Goal: Task Accomplishment & Management: Complete application form

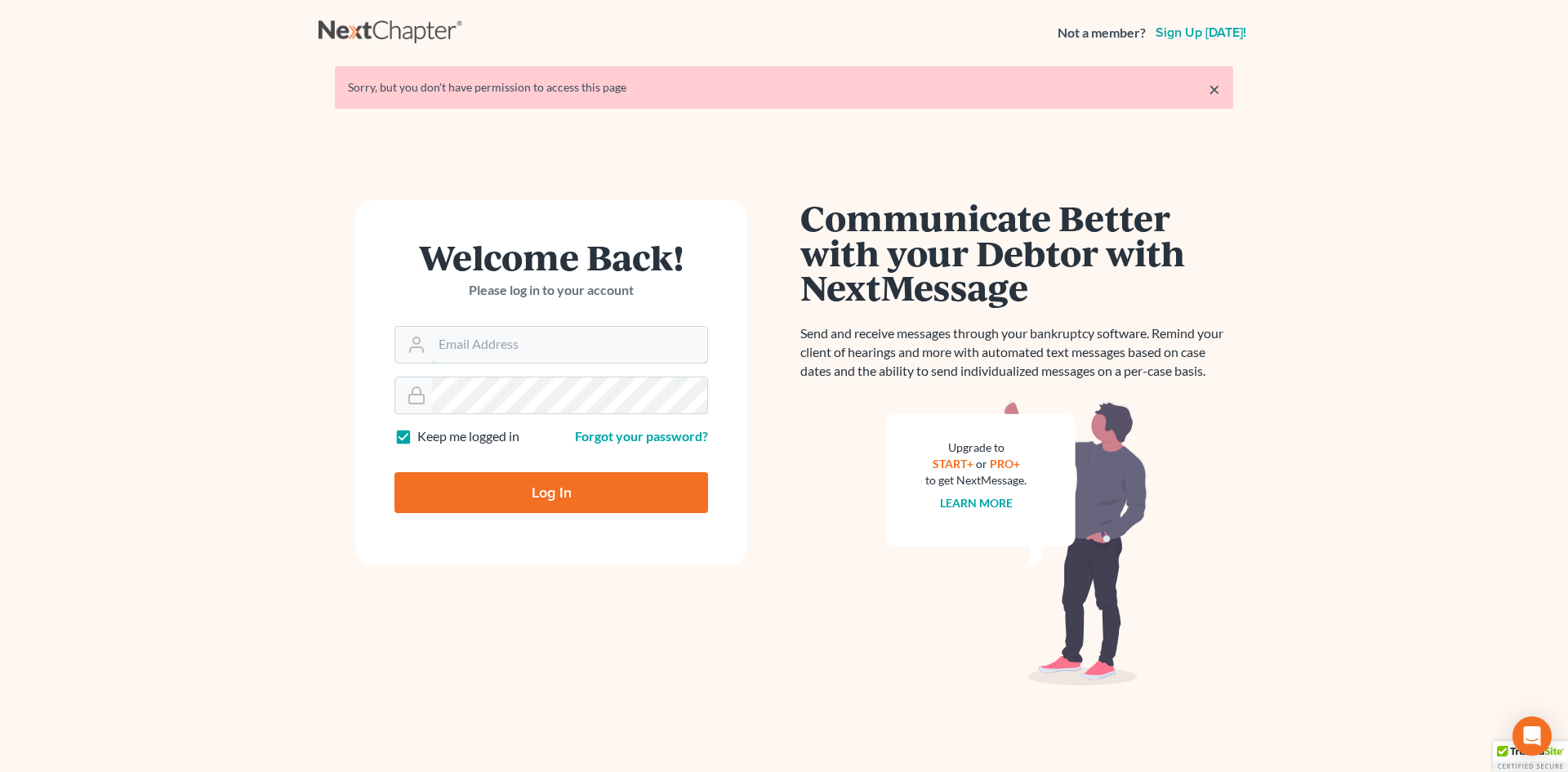
type input "sean@berkencloyes.com"
click at [553, 479] on input "Log In" at bounding box center [551, 492] width 314 height 41
type input "Thinking..."
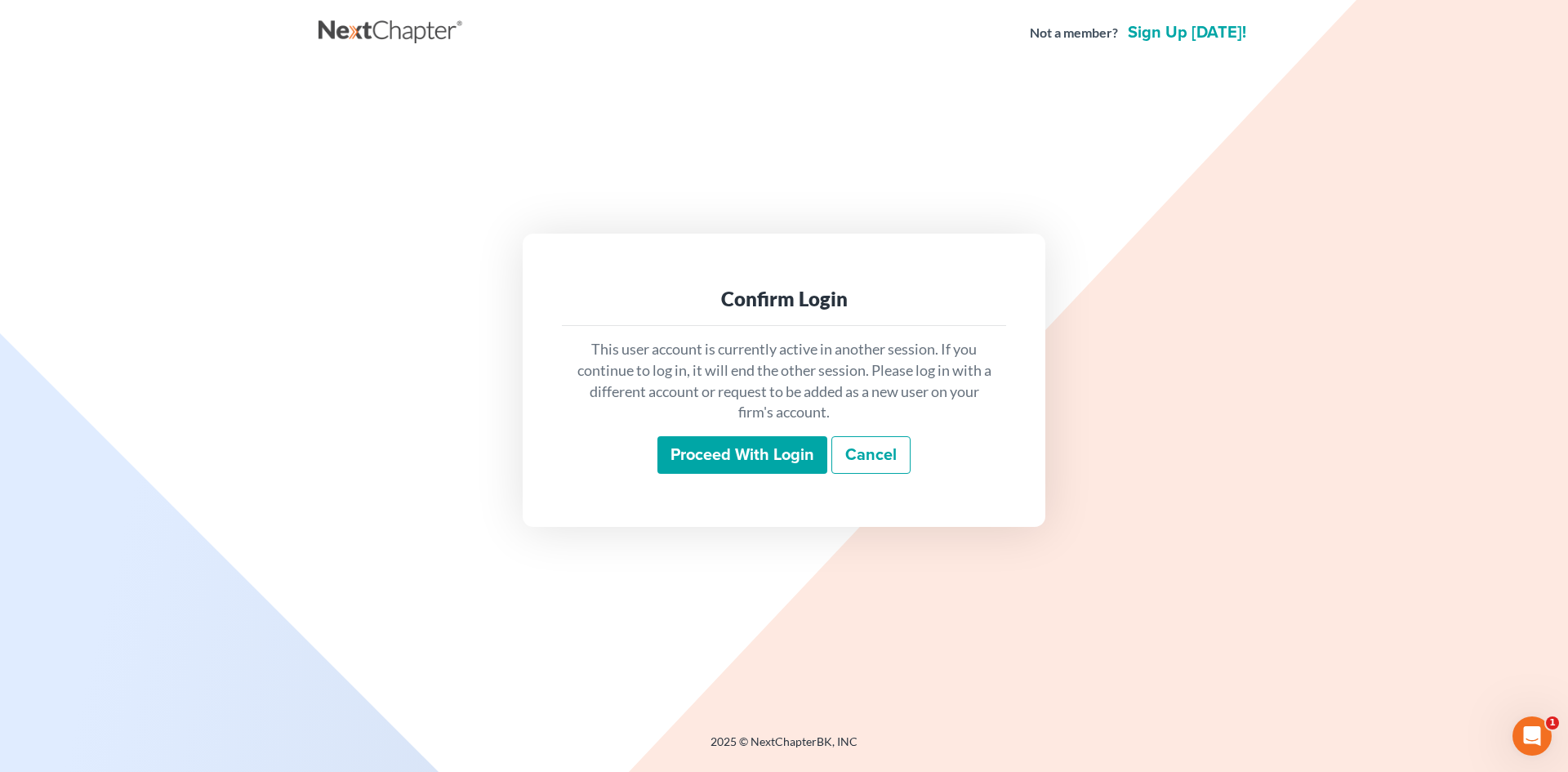
click at [766, 455] on input "Proceed with login" at bounding box center [742, 455] width 169 height 38
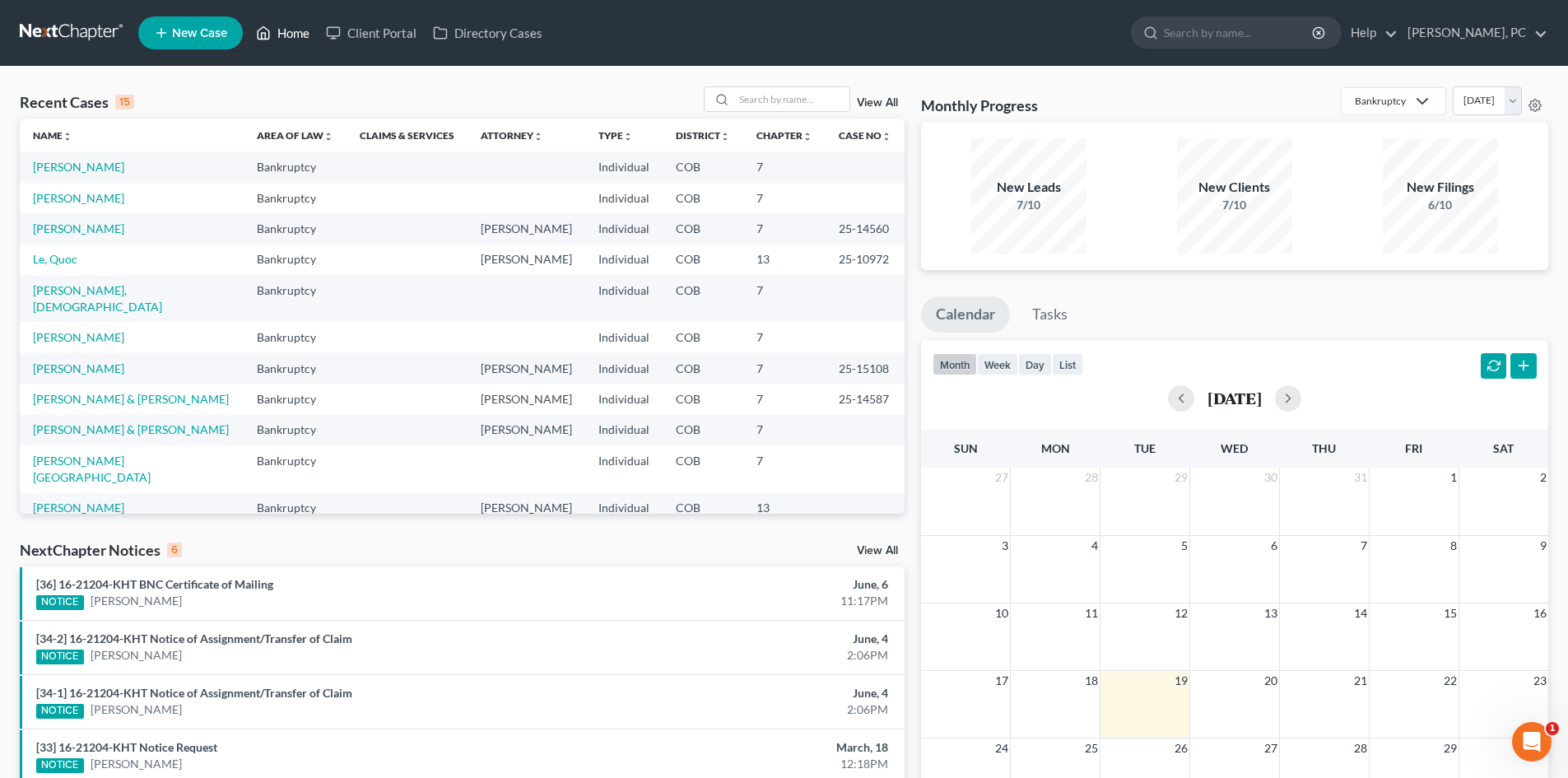
click at [298, 30] on link "Home" at bounding box center [283, 33] width 70 height 30
click at [77, 169] on link "[PERSON_NAME]" at bounding box center [78, 167] width 91 height 14
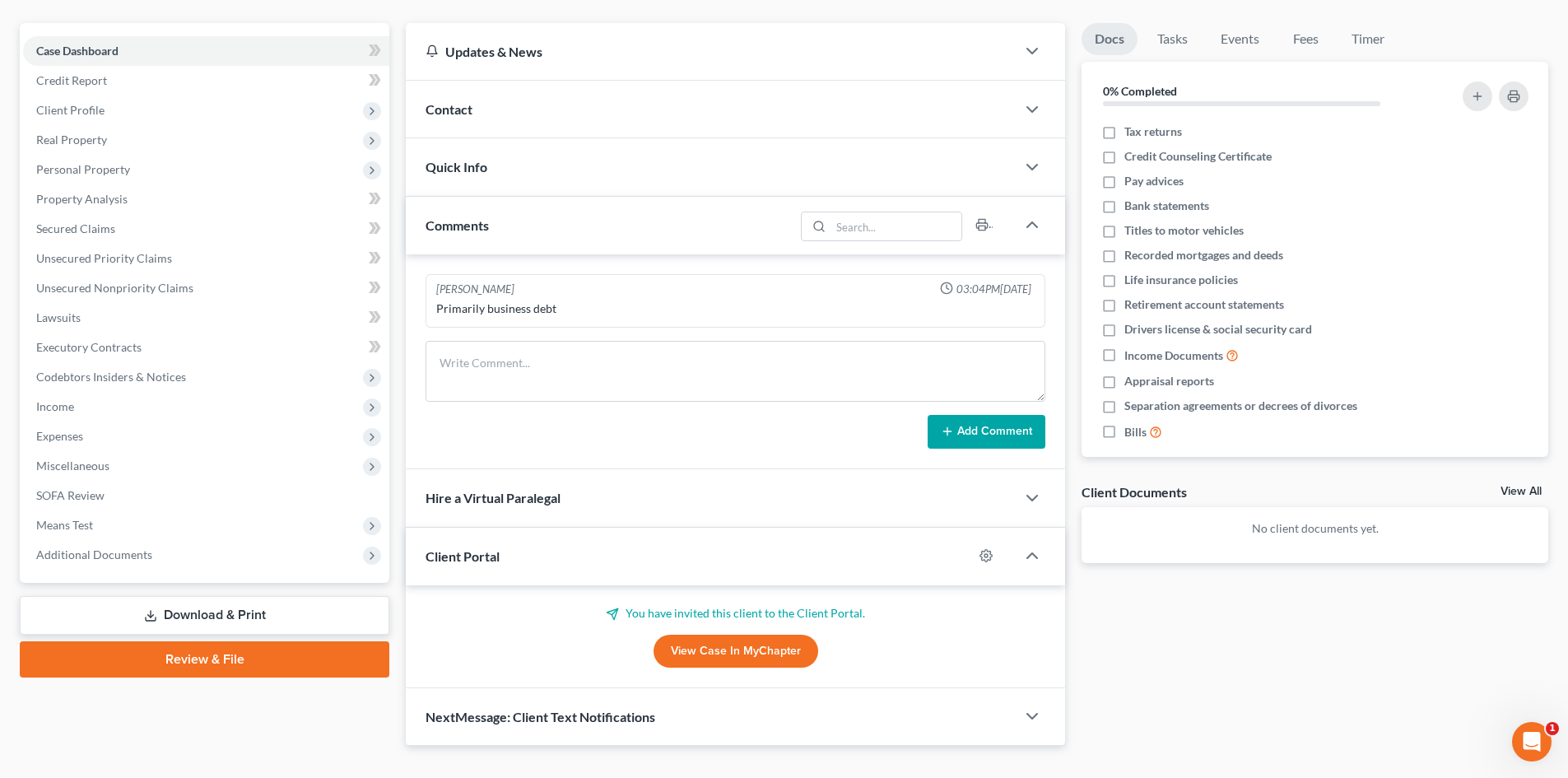
scroll to position [165, 0]
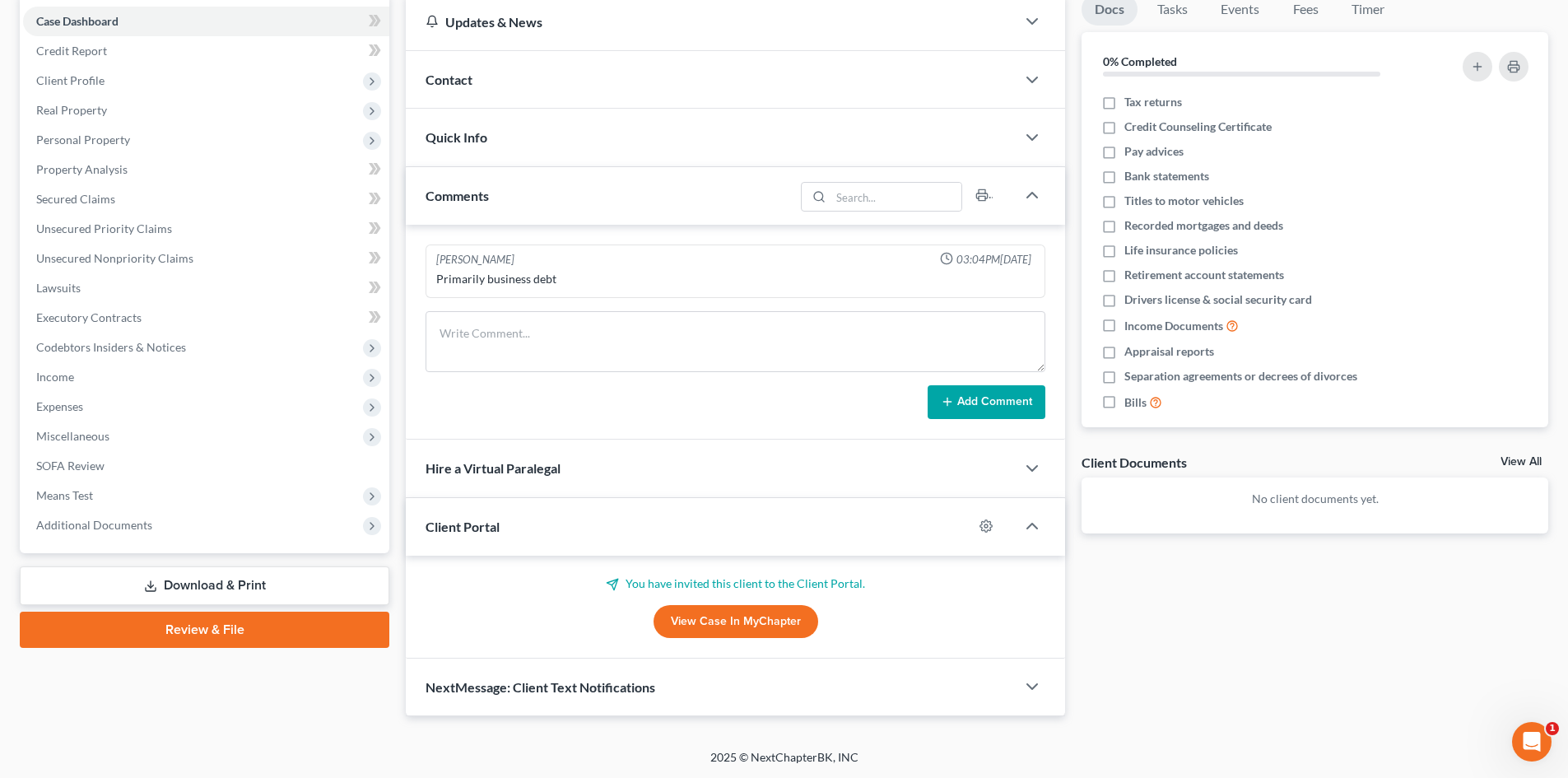
click at [725, 627] on link "View Case in MyChapter" at bounding box center [735, 621] width 165 height 33
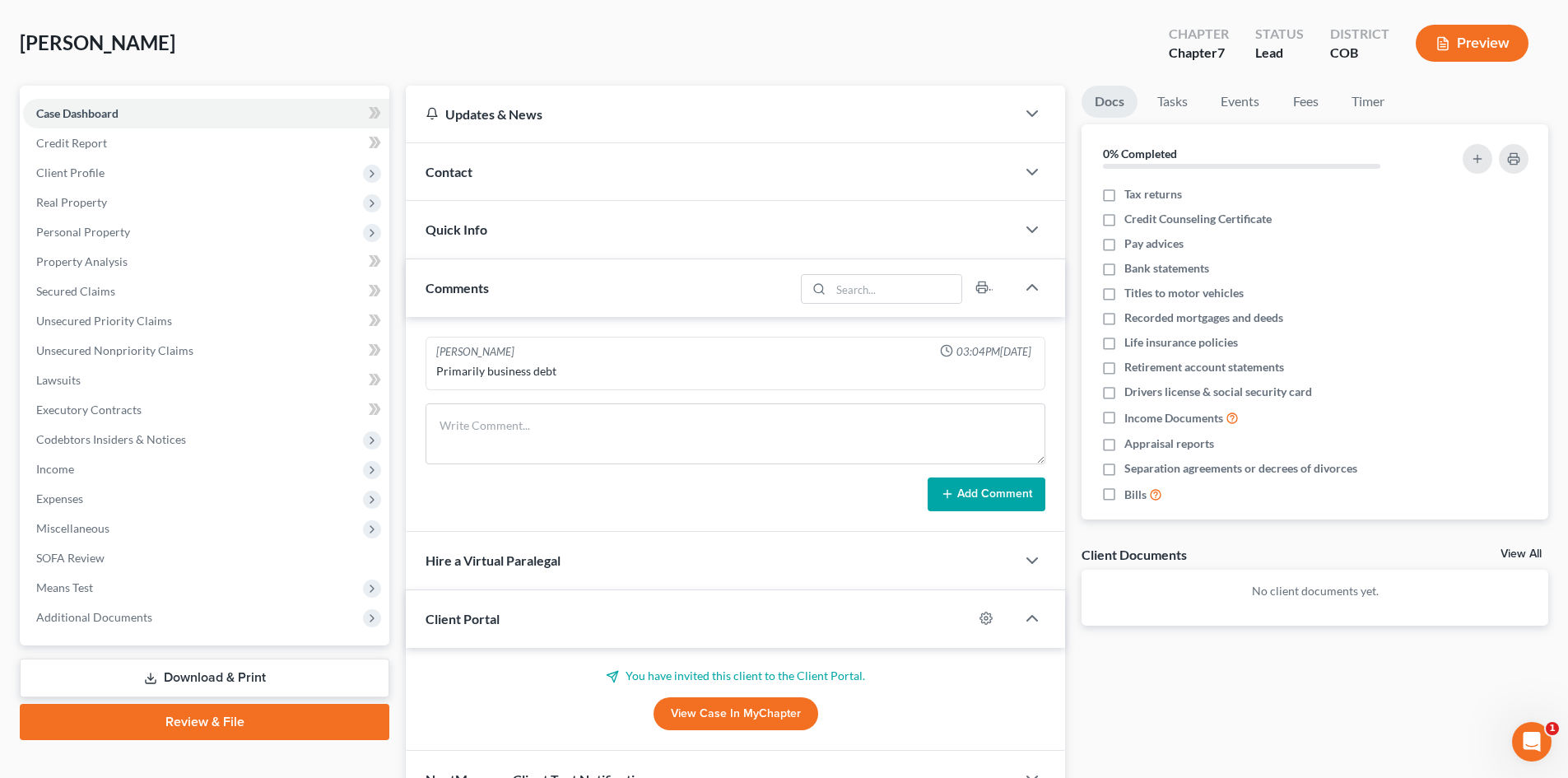
scroll to position [0, 0]
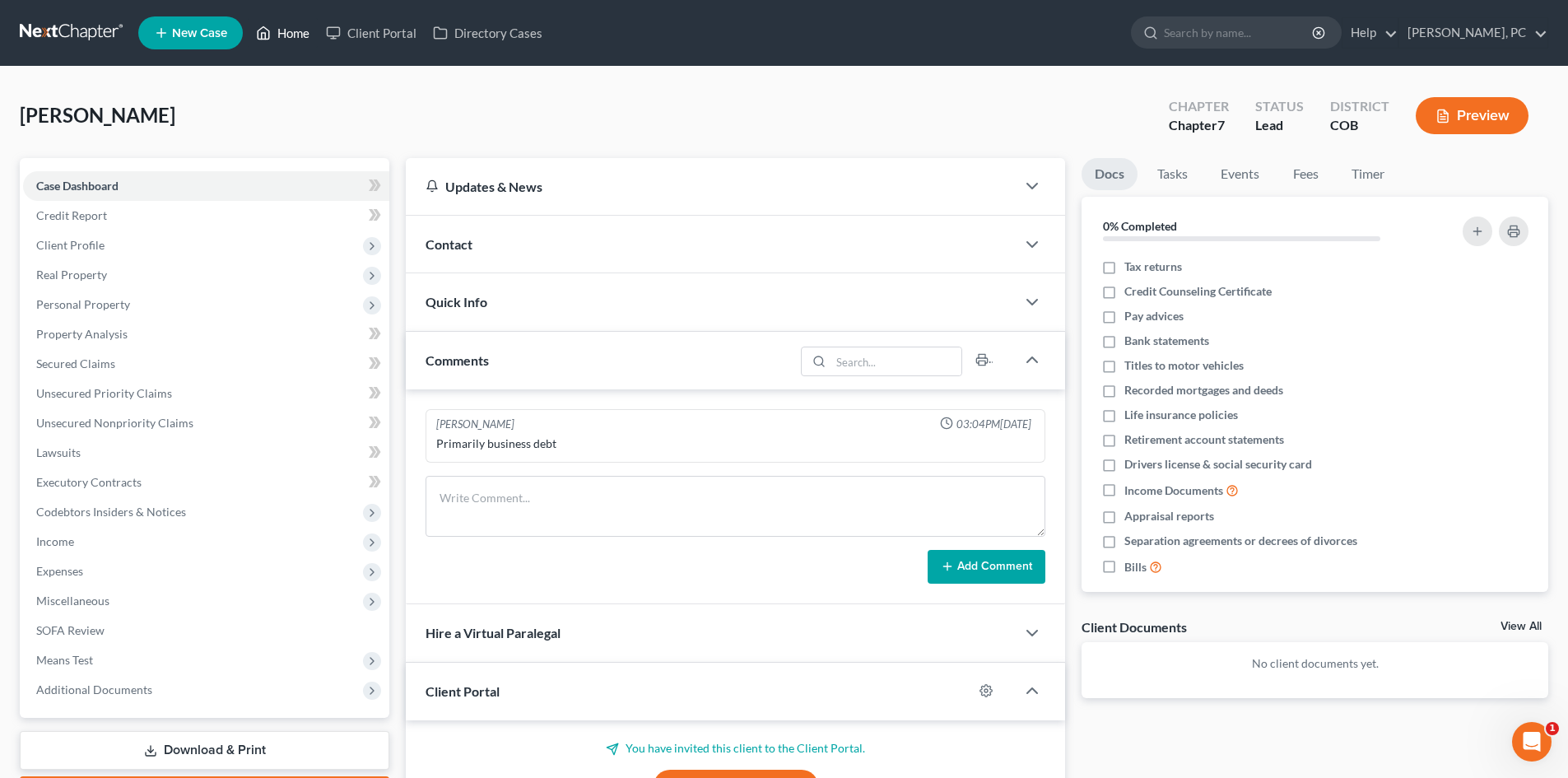
click at [289, 32] on link "Home" at bounding box center [283, 33] width 70 height 30
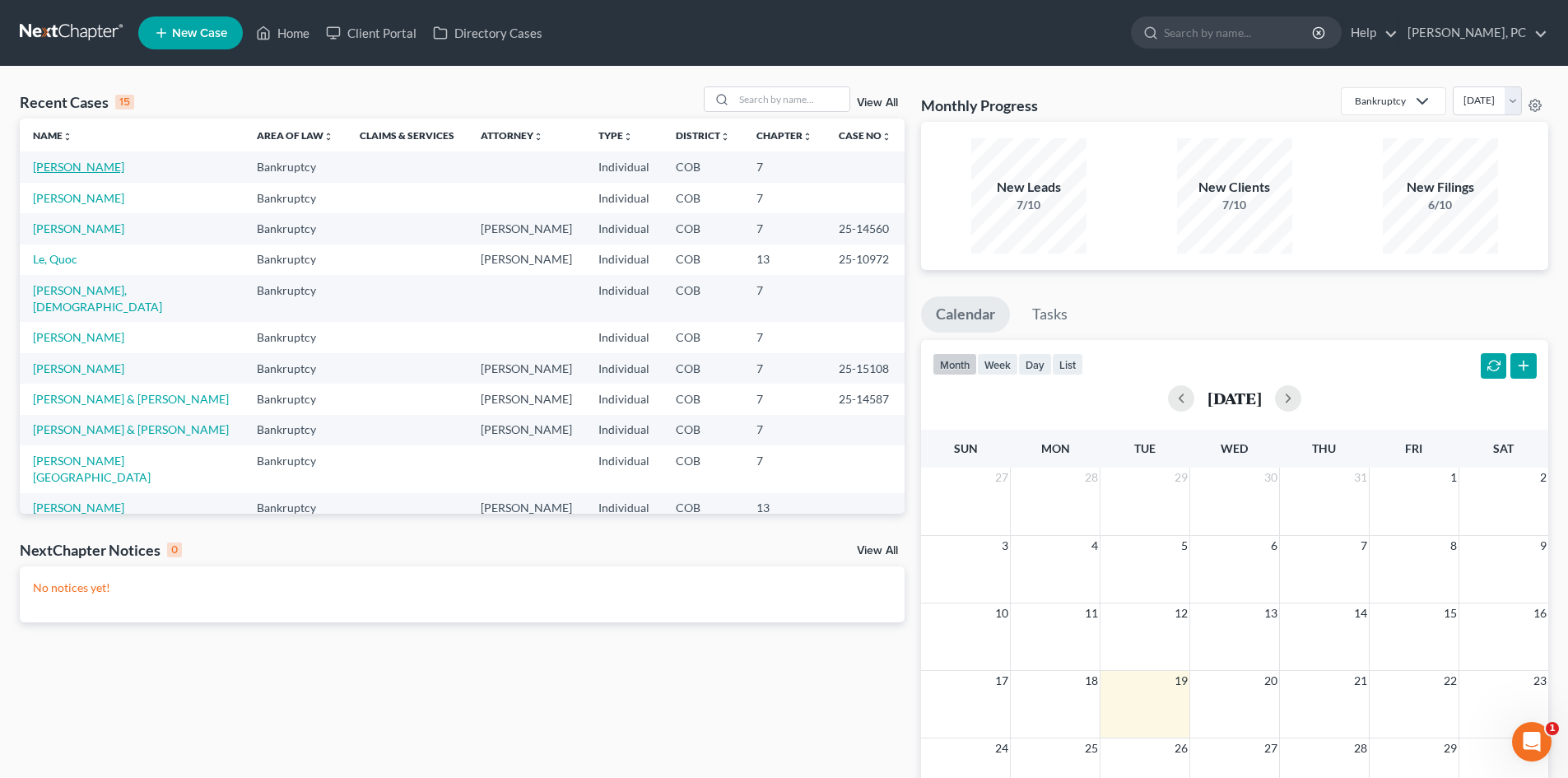
click at [75, 171] on link "[PERSON_NAME]" at bounding box center [78, 167] width 91 height 14
click at [68, 167] on link "[PERSON_NAME]" at bounding box center [78, 167] width 91 height 14
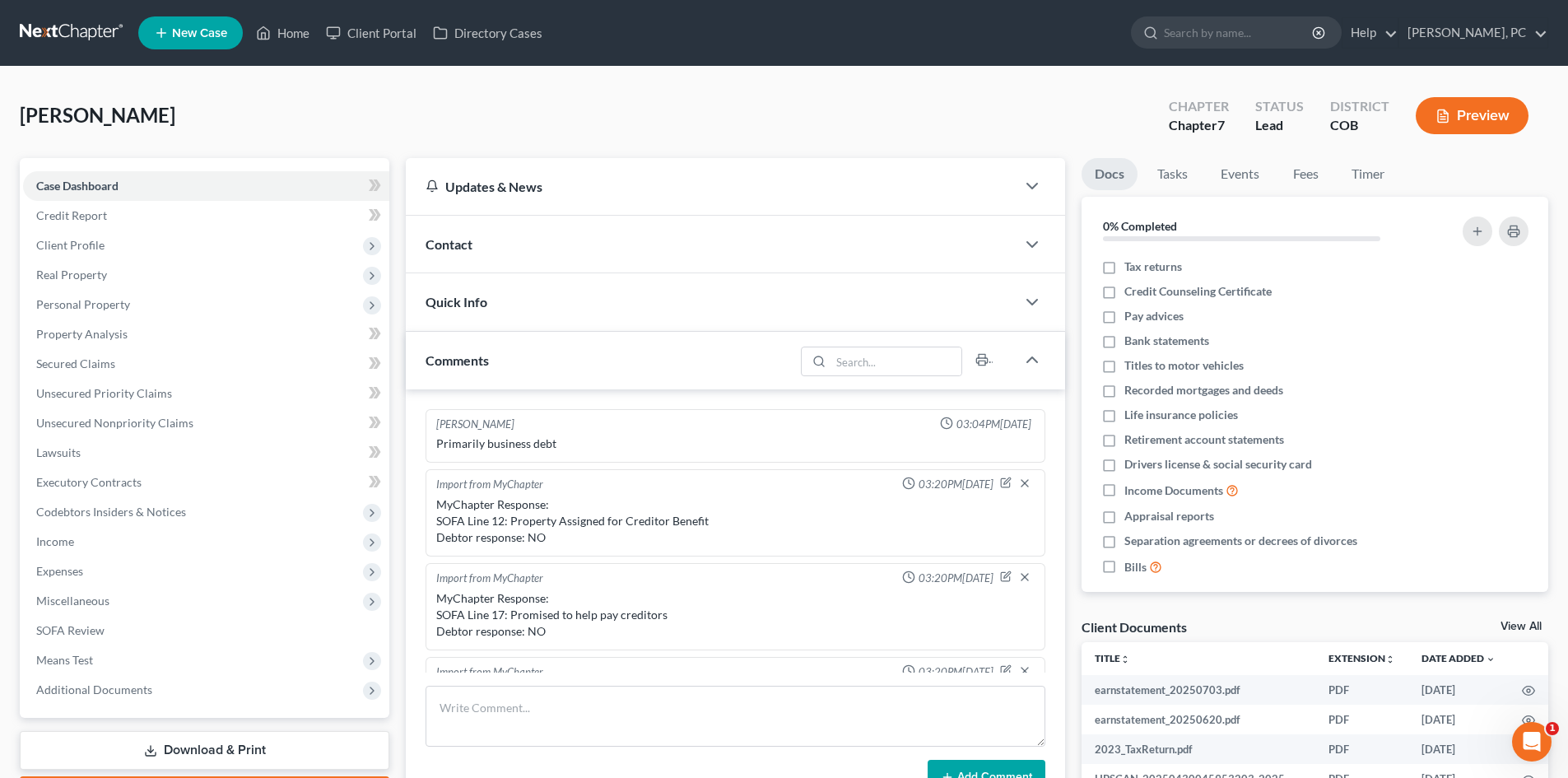
scroll to position [354, 0]
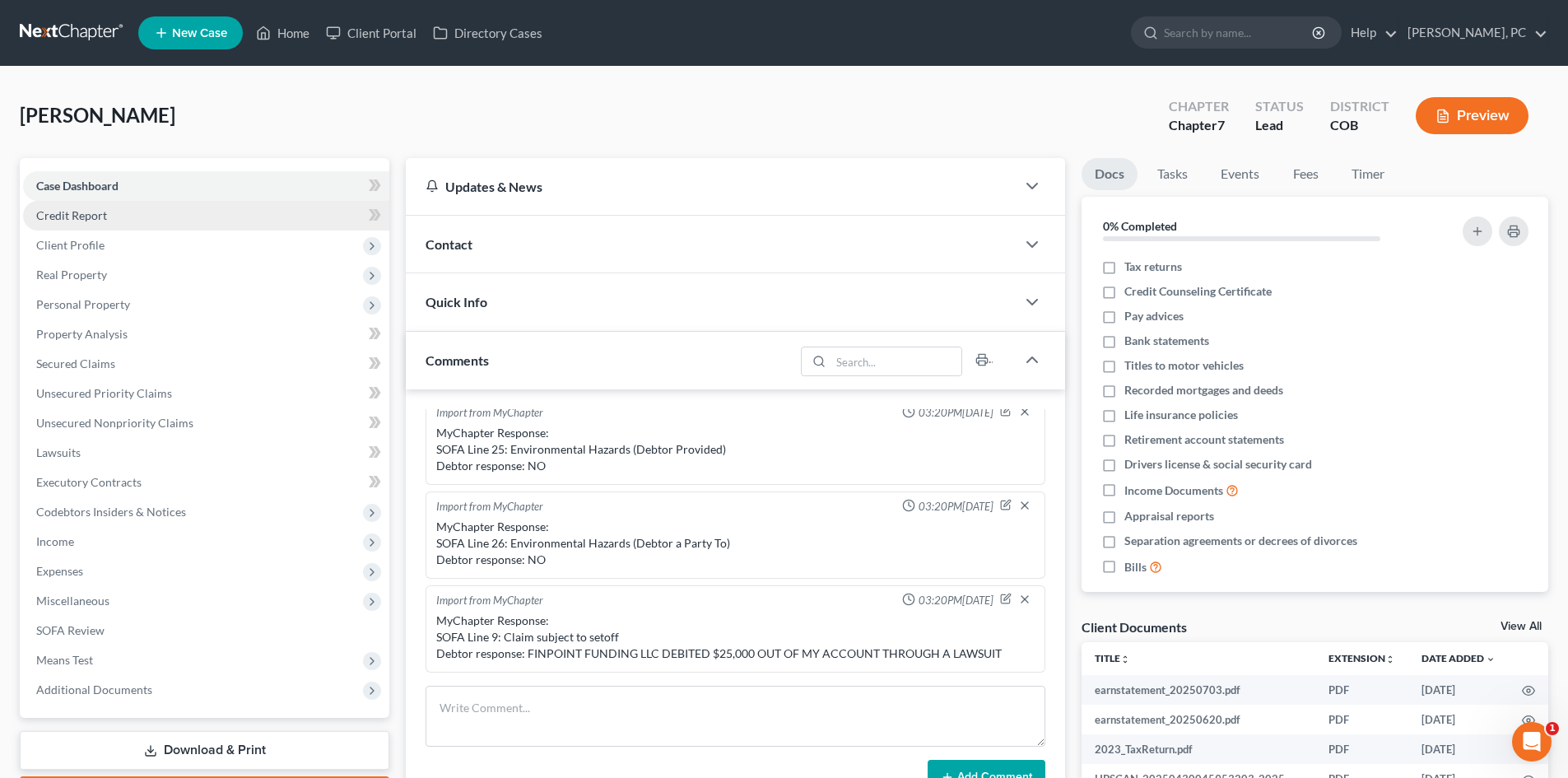
click at [72, 217] on span "Credit Report" at bounding box center [71, 216] width 71 height 14
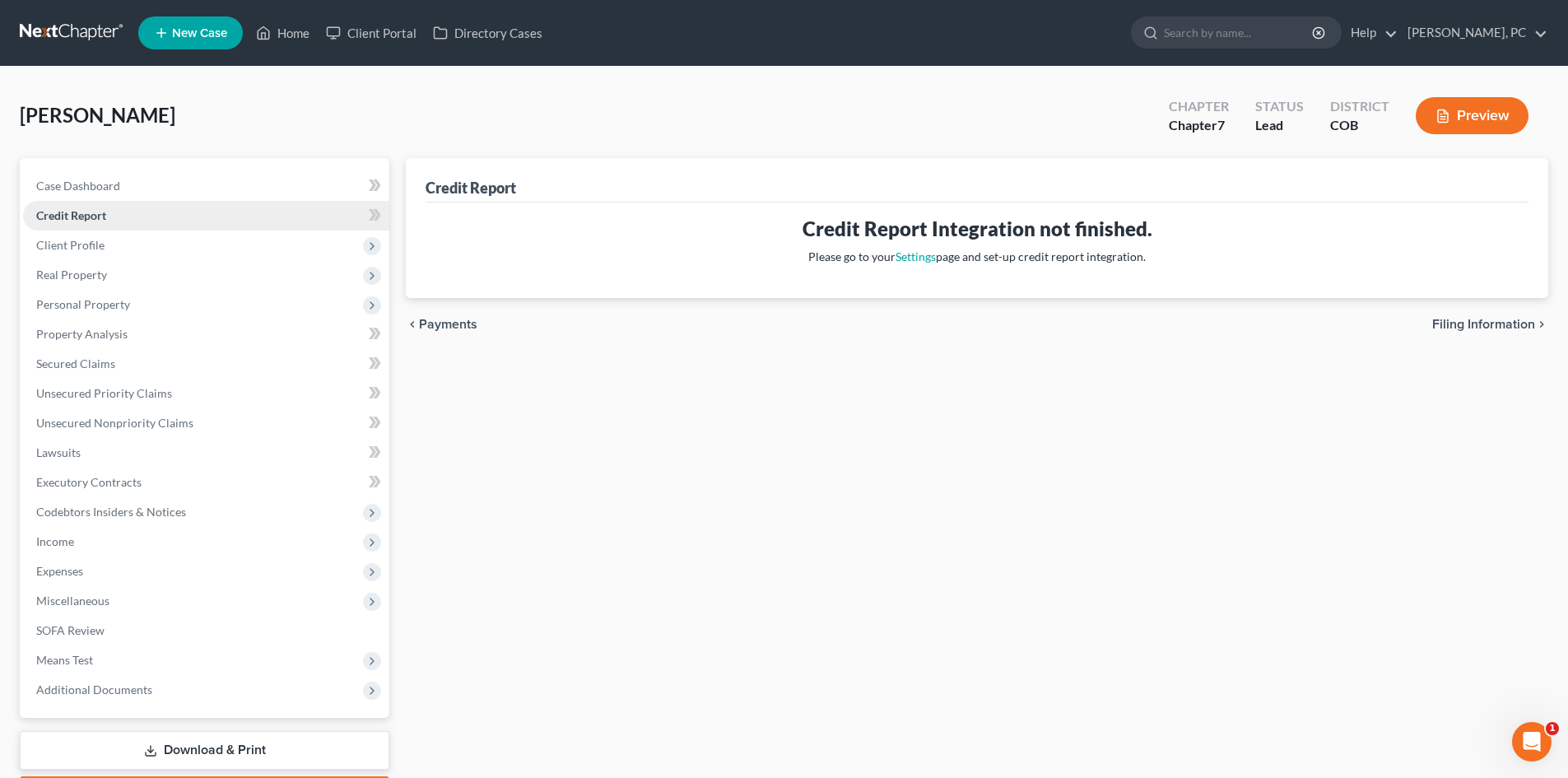
click at [72, 217] on span "Credit Report" at bounding box center [71, 216] width 70 height 14
click at [76, 241] on span "Client Profile" at bounding box center [70, 245] width 68 height 14
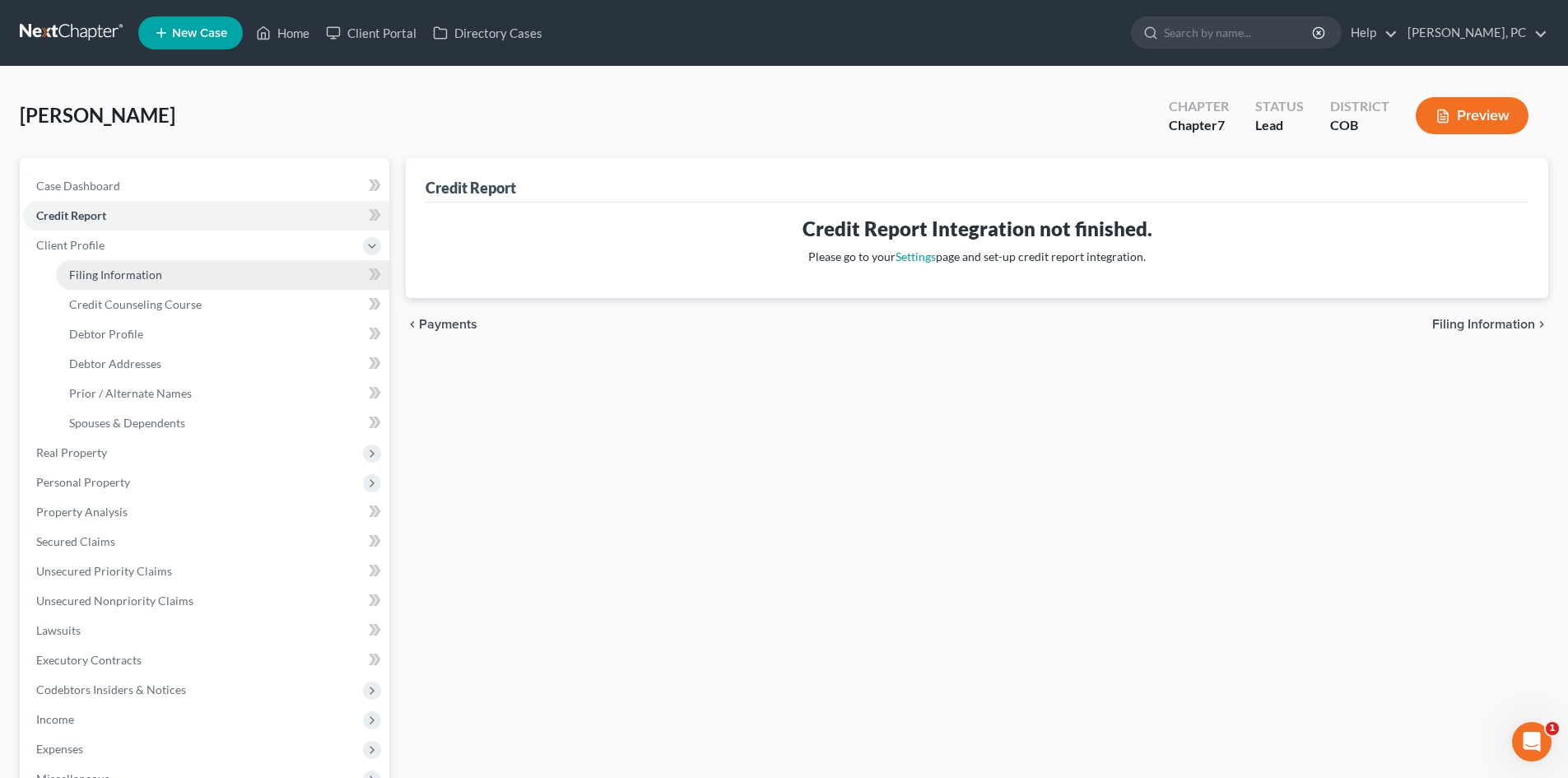
click at [100, 275] on span "Filing Information" at bounding box center [115, 275] width 93 height 14
select select "1"
select select "0"
select select "5"
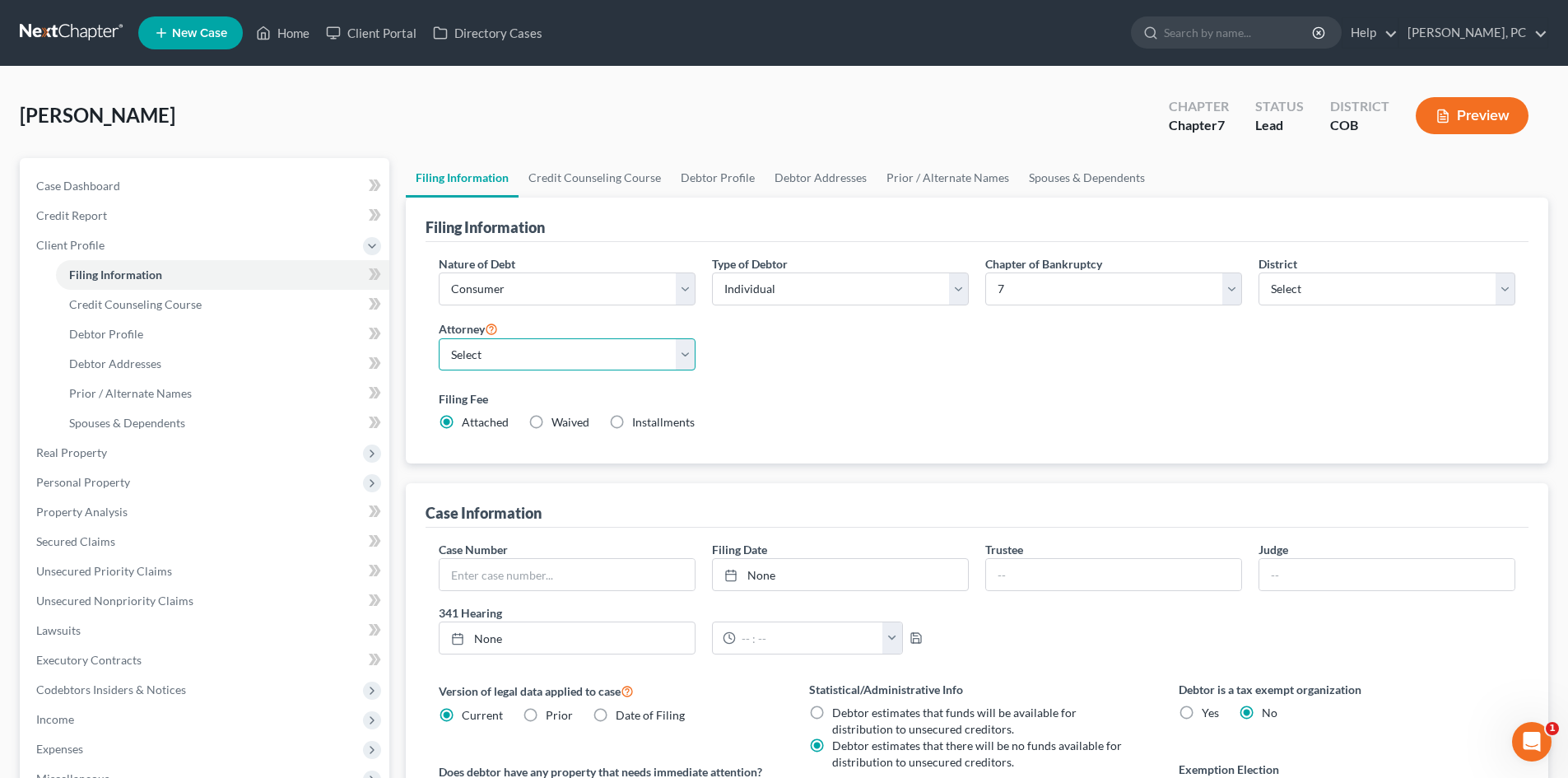
click at [547, 356] on select "Select Sean Cloyes - COB Sean Cloyes - COB Stephen Berken - COB Neil Camera - C…" at bounding box center [566, 355] width 257 height 33
select select "0"
click at [438, 339] on select "Select Sean Cloyes - COB Sean Cloyes - COB Stephen Berken - COB Neil Camera - C…" at bounding box center [566, 355] width 257 height 33
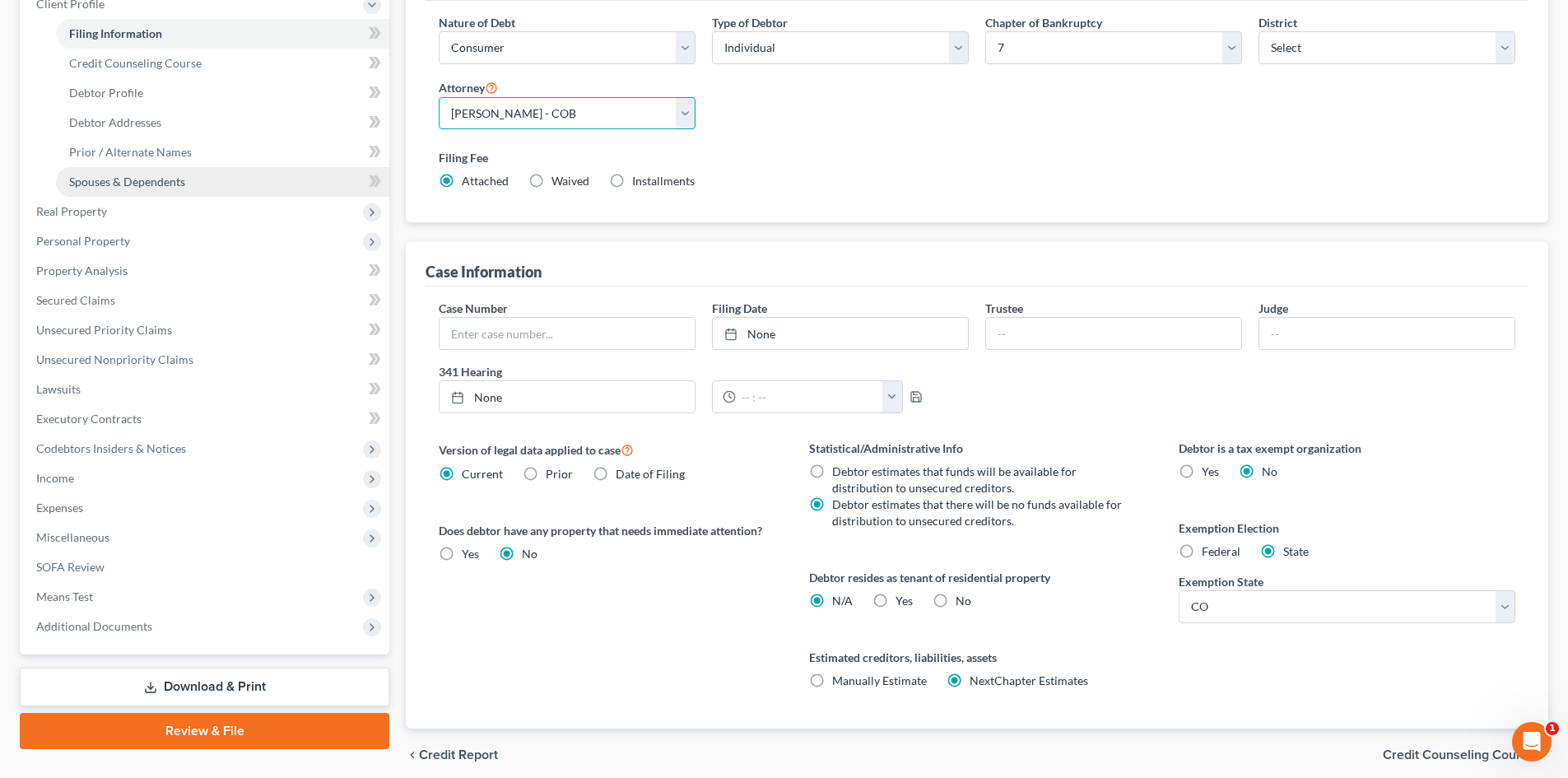
scroll to position [143, 0]
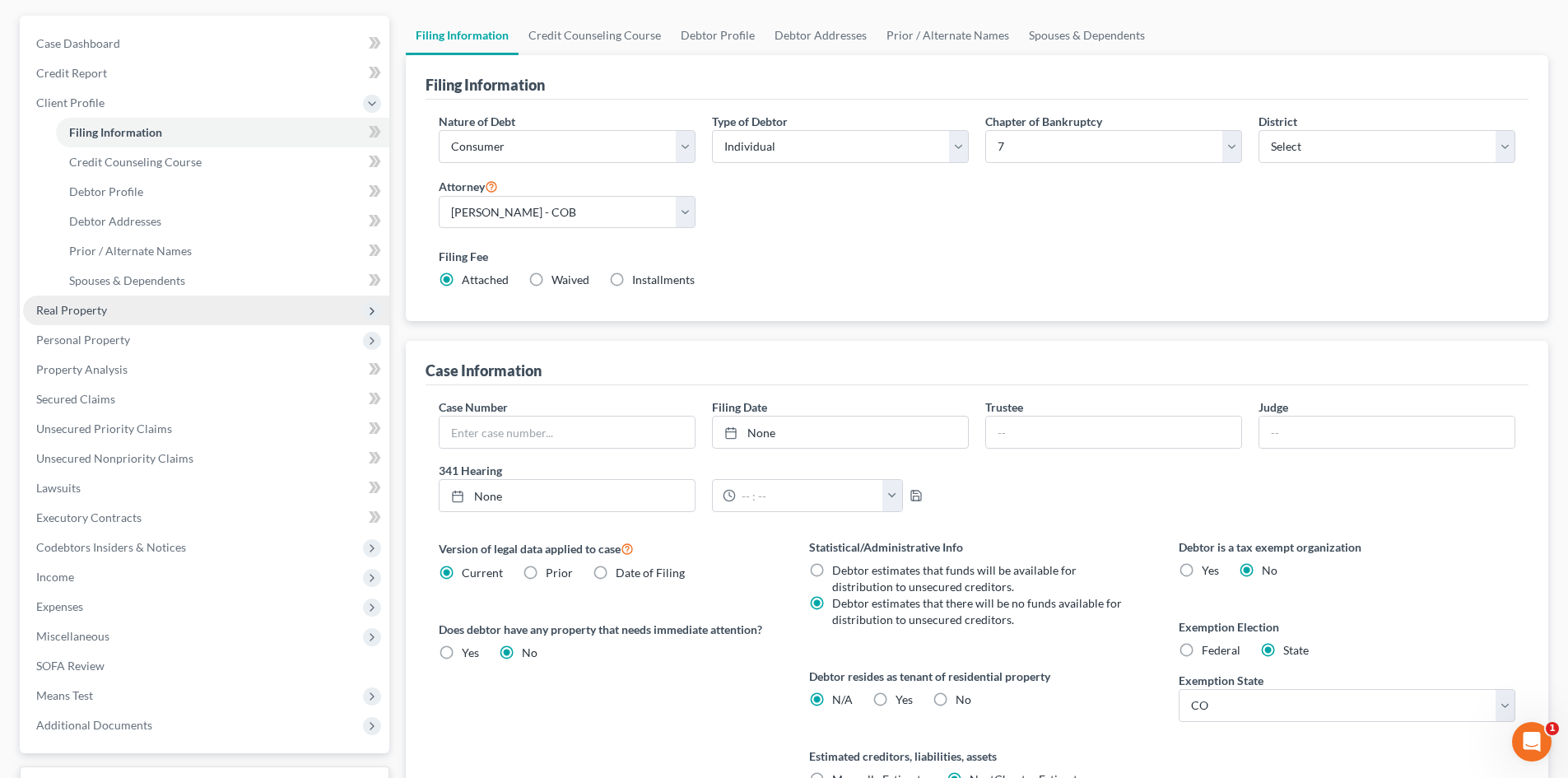
click at [91, 315] on span "Real Property" at bounding box center [71, 310] width 71 height 14
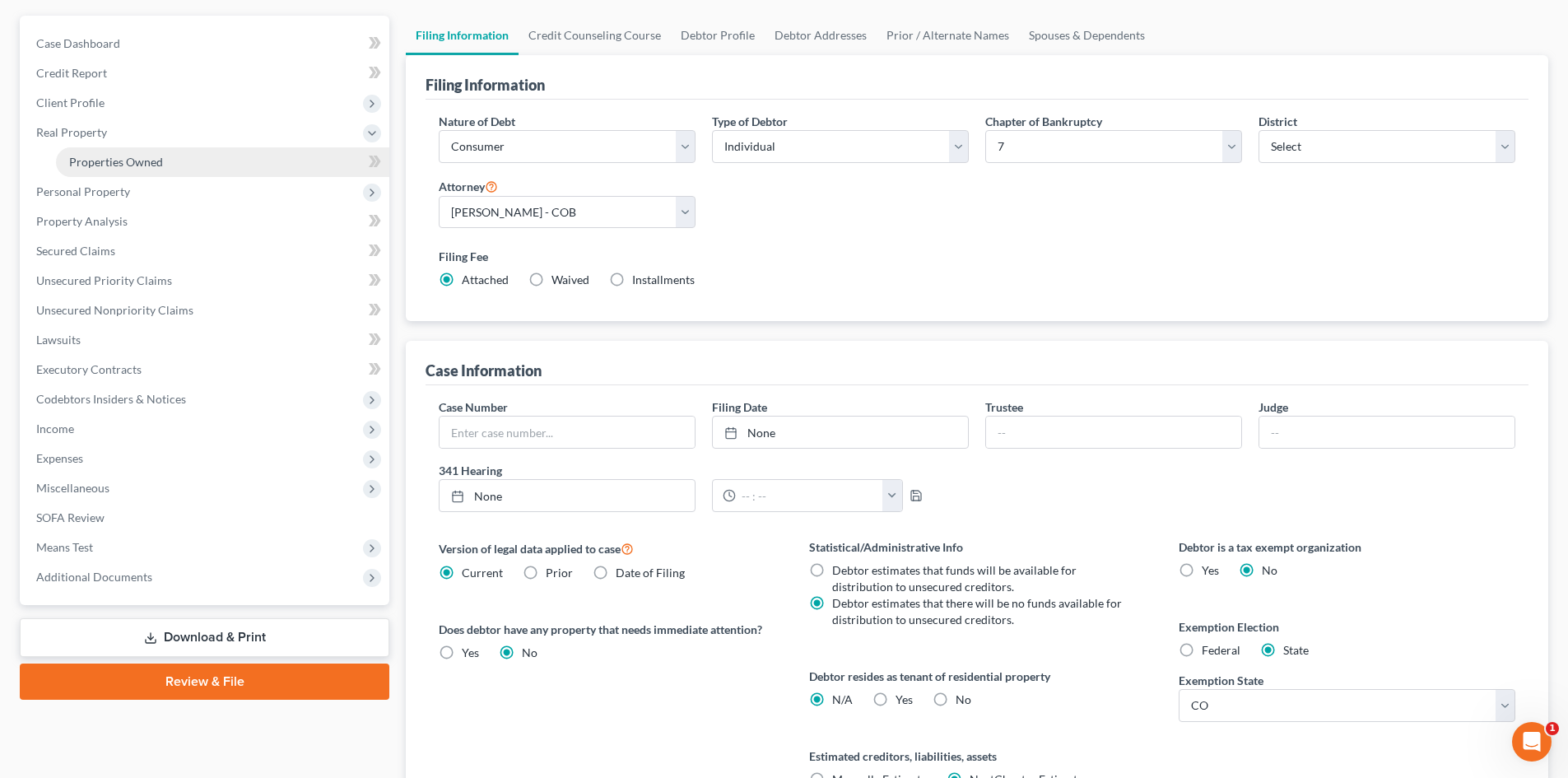
click at [122, 167] on span "Properties Owned" at bounding box center [116, 162] width 94 height 14
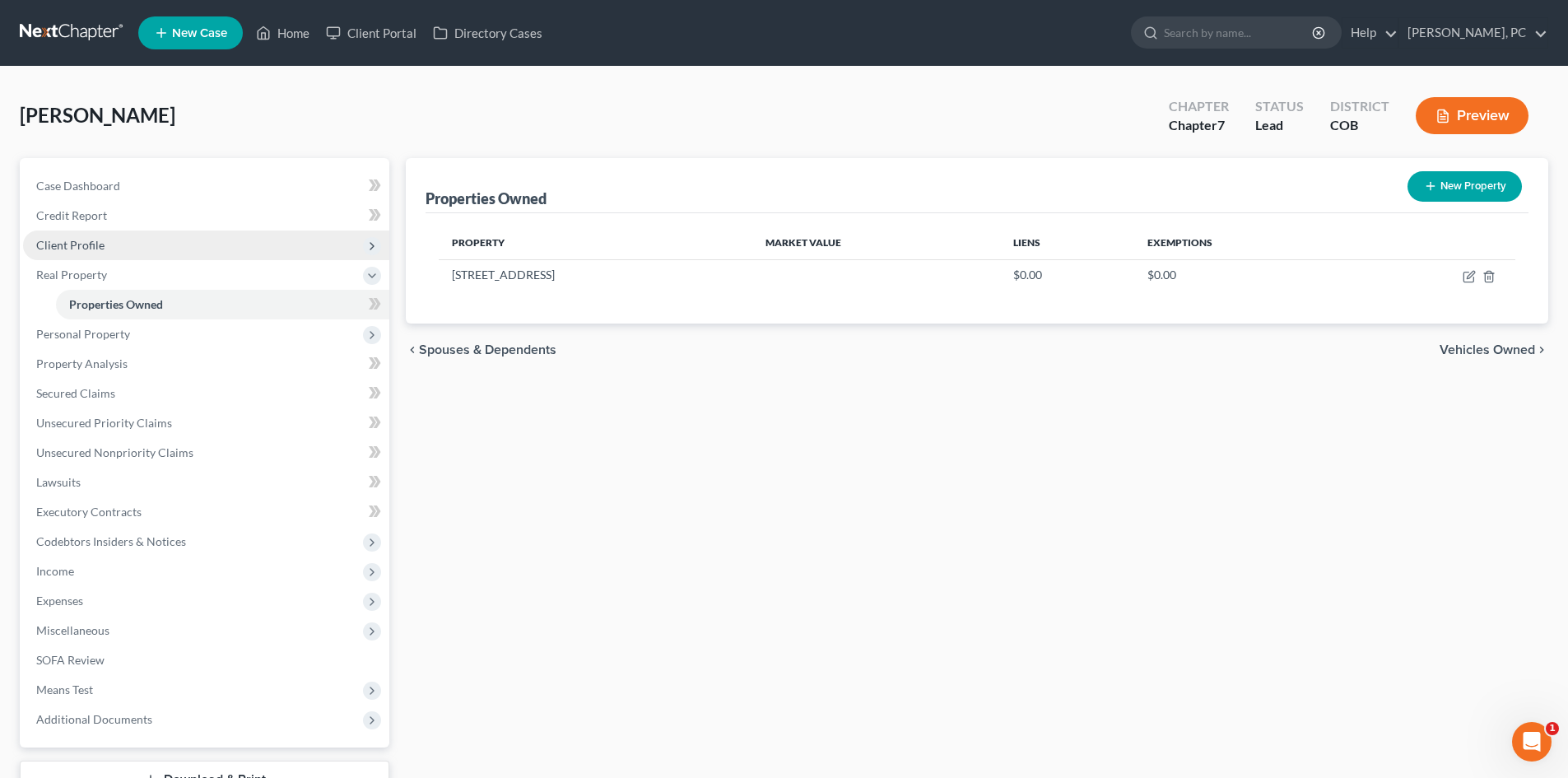
click at [75, 247] on span "Client Profile" at bounding box center [70, 245] width 68 height 14
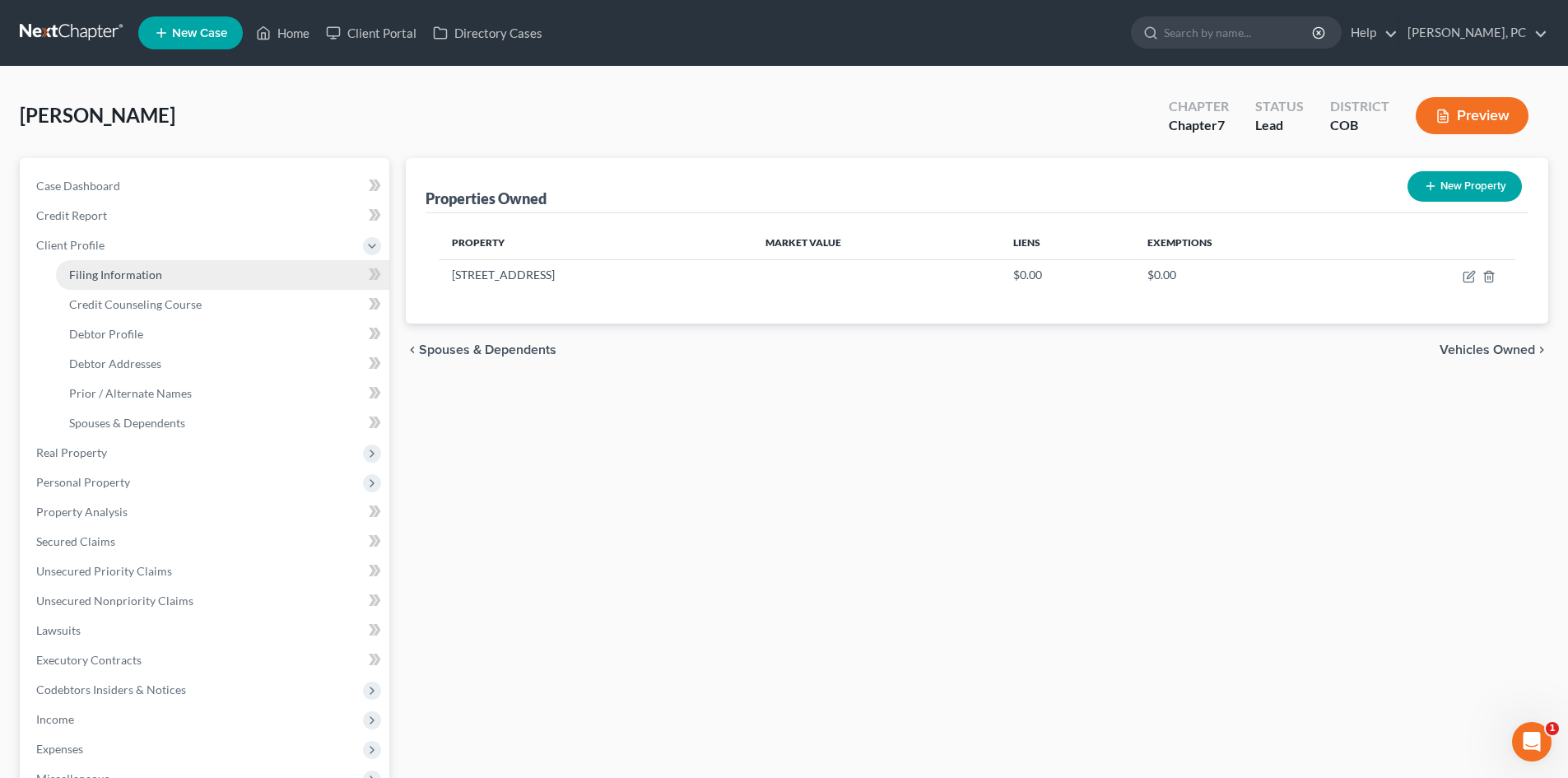
click at [126, 274] on span "Filing Information" at bounding box center [115, 275] width 93 height 14
select select "1"
select select "0"
select select "11"
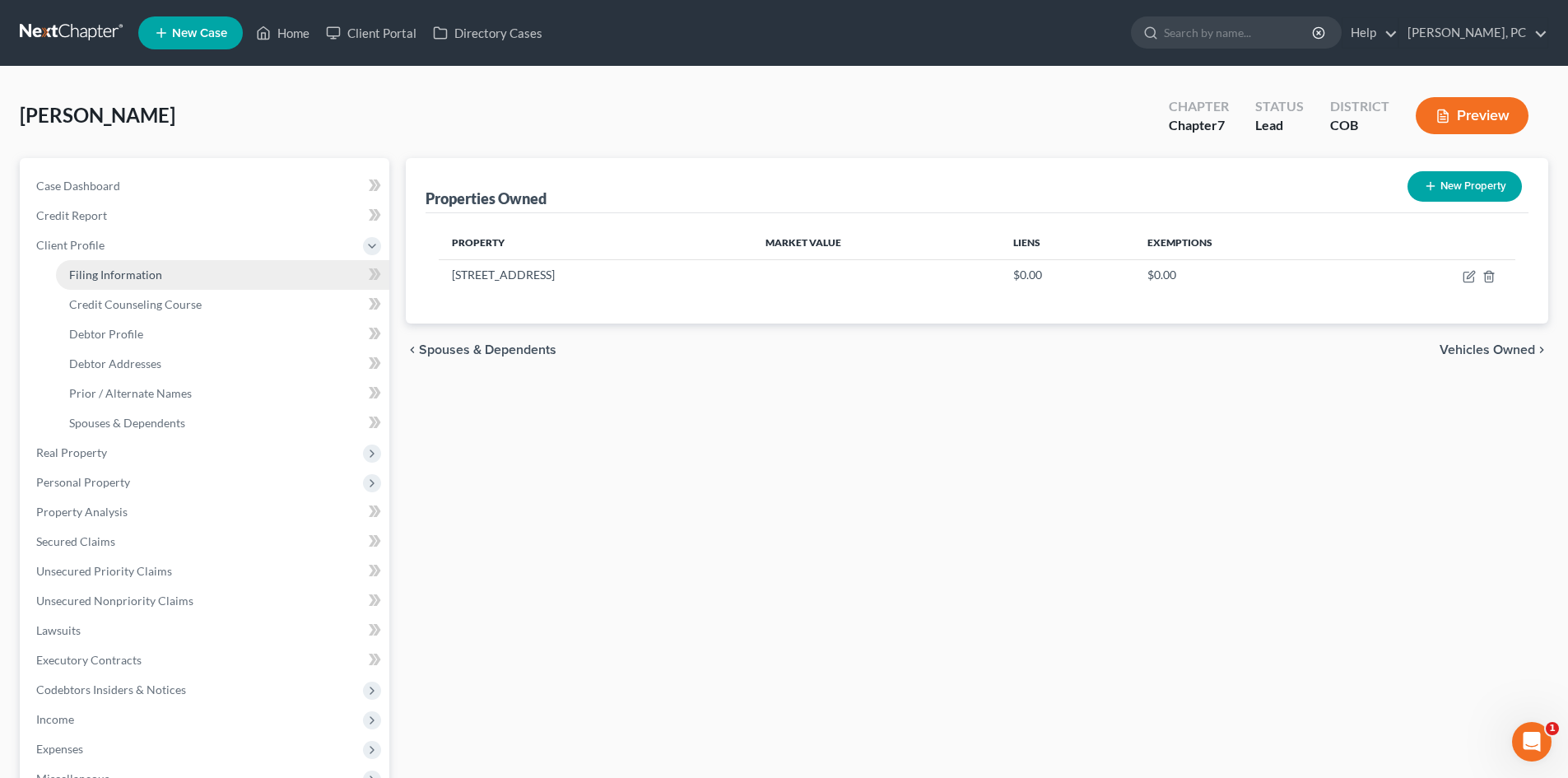
select select "0"
select select "5"
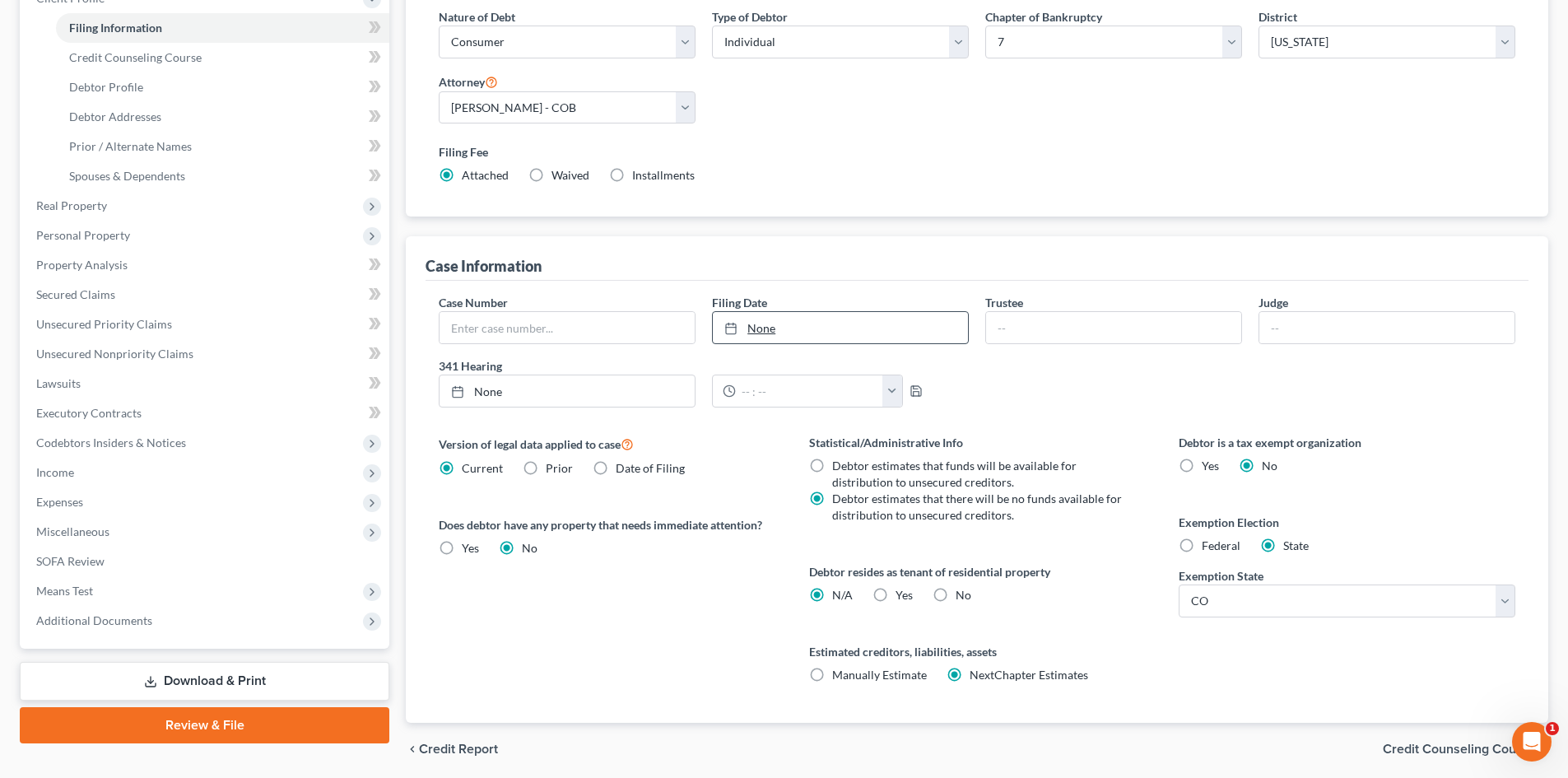
scroll to position [307, 0]
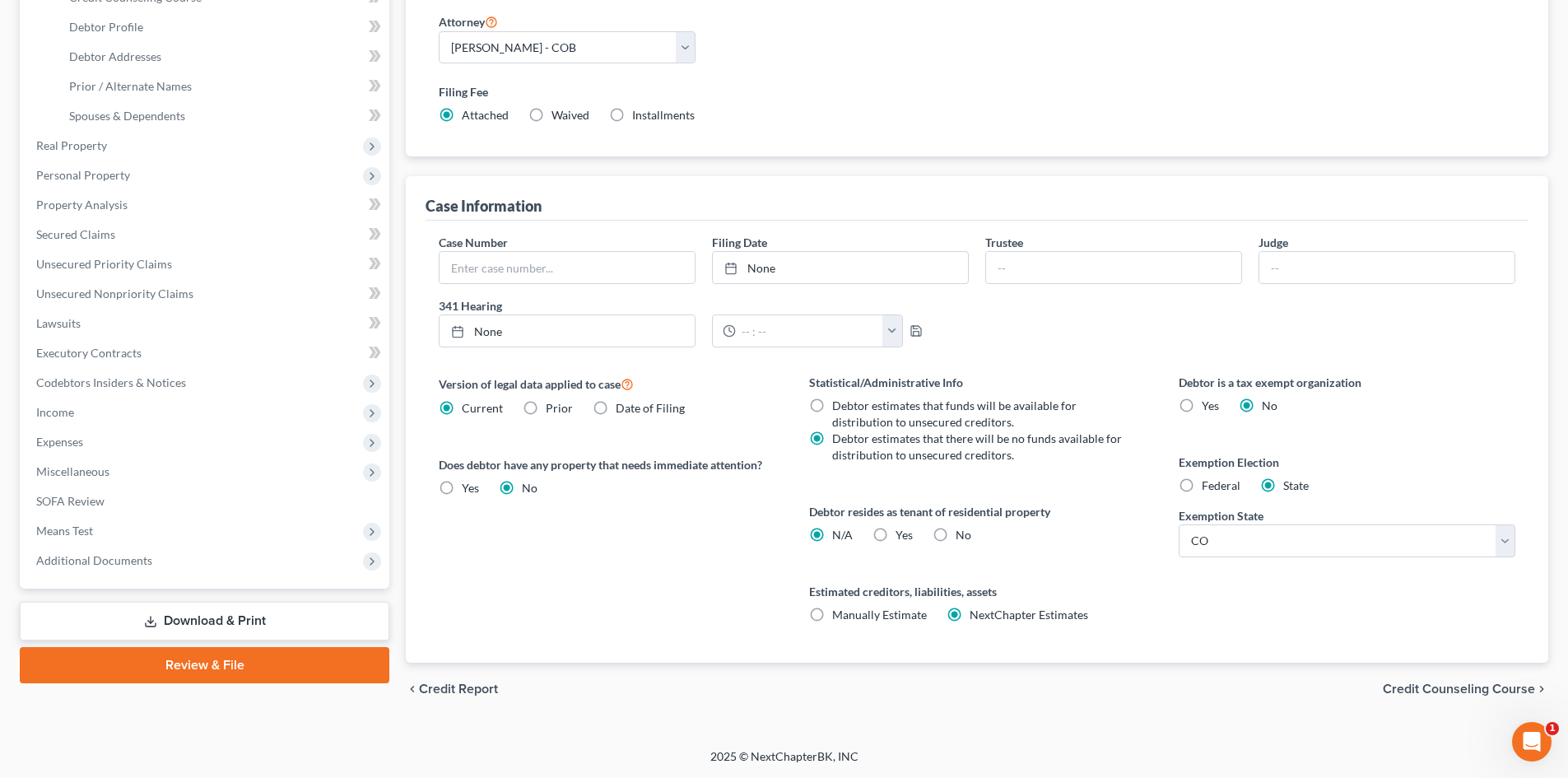
click at [956, 531] on label "No" at bounding box center [964, 535] width 16 height 16
click at [963, 531] on input "No" at bounding box center [968, 532] width 11 height 11
radio input "true"
radio input "false"
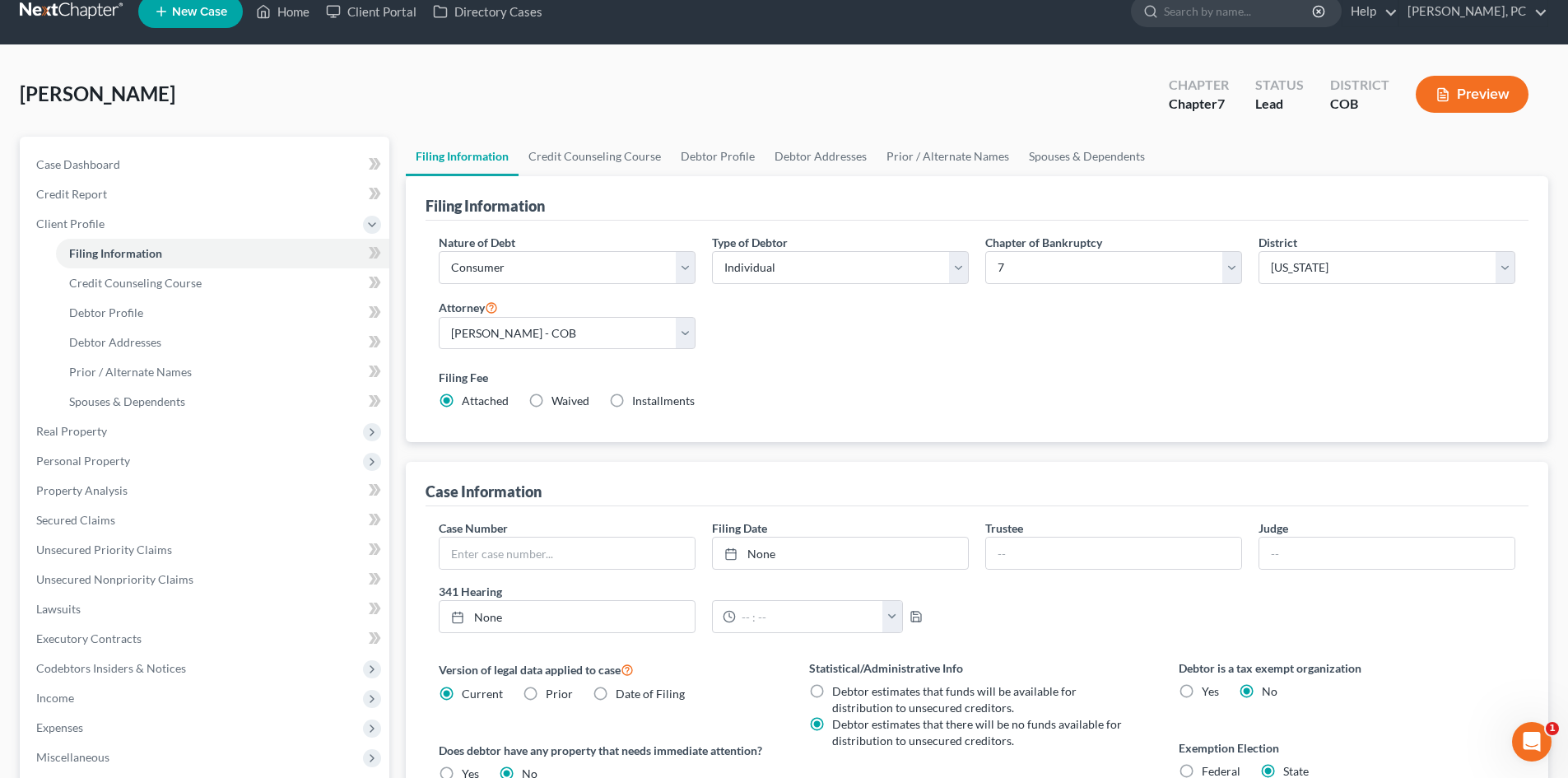
scroll to position [0, 0]
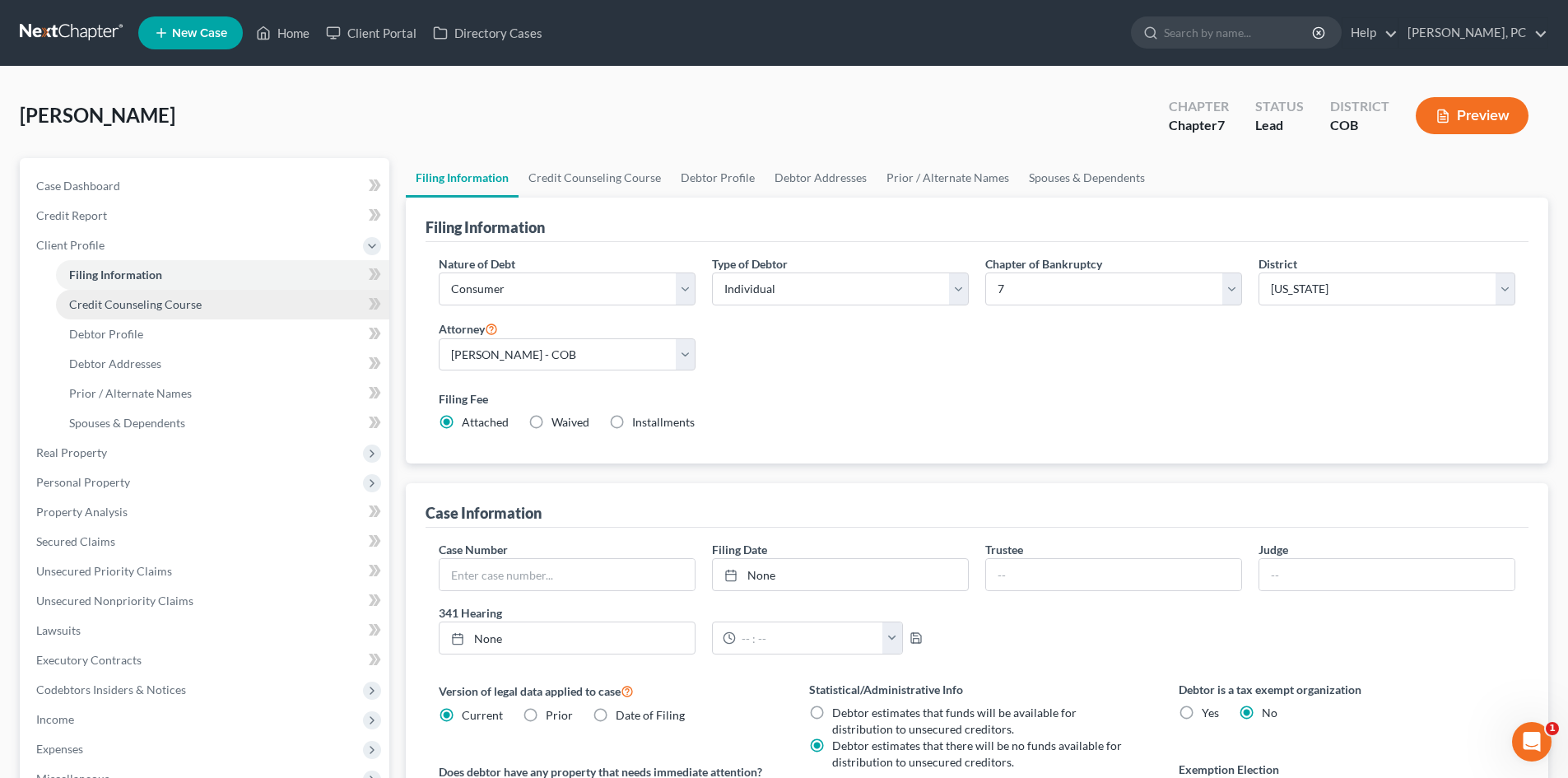
click at [148, 306] on span "Credit Counseling Course" at bounding box center [135, 305] width 133 height 14
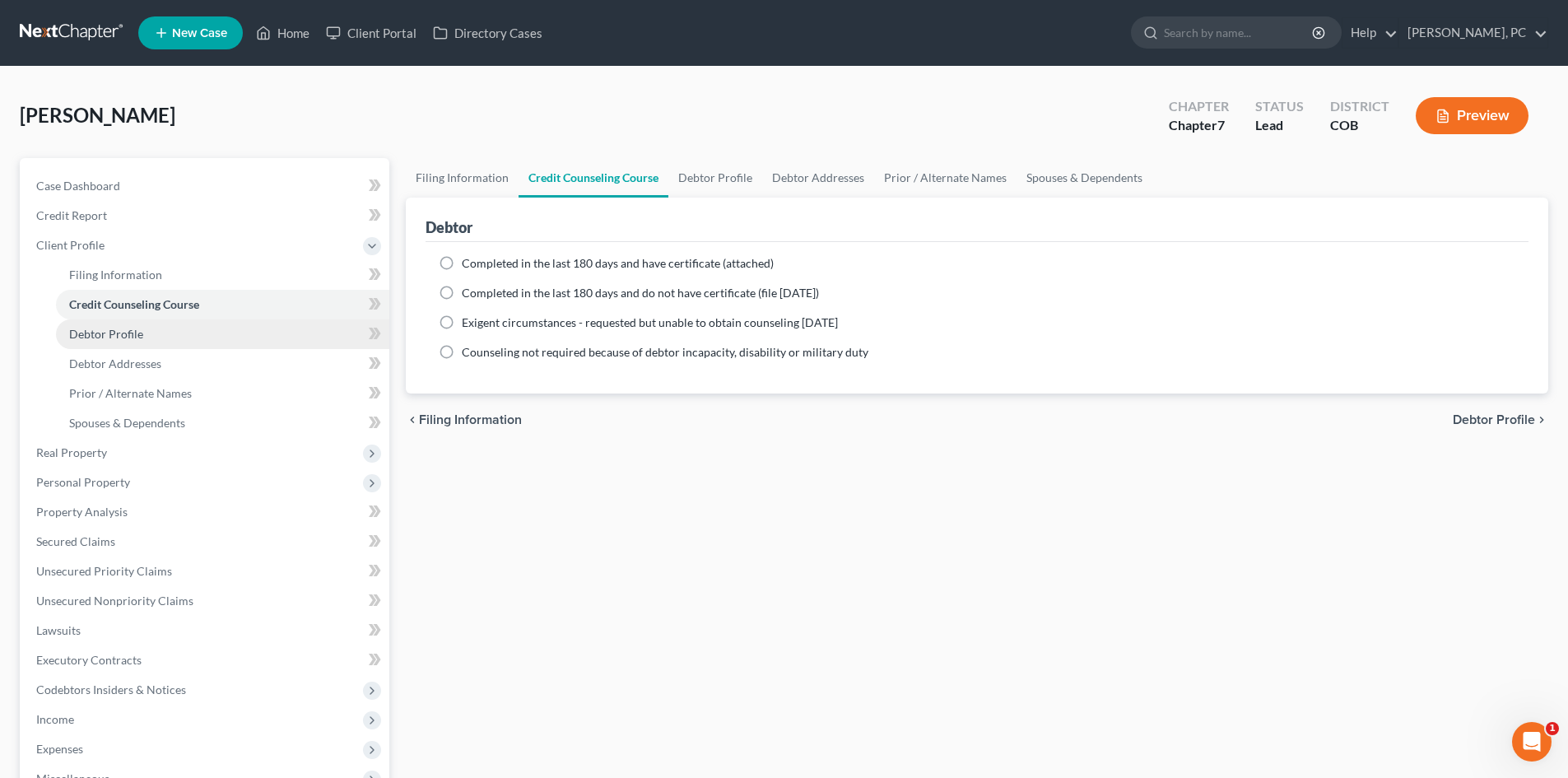
click at [106, 333] on span "Debtor Profile" at bounding box center [106, 334] width 74 height 14
select select "0"
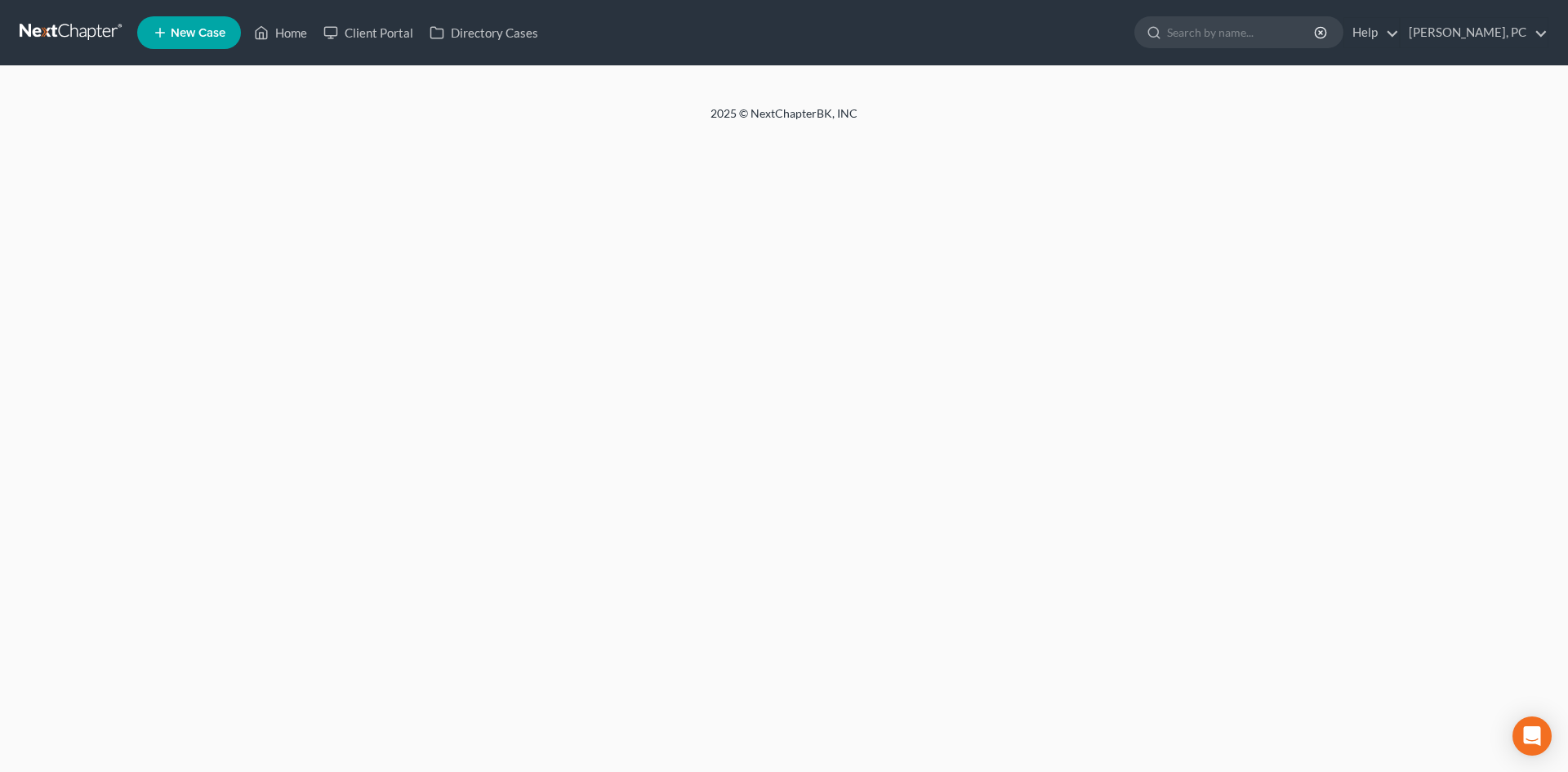
select select "0"
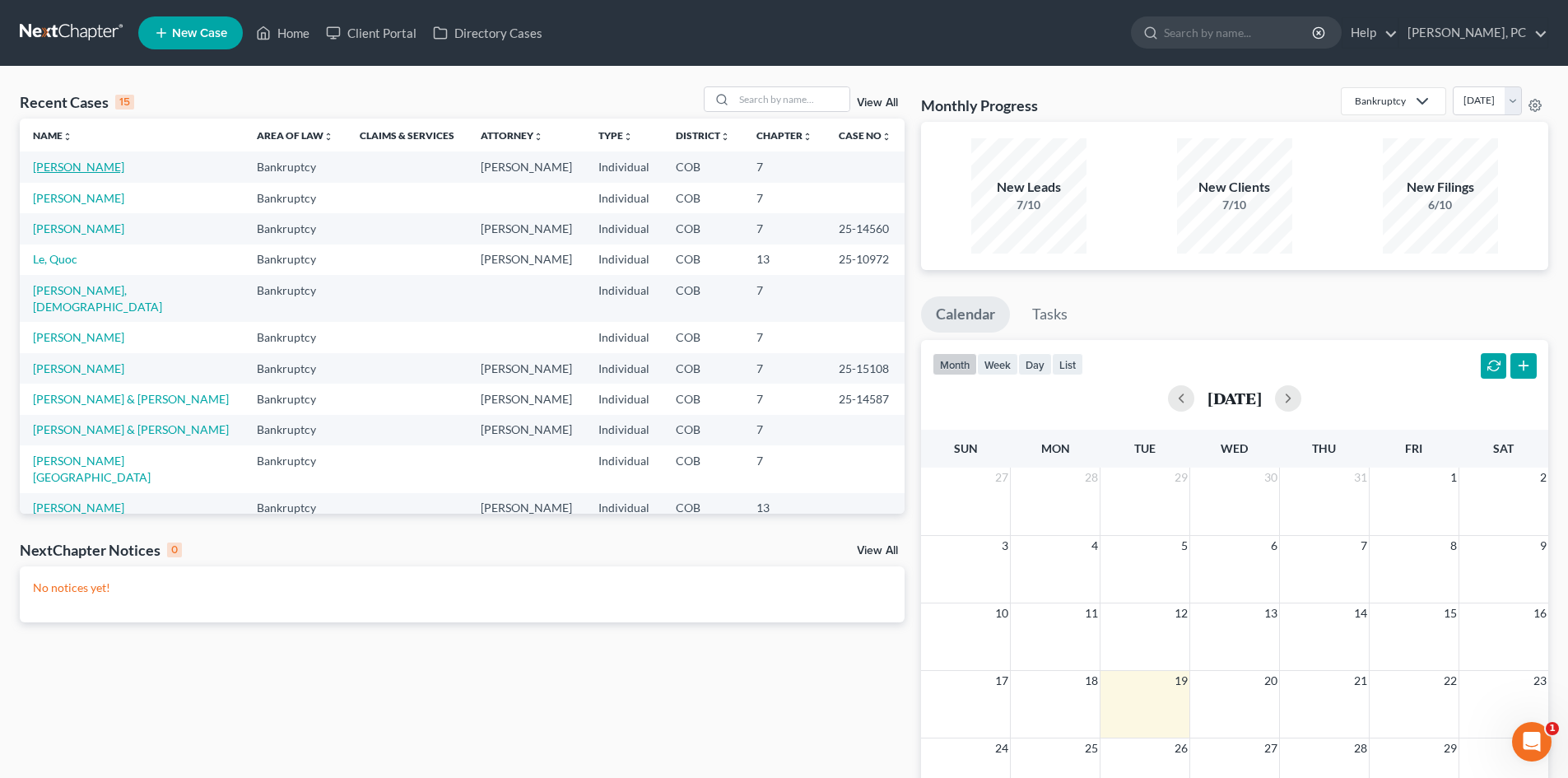
click at [77, 162] on link "[PERSON_NAME]" at bounding box center [78, 167] width 91 height 14
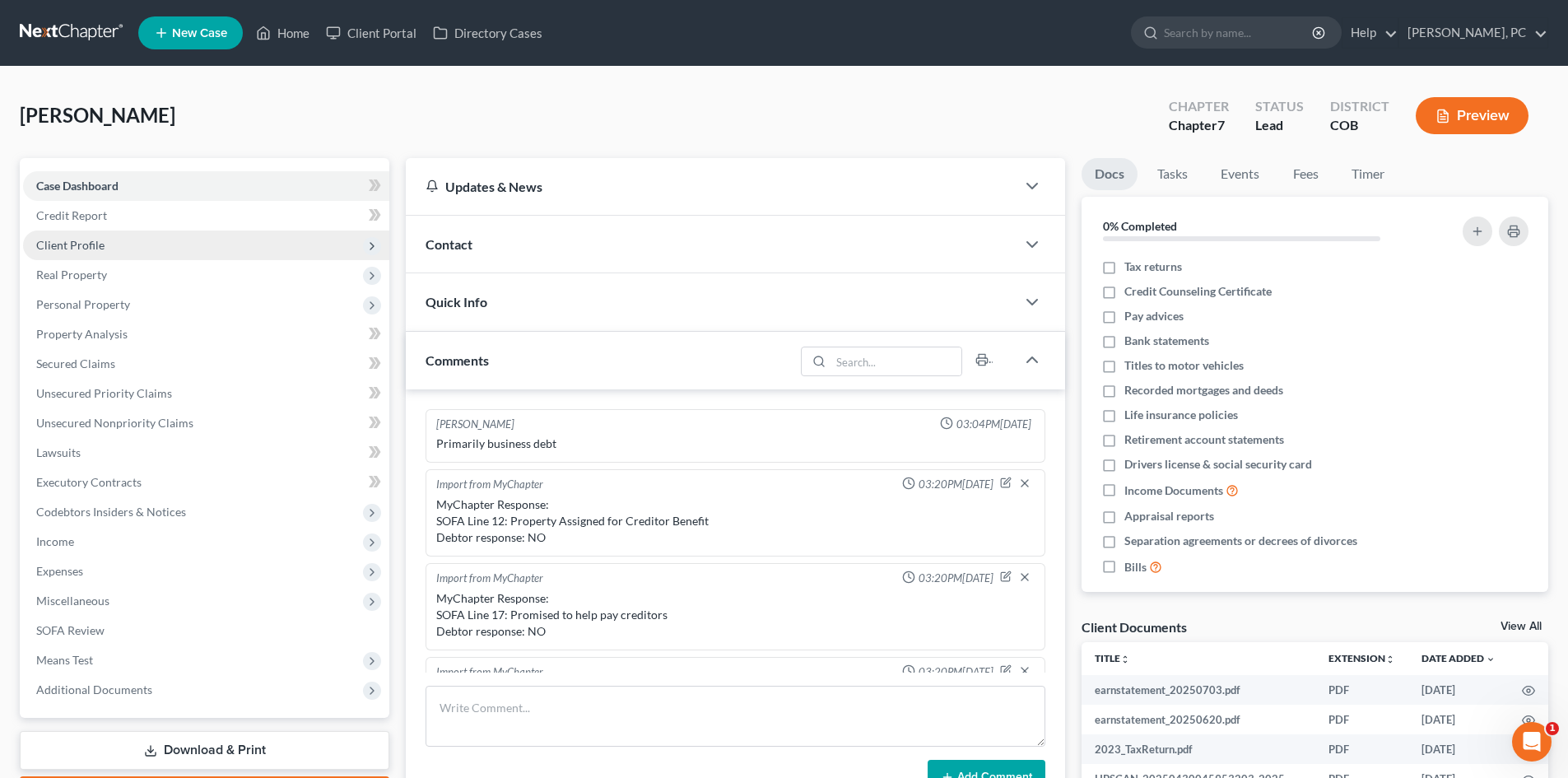
scroll to position [354, 0]
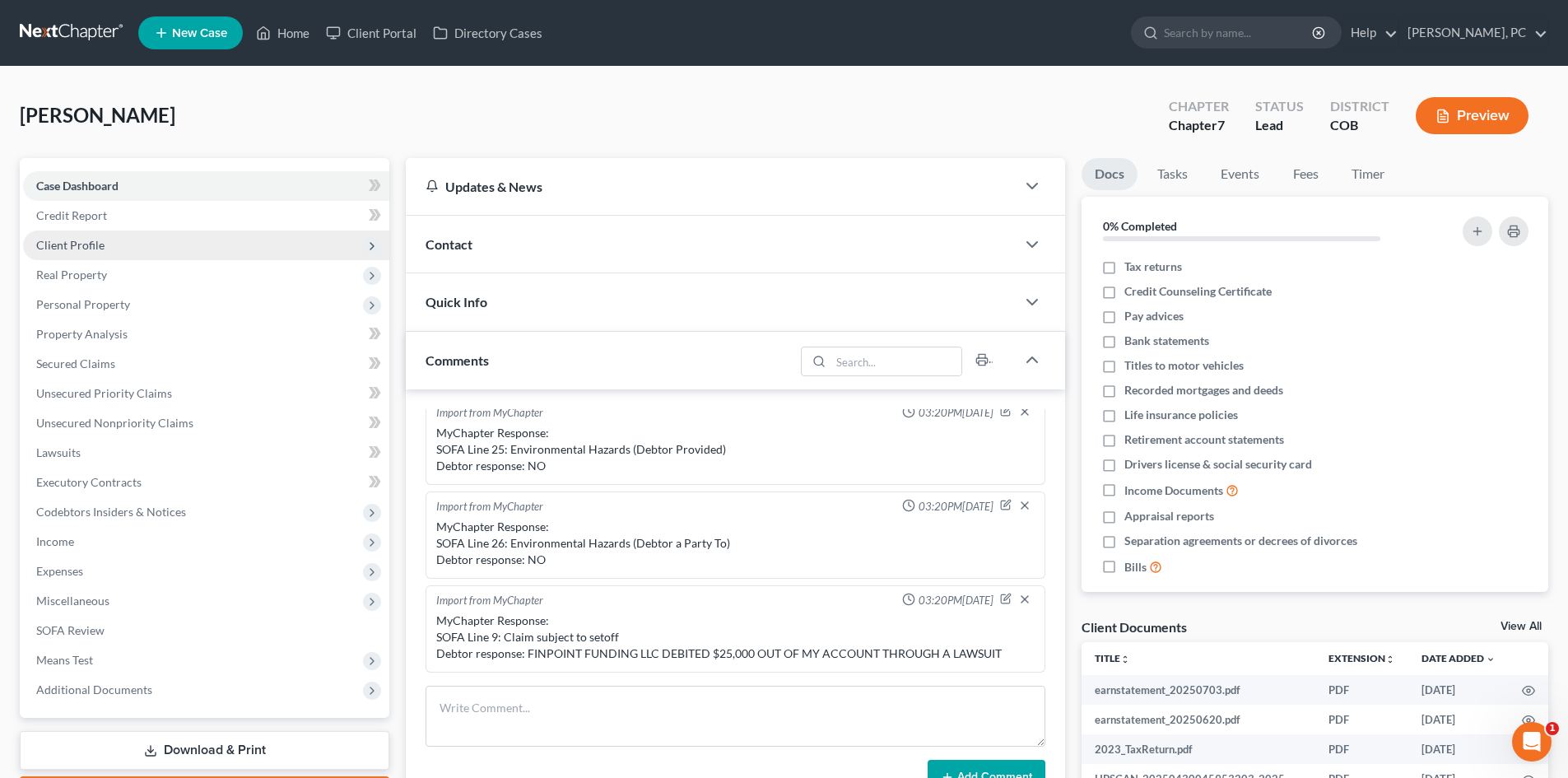
click at [49, 248] on span "Client Profile" at bounding box center [70, 245] width 68 height 14
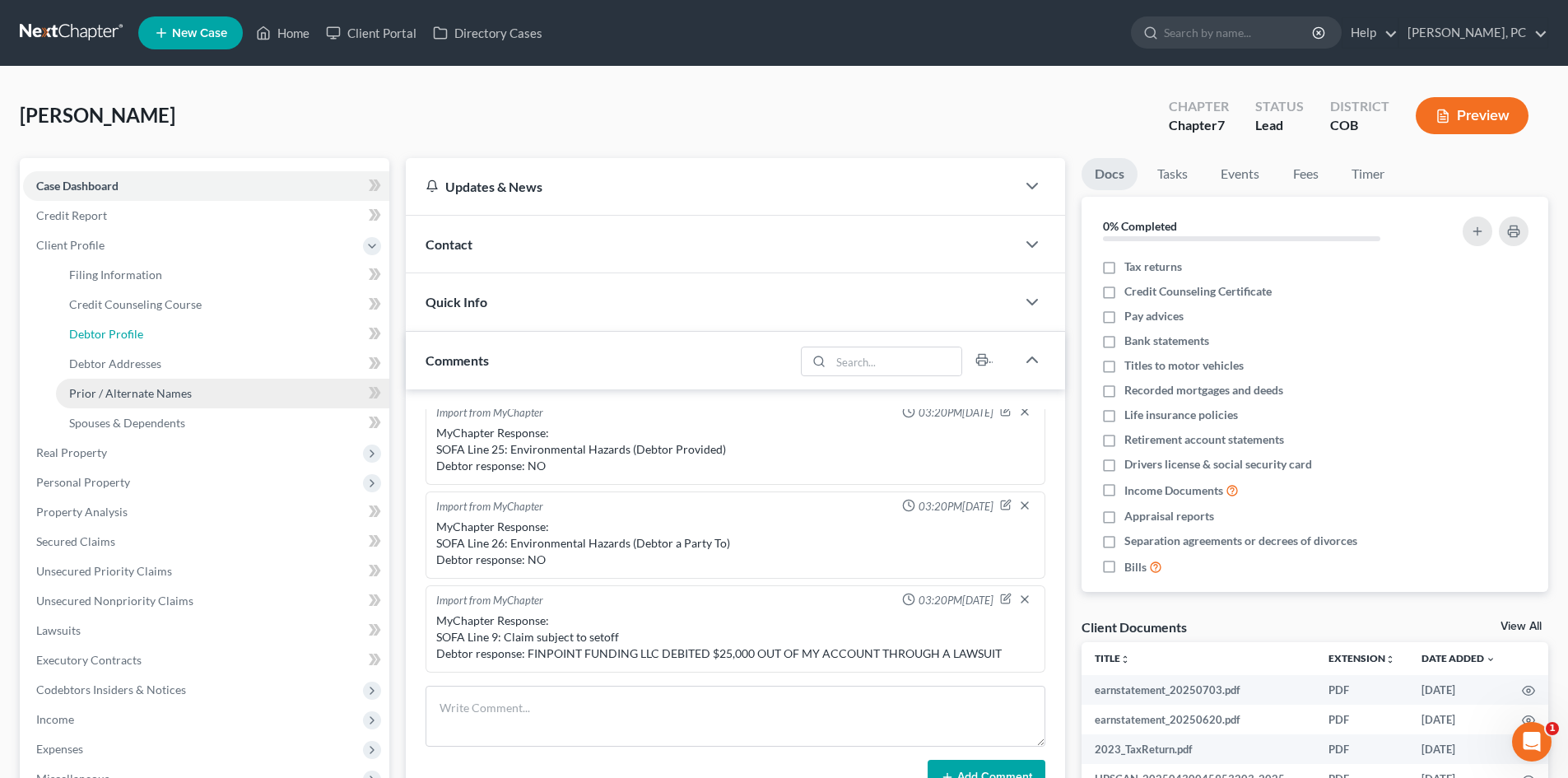
click at [120, 337] on span "Debtor Profile" at bounding box center [106, 334] width 74 height 14
select select "0"
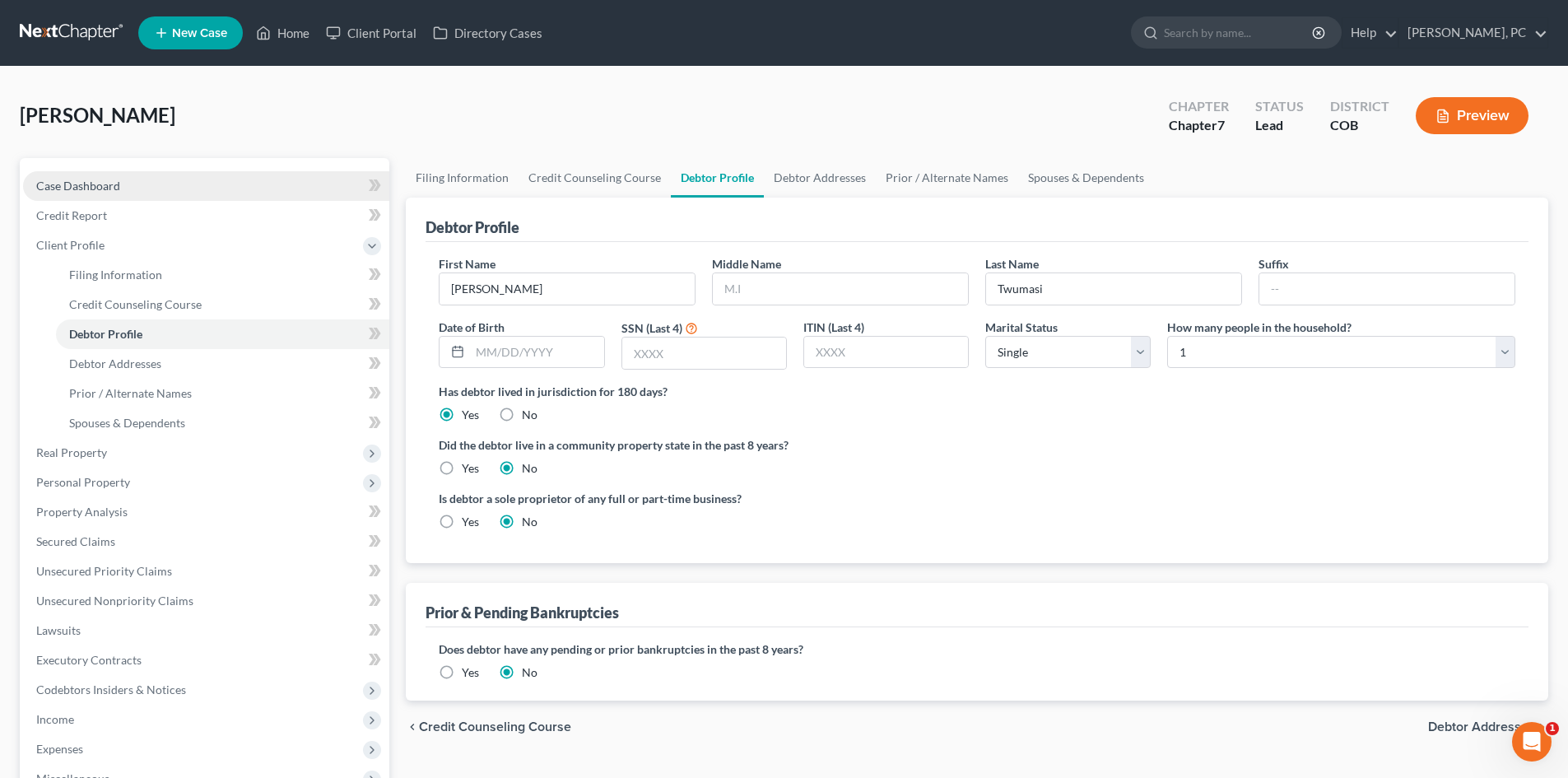
click at [55, 182] on span "Case Dashboard" at bounding box center [78, 186] width 84 height 14
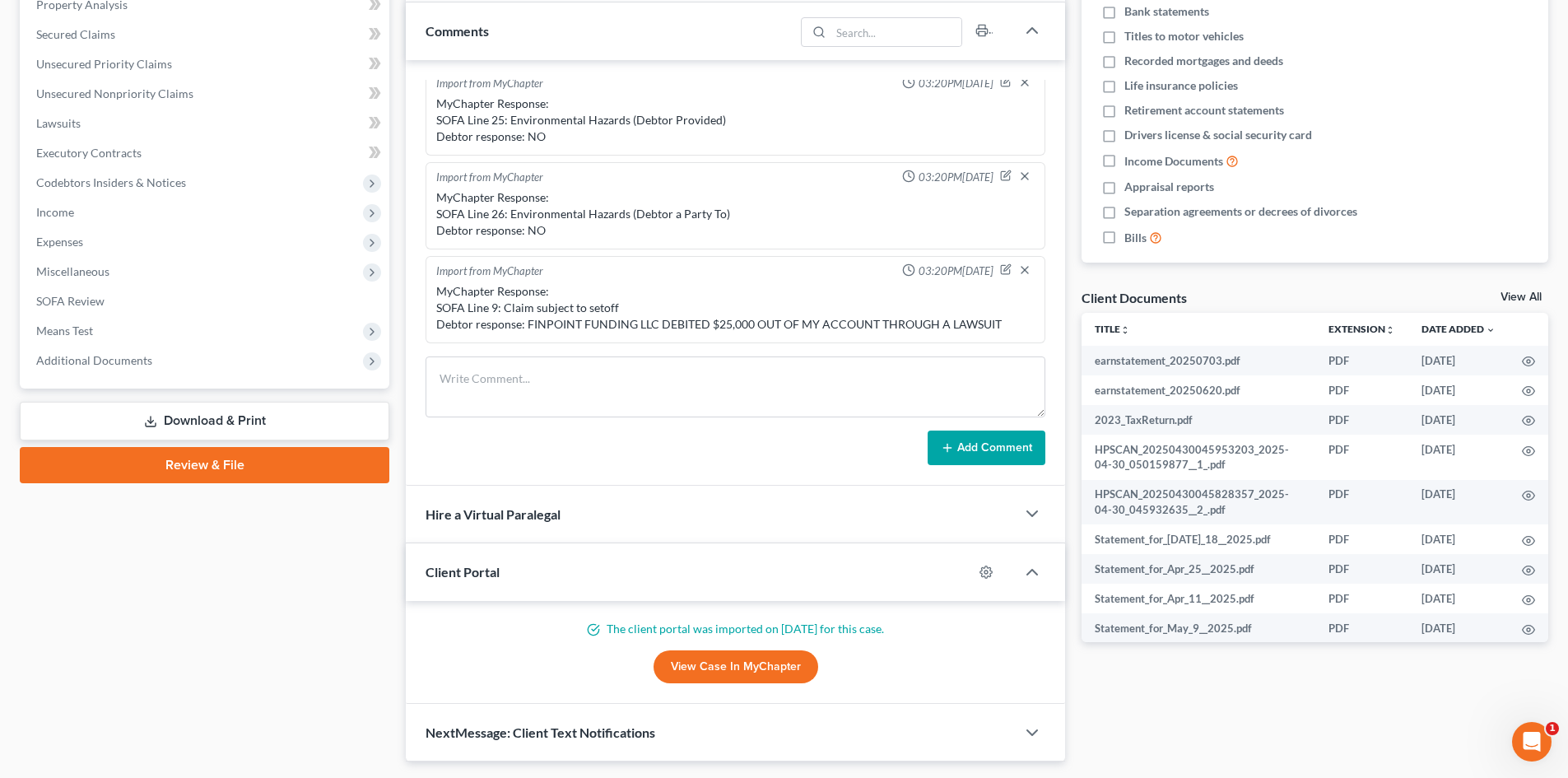
scroll to position [376, 0]
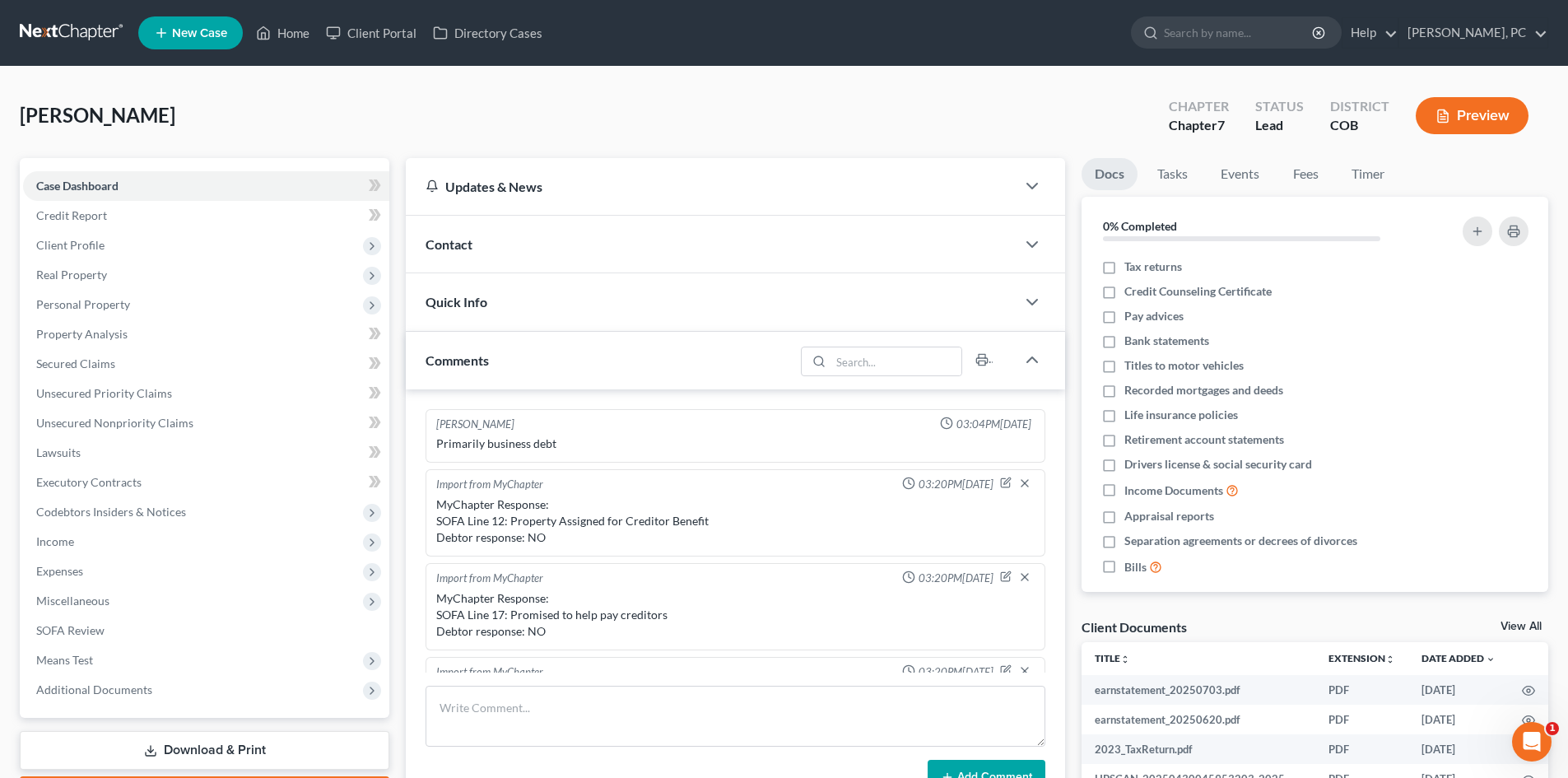
scroll to position [354, 0]
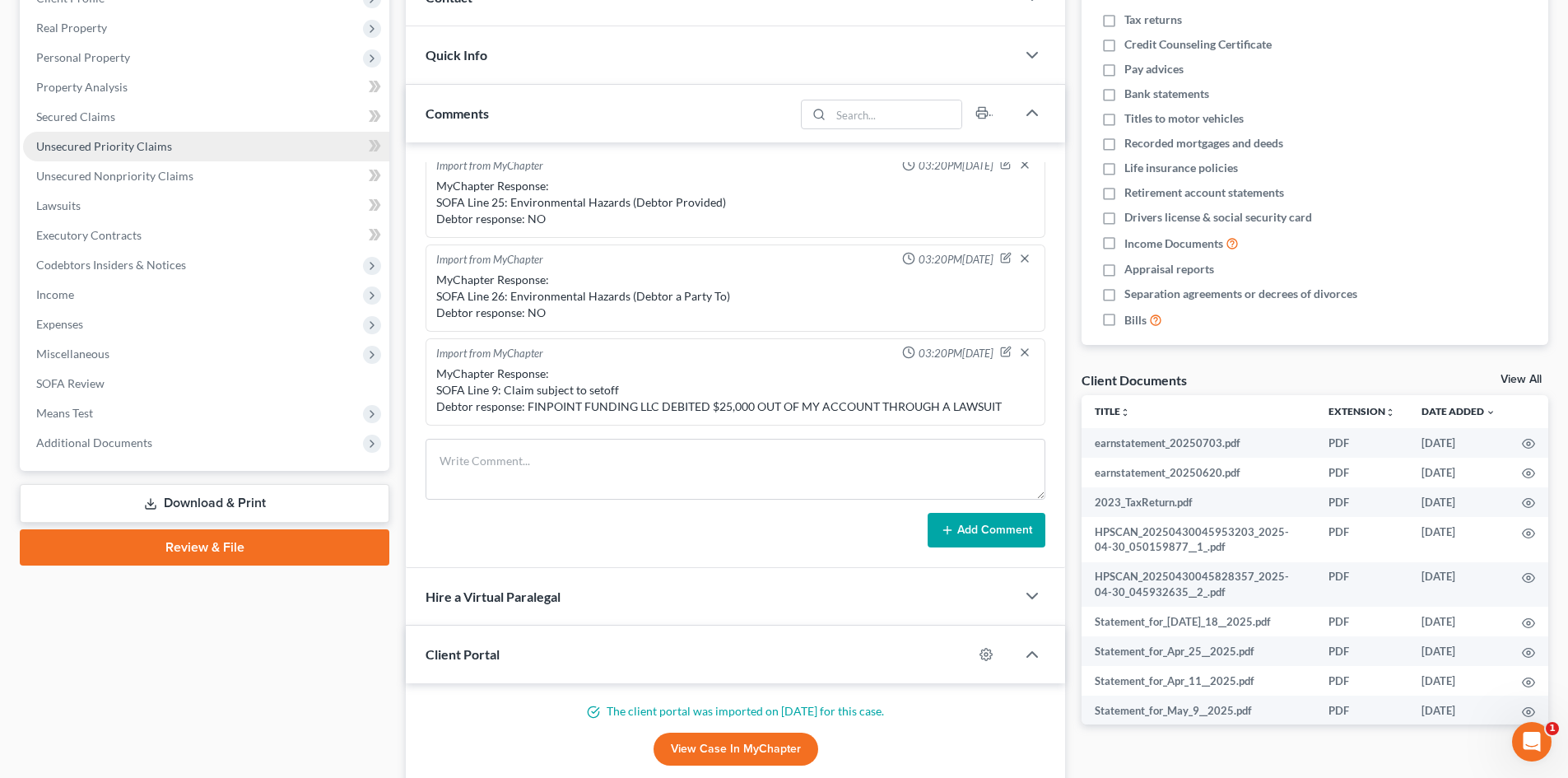
click at [129, 158] on link "Unsecured Priority Claims" at bounding box center [206, 147] width 367 height 30
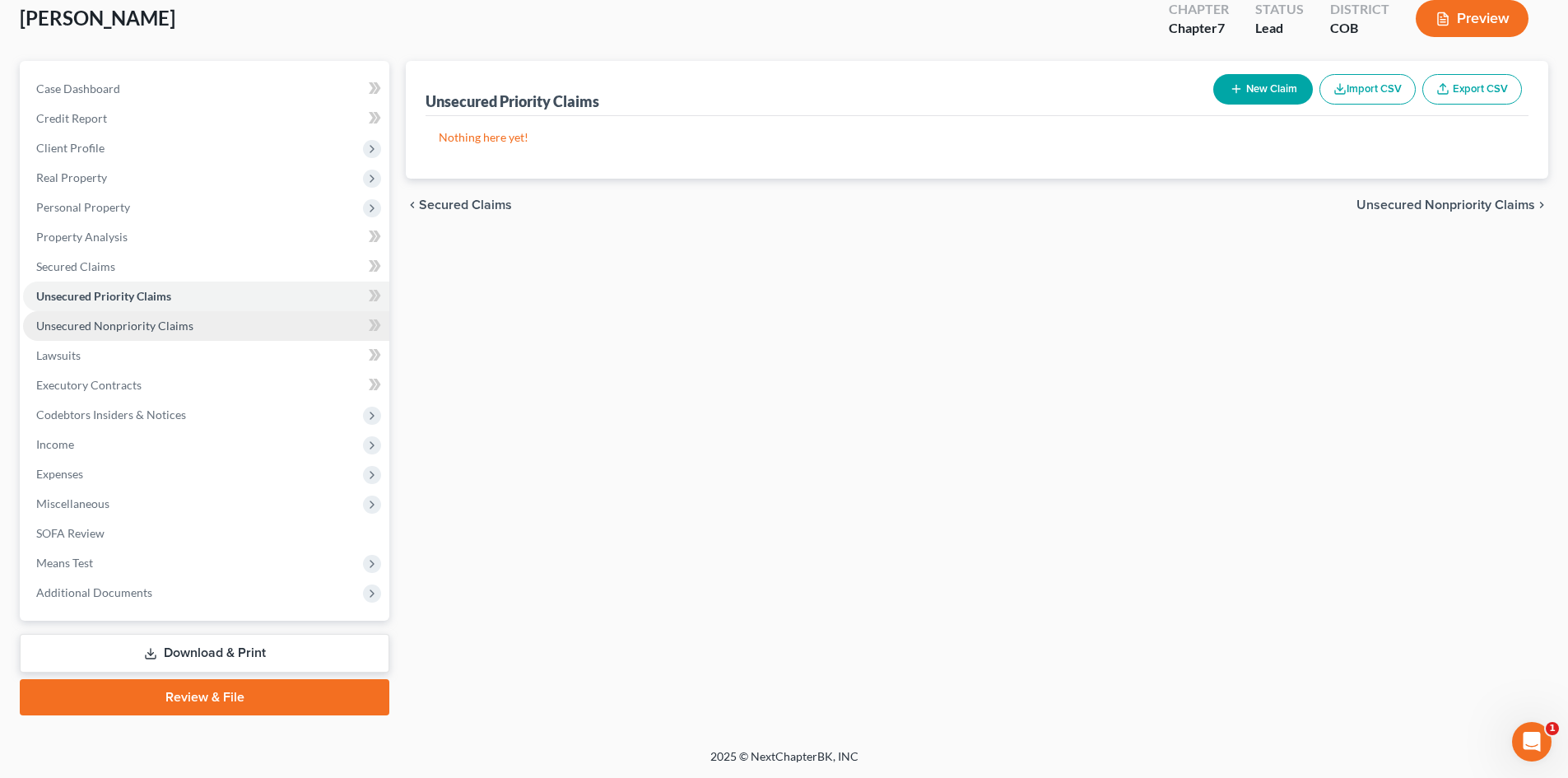
click at [150, 329] on span "Unsecured Nonpriority Claims" at bounding box center [114, 326] width 157 height 14
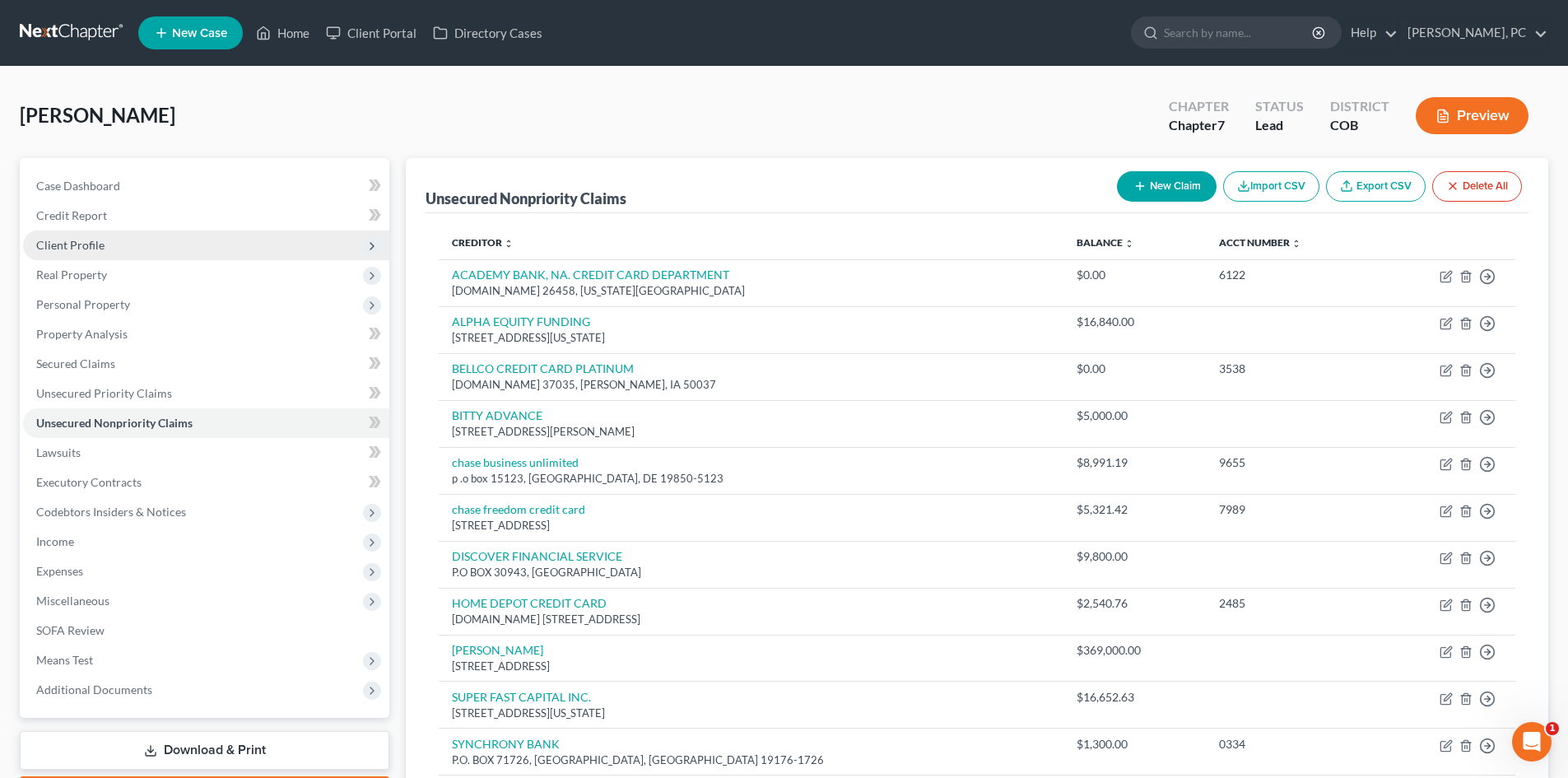
click at [74, 231] on span "Client Profile" at bounding box center [206, 246] width 367 height 30
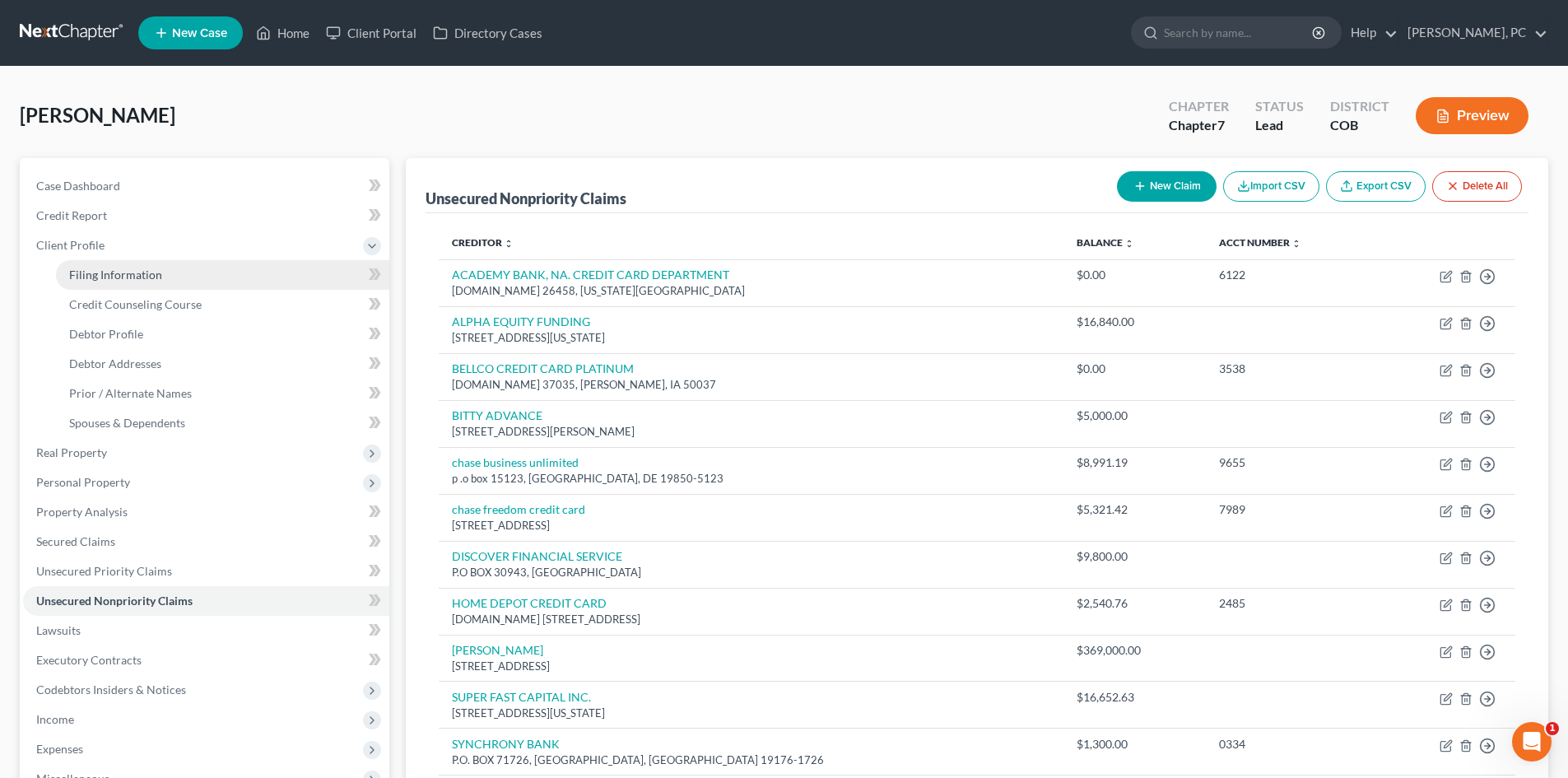
click at [112, 282] on link "Filing Information" at bounding box center [223, 275] width 334 height 30
select select "1"
select select "0"
select select "5"
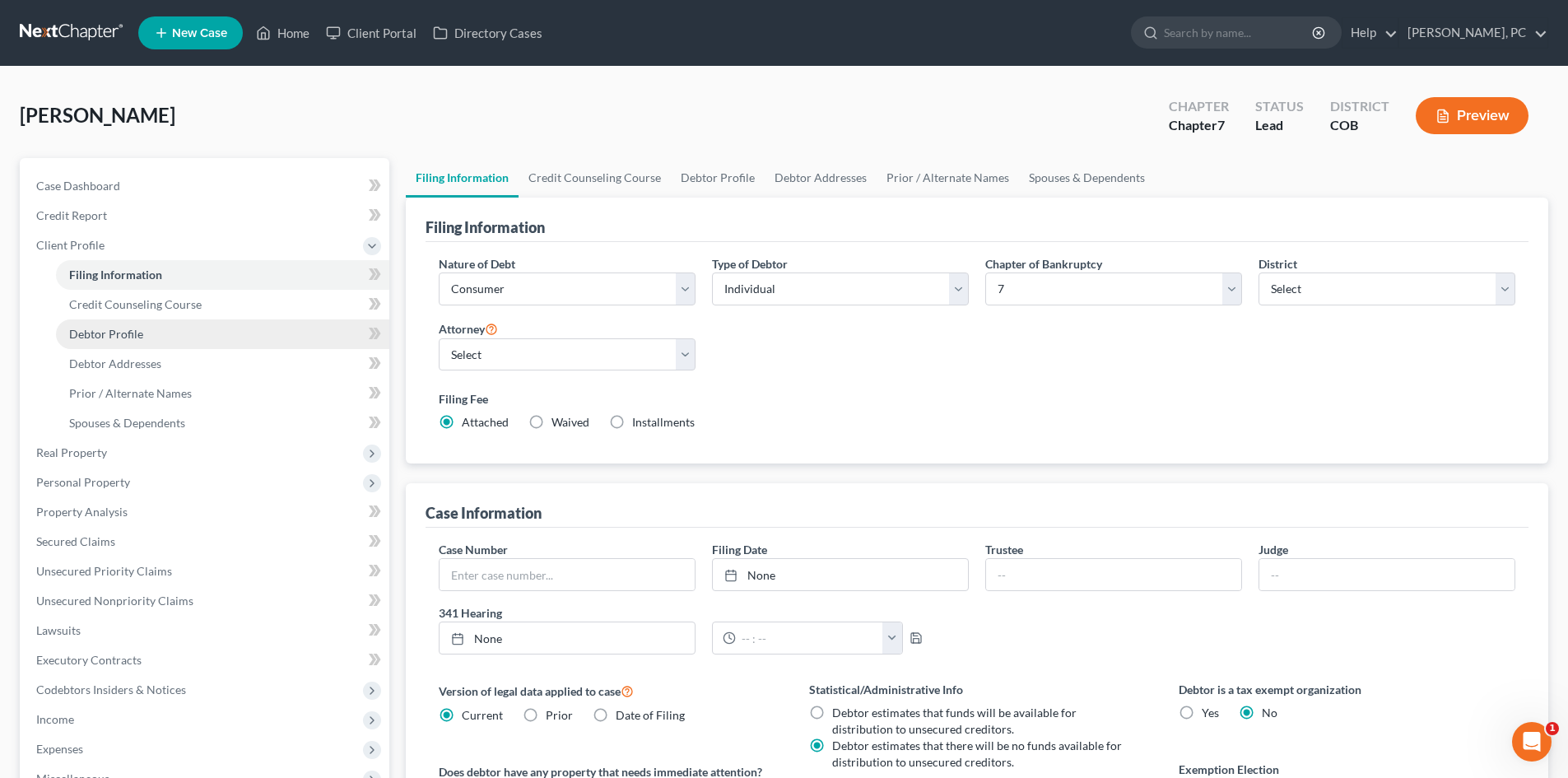
click at [106, 328] on span "Debtor Profile" at bounding box center [106, 334] width 74 height 14
select select "0"
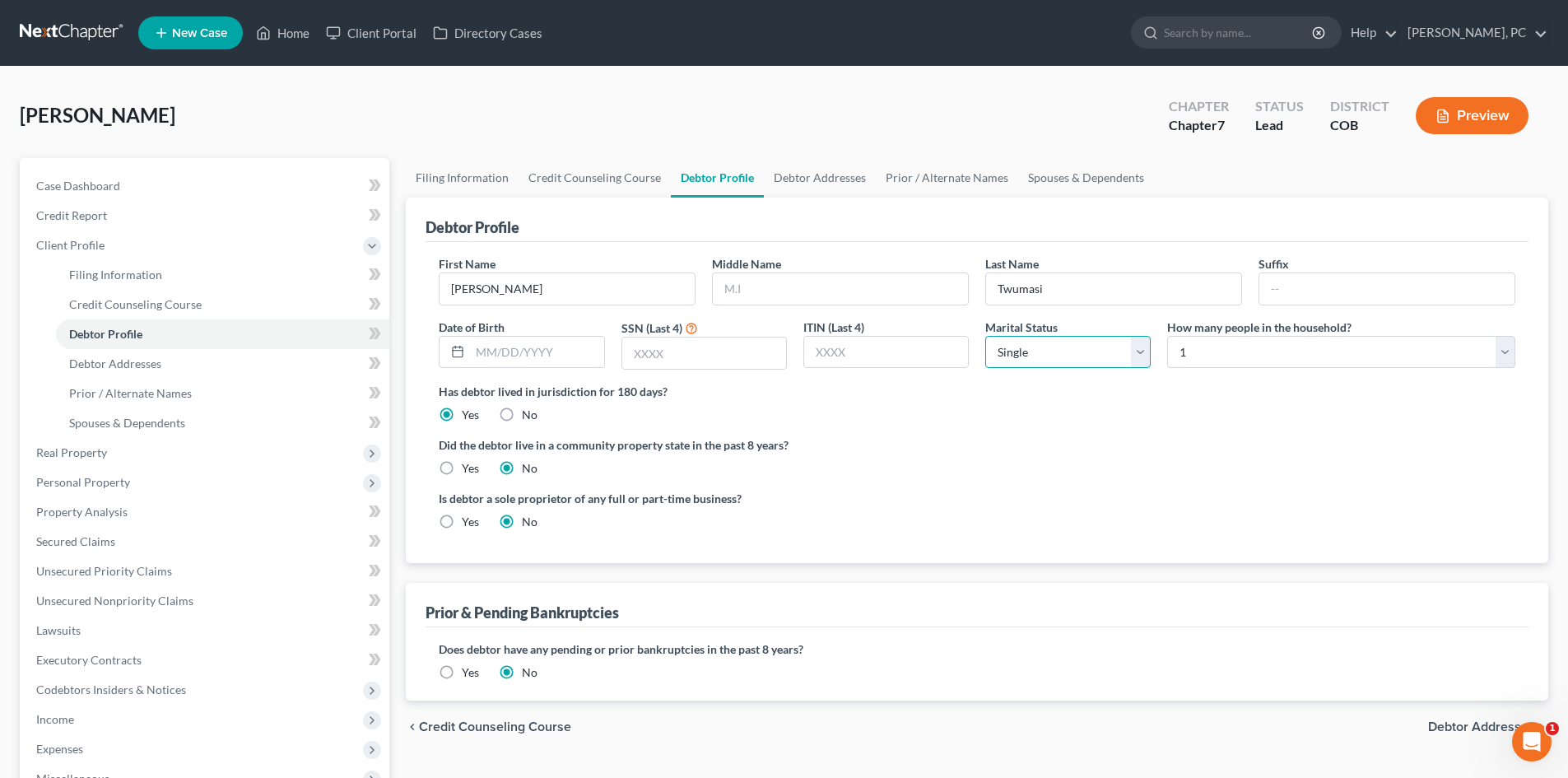
click at [1013, 351] on select "Select Single Married Separated Divorced Widowed" at bounding box center [1069, 352] width 166 height 33
select select "1"
click at [986, 336] on select "Select Single Married Separated Divorced Widowed" at bounding box center [1069, 352] width 166 height 33
click at [1215, 344] on select "Select 1 2 3 4 5 6 7 8 9 10 11 12 13 14 15 16 17 18 19 20" at bounding box center [1341, 352] width 349 height 33
select select "4"
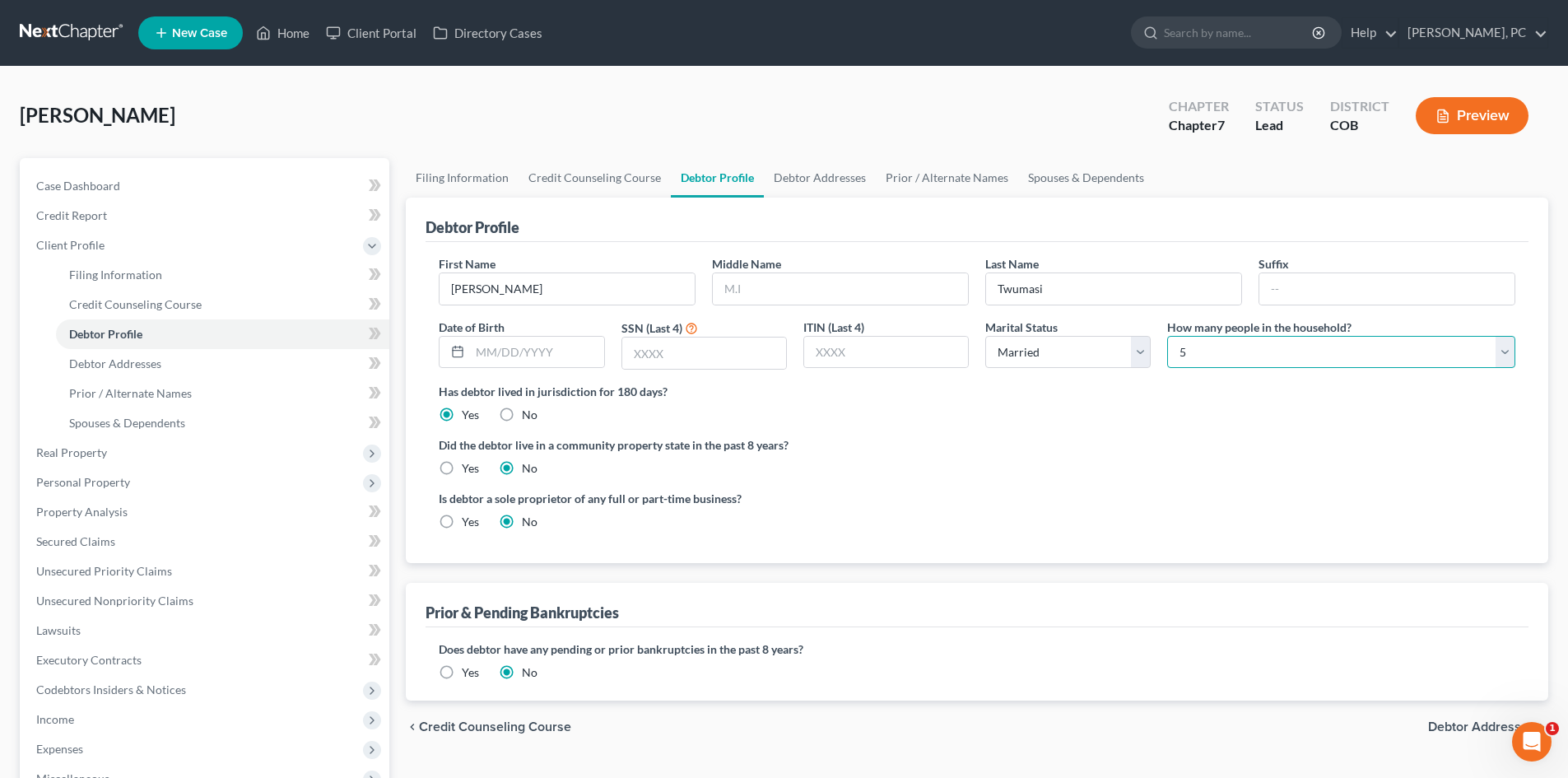
click at [1168, 336] on select "Select 1 2 3 4 5 6 7 8 9 10 11 12 13 14 15 16 17 18 19 20" at bounding box center [1341, 352] width 349 height 33
click at [922, 442] on label "Did the debtor live in a community property state in the past 8 years?" at bounding box center [977, 444] width 1077 height 17
click at [653, 352] on input "text" at bounding box center [704, 353] width 164 height 31
paste input "7934"
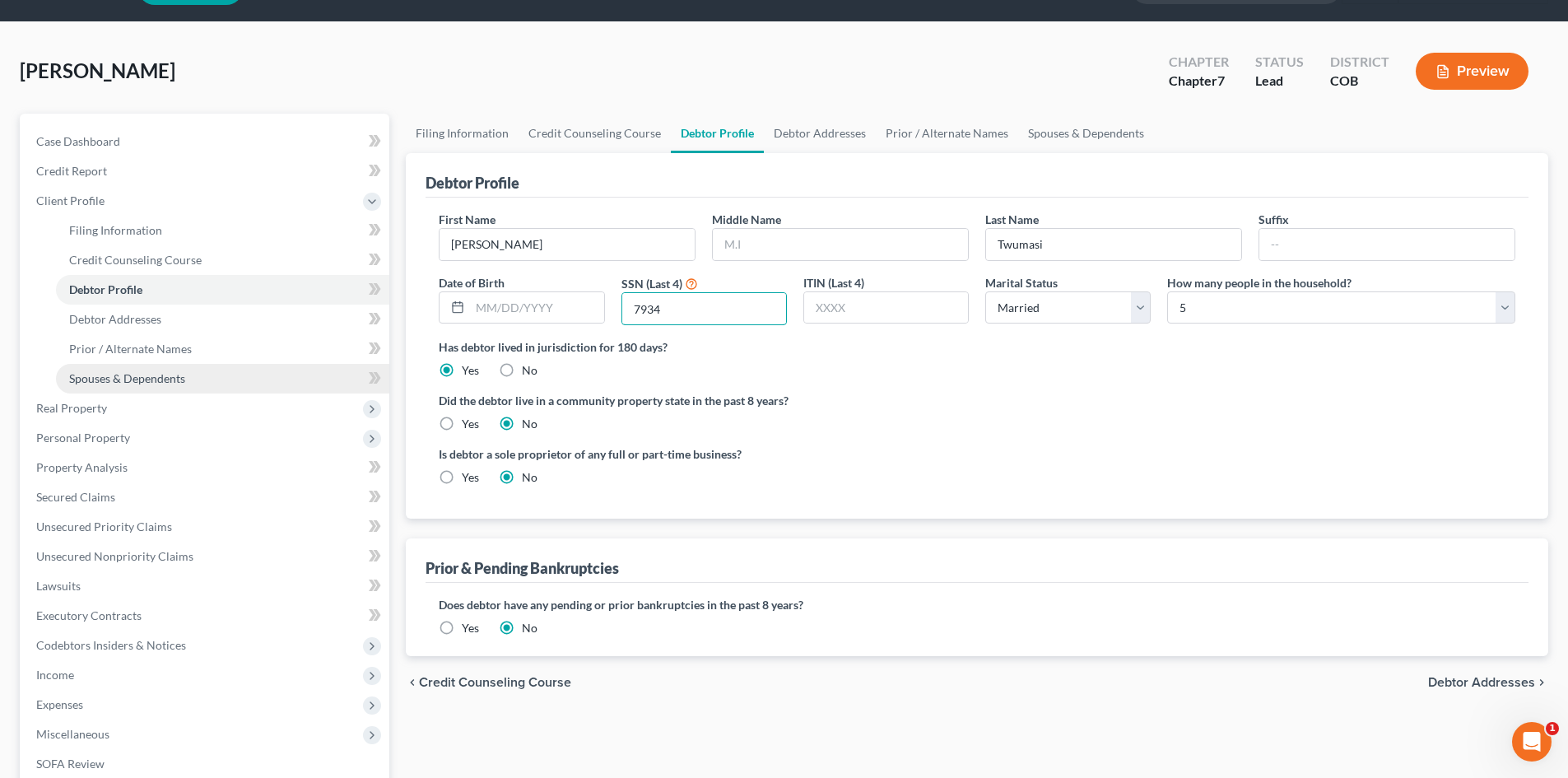
scroll to position [82, 0]
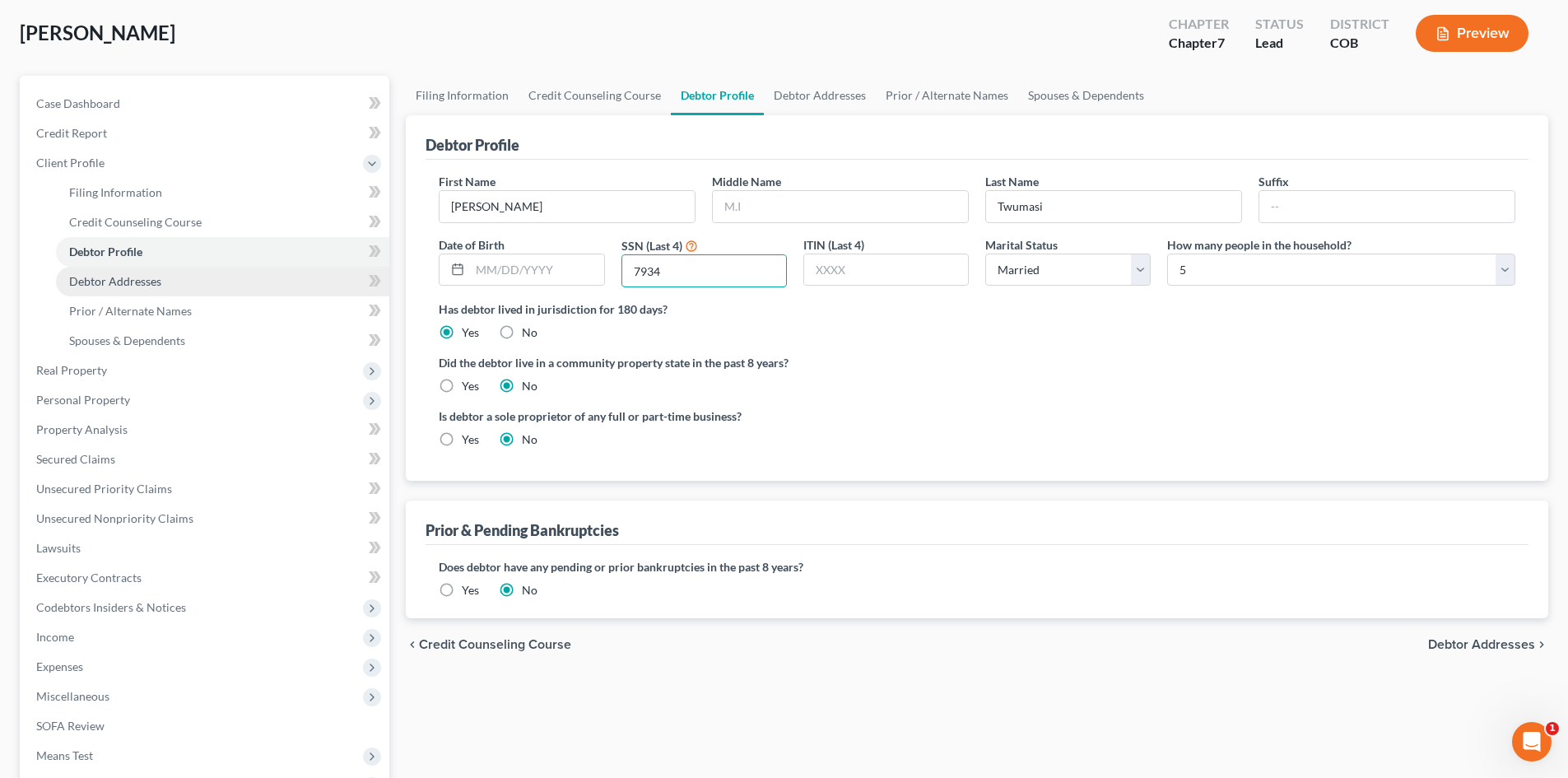
type input "7934"
click at [155, 277] on span "Debtor Addresses" at bounding box center [115, 281] width 92 height 14
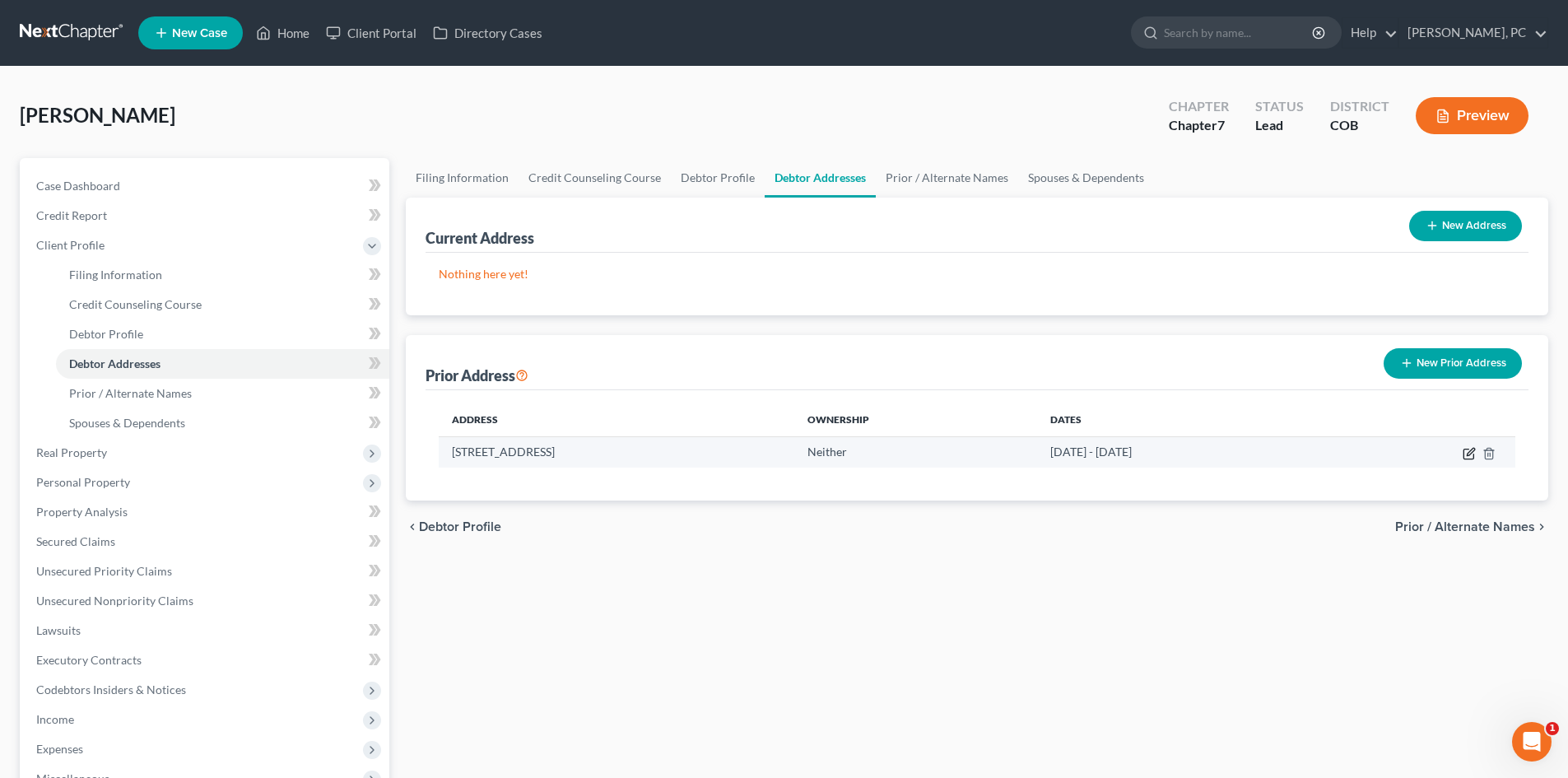
click at [1469, 455] on icon "button" at bounding box center [1470, 450] width 7 height 7
select select "5"
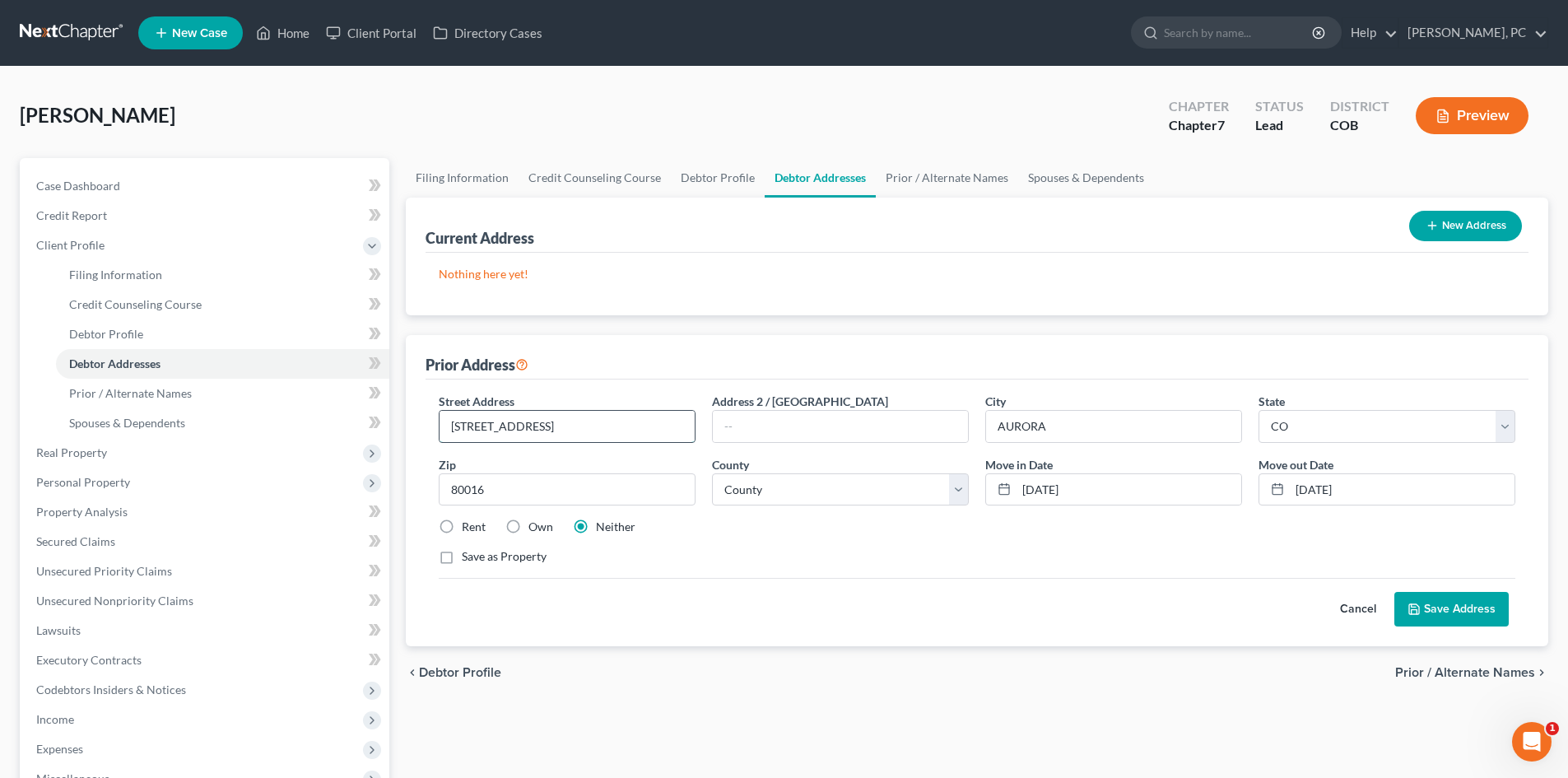
drag, startPoint x: 608, startPoint y: 428, endPoint x: 459, endPoint y: 430, distance: 149.0
click at [459, 430] on input "6454 South Harvest Street" at bounding box center [567, 425] width 256 height 31
click at [1081, 502] on input "06/09/2019" at bounding box center [1129, 489] width 225 height 31
drag, startPoint x: 597, startPoint y: 423, endPoint x: 408, endPoint y: 426, distance: 189.0
click at [409, 426] on div "Prior Address Street Address * 6454 South Harvest Street Address 2 / PO Box Cit…" at bounding box center [977, 490] width 1143 height 312
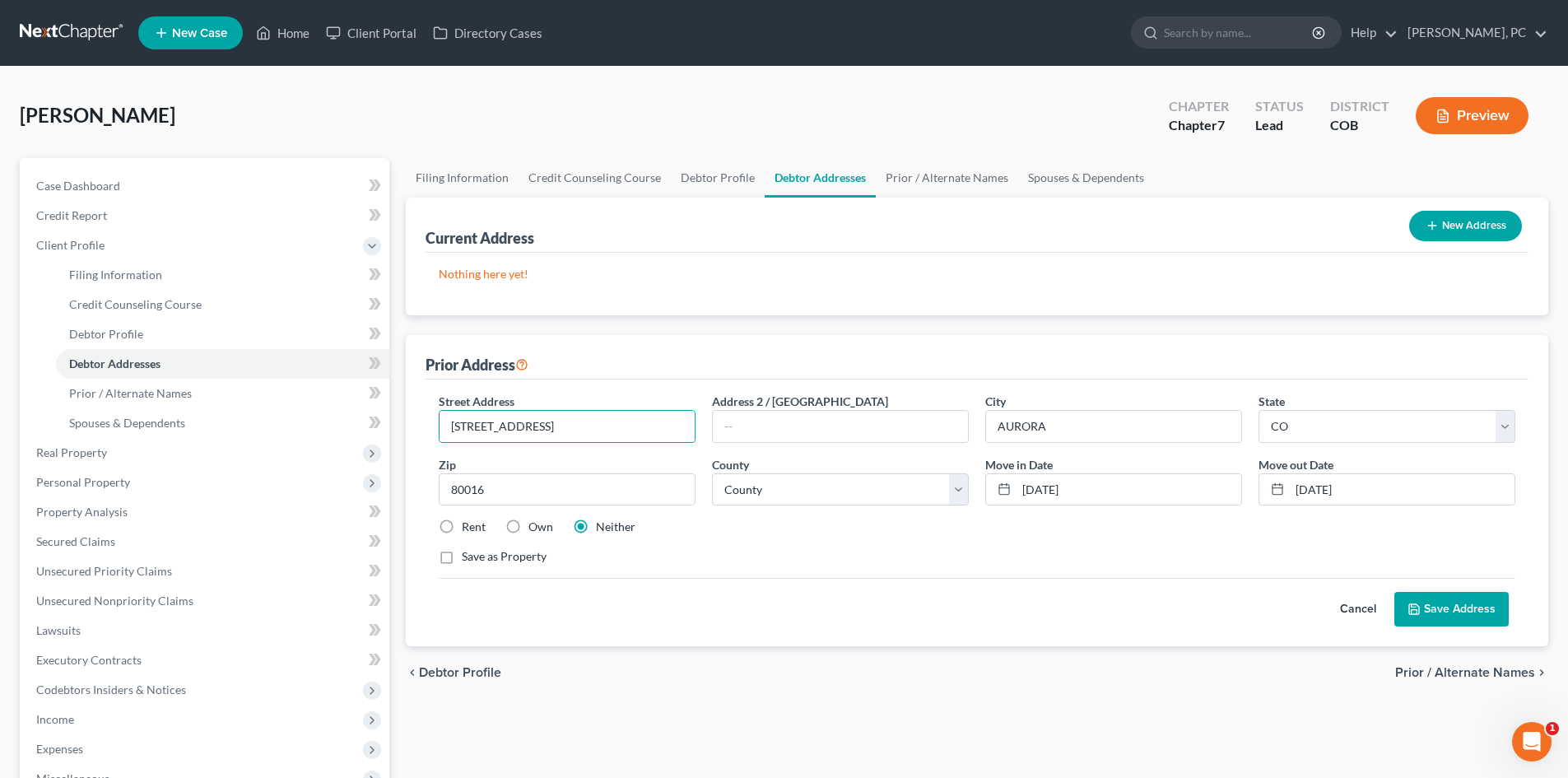
click at [1466, 222] on button "New Address" at bounding box center [1465, 226] width 113 height 30
select select "0"
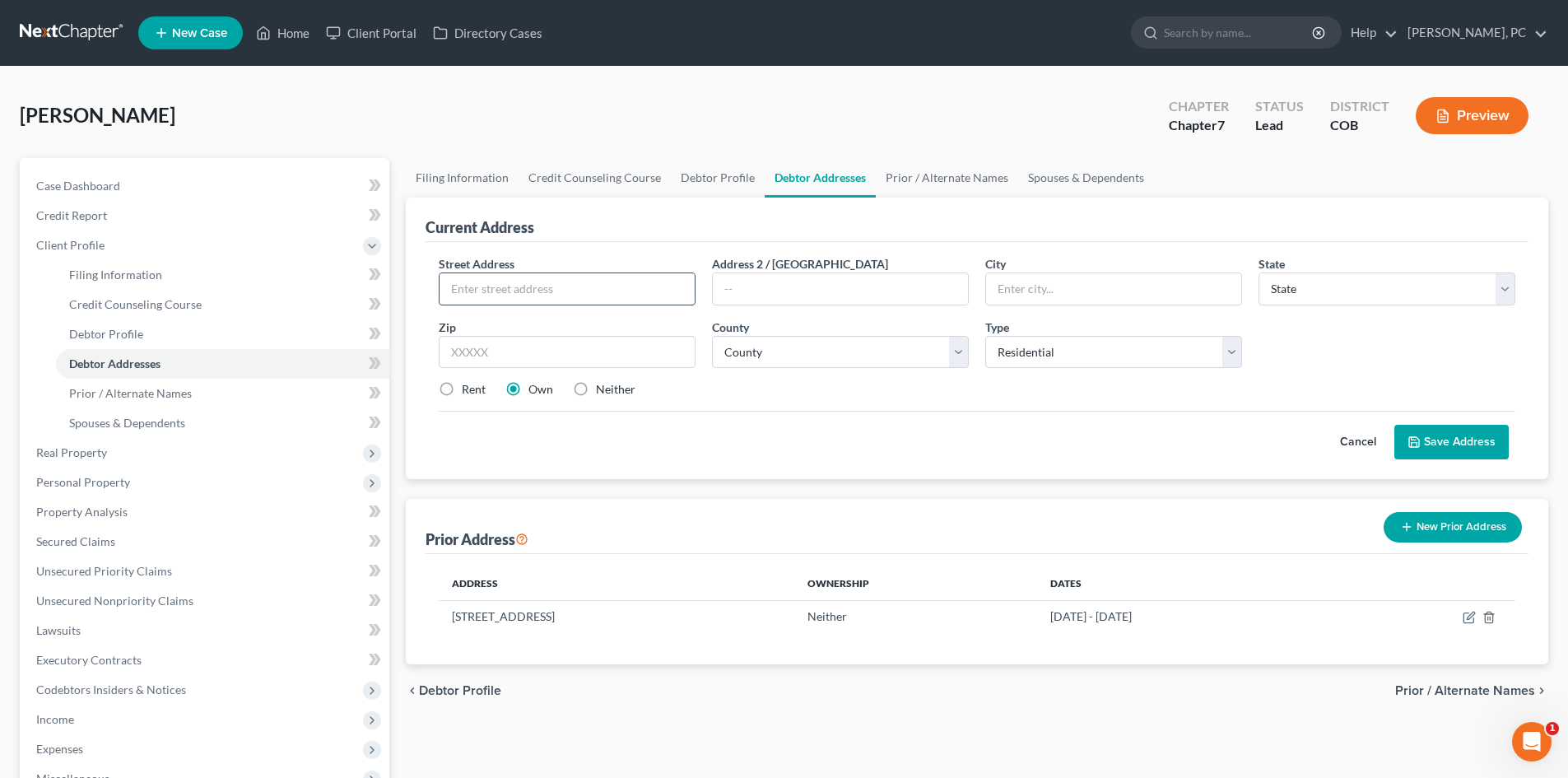
click at [578, 286] on input "text" at bounding box center [567, 289] width 256 height 31
paste input "6454 South Harvest Street"
type input "6454 South Harvest St"
click at [480, 355] on input "text" at bounding box center [566, 352] width 257 height 33
type input "80016"
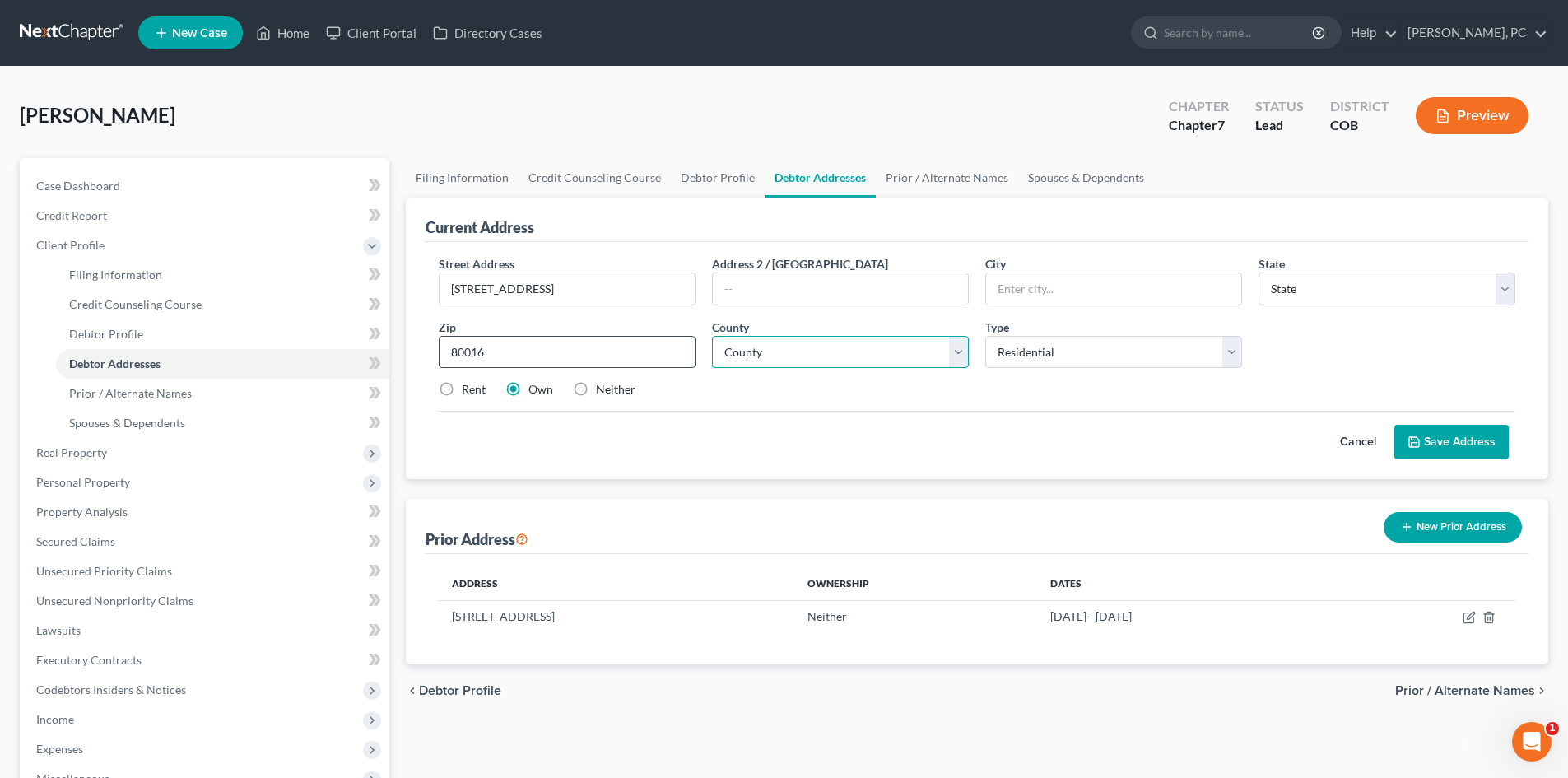
type input "Aurora"
select select "5"
click at [812, 354] on select "County Adams County Alamosa County Arapahoe County Archuleta County Baca County…" at bounding box center [840, 352] width 257 height 33
select select "2"
click at [712, 336] on select "County Adams County Alamosa County Arapahoe County Archuleta County Baca County…" at bounding box center [840, 352] width 257 height 33
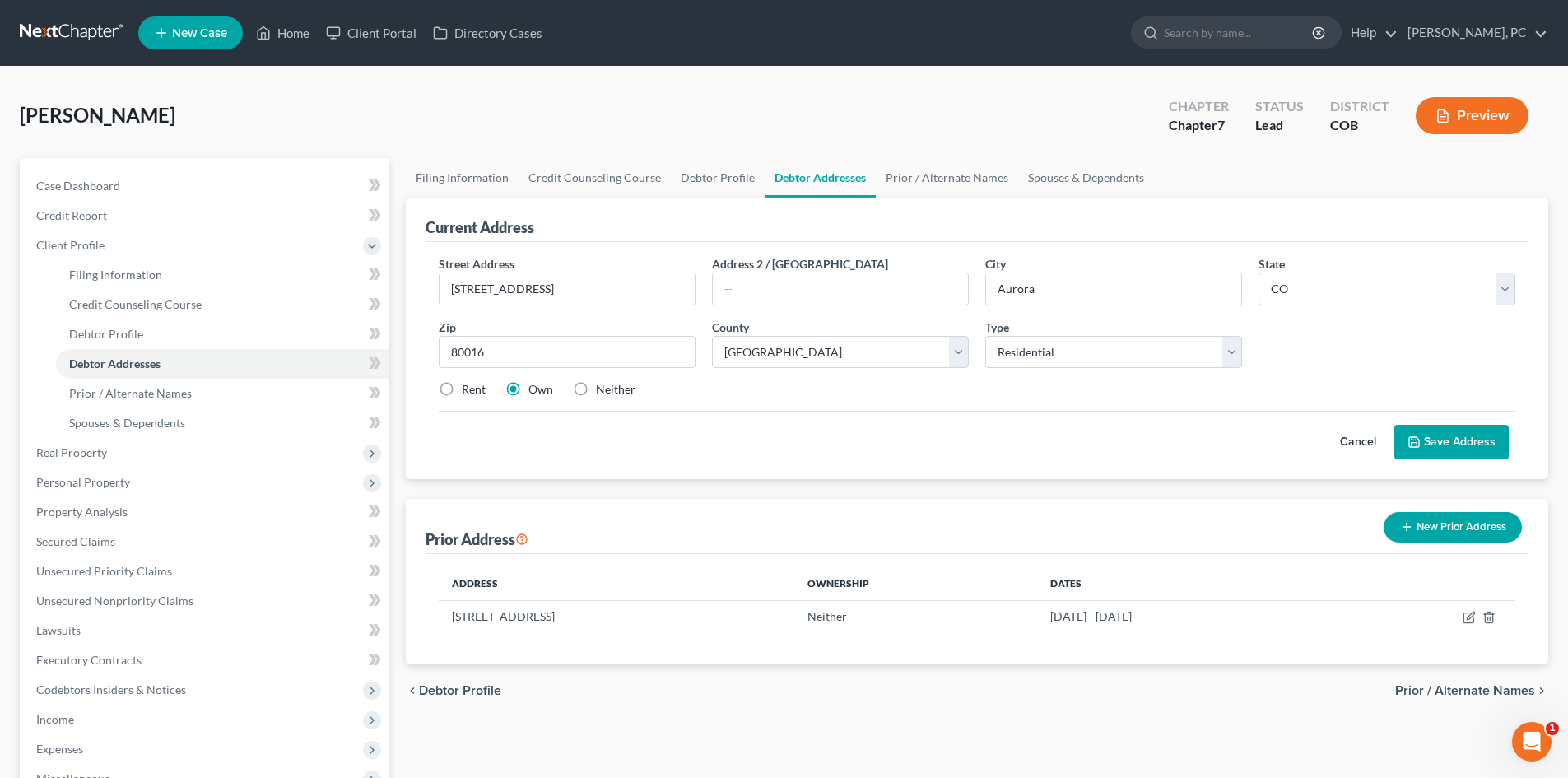
click at [1450, 442] on button "Save Address" at bounding box center [1451, 441] width 115 height 35
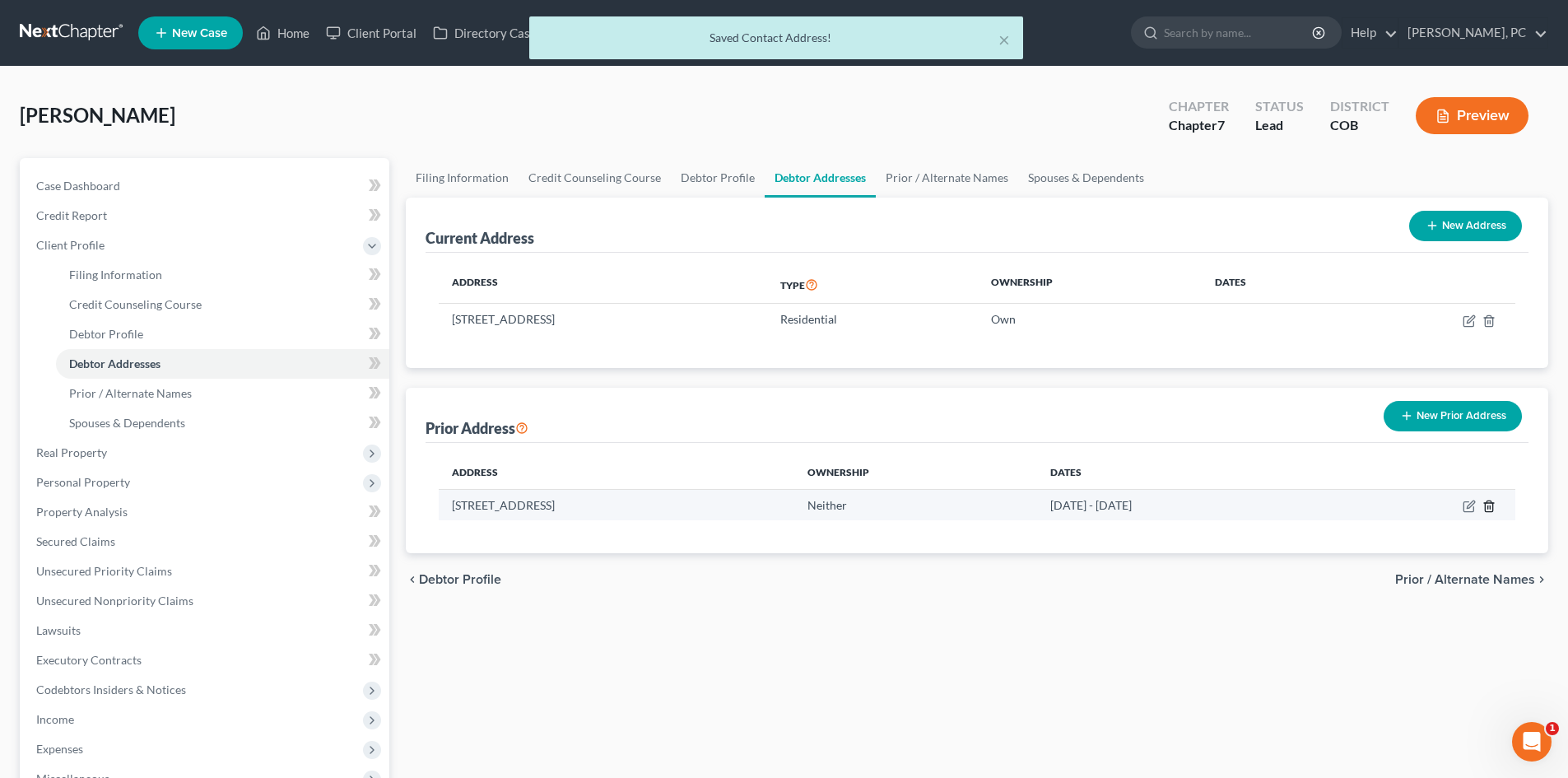
click at [1488, 506] on line "button" at bounding box center [1488, 506] width 0 height 3
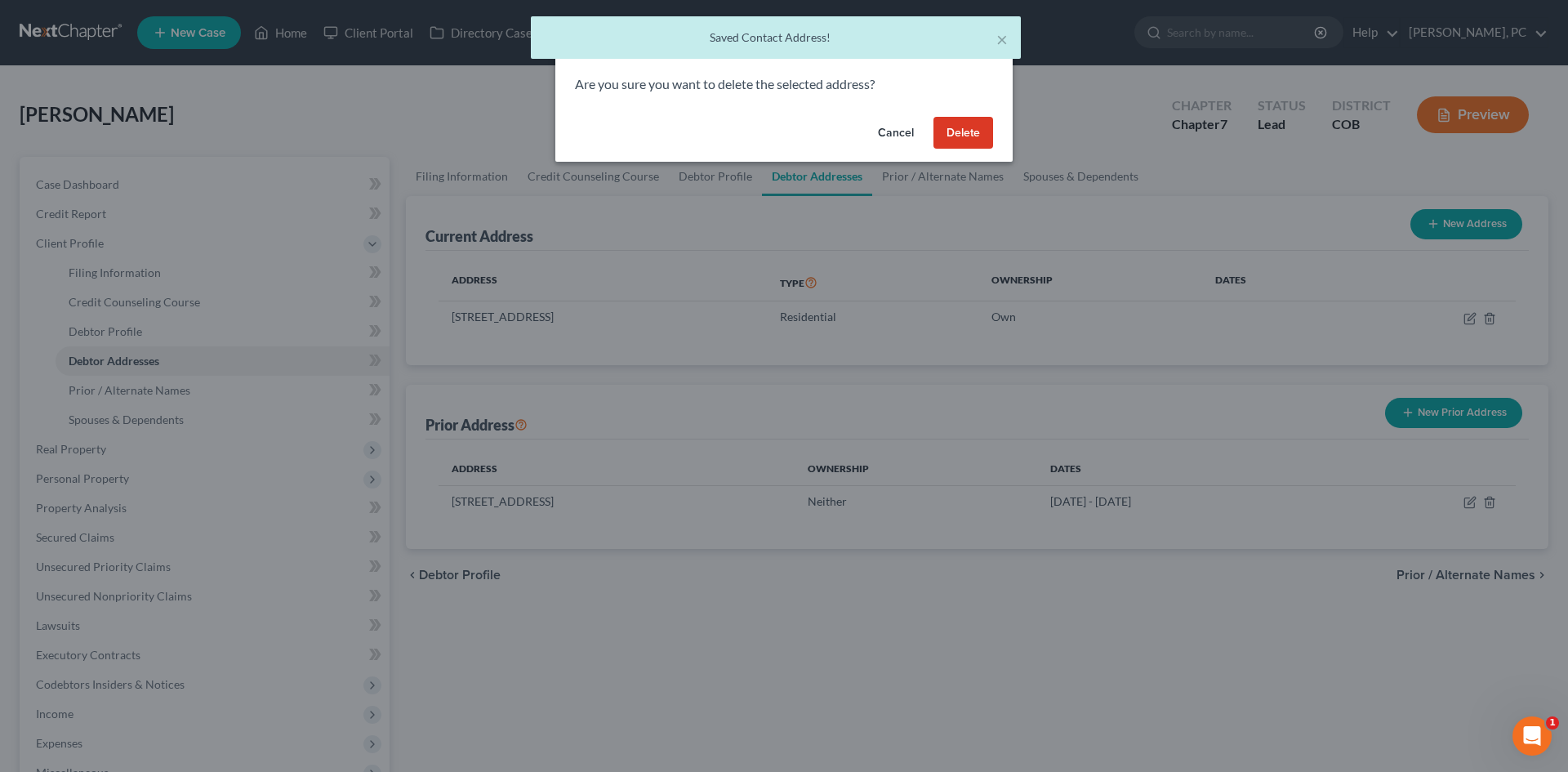
click at [947, 141] on button "Delete" at bounding box center [963, 133] width 59 height 33
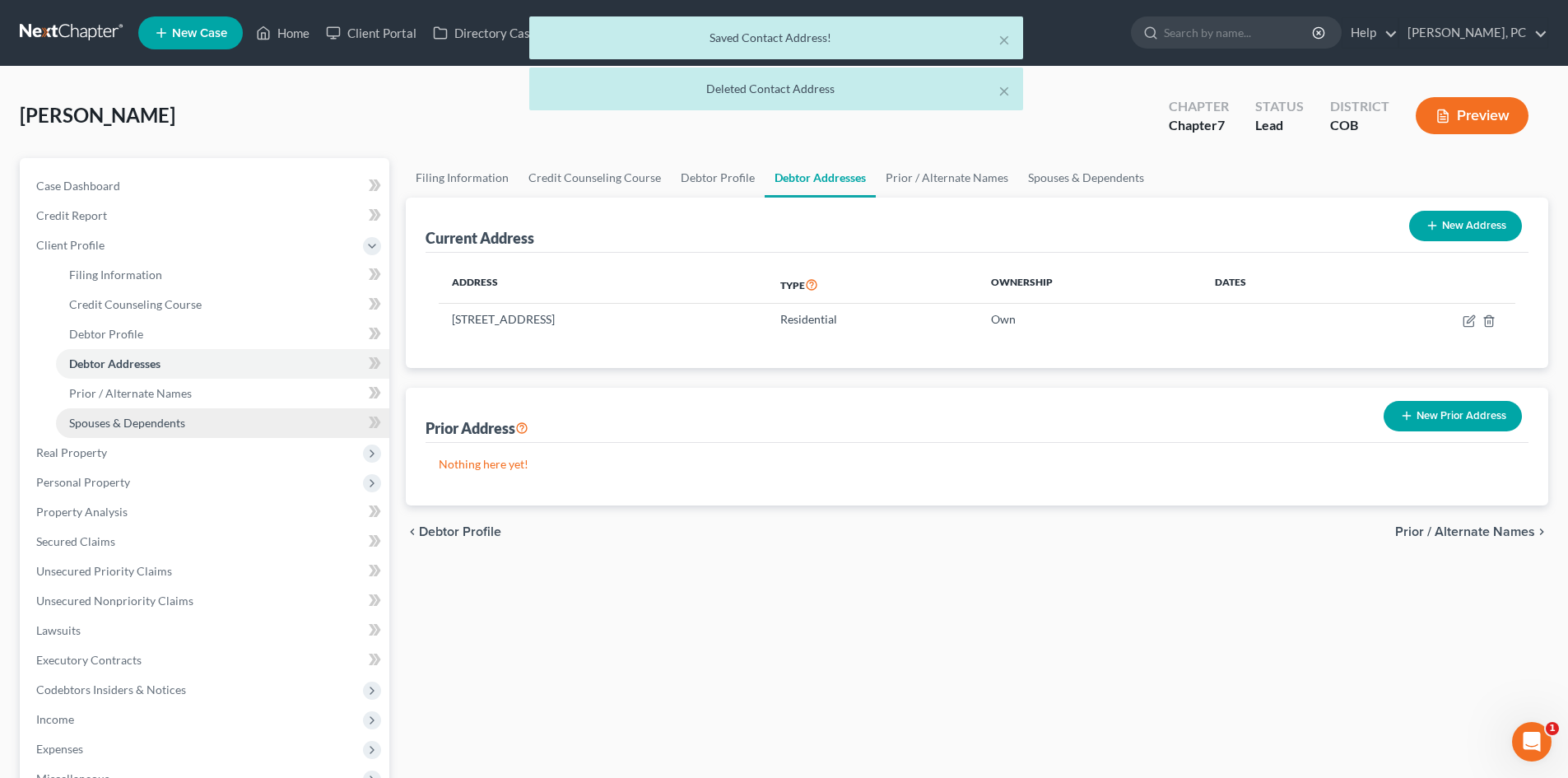
drag, startPoint x: 110, startPoint y: 417, endPoint x: 120, endPoint y: 423, distance: 11.7
click at [110, 417] on span "Spouses & Dependents" at bounding box center [127, 422] width 116 height 14
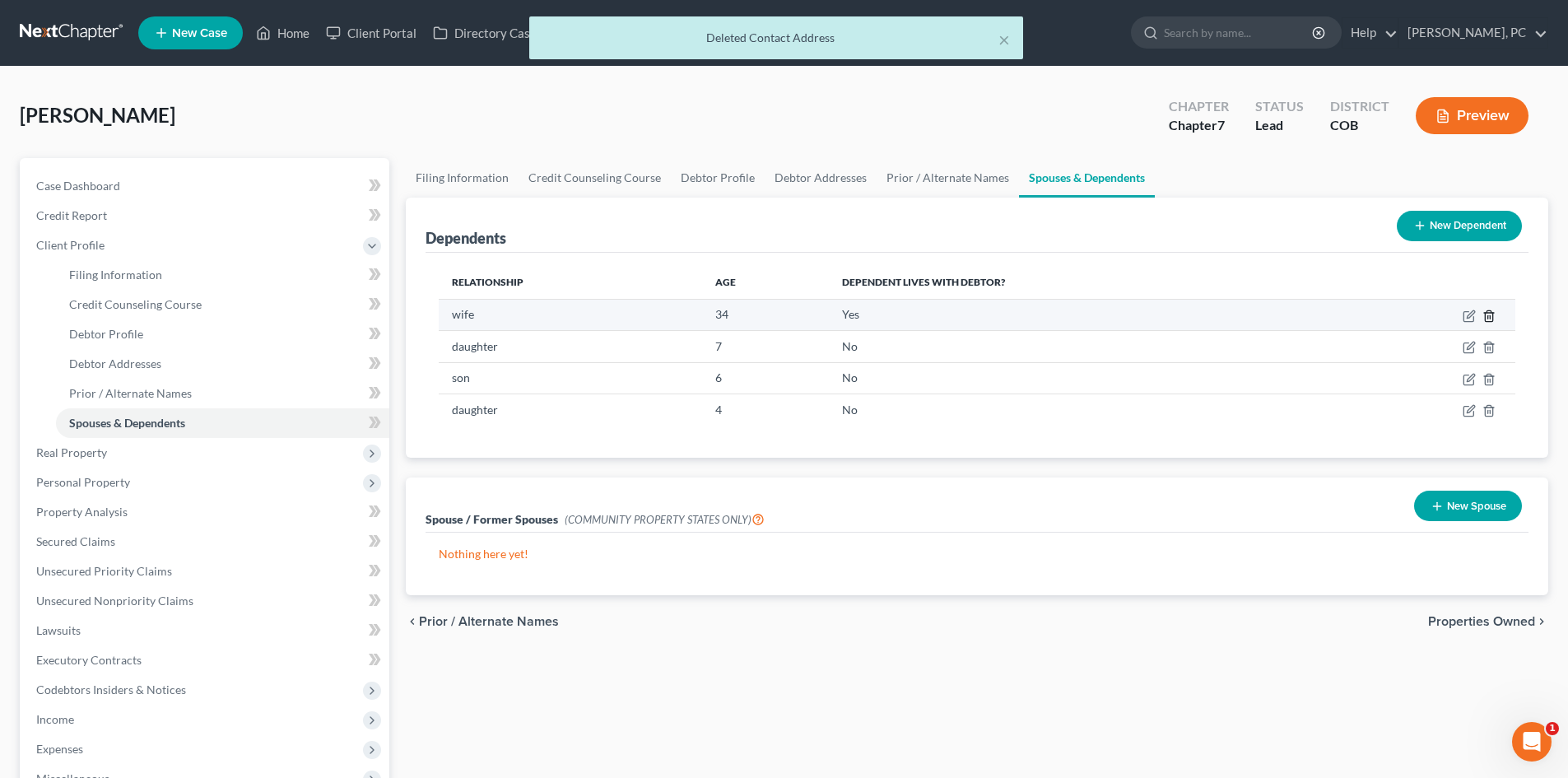
click at [1489, 312] on icon "button" at bounding box center [1489, 316] width 13 height 13
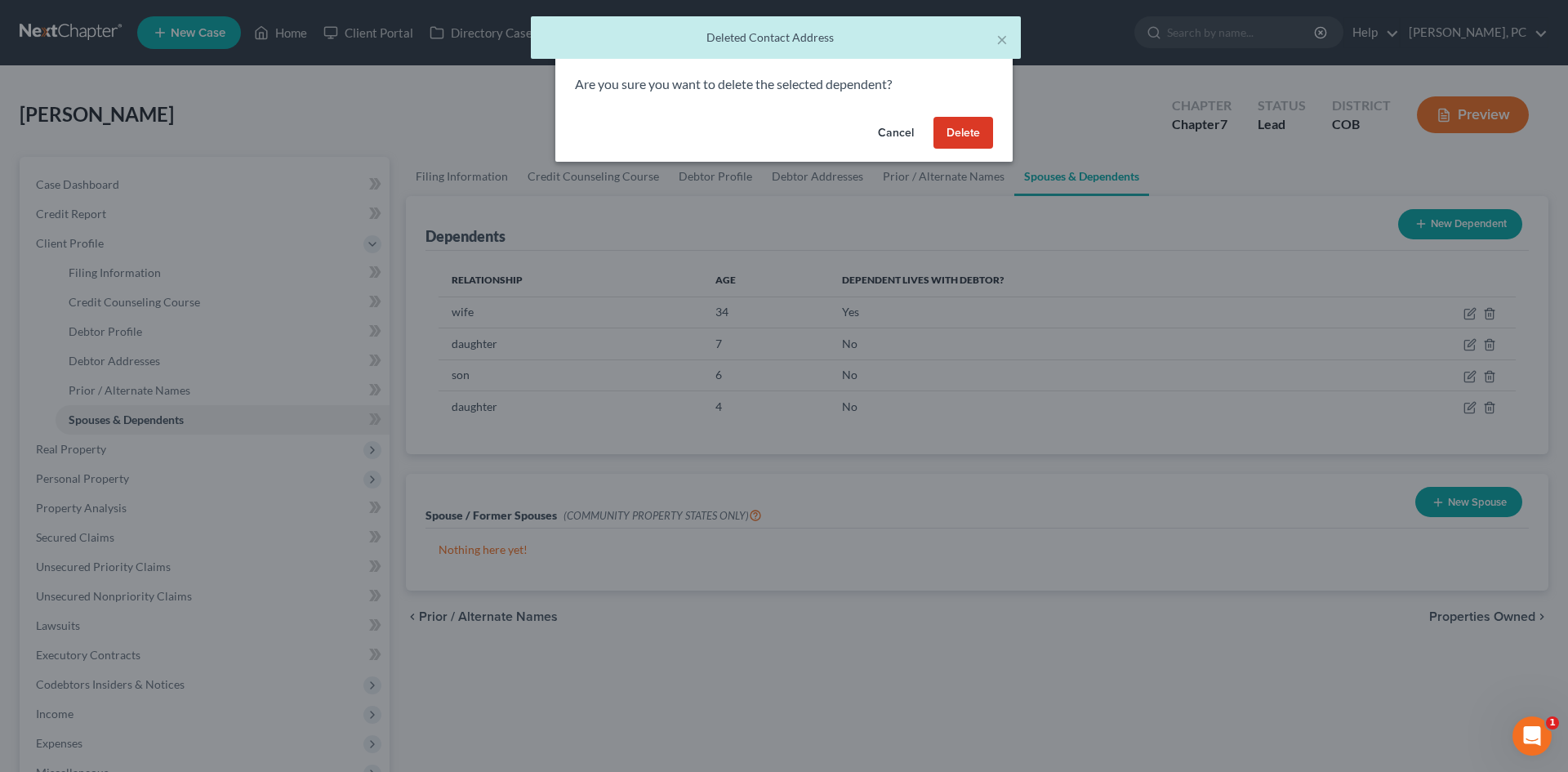
click at [956, 126] on button "Delete" at bounding box center [963, 133] width 59 height 33
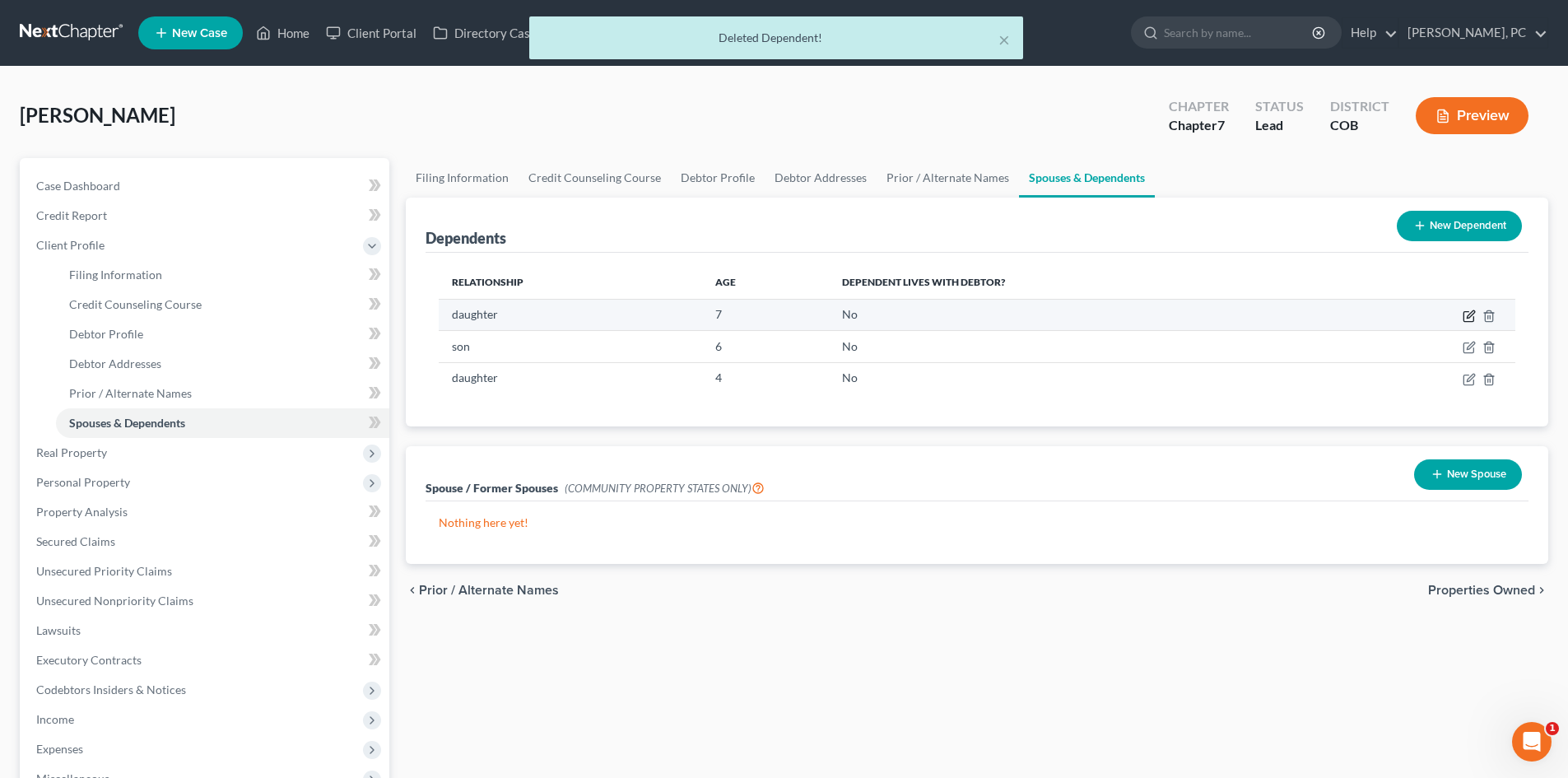
click at [1464, 311] on icon "button" at bounding box center [1469, 316] width 13 height 13
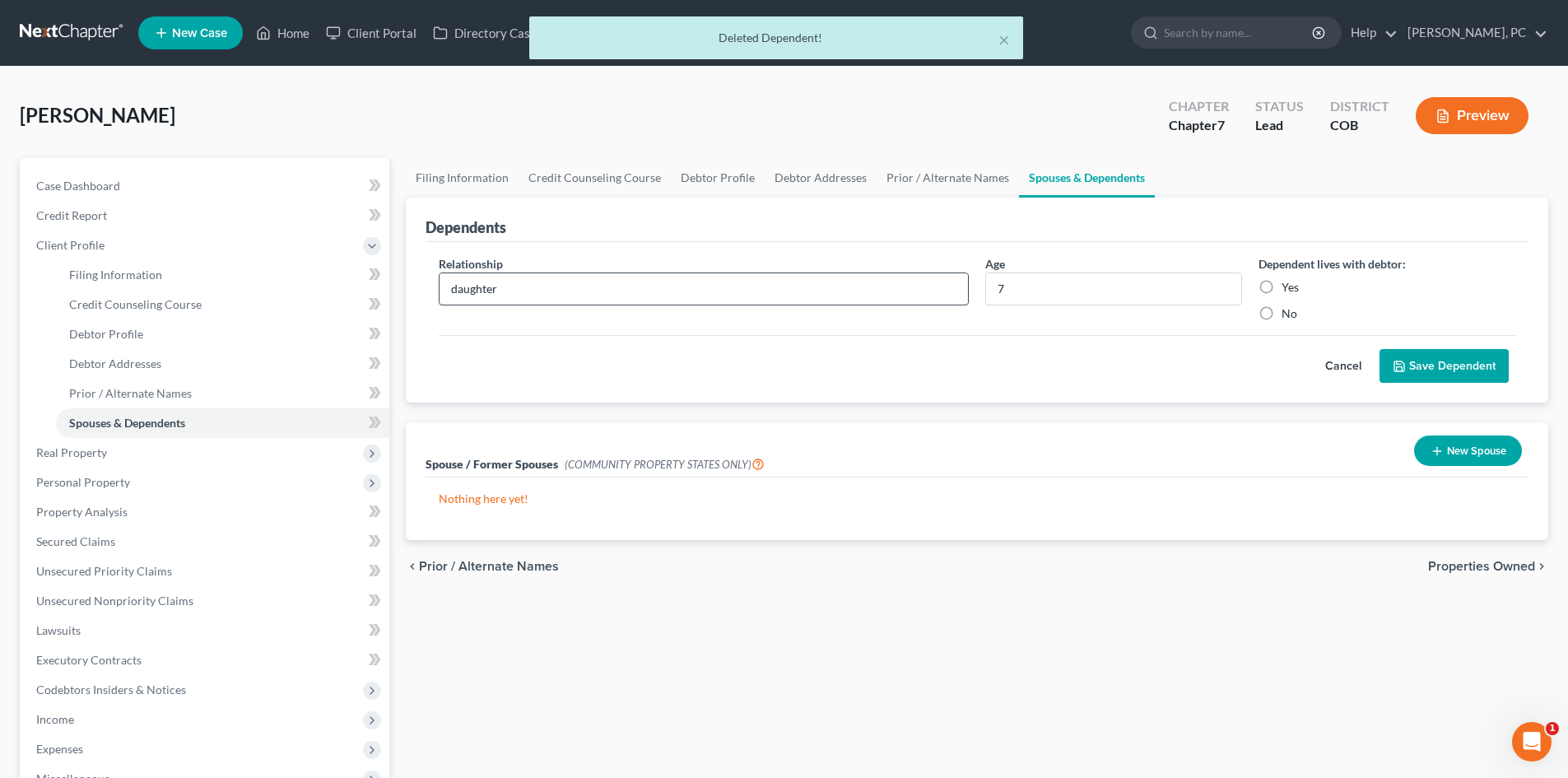
click at [457, 288] on input "daughter" at bounding box center [703, 289] width 528 height 31
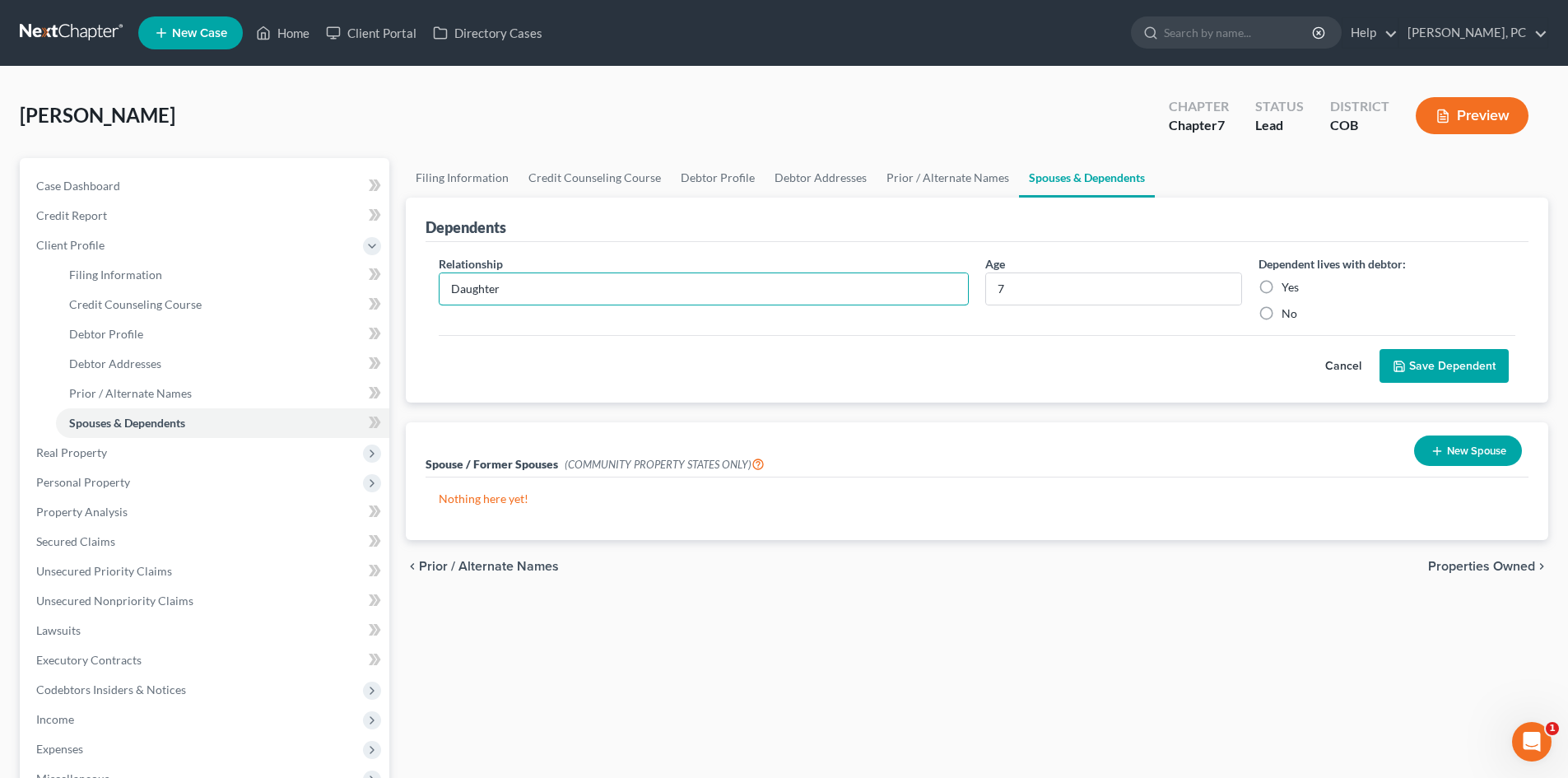
type input "Daughter"
click at [1281, 284] on label "Yes" at bounding box center [1289, 287] width 17 height 16
click at [1288, 284] on input "Yes" at bounding box center [1293, 284] width 11 height 11
radio input "true"
click at [1426, 368] on button "Save Dependent" at bounding box center [1443, 366] width 129 height 35
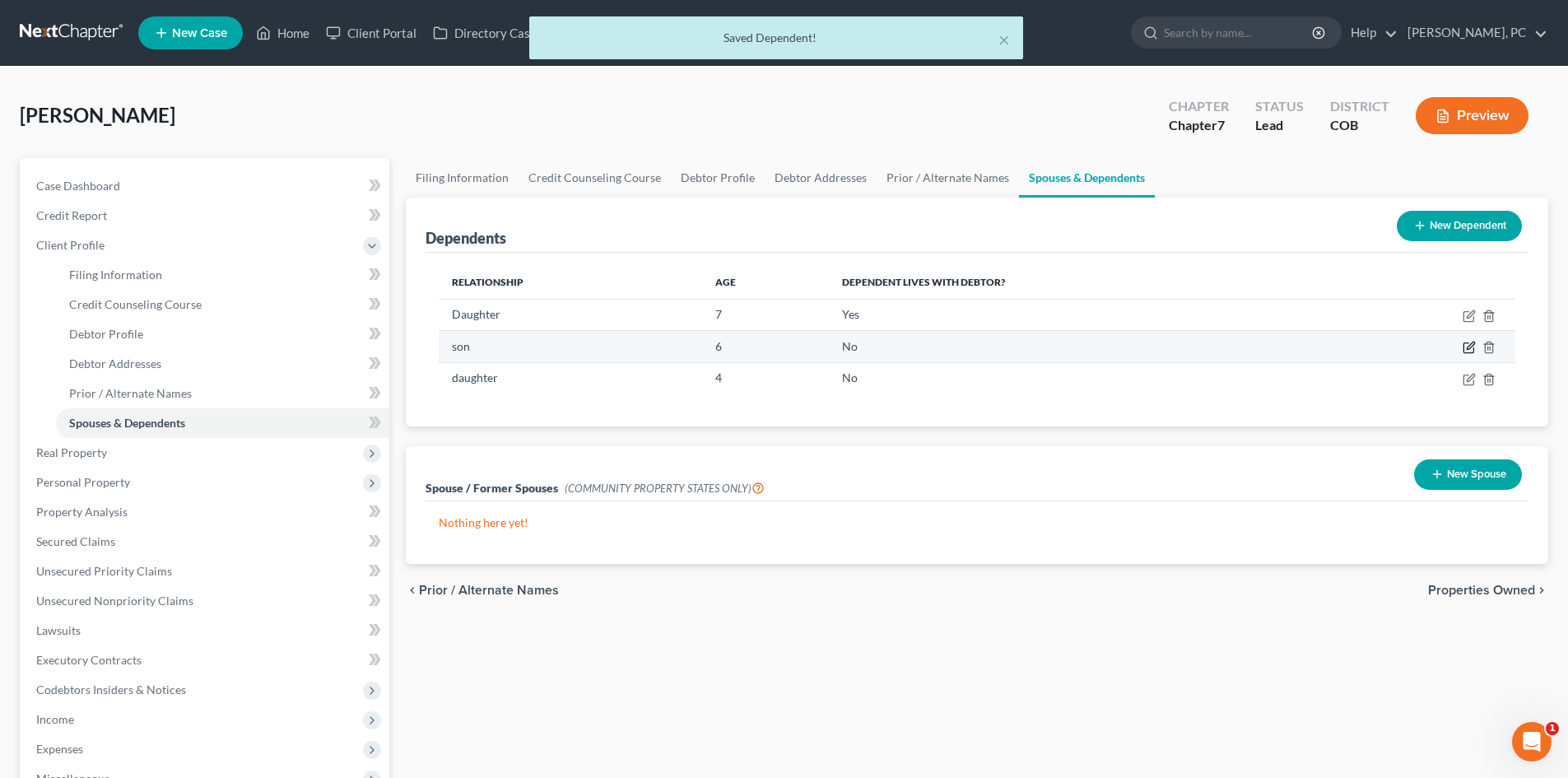
click at [1473, 345] on icon "button" at bounding box center [1469, 347] width 13 height 13
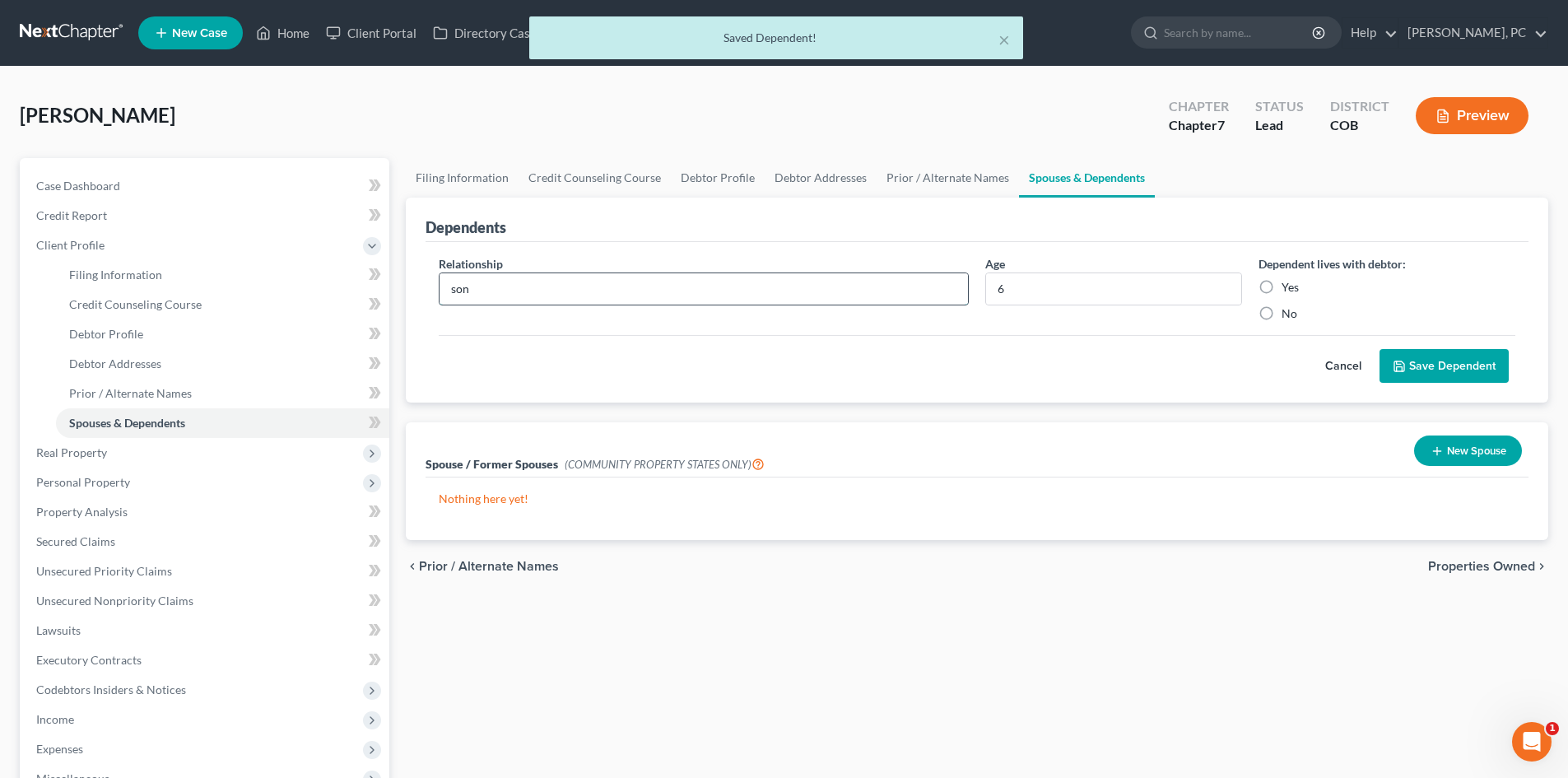
click at [447, 283] on input "son" at bounding box center [703, 289] width 528 height 31
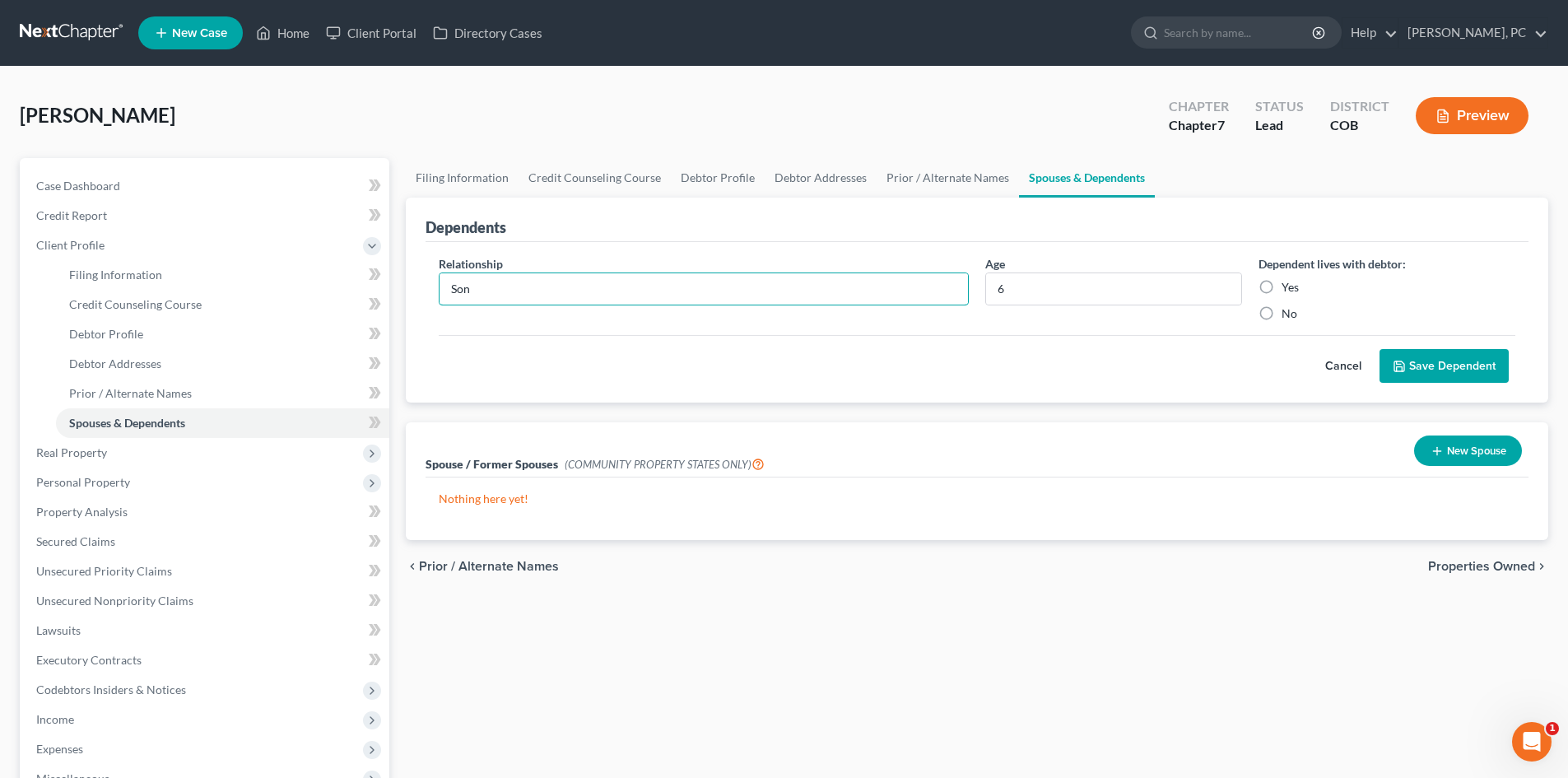
type input "Son"
click at [1281, 279] on label "Yes" at bounding box center [1289, 287] width 17 height 16
click at [1288, 279] on input "Yes" at bounding box center [1293, 284] width 11 height 11
radio input "true"
click at [1450, 370] on button "Save Dependent" at bounding box center [1443, 366] width 129 height 35
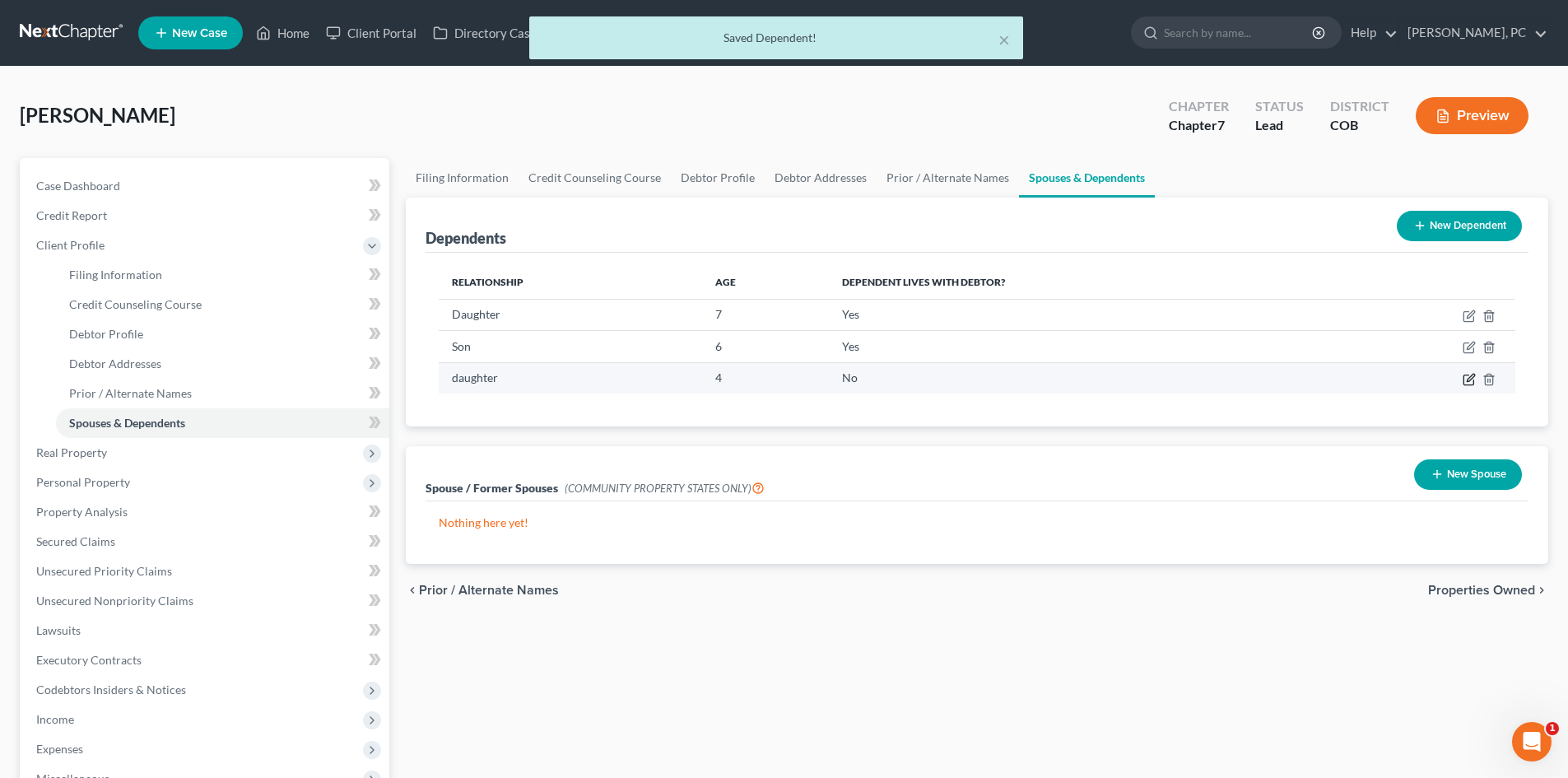
click at [1468, 378] on icon "button" at bounding box center [1469, 379] width 13 height 13
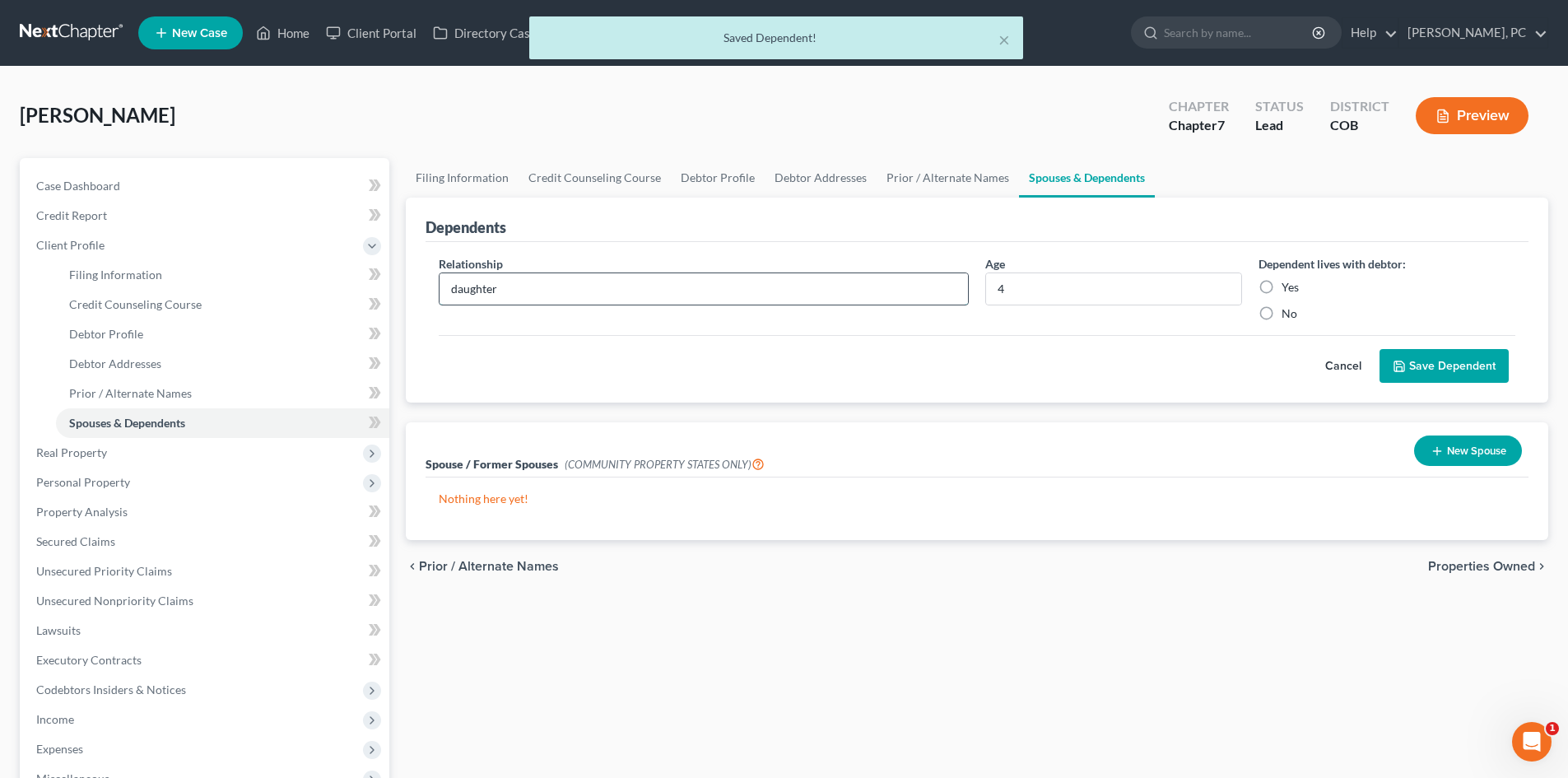
drag, startPoint x: 461, startPoint y: 293, endPoint x: 461, endPoint y: 279, distance: 14.0
click at [461, 293] on input "daughter" at bounding box center [703, 289] width 528 height 31
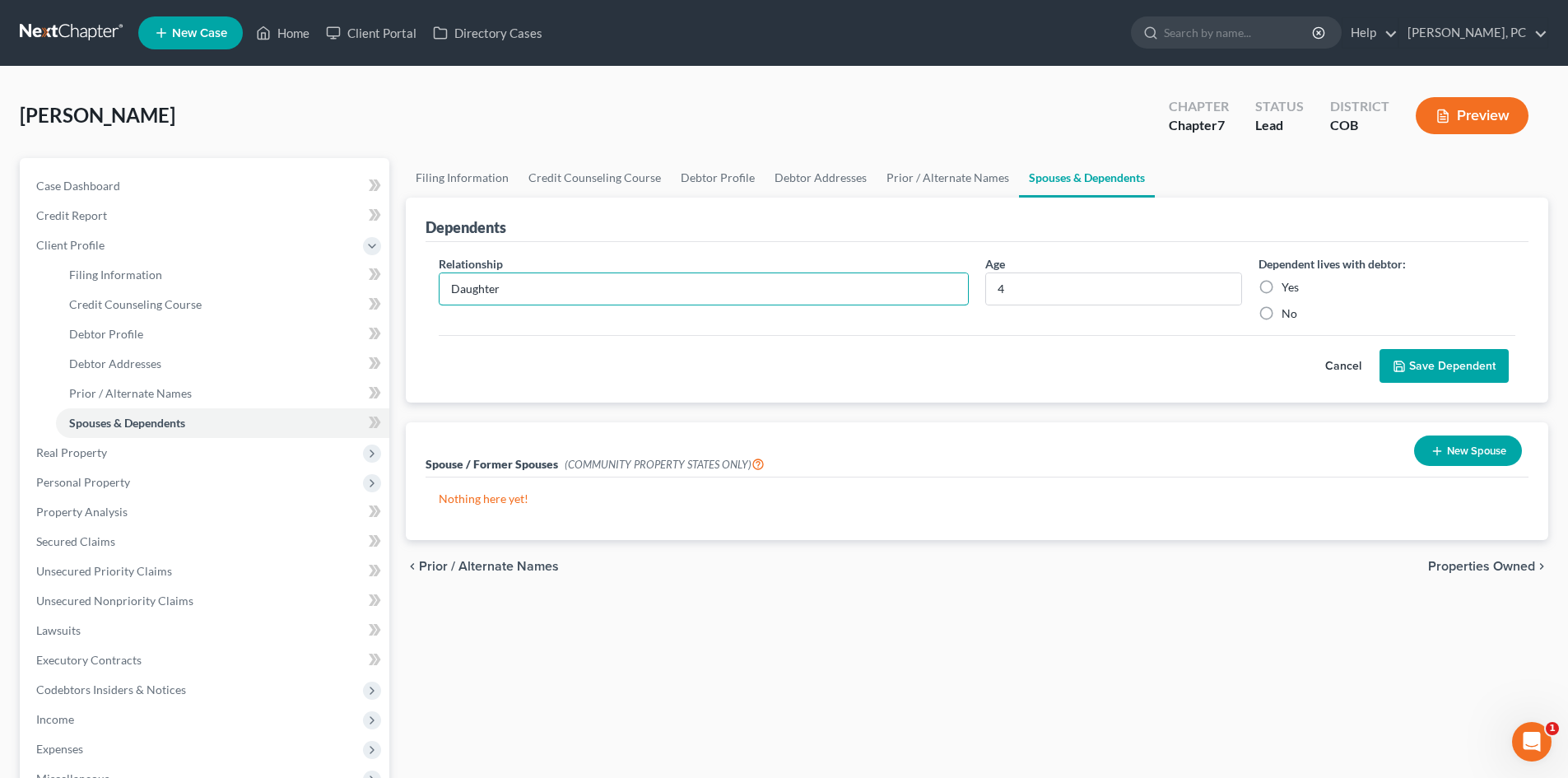
type input "Daughter"
click at [1281, 286] on label "Yes" at bounding box center [1289, 287] width 17 height 16
click at [1288, 286] on input "Yes" at bounding box center [1293, 284] width 11 height 11
radio input "true"
click at [1460, 363] on button "Save Dependent" at bounding box center [1443, 366] width 129 height 35
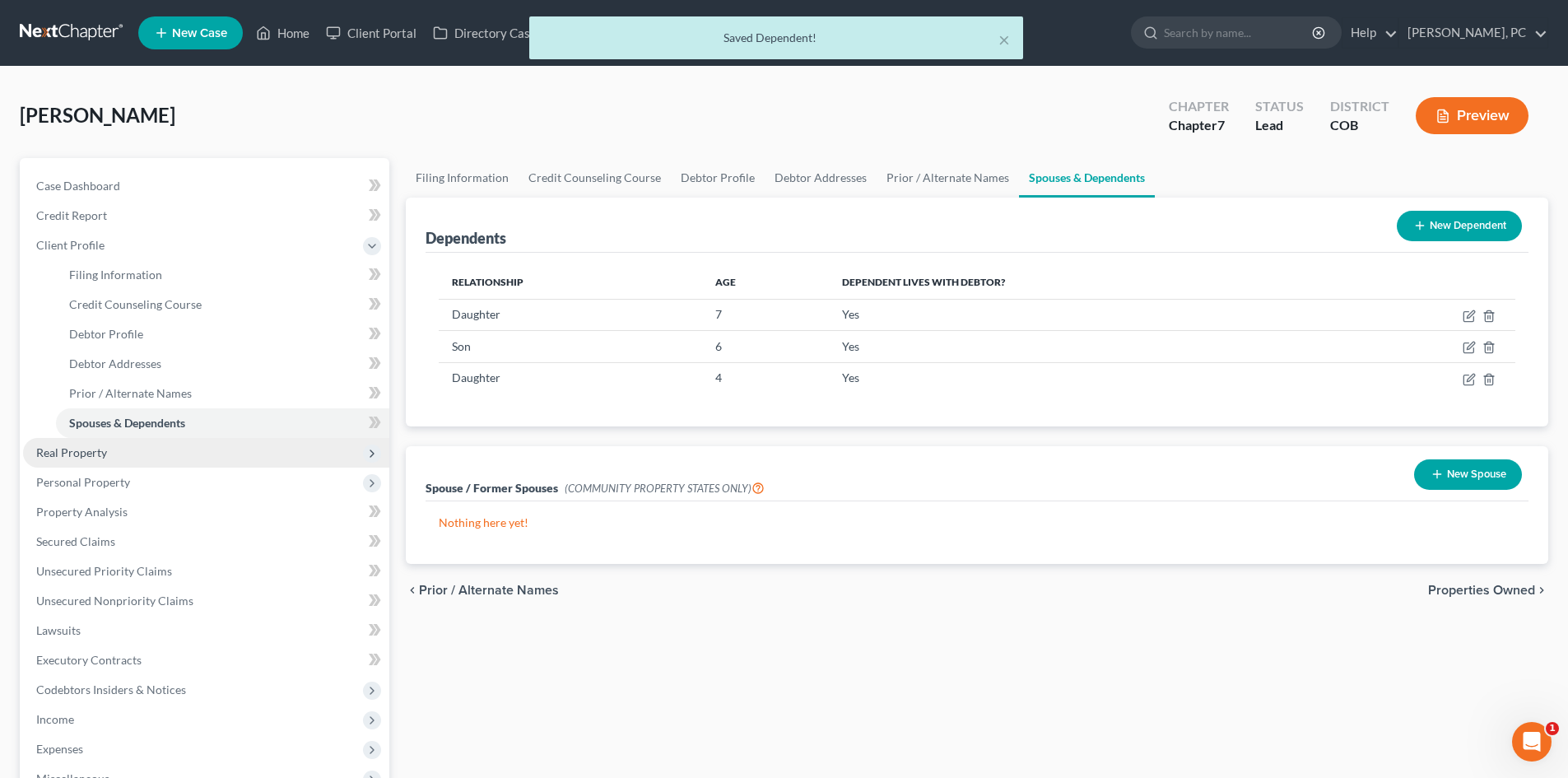
click at [92, 448] on span "Real Property" at bounding box center [71, 452] width 71 height 14
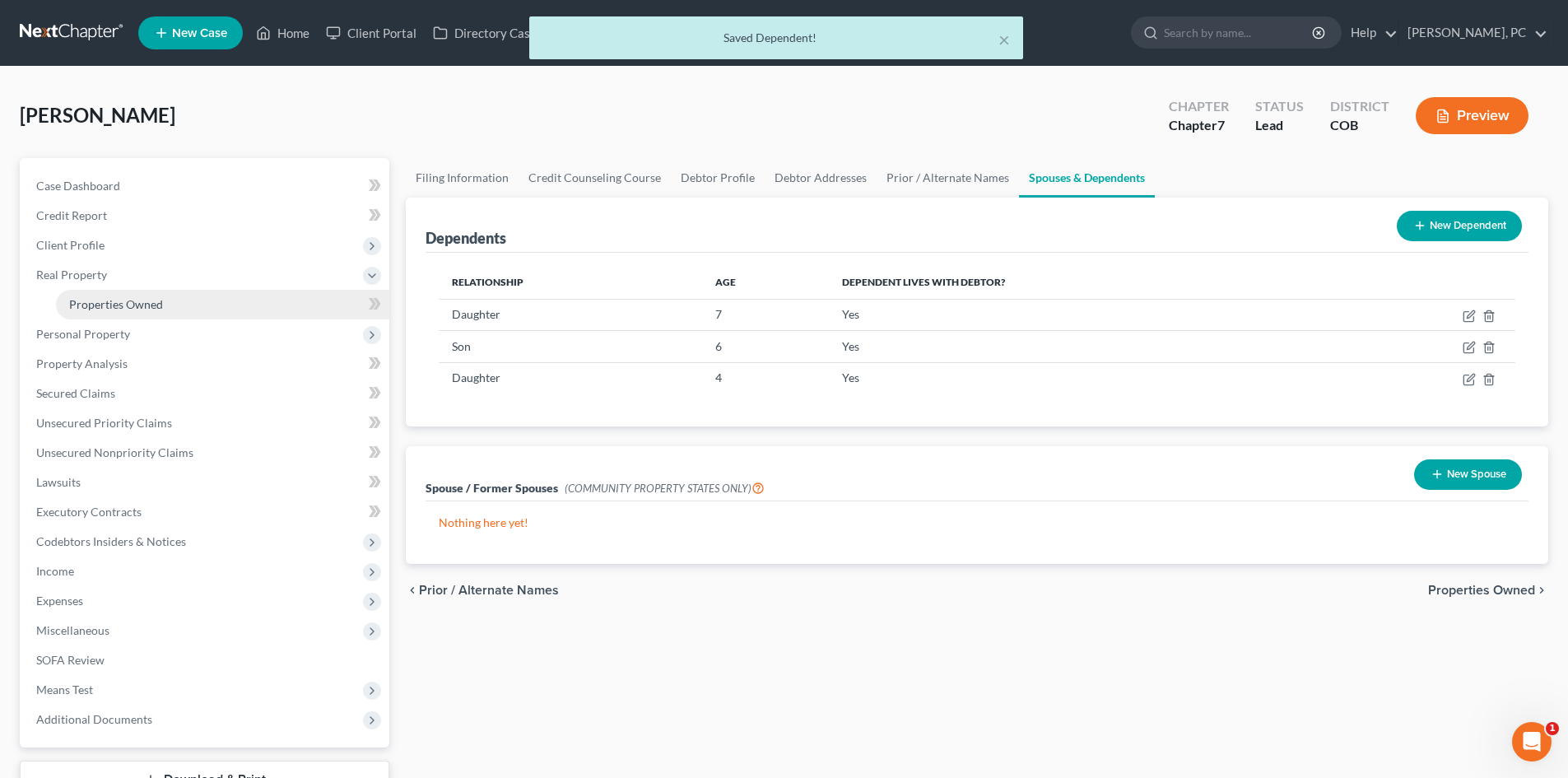
click at [106, 307] on span "Properties Owned" at bounding box center [116, 305] width 94 height 14
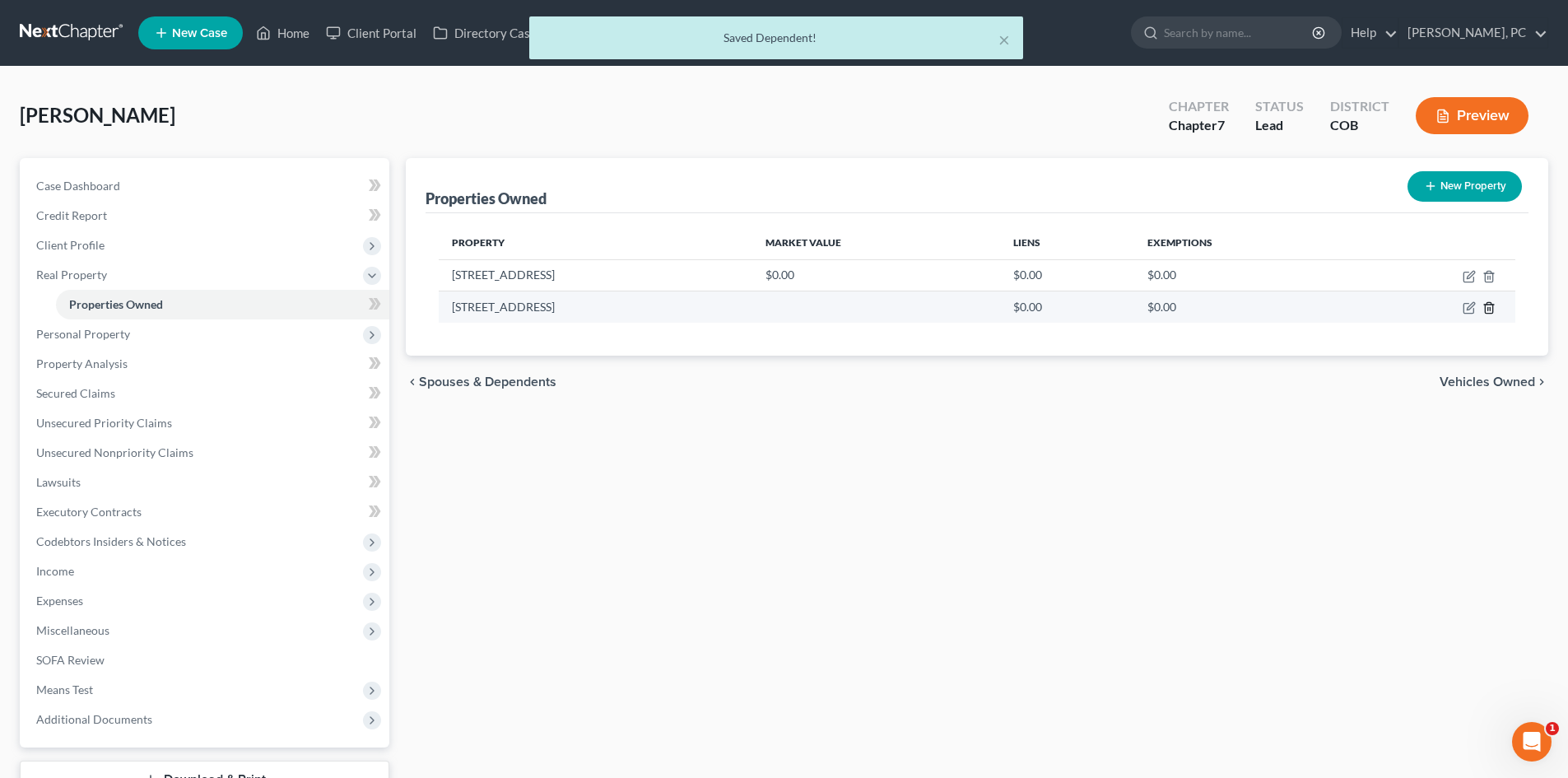
click at [1485, 306] on icon "button" at bounding box center [1488, 308] width 7 height 11
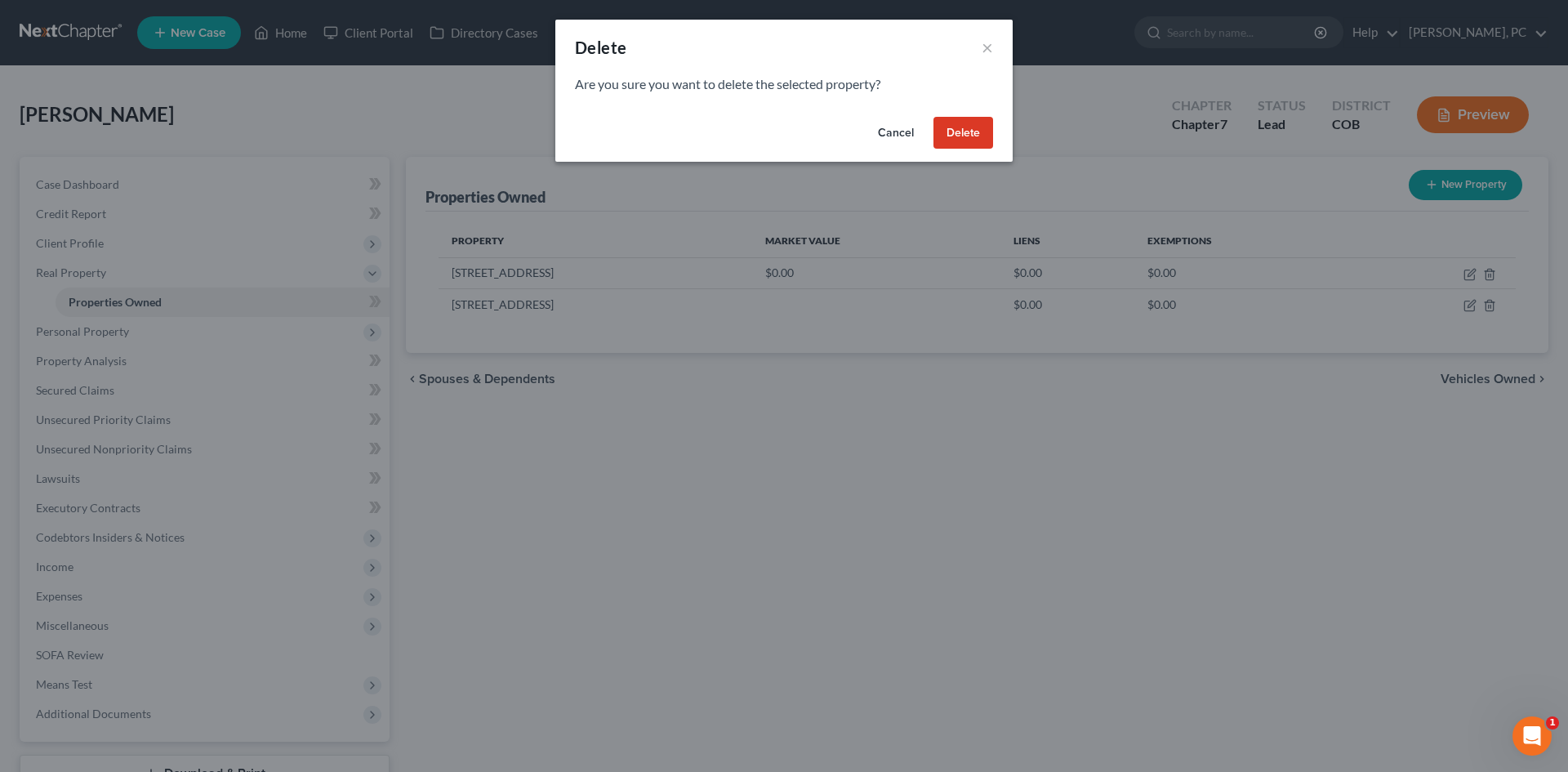
drag, startPoint x: 976, startPoint y: 140, endPoint x: 757, endPoint y: 215, distance: 231.5
click at [976, 139] on button "Delete" at bounding box center [963, 133] width 59 height 33
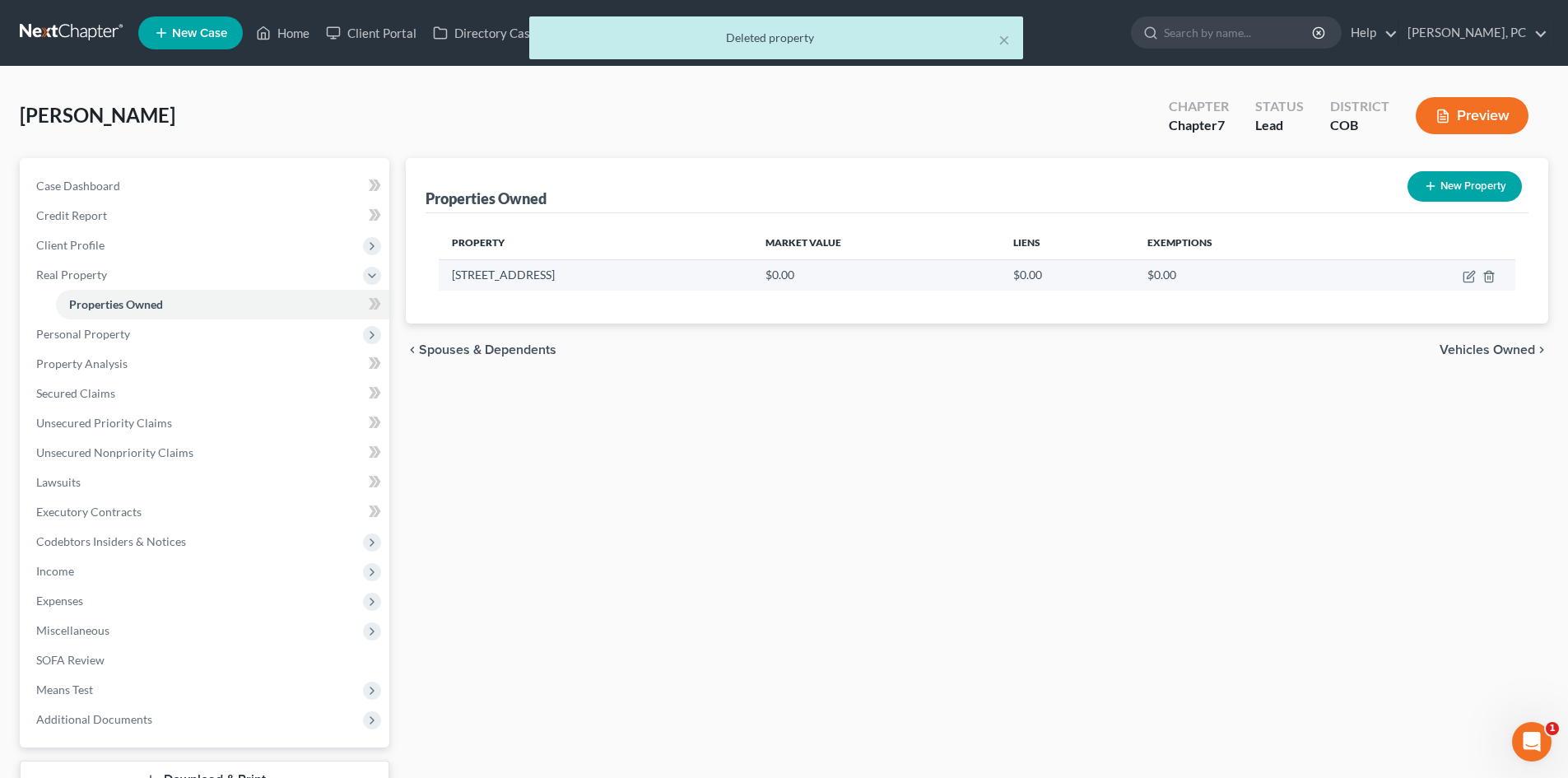
drag, startPoint x: 578, startPoint y: 270, endPoint x: 439, endPoint y: 270, distance: 139.0
click at [439, 270] on td "6454 South Harvest St" at bounding box center [595, 275] width 314 height 31
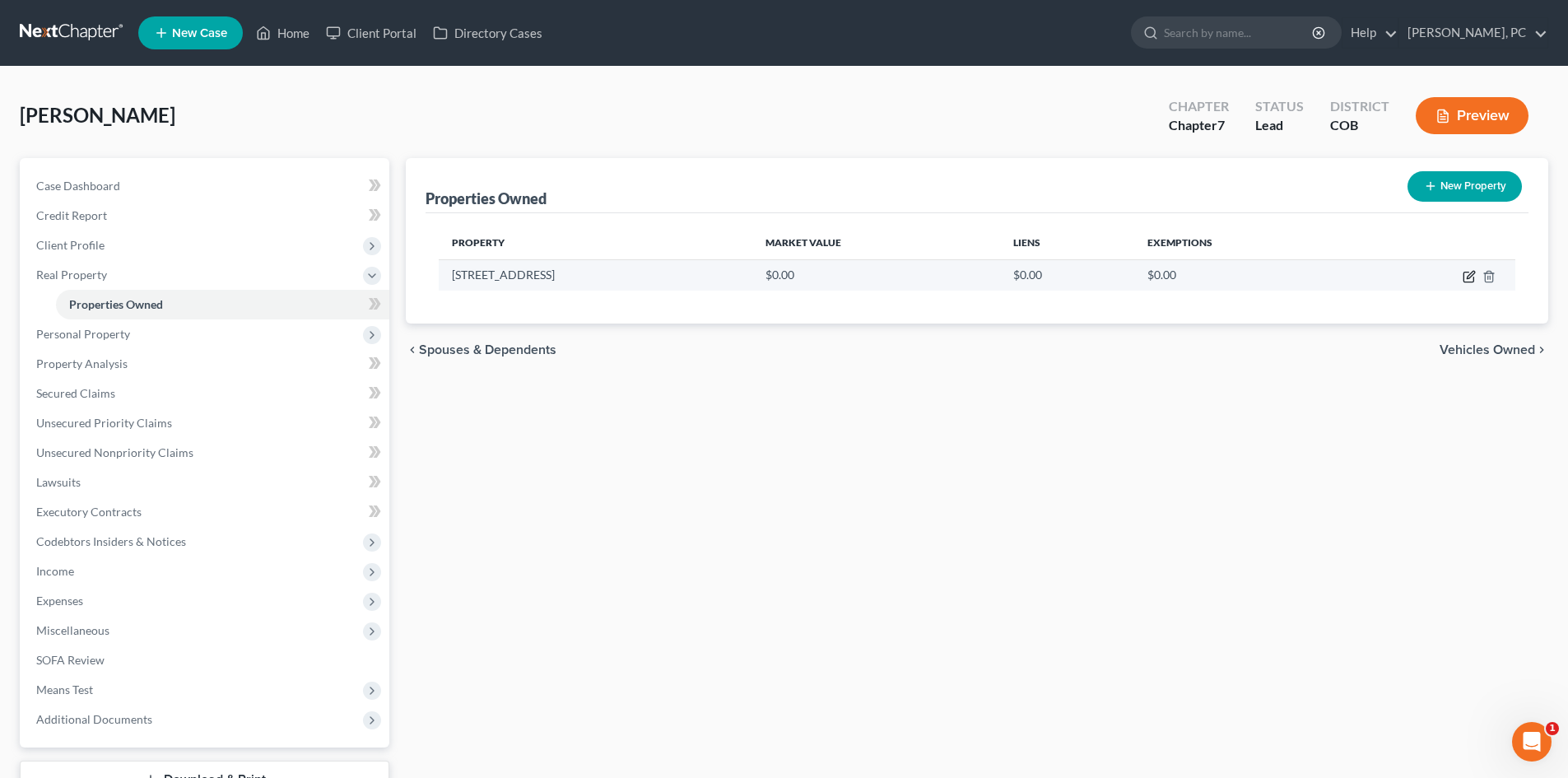
click at [1468, 273] on icon "button" at bounding box center [1469, 278] width 10 height 10
select select "5"
select select "2"
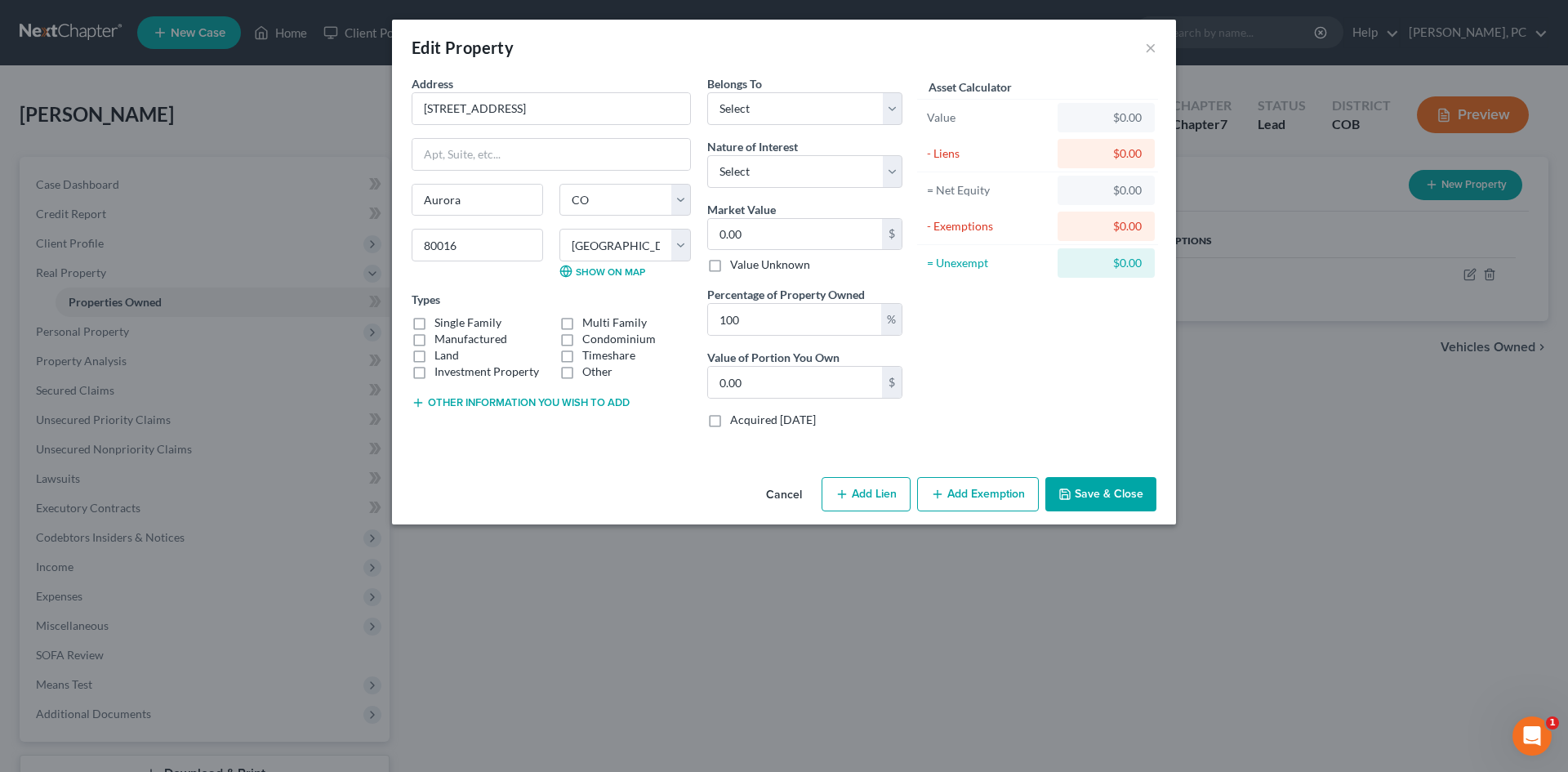
click at [435, 324] on label "Single Family" at bounding box center [469, 322] width 67 height 16
click at [441, 324] on input "Single Family" at bounding box center [446, 319] width 11 height 11
checkbox input "true"
drag, startPoint x: 760, startPoint y: 223, endPoint x: 747, endPoint y: 259, distance: 38.3
click at [722, 233] on div "Market Value 0.00 $ Value Unknown" at bounding box center [804, 237] width 195 height 72
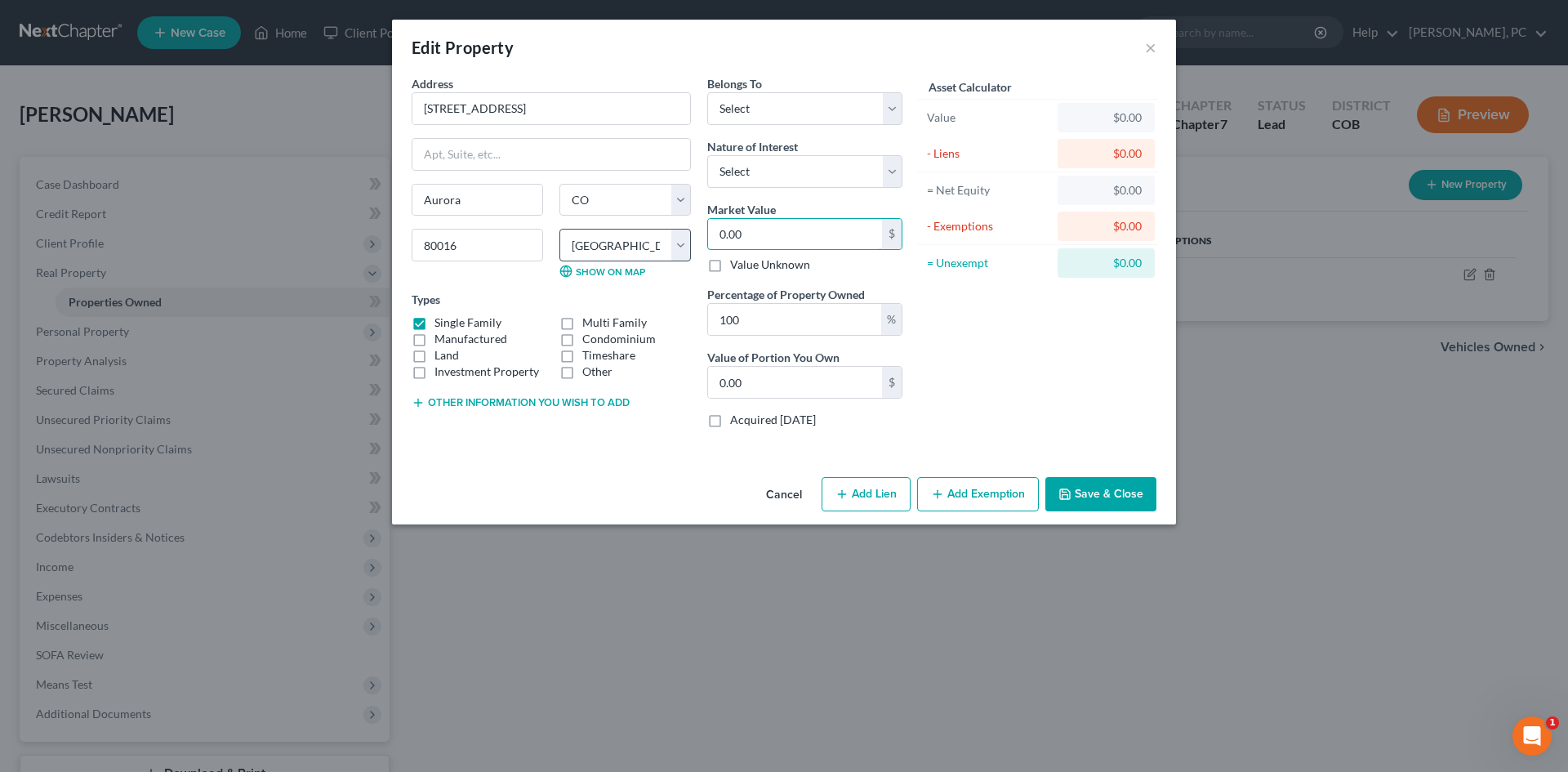
paste input "6454 South Harvest Street"
type input "6454 South Harvest Street"
type input "6,454.00"
type input "6,454"
drag, startPoint x: 546, startPoint y: 112, endPoint x: 403, endPoint y: 107, distance: 143.1
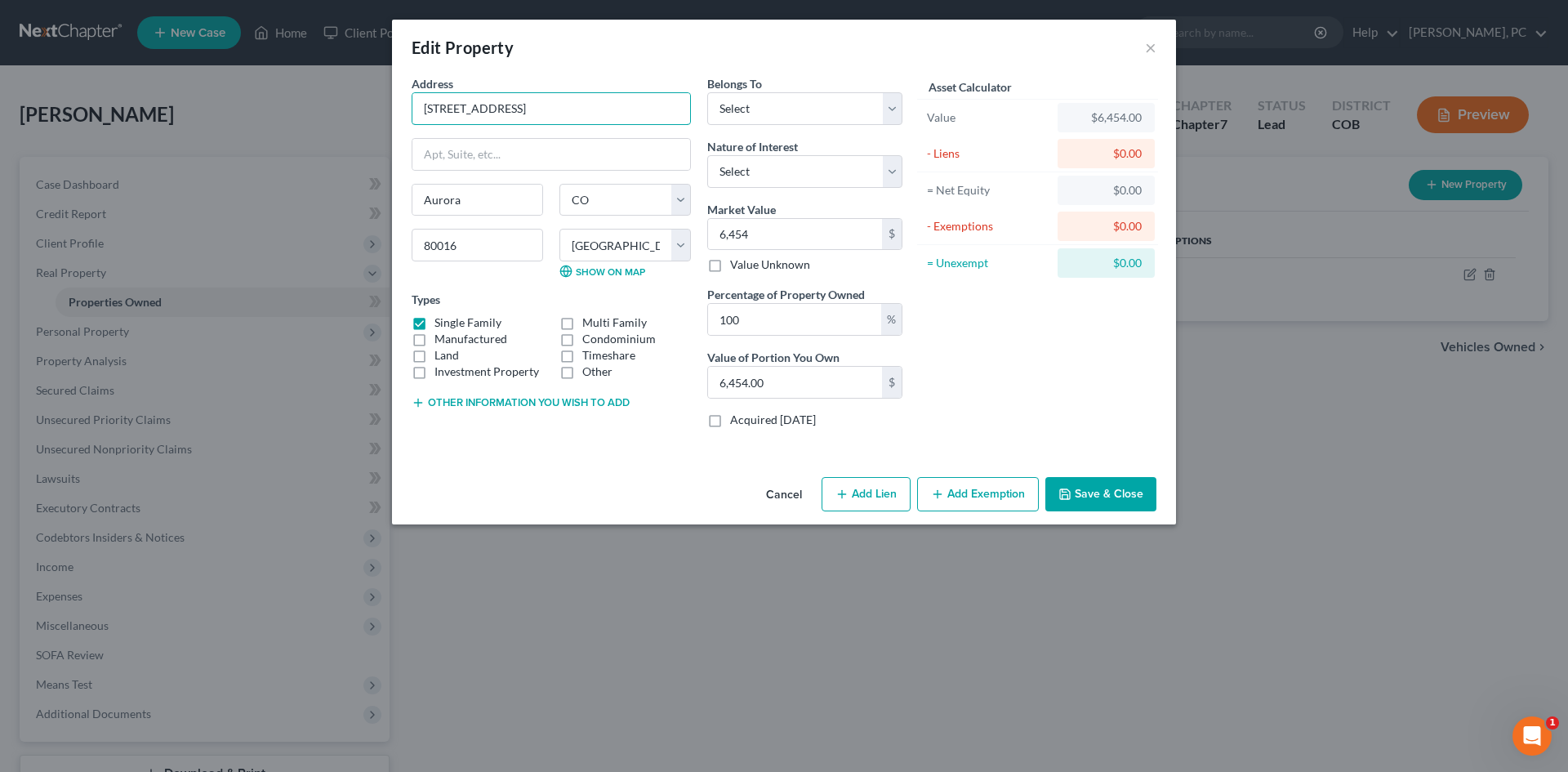
click at [405, 107] on div "Address * 6454 South Harvest St Aurora State AL AK AR AZ CA CO CT DE DC FL GA G…" at bounding box center [551, 258] width 295 height 366
click at [755, 107] on select "Select Debtor 1 Only Debtor 2 Only Debtor 1 And Debtor 2 Only At Least One Of T…" at bounding box center [804, 108] width 195 height 33
select select "3"
click at [707, 92] on select "Select Debtor 1 Only Debtor 2 Only Debtor 1 And Debtor 2 Only At Least One Of T…" at bounding box center [804, 108] width 195 height 33
click at [777, 174] on select "Select Fee Simple Joint Tenant Life Estate Equitable Interest Future Interest T…" at bounding box center [804, 171] width 195 height 33
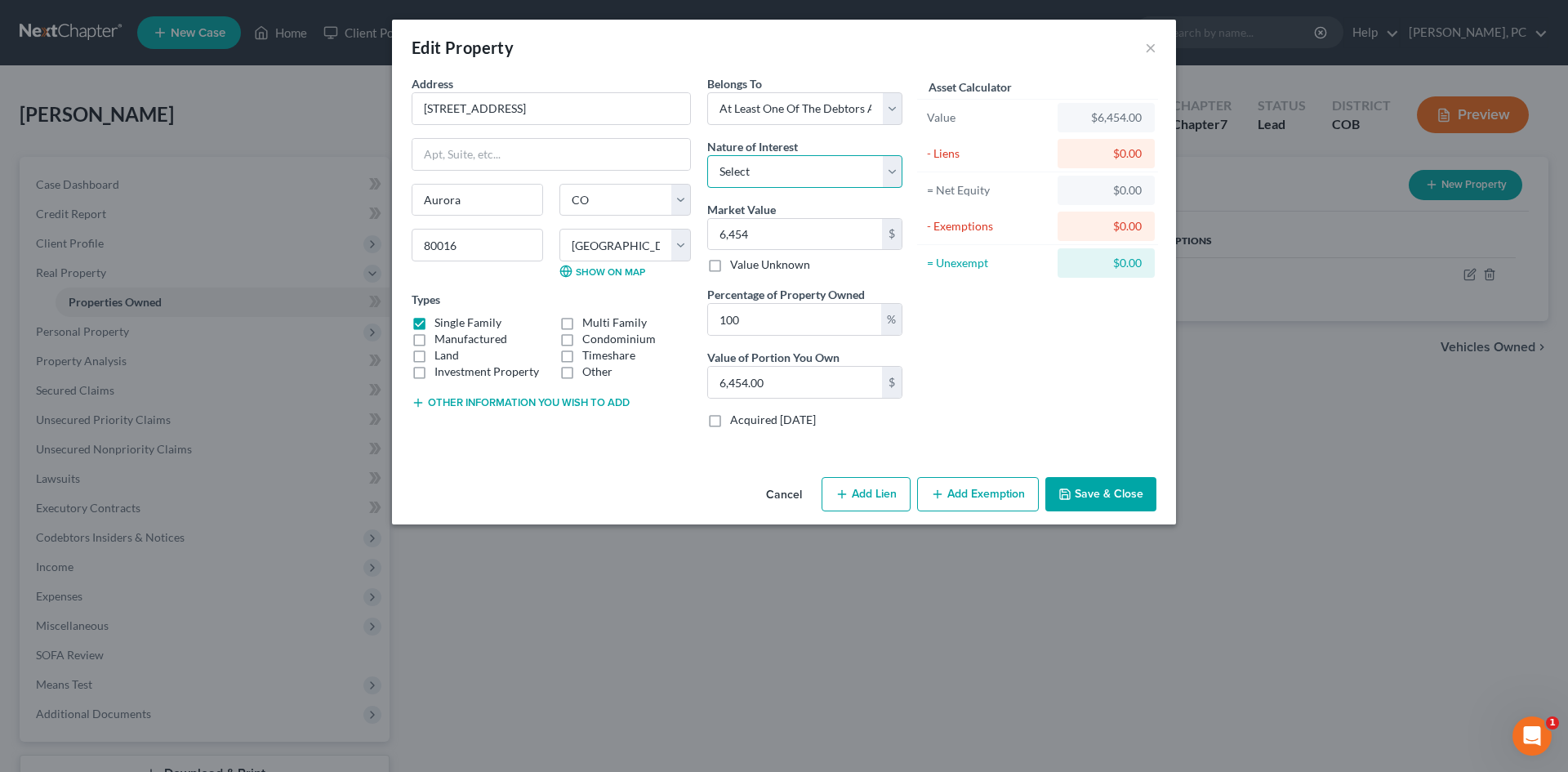
select select "0"
click at [707, 156] on select "Select Fee Simple Joint Tenant Life Estate Equitable Interest Future Interest T…" at bounding box center [804, 171] width 195 height 33
type input "5"
type input "5.00"
type input "59"
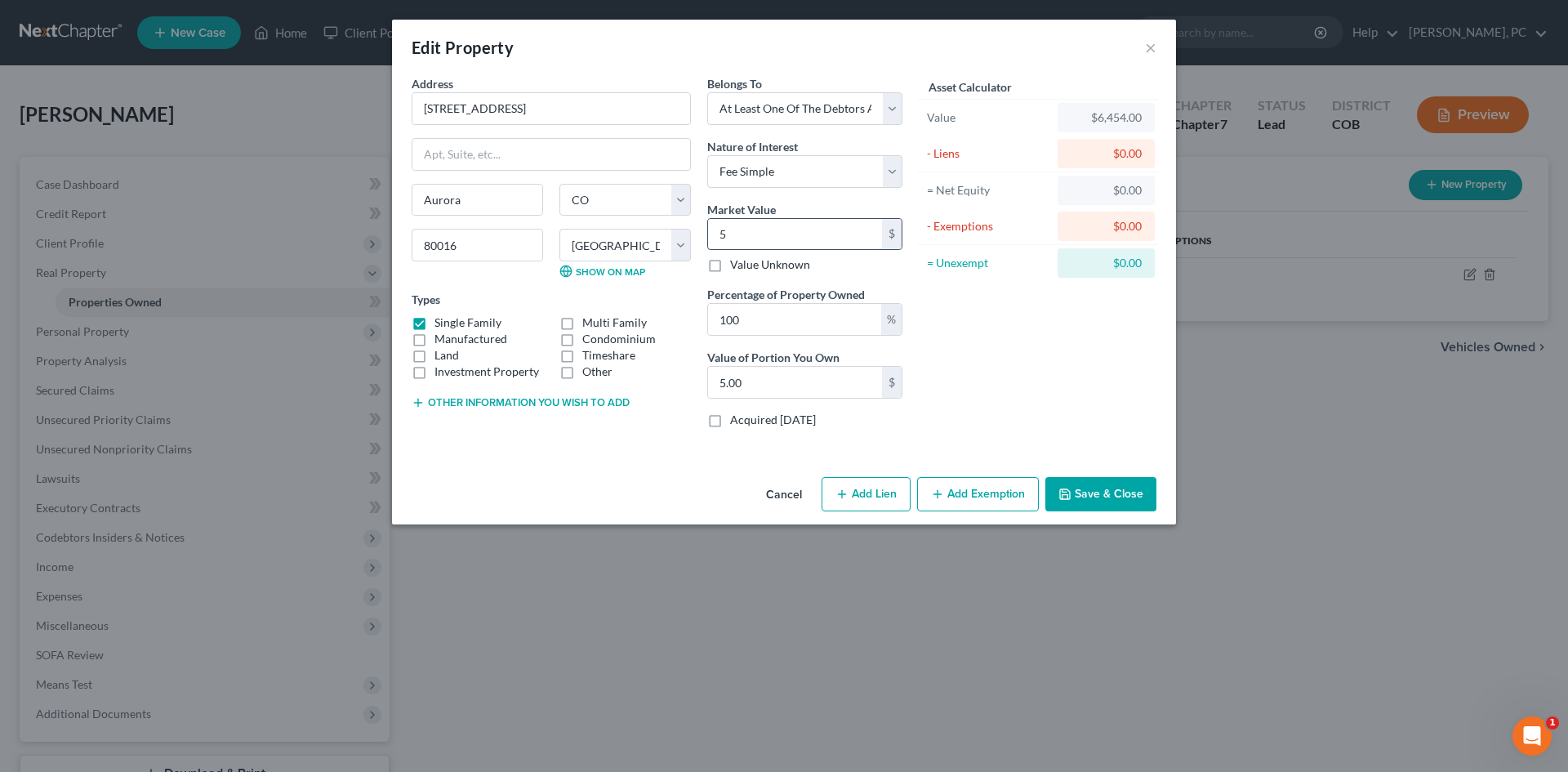
type input "59.00"
type input "595"
type input "595.00"
type input "5958"
type input "5,958.00"
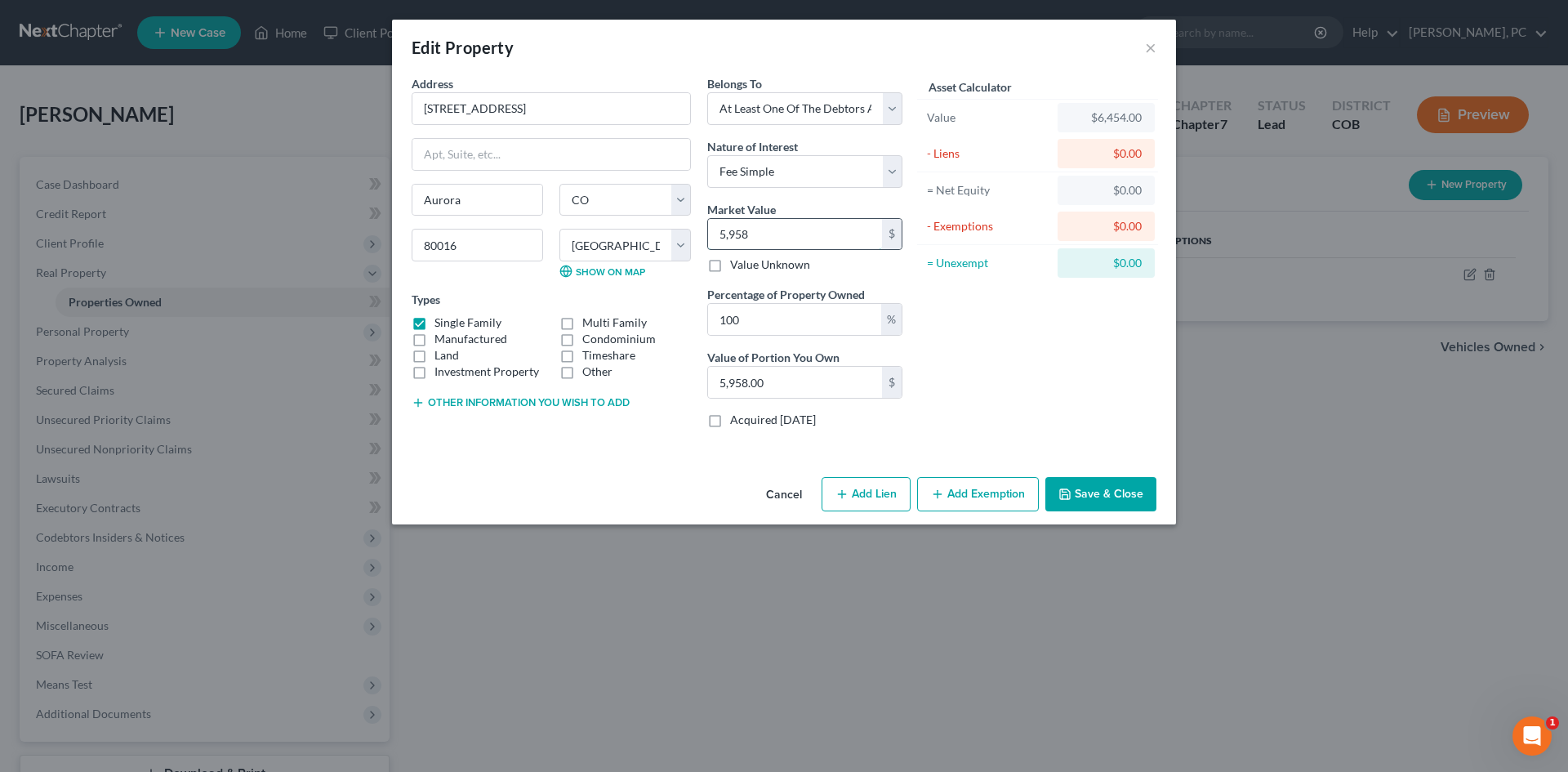
type input "5,9580"
type input "59,580.00"
type input "59,5800"
type input "595,800.00"
type input "595,800"
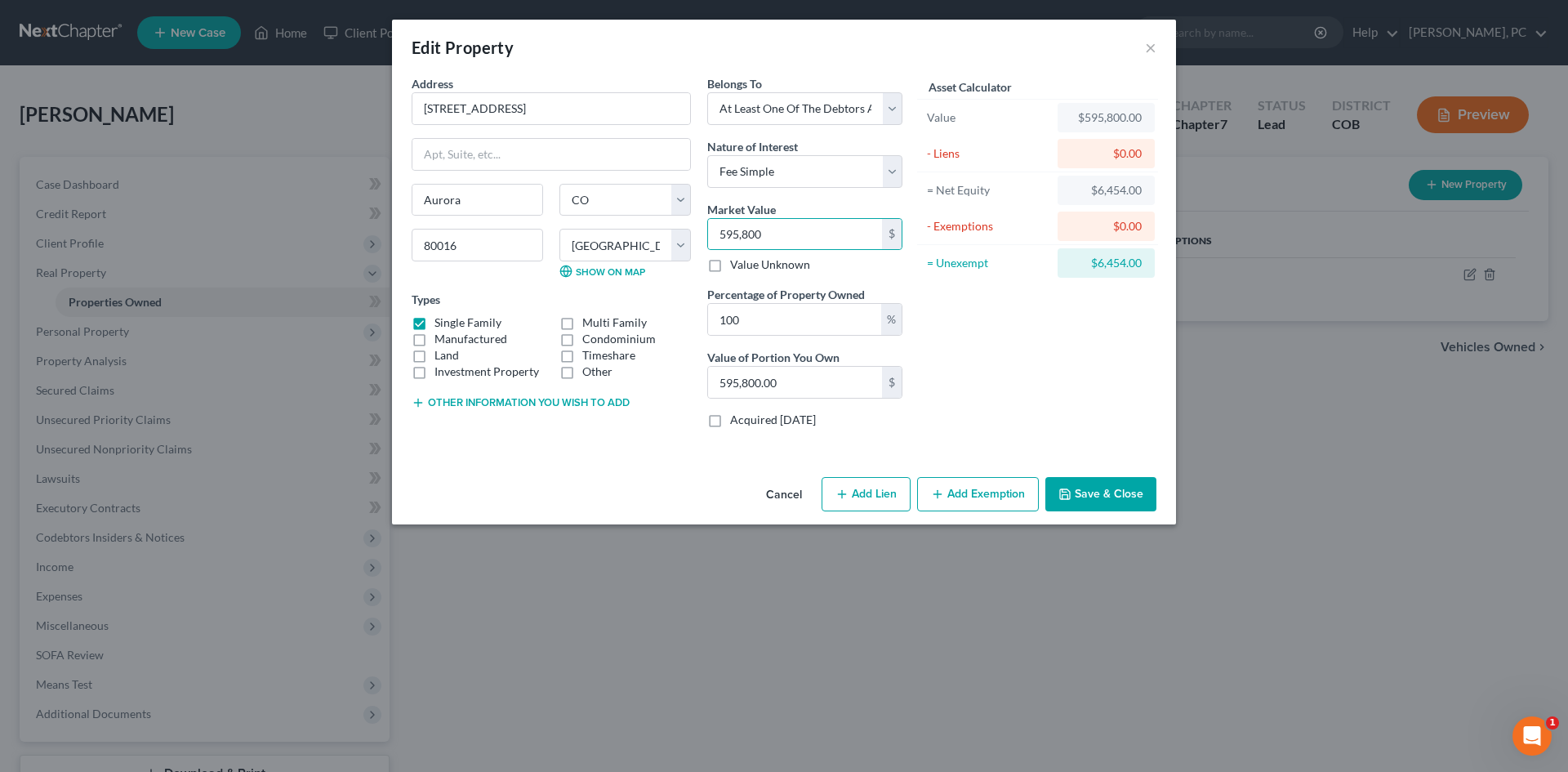
click at [1001, 499] on button "Add Exemption" at bounding box center [978, 494] width 122 height 35
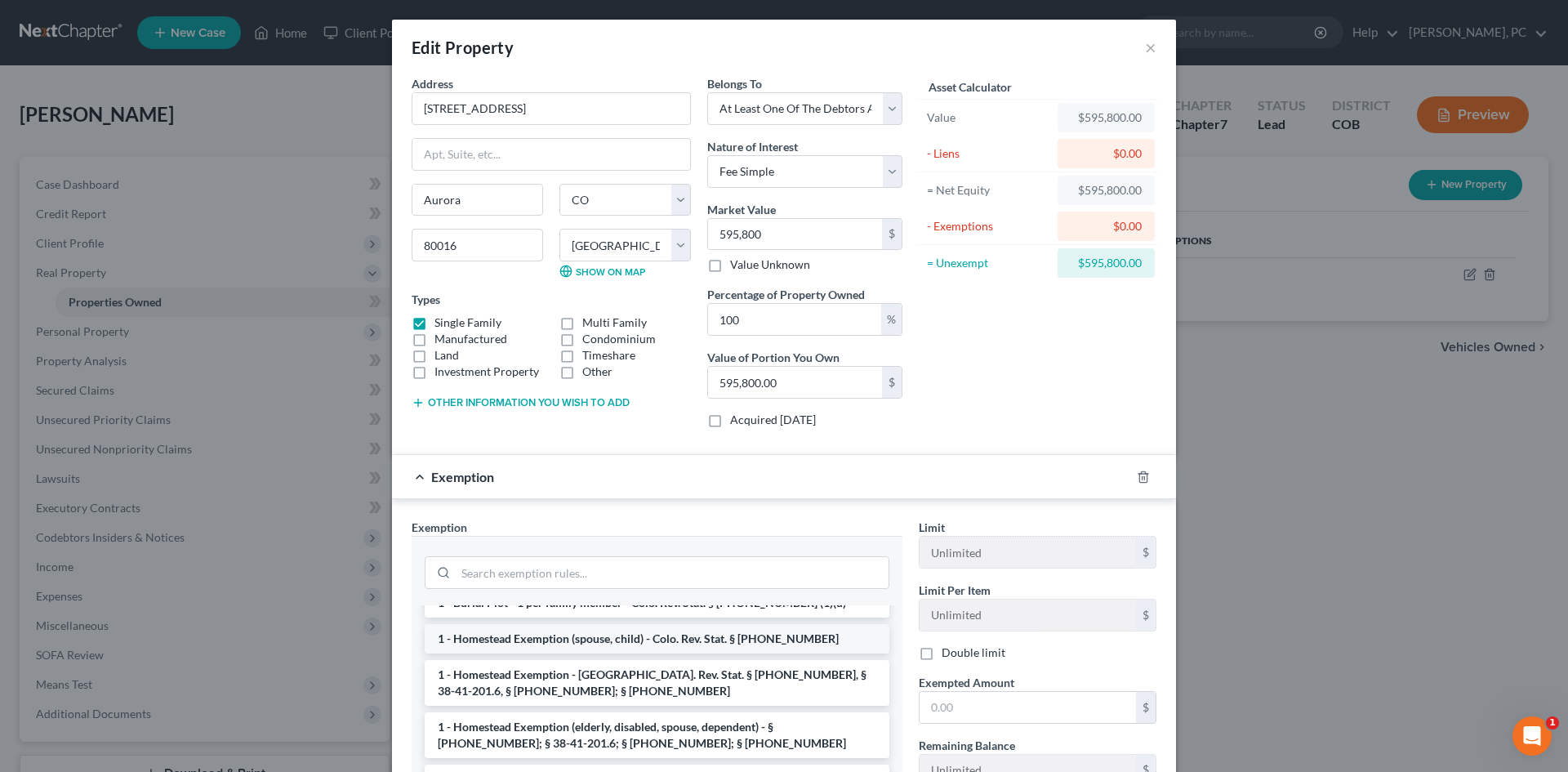
scroll to position [81, 0]
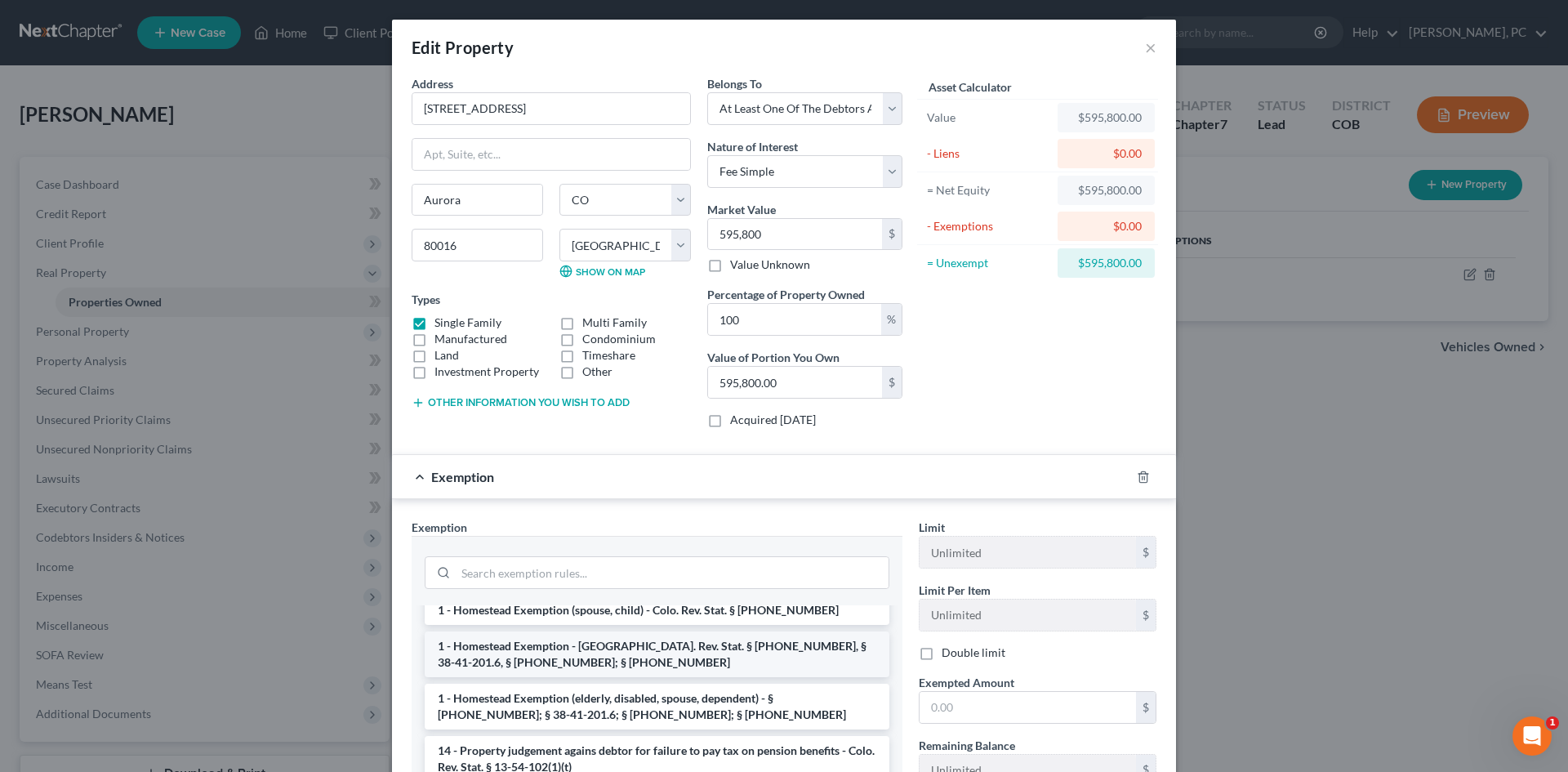
click at [551, 662] on li "1 - Homestead Exemption - Colo. Rev. Stat. § 38-41-201, § 38-41-201.6, § 38-41-…" at bounding box center [657, 654] width 465 height 46
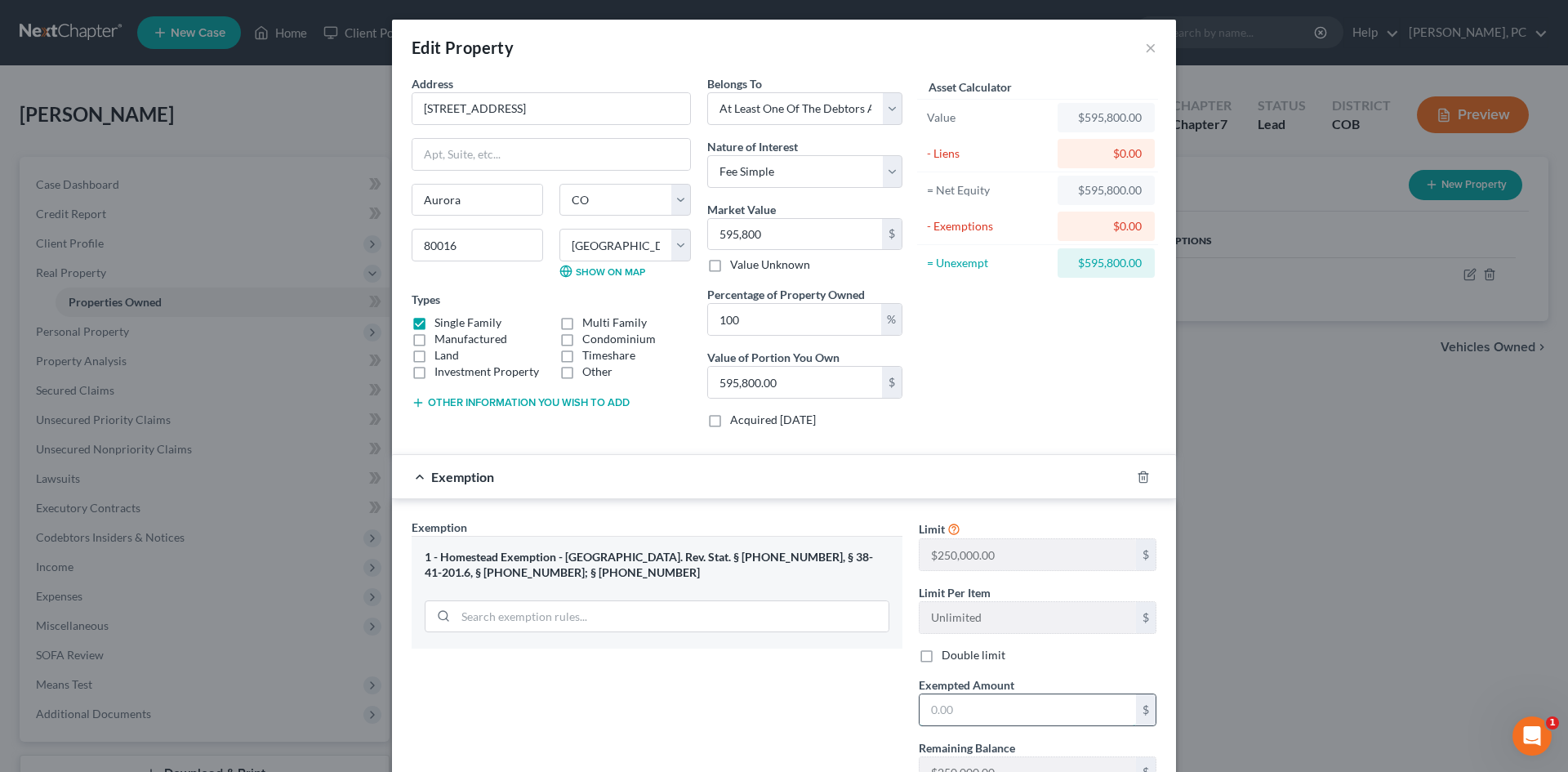
click at [950, 707] on input "text" at bounding box center [1027, 710] width 216 height 31
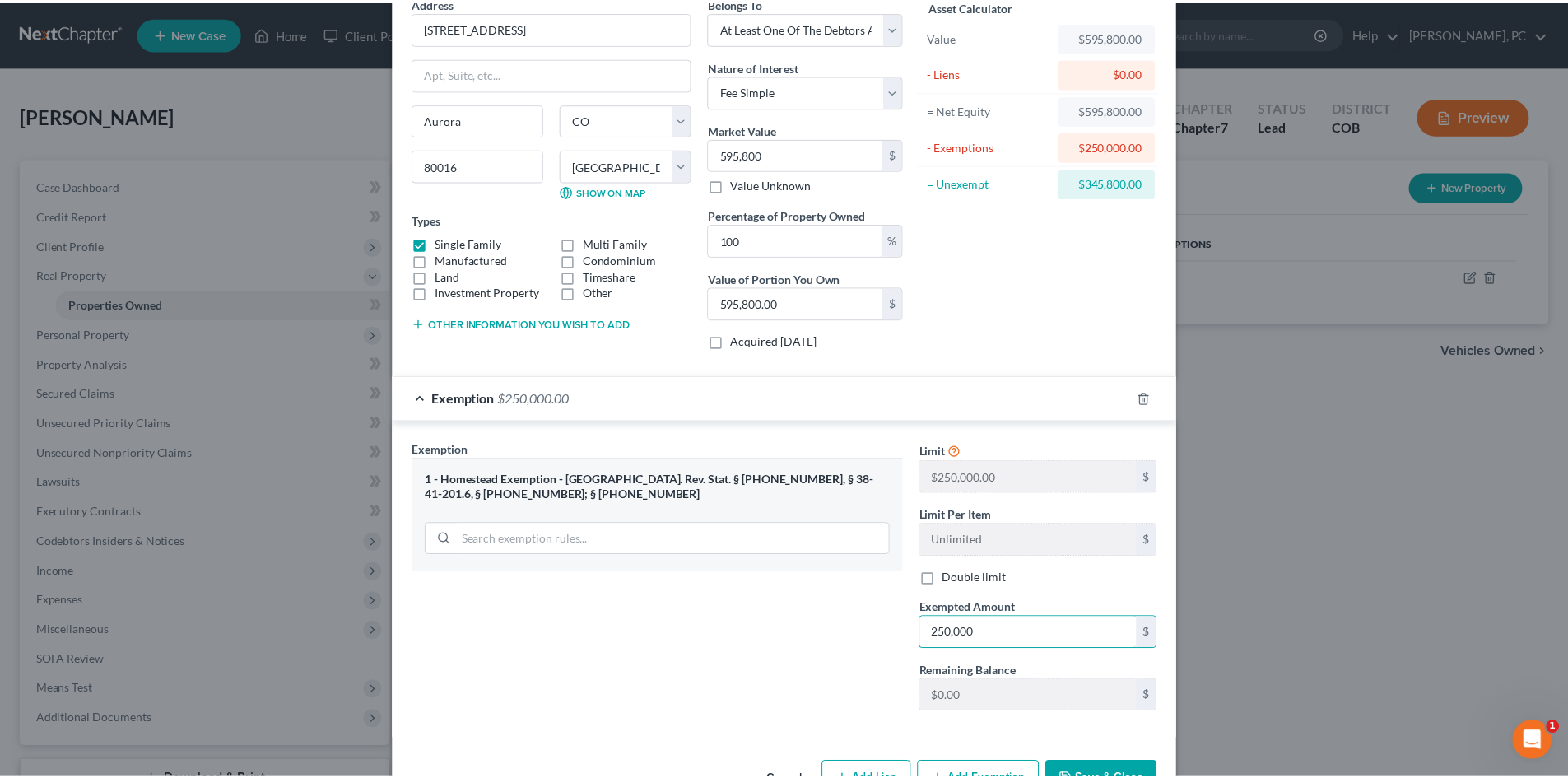
scroll to position [134, 0]
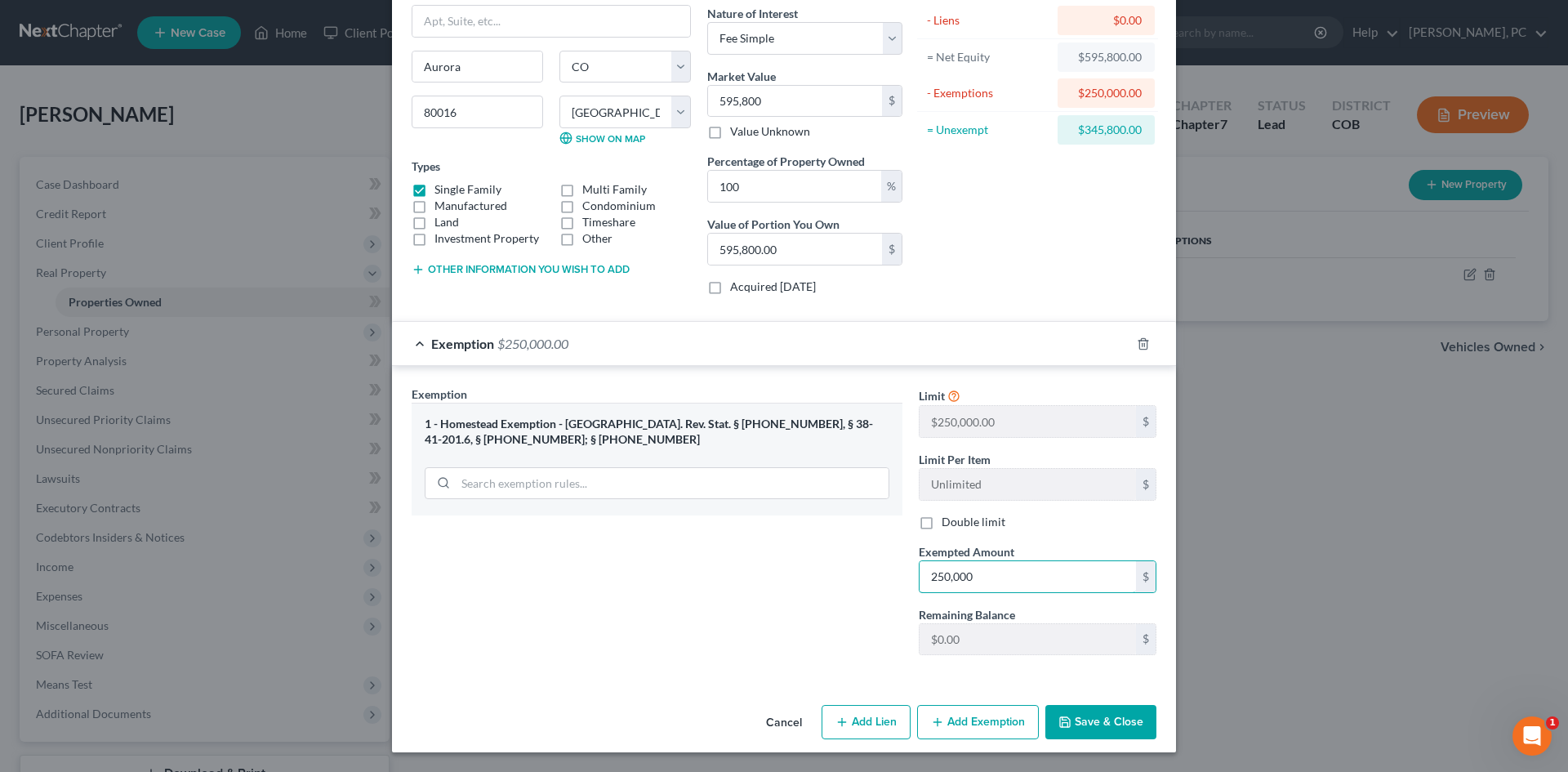
type input "250,000"
click at [1090, 718] on button "Save & Close" at bounding box center [1100, 721] width 111 height 35
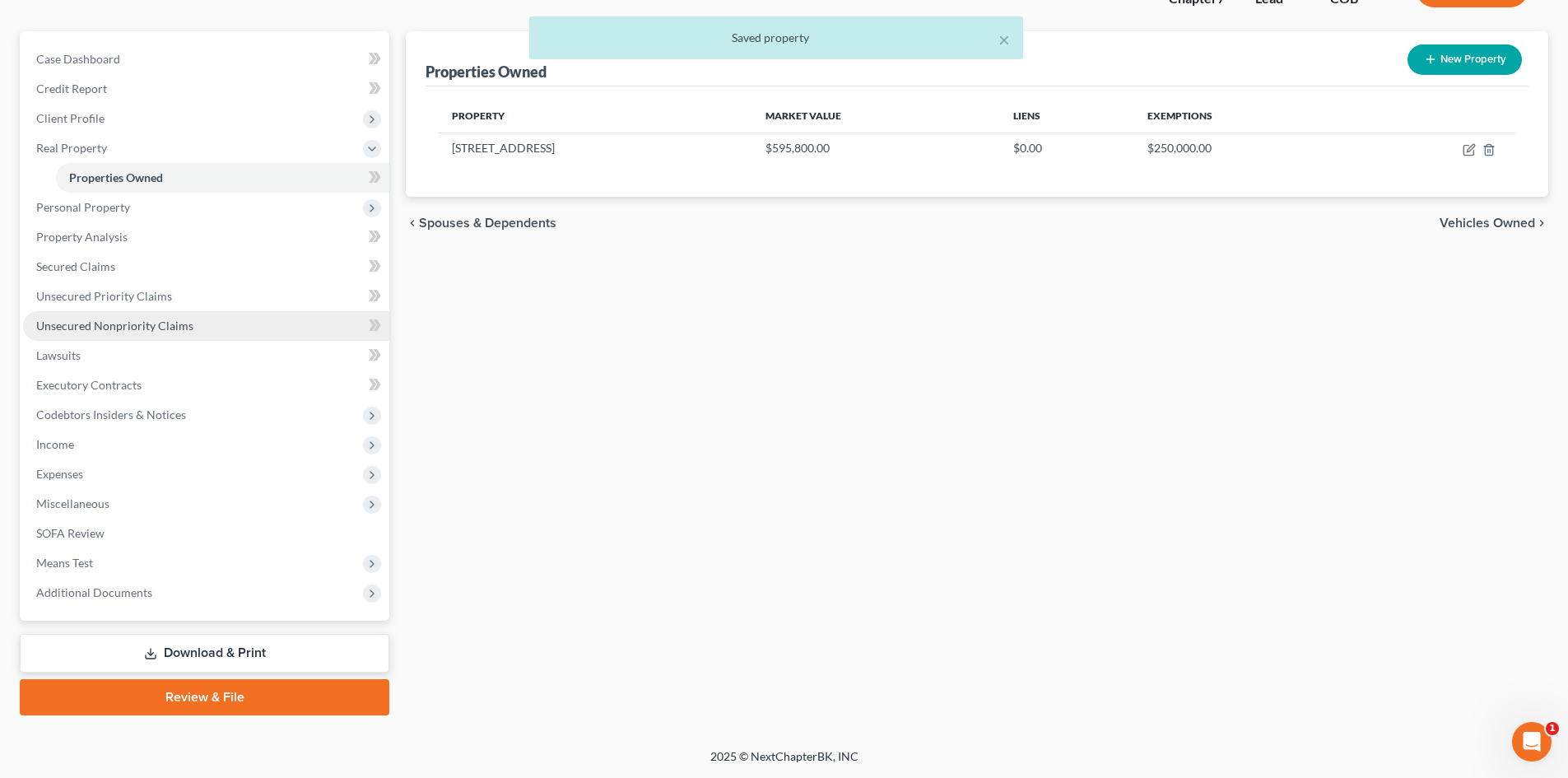
click at [154, 317] on link "Unsecured Nonpriority Claims" at bounding box center [206, 327] width 367 height 30
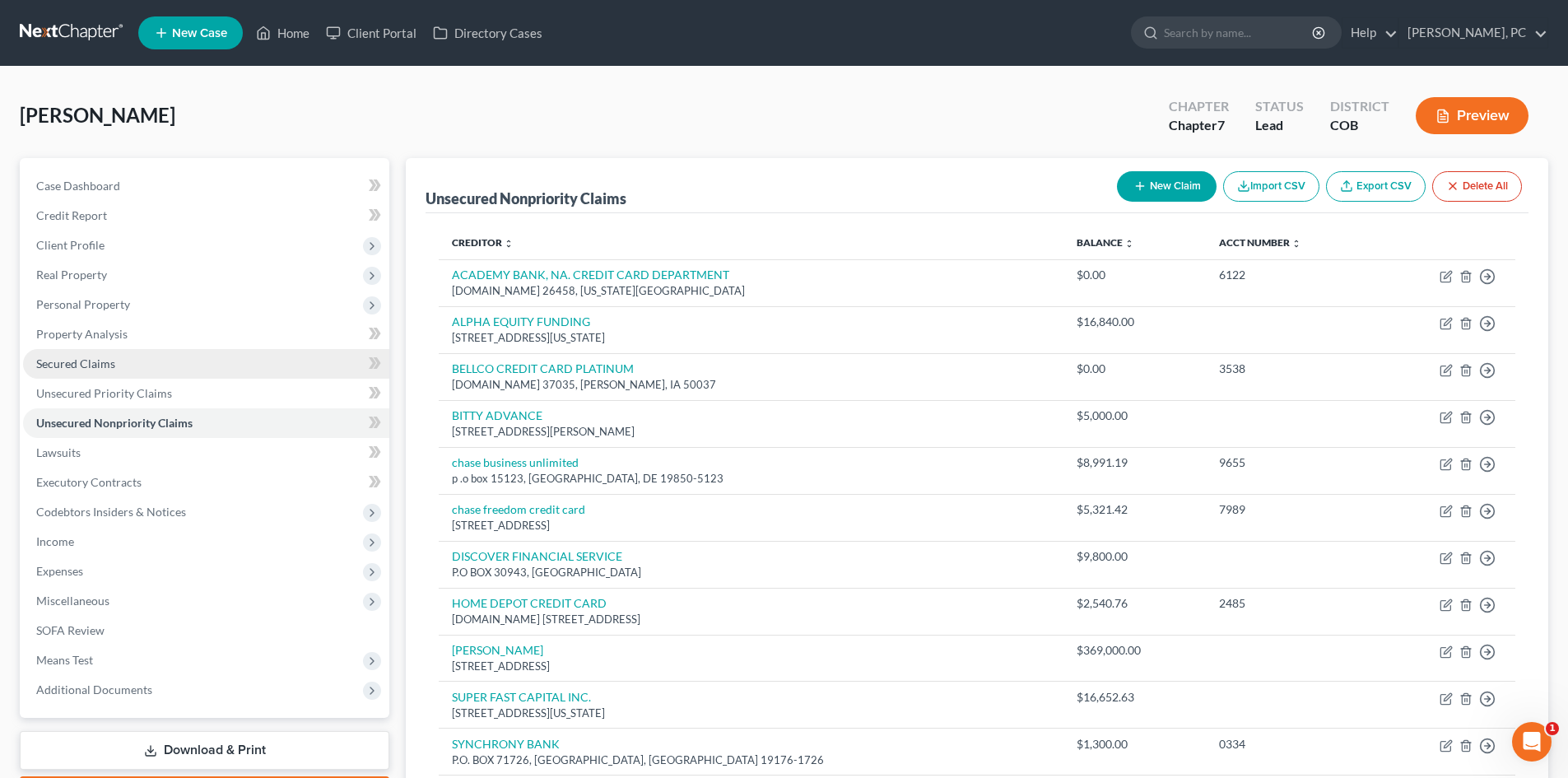
click at [69, 355] on link "Secured Claims" at bounding box center [206, 364] width 367 height 30
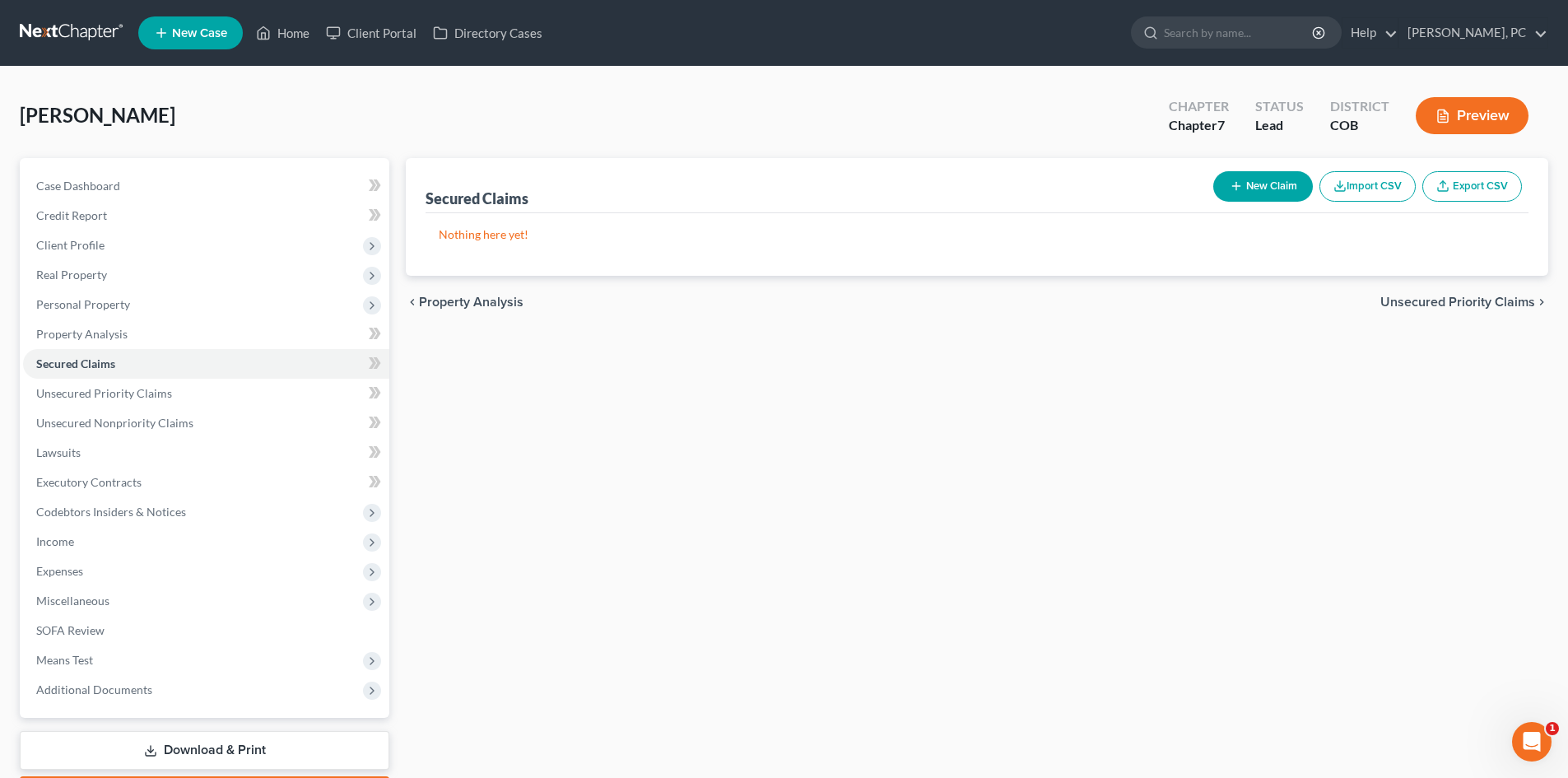
click at [1250, 195] on button "New Claim" at bounding box center [1263, 186] width 100 height 30
select select "0"
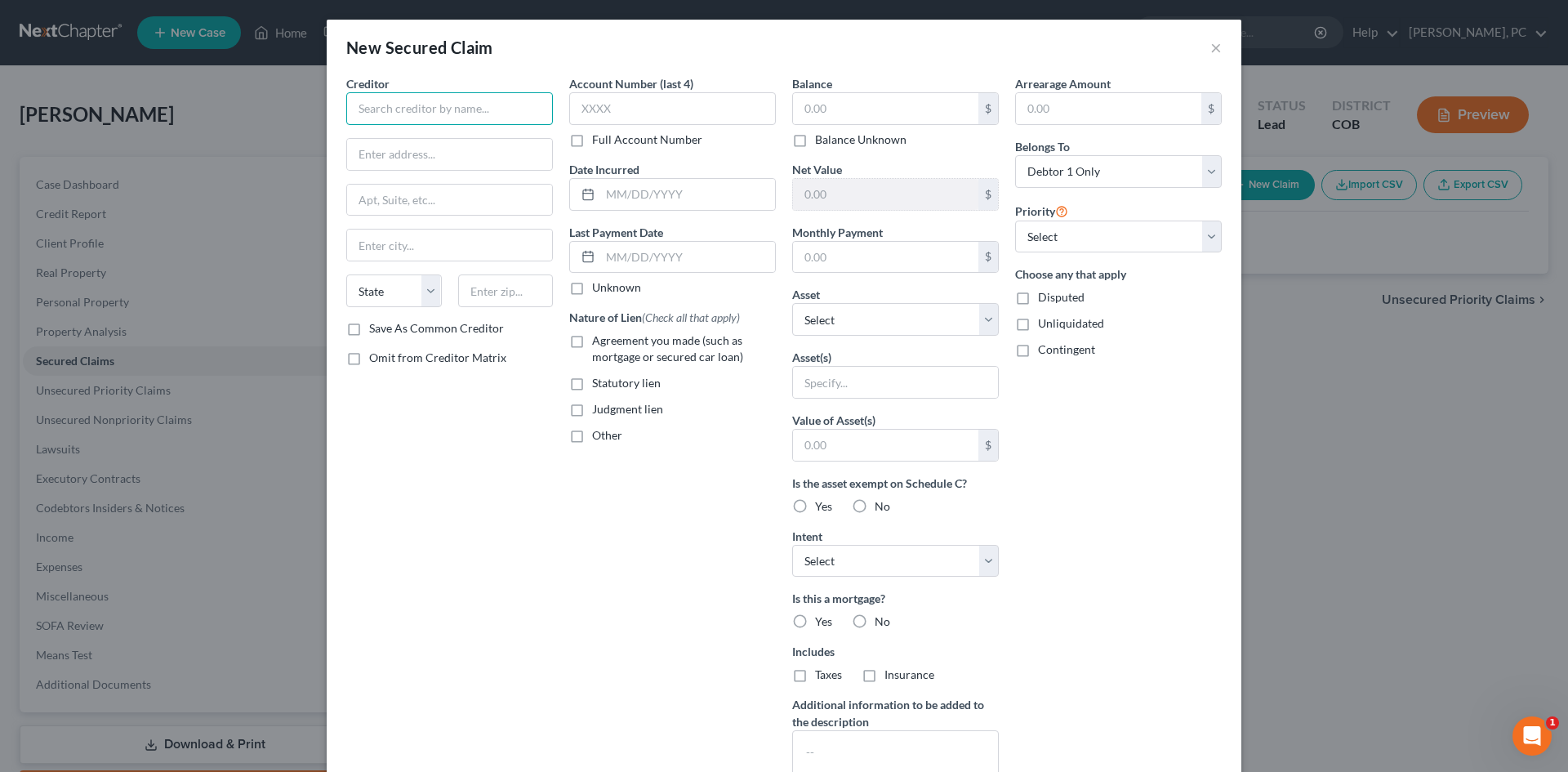
click at [421, 116] on input "text" at bounding box center [449, 108] width 207 height 33
drag, startPoint x: 449, startPoint y: 108, endPoint x: 279, endPoint y: 114, distance: 170.1
click at [279, 114] on div "New Secured Claim × Creditor * Guaranteed Rate State AL AK AR AZ CA CO CT DE DC…" at bounding box center [784, 386] width 1568 height 772
type input "Guaranteed Rate"
click at [378, 139] on input "text" at bounding box center [449, 154] width 205 height 31
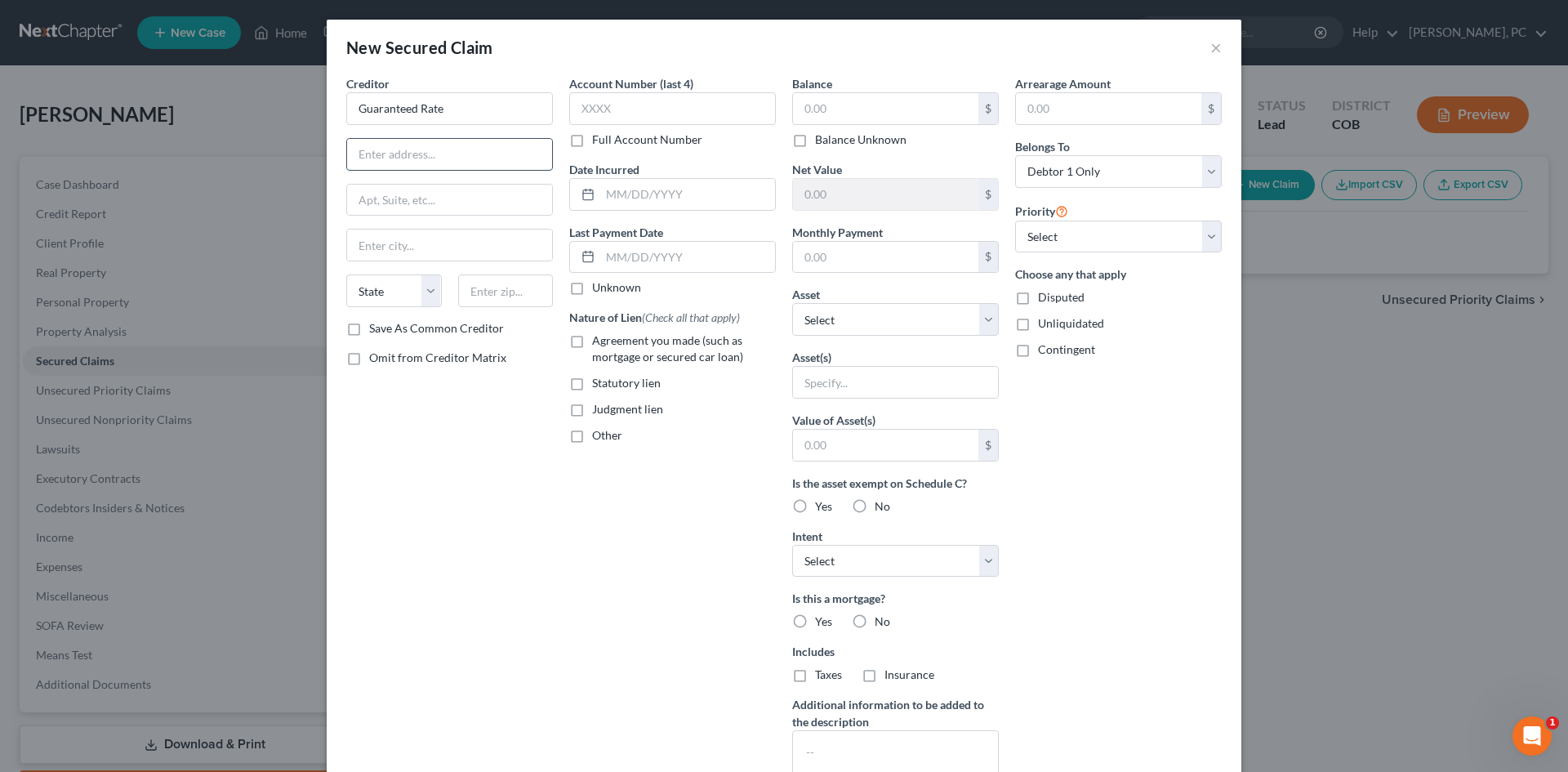
paste input "P.O. Box 82546"
type input "P.O. Box 82546"
click at [492, 290] on input "text" at bounding box center [505, 290] width 95 height 33
type input "68501"
type input "Lincoln"
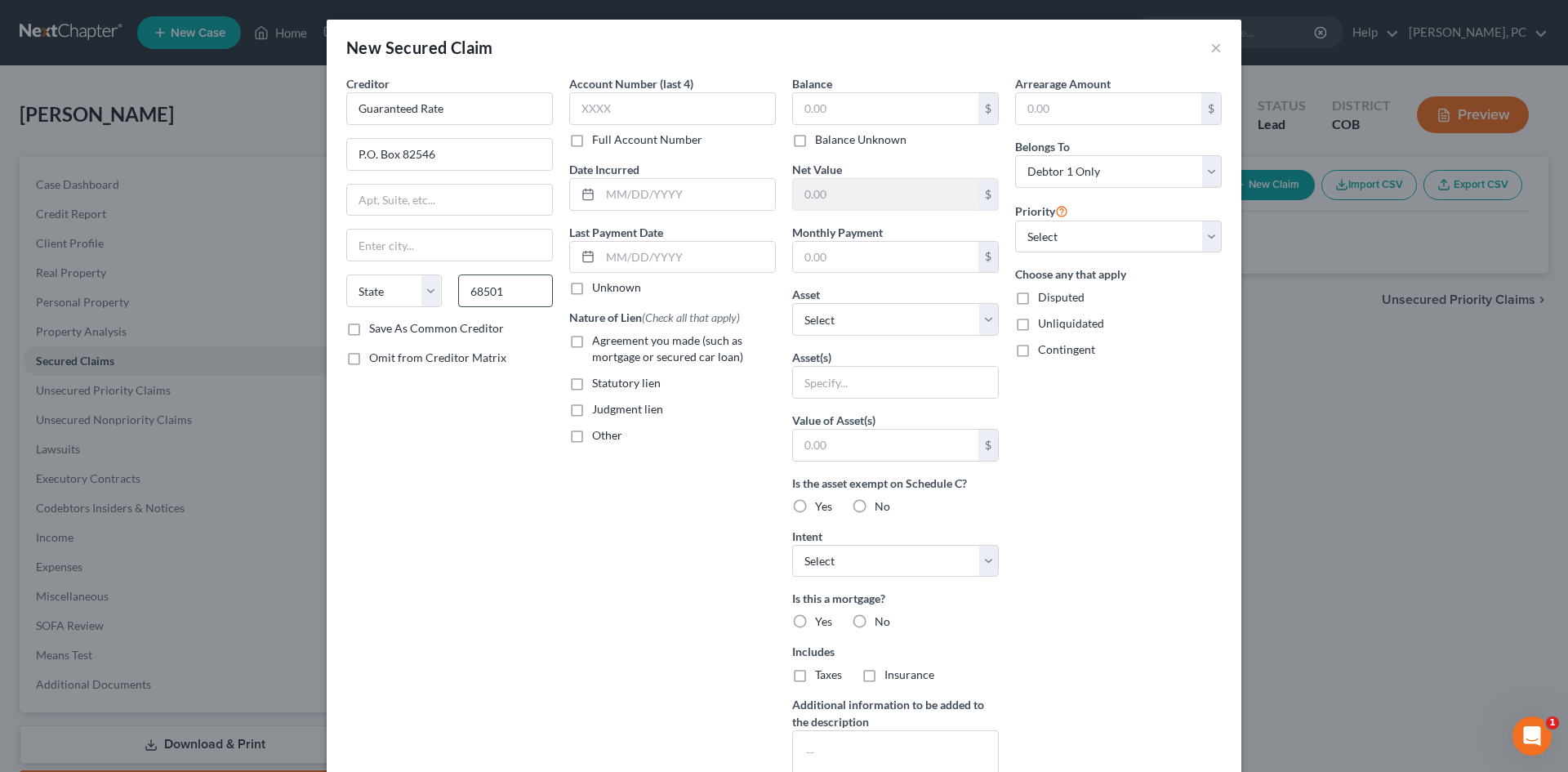
select select "30"
click at [529, 300] on input "68501" at bounding box center [505, 290] width 95 height 33
type input "68501-2532"
click at [369, 327] on label "Save As Common Creditor" at bounding box center [437, 328] width 135 height 16
click at [375, 327] on input "Save As Common Creditor" at bounding box center [380, 325] width 11 height 11
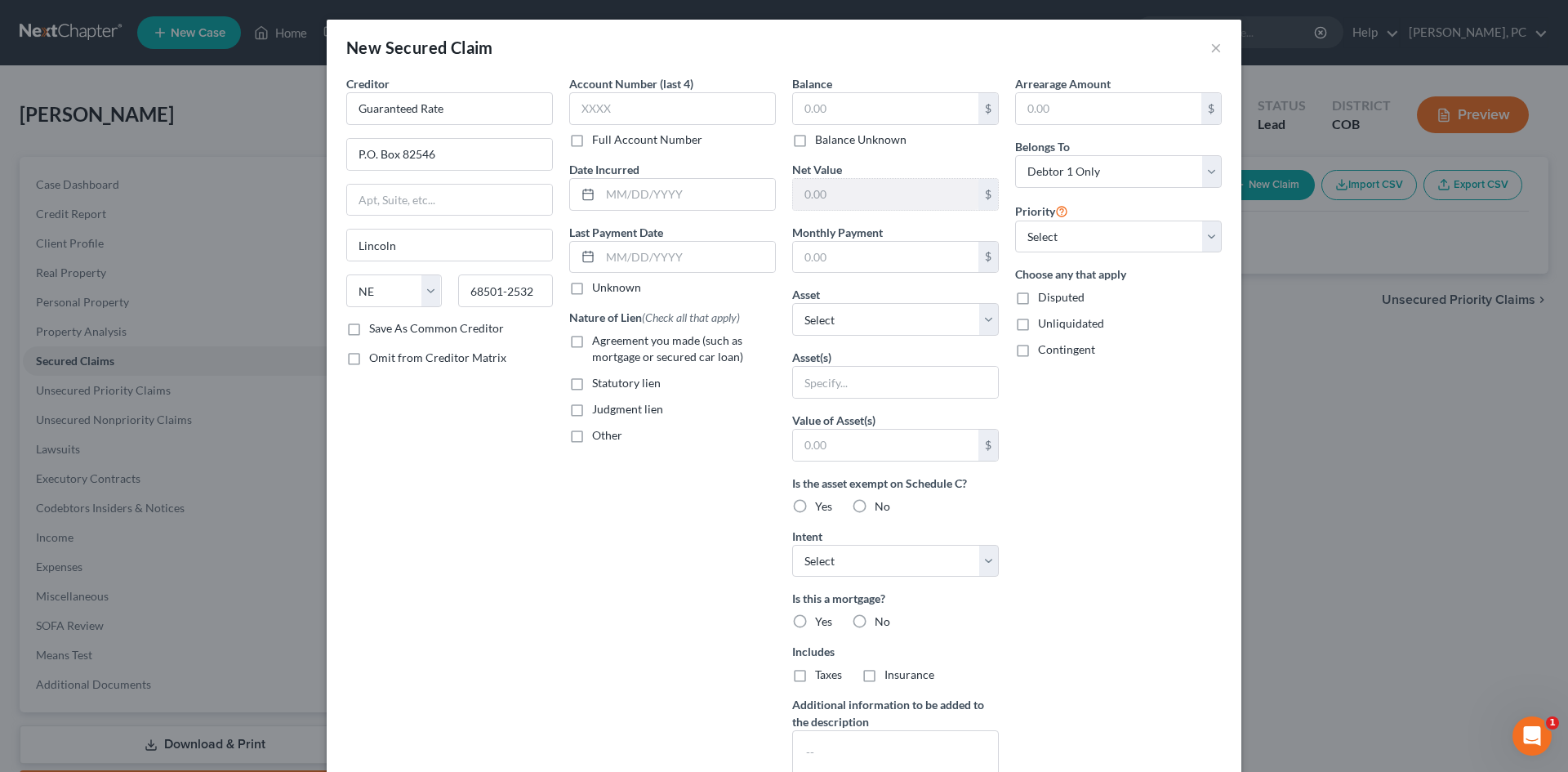
checkbox input "true"
click at [592, 341] on label "Agreement you made (such as mortgage or secured car loan)" at bounding box center [683, 348] width 183 height 33
click at [598, 341] on input "Agreement you made (such as mortgage or secured car loan)" at bounding box center [603, 337] width 11 height 11
checkbox input "true"
click at [836, 328] on select "Select Other Multiple Assets 6454 South Harvest St - $595800.0 2019 FORD EXPEDI…" at bounding box center [895, 319] width 207 height 33
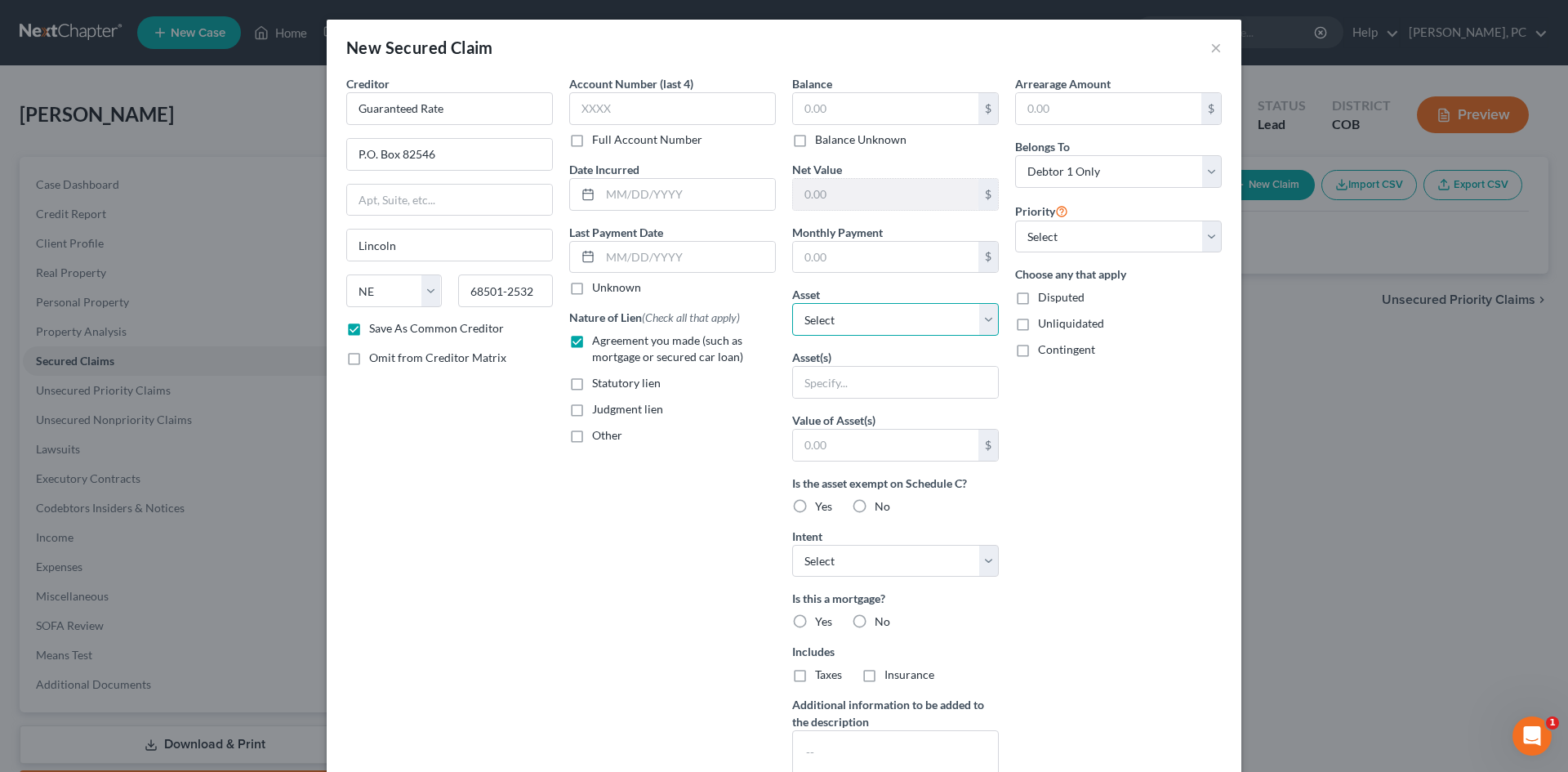
select select "2"
click at [792, 303] on select "Select Other Multiple Assets 6454 South Harvest St - $595800.0 2019 FORD EXPEDI…" at bounding box center [895, 319] width 207 height 33
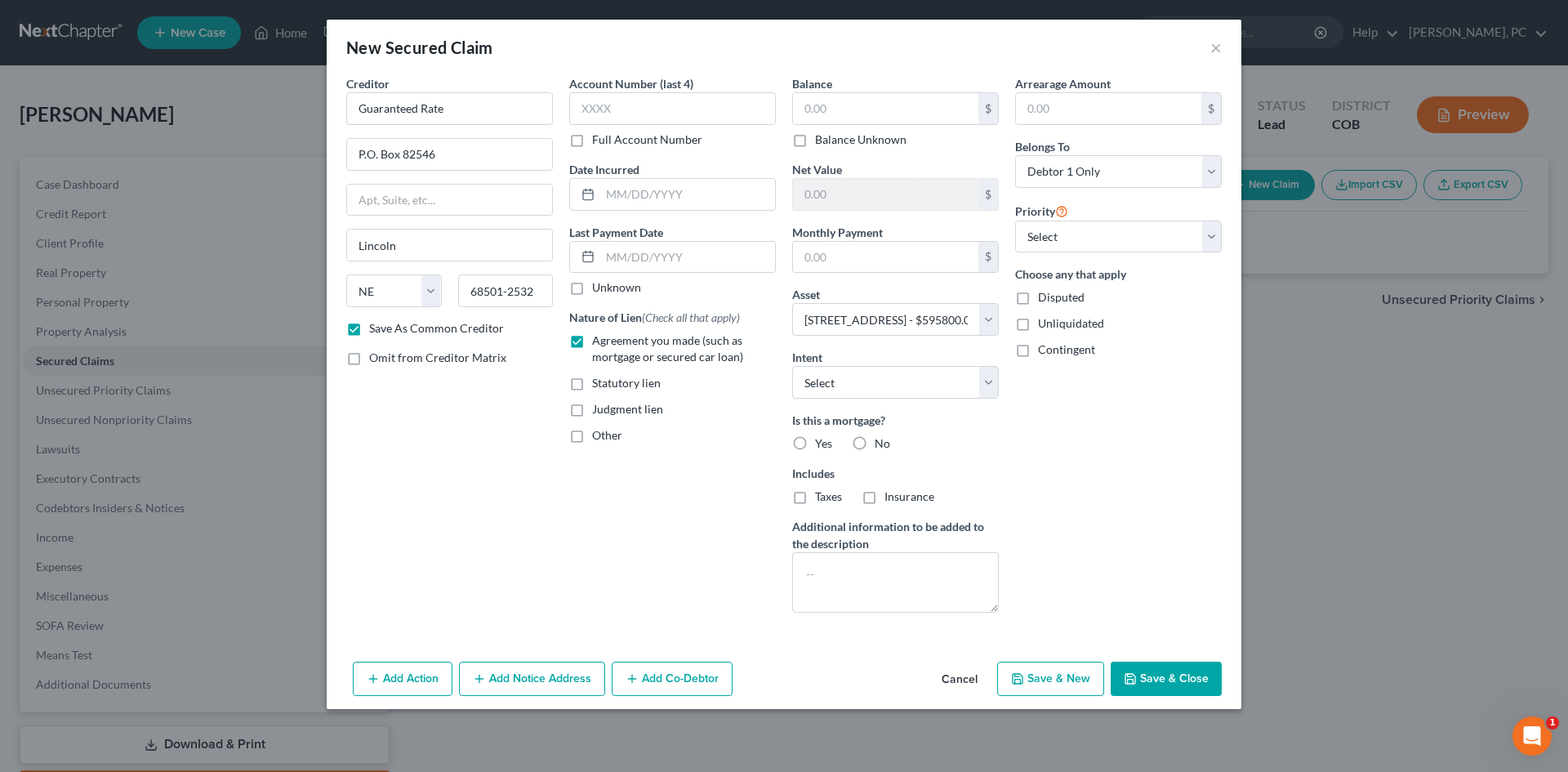
drag, startPoint x: 801, startPoint y: 444, endPoint x: 800, endPoint y: 477, distance: 33.0
click at [815, 444] on label "Yes" at bounding box center [823, 443] width 17 height 16
click at [821, 444] on input "Yes" at bounding box center [826, 440] width 11 height 11
radio input "true"
click at [815, 502] on label "Taxes" at bounding box center [828, 496] width 27 height 16
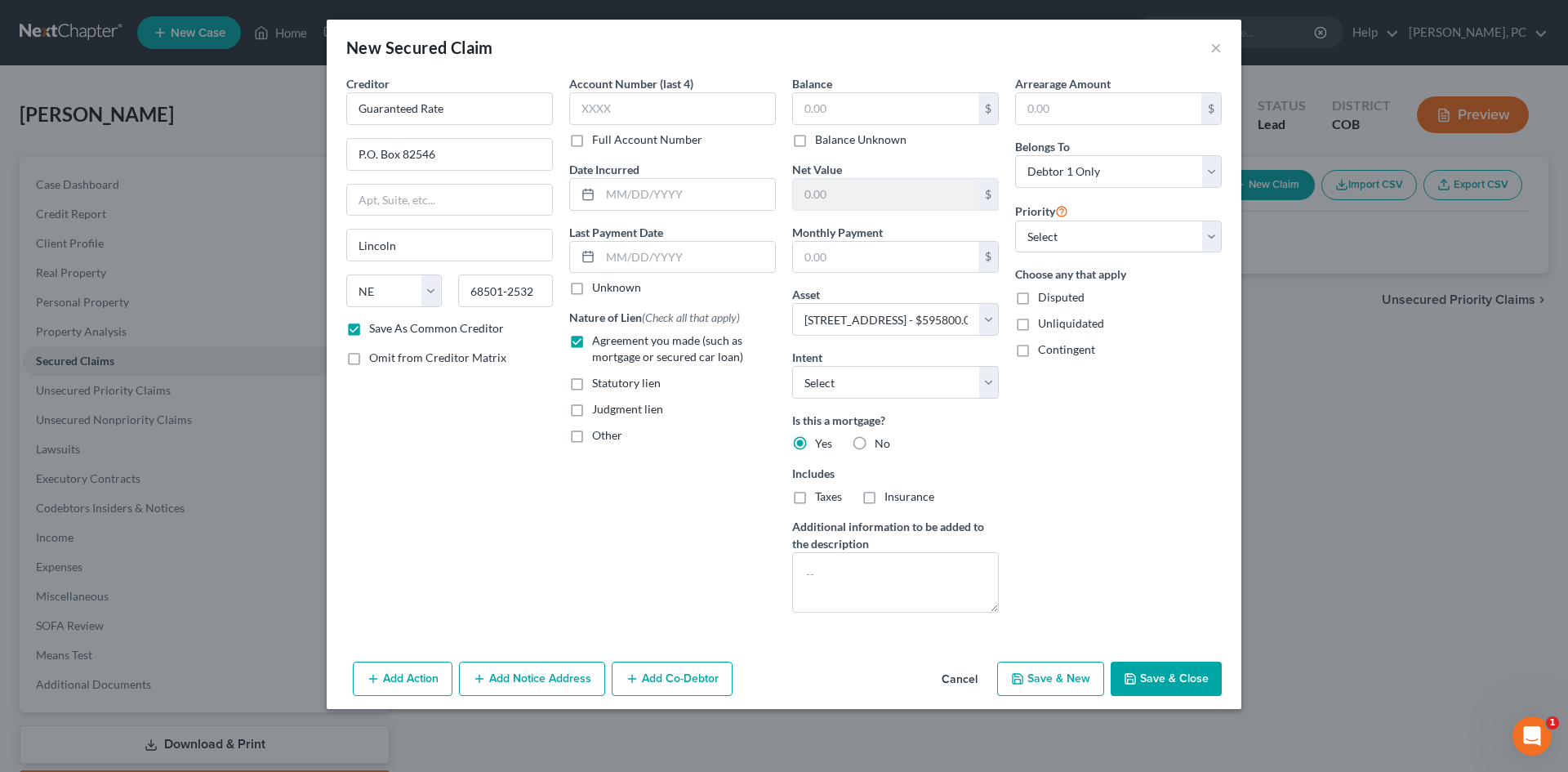
click at [821, 499] on input "Taxes" at bounding box center [826, 494] width 11 height 11
checkbox input "true"
click at [885, 496] on label "Insurance" at bounding box center [909, 496] width 50 height 16
click at [890, 496] on input "Insurance" at bounding box center [895, 494] width 11 height 11
checkbox input "true"
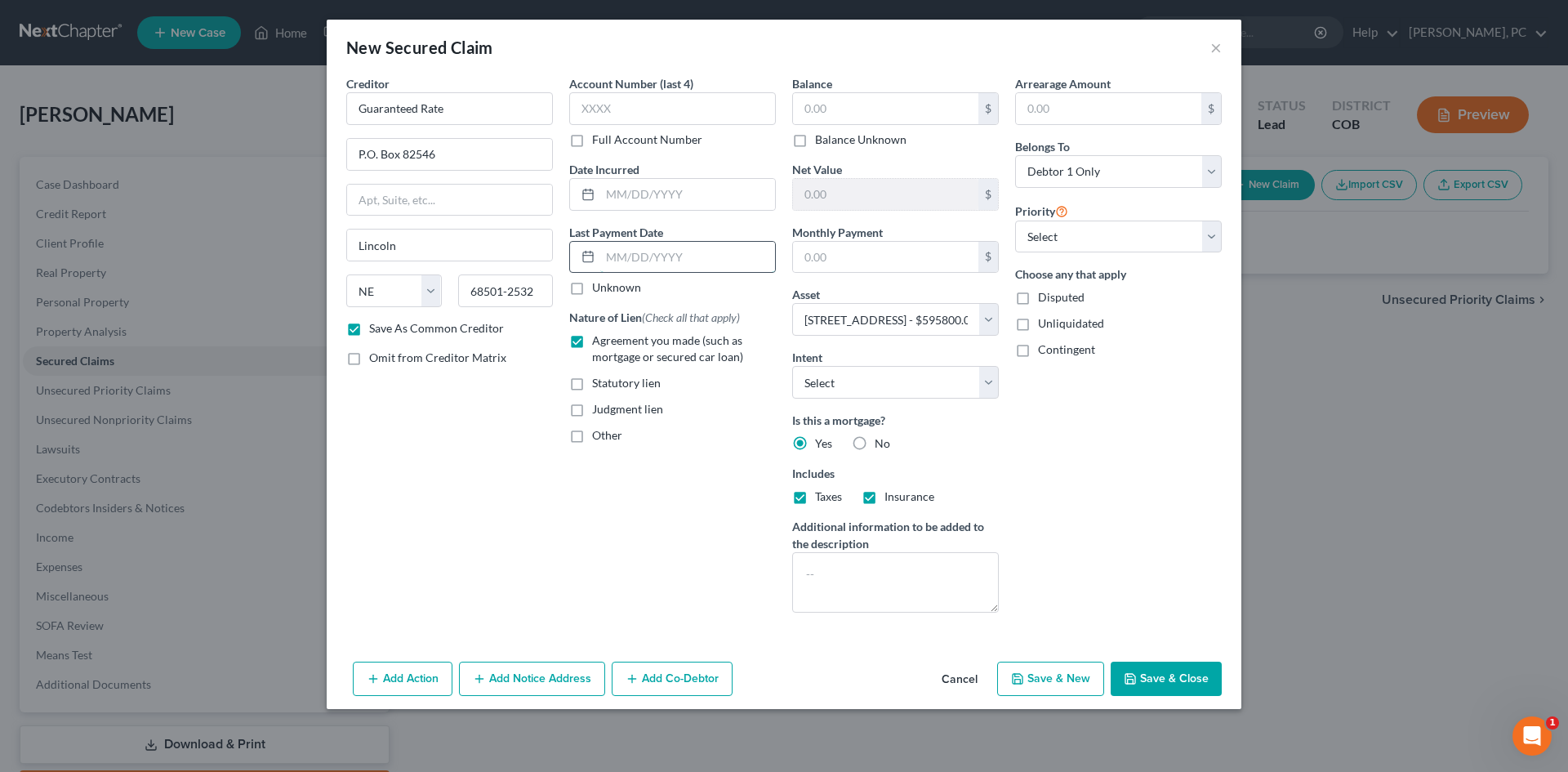
click at [640, 264] on input "text" at bounding box center [687, 257] width 174 height 31
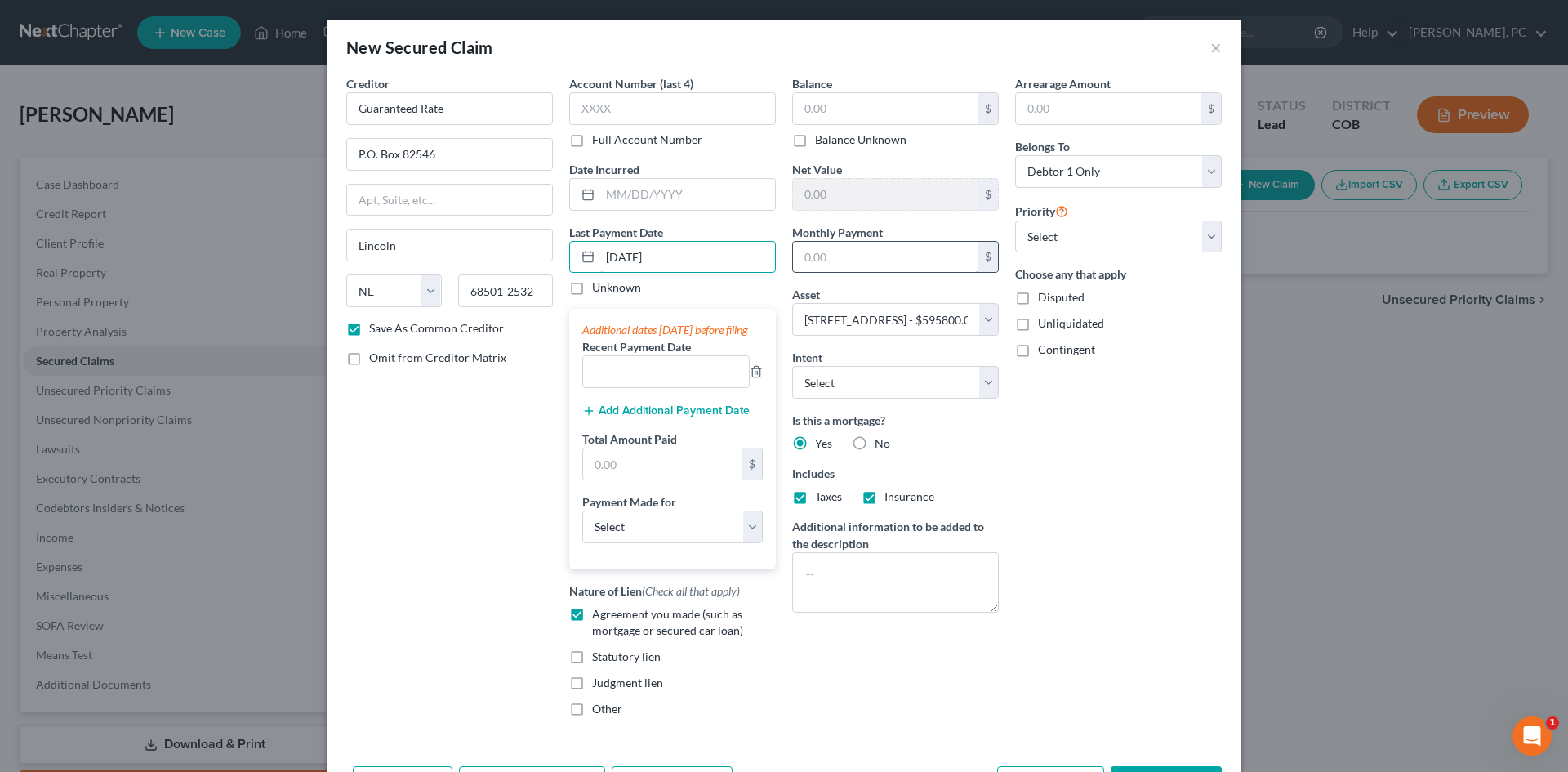
type input "08/10/2025"
click at [821, 252] on input "text" at bounding box center [885, 257] width 185 height 31
type input "4,414"
click at [829, 383] on select "Select Surrender Redeem Reaffirm Avoid Other" at bounding box center [895, 382] width 207 height 33
select select "4"
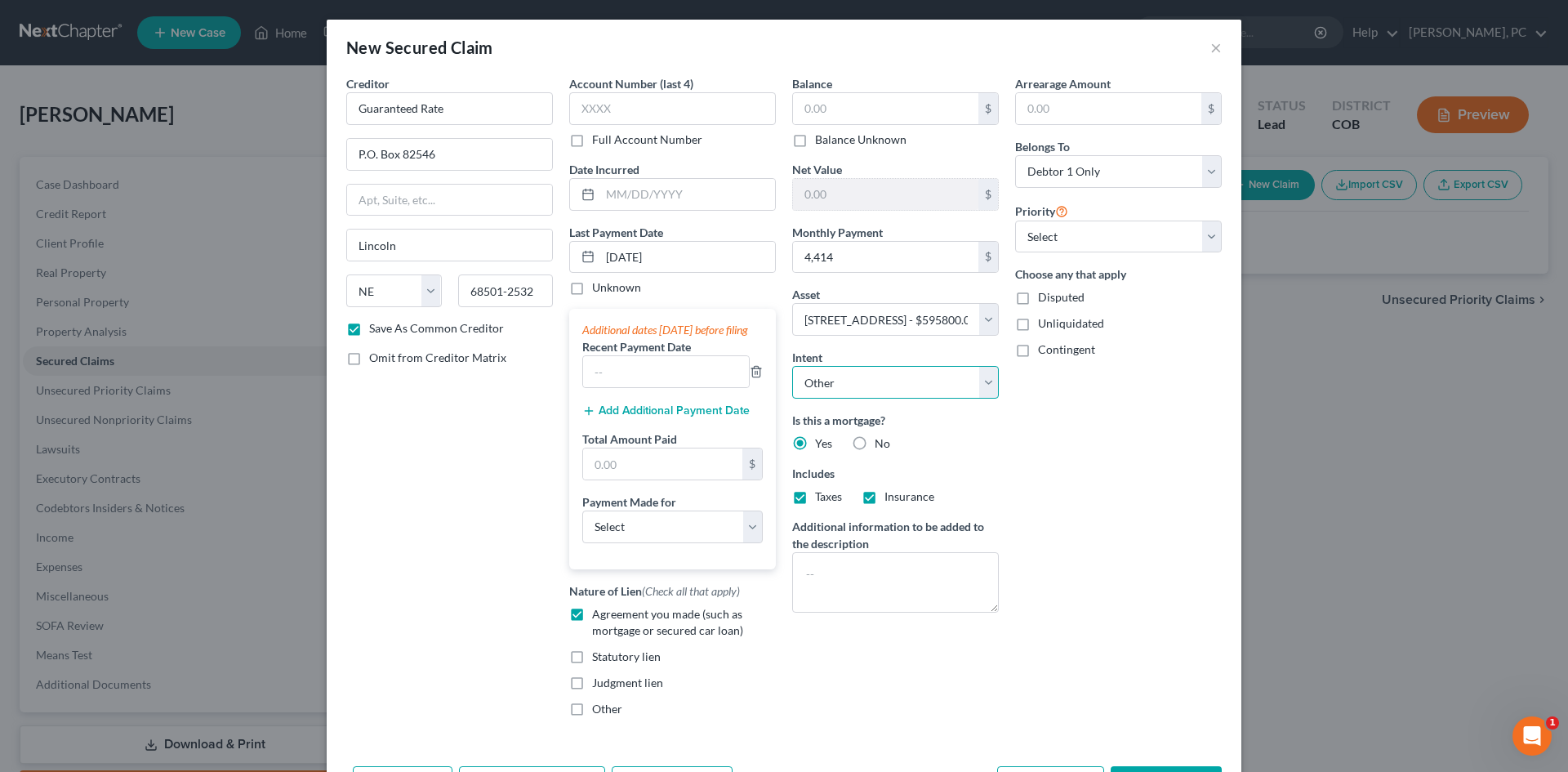
click at [792, 366] on select "Select Surrender Redeem Reaffirm Avoid Other" at bounding box center [895, 382] width 207 height 33
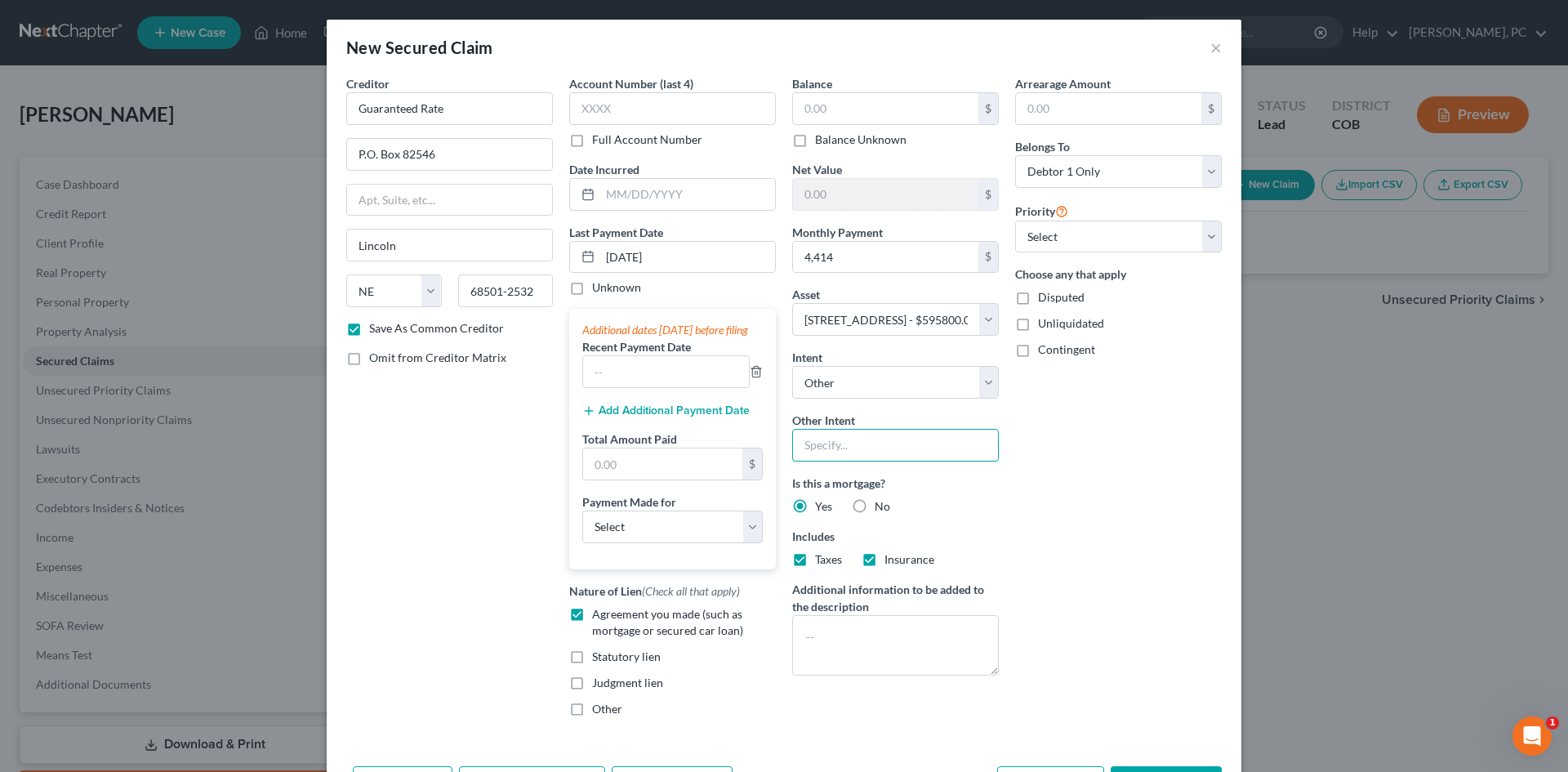
click at [857, 454] on input "text" at bounding box center [895, 445] width 207 height 33
type input "Retain & Pay"
click at [840, 100] on input "text" at bounding box center [885, 108] width 185 height 31
type input "0"
click at [1079, 393] on div "Arrearage Amount $ Belongs To * Select Debtor 1 Only Debtor 2 Only Debtor 1 And…" at bounding box center [1117, 402] width 223 height 655
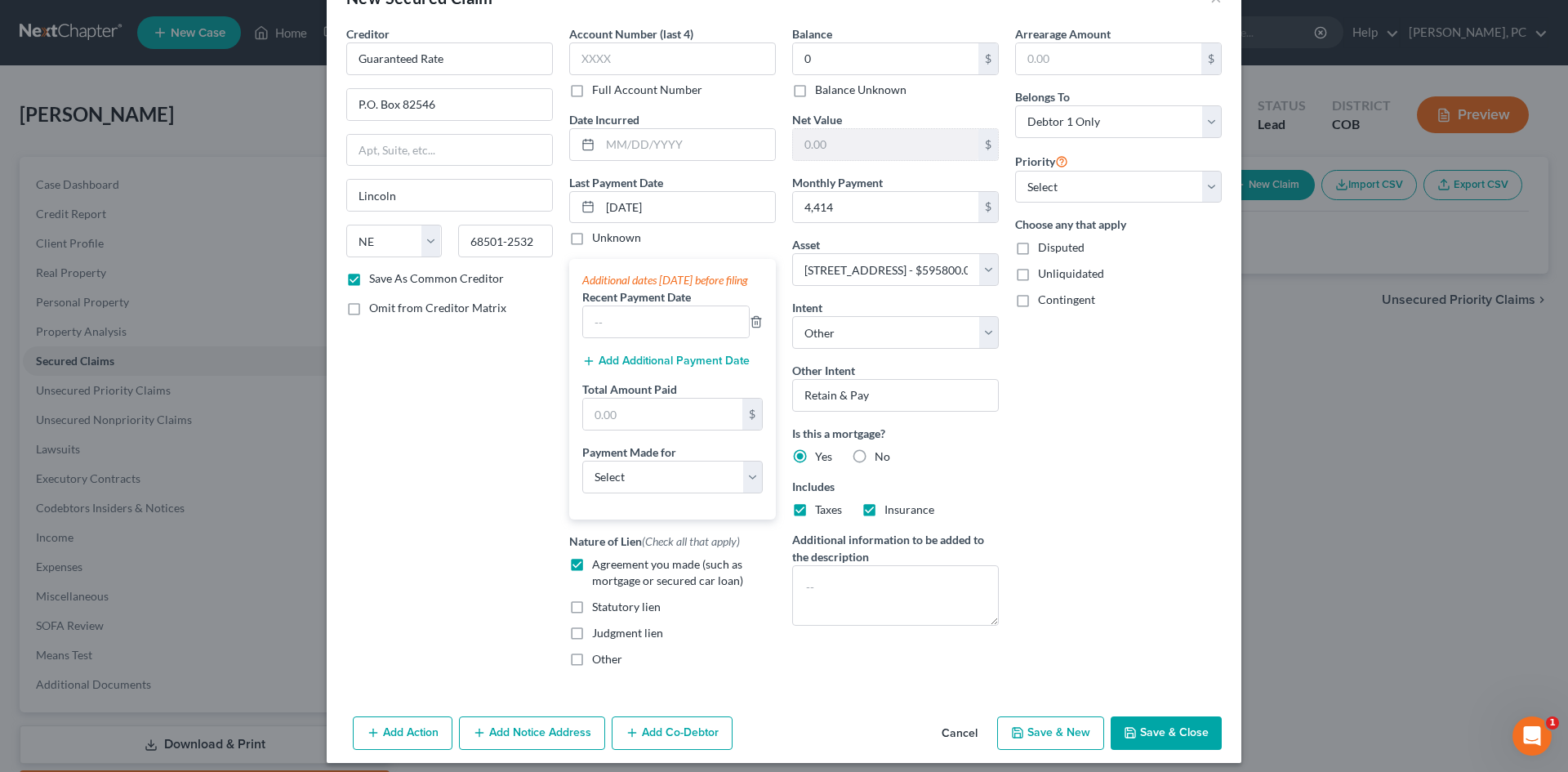
scroll to position [76, 0]
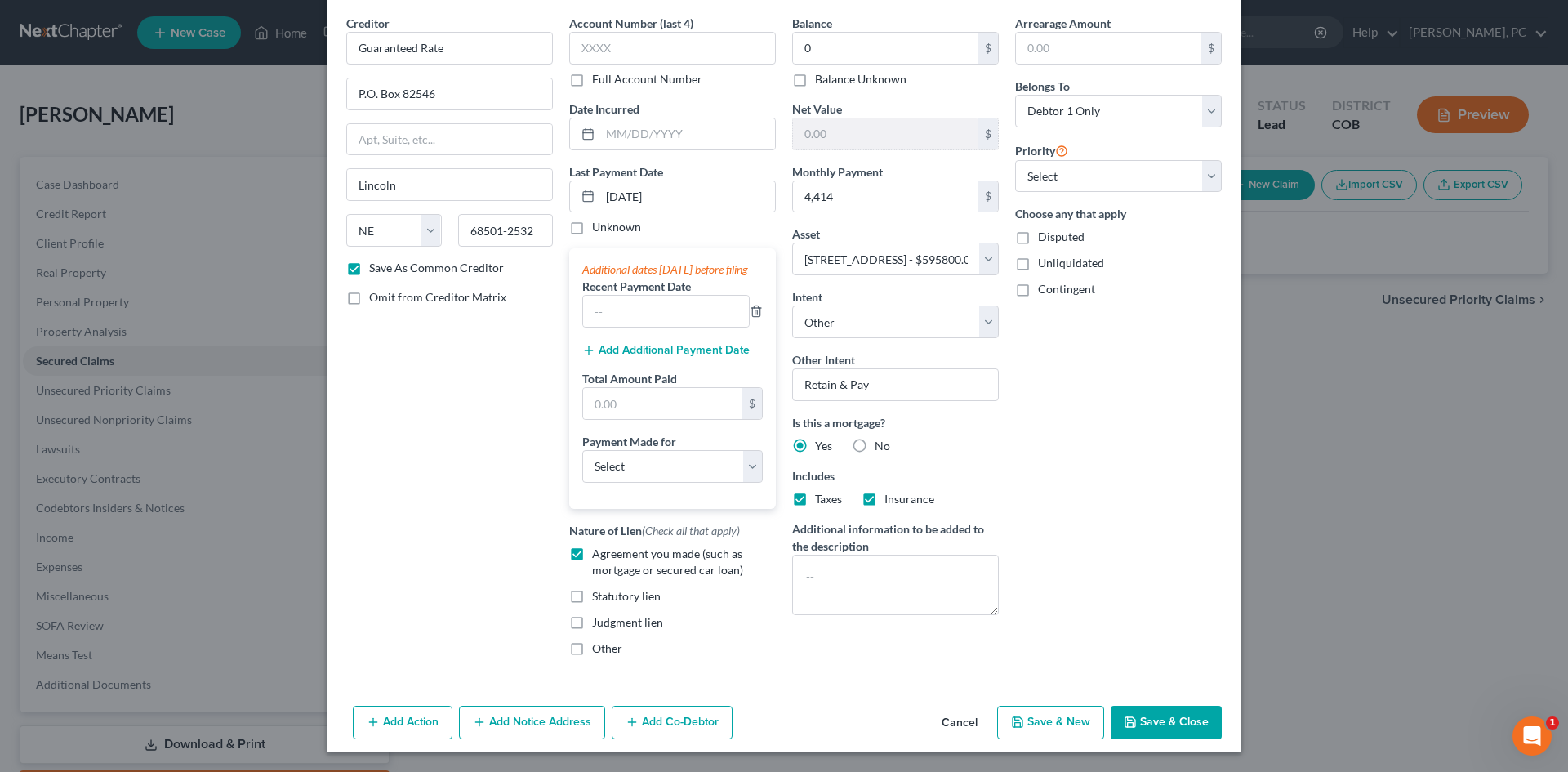
click at [1138, 723] on button "Save & Close" at bounding box center [1166, 722] width 111 height 35
checkbox input "false"
select select
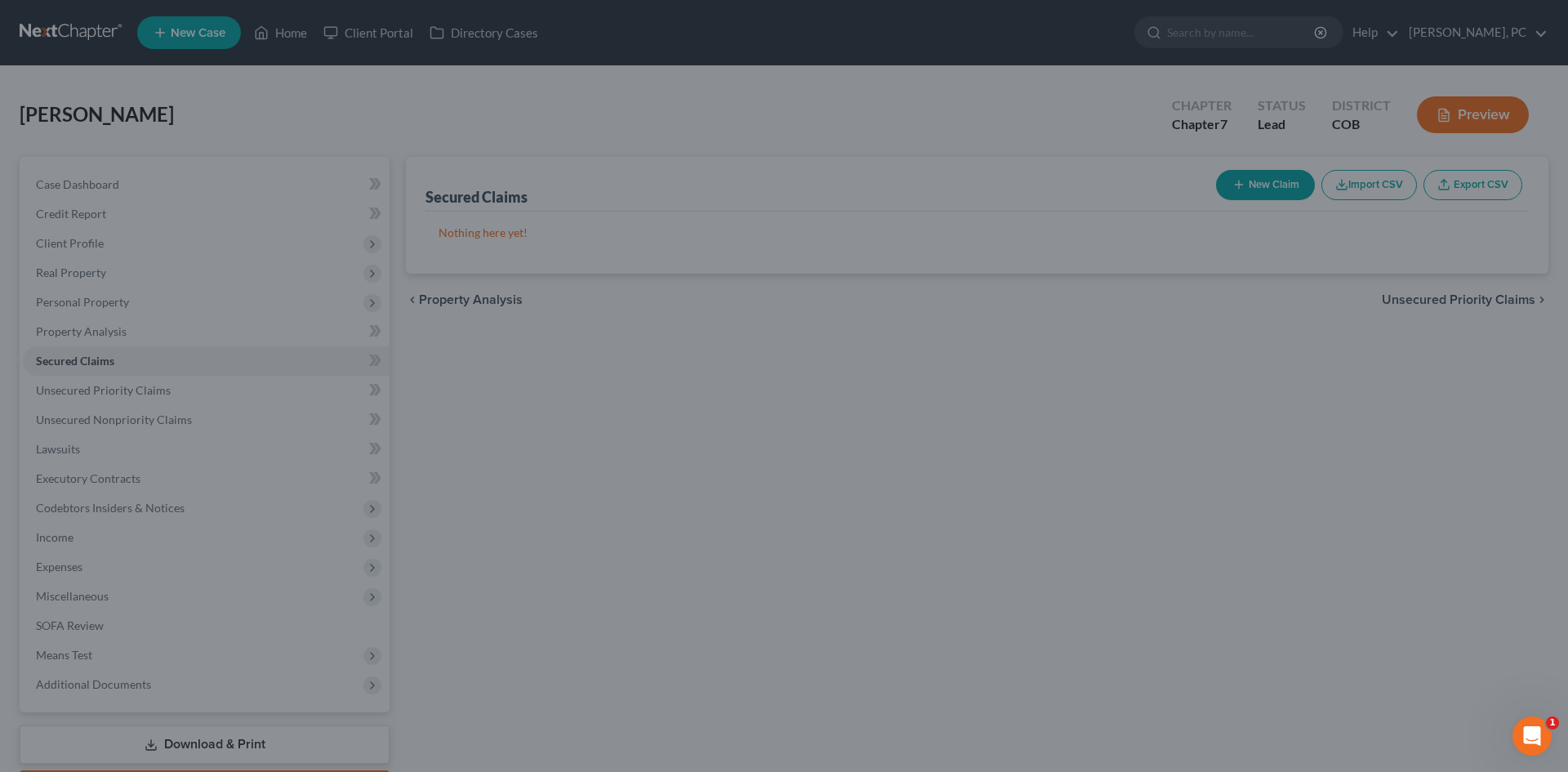
scroll to position [0, 0]
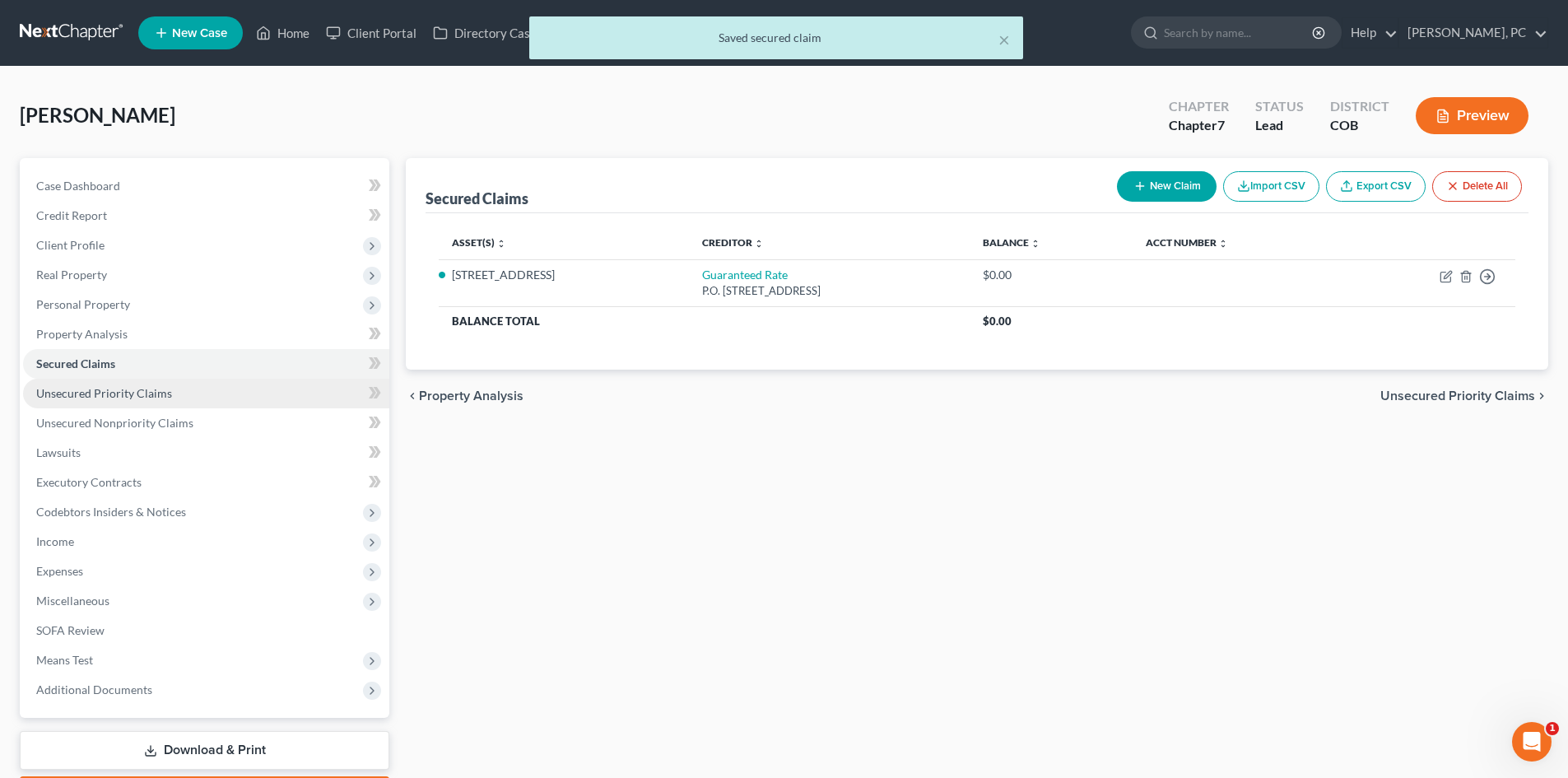
click at [88, 391] on span "Unsecured Priority Claims" at bounding box center [104, 393] width 136 height 14
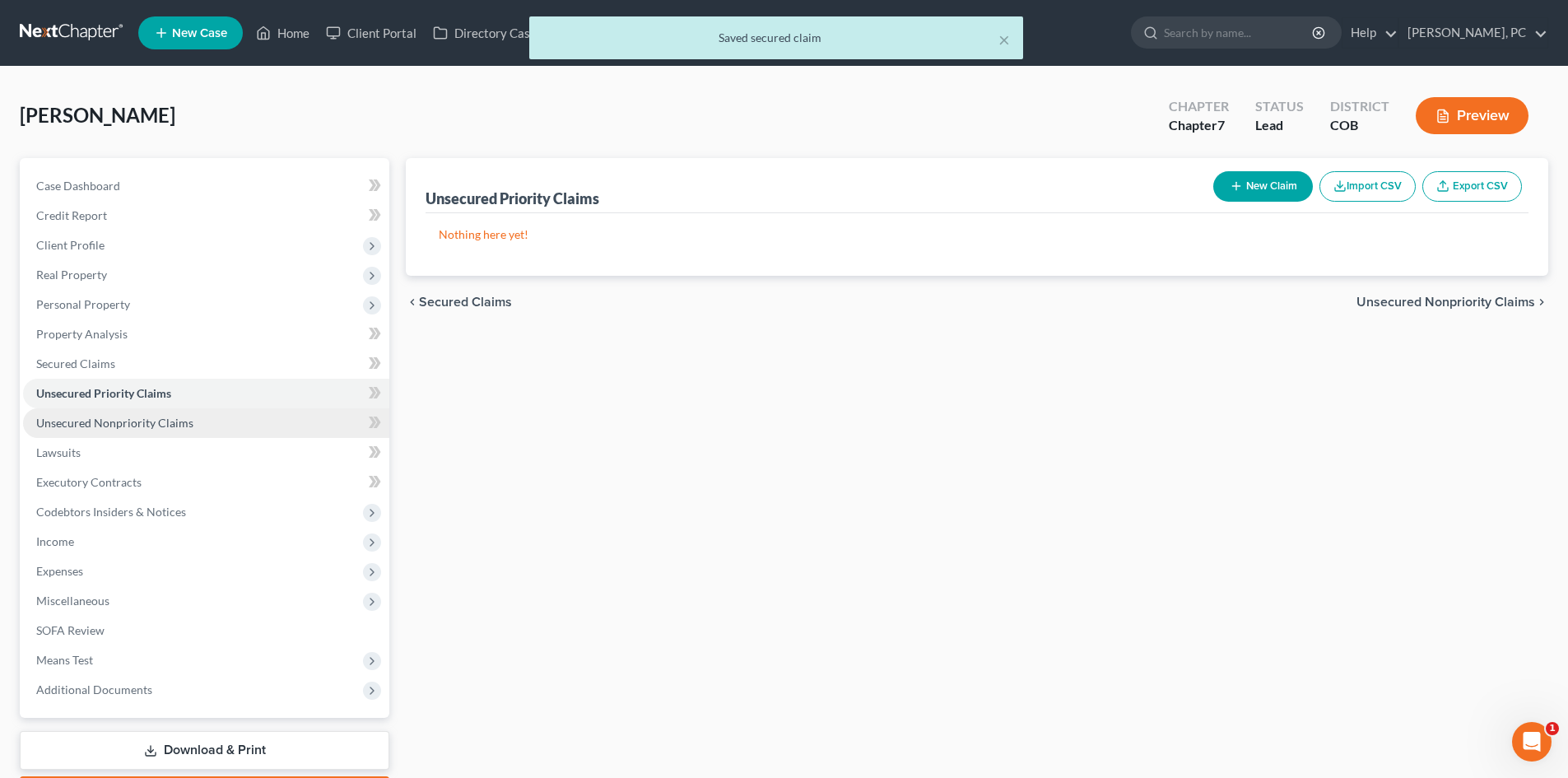
click at [133, 421] on span "Unsecured Nonpriority Claims" at bounding box center [114, 422] width 157 height 14
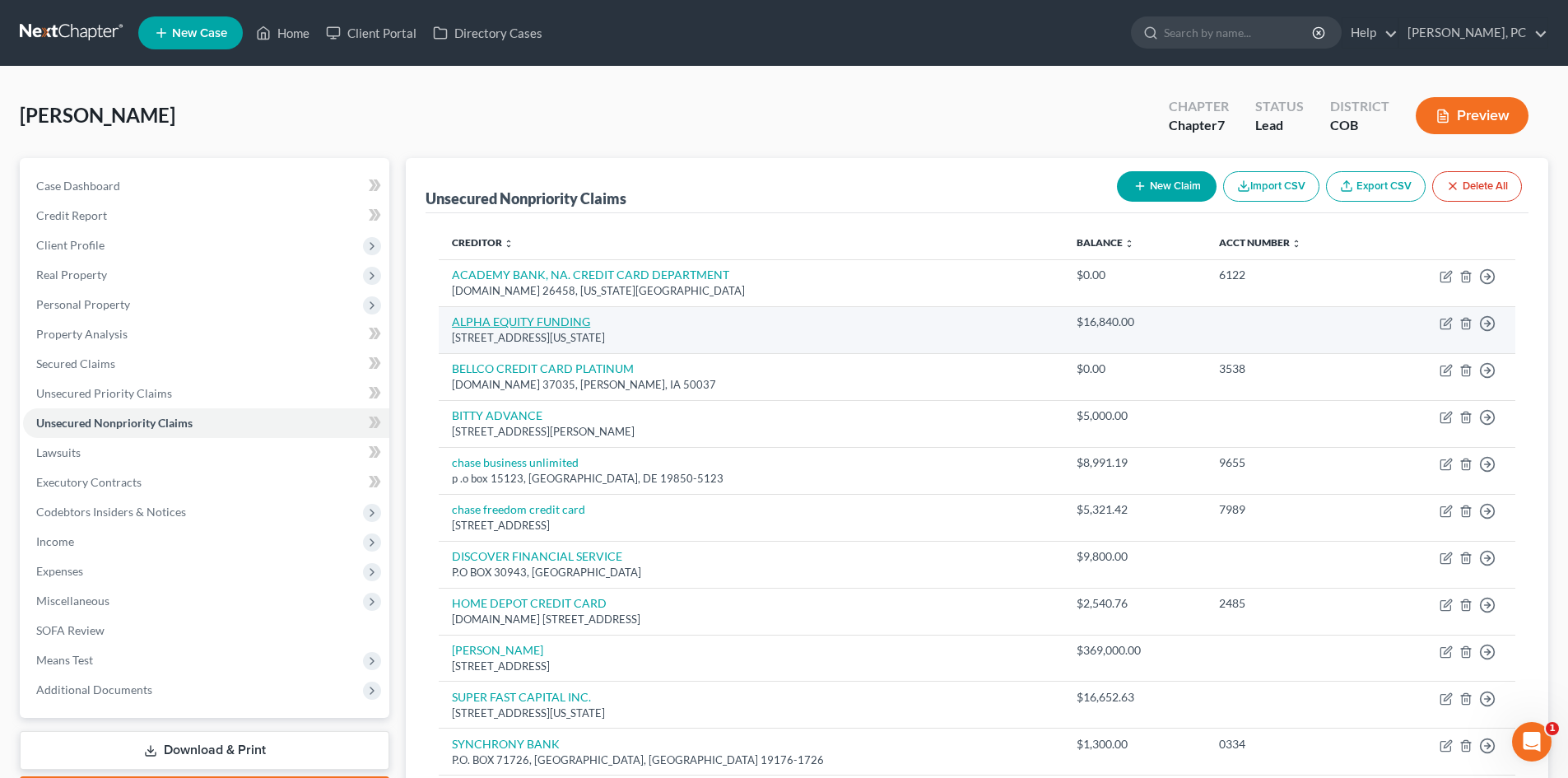
click at [566, 321] on link "ALPHA EQUITY FUNDING" at bounding box center [521, 322] width 138 height 14
select select "35"
select select "2"
select select "0"
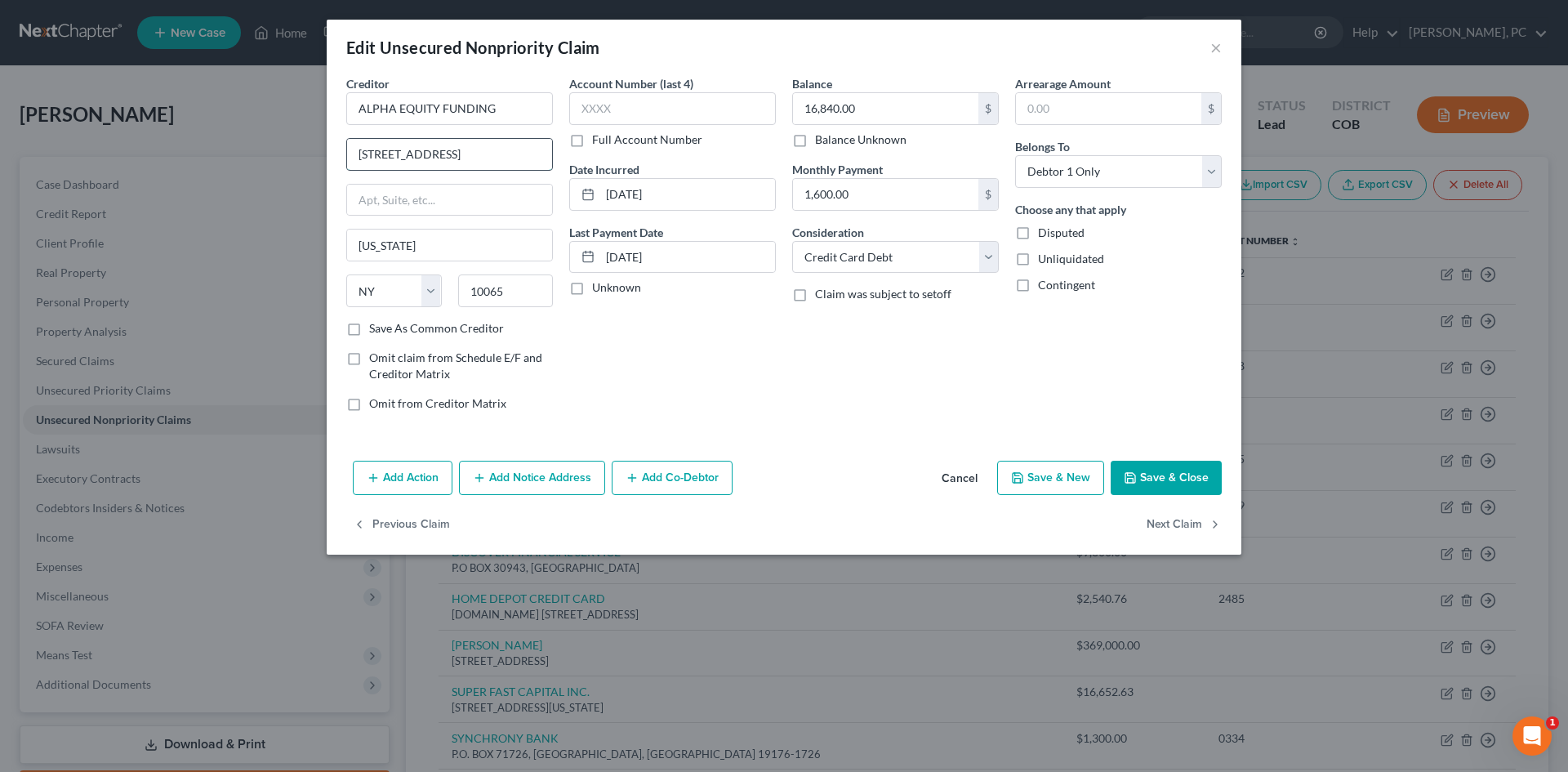
click at [468, 161] on input "555 Park Ave," at bounding box center [449, 154] width 205 height 31
type input "555 Park Ave"
click at [834, 262] on select "Select Cable / Satellite Services Collection Agency Credit Card Debt Debt Couns…" at bounding box center [895, 257] width 207 height 33
select select "10"
click at [792, 241] on select "Select Cable / Satellite Services Collection Agency Credit Card Debt Debt Couns…" at bounding box center [895, 257] width 207 height 33
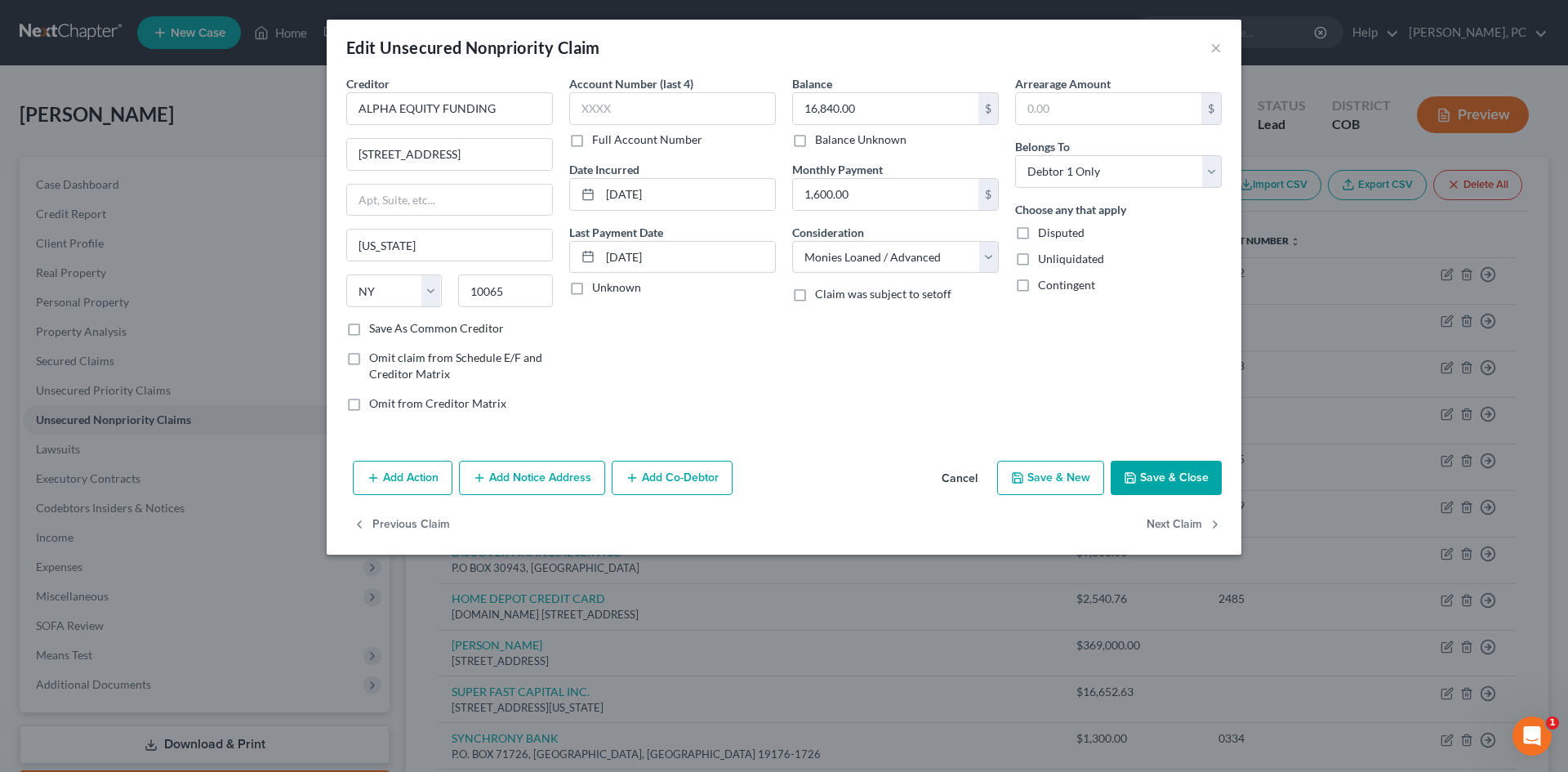
click at [1141, 472] on button "Save & Close" at bounding box center [1166, 478] width 111 height 35
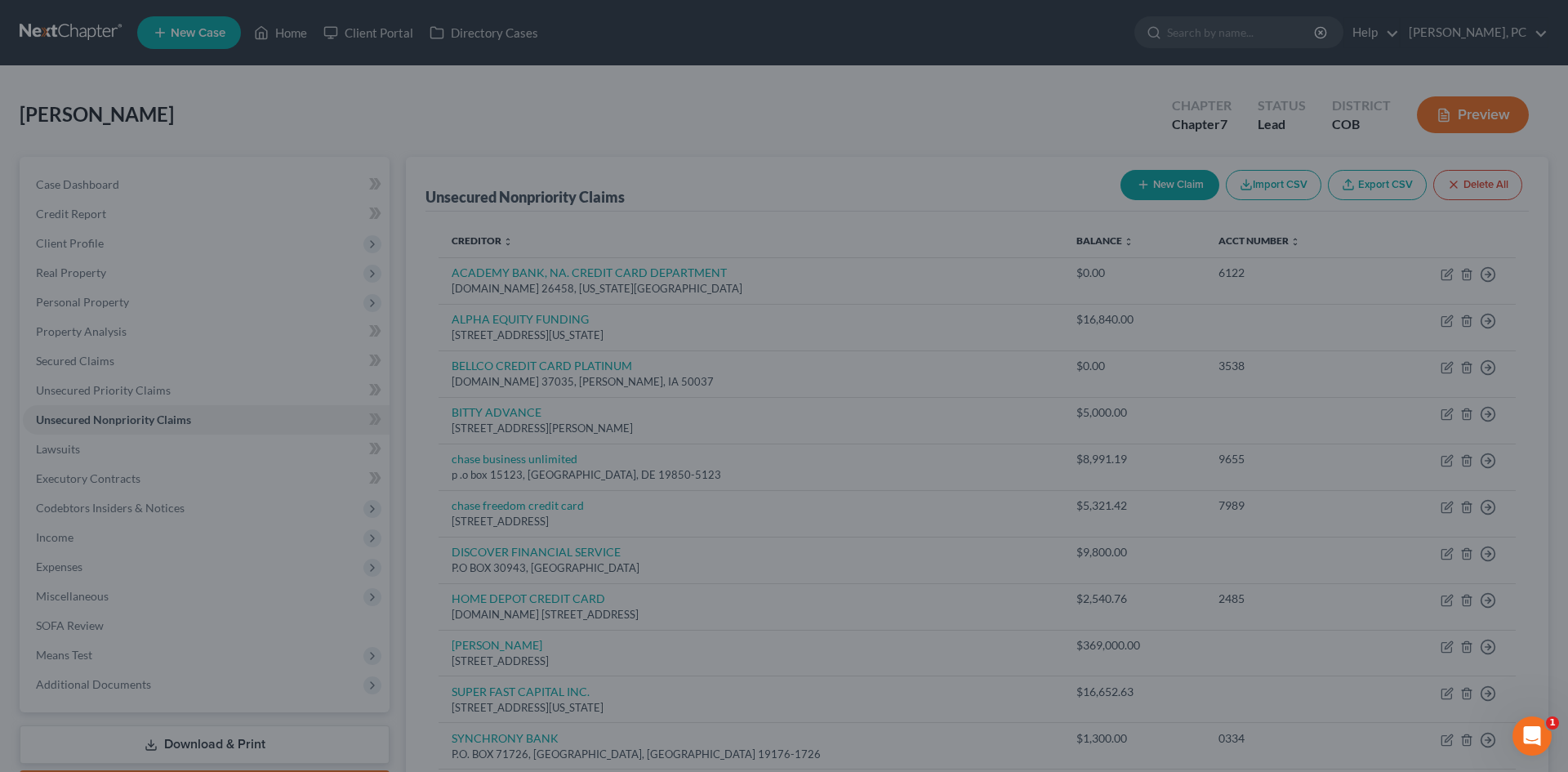
type input "0"
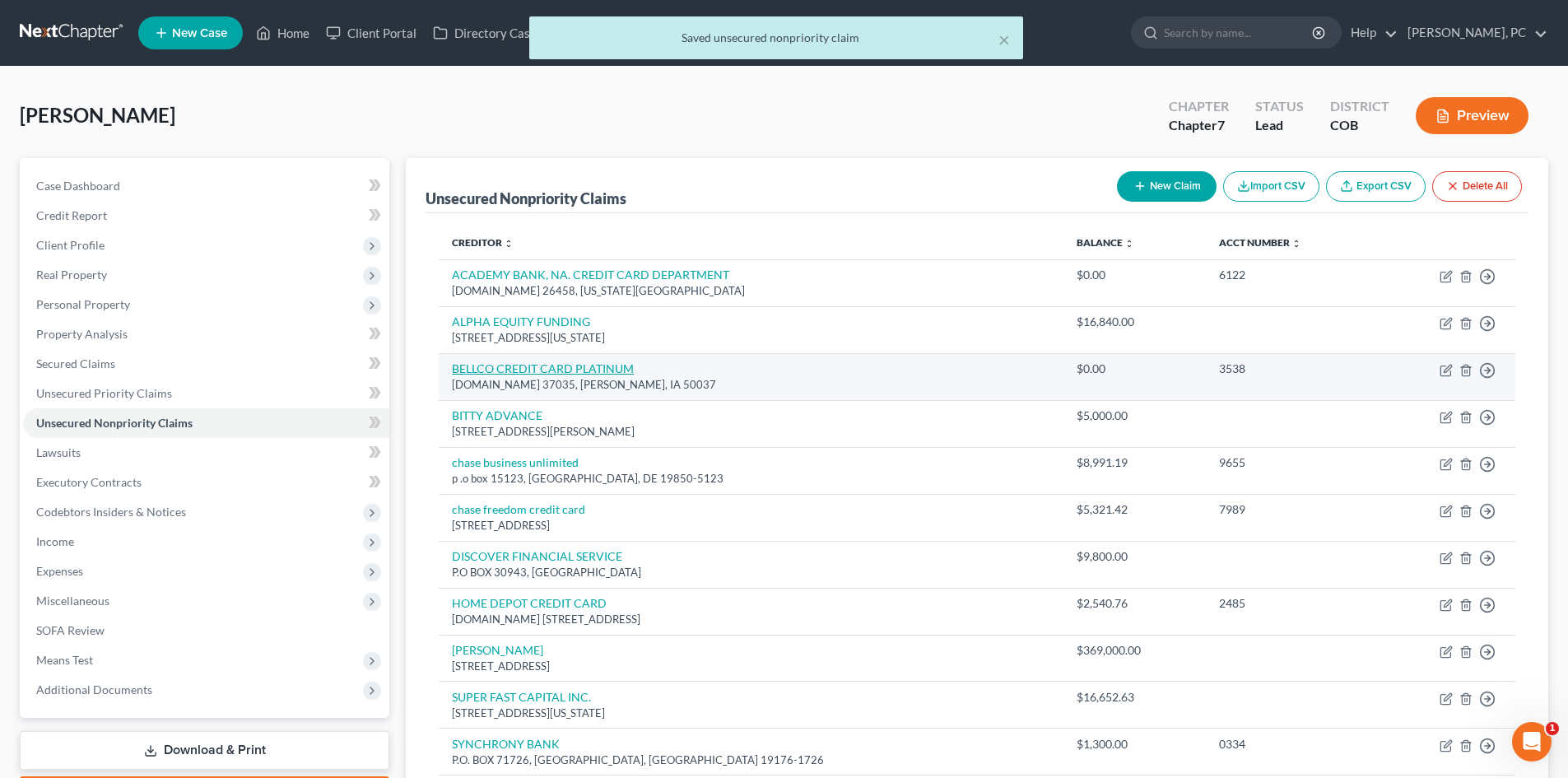
click at [576, 362] on link "BELLCO CREDIT CARD PLATINUM" at bounding box center [543, 369] width 182 height 14
select select "16"
select select "2"
select select "0"
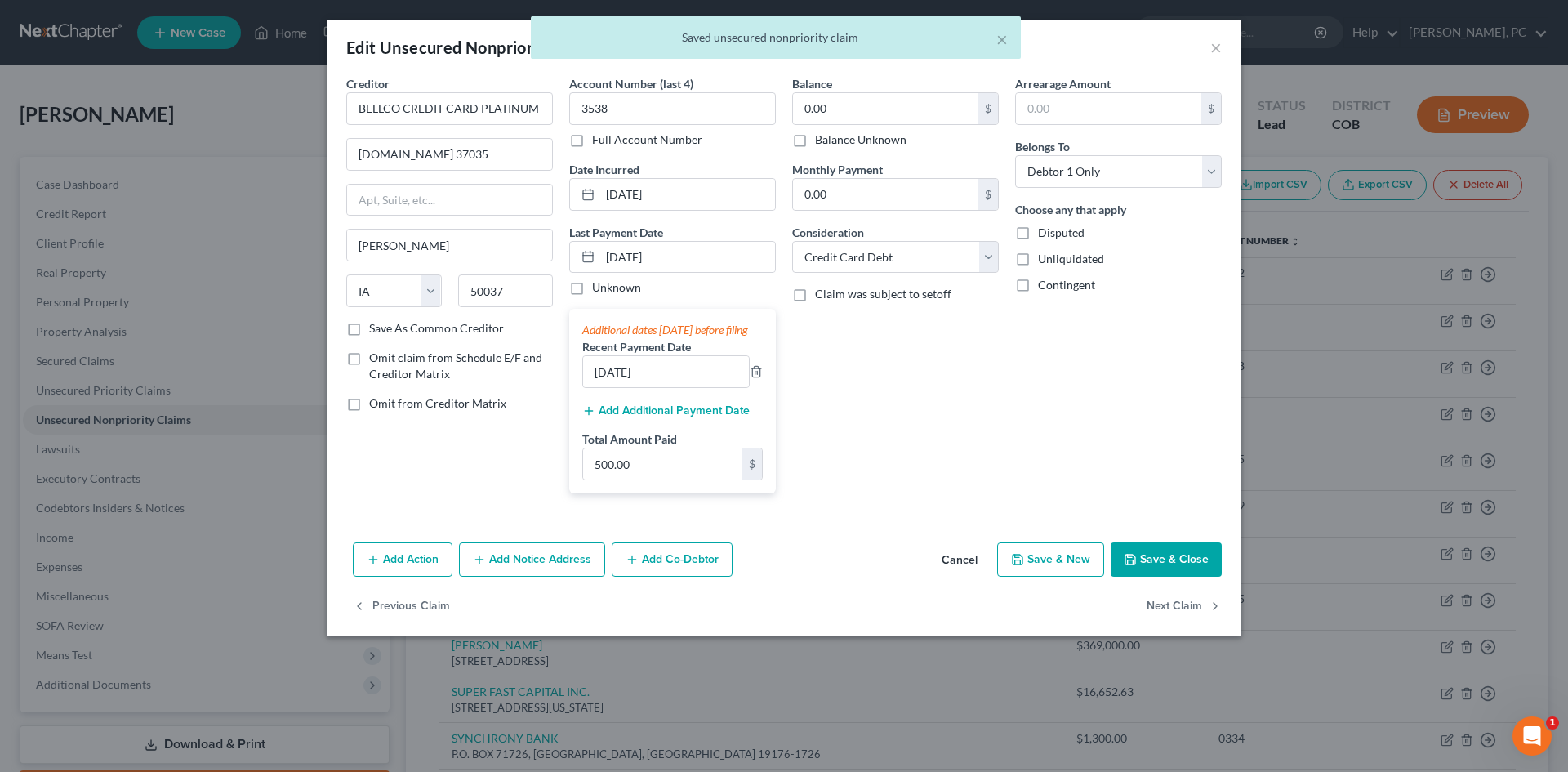
click at [580, 569] on button "Add Notice Address" at bounding box center [532, 559] width 147 height 35
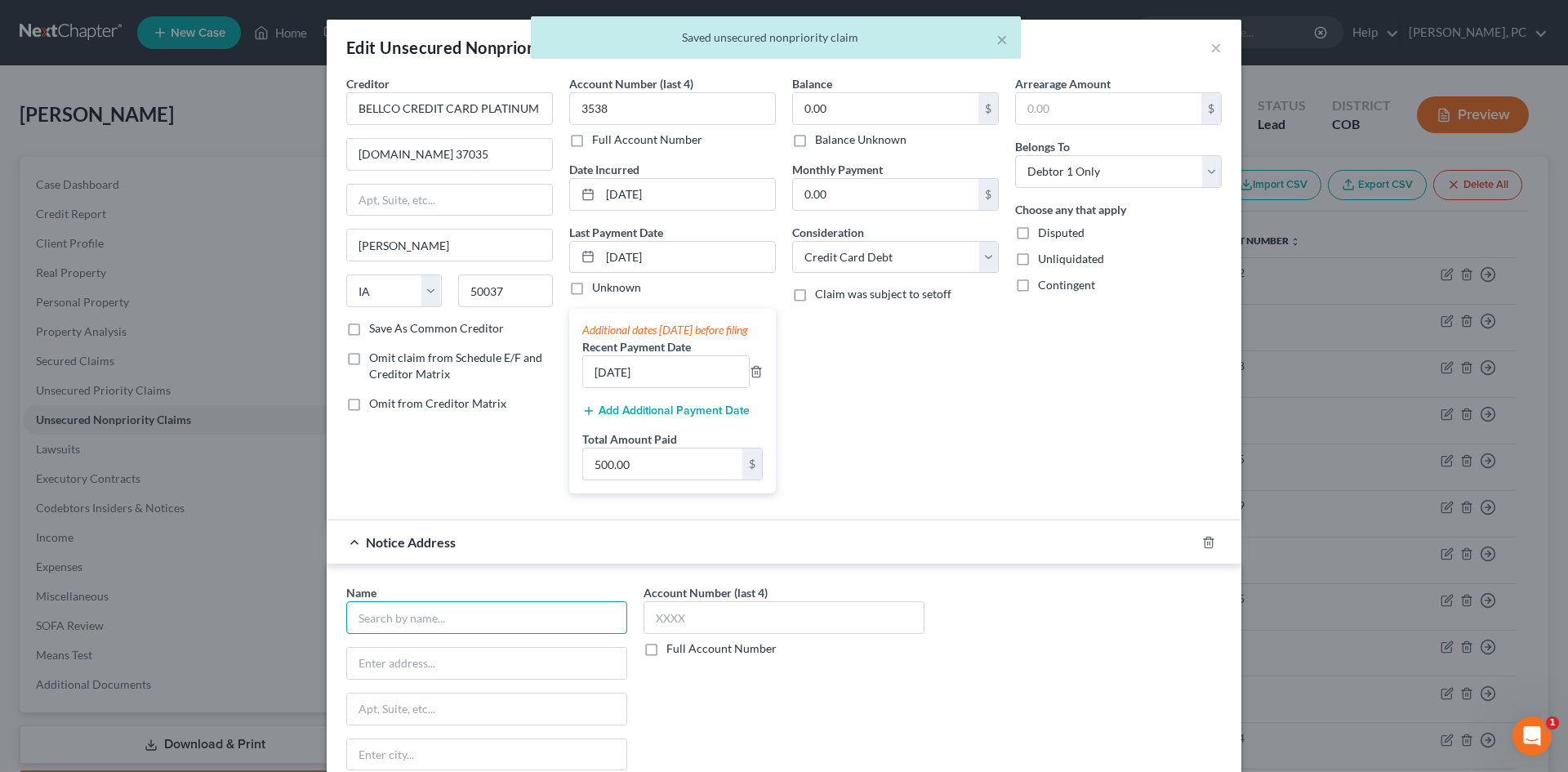
click at [468, 632] on input "text" at bounding box center [486, 617] width 281 height 33
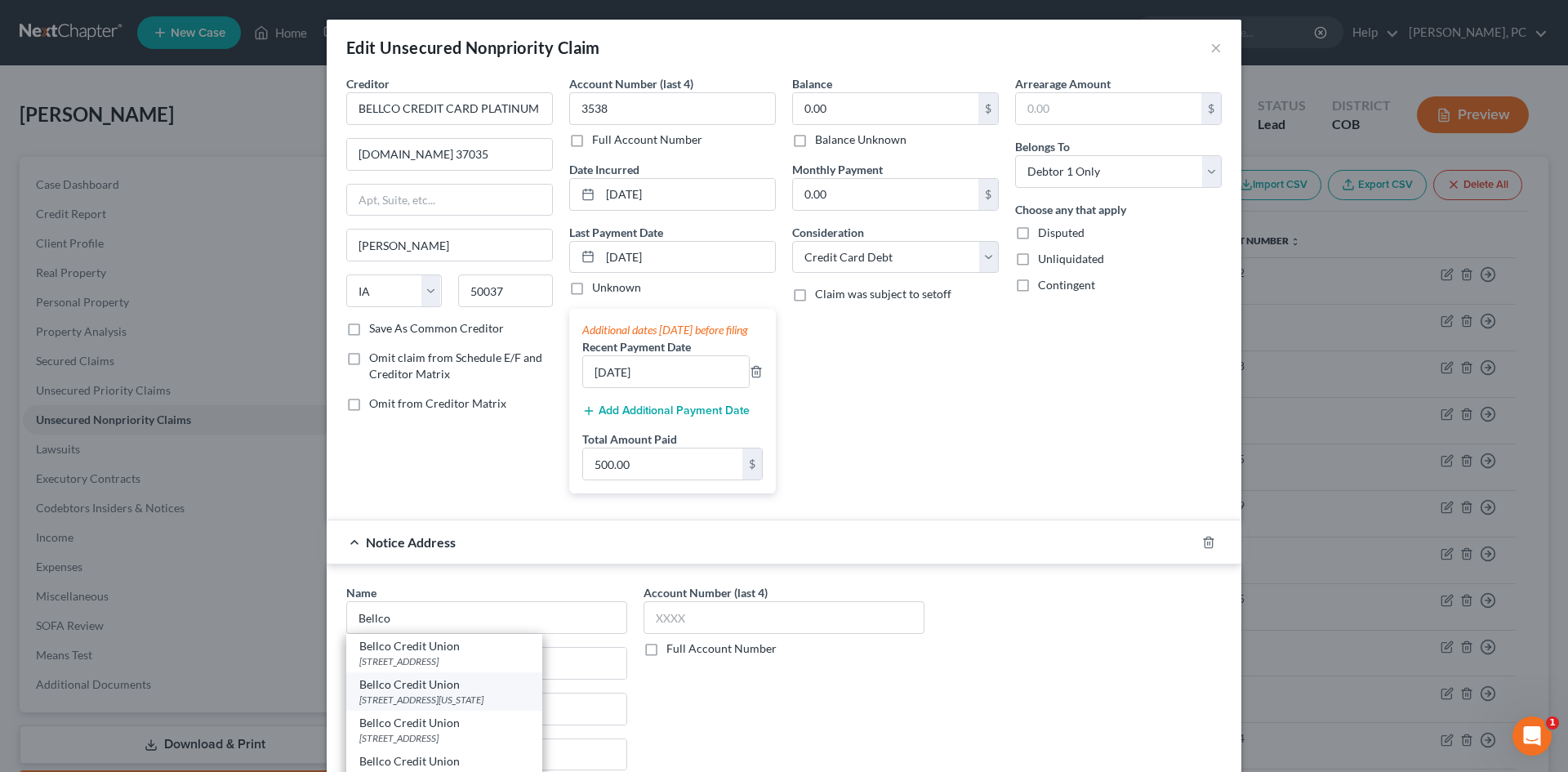
drag, startPoint x: 541, startPoint y: 690, endPoint x: 530, endPoint y: 690, distance: 11.0
click at [539, 691] on div "Bellco Credit Union 1111 S. Colorado Blvd., Denver, CO 80246" at bounding box center [444, 691] width 196 height 39
type input "Bellco Credit Union"
type input "1111 S. Colorado Blvd."
type input "Denver"
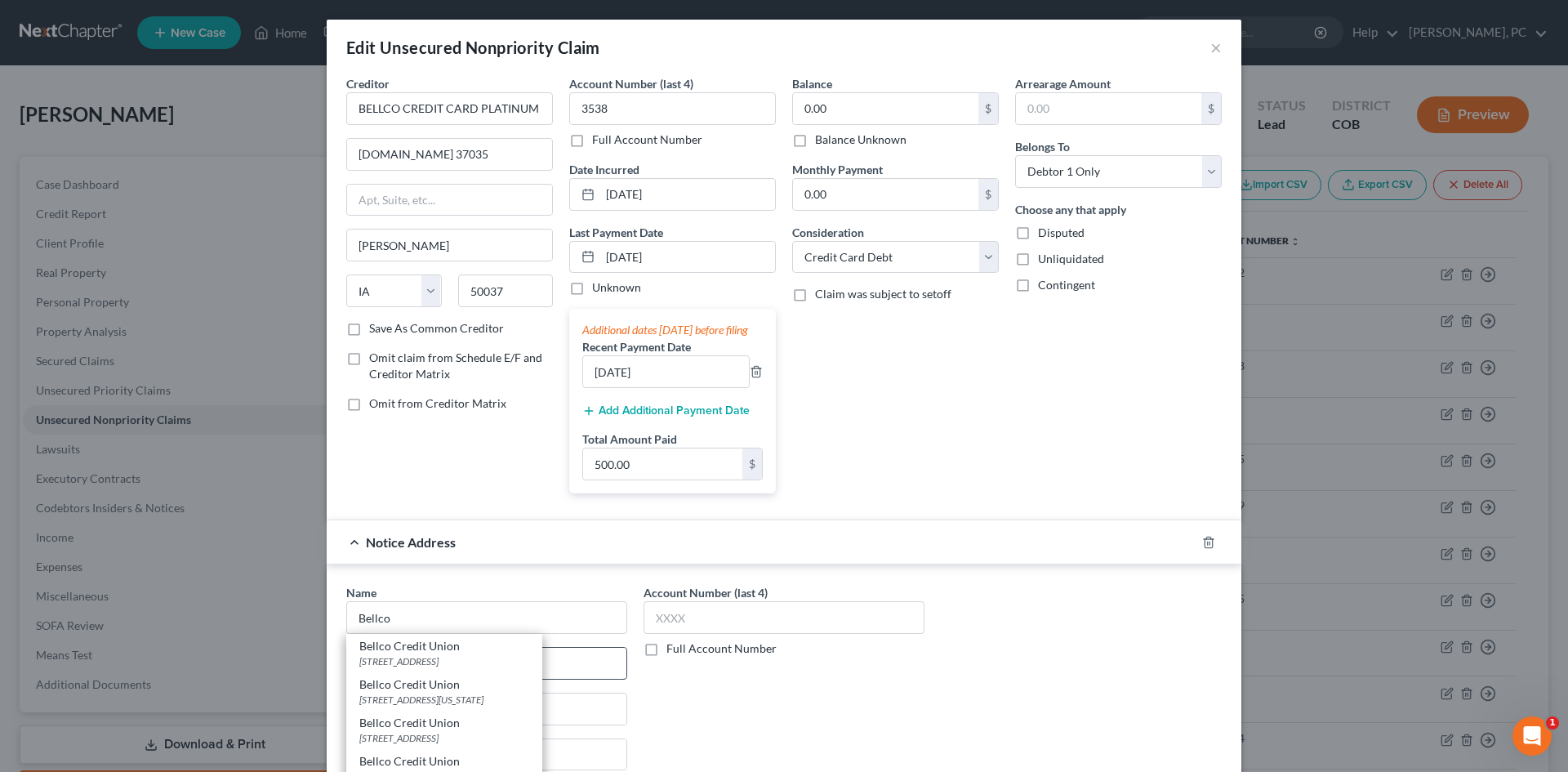
select select "5"
type input "80246"
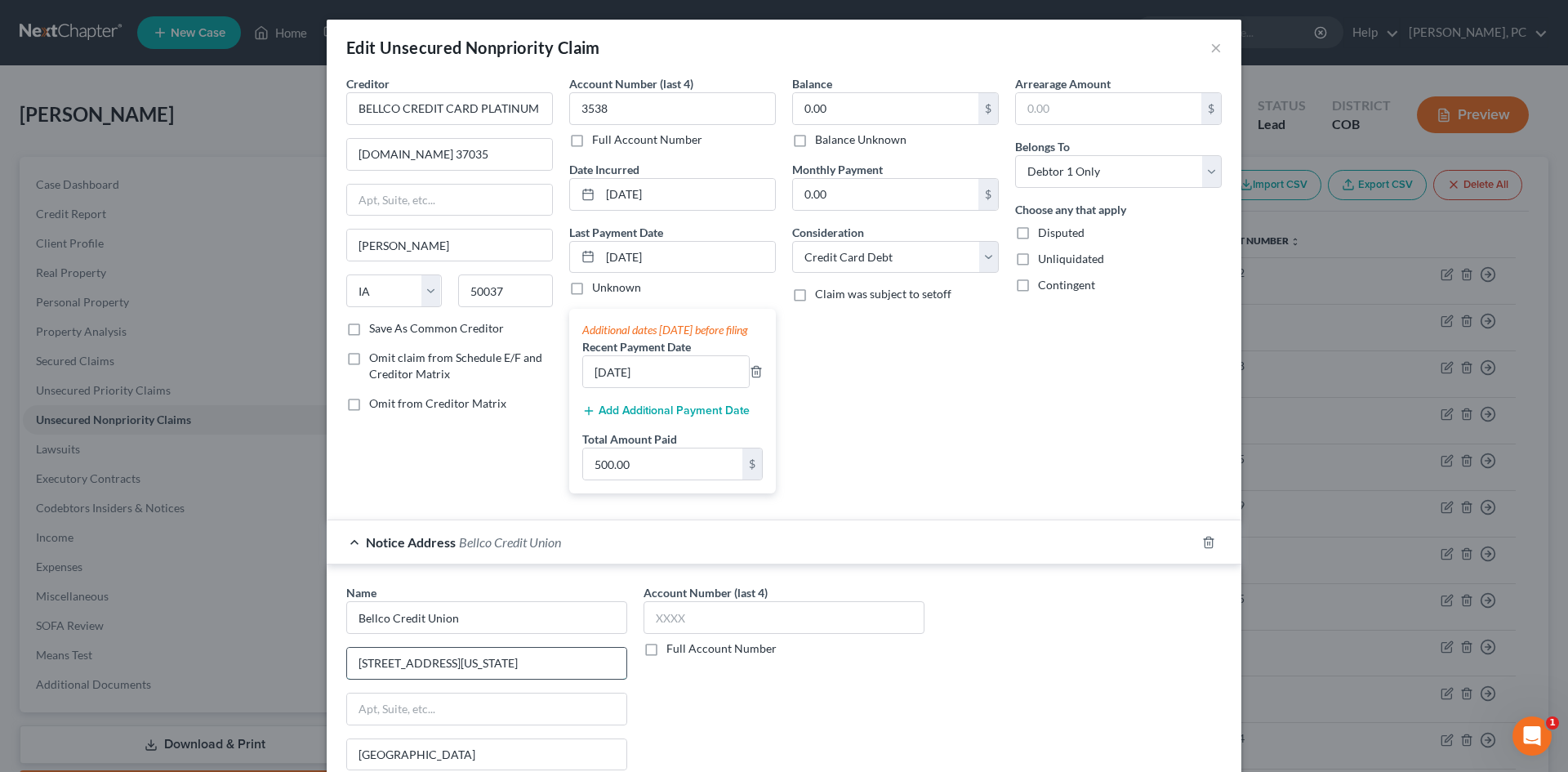
click at [514, 676] on input "1111 S. Colorado Blvd." at bounding box center [486, 663] width 279 height 31
click at [495, 654] on div "Name * Bellco Credit Union 1111 S. Colorado Blvd. Denver State AL AK AR AZ CA C…" at bounding box center [486, 715] width 281 height 262
click at [467, 634] on input "Bellco Credit Union" at bounding box center [486, 617] width 281 height 33
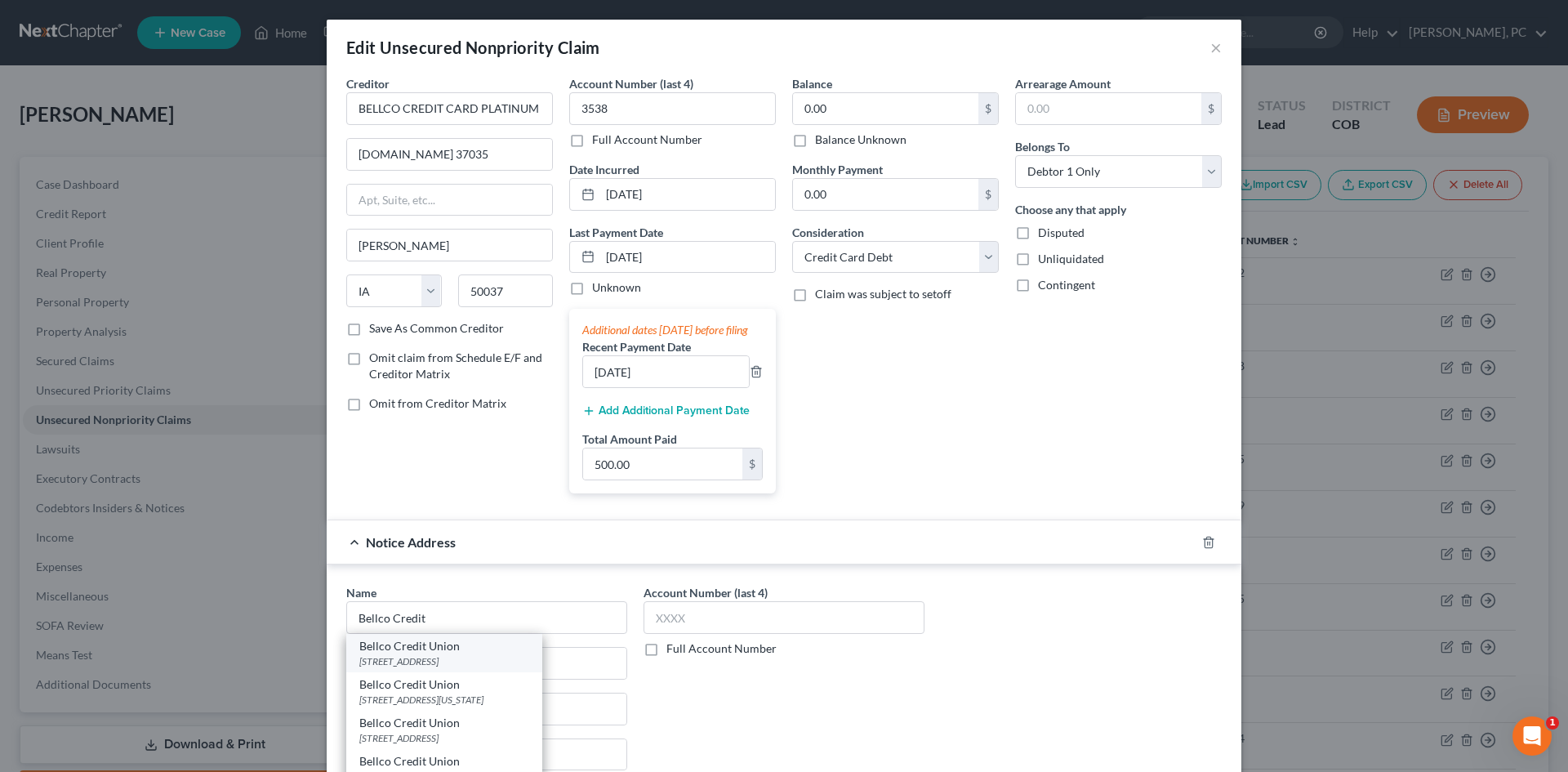
click at [444, 654] on div "Bellco Credit Union" at bounding box center [444, 646] width 169 height 16
type input "Bellco Credit Union"
type input "PO Box 6611"
type input "Englewood"
type input "80155"
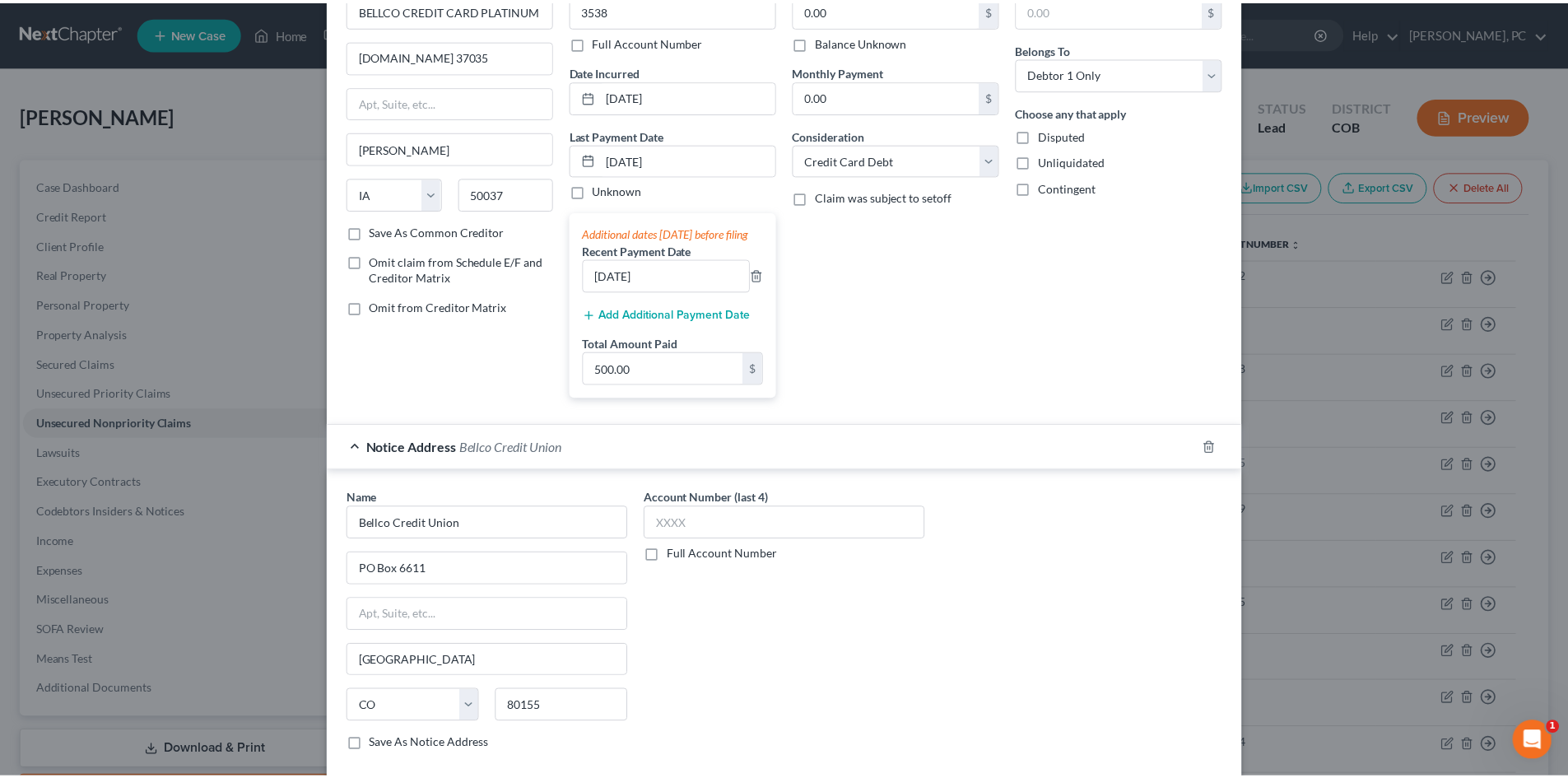
scroll to position [247, 0]
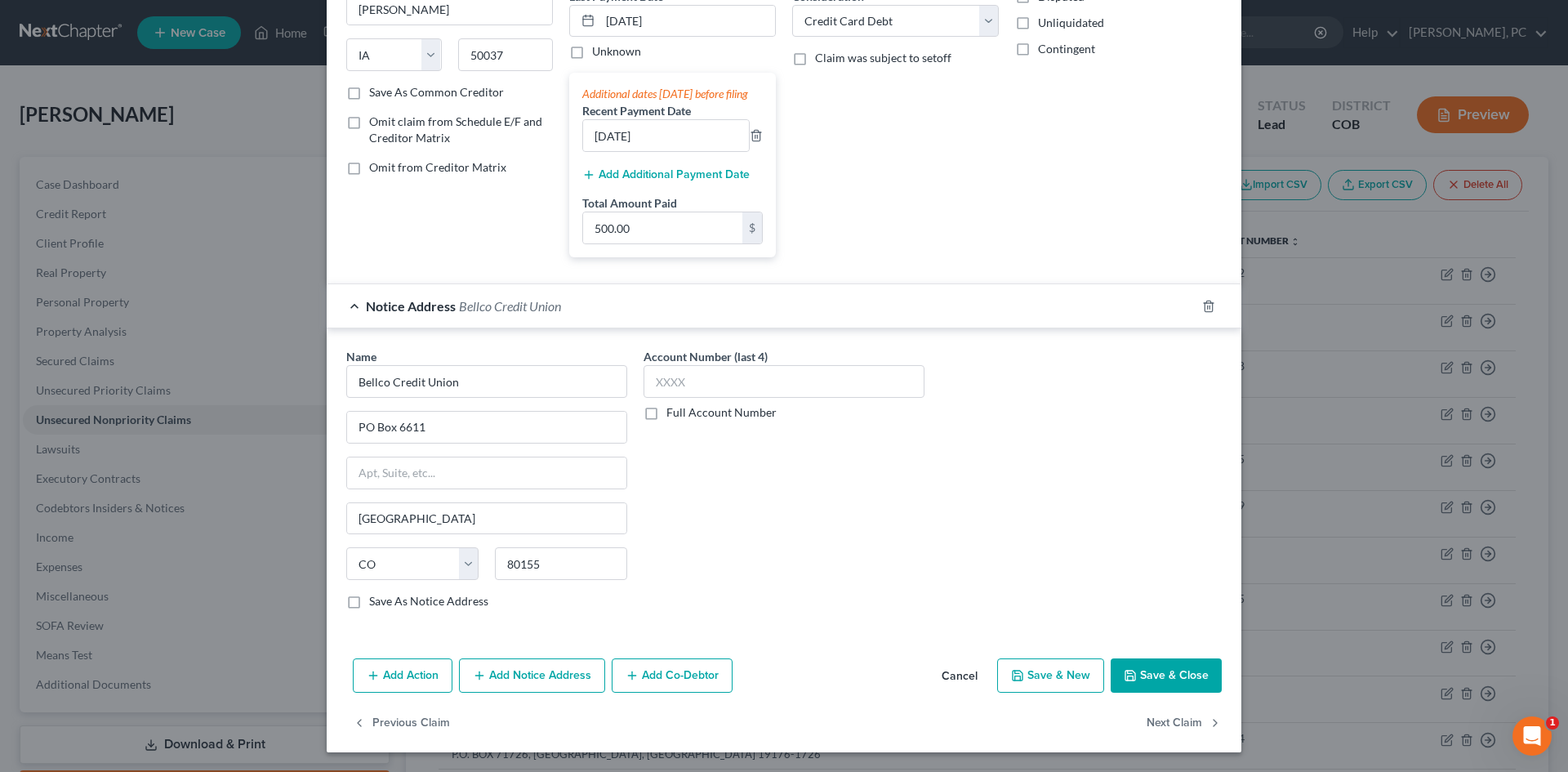
click at [1144, 688] on button "Save & Close" at bounding box center [1166, 675] width 111 height 35
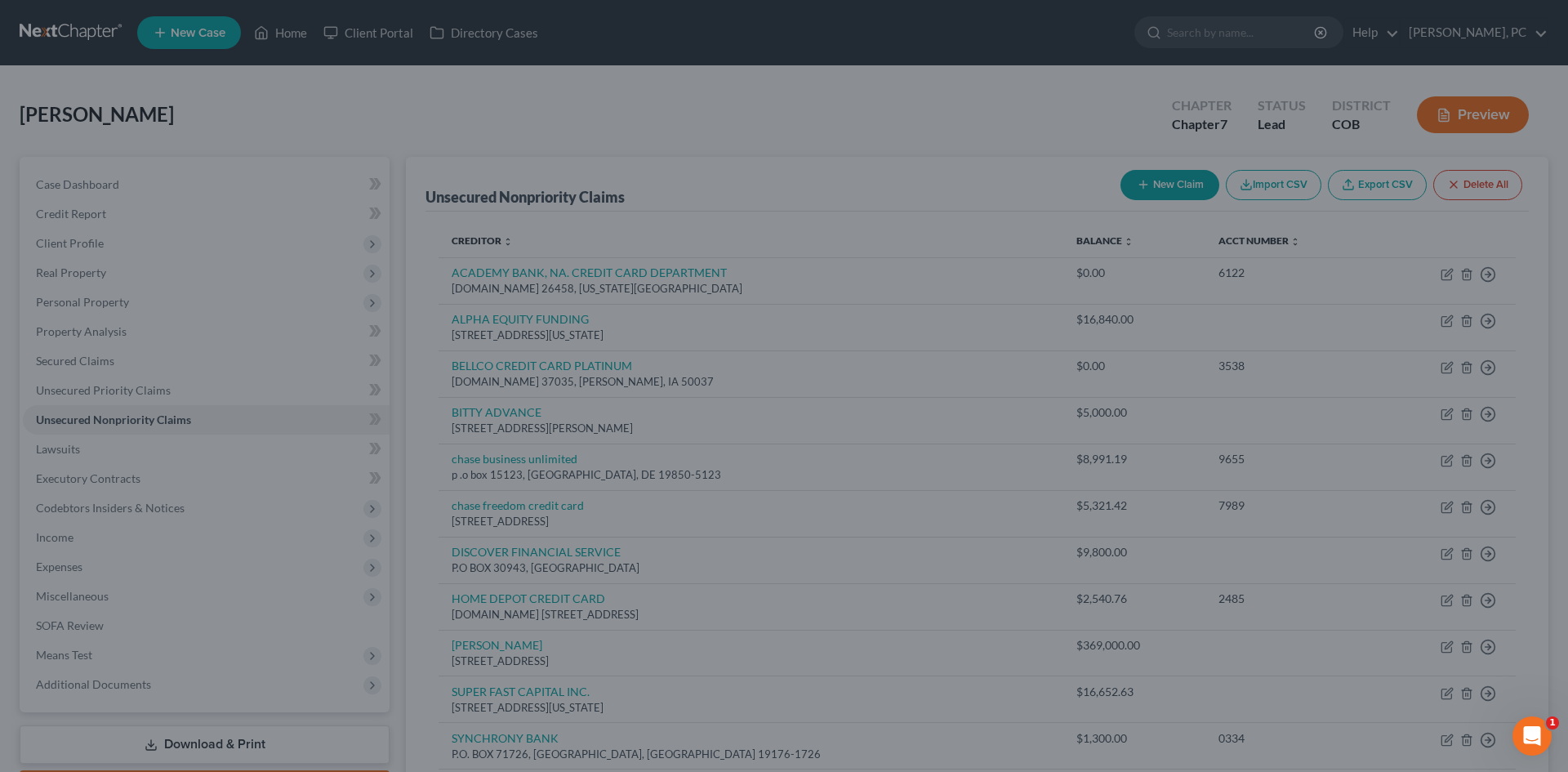
type input "0"
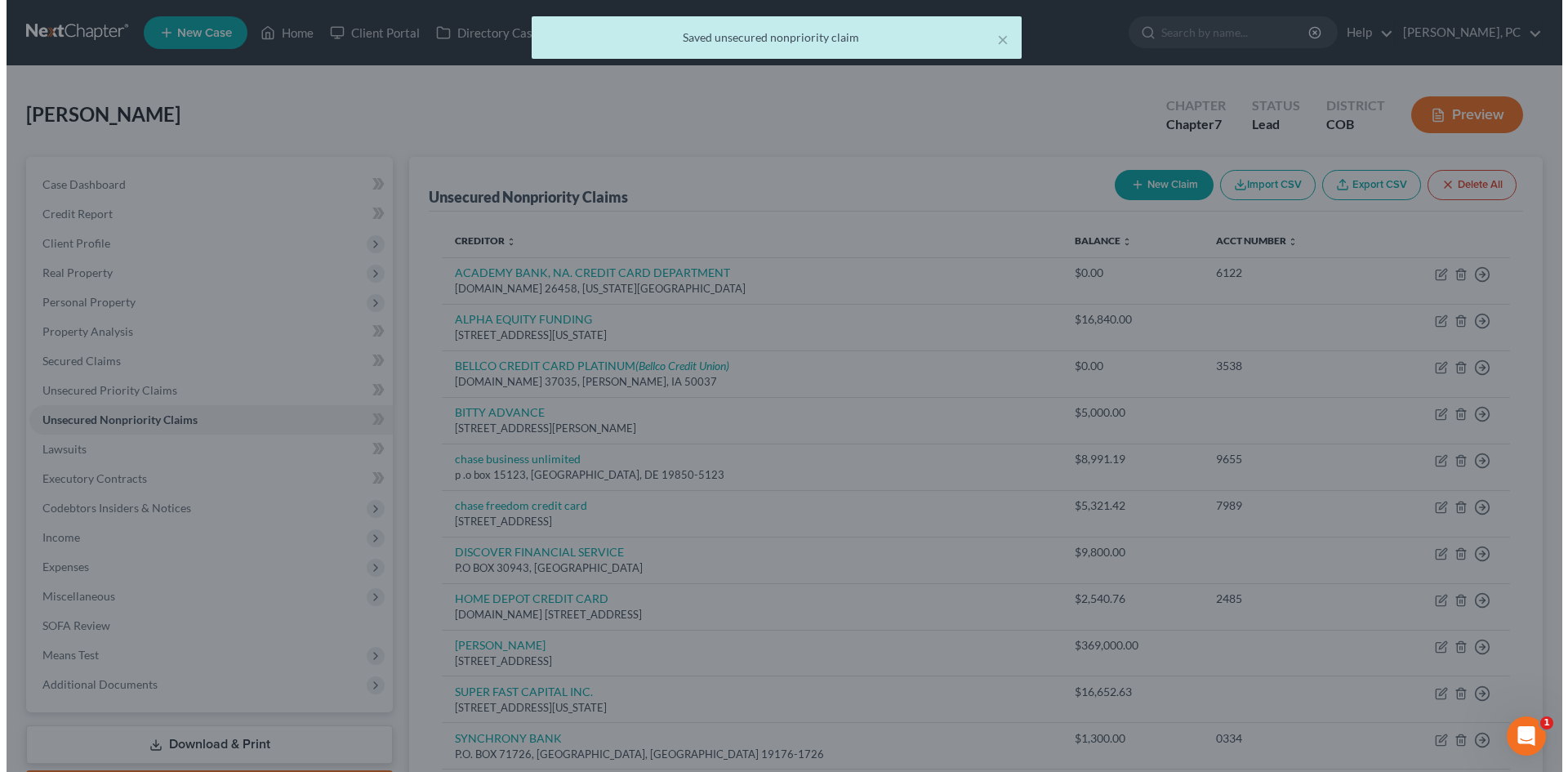
scroll to position [0, 0]
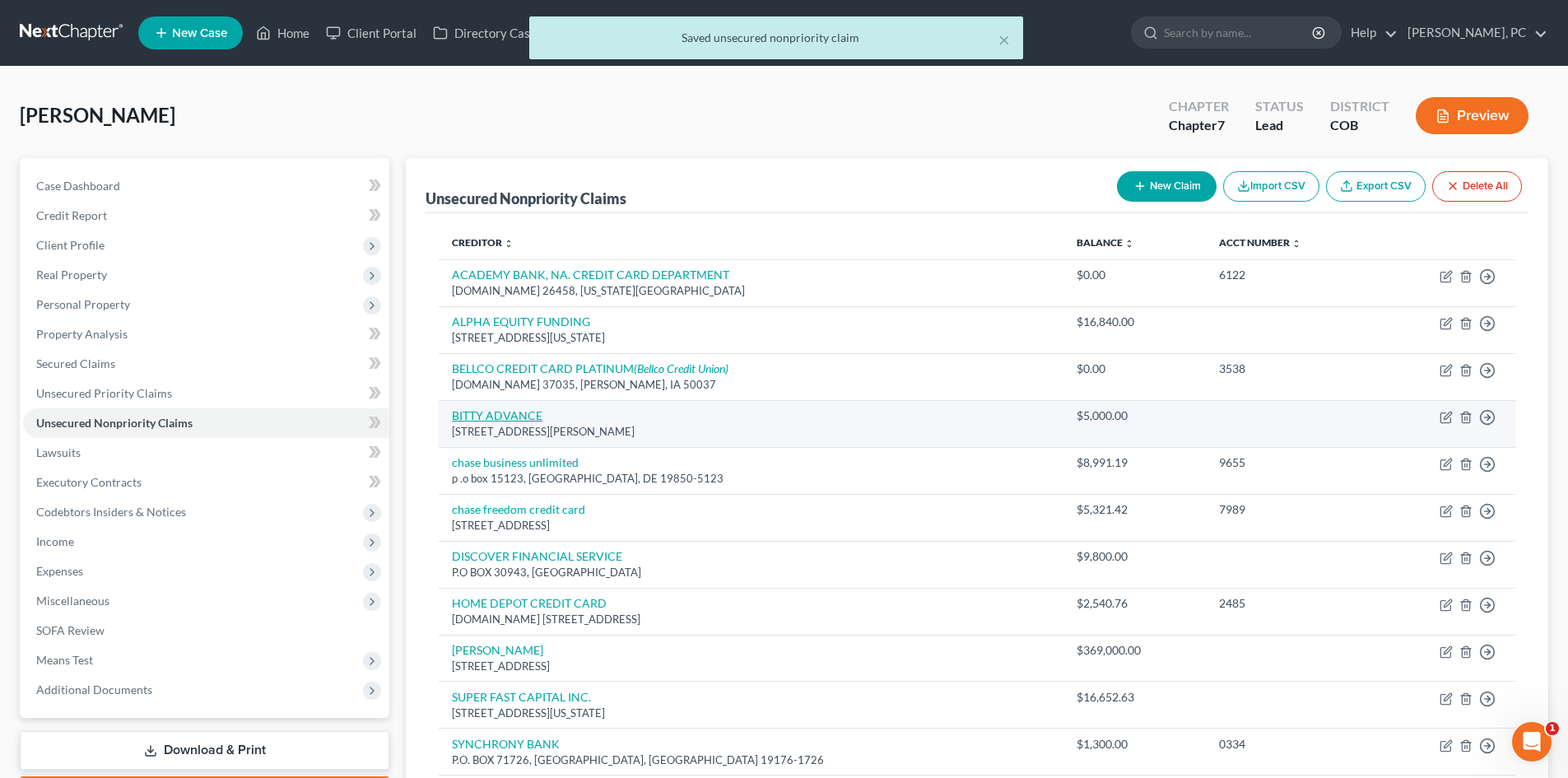
click at [515, 416] on link "BITTY ADVANCE" at bounding box center [497, 415] width 91 height 14
select select "9"
select select "14"
select select "0"
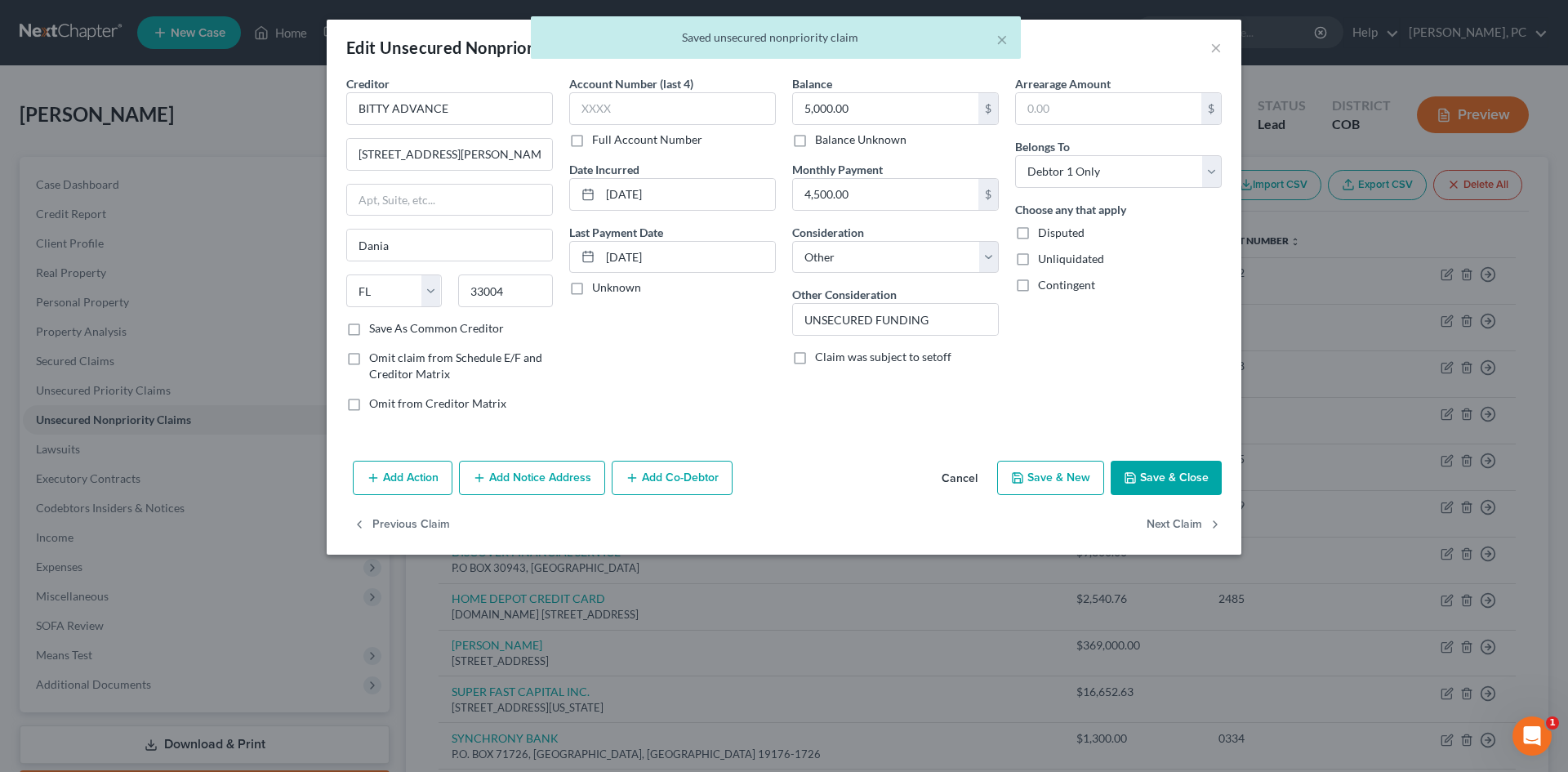
click at [536, 476] on button "Add Notice Address" at bounding box center [532, 478] width 147 height 35
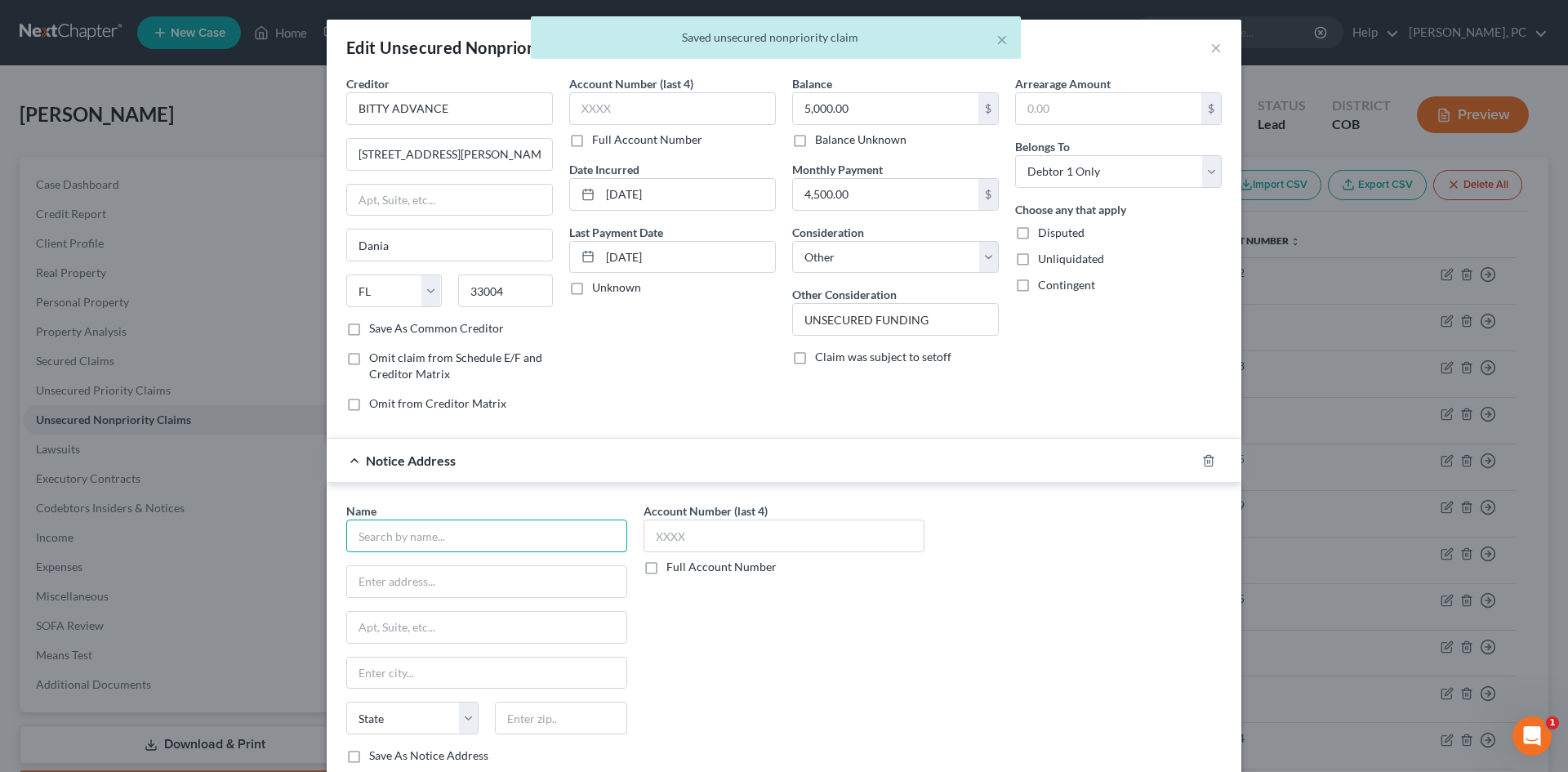
click at [415, 530] on input "text" at bounding box center [486, 535] width 281 height 33
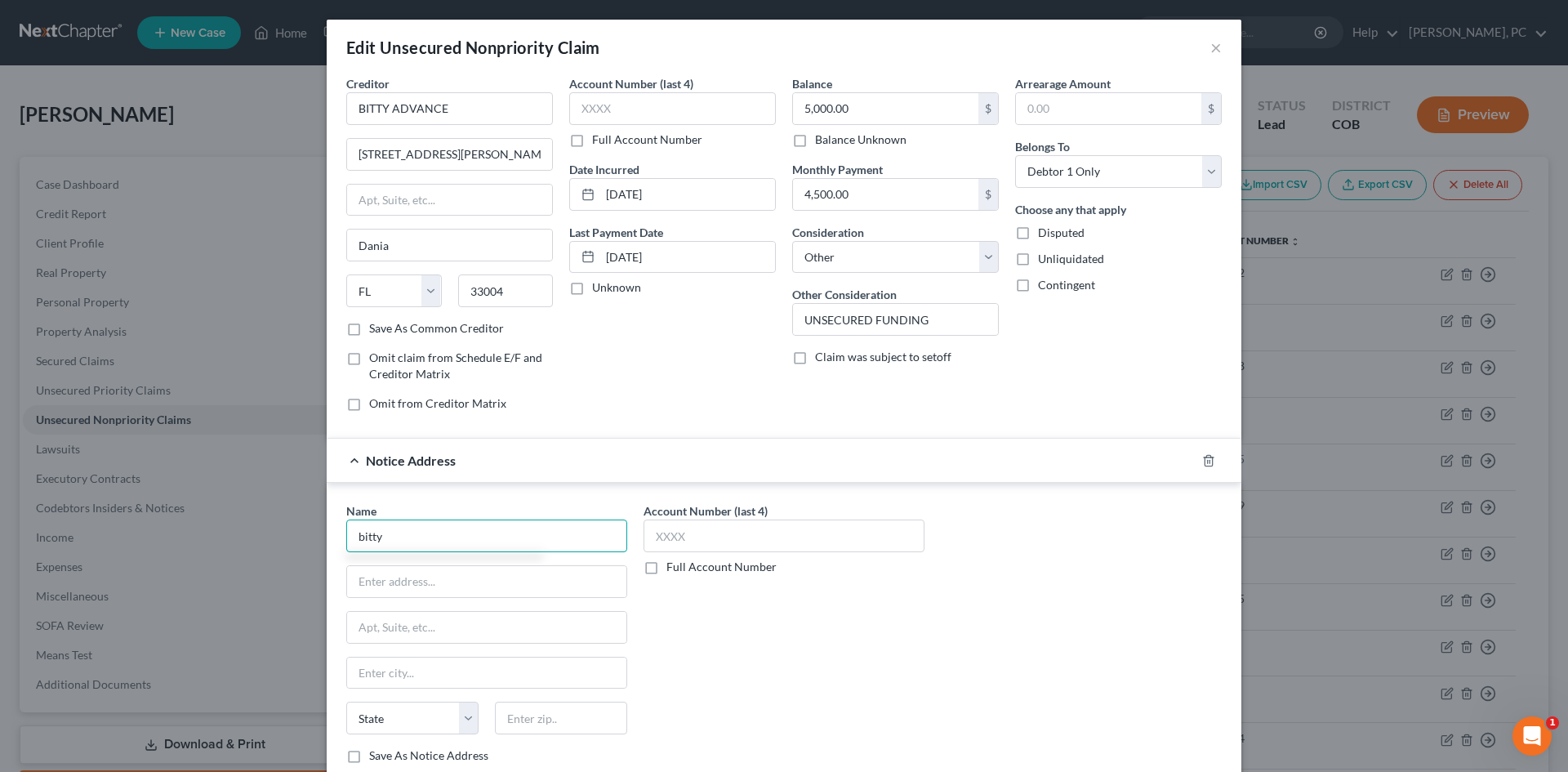
drag, startPoint x: 407, startPoint y: 534, endPoint x: 308, endPoint y: 532, distance: 99.0
click at [308, 531] on div "Edit Unsecured Nonpriority Claim × Creditor * BITTY ADVANCE 1855 Griffin Road, …" at bounding box center [784, 386] width 1568 height 772
type input "bitty"
click at [432, 587] on input "text" at bounding box center [486, 581] width 279 height 31
paste input "1855 Griffin Rd A-474, Dania Beach, FL 33004"
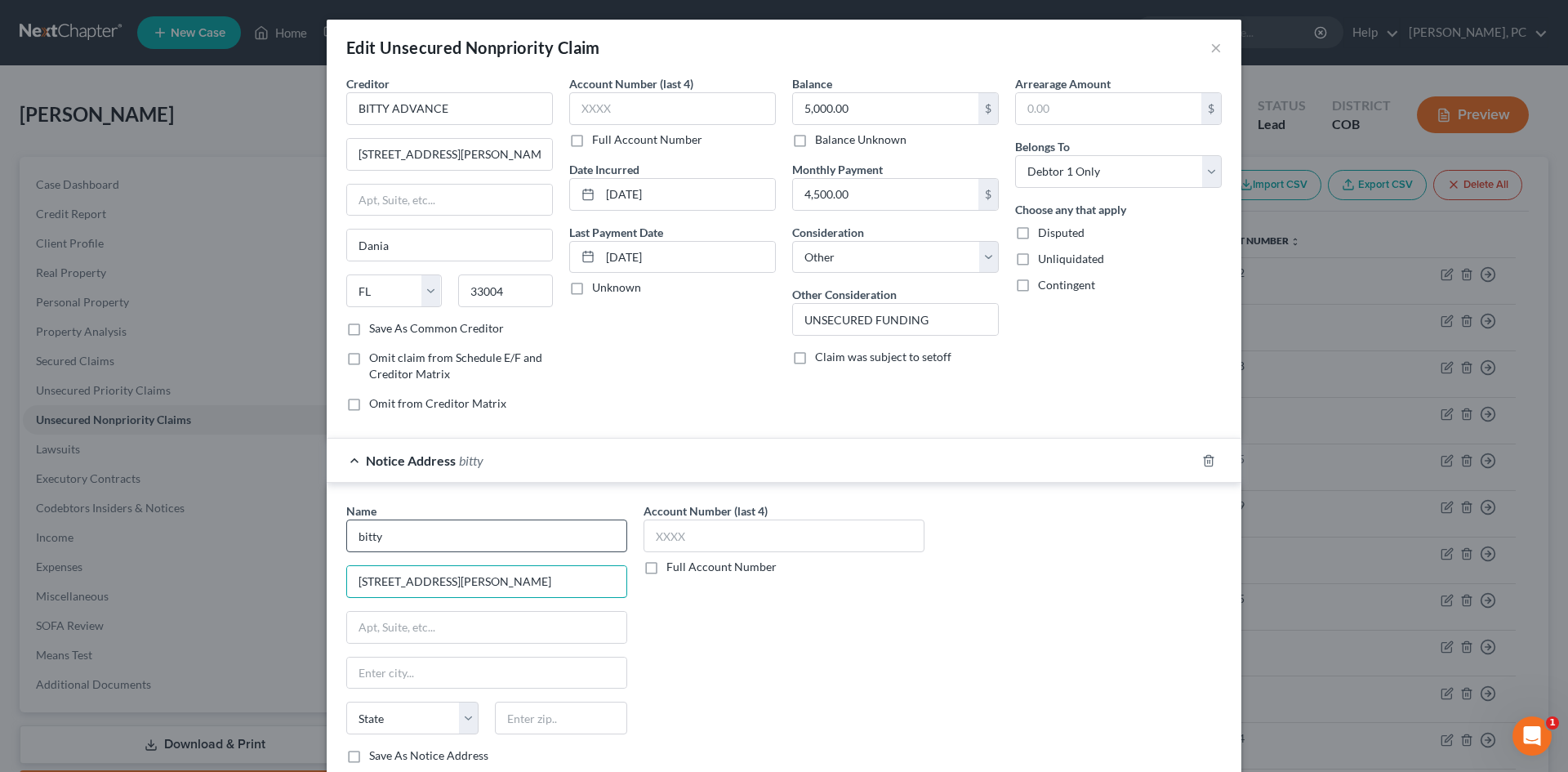
type input "1855 Griffin Rd A-474, Dania Beach, FL 33004"
drag, startPoint x: 411, startPoint y: 534, endPoint x: 266, endPoint y: 518, distance: 145.9
click at [279, 530] on div "Edit Unsecured Nonpriority Claim × Creditor * BITTY ADVANCE 1855 Griffin Road, …" at bounding box center [784, 386] width 1568 height 772
type input "Bitty Advance"
click at [543, 716] on input "text" at bounding box center [562, 717] width 133 height 33
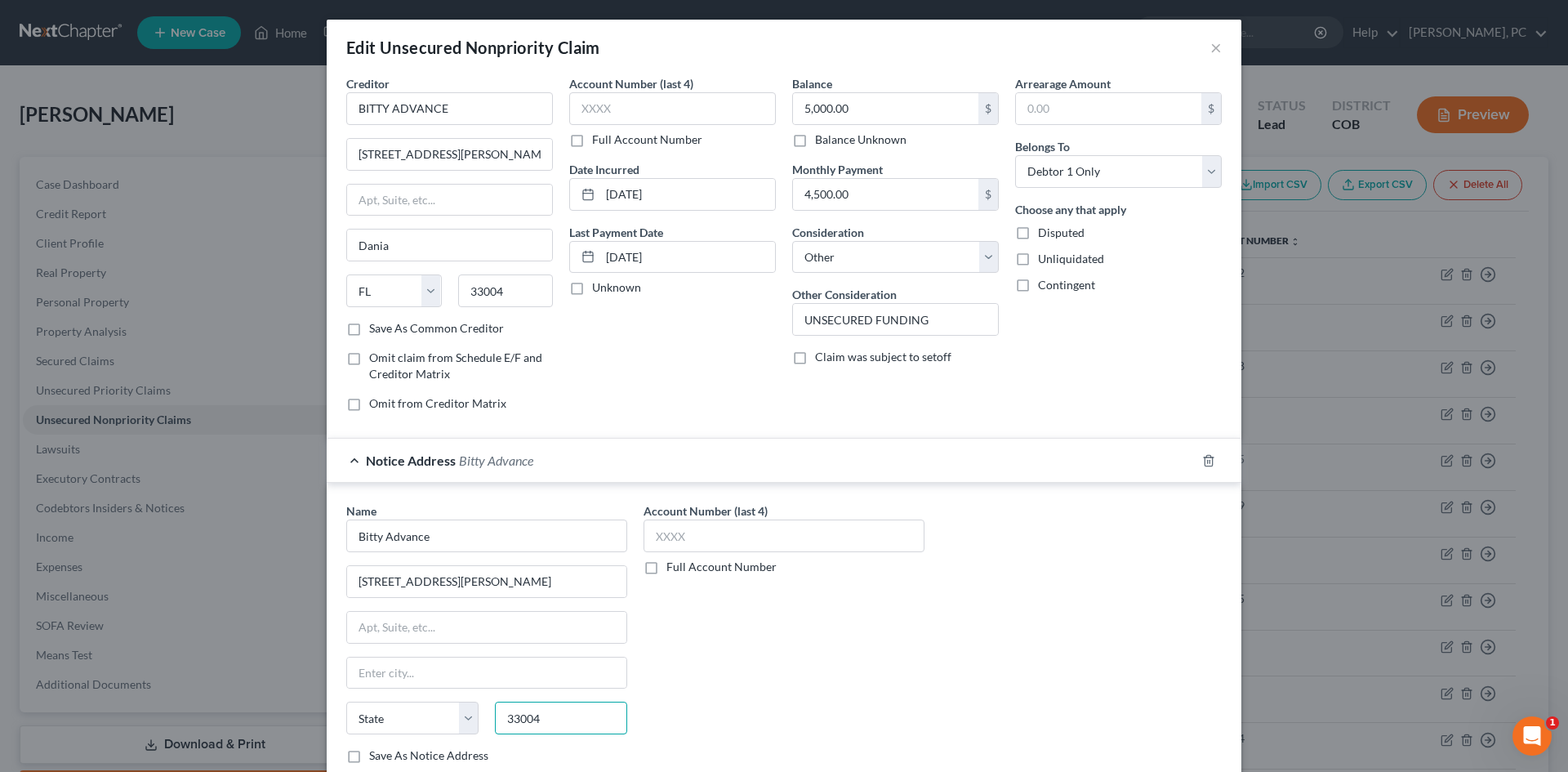
type input "33004"
type input "Dania"
select select "9"
drag, startPoint x: 494, startPoint y: 583, endPoint x: 713, endPoint y: 546, distance: 222.1
click at [716, 570] on div "Name * Bitty Advance 1855 Griffin Rd A-474, Dania Beach, FL 33004 Dania State A…" at bounding box center [784, 639] width 891 height 275
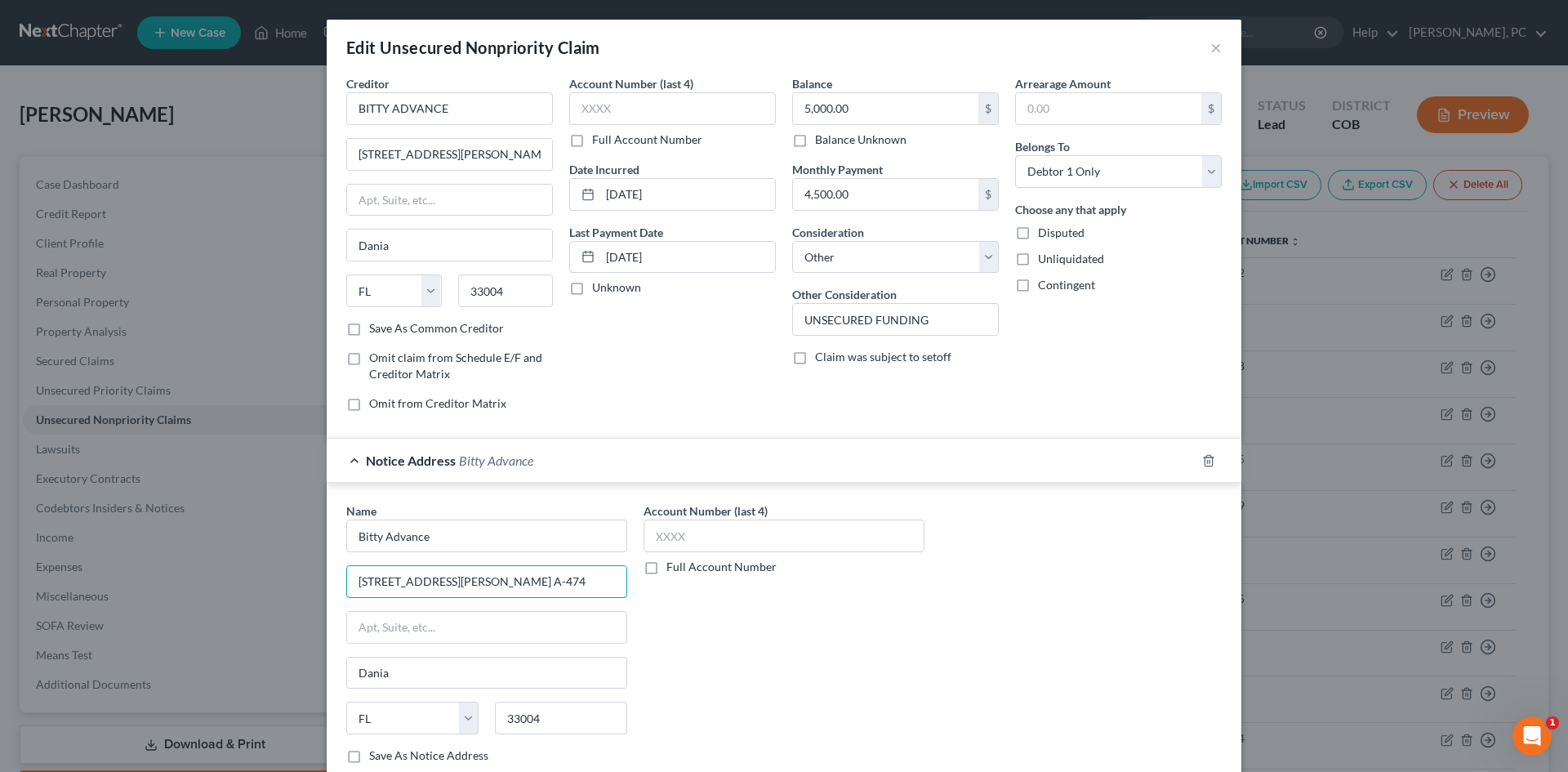
type input "1855 Griffin Rd A-474"
click at [723, 610] on div "Account Number (last 4) Full Account Number" at bounding box center [784, 639] width 297 height 275
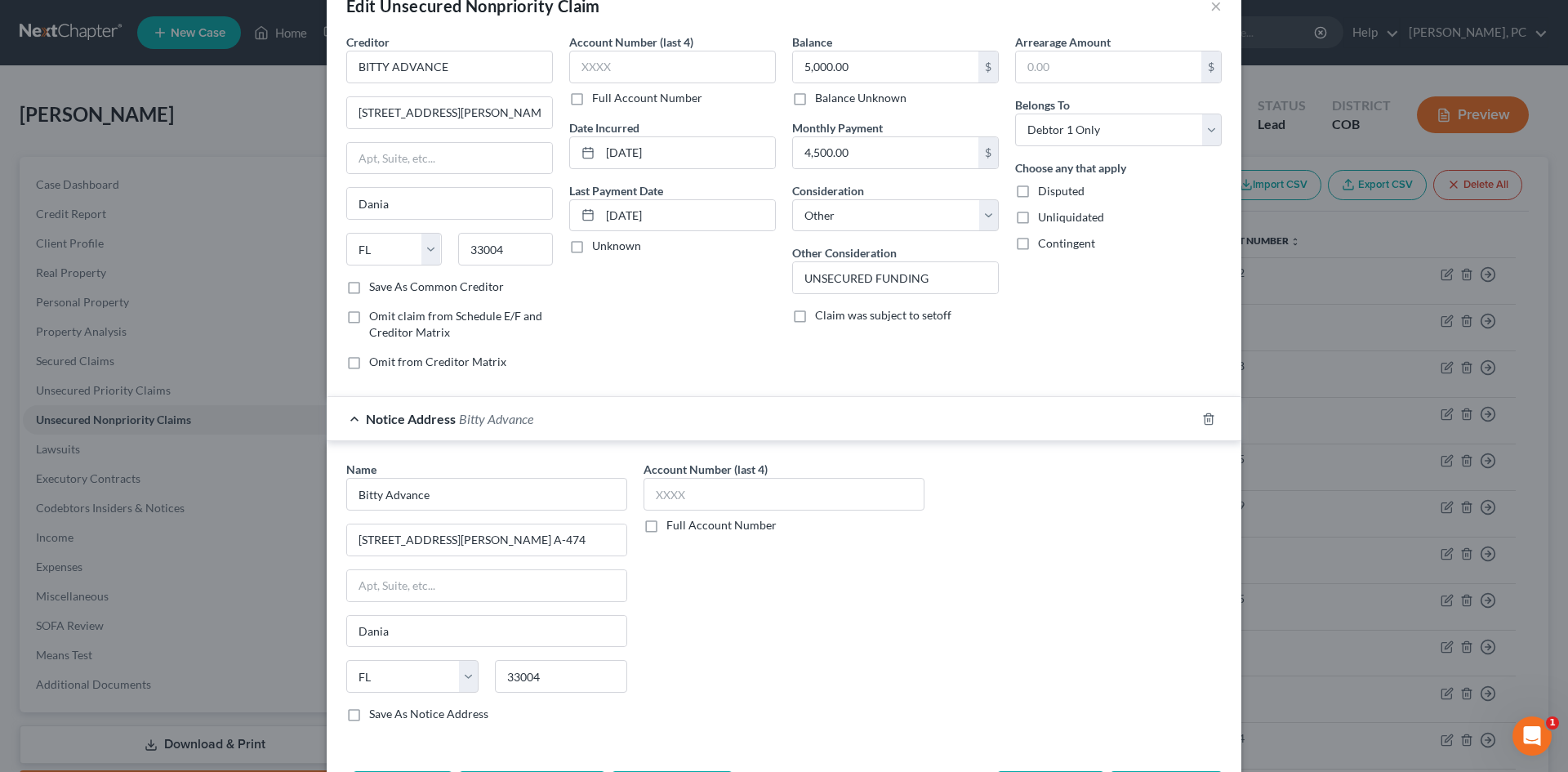
scroll to position [81, 0]
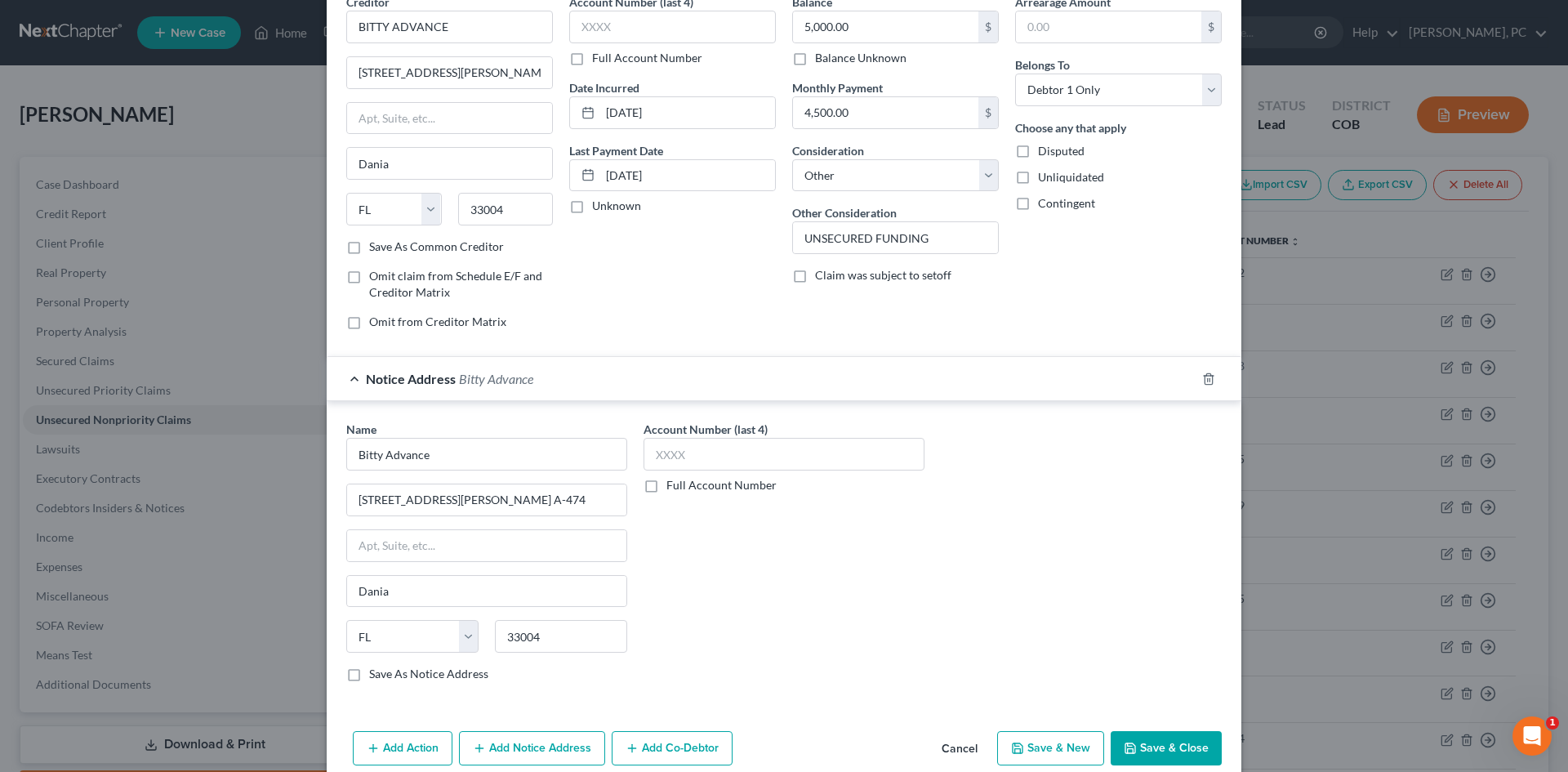
click at [369, 252] on label "Save As Common Creditor" at bounding box center [437, 247] width 135 height 16
click at [375, 249] on input "Save As Common Creditor" at bounding box center [380, 244] width 11 height 11
click at [1202, 385] on icon "button" at bounding box center [1207, 379] width 13 height 13
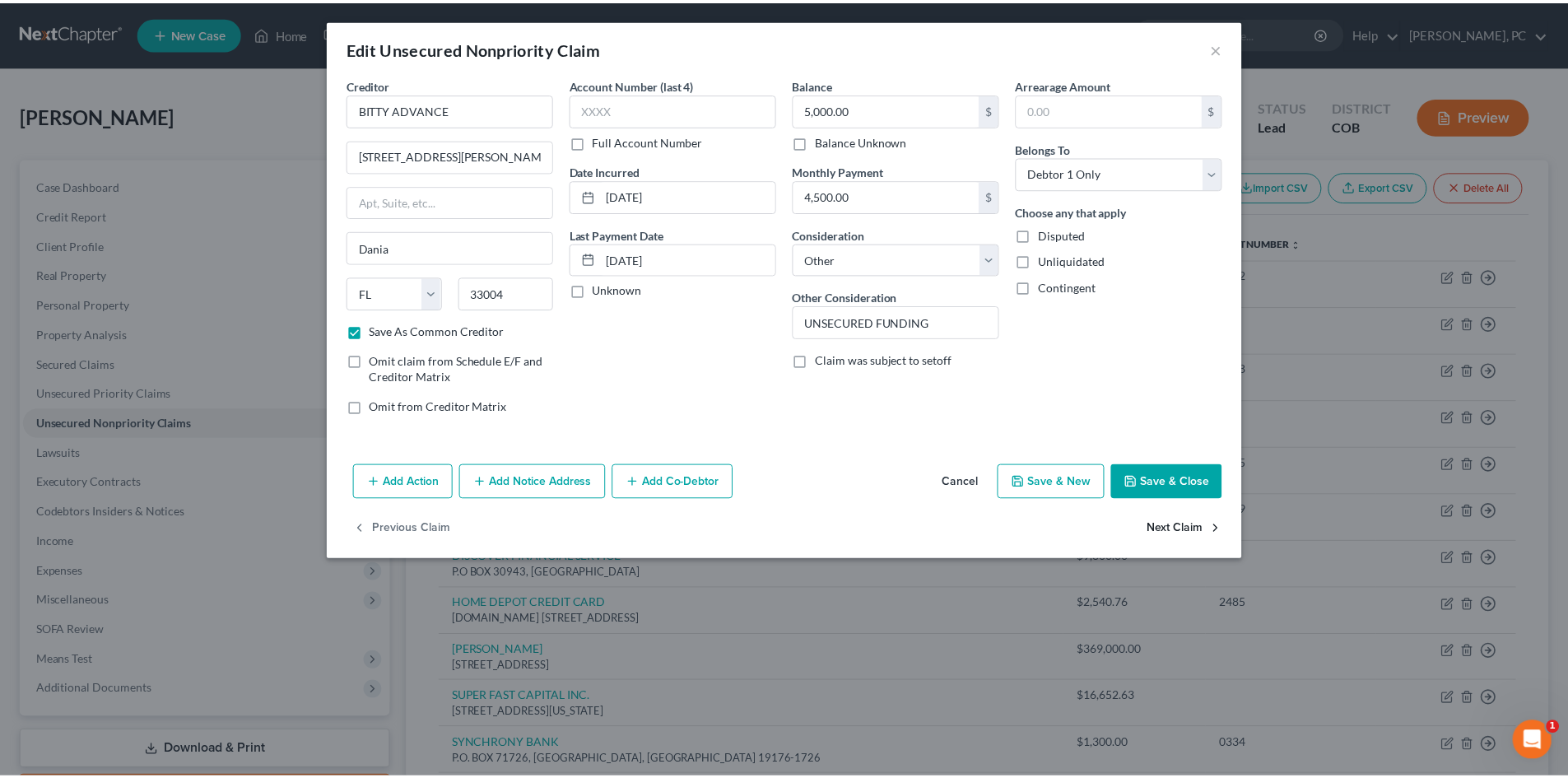
scroll to position [0, 0]
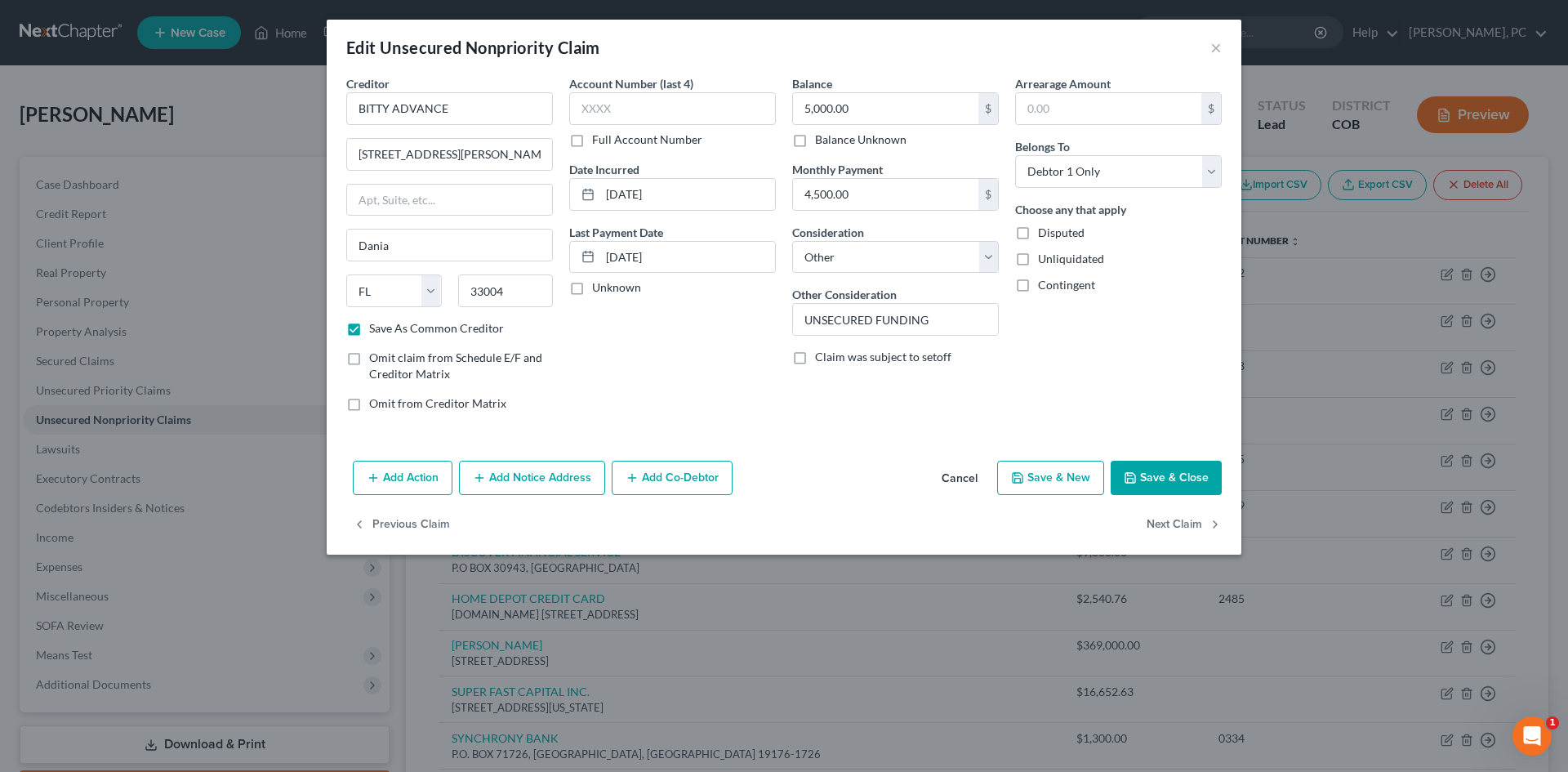
click at [1154, 470] on button "Save & Close" at bounding box center [1166, 478] width 111 height 35
checkbox input "false"
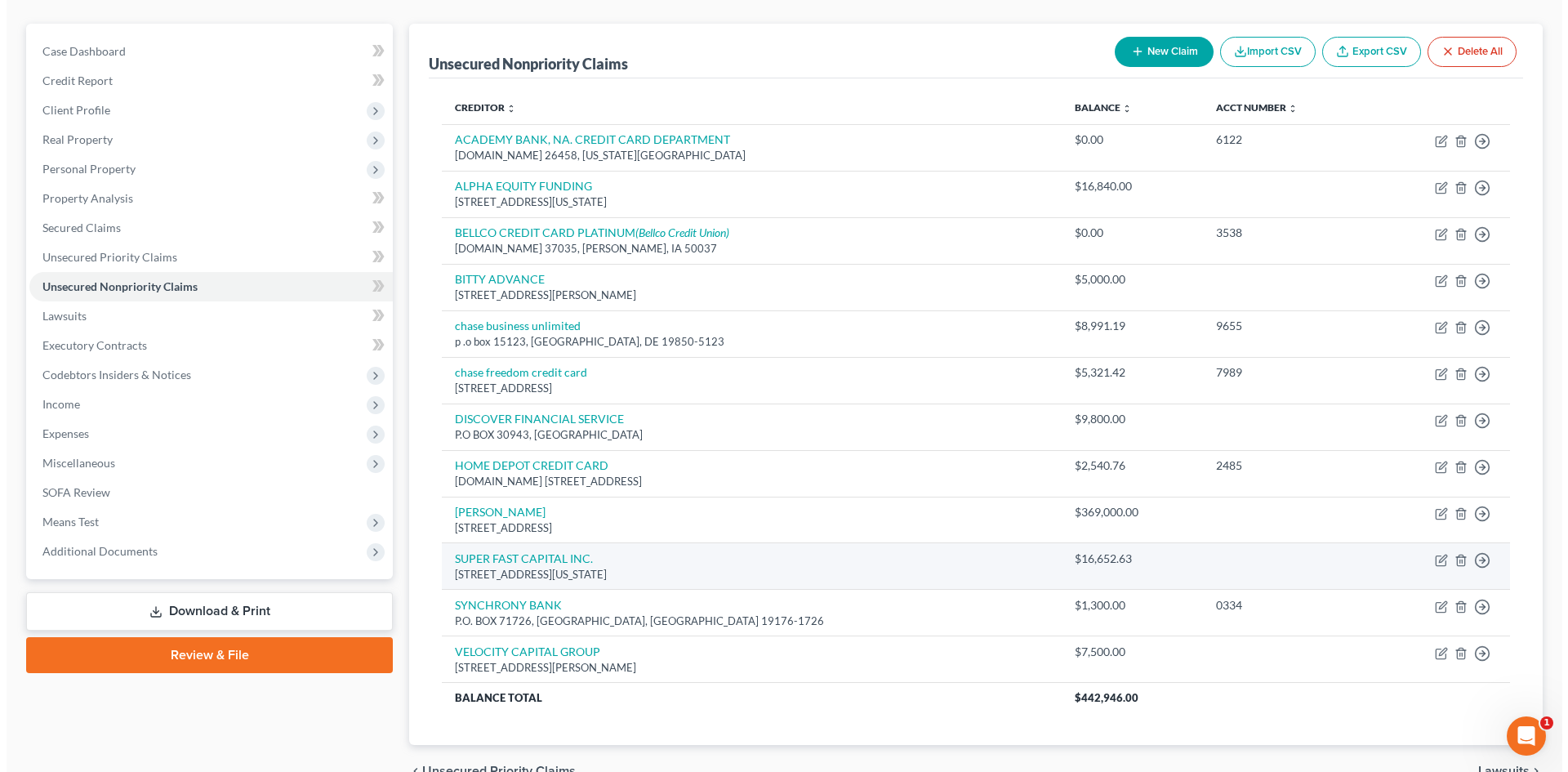
scroll to position [164, 0]
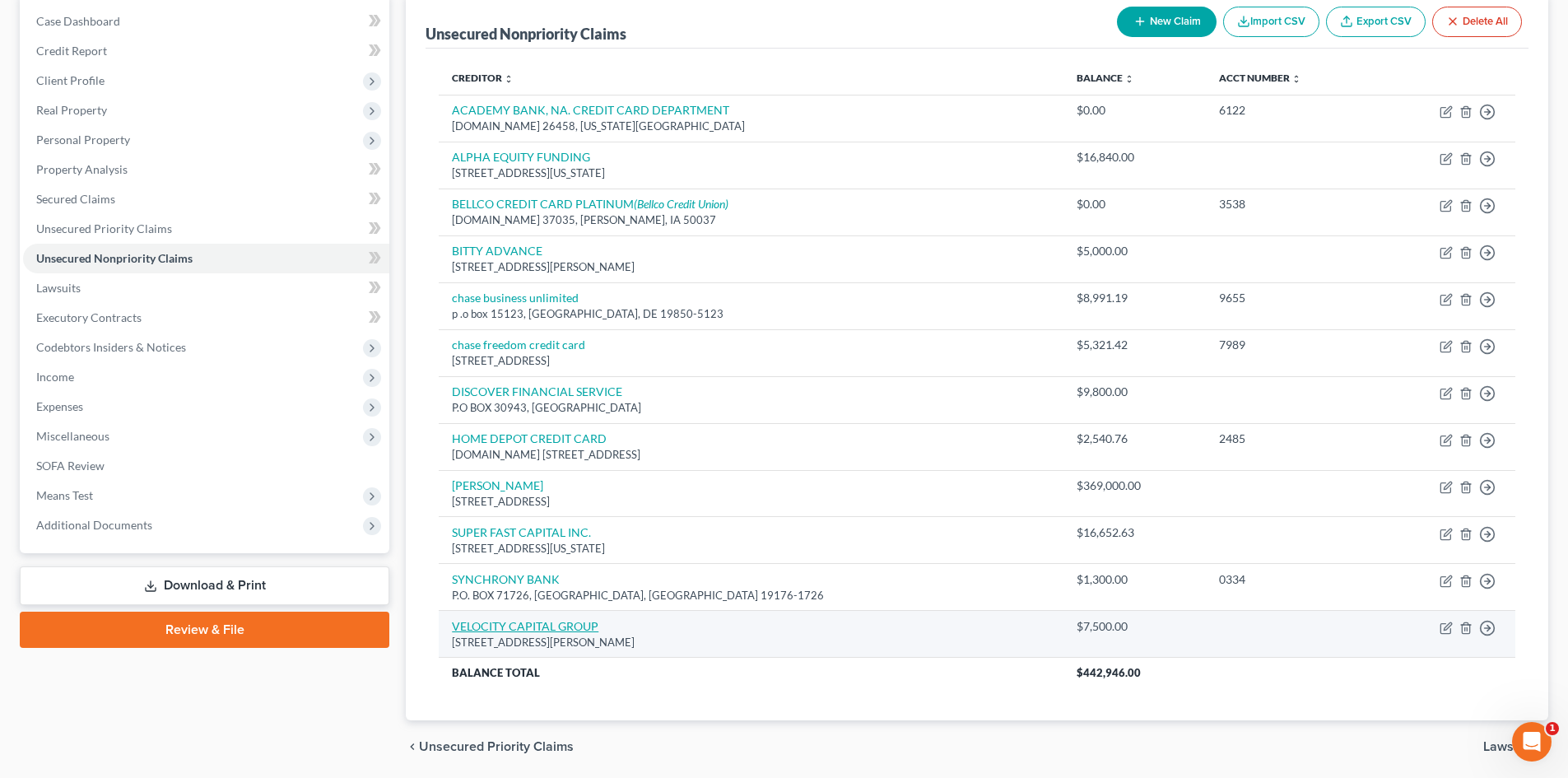
click at [557, 622] on link "VELOCITY CAPITAL GROUP" at bounding box center [525, 626] width 147 height 14
select select "35"
select select "14"
select select "0"
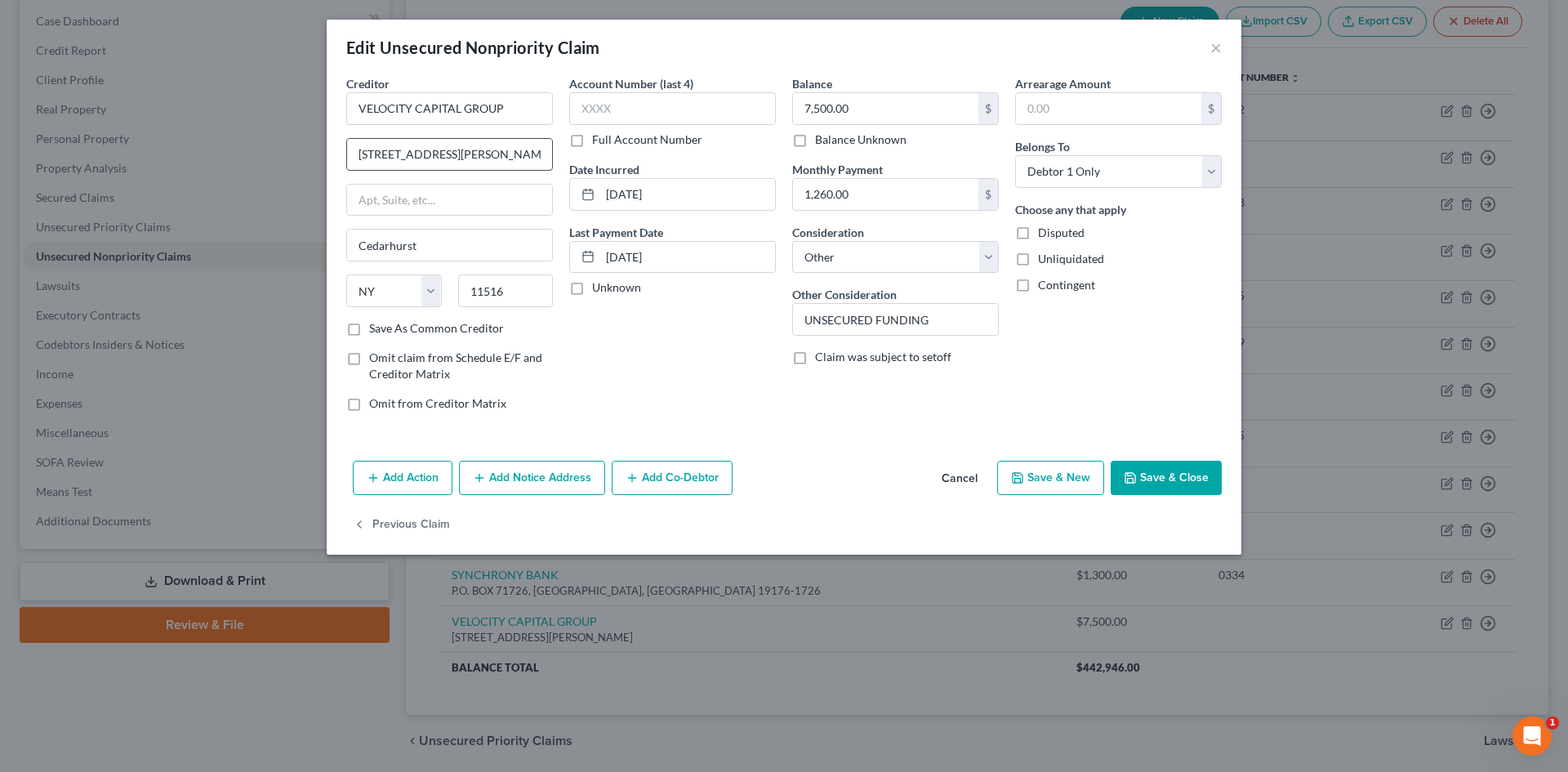
click at [459, 151] on input "333 Pearsall Ave," at bounding box center [449, 154] width 205 height 31
type input "333 Pearsall Ave"
click at [539, 463] on button "Add Notice Address" at bounding box center [532, 478] width 147 height 35
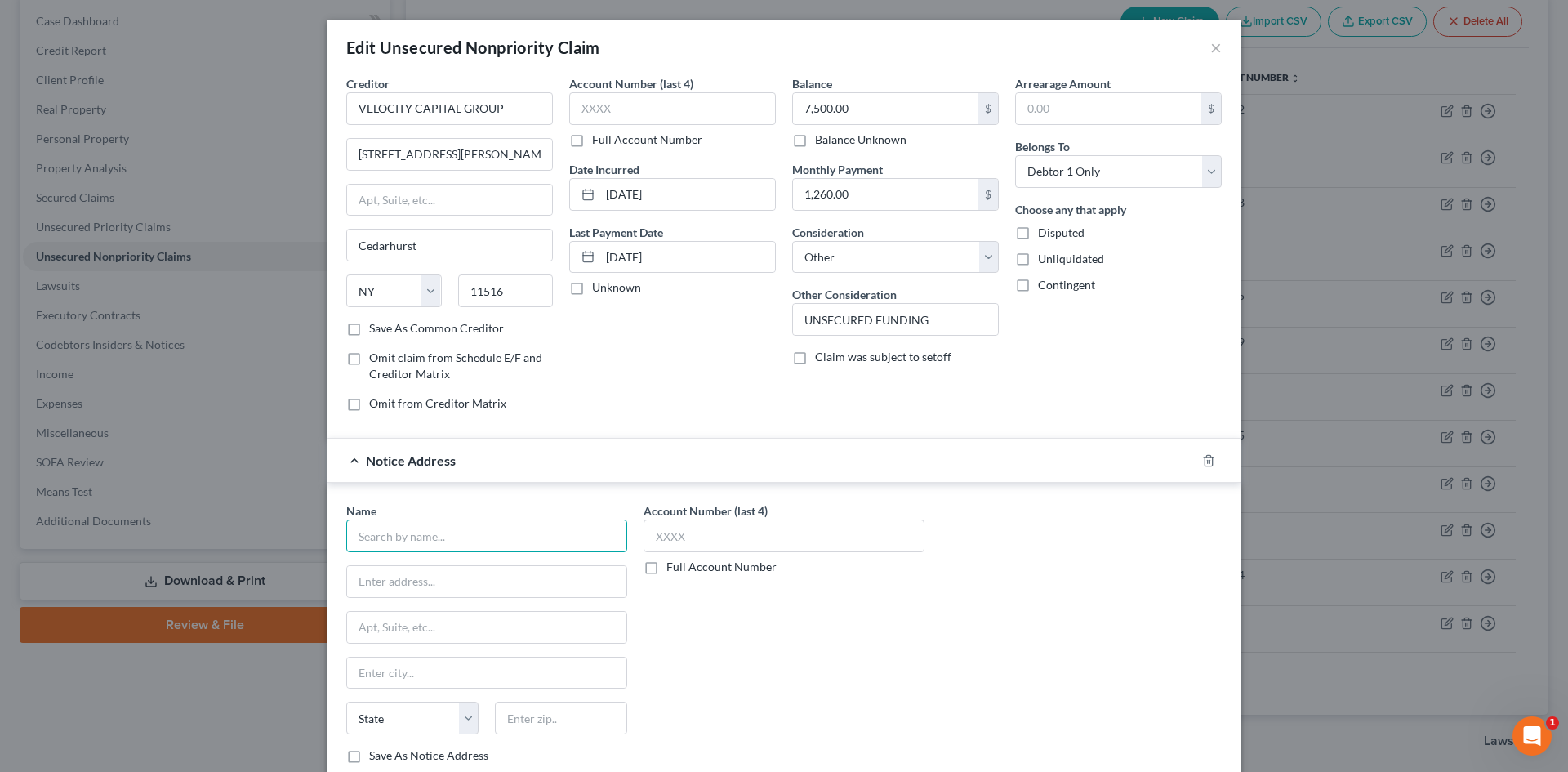
click at [426, 540] on input "text" at bounding box center [486, 535] width 281 height 33
type input "B"
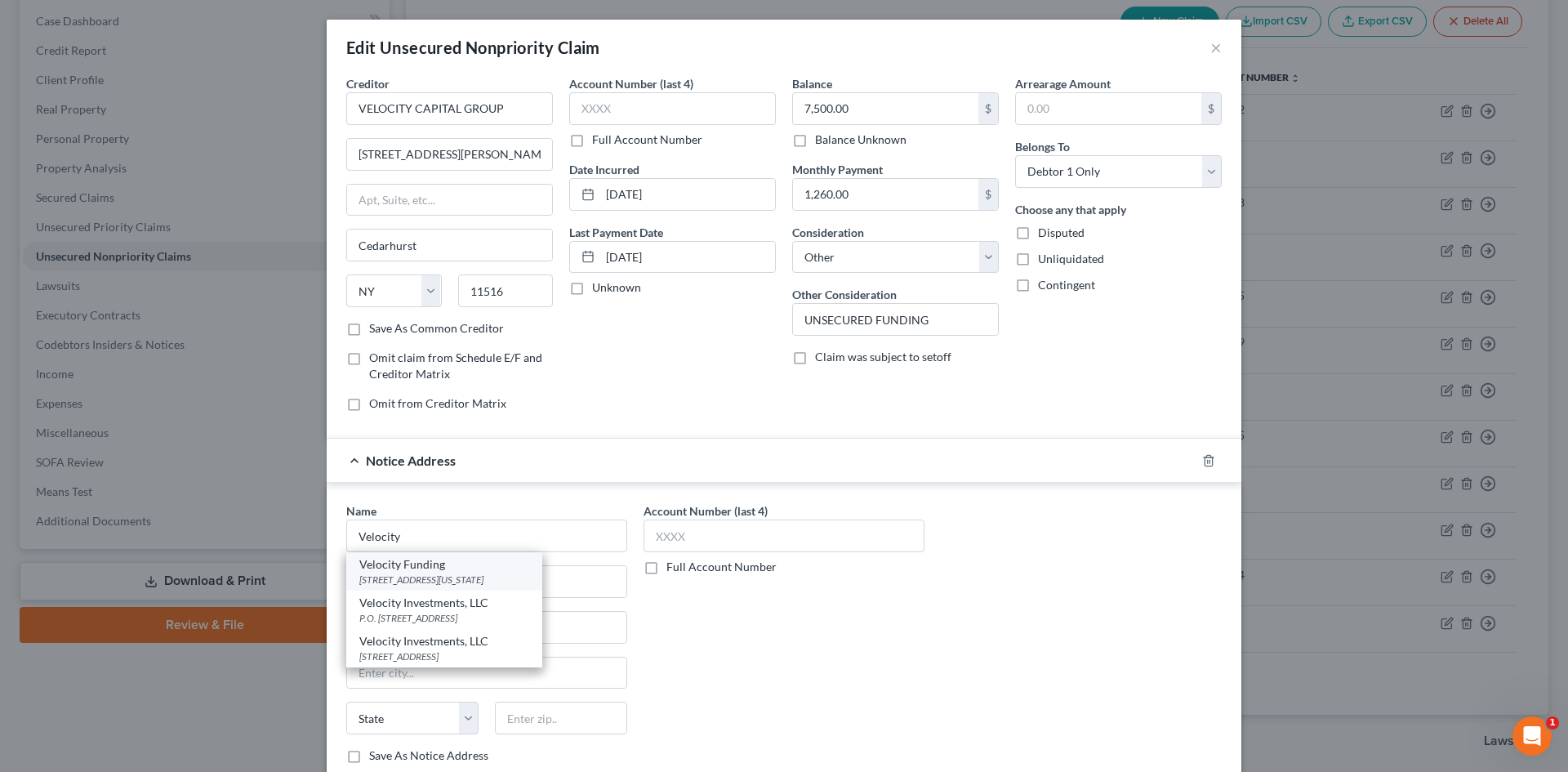
click at [409, 565] on div "Velocity Funding" at bounding box center [444, 564] width 169 height 16
type input "Velocity Funding"
type input "470 Washington St #21"
type input "Norwood"
select select "22"
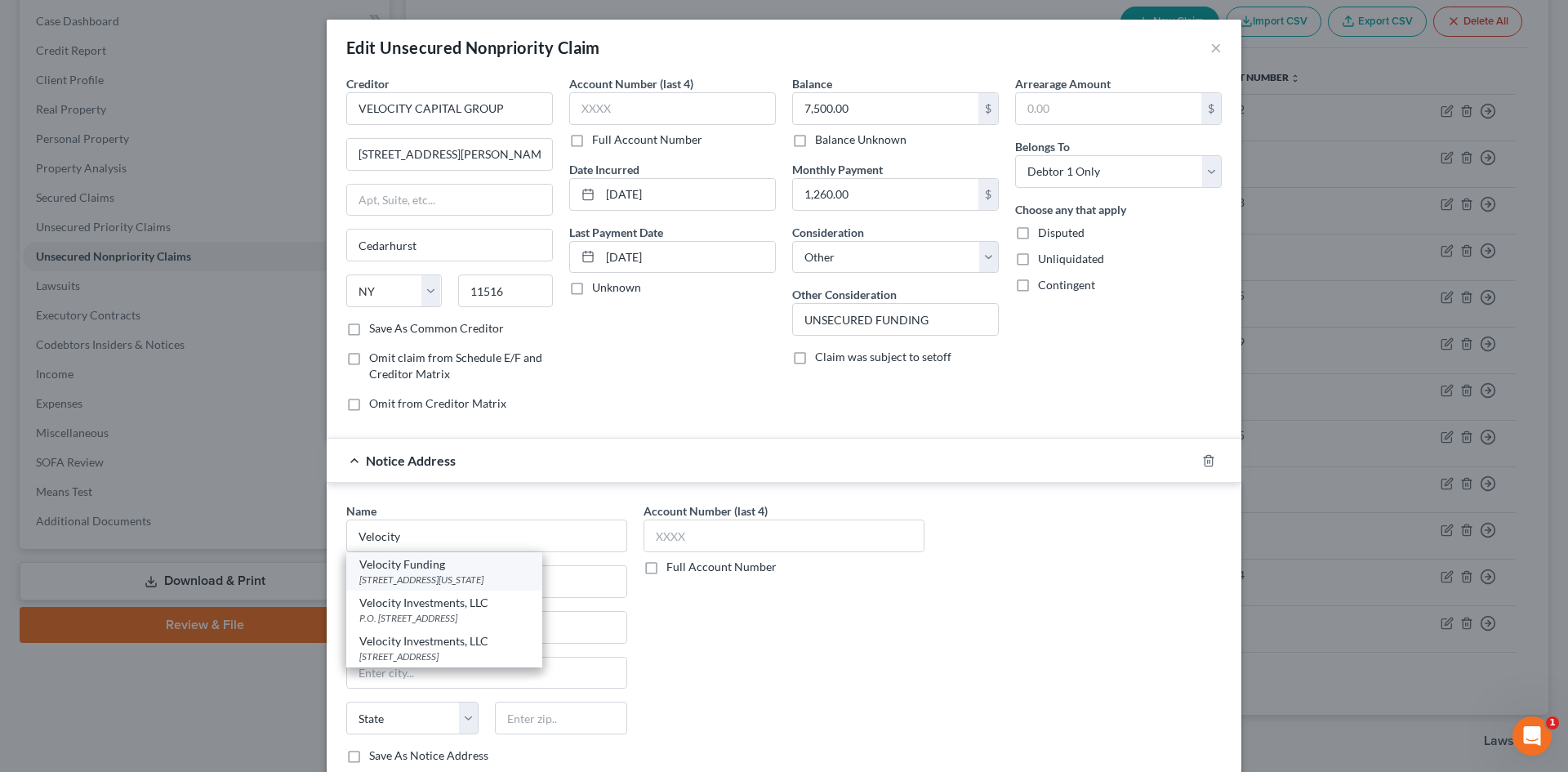
type input "02062"
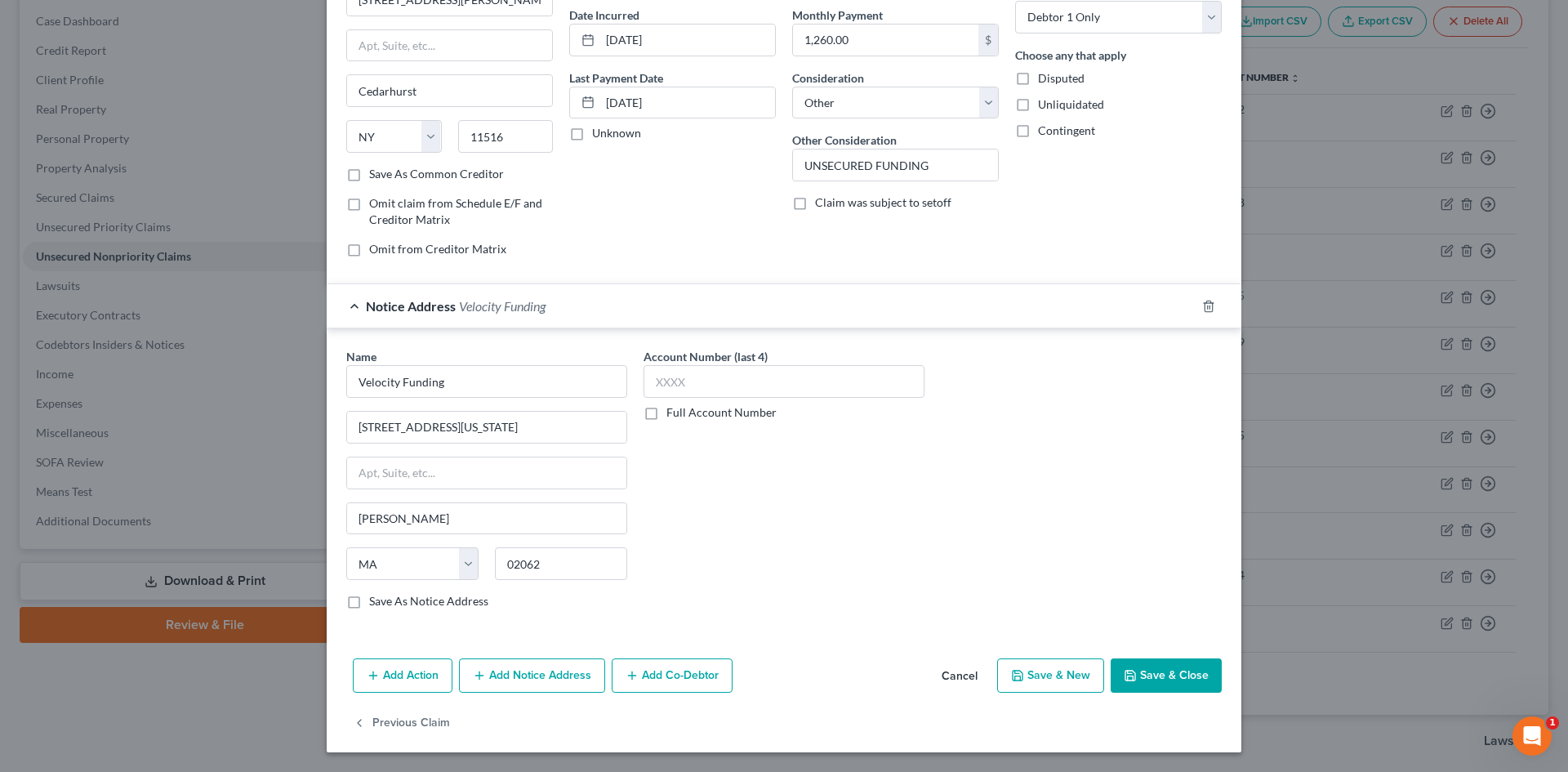
click at [514, 670] on button "Add Notice Address" at bounding box center [532, 675] width 147 height 35
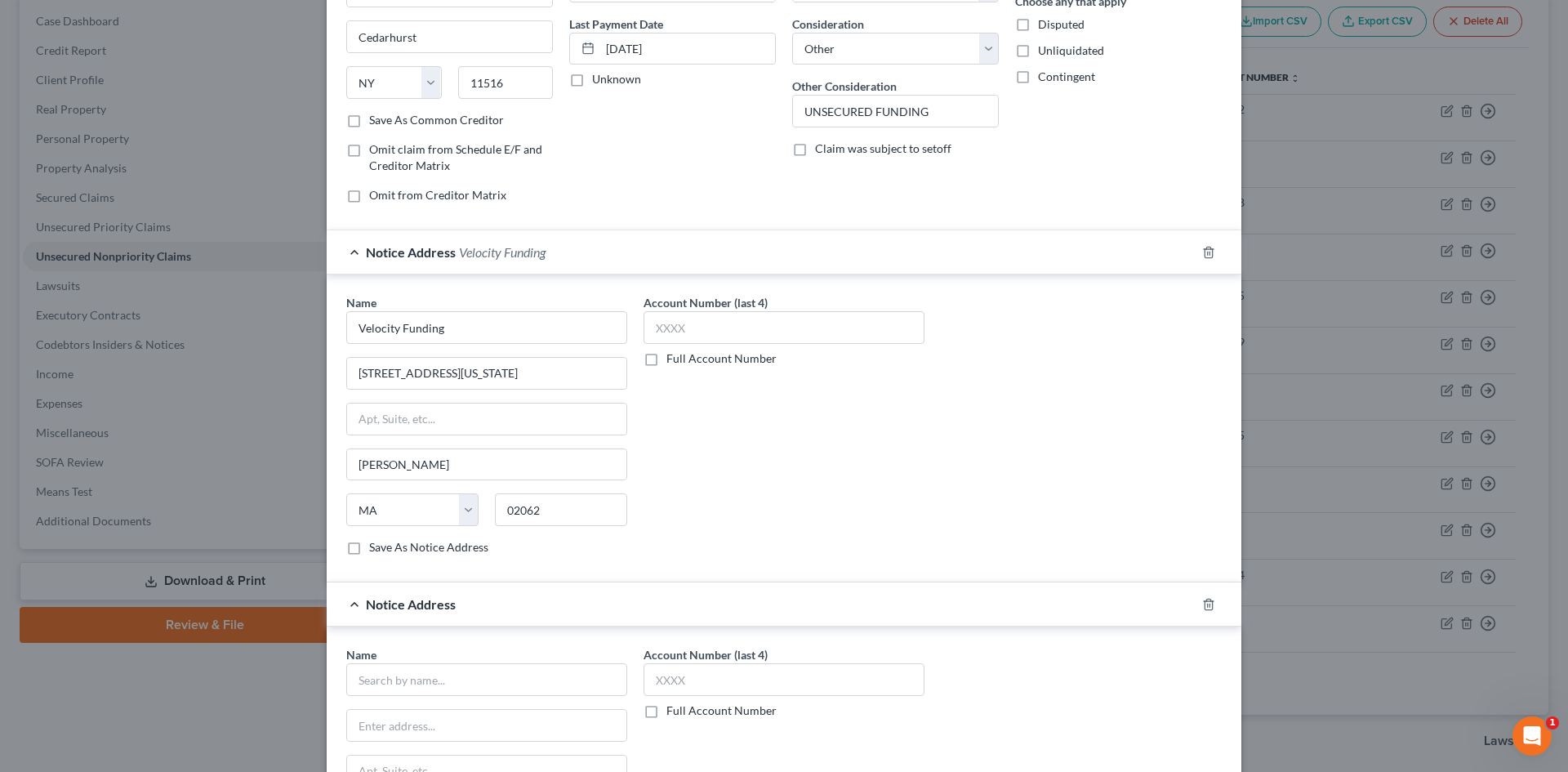
scroll to position [311, 0]
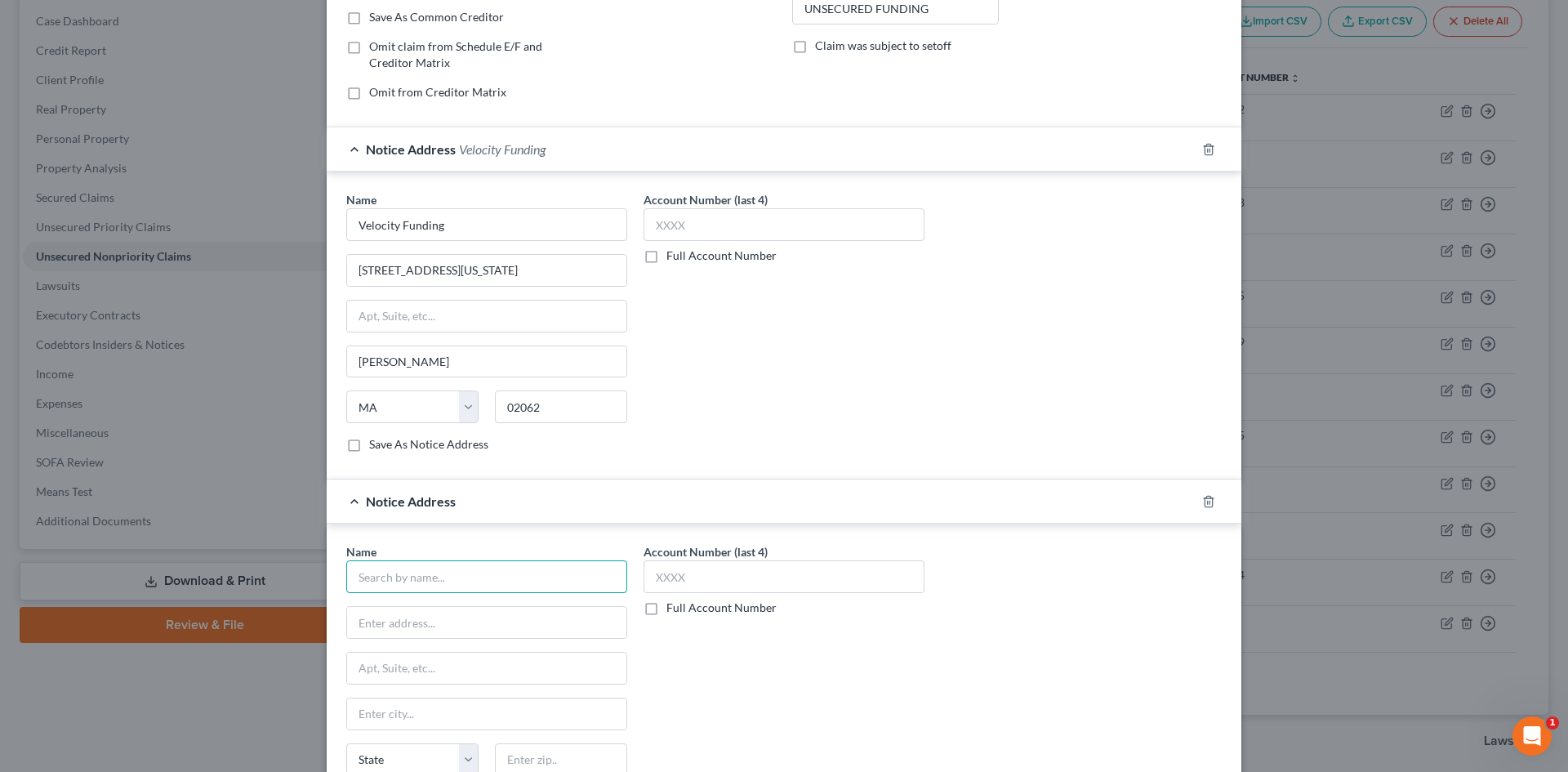
click at [436, 584] on input "text" at bounding box center [486, 576] width 281 height 33
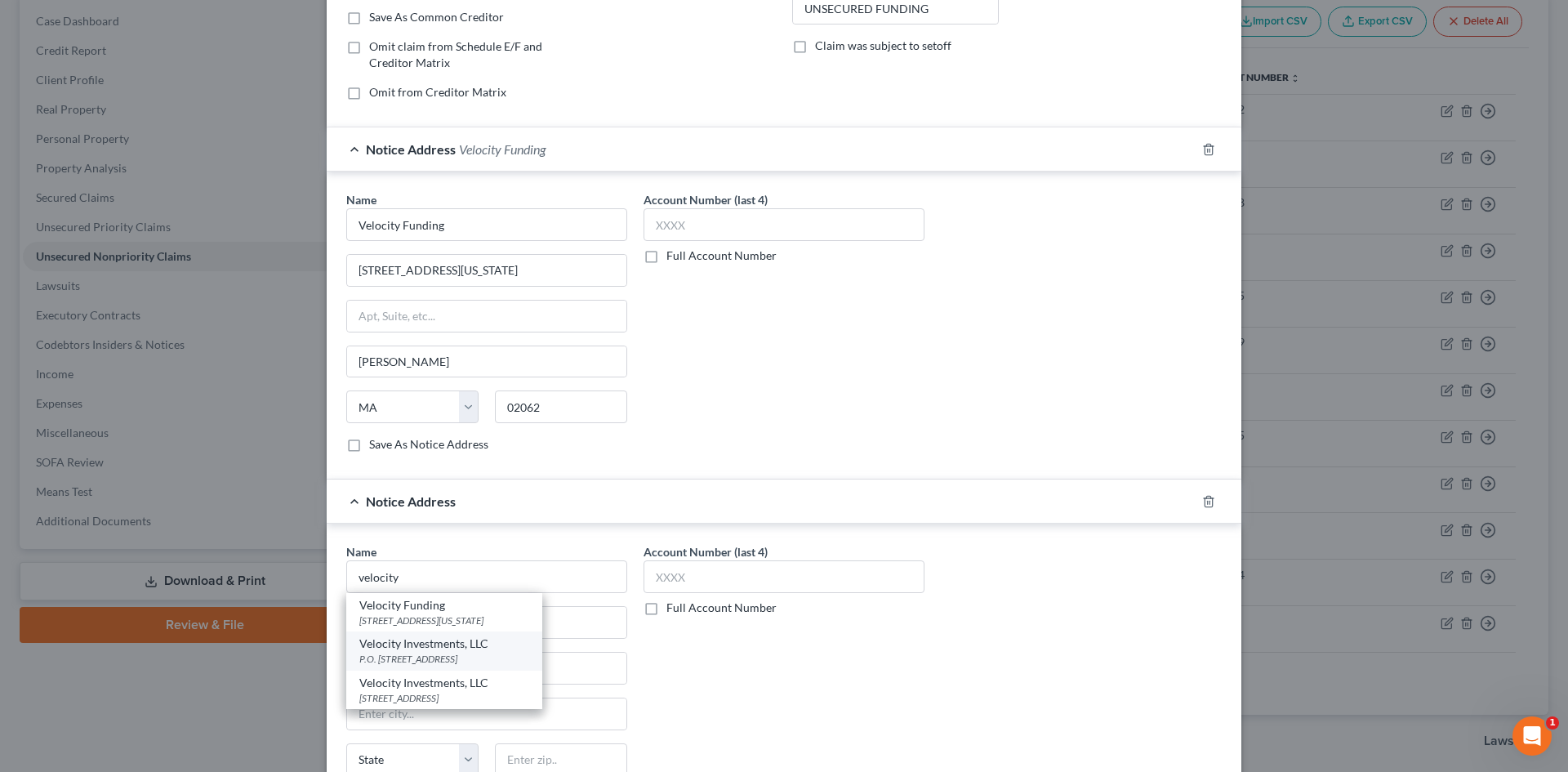
click at [418, 654] on div "P.O. Box 788, Belmar, NJ 07719" at bounding box center [444, 659] width 169 height 14
type input "Velocity Investments, LLC"
type input "P.O. Box 788"
type input "Belmar"
select select "33"
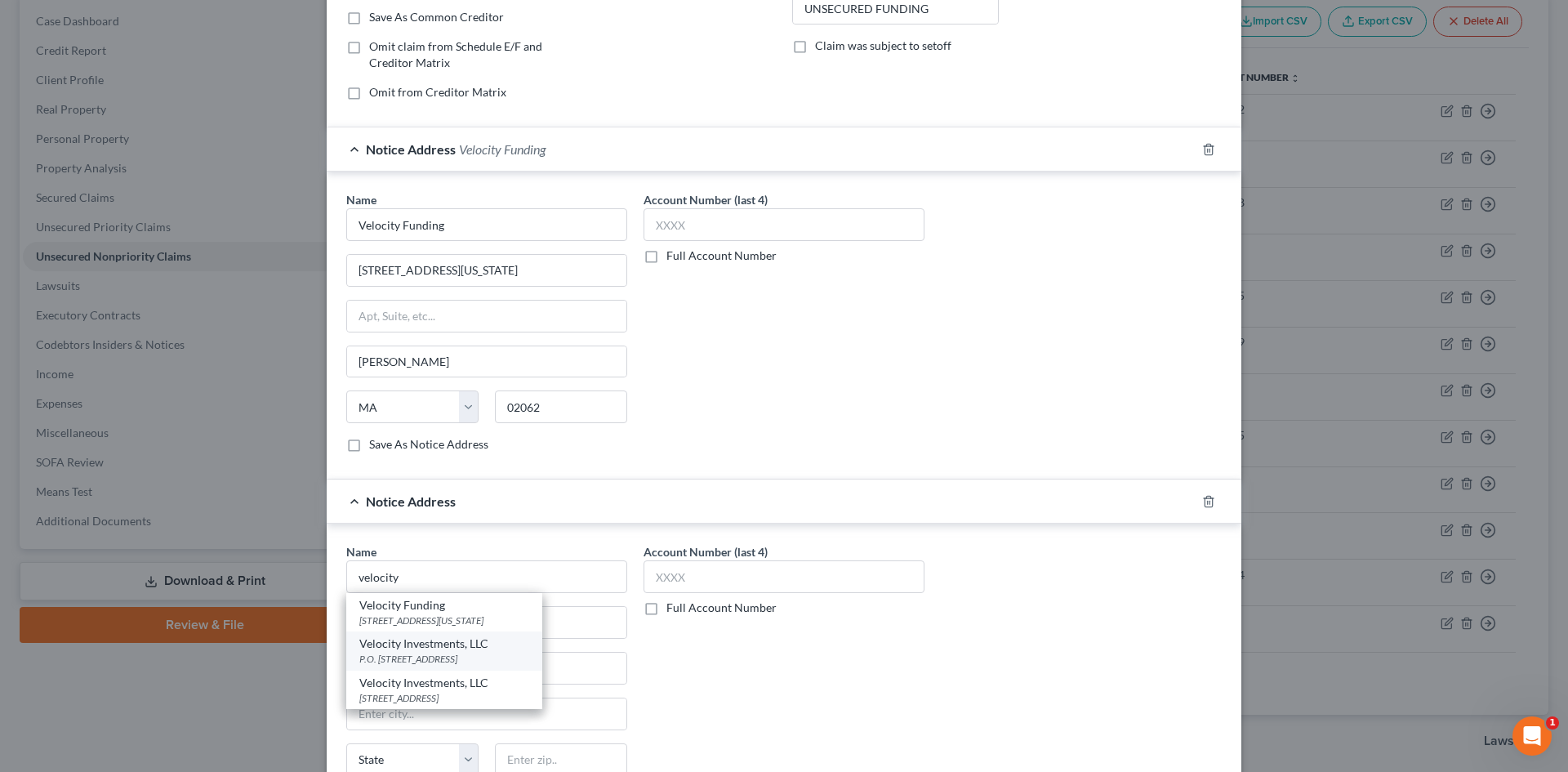
type input "07719"
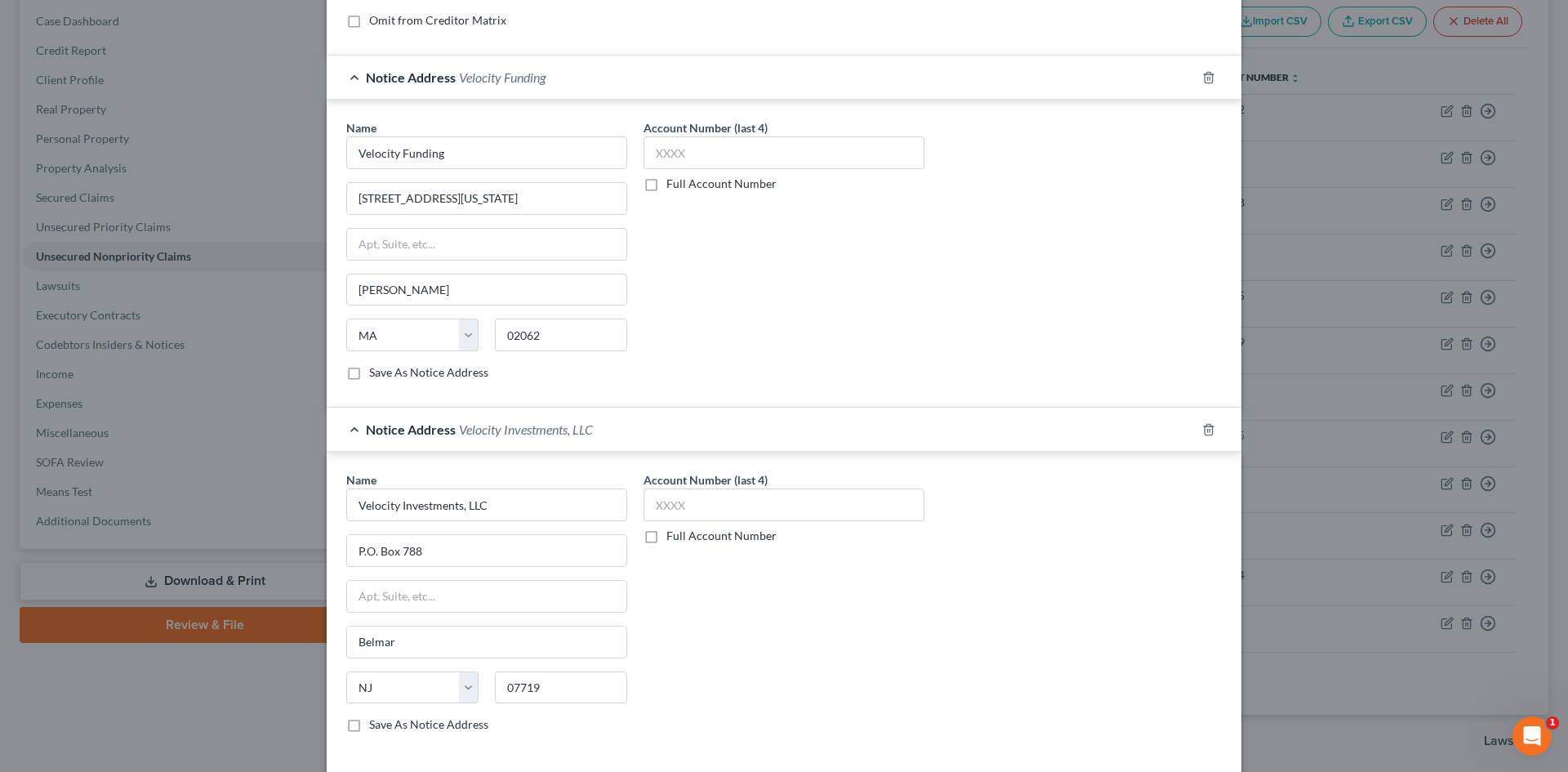
scroll to position [507, 0]
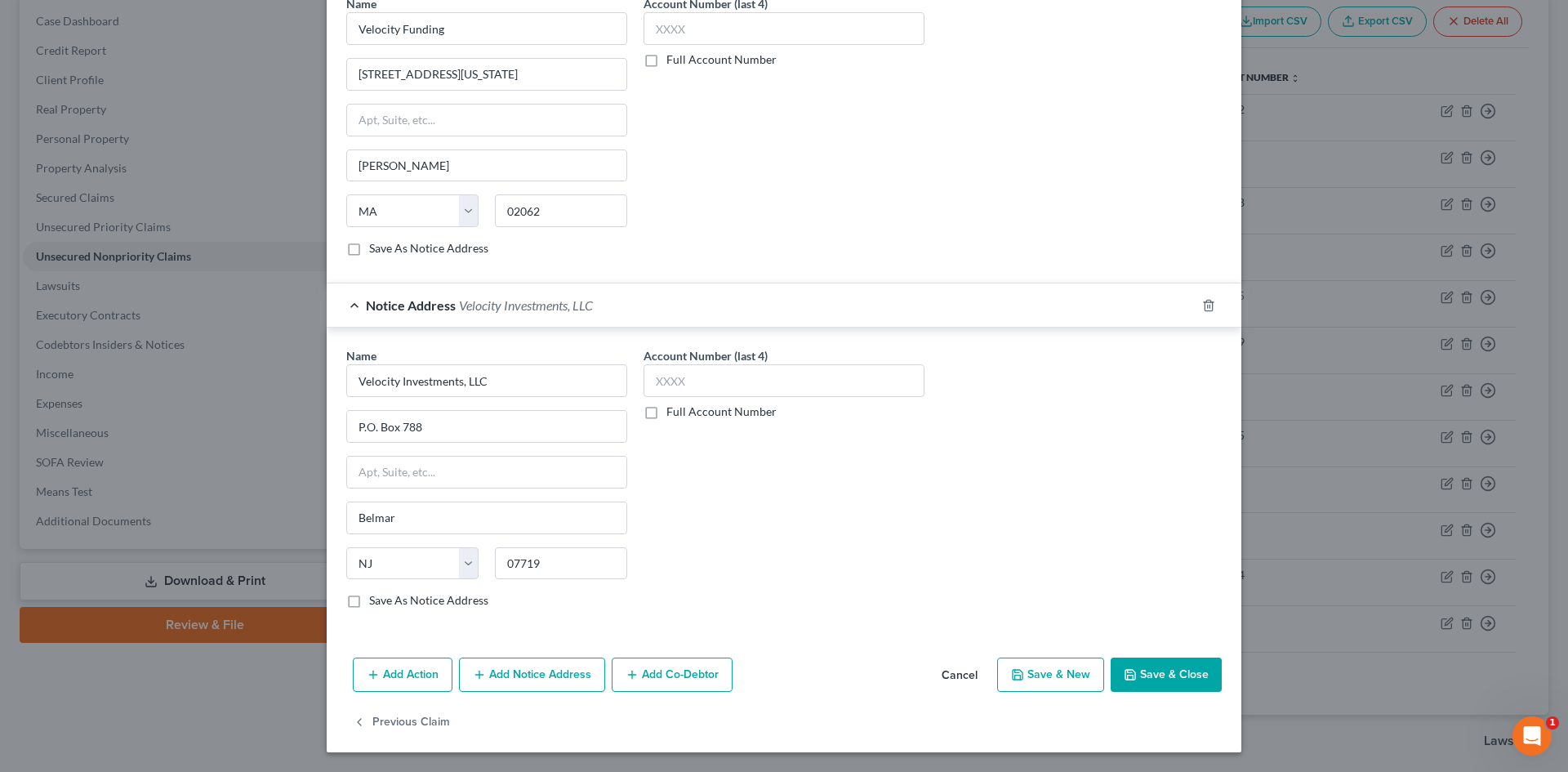
click at [490, 683] on button "Add Notice Address" at bounding box center [532, 675] width 147 height 35
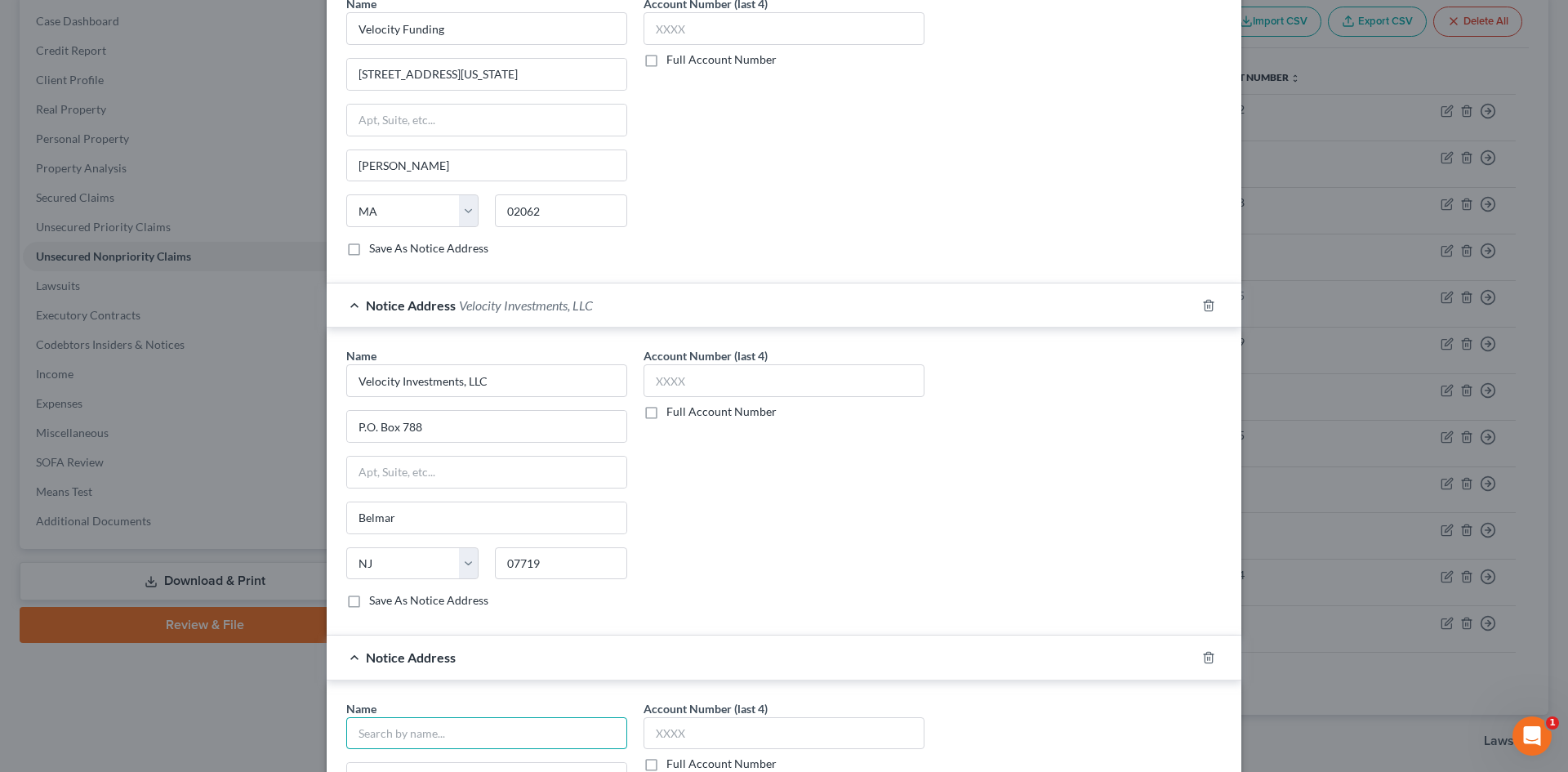
click at [403, 729] on input "text" at bounding box center [486, 733] width 281 height 33
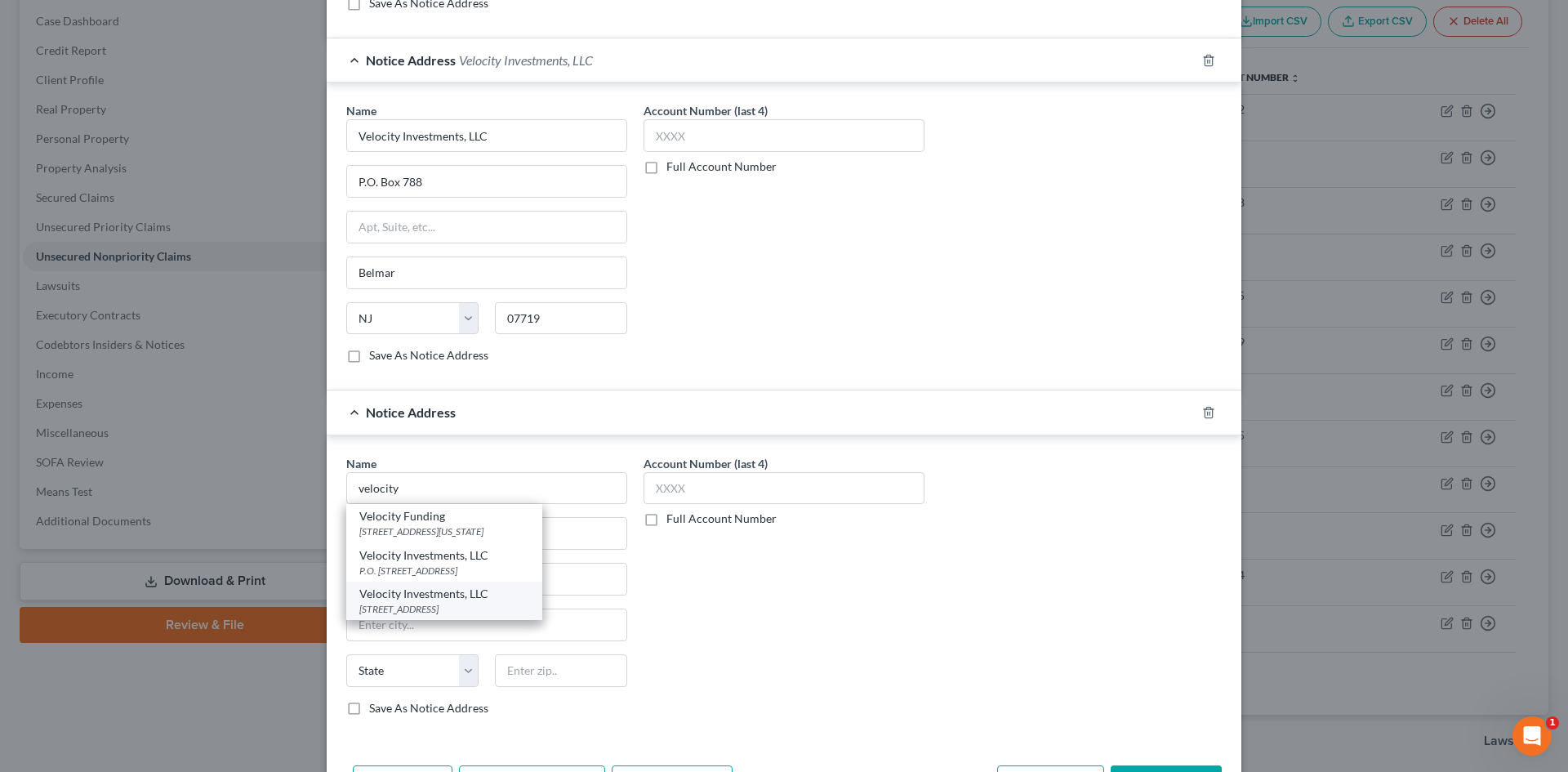
click at [406, 598] on div "Velocity Investments, LLC" at bounding box center [444, 594] width 169 height 16
type input "Velocity Investments, LLC"
type input "1800 NJ-34"
type input "#404a"
type input "Belmar"
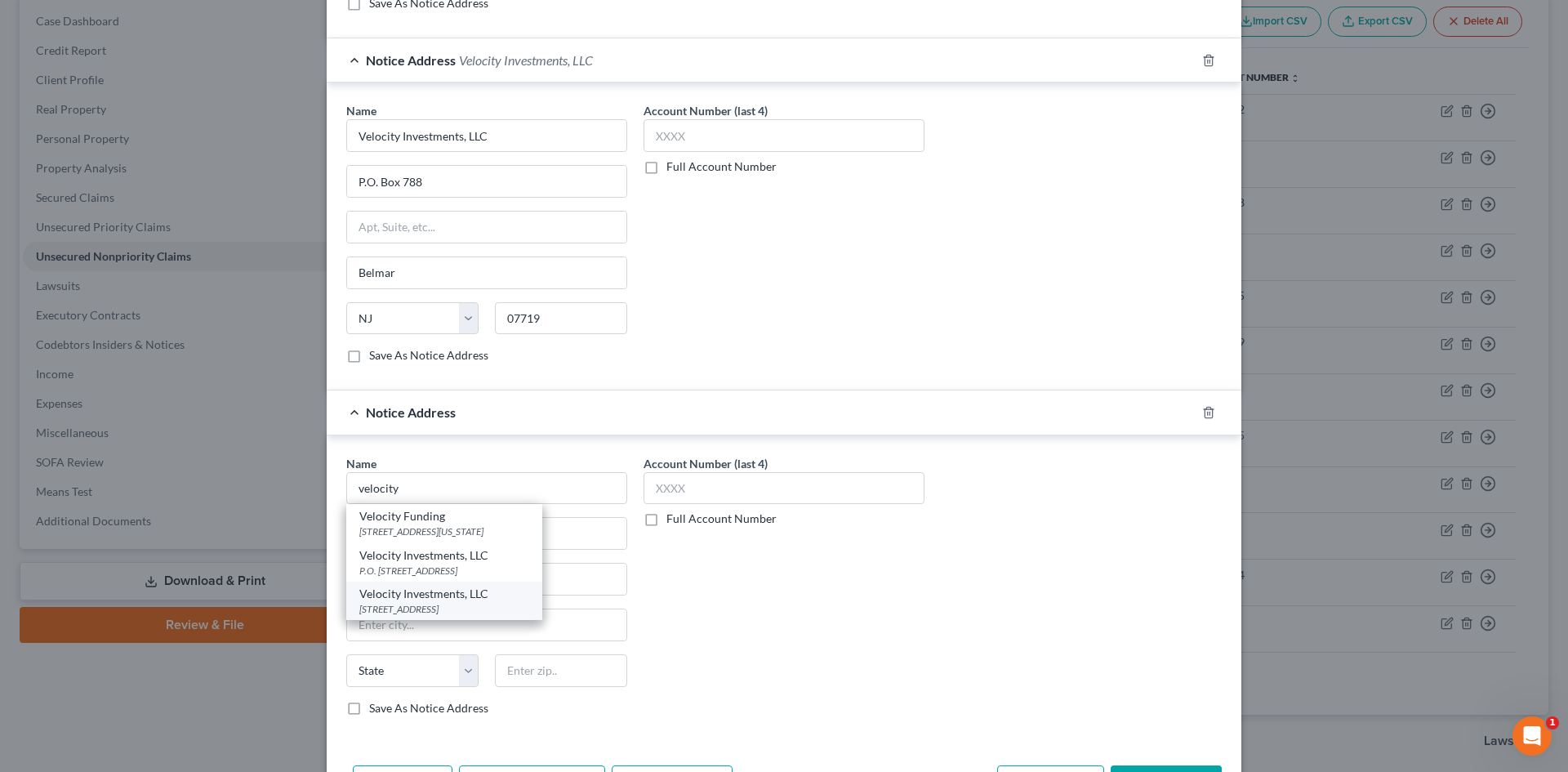
select select "33"
type input "07719"
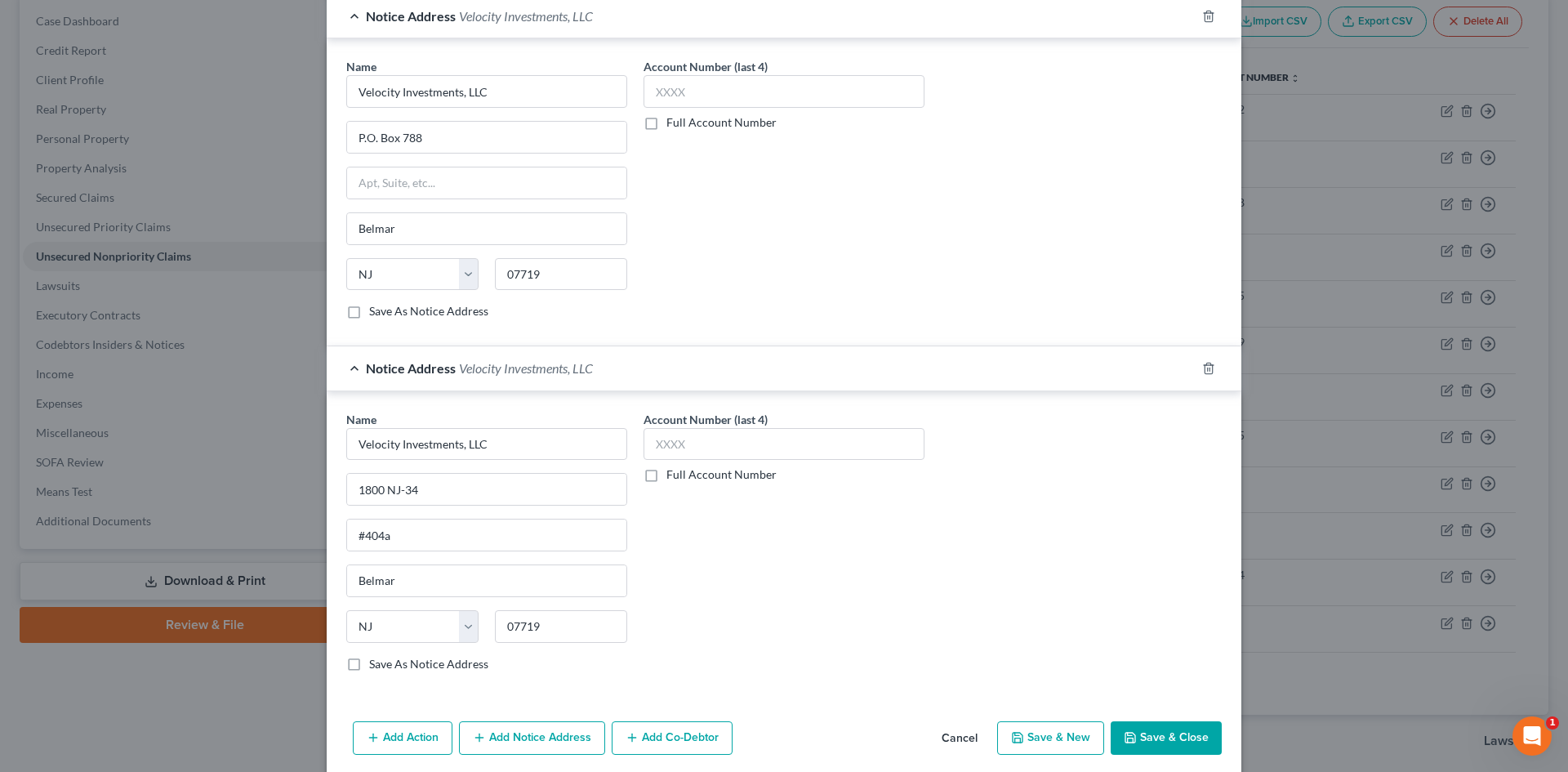
scroll to position [859, 0]
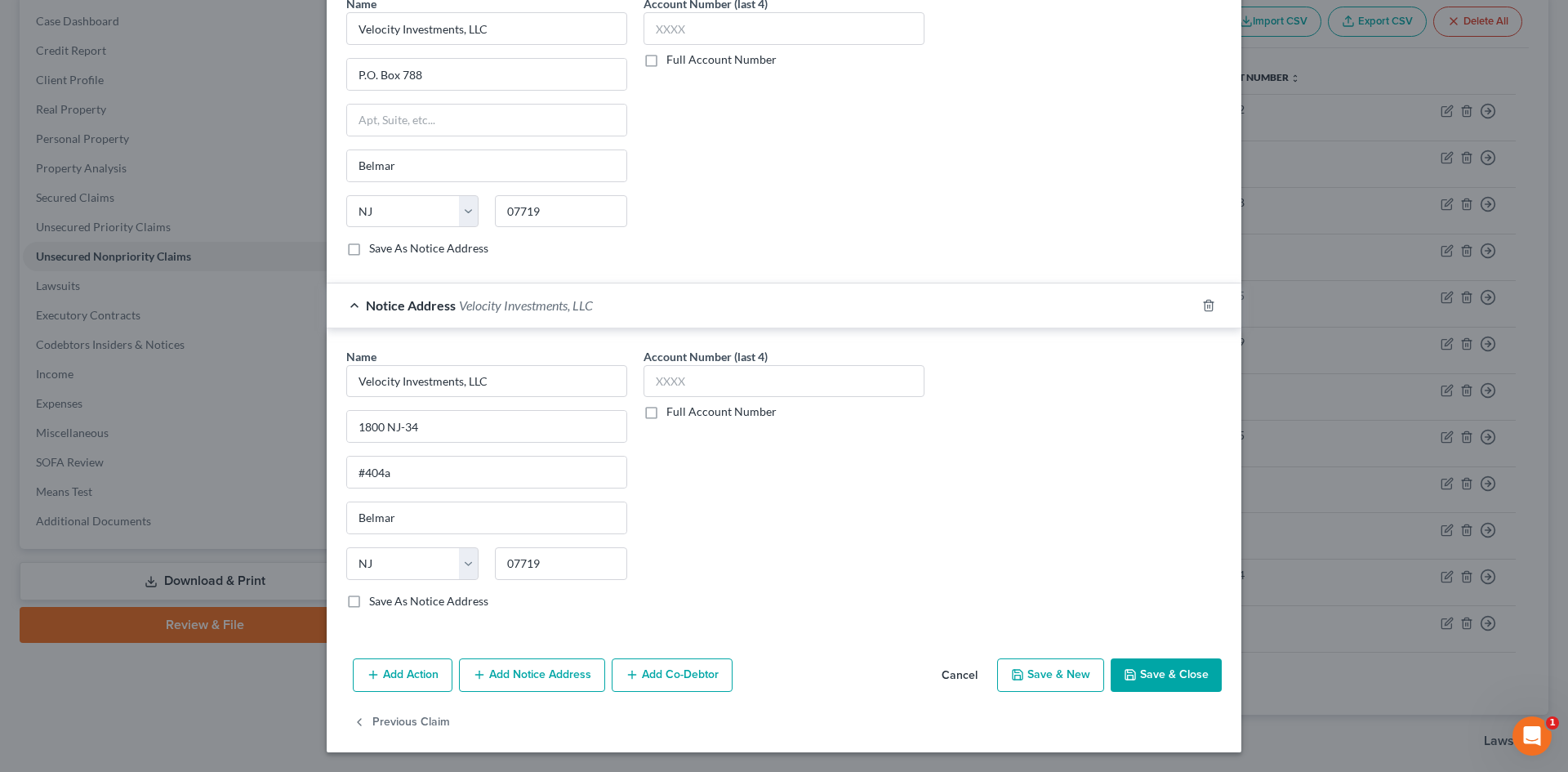
click at [1150, 668] on button "Save & Close" at bounding box center [1166, 675] width 111 height 35
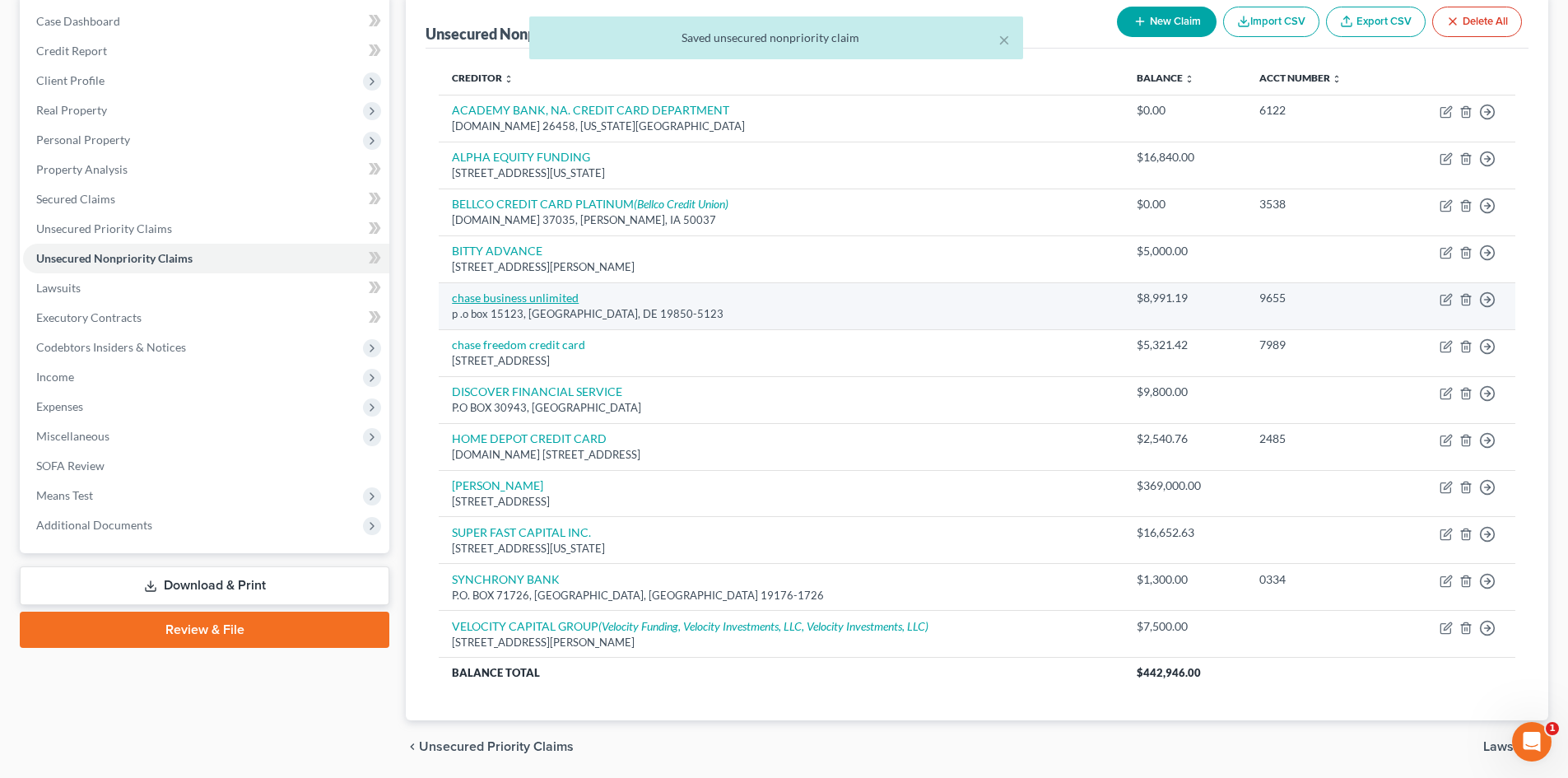
click at [522, 302] on link "chase business unlimited" at bounding box center [515, 298] width 127 height 14
select select "7"
select select "2"
select select "0"
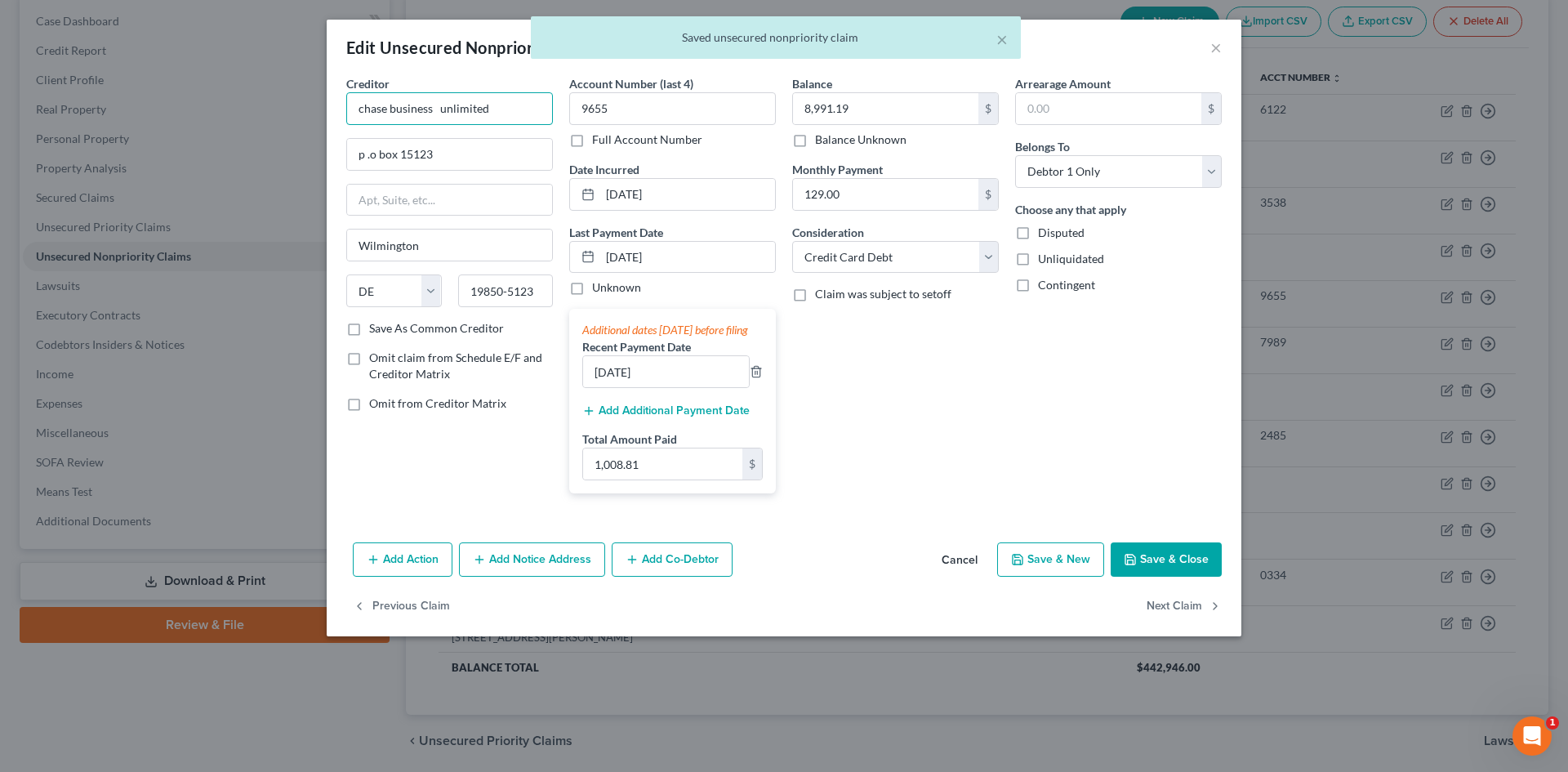
click at [357, 108] on input "chase business unlimited" at bounding box center [449, 108] width 207 height 33
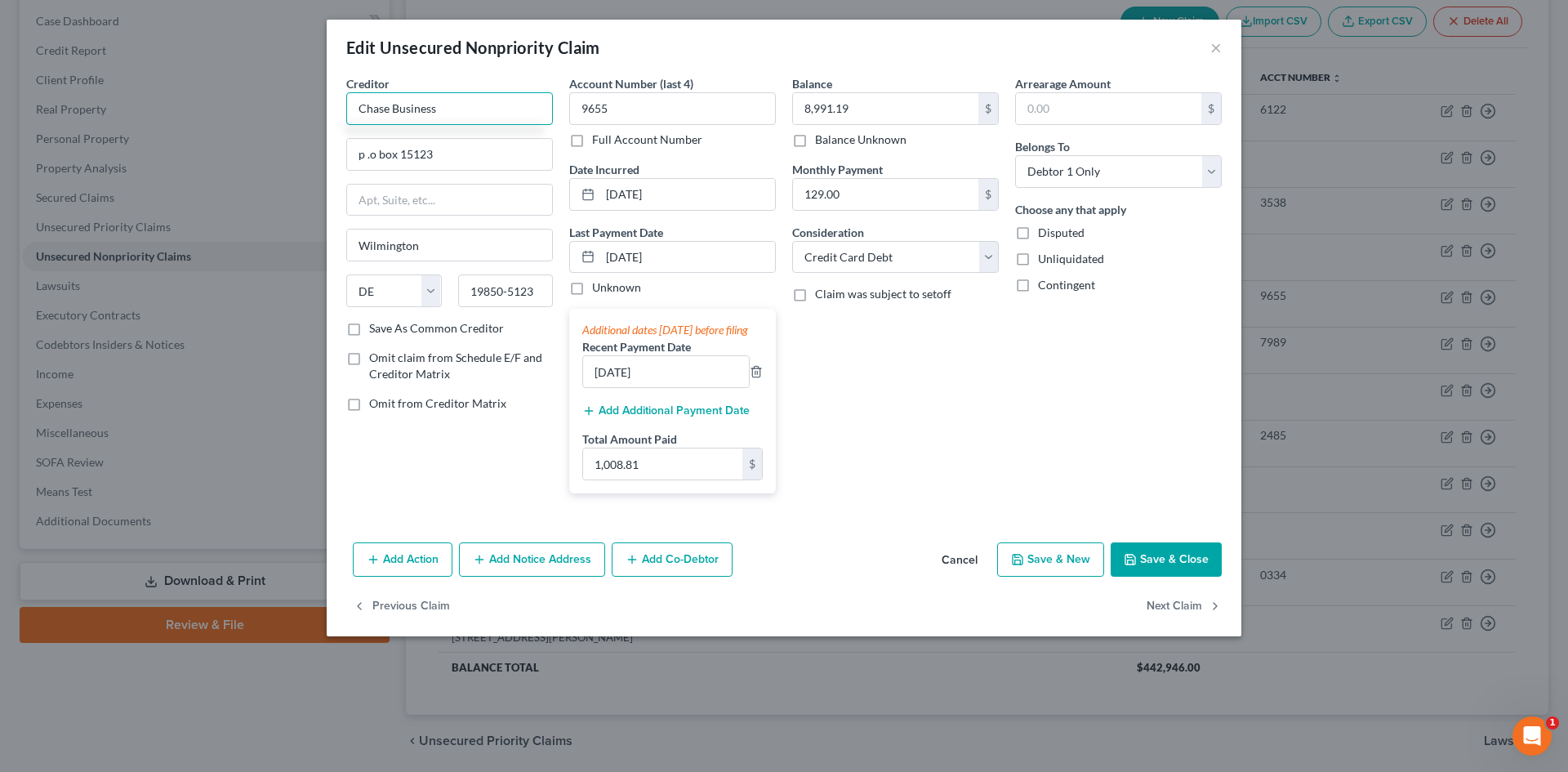
type input "Chase Business"
type input "PO Box 15123"
click at [1133, 566] on button "Save & Close" at bounding box center [1166, 559] width 111 height 35
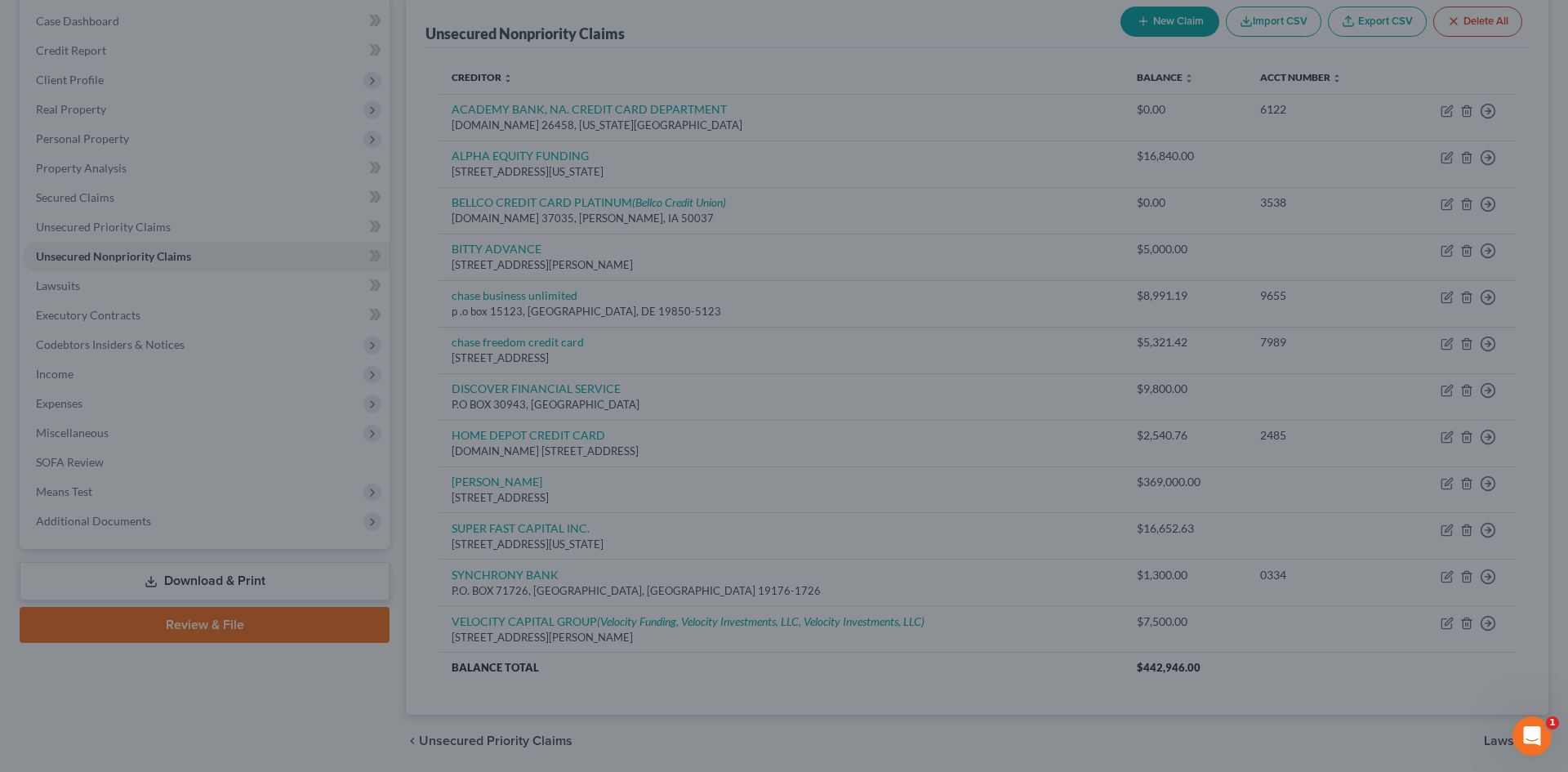
type input "0"
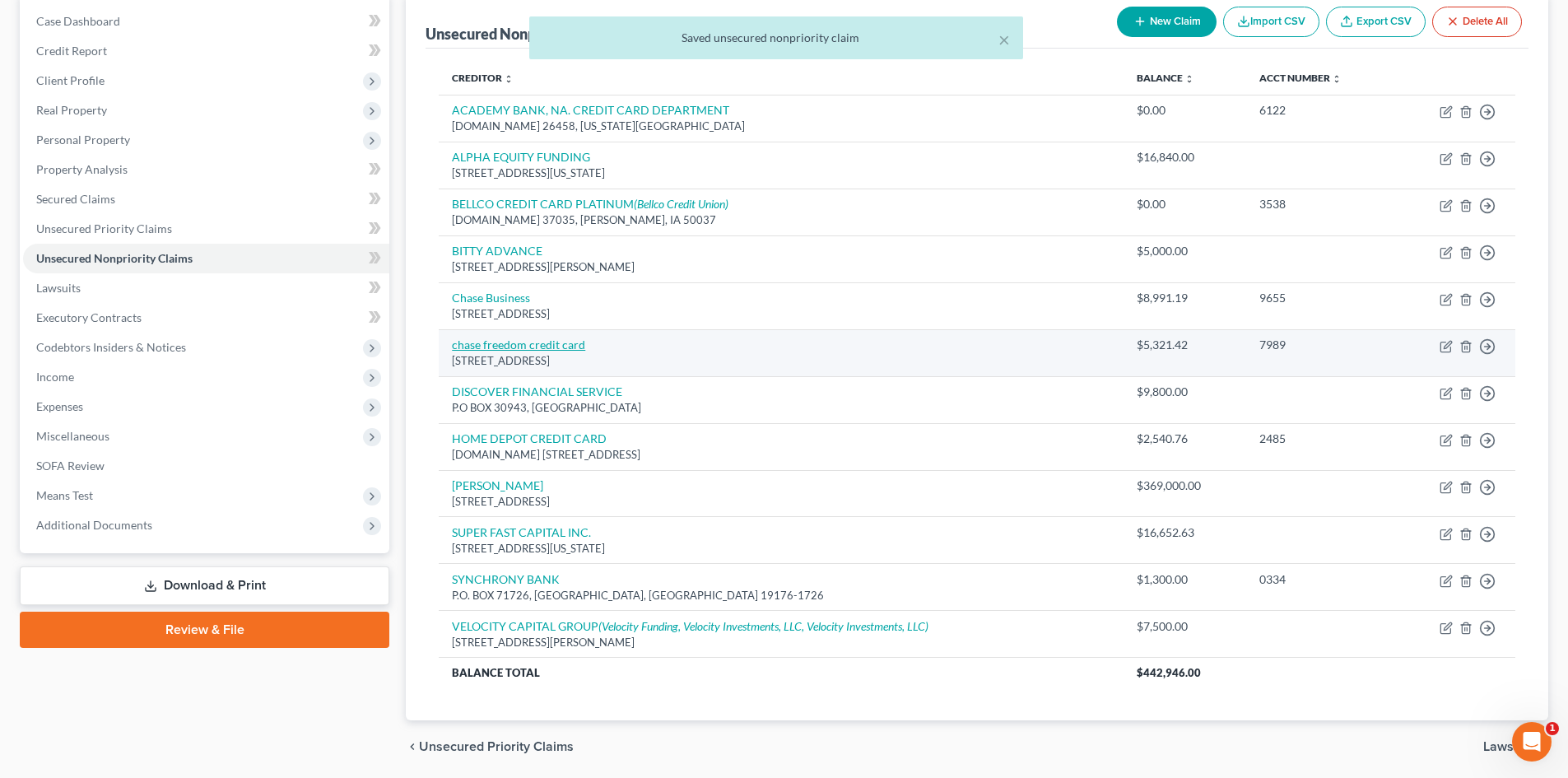
click at [470, 345] on link "chase freedom credit card" at bounding box center [519, 345] width 134 height 14
select select "7"
select select "2"
select select "0"
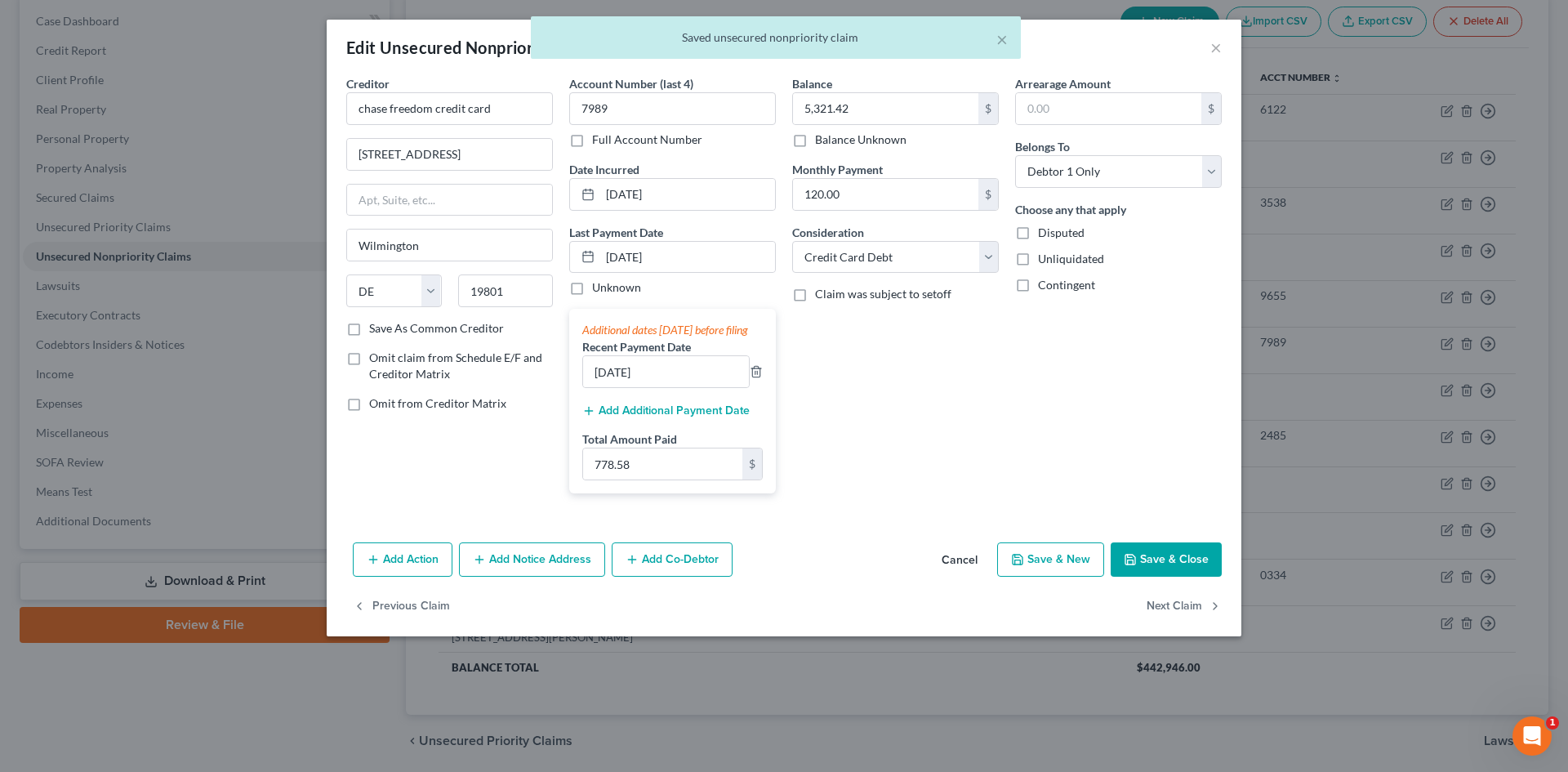
click at [368, 62] on div "× Saved unsecured nonpriority claim" at bounding box center [776, 41] width 1568 height 51
click at [359, 107] on input "chase freedom credit card" at bounding box center [449, 108] width 207 height 33
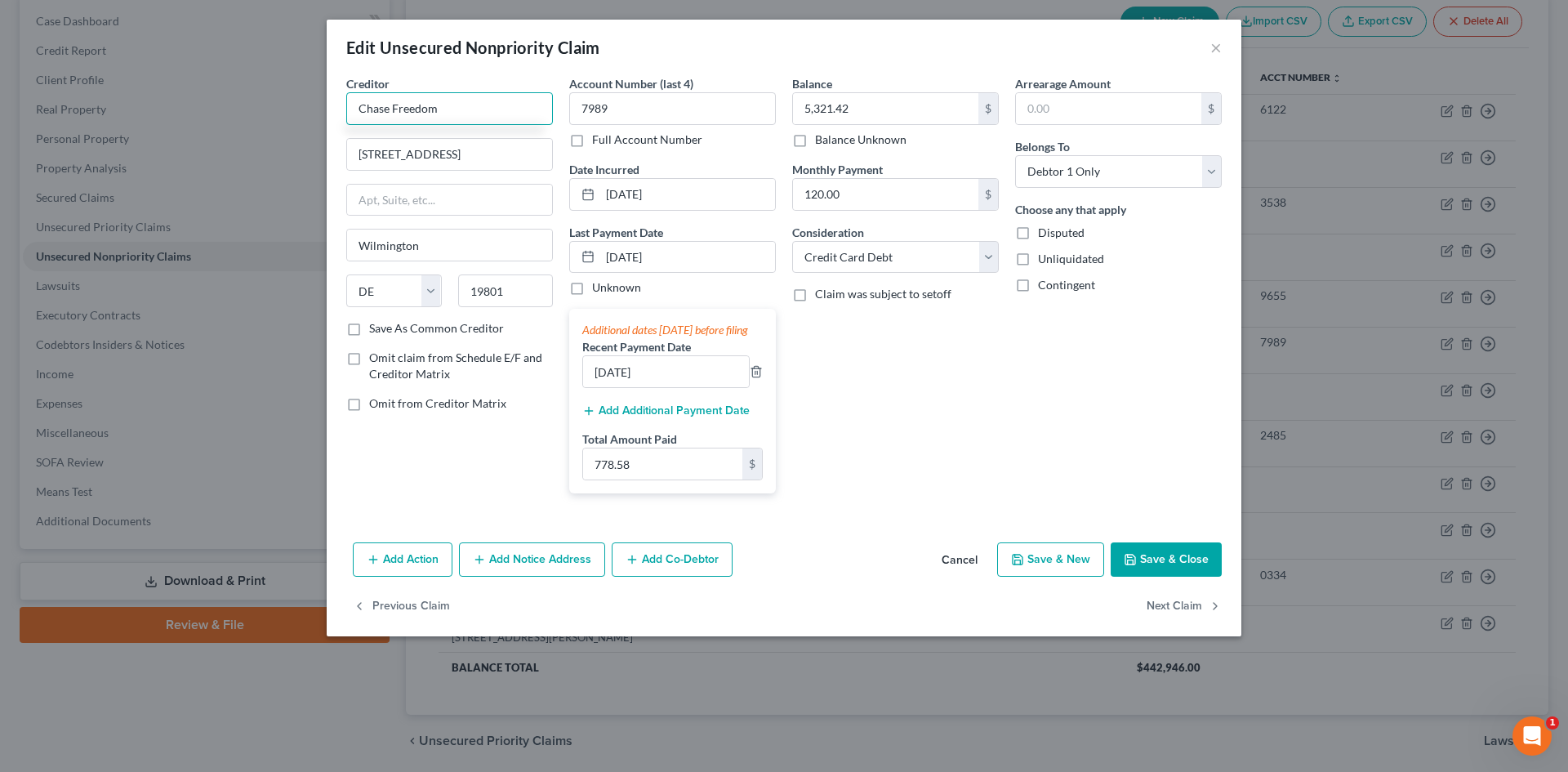
type input "Chase Freedom"
type input "201 N Walnut St"
click at [1136, 565] on button "Save & Close" at bounding box center [1166, 559] width 111 height 35
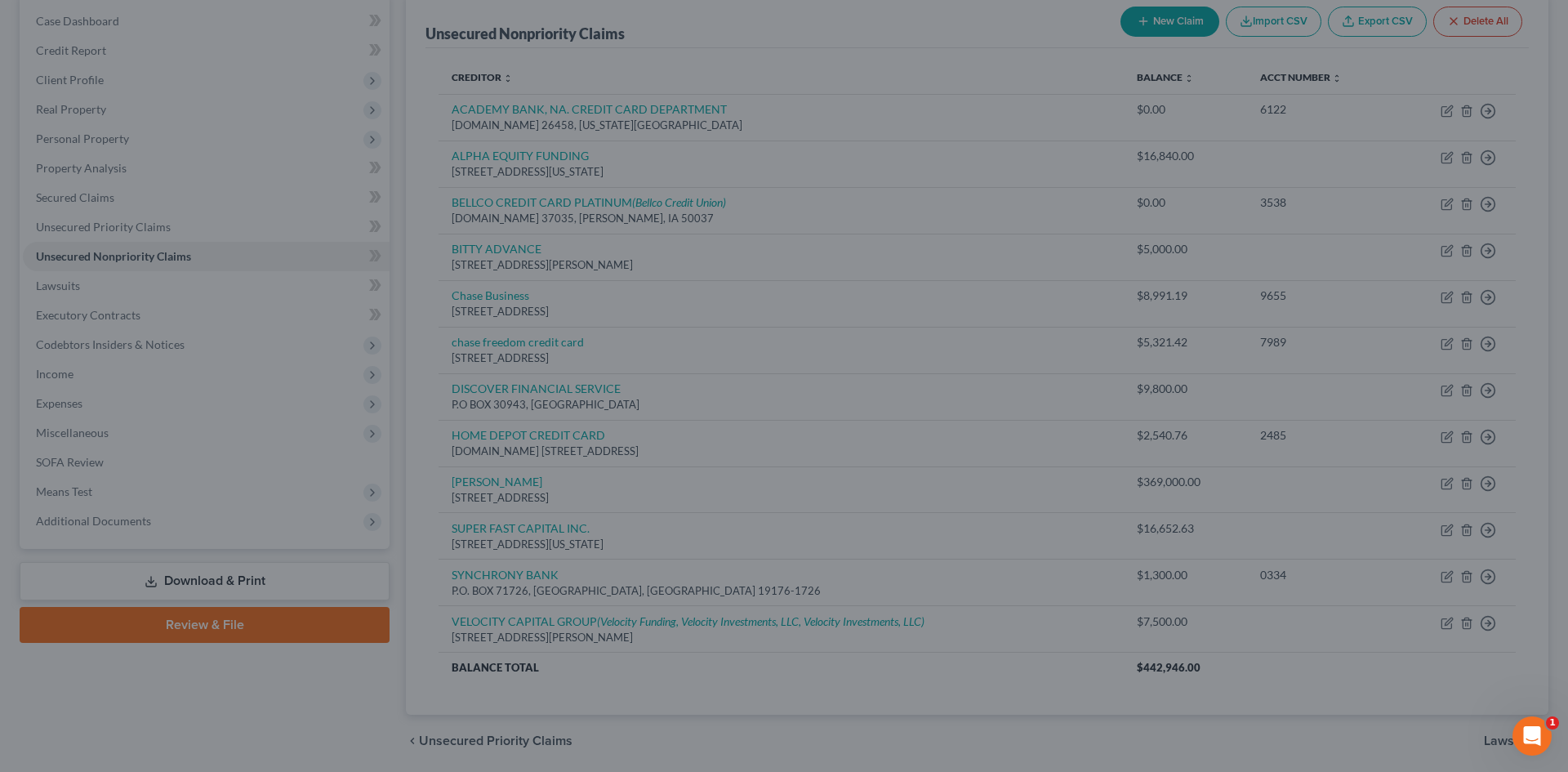
type input "0"
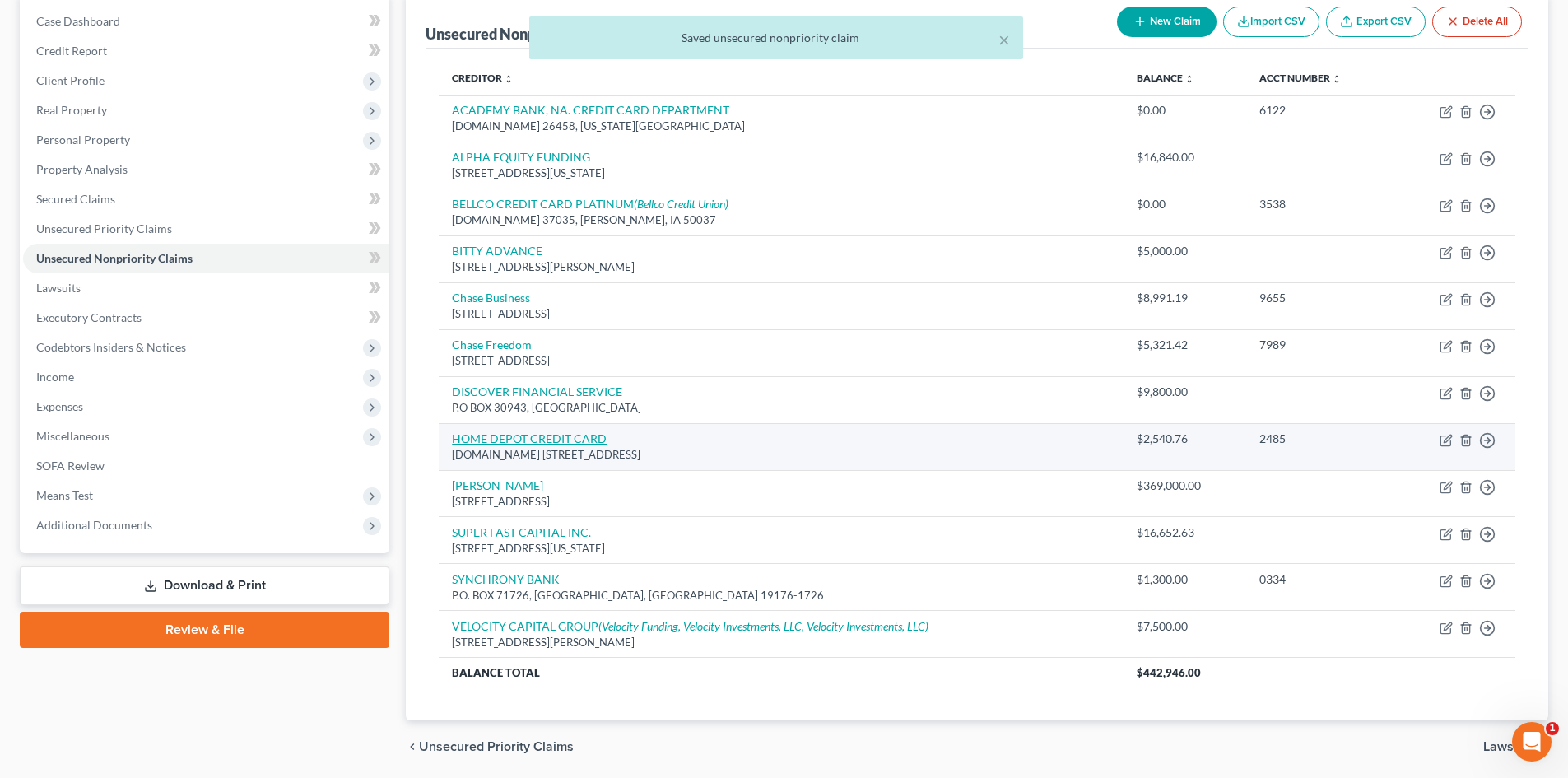
click at [562, 432] on link "HOME DEPOT CREDIT CARD" at bounding box center [529, 438] width 155 height 14
select select "26"
select select "2"
select select "0"
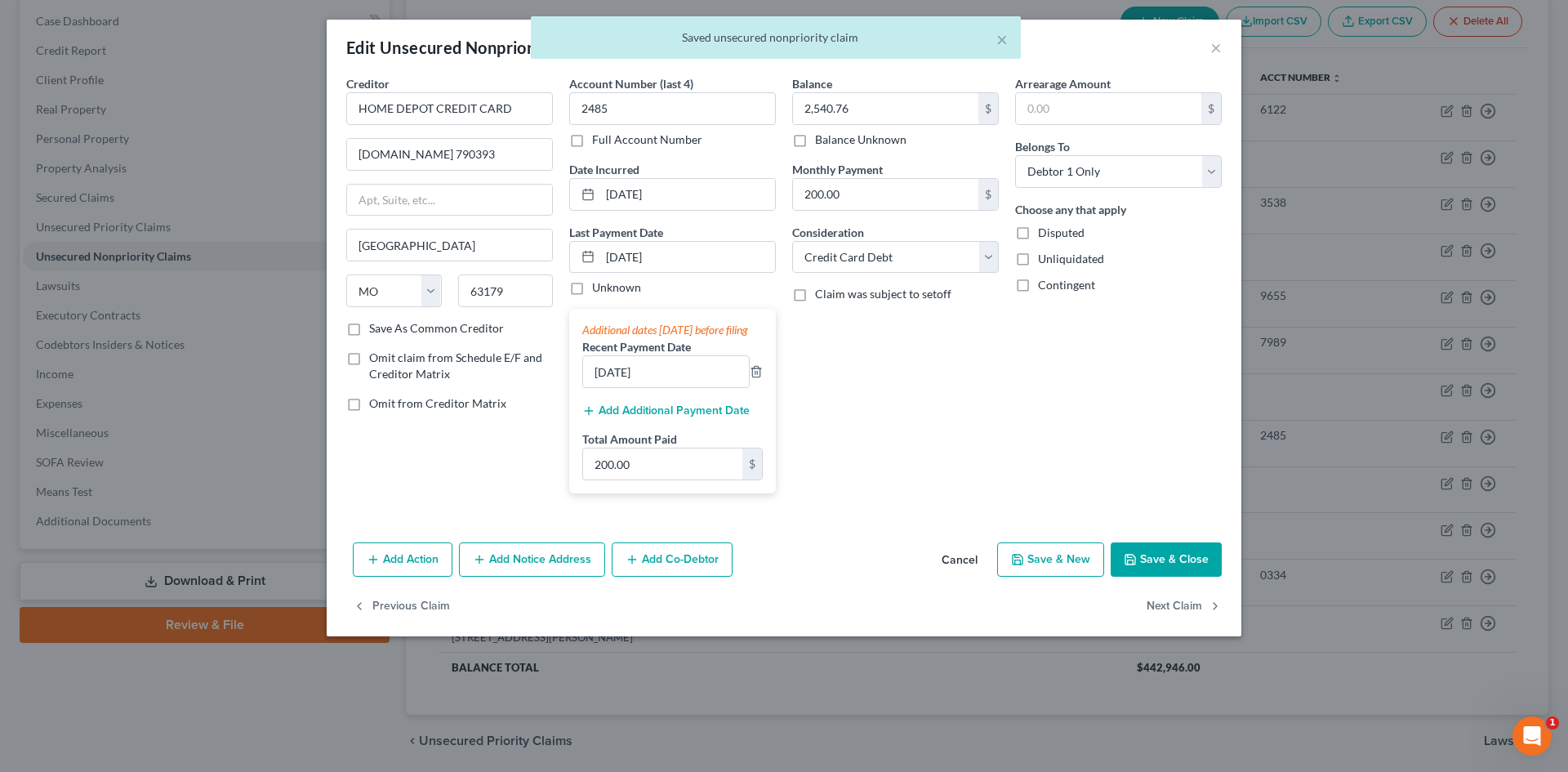
click at [531, 570] on button "Add Notice Address" at bounding box center [532, 559] width 147 height 35
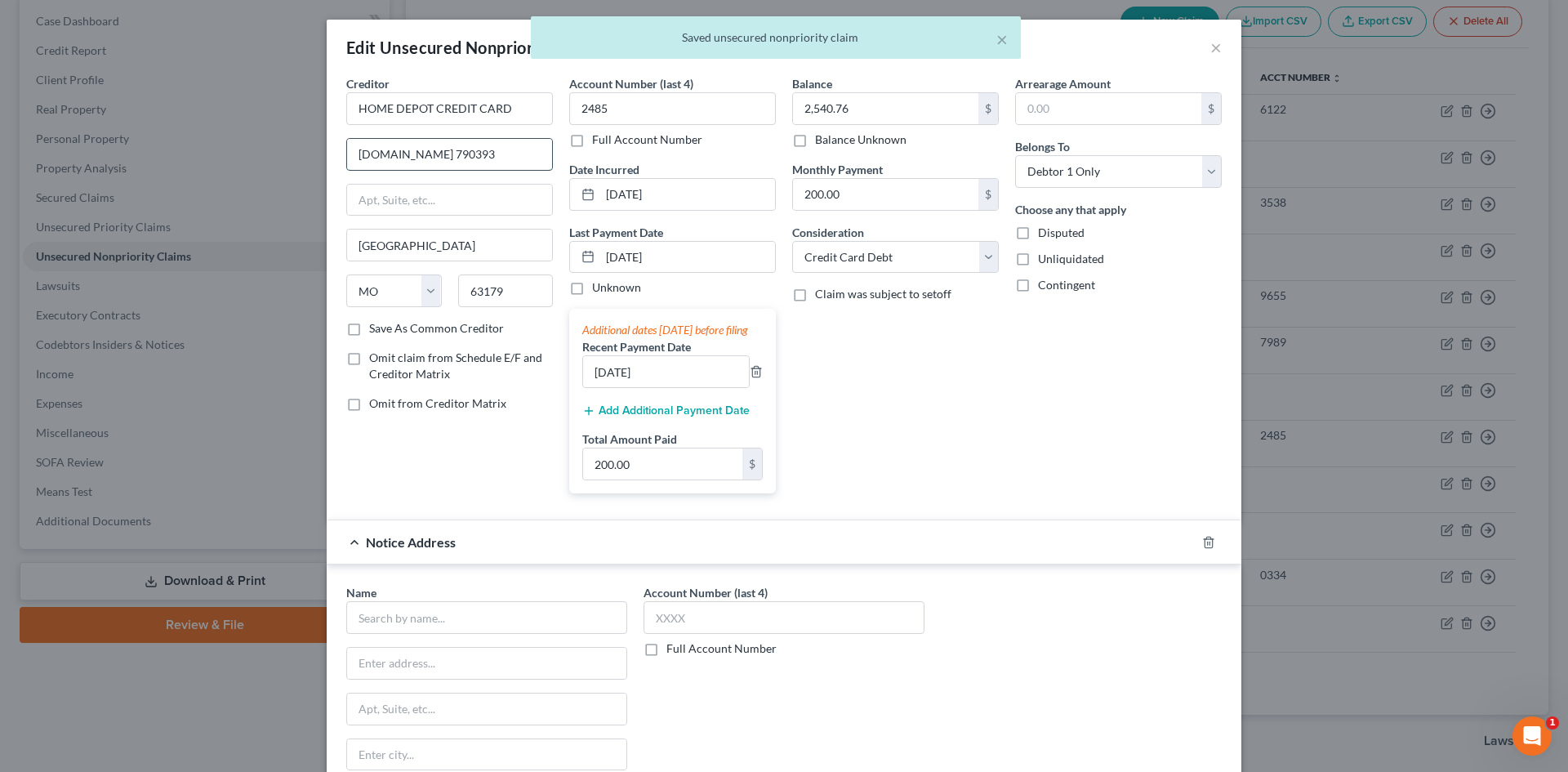
click at [370, 155] on input "P.O.BOX 790393" at bounding box center [449, 154] width 205 height 31
type input "P.O. BOX 790393"
click at [416, 623] on input "text" at bounding box center [486, 617] width 281 height 33
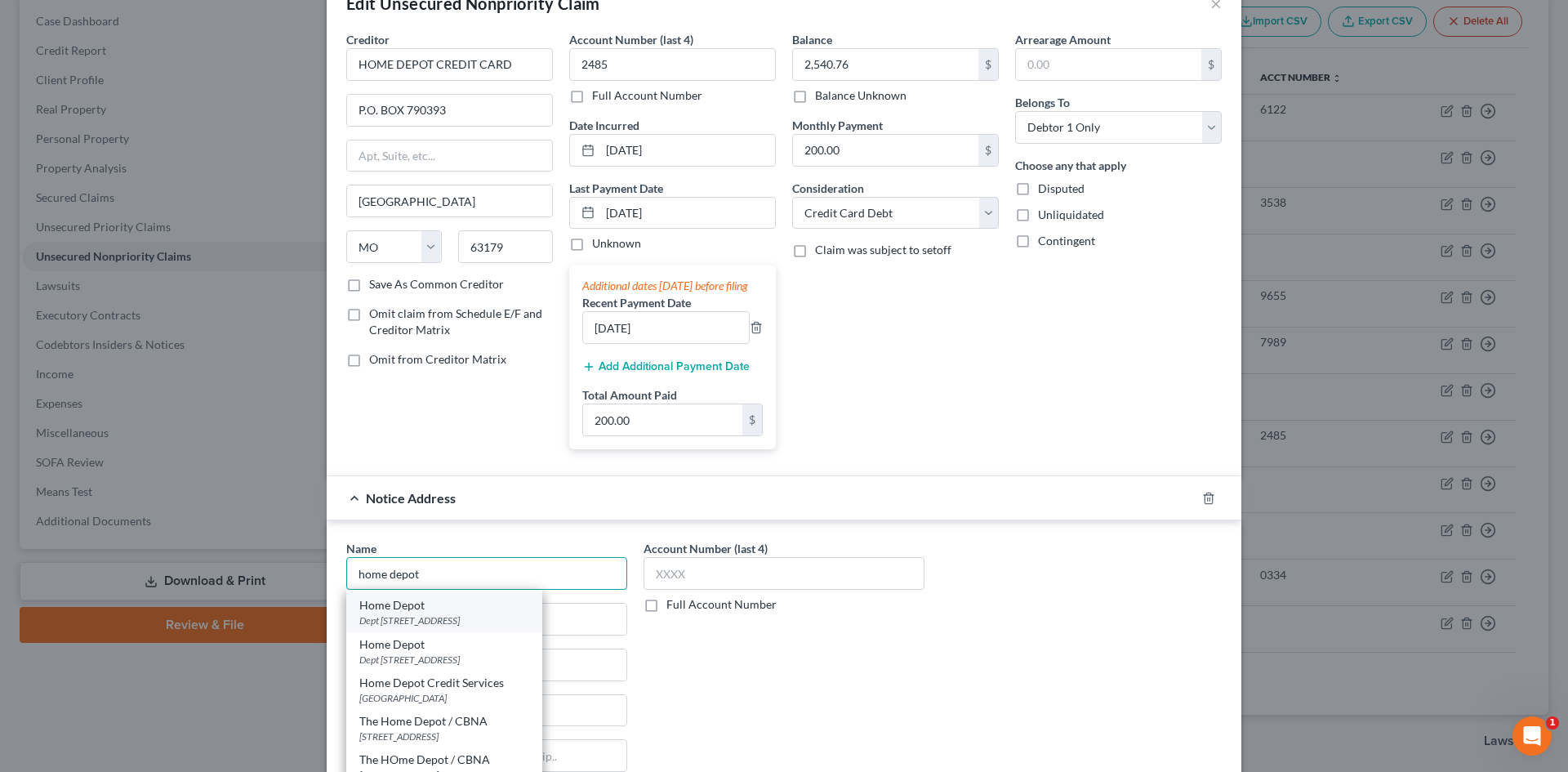
scroll to position [81, 0]
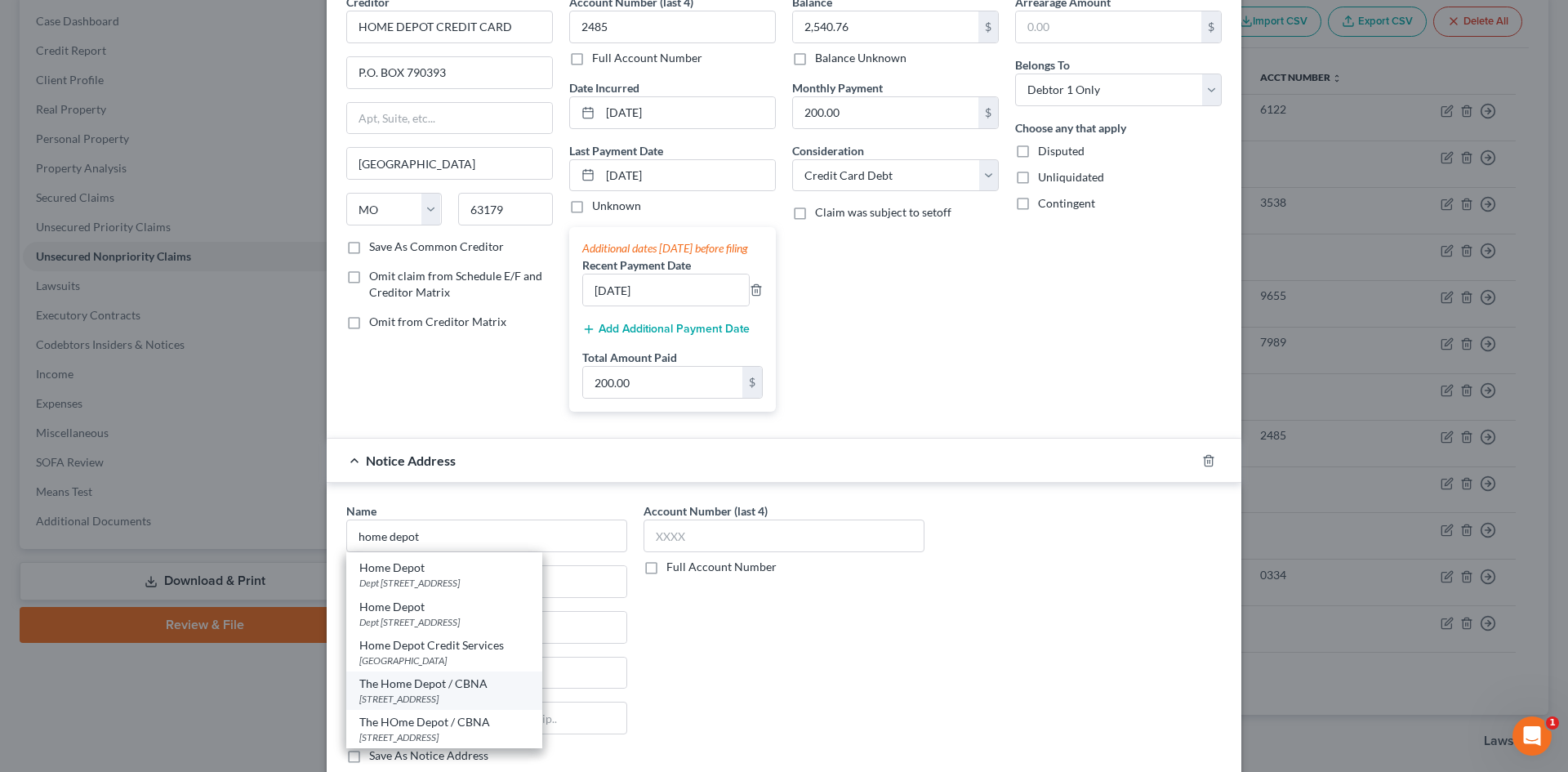
click at [404, 692] on div "The Home Depot / CBNA" at bounding box center [444, 684] width 169 height 16
type input "The Home Depot / CBNA"
type input "PO Box 6497"
type input "Sioux Falls"
select select "43"
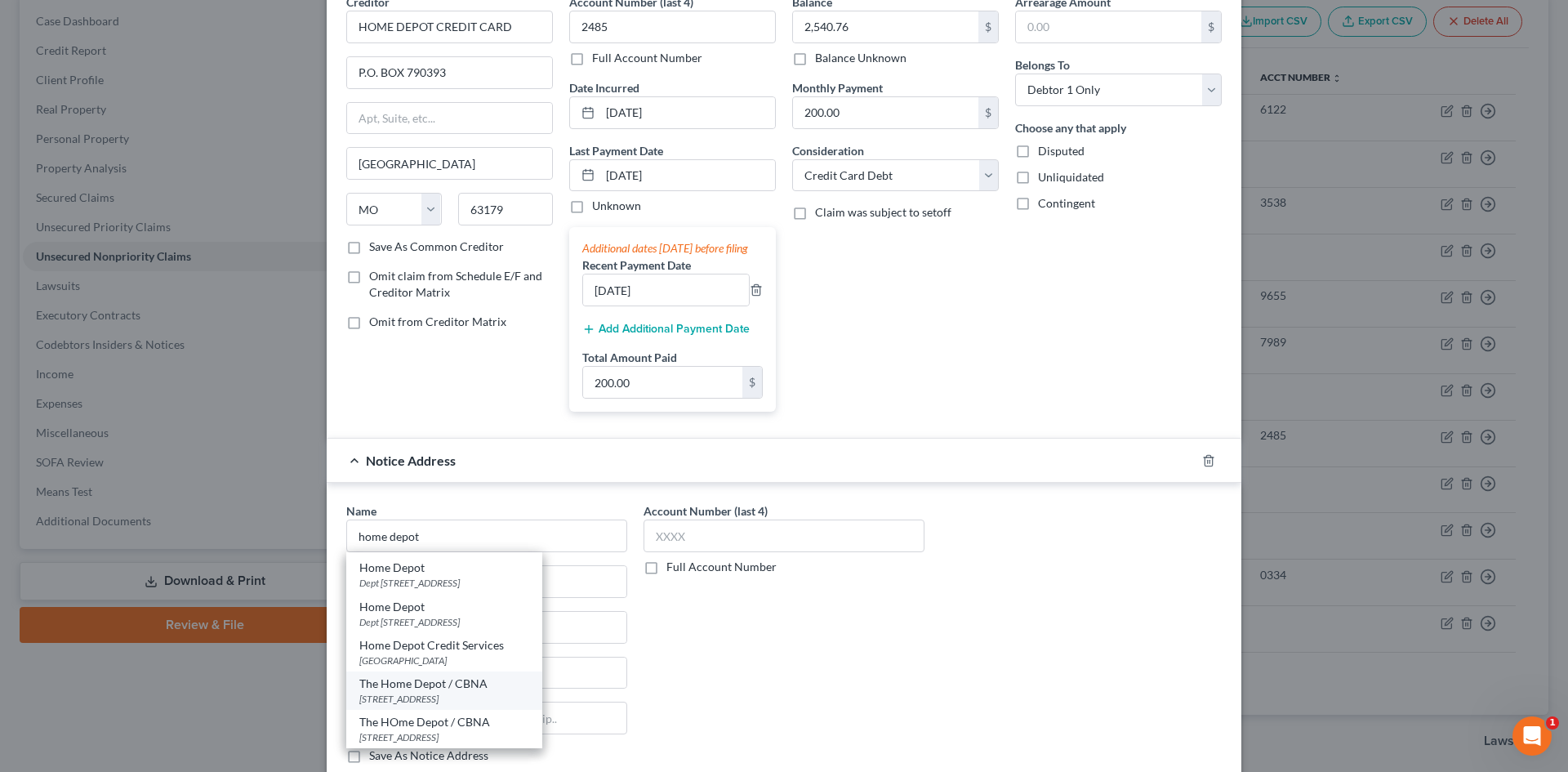
type input "57117"
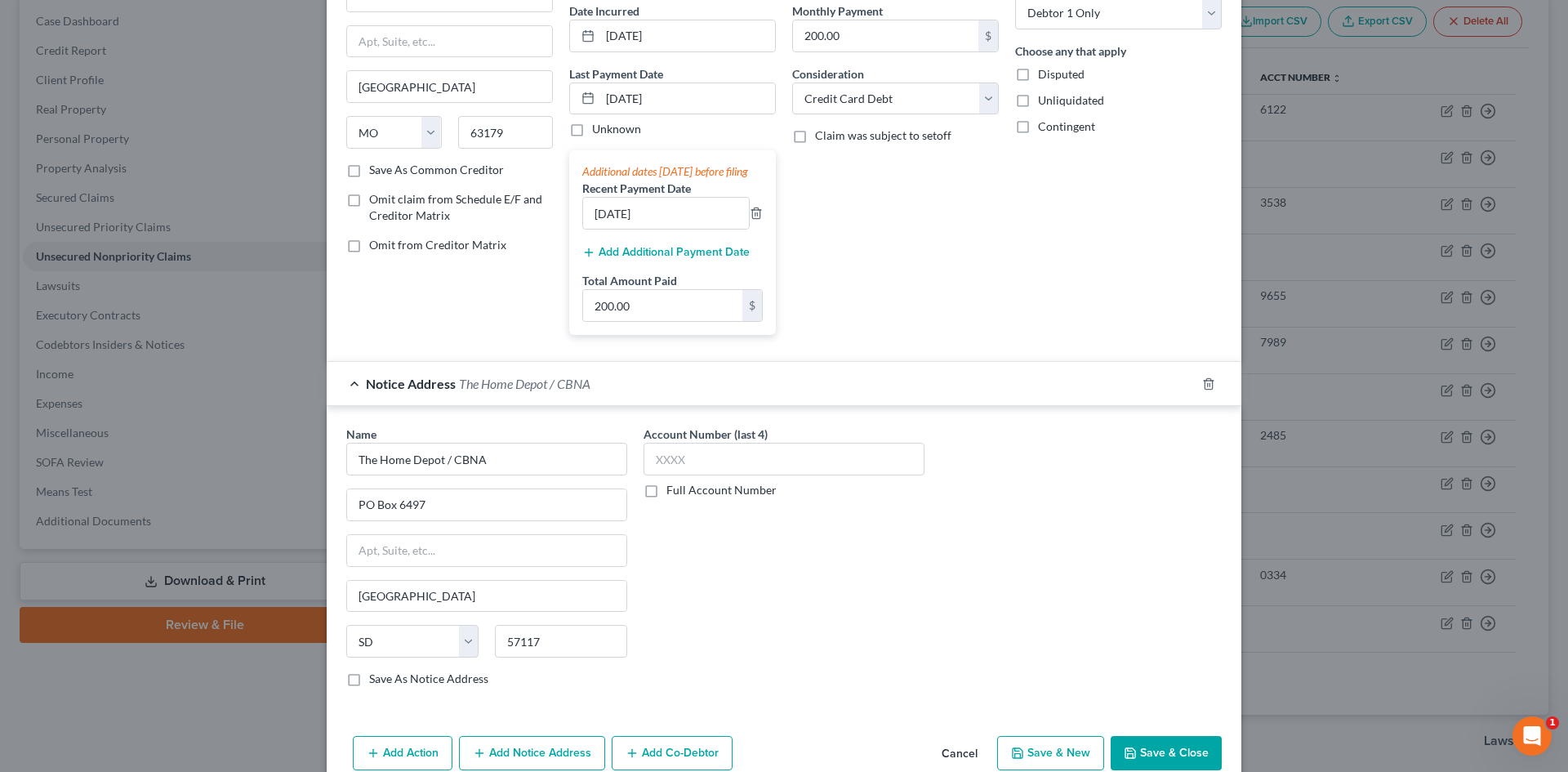
scroll to position [253, 0]
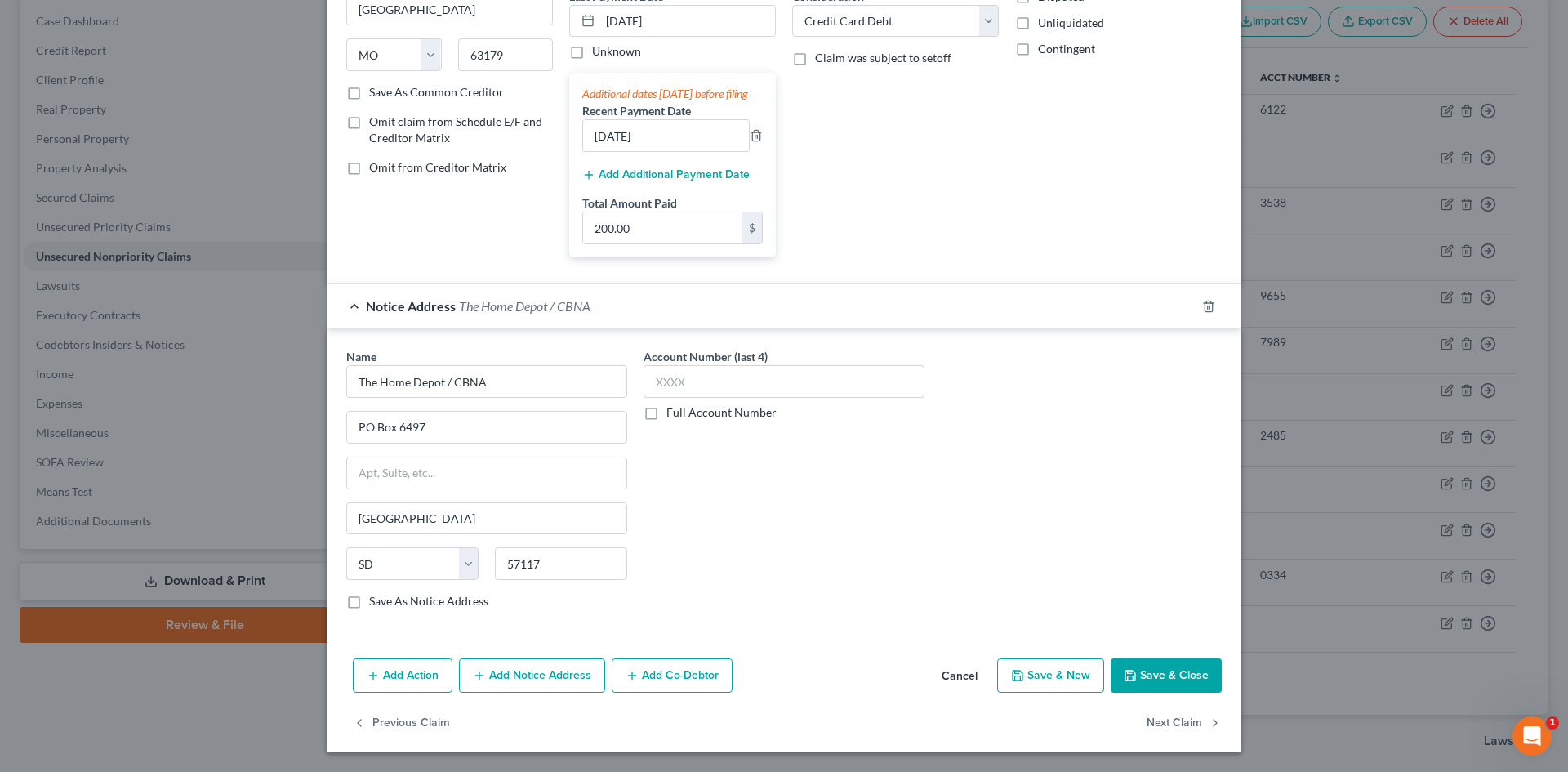
click at [1150, 675] on button "Save & Close" at bounding box center [1166, 675] width 111 height 35
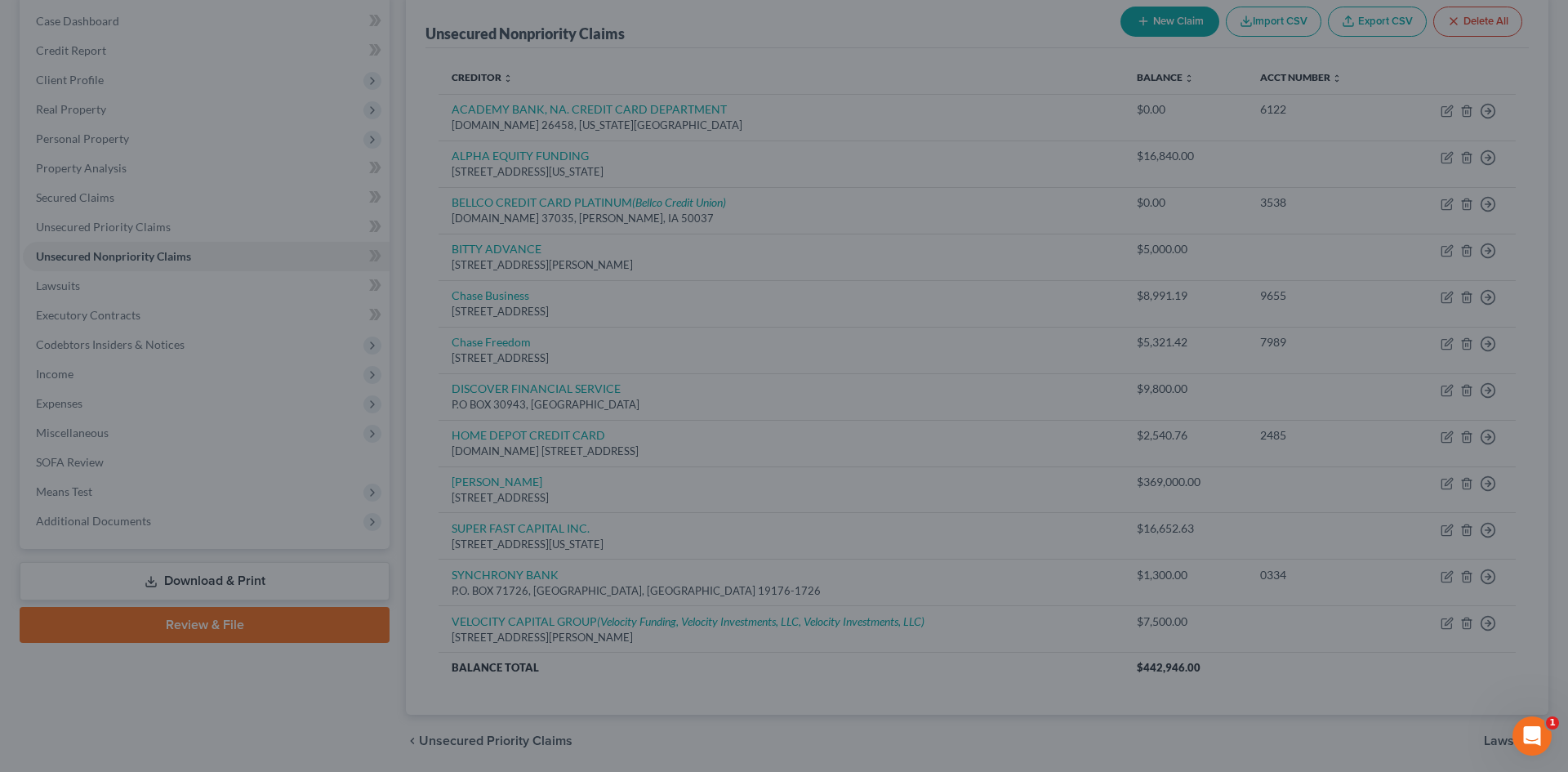
type input "0"
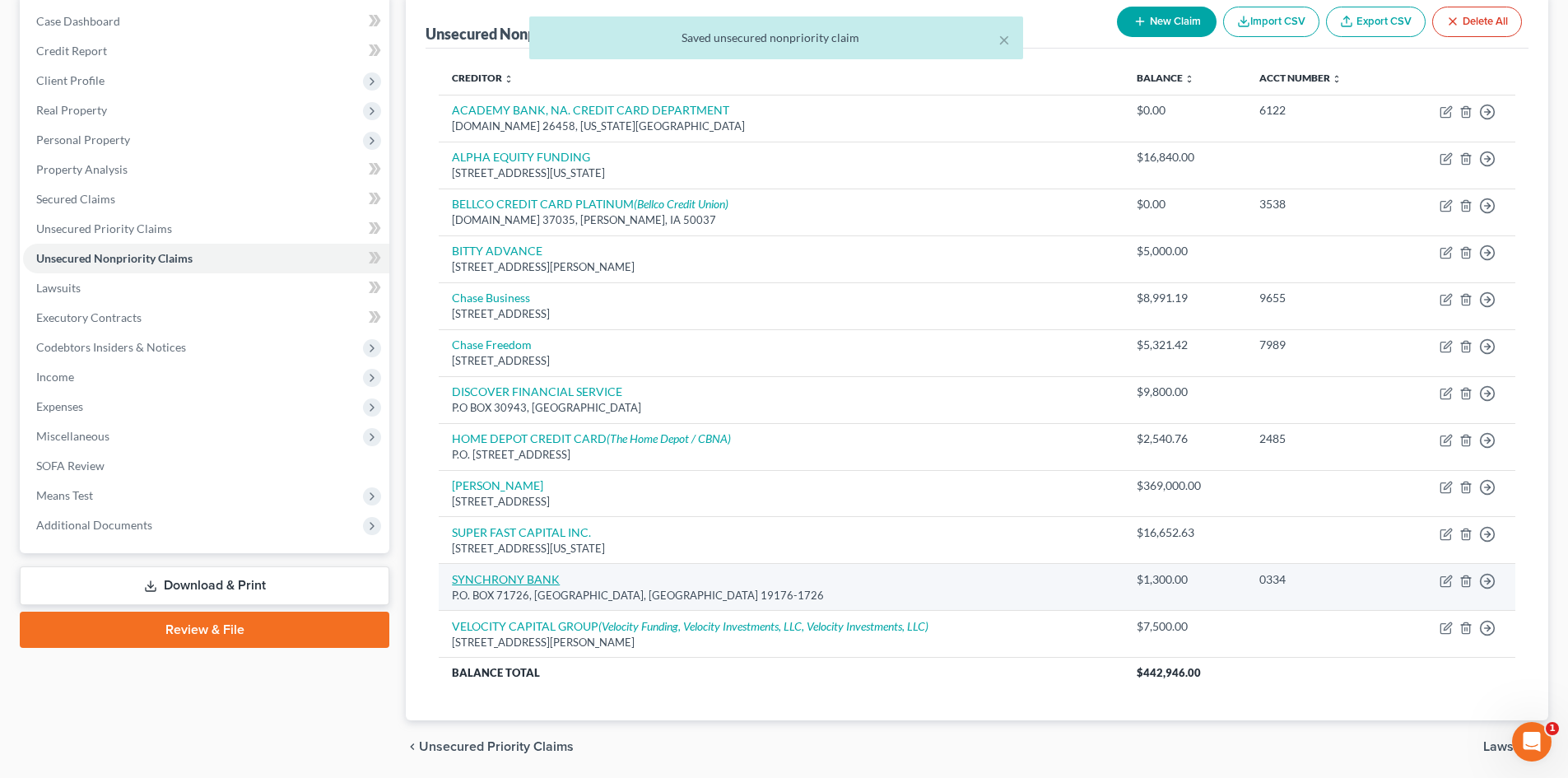
click at [507, 579] on link "SYNCHRONY BANK" at bounding box center [506, 579] width 108 height 14
select select "39"
select select "2"
select select "0"
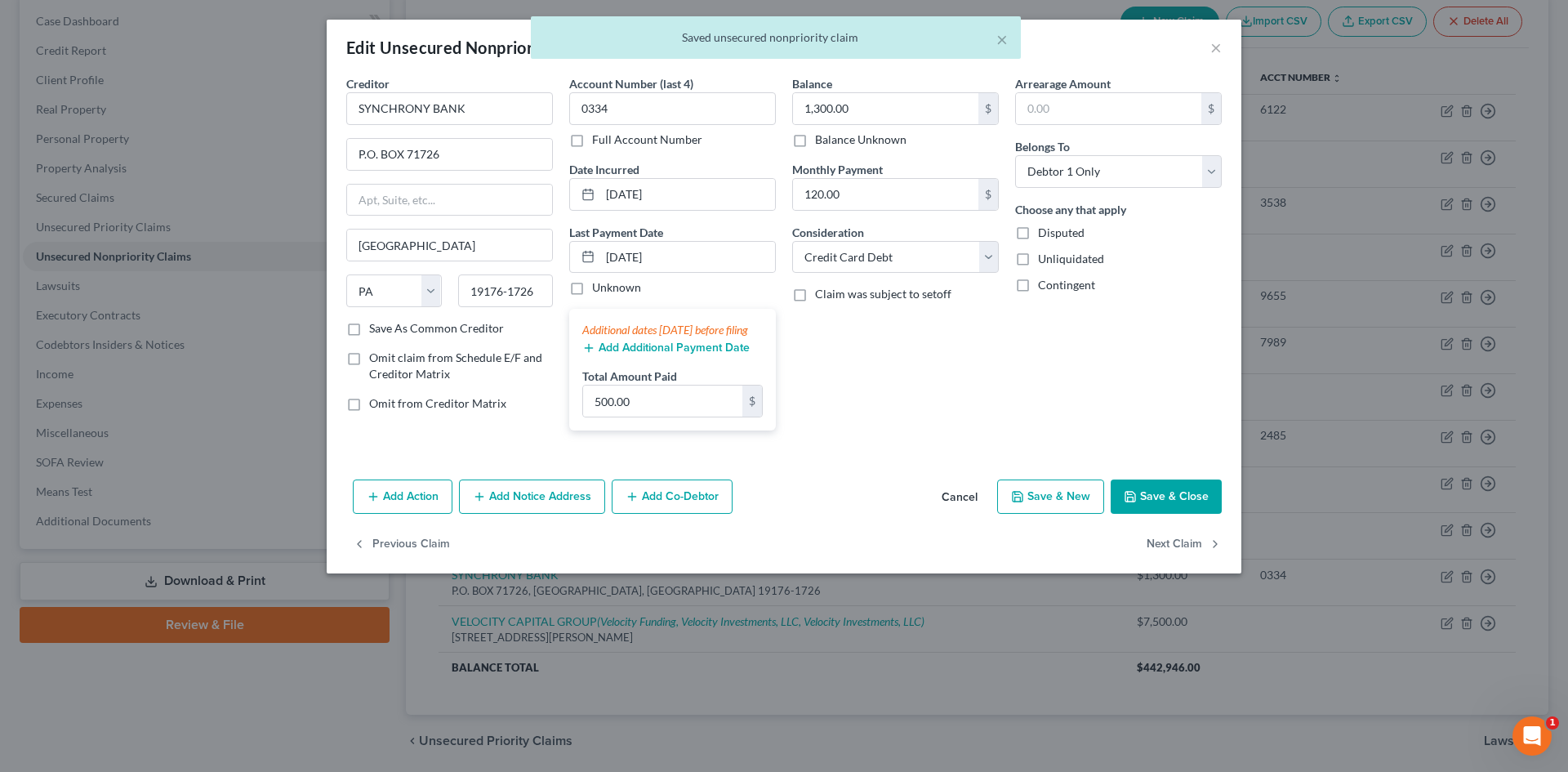
click at [551, 513] on button "Add Notice Address" at bounding box center [532, 496] width 147 height 35
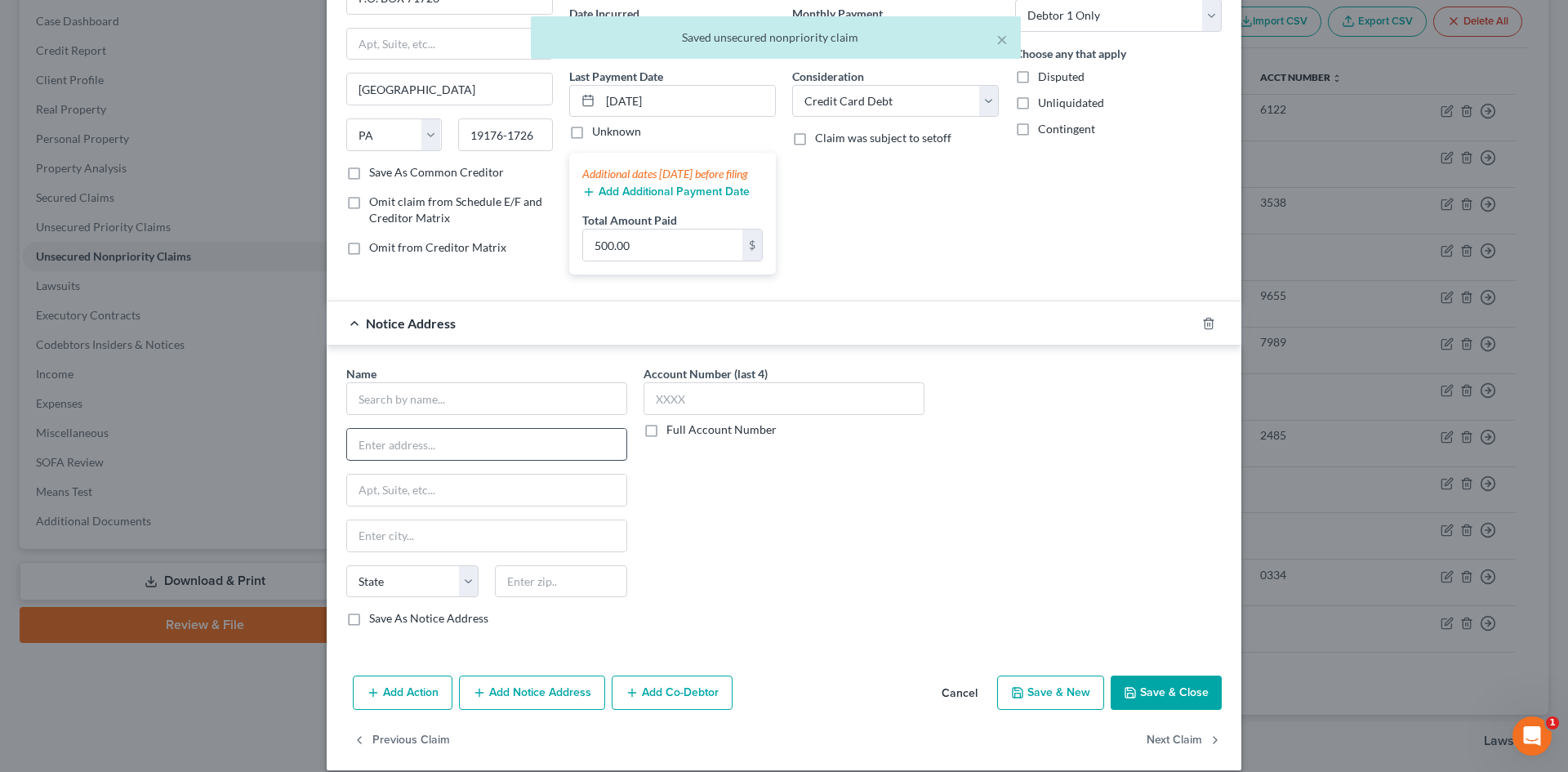
scroll to position [164, 0]
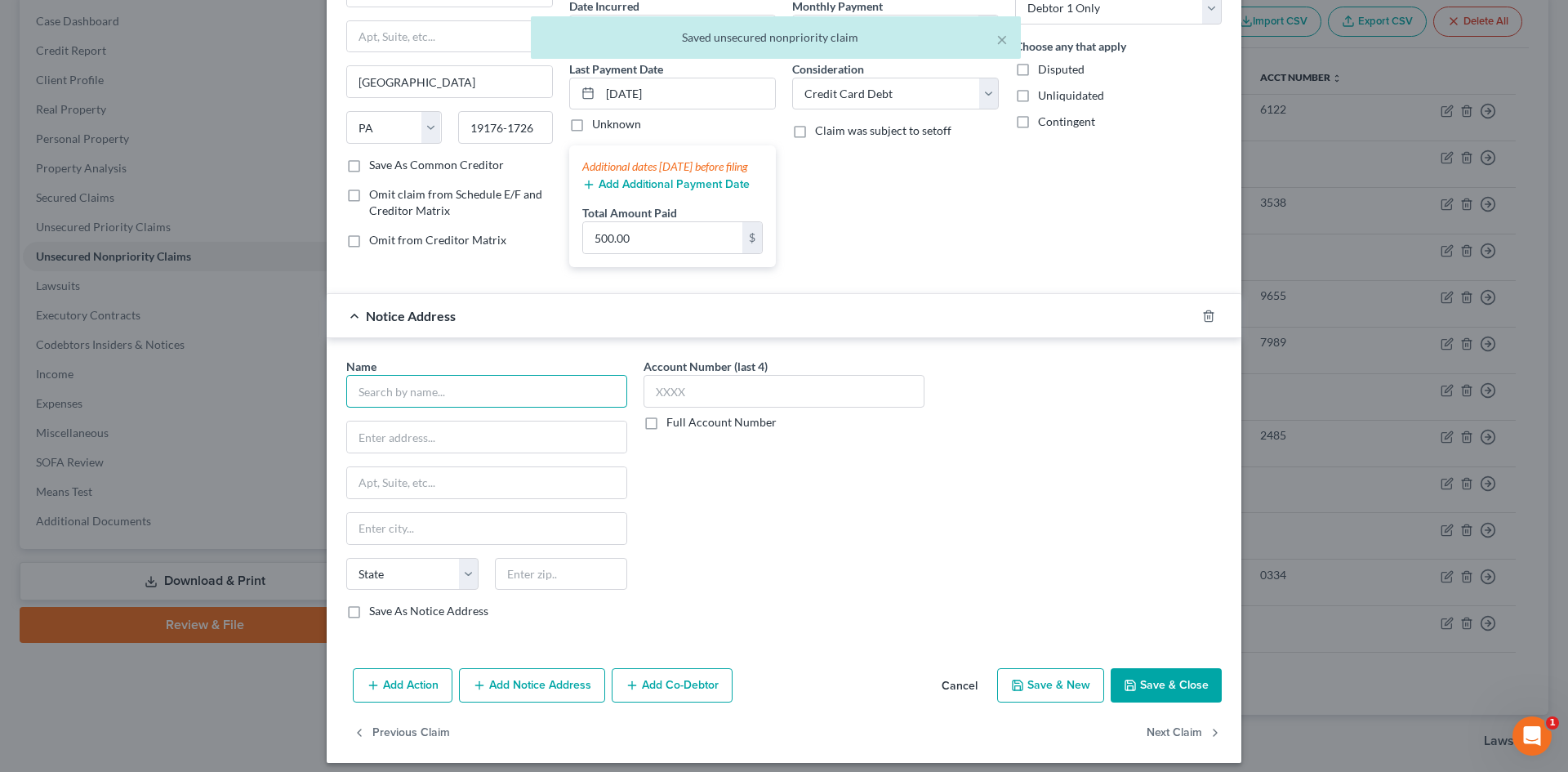
click at [411, 407] on input "text" at bounding box center [486, 390] width 281 height 33
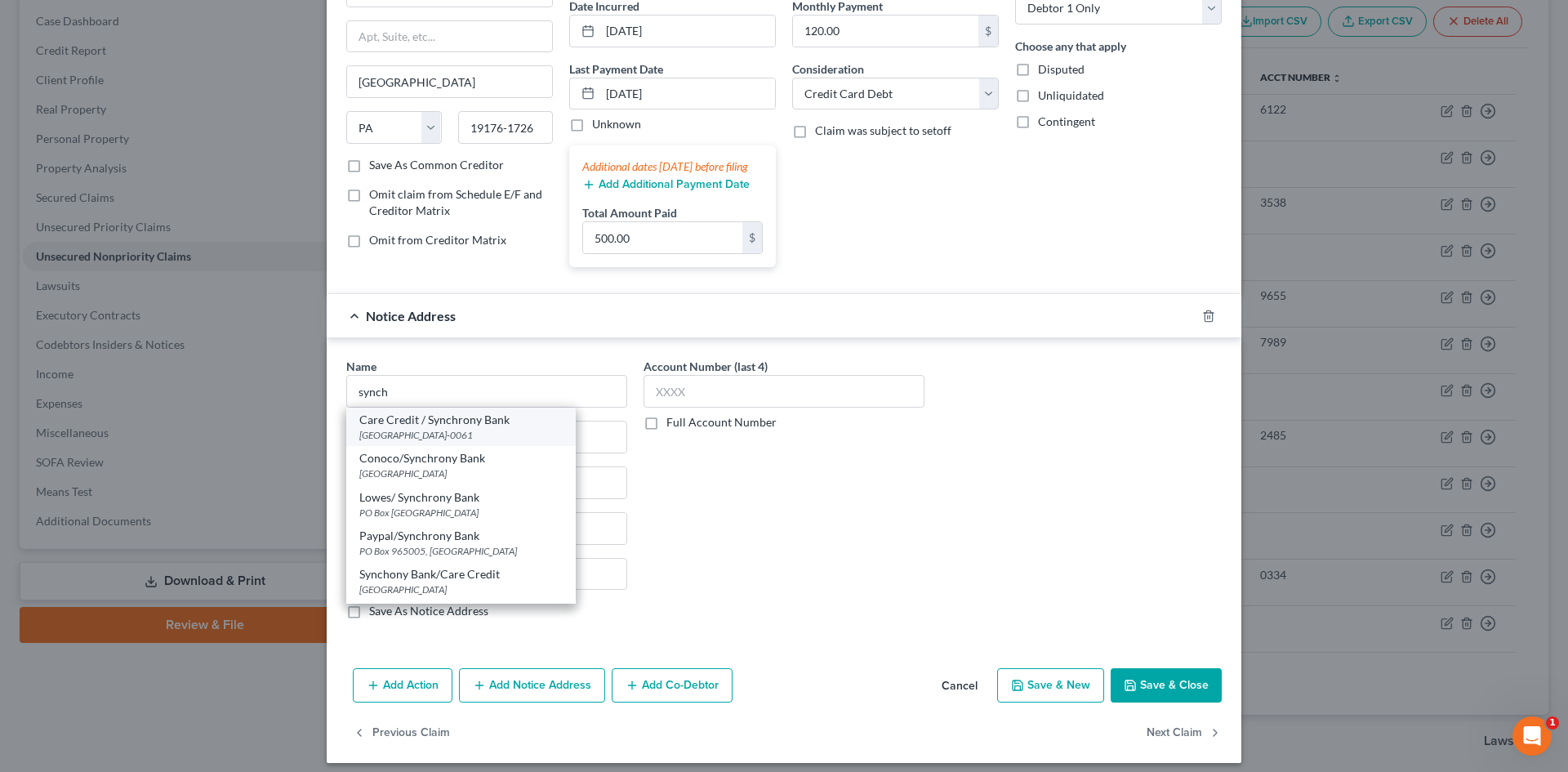
click at [413, 428] on div "Care Credit / Synchrony Bank" at bounding box center [461, 419] width 203 height 16
type input "Care Credit / Synchrony Bank"
type input "PO Box 960061"
type input "Orlando"
select select "9"
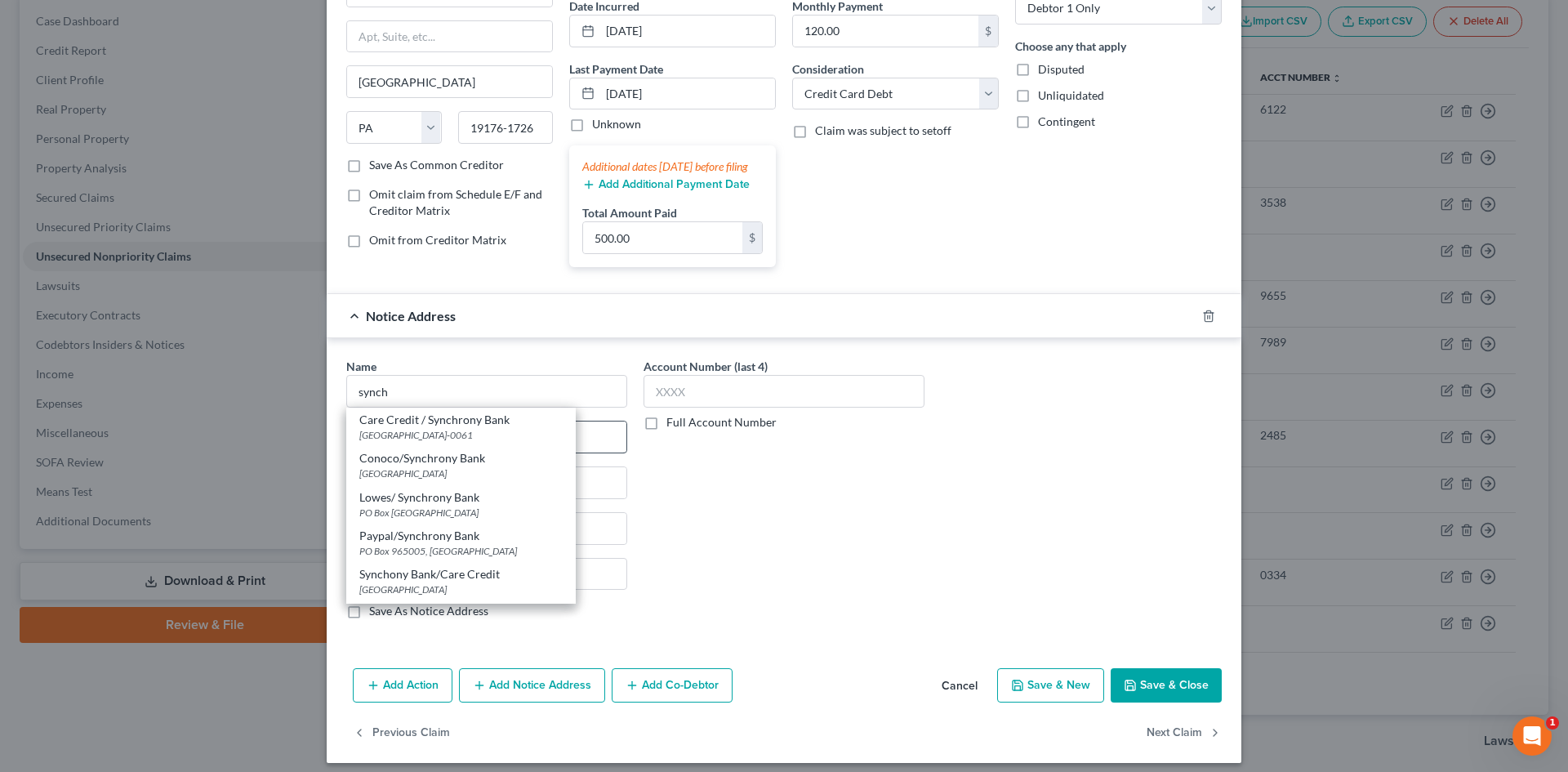
type input "32896-0061"
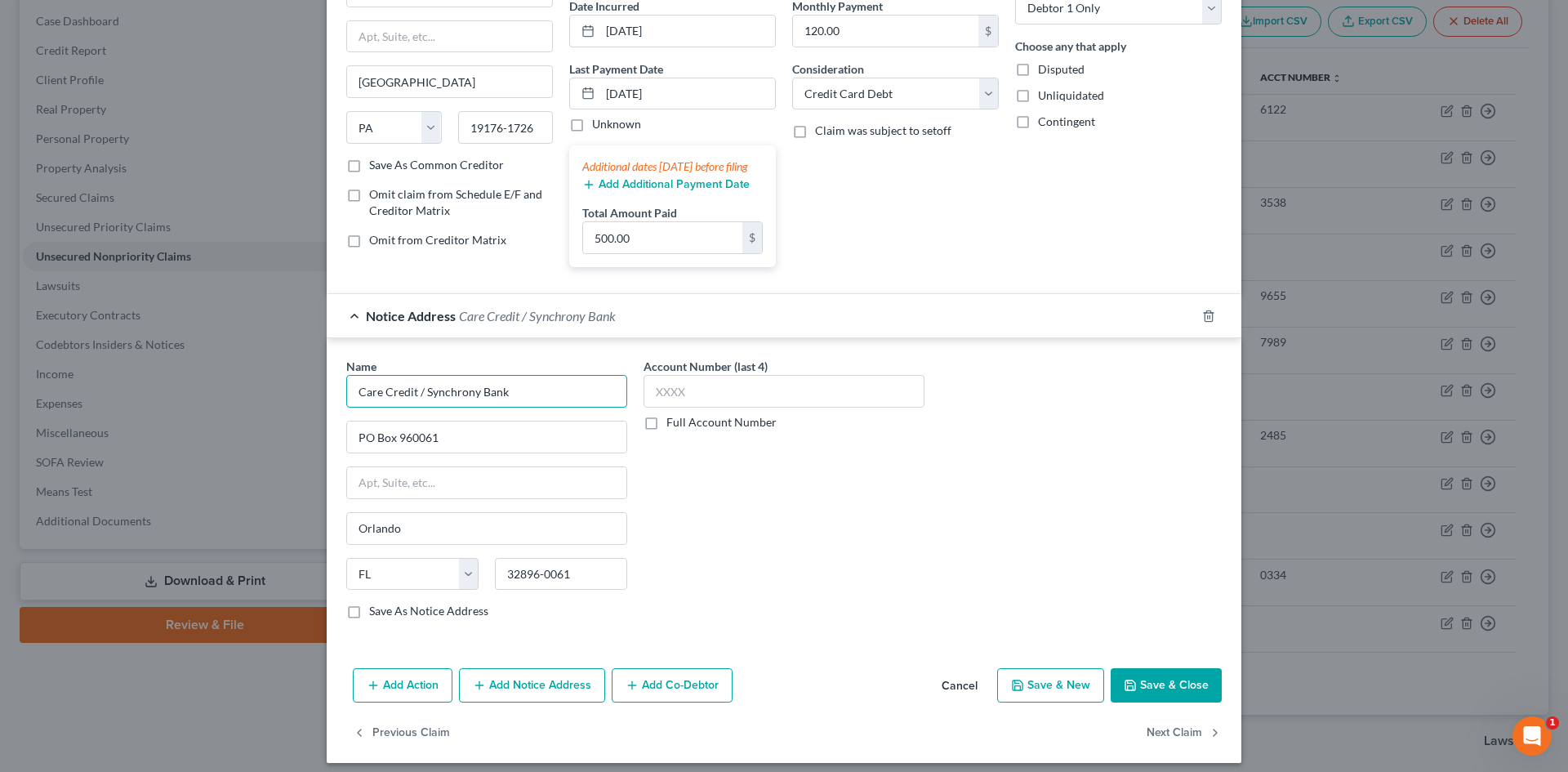
drag, startPoint x: 417, startPoint y: 407, endPoint x: 143, endPoint y: 441, distance: 276.1
click at [147, 440] on div "Edit Unsecured Nonpriority Claim × Creditor * SYNCHRONY BANK P.O. BOX 71726 PHI…" at bounding box center [784, 386] width 1568 height 772
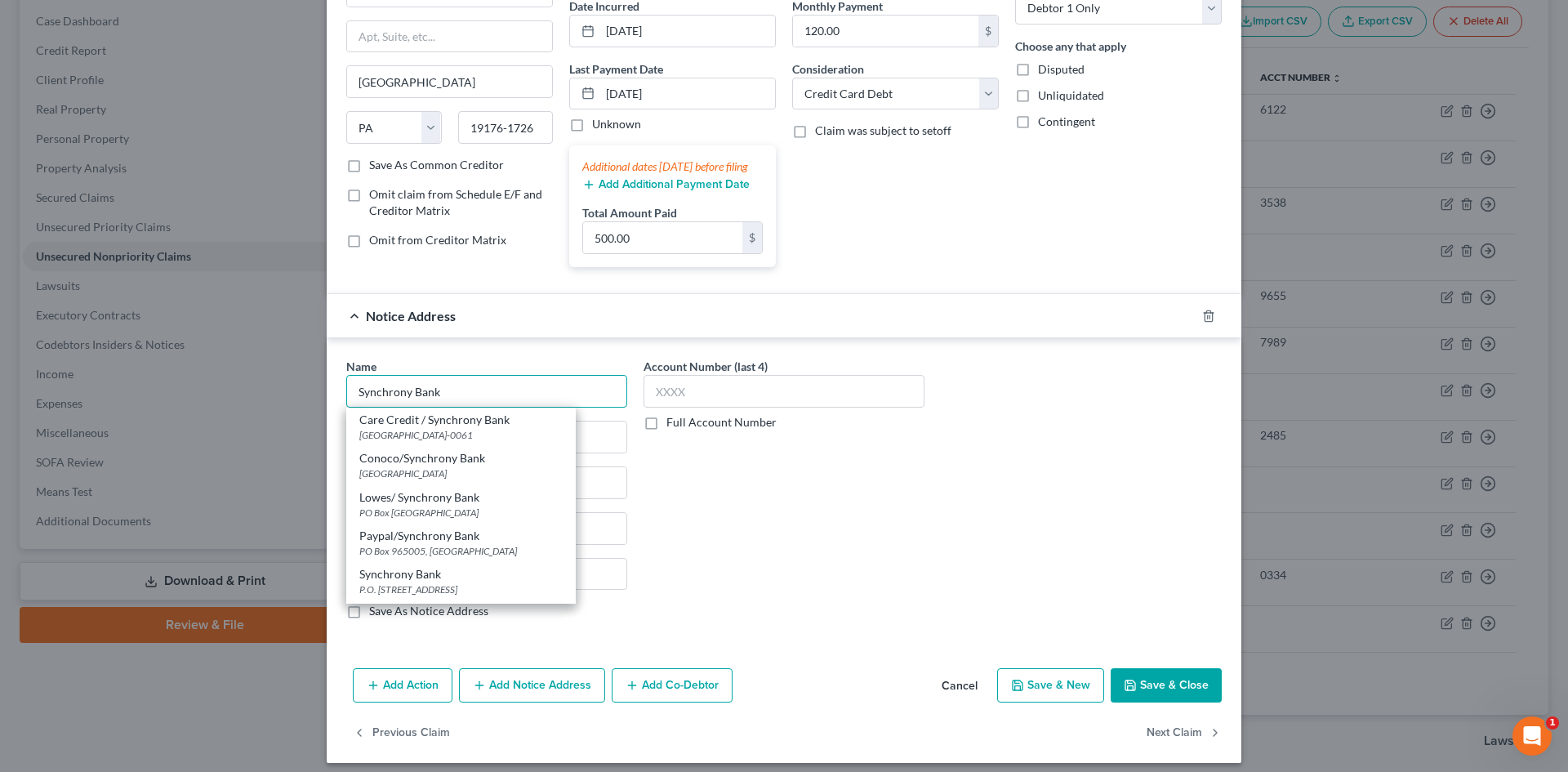
type input "Synchrony Bank"
click at [1173, 703] on button "Save & Close" at bounding box center [1166, 685] width 111 height 35
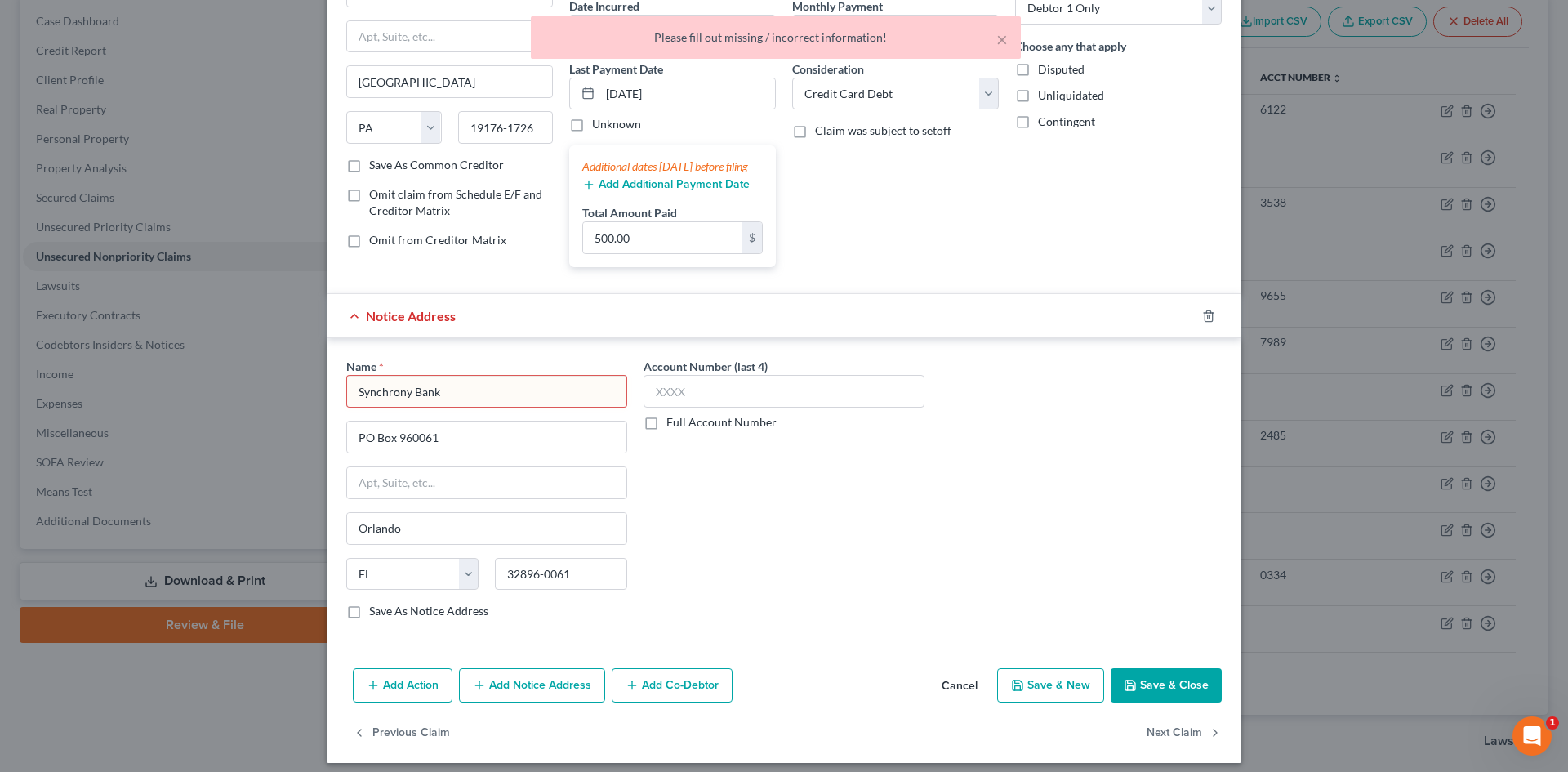
click at [537, 407] on input "Synchrony Bank" at bounding box center [486, 390] width 281 height 33
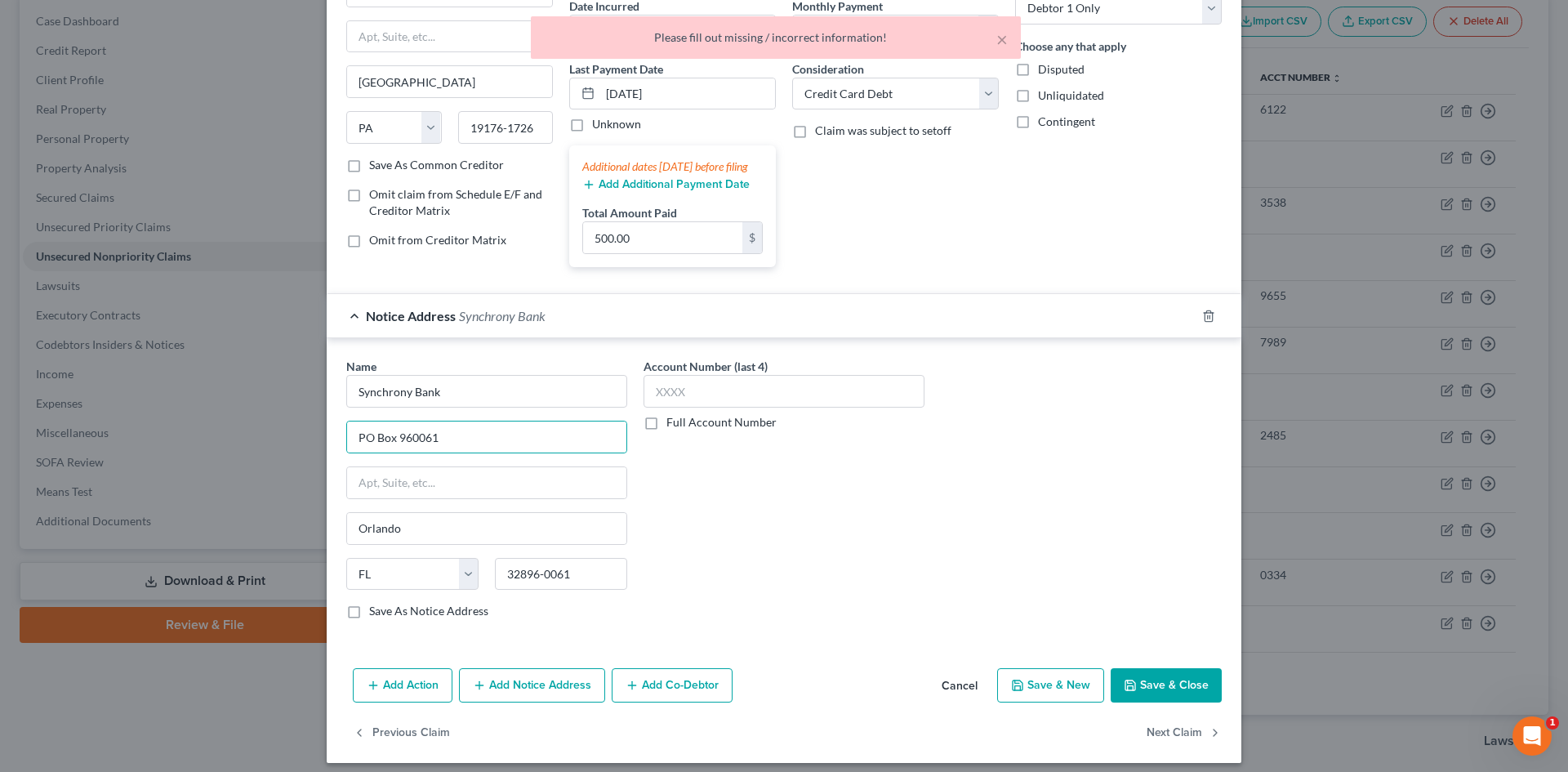
click at [1131, 692] on icon "button" at bounding box center [1129, 685] width 13 height 13
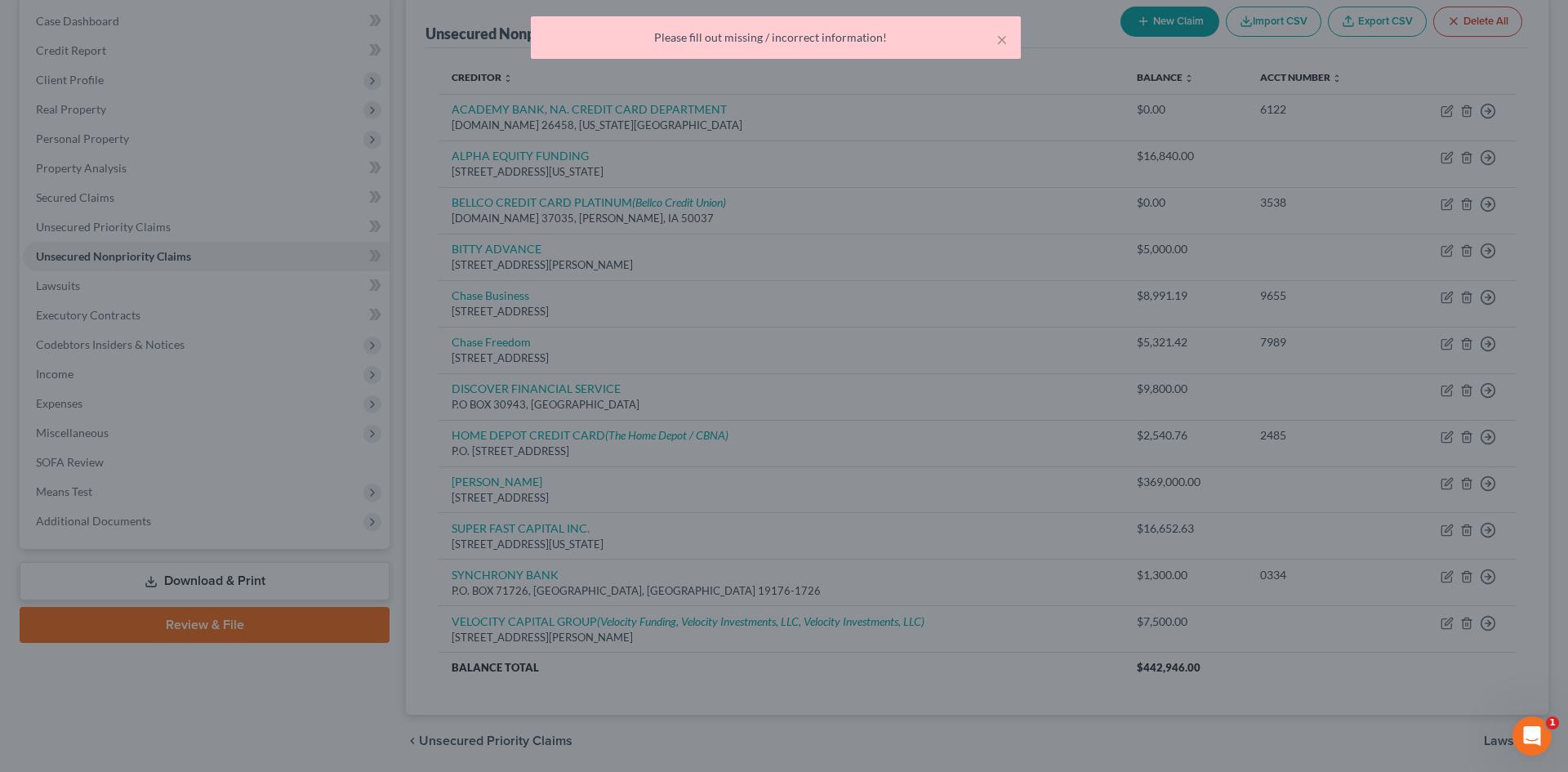
type input "0"
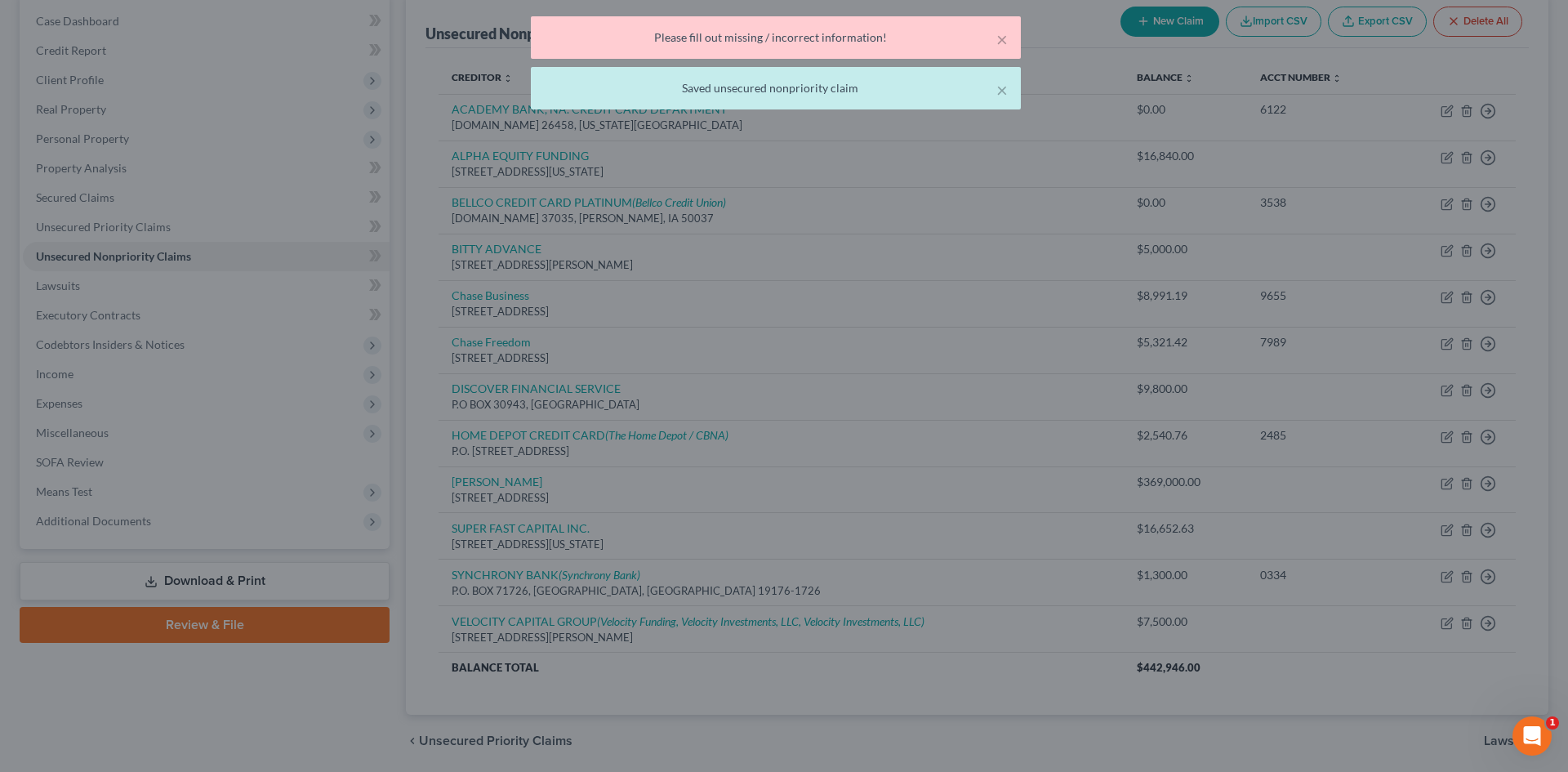
scroll to position [0, 0]
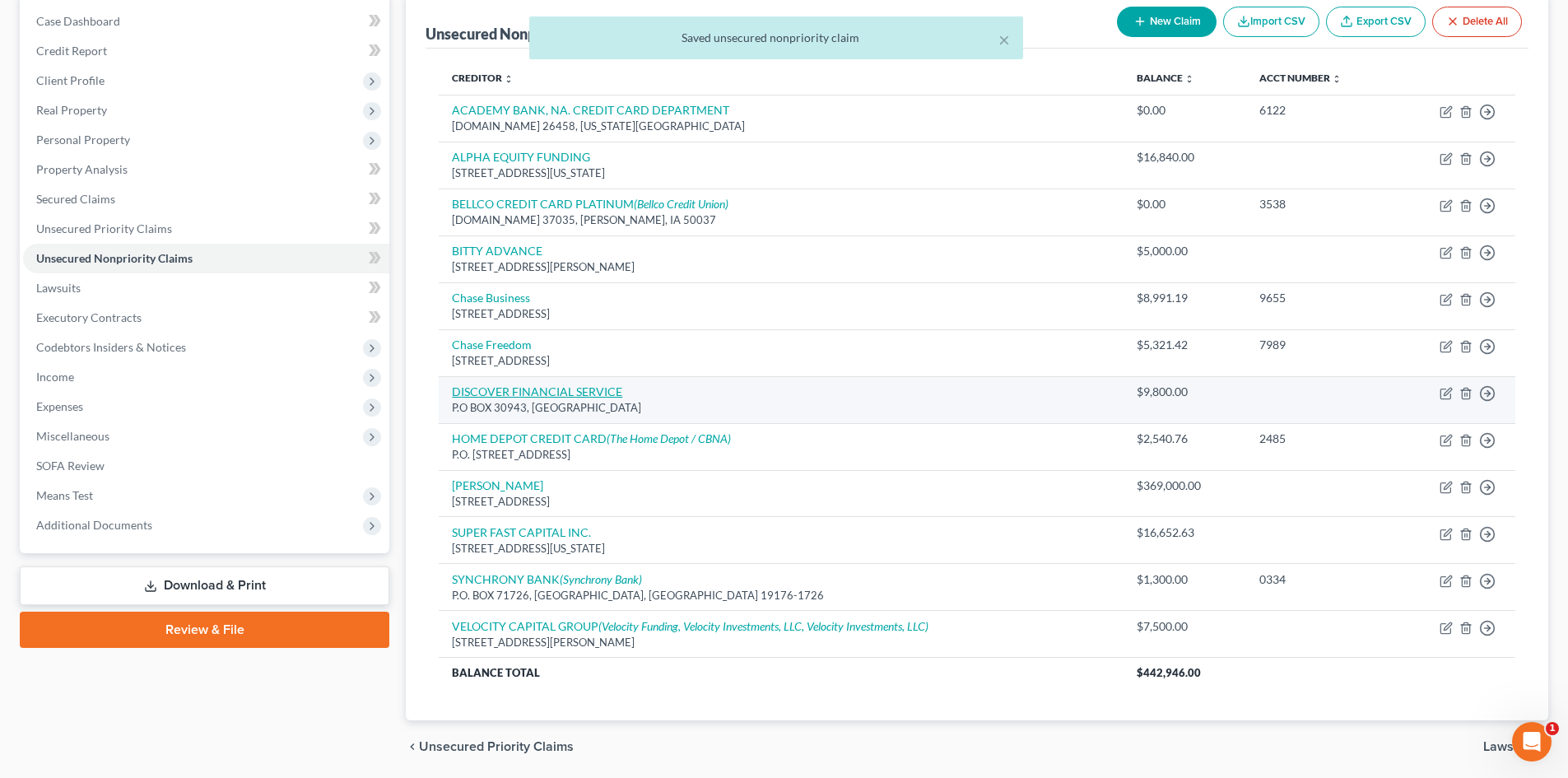
click at [522, 389] on link "DISCOVER FINANCIAL SERVICE" at bounding box center [537, 391] width 171 height 14
select select "46"
select select "2"
select select "0"
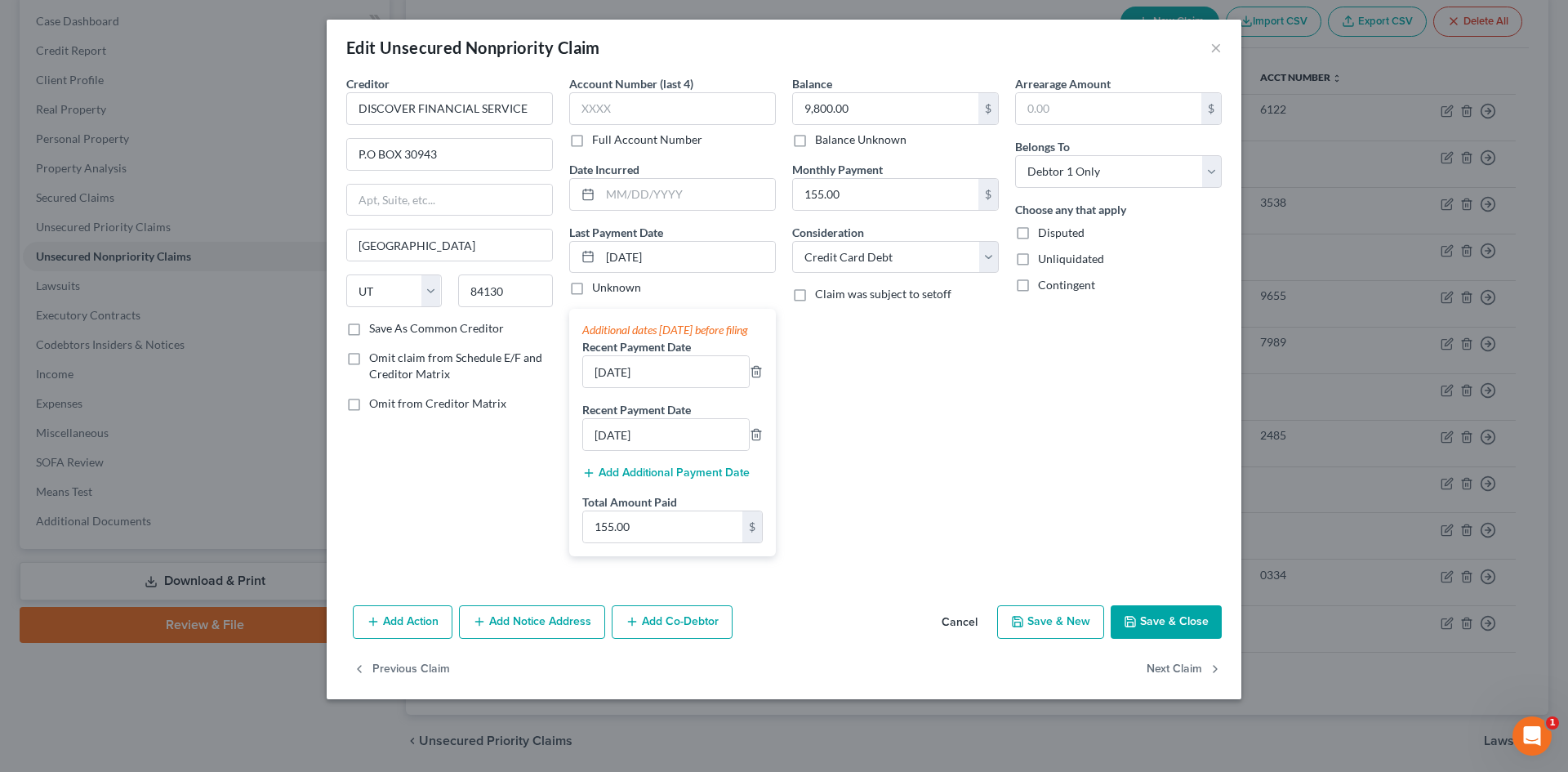
click at [511, 639] on button "Add Notice Address" at bounding box center [532, 622] width 147 height 35
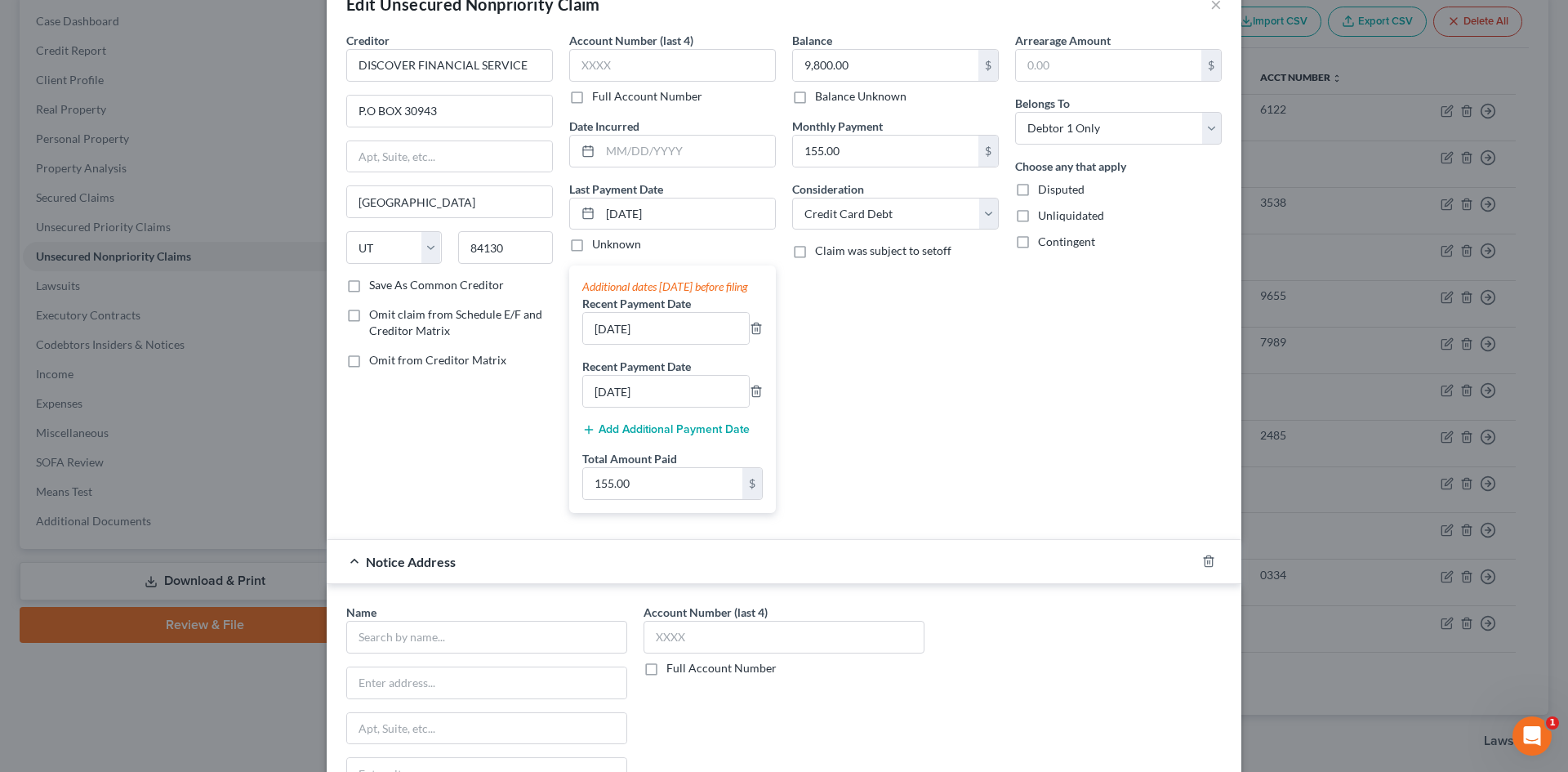
scroll to position [81, 0]
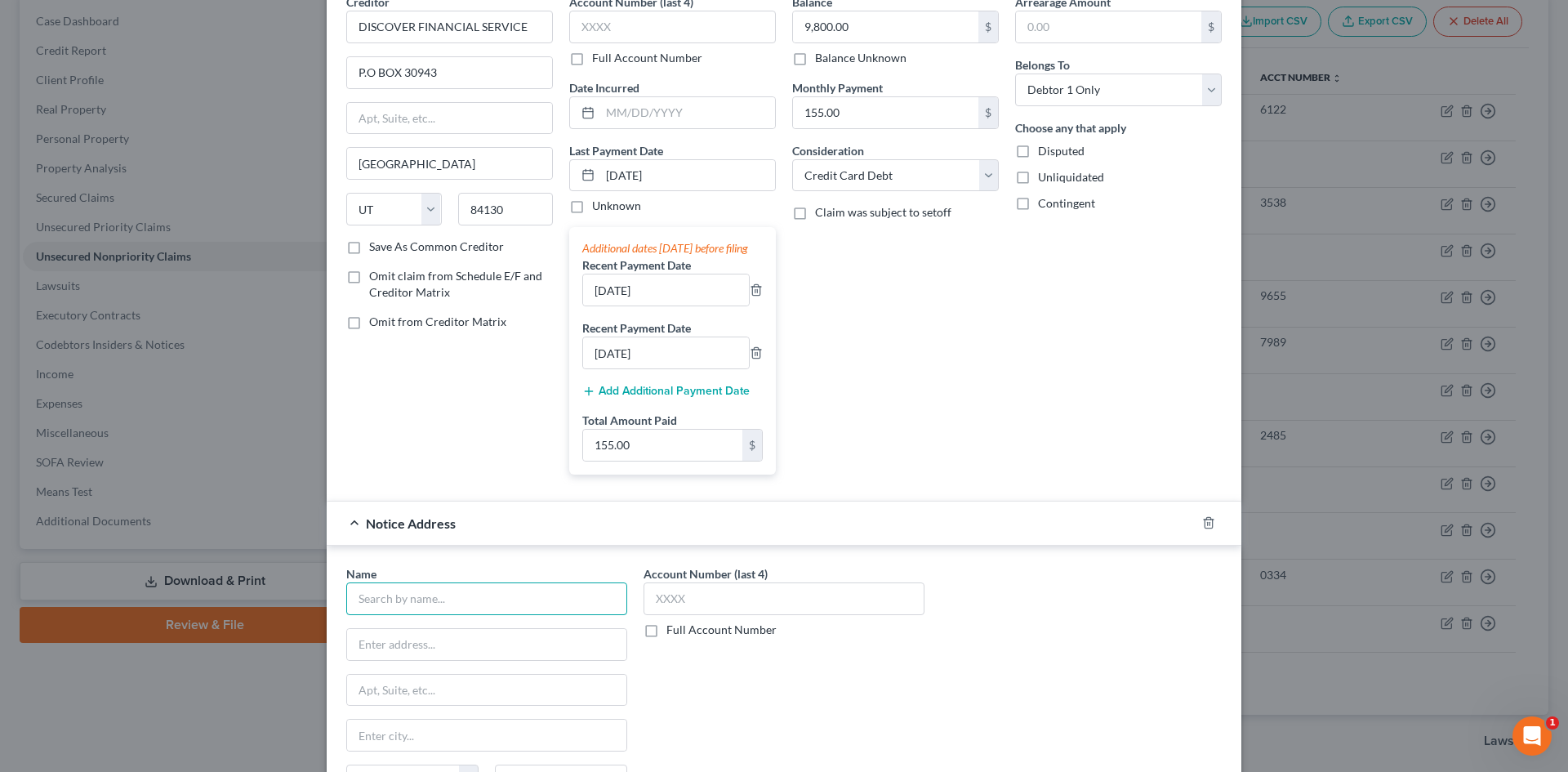
click at [440, 611] on input "text" at bounding box center [486, 599] width 281 height 33
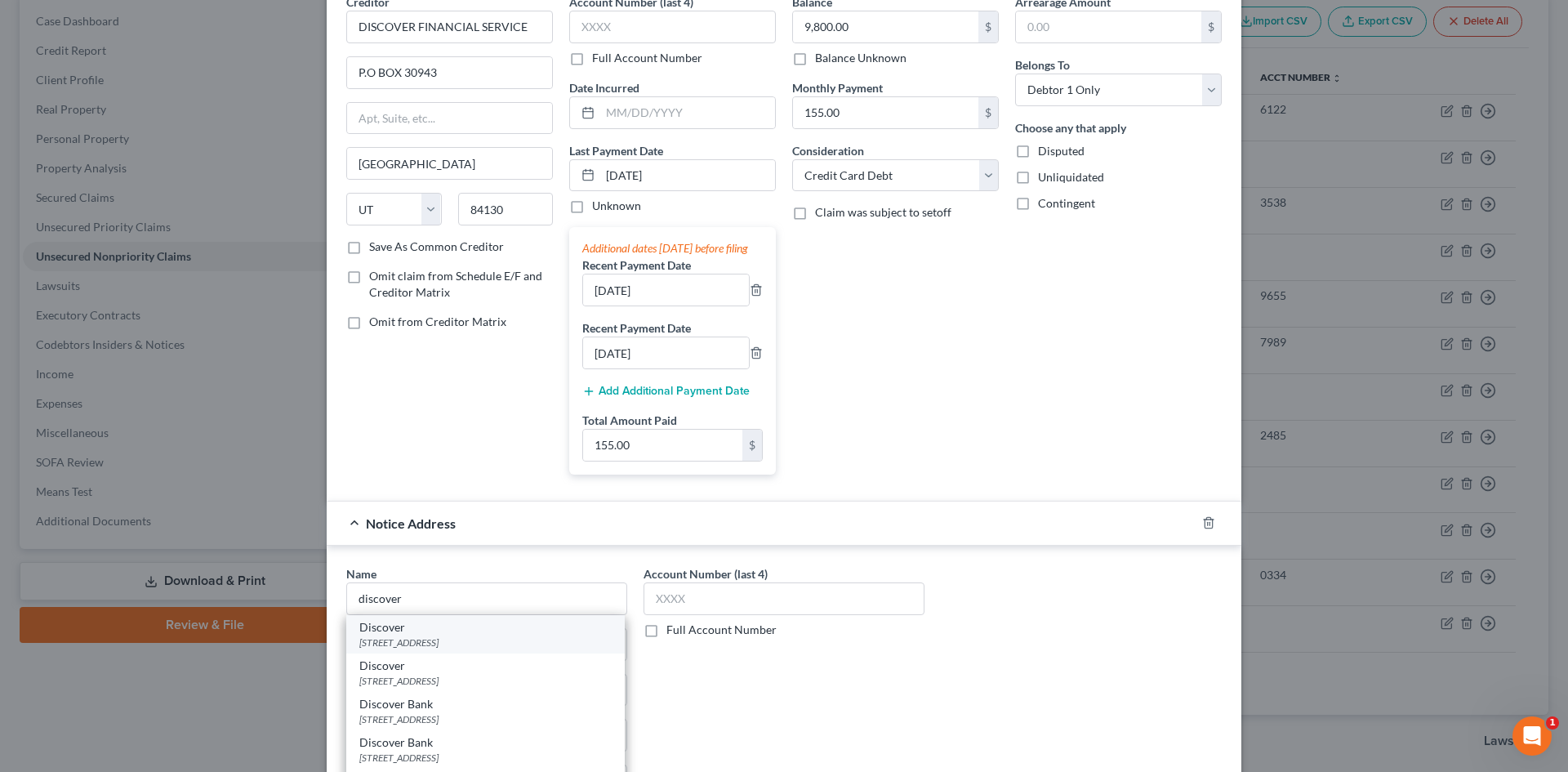
click at [422, 649] on div "PO Box 15316, Wilmington, DE 19850" at bounding box center [485, 642] width 253 height 14
type input "Discover"
type input "PO Box 15316"
type input "Wilmington"
select select "7"
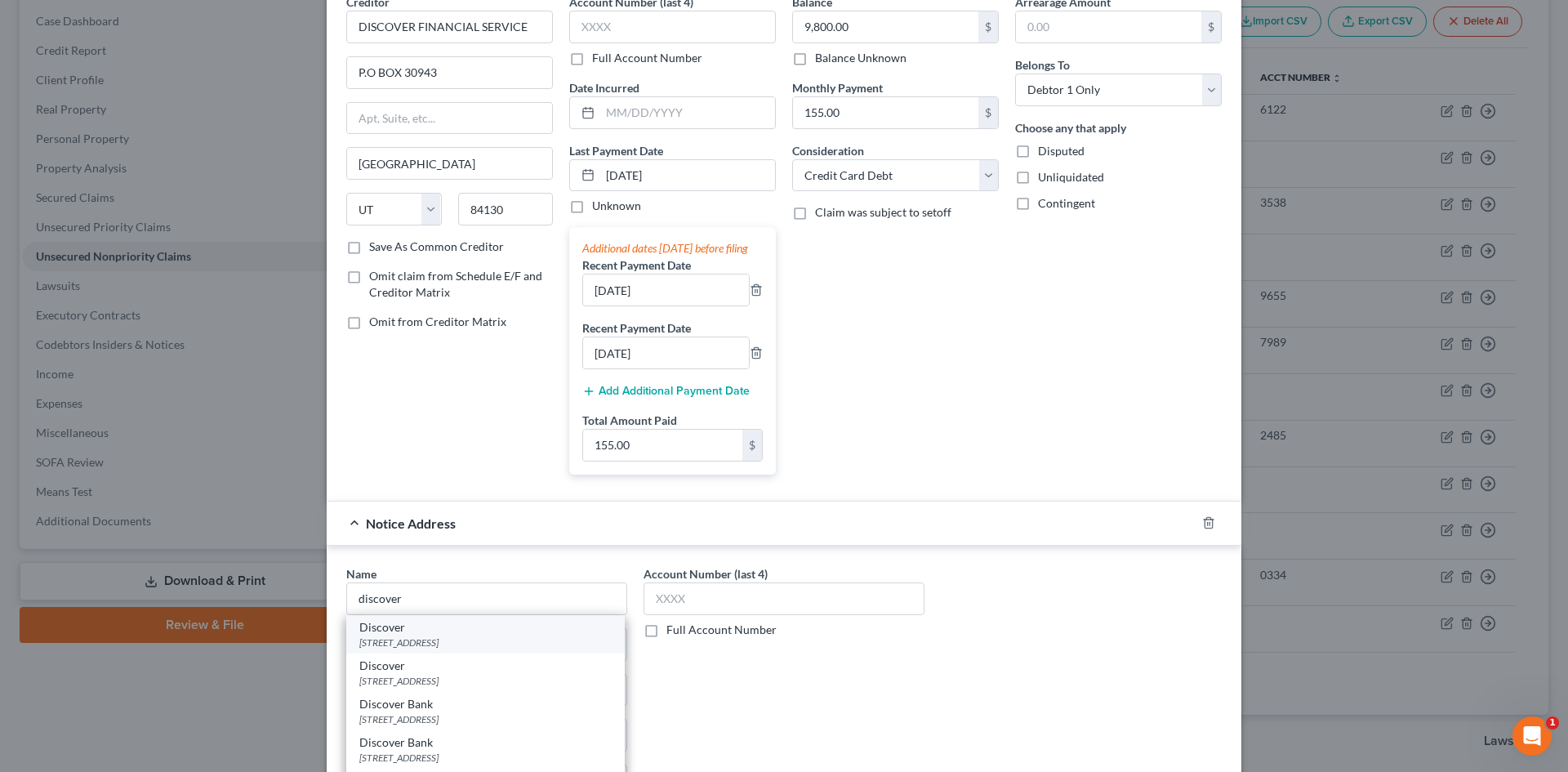
type input "19850"
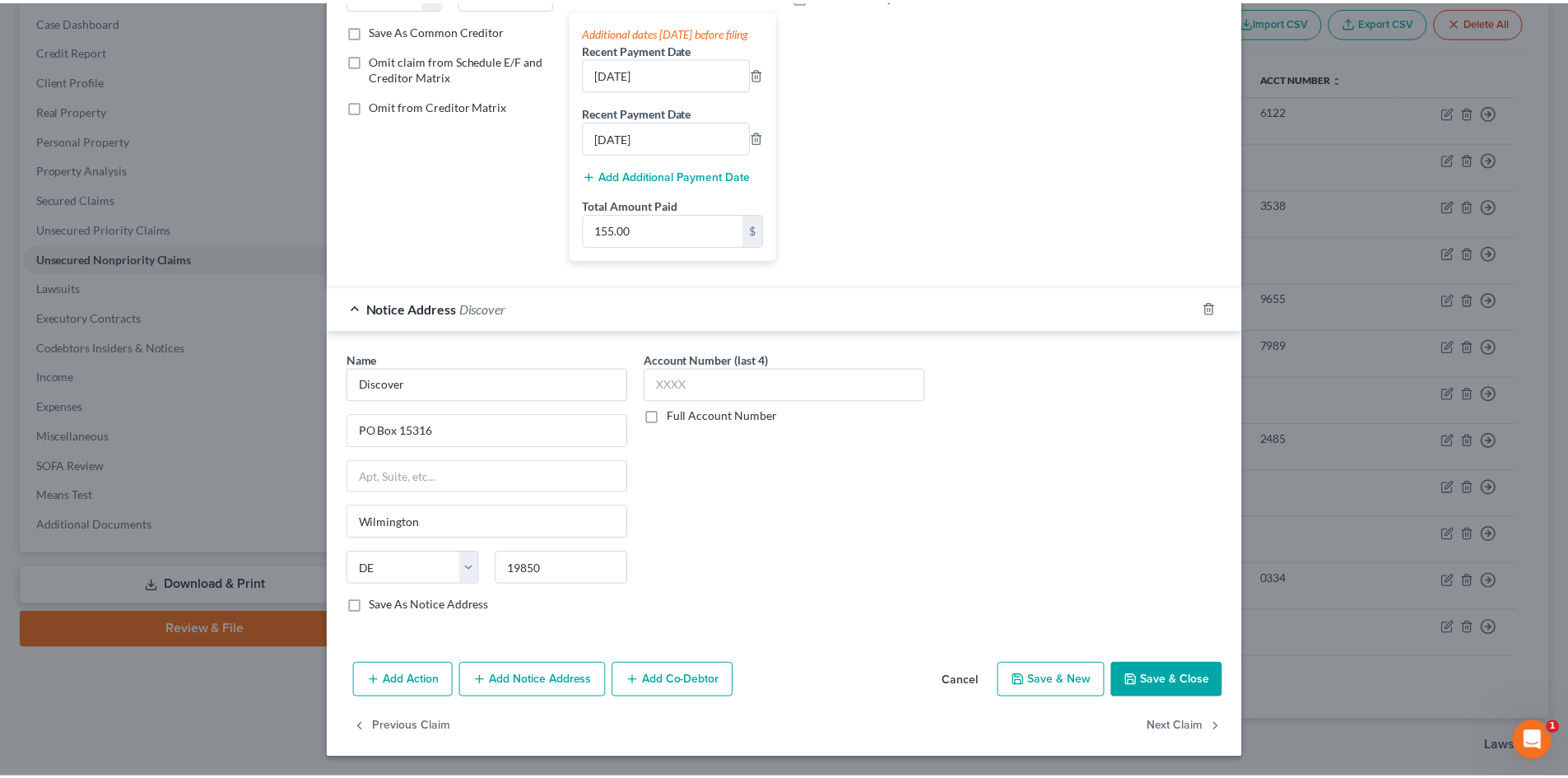
scroll to position [318, 0]
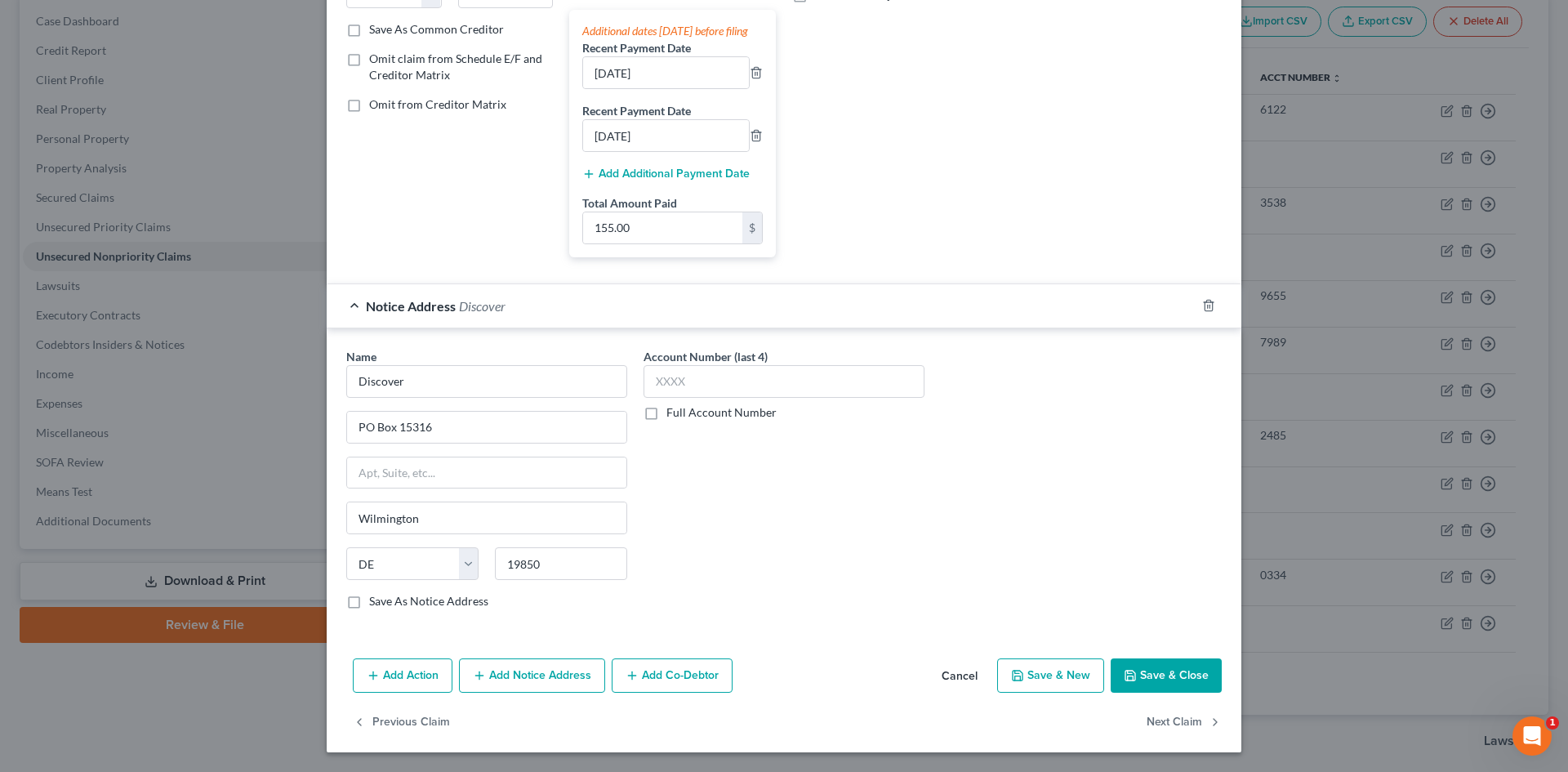
click at [1113, 672] on button "Save & Close" at bounding box center [1166, 675] width 111 height 35
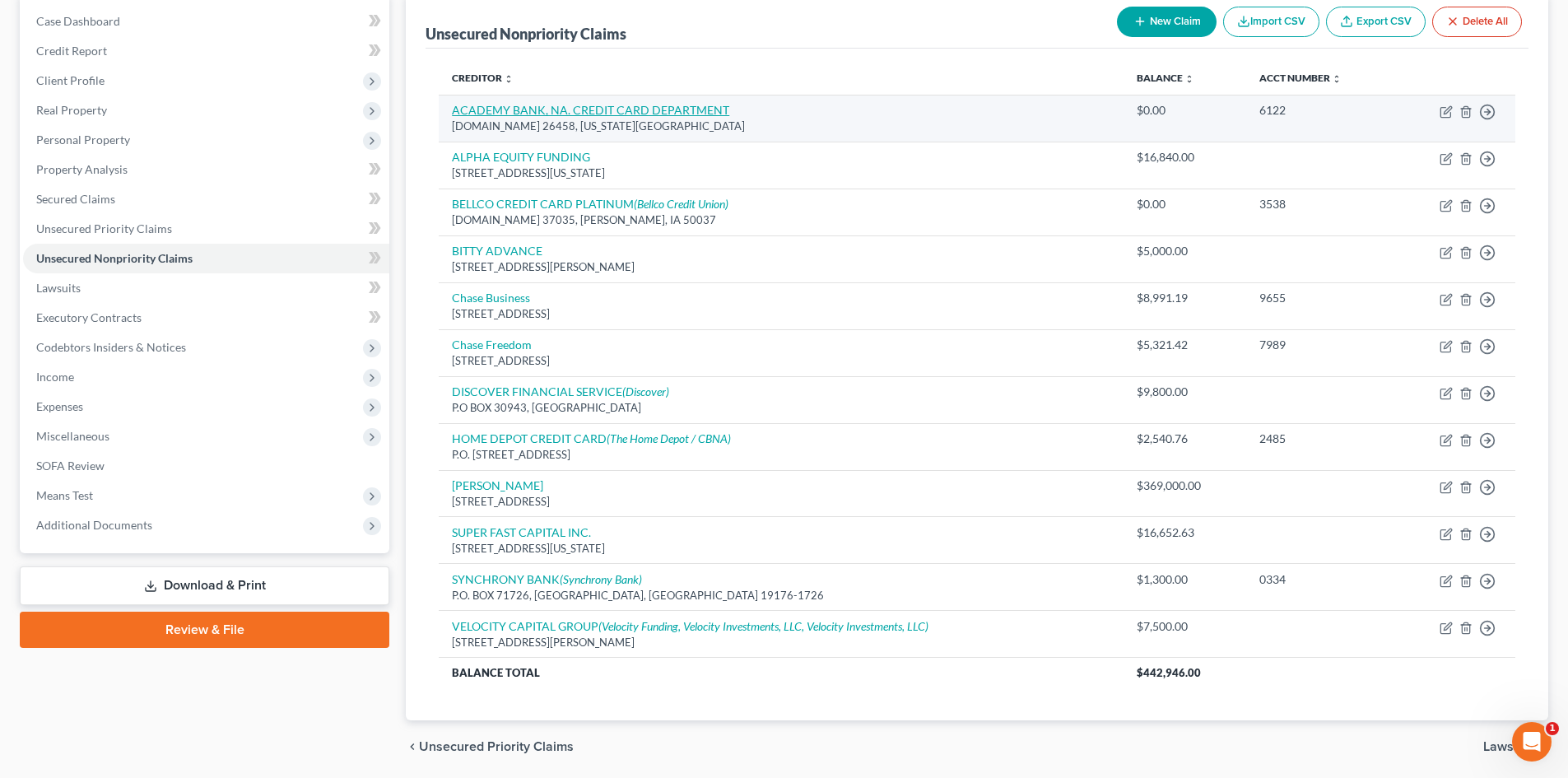
click at [586, 106] on link "ACADEMY BANK, NA. CREDIT CARD DEPARTMENT" at bounding box center [591, 110] width 278 height 14
select select "26"
select select "2"
select select "0"
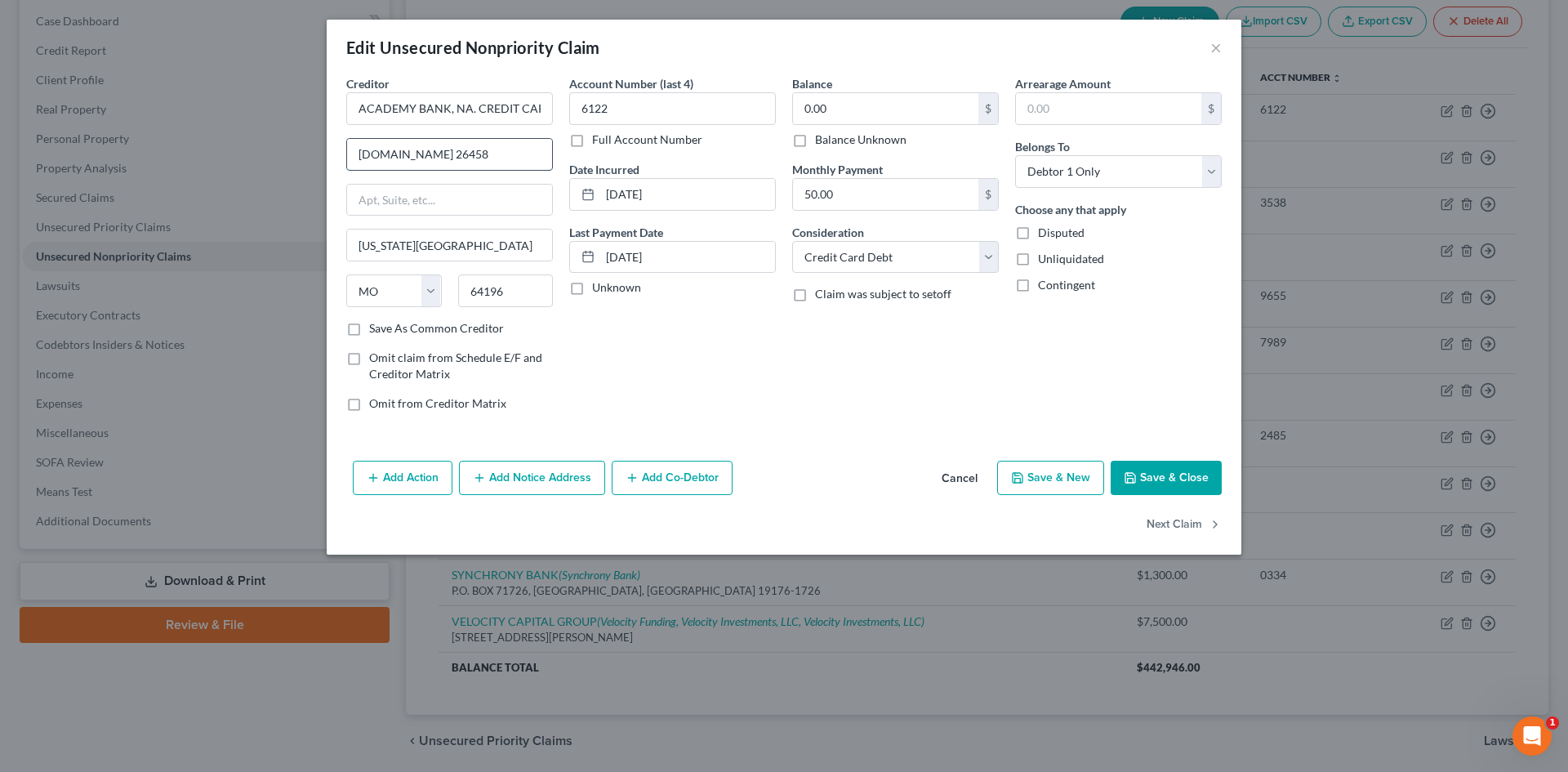
click at [378, 152] on input "P.O.BOX 26458" at bounding box center [449, 154] width 205 height 31
type input "P.O. BOX 26458"
click at [1164, 471] on button "Save & Close" at bounding box center [1166, 478] width 111 height 35
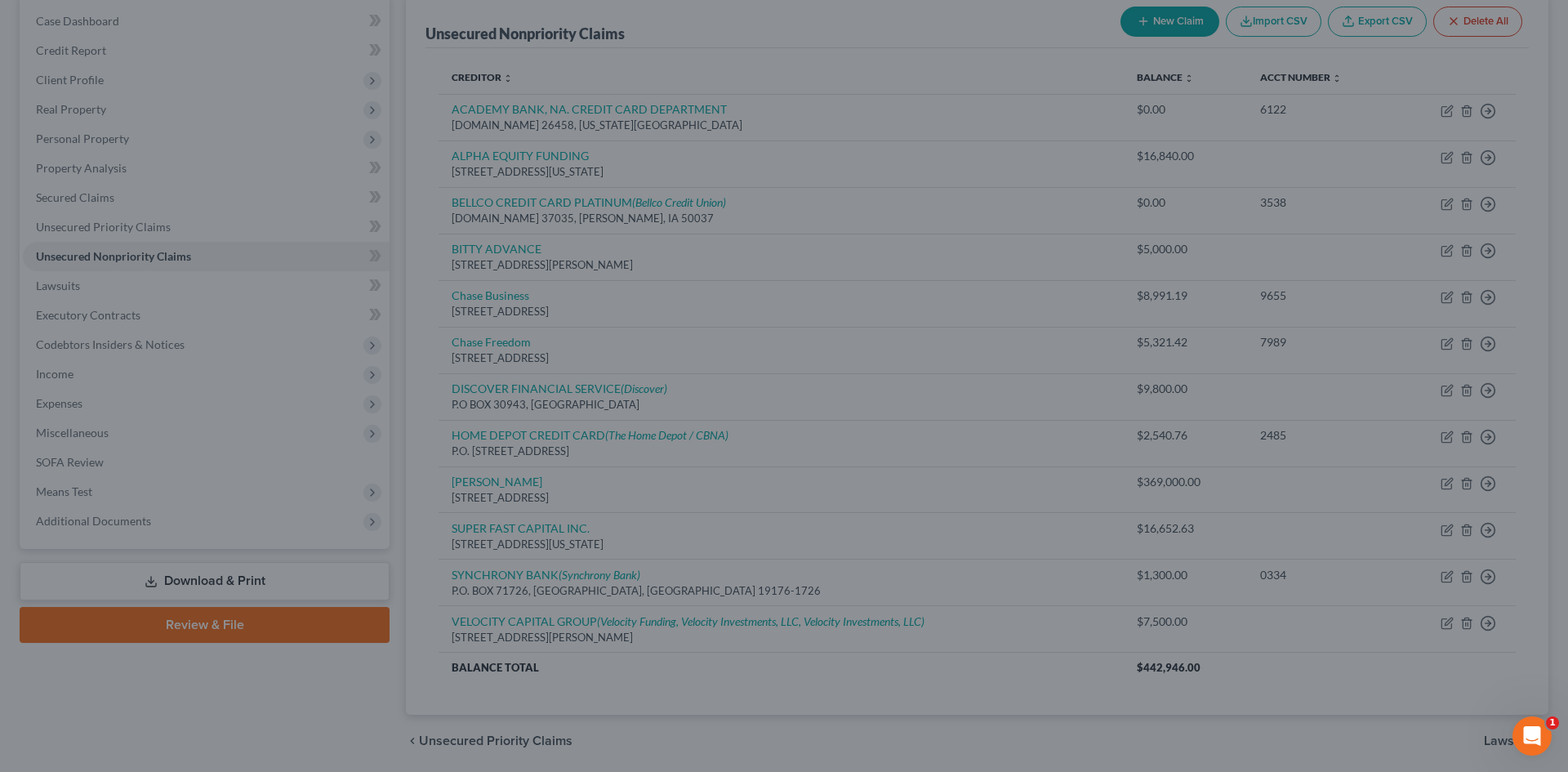
type input "0"
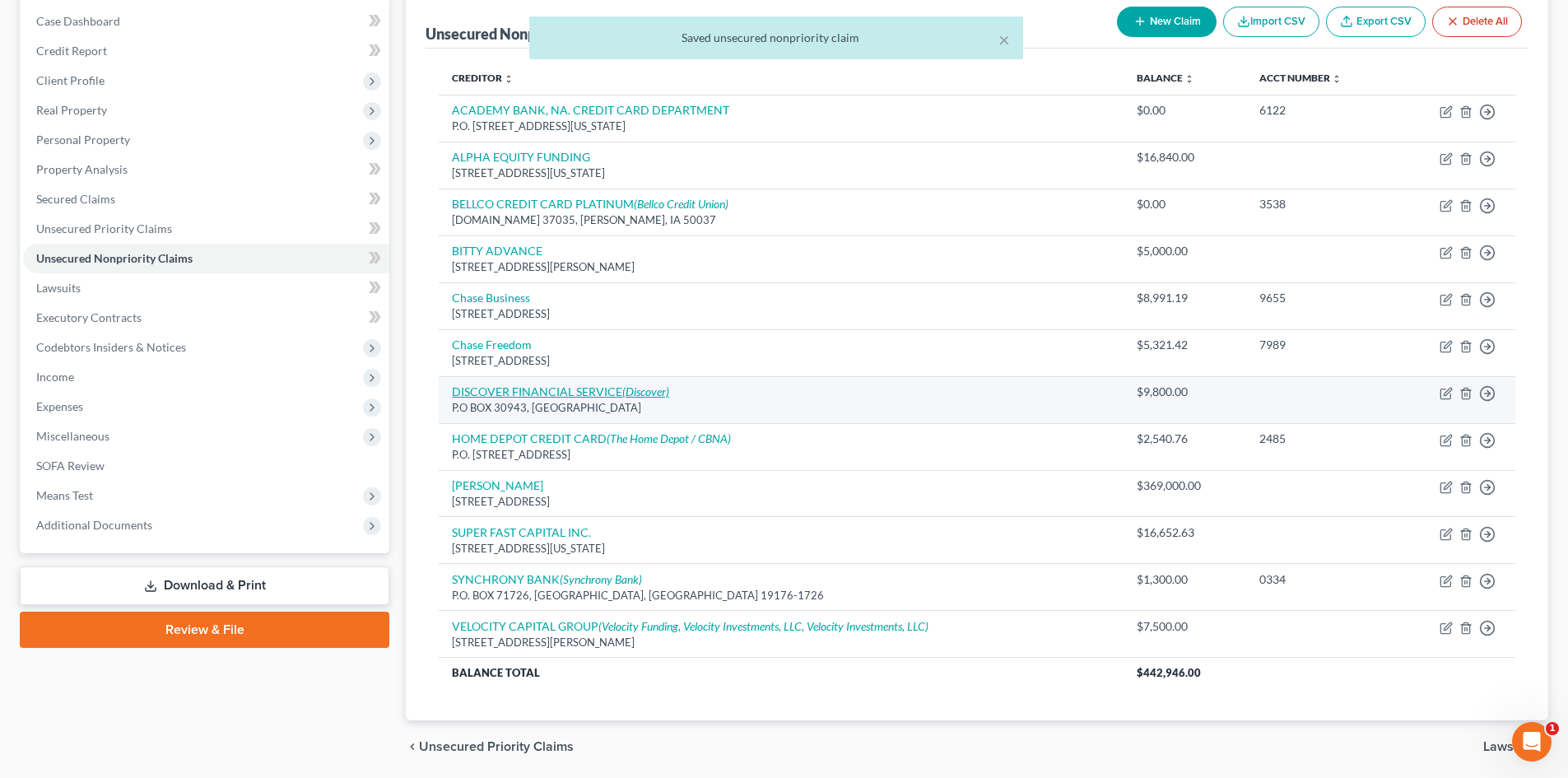
scroll to position [223, 0]
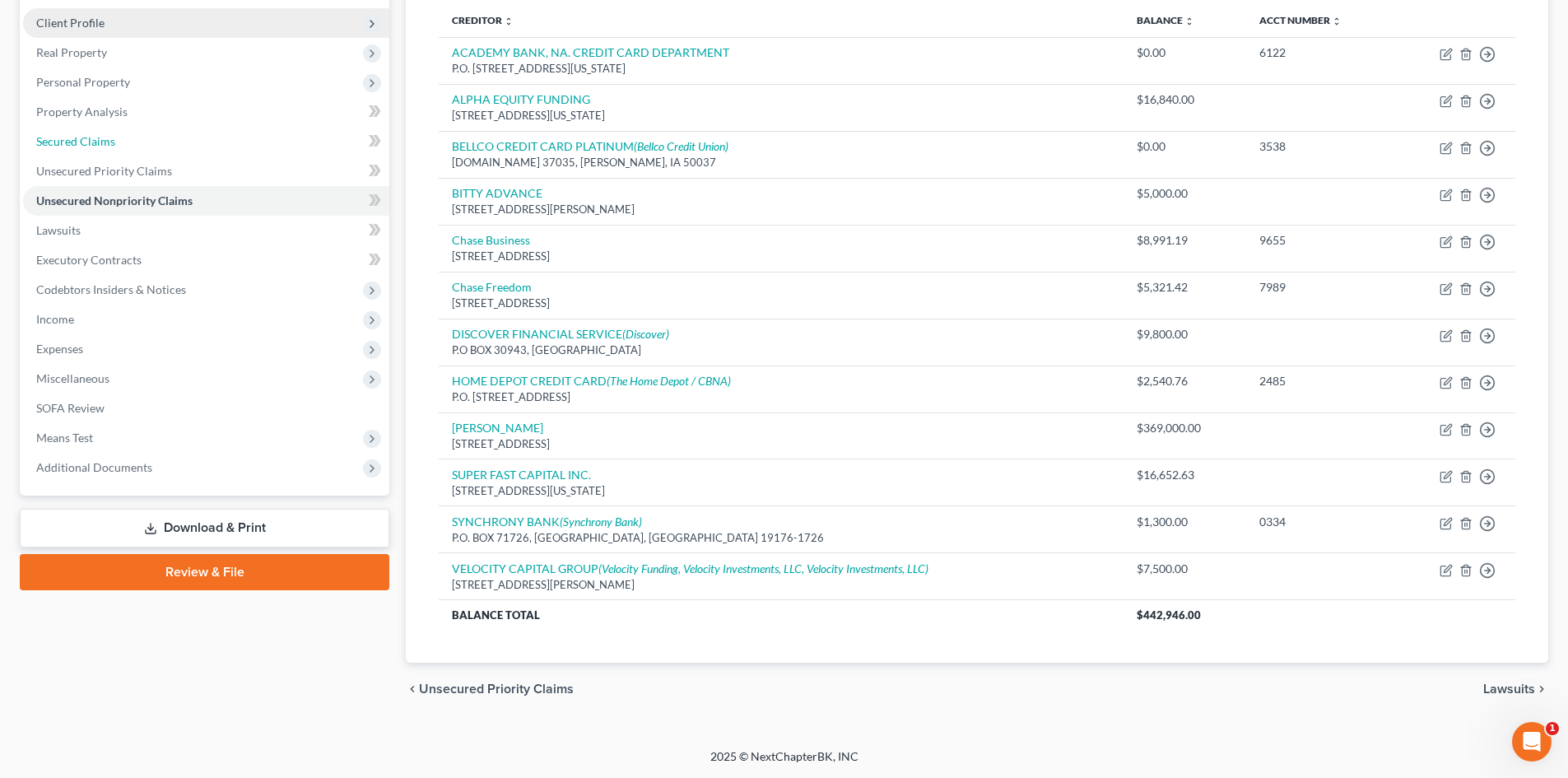
drag, startPoint x: 69, startPoint y: 143, endPoint x: 84, endPoint y: 151, distance: 17.0
click at [69, 143] on span "Secured Claims" at bounding box center [75, 141] width 79 height 14
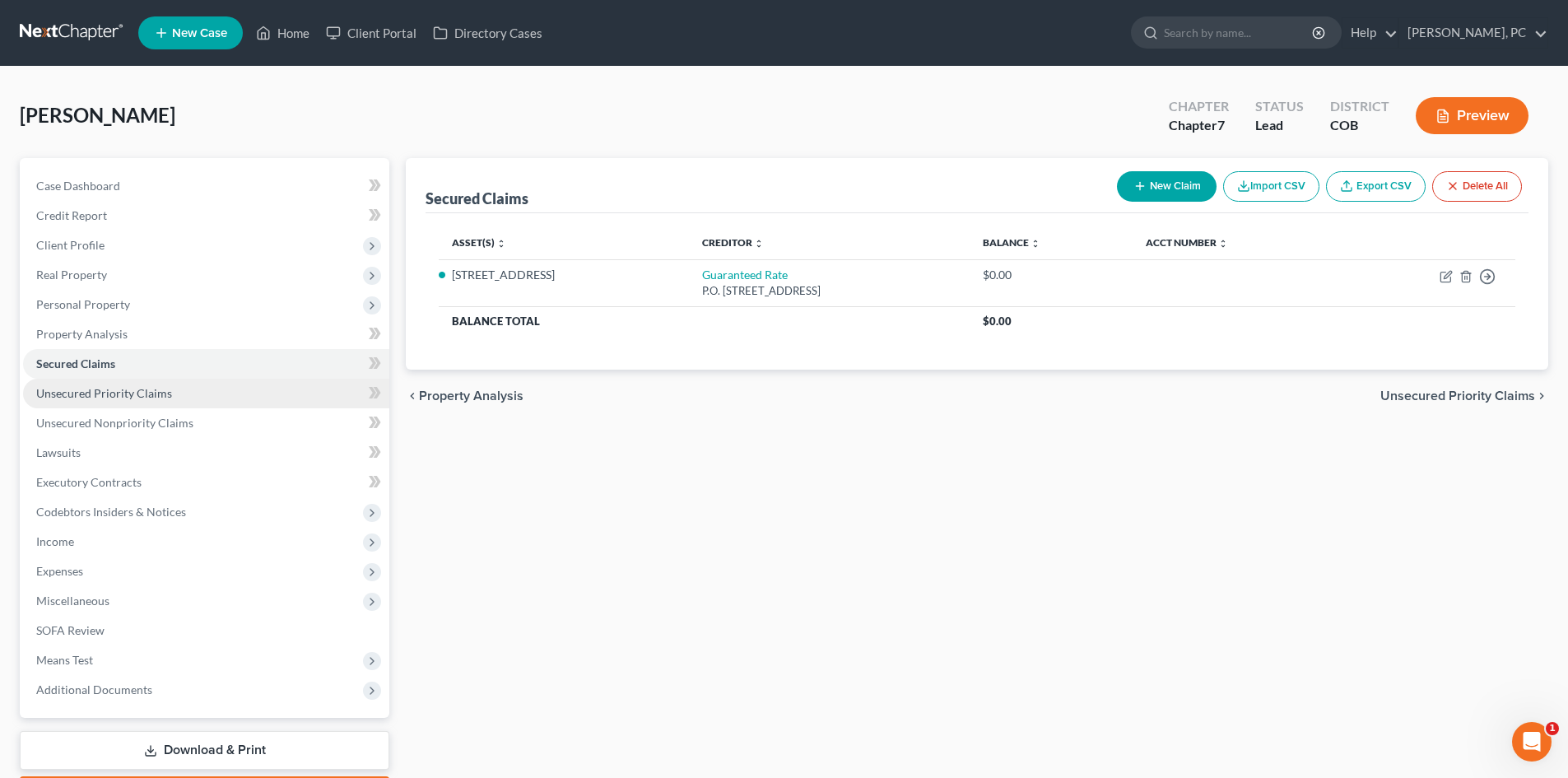
click at [80, 395] on span "Unsecured Priority Claims" at bounding box center [104, 393] width 136 height 14
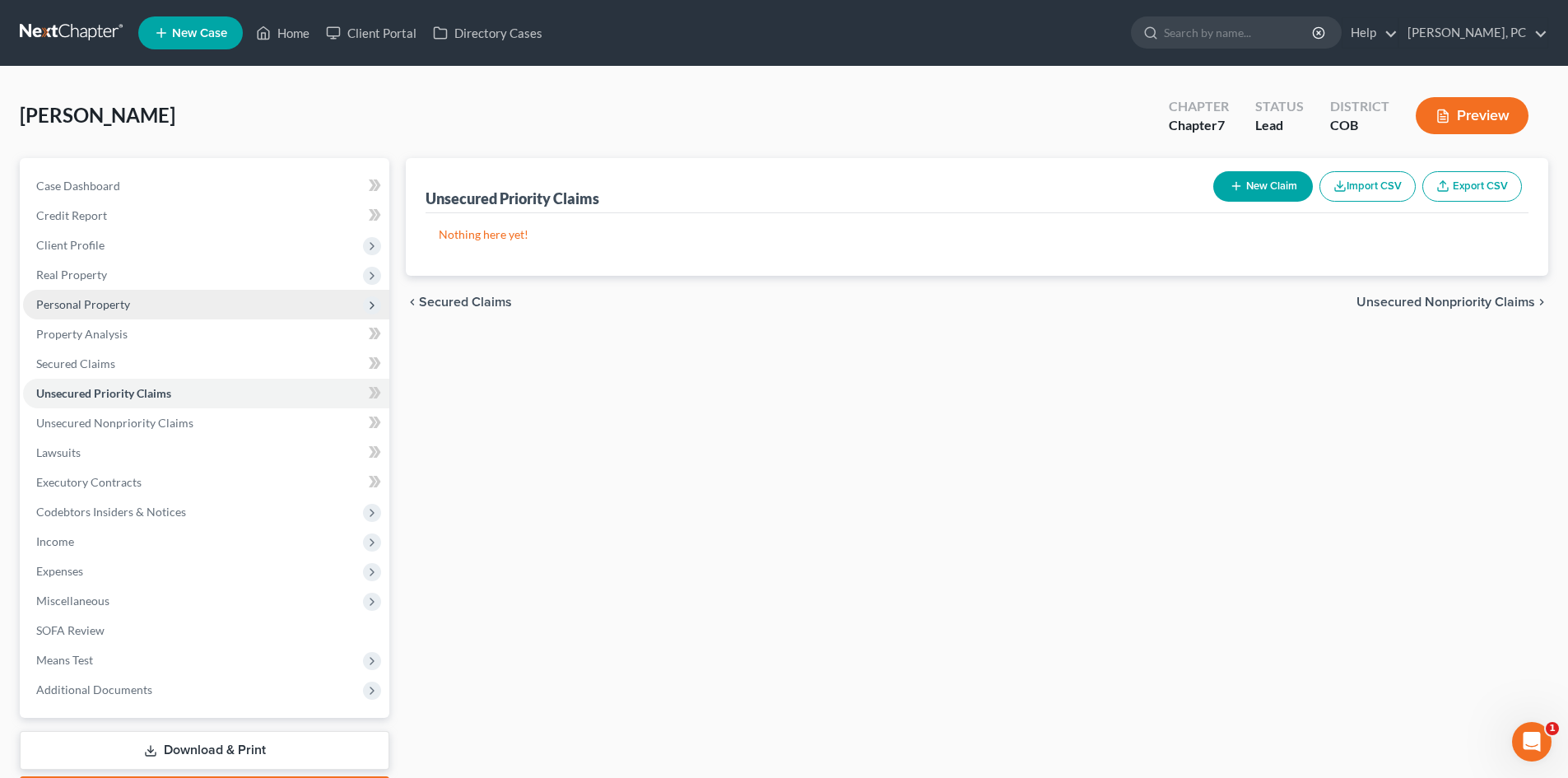
click at [90, 304] on span "Personal Property" at bounding box center [83, 305] width 94 height 14
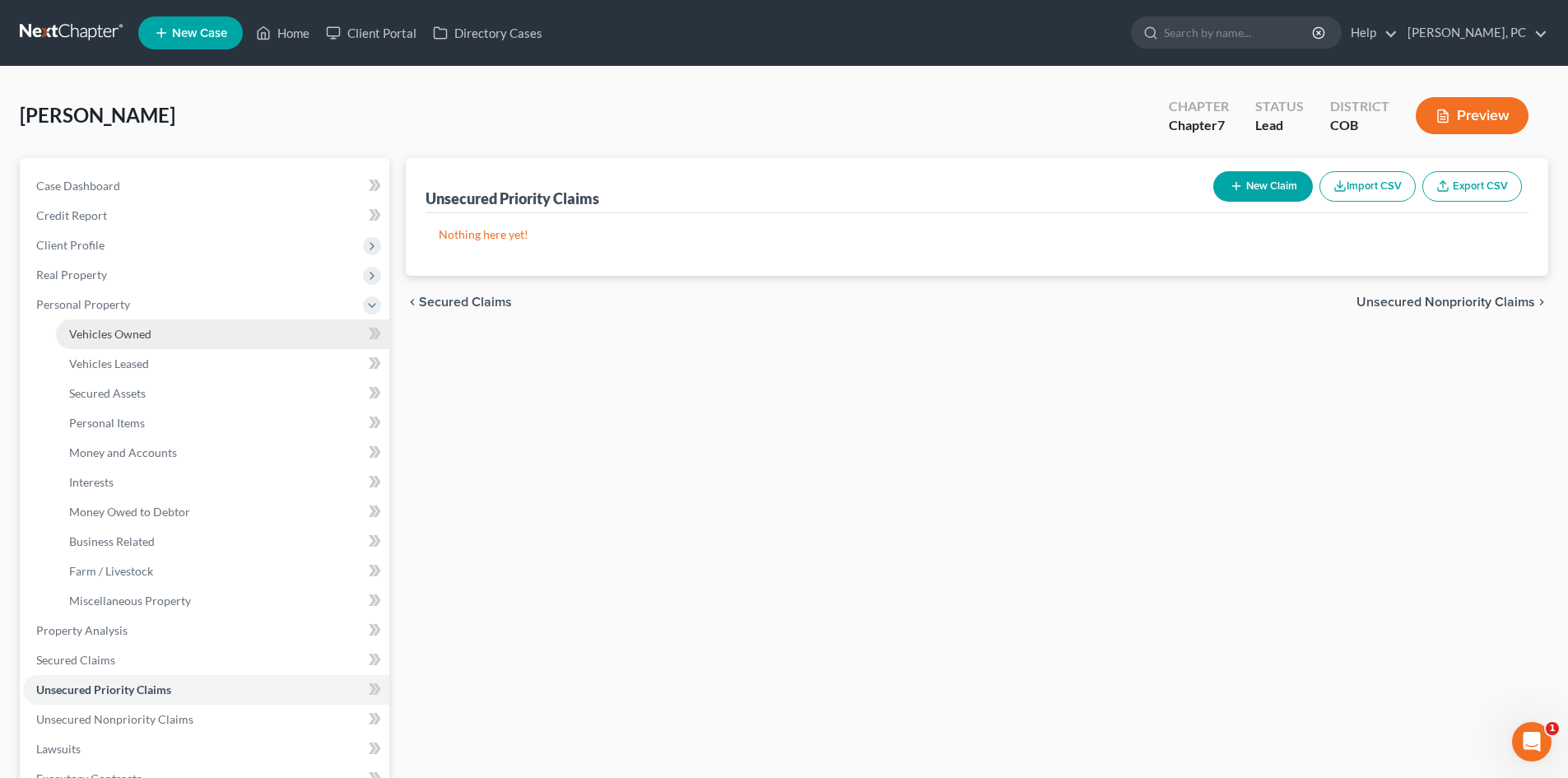
click at [118, 327] on span "Vehicles Owned" at bounding box center [110, 334] width 82 height 14
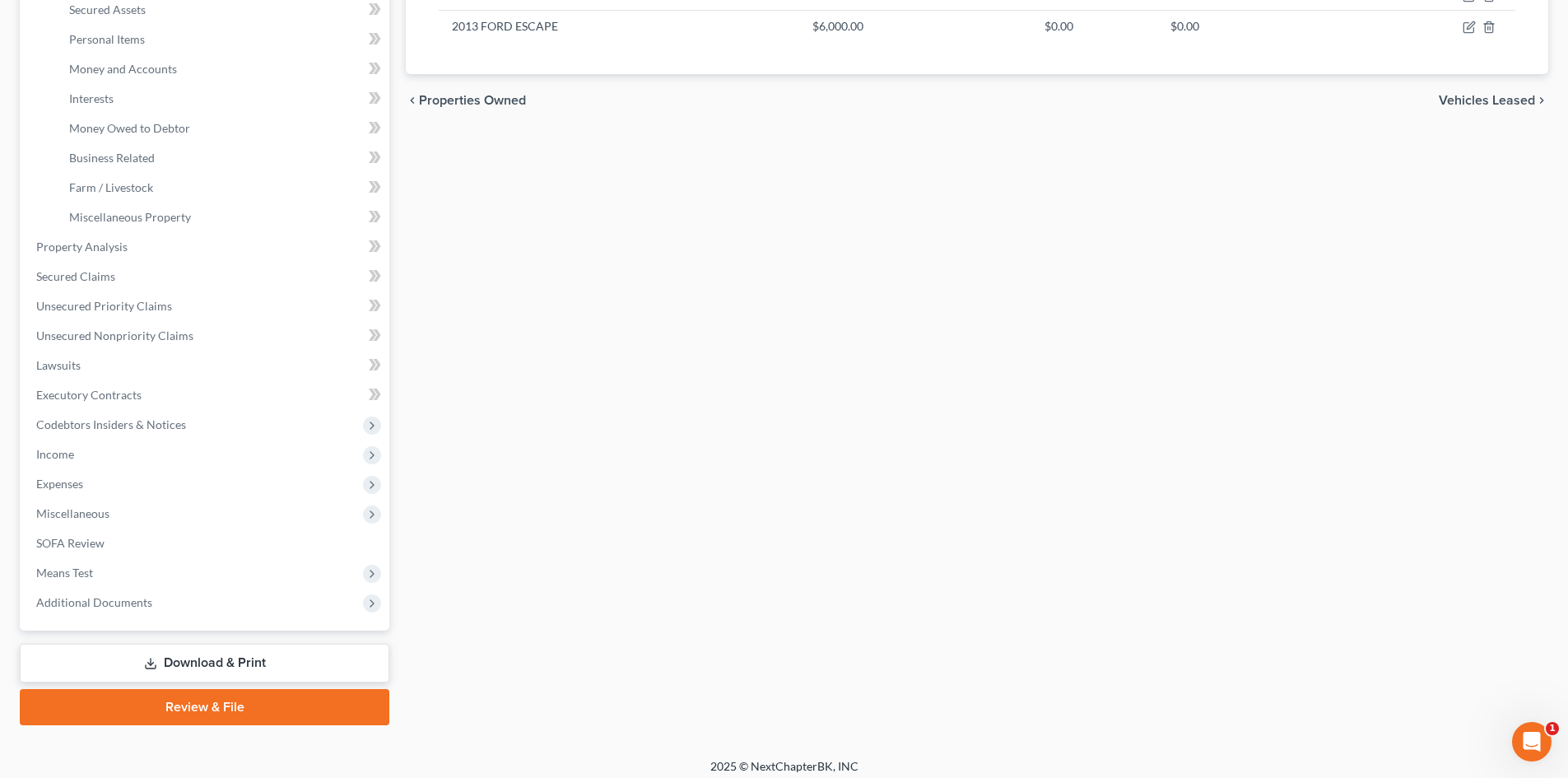
scroll to position [393, 0]
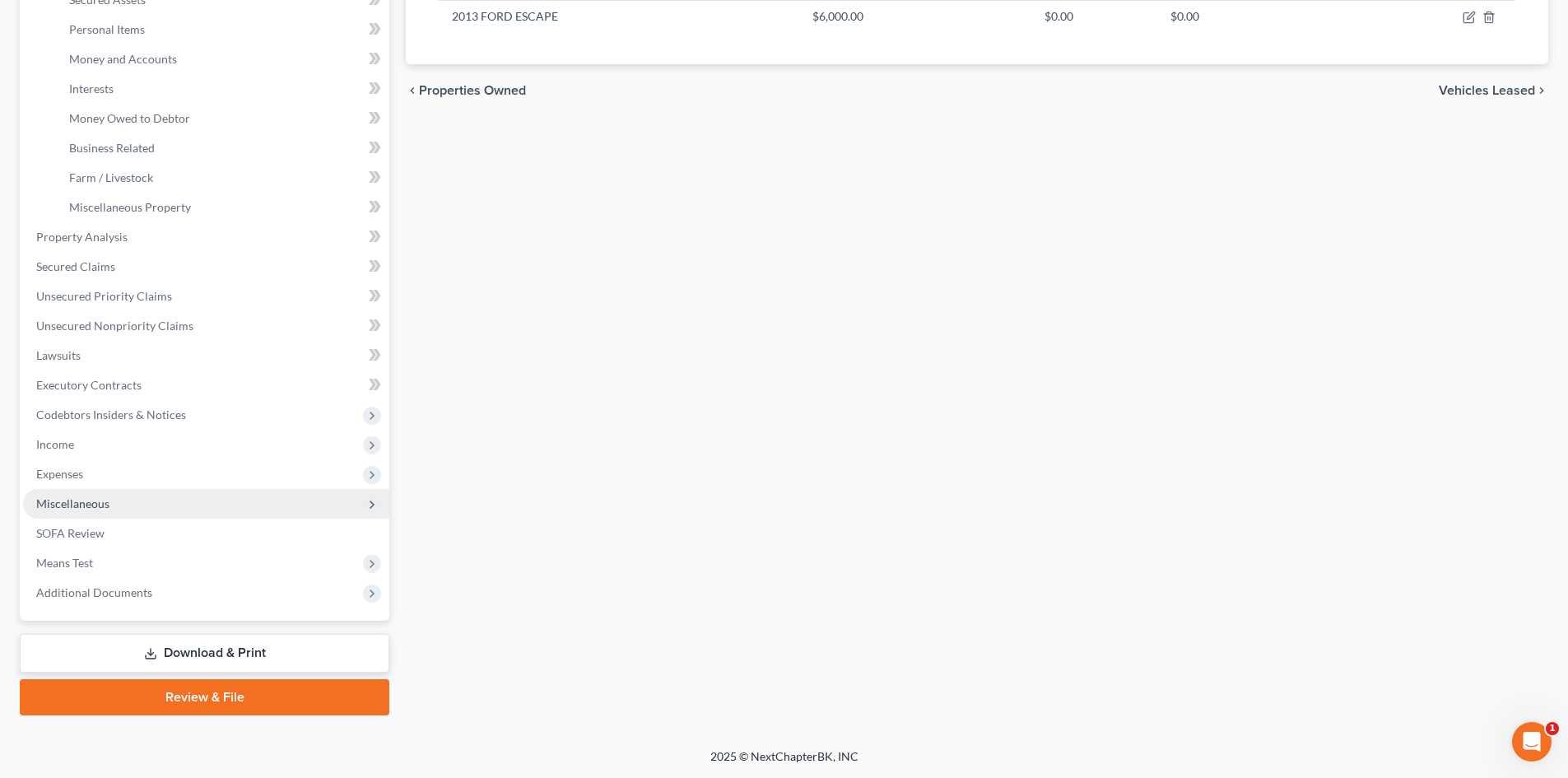
click at [96, 497] on span "Miscellaneous" at bounding box center [72, 503] width 73 height 14
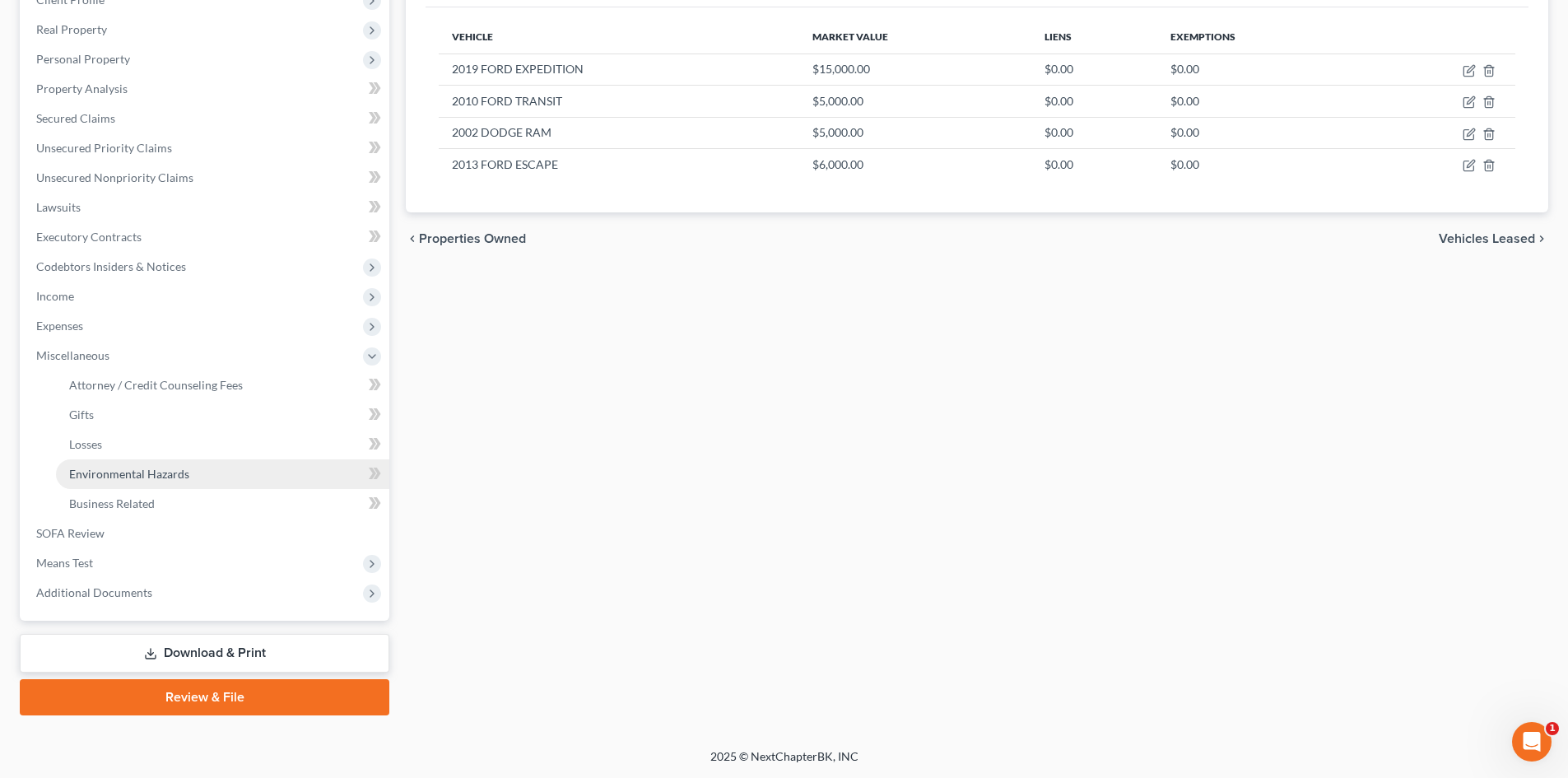
scroll to position [246, 0]
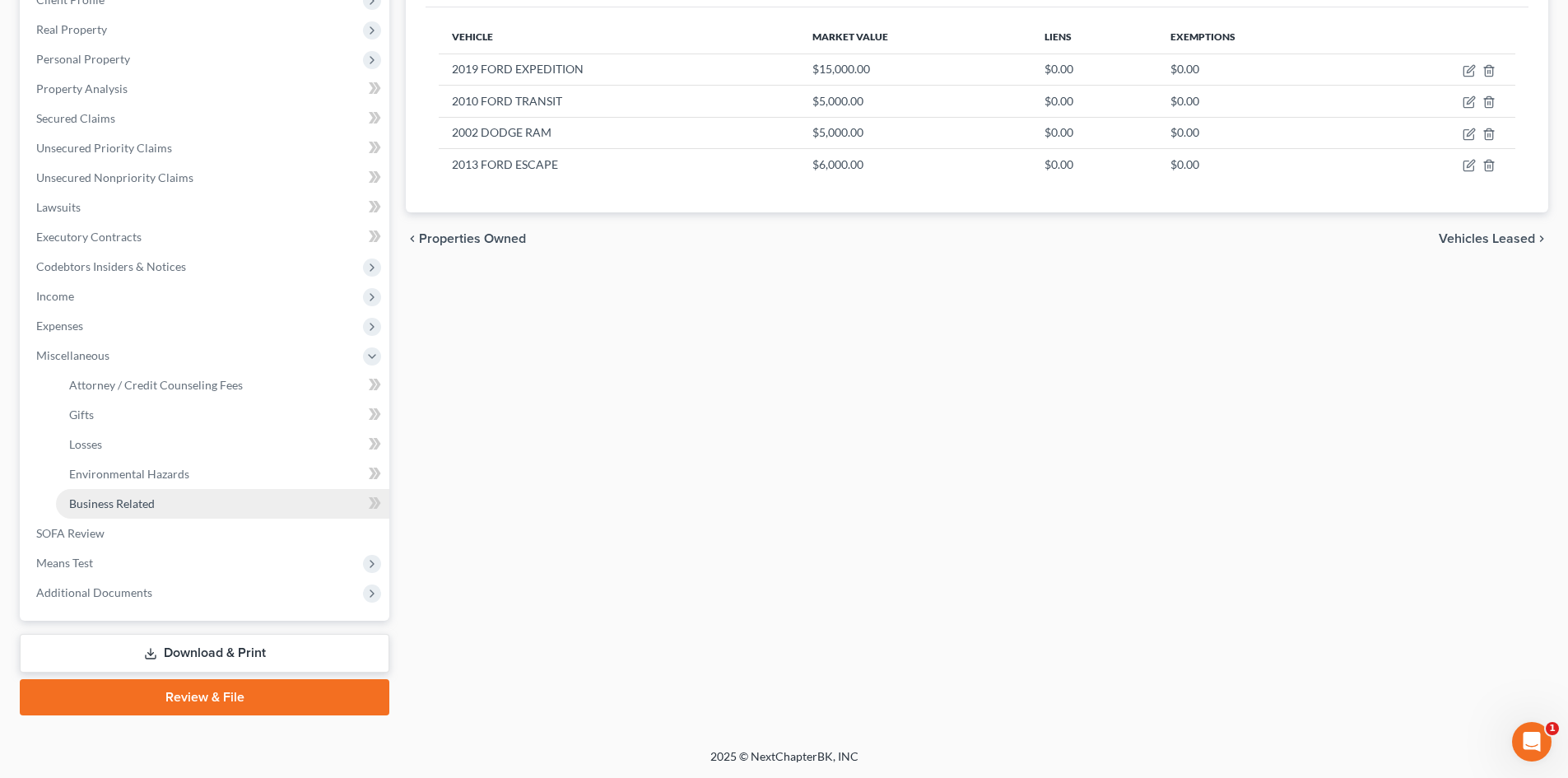
click at [121, 501] on span "Business Related" at bounding box center [112, 503] width 86 height 14
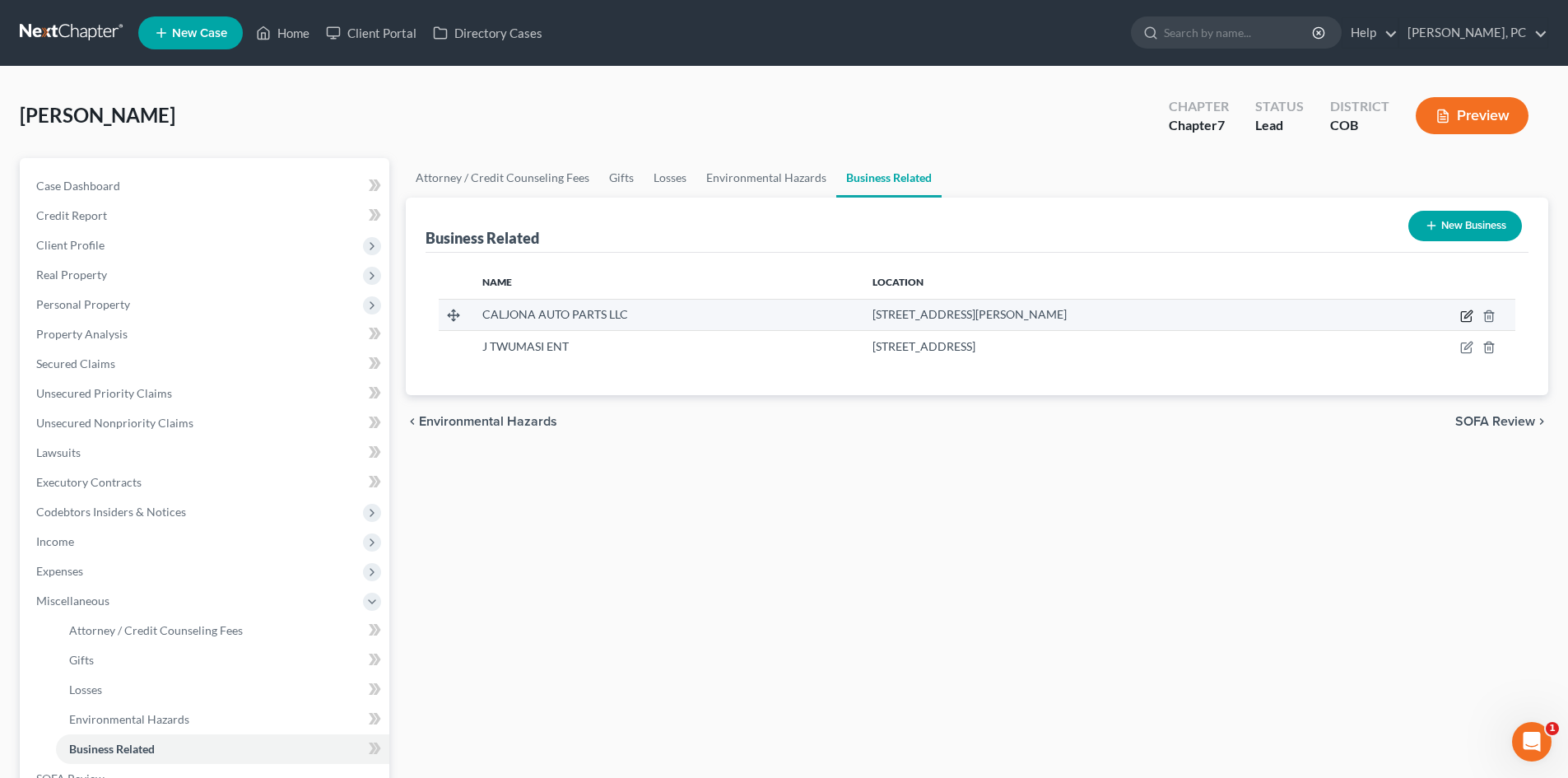
click at [1462, 317] on icon "button" at bounding box center [1466, 317] width 10 height 10
select select "sole_proprietor"
select select "5"
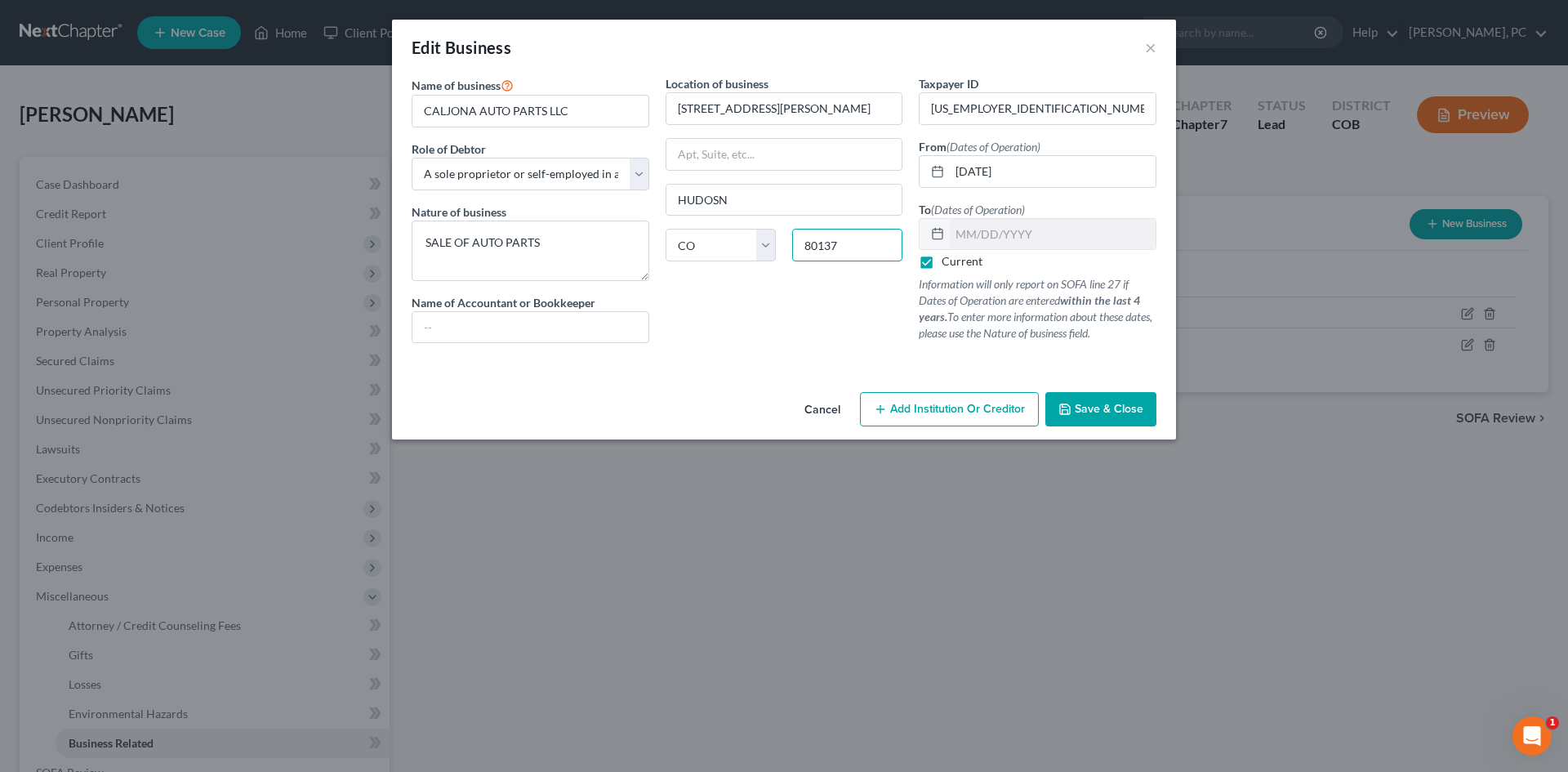
click at [852, 240] on input "80137" at bounding box center [847, 245] width 110 height 33
type input "80137"
drag, startPoint x: 734, startPoint y: 205, endPoint x: 579, endPoint y: 207, distance: 155.0
click at [583, 207] on div "Name of business * CALJONA AUTO PARTS LLC Role of Debtor * Select A member of a…" at bounding box center [784, 222] width 761 height 294
type input "Hudson"
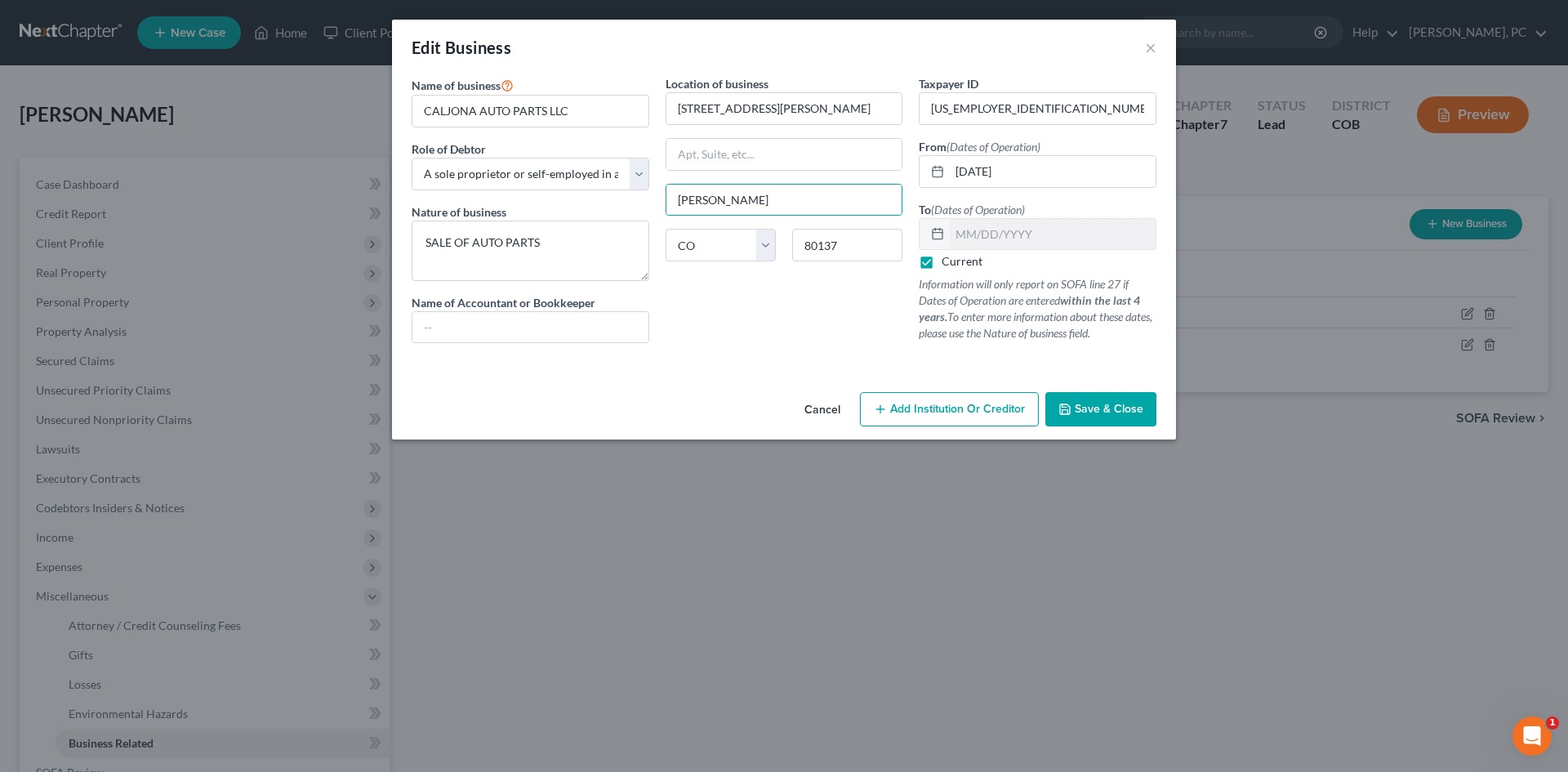
click at [690, 331] on div "Location of business 4300 HUDSON RD Hudson State AL AK AR AZ CA CO CT DE DC FL …" at bounding box center [784, 216] width 254 height 281
click at [509, 177] on select "Select A member of a limited liability company (LLC) or limited liability partn…" at bounding box center [530, 173] width 238 height 33
select select "member"
click at [411, 158] on select "Select A member of a limited liability company (LLC) or limited liability partn…" at bounding box center [530, 173] width 238 height 33
click at [1122, 405] on span "Save & Close" at bounding box center [1108, 409] width 68 height 14
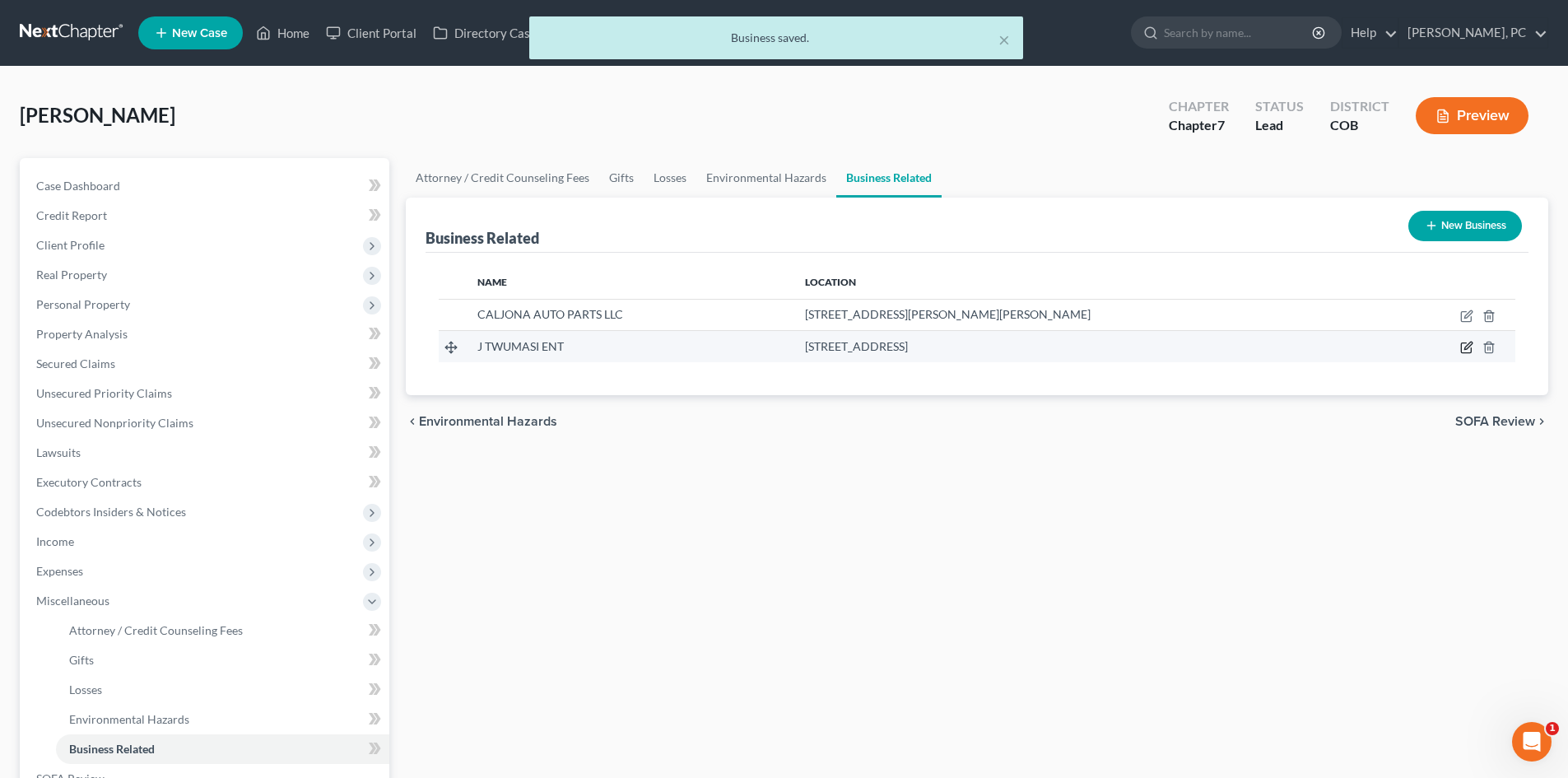
click at [1464, 349] on icon "button" at bounding box center [1466, 347] width 13 height 13
select select "sole_proprietor"
select select "5"
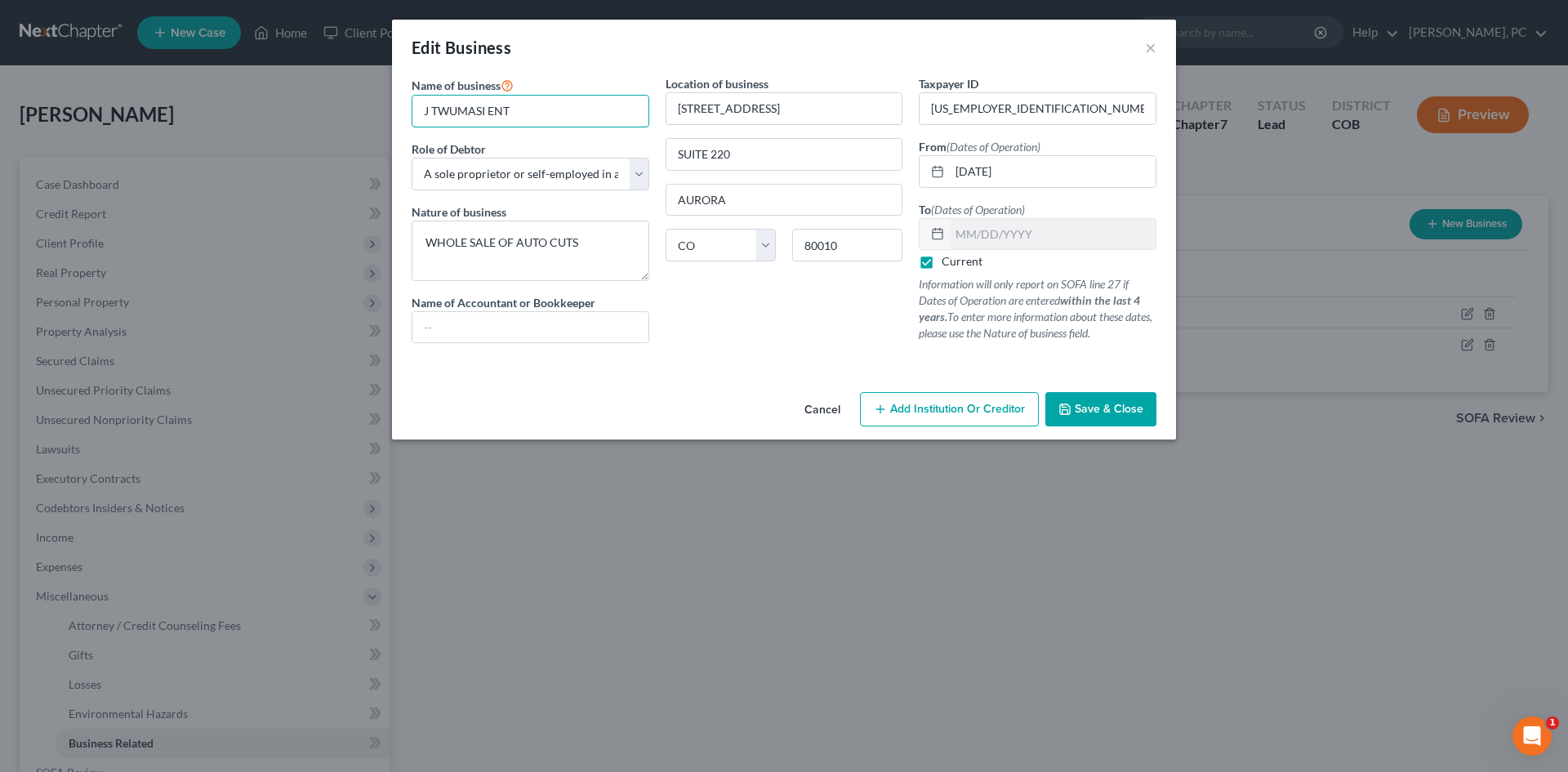
drag, startPoint x: 522, startPoint y: 115, endPoint x: 385, endPoint y: 115, distance: 137.0
click at [385, 115] on div "Edit Business × Name of business * J TWUMASI ENT Role of Debtor * Select A memb…" at bounding box center [784, 386] width 1568 height 772
click at [523, 176] on select "Select A member of a limited liability company (LLC) or limited liability partn…" at bounding box center [530, 173] width 238 height 33
select select "member"
click at [411, 158] on select "Select A member of a limited liability company (LLC) or limited liability partn…" at bounding box center [530, 173] width 238 height 33
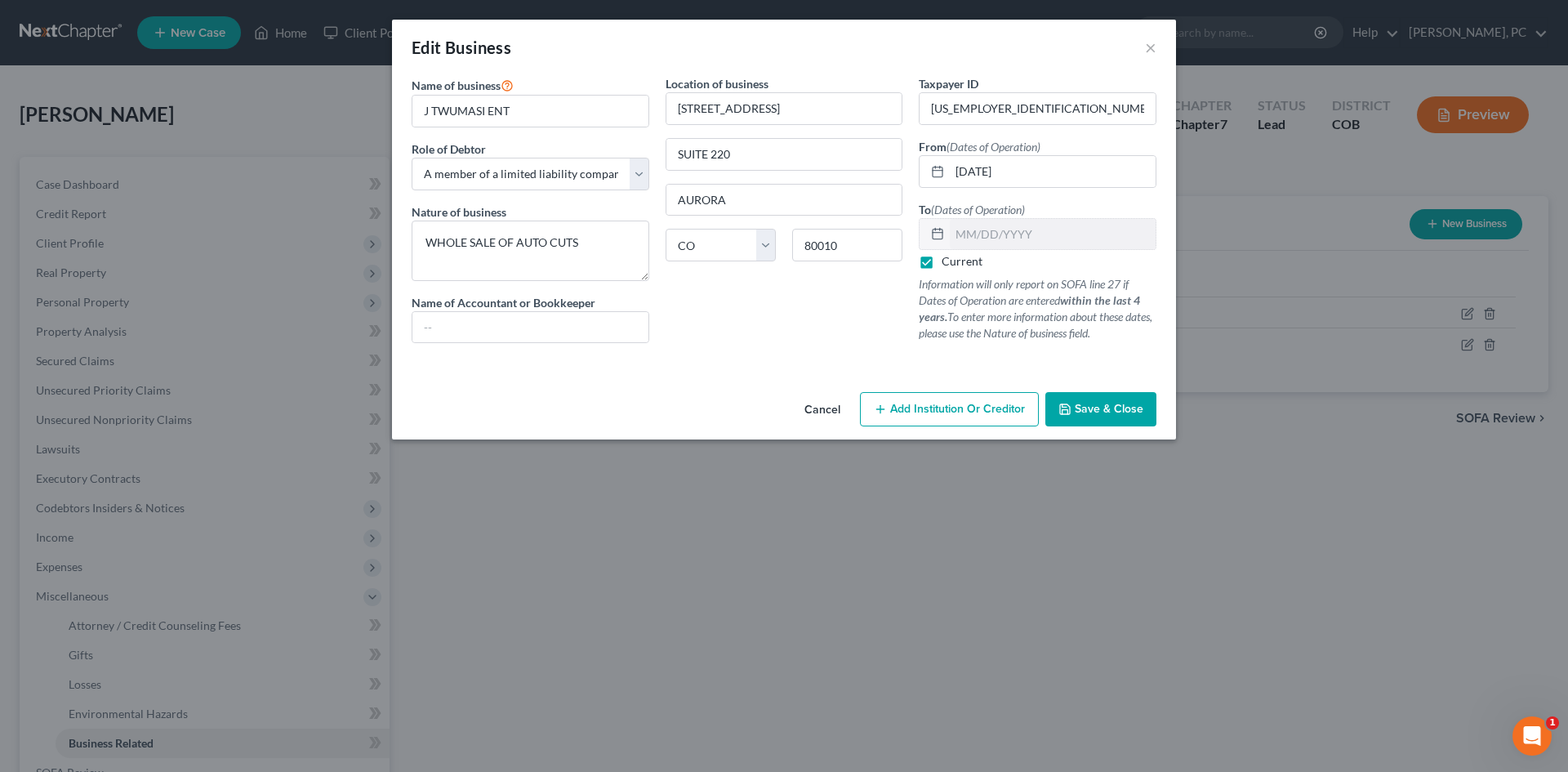
click at [1095, 412] on span "Save & Close" at bounding box center [1108, 409] width 68 height 14
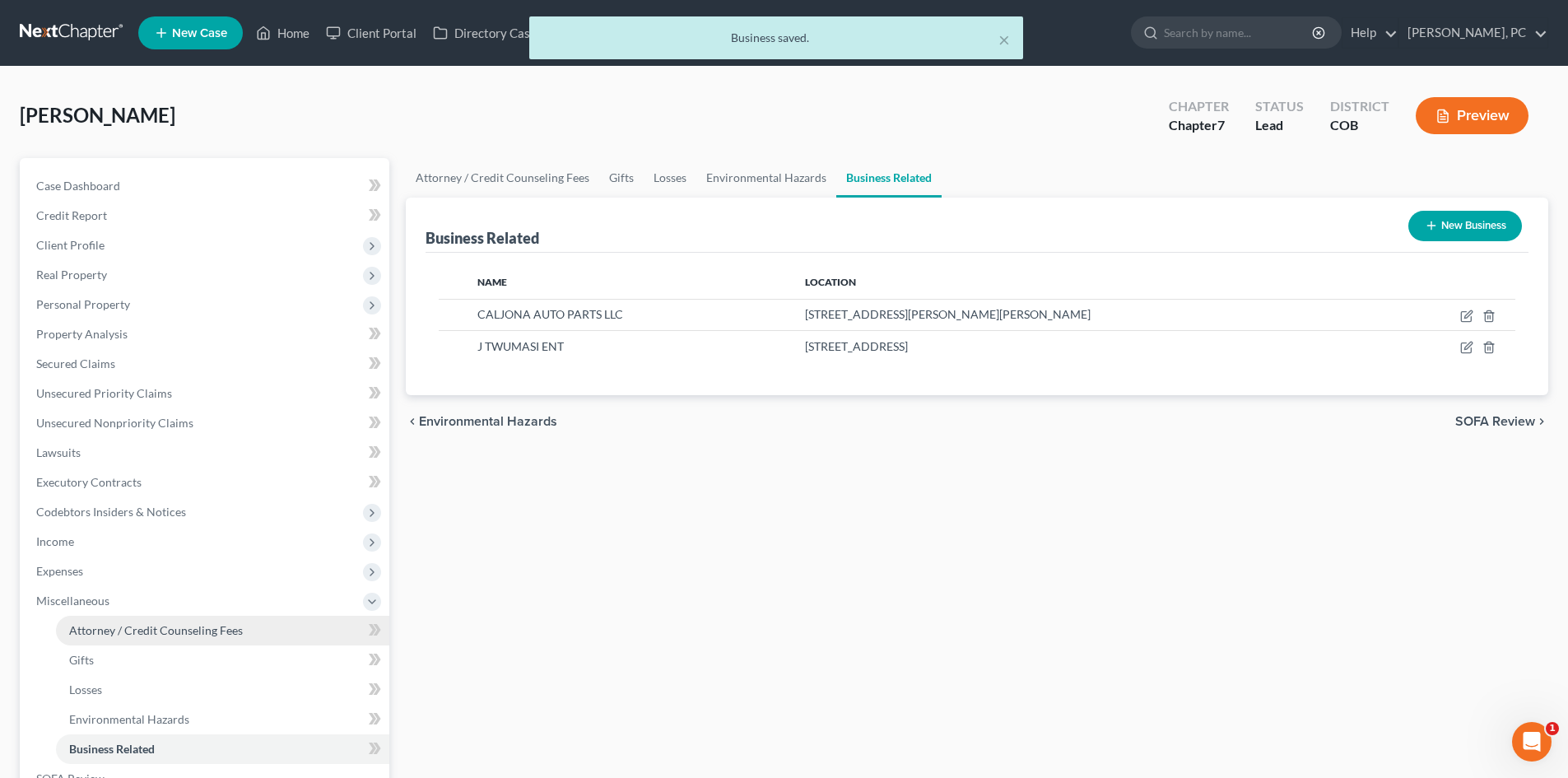
click at [214, 620] on link "Attorney / Credit Counseling Fees" at bounding box center [223, 631] width 334 height 30
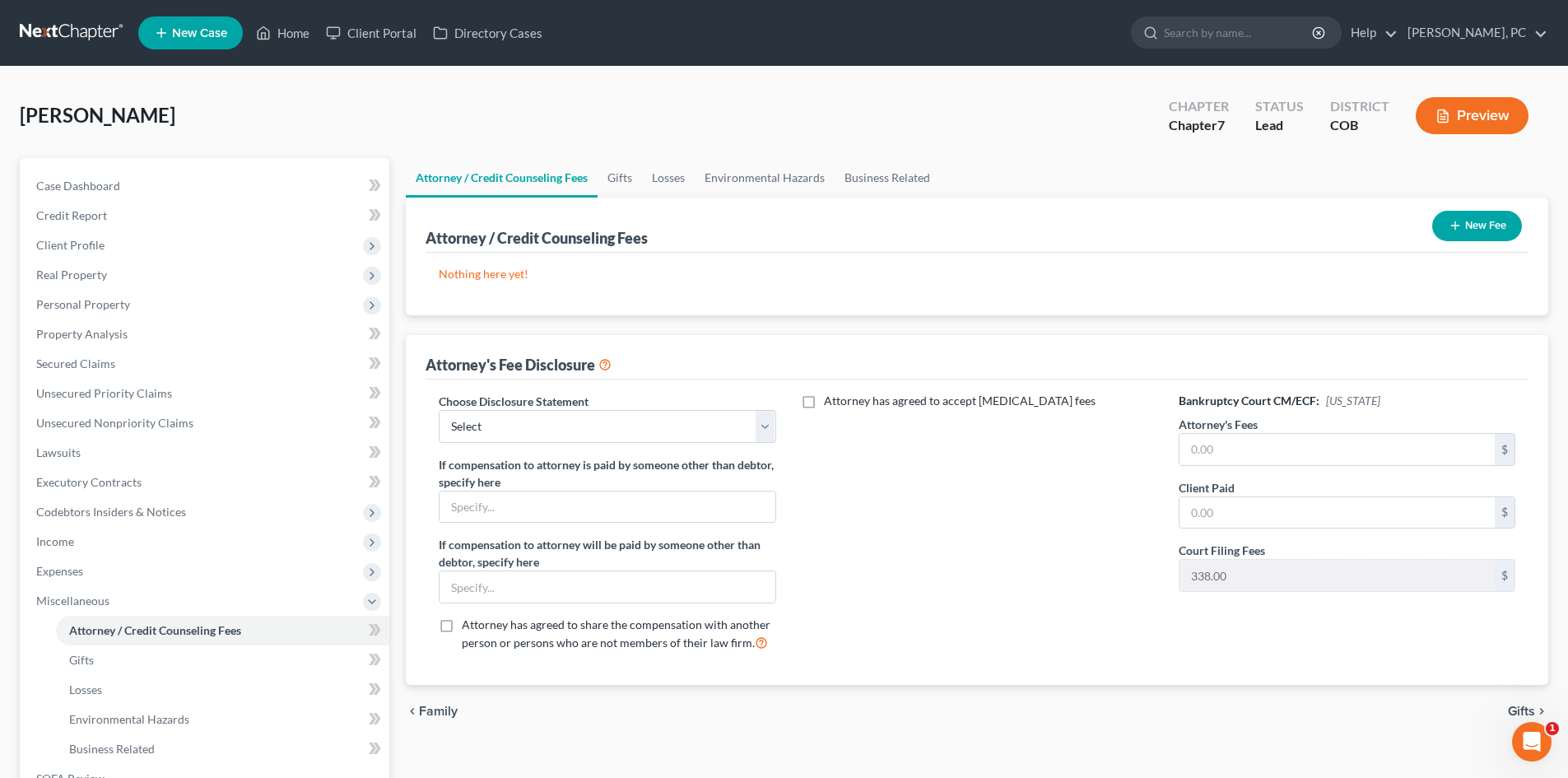
click at [1454, 222] on icon "button" at bounding box center [1455, 225] width 13 height 13
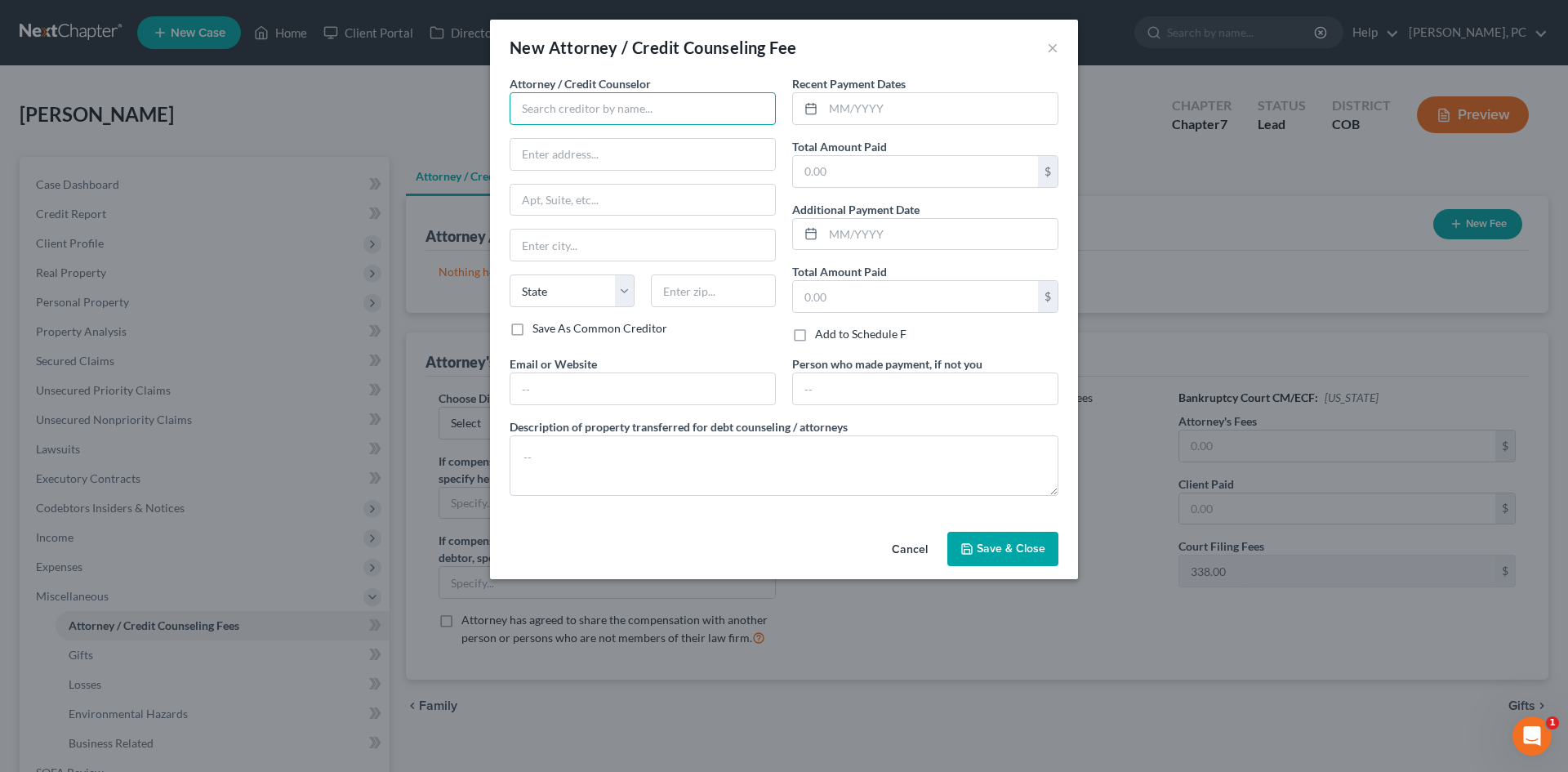
click at [550, 114] on input "text" at bounding box center [642, 108] width 266 height 33
type input "Berken Cloyes PC"
click at [905, 124] on div at bounding box center [925, 108] width 266 height 33
click at [903, 109] on input "text" at bounding box center [940, 108] width 235 height 31
type input "08/2025"
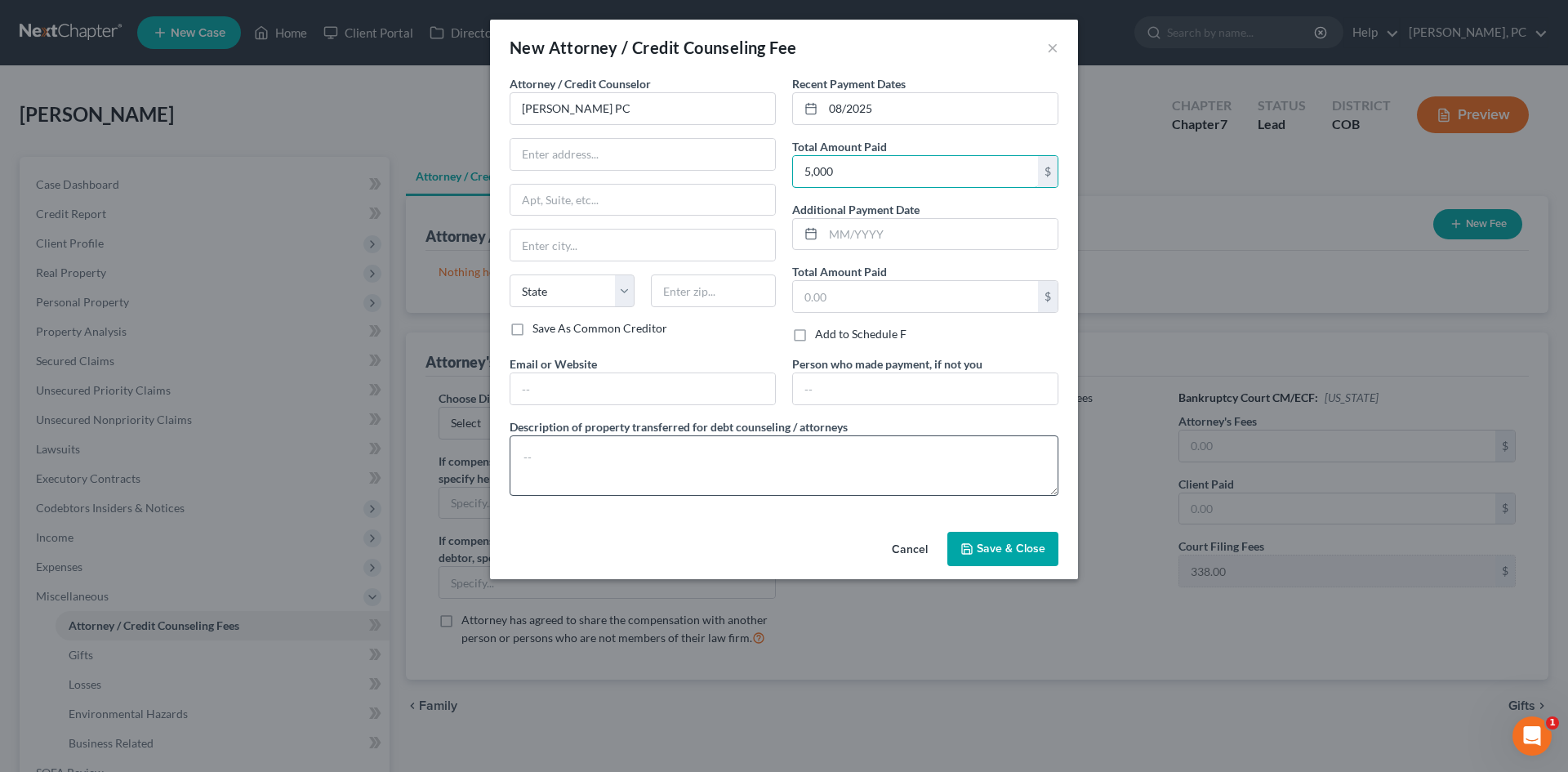
type input "5,000"
click at [678, 484] on textarea at bounding box center [784, 465] width 549 height 60
type textarea "$5,000 plus filing fee"
click at [1022, 548] on span "Save & Close" at bounding box center [1010, 548] width 68 height 14
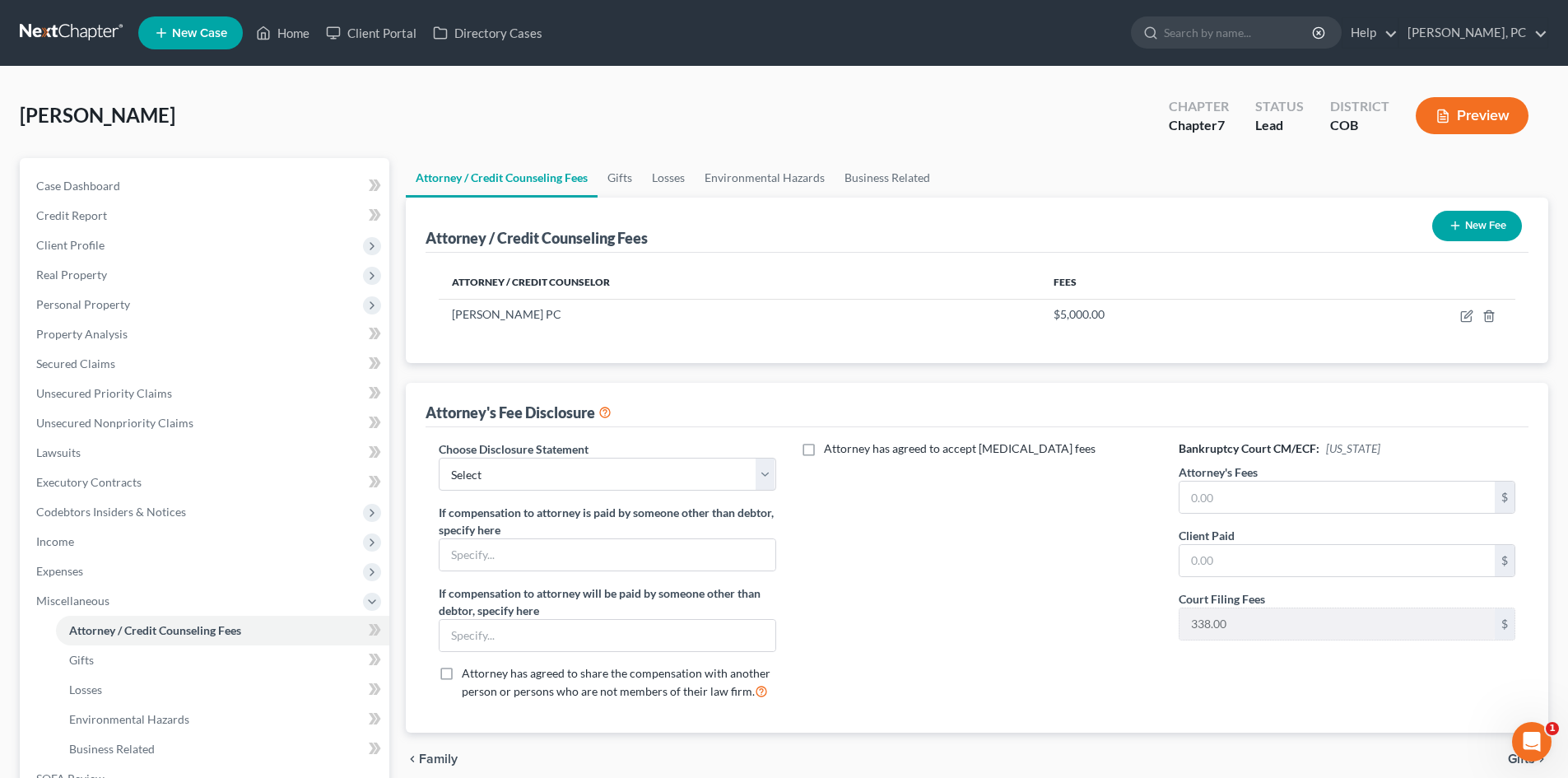
click at [1486, 226] on button "New Fee" at bounding box center [1477, 226] width 90 height 30
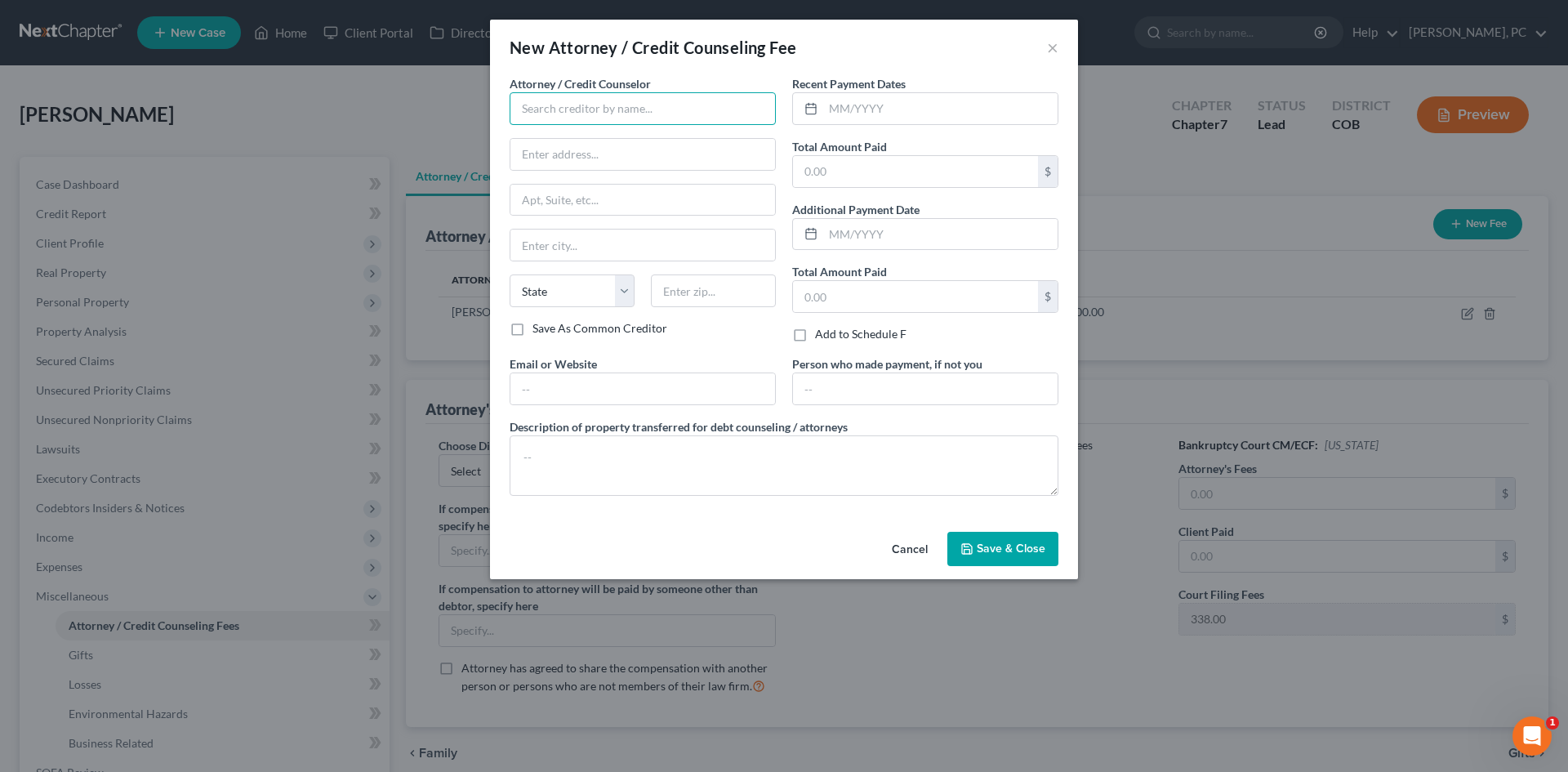
click at [558, 122] on input "text" at bounding box center [642, 108] width 266 height 33
type input "Summit Financial Management"
click at [881, 119] on input "text" at bounding box center [940, 108] width 235 height 31
type input "08/2025"
click at [867, 151] on label "Total Amount Paid" at bounding box center [840, 146] width 95 height 17
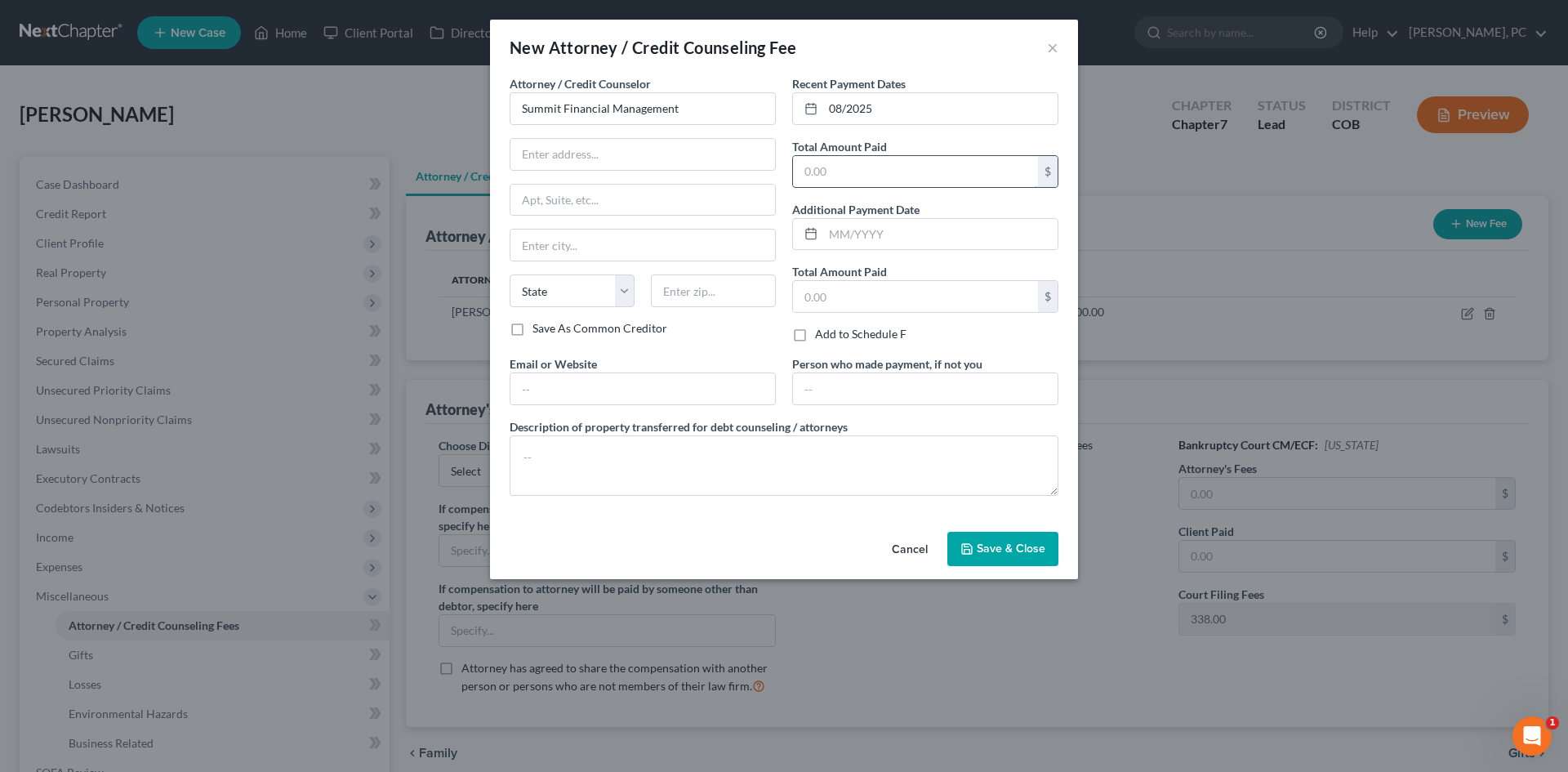
click at [831, 183] on input "text" at bounding box center [914, 170] width 245 height 31
type input "24.95"
click at [987, 535] on button "Save & Close" at bounding box center [1002, 549] width 111 height 35
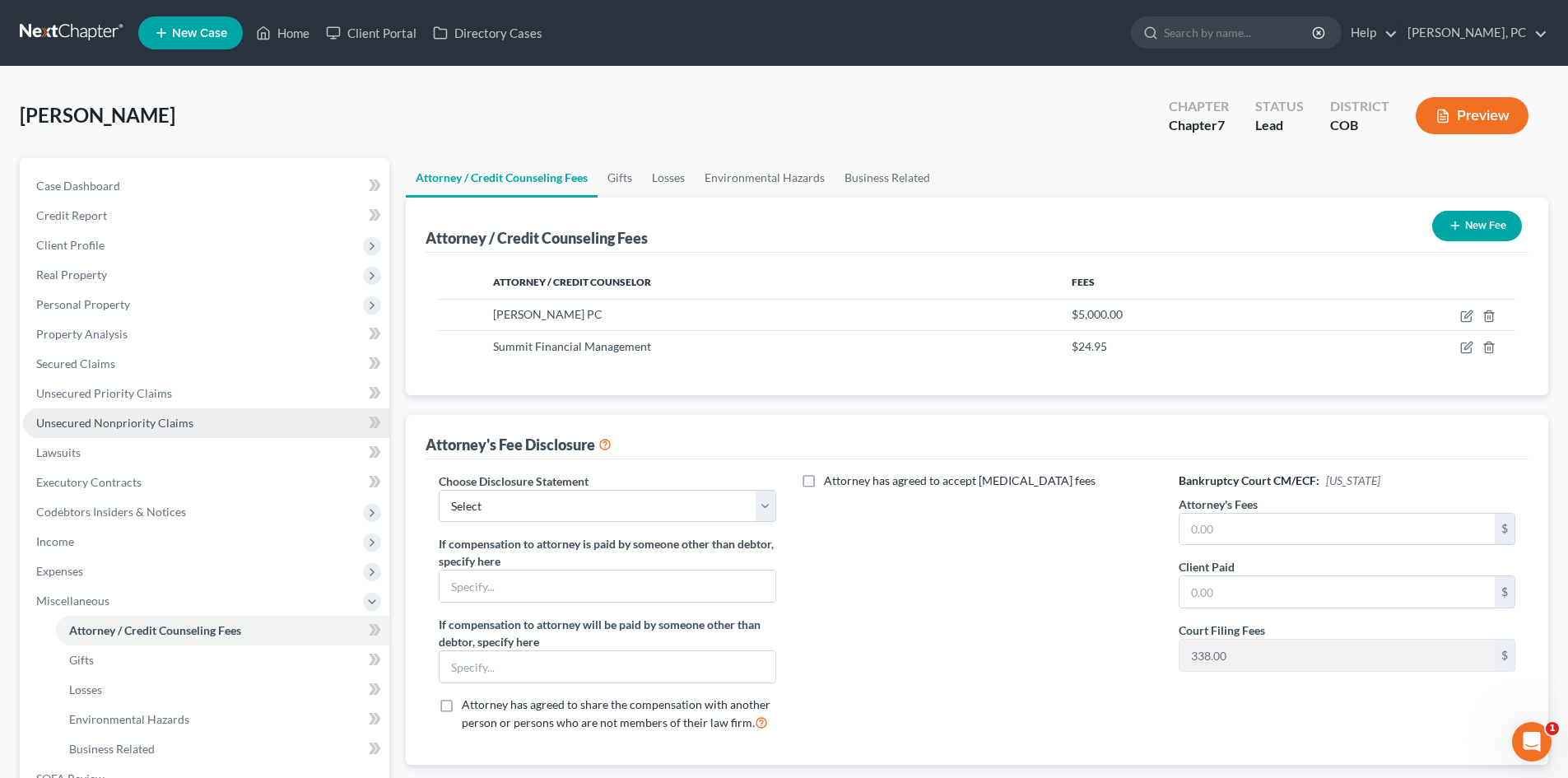
click at [77, 418] on span "Unsecured Nonpriority Claims" at bounding box center [114, 422] width 157 height 14
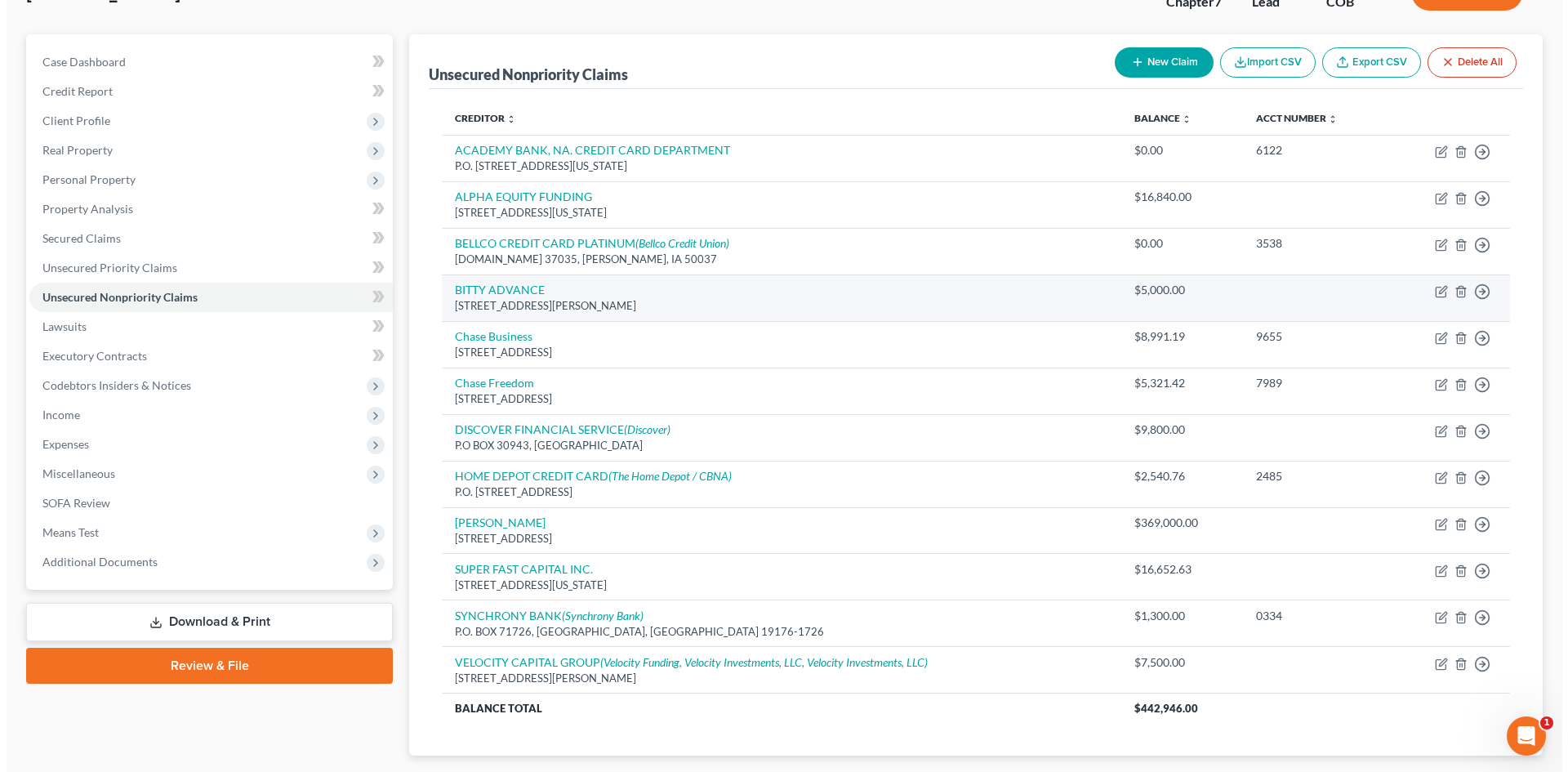
scroll to position [164, 0]
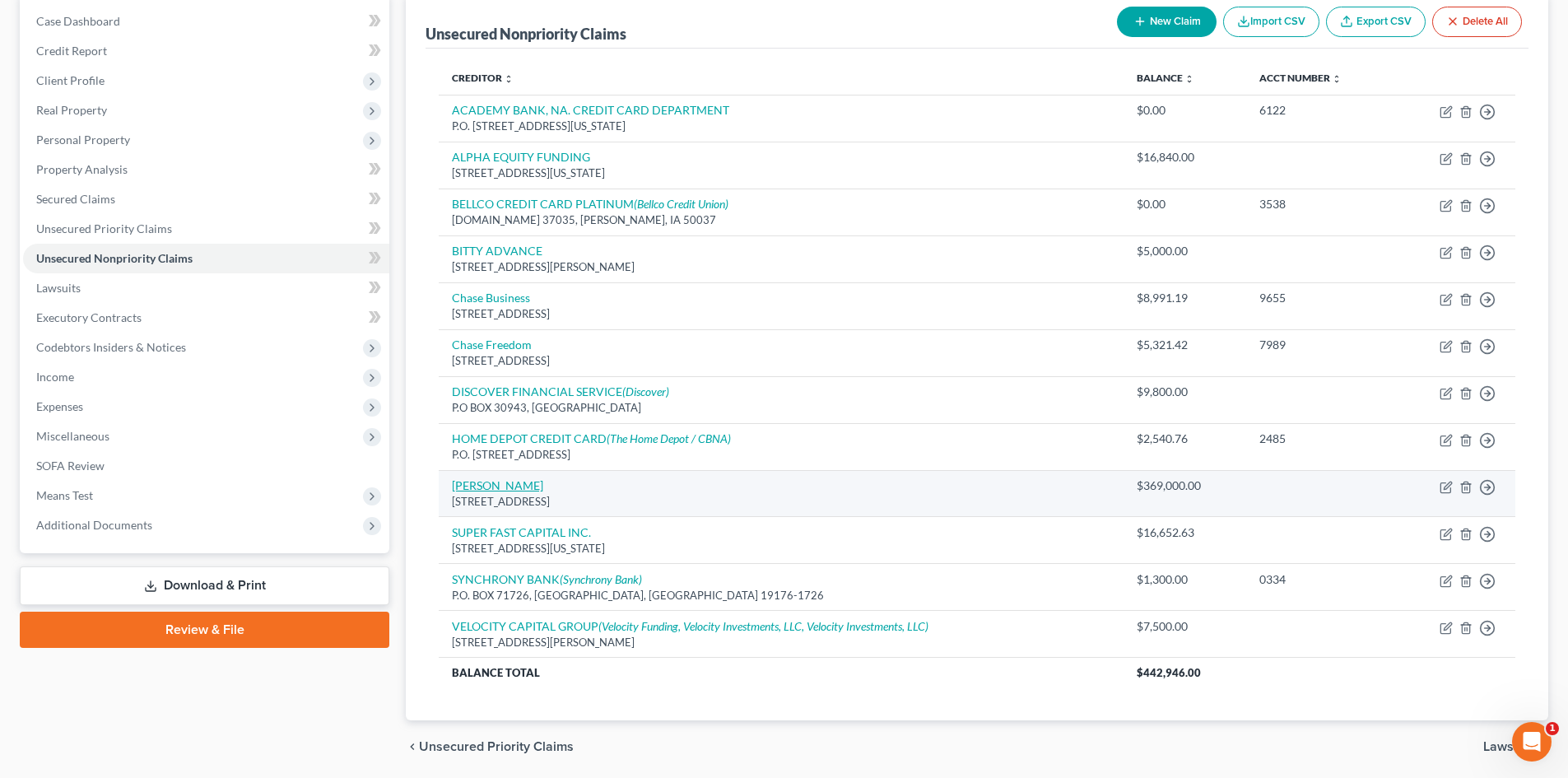
click at [507, 483] on link "MR ANTHONY FRIMPONG" at bounding box center [497, 485] width 91 height 14
select select "5"
select select "14"
select select "0"
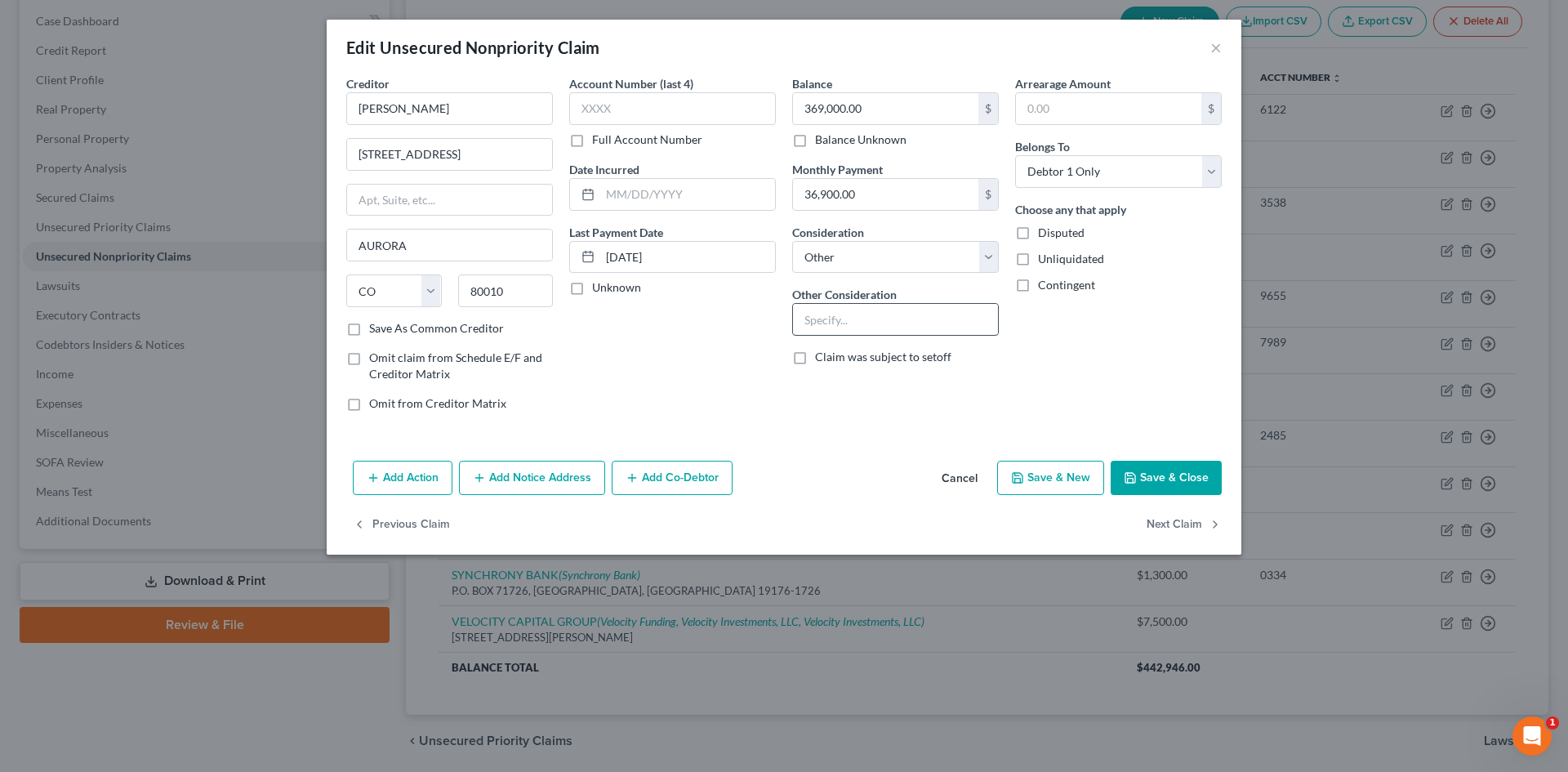
click at [819, 317] on input "text" at bounding box center [894, 319] width 205 height 31
type input "Business Loan"
click at [511, 156] on input "262 HAVANA STREET" at bounding box center [449, 154] width 205 height 31
click at [535, 481] on button "Add Notice Address" at bounding box center [532, 478] width 147 height 35
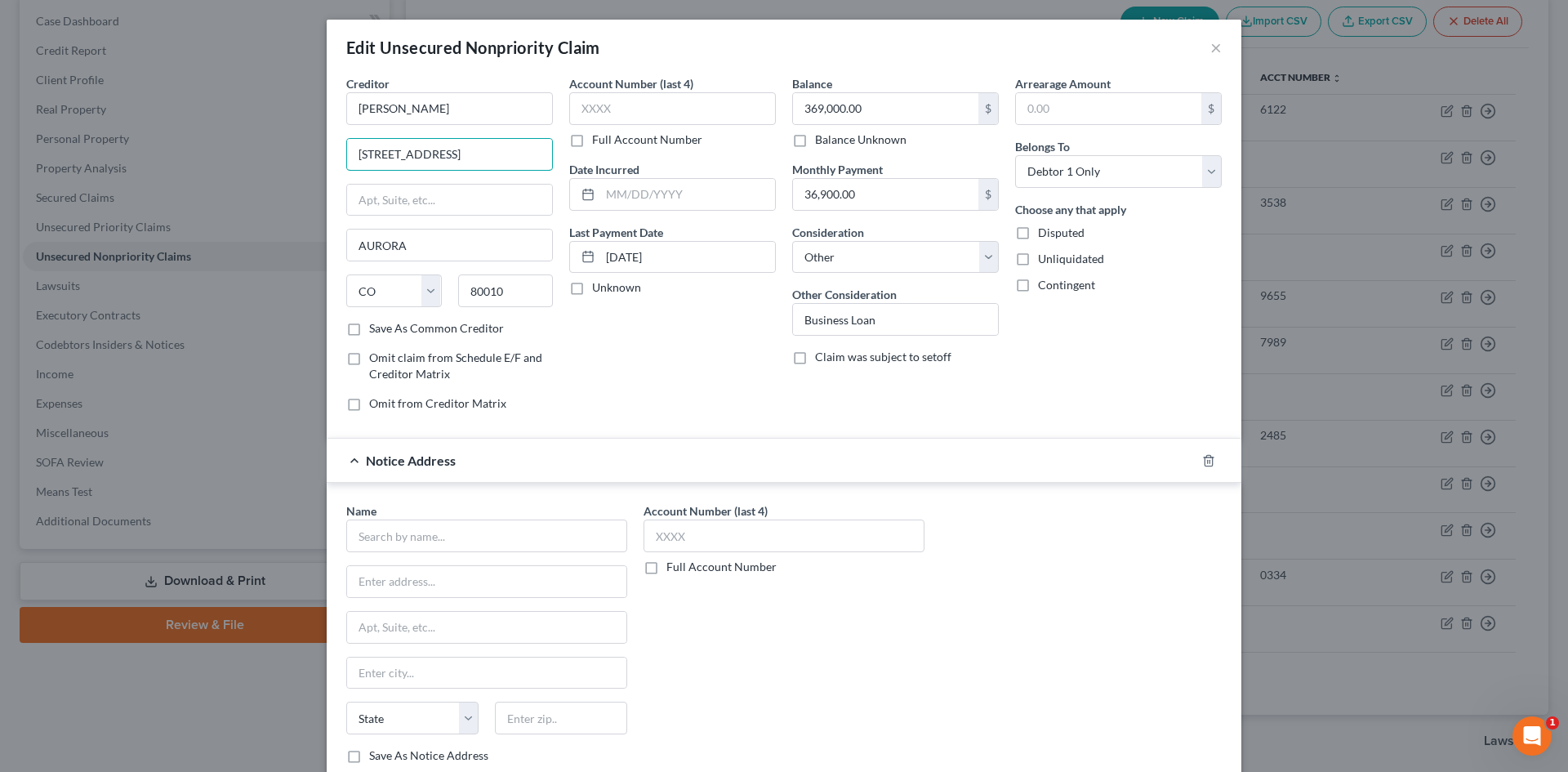
drag, startPoint x: 484, startPoint y: 154, endPoint x: 191, endPoint y: 162, distance: 293.1
click at [191, 161] on div "Edit Unsecured Nonpriority Claim × Creditor * MR ANTHONY FRIMPONG 262 HAVANA ST…" at bounding box center [784, 386] width 1568 height 772
click at [430, 588] on input "text" at bounding box center [486, 581] width 279 height 31
paste input "262 HAVANA STREET"
type input "262 HAVANA STREET"
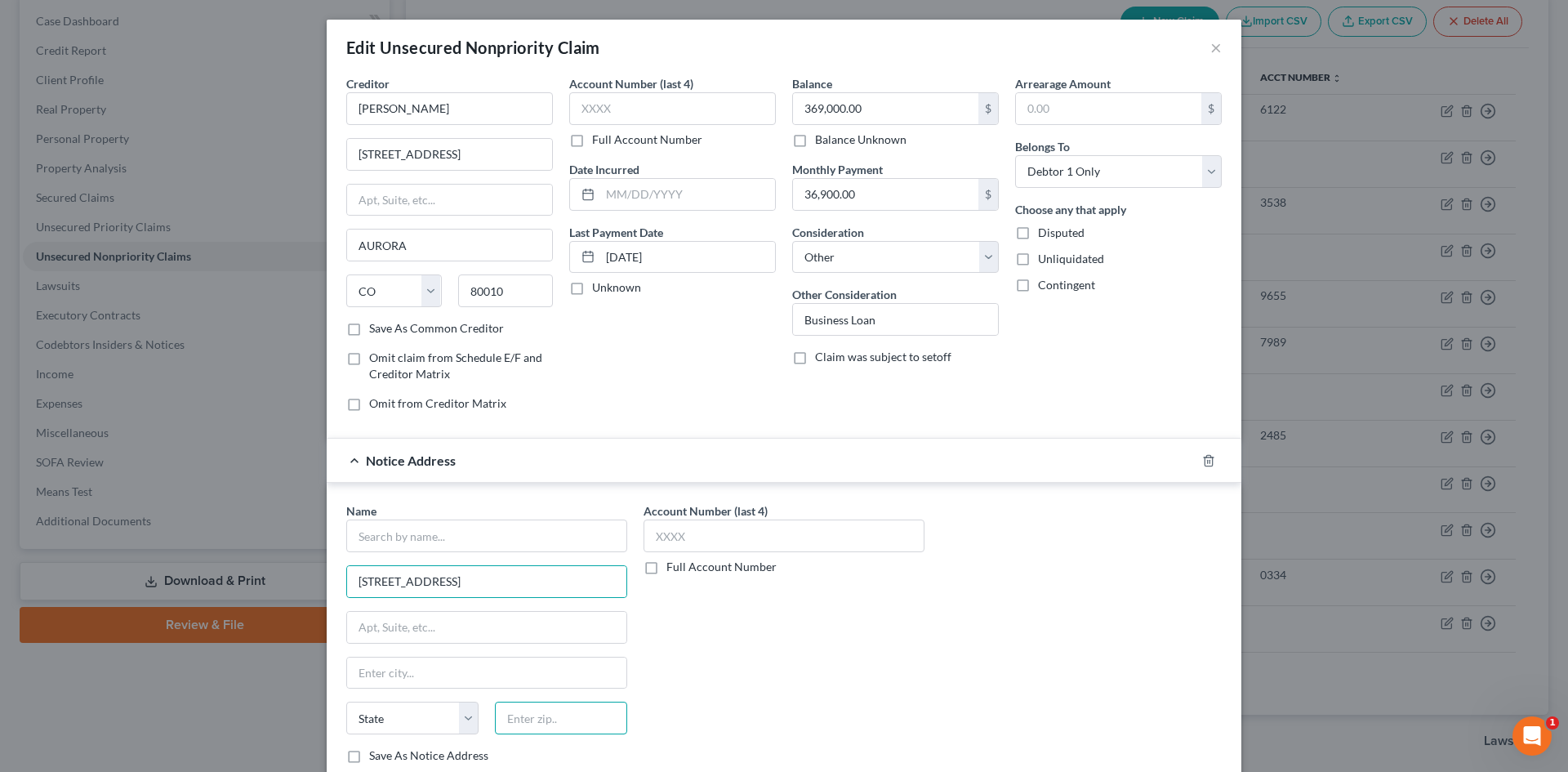
click at [532, 714] on input "text" at bounding box center [562, 717] width 133 height 33
type input "80010"
type input "Aurora"
select select "5"
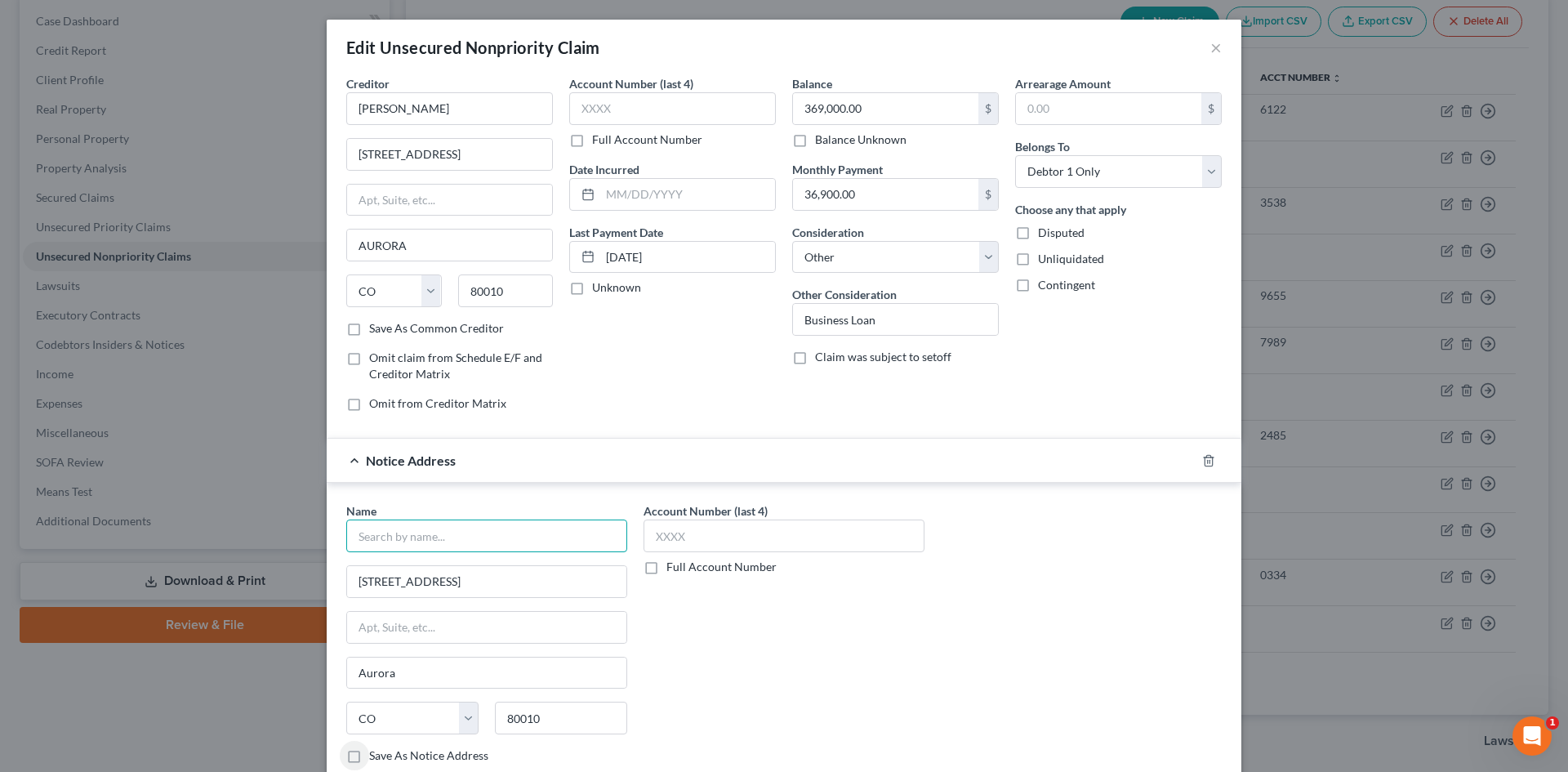
click at [382, 543] on input "text" at bounding box center [486, 535] width 281 height 33
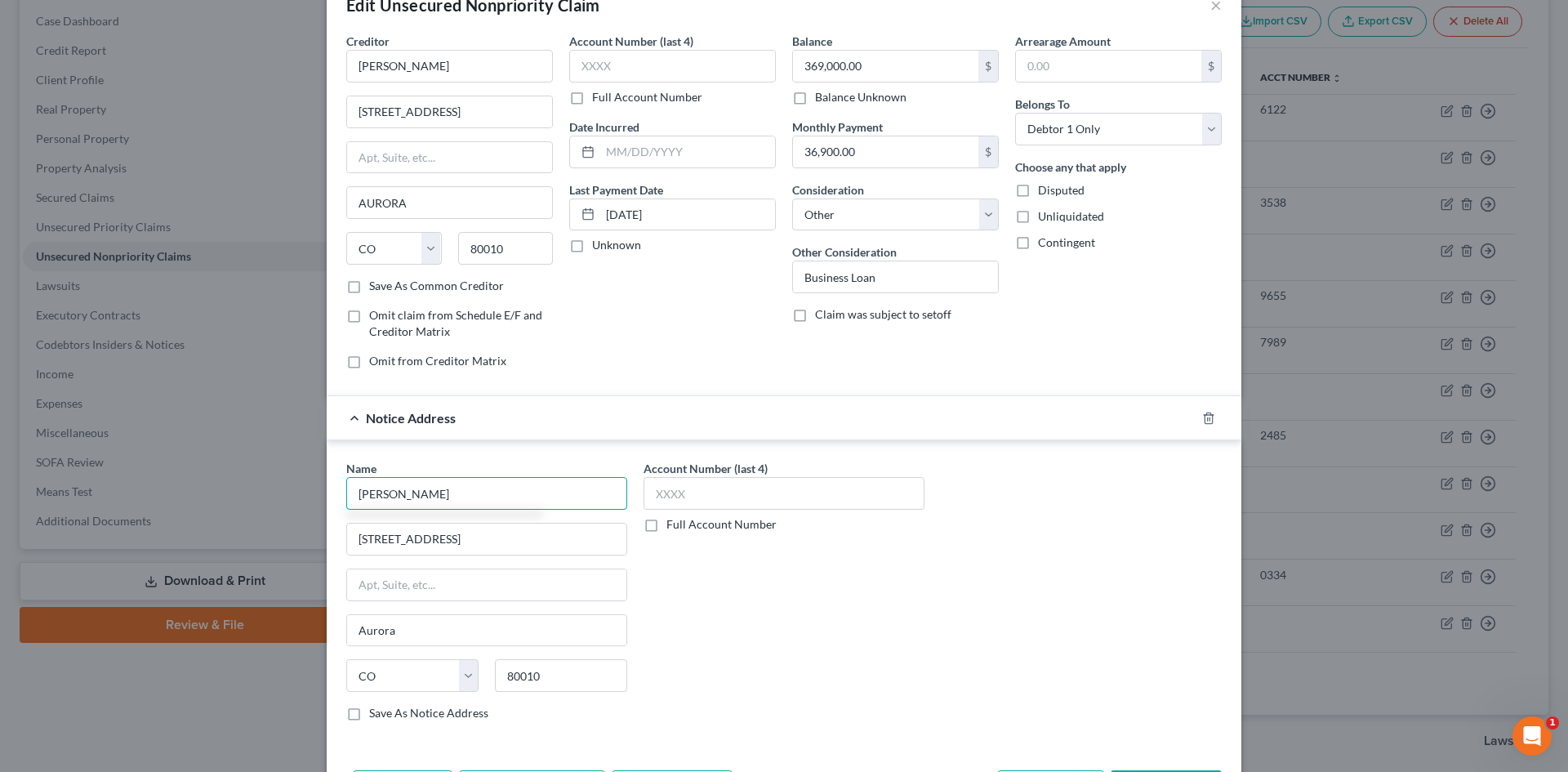
scroll to position [81, 0]
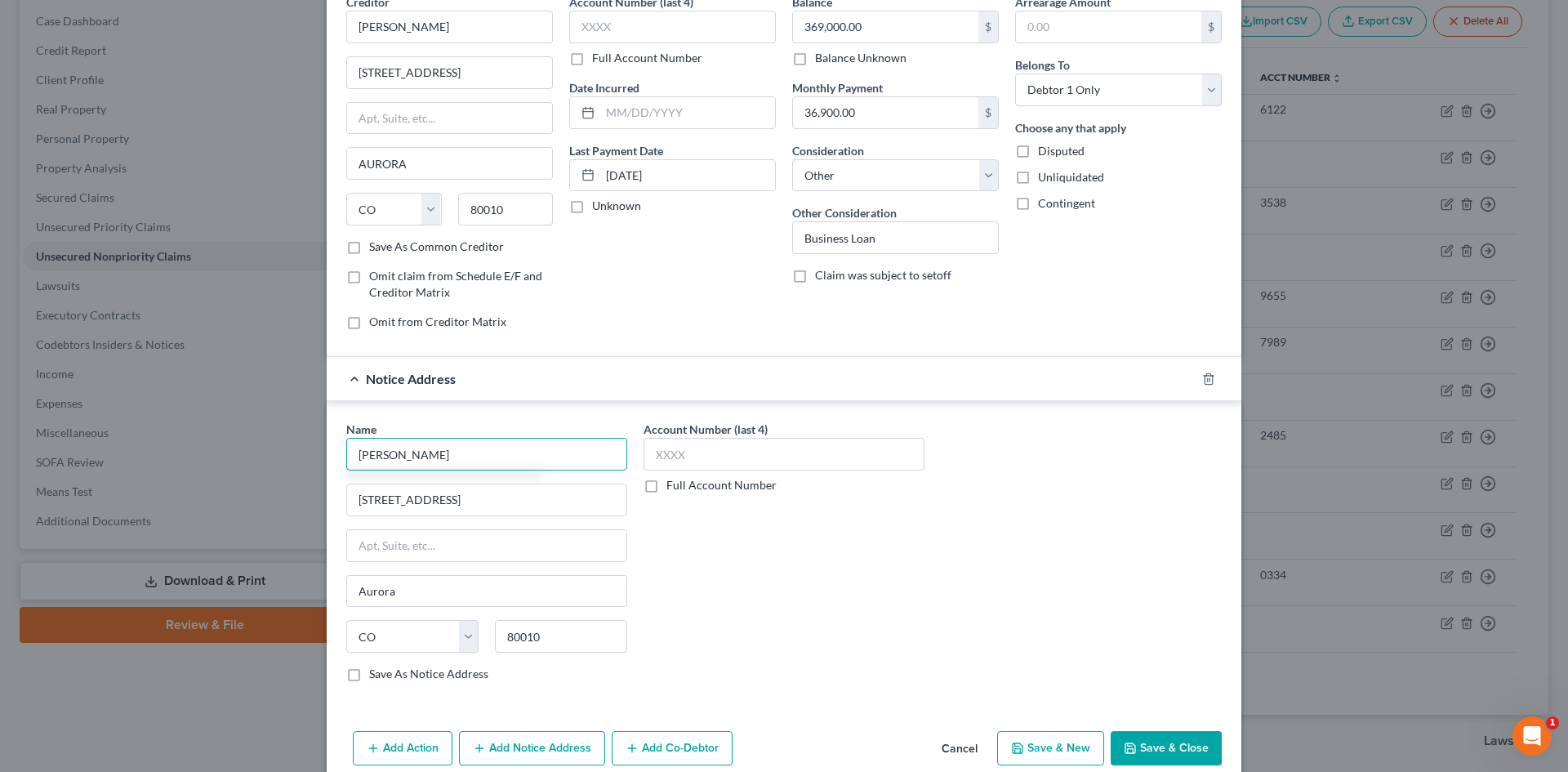
type input "Anon Akoto"
click at [556, 736] on button "Add Notice Address" at bounding box center [532, 748] width 147 height 35
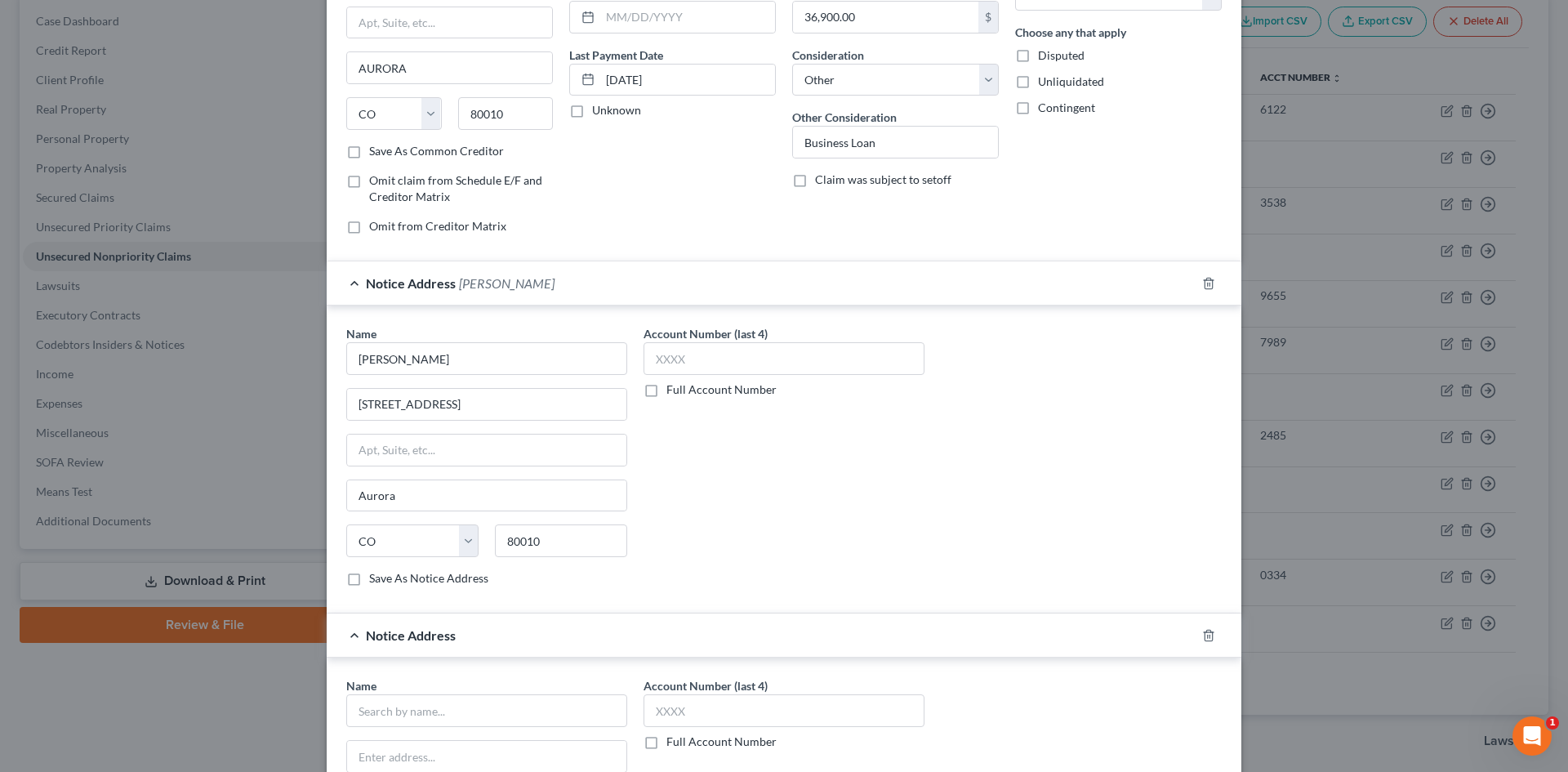
scroll to position [408, 0]
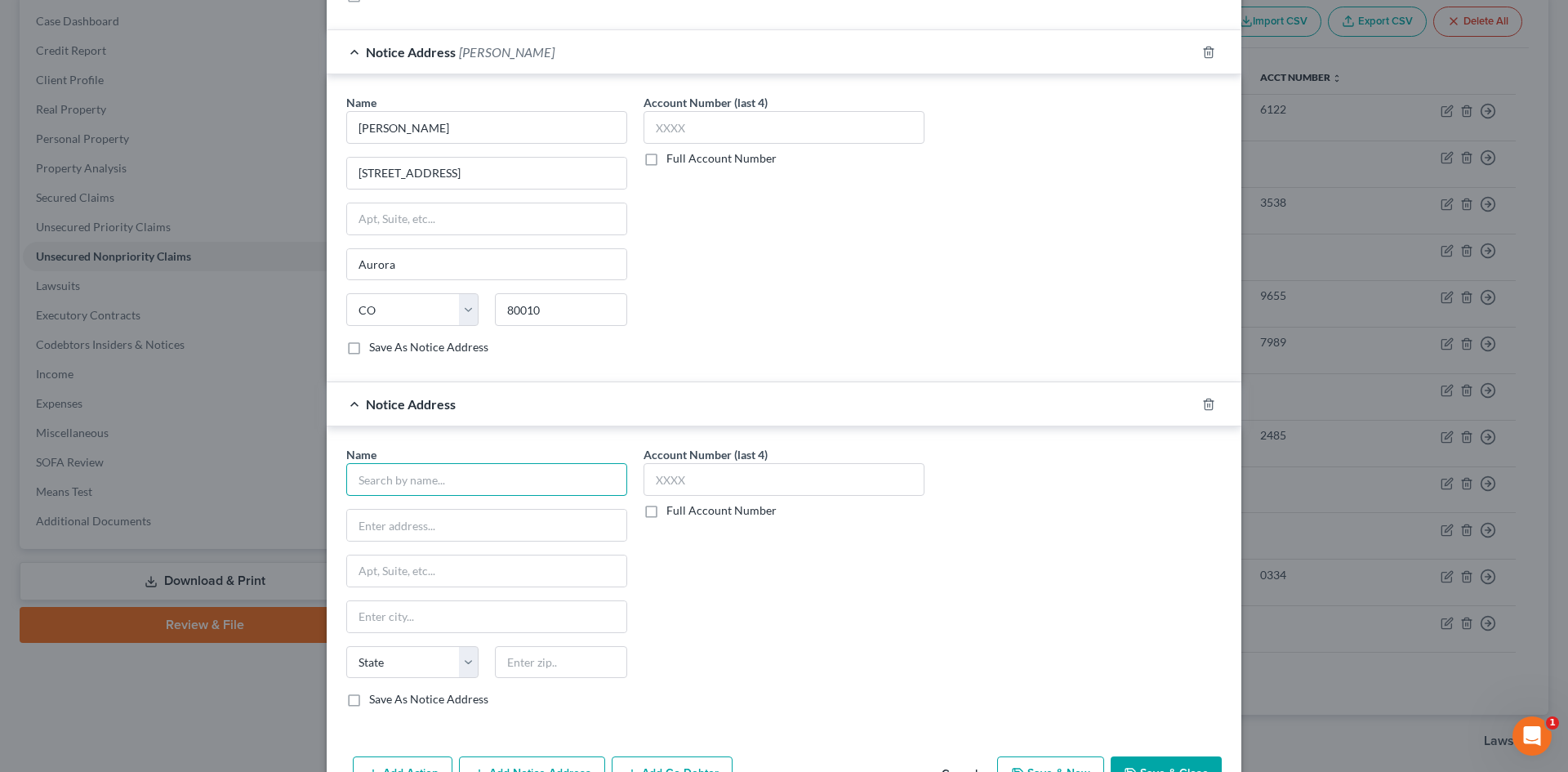
click at [377, 466] on input "text" at bounding box center [486, 479] width 281 height 33
type input "Okunade LLP"
drag, startPoint x: 424, startPoint y: 486, endPoint x: 285, endPoint y: 479, distance: 139.2
click at [285, 479] on div "Edit Unsecured Nonpriority Claim × Creditor * MR ANTHONY FRIMPONG 262 HAVANA ST…" at bounding box center [784, 386] width 1568 height 772
click at [428, 514] on input "text" at bounding box center [486, 524] width 279 height 31
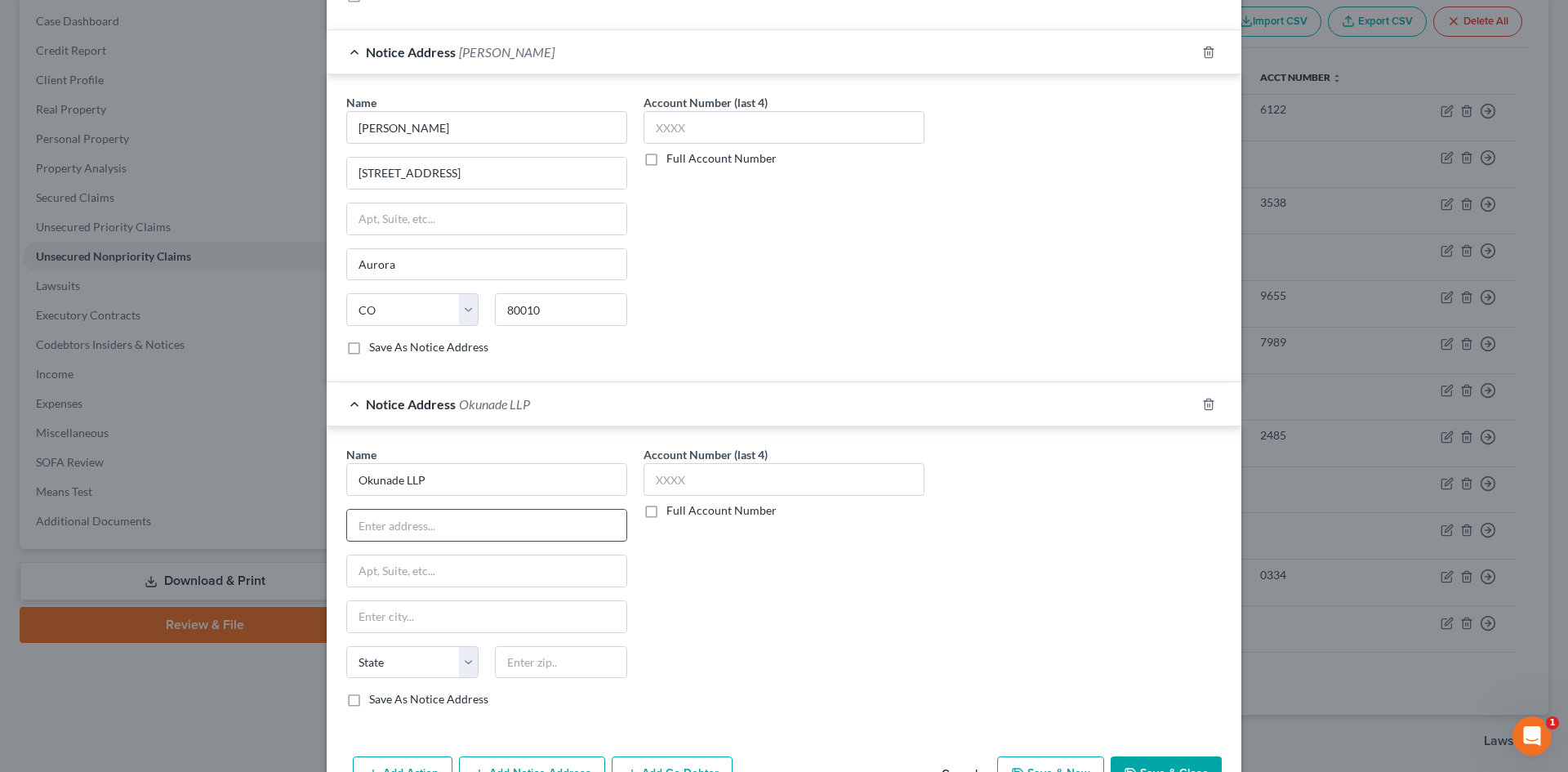
paste input "10200 E Girard Ave Suite C251"
type input "10200 E Girard Ave Suite C251"
click at [533, 653] on input "text" at bounding box center [562, 662] width 133 height 33
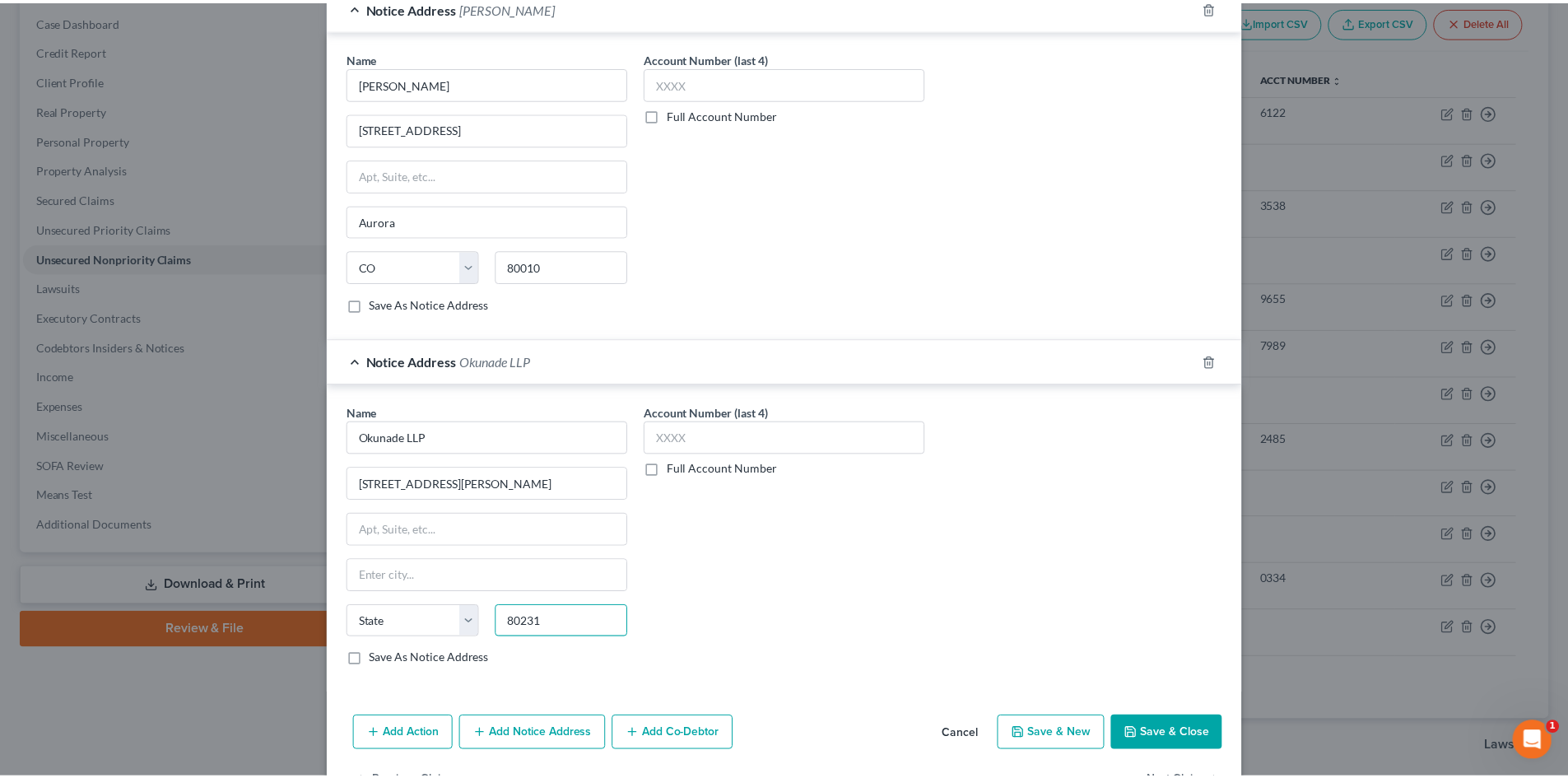
scroll to position [494, 0]
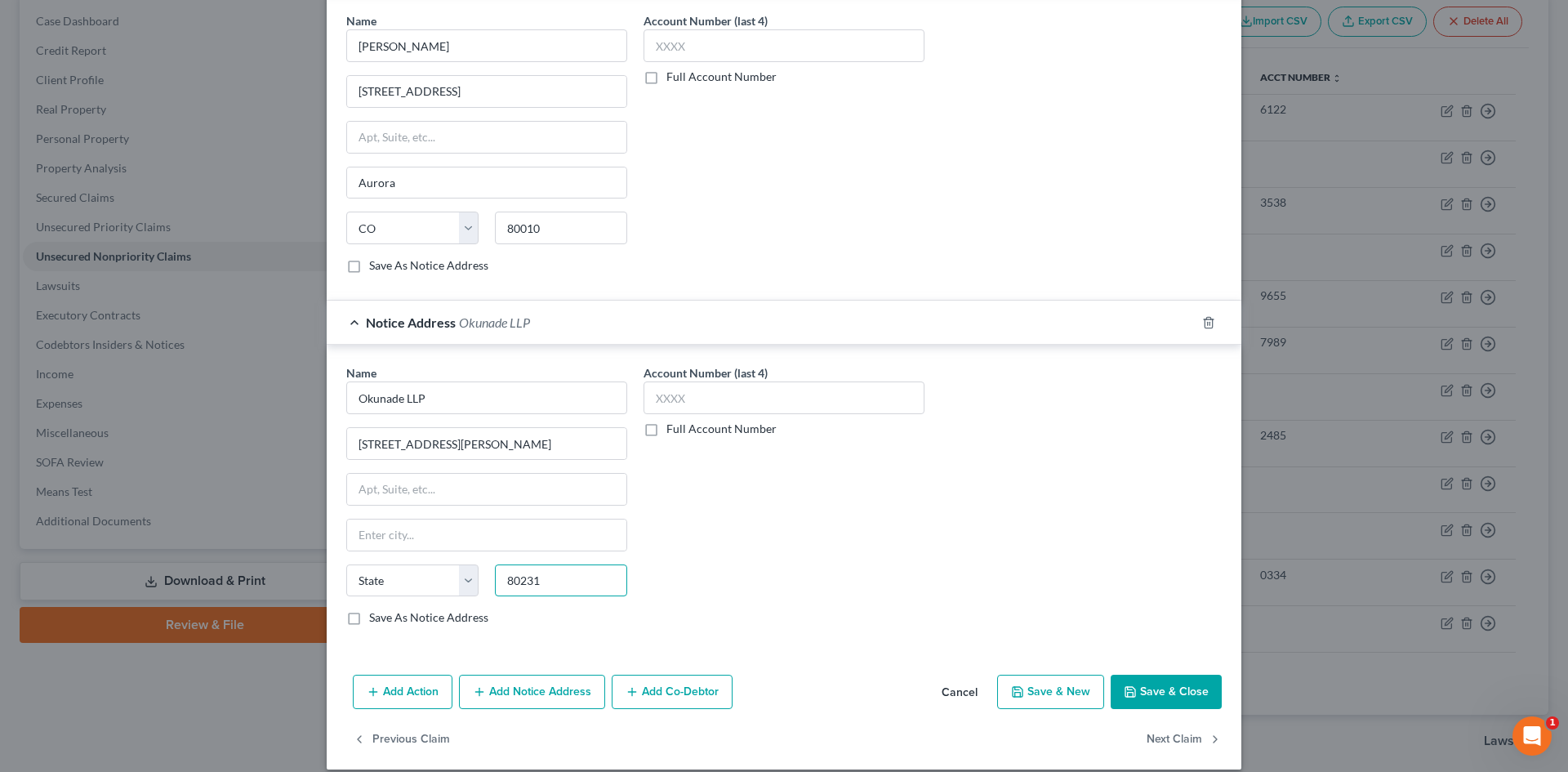
type input "80231"
type input "Denver"
select select "5"
click at [1160, 695] on button "Save & Close" at bounding box center [1166, 692] width 111 height 35
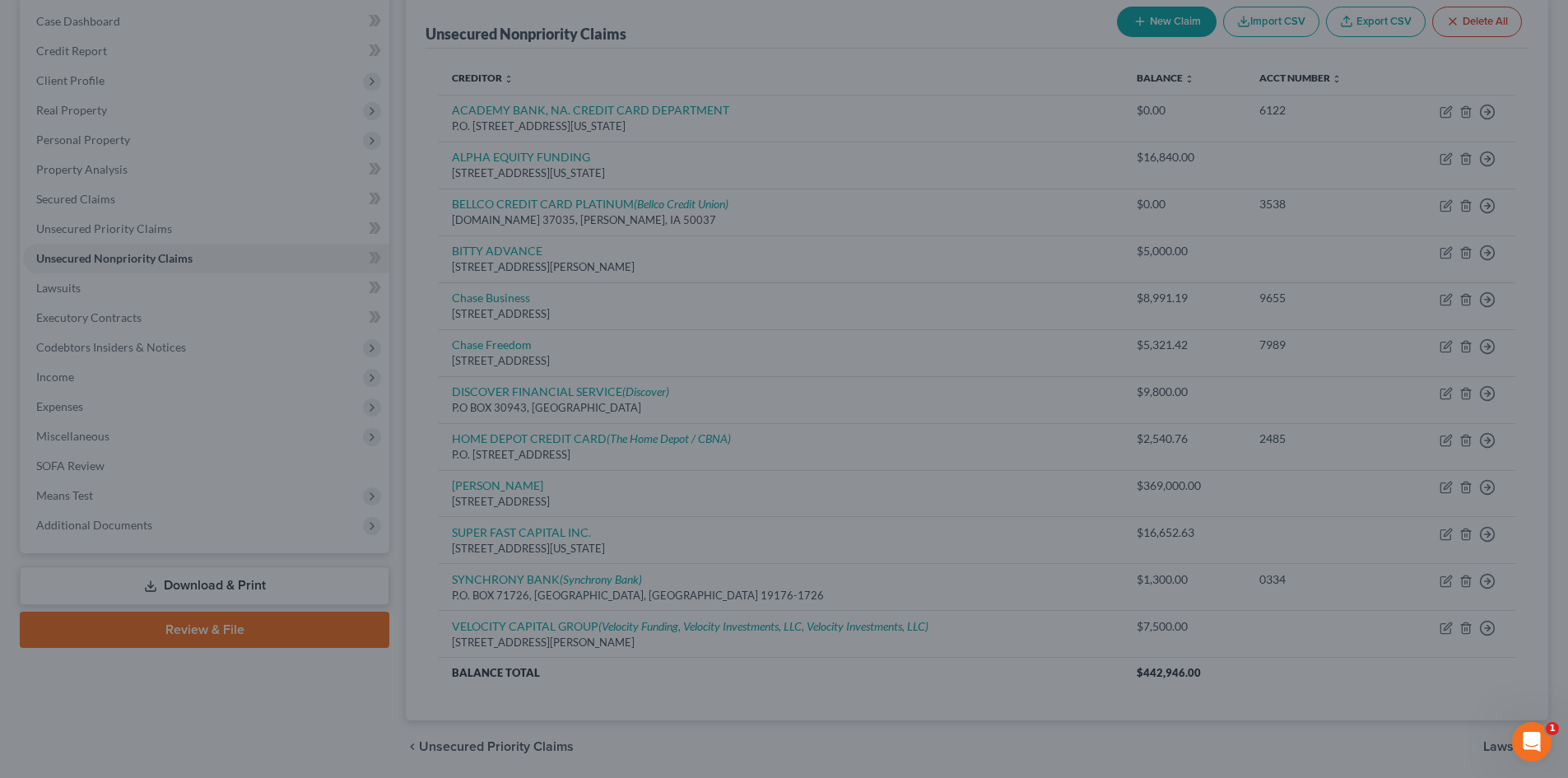
scroll to position [0, 0]
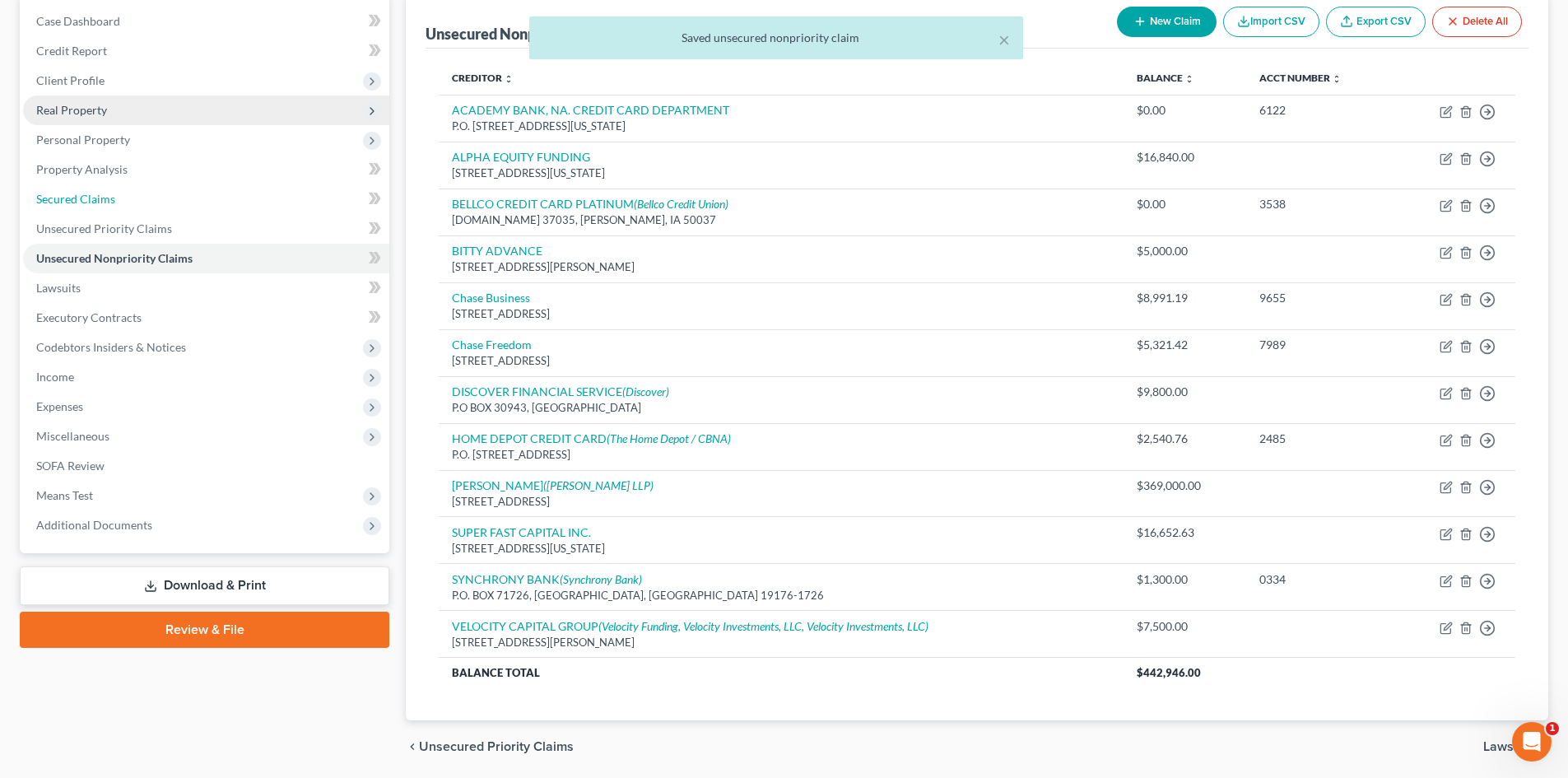
drag, startPoint x: 45, startPoint y: 196, endPoint x: 56, endPoint y: 197, distance: 11.0
click at [44, 196] on span "Secured Claims" at bounding box center [75, 199] width 79 height 14
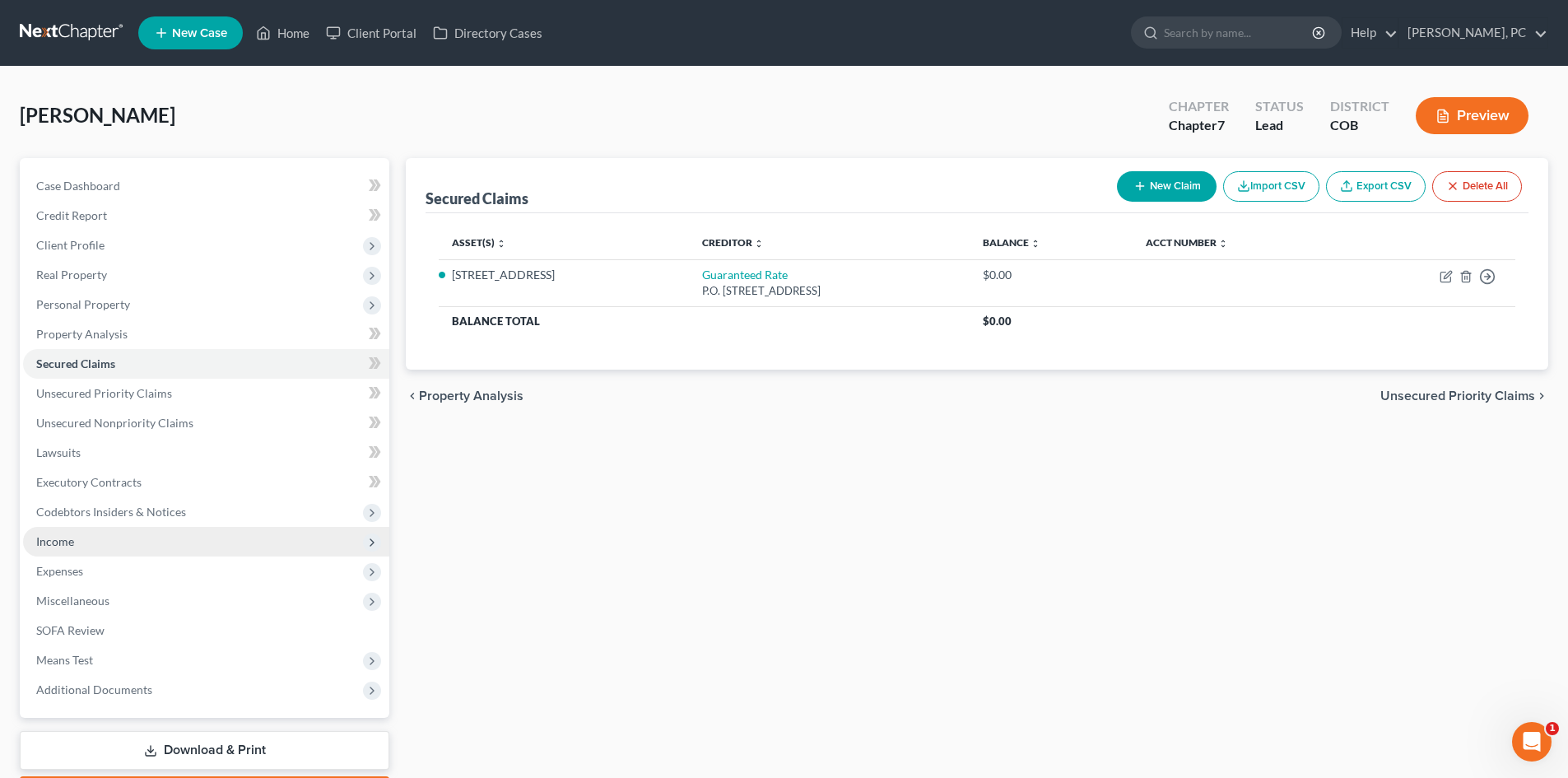
click at [49, 531] on span "Income" at bounding box center [206, 542] width 367 height 30
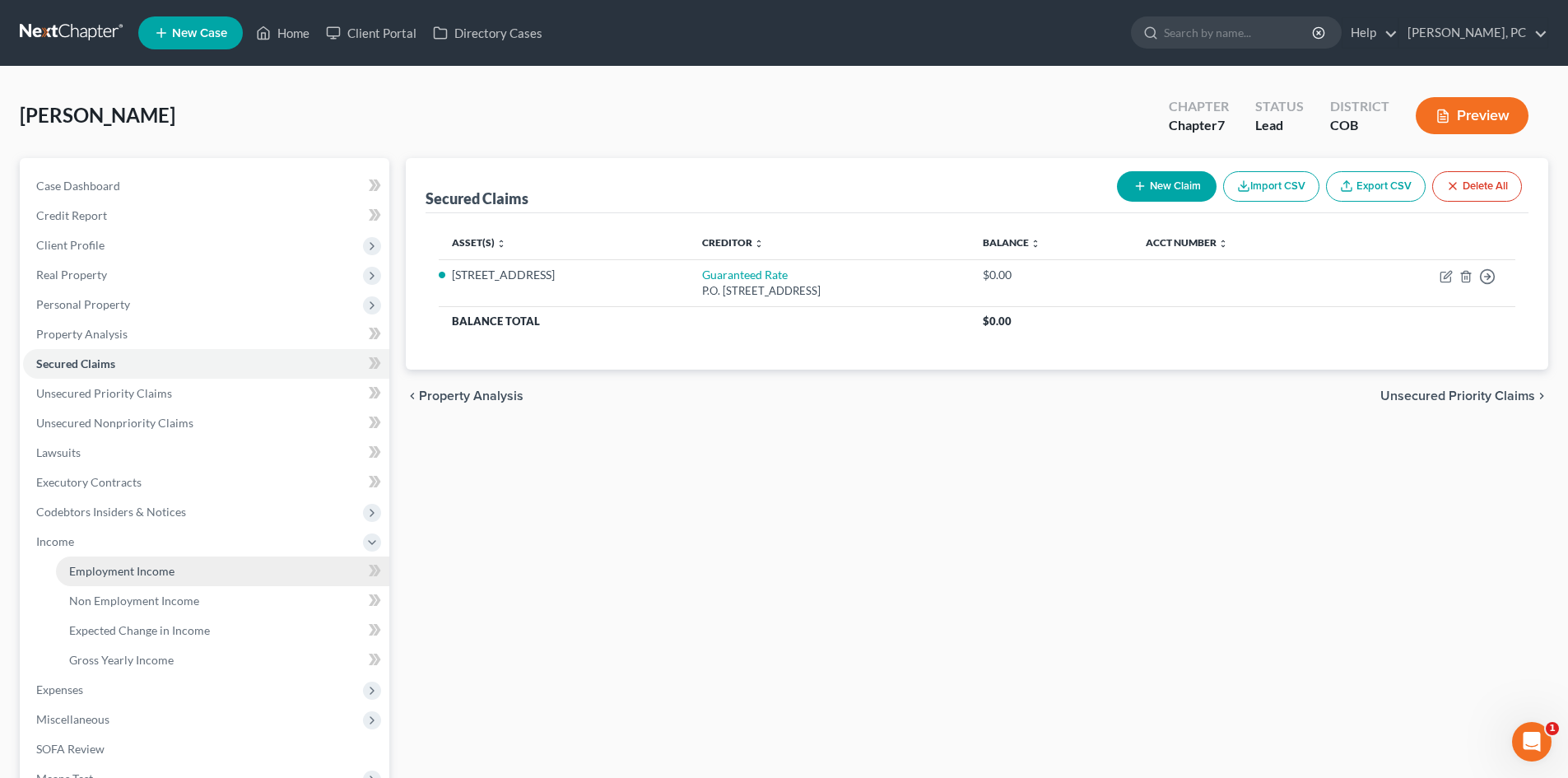
click at [133, 569] on span "Employment Income" at bounding box center [122, 571] width 106 height 14
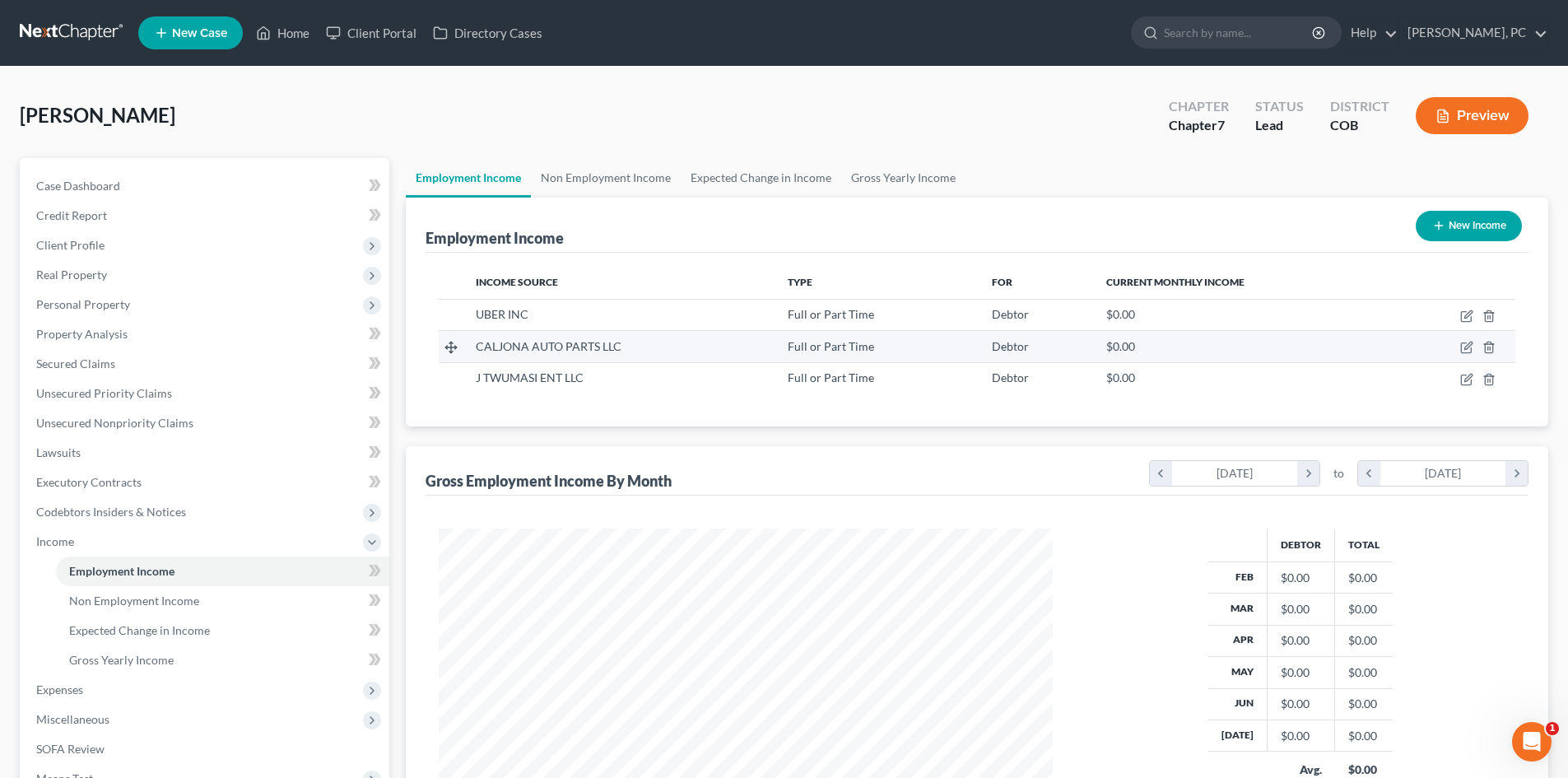
scroll to position [307, 647]
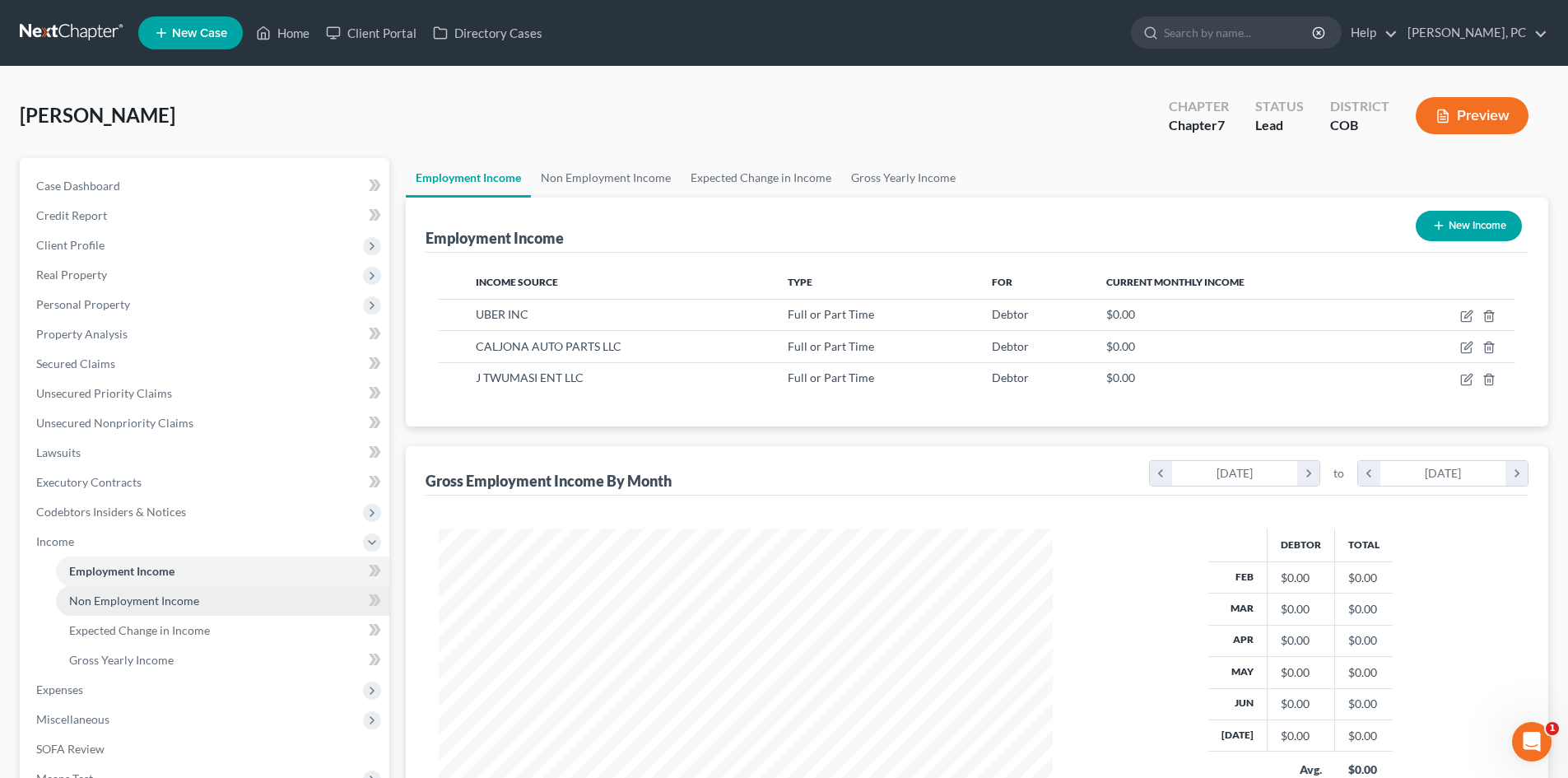
click at [159, 594] on span "Non Employment Income" at bounding box center [134, 600] width 130 height 14
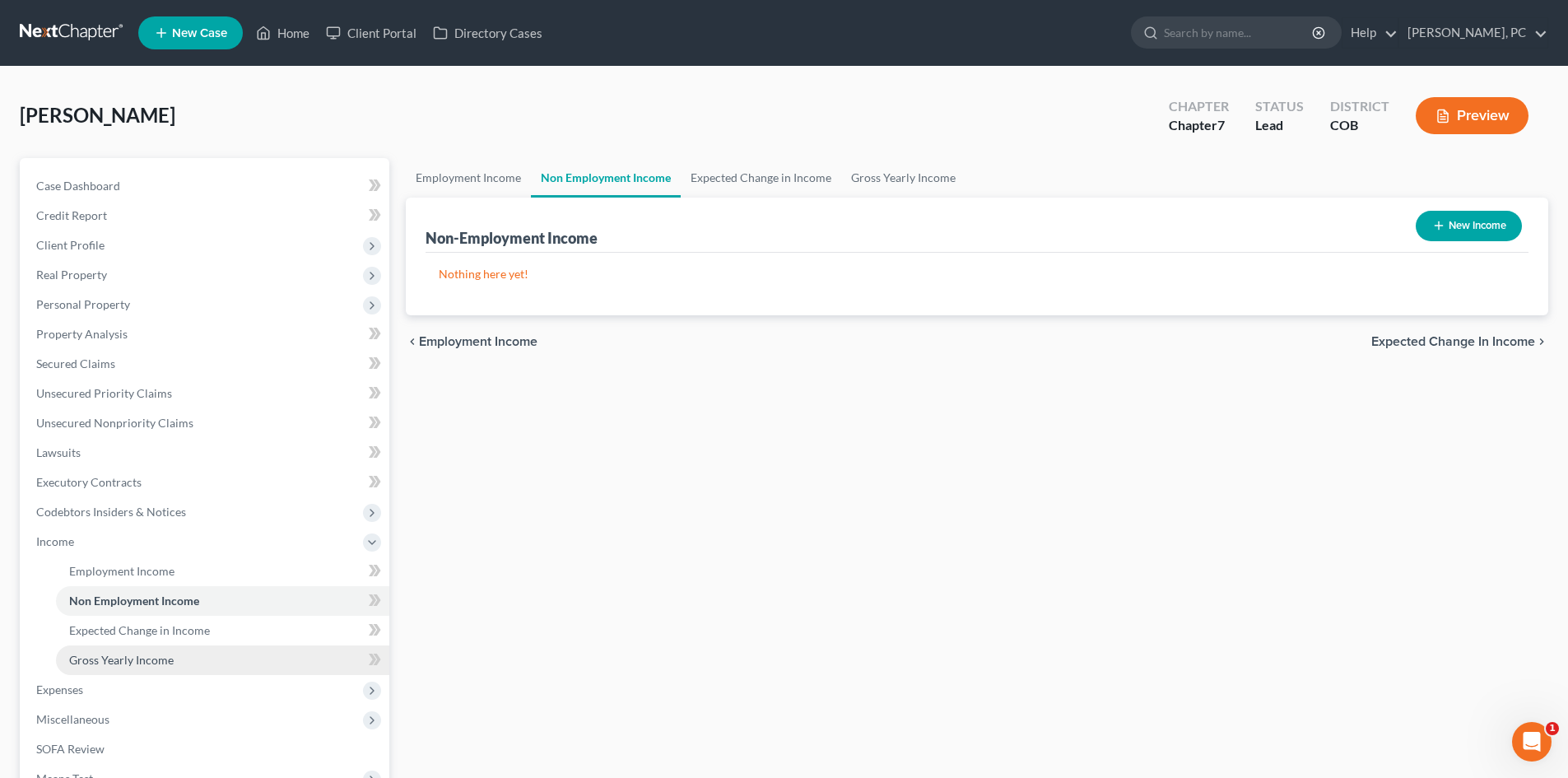
click at [124, 662] on span "Gross Yearly Income" at bounding box center [121, 660] width 105 height 14
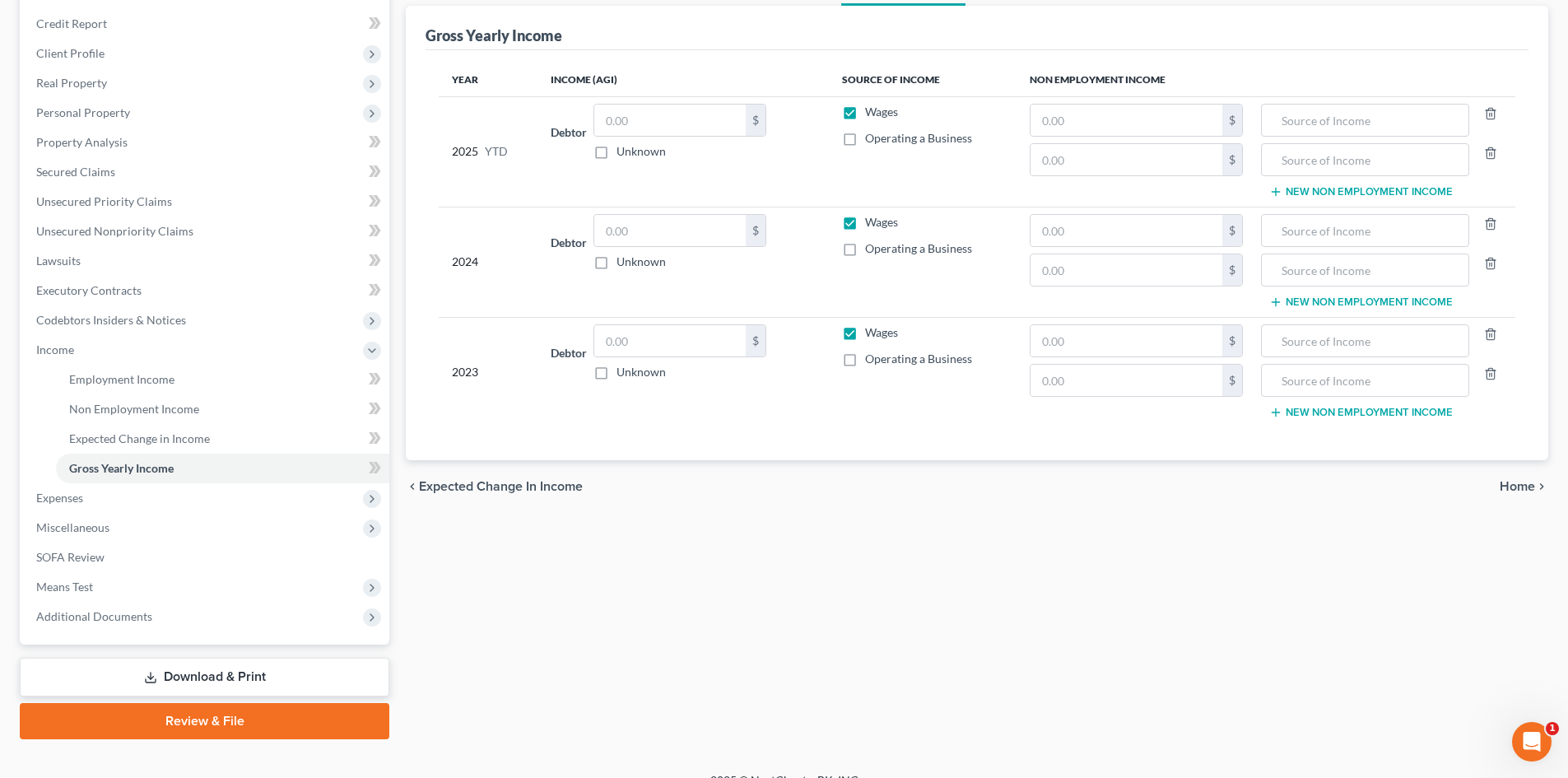
scroll to position [216, 0]
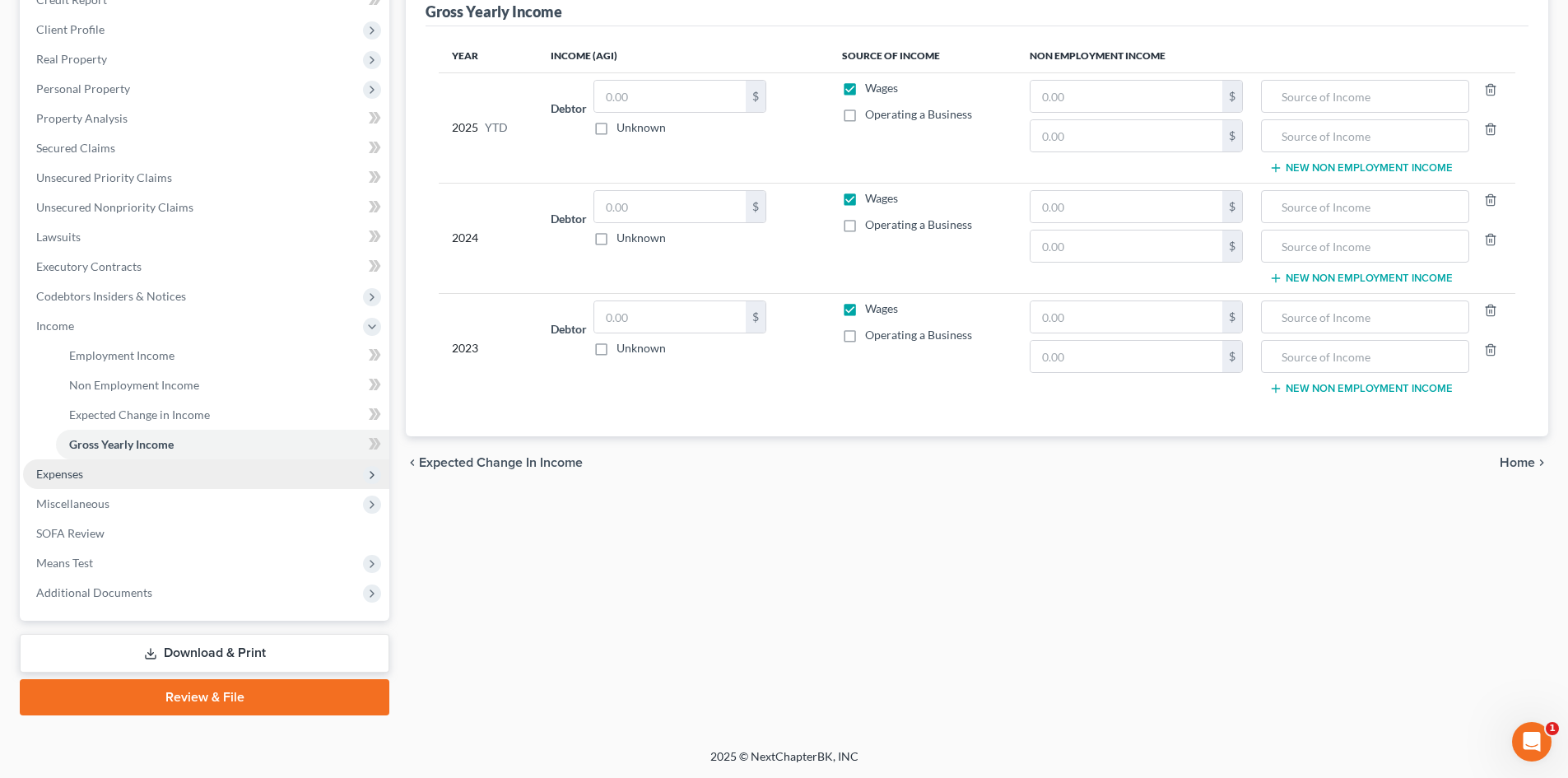
click at [60, 472] on span "Expenses" at bounding box center [59, 473] width 47 height 14
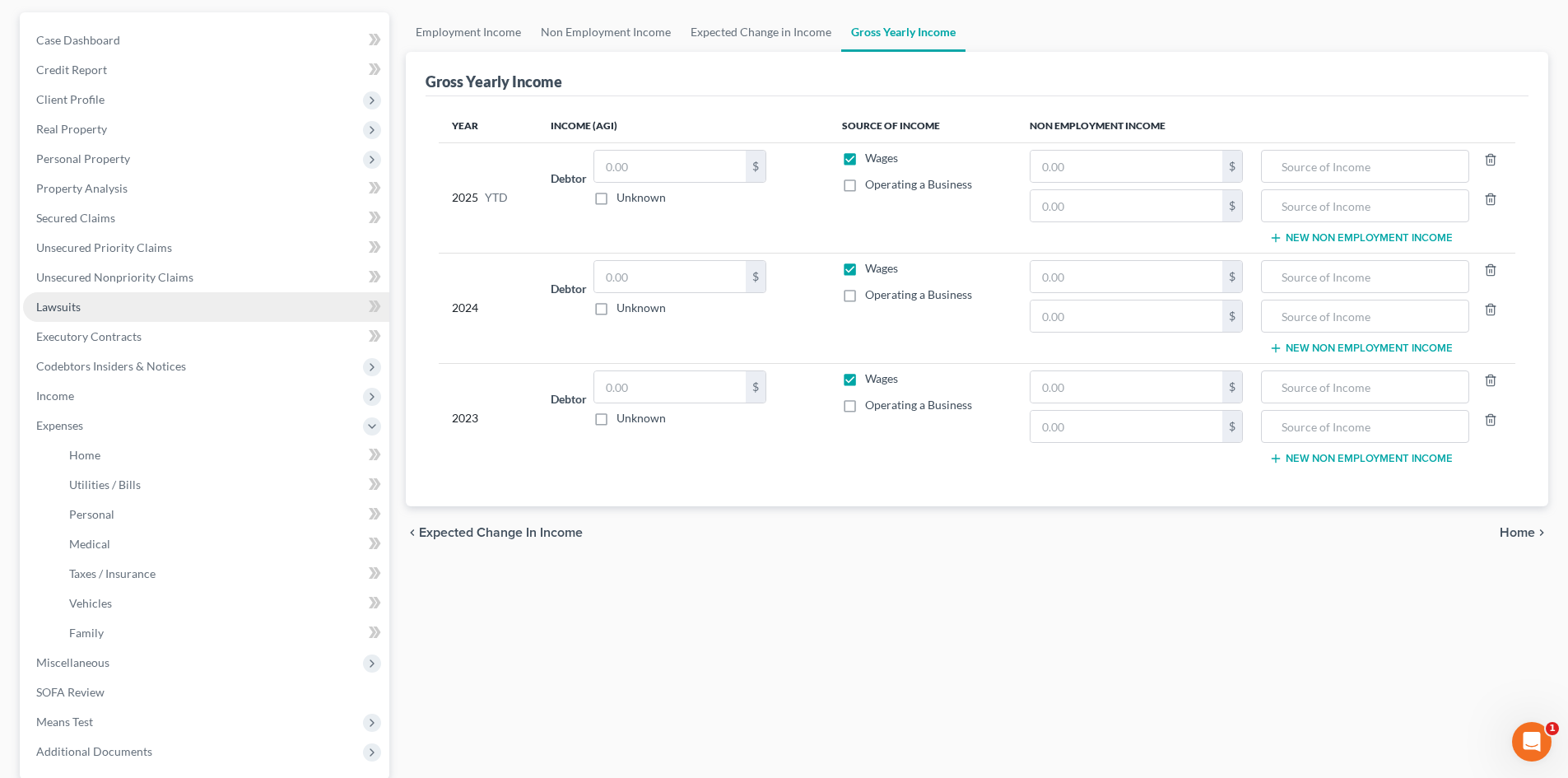
scroll to position [51, 0]
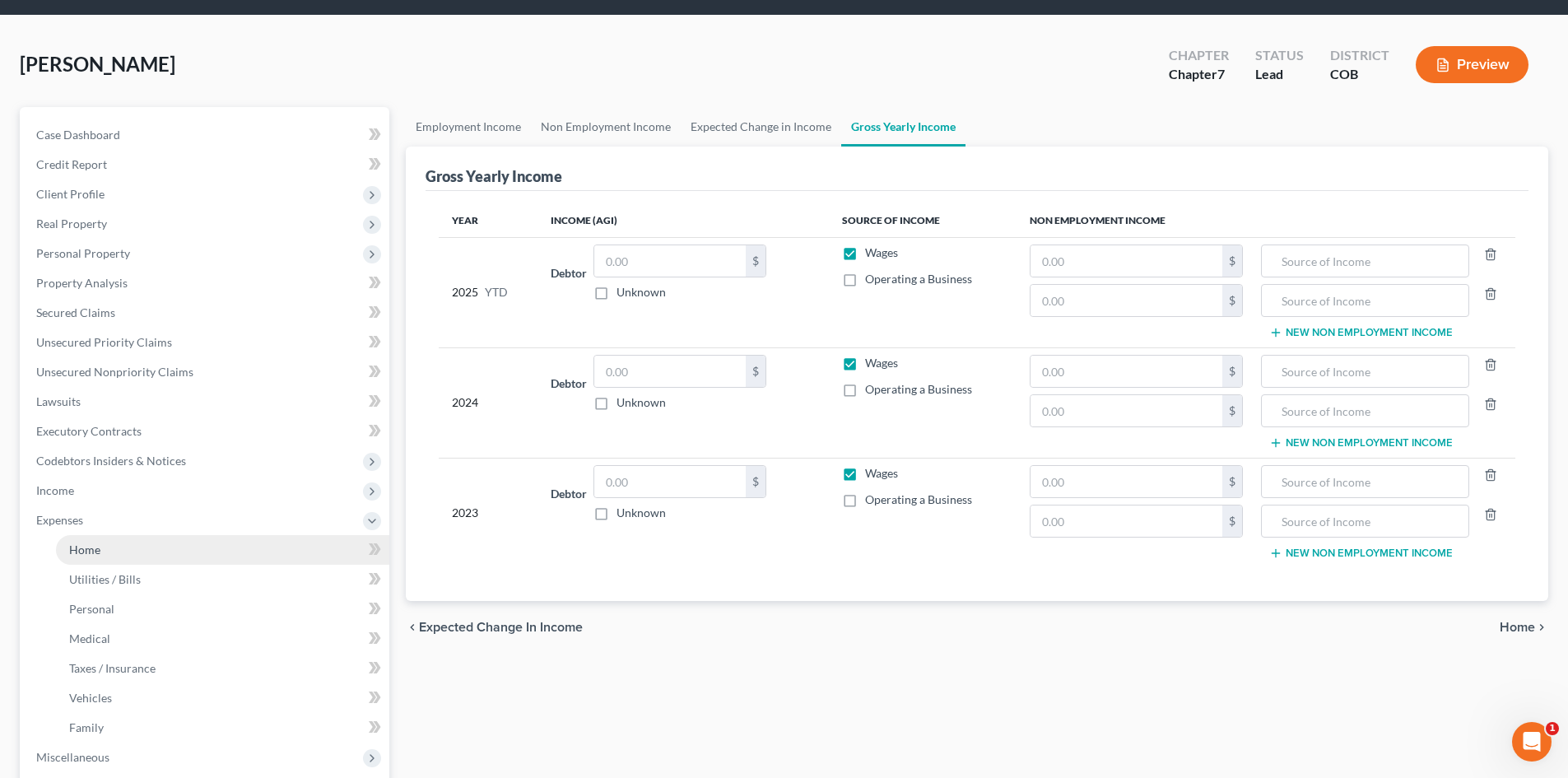
click at [82, 543] on span "Home" at bounding box center [84, 549] width 31 height 14
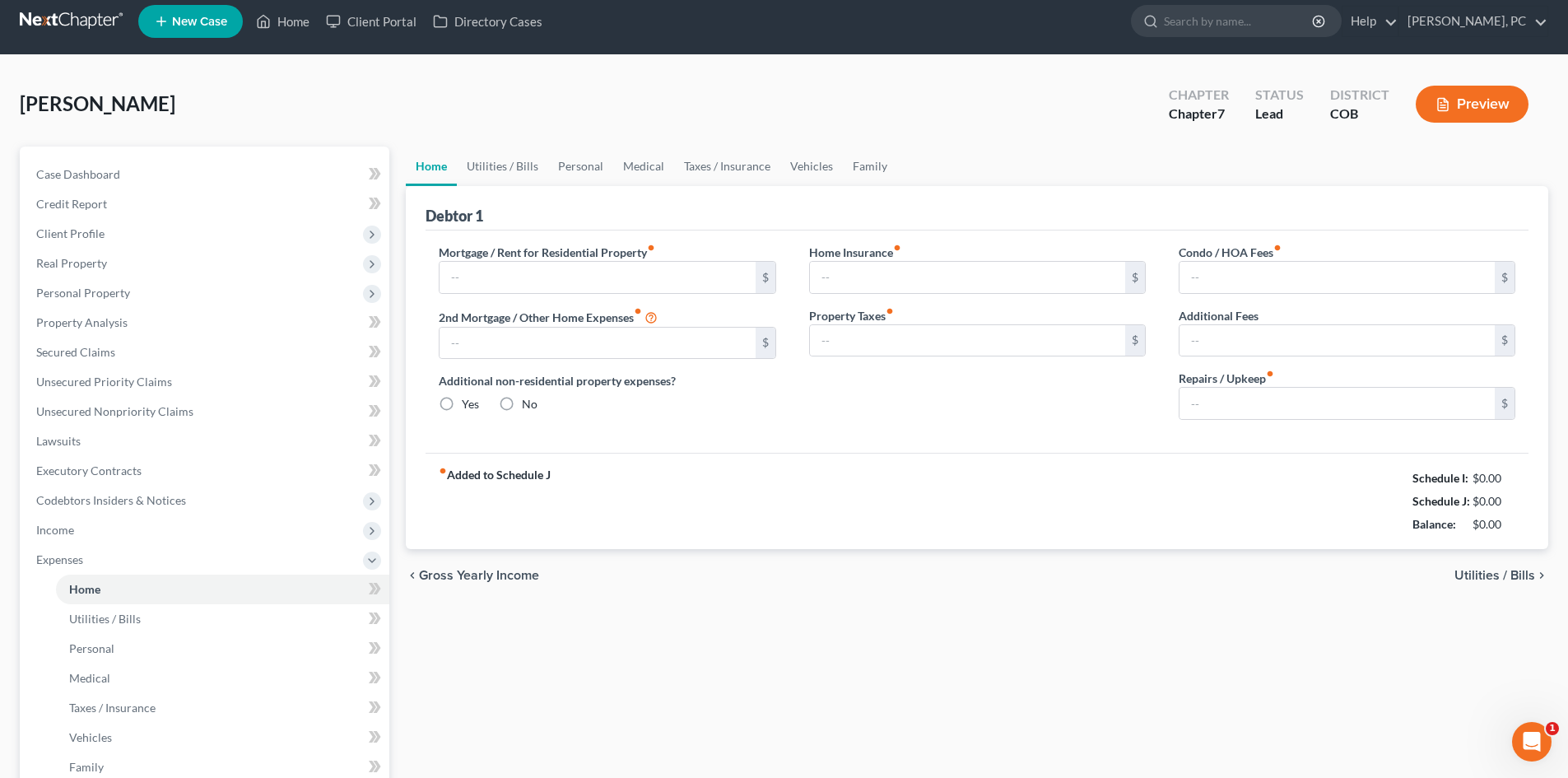
type input "4,420.00"
type input "0.00"
radio input "true"
type input "0.00"
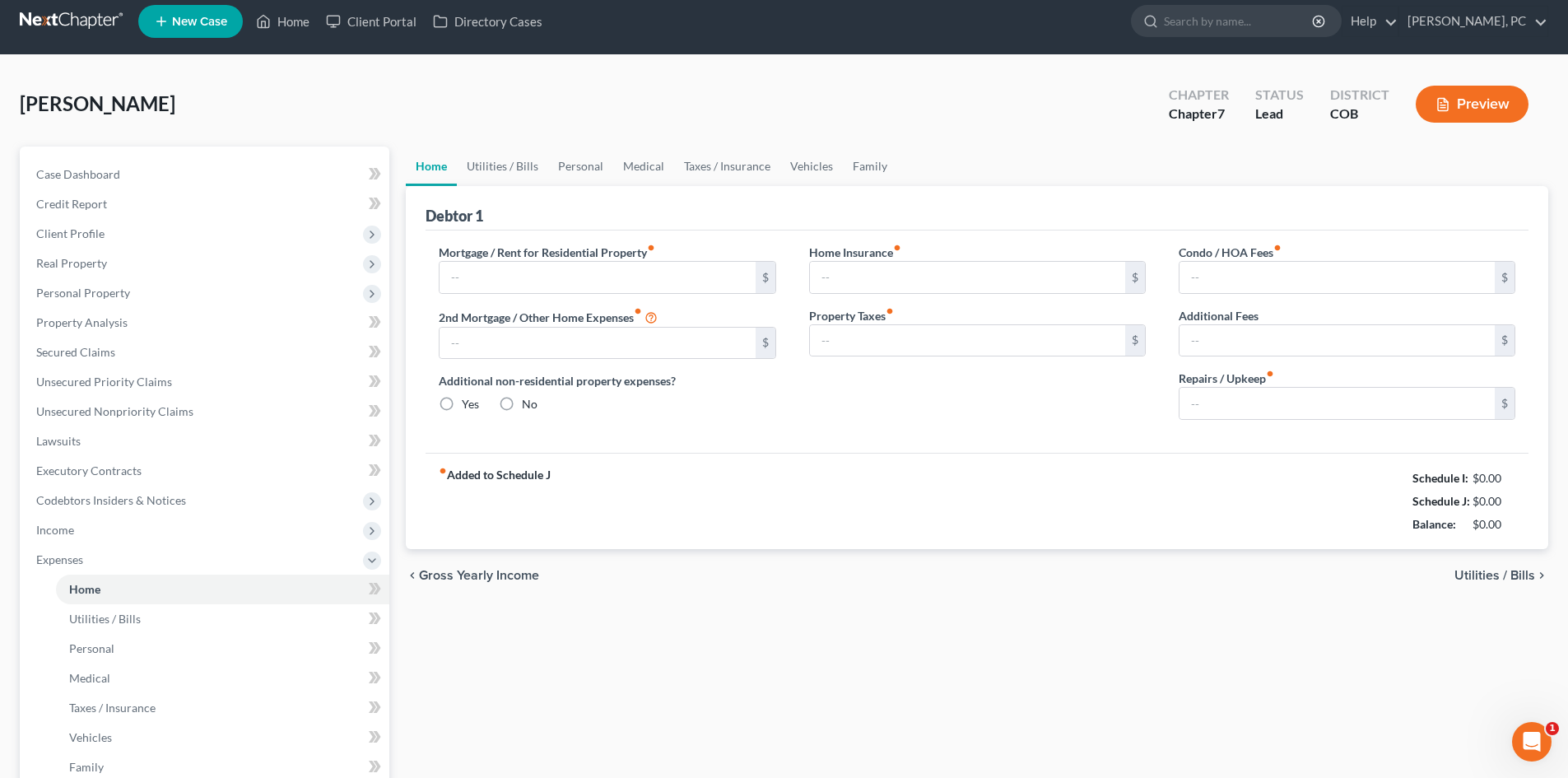
type input "0.00"
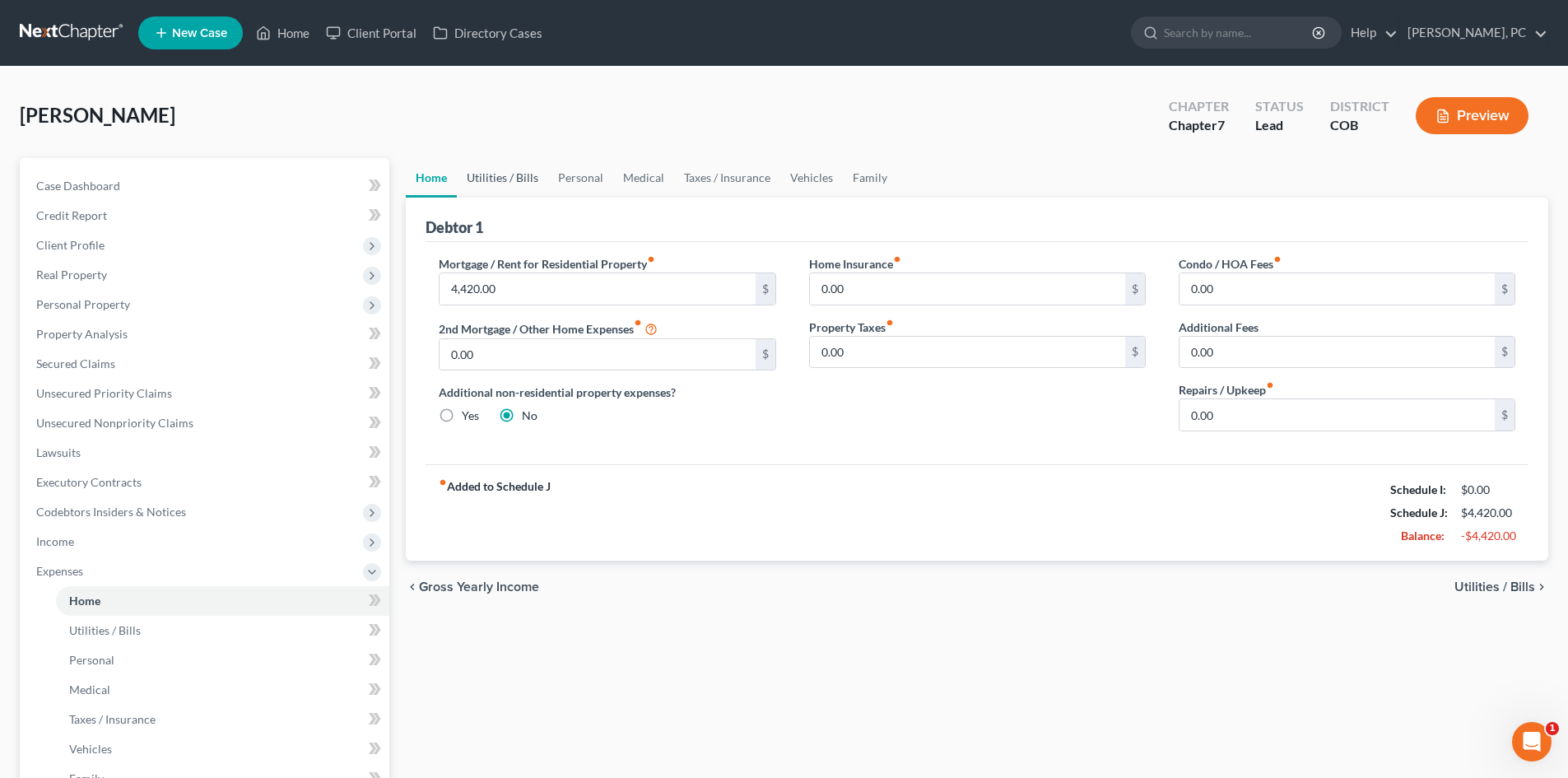
click at [505, 177] on link "Utilities / Bills" at bounding box center [501, 178] width 91 height 40
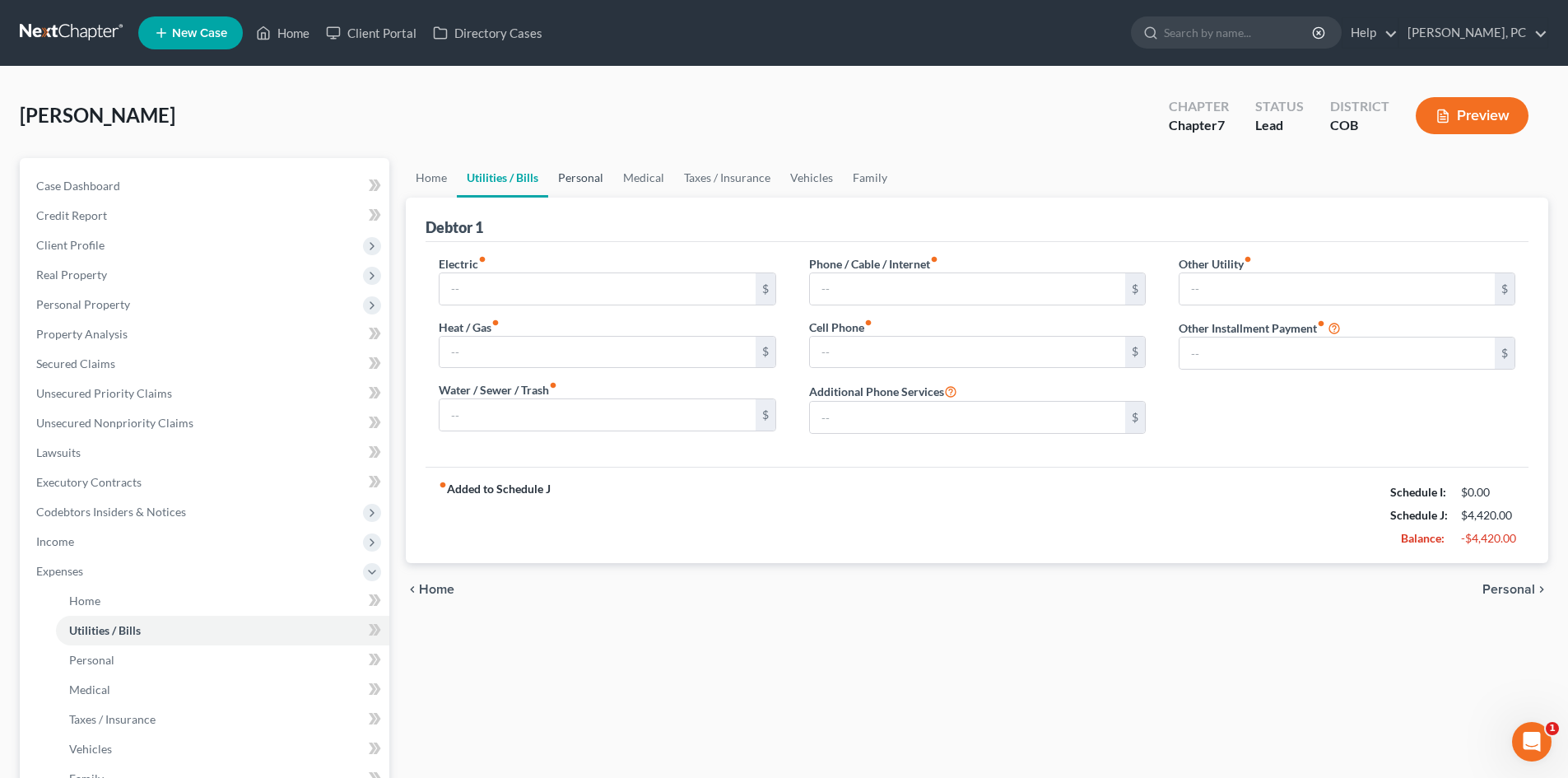
click at [581, 175] on link "Personal" at bounding box center [580, 178] width 65 height 40
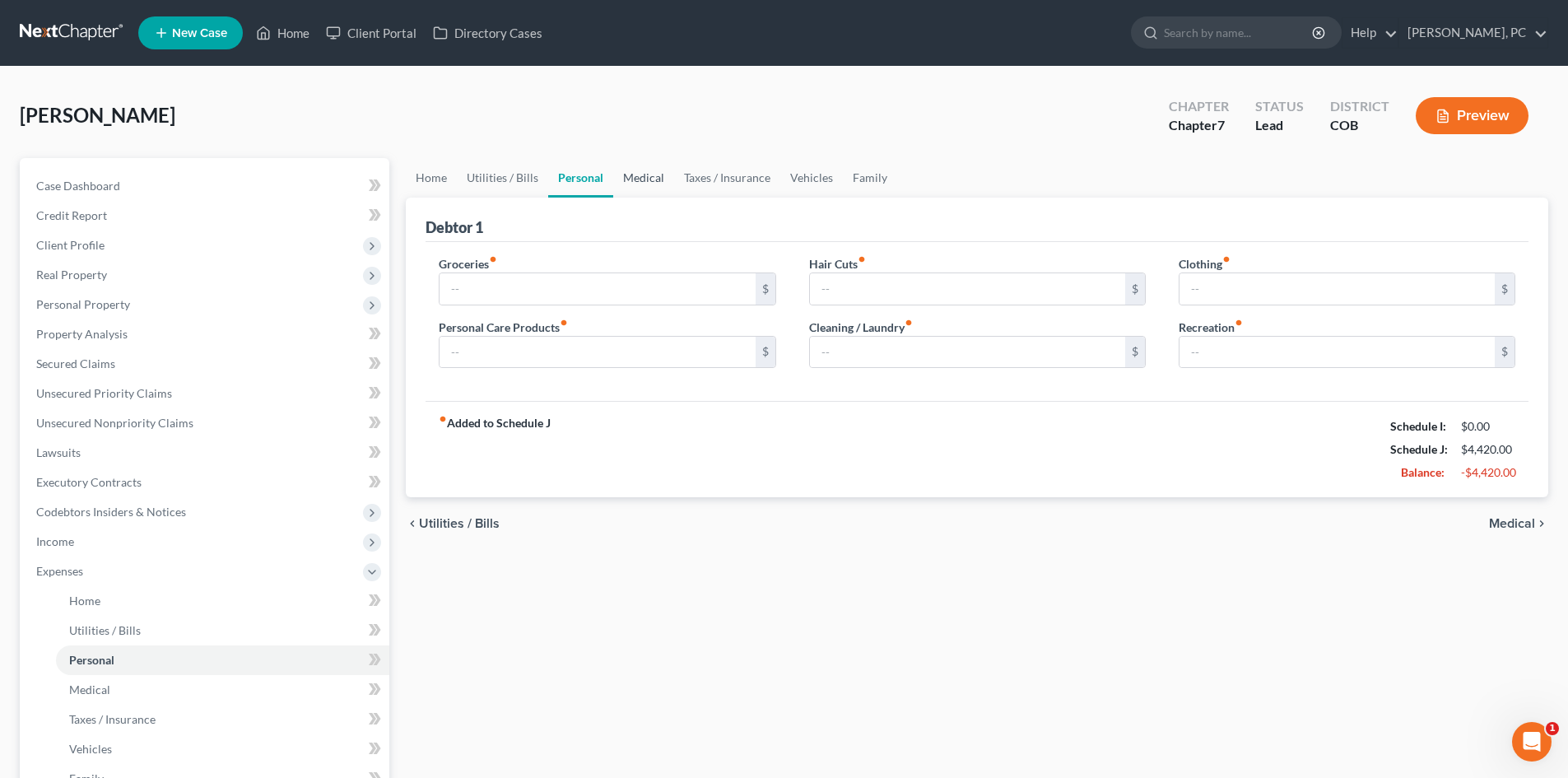
click at [653, 171] on link "Medical" at bounding box center [643, 178] width 61 height 40
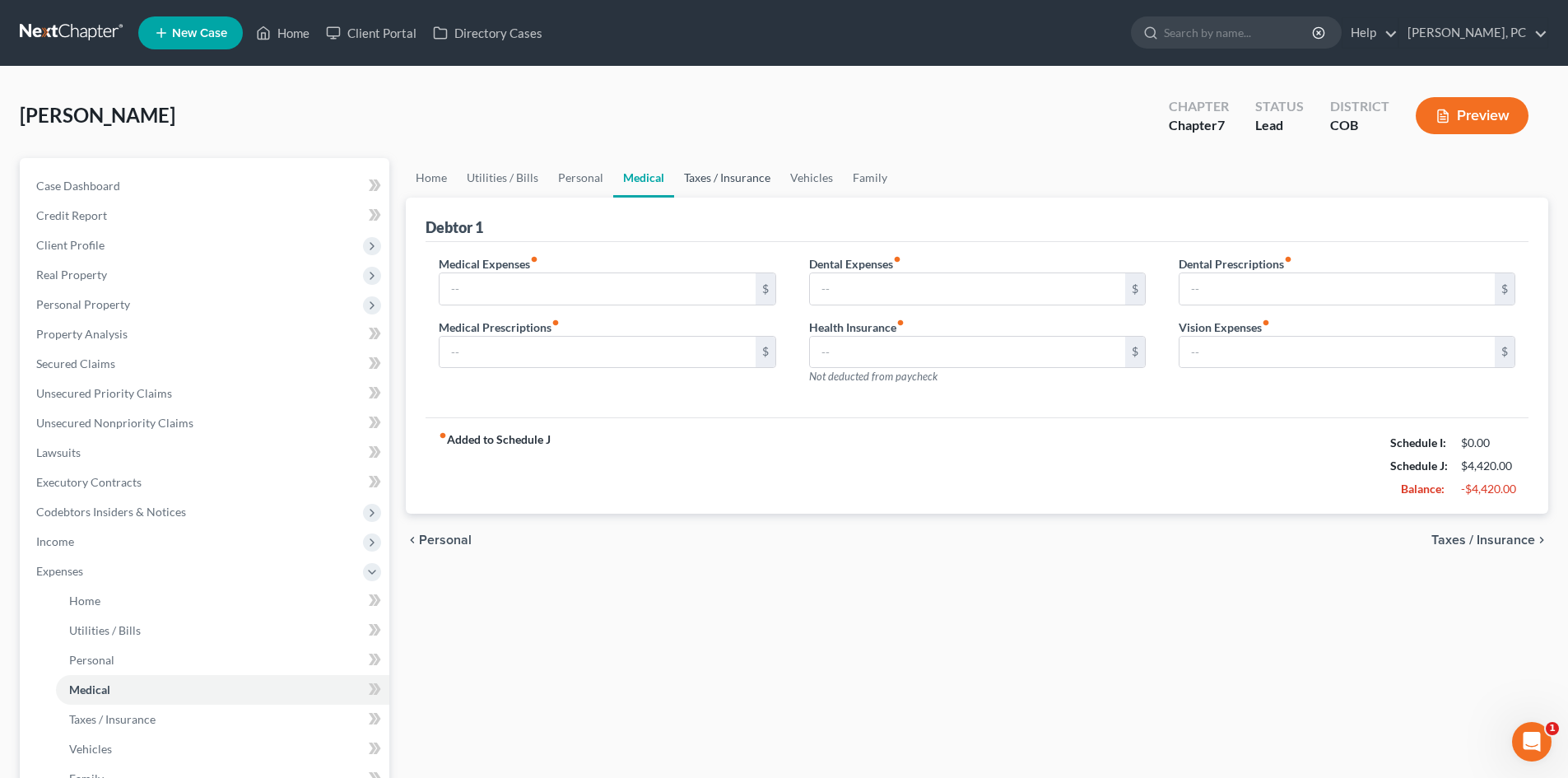
click at [727, 171] on link "Taxes / Insurance" at bounding box center [727, 178] width 106 height 40
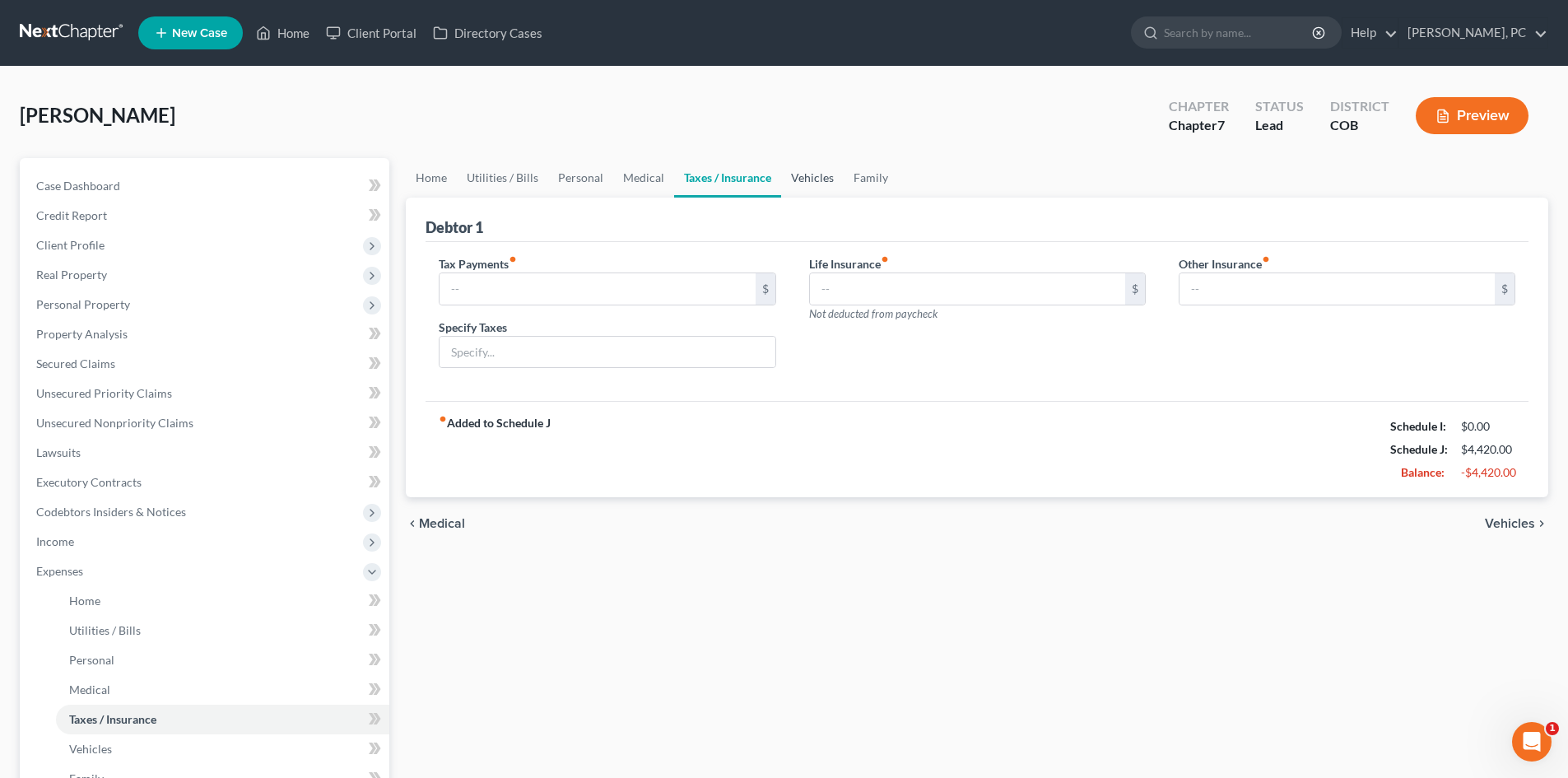
click at [813, 169] on link "Vehicles" at bounding box center [812, 178] width 63 height 40
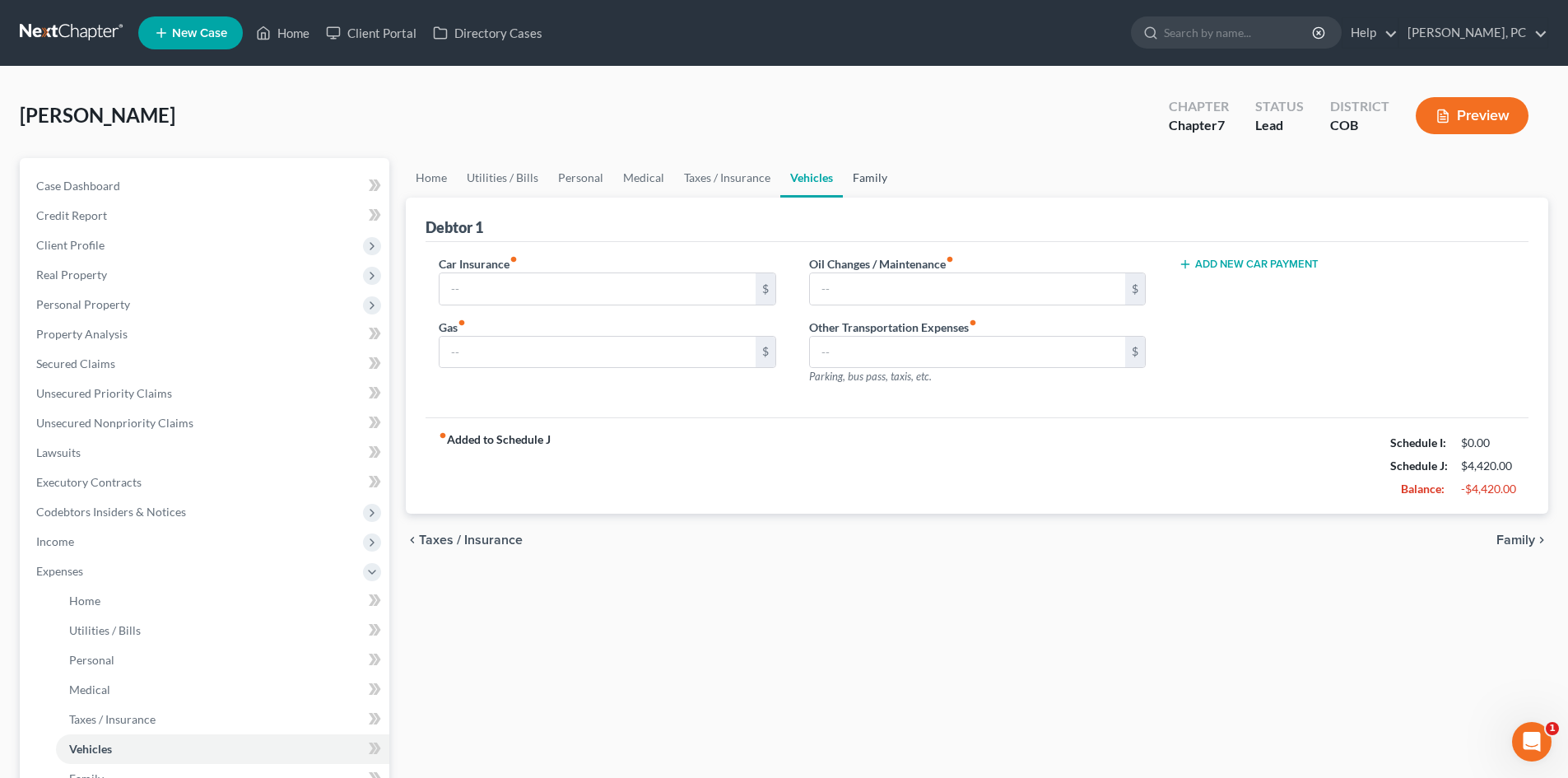
click at [880, 173] on link "Family" at bounding box center [870, 178] width 54 height 40
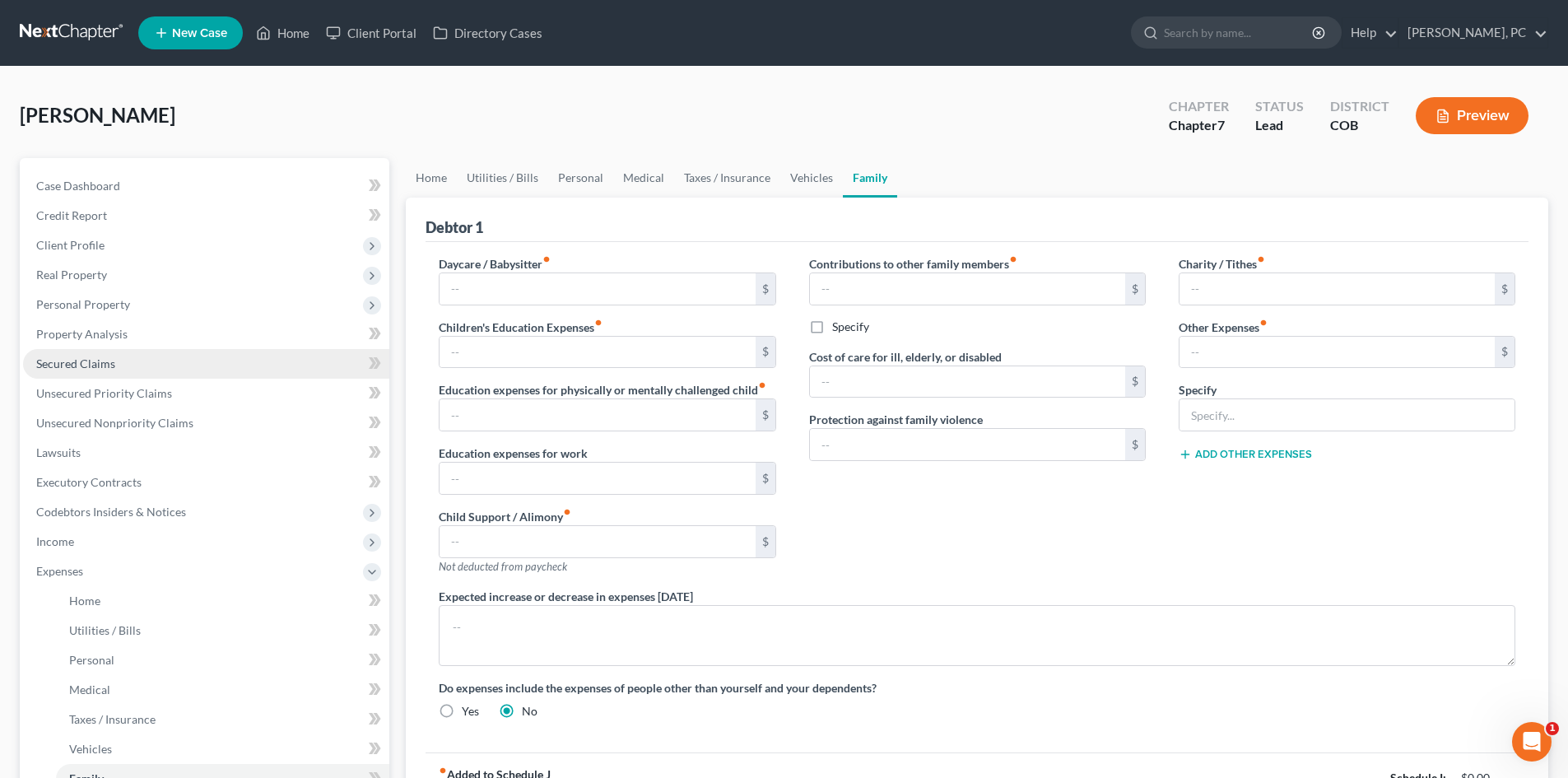
click at [88, 364] on span "Secured Claims" at bounding box center [75, 364] width 79 height 14
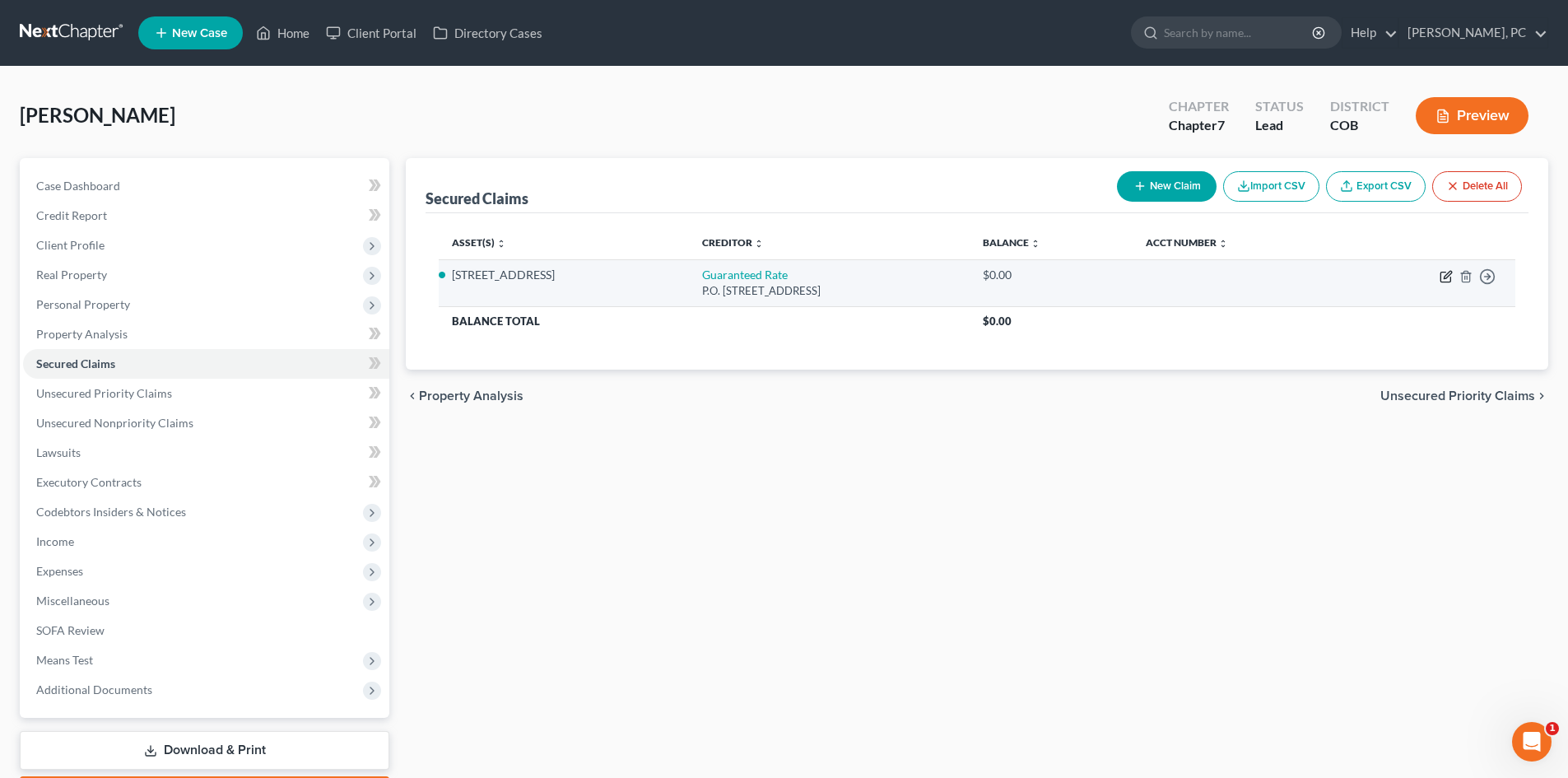
click at [1443, 278] on icon "button" at bounding box center [1446, 276] width 13 height 13
select select "30"
select select "4"
select select "0"
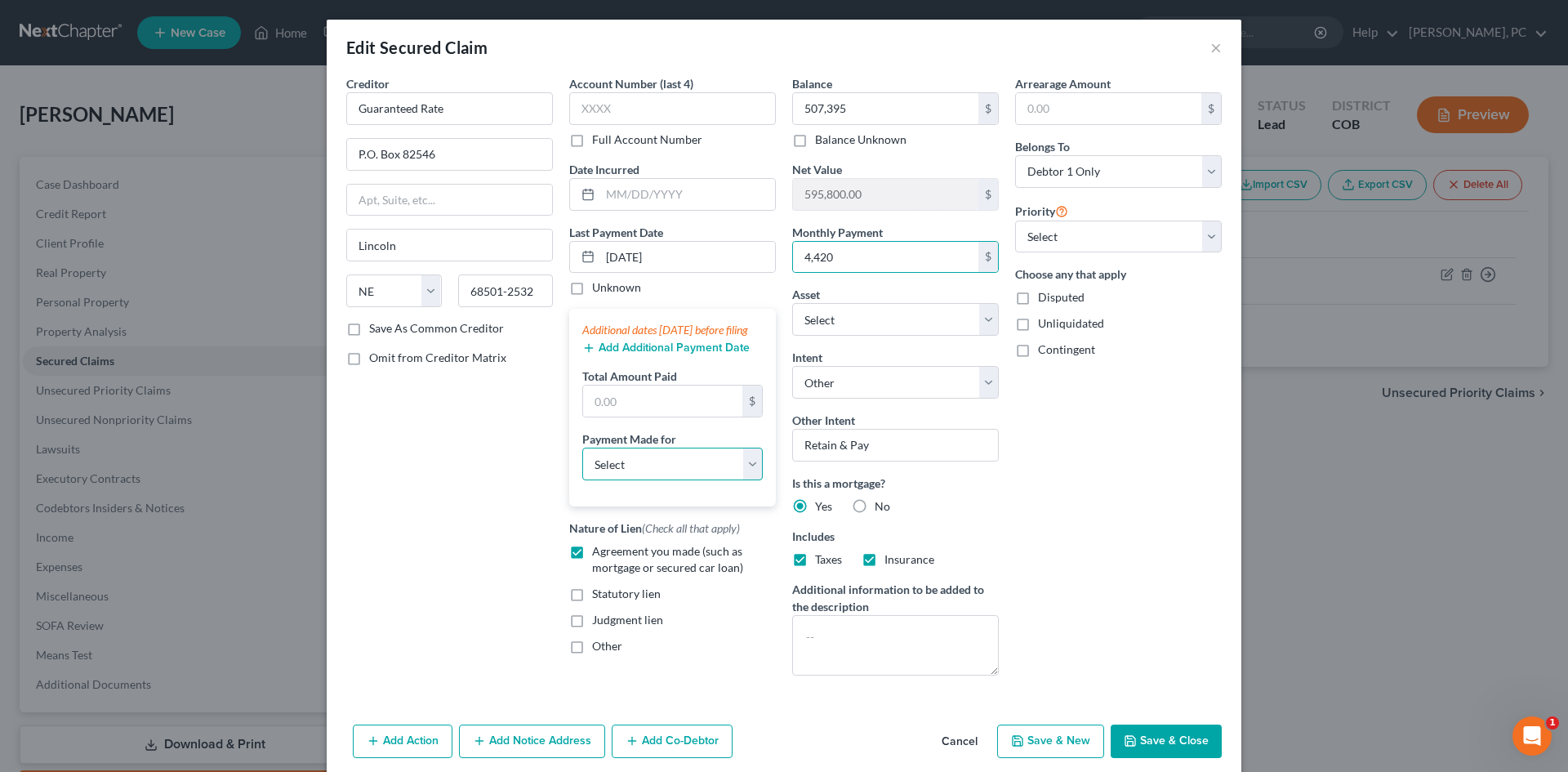
click at [634, 481] on select "Select Car Credit Card Loan Repayment Mortgage Other Suppliers Or Vendors" at bounding box center [673, 464] width 180 height 33
click at [582, 464] on select "Select Car Credit Card Loan Repayment Mortgage Other Suppliers Or Vendors" at bounding box center [673, 464] width 180 height 33
click at [620, 413] on input "text" at bounding box center [663, 400] width 159 height 31
click at [1155, 750] on button "Save & Close" at bounding box center [1166, 741] width 111 height 35
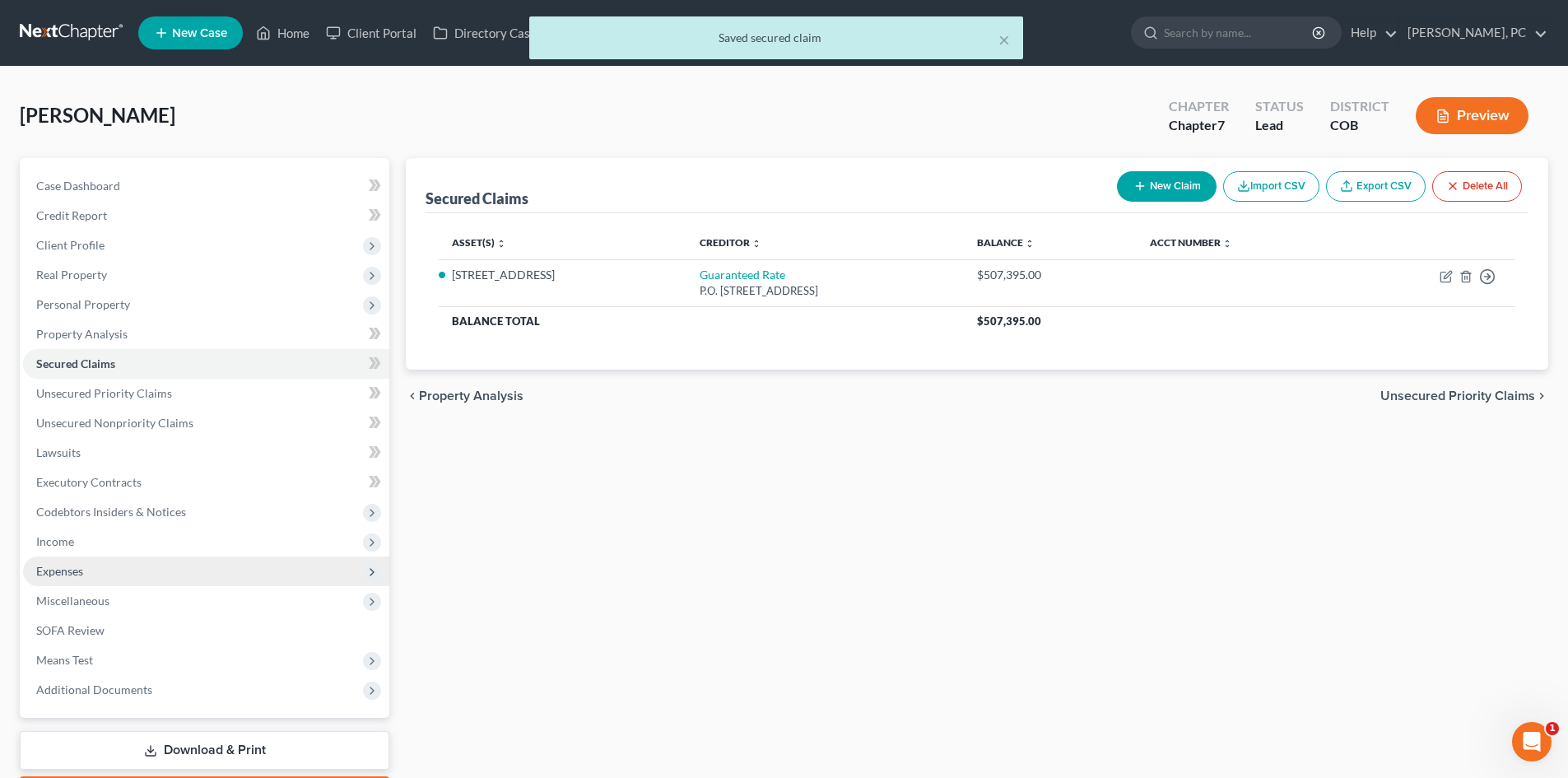
click at [42, 571] on span "Expenses" at bounding box center [59, 571] width 47 height 14
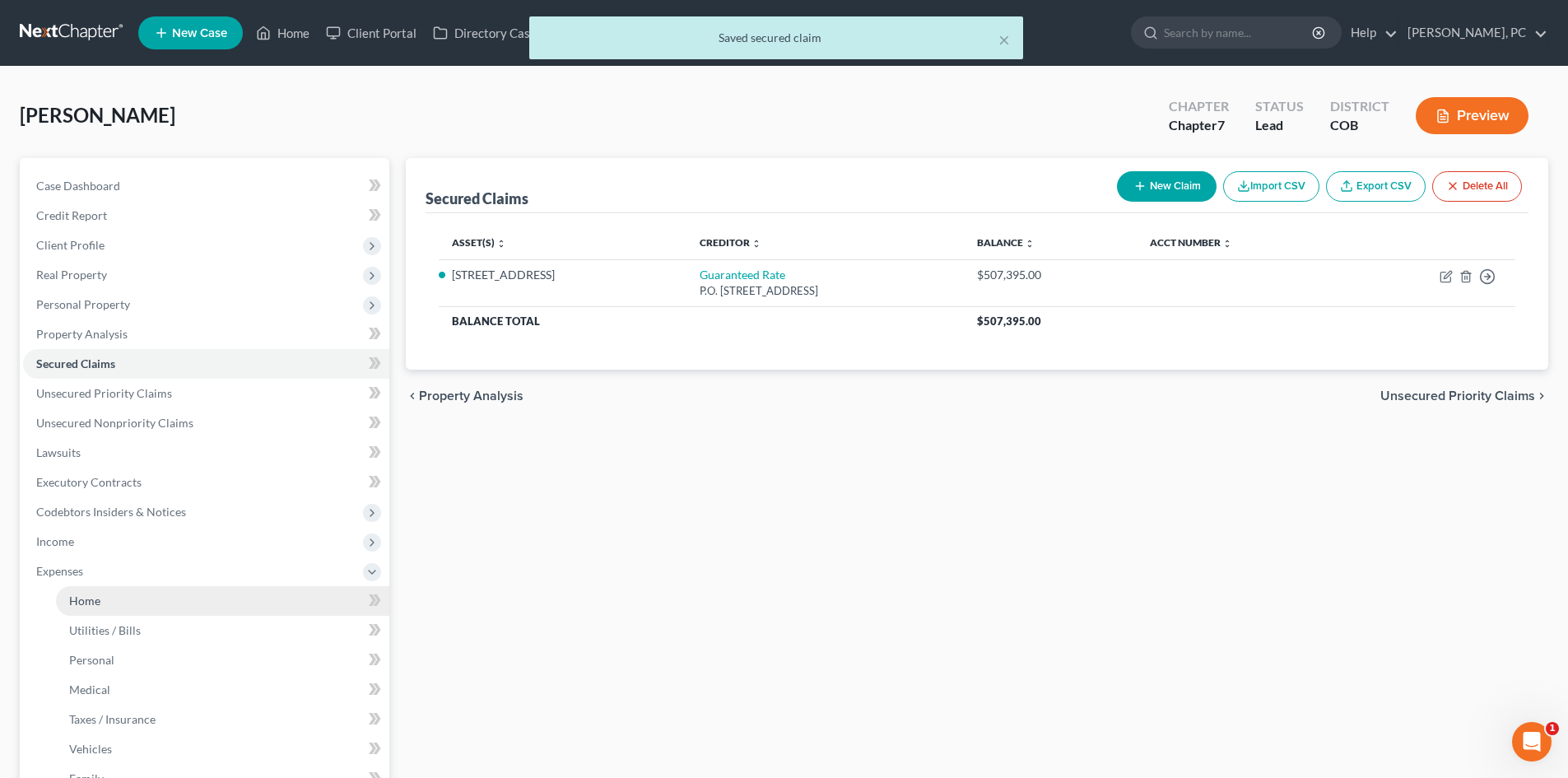
click at [89, 603] on span "Home" at bounding box center [84, 600] width 31 height 14
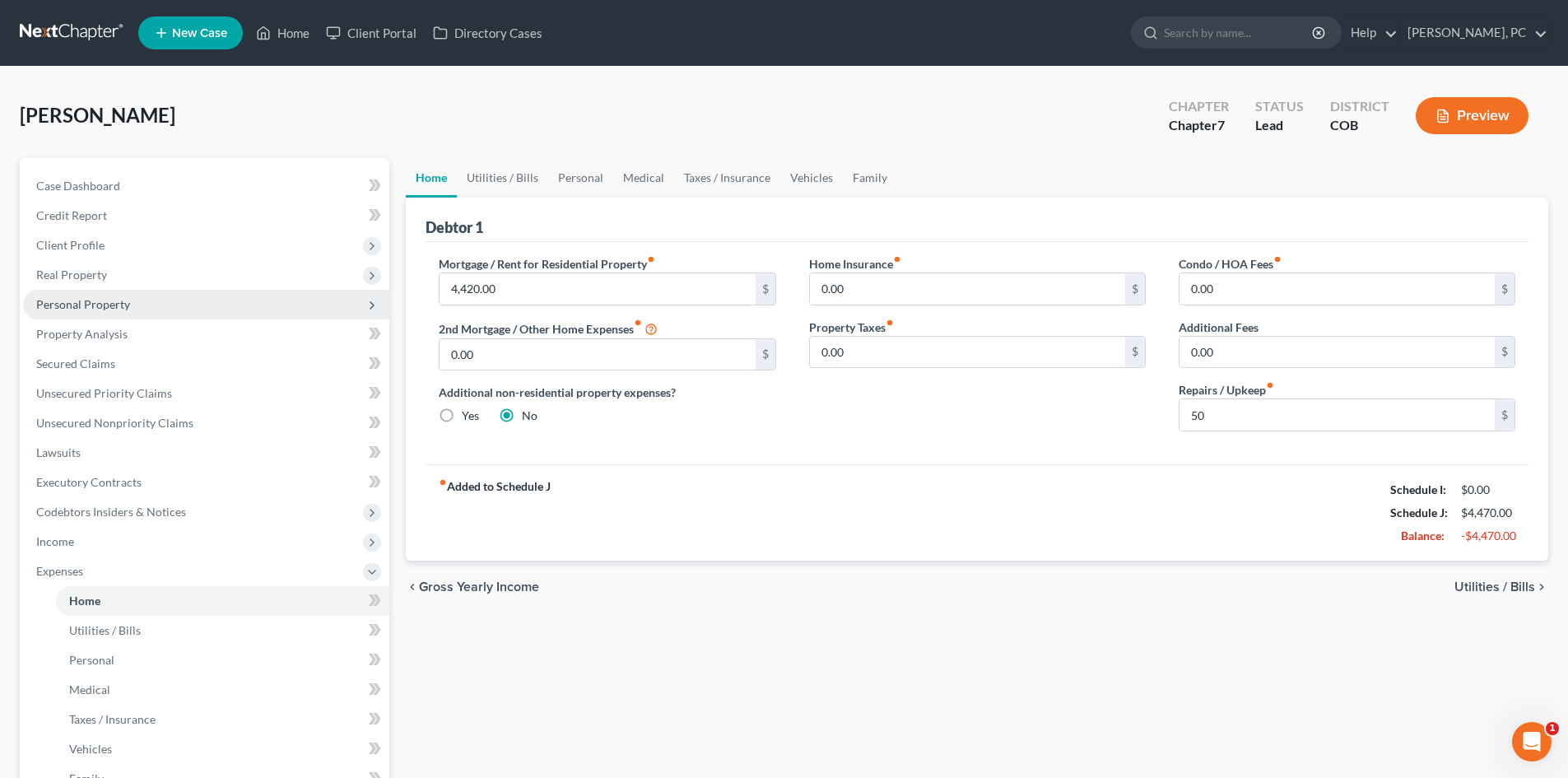
click at [96, 298] on span "Personal Property" at bounding box center [83, 305] width 94 height 14
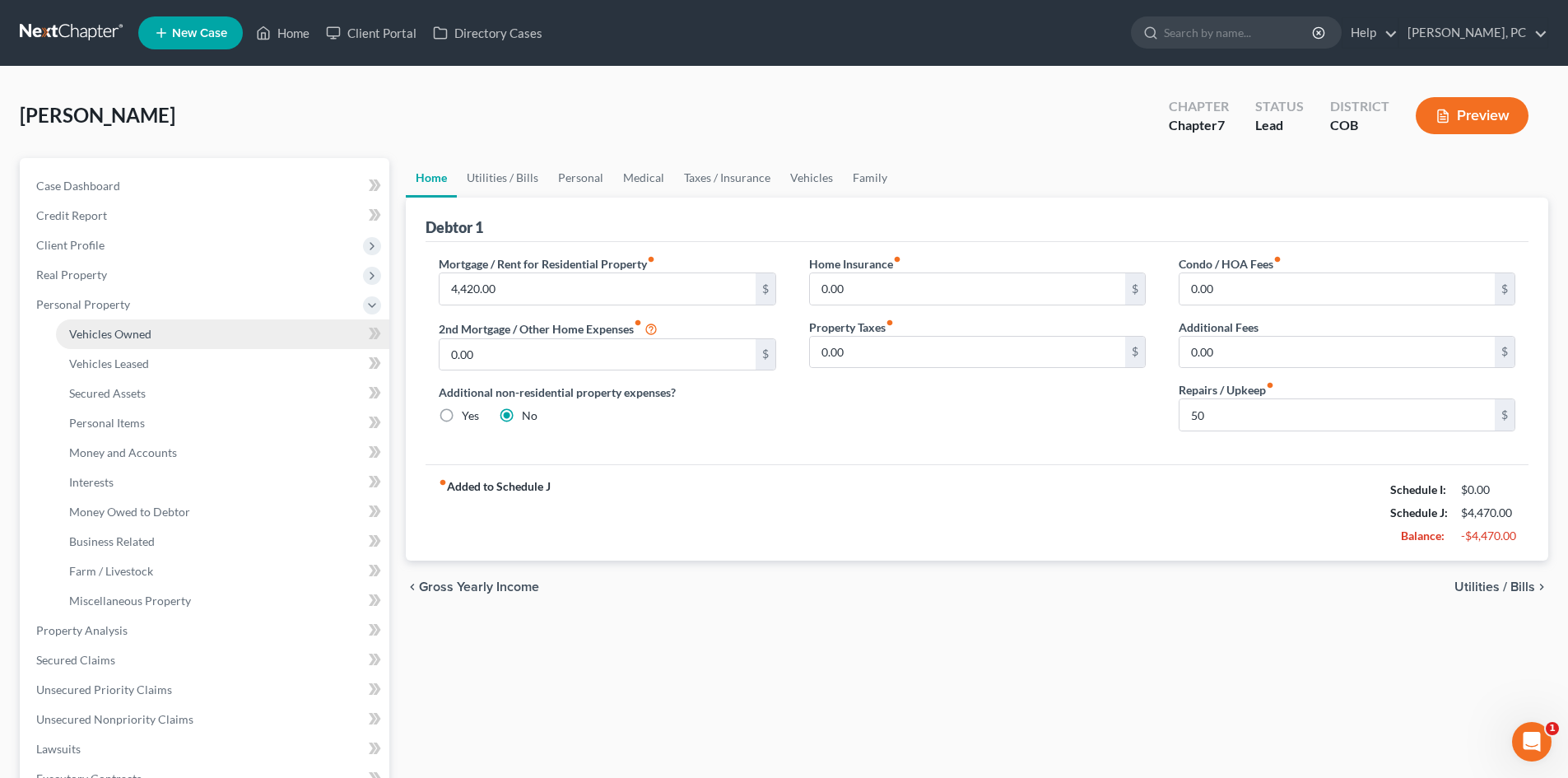
click at [109, 323] on link "Vehicles Owned" at bounding box center [223, 335] width 334 height 30
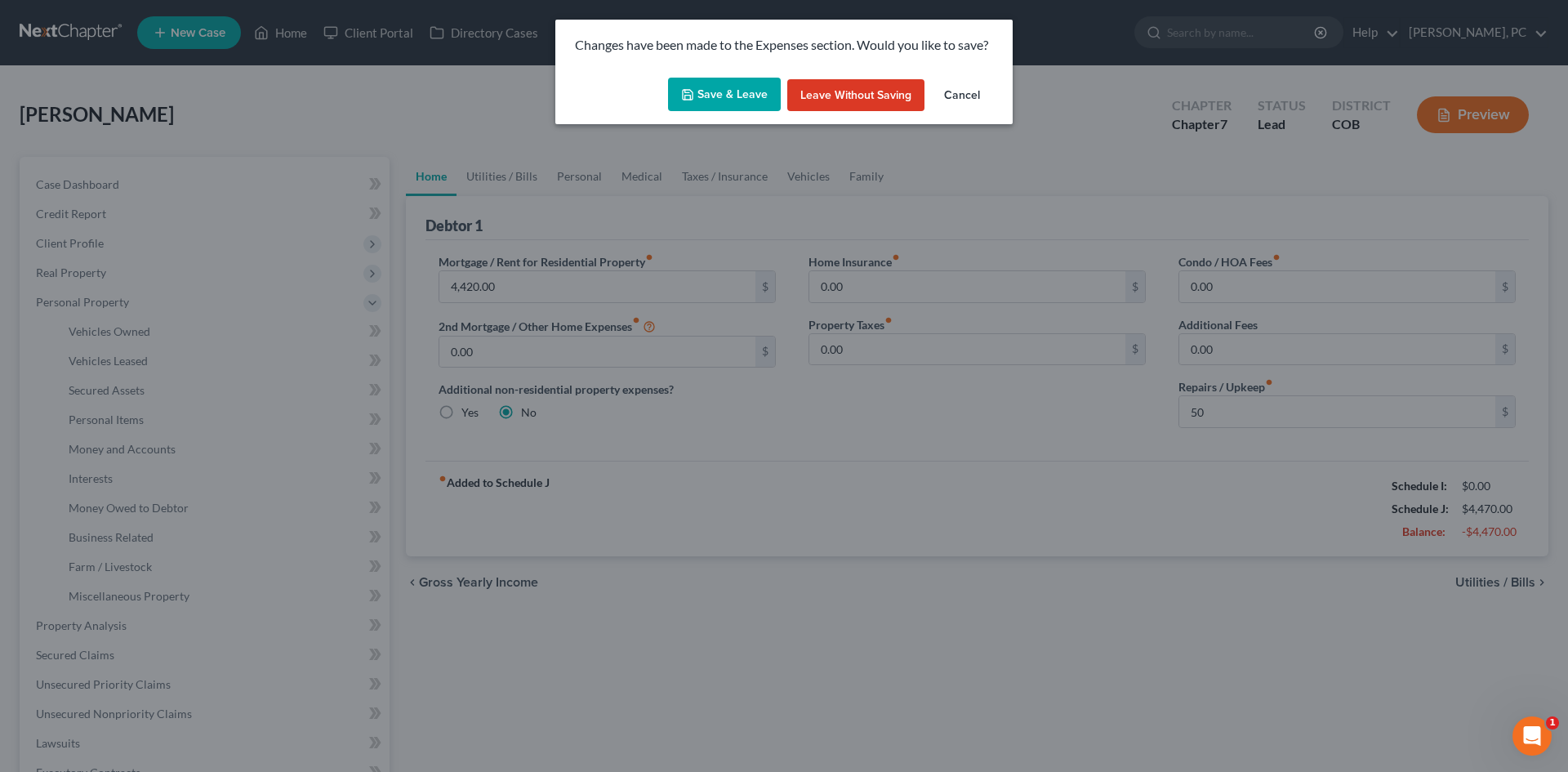
click at [708, 96] on button "Save & Leave" at bounding box center [724, 94] width 113 height 35
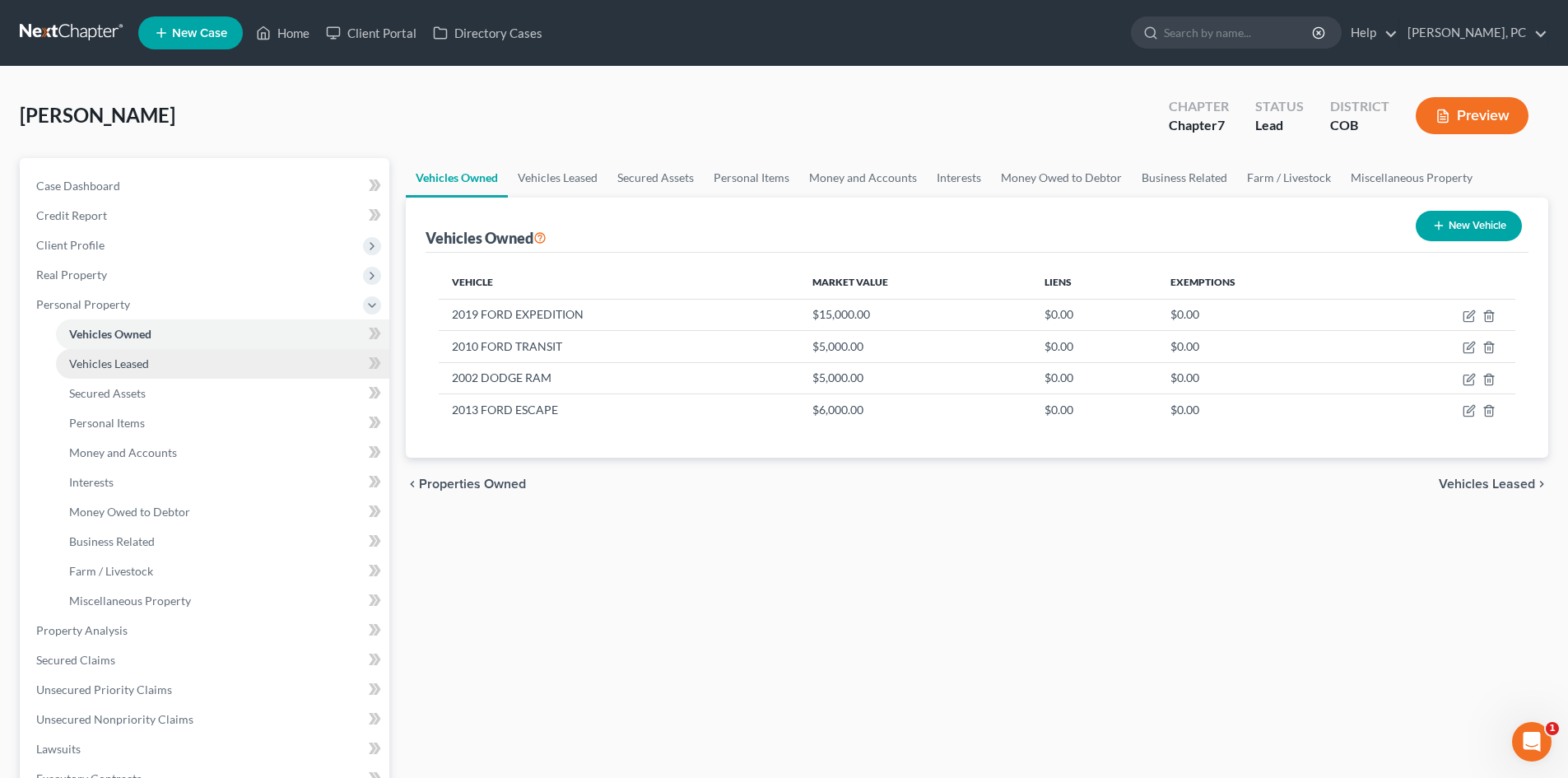
click at [135, 366] on span "Vehicles Leased" at bounding box center [109, 364] width 80 height 14
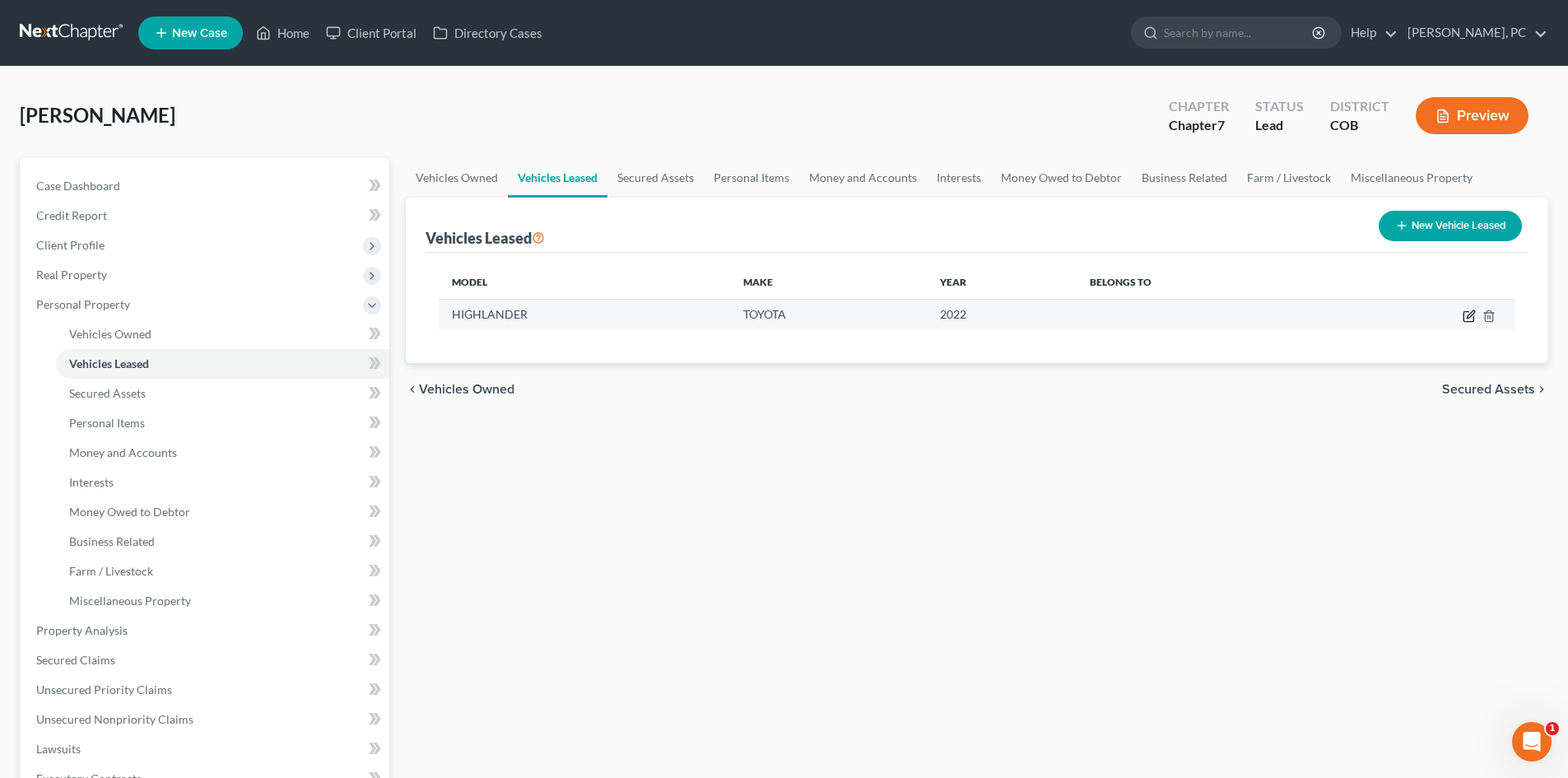
click at [1465, 319] on icon "button" at bounding box center [1469, 316] width 13 height 13
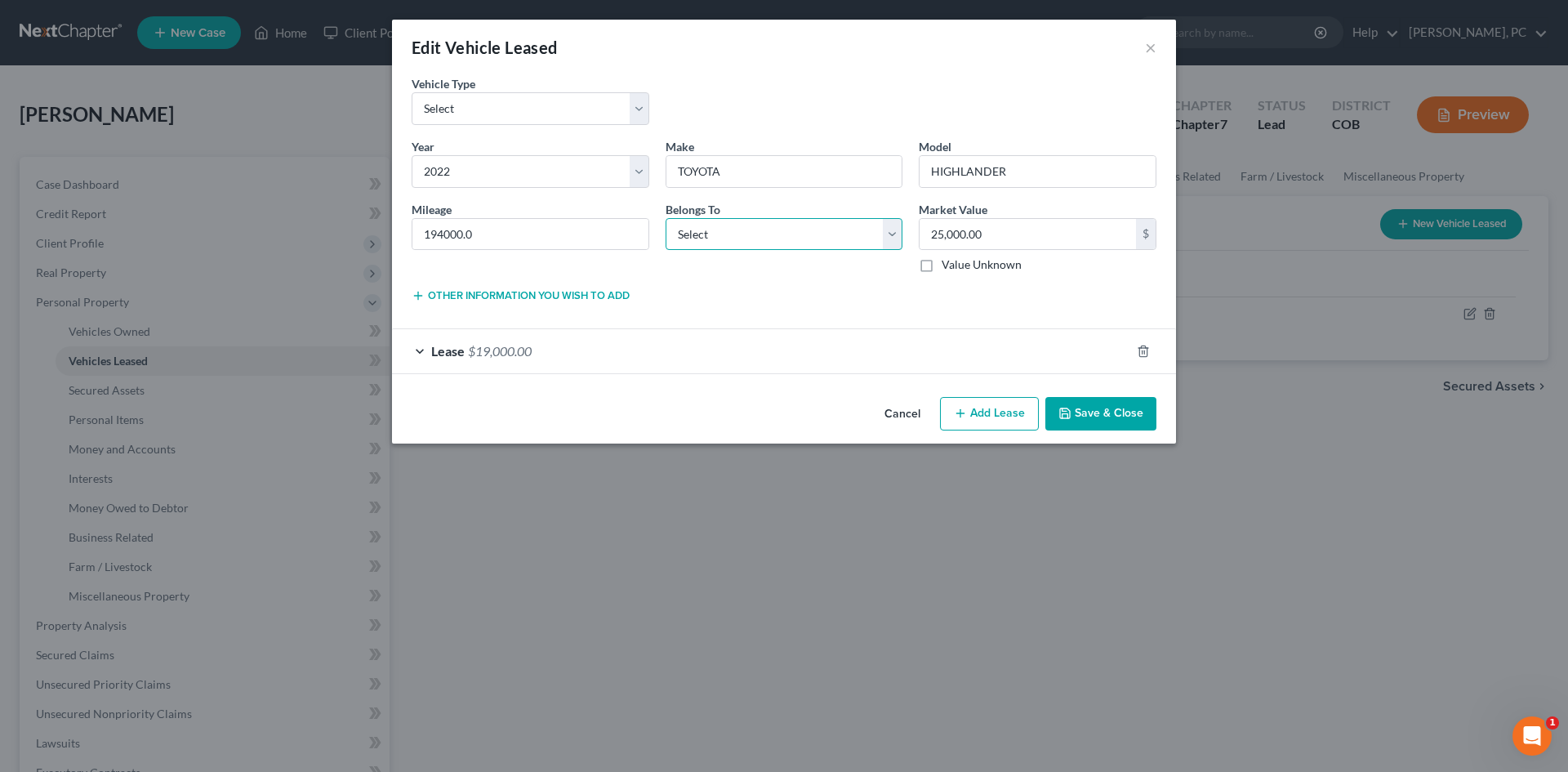
click at [734, 239] on select "Select Debtor 1 Only Debtor 2 Only Debtor 1 And Debtor 2 Only At Least One Of T…" at bounding box center [784, 234] width 238 height 33
click at [491, 243] on input "194000.0" at bounding box center [530, 234] width 236 height 31
click at [707, 283] on div "Year * Select 2026 2025 2024 2023 2022 2021 2020 2019 2018 2017 2016 2015 2014 …" at bounding box center [784, 212] width 761 height 149
click at [704, 239] on select "Select Debtor 1 Only Debtor 2 Only Debtor 1 And Debtor 2 Only At Least One Of T…" at bounding box center [784, 234] width 238 height 33
click at [666, 218] on select "Select Debtor 1 Only Debtor 2 Only Debtor 1 And Debtor 2 Only At Least One Of T…" at bounding box center [784, 234] width 238 height 33
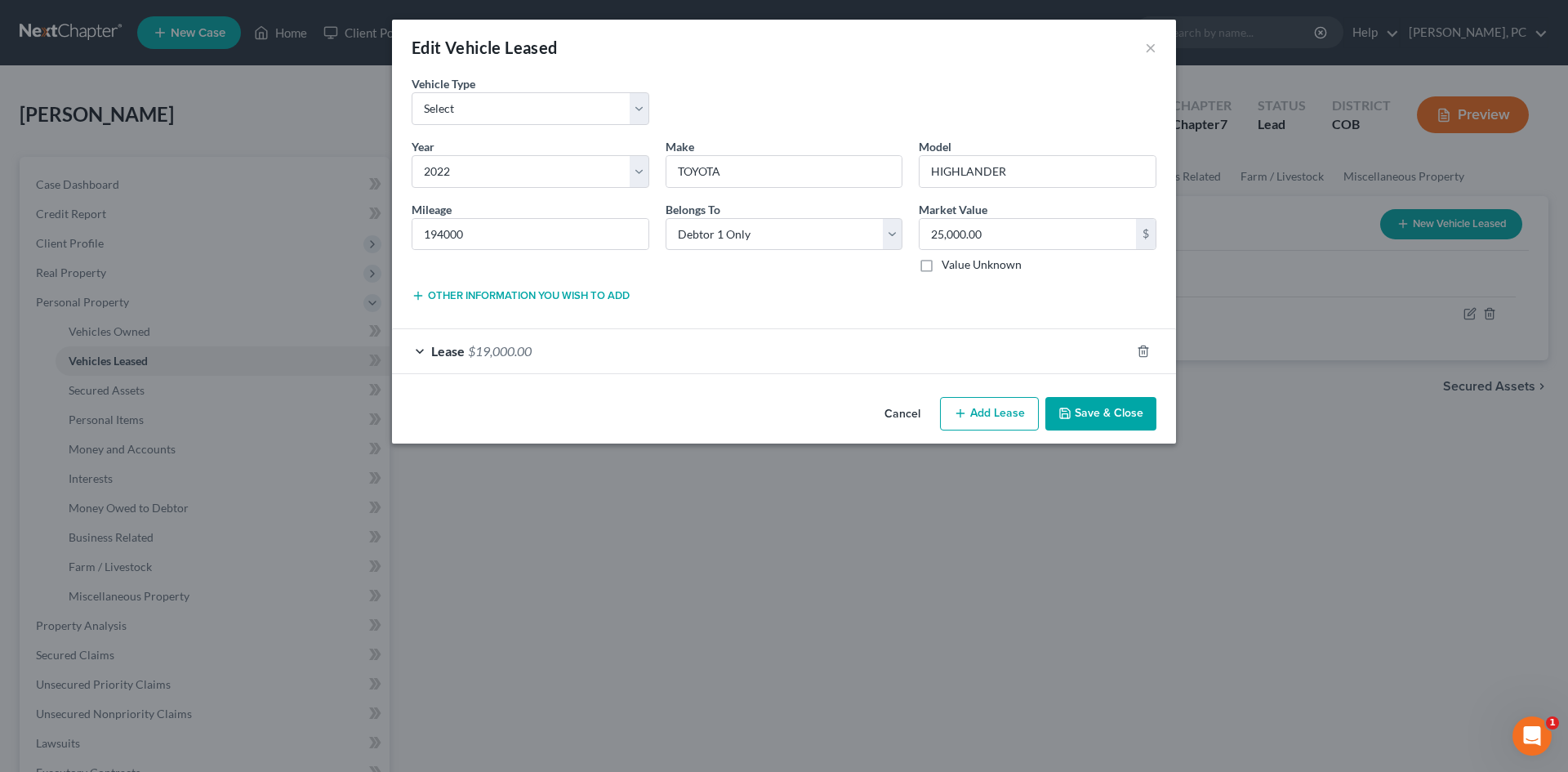
click at [1107, 408] on button "Save & Close" at bounding box center [1100, 414] width 111 height 35
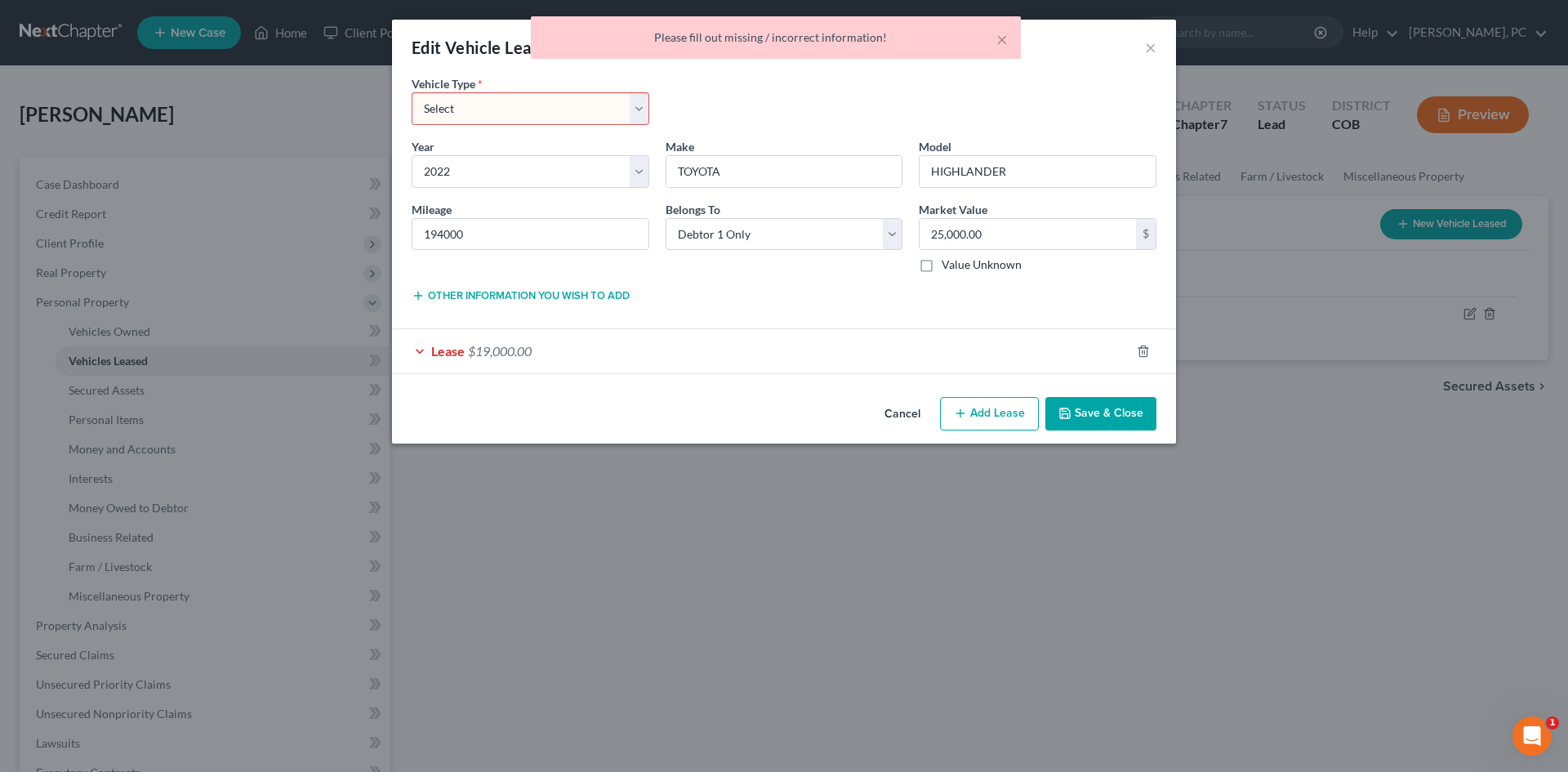
click at [460, 354] on span "Lease" at bounding box center [448, 351] width 34 height 16
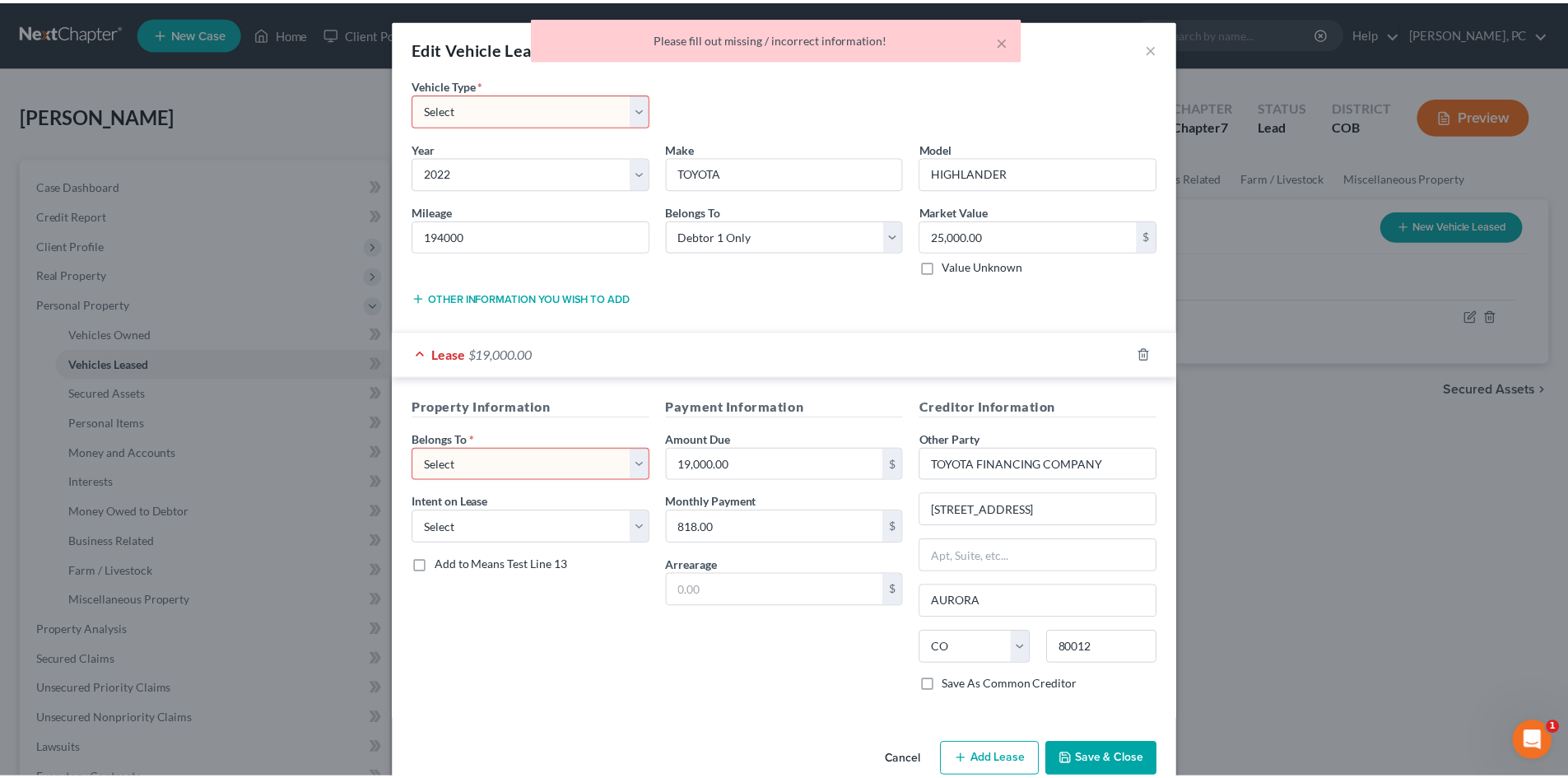
scroll to position [32, 0]
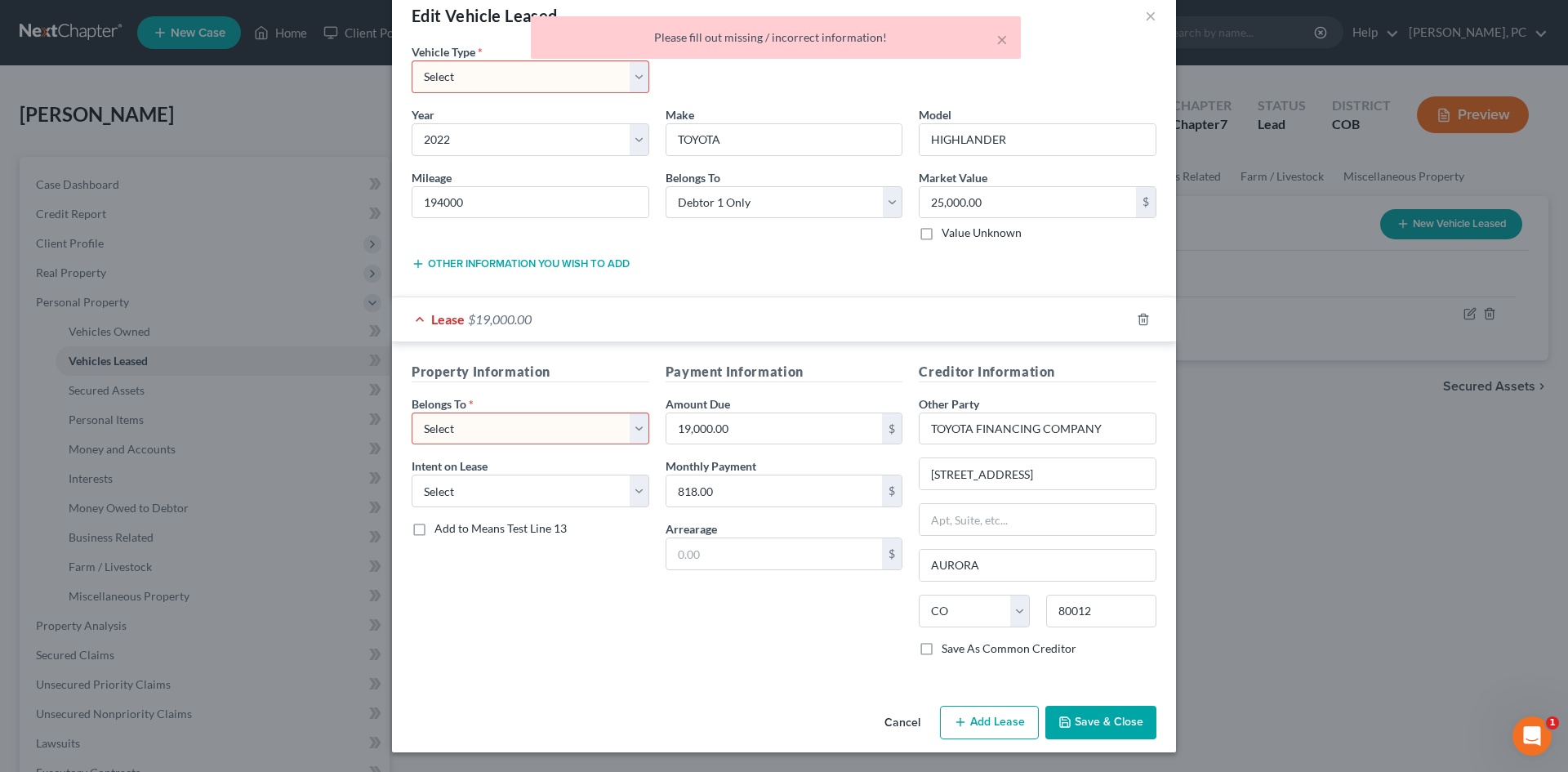
click at [484, 427] on select "Select Debtor 1 Only Debtor 2 Only Debtor 1 And Debtor 2 Only At Least One Of T…" at bounding box center [530, 428] width 238 height 33
click at [411, 412] on select "Select Debtor 1 Only Debtor 2 Only Debtor 1 And Debtor 2 Only At Least One Of T…" at bounding box center [530, 428] width 238 height 33
click at [478, 484] on select "Select None Assume Reject" at bounding box center [530, 491] width 238 height 33
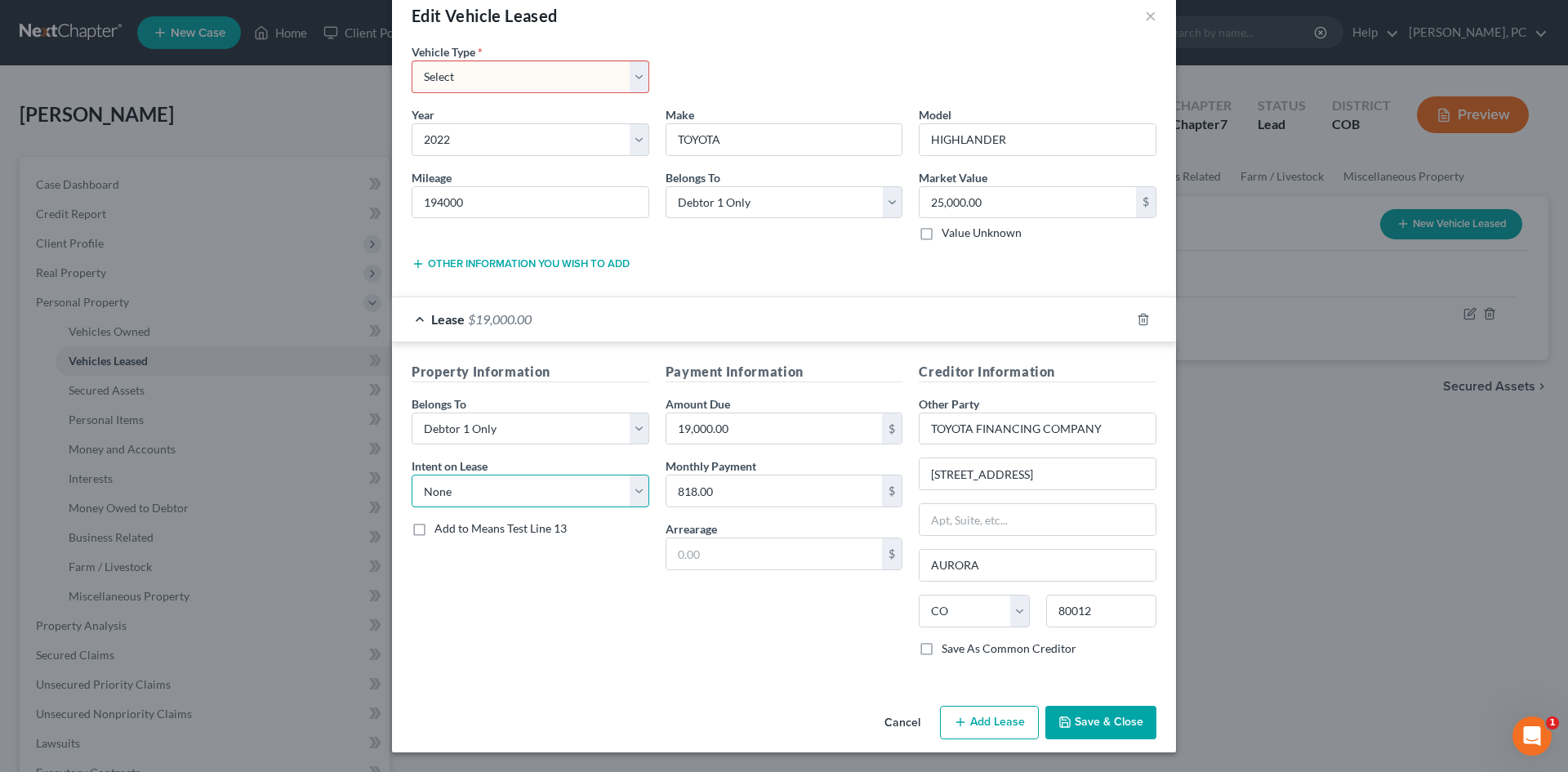
click at [411, 475] on select "Select None Assume Reject" at bounding box center [530, 491] width 238 height 33
drag, startPoint x: 1098, startPoint y: 429, endPoint x: 789, endPoint y: 430, distance: 309.0
click at [790, 430] on div "Property Information Belongs To * Select Debtor 1 Only Debtor 2 Only Debtor 1 A…" at bounding box center [784, 515] width 761 height 308
click at [1015, 455] on div "Toyota Financial Services" at bounding box center [1015, 457] width 169 height 16
click at [1082, 712] on button "Save & Close" at bounding box center [1100, 722] width 111 height 35
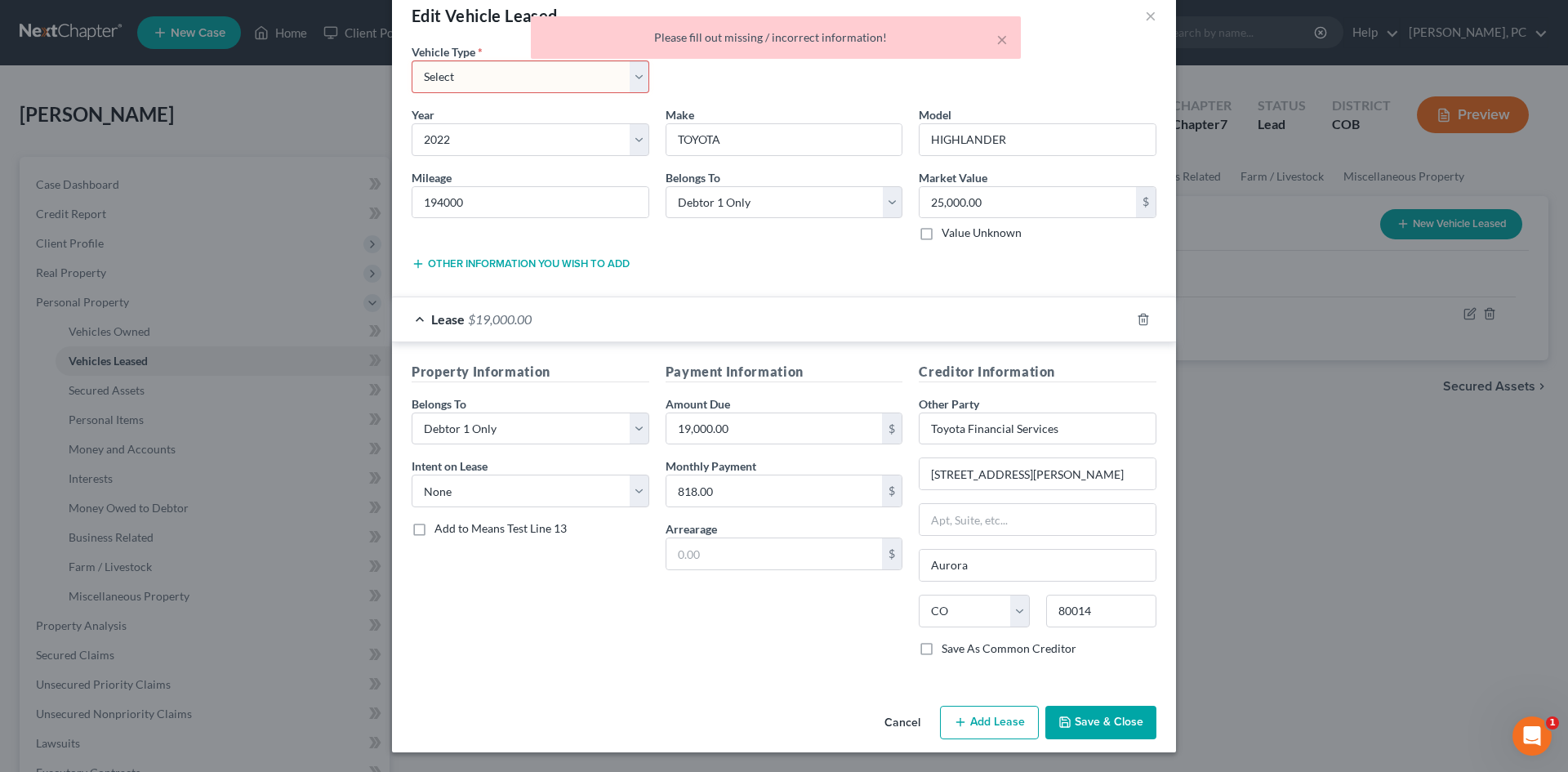
drag, startPoint x: 592, startPoint y: 81, endPoint x: 570, endPoint y: 82, distance: 22.0
click at [592, 81] on select "Select Automobile Truck Trailer Watercraft Aircraft Motor Home Atv Other Vehicle" at bounding box center [530, 76] width 238 height 33
click at [411, 60] on select "Select Automobile Truck Trailer Watercraft Aircraft Motor Home Atv Other Vehicle" at bounding box center [530, 76] width 238 height 33
click at [1117, 712] on button "Save & Close" at bounding box center [1100, 722] width 111 height 35
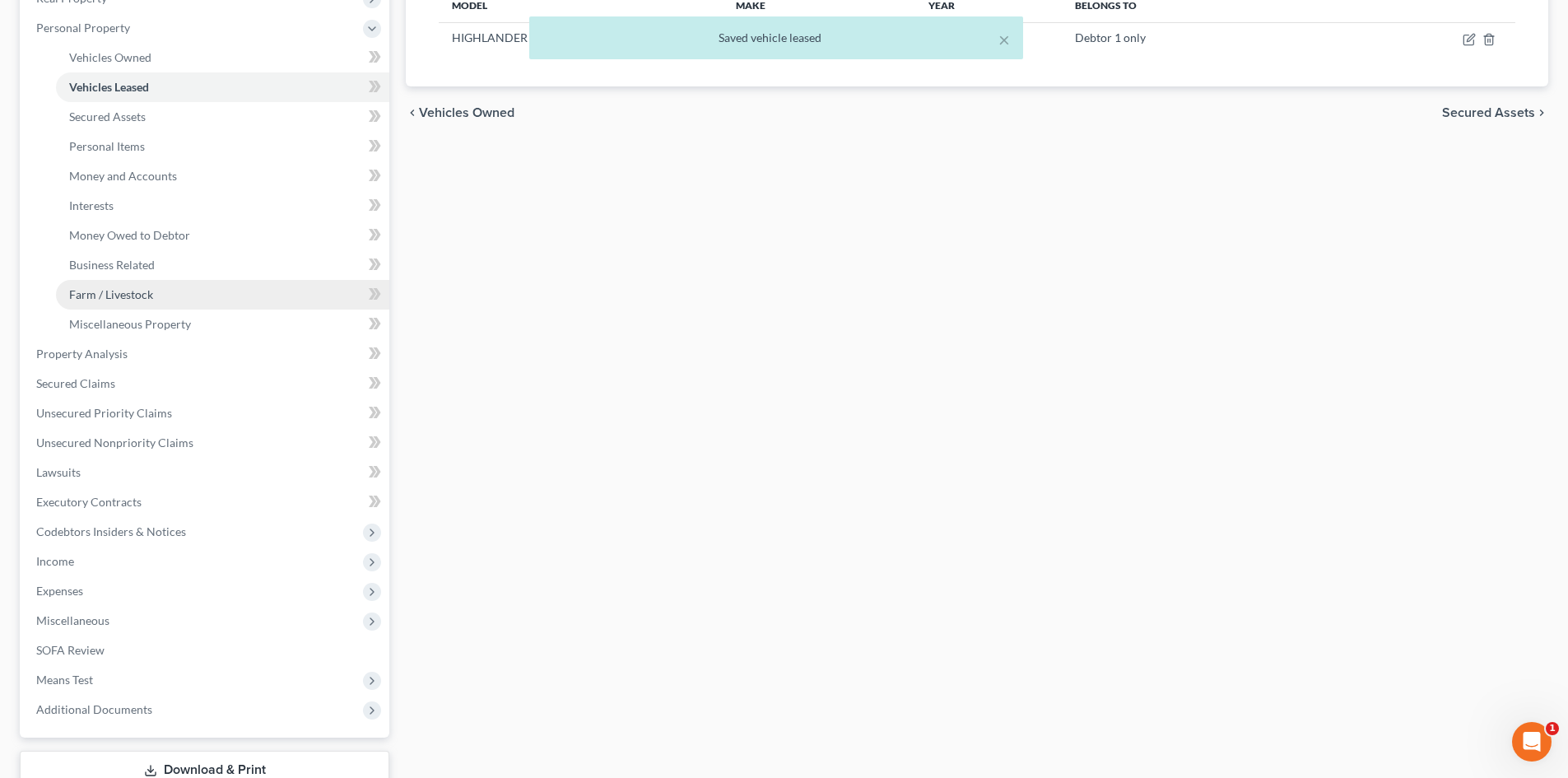
scroll to position [330, 0]
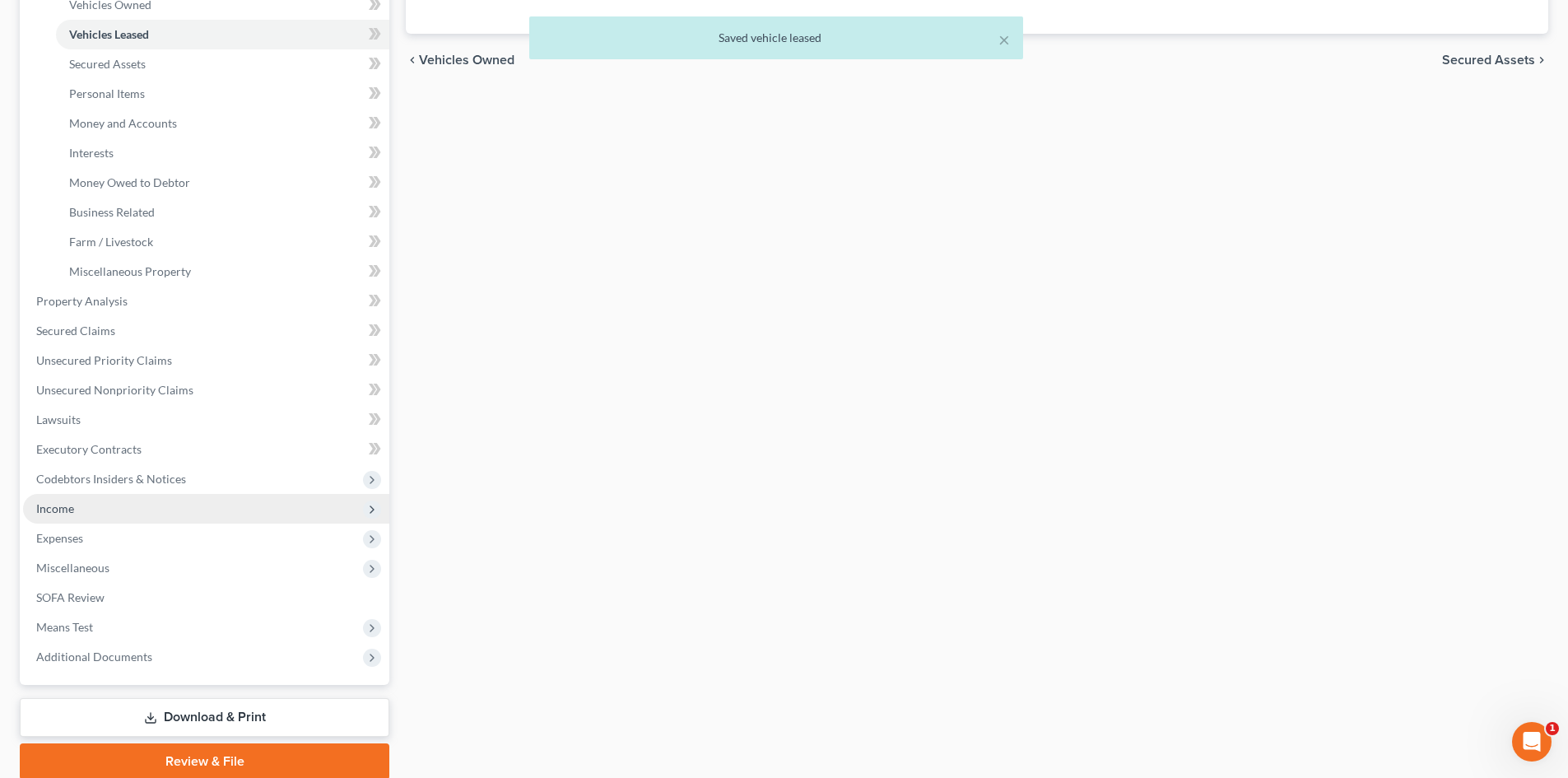
click at [58, 510] on span "Income" at bounding box center [55, 508] width 38 height 14
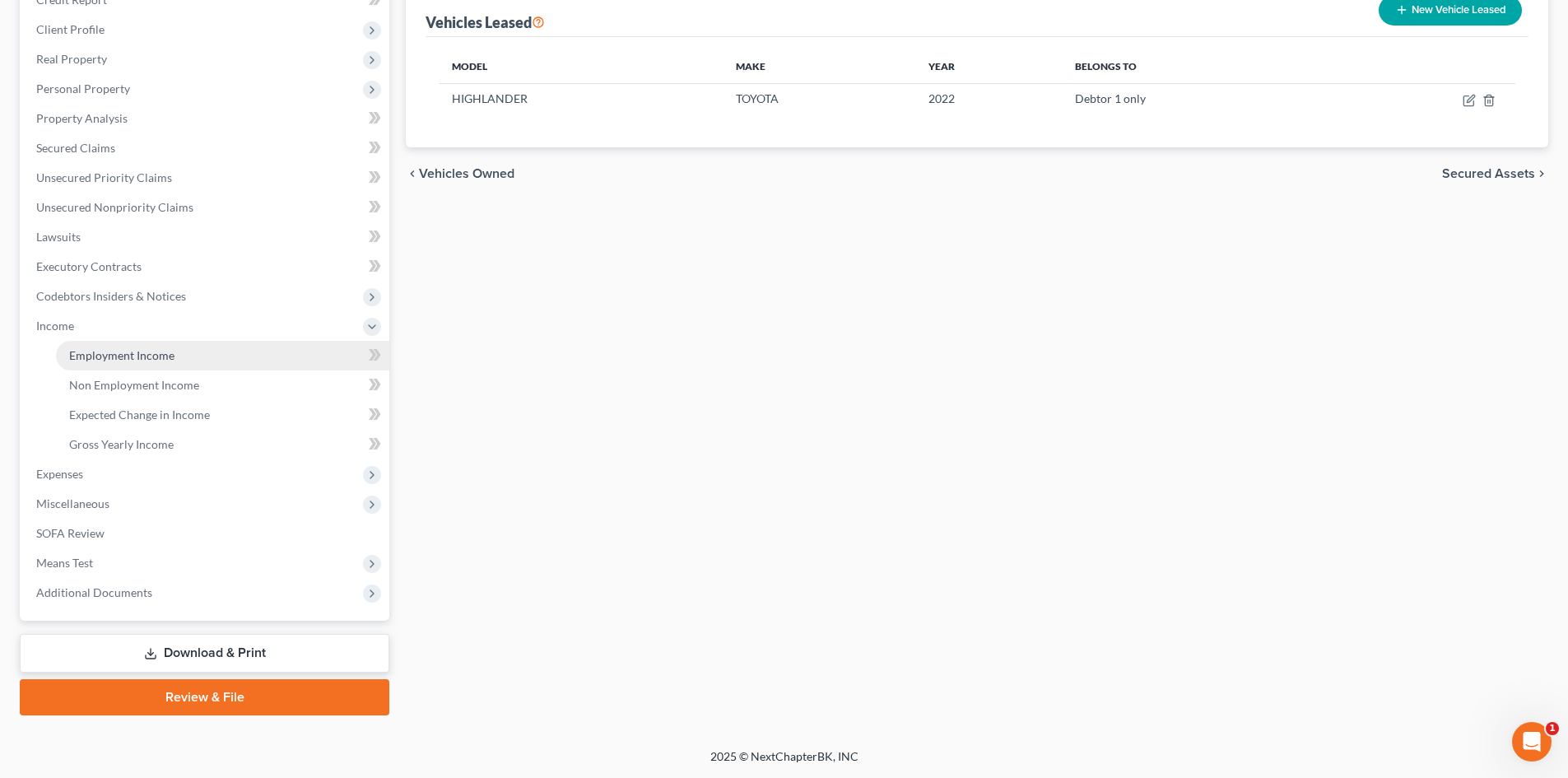
click at [113, 356] on span "Employment Income" at bounding box center [122, 356] width 106 height 14
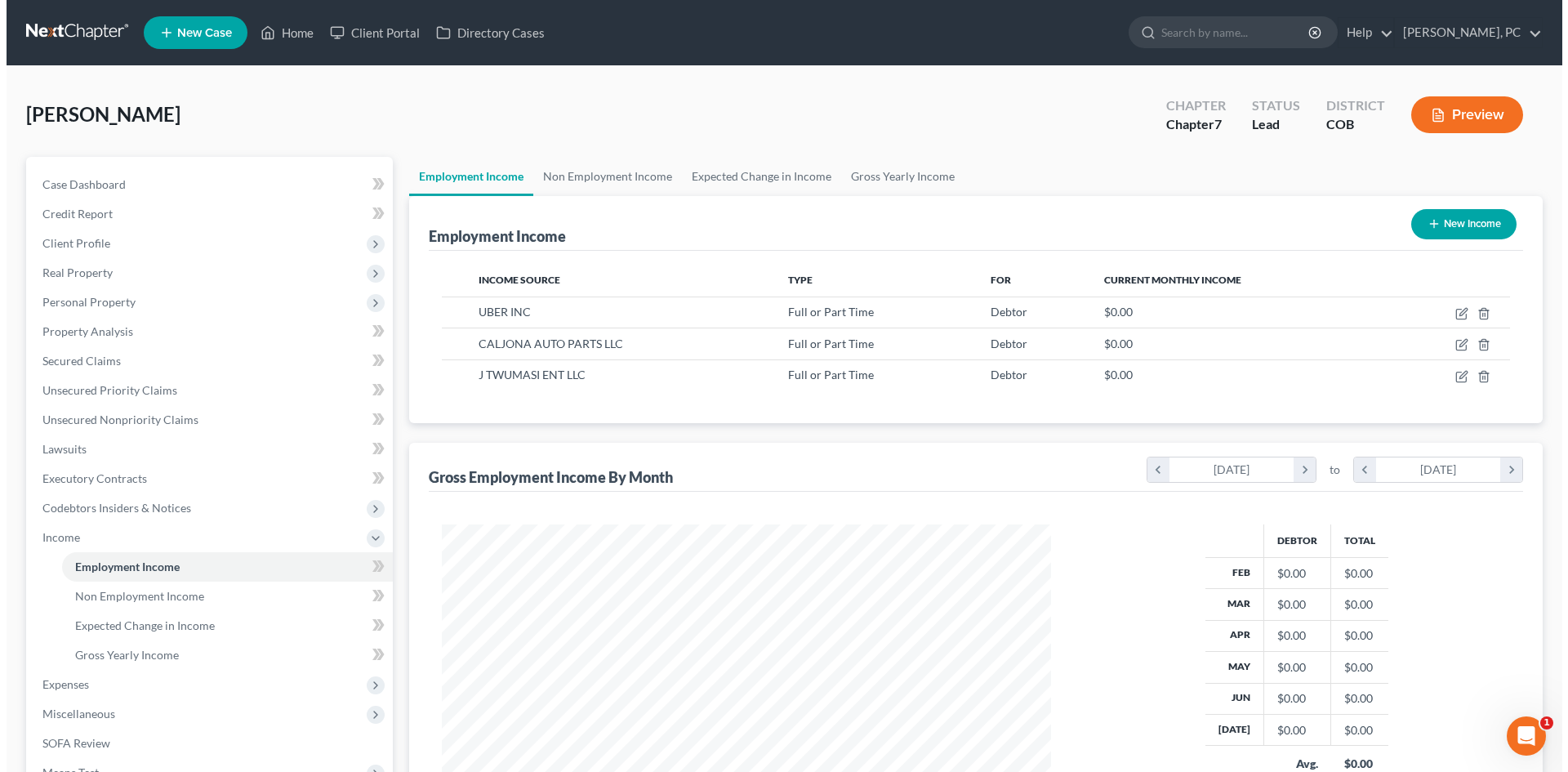
scroll to position [304, 642]
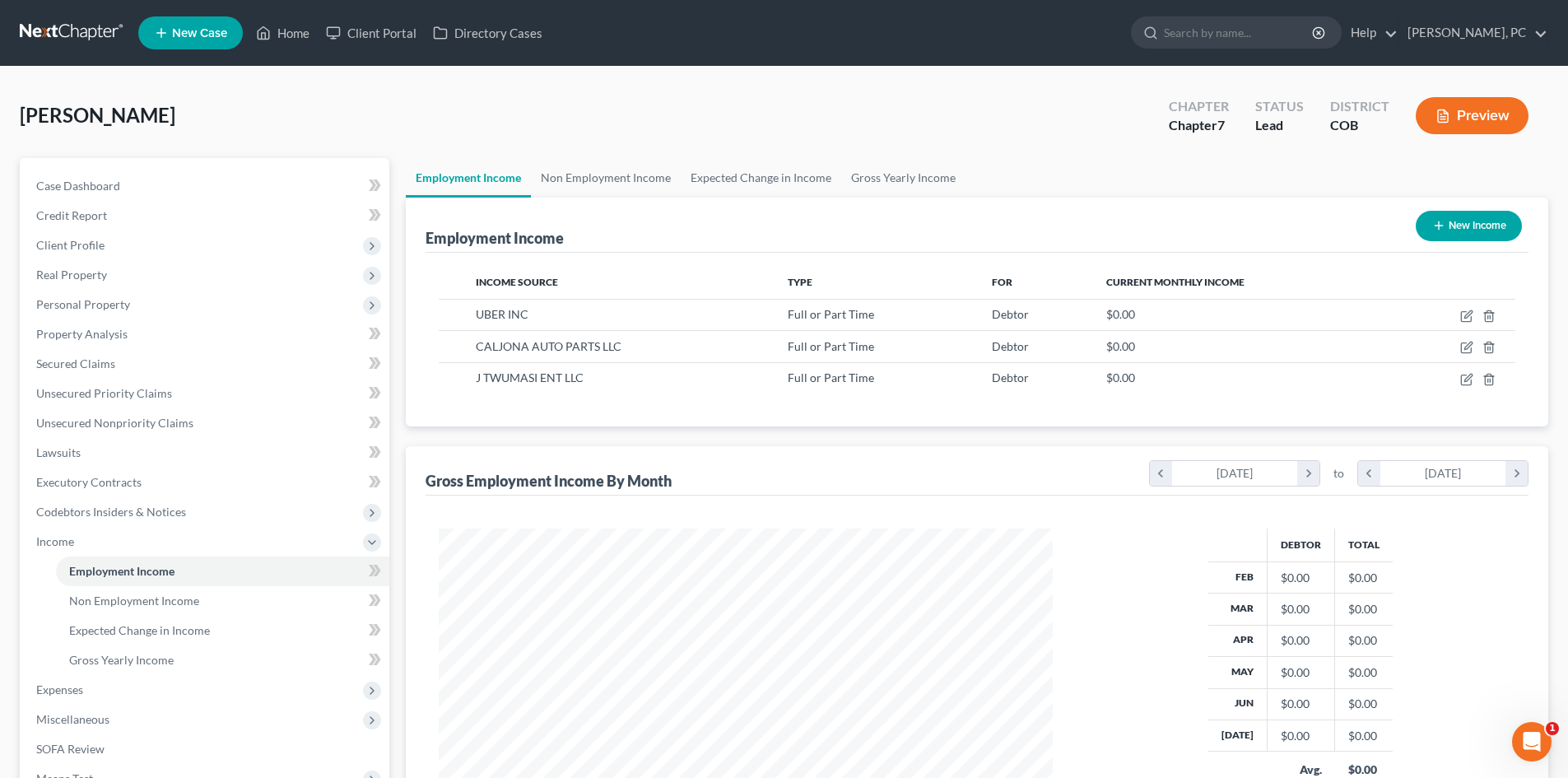
click at [1483, 228] on button "New Income" at bounding box center [1469, 226] width 106 height 30
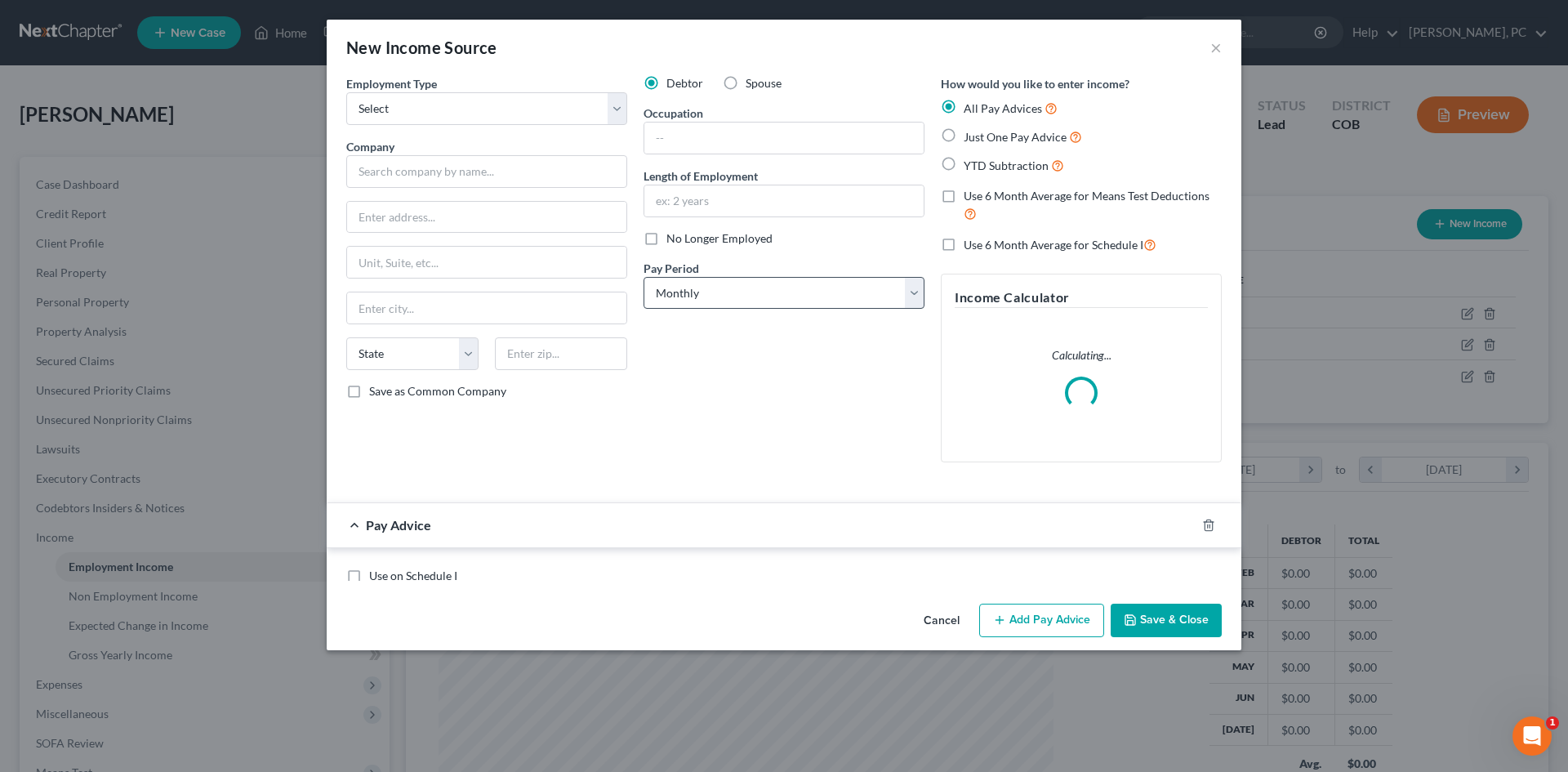
scroll to position [307, 648]
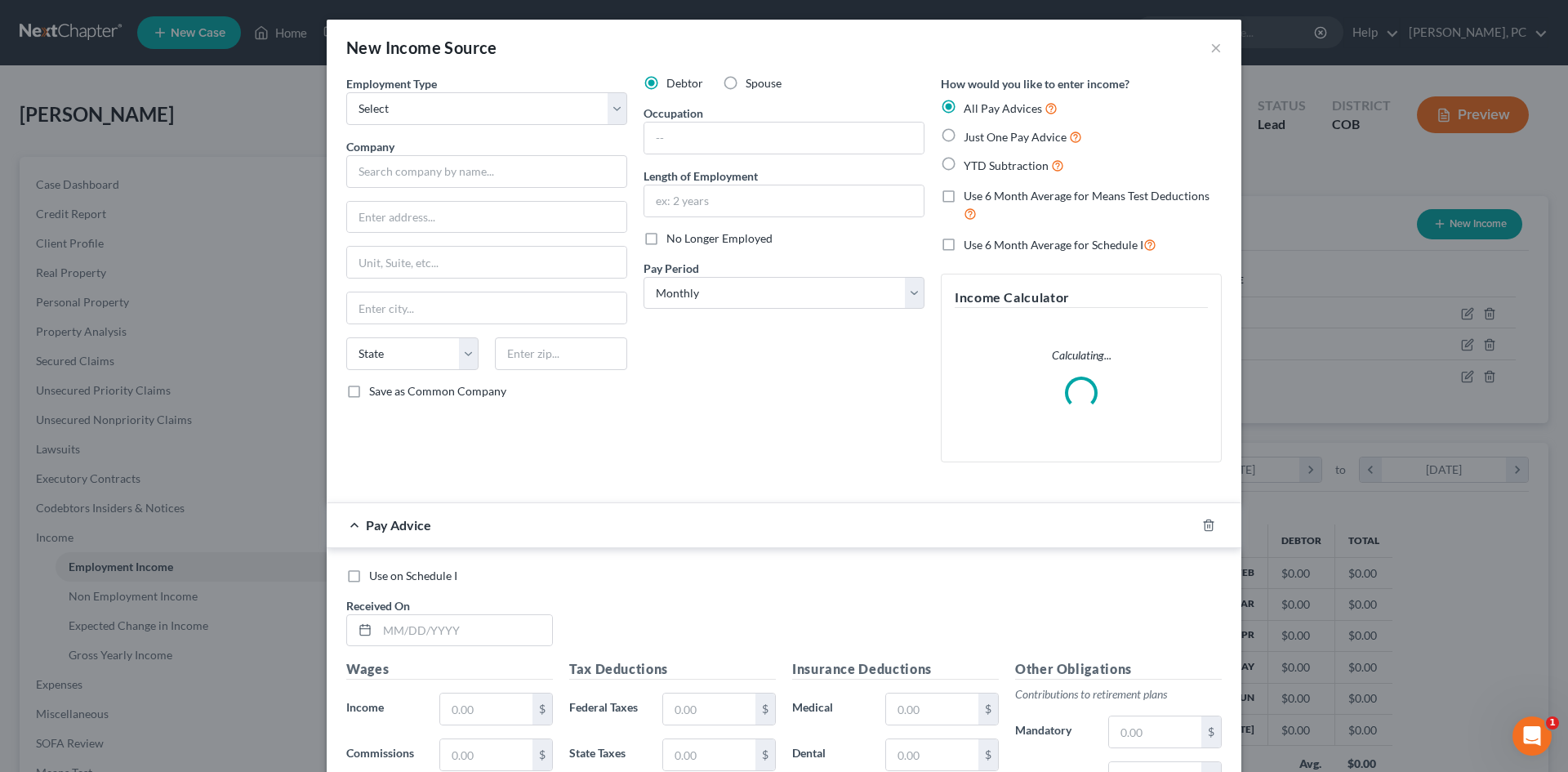
click at [746, 81] on label "Spouse" at bounding box center [764, 83] width 36 height 16
click at [752, 81] on input "Spouse" at bounding box center [757, 80] width 11 height 11
click at [471, 105] on select "Select Full or Part Time Employment Self Employment" at bounding box center [486, 108] width 281 height 33
click at [346, 92] on select "Select Full or Part Time Employment Self Employment" at bounding box center [486, 108] width 281 height 33
click at [415, 174] on input "text" at bounding box center [486, 171] width 281 height 33
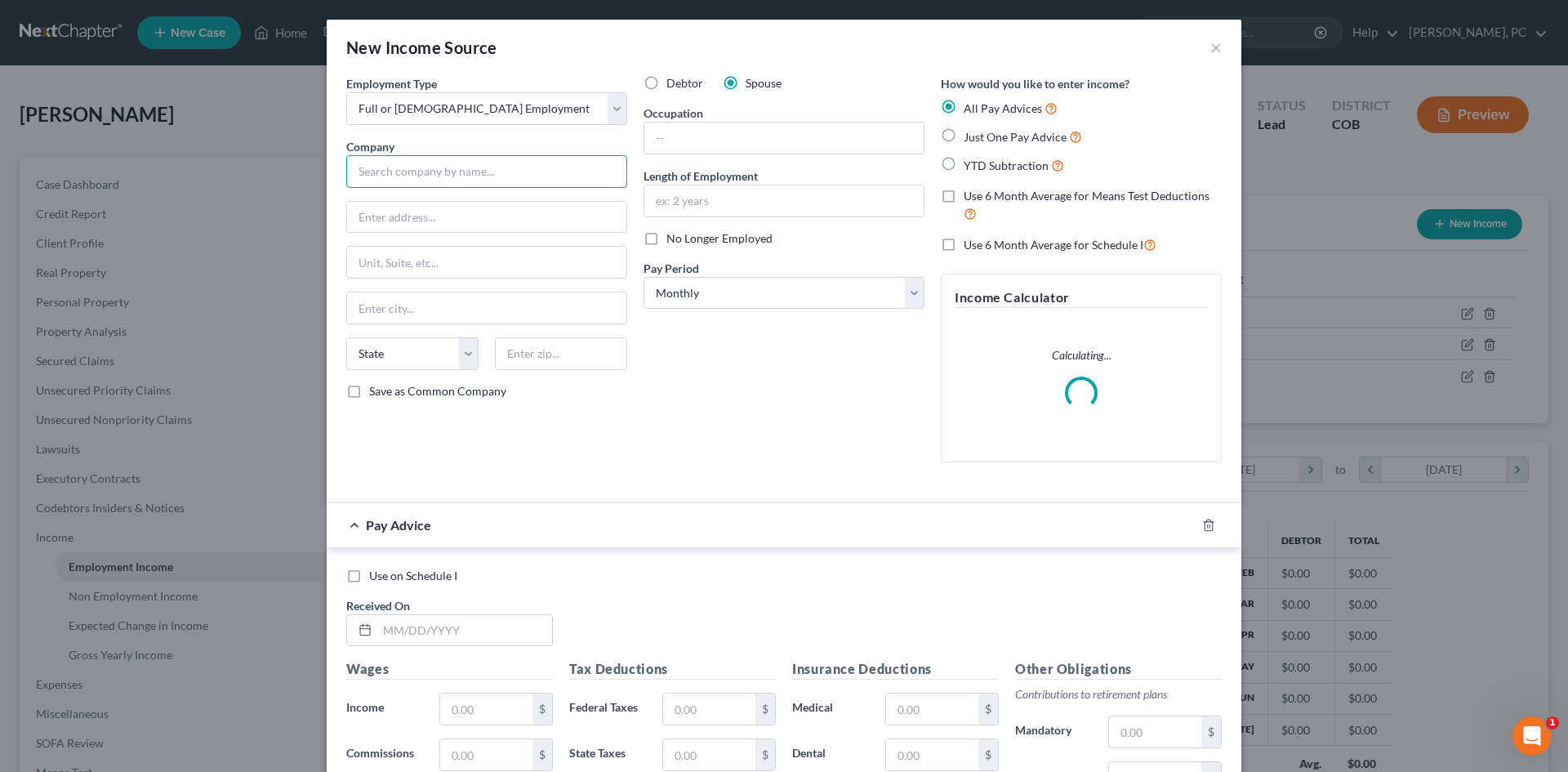
paste input "PLASTIC MOLDING TECHNOLOGY LLC 6454 SOUTH HARVEST STREET 6284 SNOME COURT"
click at [673, 136] on input "text" at bounding box center [784, 138] width 279 height 31
click at [605, 161] on input "PLASTIC MOLDING TECHNOLOGY LLC 6454 SOUTH HARVEST STREET 6284 SNOME COURT" at bounding box center [486, 171] width 281 height 33
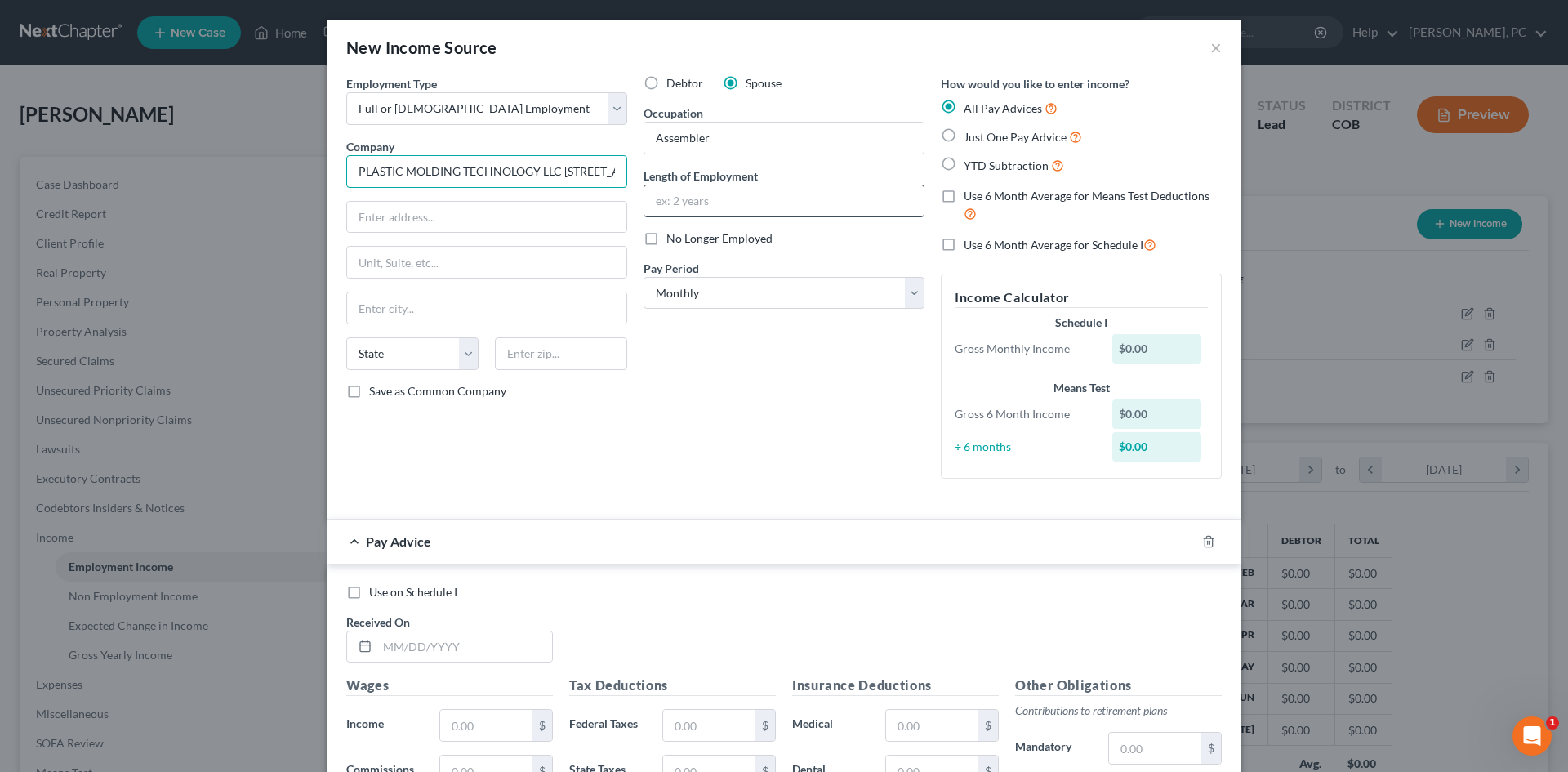
scroll to position [0, 226]
drag, startPoint x: 558, startPoint y: 169, endPoint x: 920, endPoint y: 188, distance: 362.5
click at [960, 197] on div "Employment Type * Select Full or Part Time Employment Self Employment Company *…" at bounding box center [784, 290] width 891 height 430
click at [449, 211] on input "text" at bounding box center [486, 217] width 279 height 31
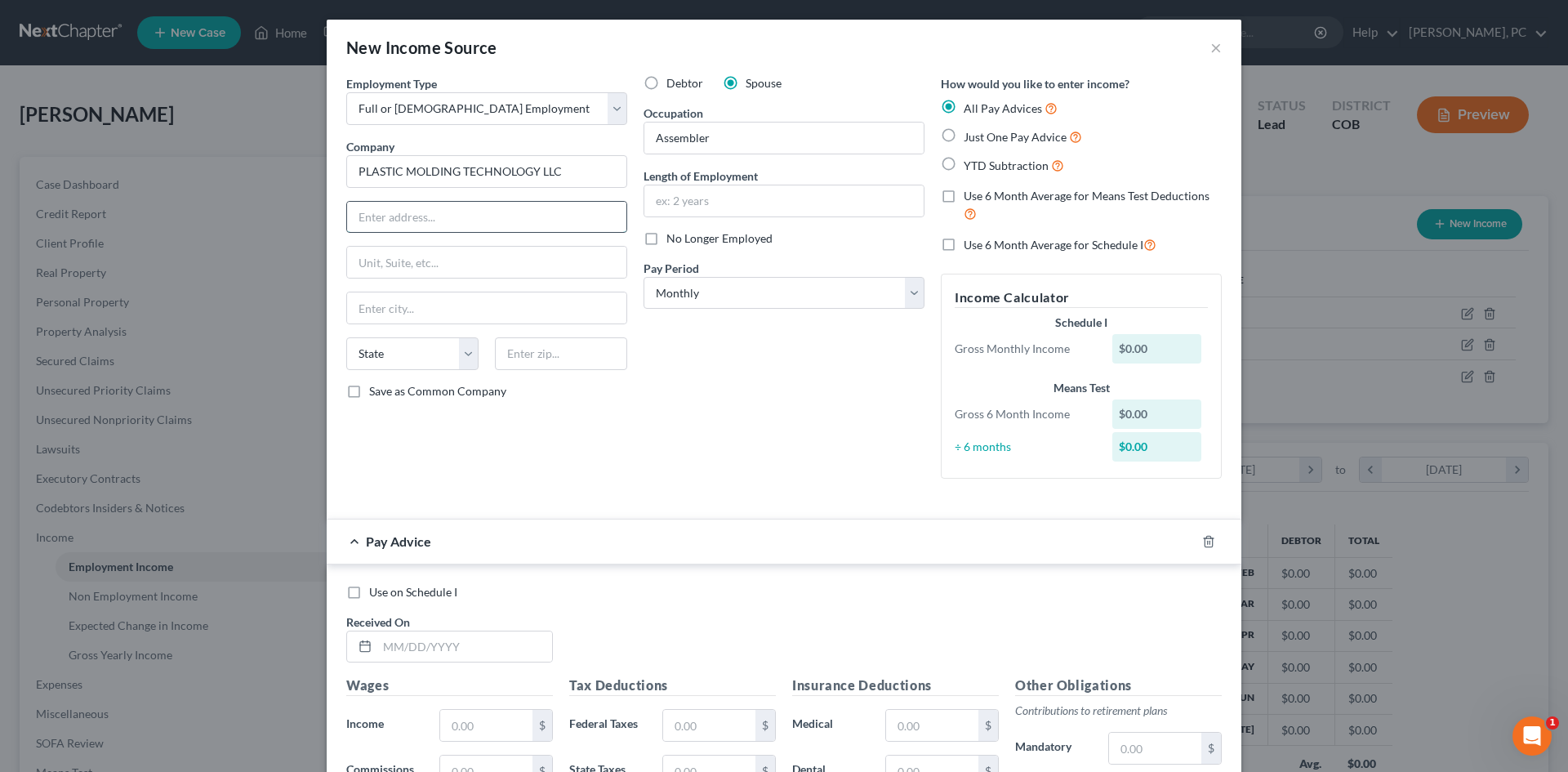
paste input "6454 SOUTH HARVEST STREET 6284 SNOME COURT"
drag, startPoint x: 497, startPoint y: 216, endPoint x: 188, endPoint y: 217, distance: 309.0
click at [191, 221] on div "New Income Source × Employment Type * Select Full or Part Time Employment Self …" at bounding box center [784, 386] width 1568 height 772
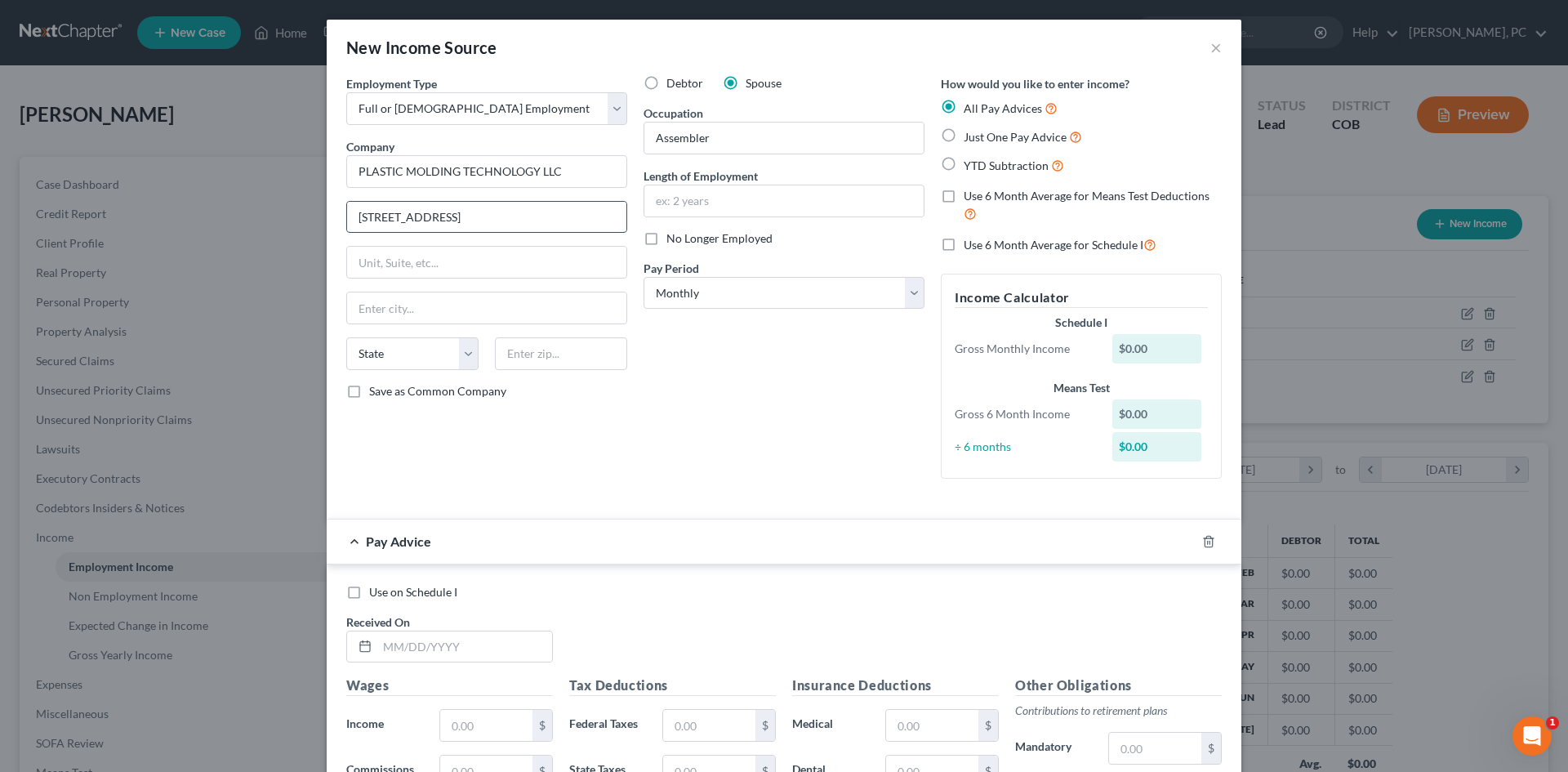
click at [384, 216] on input "6284 SNOME COURT" at bounding box center [486, 217] width 279 height 31
click at [523, 361] on input "text" at bounding box center [562, 353] width 133 height 33
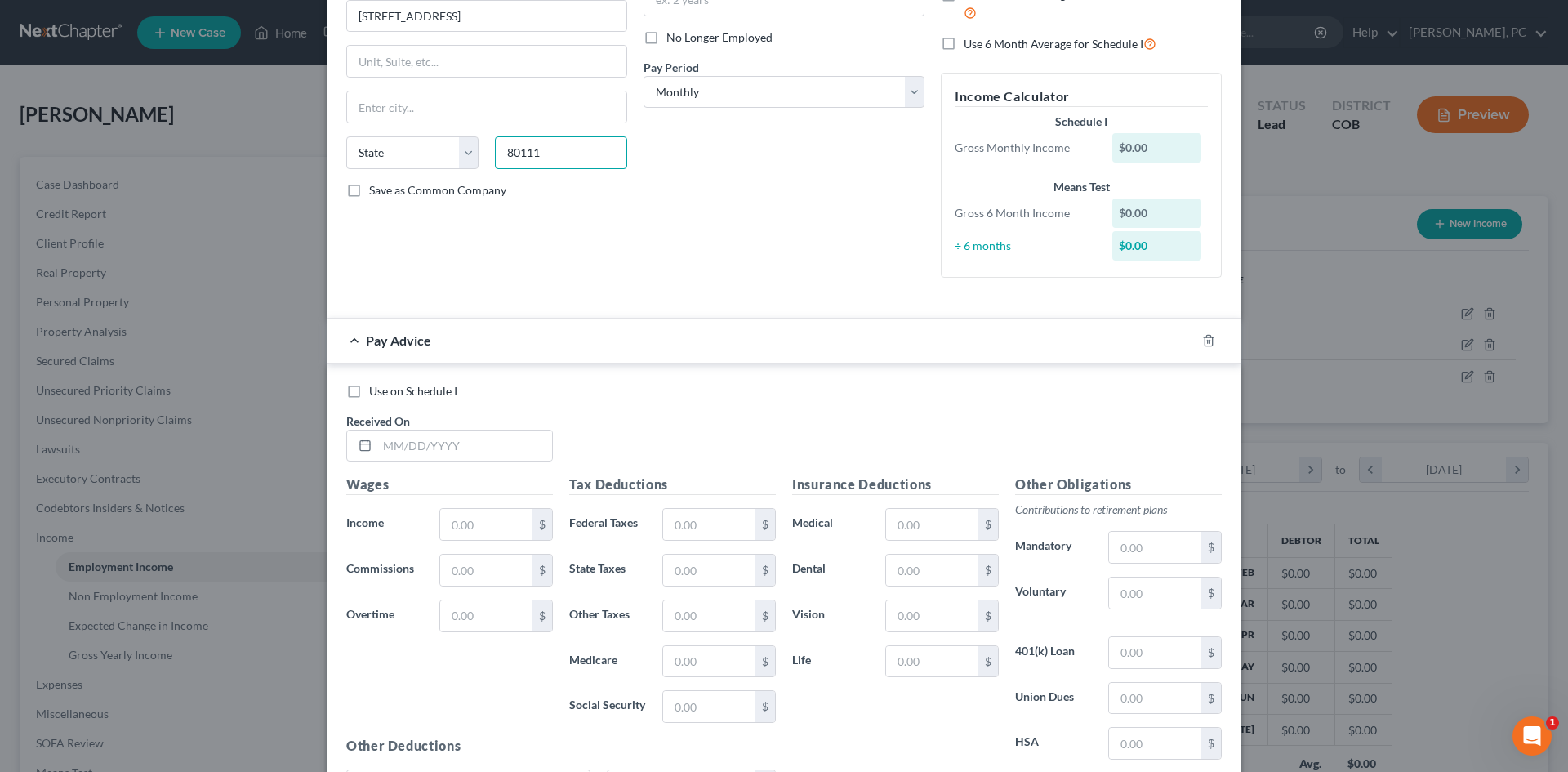
scroll to position [81, 0]
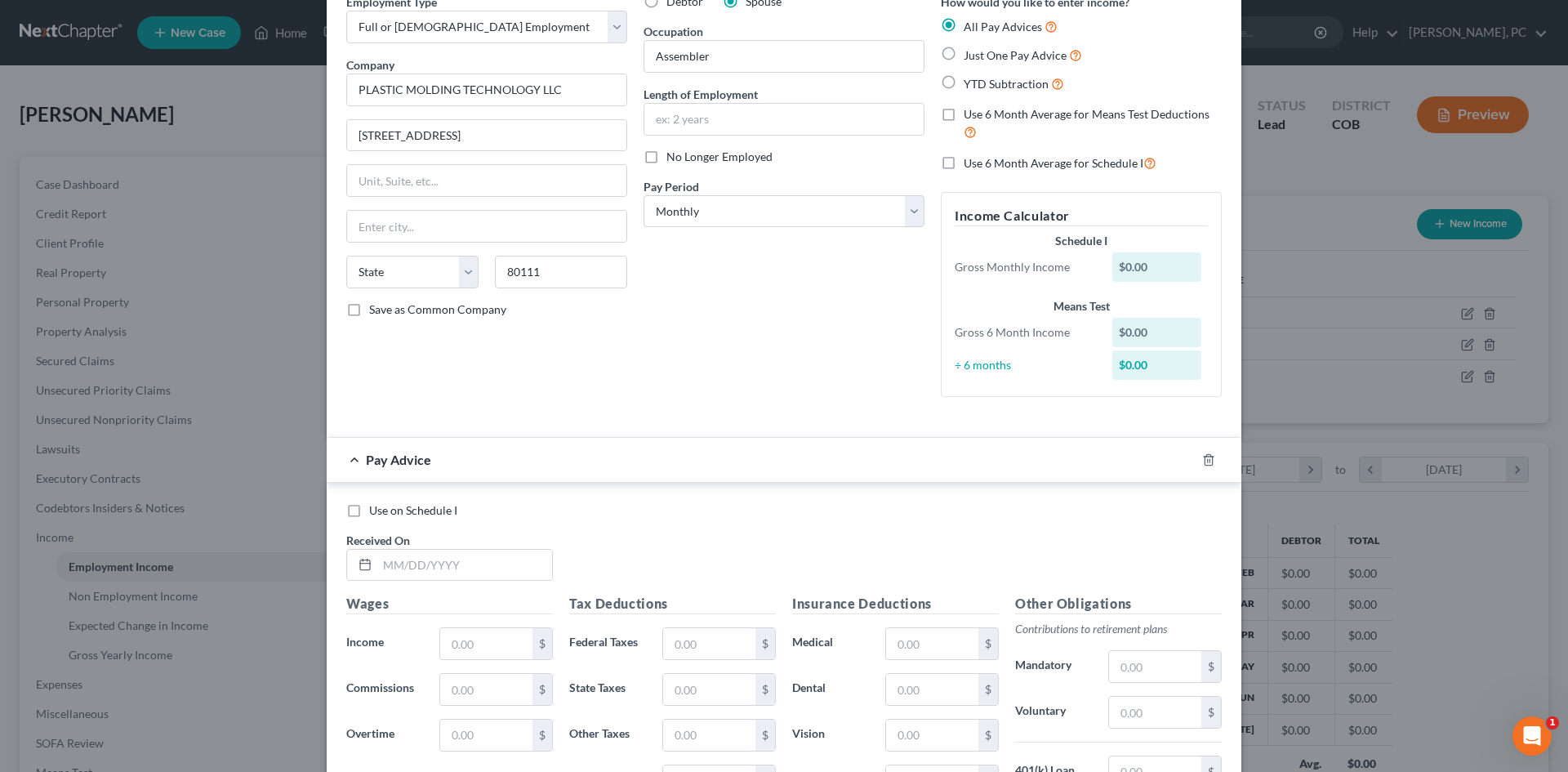
click at [964, 51] on label "Just One Pay Advice" at bounding box center [1023, 55] width 119 height 19
click at [970, 51] on input "Just One Pay Advice" at bounding box center [975, 51] width 11 height 11
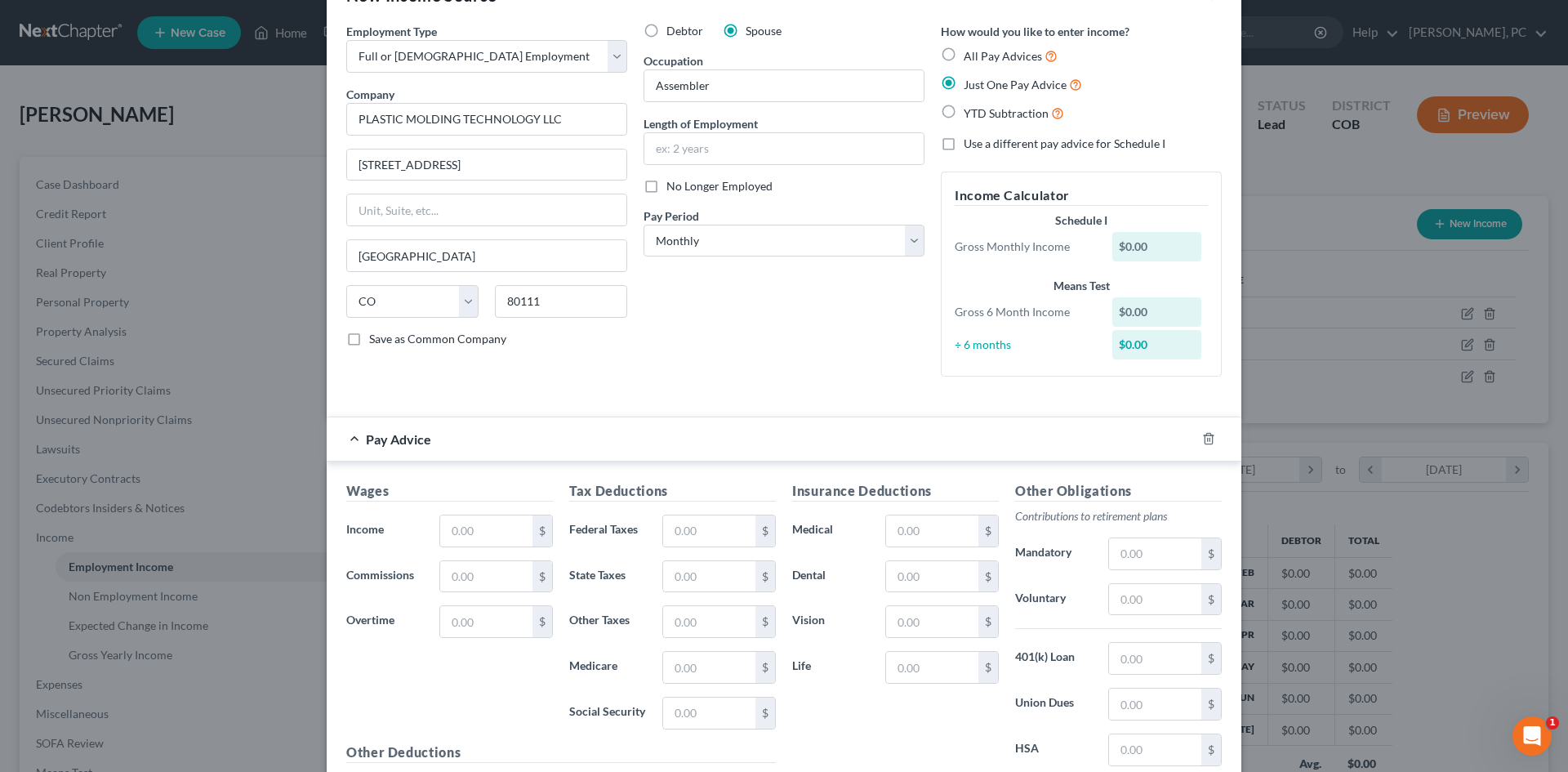
scroll to position [0, 0]
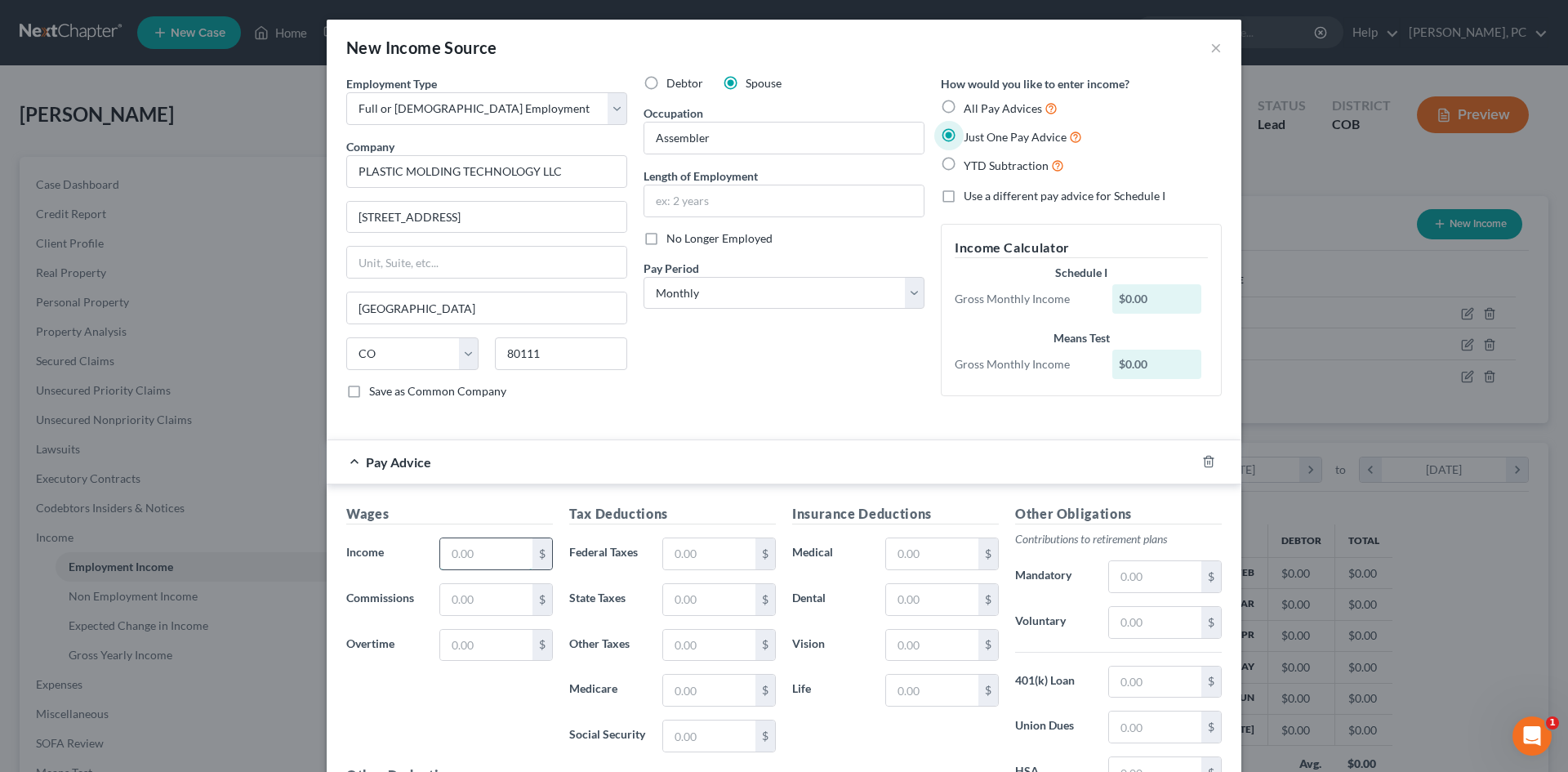
click at [471, 546] on input "text" at bounding box center [485, 553] width 92 height 31
click at [682, 546] on input "text" at bounding box center [708, 553] width 92 height 31
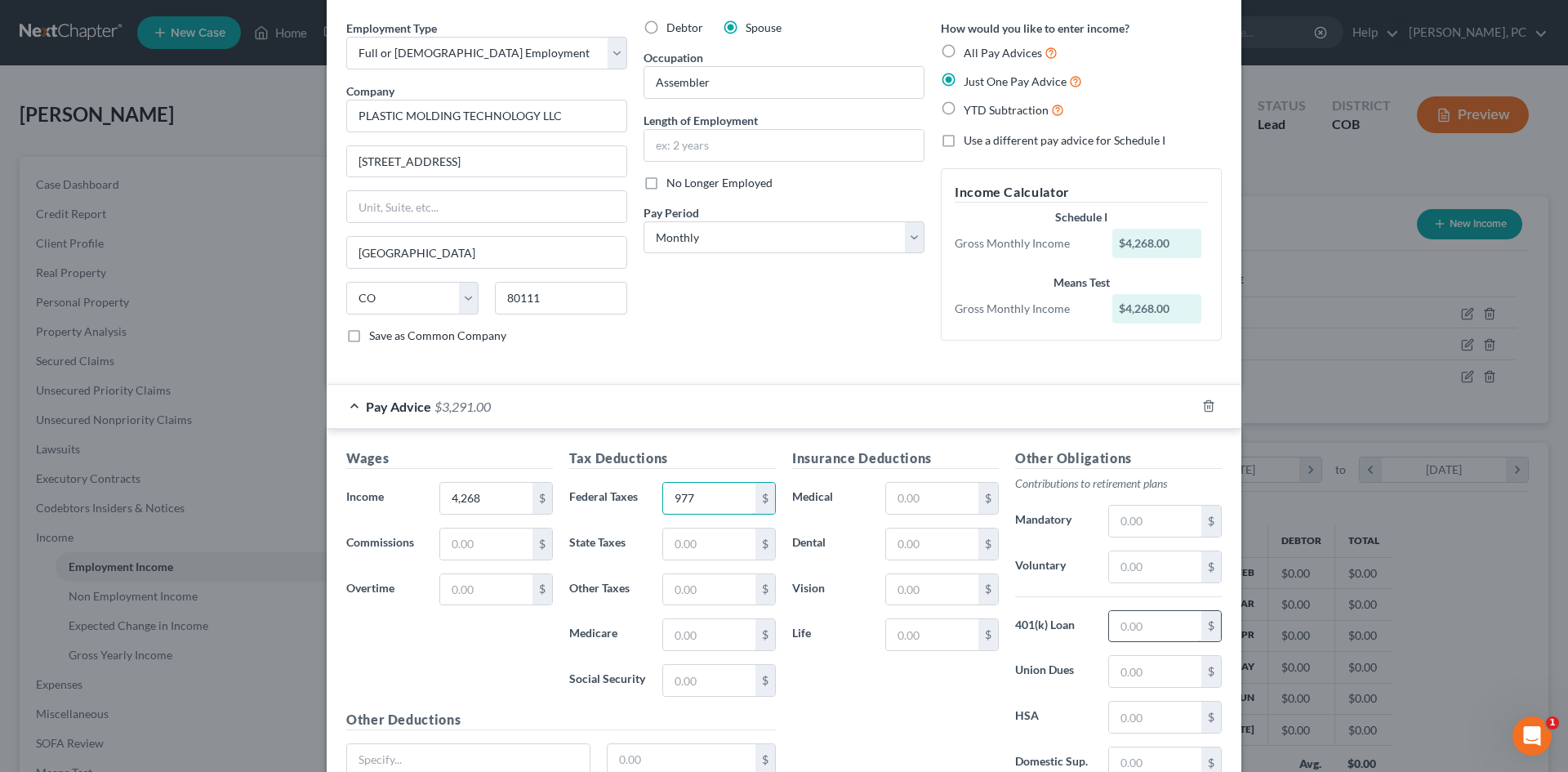
scroll to position [81, 0]
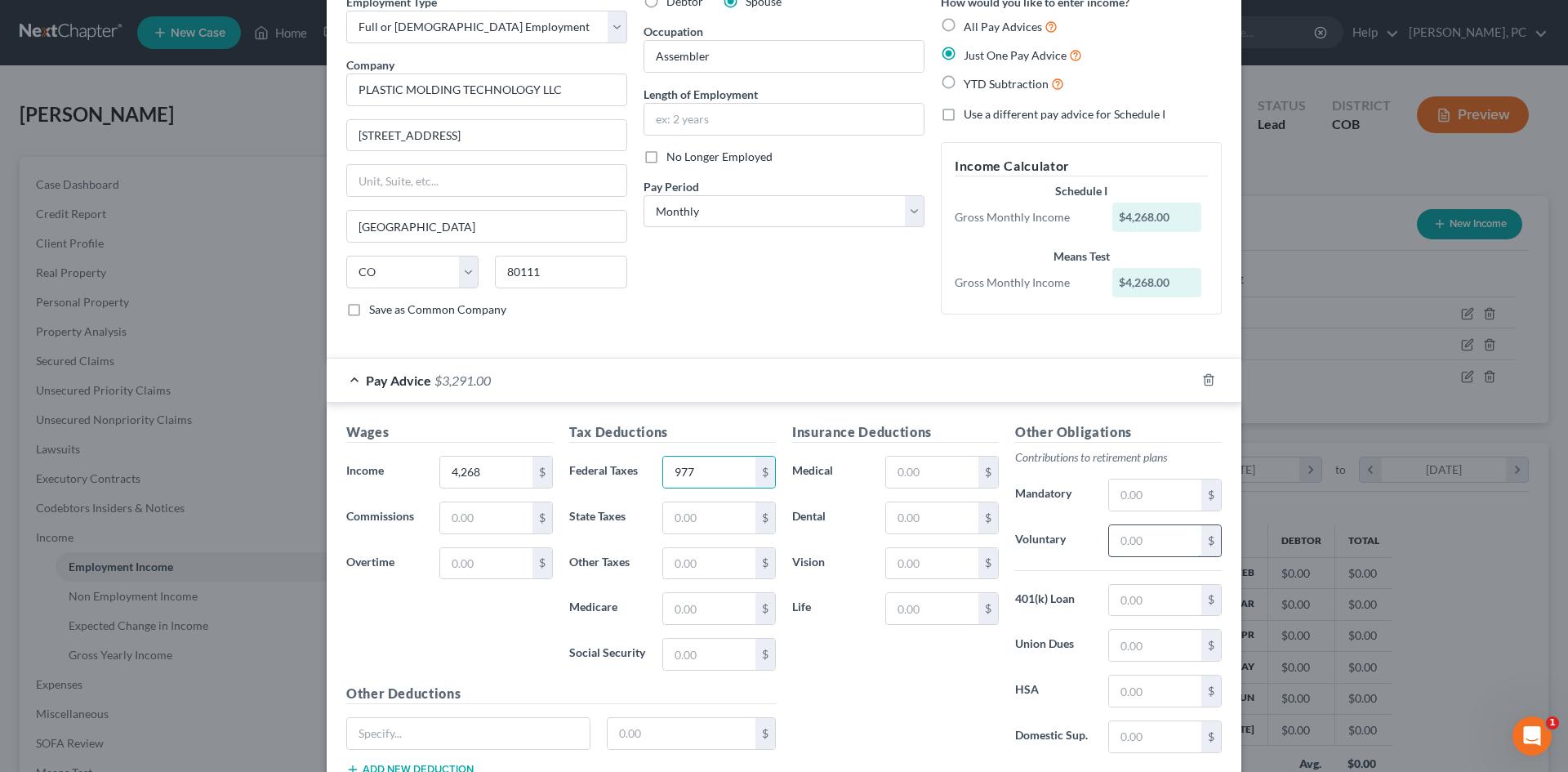
click at [1133, 540] on input "text" at bounding box center [1154, 540] width 92 height 31
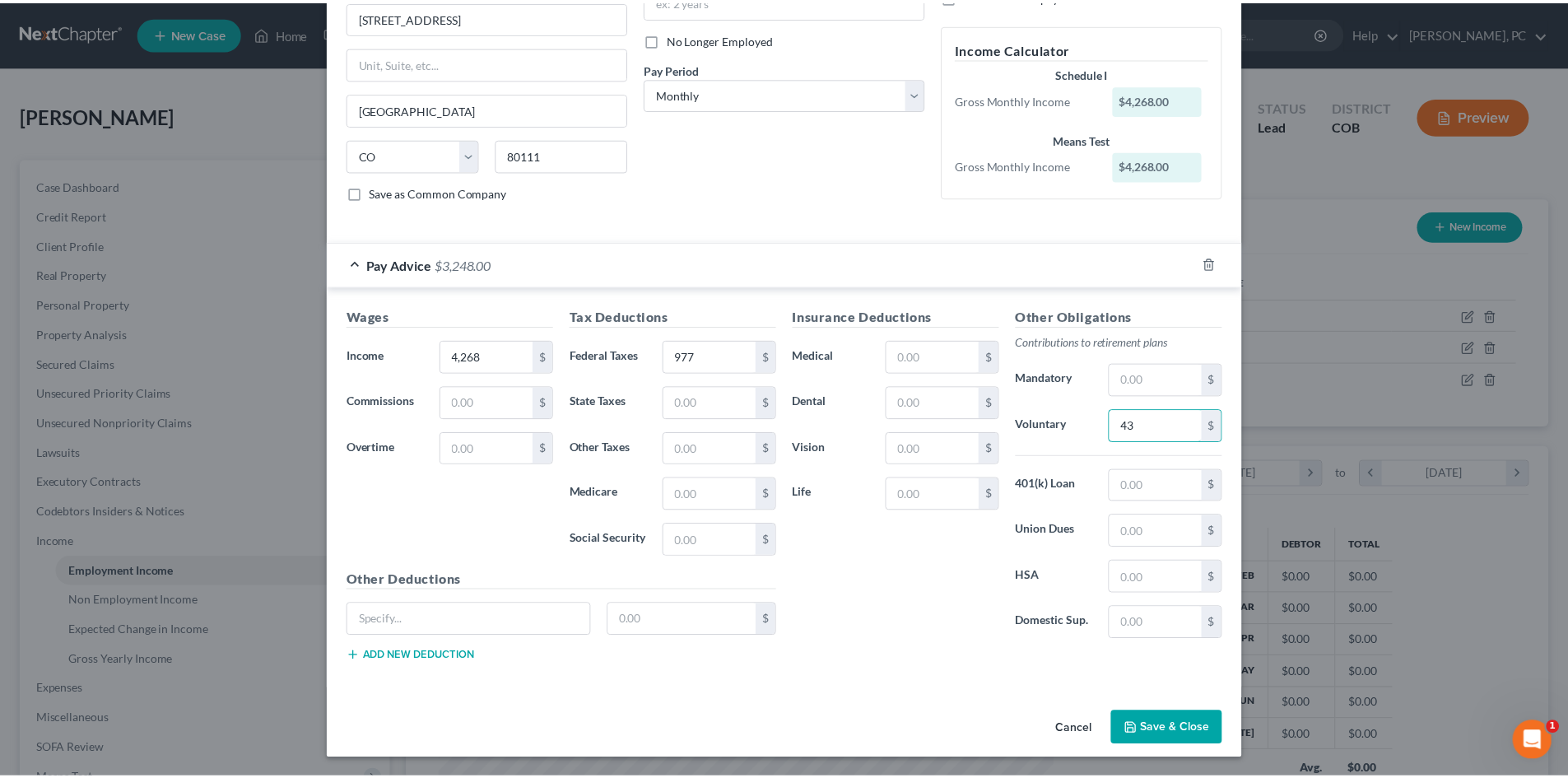
scroll to position [203, 0]
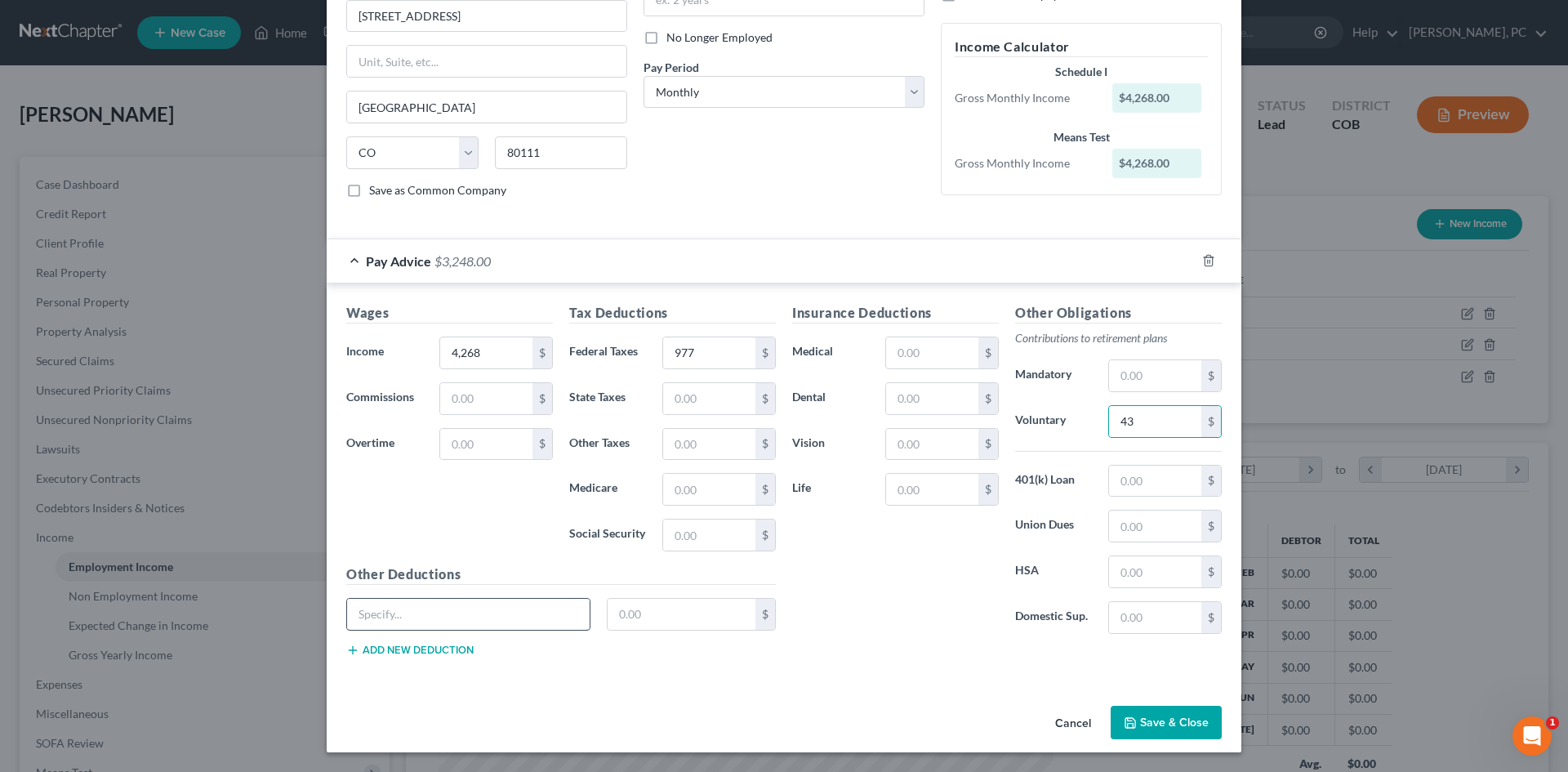
click at [411, 601] on input "text" at bounding box center [468, 613] width 243 height 31
click at [1181, 724] on button "Save & Close" at bounding box center [1166, 722] width 111 height 35
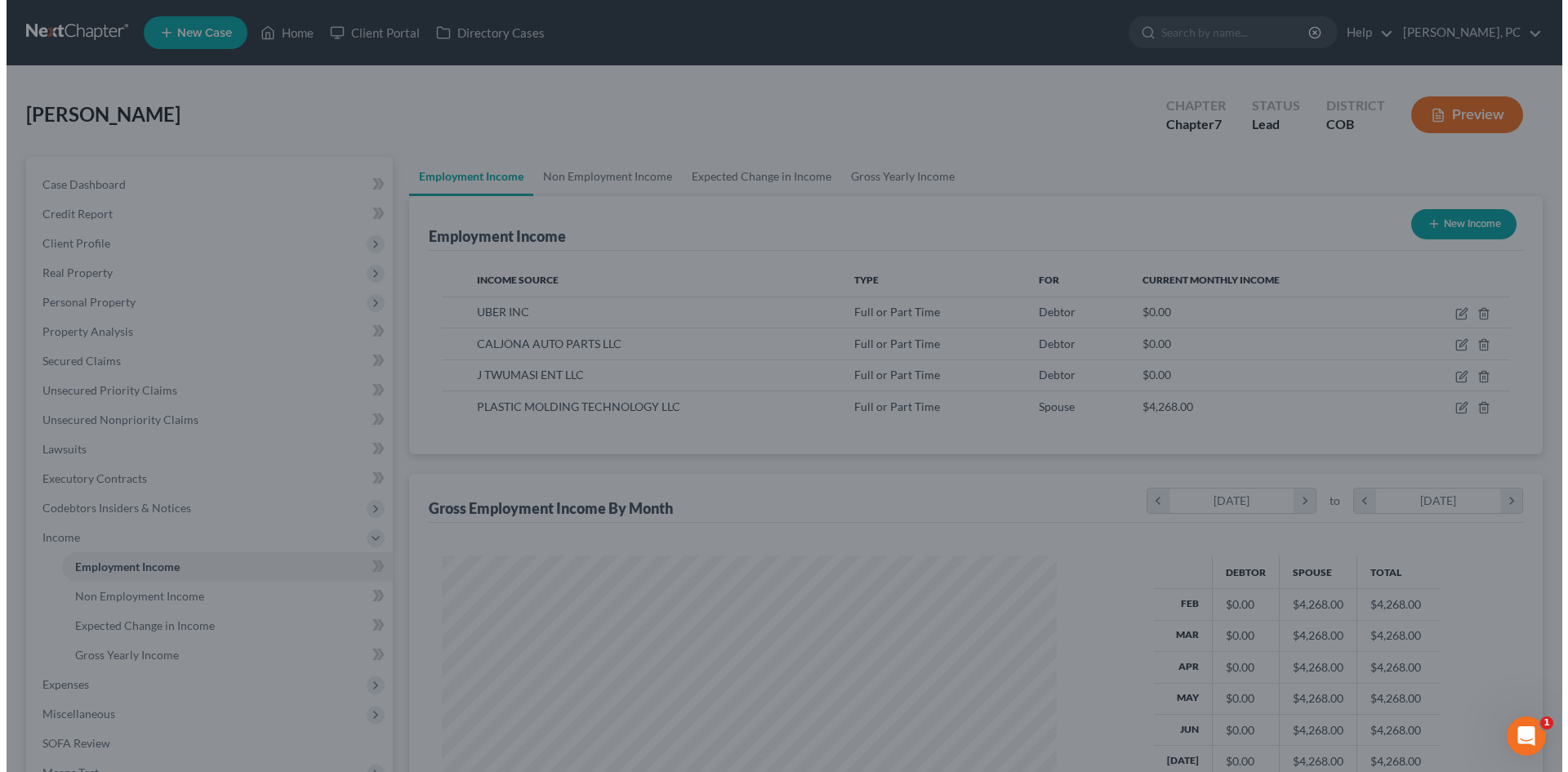
scroll to position [816564, 815824]
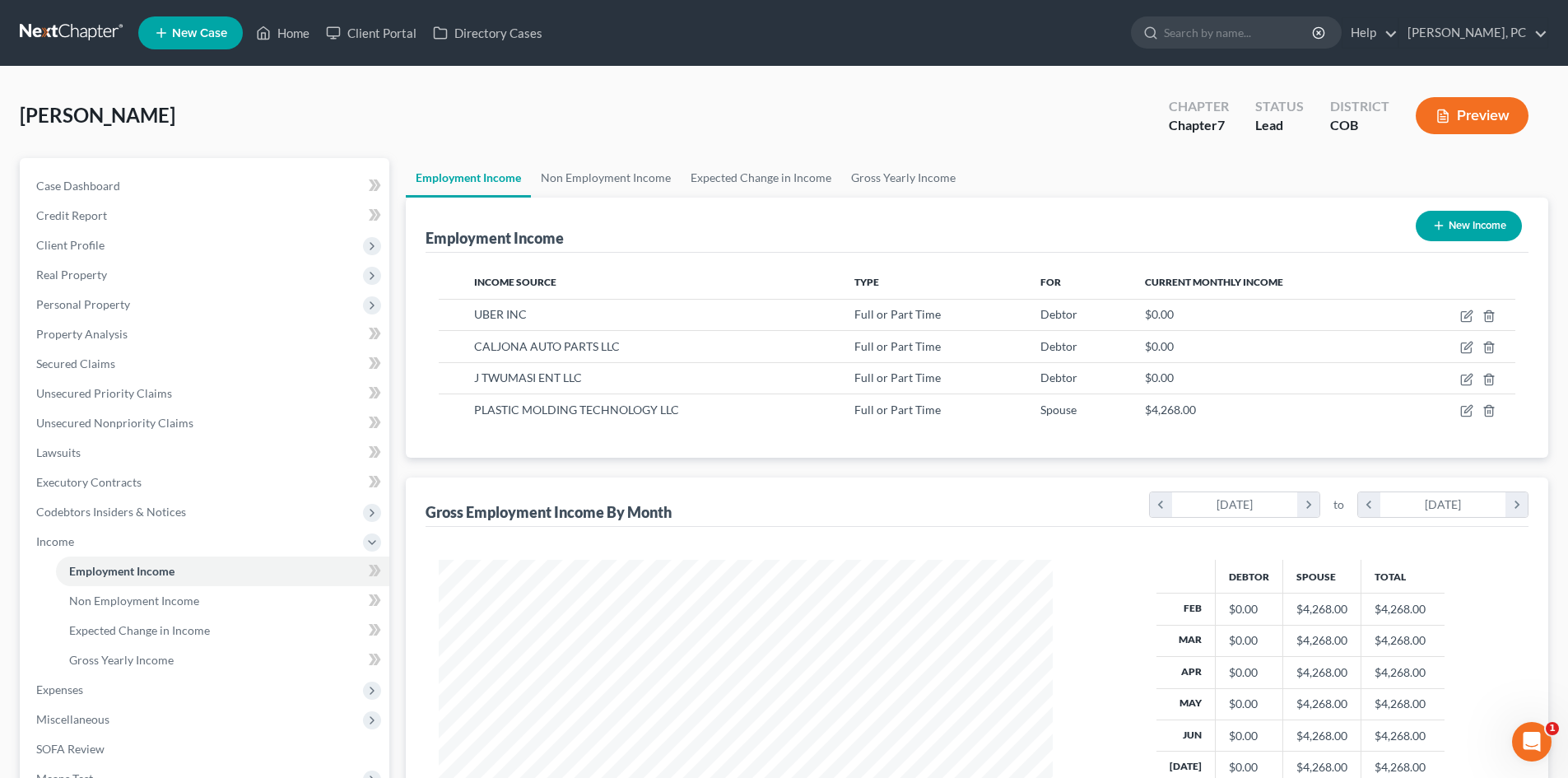
click at [1472, 228] on button "New Income" at bounding box center [1469, 226] width 106 height 30
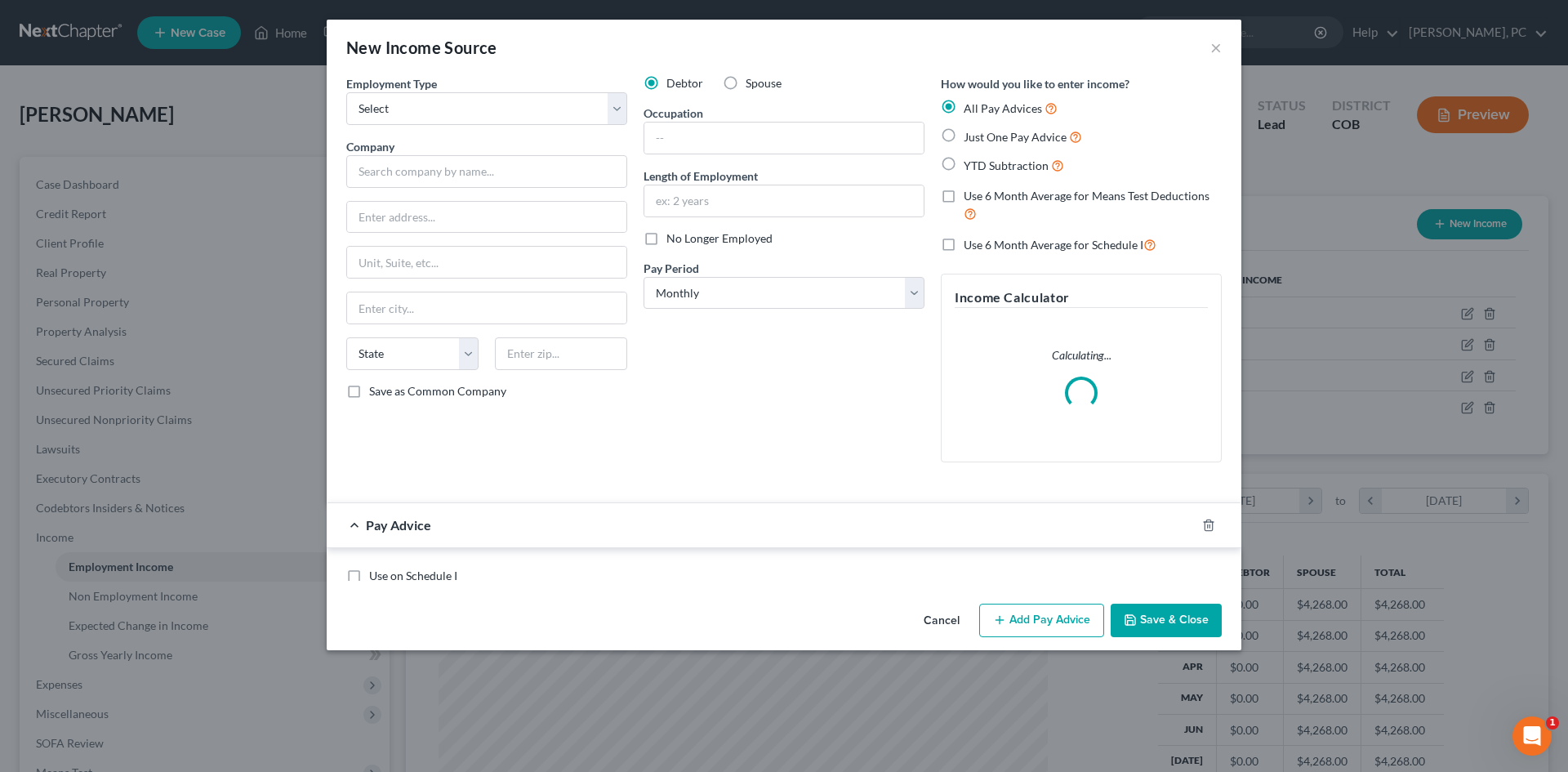
scroll to position [307, 648]
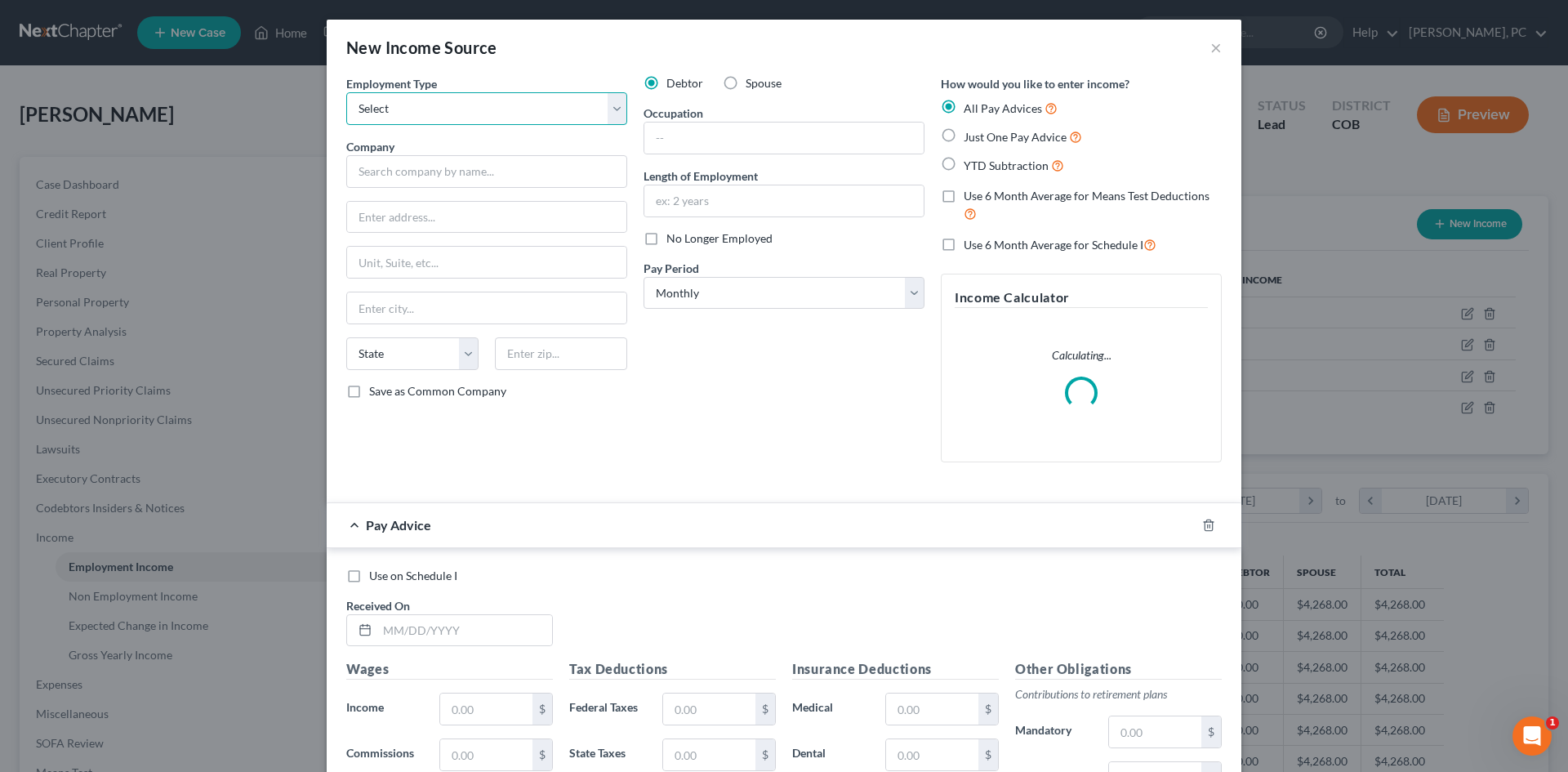
drag, startPoint x: 457, startPoint y: 119, endPoint x: 445, endPoint y: 123, distance: 12.6
click at [457, 119] on select "Select Full or Part Time Employment Self Employment" at bounding box center [486, 108] width 281 height 33
click at [346, 92] on select "Select Full or Part Time Employment Self Employment" at bounding box center [486, 108] width 281 height 33
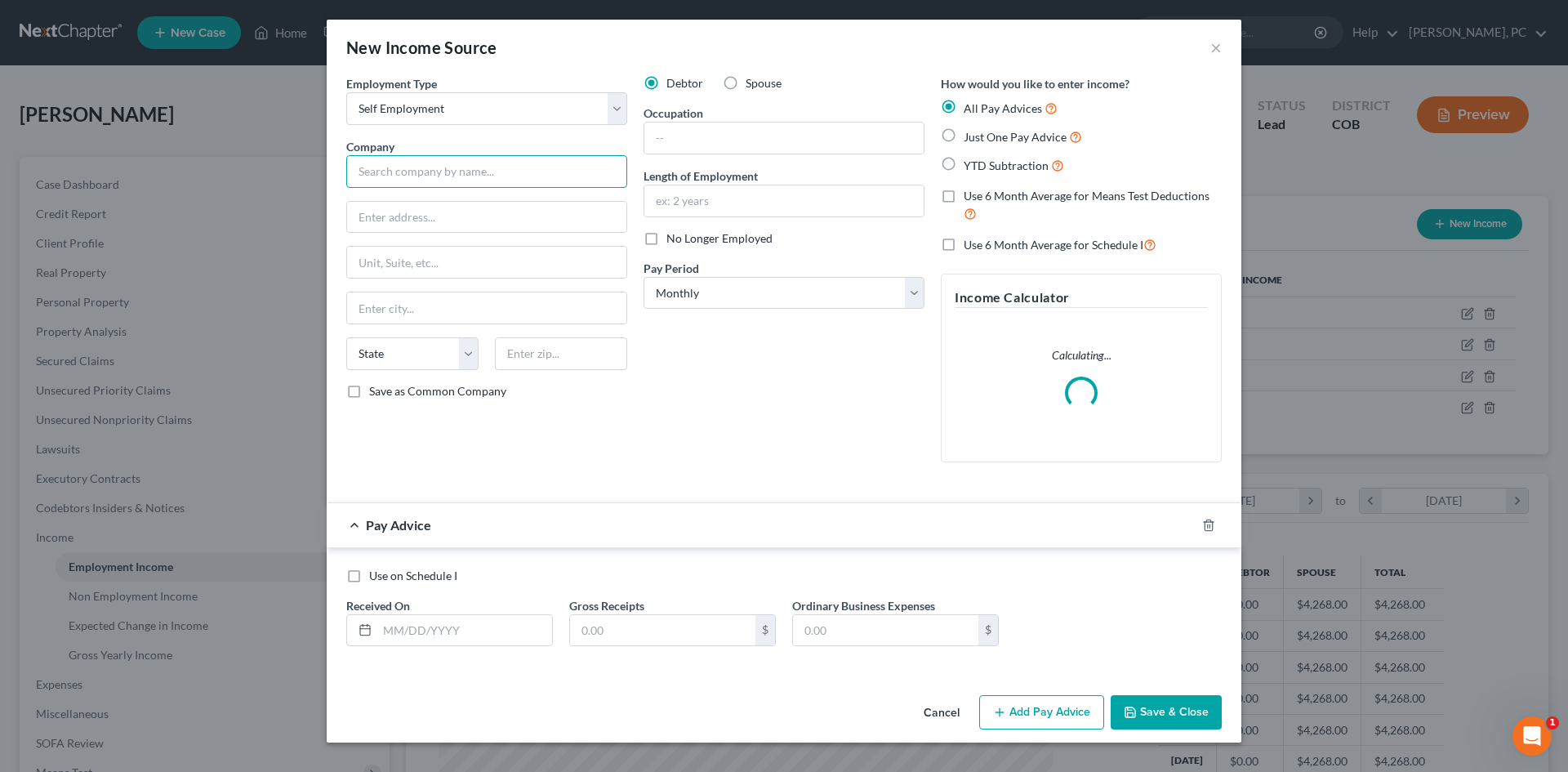
click at [440, 179] on input "text" at bounding box center [486, 171] width 281 height 33
paste input "Bobrick Washroom Equipment, Inc 6901 Tujunga Avenue North Hollywood, CA 91605"
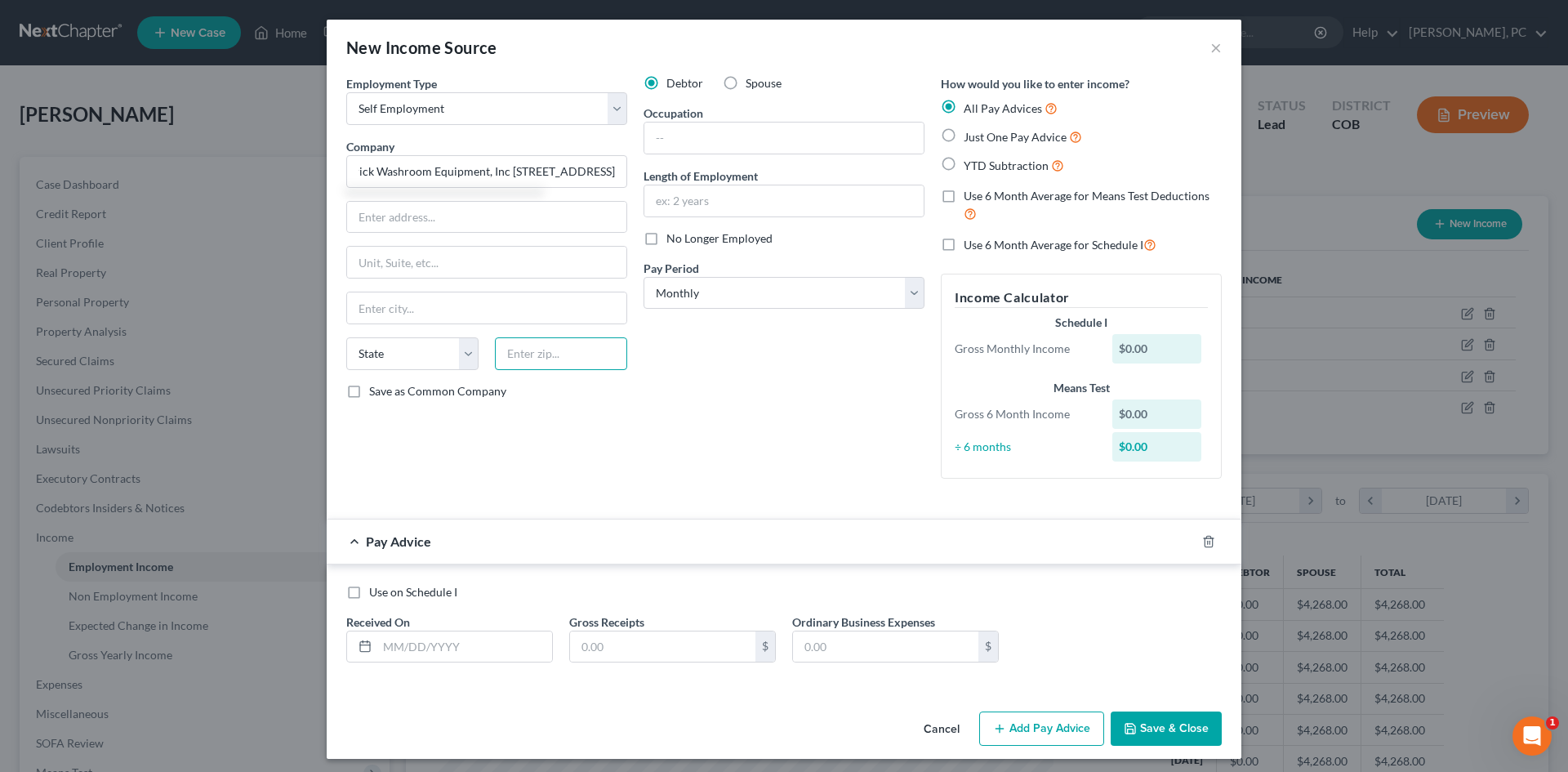
click at [571, 358] on input "text" at bounding box center [562, 353] width 133 height 33
drag, startPoint x: 529, startPoint y: 170, endPoint x: 807, endPoint y: 174, distance: 278.0
click at [822, 177] on div "Employment Type * Select Full or Part Time Employment Self Employment Company *…" at bounding box center [784, 290] width 891 height 430
click at [424, 221] on input "text" at bounding box center [486, 217] width 279 height 31
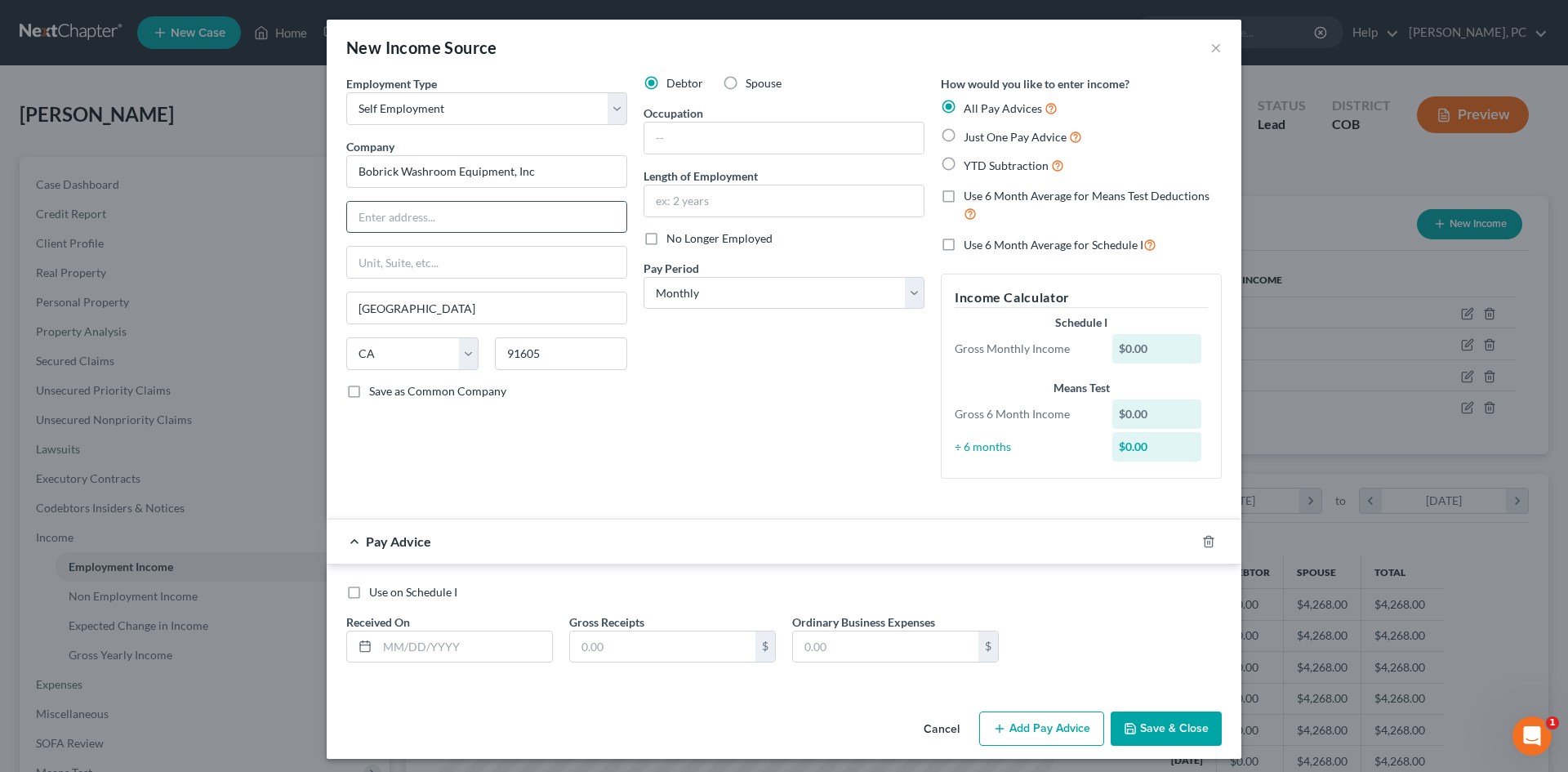
paste input "6901 Tujunga Avenue North Hollywood, CA 91605"
drag, startPoint x: 466, startPoint y: 218, endPoint x: 964, endPoint y: 156, distance: 501.8
click at [927, 199] on div "Employment Type * Select Full or Part Time Employment Self Employment Company *…" at bounding box center [784, 290] width 891 height 430
click at [732, 137] on input "text" at bounding box center [784, 138] width 279 height 31
click at [964, 136] on label "Just One Pay Advice" at bounding box center [1023, 137] width 119 height 19
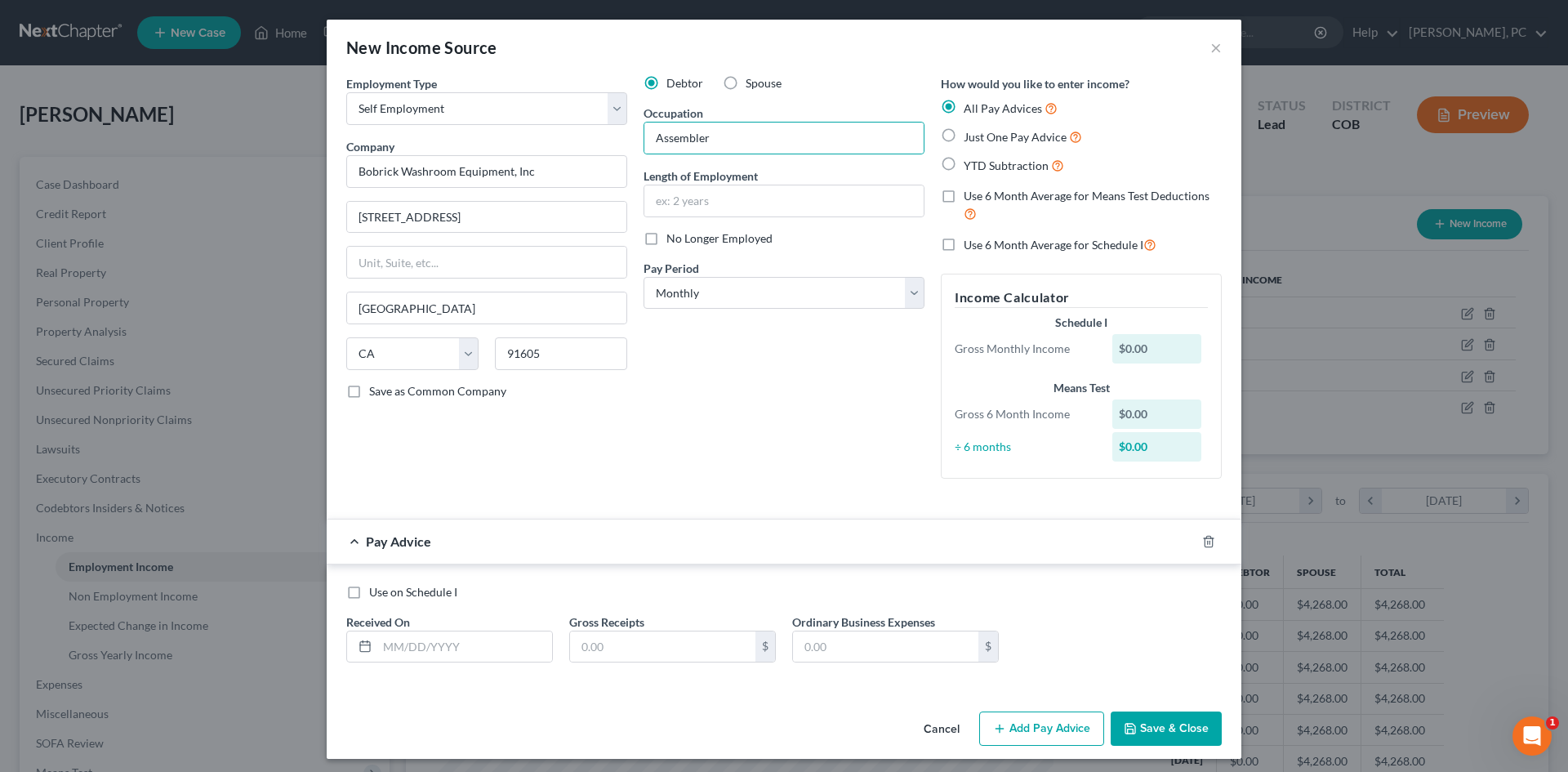
click at [970, 136] on input "Just One Pay Advice" at bounding box center [975, 133] width 11 height 11
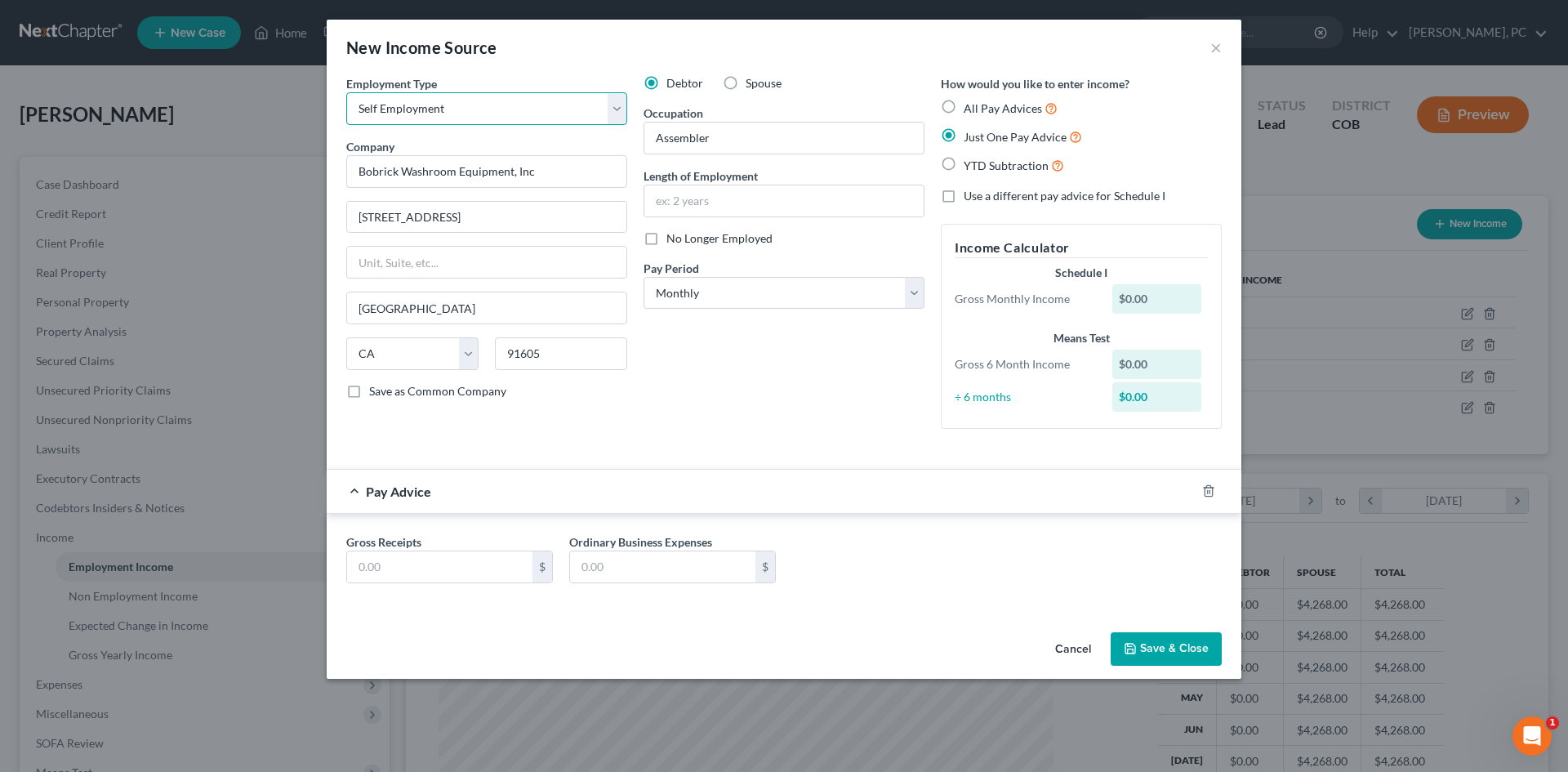
click at [476, 119] on select "Select Full or Part Time Employment Self Employment" at bounding box center [486, 108] width 281 height 33
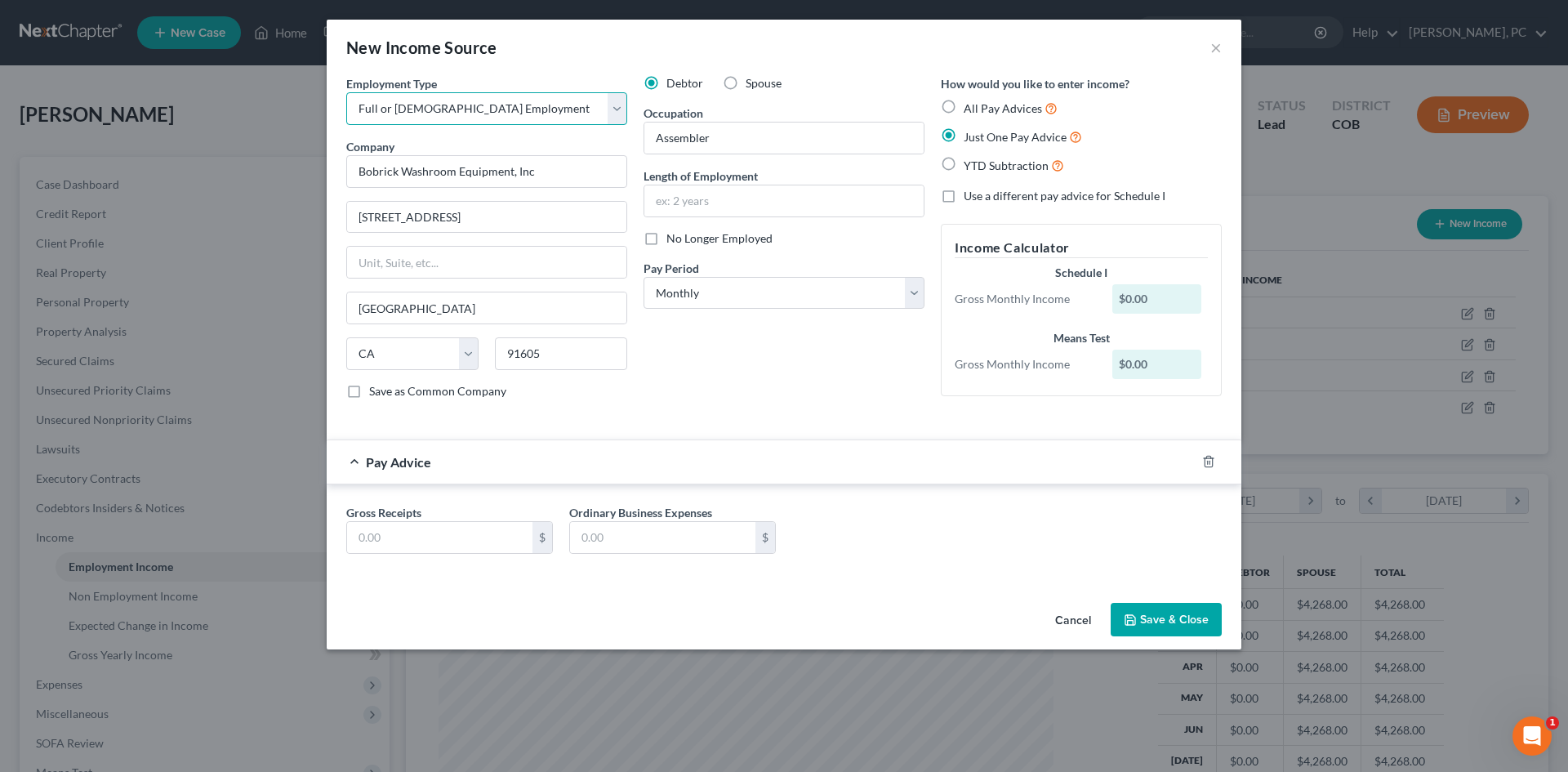
click at [346, 92] on select "Select Full or Part Time Employment Self Employment" at bounding box center [486, 108] width 281 height 33
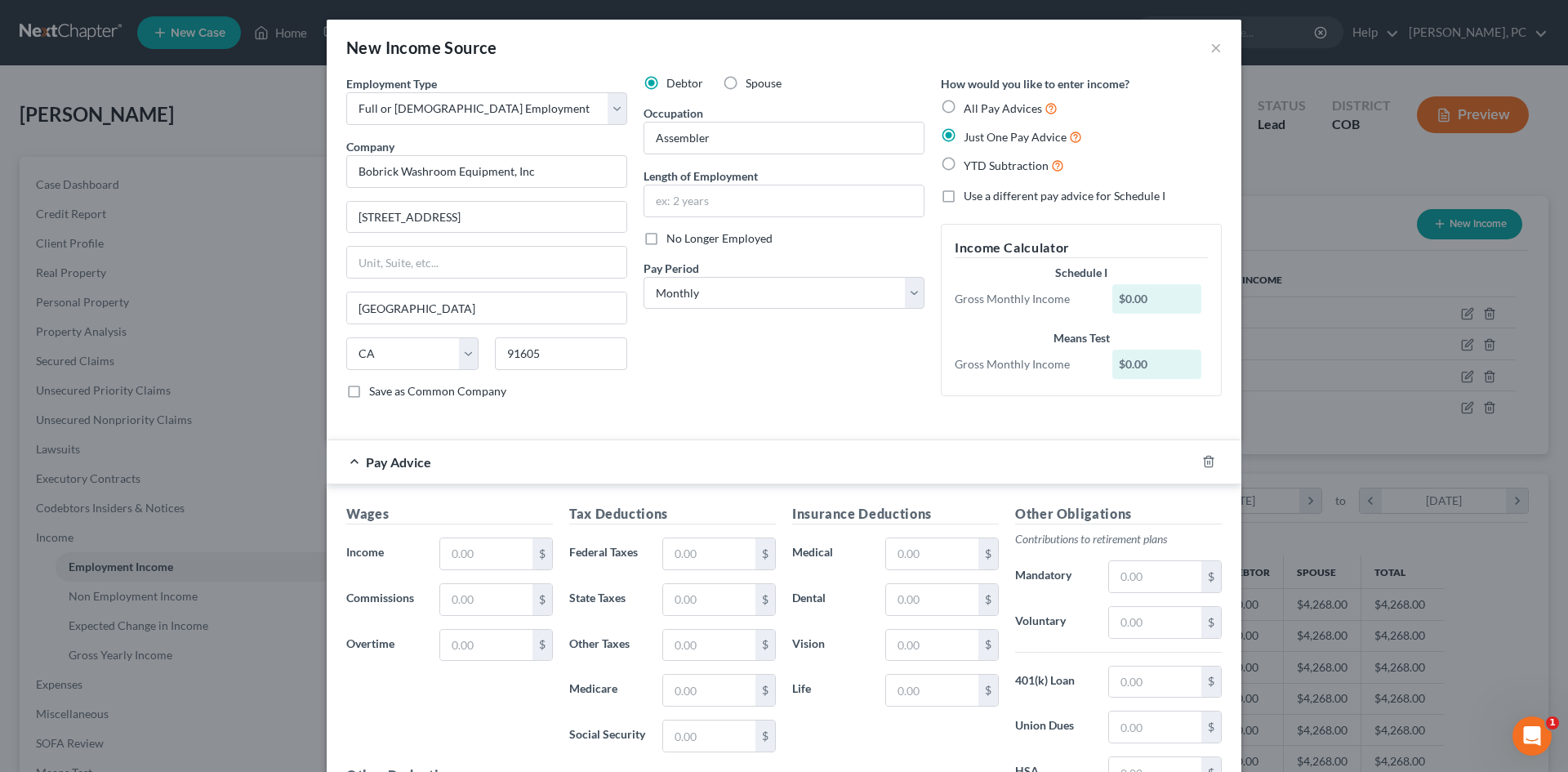
click at [690, 413] on div "Employment Type * Select Full or Part Time Employment Self Employment Company *…" at bounding box center [784, 251] width 891 height 351
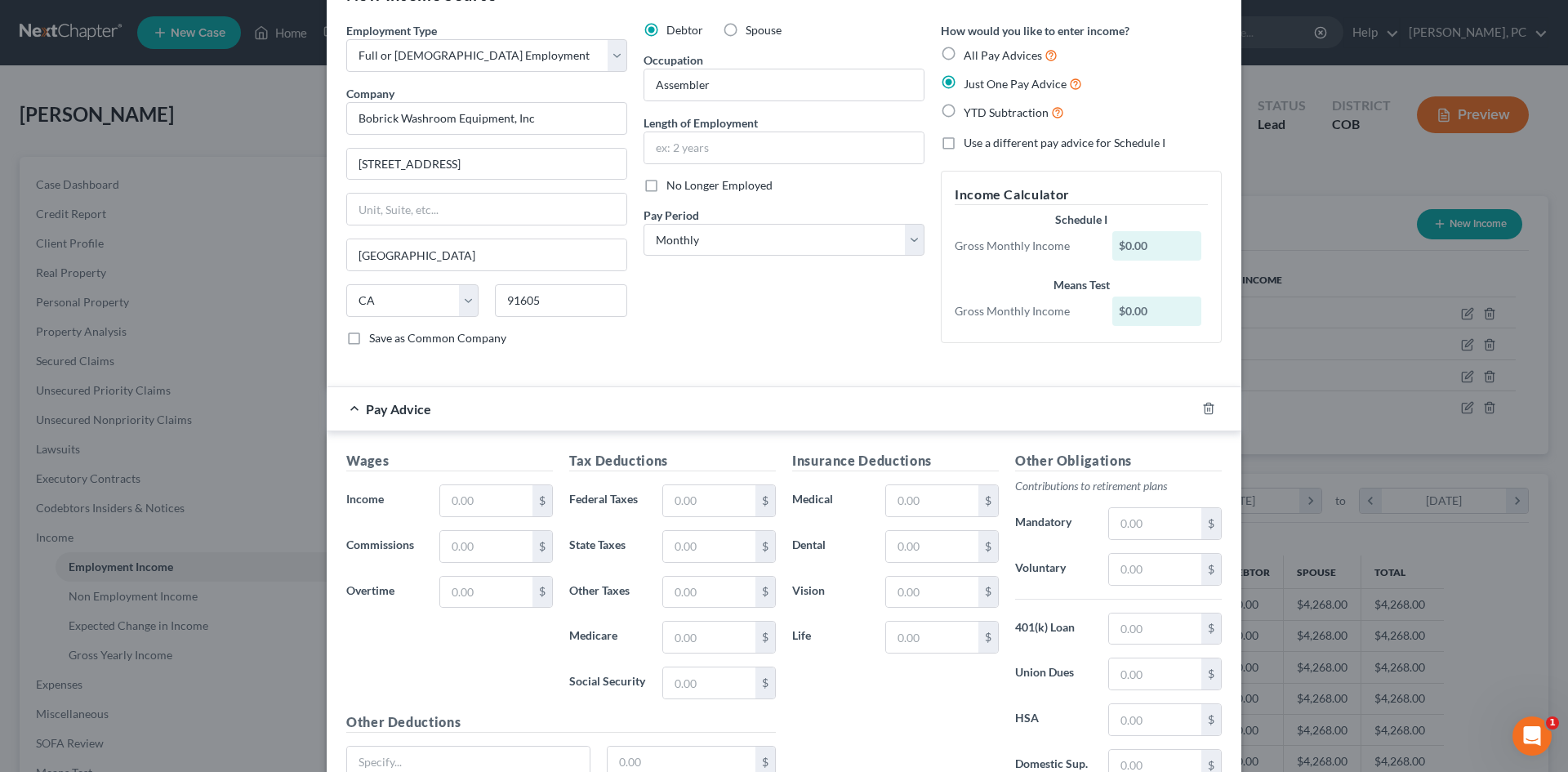
scroll to position [81, 0]
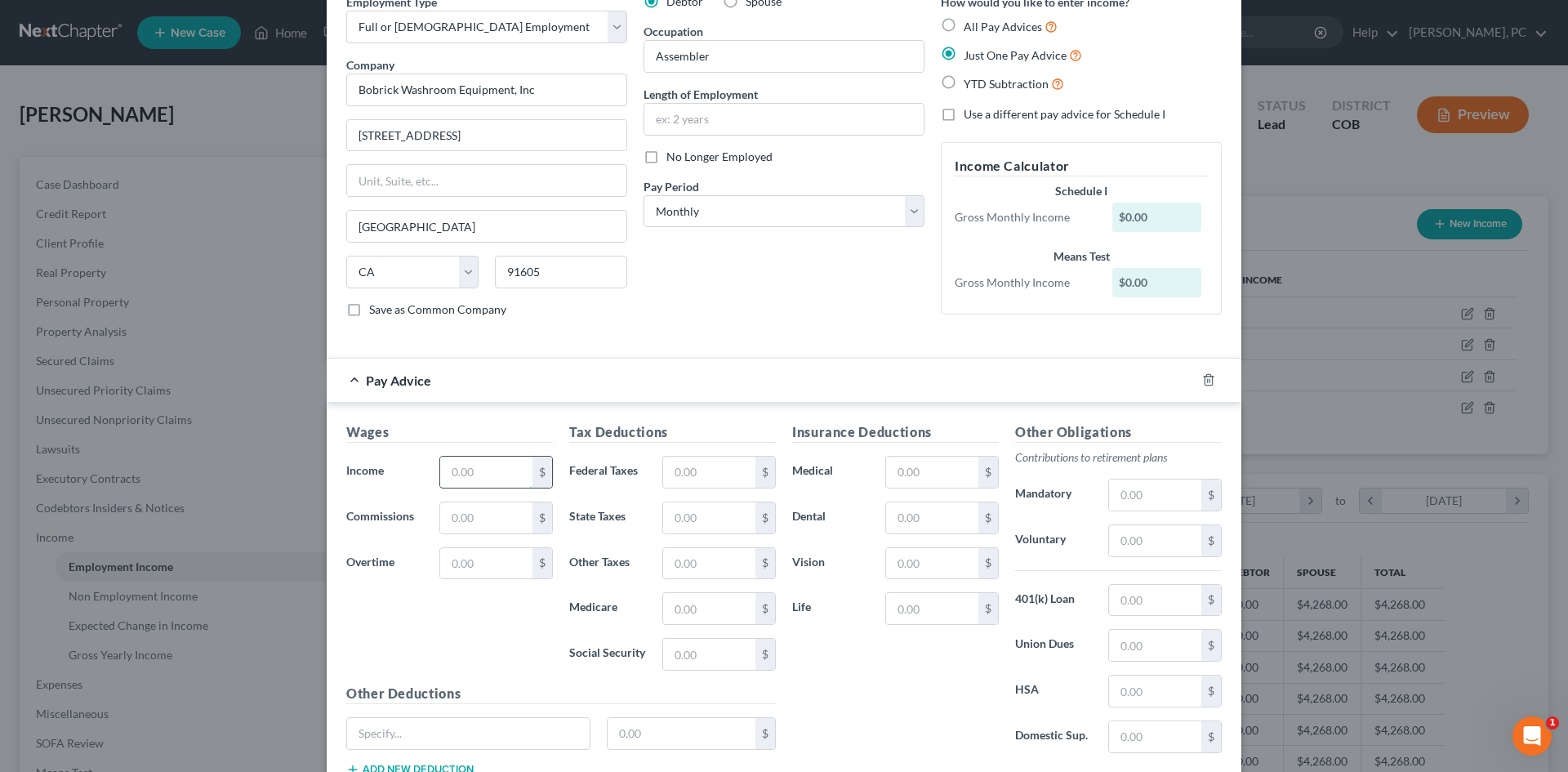
click at [490, 458] on input "text" at bounding box center [485, 472] width 92 height 31
click at [682, 466] on input "text" at bounding box center [708, 472] width 92 height 31
click at [1136, 537] on input "text" at bounding box center [1154, 540] width 92 height 31
click at [1126, 686] on input "text" at bounding box center [1154, 691] width 92 height 31
click at [899, 472] on input "text" at bounding box center [931, 472] width 92 height 31
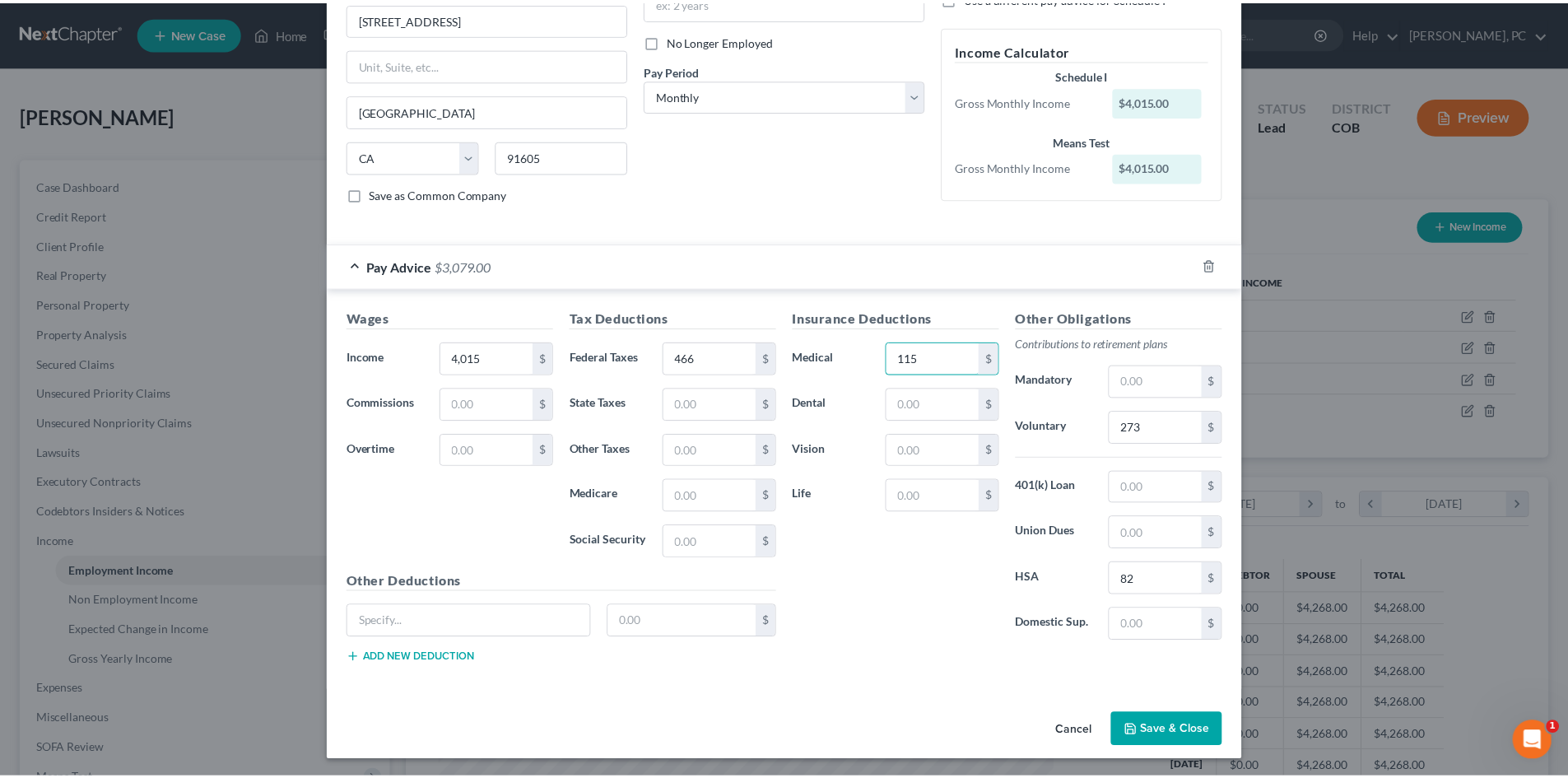
scroll to position [203, 0]
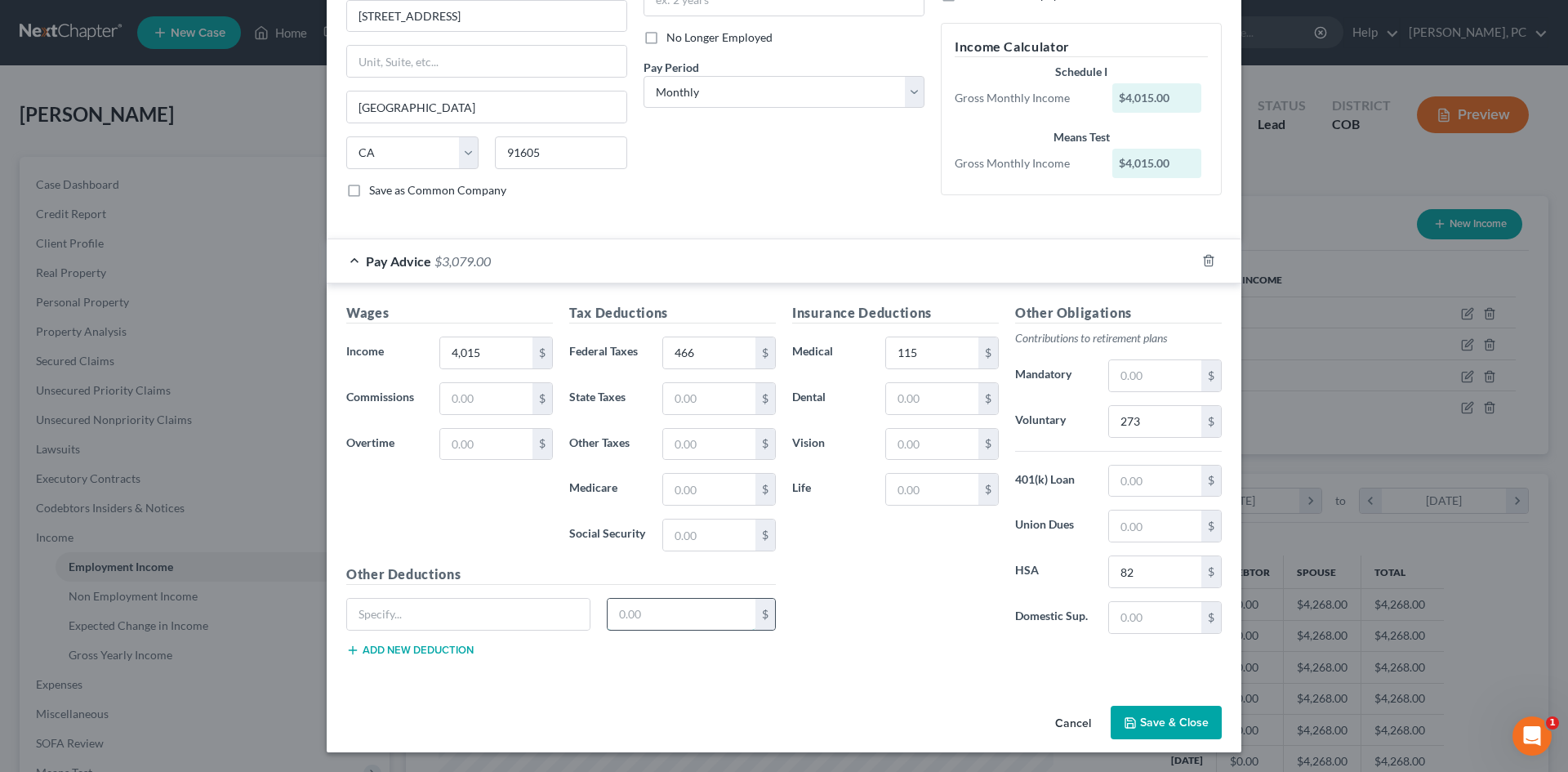
click at [656, 612] on input "text" at bounding box center [681, 613] width 149 height 31
click at [409, 611] on input "text" at bounding box center [468, 613] width 243 height 31
click at [1180, 717] on button "Save & Close" at bounding box center [1166, 722] width 111 height 35
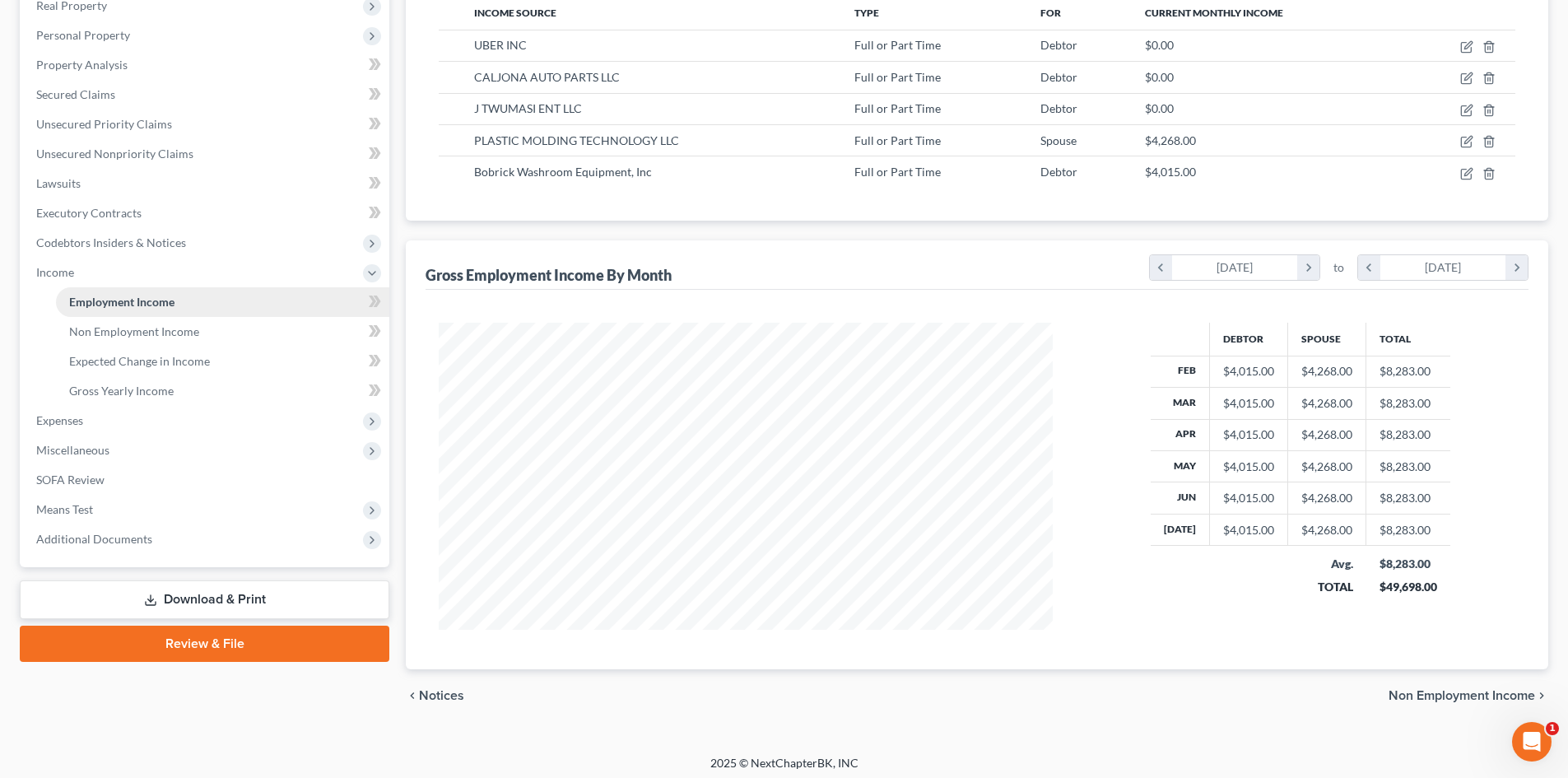
scroll to position [276, 0]
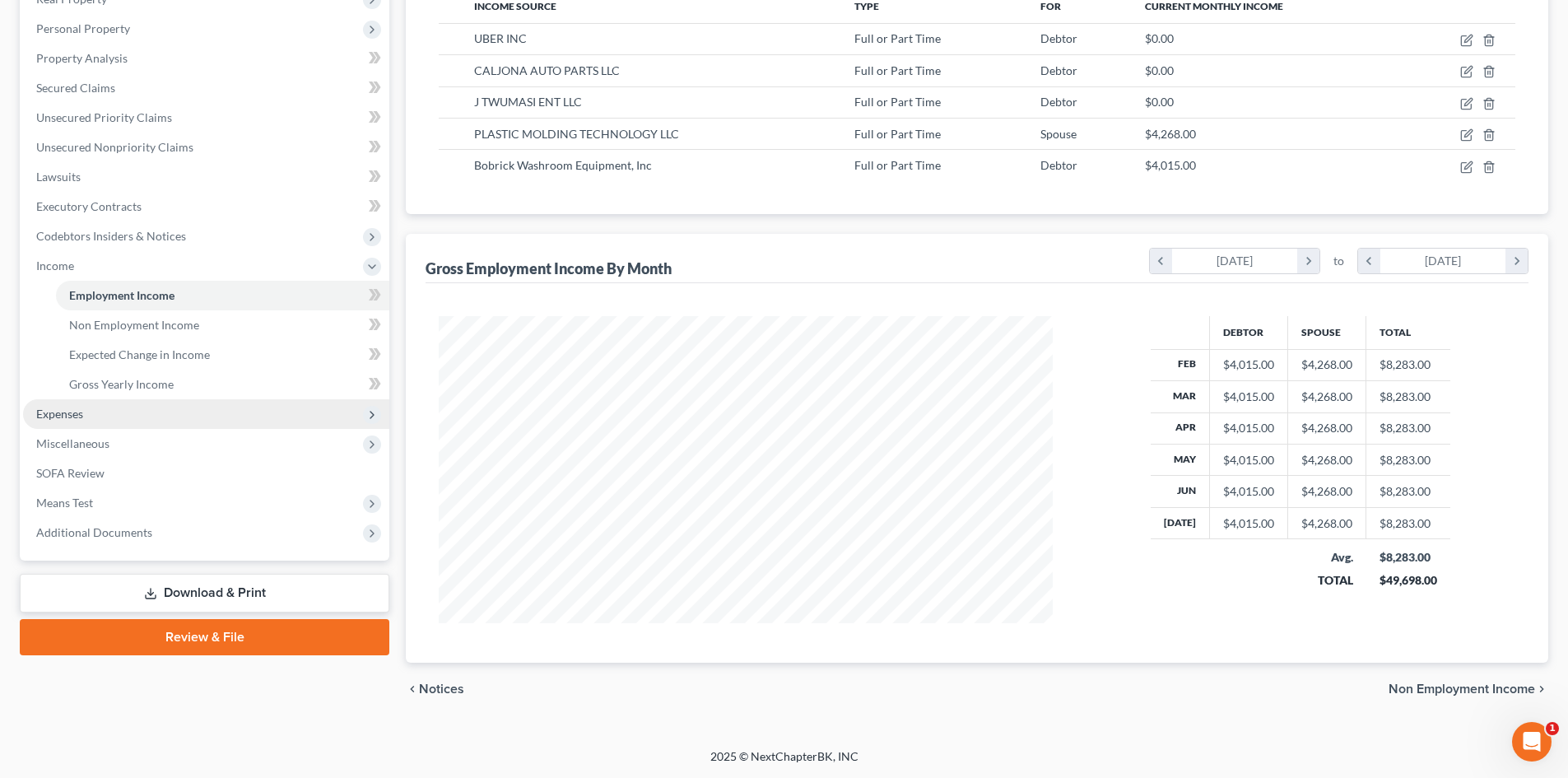
drag, startPoint x: 59, startPoint y: 409, endPoint x: 156, endPoint y: 414, distance: 97.1
click at [59, 409] on span "Expenses" at bounding box center [59, 413] width 47 height 14
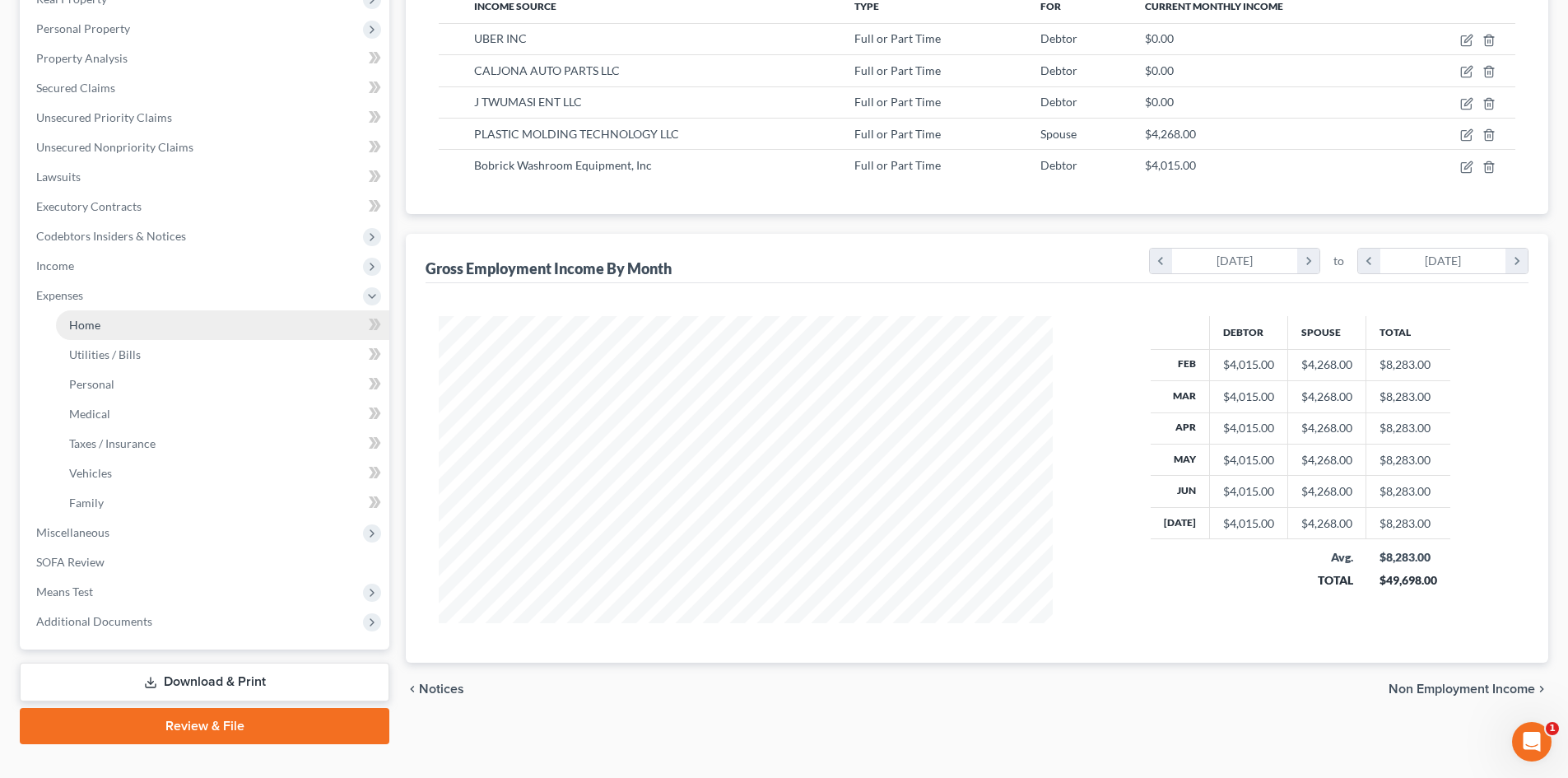
click at [91, 320] on span "Home" at bounding box center [84, 325] width 31 height 14
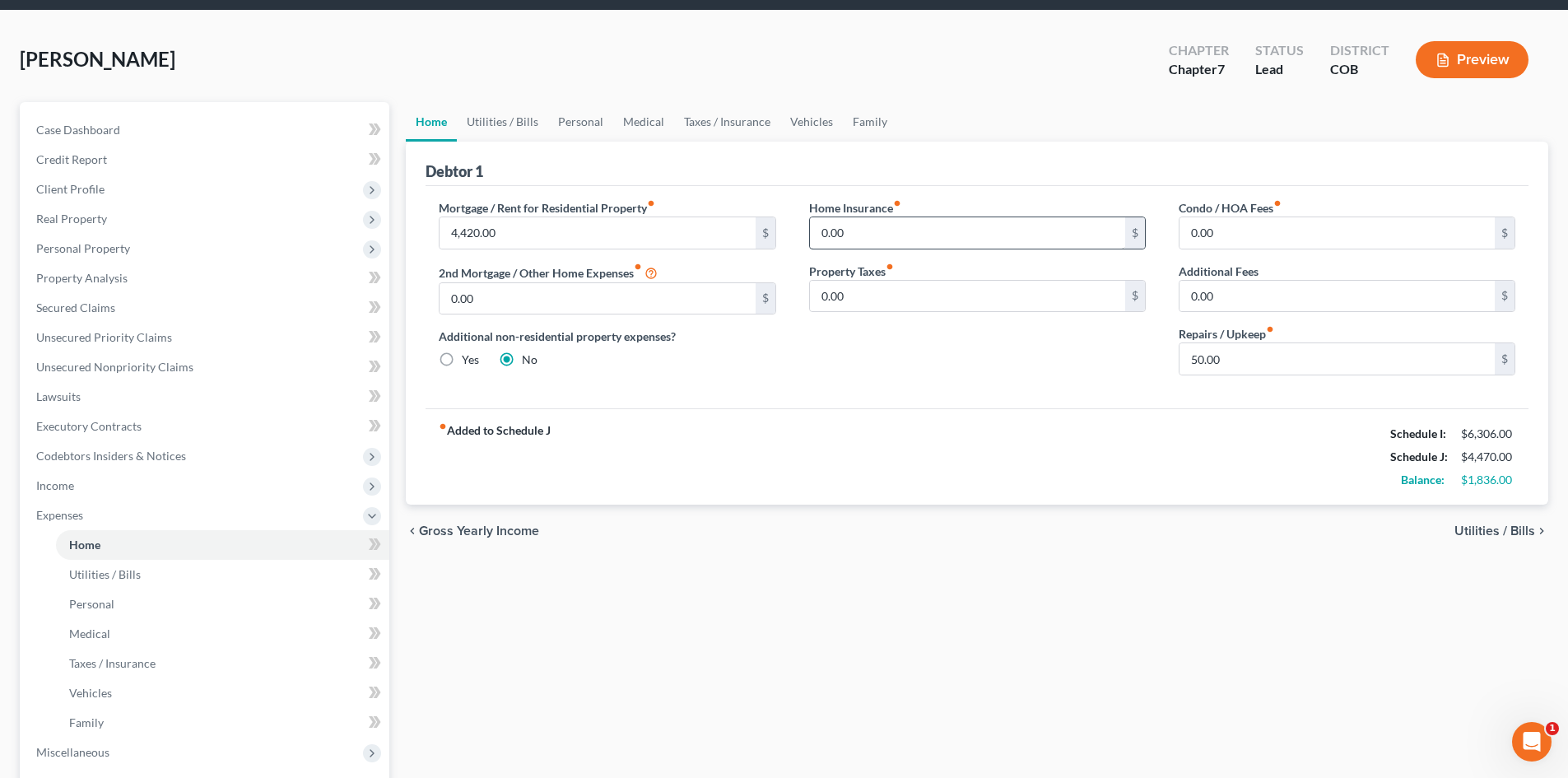
scroll to position [82, 0]
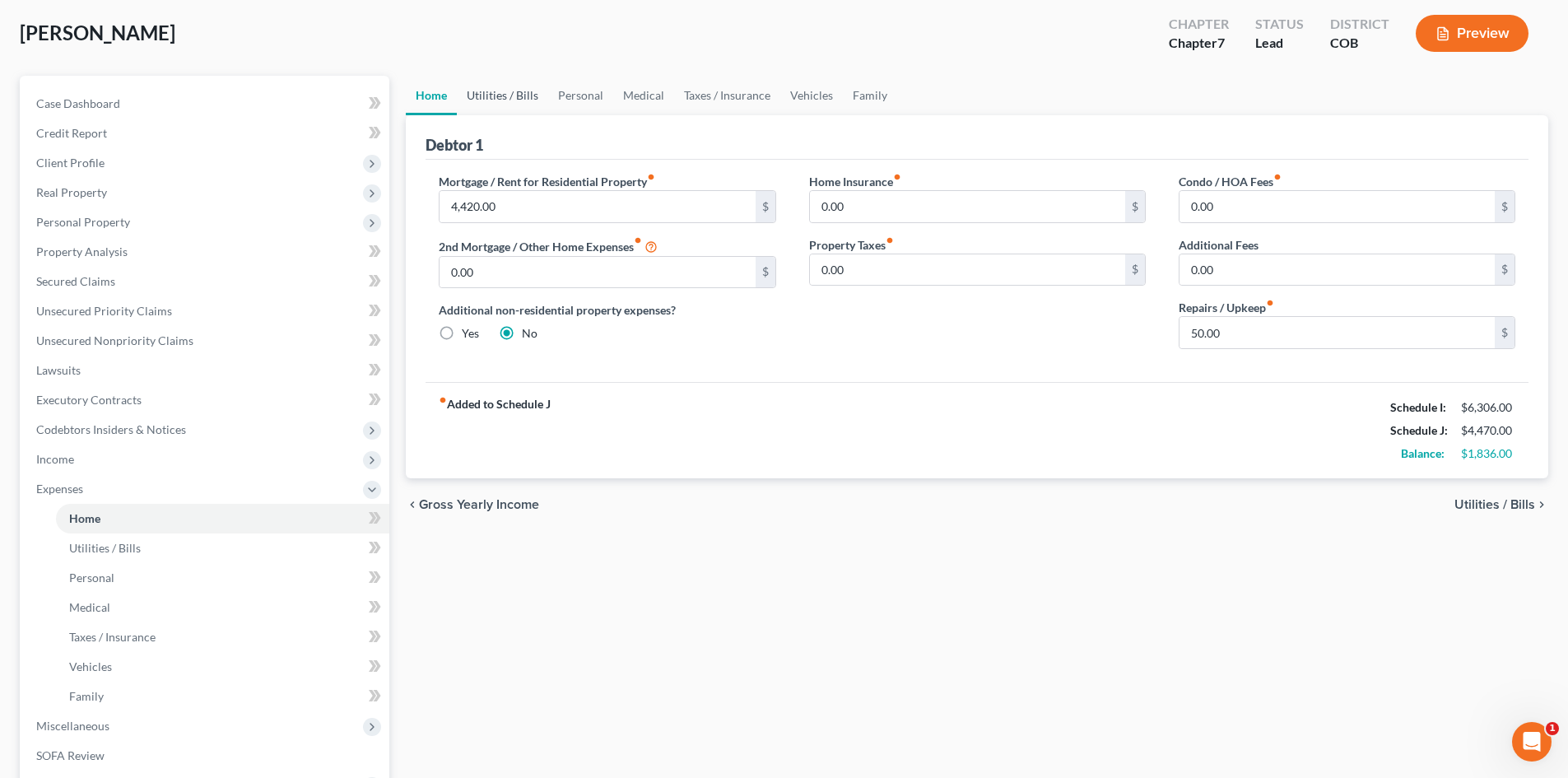
click at [489, 96] on link "Utilities / Bills" at bounding box center [501, 96] width 91 height 40
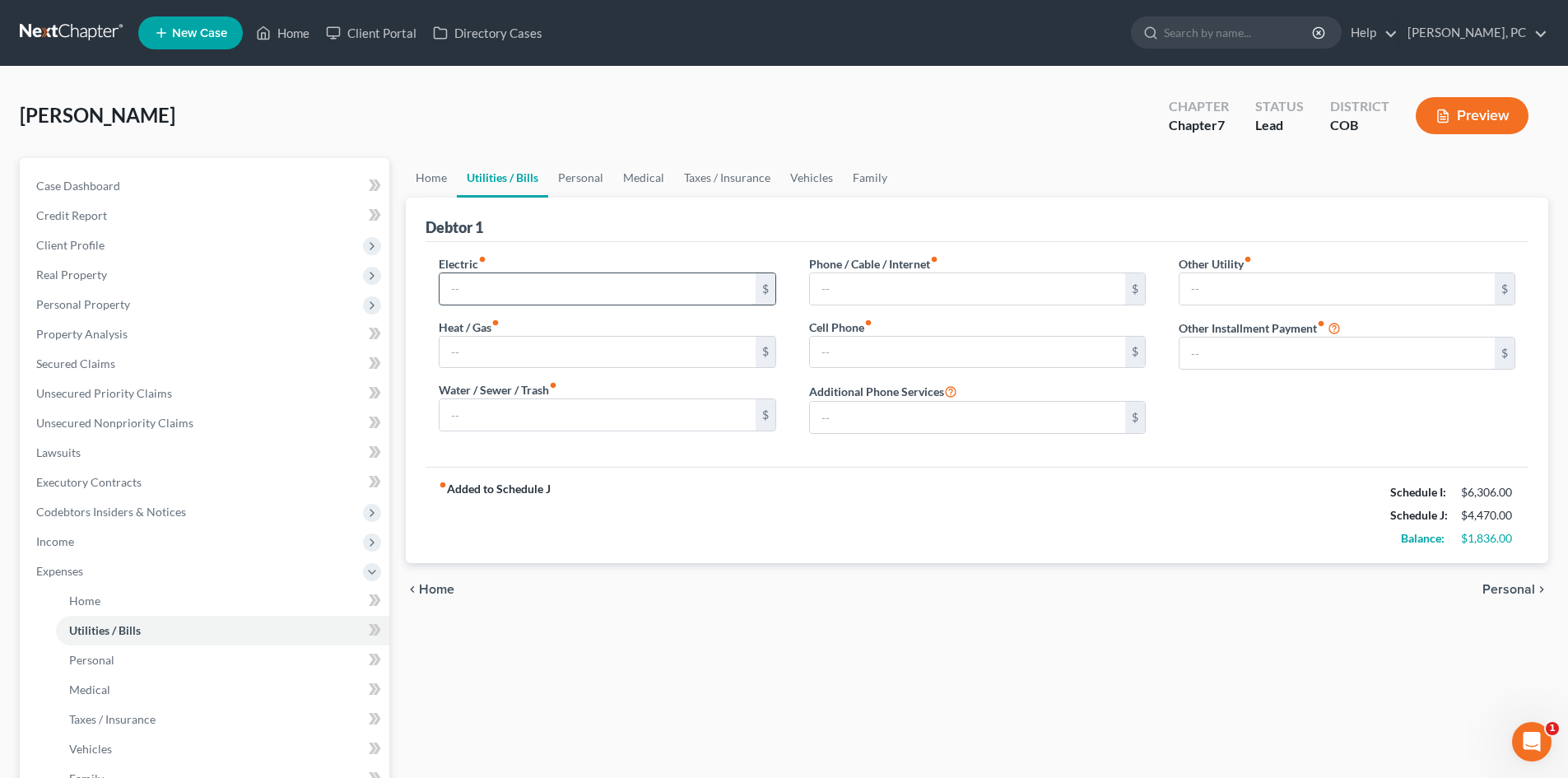
click at [484, 293] on input "text" at bounding box center [597, 289] width 316 height 31
click at [441, 171] on link "Home" at bounding box center [430, 178] width 51 height 40
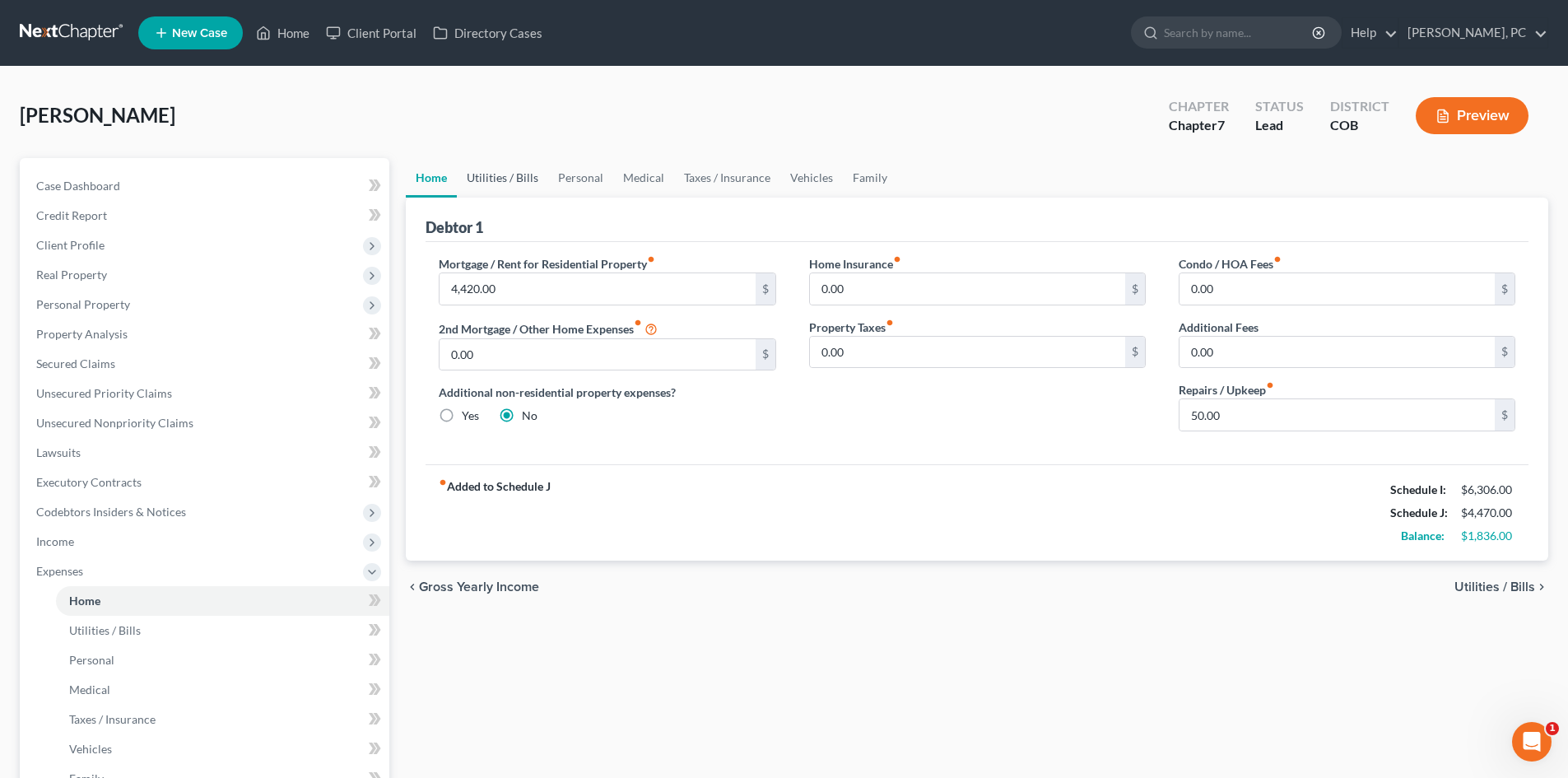
click at [497, 182] on link "Utilities / Bills" at bounding box center [501, 178] width 91 height 40
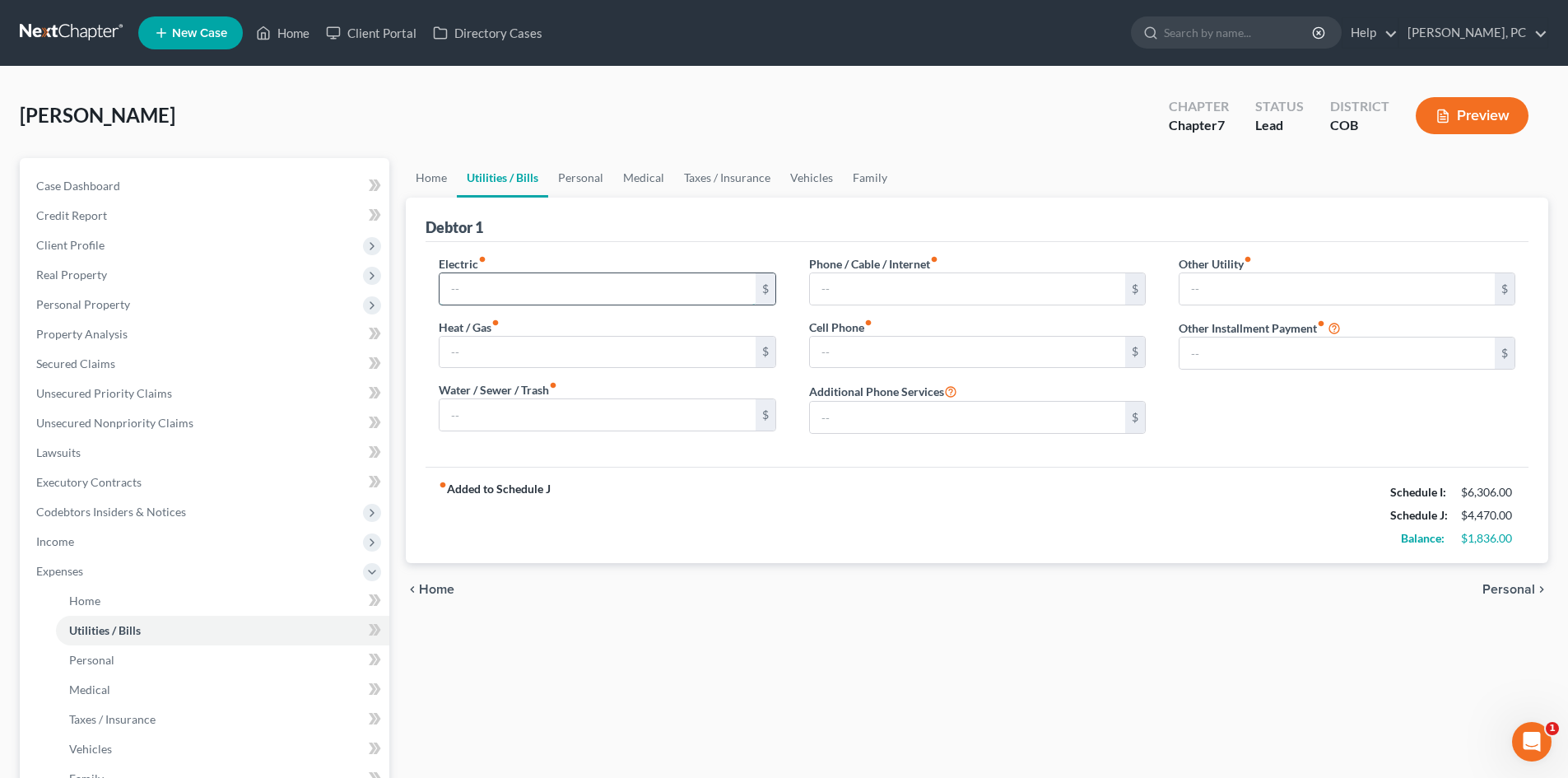
click at [489, 286] on input "text" at bounding box center [597, 289] width 316 height 31
click at [853, 293] on input "text" at bounding box center [968, 289] width 316 height 31
click at [834, 347] on input "text" at bounding box center [968, 352] width 316 height 31
click at [575, 174] on link "Personal" at bounding box center [580, 178] width 65 height 40
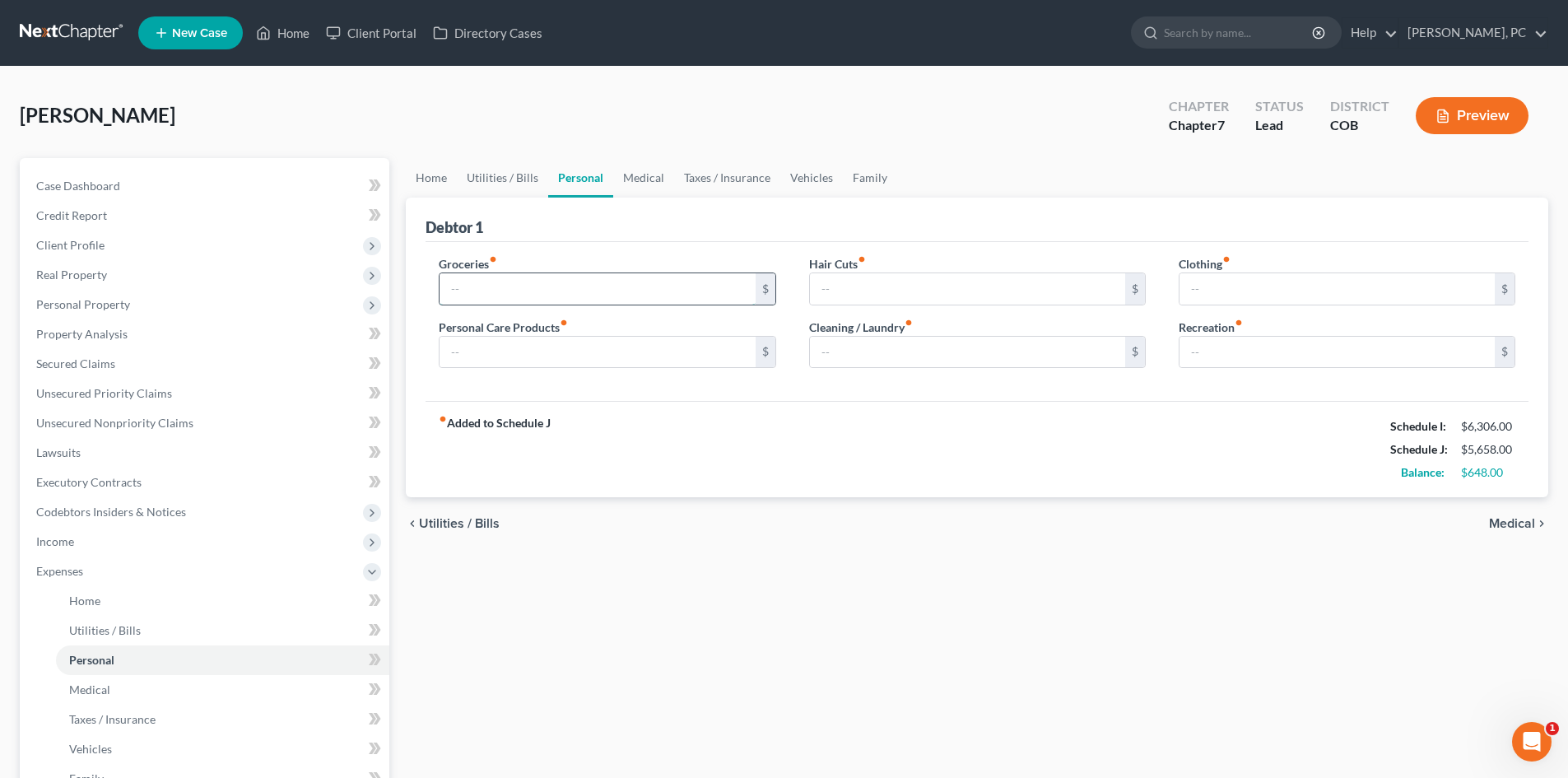
click at [487, 281] on input "text" at bounding box center [597, 289] width 316 height 31
click at [464, 347] on input "text" at bounding box center [597, 352] width 316 height 31
click at [822, 292] on input "text" at bounding box center [968, 289] width 316 height 31
click at [1225, 300] on input "text" at bounding box center [1337, 289] width 316 height 31
click at [1233, 343] on input "text" at bounding box center [1337, 352] width 316 height 31
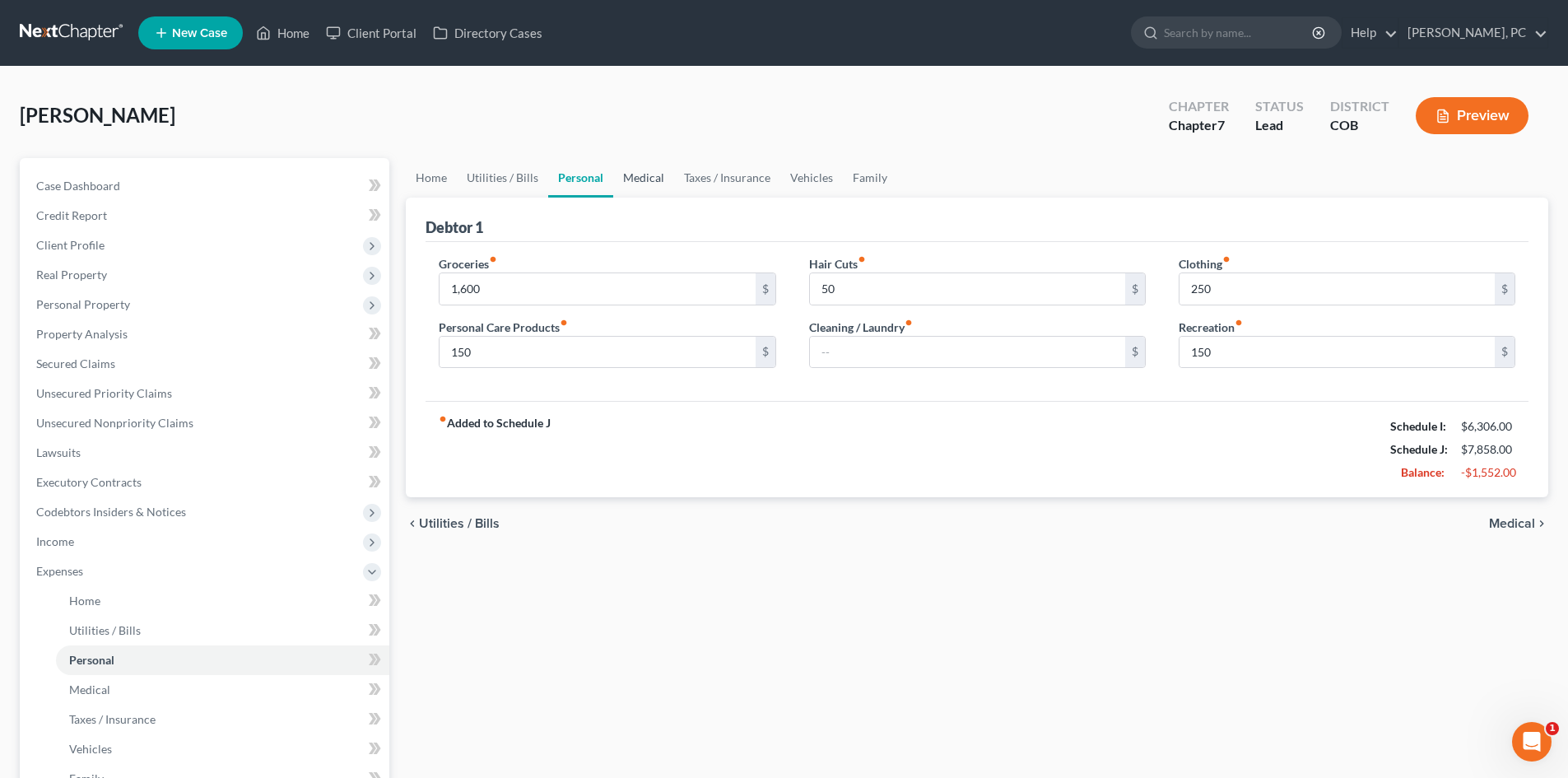
click at [636, 176] on link "Medical" at bounding box center [643, 178] width 61 height 40
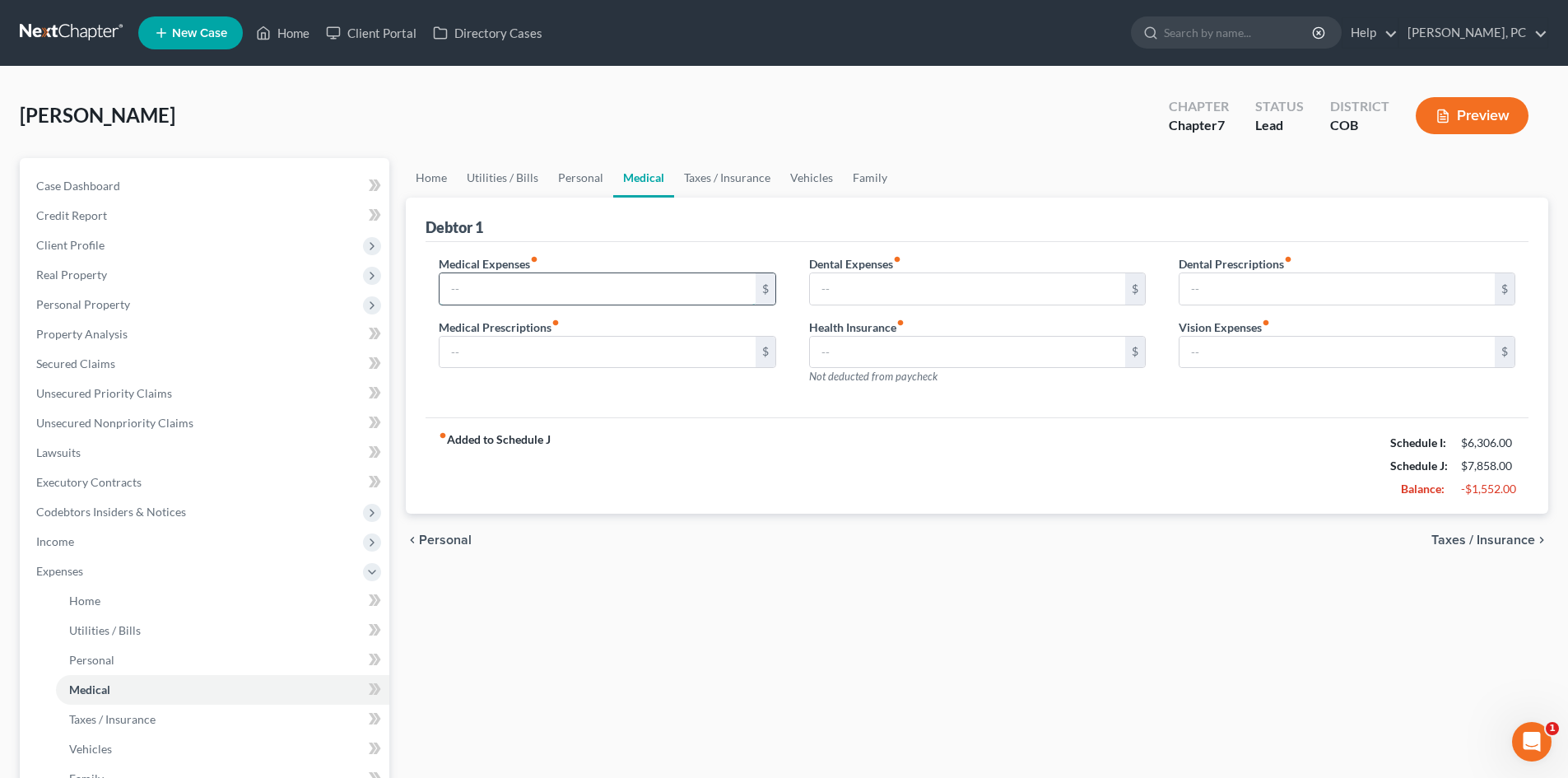
click at [517, 301] on input "text" at bounding box center [597, 289] width 316 height 31
click at [723, 179] on link "Taxes / Insurance" at bounding box center [727, 178] width 106 height 40
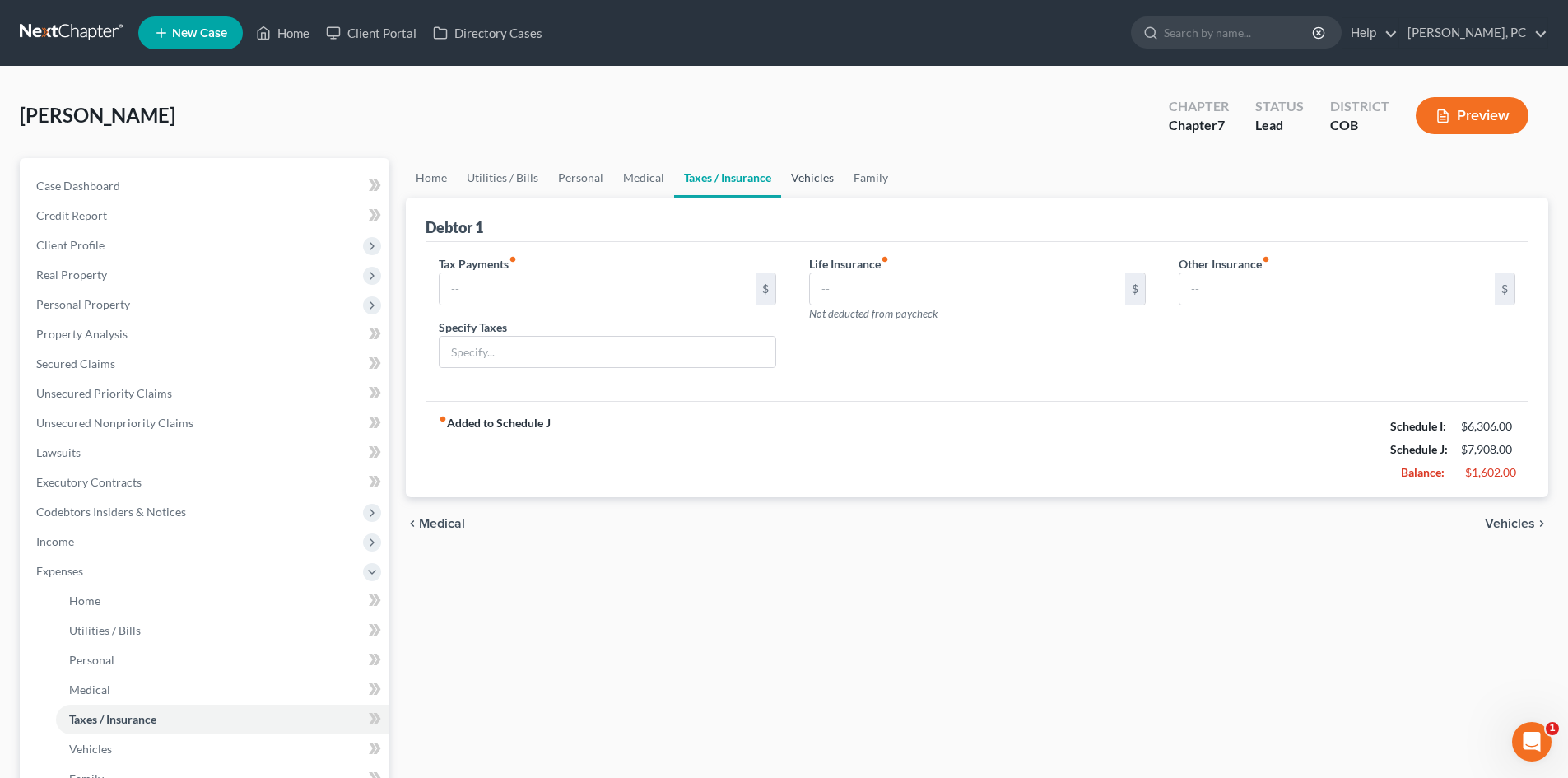
click at [807, 176] on link "Vehicles" at bounding box center [812, 178] width 63 height 40
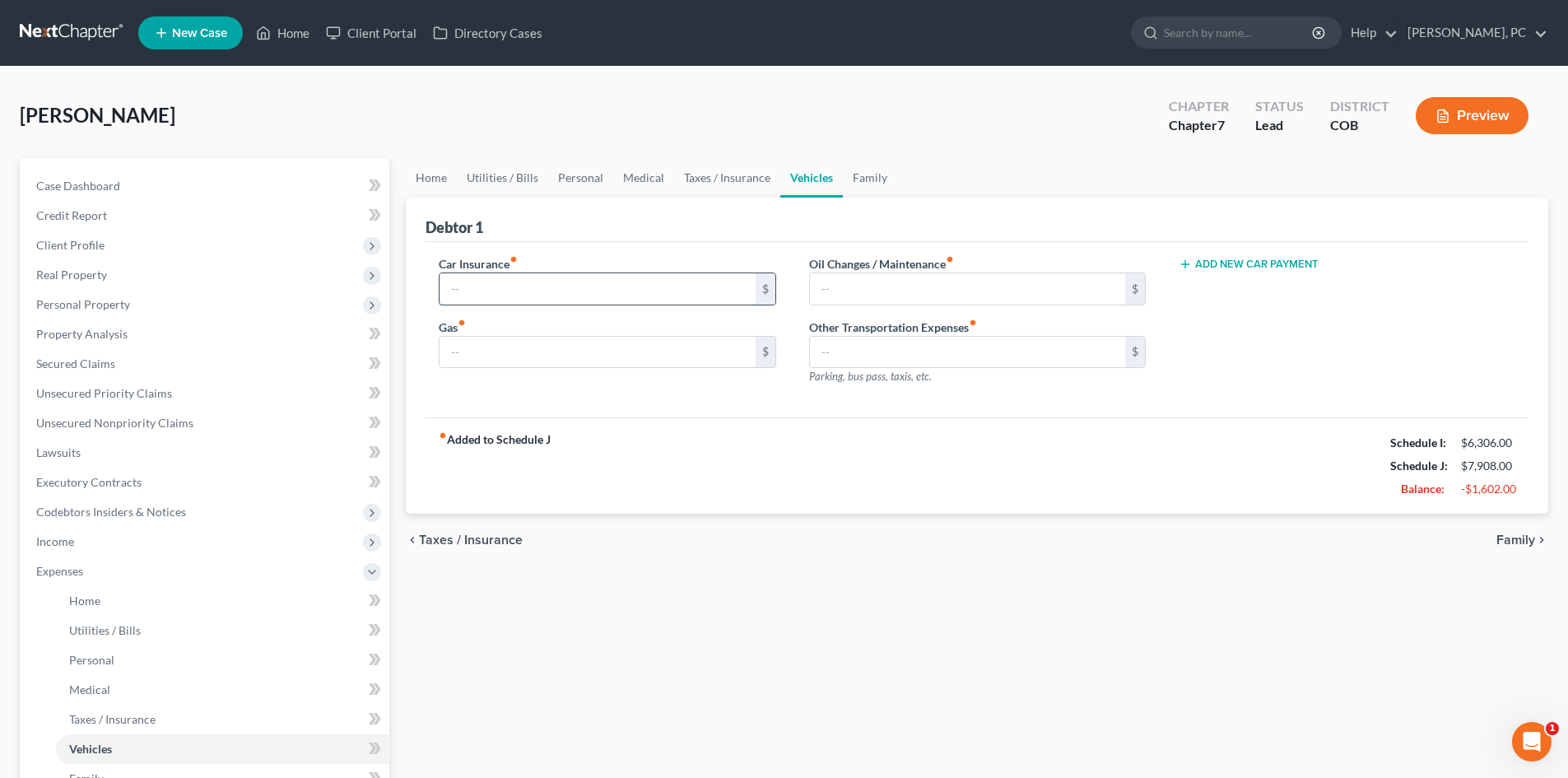
click at [464, 293] on input "text" at bounding box center [597, 289] width 316 height 31
click at [478, 356] on input "text" at bounding box center [597, 352] width 316 height 31
drag, startPoint x: 876, startPoint y: 176, endPoint x: 867, endPoint y: 179, distance: 9.5
click at [876, 176] on link "Family" at bounding box center [870, 178] width 54 height 40
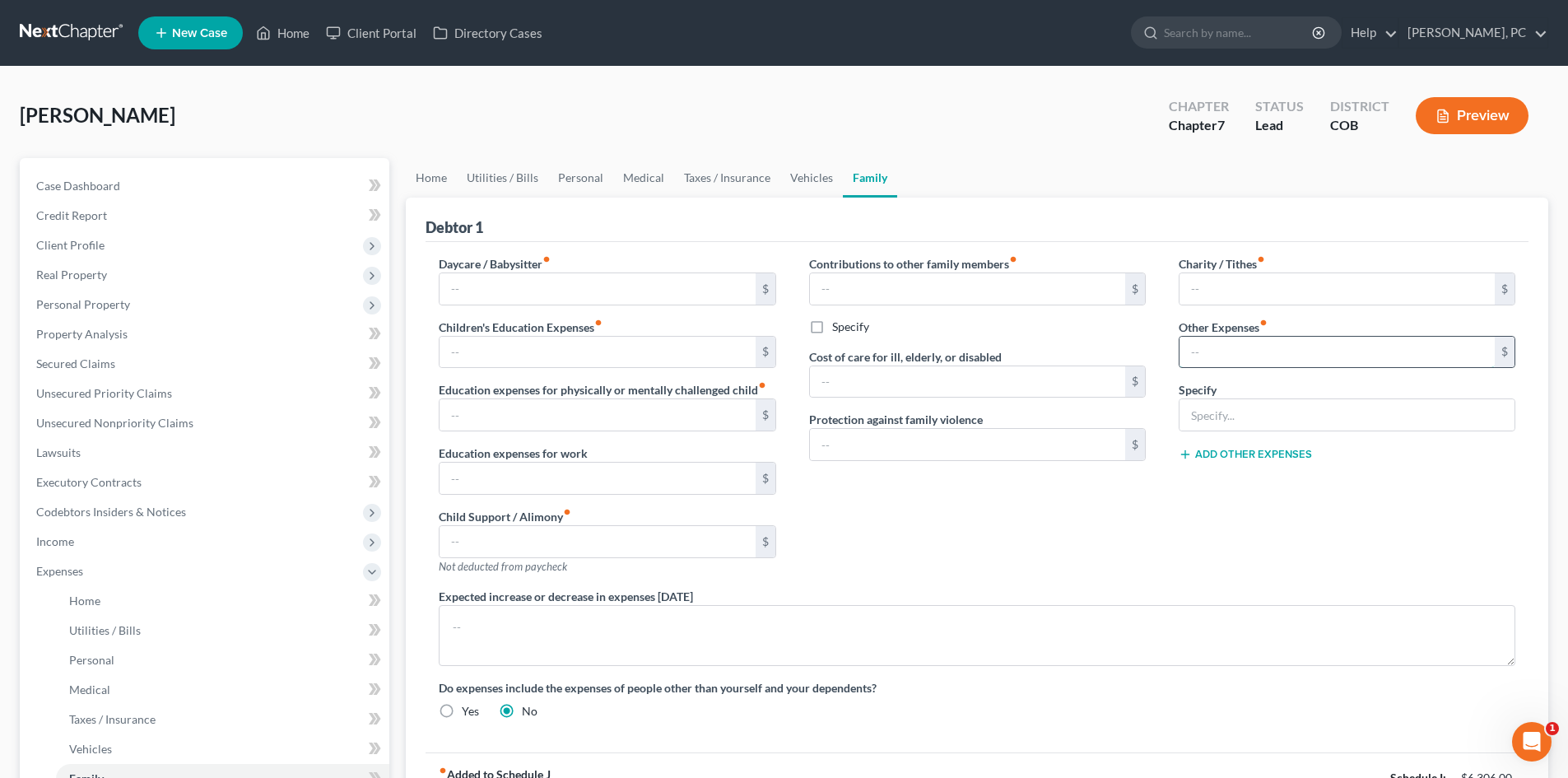
click at [1247, 354] on input "text" at bounding box center [1337, 352] width 316 height 31
click at [1200, 409] on input "text" at bounding box center [1346, 414] width 335 height 31
click at [1227, 530] on div "Charity / Tithes fiber_manual_record $ Other Expenses fiber_manual_record 150 $…" at bounding box center [1347, 421] width 370 height 333
click at [84, 296] on span "Personal Property" at bounding box center [206, 305] width 367 height 30
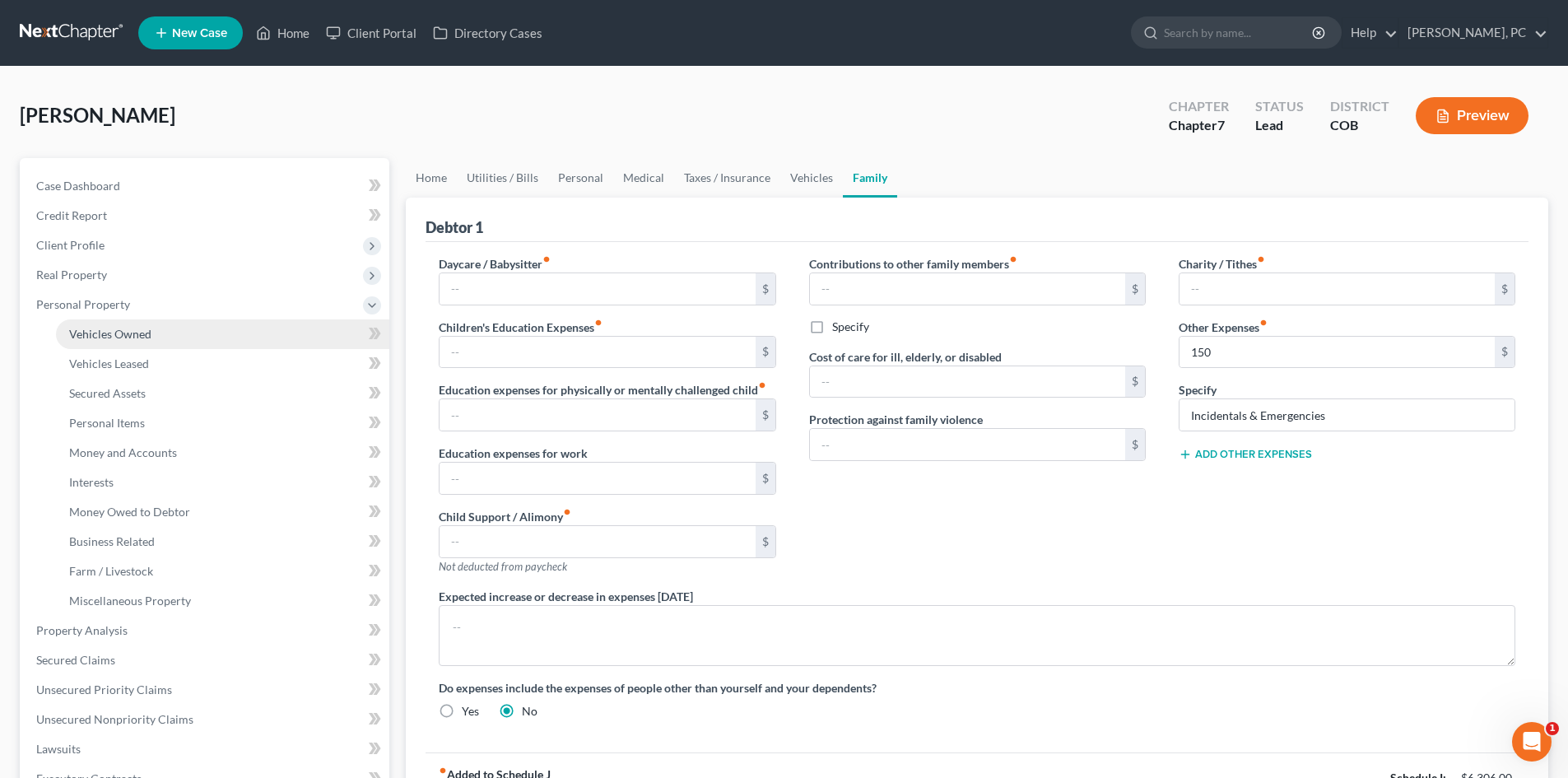
click at [110, 332] on span "Vehicles Owned" at bounding box center [110, 334] width 82 height 14
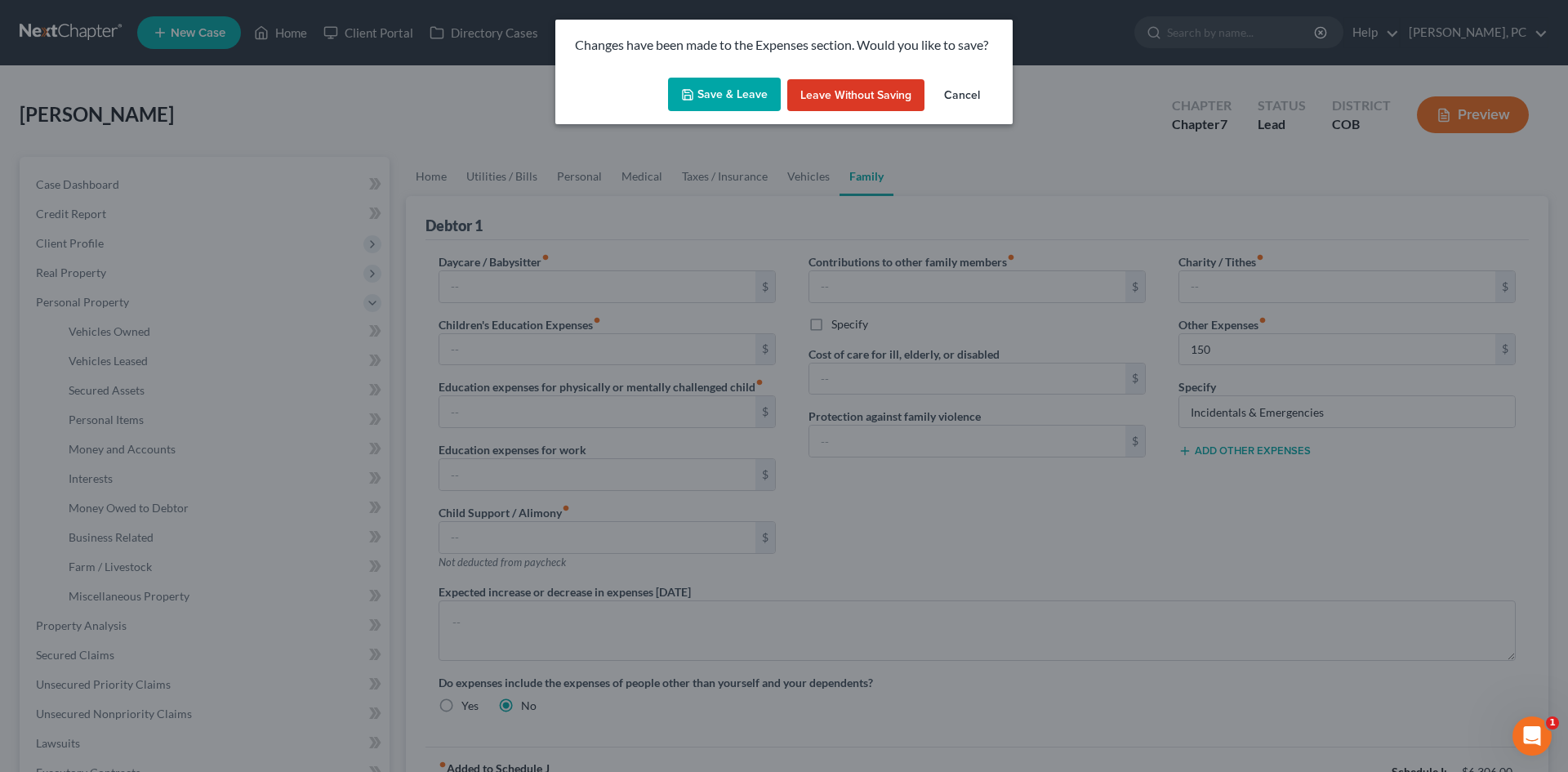
drag, startPoint x: 737, startPoint y: 66, endPoint x: 733, endPoint y: 83, distance: 17.5
click at [736, 71] on div "Changes have been made to the Expenses section. Would you like to save? Save & …" at bounding box center [784, 72] width 458 height 105
click at [732, 87] on button "Save & Leave" at bounding box center [724, 94] width 113 height 35
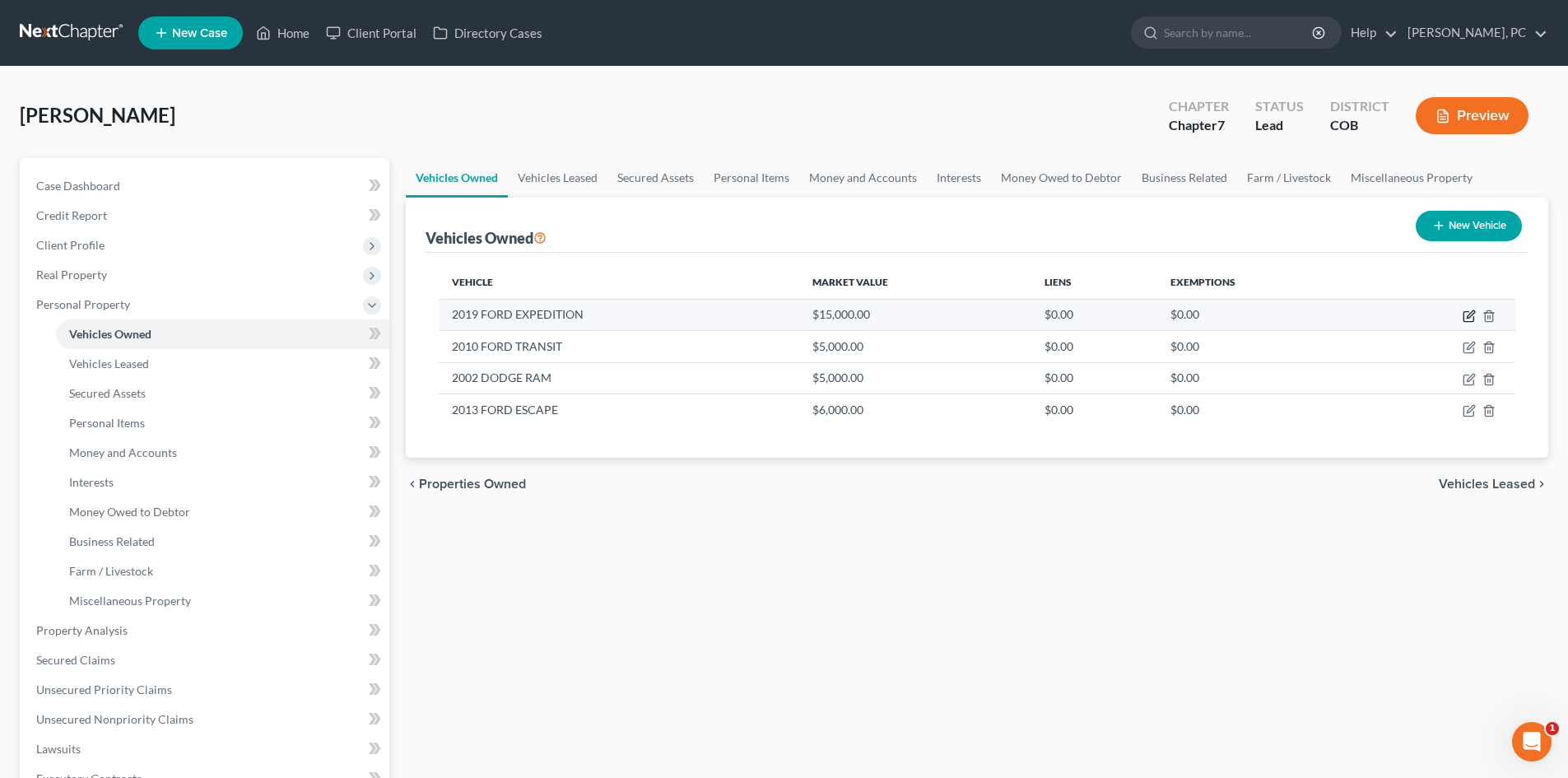
click at [1468, 315] on icon "button" at bounding box center [1469, 316] width 13 height 13
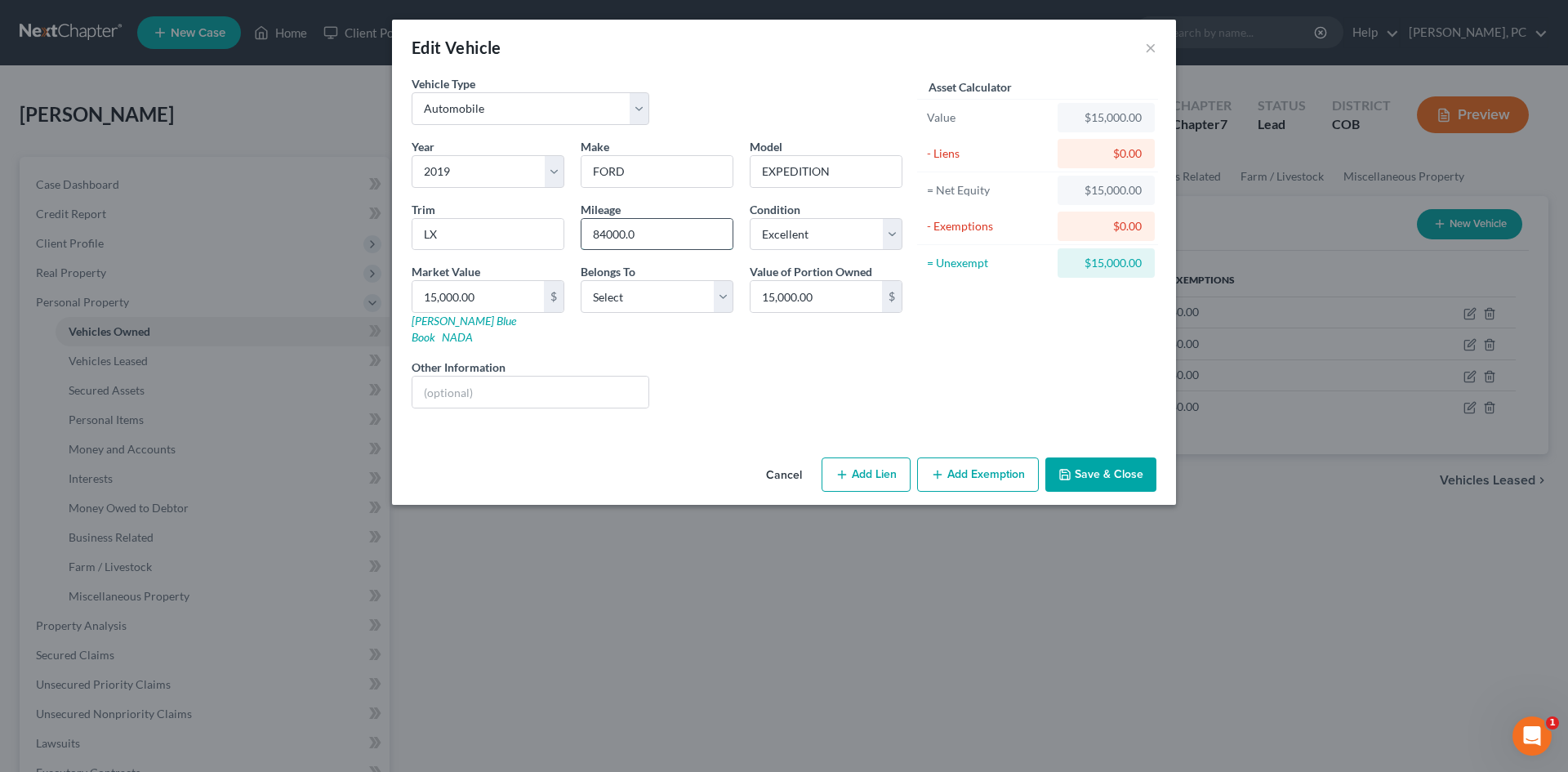
click at [659, 240] on input "84000.0" at bounding box center [657, 234] width 151 height 31
click at [617, 303] on select "Select Debtor 1 Only Debtor 2 Only Debtor 1 And Debtor 2 Only At Least One Of T…" at bounding box center [657, 296] width 153 height 33
click at [580, 280] on select "Select Debtor 1 Only Debtor 2 Only Debtor 1 And Debtor 2 Only At Least One Of T…" at bounding box center [657, 296] width 153 height 33
click at [1086, 458] on button "Save & Close" at bounding box center [1100, 475] width 111 height 35
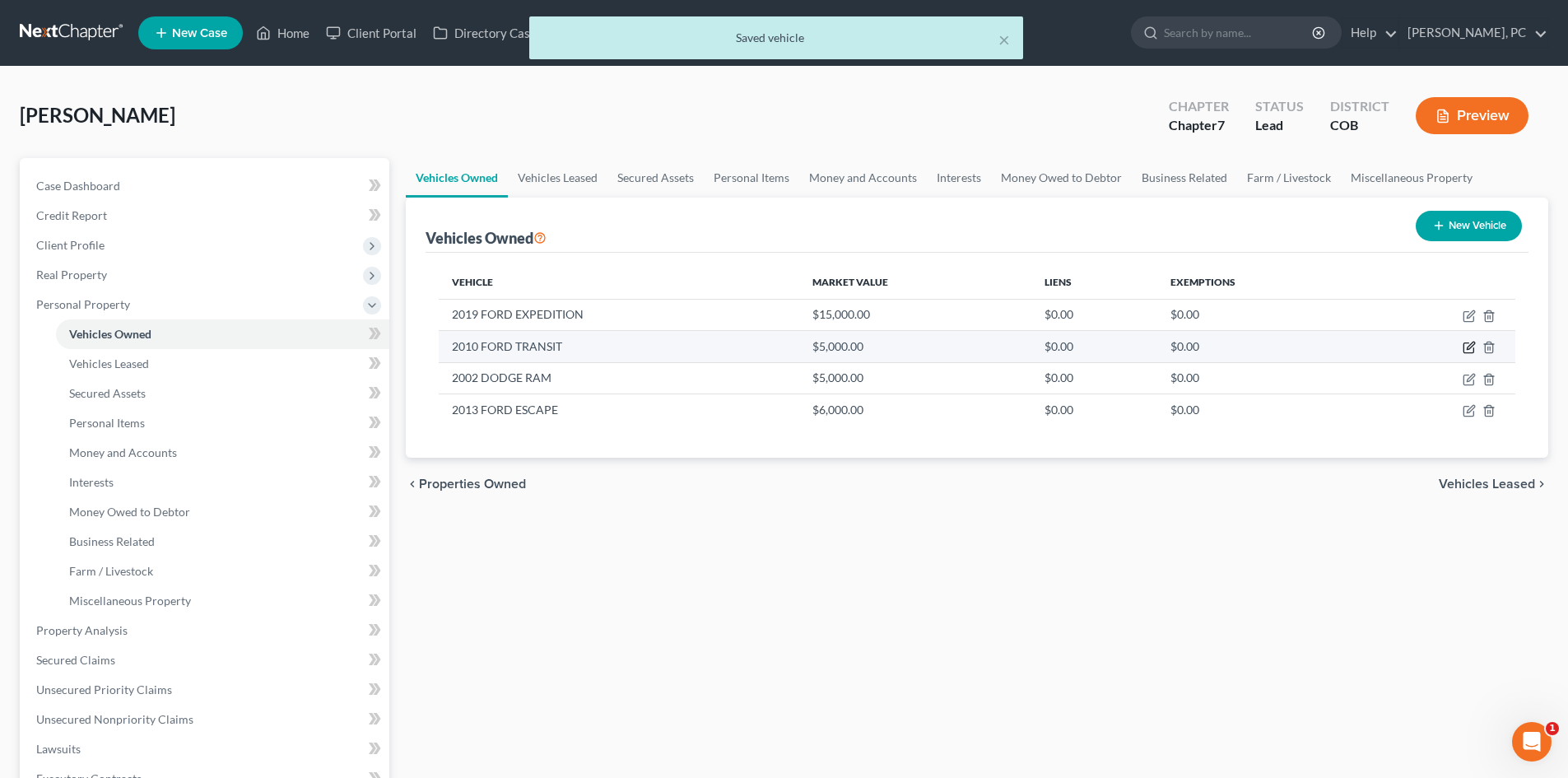
click at [1470, 346] on icon "button" at bounding box center [1470, 346] width 7 height 7
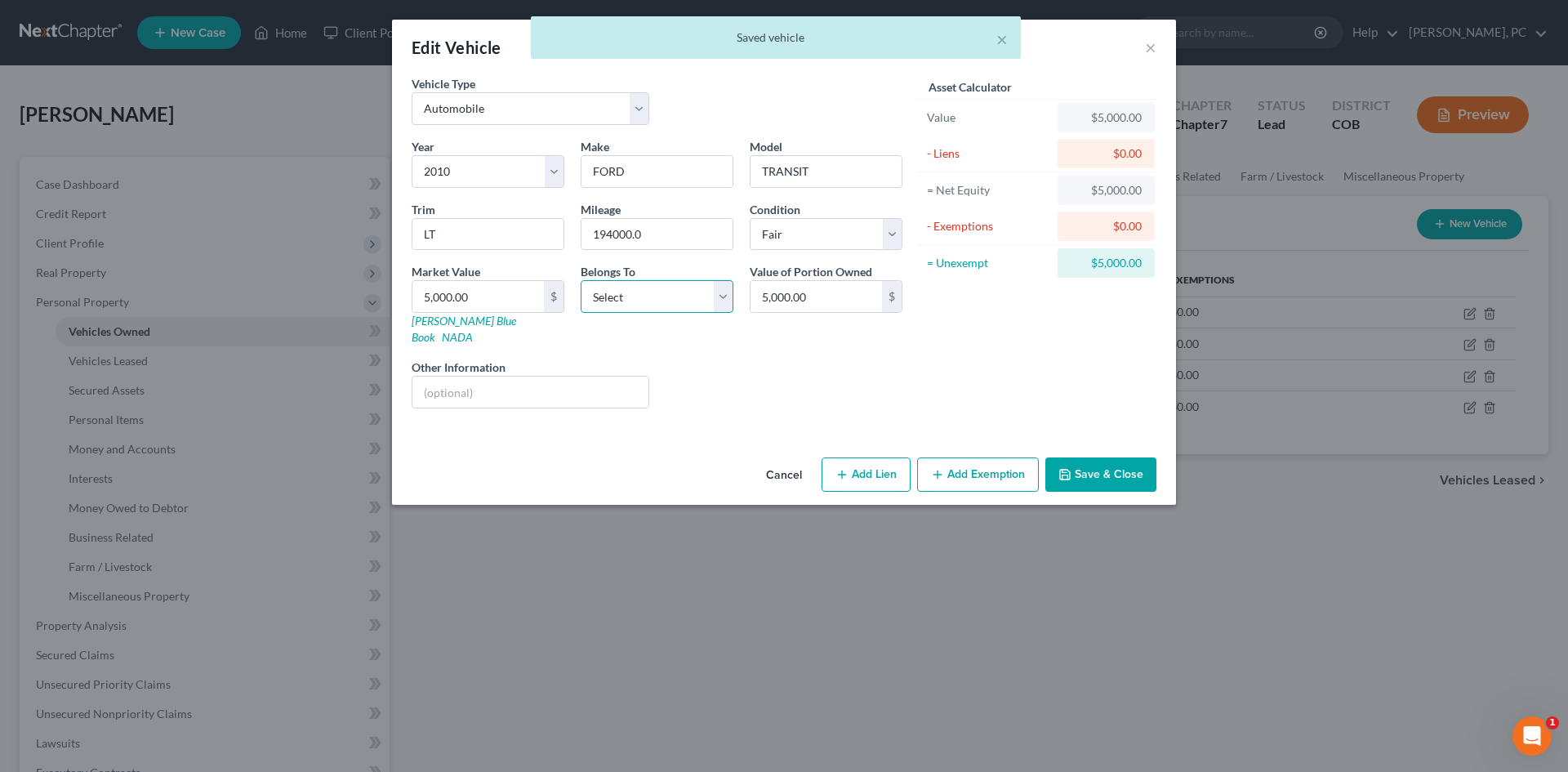
click at [662, 298] on select "Select Debtor 1 Only Debtor 2 Only Debtor 1 And Debtor 2 Only At Least One Of T…" at bounding box center [657, 296] width 153 height 33
click at [580, 280] on select "Select Debtor 1 Only Debtor 2 Only Debtor 1 And Debtor 2 Only At Least One Of T…" at bounding box center [657, 296] width 153 height 33
click at [1099, 458] on button "Save & Close" at bounding box center [1100, 475] width 111 height 35
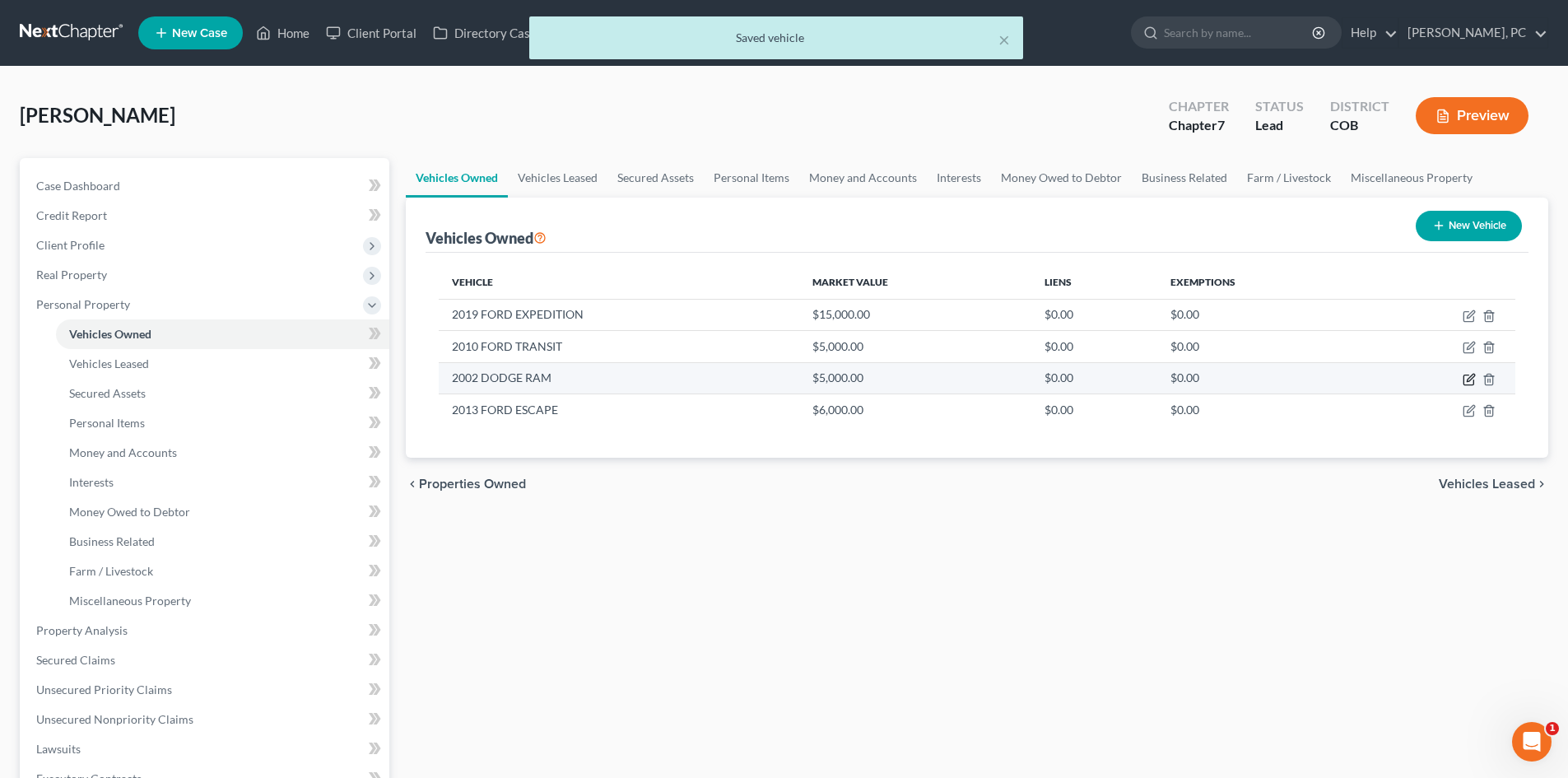
click at [1467, 385] on icon "button" at bounding box center [1469, 380] width 10 height 10
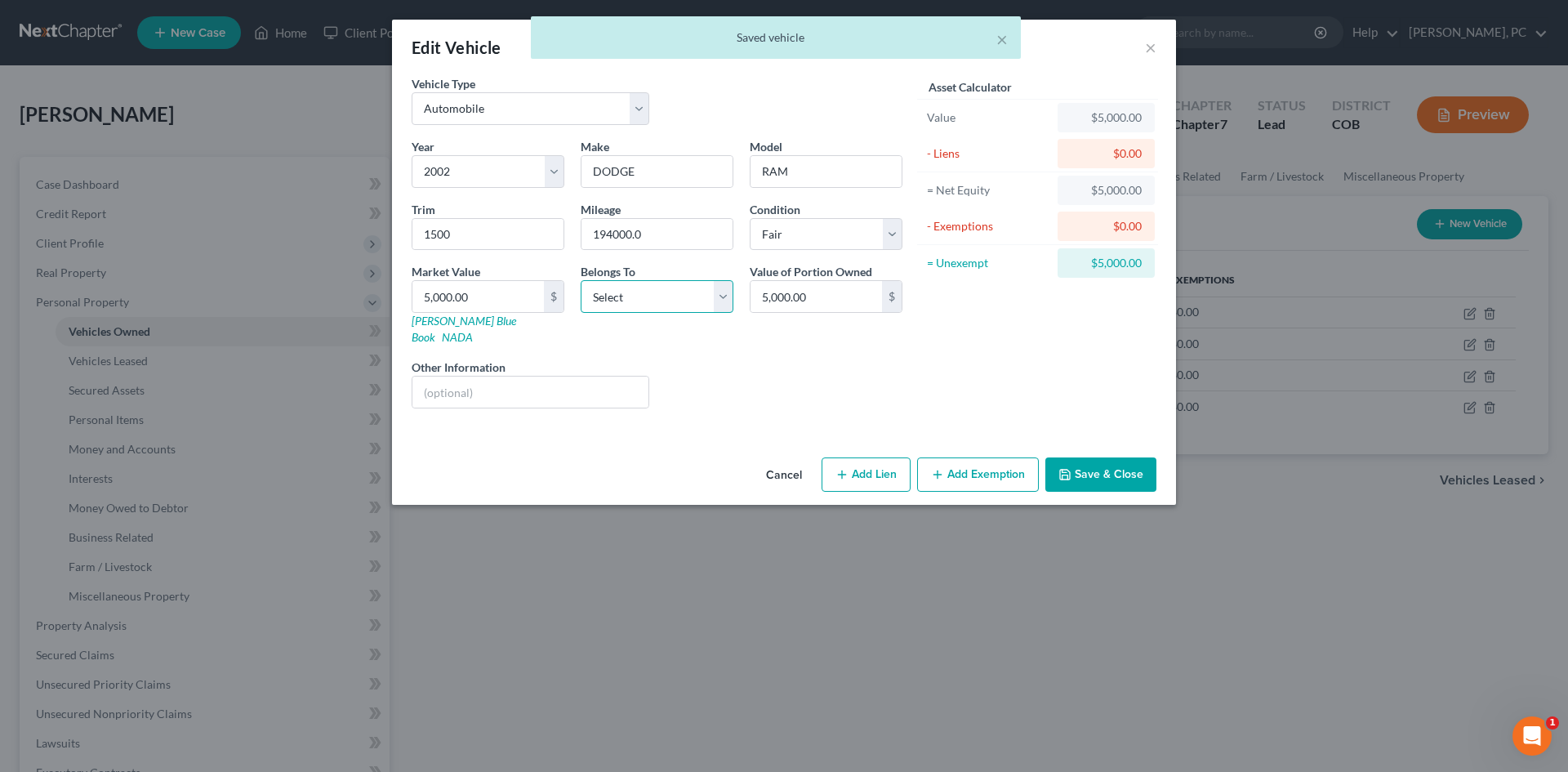
click at [646, 304] on select "Select Debtor 1 Only Debtor 2 Only Debtor 1 And Debtor 2 Only At Least One Of T…" at bounding box center [657, 296] width 153 height 33
click at [580, 280] on select "Select Debtor 1 Only Debtor 2 Only Debtor 1 And Debtor 2 Only At Least One Of T…" at bounding box center [657, 296] width 153 height 33
click at [669, 240] on input "194000.0" at bounding box center [657, 234] width 151 height 31
drag, startPoint x: 969, startPoint y: 360, endPoint x: 1074, endPoint y: 399, distance: 112.0
click at [969, 360] on div "Asset Calculator Value $5,000.00 - Liens $0.00 = Net Equity $5,000.00 - Exempti…" at bounding box center [1037, 248] width 254 height 346
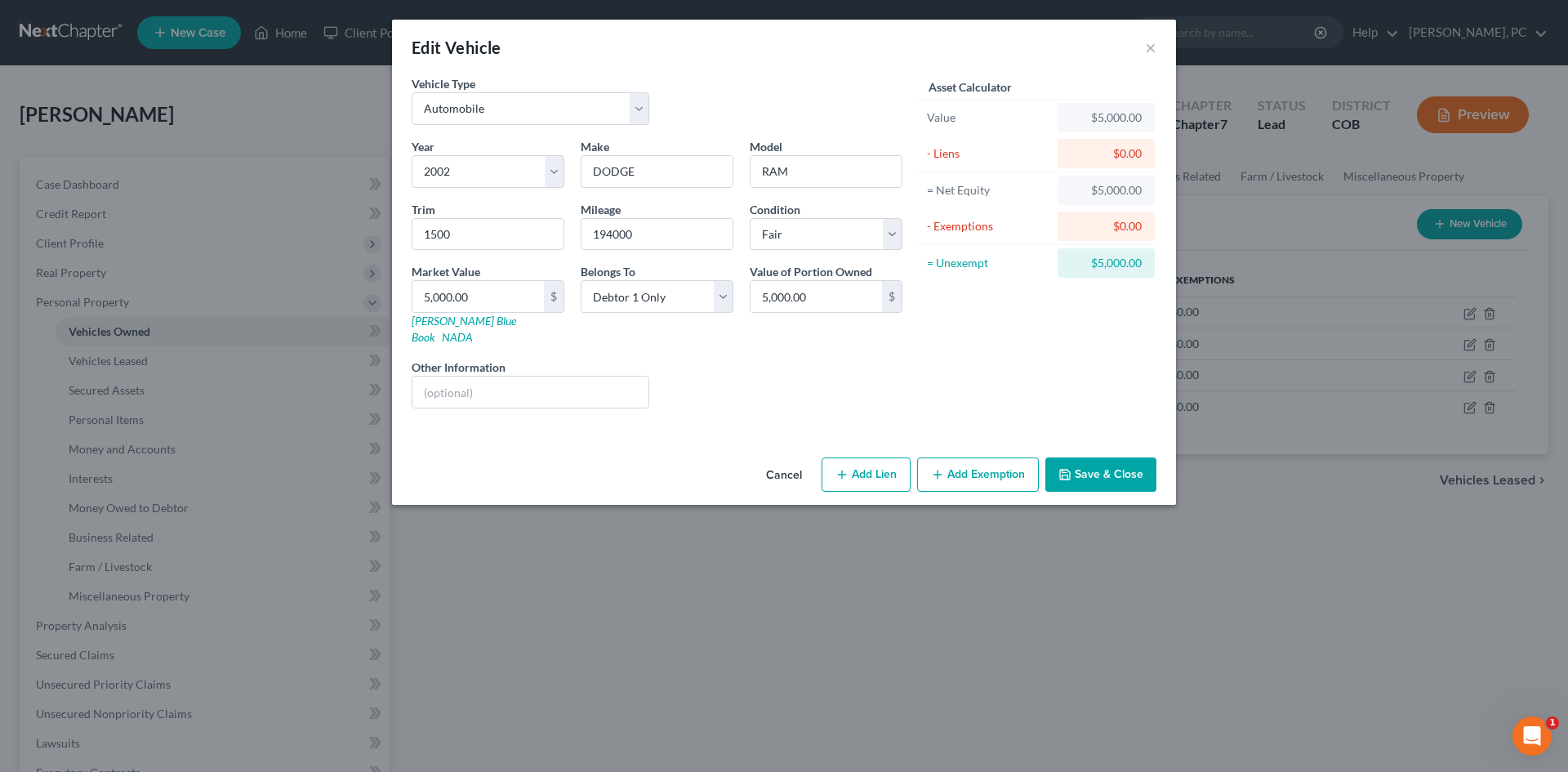
click at [1106, 463] on button "Save & Close" at bounding box center [1100, 475] width 111 height 35
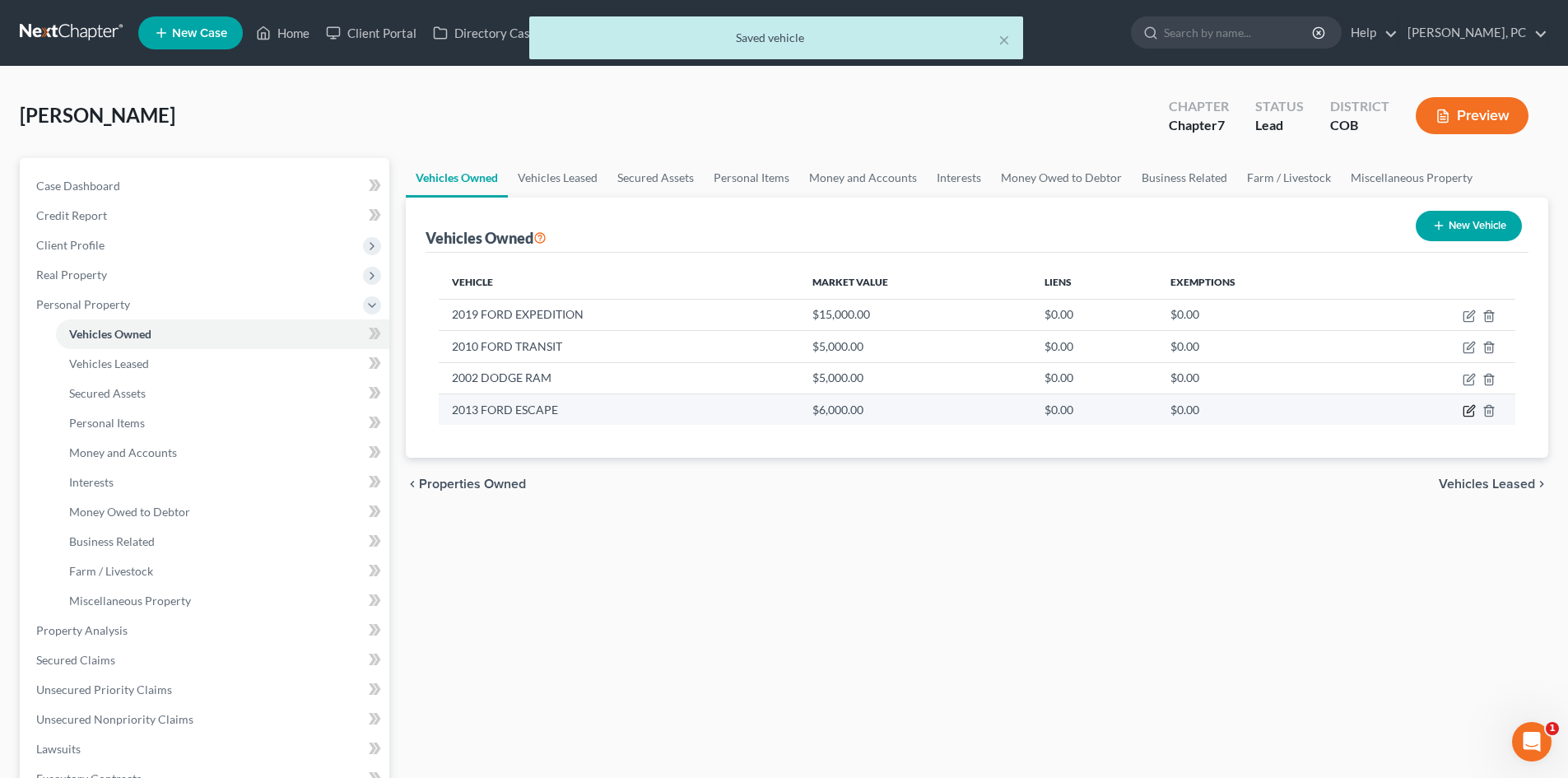
click at [1471, 407] on icon "button" at bounding box center [1470, 408] width 7 height 7
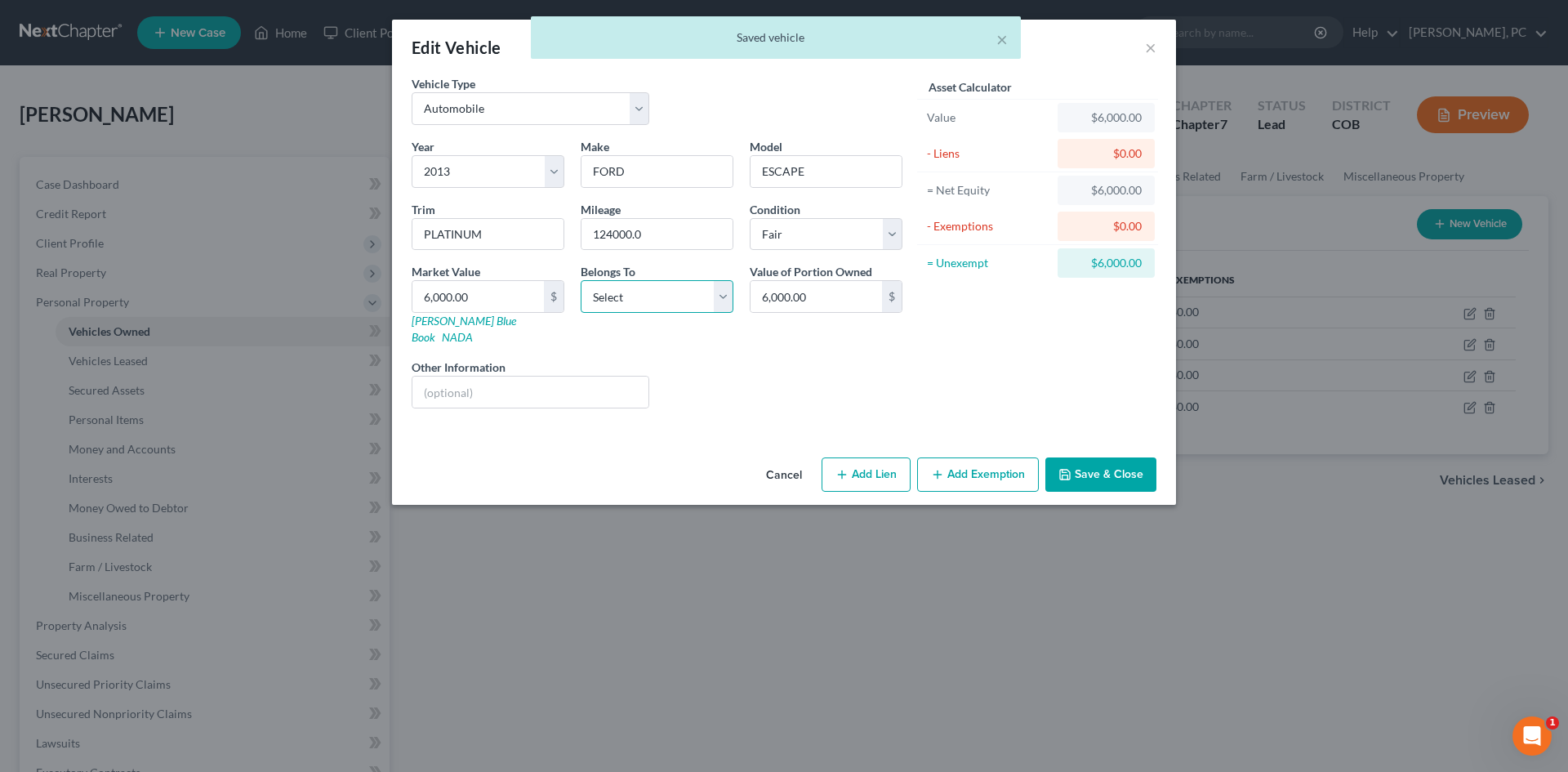
click at [677, 299] on select "Select Debtor 1 Only Debtor 2 Only Debtor 1 And Debtor 2 Only At Least One Of T…" at bounding box center [657, 296] width 153 height 33
click at [580, 280] on select "Select Debtor 1 Only Debtor 2 Only Debtor 1 And Debtor 2 Only At Least One Of T…" at bounding box center [657, 296] width 153 height 33
click at [657, 241] on input "124000.0" at bounding box center [657, 234] width 151 height 31
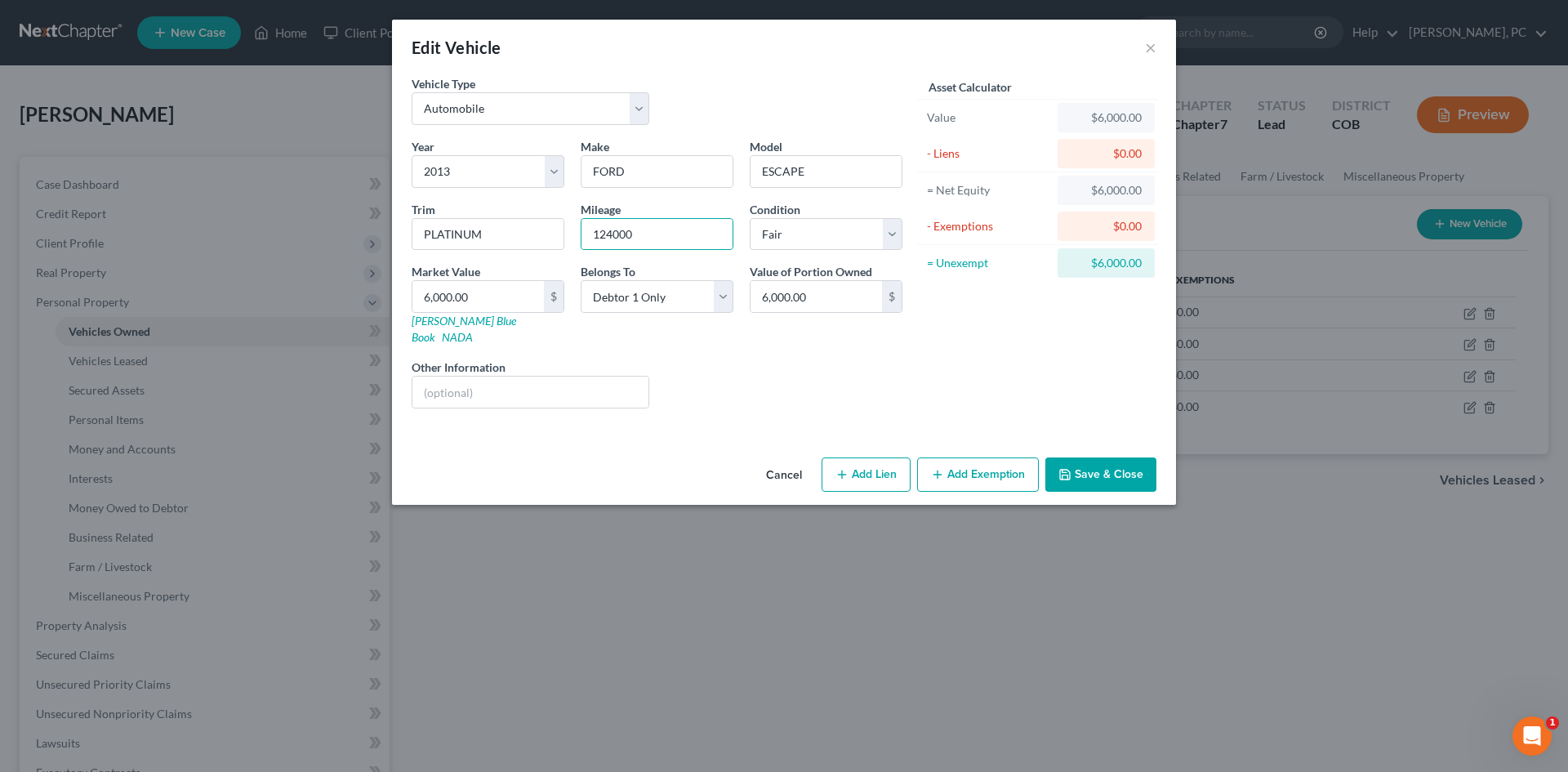
click at [988, 346] on div "Asset Calculator Value $6,000.00 - Liens $0.00 = Net Equity $6,000.00 - Exempti…" at bounding box center [1037, 248] width 254 height 346
click at [1080, 458] on button "Save & Close" at bounding box center [1100, 475] width 111 height 35
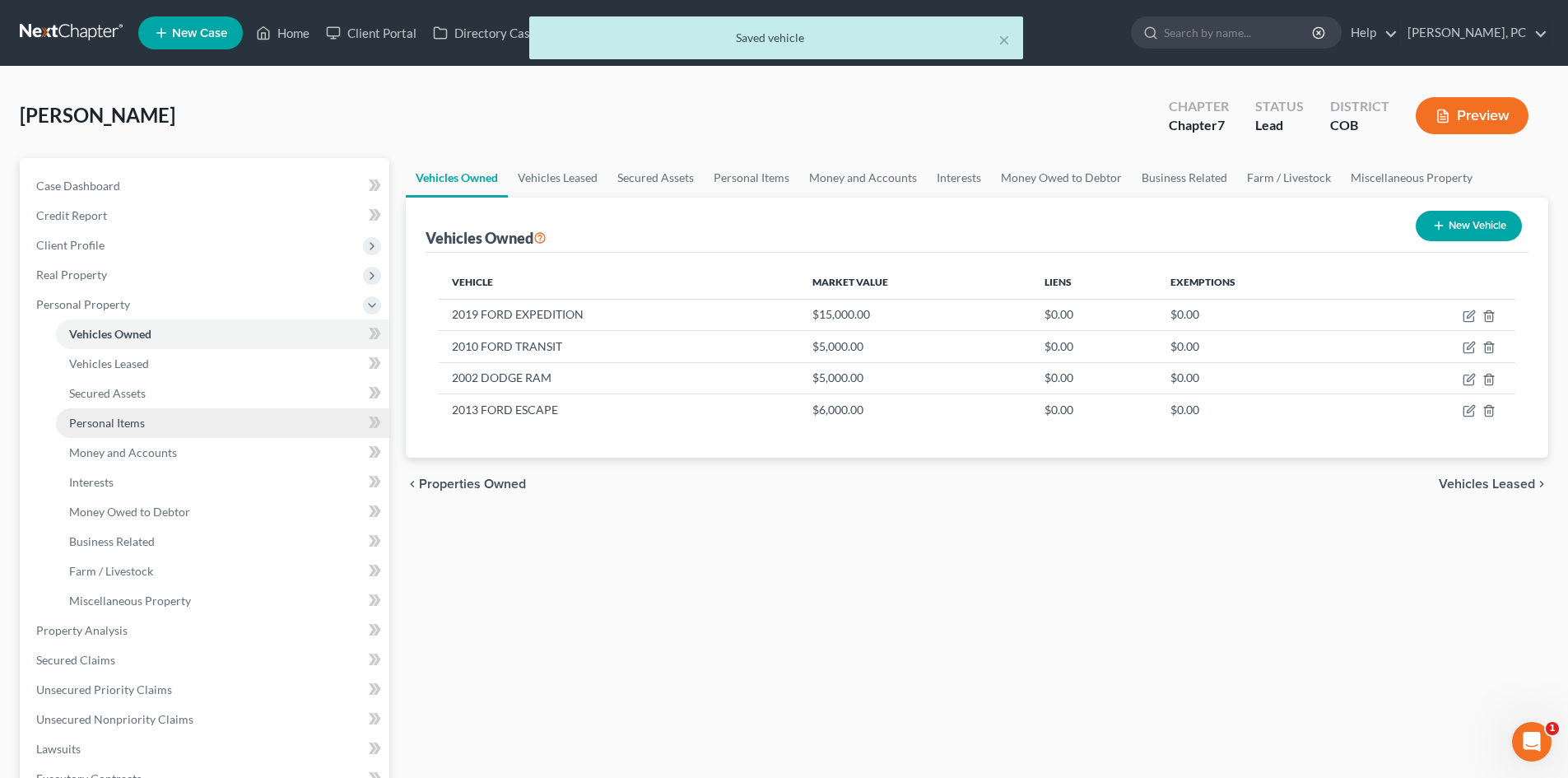
click at [107, 418] on span "Personal Items" at bounding box center [107, 422] width 76 height 14
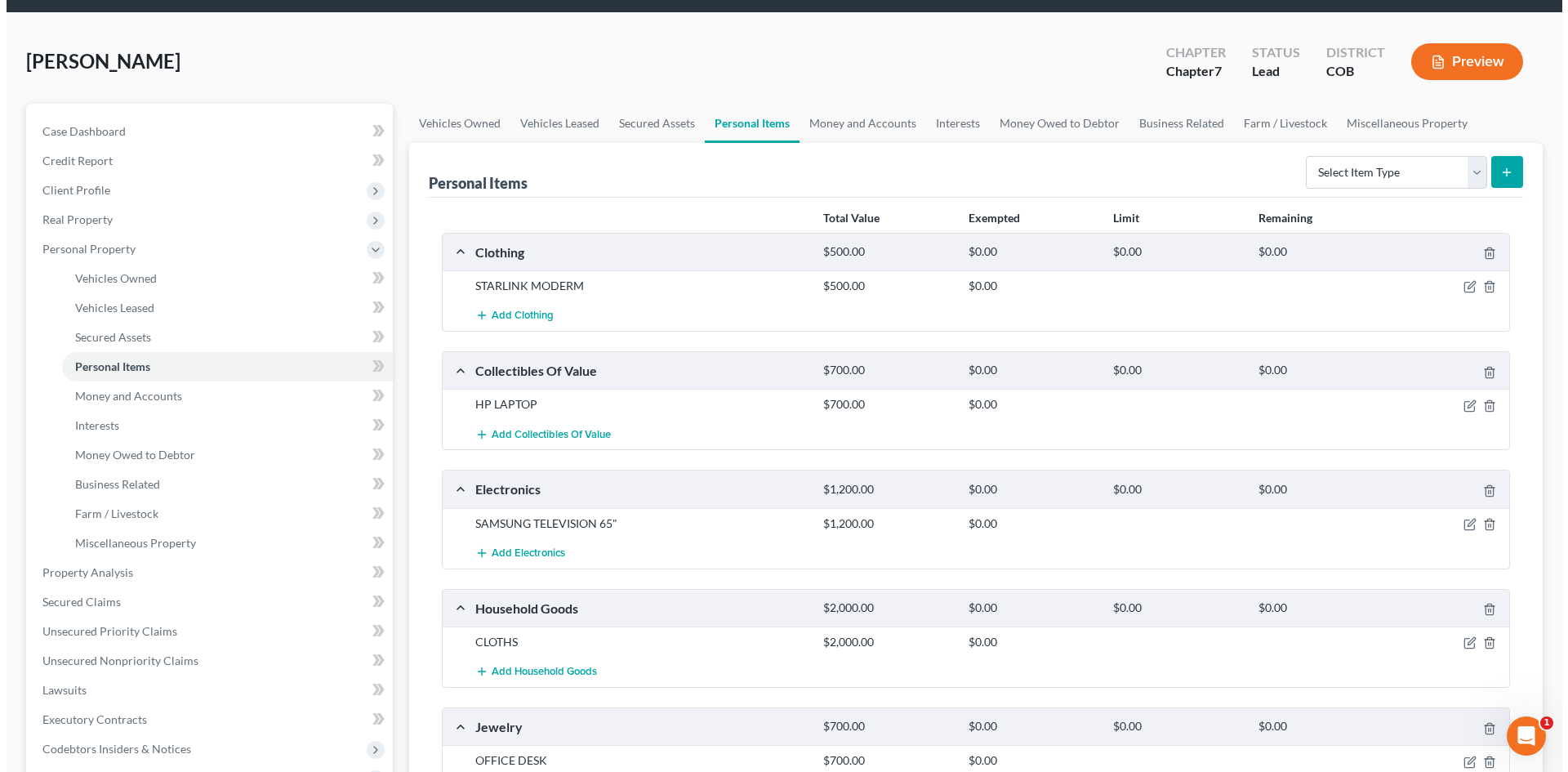
scroll to position [81, 0]
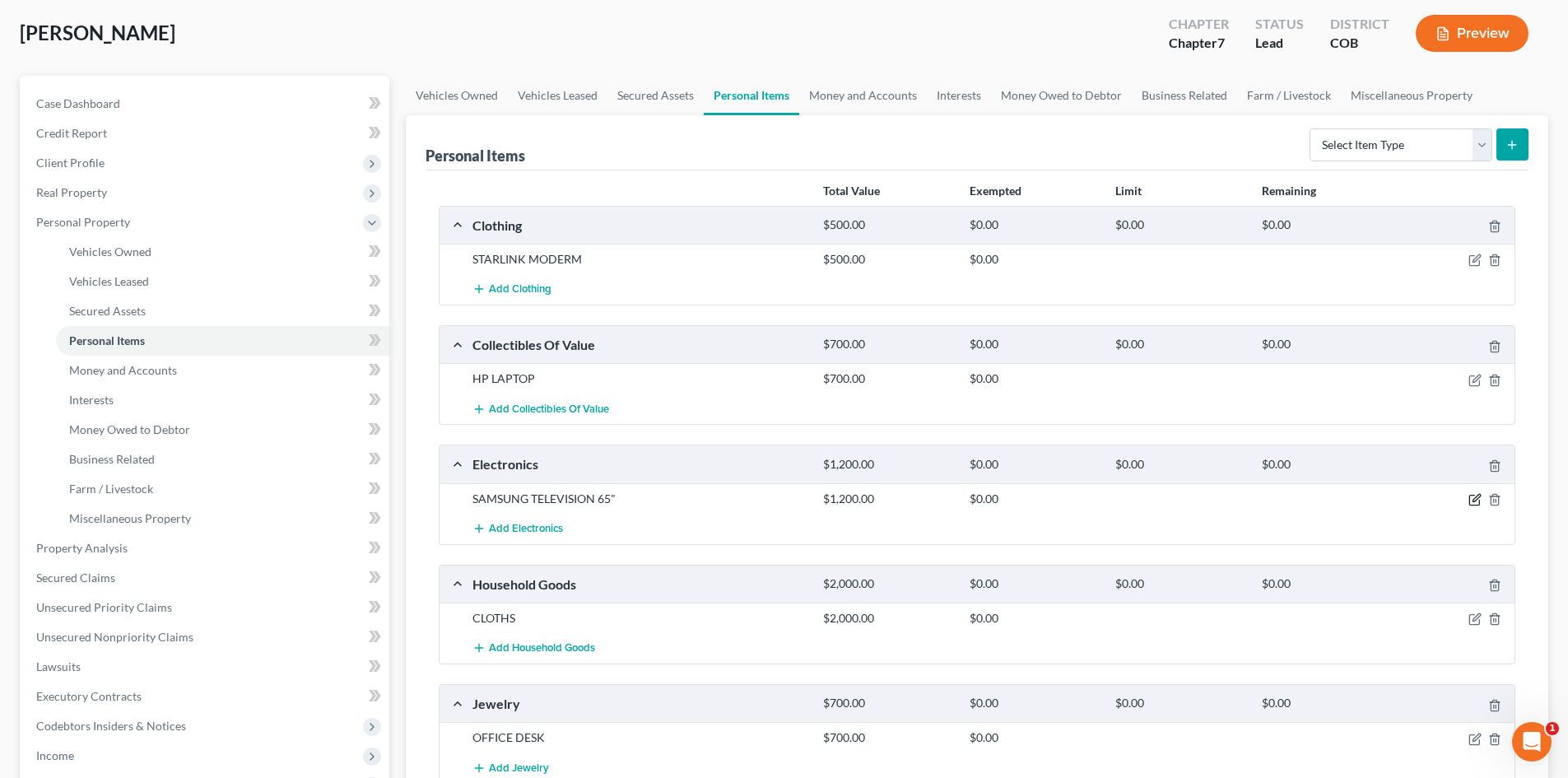
click at [1477, 503] on icon "button" at bounding box center [1475, 499] width 13 height 13
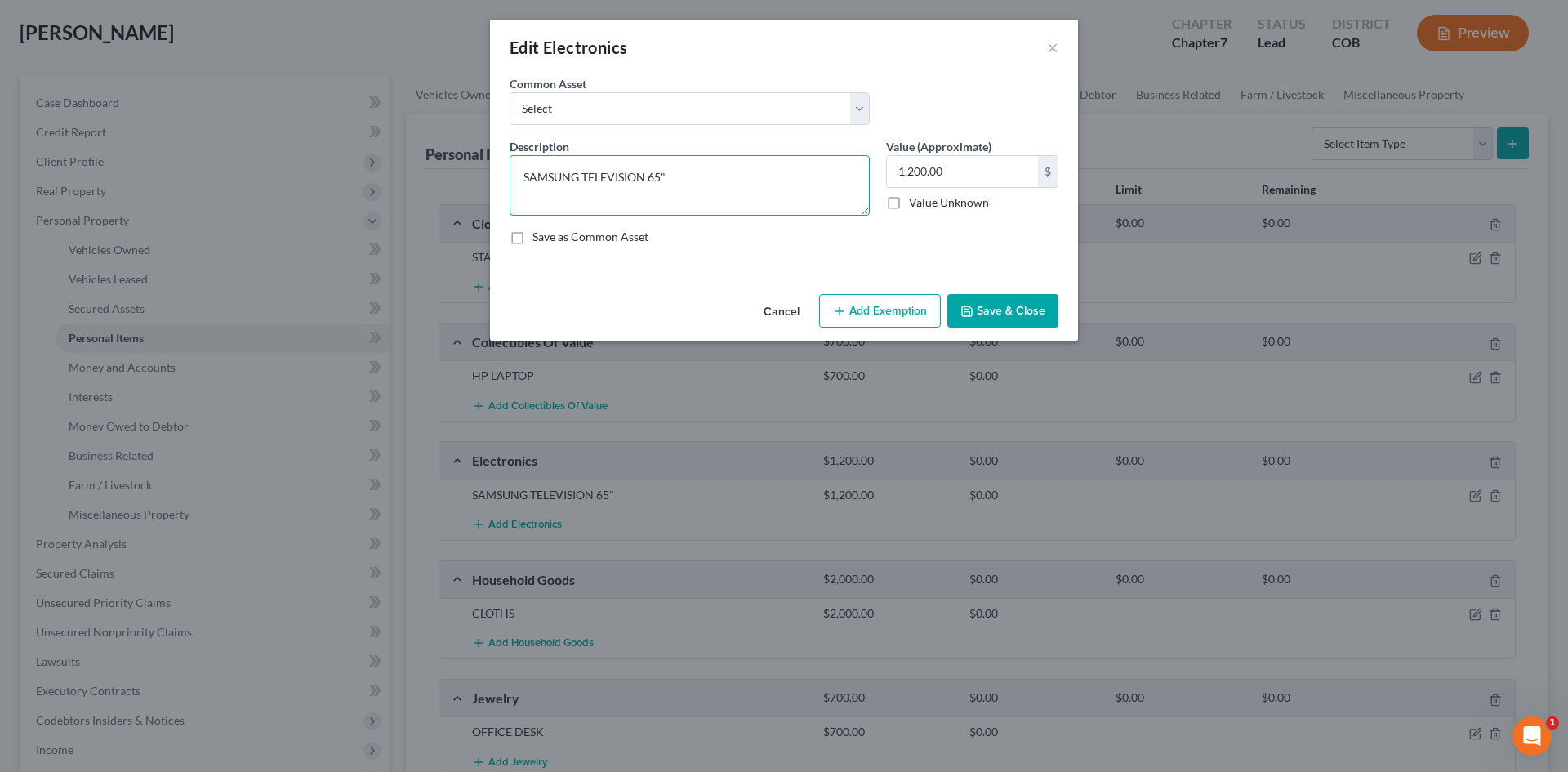
click at [523, 177] on textarea "SAMSUNG TELEVISION 65"" at bounding box center [689, 185] width 361 height 60
click at [838, 291] on div "Cancel Add Exemption Save & Close" at bounding box center [784, 314] width 587 height 54
click at [868, 306] on button "Add Exemption" at bounding box center [880, 311] width 122 height 35
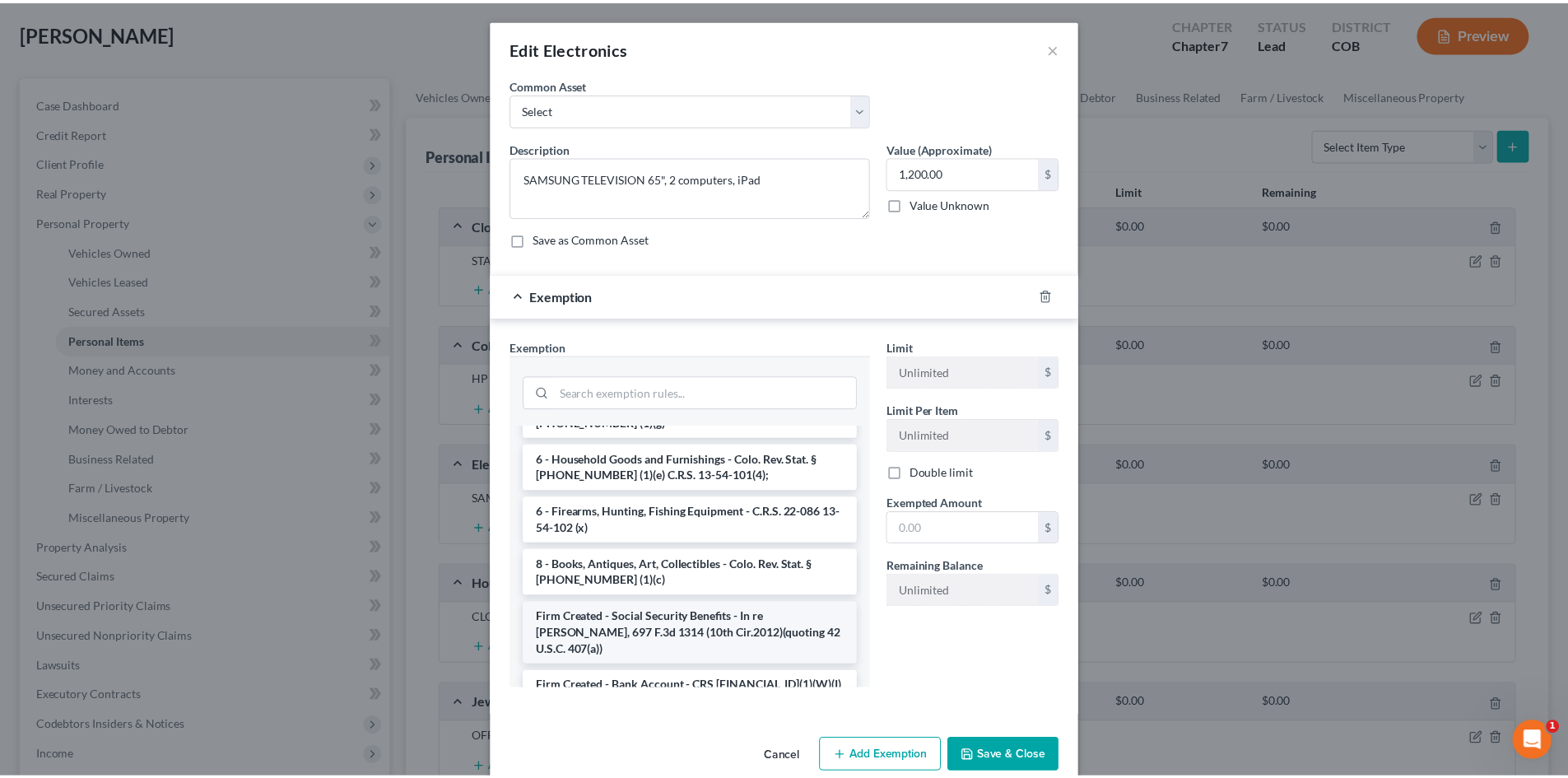
scroll to position [2349, 0]
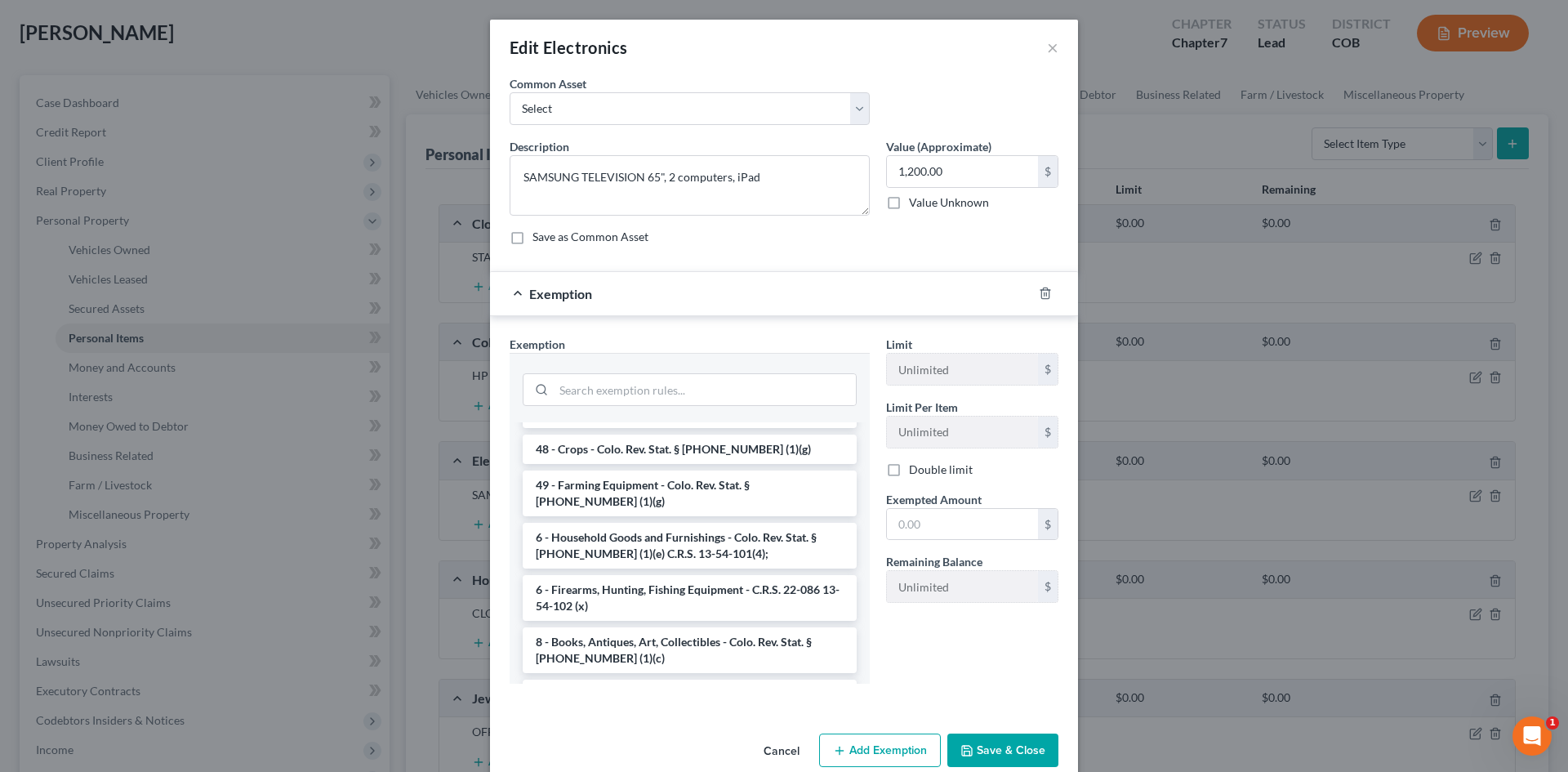
click at [633, 523] on li "6 - Household Goods and Furnishings - Colo. Rev. Stat. § 13-54-102 (1)(e) C.R.S…" at bounding box center [689, 546] width 334 height 46
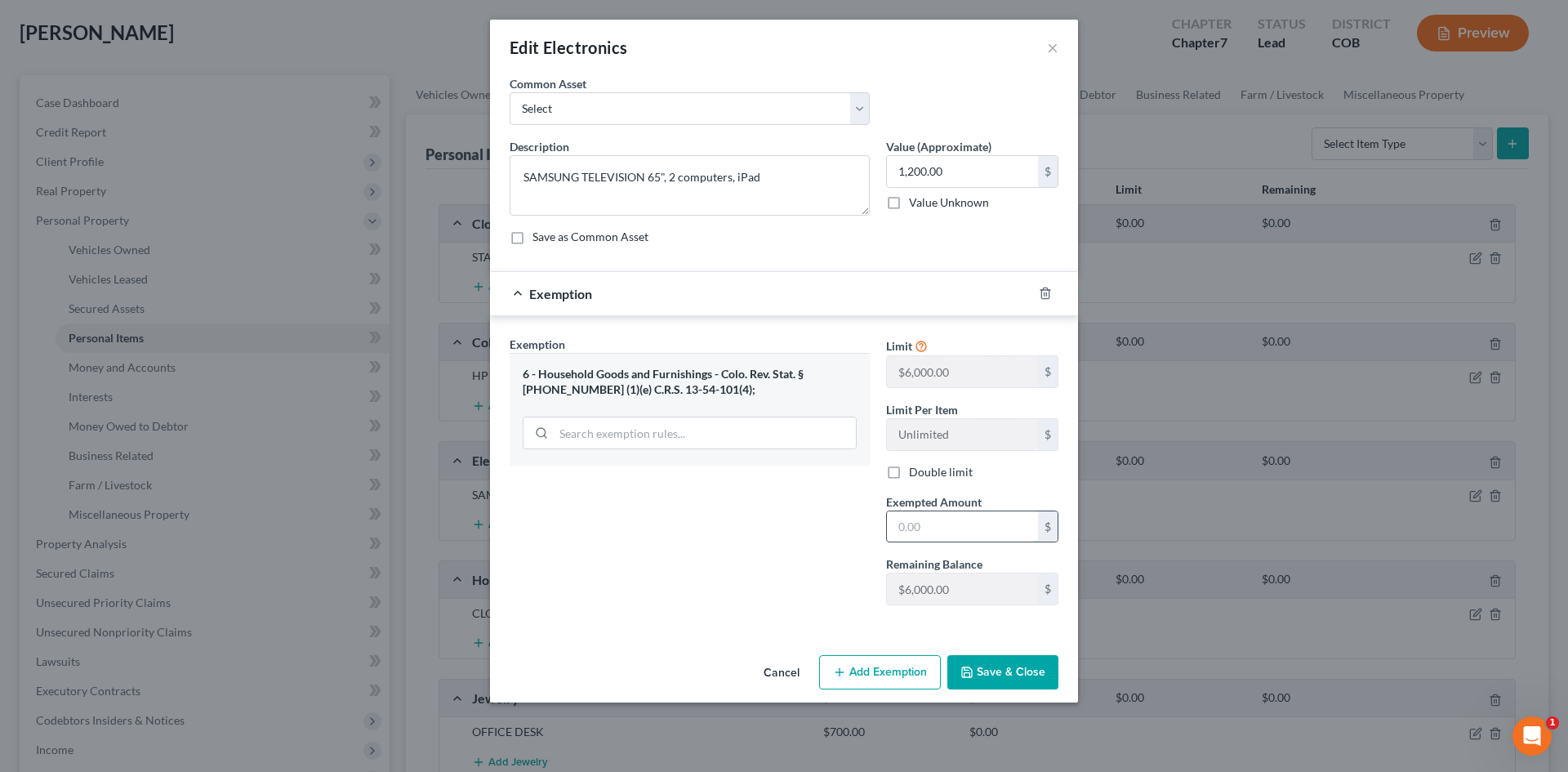
click at [938, 530] on input "text" at bounding box center [962, 526] width 151 height 31
click at [1005, 679] on button "Save & Close" at bounding box center [1002, 672] width 111 height 35
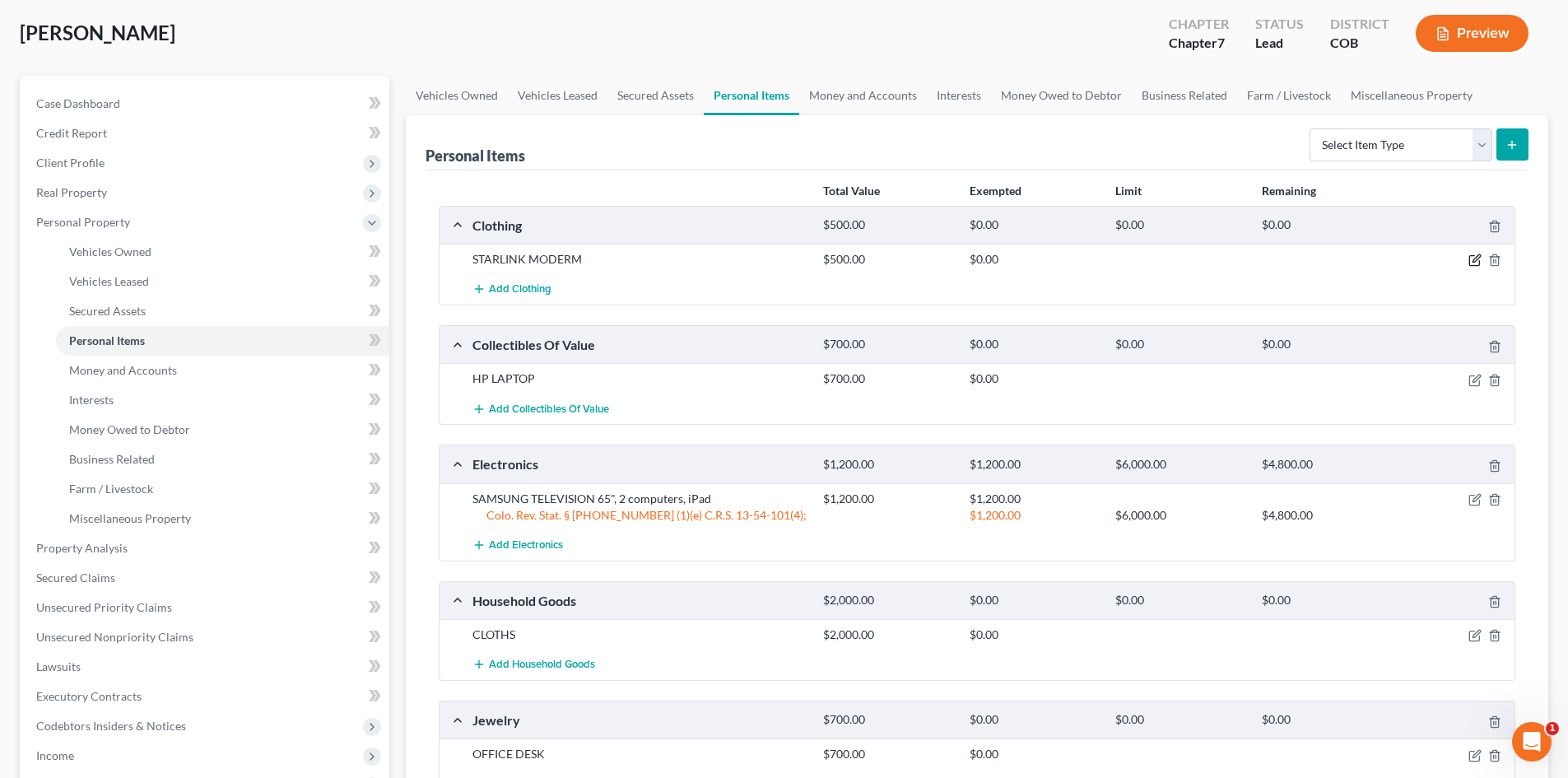
click at [1472, 264] on icon "button" at bounding box center [1475, 260] width 13 height 13
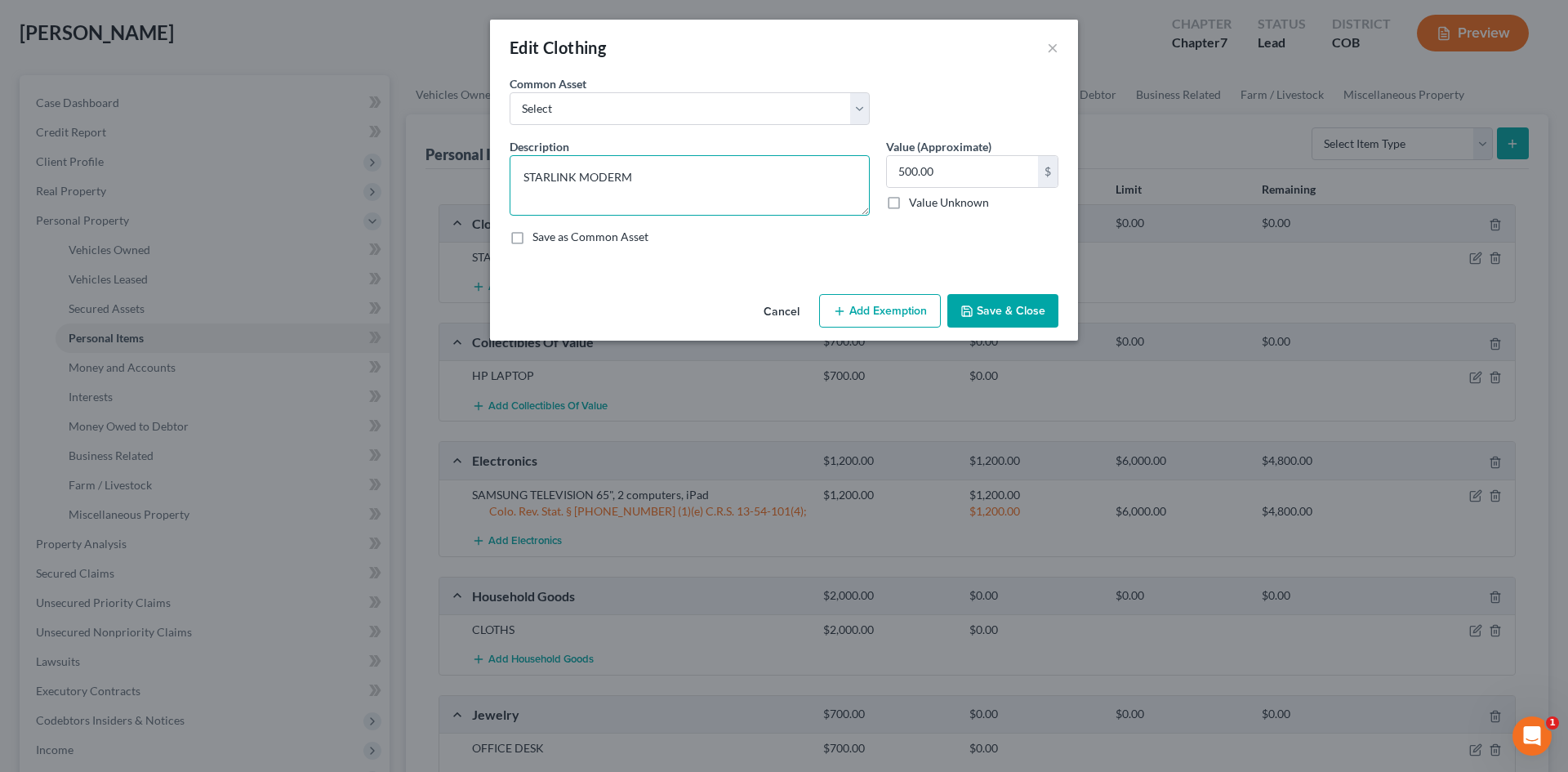
drag, startPoint x: 645, startPoint y: 177, endPoint x: 175, endPoint y: 185, distance: 470.1
click at [183, 185] on div "Edit Clothing × An exemption set must first be selected from the Filing Informa…" at bounding box center [784, 386] width 1568 height 772
click at [869, 323] on button "Add Exemption" at bounding box center [880, 311] width 122 height 35
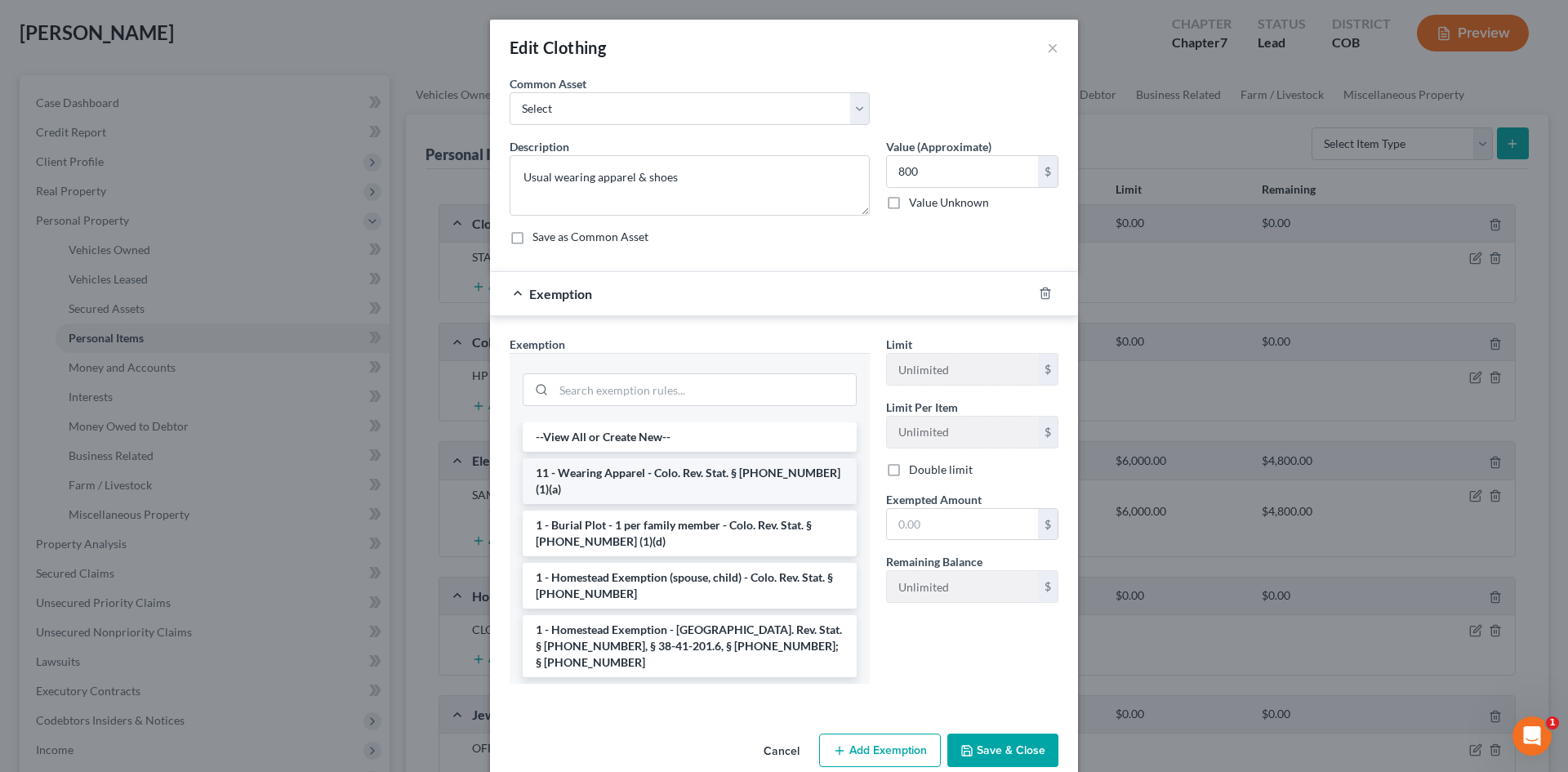
click at [611, 478] on li "11 - Wearing Apparel - Colo. Rev. Stat. § 13-54-102 (1)(a)" at bounding box center [689, 481] width 334 height 46
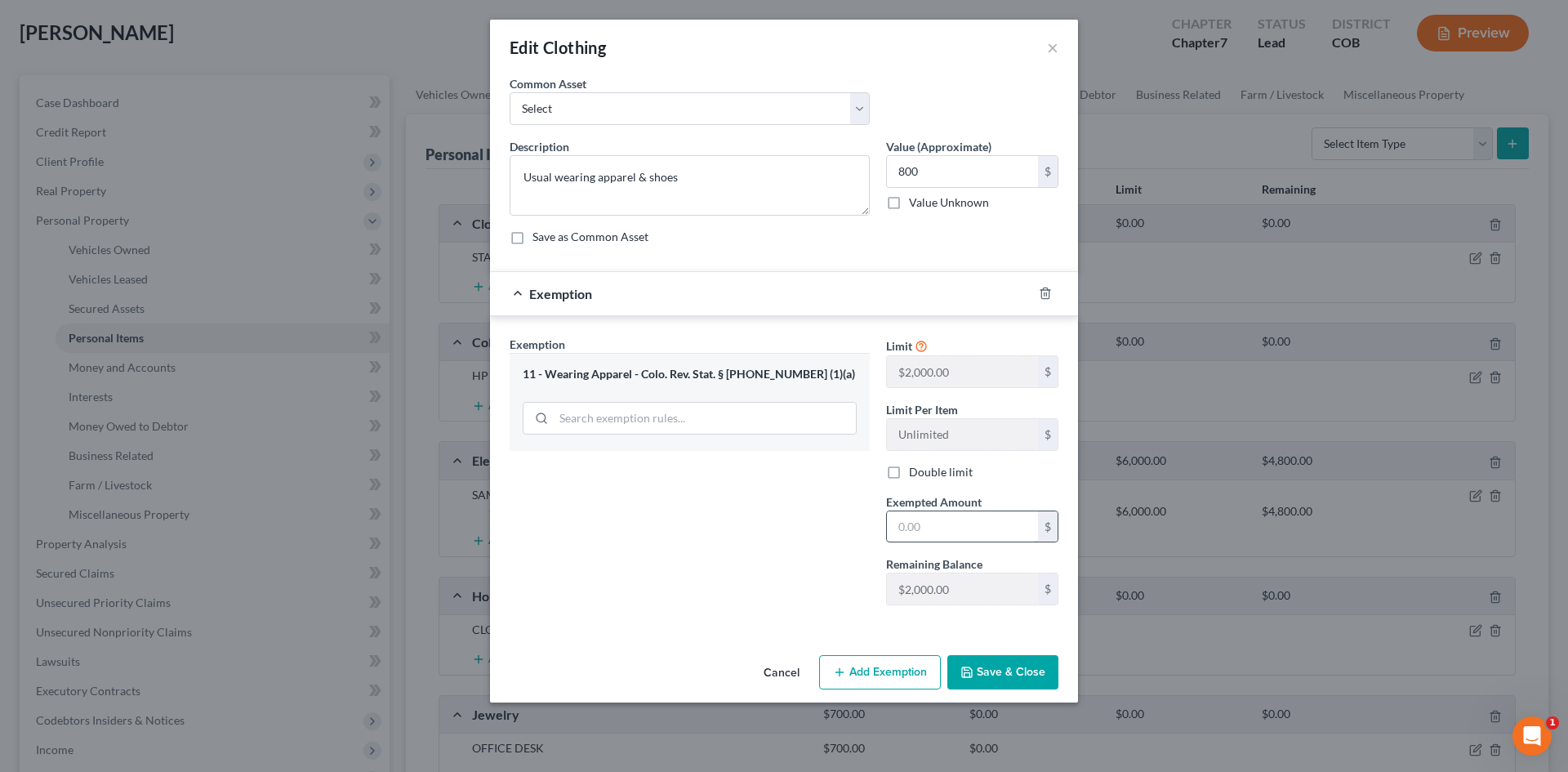
click at [899, 527] on input "text" at bounding box center [962, 526] width 151 height 31
drag, startPoint x: 1003, startPoint y: 680, endPoint x: 990, endPoint y: 658, distance: 25.6
click at [1003, 680] on button "Save & Close" at bounding box center [1002, 672] width 111 height 35
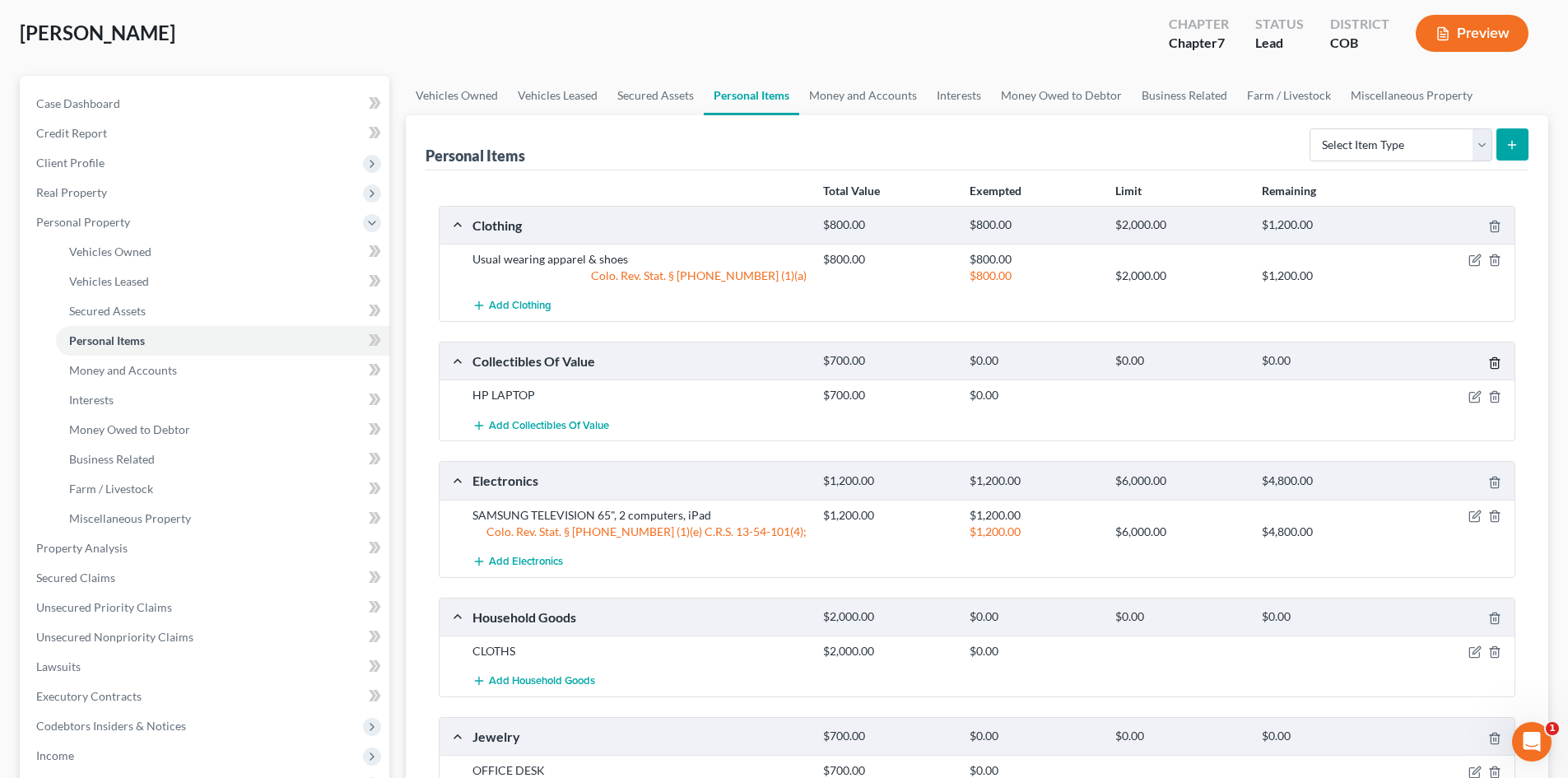
click at [1488, 366] on icon "button" at bounding box center [1494, 363] width 13 height 13
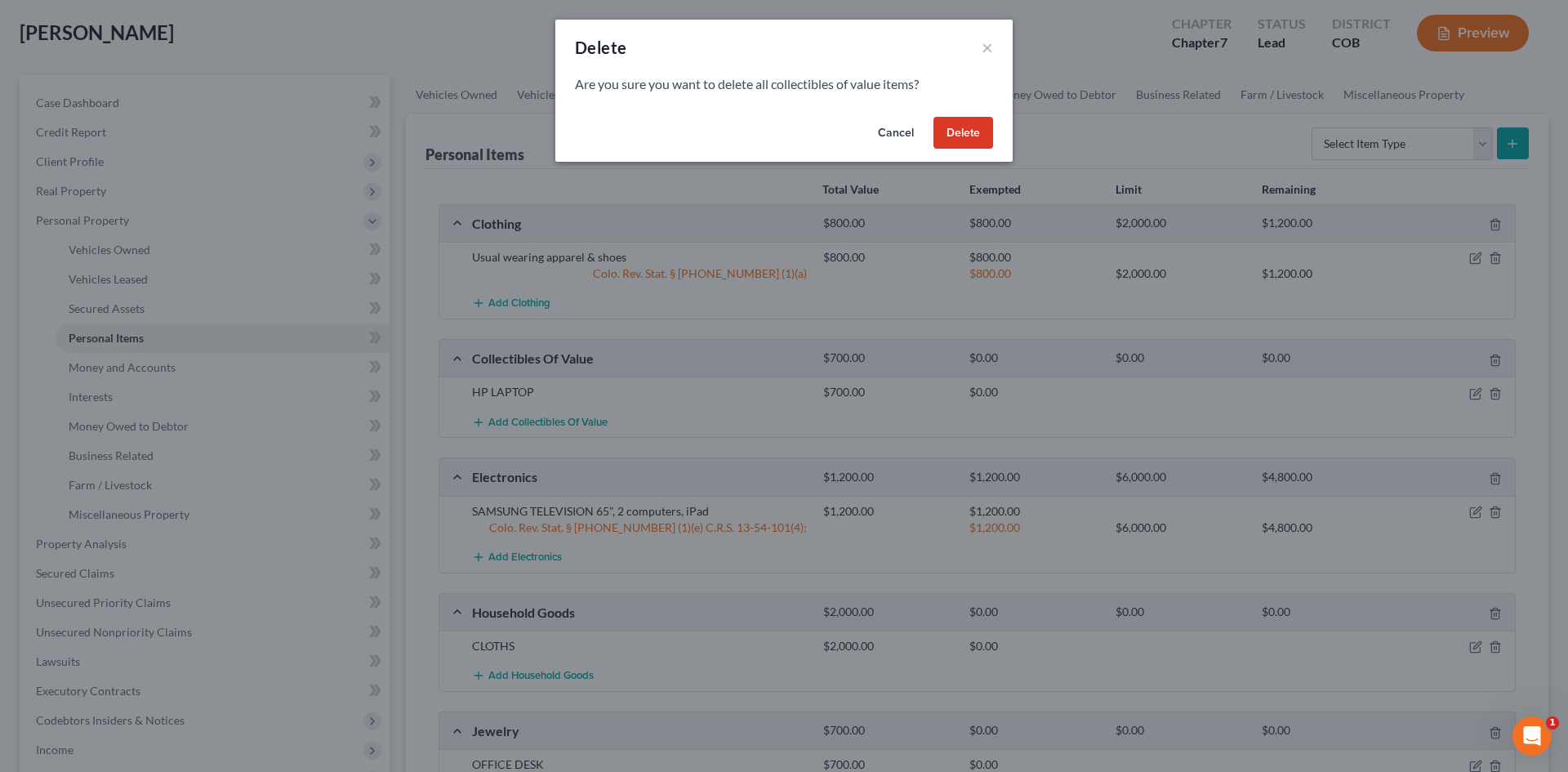
click at [970, 119] on button "Delete" at bounding box center [963, 133] width 59 height 33
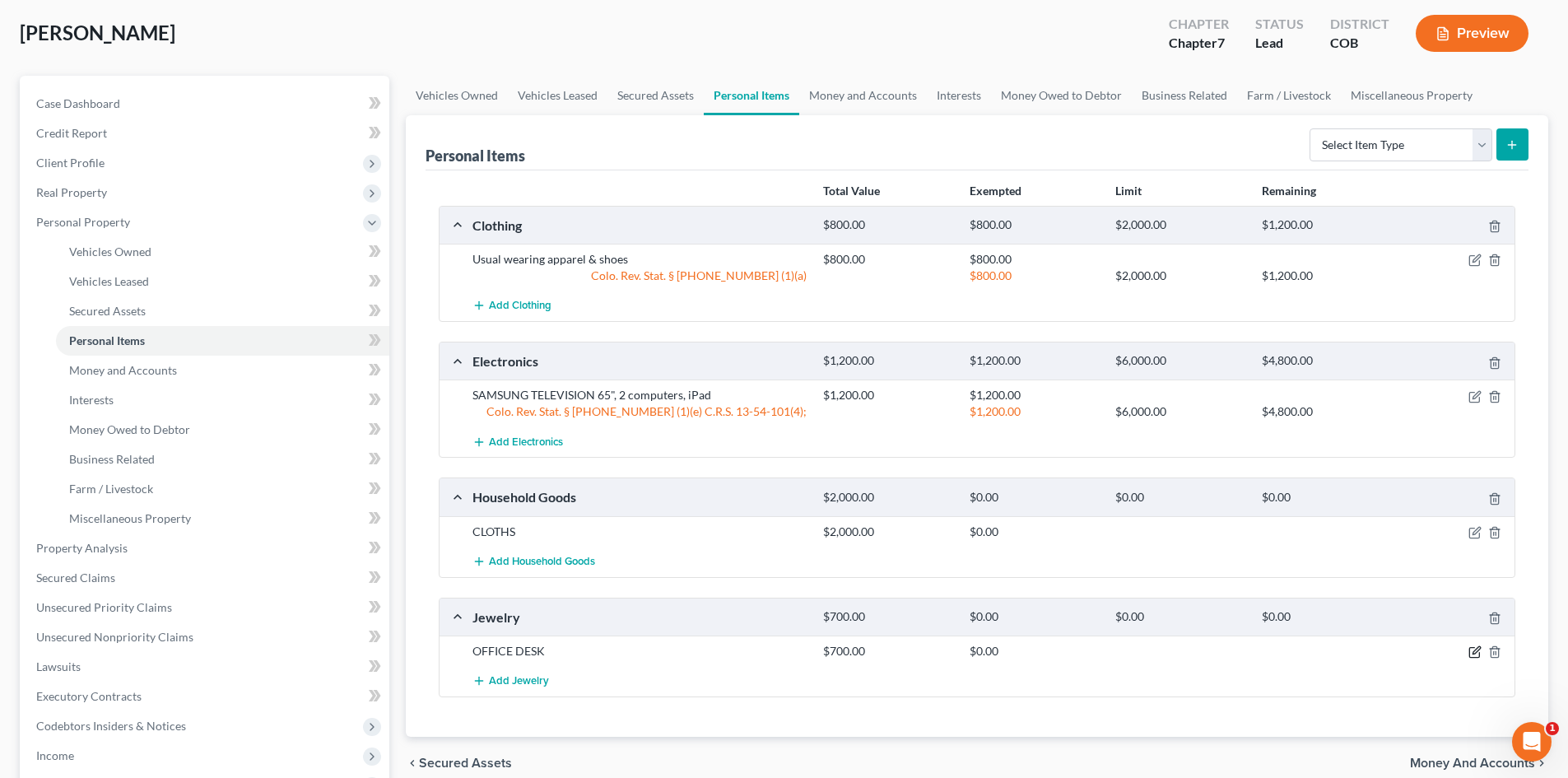
click at [1477, 649] on icon "button" at bounding box center [1476, 650] width 7 height 7
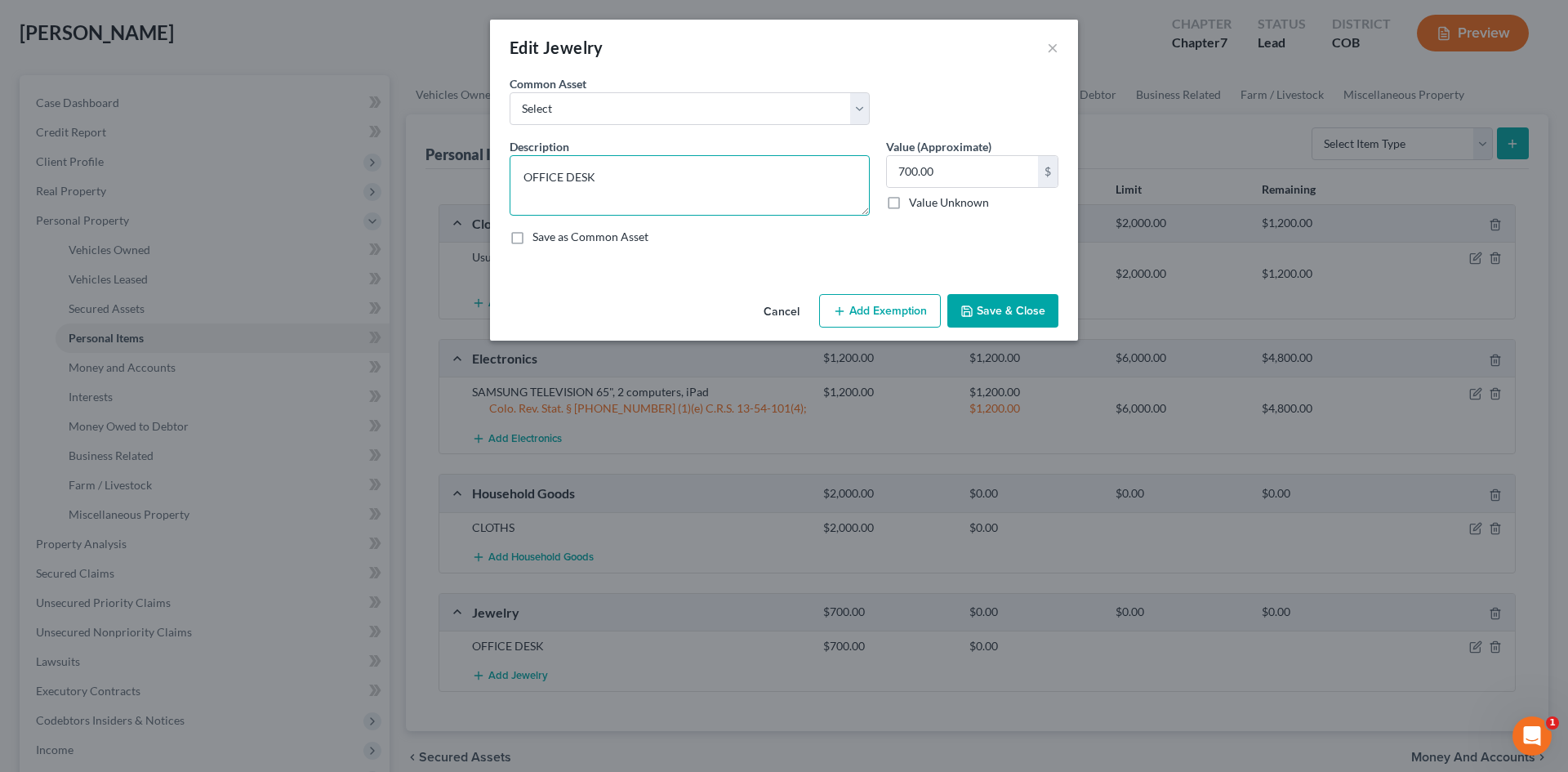
drag, startPoint x: 605, startPoint y: 173, endPoint x: 490, endPoint y: 172, distance: 115.0
click at [490, 171] on div "An exemption set must first be selected from the Filing Information section. Co…" at bounding box center [784, 181] width 587 height 212
click at [896, 316] on button "Add Exemption" at bounding box center [880, 311] width 122 height 35
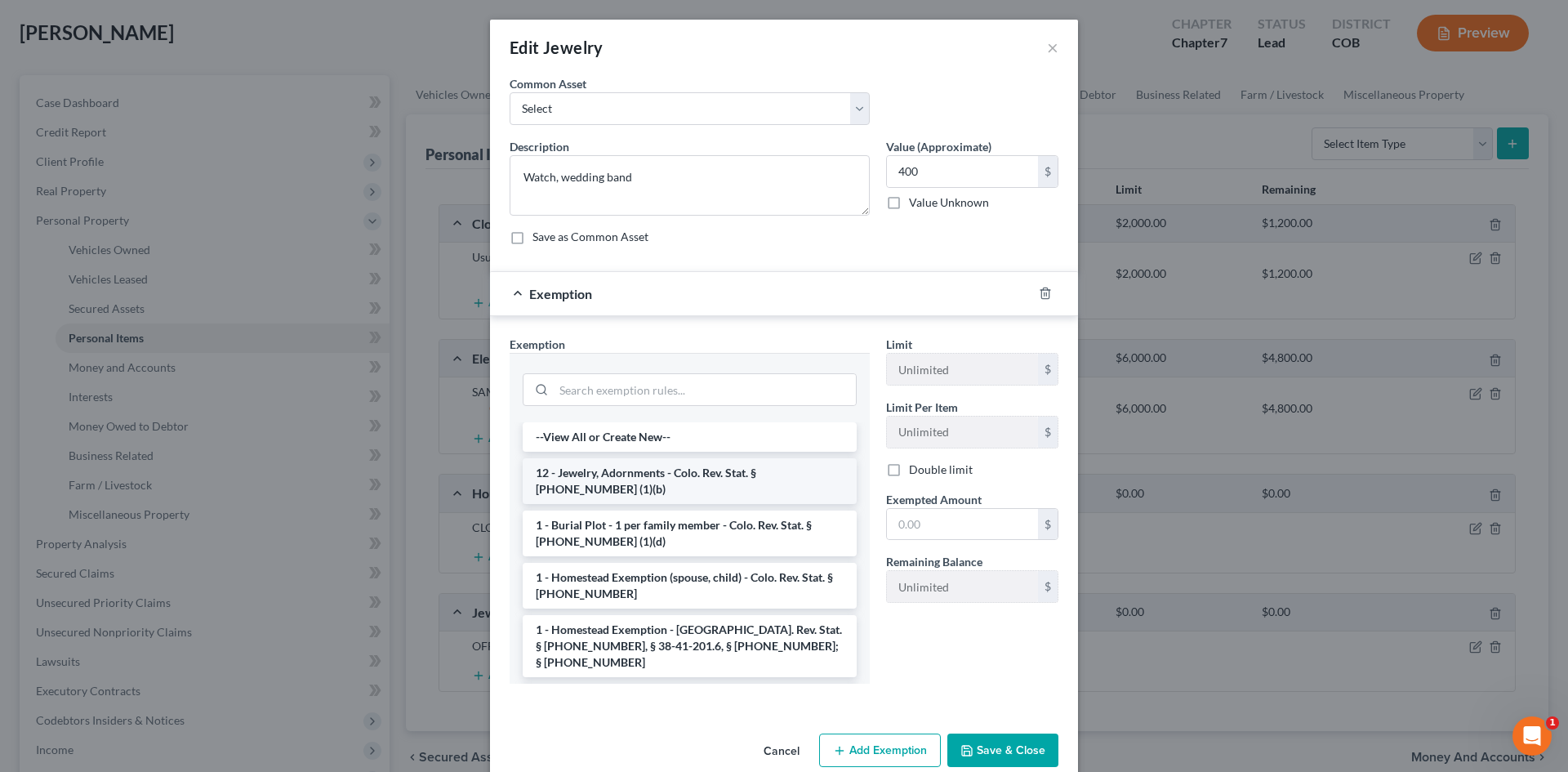
click at [630, 486] on li "12 - Jewelry, Adornments - Colo. Rev. Stat. § 13-54-102 (1)(b)" at bounding box center [689, 481] width 334 height 46
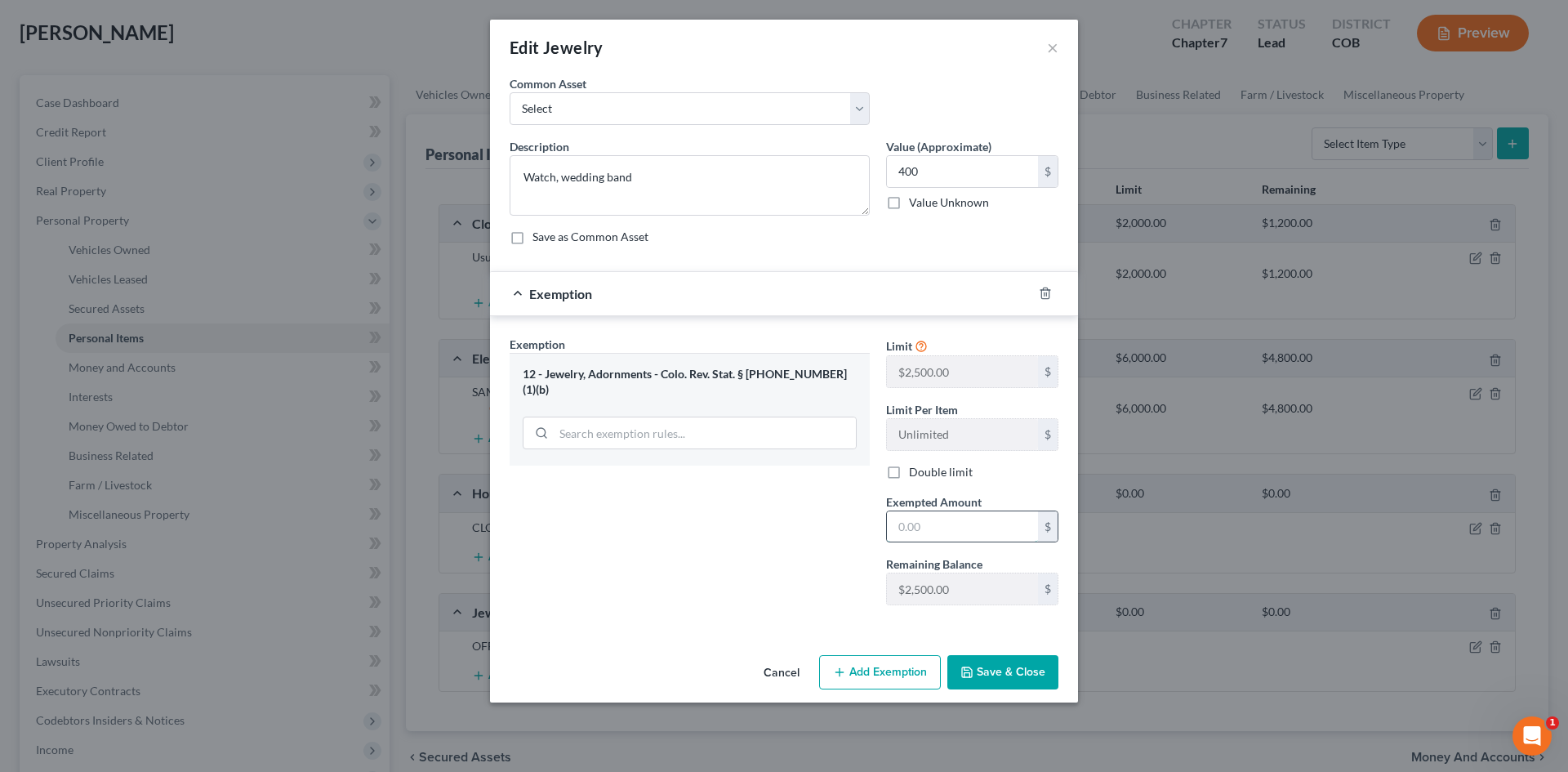
click at [924, 516] on input "text" at bounding box center [962, 526] width 151 height 31
click at [986, 678] on button "Save & Close" at bounding box center [1002, 672] width 111 height 35
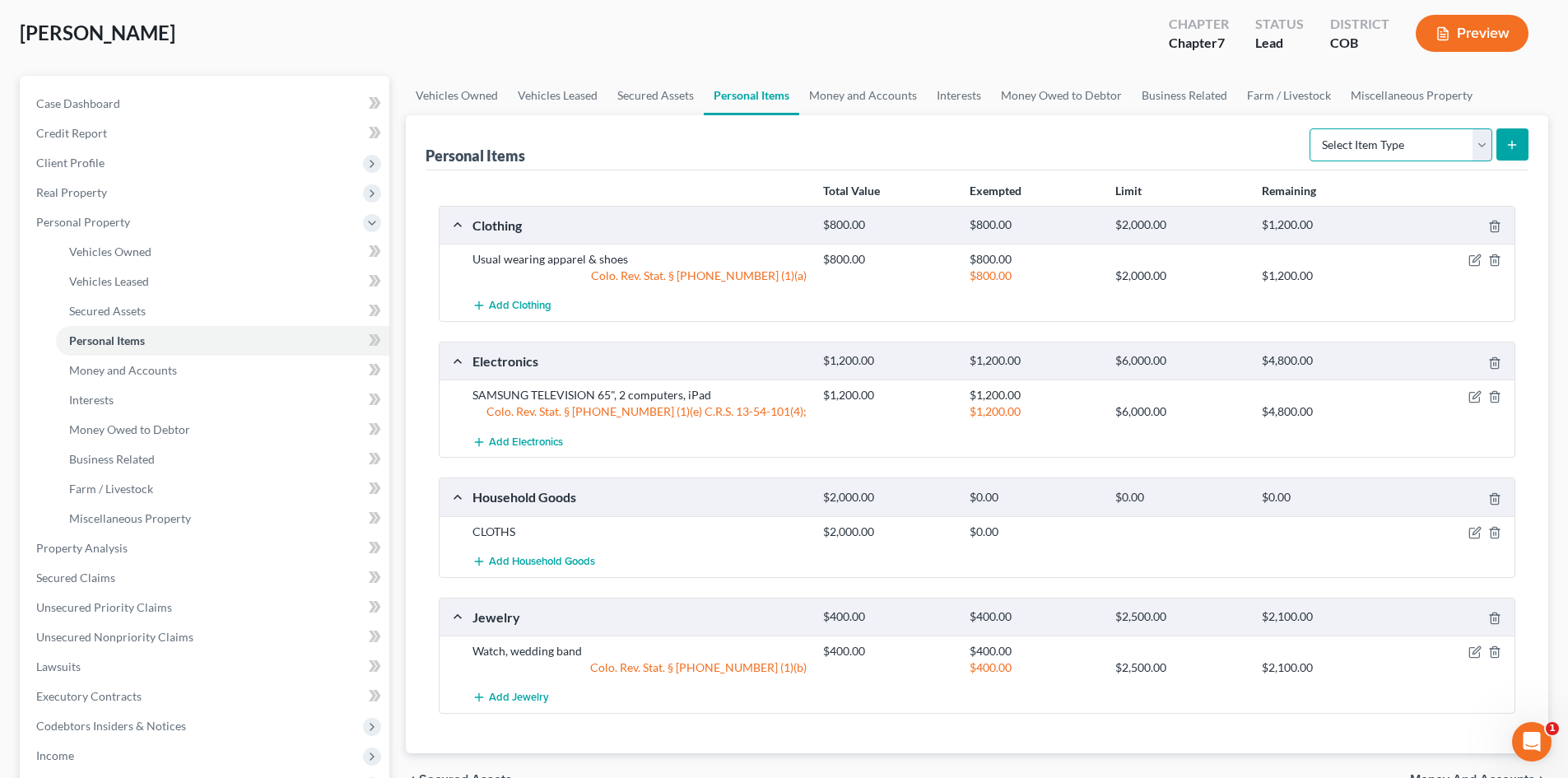
click at [1370, 142] on select "Select Item Type Clothing Collectibles Of Value Electronics Firearms Household …" at bounding box center [1400, 145] width 183 height 33
click at [1472, 530] on icon "button" at bounding box center [1475, 532] width 13 height 13
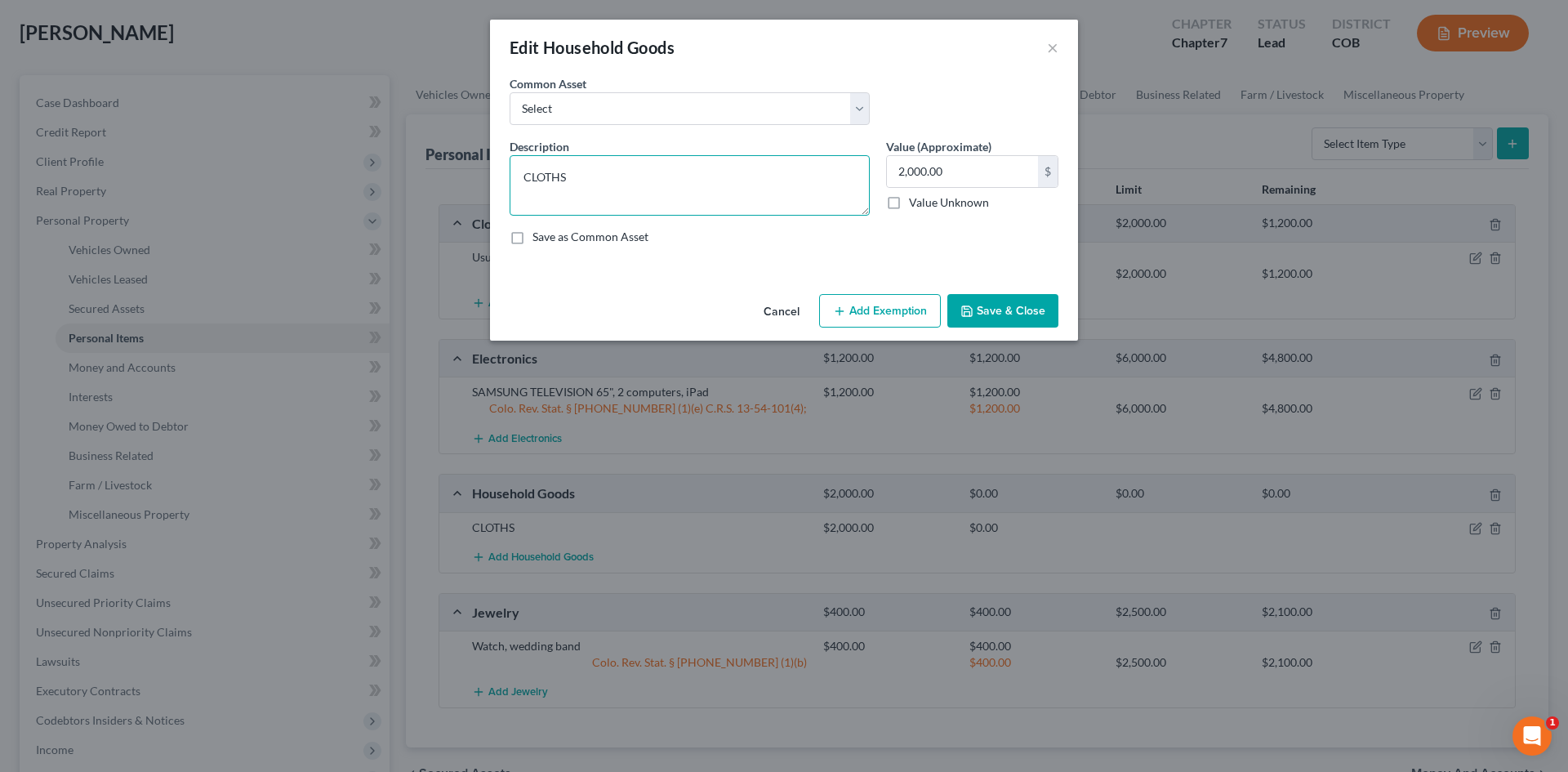
drag, startPoint x: 574, startPoint y: 182, endPoint x: 290, endPoint y: 183, distance: 284.0
click at [290, 183] on div "Edit Household Goods × An exemption set must first be selected from the Filing …" at bounding box center [784, 386] width 1568 height 772
click at [860, 307] on button "Add Exemption" at bounding box center [880, 311] width 122 height 35
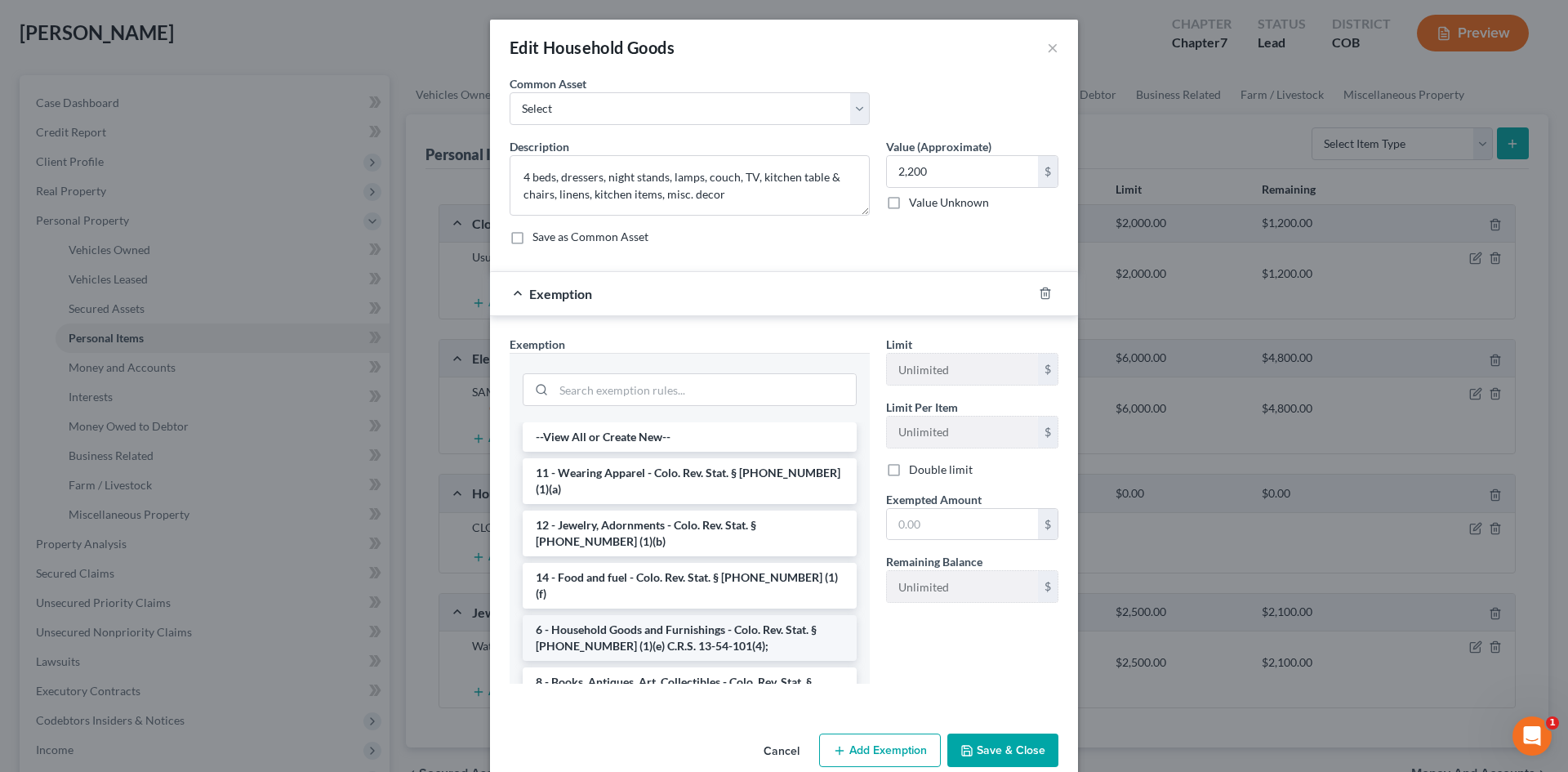
click at [628, 615] on li "6 - Household Goods and Furnishings - Colo. Rev. Stat. § 13-54-102 (1)(e) C.R.S…" at bounding box center [689, 638] width 334 height 46
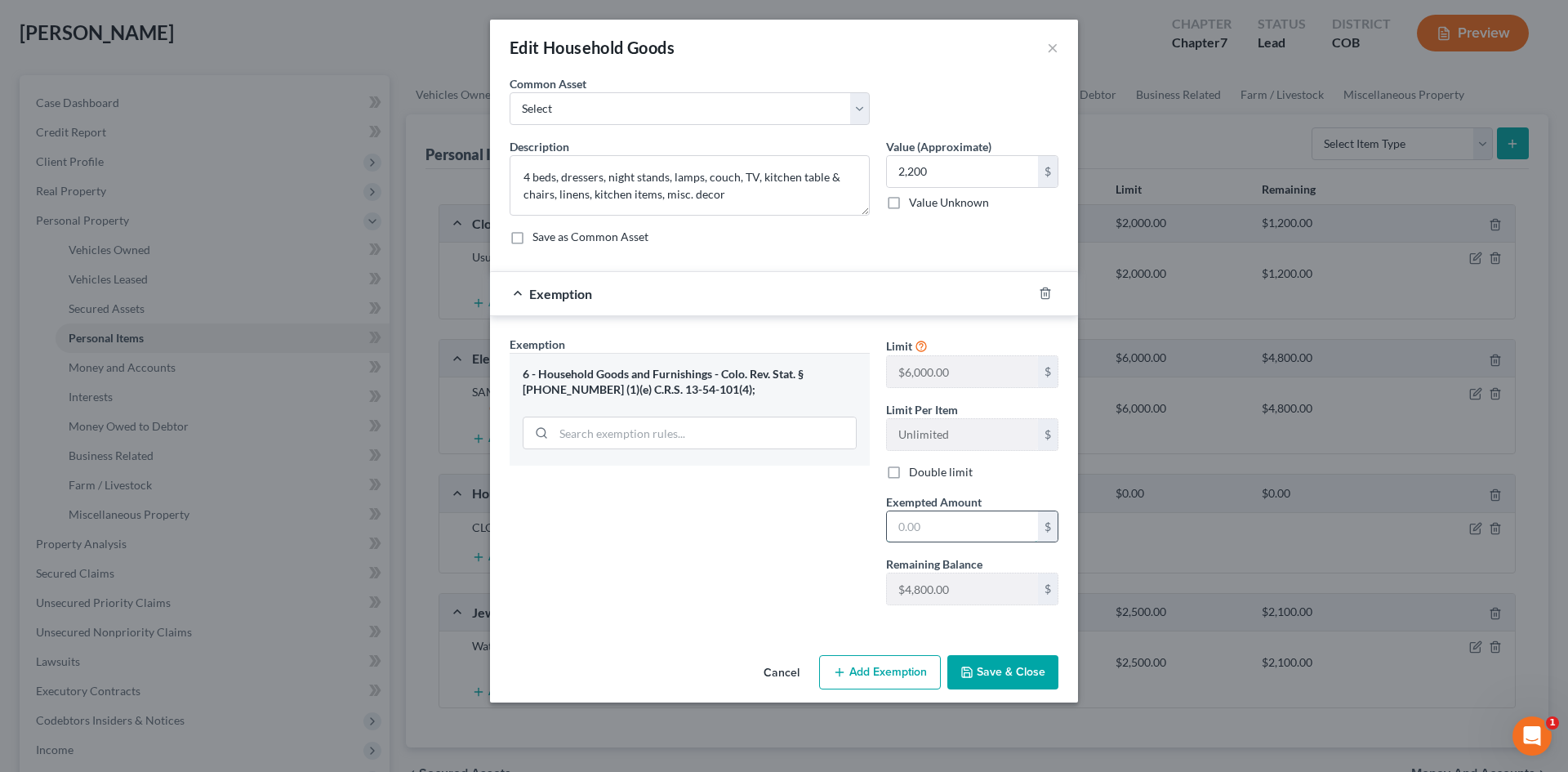
click at [911, 532] on input "text" at bounding box center [962, 526] width 151 height 31
click at [983, 681] on button "Save & Close" at bounding box center [1002, 672] width 111 height 35
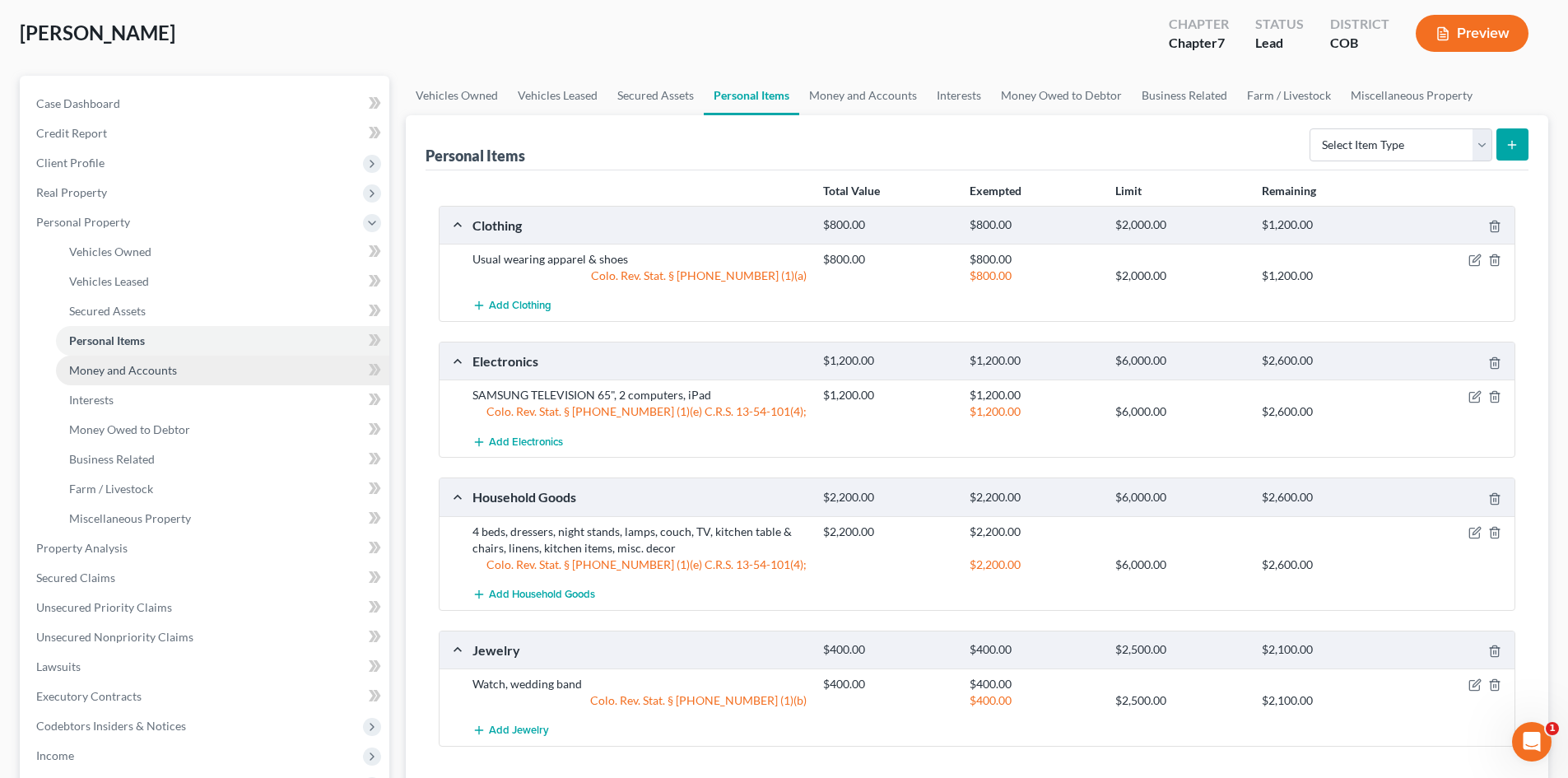
click at [144, 372] on span "Money and Accounts" at bounding box center [123, 371] width 108 height 14
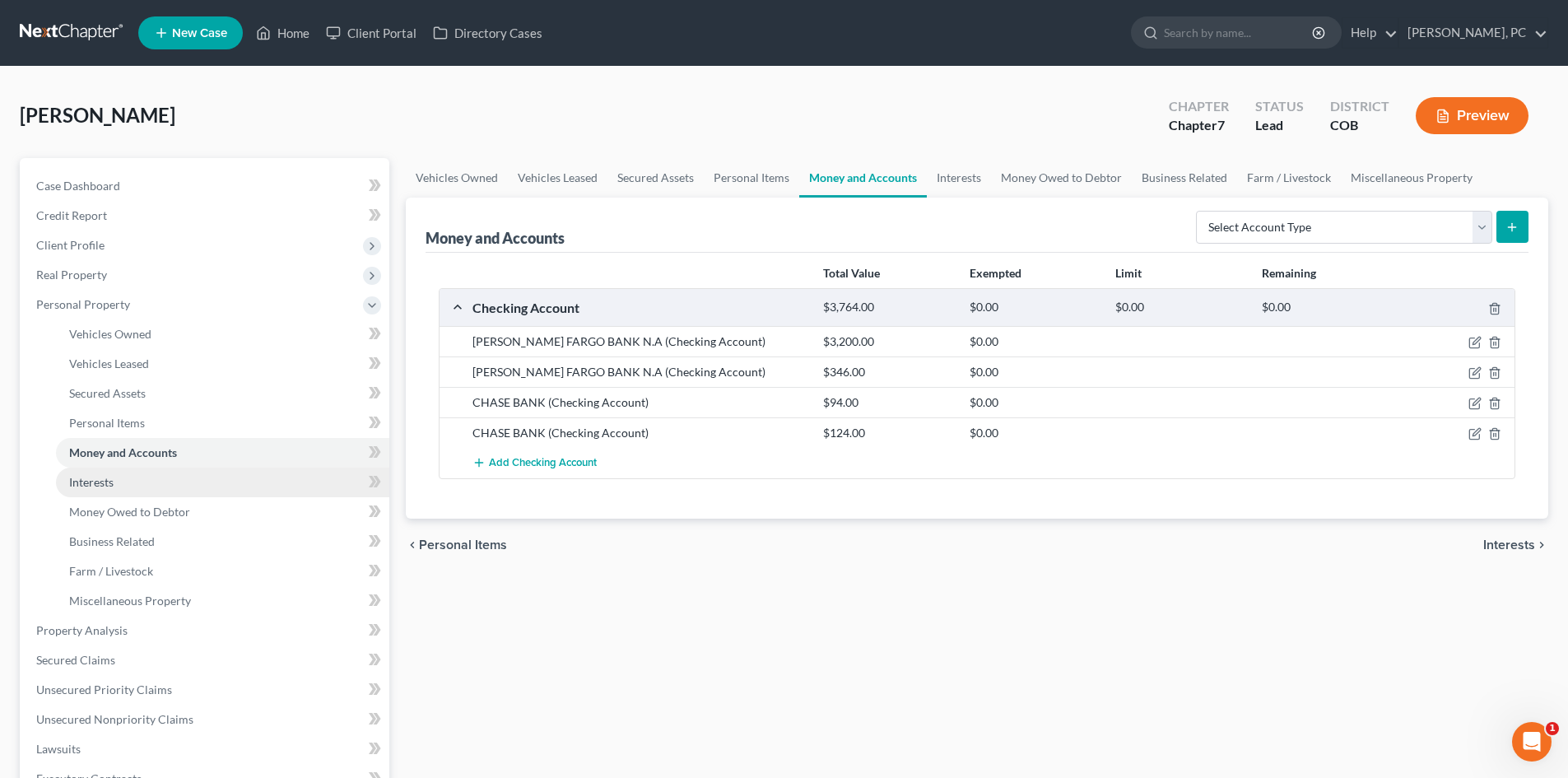
click at [89, 477] on span "Interests" at bounding box center [91, 482] width 45 height 14
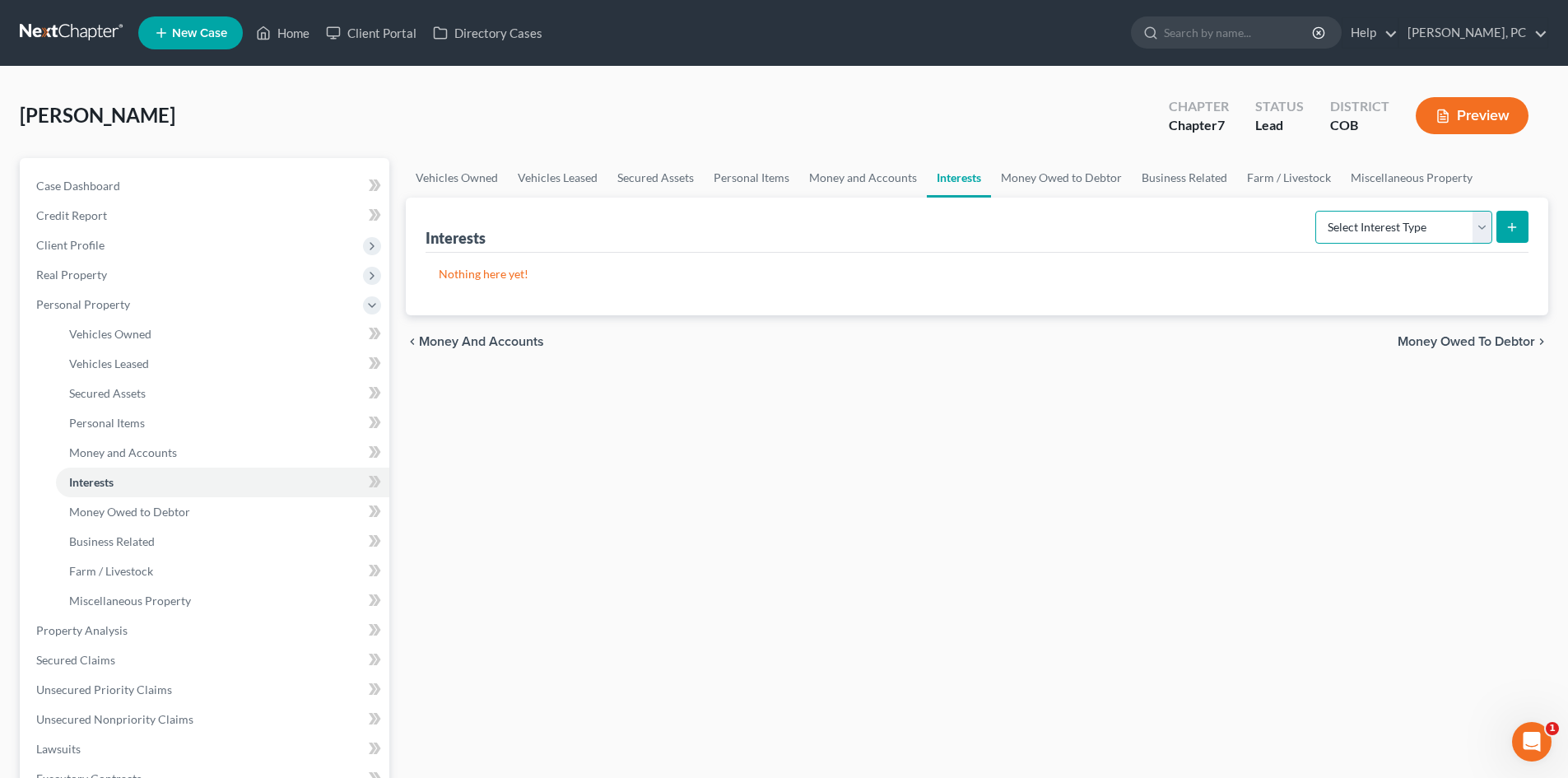
click at [1419, 217] on select "Select Interest Type 401K Annuity Bond Education IRA Government Bond Government…" at bounding box center [1403, 227] width 177 height 33
click at [1317, 211] on select "Select Interest Type 401K Annuity Bond Education IRA Government Bond Government…" at bounding box center [1403, 227] width 177 height 33
click at [1515, 227] on icon "submit" at bounding box center [1512, 227] width 13 height 13
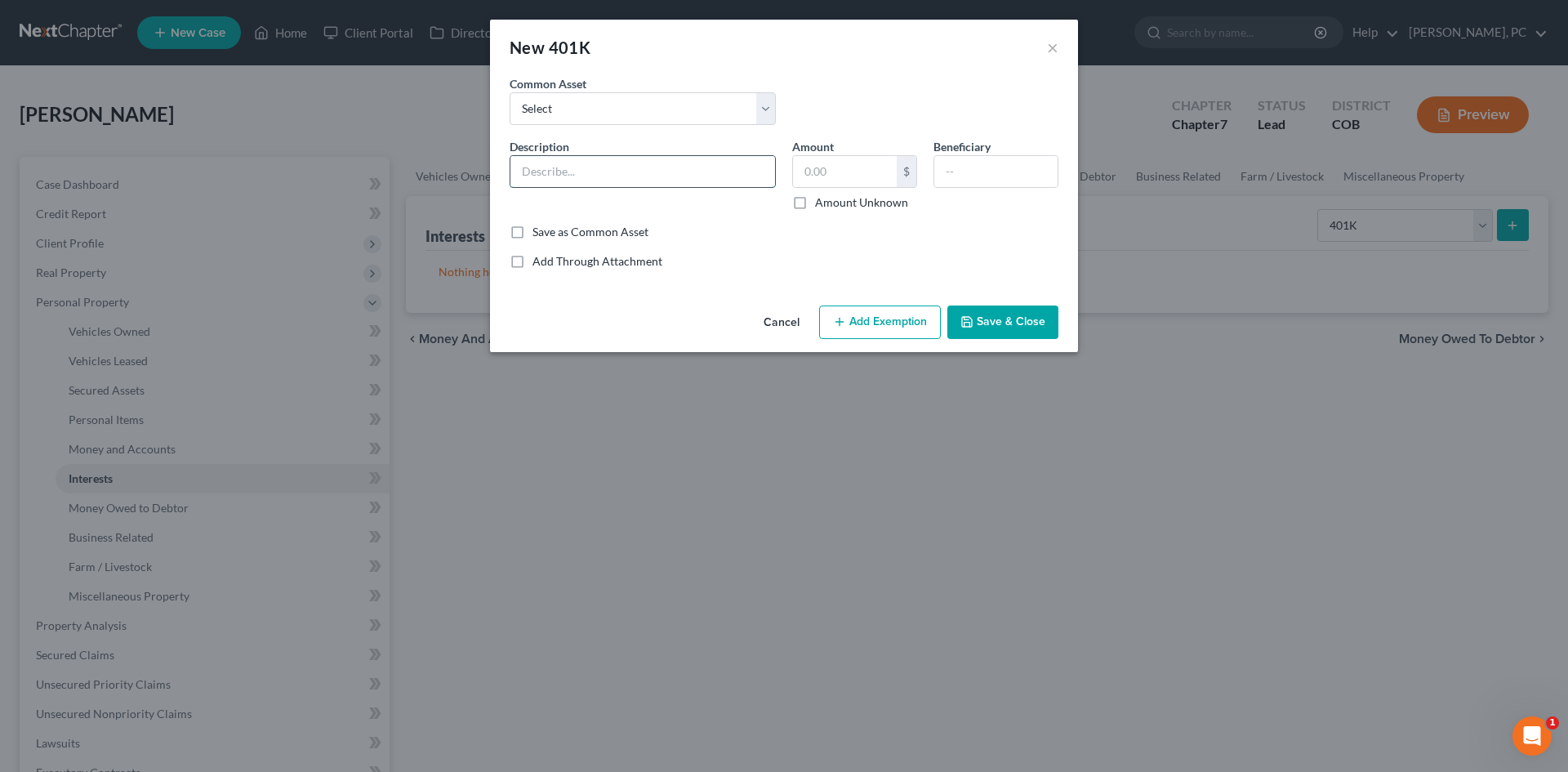
click at [593, 179] on input "text" at bounding box center [642, 170] width 264 height 31
click at [1002, 166] on input "text" at bounding box center [995, 170] width 123 height 31
click at [859, 170] on input "text" at bounding box center [844, 170] width 104 height 31
click at [860, 323] on button "Add Exemption" at bounding box center [880, 322] width 122 height 35
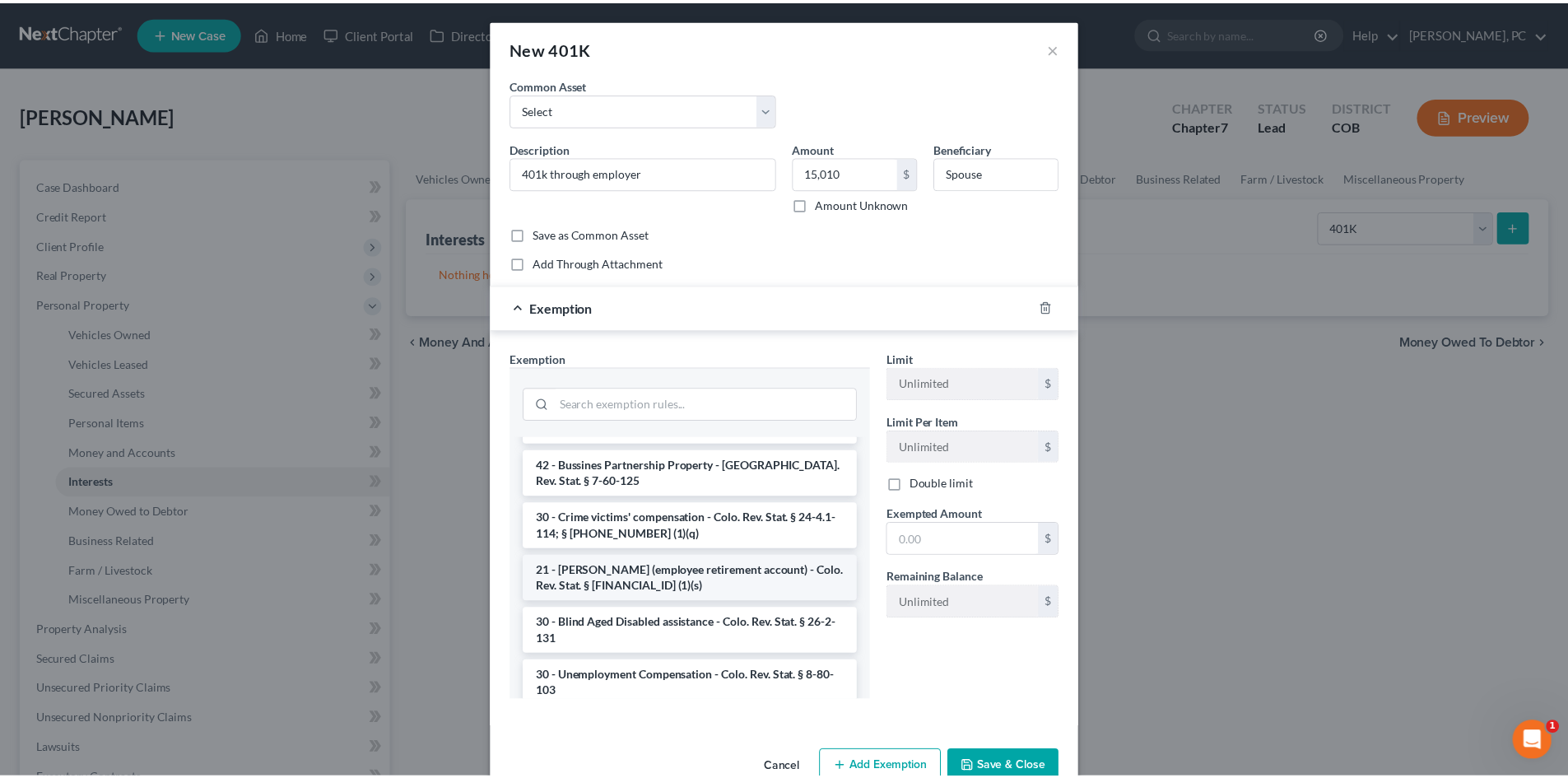
scroll to position [411, 0]
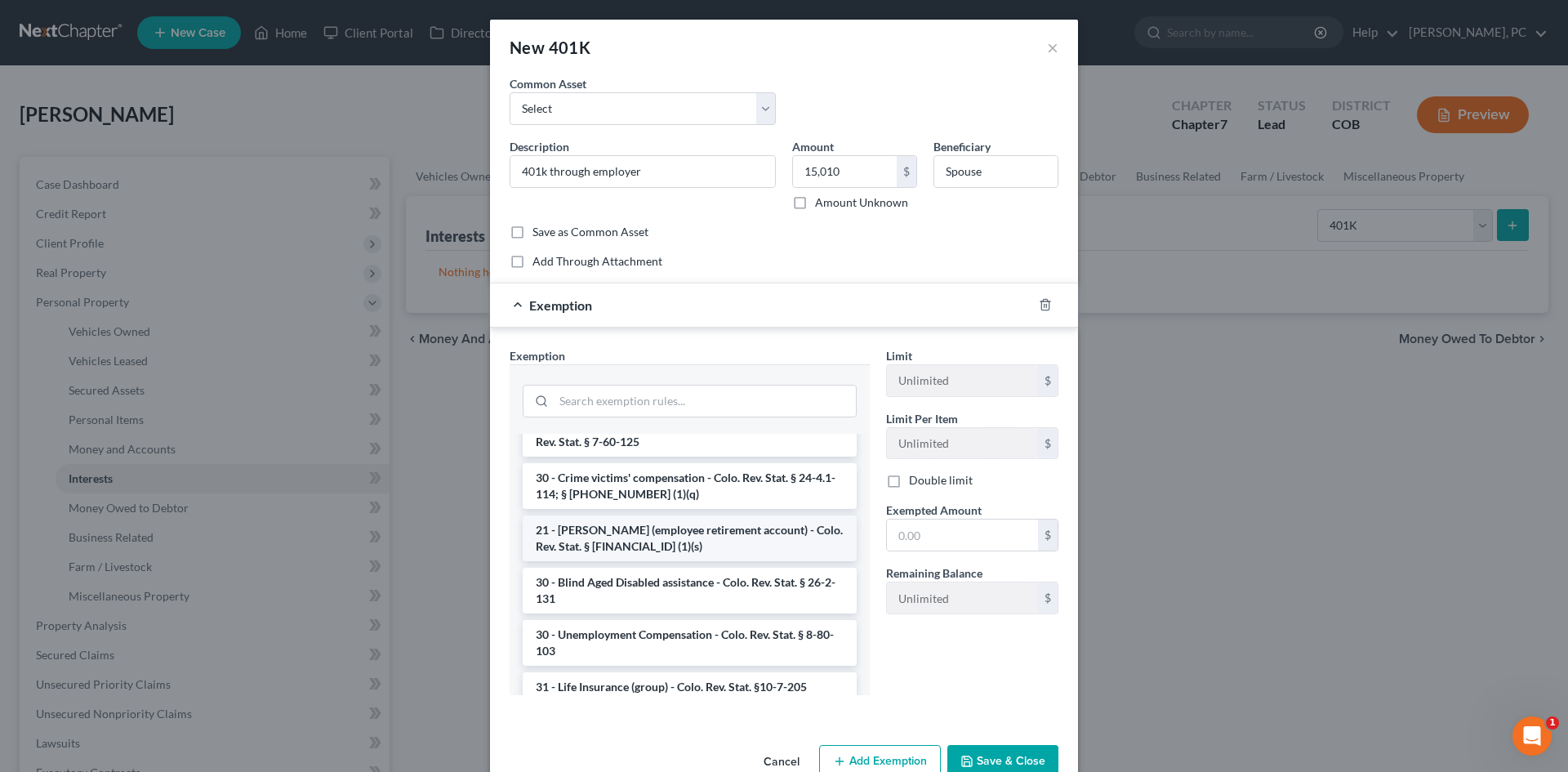
click at [658, 527] on li "21 - ERISA (employee retirement account) - Colo. Rev. Stat. § 13-54-102 (1)(s)" at bounding box center [689, 538] width 334 height 46
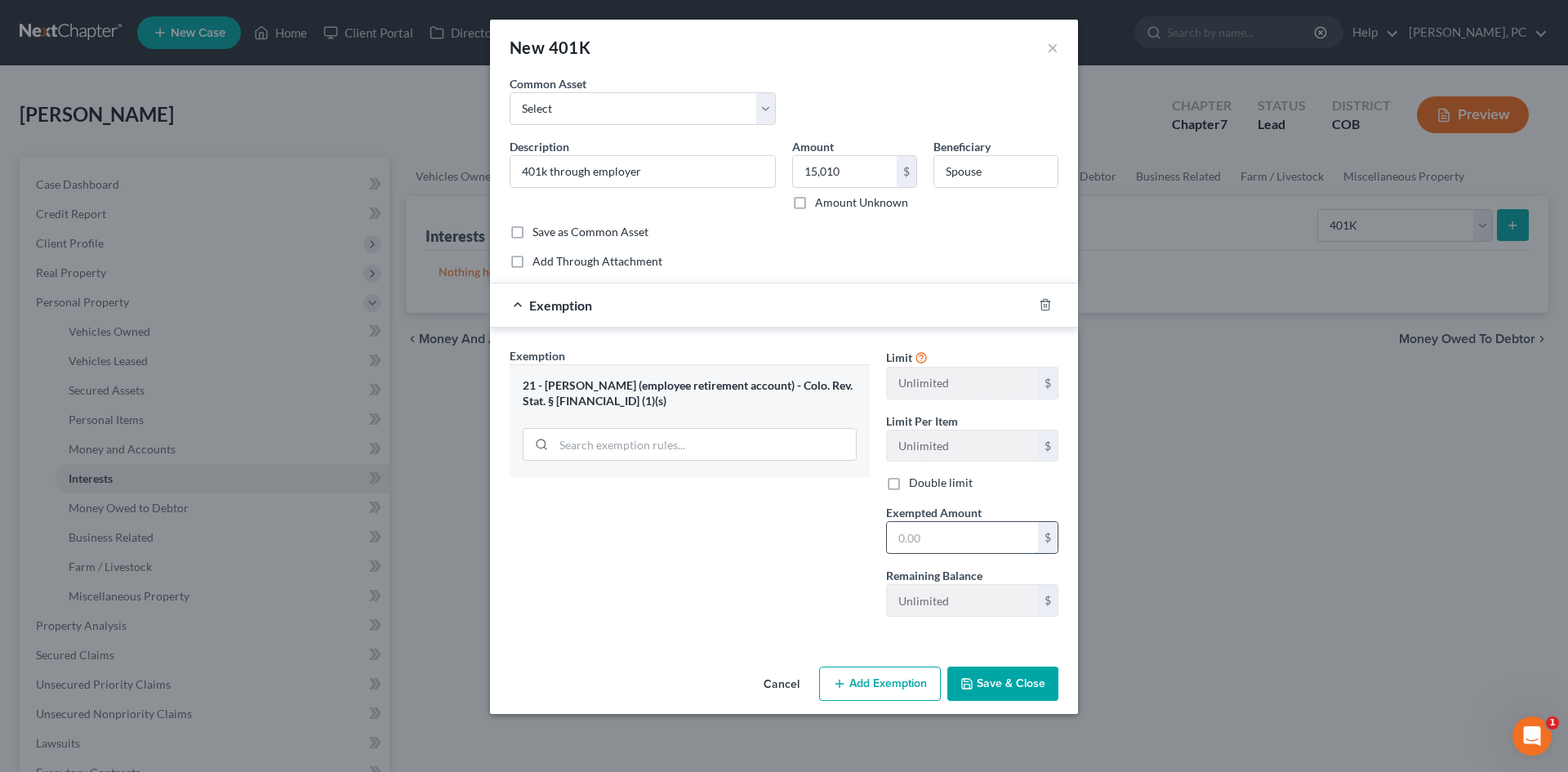
click at [1009, 525] on input "text" at bounding box center [962, 537] width 151 height 31
click at [991, 684] on button "Save & Close" at bounding box center [1002, 684] width 111 height 35
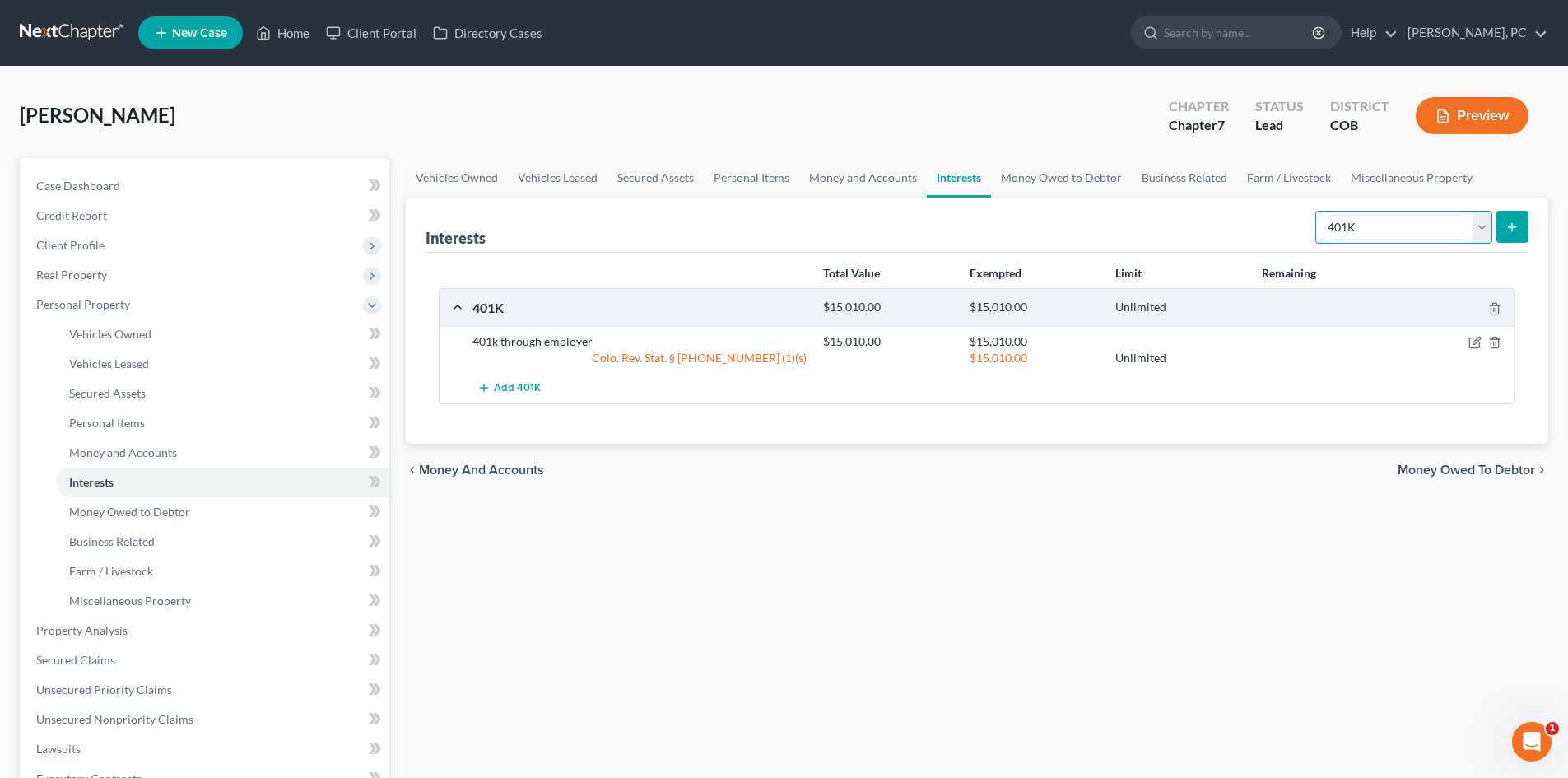
click at [1397, 222] on select "Select Interest Type 401K Annuity Bond Education IRA Government Bond Government…" at bounding box center [1403, 227] width 177 height 33
click at [1317, 211] on select "Select Interest Type 401K Annuity Bond Education IRA Government Bond Government…" at bounding box center [1403, 227] width 177 height 33
click at [1506, 230] on icon "submit" at bounding box center [1512, 227] width 13 height 13
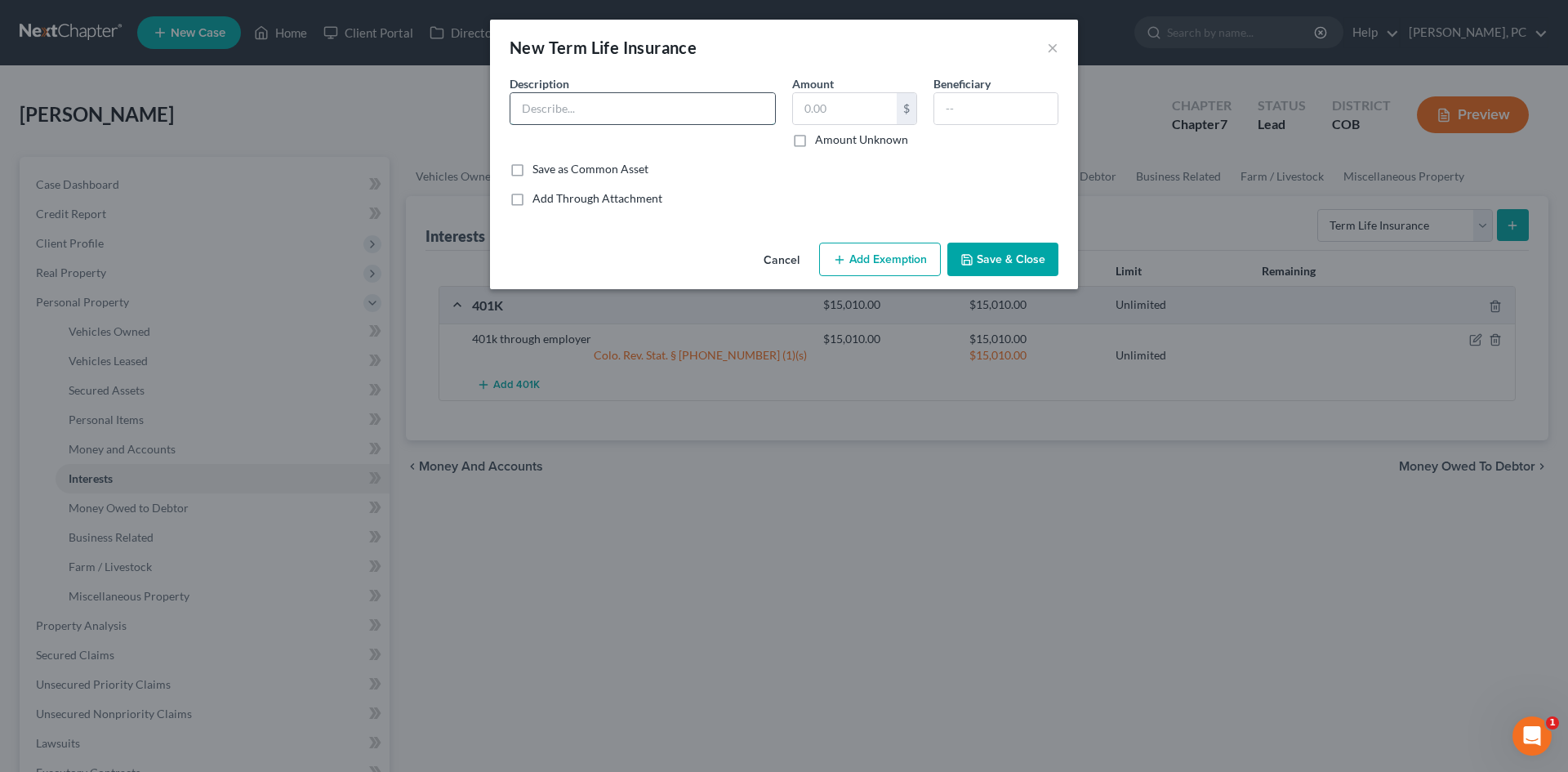
click at [621, 108] on input "text" at bounding box center [642, 108] width 264 height 31
click at [1020, 265] on button "Save & Close" at bounding box center [1002, 260] width 111 height 35
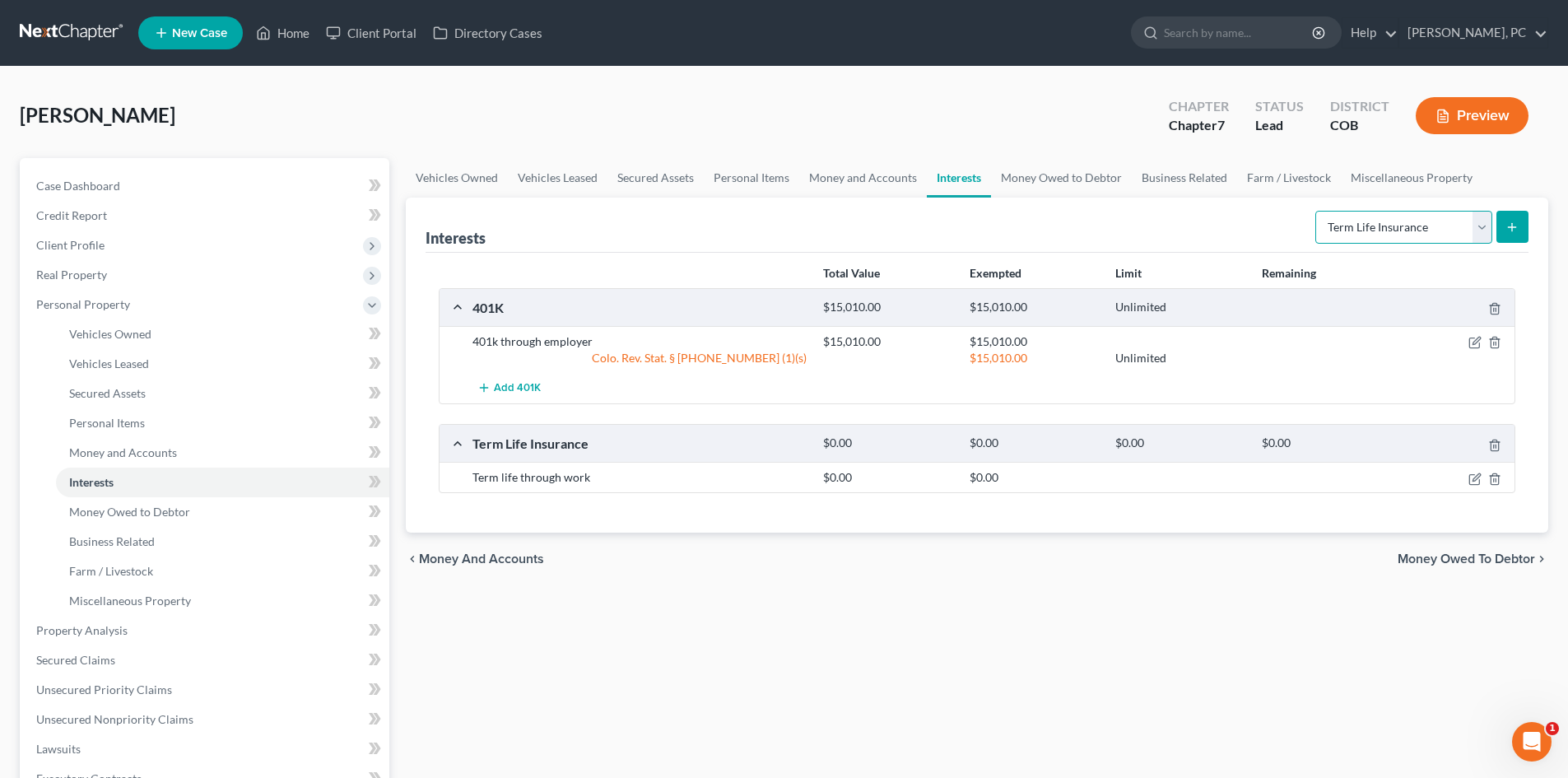
click at [1334, 240] on select "Select Interest Type 401K Annuity Bond Education IRA Government Bond Government…" at bounding box center [1403, 227] width 177 height 33
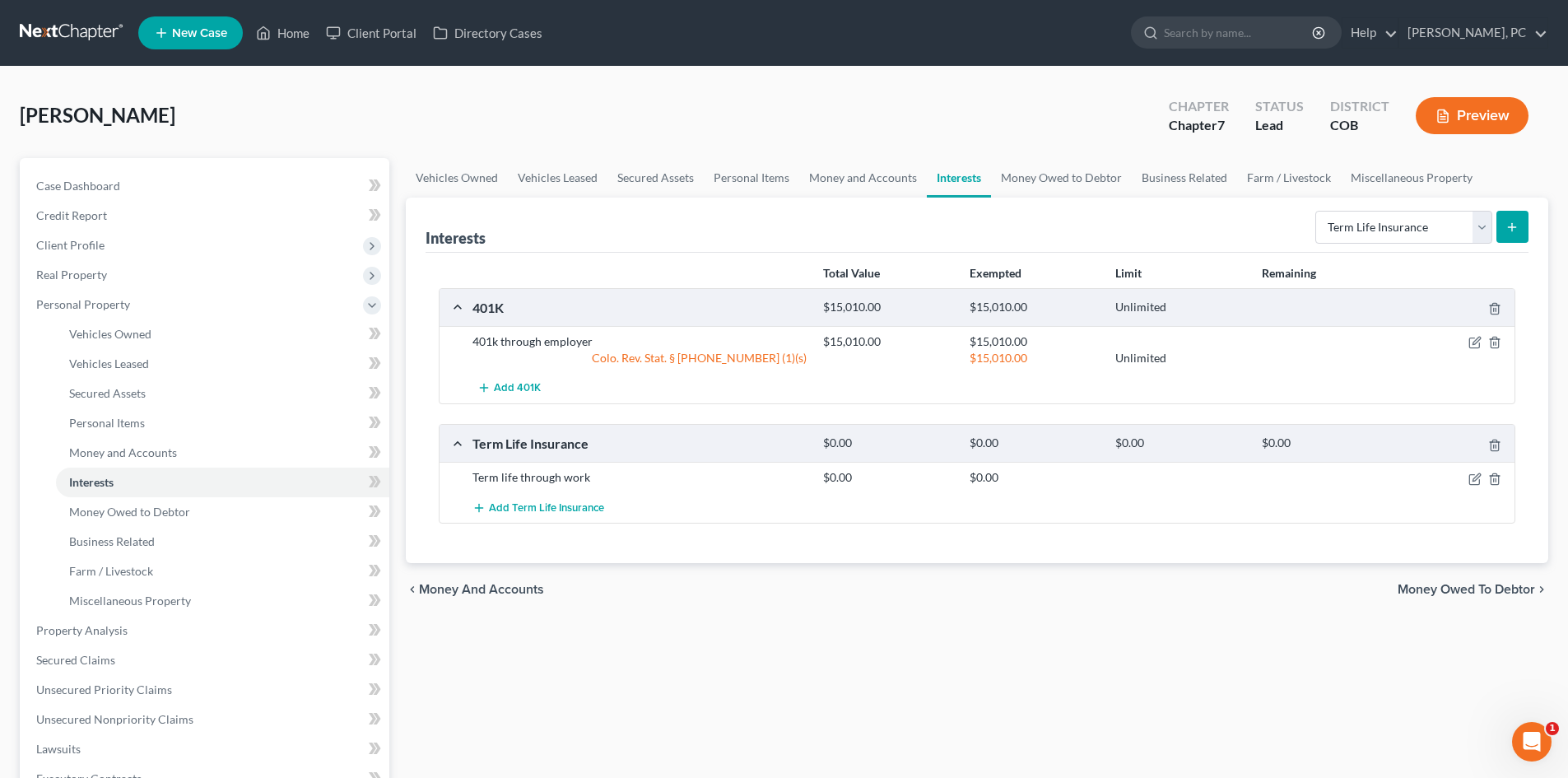
click at [1030, 227] on div "Interests Select Interest Type 401K Annuity Bond Education IRA Government Bond …" at bounding box center [977, 225] width 1104 height 55
drag, startPoint x: 145, startPoint y: 513, endPoint x: 195, endPoint y: 505, distance: 50.6
click at [145, 513] on span "Money Owed to Debtor" at bounding box center [129, 511] width 121 height 14
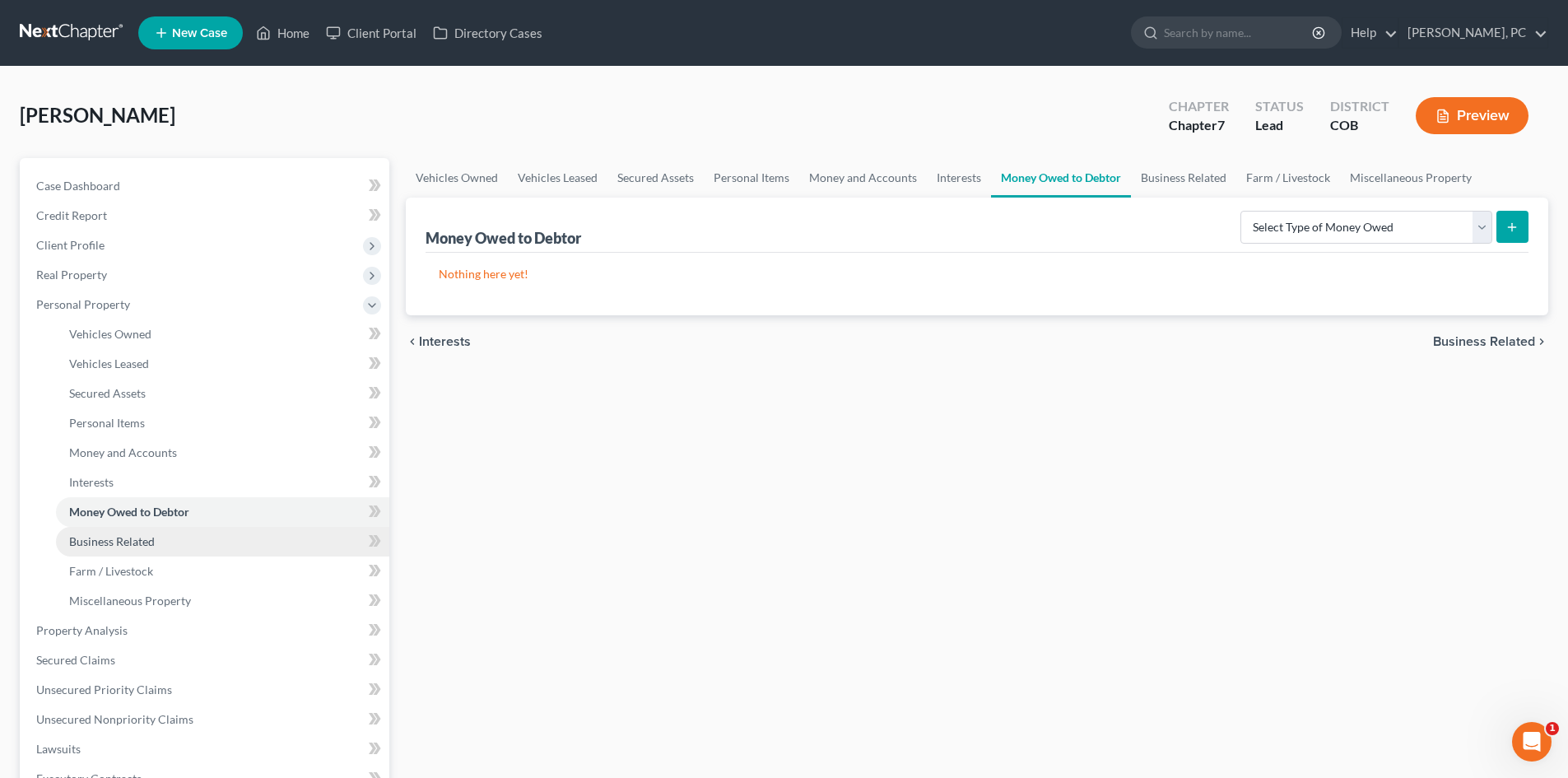
click at [126, 536] on span "Business Related" at bounding box center [112, 541] width 86 height 14
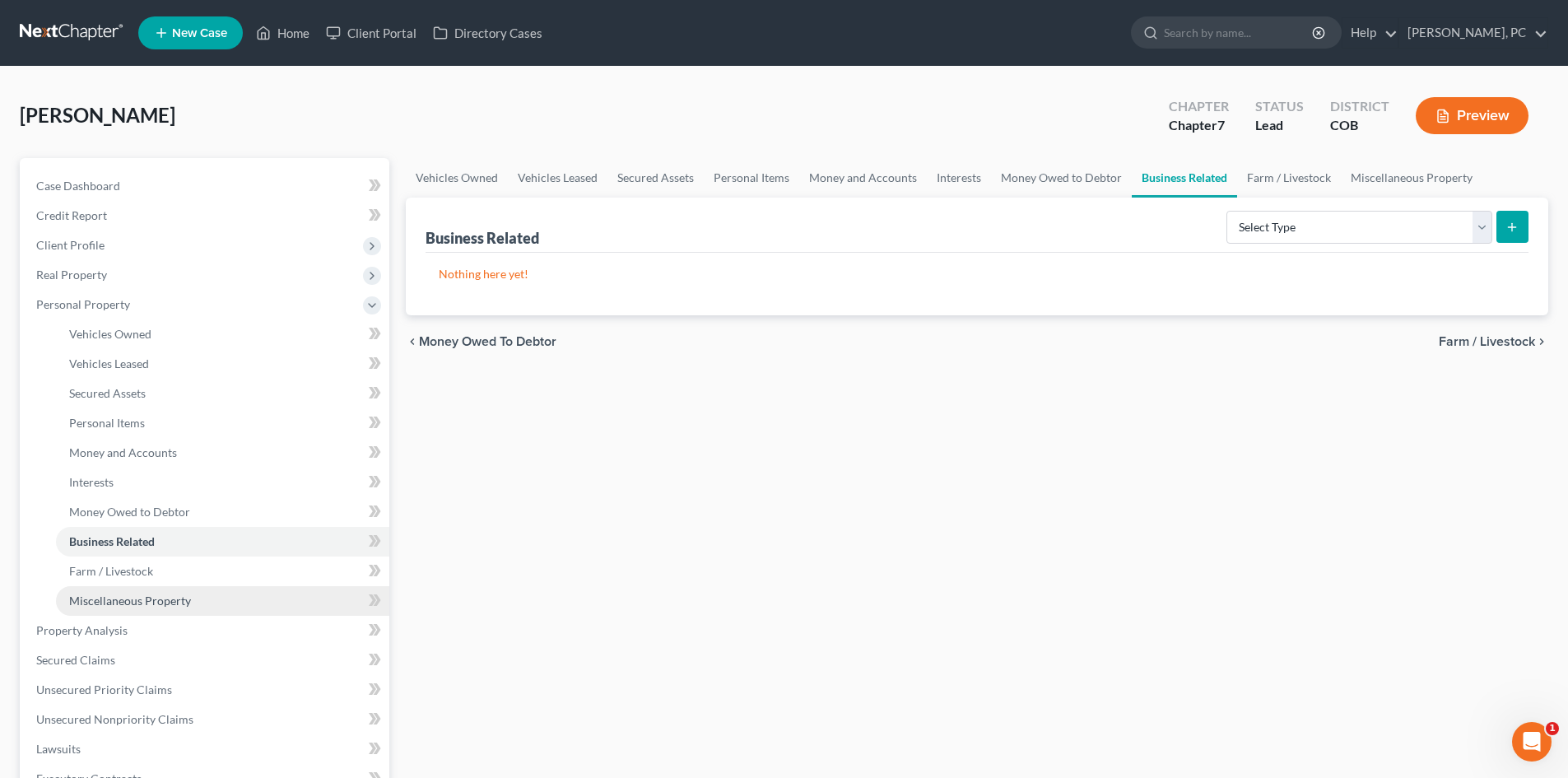
click at [128, 601] on span "Miscellaneous Property" at bounding box center [130, 600] width 122 height 14
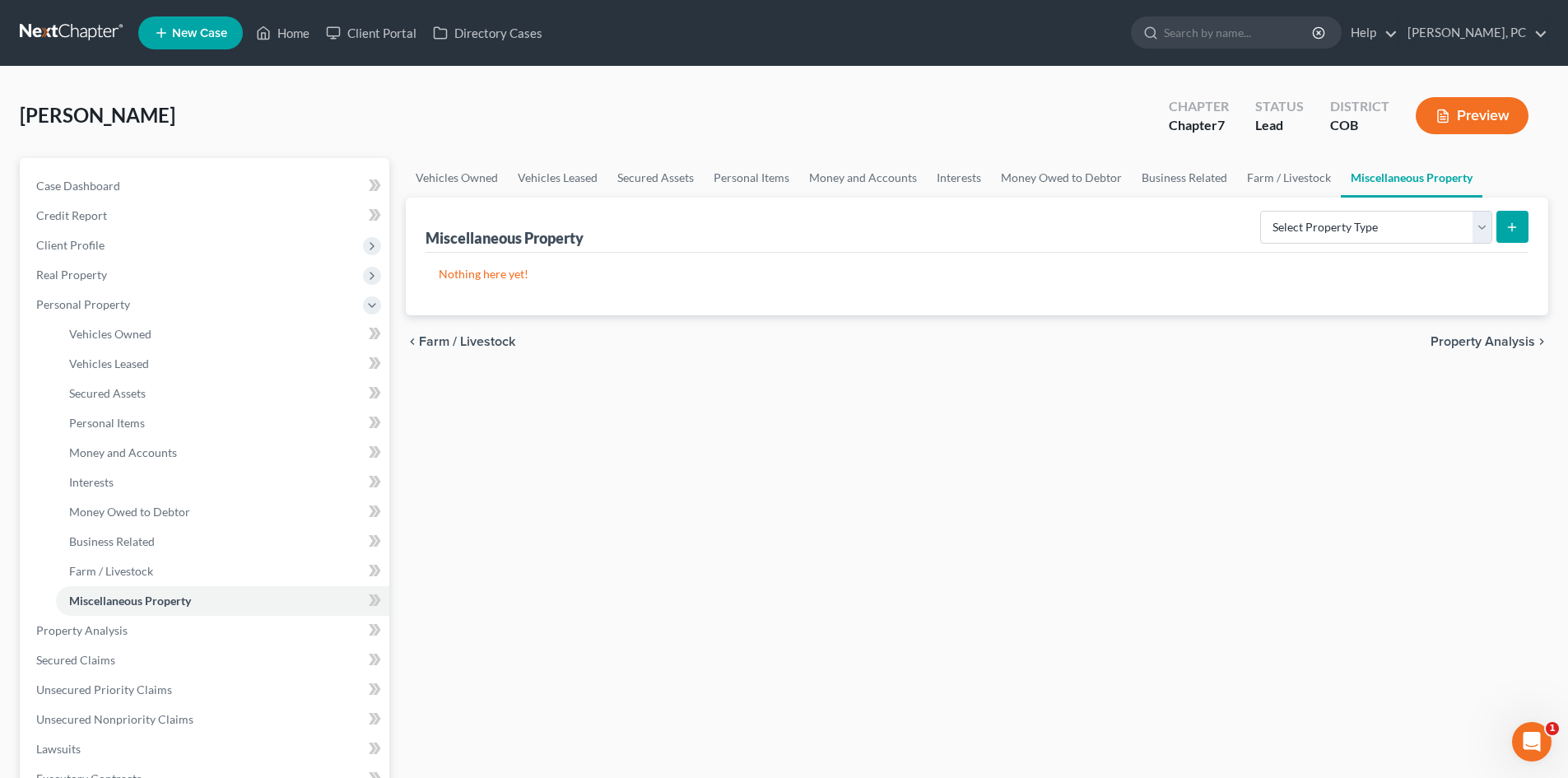
scroll to position [82, 0]
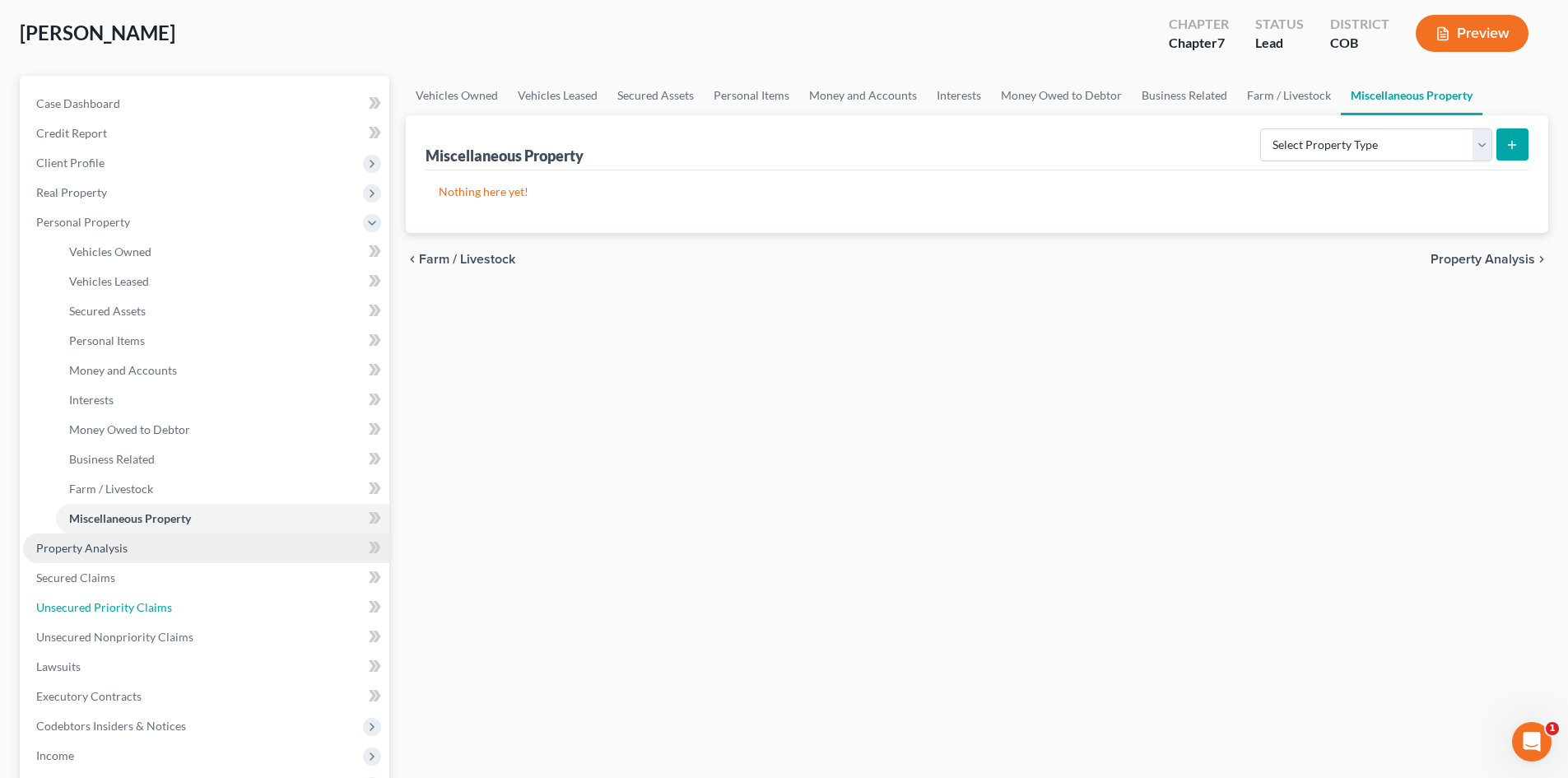
click at [118, 607] on span "Unsecured Priority Claims" at bounding box center [104, 607] width 136 height 14
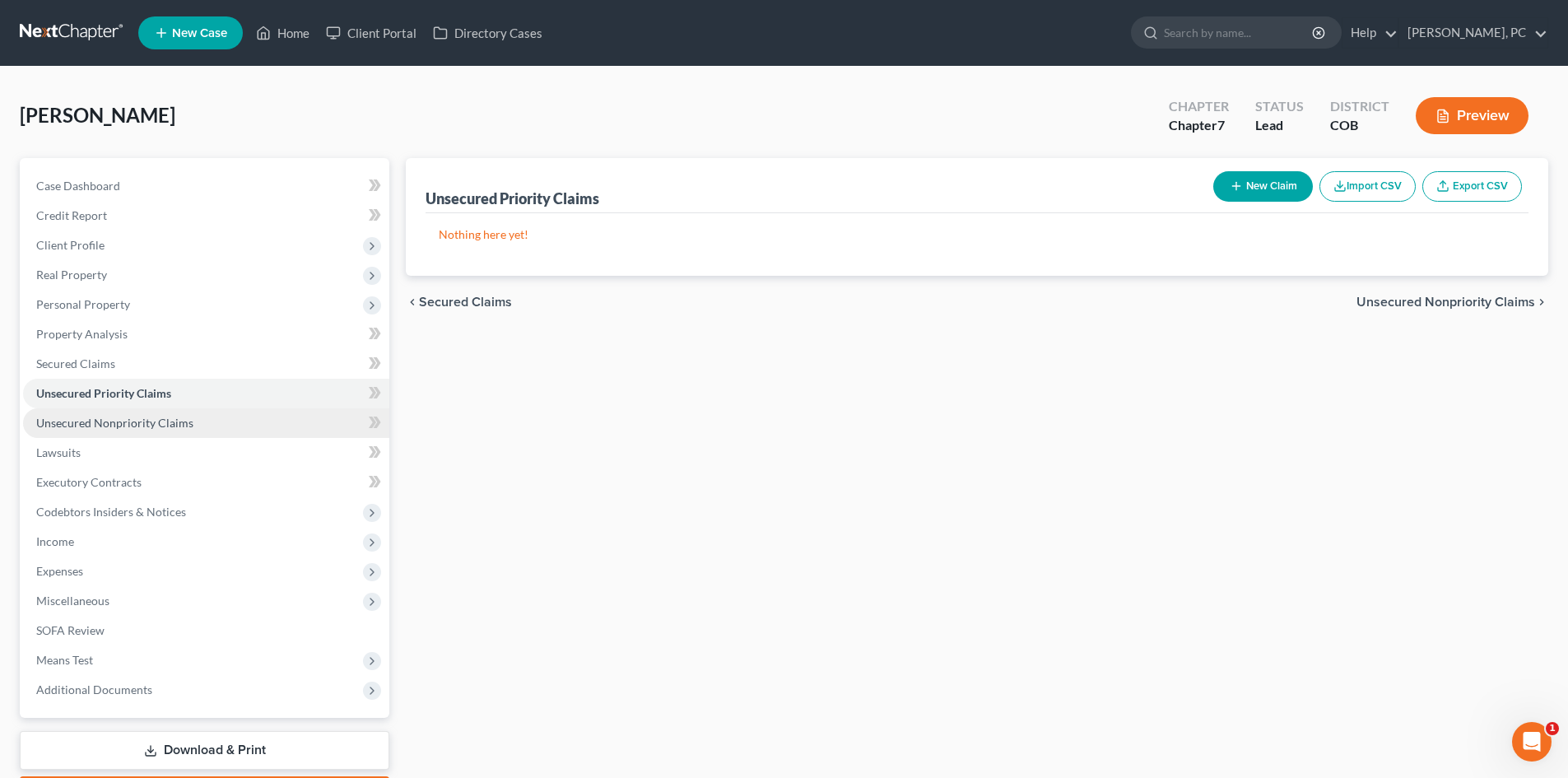
click at [142, 419] on span "Unsecured Nonpriority Claims" at bounding box center [114, 422] width 157 height 14
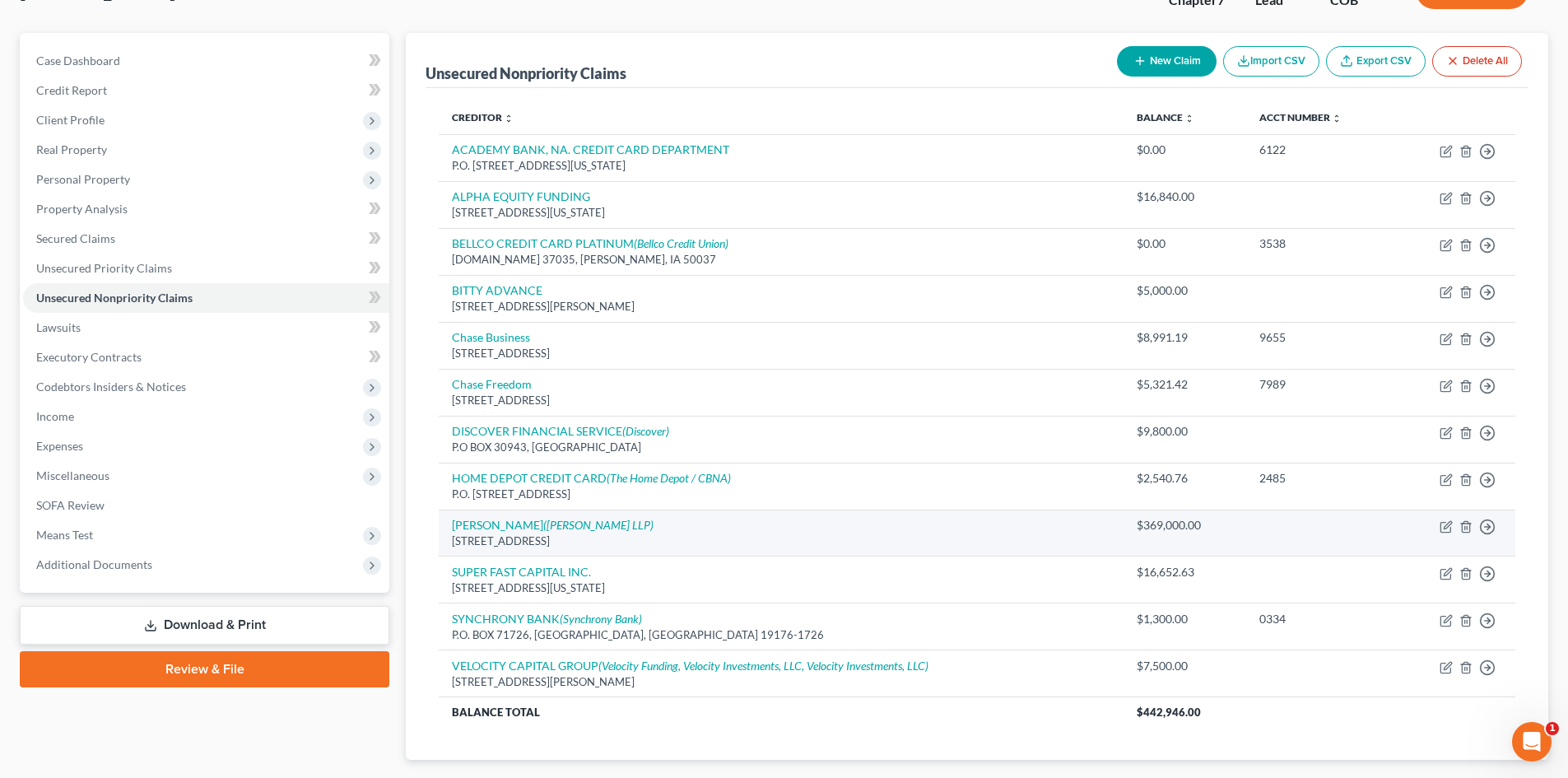
scroll to position [165, 0]
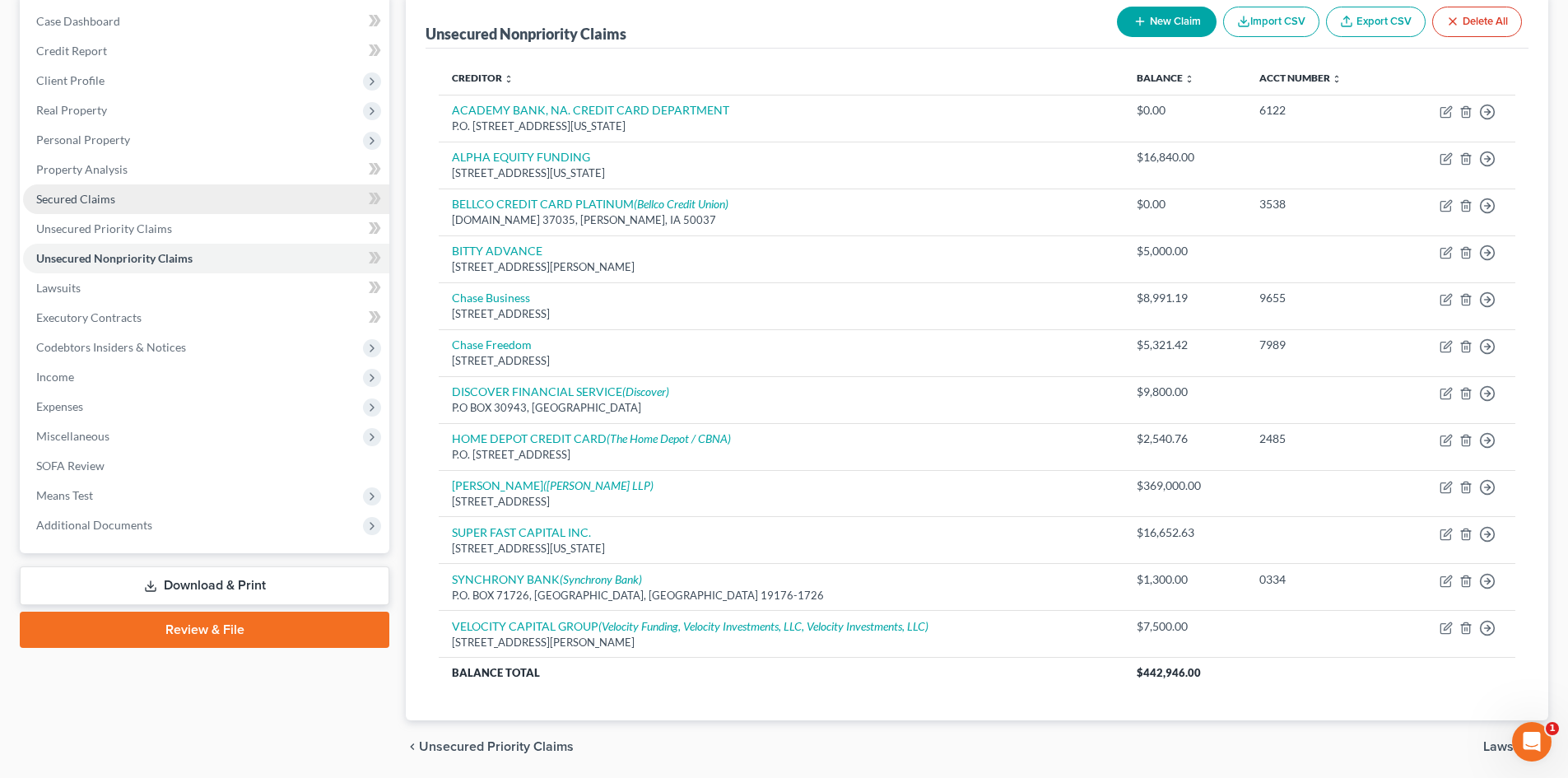
click at [111, 199] on span "Secured Claims" at bounding box center [75, 199] width 79 height 14
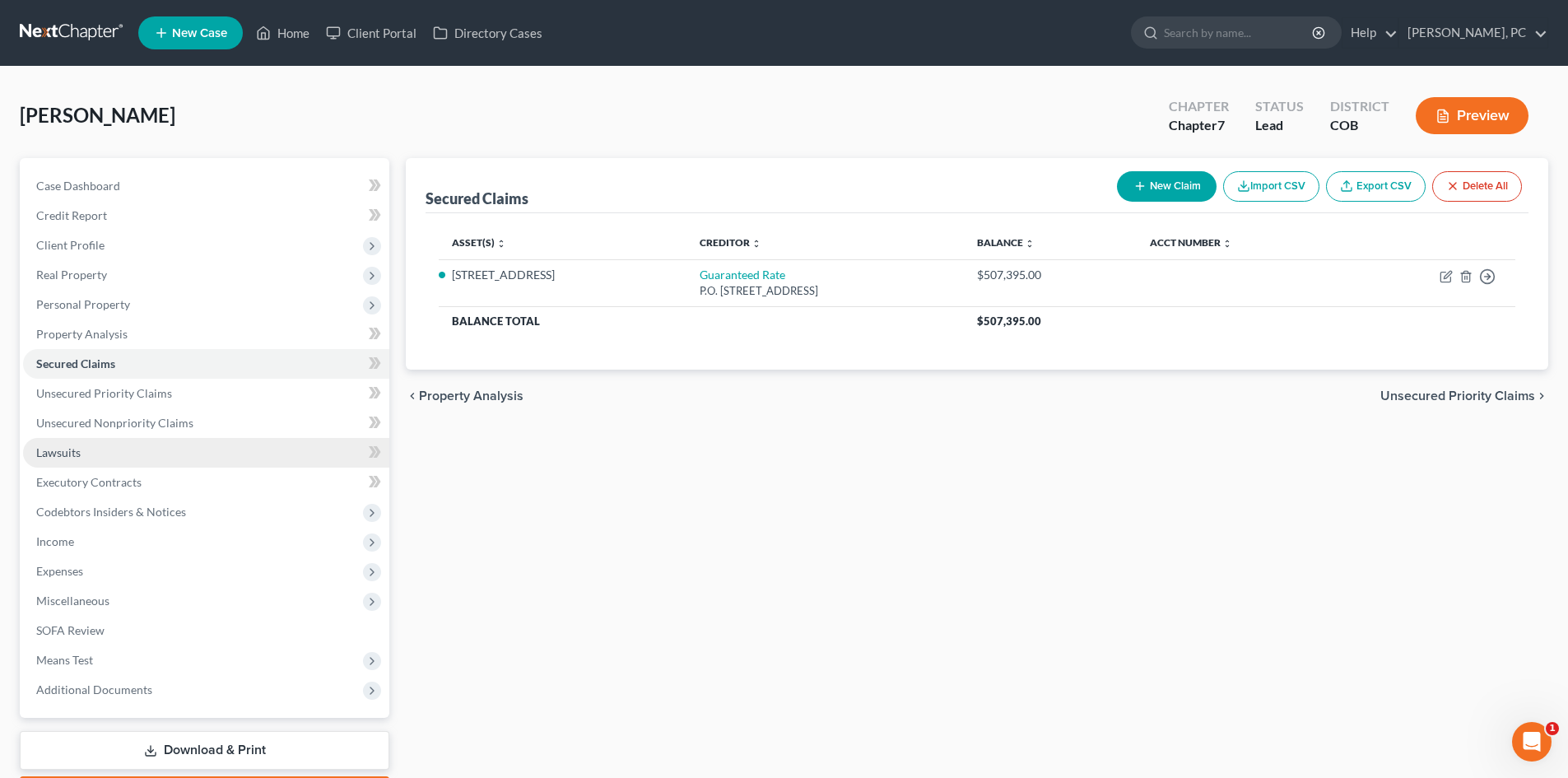
click at [65, 445] on span "Lawsuits" at bounding box center [58, 452] width 45 height 14
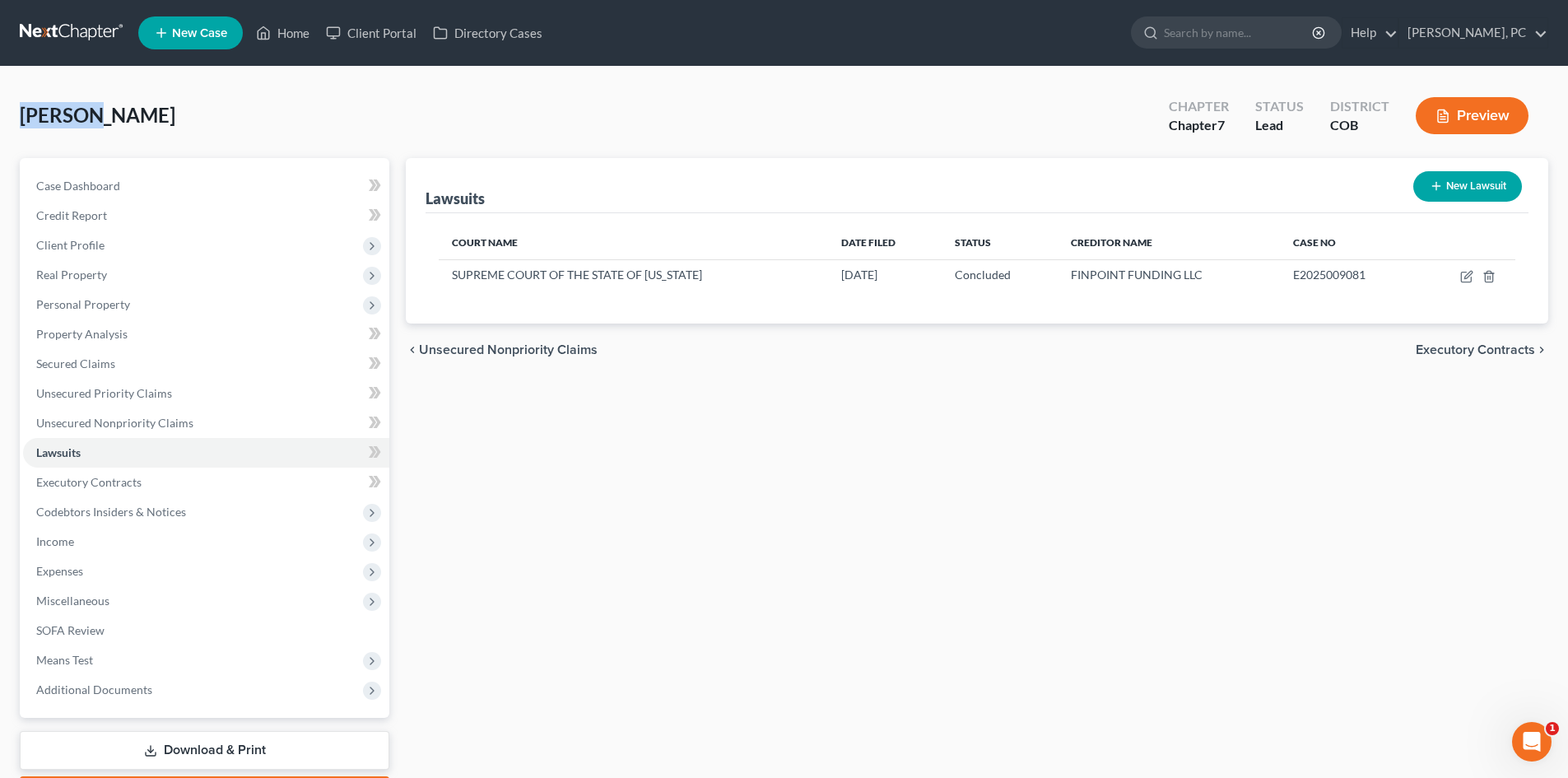
drag, startPoint x: 21, startPoint y: 110, endPoint x: 97, endPoint y: 116, distance: 76.2
click at [97, 116] on span "[PERSON_NAME]" at bounding box center [98, 115] width 156 height 24
copy span "Twumasi"
drag, startPoint x: 148, startPoint y: 418, endPoint x: 260, endPoint y: 420, distance: 112.0
click at [148, 418] on span "Unsecured Nonpriority Claims" at bounding box center [114, 422] width 157 height 14
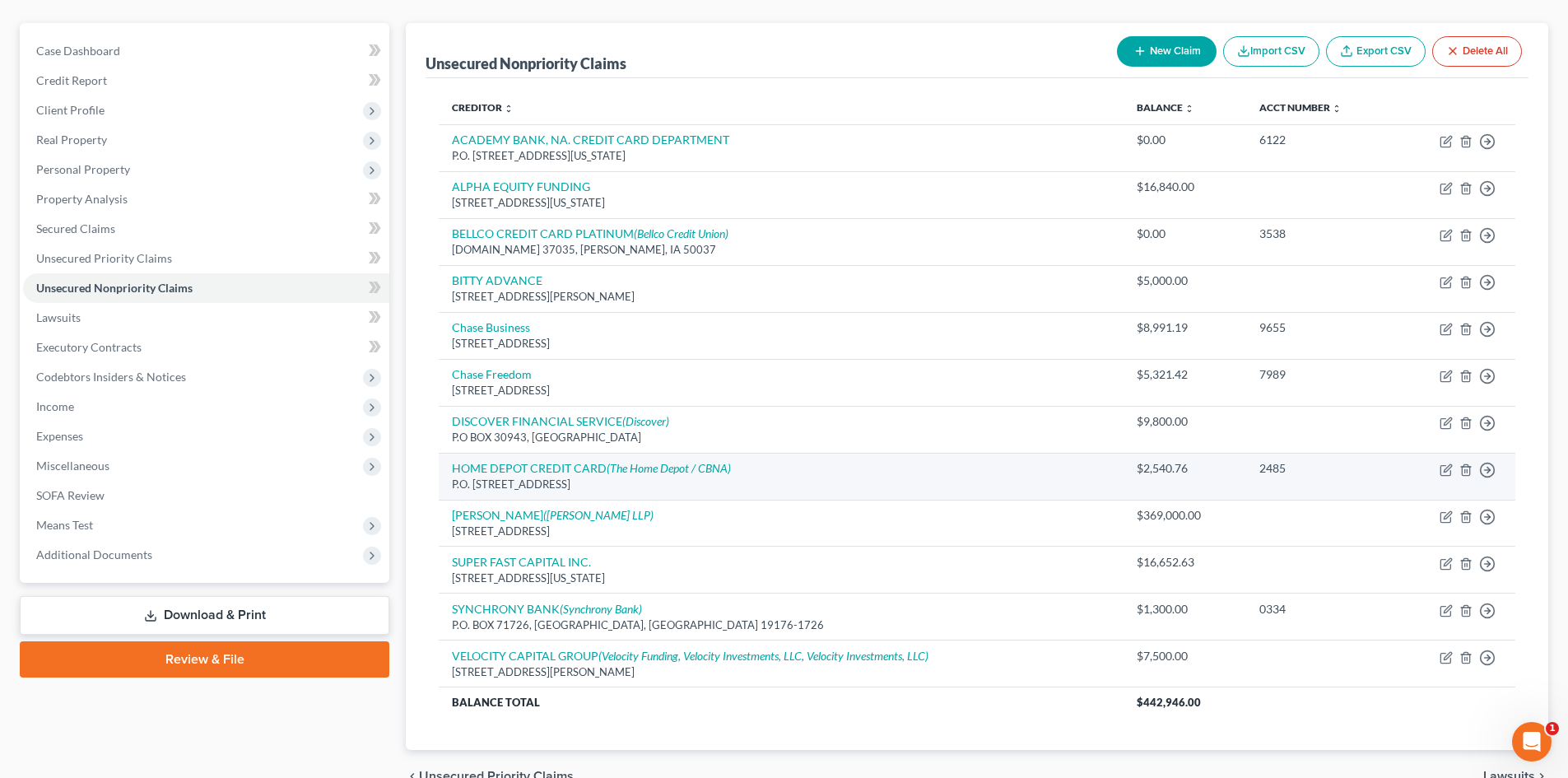
scroll to position [165, 0]
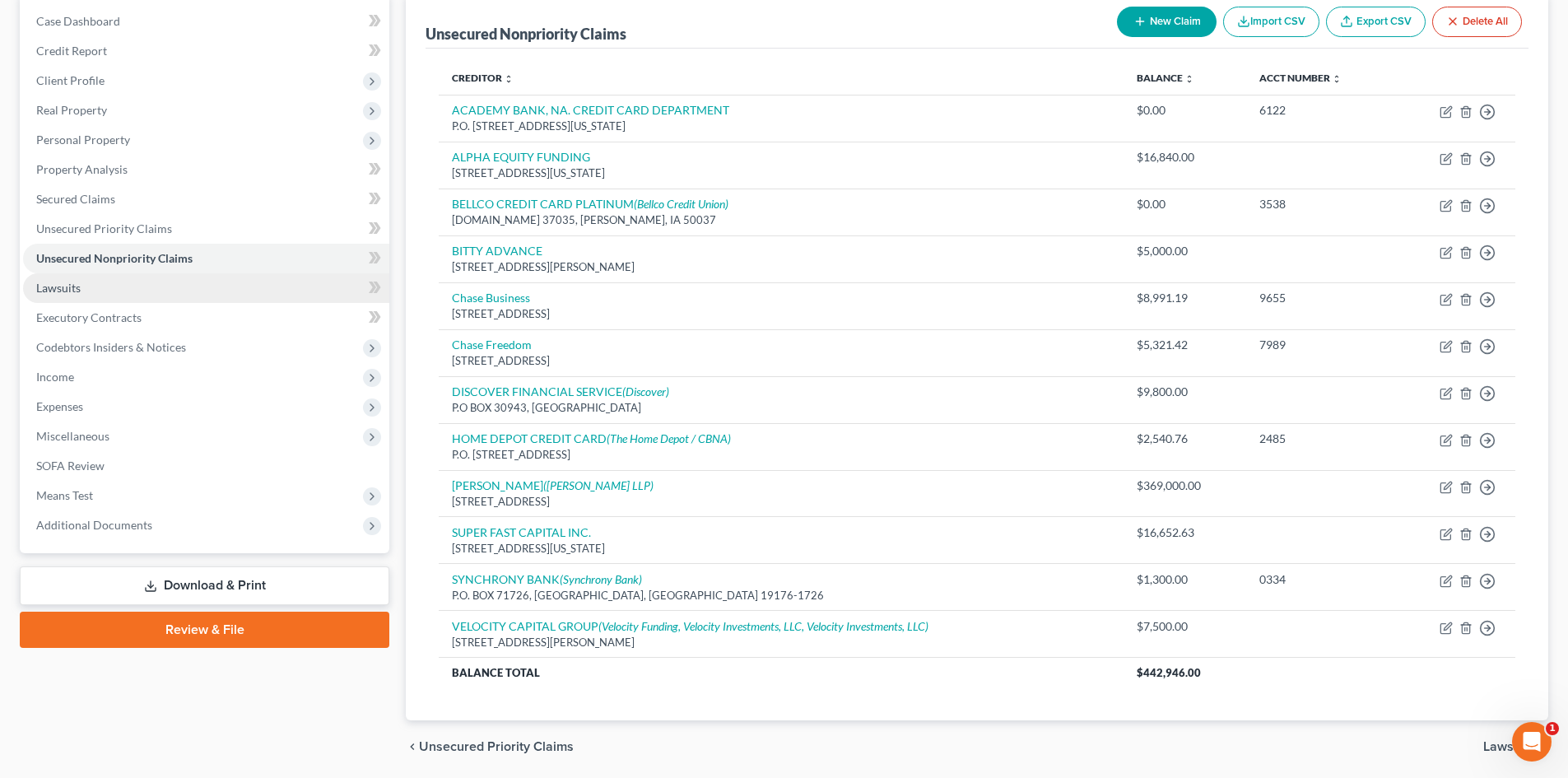
click at [59, 281] on span "Lawsuits" at bounding box center [58, 288] width 45 height 14
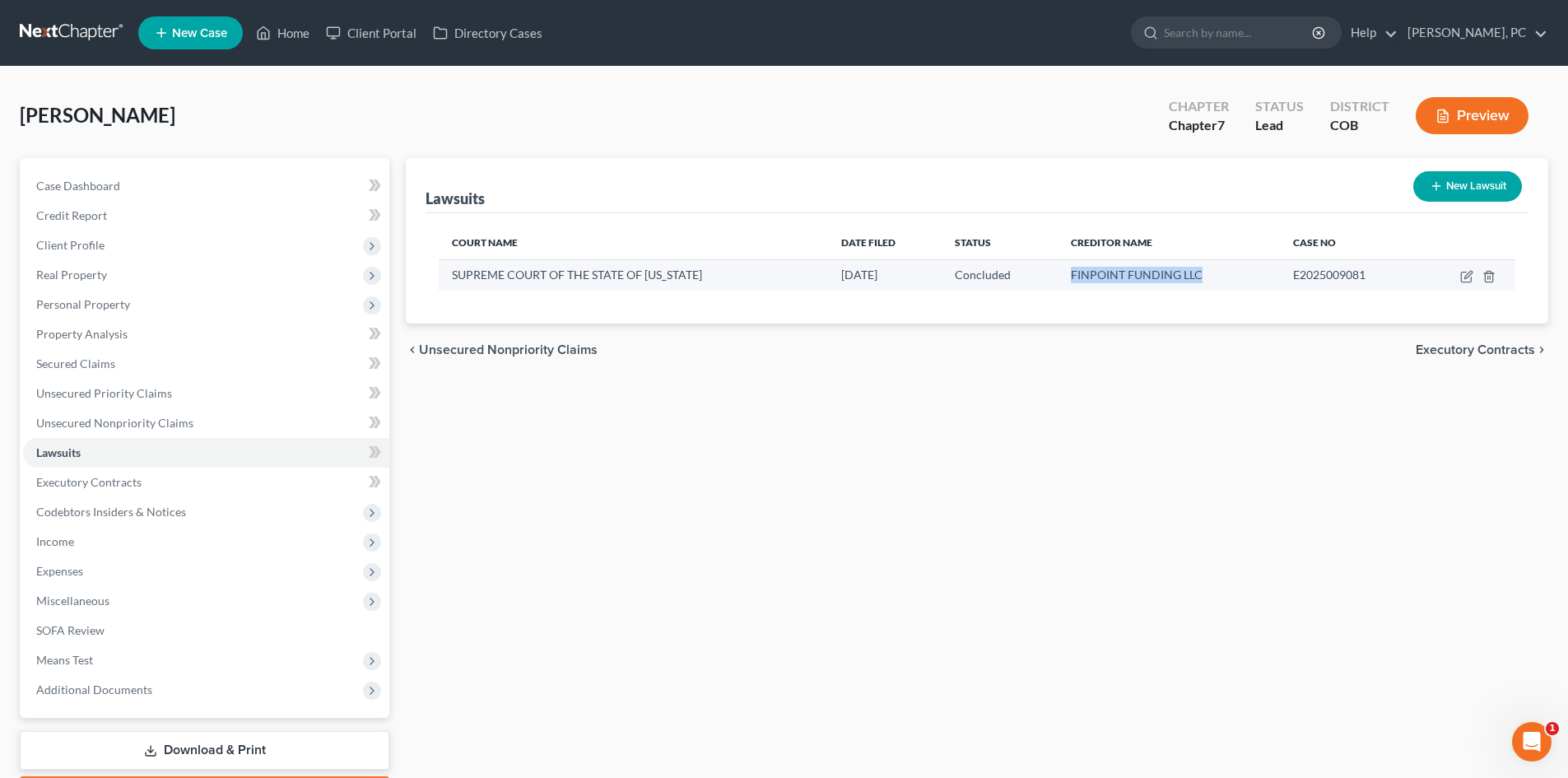
drag, startPoint x: 1076, startPoint y: 272, endPoint x: 1209, endPoint y: 279, distance: 133.2
click at [1209, 279] on div "FINPOINT FUNDING LLC" at bounding box center [1169, 275] width 196 height 16
copy span "FINPOINT FUNDING LLC"
click at [138, 411] on link "Unsecured Nonpriority Claims" at bounding box center [206, 423] width 367 height 30
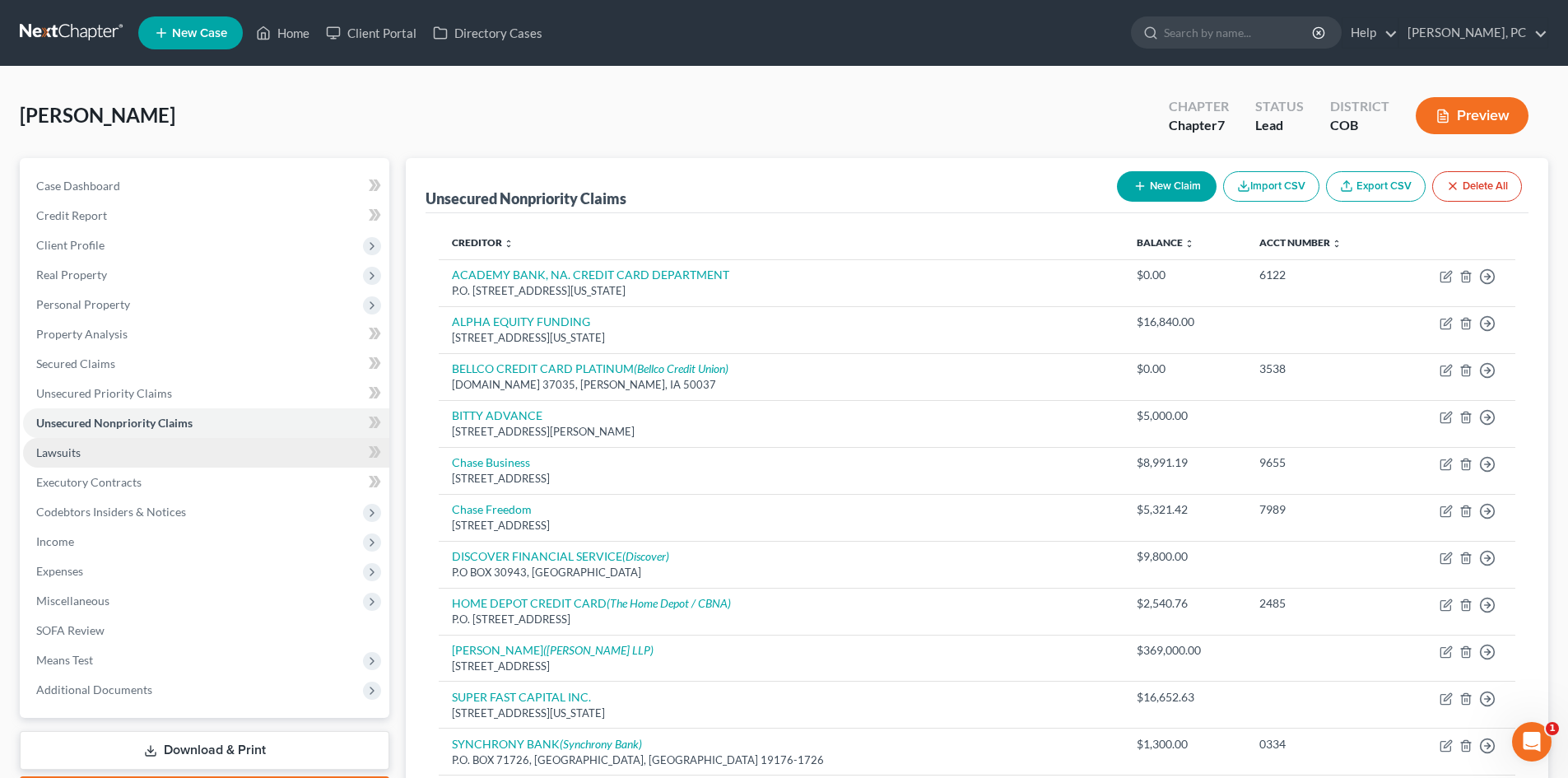
click at [59, 447] on span "Lawsuits" at bounding box center [58, 452] width 45 height 14
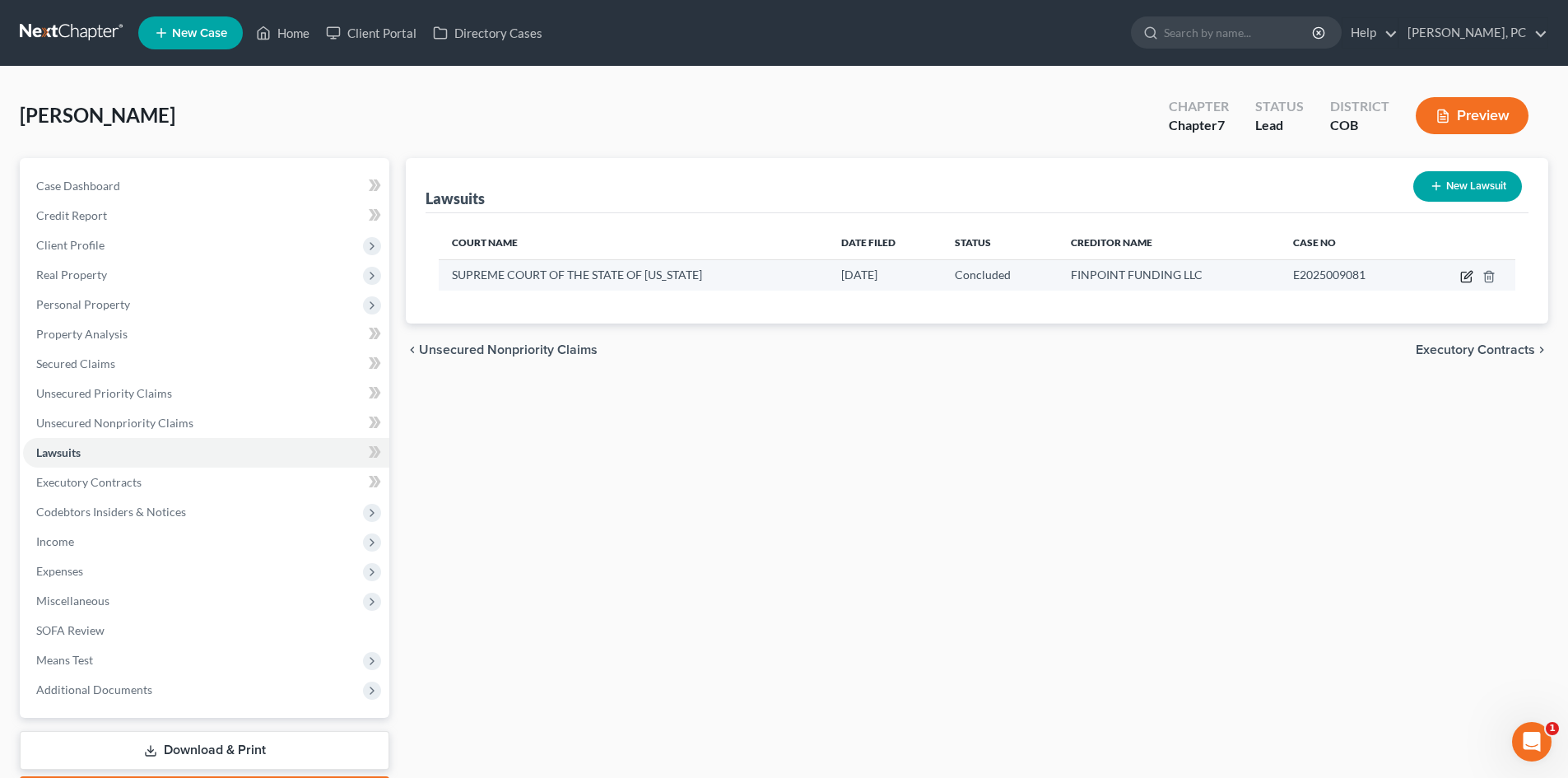
click at [1468, 275] on icon "button" at bounding box center [1467, 274] width 7 height 7
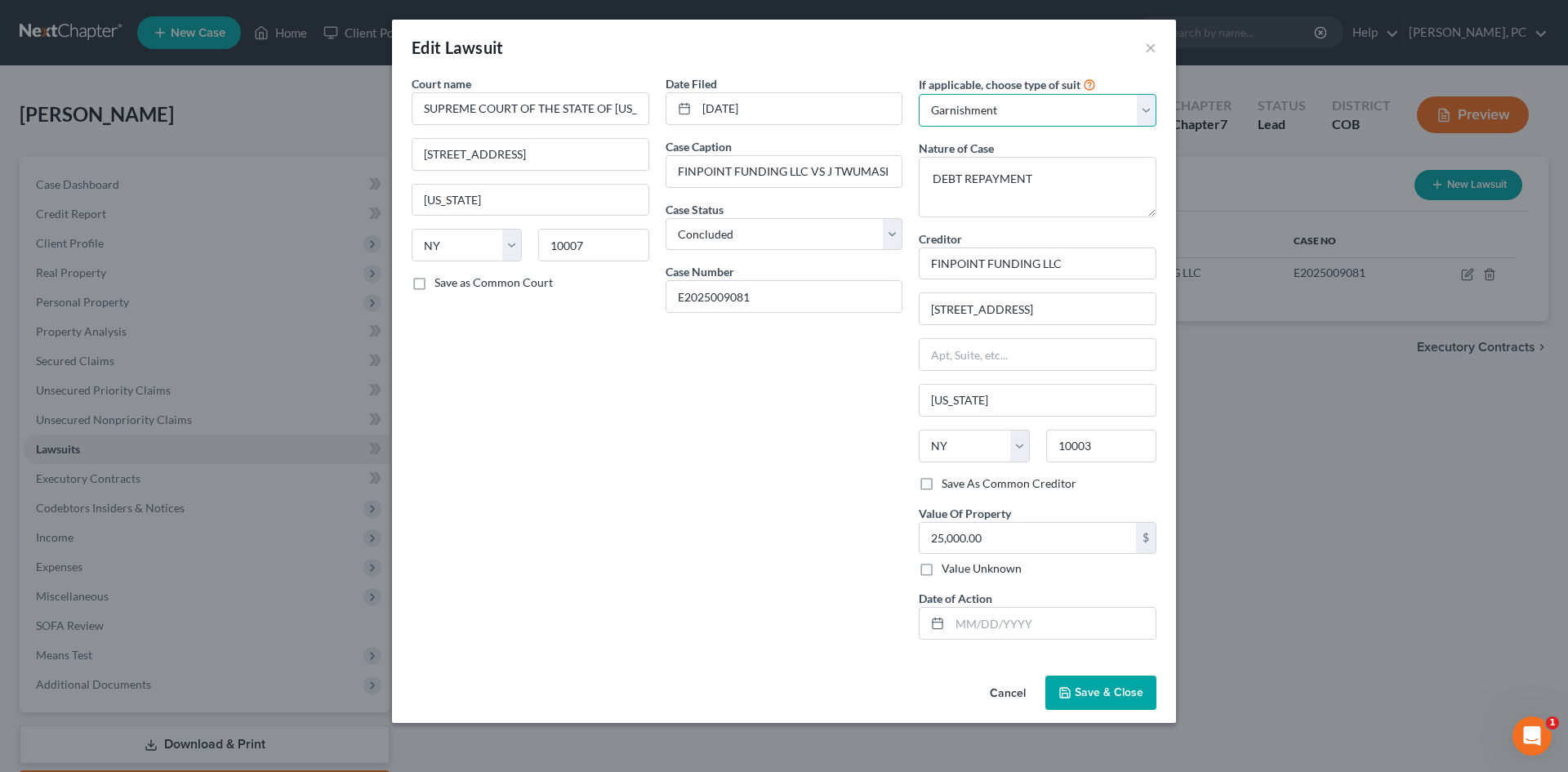
click at [1001, 109] on select "Select Repossession Garnishment Foreclosure Attached, Seized, Or Levied Other" at bounding box center [1037, 110] width 238 height 33
click at [918, 94] on select "Select Repossession Garnishment Foreclosure Attached, Seized, Or Levied Other" at bounding box center [1037, 110] width 238 height 33
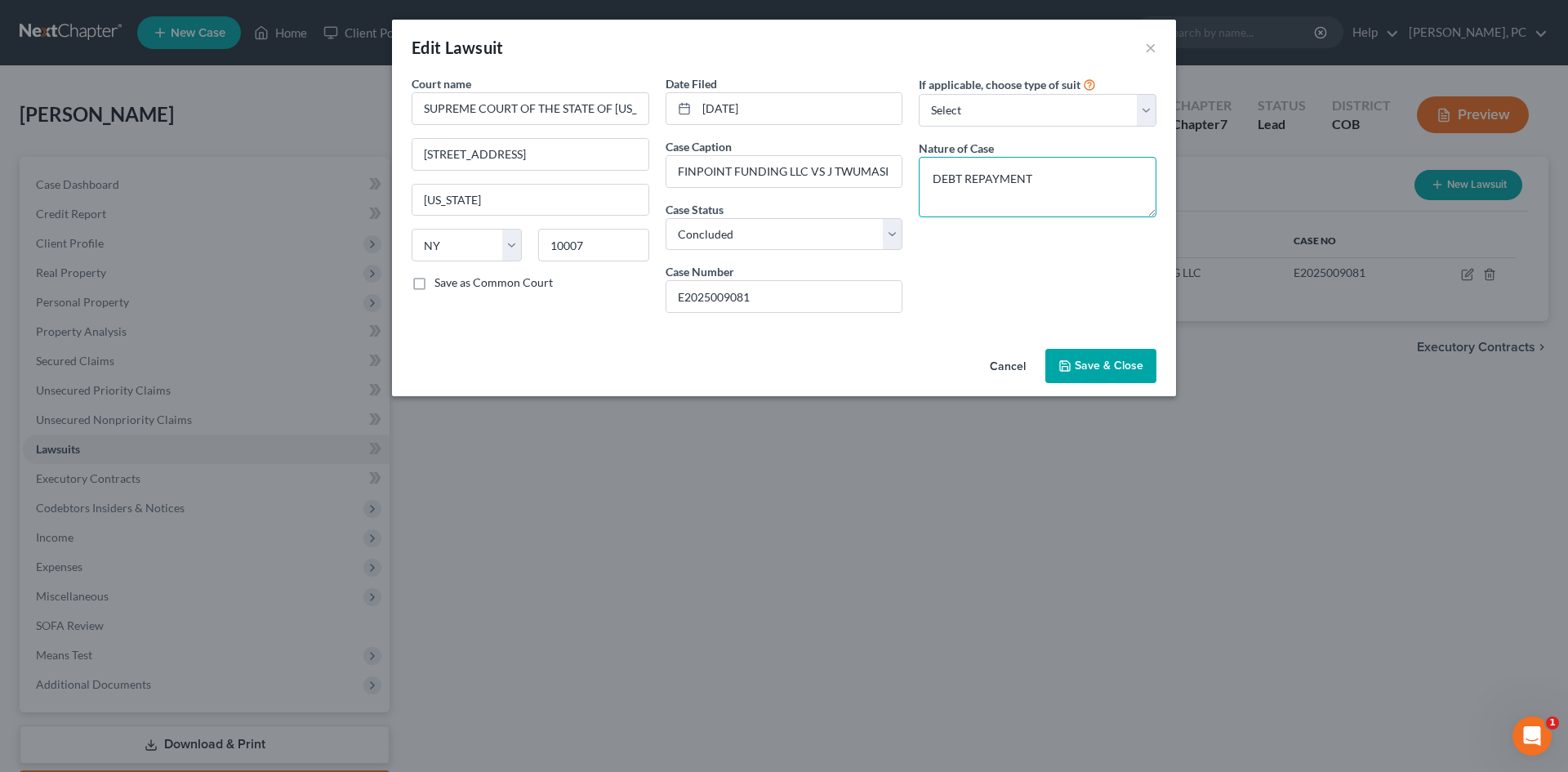
drag, startPoint x: 1048, startPoint y: 179, endPoint x: 533, endPoint y: 176, distance: 515.0
click at [537, 175] on div "Court name * SUPREME COURT OF THE STATE OF NEW YORK 60 Centre Street NEW YORK S…" at bounding box center [784, 200] width 761 height 251
click at [1103, 360] on span "Save & Close" at bounding box center [1108, 366] width 68 height 14
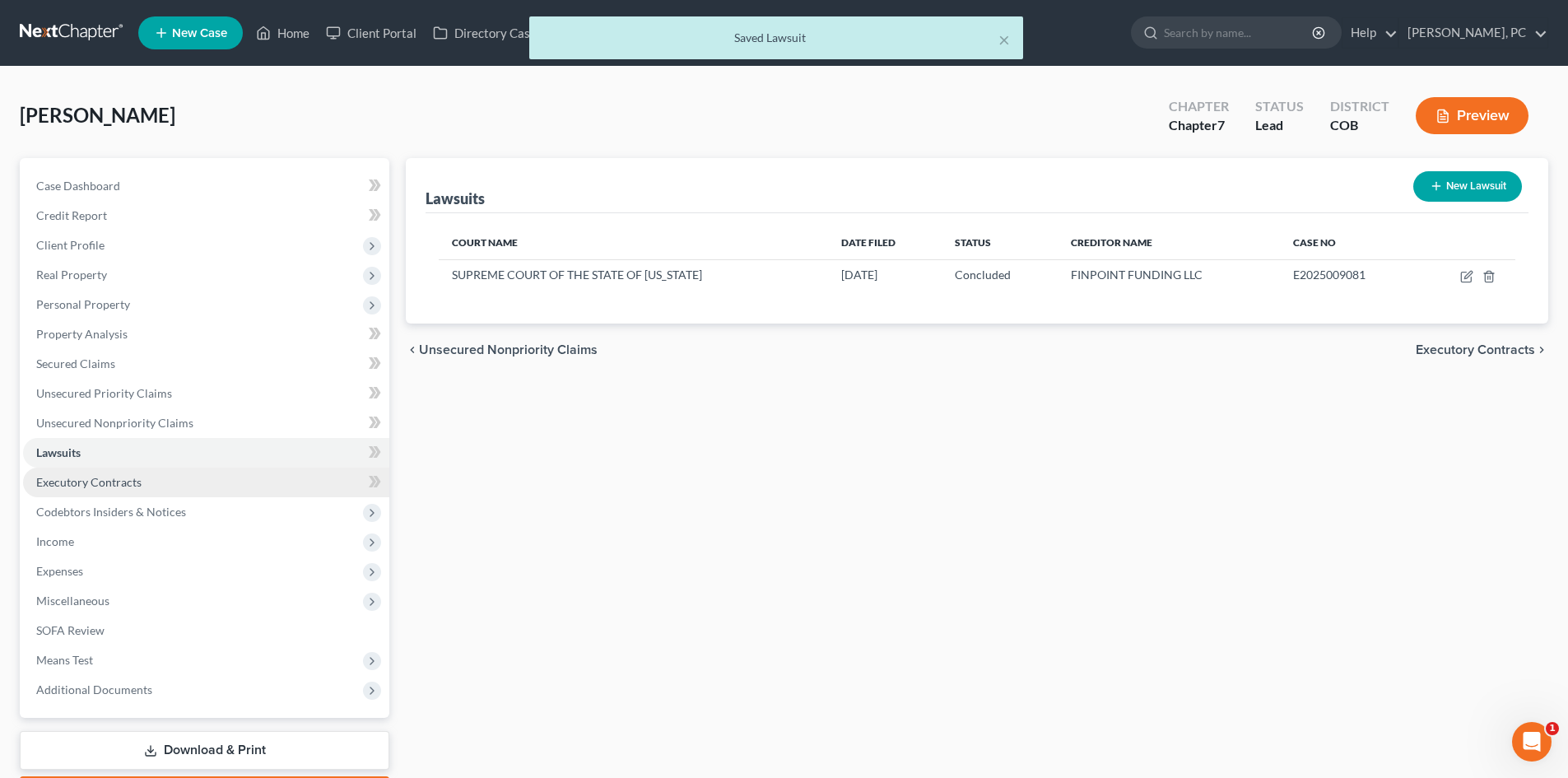
click at [106, 482] on span "Executory Contracts" at bounding box center [89, 482] width 106 height 14
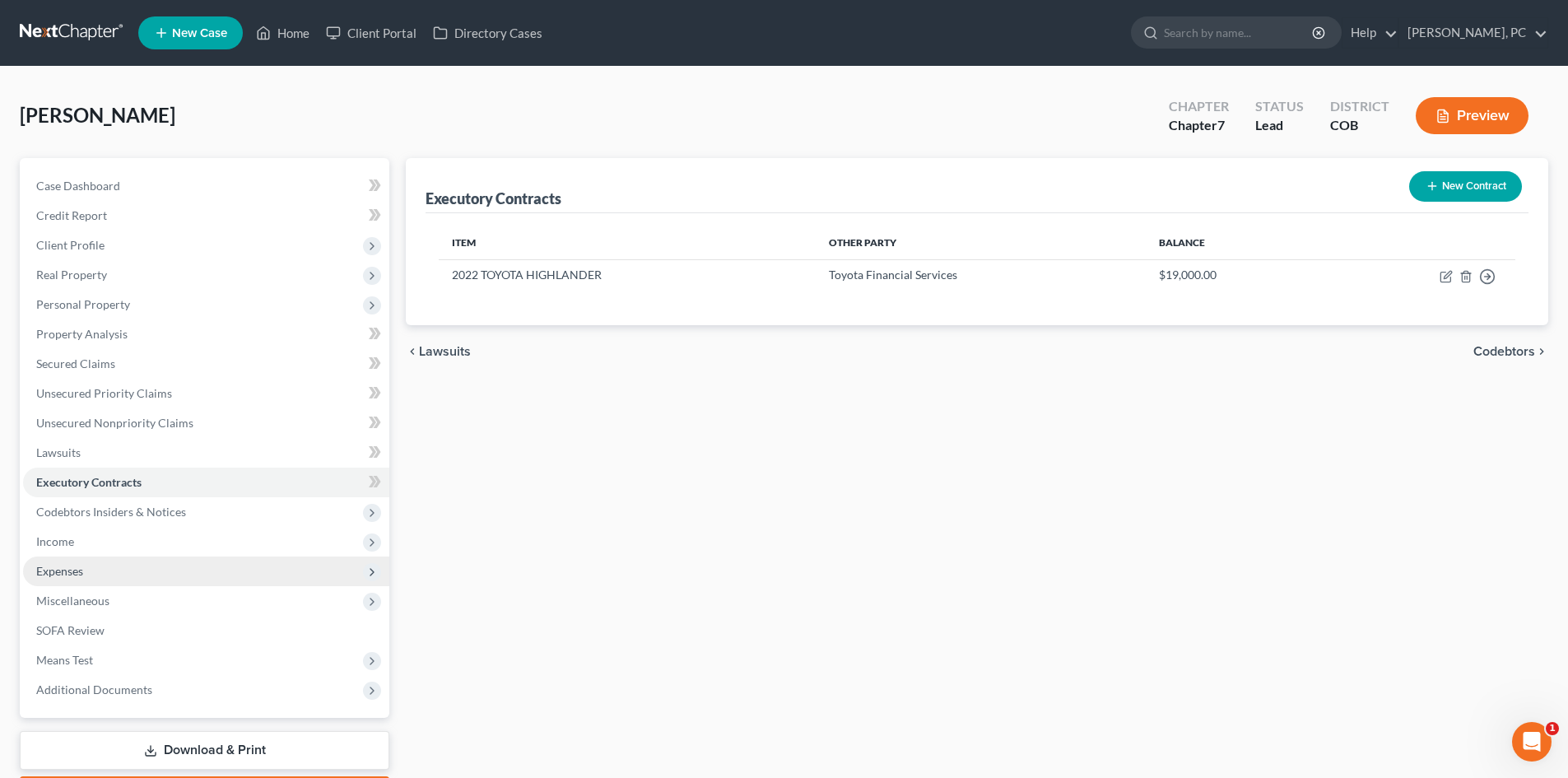
click at [70, 571] on span "Expenses" at bounding box center [59, 571] width 47 height 14
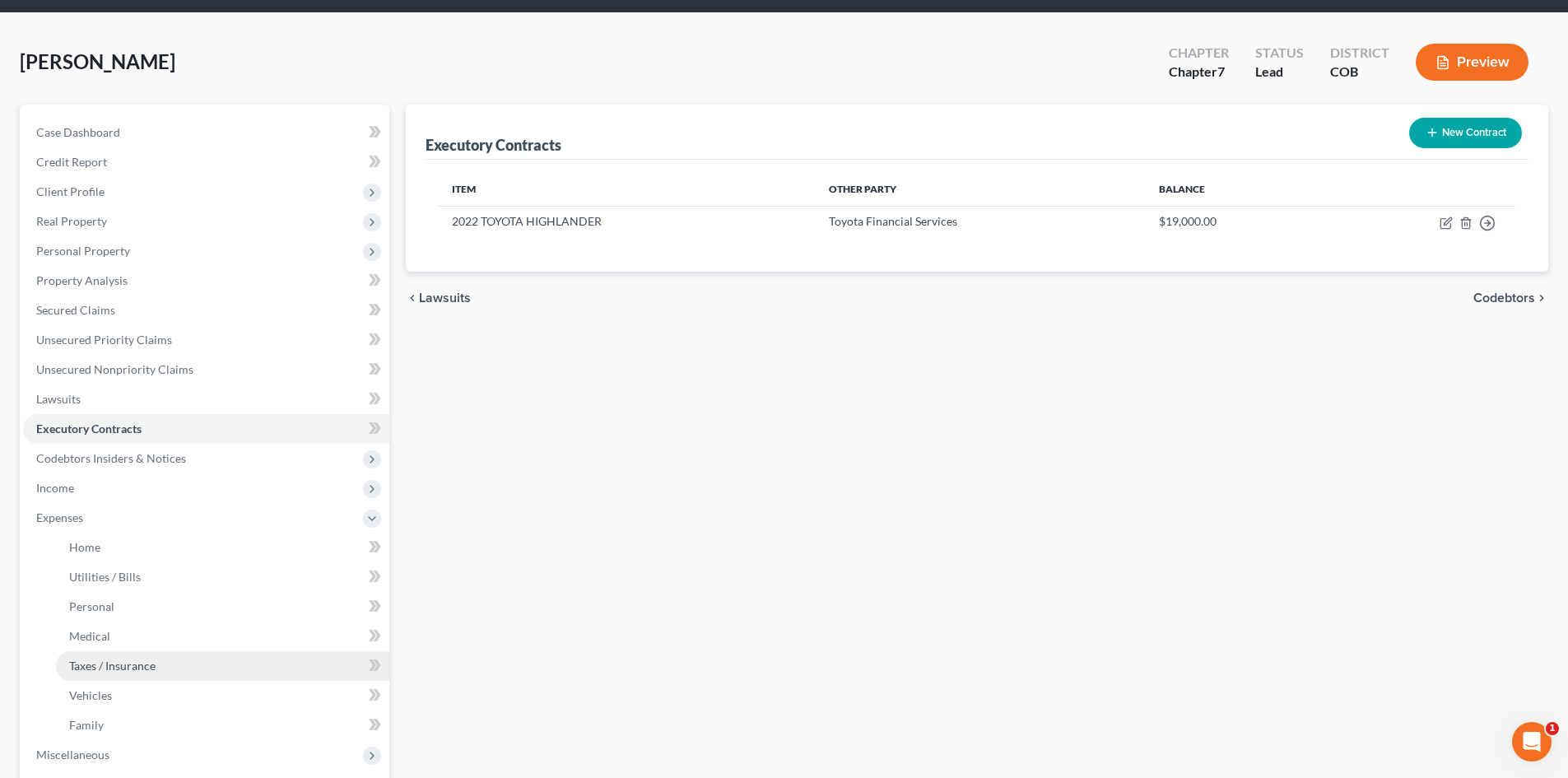
scroll to position [82, 0]
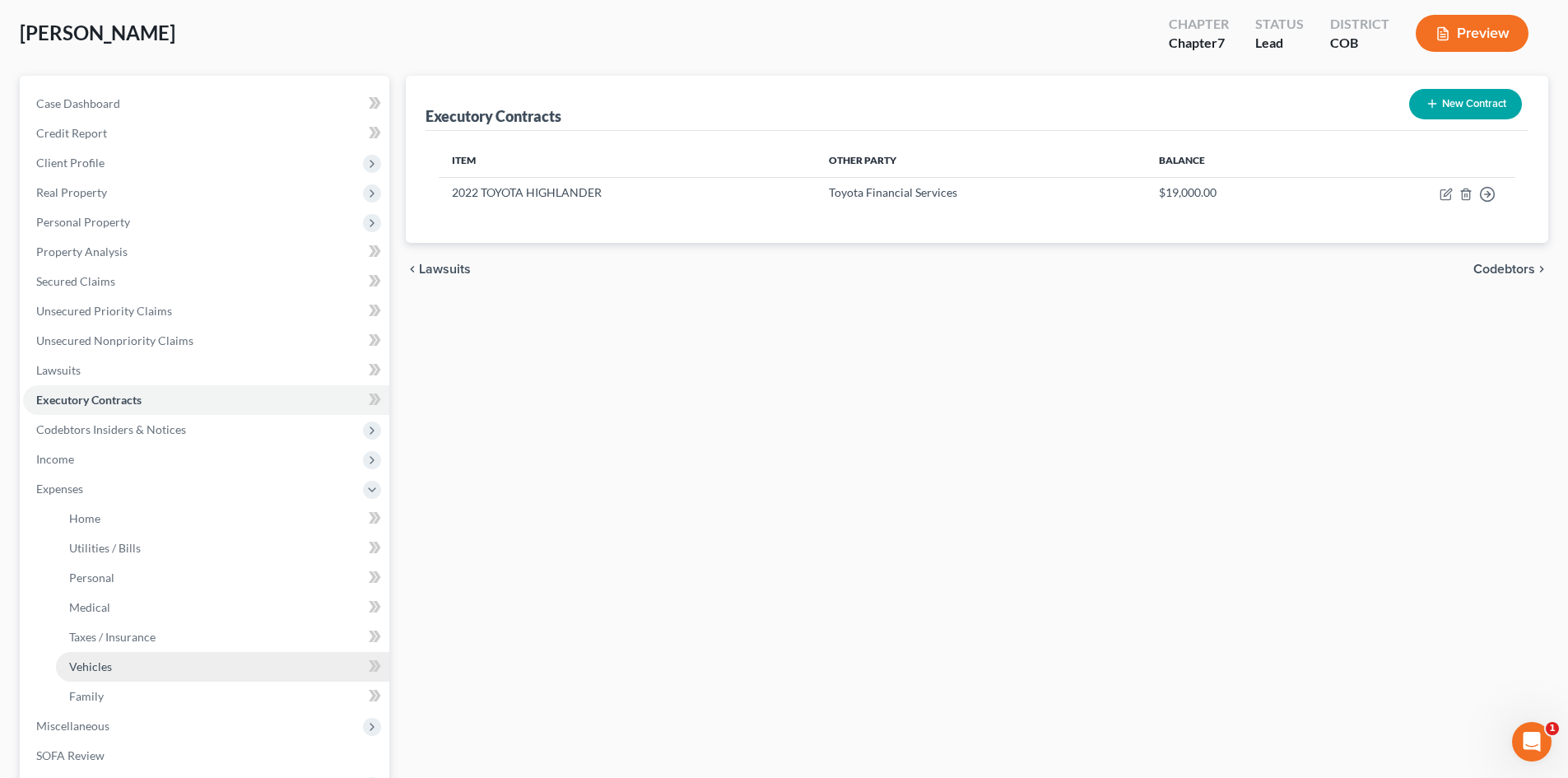
click at [97, 657] on link "Vehicles" at bounding box center [223, 667] width 334 height 30
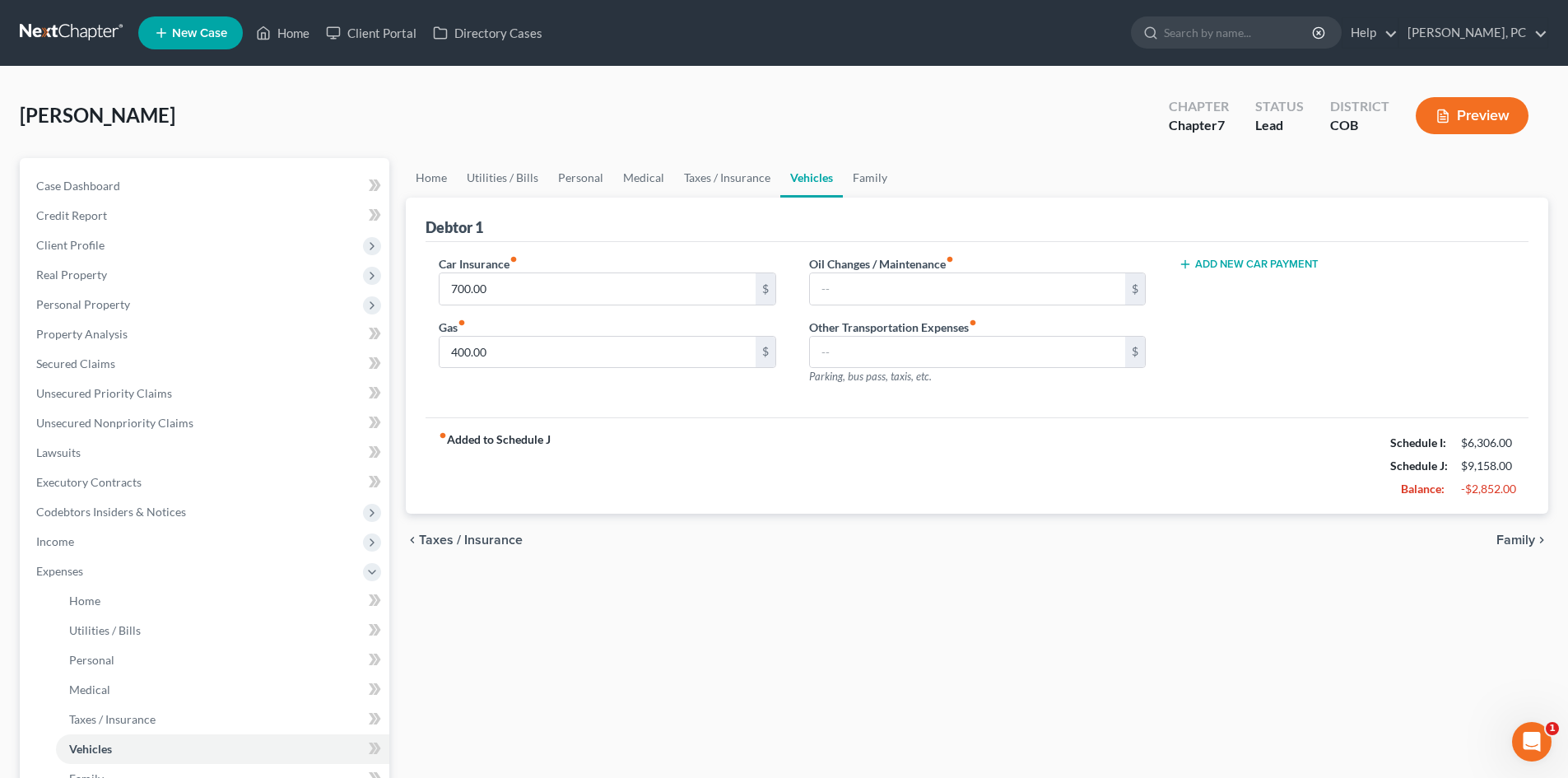
click at [1230, 267] on button "Add New Car Payment" at bounding box center [1248, 264] width 140 height 13
click at [1229, 293] on input "text" at bounding box center [1322, 289] width 286 height 31
click at [715, 440] on div "fiber_manual_record Added to Schedule J Schedule I: $6,306.00 Schedule J: $9,16…" at bounding box center [977, 465] width 1104 height 96
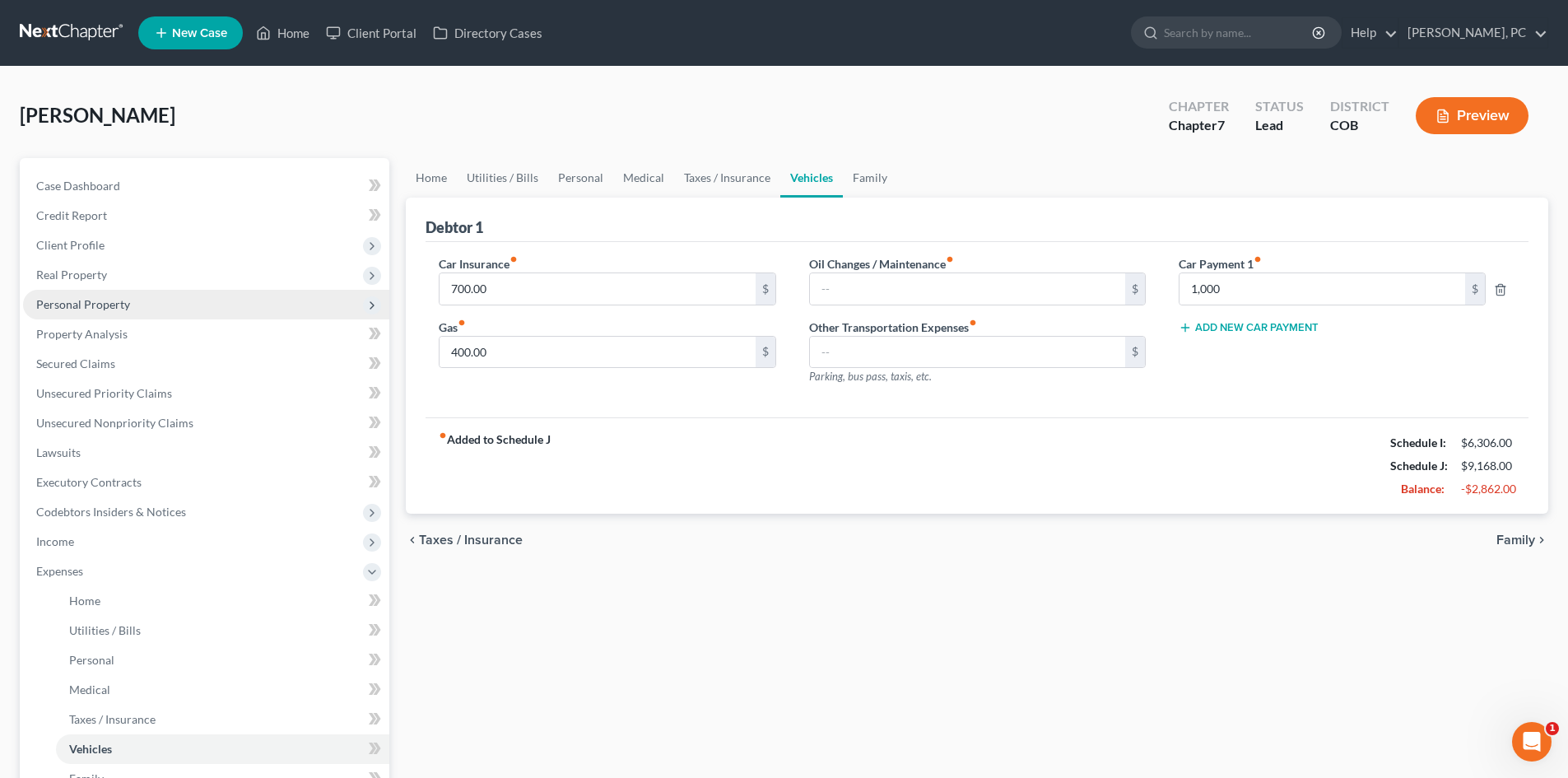
click at [97, 305] on span "Personal Property" at bounding box center [83, 305] width 94 height 14
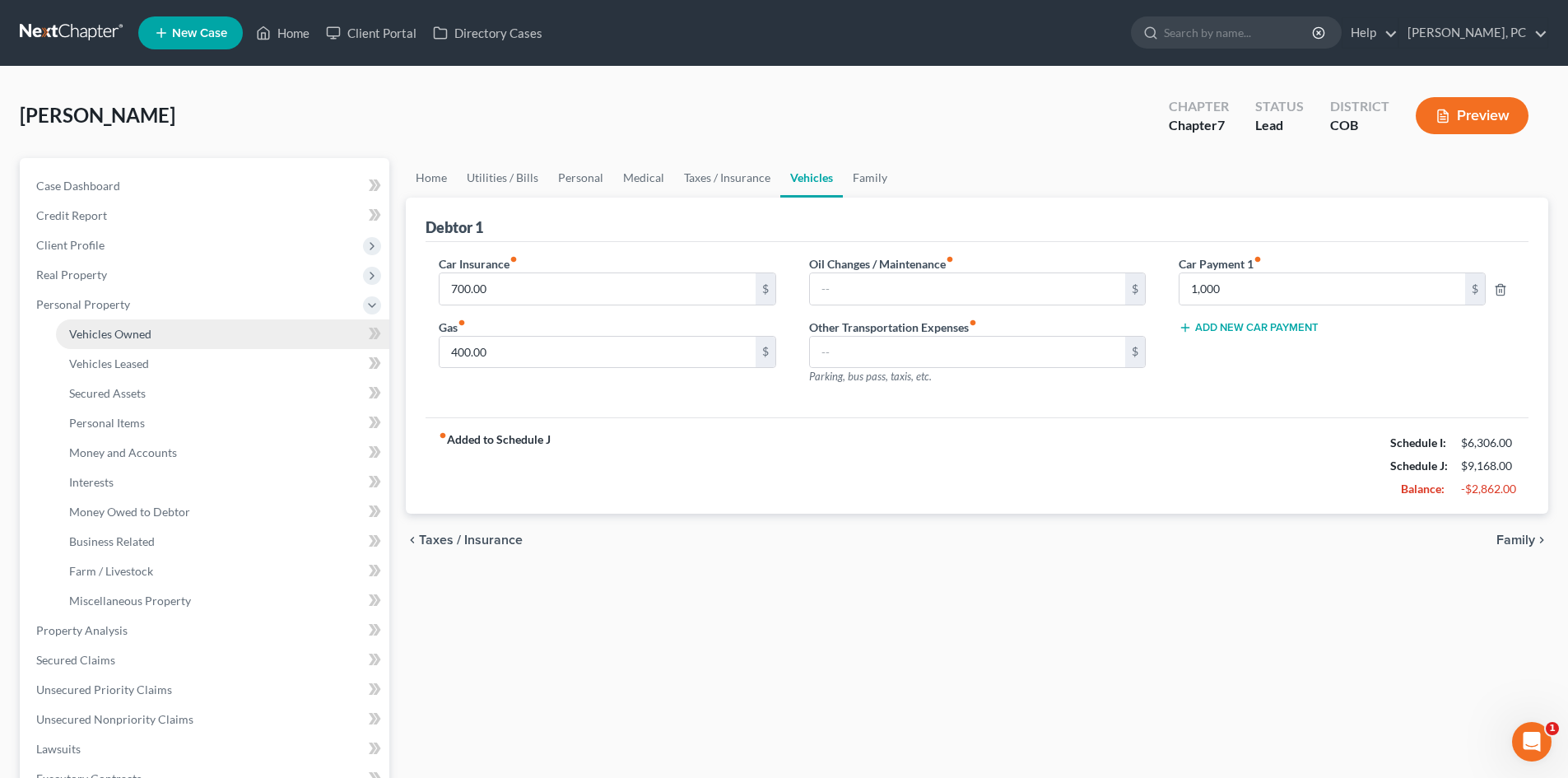
click at [120, 327] on span "Vehicles Owned" at bounding box center [110, 334] width 82 height 14
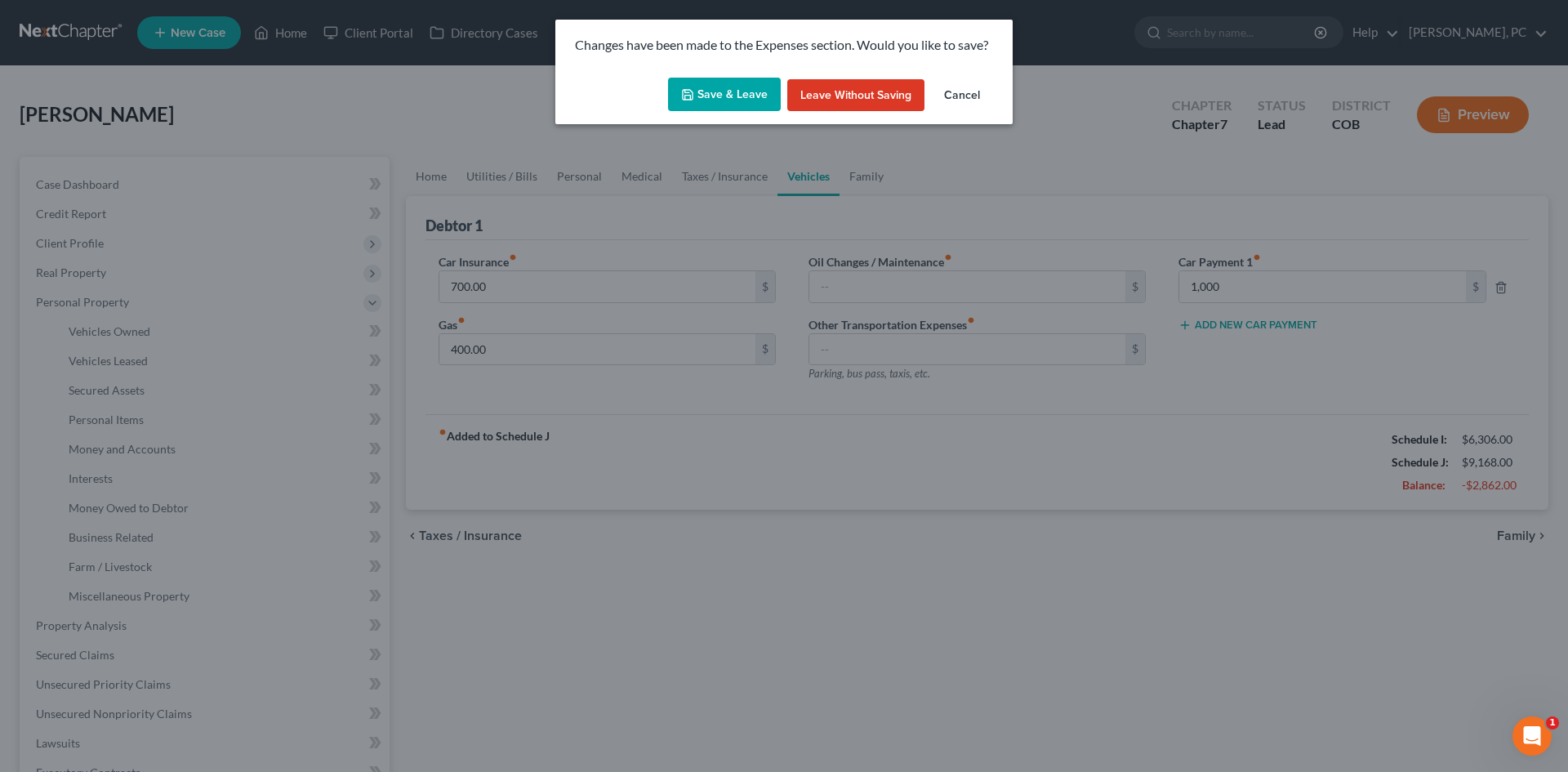
click at [734, 96] on button "Save & Leave" at bounding box center [724, 94] width 113 height 35
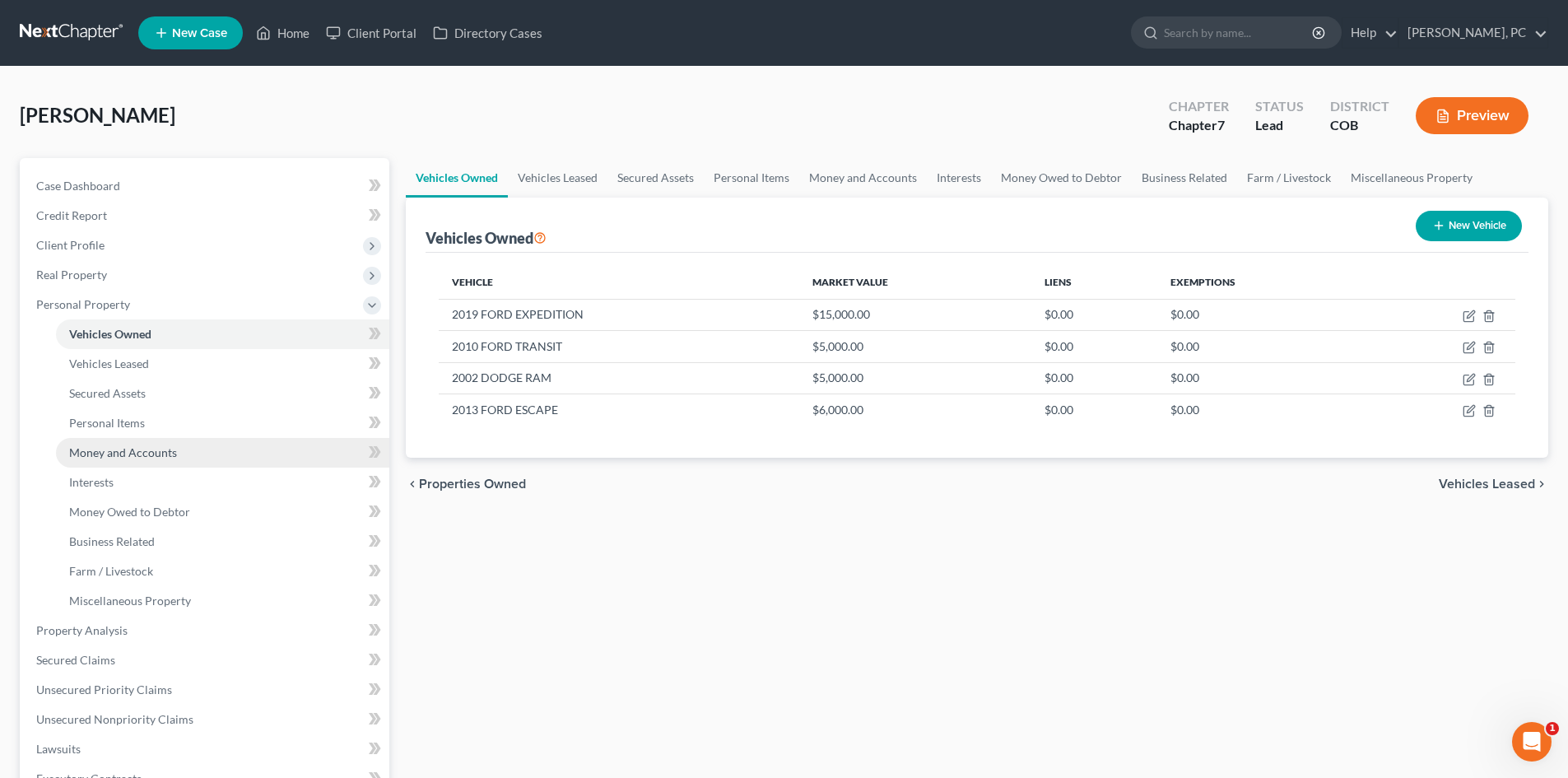
click at [120, 451] on span "Money and Accounts" at bounding box center [123, 452] width 108 height 14
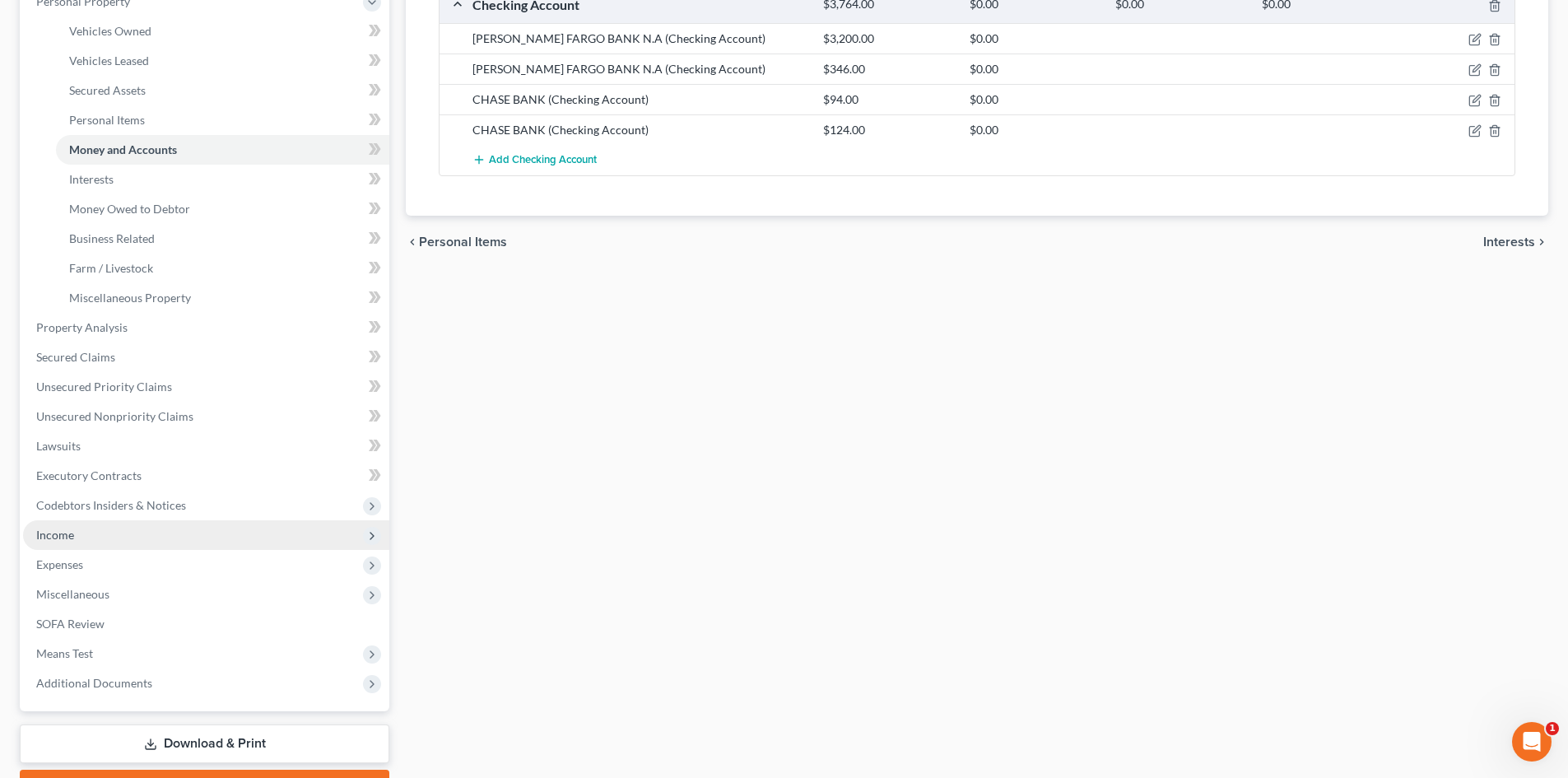
scroll to position [330, 0]
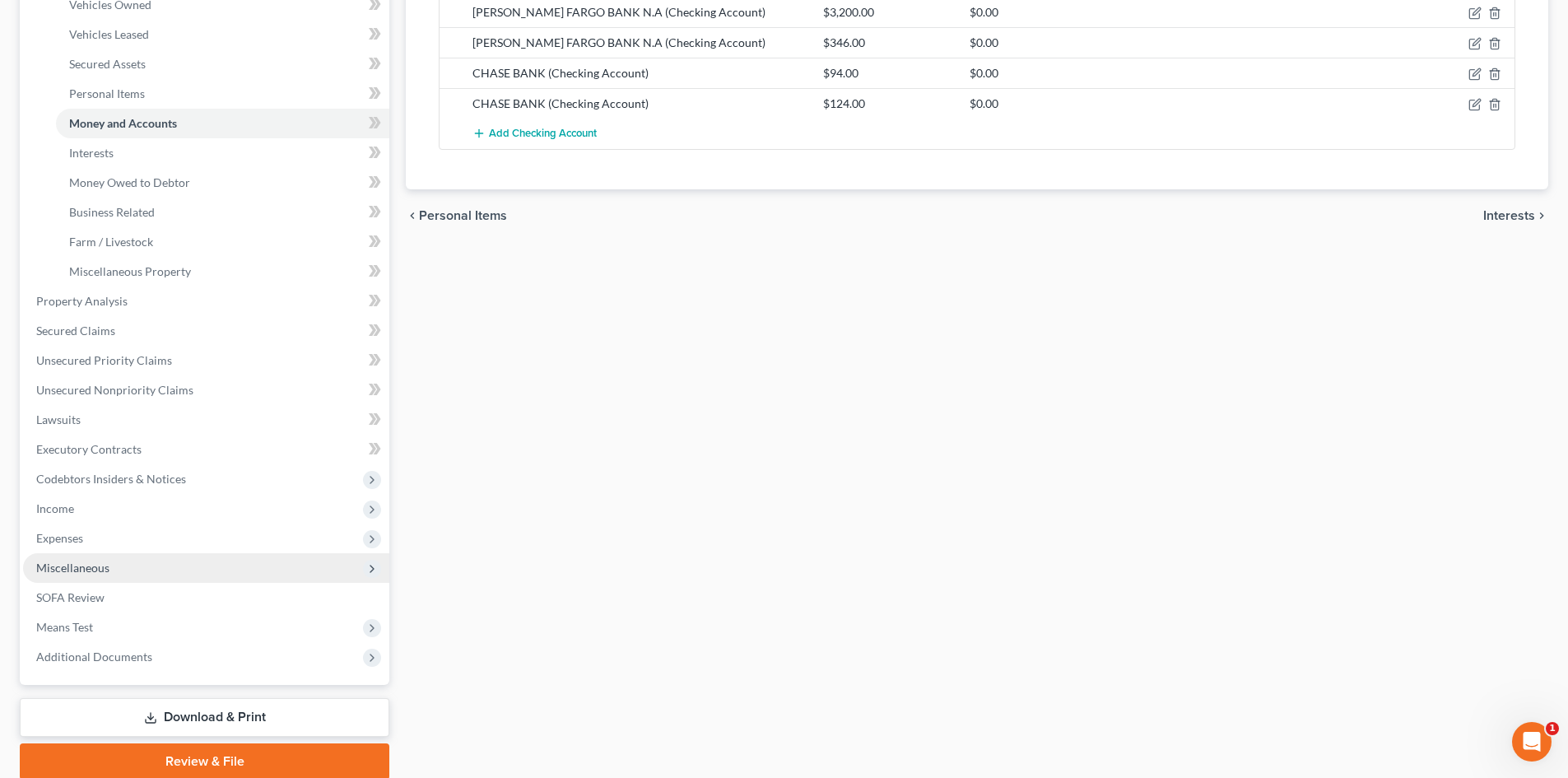
click at [84, 567] on span "Miscellaneous" at bounding box center [72, 567] width 73 height 14
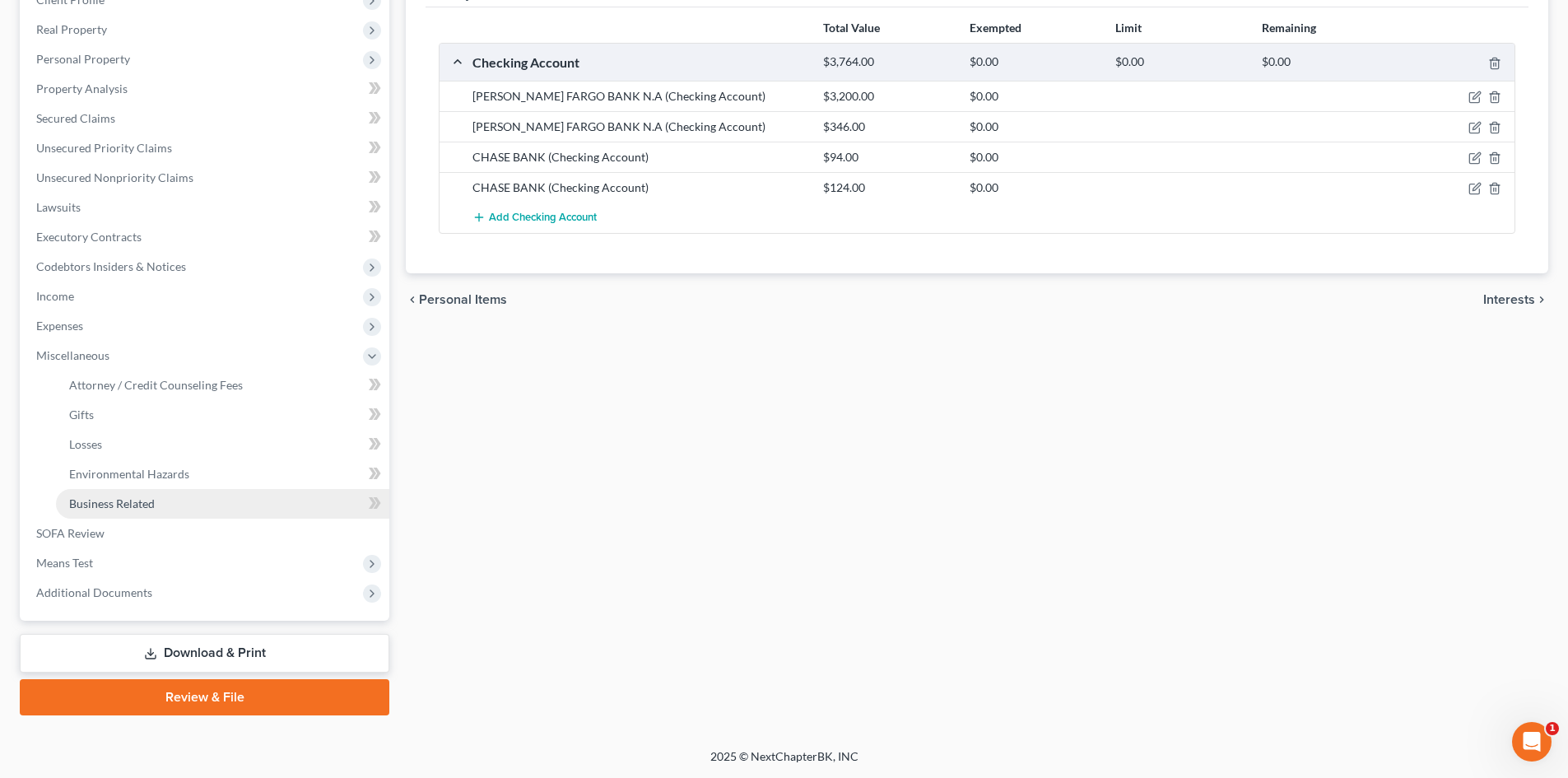
click at [119, 507] on span "Business Related" at bounding box center [112, 503] width 86 height 14
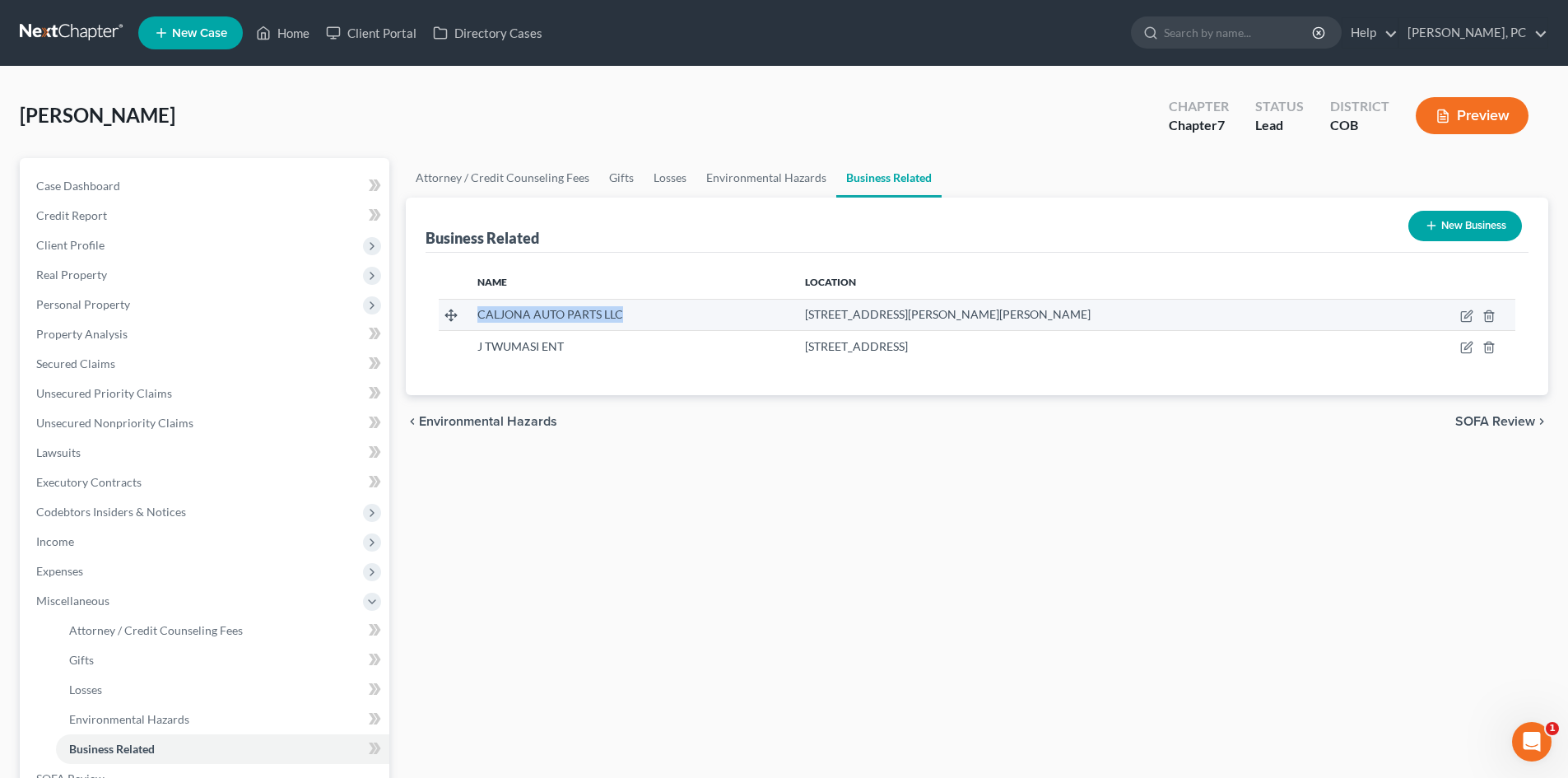
drag, startPoint x: 474, startPoint y: 311, endPoint x: 644, endPoint y: 309, distance: 170.0
click at [644, 309] on td "CALJONA AUTO PARTS LLC" at bounding box center [628, 314] width 328 height 31
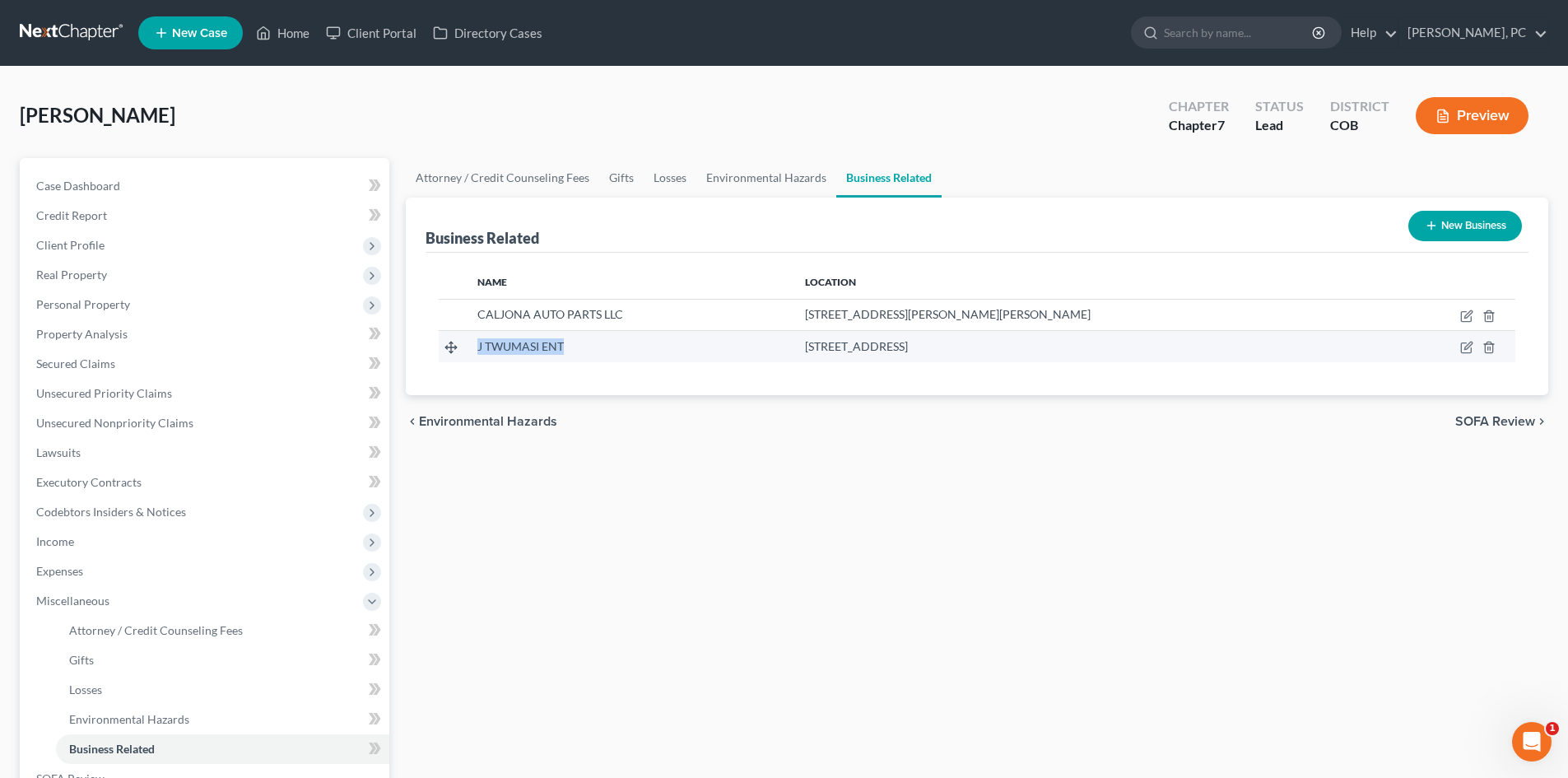
drag, startPoint x: 480, startPoint y: 345, endPoint x: 568, endPoint y: 352, distance: 88.3
click at [568, 352] on div "J TWUMASI ENT" at bounding box center [628, 347] width 302 height 16
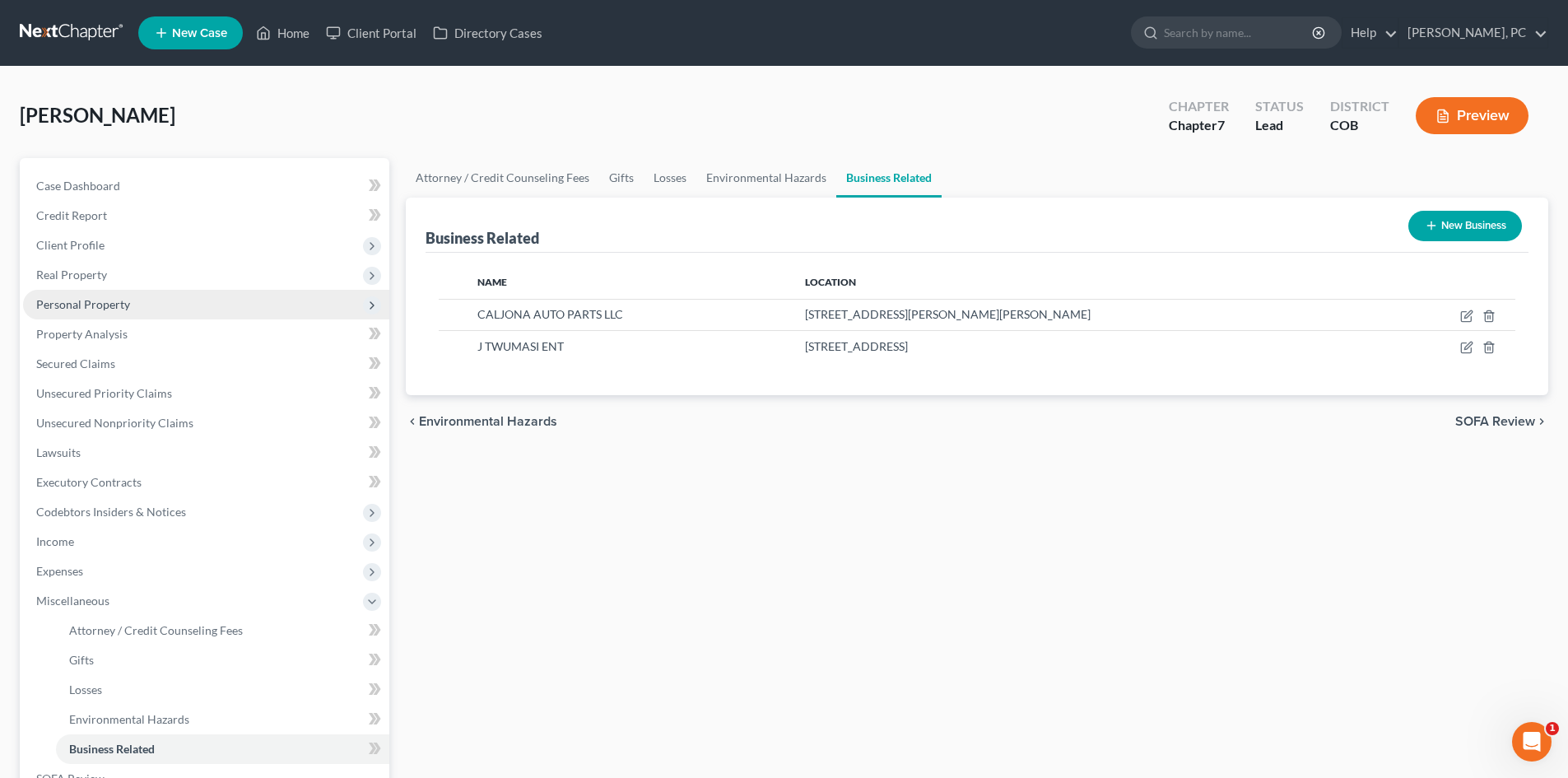
click at [96, 309] on span "Personal Property" at bounding box center [83, 305] width 94 height 14
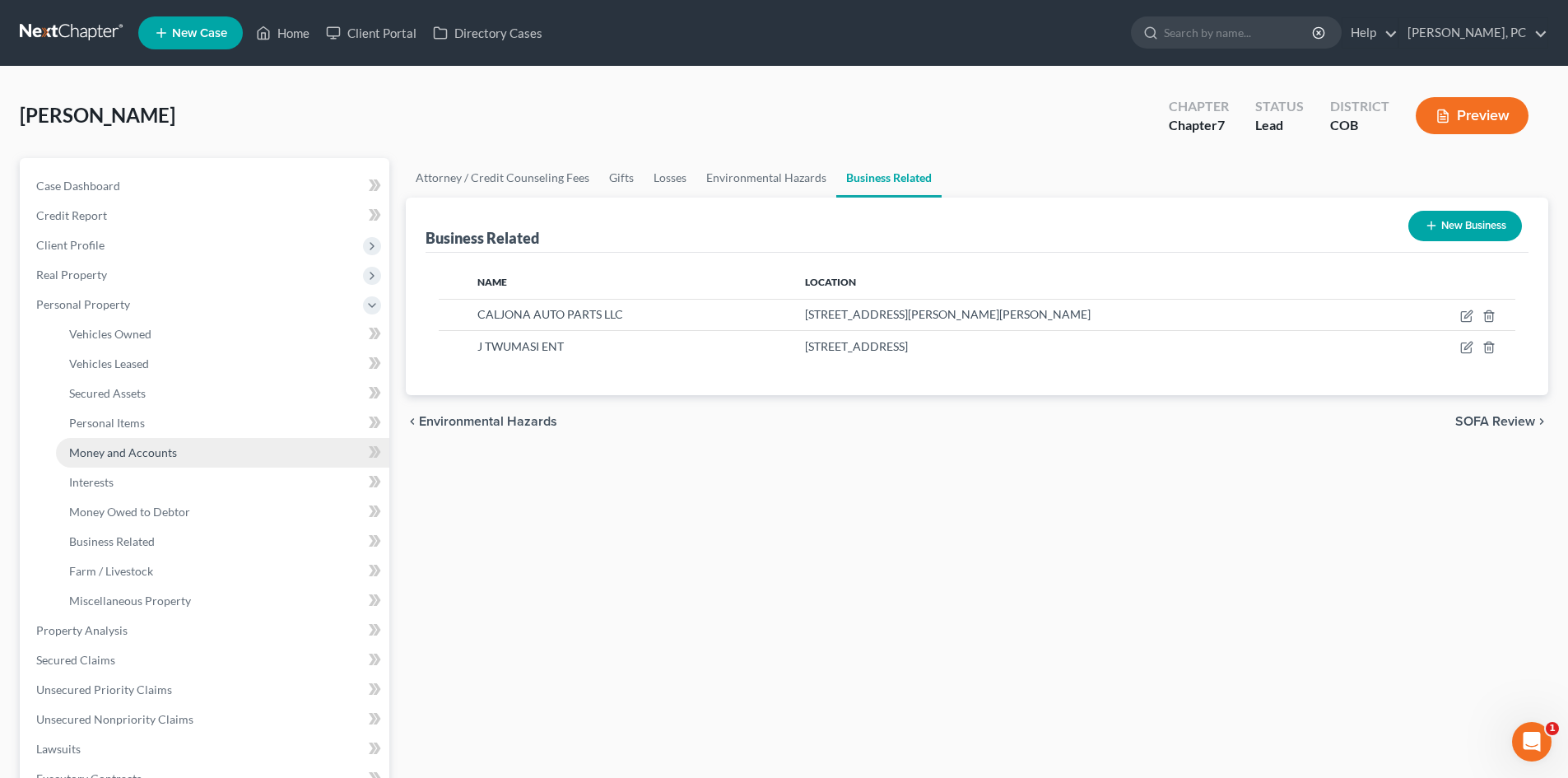
click at [112, 450] on span "Money and Accounts" at bounding box center [123, 452] width 108 height 14
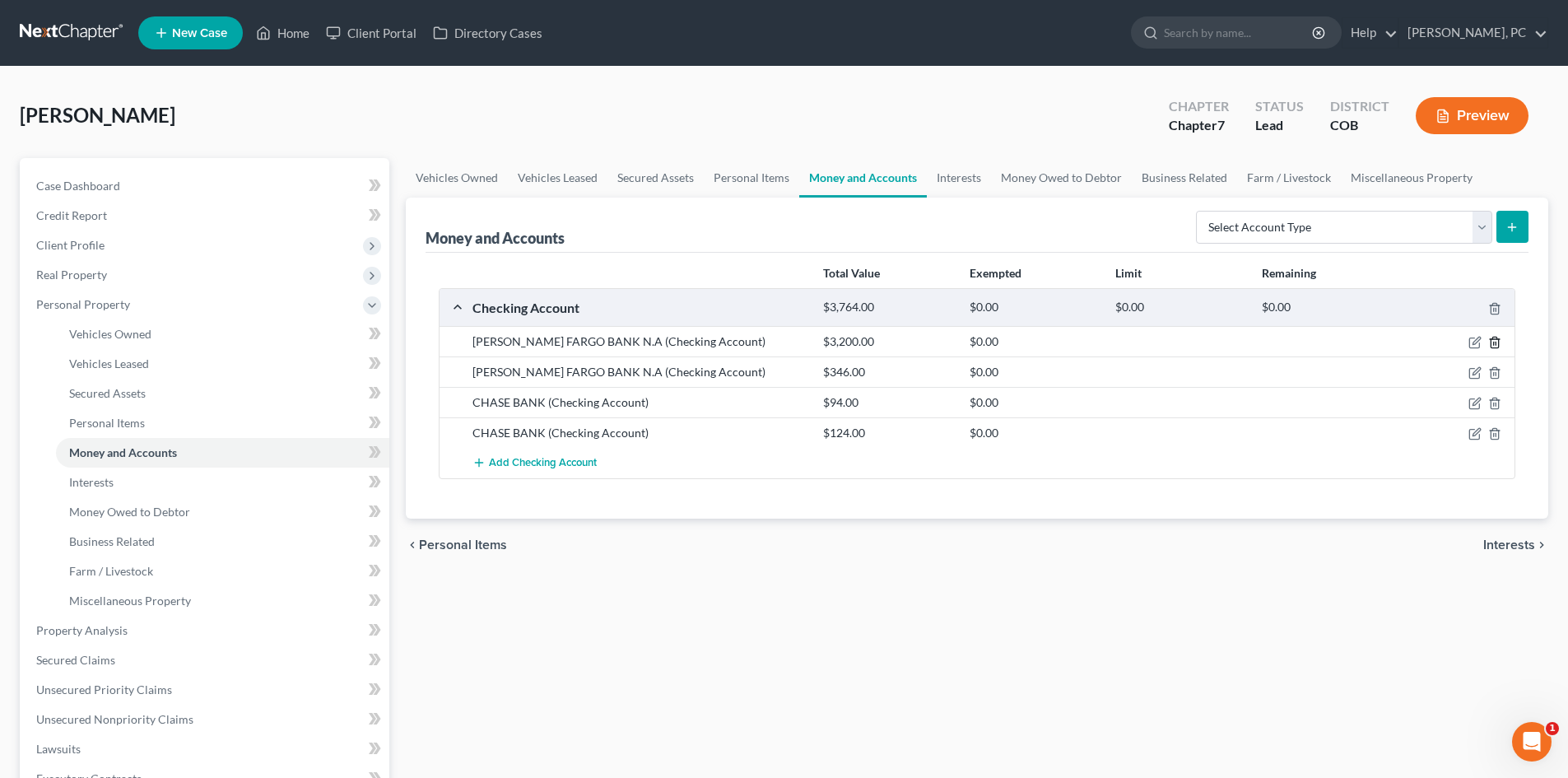
click at [1497, 341] on icon "button" at bounding box center [1494, 342] width 13 height 13
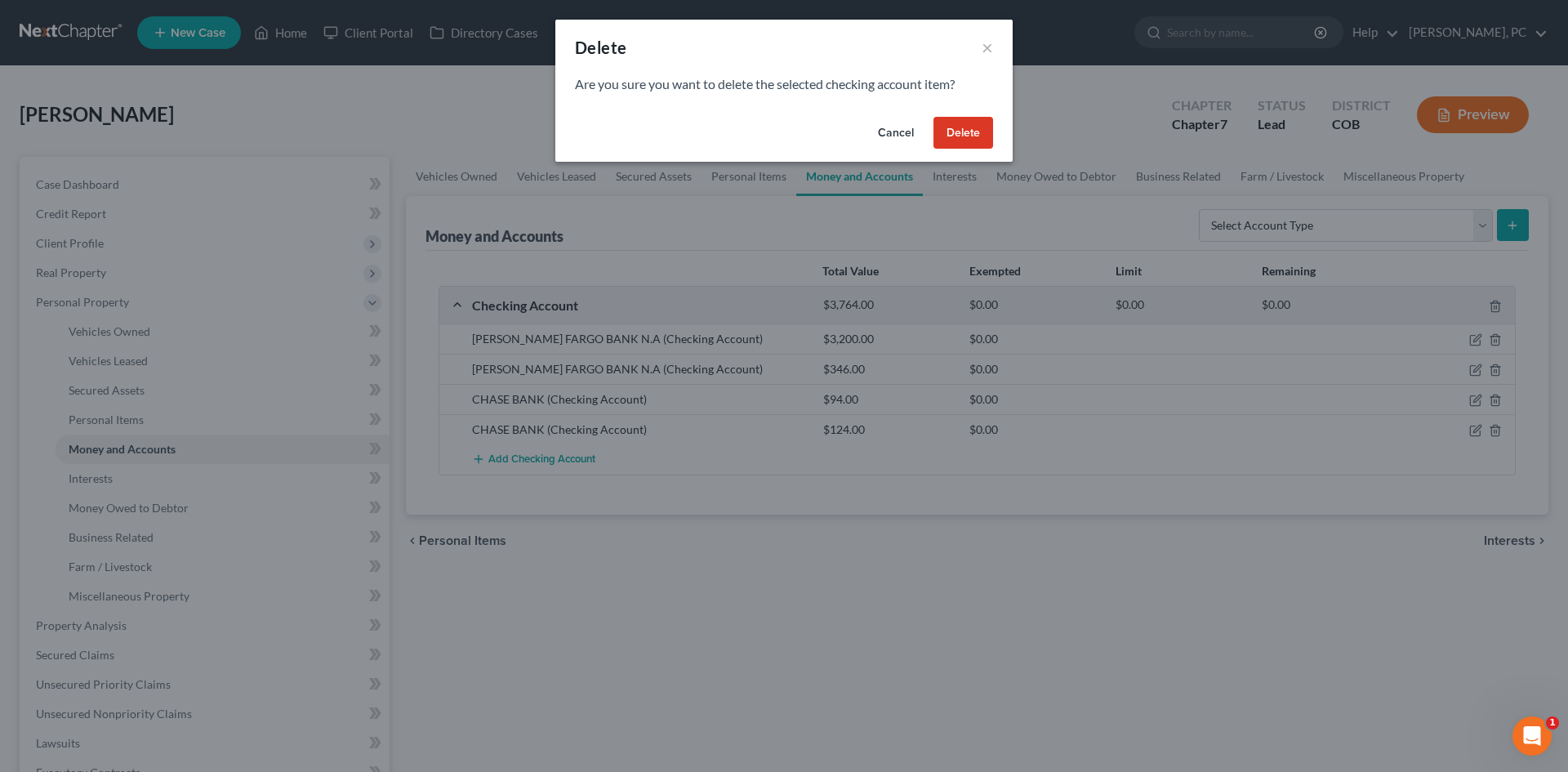
click at [944, 139] on button "Delete" at bounding box center [963, 133] width 59 height 33
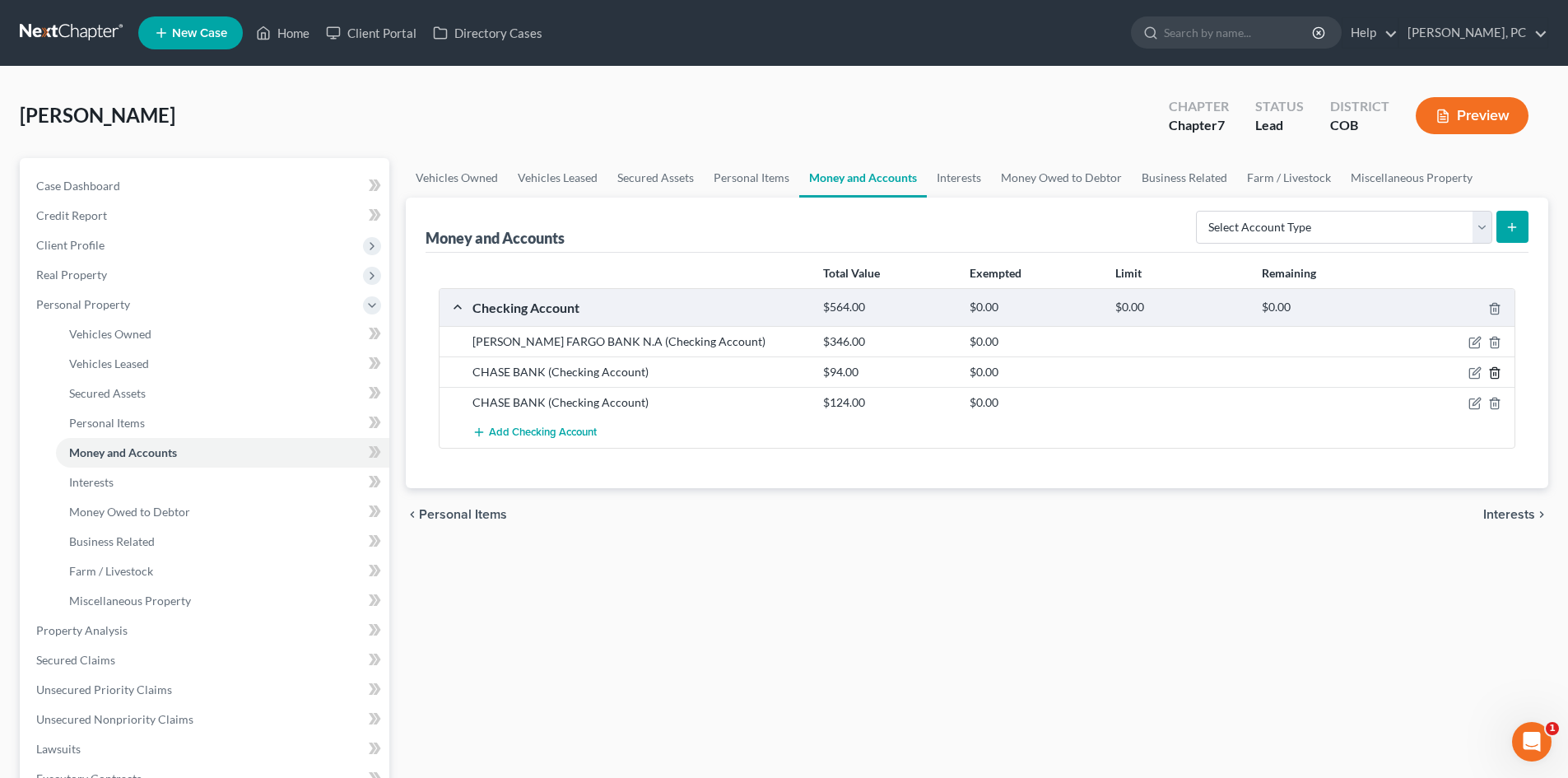
click at [1495, 374] on icon "button" at bounding box center [1494, 373] width 13 height 13
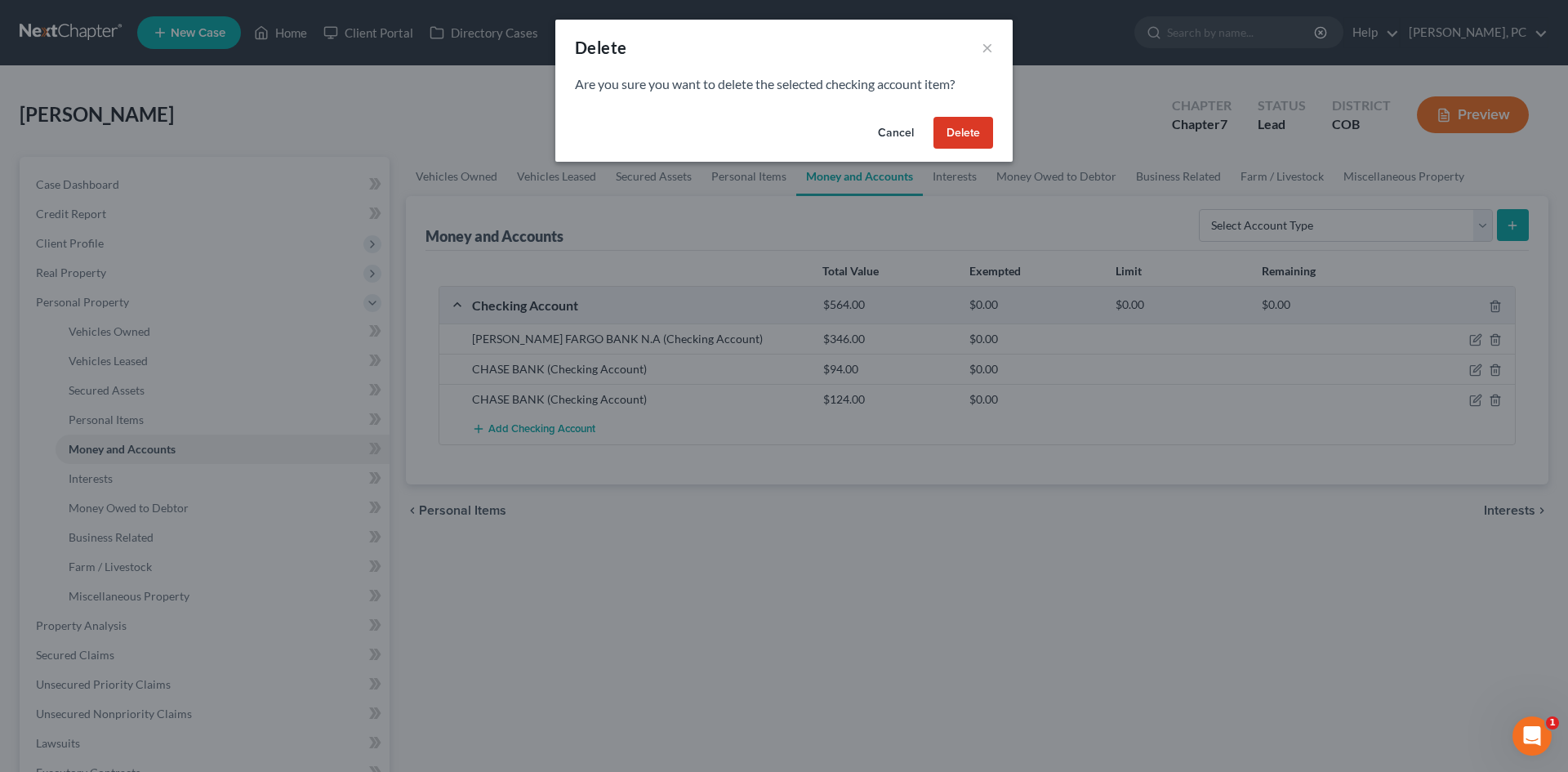
click at [981, 140] on button "Delete" at bounding box center [963, 133] width 59 height 33
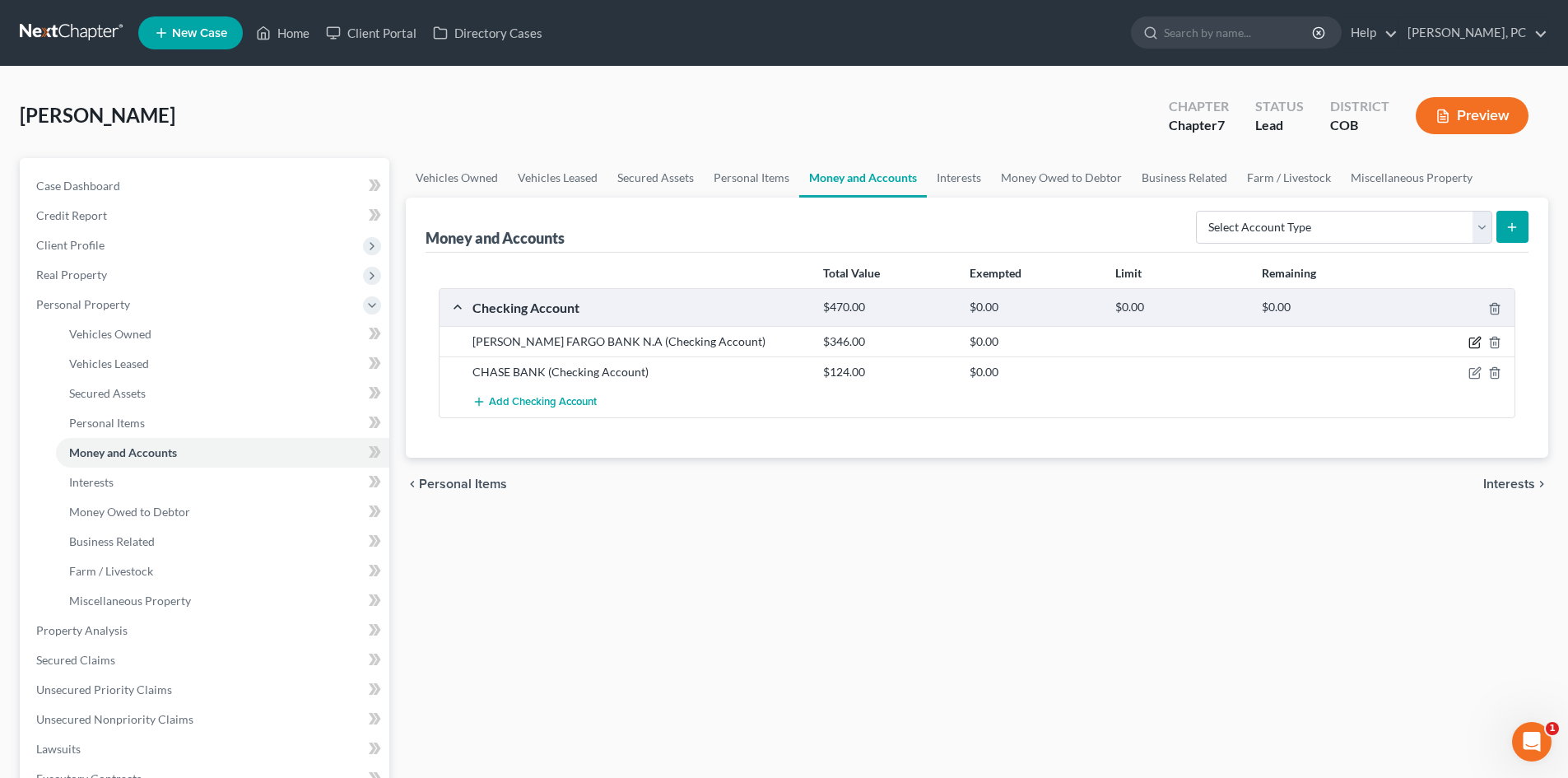
click at [1476, 345] on icon "button" at bounding box center [1475, 342] width 13 height 13
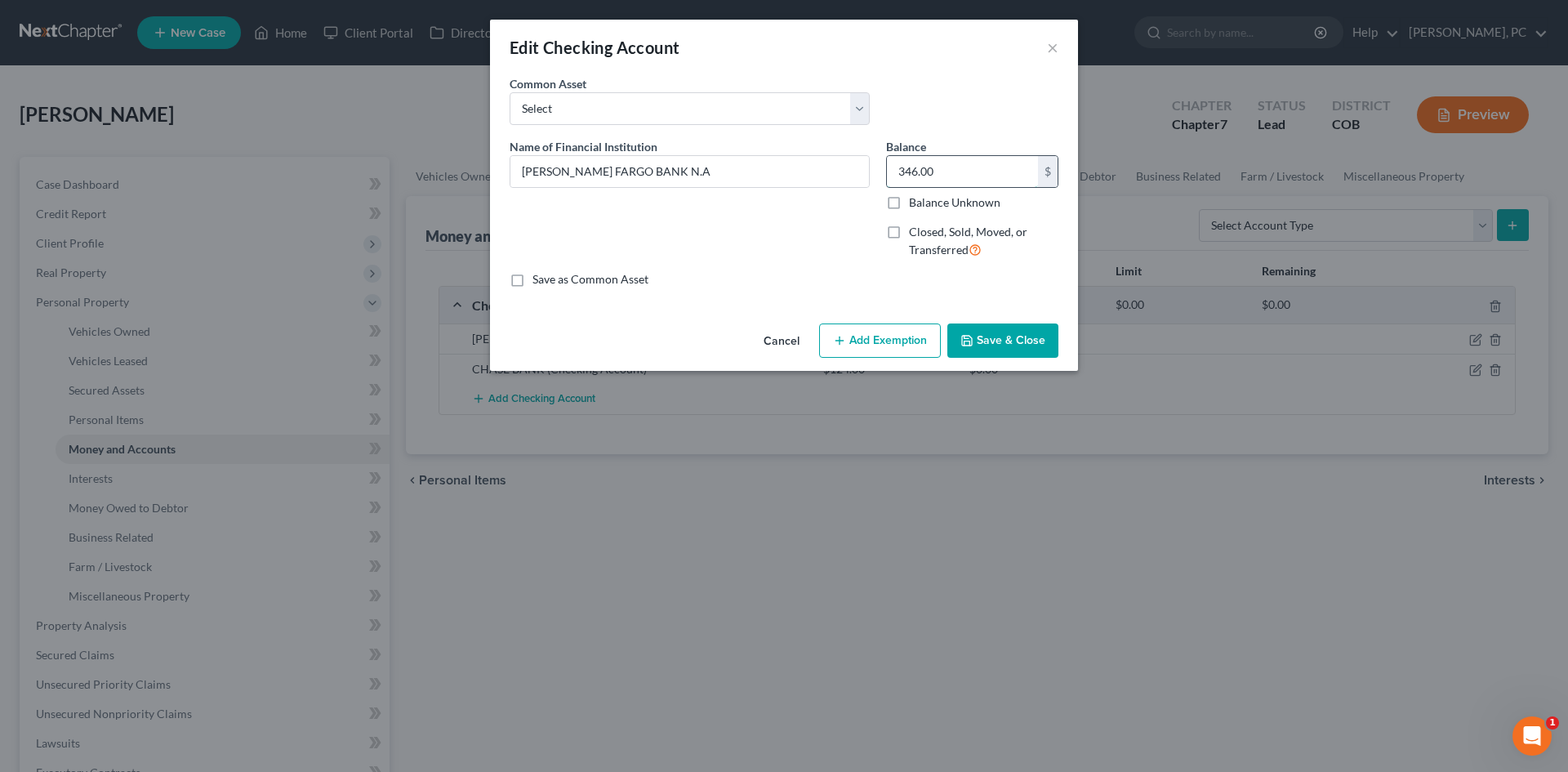
click at [955, 172] on input "346.00" at bounding box center [962, 170] width 151 height 31
click at [986, 331] on button "Save & Close" at bounding box center [1002, 340] width 111 height 35
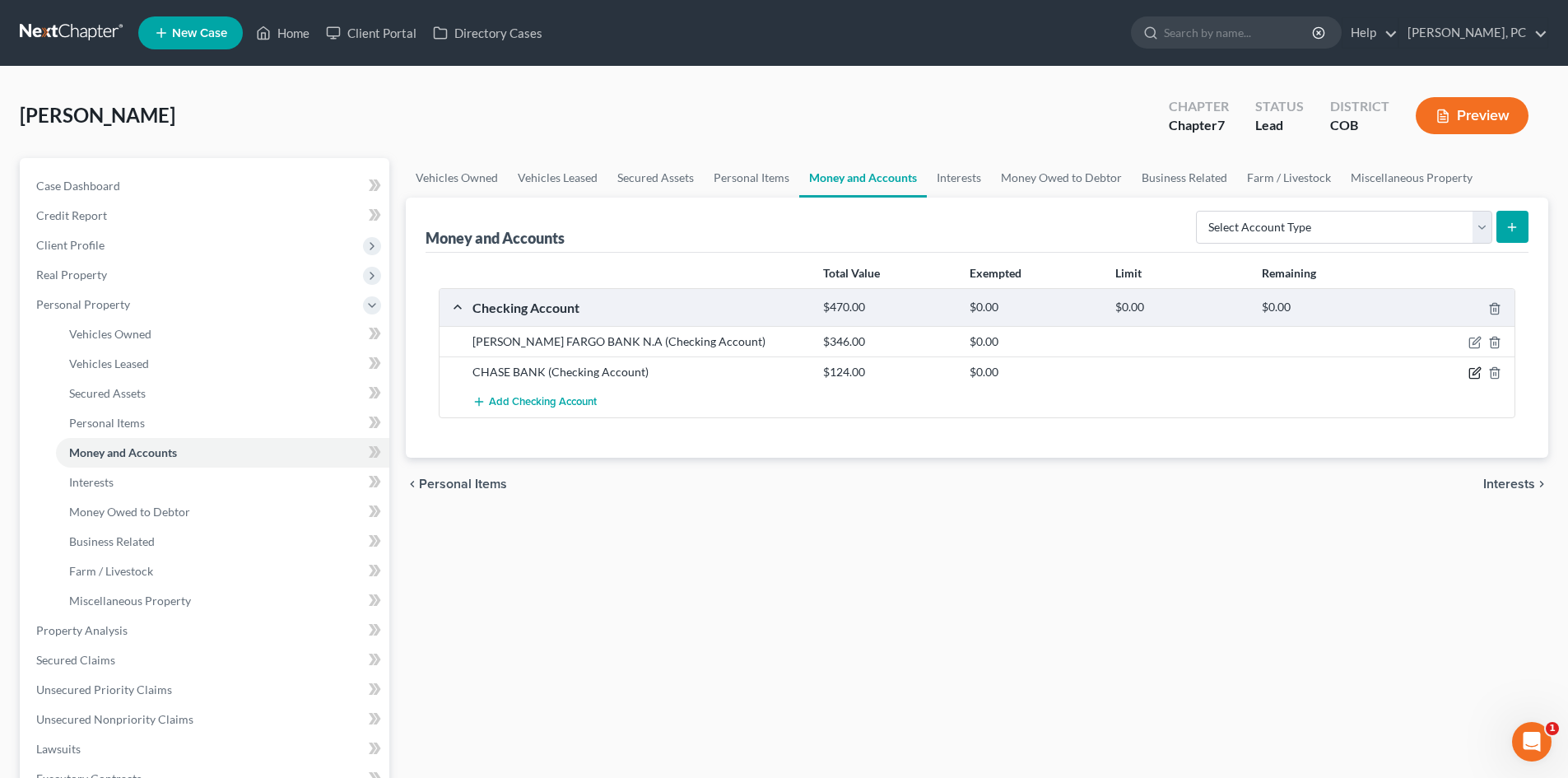
click at [1473, 373] on icon "button" at bounding box center [1475, 373] width 13 height 13
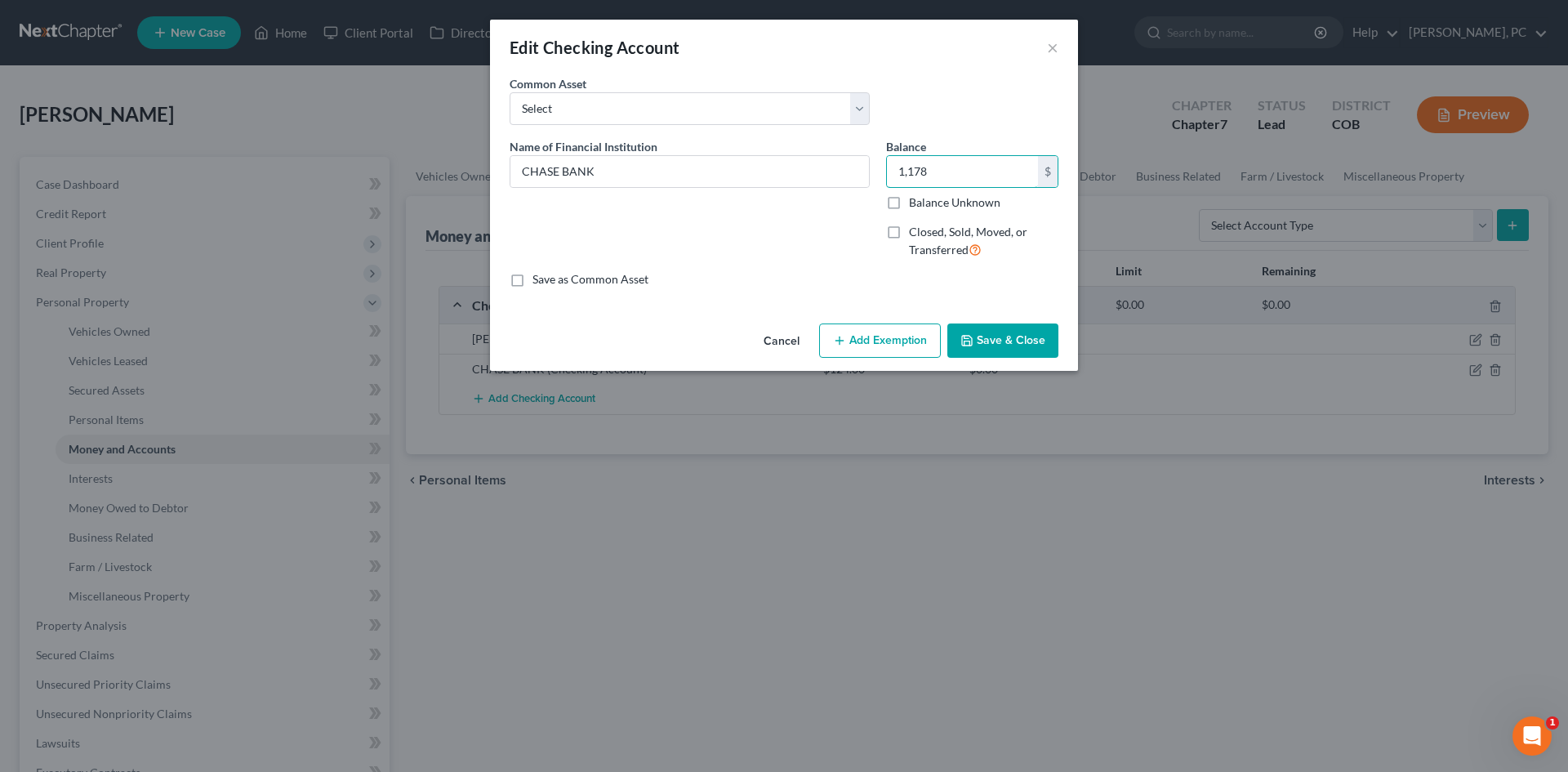
drag, startPoint x: 946, startPoint y: 164, endPoint x: 883, endPoint y: 165, distance: 63.0
click at [883, 165] on div "Balance 1,178.00 $ Balance Unknown Balance Undetermined 1,178 $ Balance Unknown…" at bounding box center [972, 204] width 188 height 134
click at [838, 341] on line "button" at bounding box center [838, 341] width 7 height 0
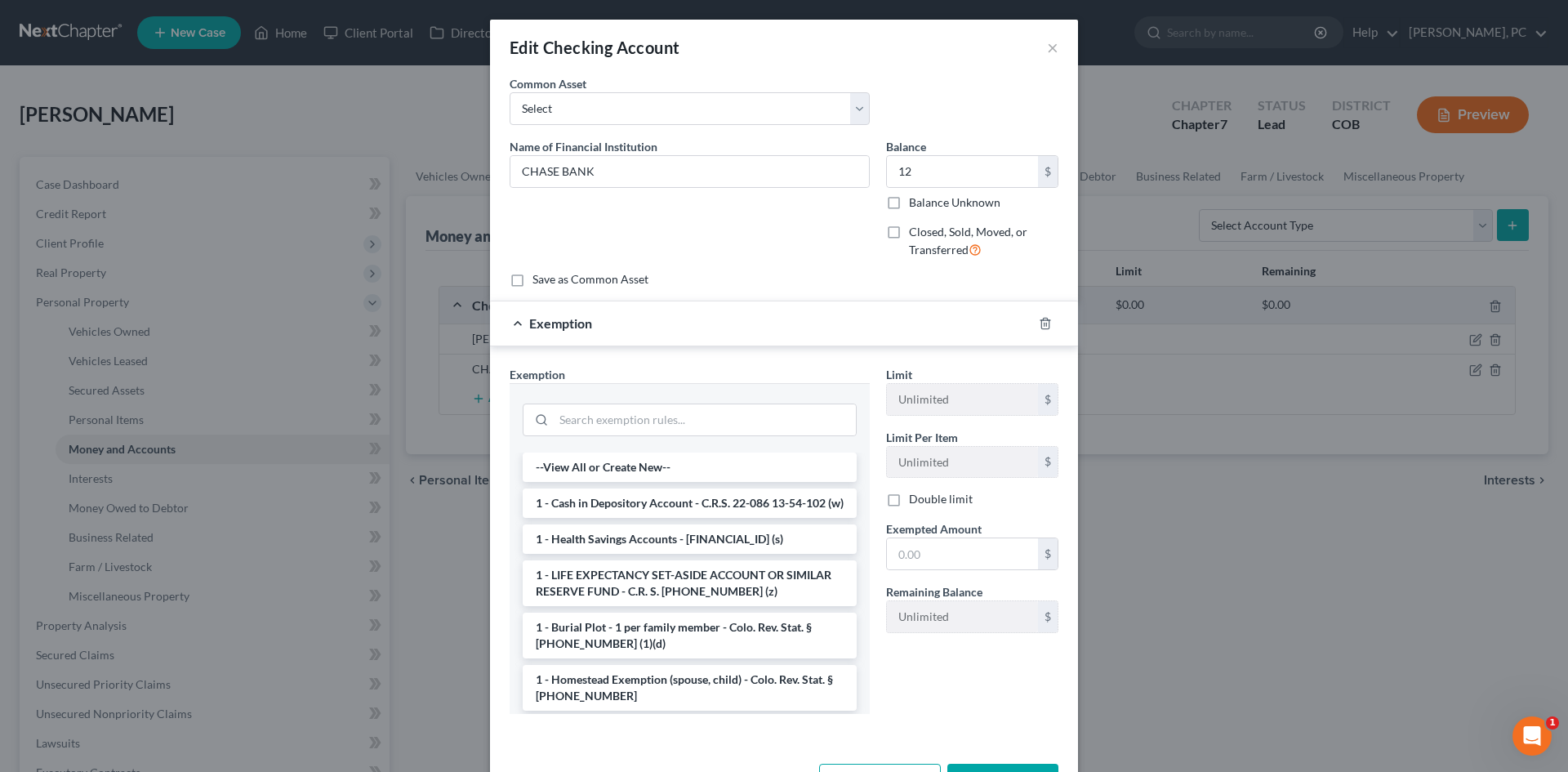
click at [620, 514] on li "1 - Cash in Depository Account - C.R.S. 22-086 13-54-102 (w)" at bounding box center [689, 503] width 334 height 30
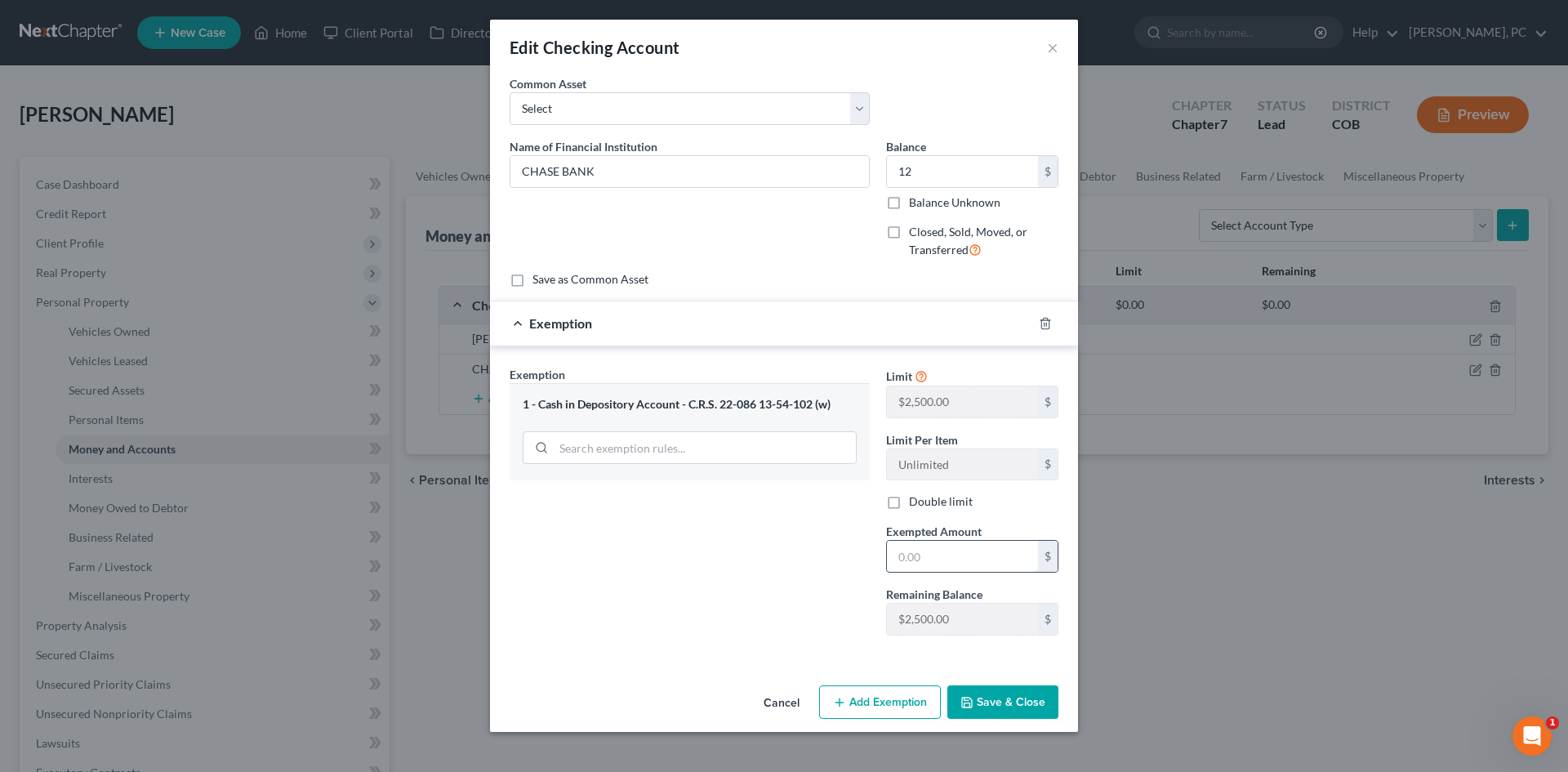
click at [940, 562] on input "text" at bounding box center [962, 556] width 151 height 31
drag, startPoint x: 847, startPoint y: 597, endPoint x: 892, endPoint y: 630, distance: 55.8
click at [847, 597] on div "Exemption Set must be selected for CA. Exemption * 1 - Cash in Depository Accou…" at bounding box center [689, 506] width 376 height 282
click at [1029, 700] on button "Save & Close" at bounding box center [1002, 703] width 111 height 35
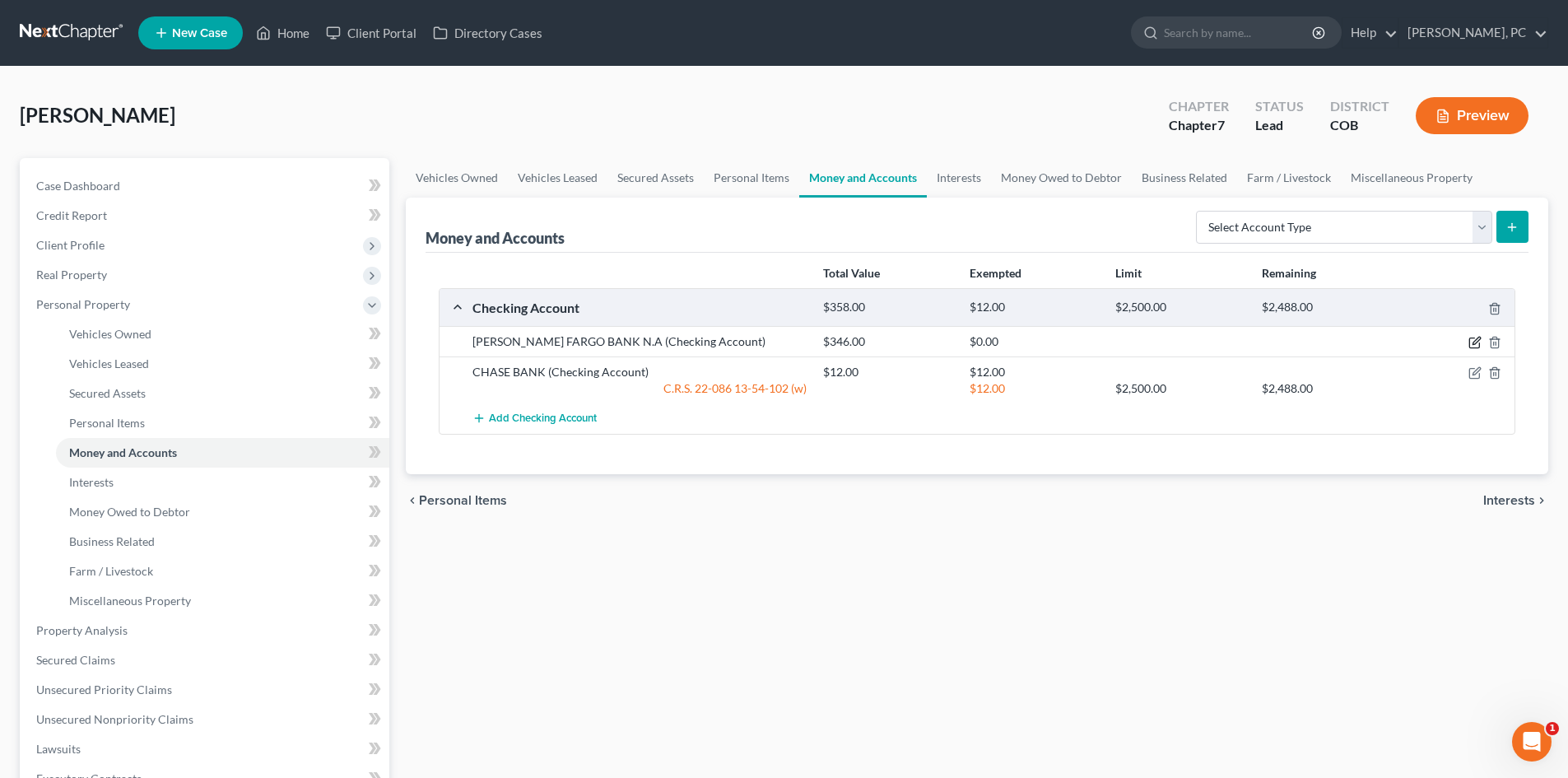
click at [1473, 345] on icon "button" at bounding box center [1476, 341] width 7 height 7
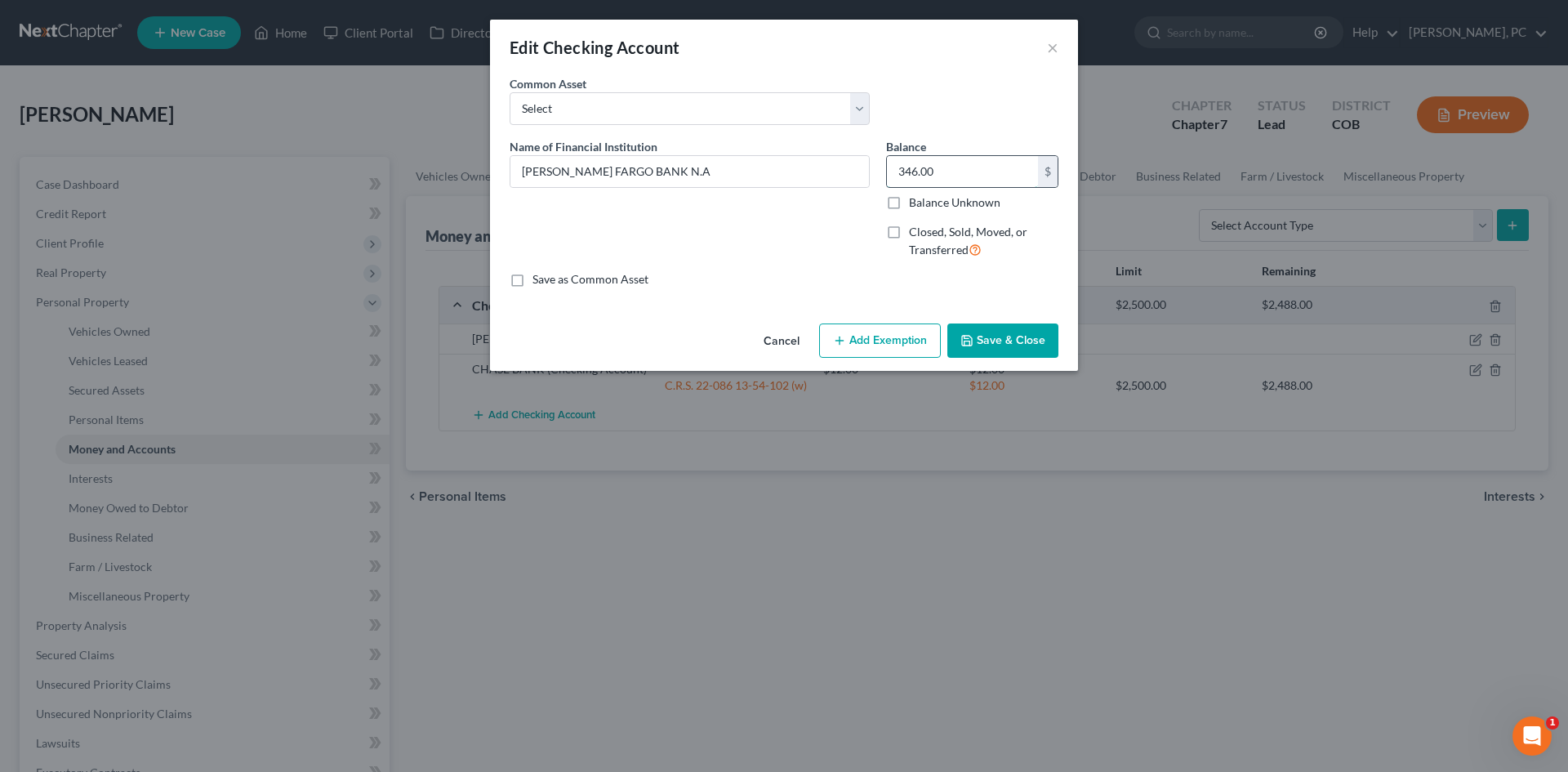
click at [934, 167] on input "346.00" at bounding box center [962, 170] width 151 height 31
click at [992, 342] on button "Save & Close" at bounding box center [1002, 340] width 111 height 35
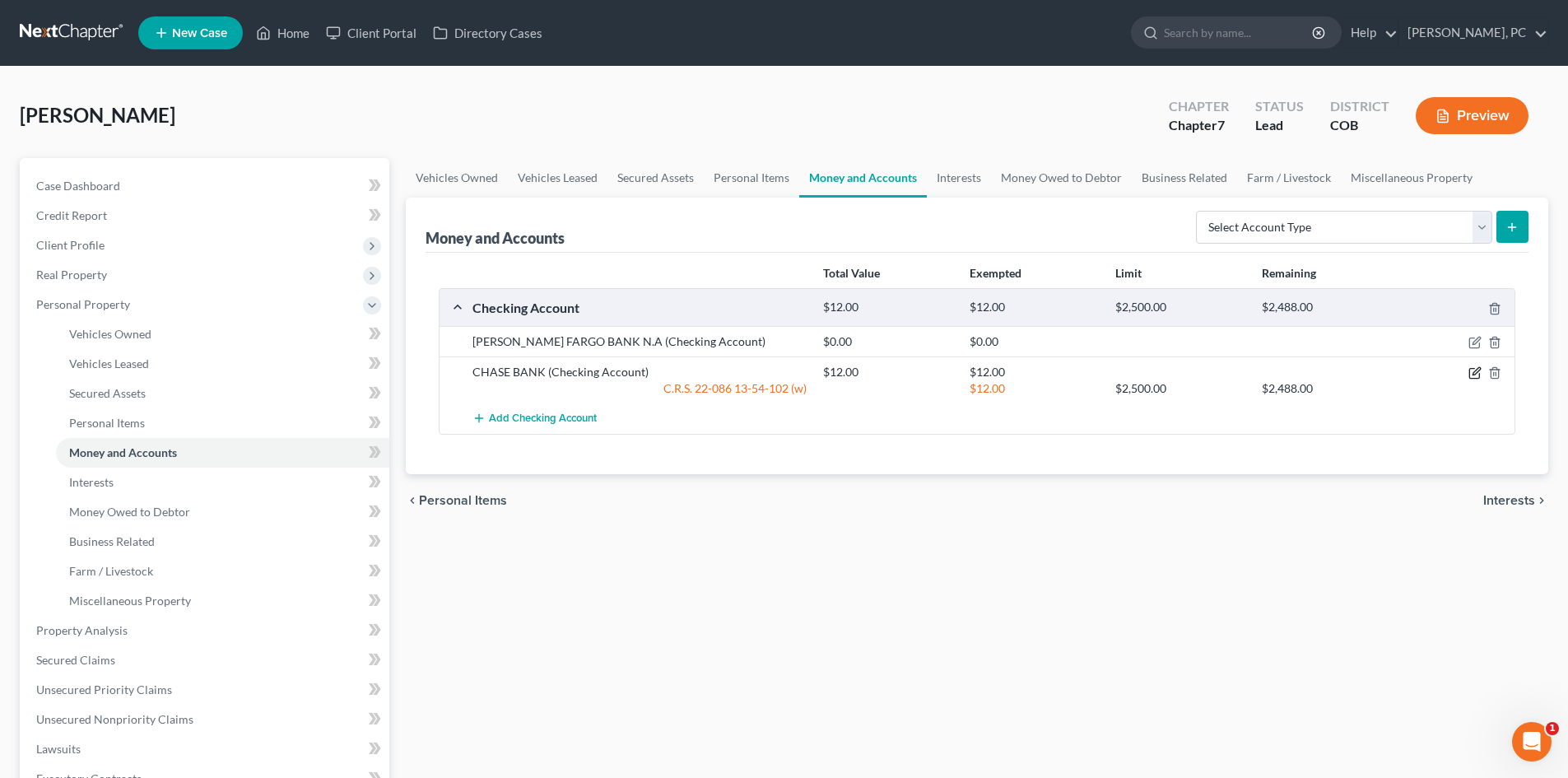
drag, startPoint x: 1471, startPoint y: 370, endPoint x: 1323, endPoint y: 356, distance: 148.7
click at [1471, 370] on icon "button" at bounding box center [1475, 373] width 13 height 13
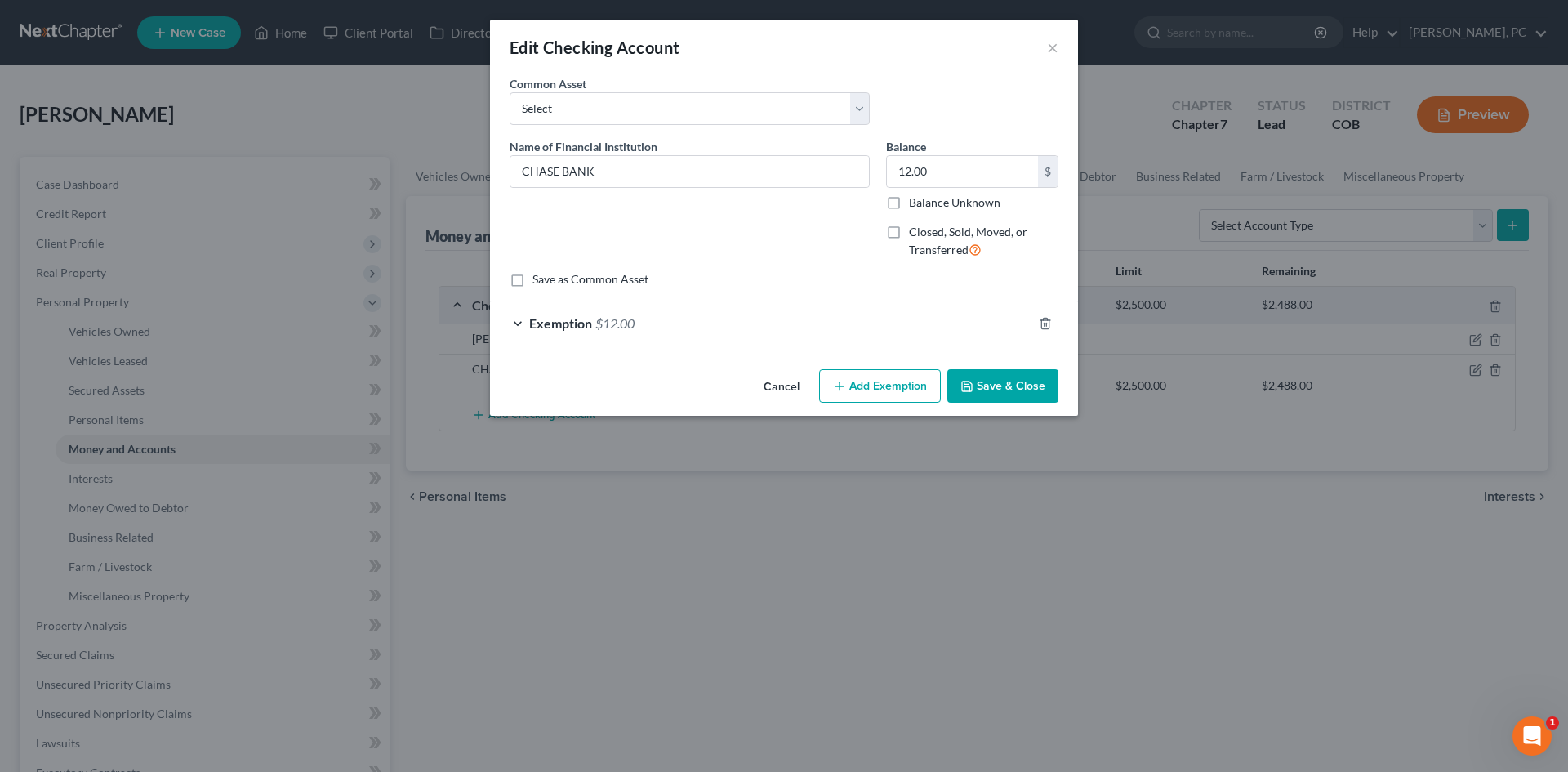
click at [1020, 390] on button "Save & Close" at bounding box center [1002, 386] width 111 height 35
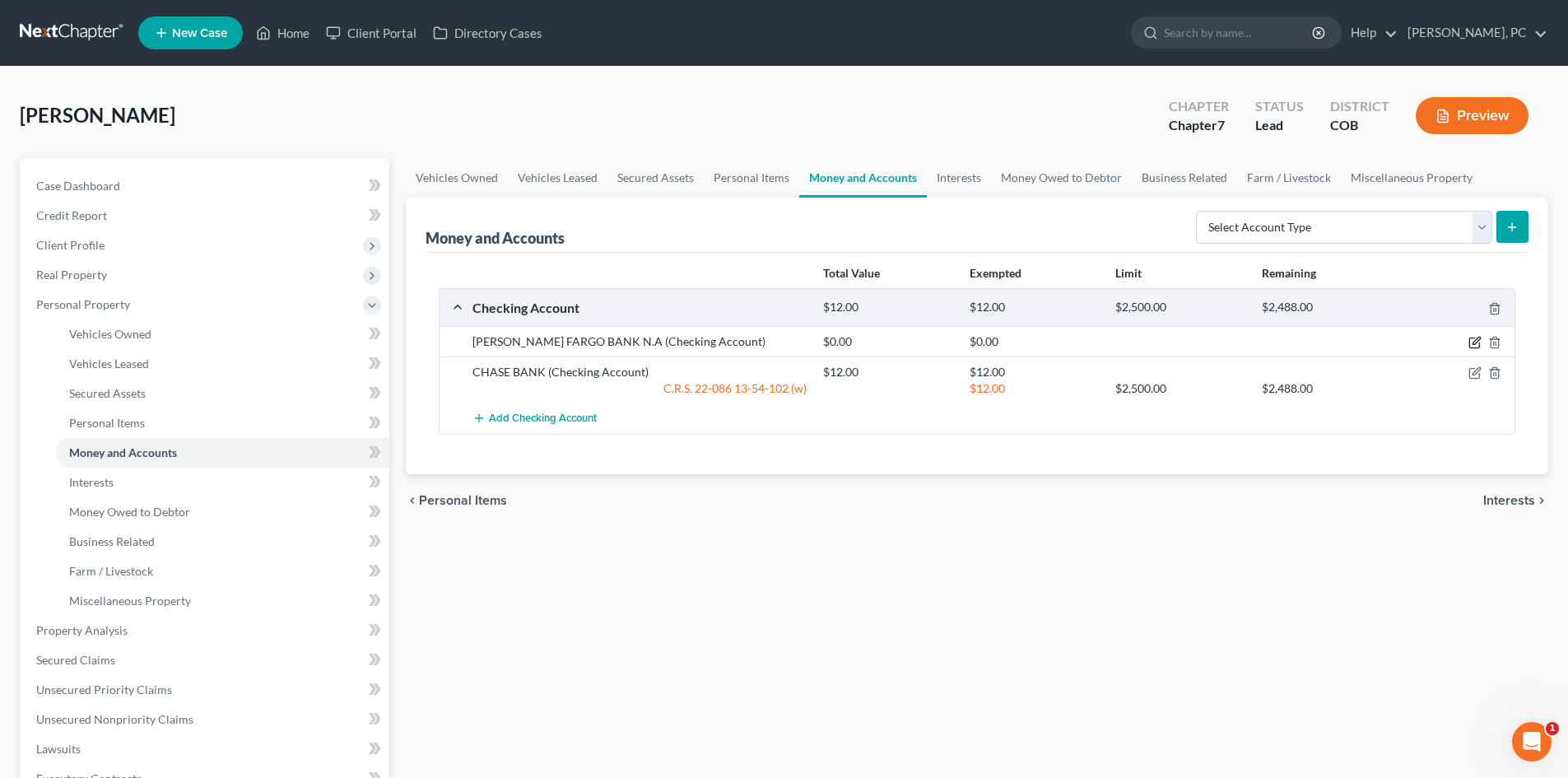
click at [1472, 341] on icon "button" at bounding box center [1475, 342] width 13 height 13
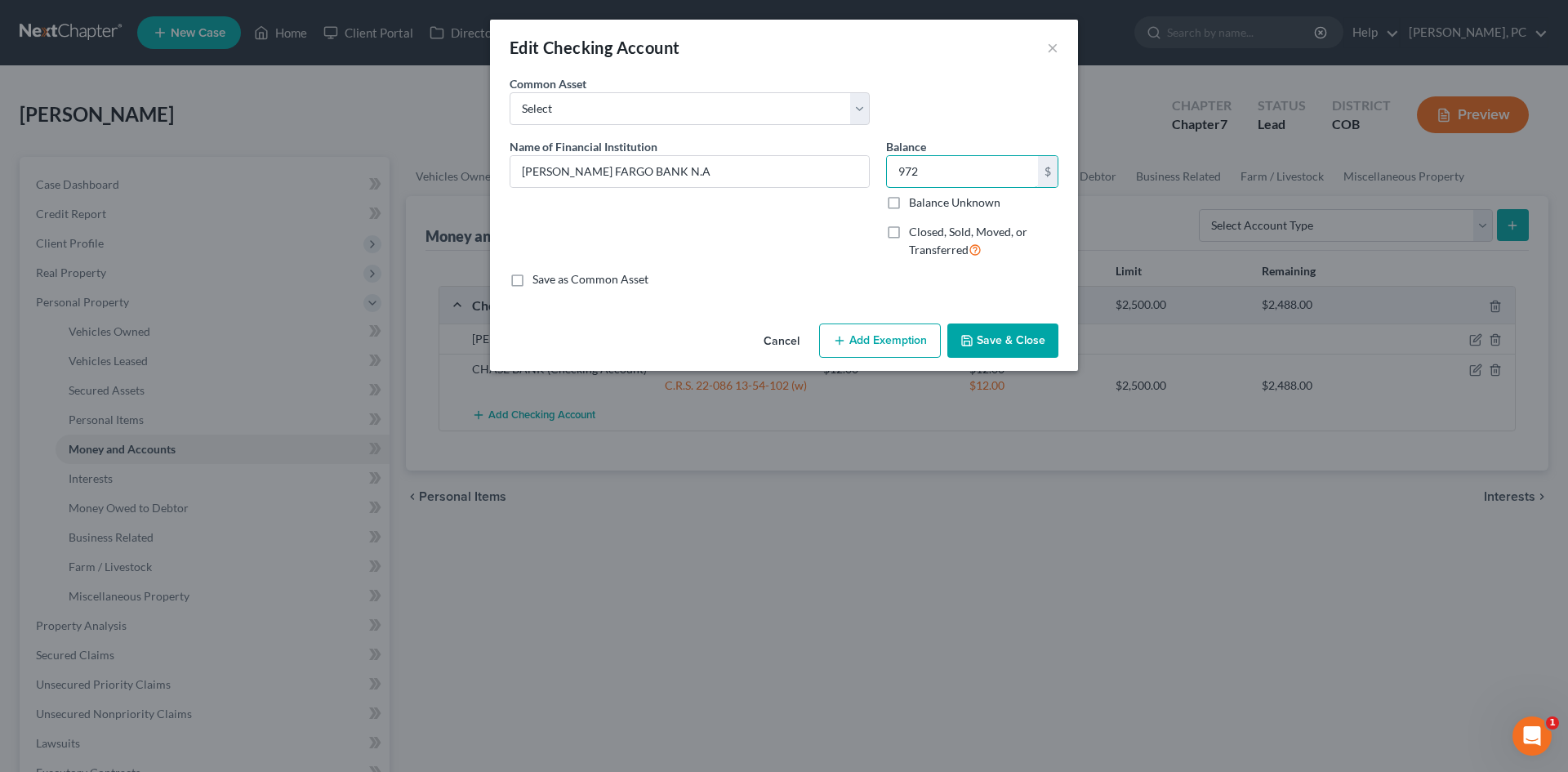
drag, startPoint x: 914, startPoint y: 171, endPoint x: 883, endPoint y: 170, distance: 31.0
click at [883, 170] on div "Balance 972.00 $ Balance Unknown Balance Undetermined 972 $ Balance Unknown Clo…" at bounding box center [972, 204] width 188 height 134
click at [868, 353] on button "Add Exemption" at bounding box center [880, 340] width 122 height 35
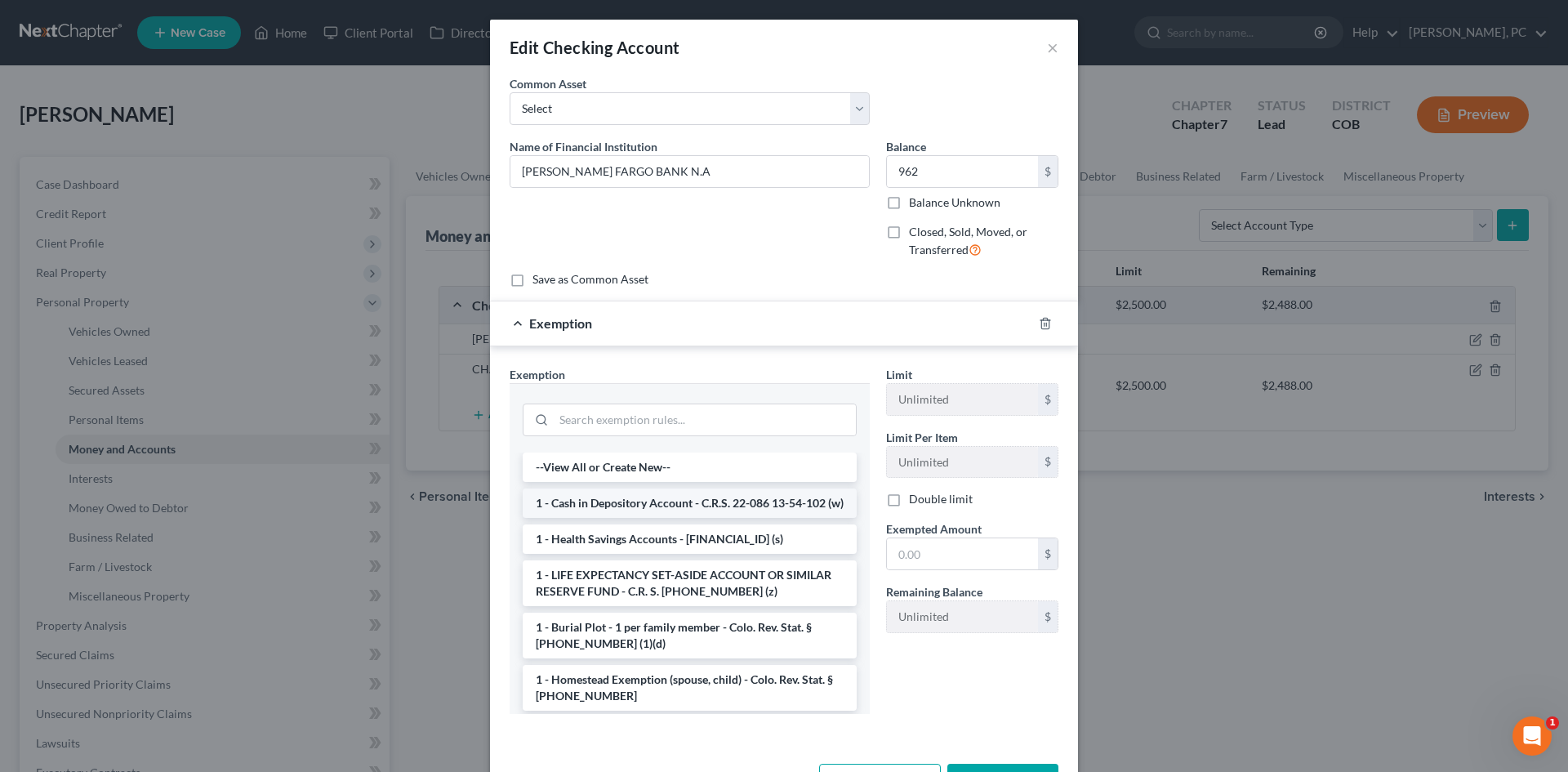
click at [631, 504] on li "1 - Cash in Depository Account - C.R.S. 22-086 13-54-102 (w)" at bounding box center [689, 503] width 334 height 30
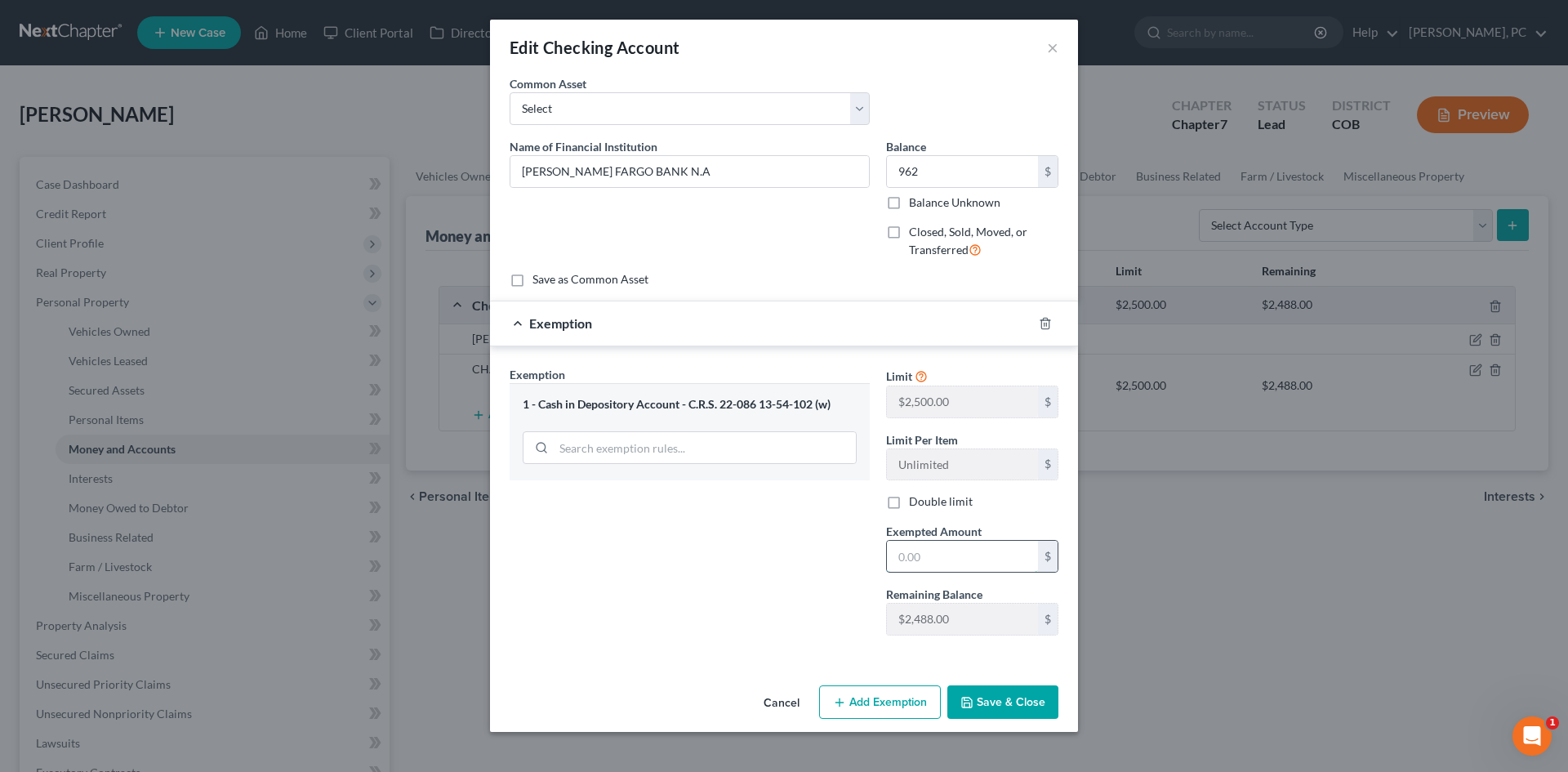
click at [952, 561] on input "text" at bounding box center [962, 556] width 151 height 31
drag, startPoint x: 914, startPoint y: 552, endPoint x: 831, endPoint y: 548, distance: 83.1
click at [839, 551] on div "Exemption Set must be selected for CA. Exemption * 1 - Cash in Depository Accou…" at bounding box center [784, 507] width 565 height 283
click at [989, 708] on button "Save & Close" at bounding box center [1002, 703] width 111 height 35
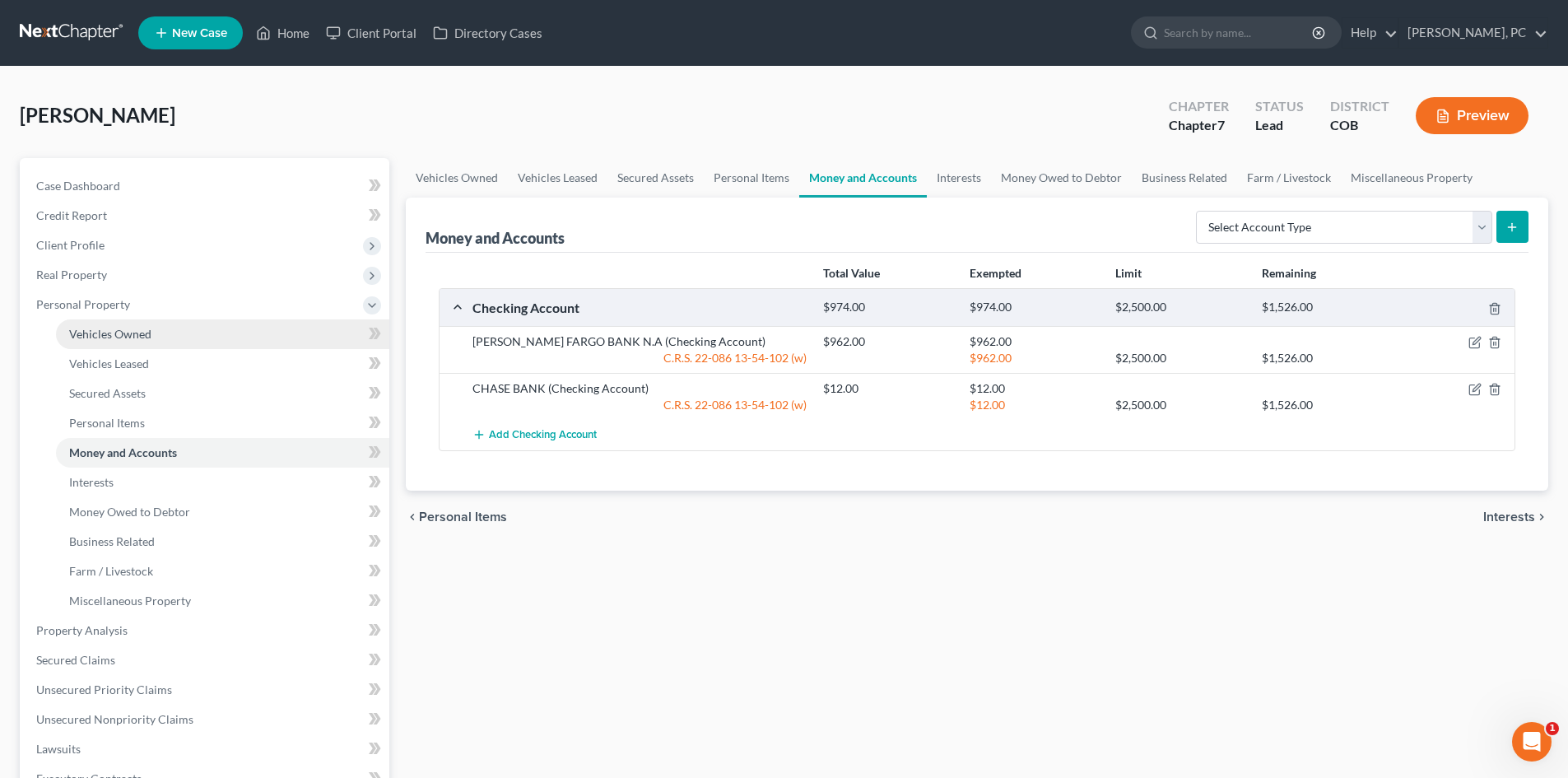
click at [132, 326] on link "Vehicles Owned" at bounding box center [223, 335] width 334 height 30
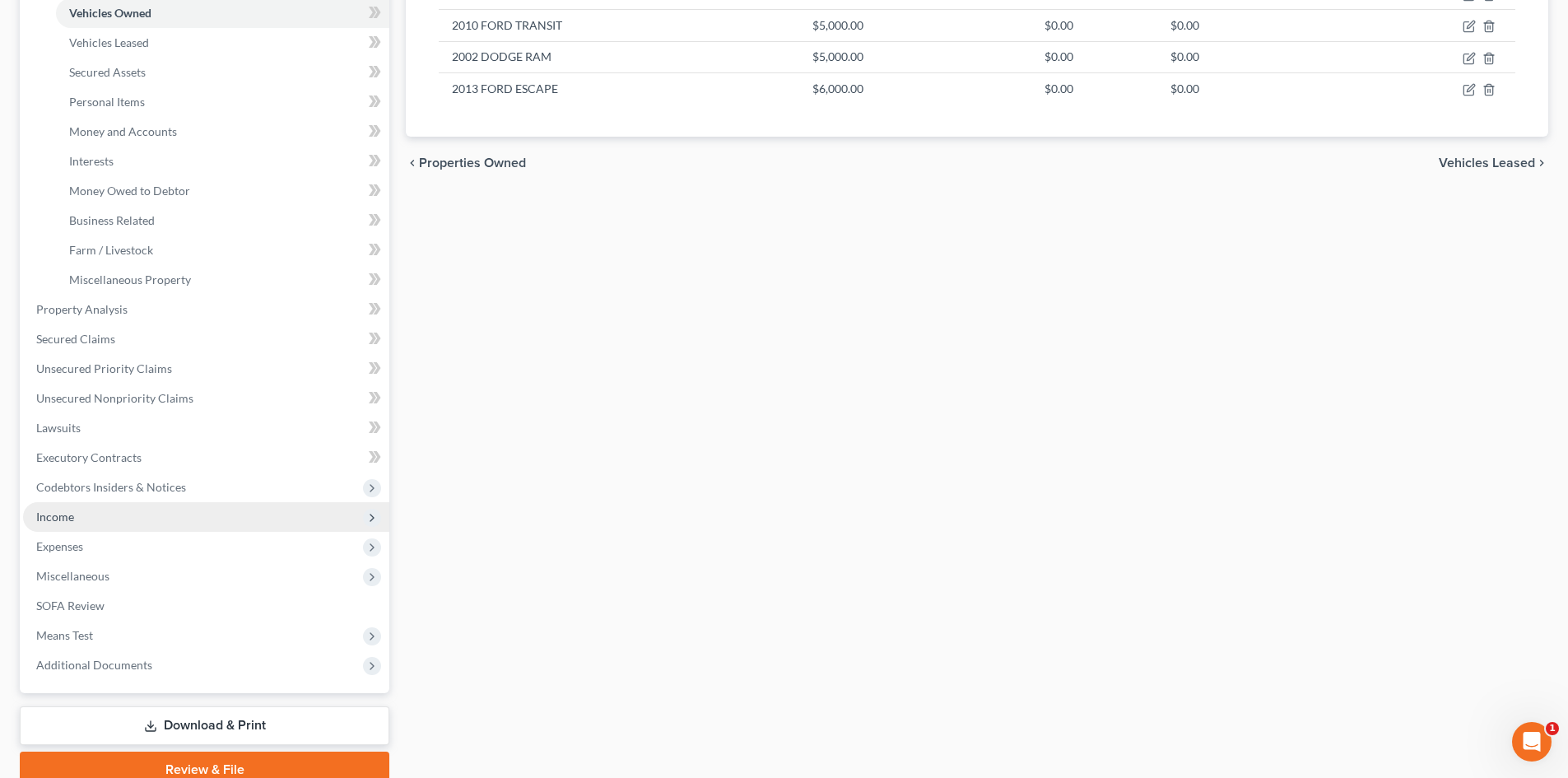
scroll to position [393, 0]
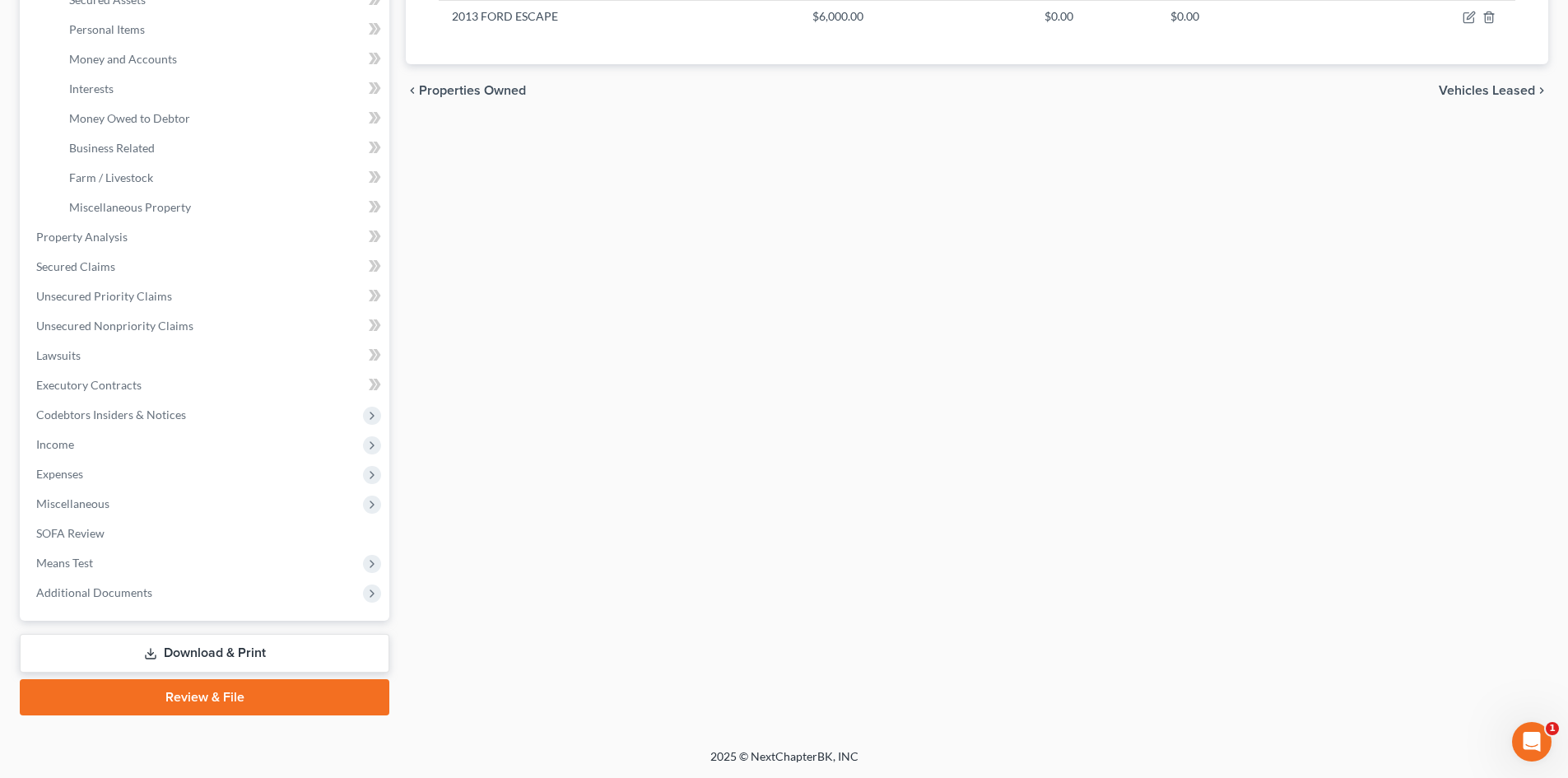
click at [75, 504] on span "Miscellaneous" at bounding box center [72, 503] width 73 height 14
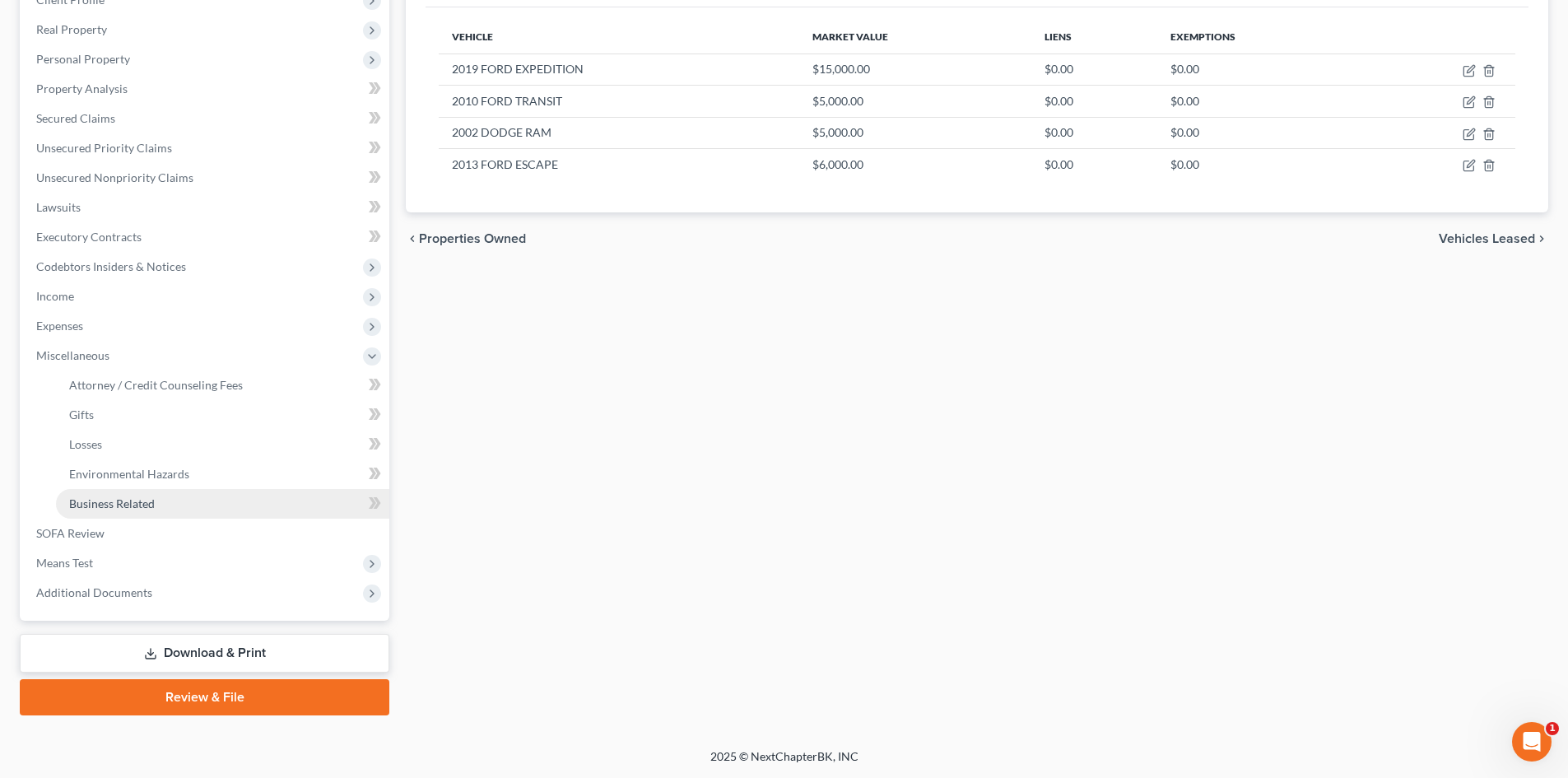
click at [102, 508] on span "Business Related" at bounding box center [112, 503] width 86 height 14
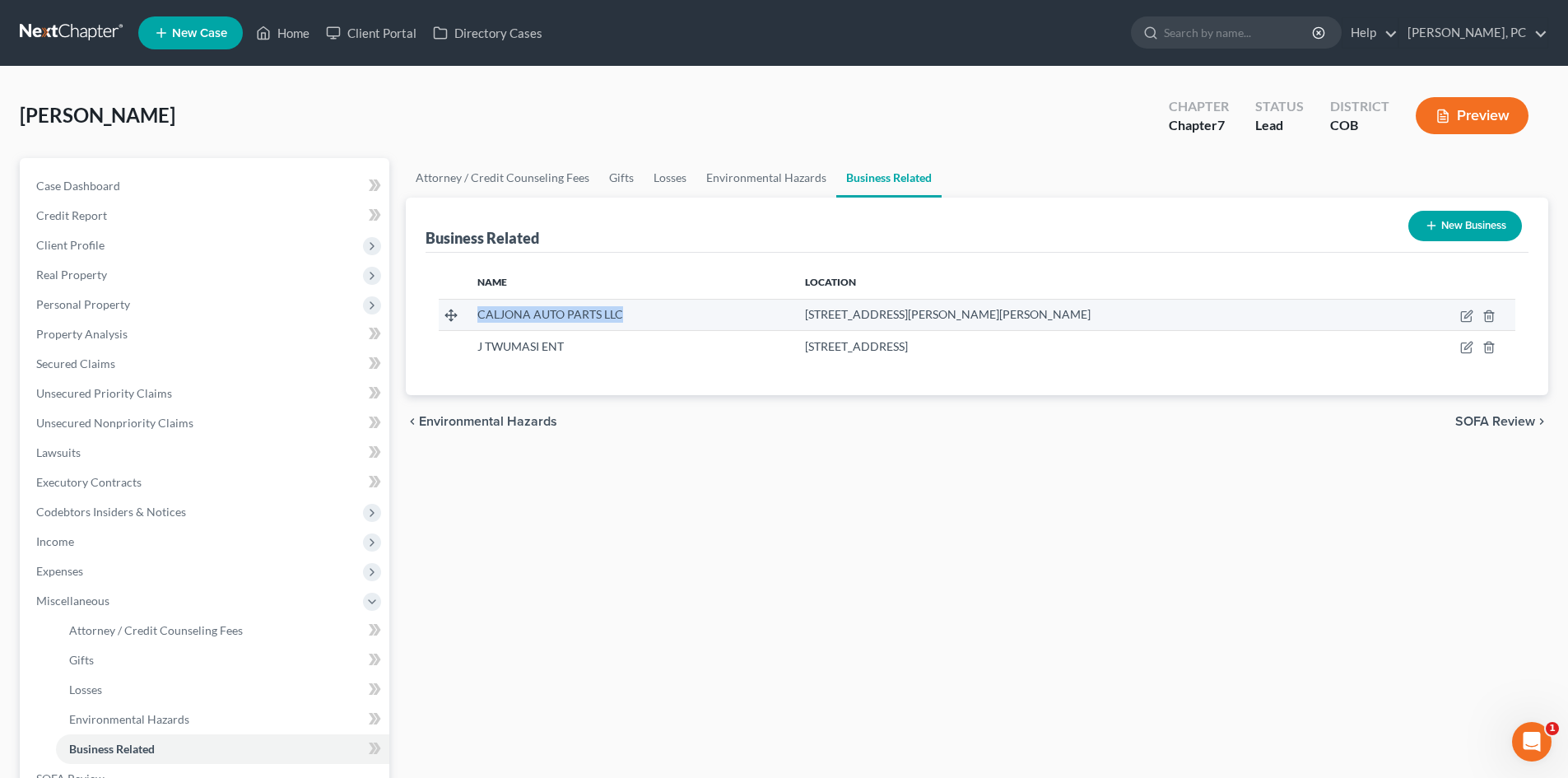
drag, startPoint x: 478, startPoint y: 314, endPoint x: 630, endPoint y: 317, distance: 152.0
click at [630, 317] on div "CALJONA AUTO PARTS LLC" at bounding box center [628, 315] width 302 height 16
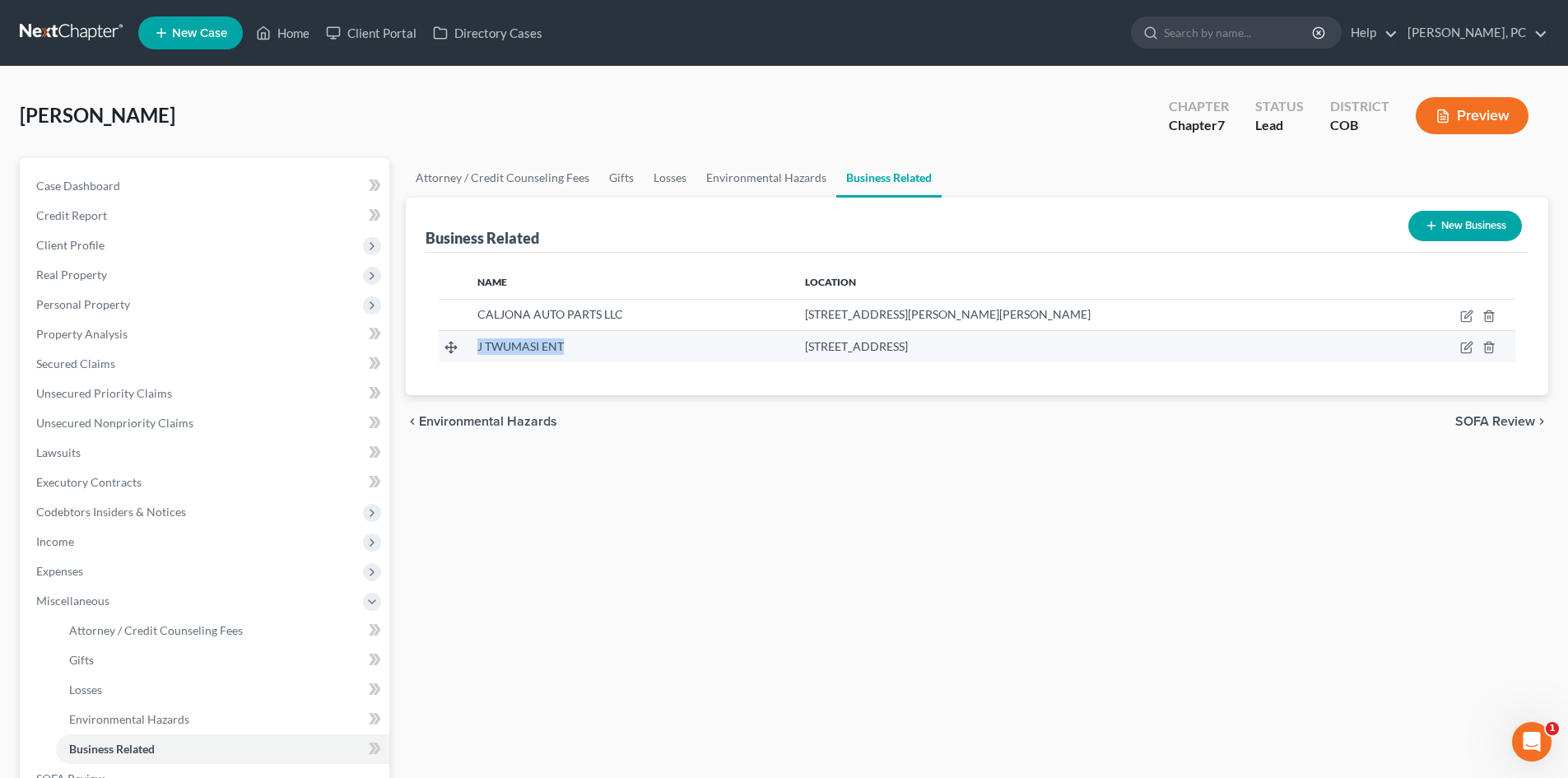
drag, startPoint x: 566, startPoint y: 346, endPoint x: 472, endPoint y: 349, distance: 94.0
click at [472, 349] on td "J TWUMASI ENT" at bounding box center [628, 346] width 328 height 31
click at [1459, 347] on td at bounding box center [1450, 346] width 130 height 31
click at [1467, 351] on icon "button" at bounding box center [1466, 347] width 13 height 13
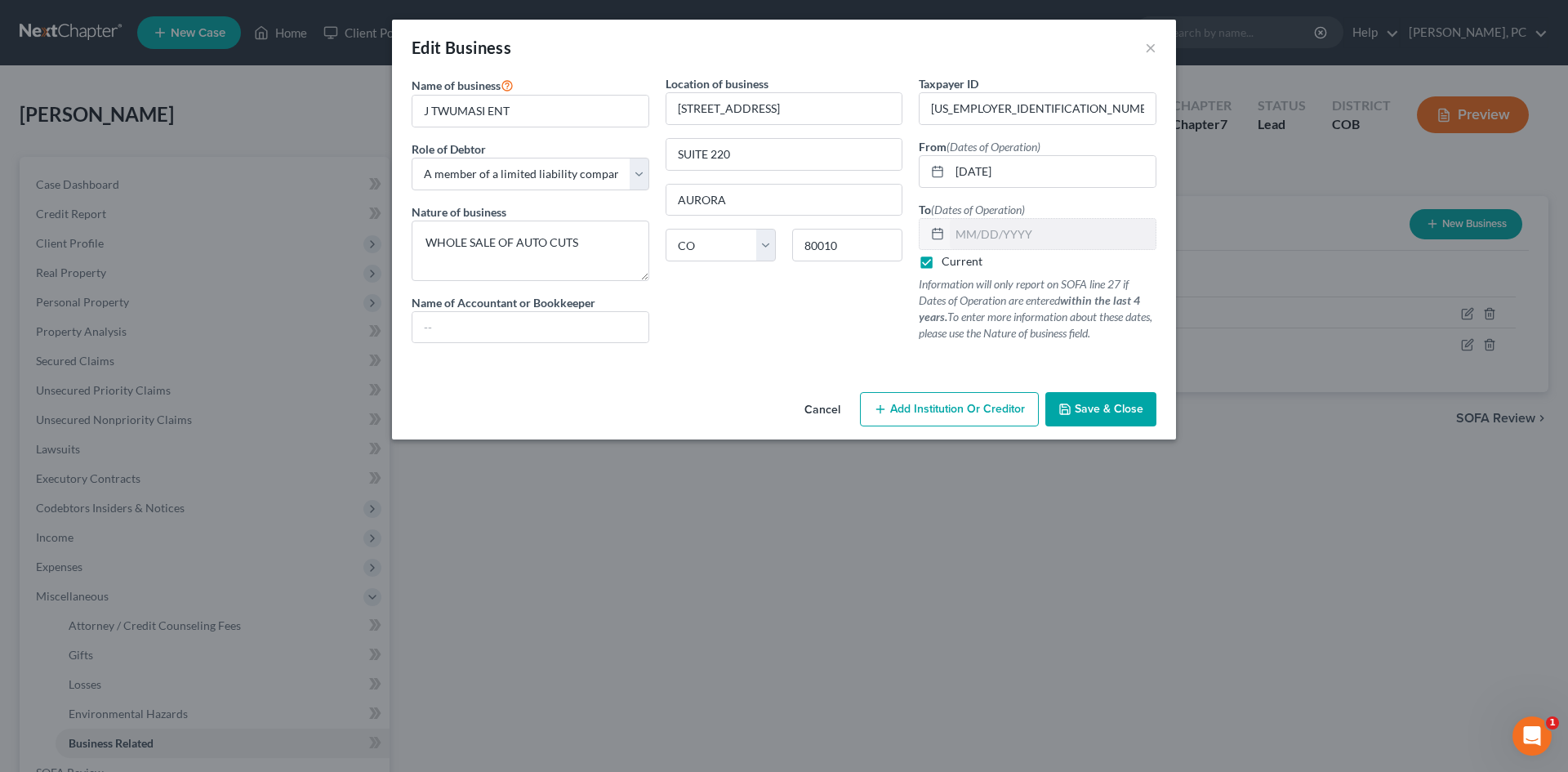
click at [834, 404] on button "Cancel" at bounding box center [822, 409] width 62 height 33
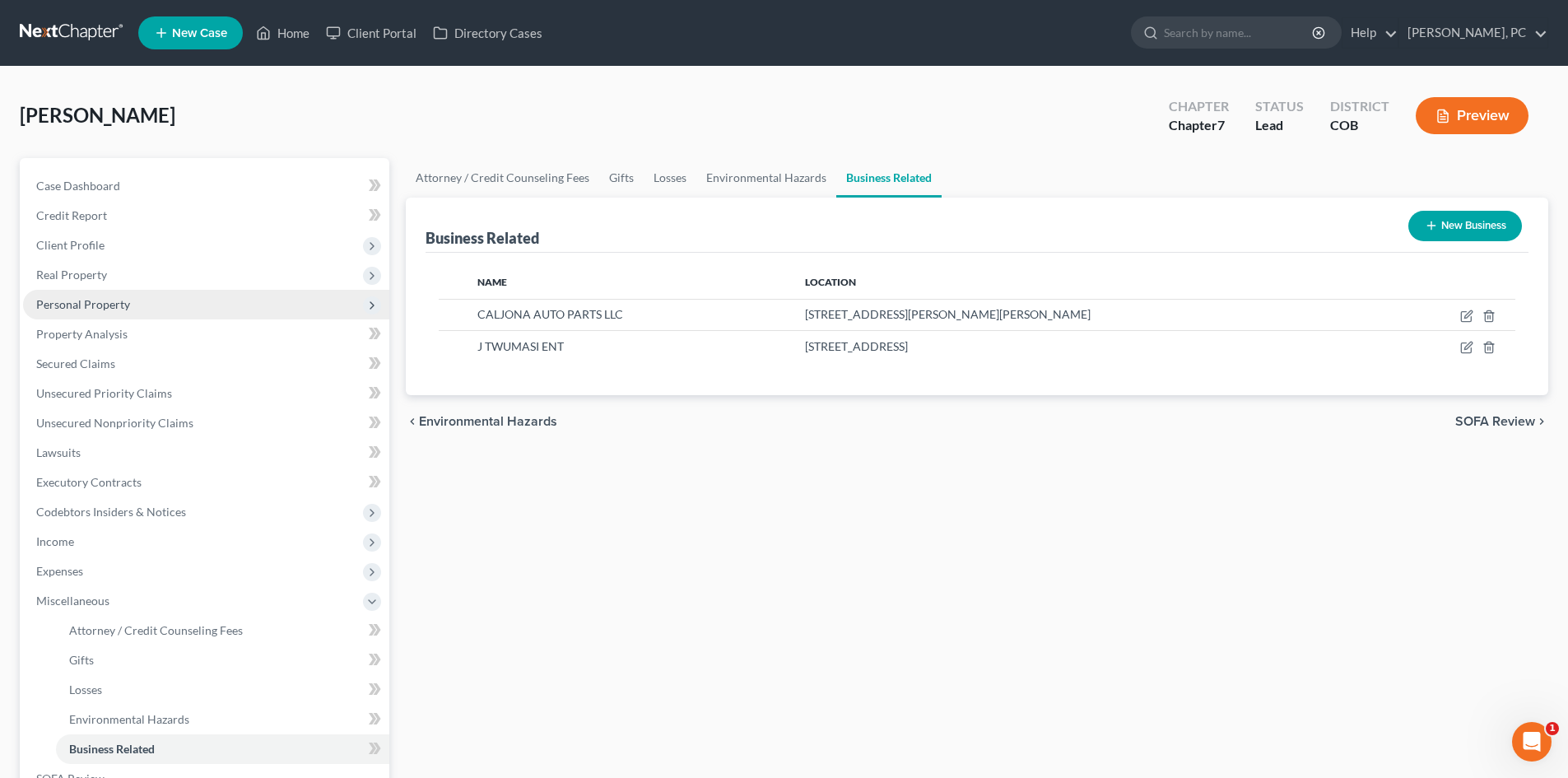
click at [95, 310] on span "Personal Property" at bounding box center [83, 305] width 94 height 14
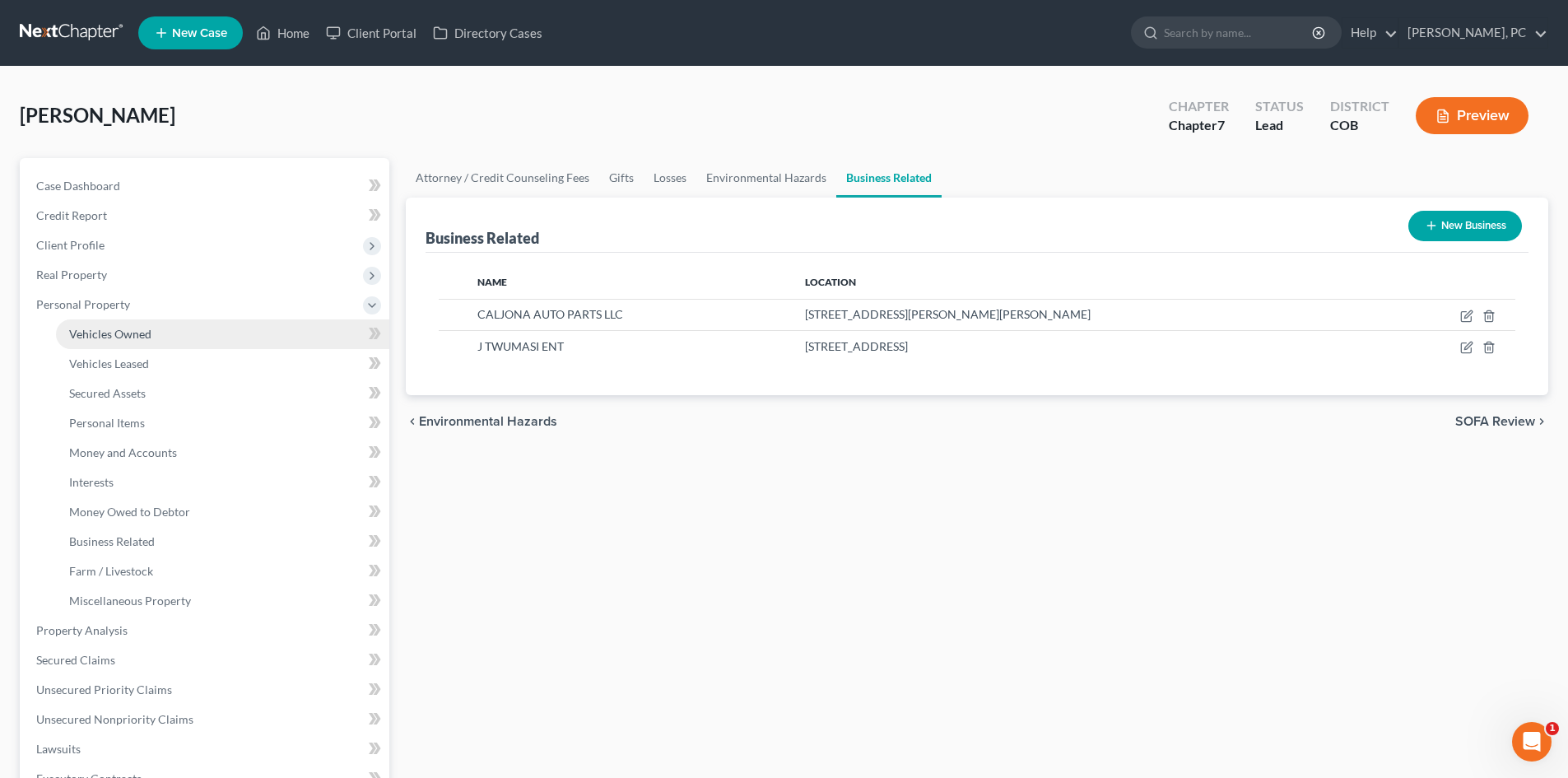
click at [123, 330] on span "Vehicles Owned" at bounding box center [110, 334] width 82 height 14
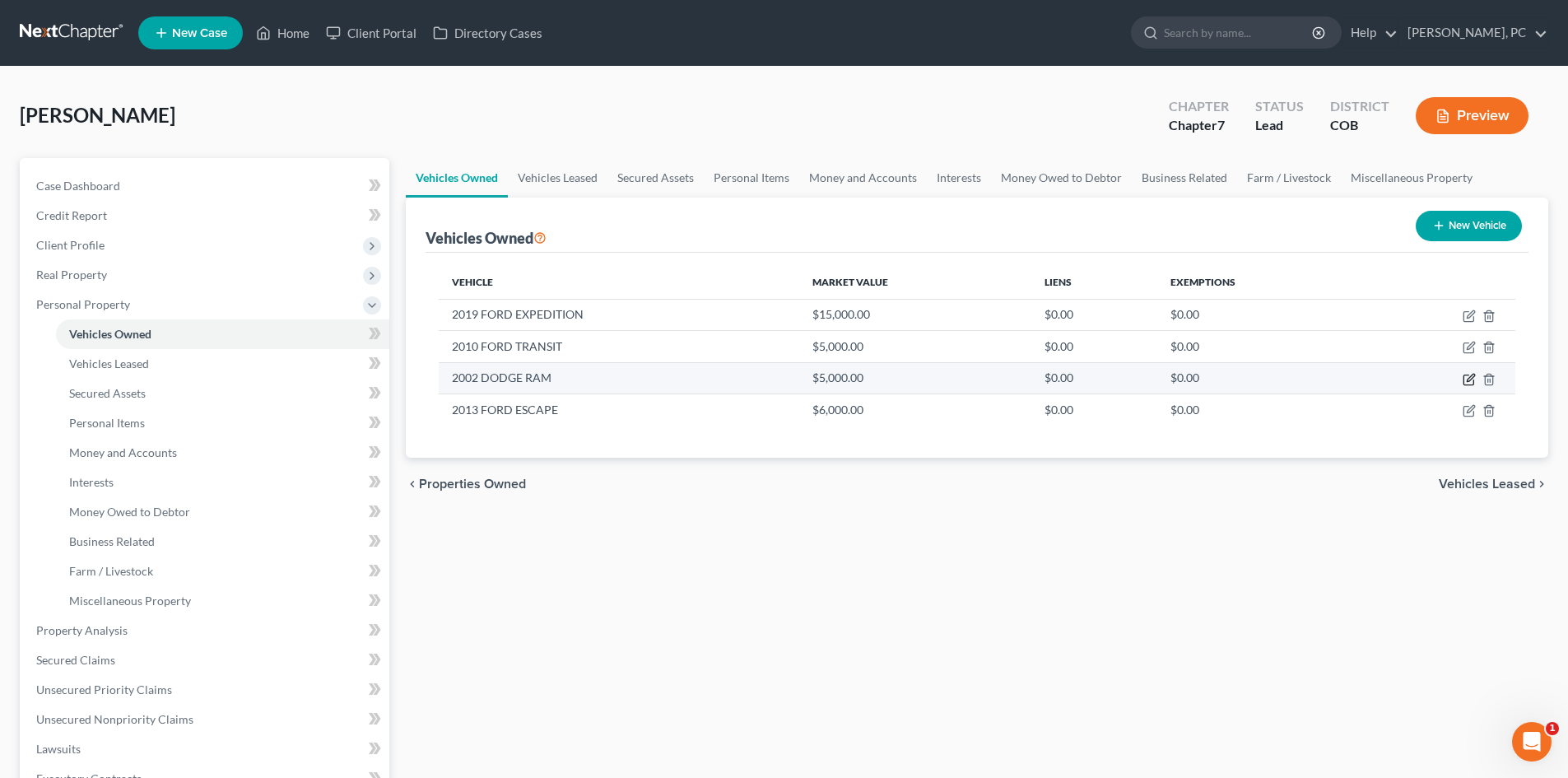
click at [1468, 376] on icon "button" at bounding box center [1469, 380] width 10 height 10
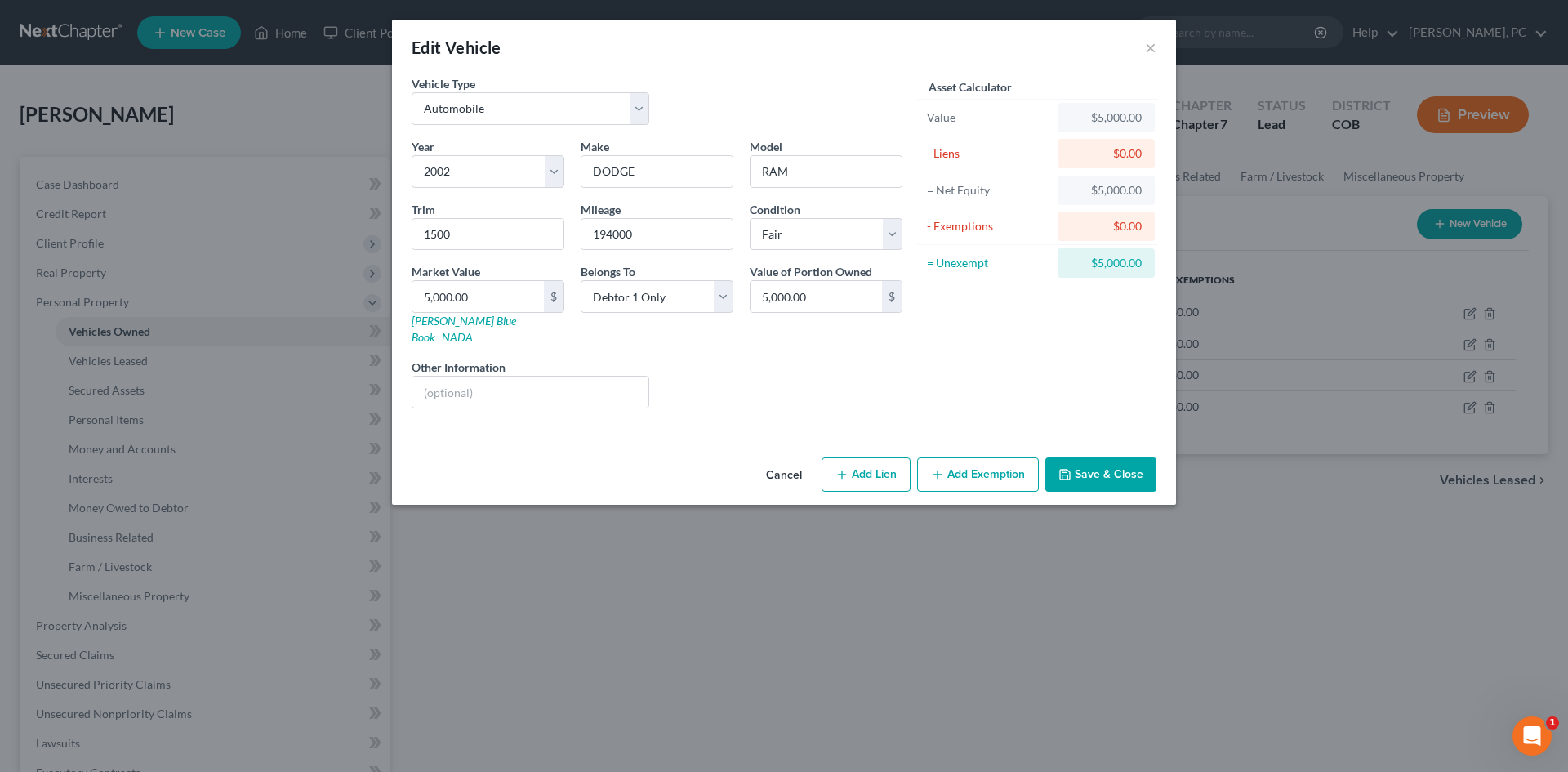
click at [959, 458] on button "Add Exemption" at bounding box center [978, 475] width 122 height 35
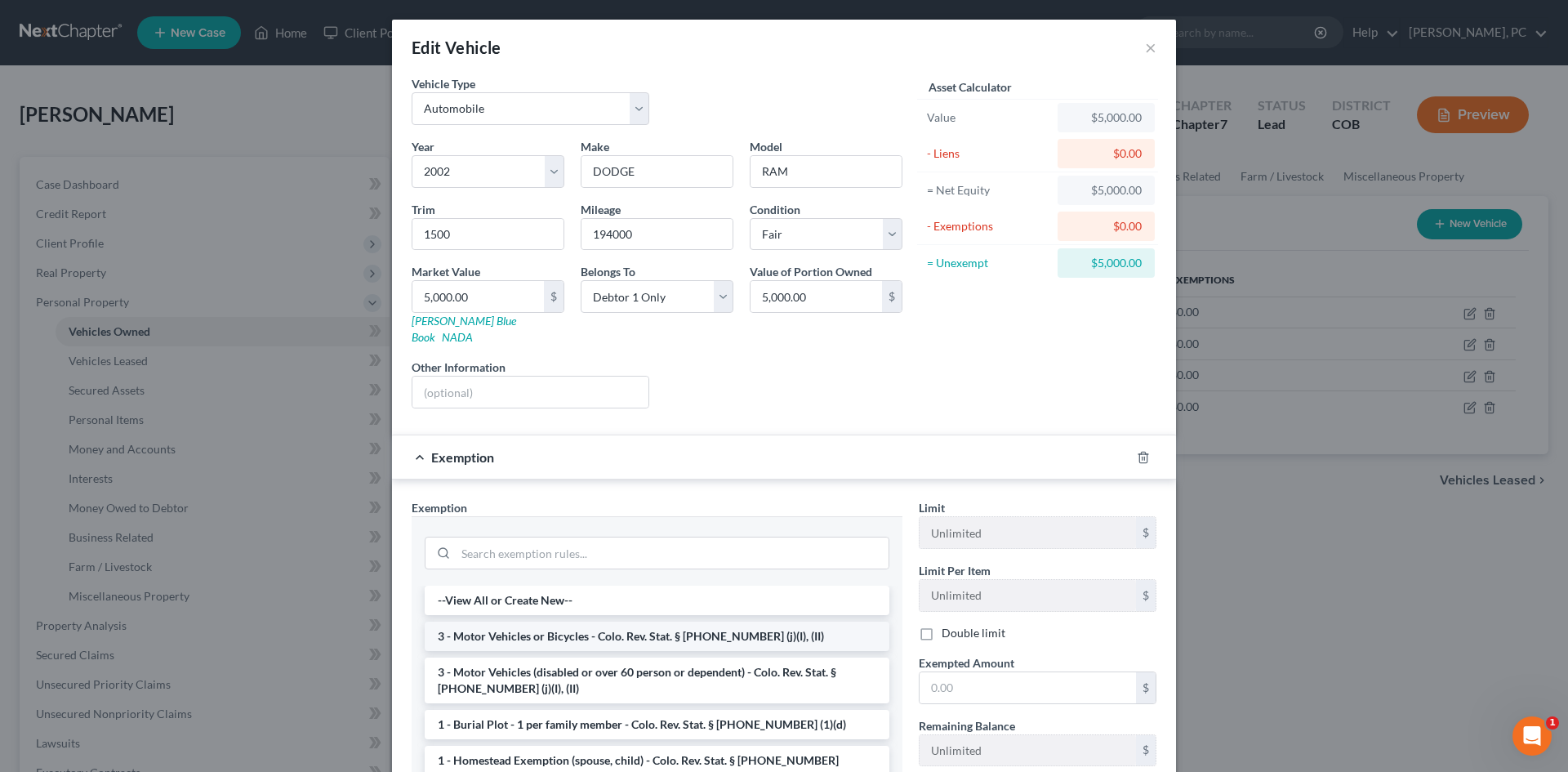
click at [583, 621] on li "3 - Motor Vehicles or Bicycles - Colo. Rev. Stat. § 13-54-102 (j)(I), (II)" at bounding box center [657, 636] width 465 height 30
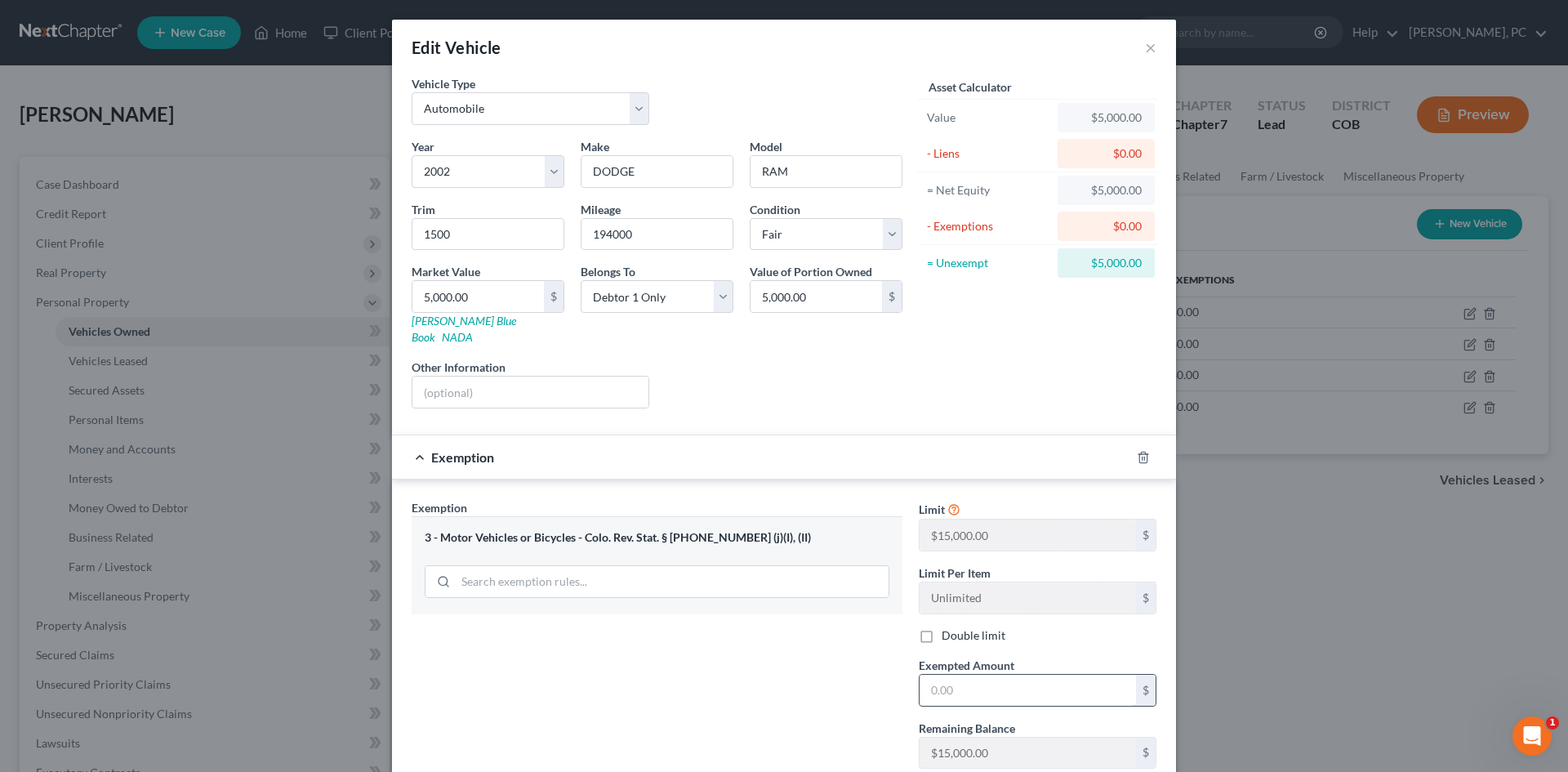
click at [993, 675] on input "text" at bounding box center [1027, 690] width 216 height 31
click at [791, 680] on div "Exemption Set must be selected for CA. Exemption * 3 - Motor Vehicles or Bicycl…" at bounding box center [657, 640] width 507 height 282
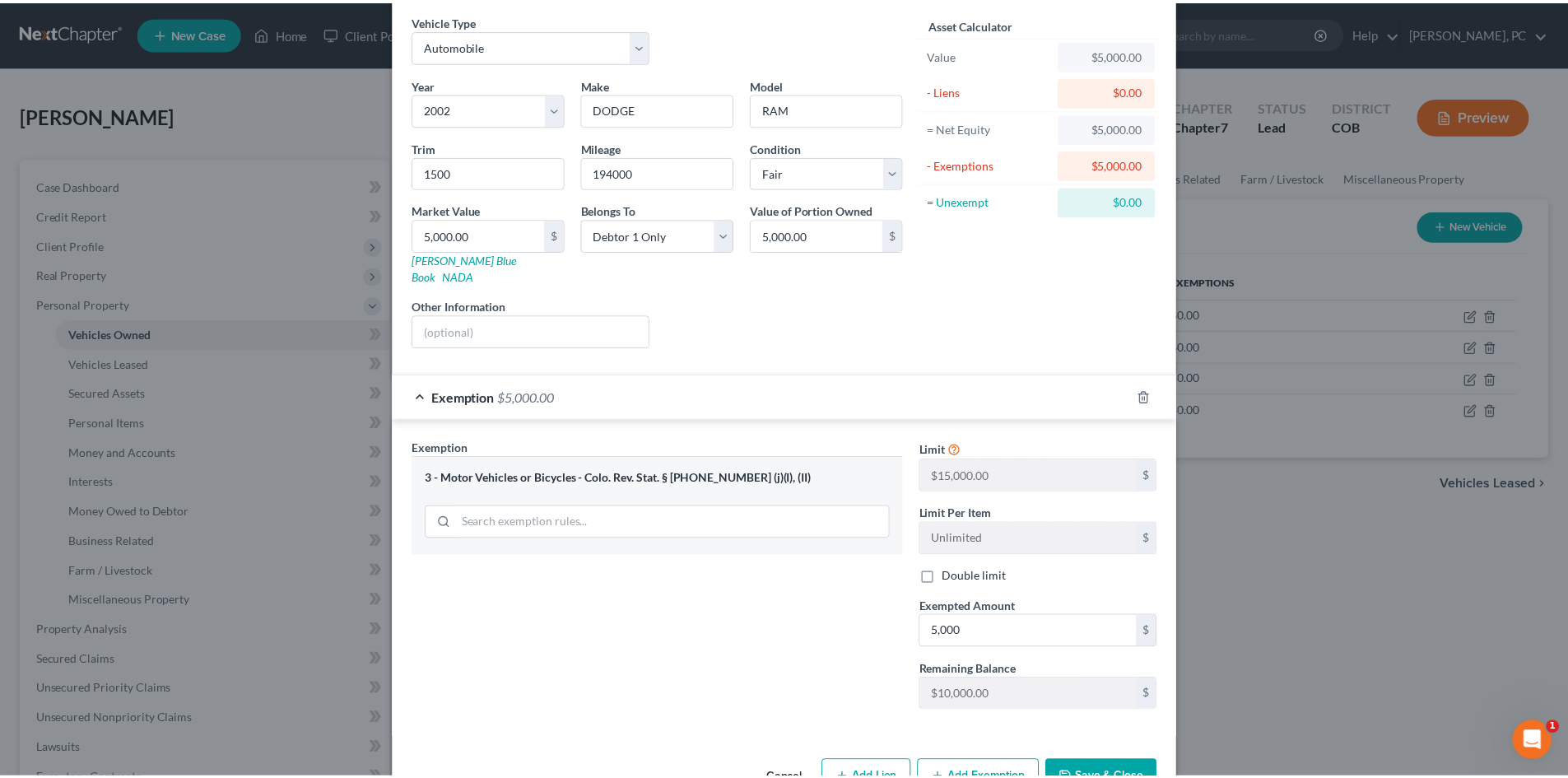
scroll to position [98, 0]
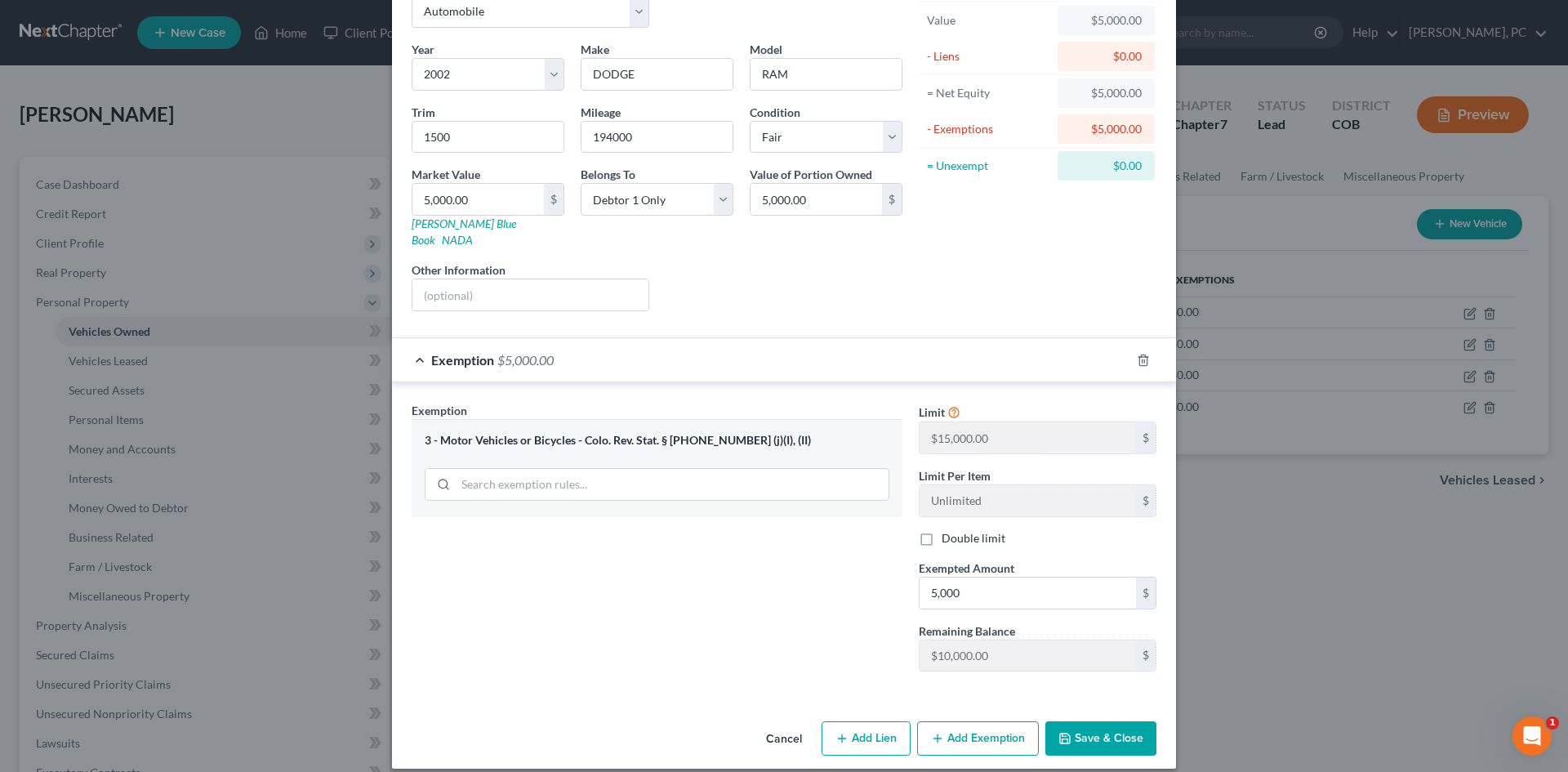
click at [1089, 725] on button "Save & Close" at bounding box center [1100, 738] width 111 height 35
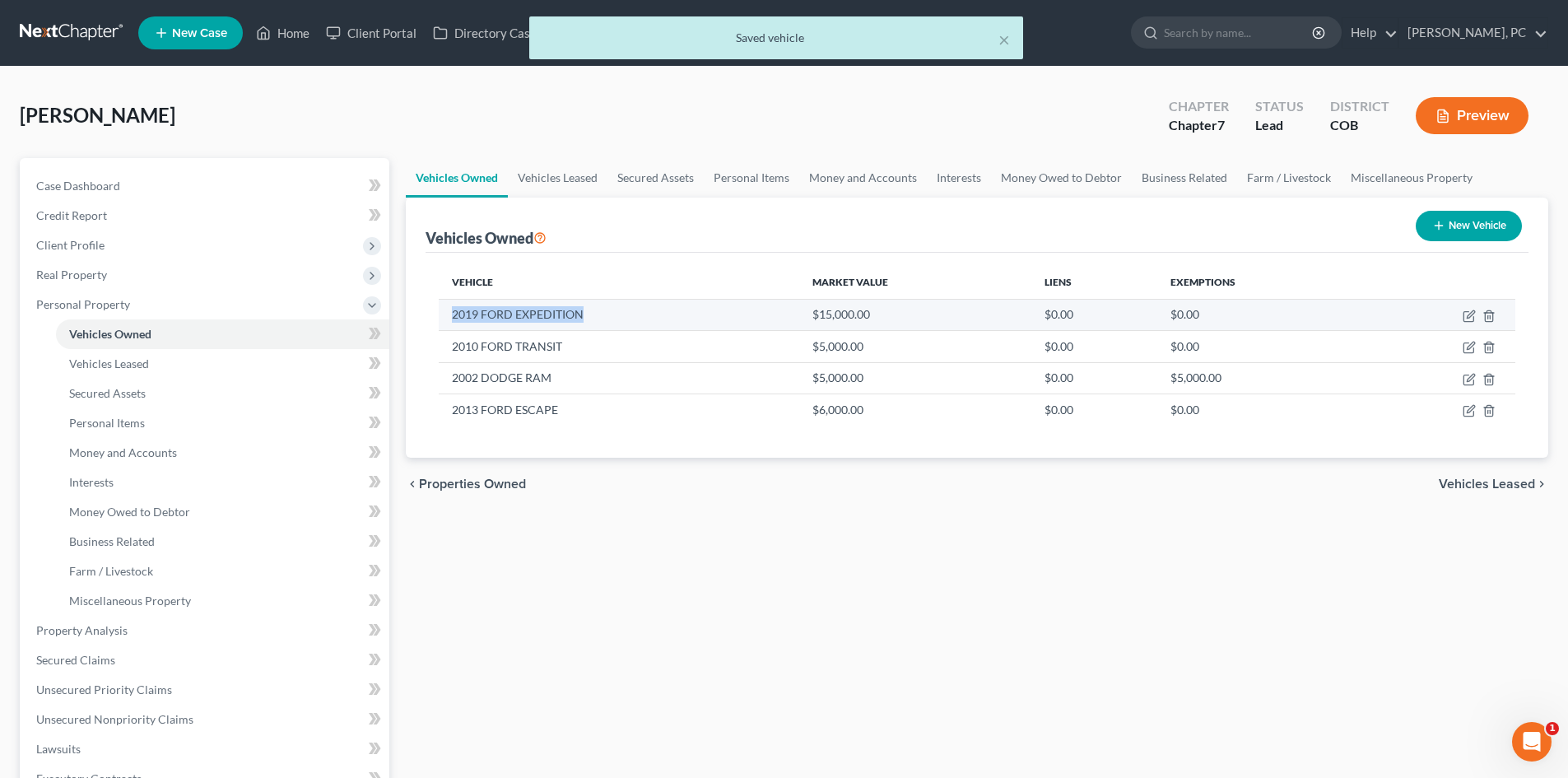
drag, startPoint x: 452, startPoint y: 315, endPoint x: 608, endPoint y: 317, distance: 156.0
click at [608, 317] on td "2019 FORD EXPEDITION" at bounding box center [618, 314] width 360 height 31
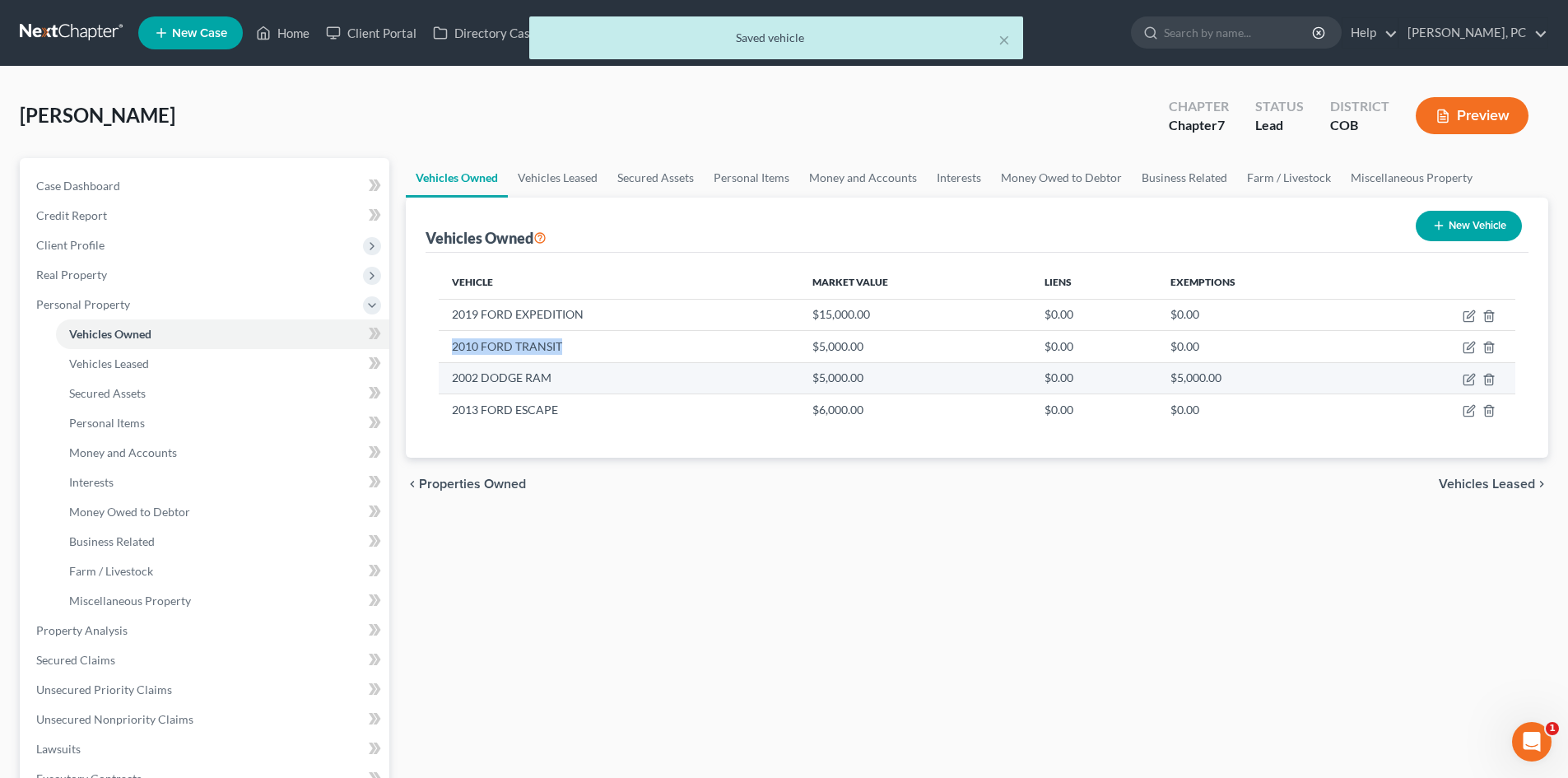
drag, startPoint x: 454, startPoint y: 344, endPoint x: 537, endPoint y: 364, distance: 85.4
click at [569, 352] on td "2010 FORD TRANSIT" at bounding box center [618, 346] width 360 height 31
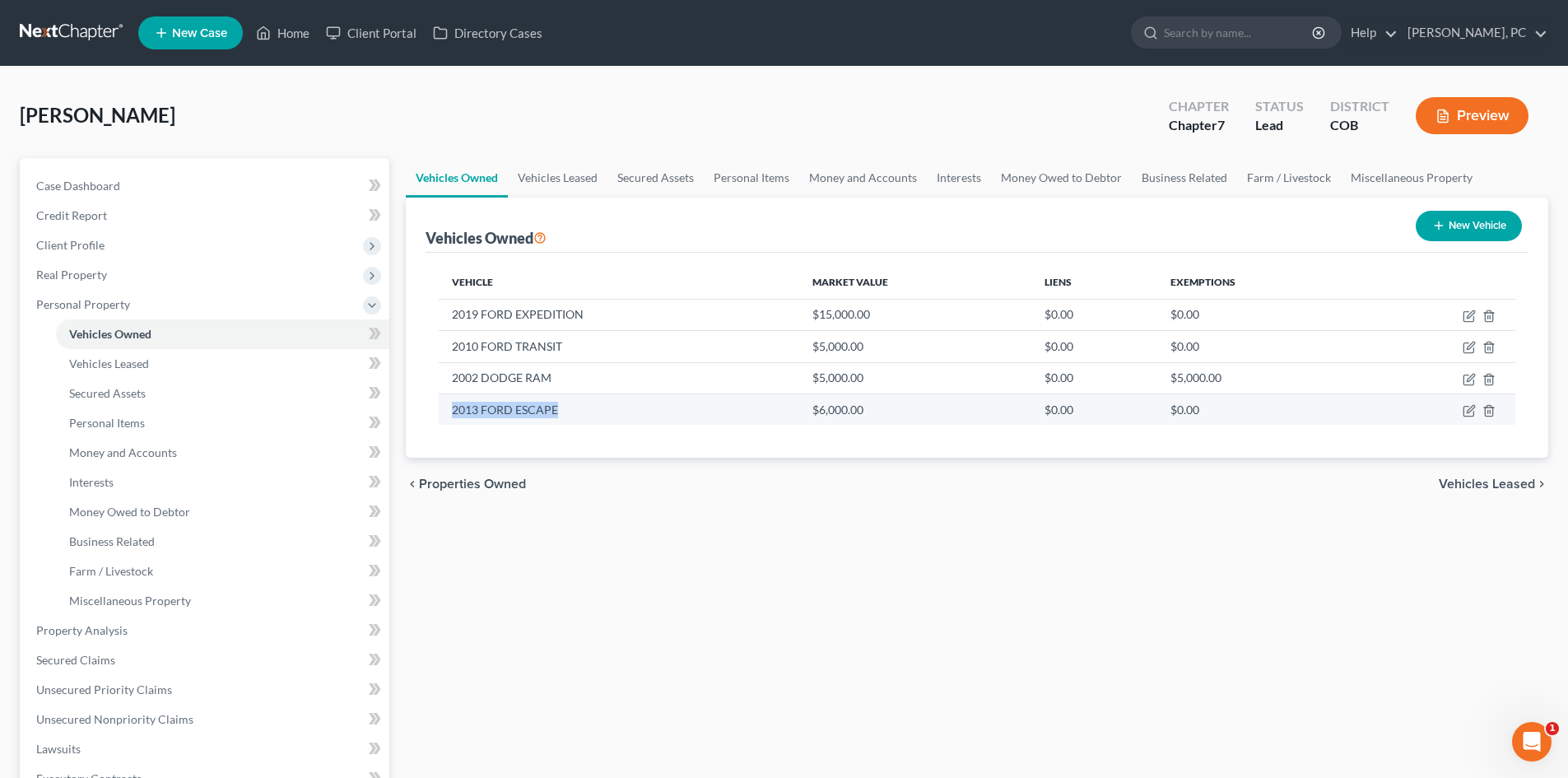
drag, startPoint x: 453, startPoint y: 409, endPoint x: 582, endPoint y: 419, distance: 129.4
click at [586, 418] on td "2013 FORD ESCAPE" at bounding box center [618, 408] width 360 height 31
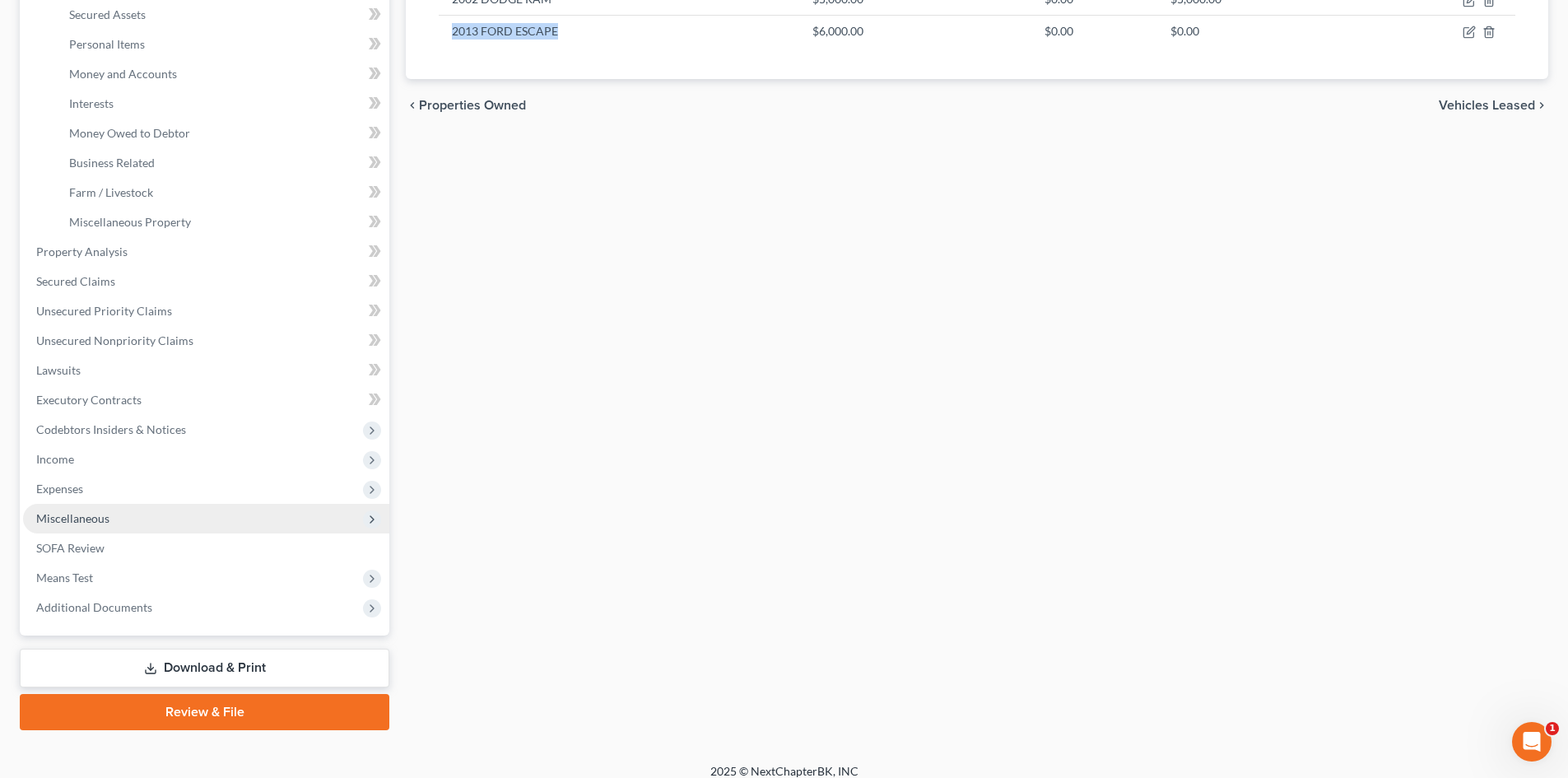
scroll to position [393, 0]
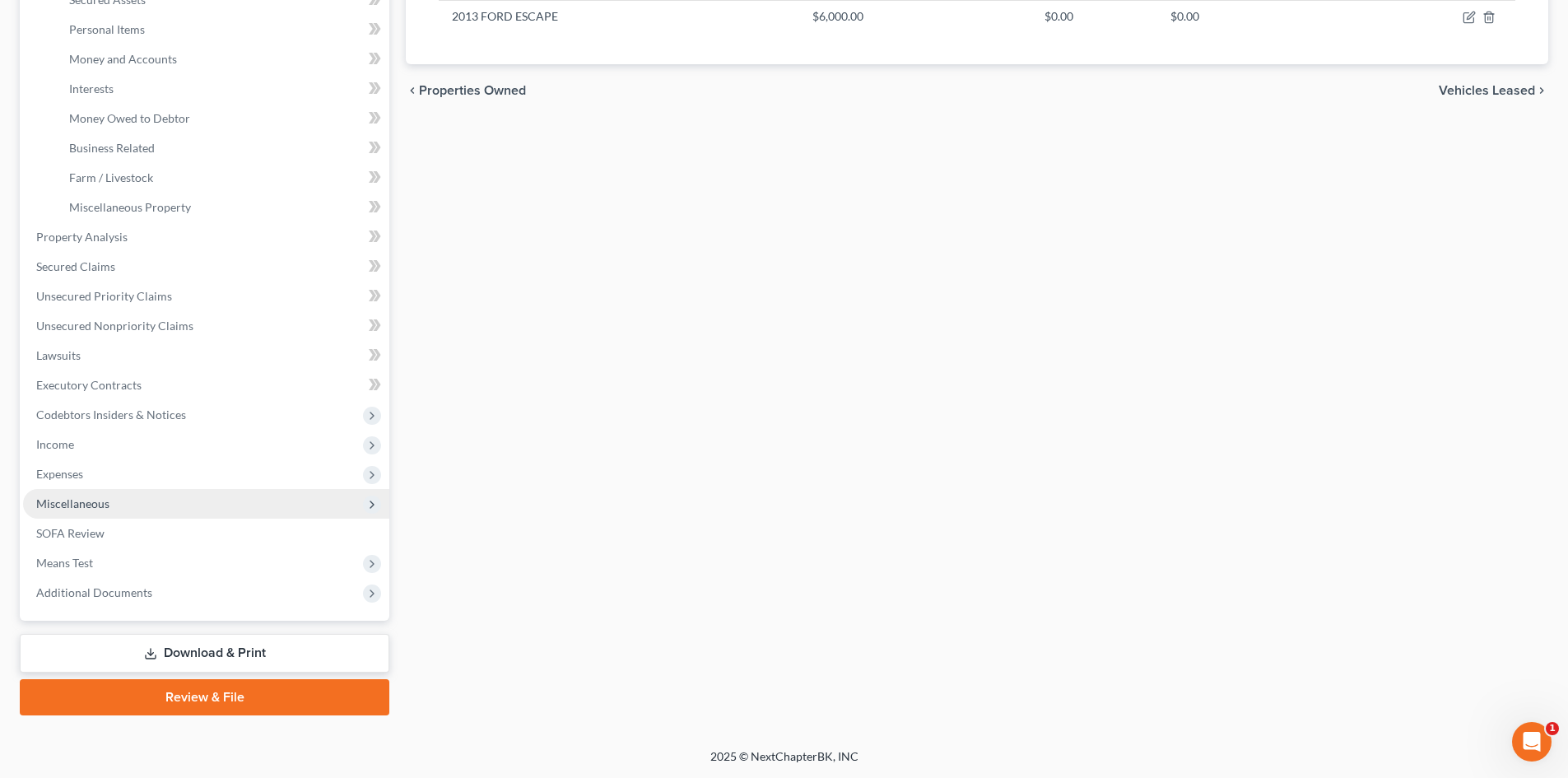
click at [68, 496] on span "Miscellaneous" at bounding box center [72, 503] width 73 height 14
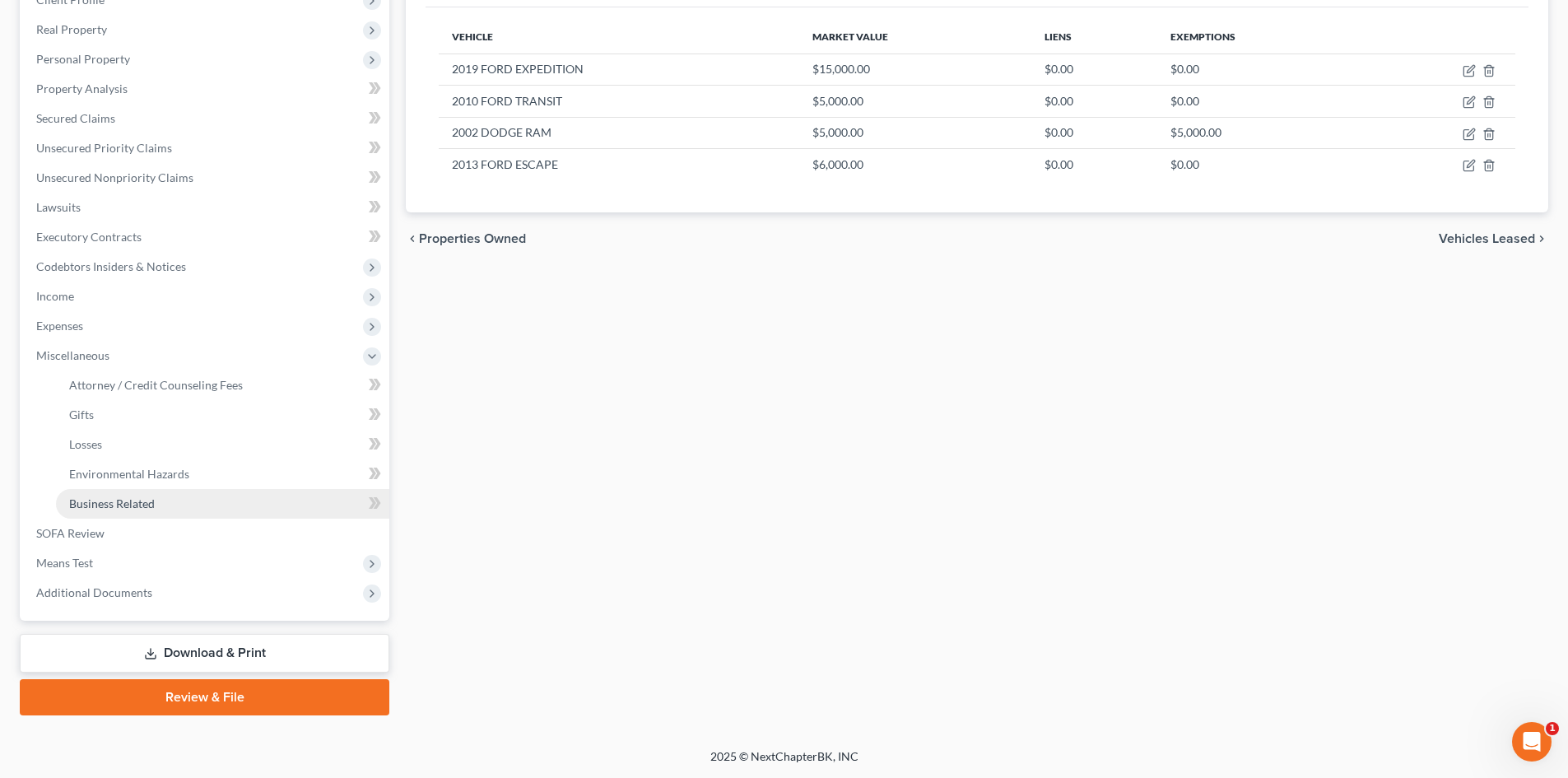
click at [106, 508] on span "Business Related" at bounding box center [112, 503] width 86 height 14
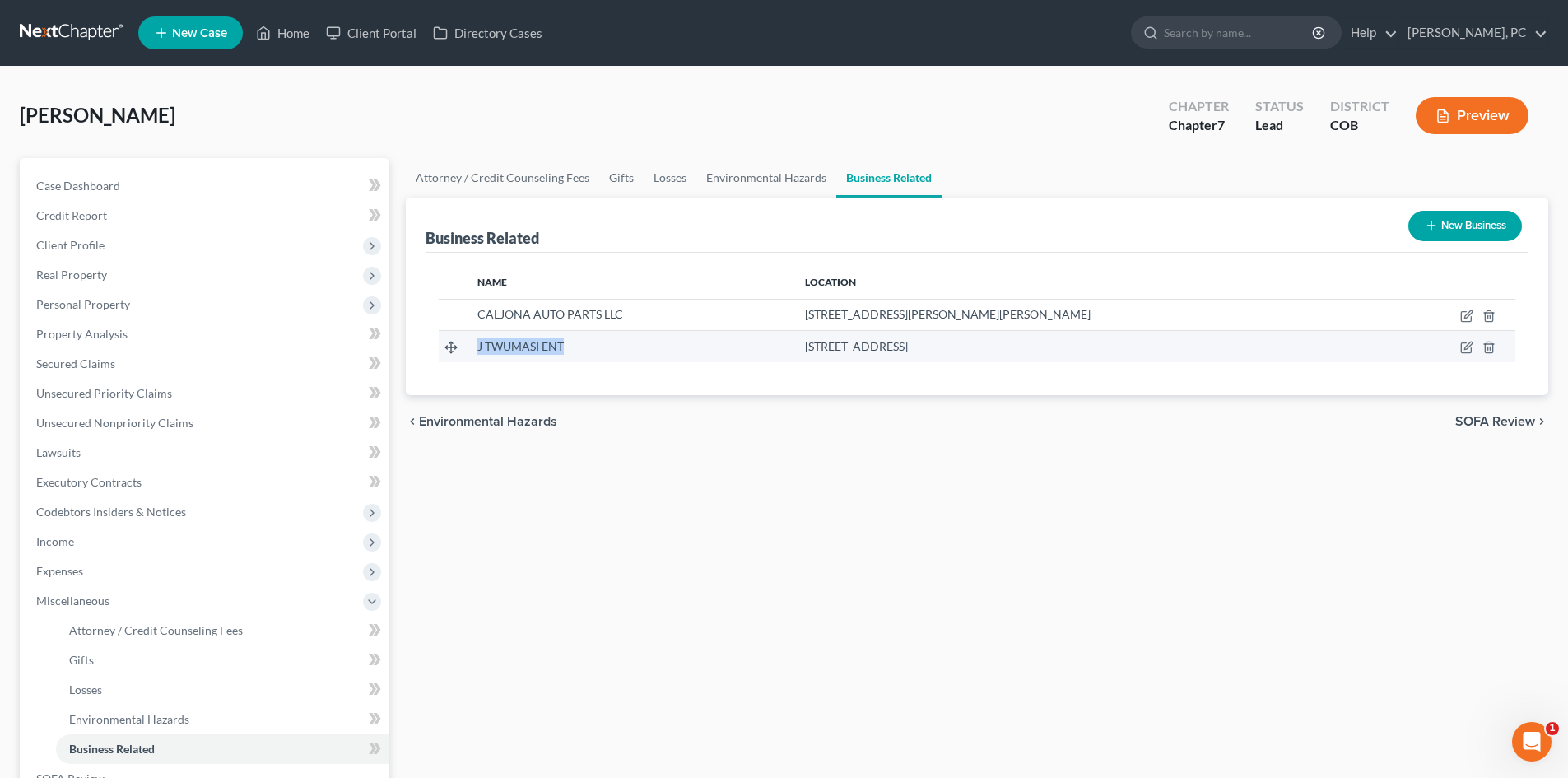
drag, startPoint x: 476, startPoint y: 346, endPoint x: 575, endPoint y: 349, distance: 99.0
click at [580, 351] on td "J TWUMASI ENT" at bounding box center [628, 346] width 328 height 31
copy span "J TWUMASI ENT"
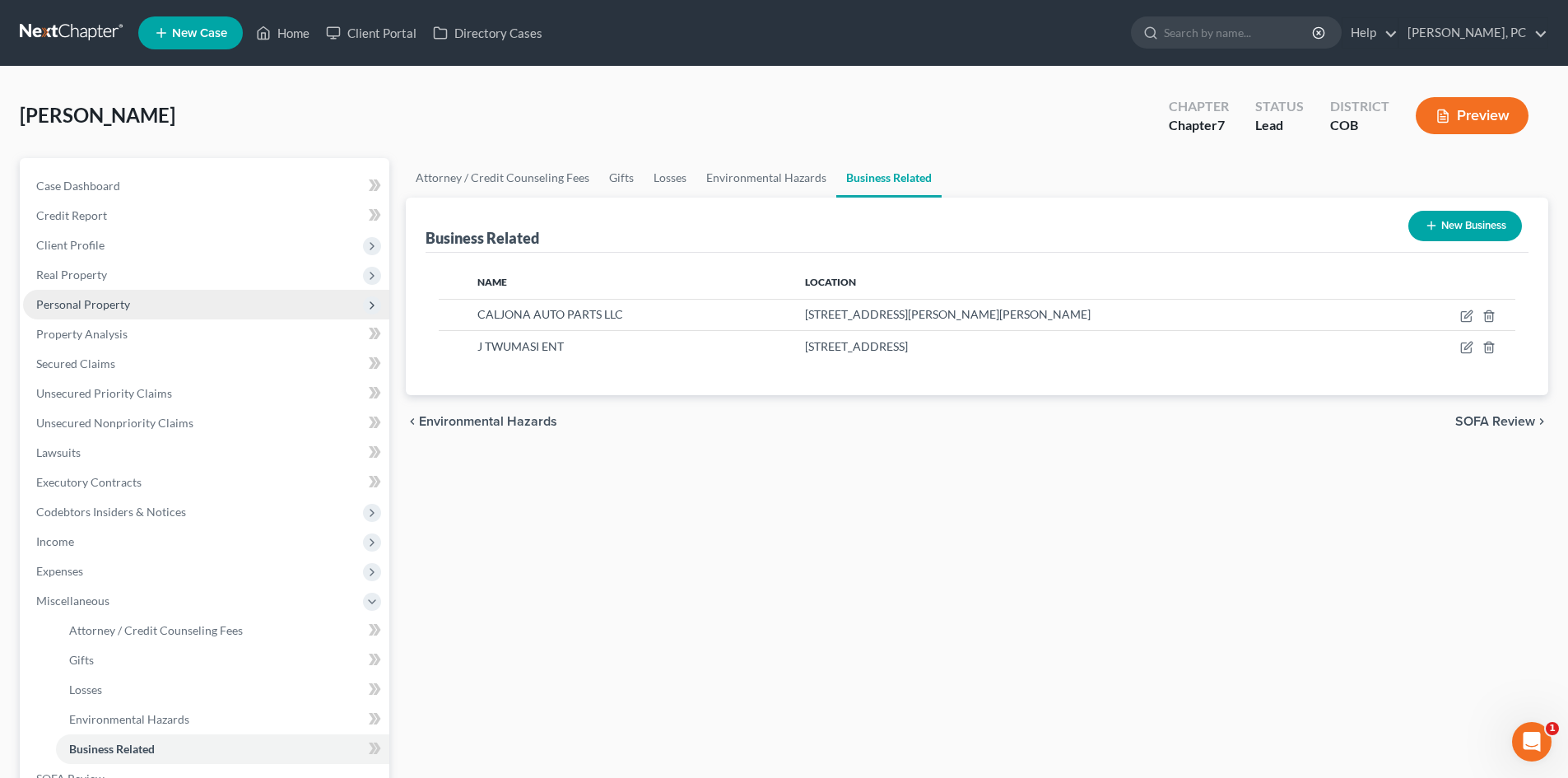
click at [93, 298] on span "Personal Property" at bounding box center [83, 305] width 94 height 14
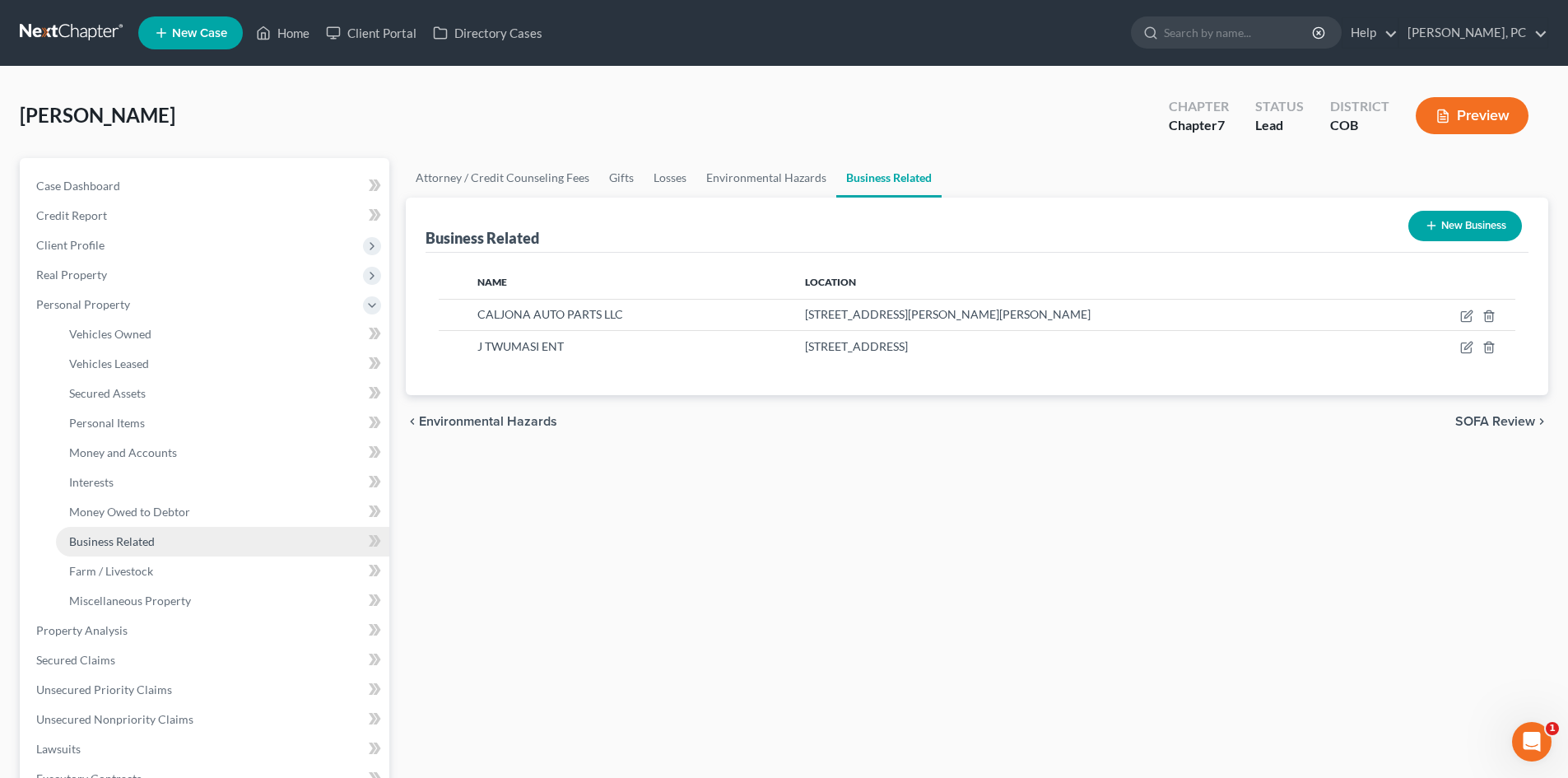
click at [106, 541] on span "Business Related" at bounding box center [112, 541] width 86 height 14
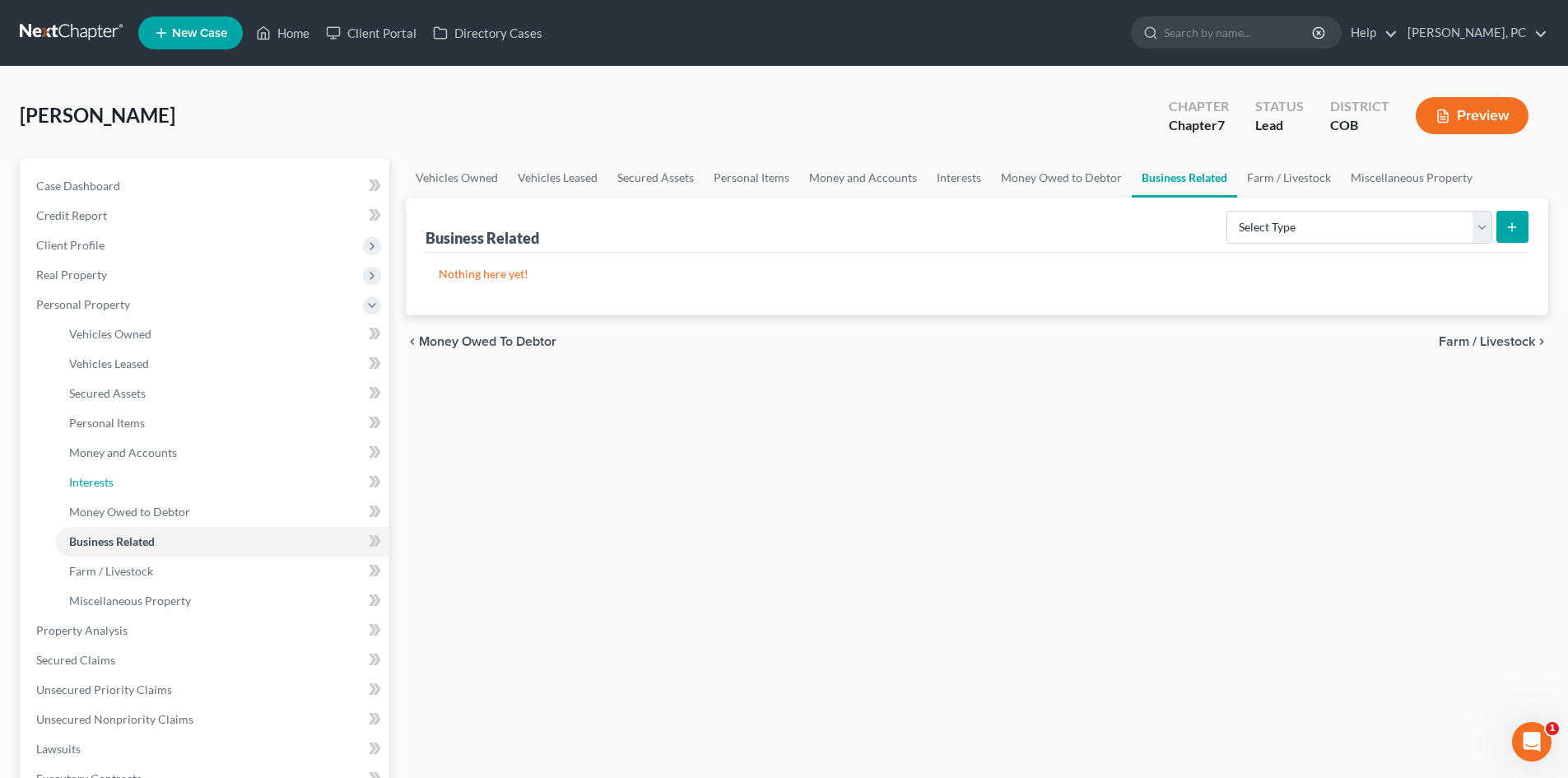
drag, startPoint x: 74, startPoint y: 479, endPoint x: 400, endPoint y: 478, distance: 326.0
click at [74, 478] on span "Interests" at bounding box center [91, 482] width 45 height 14
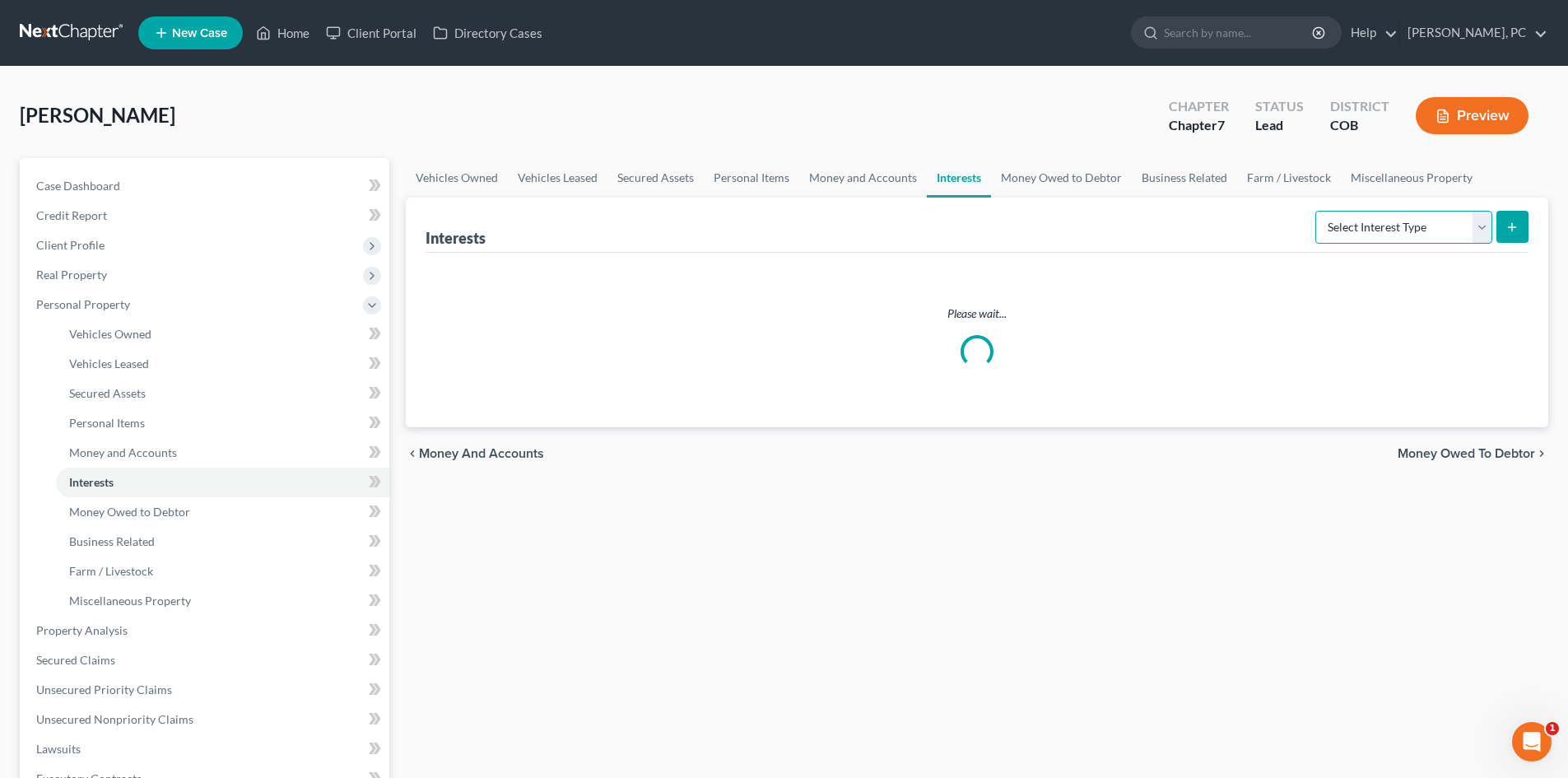
click at [1385, 232] on select "Select Interest Type 401K Annuity Bond Education IRA Government Bond Government…" at bounding box center [1403, 227] width 177 height 33
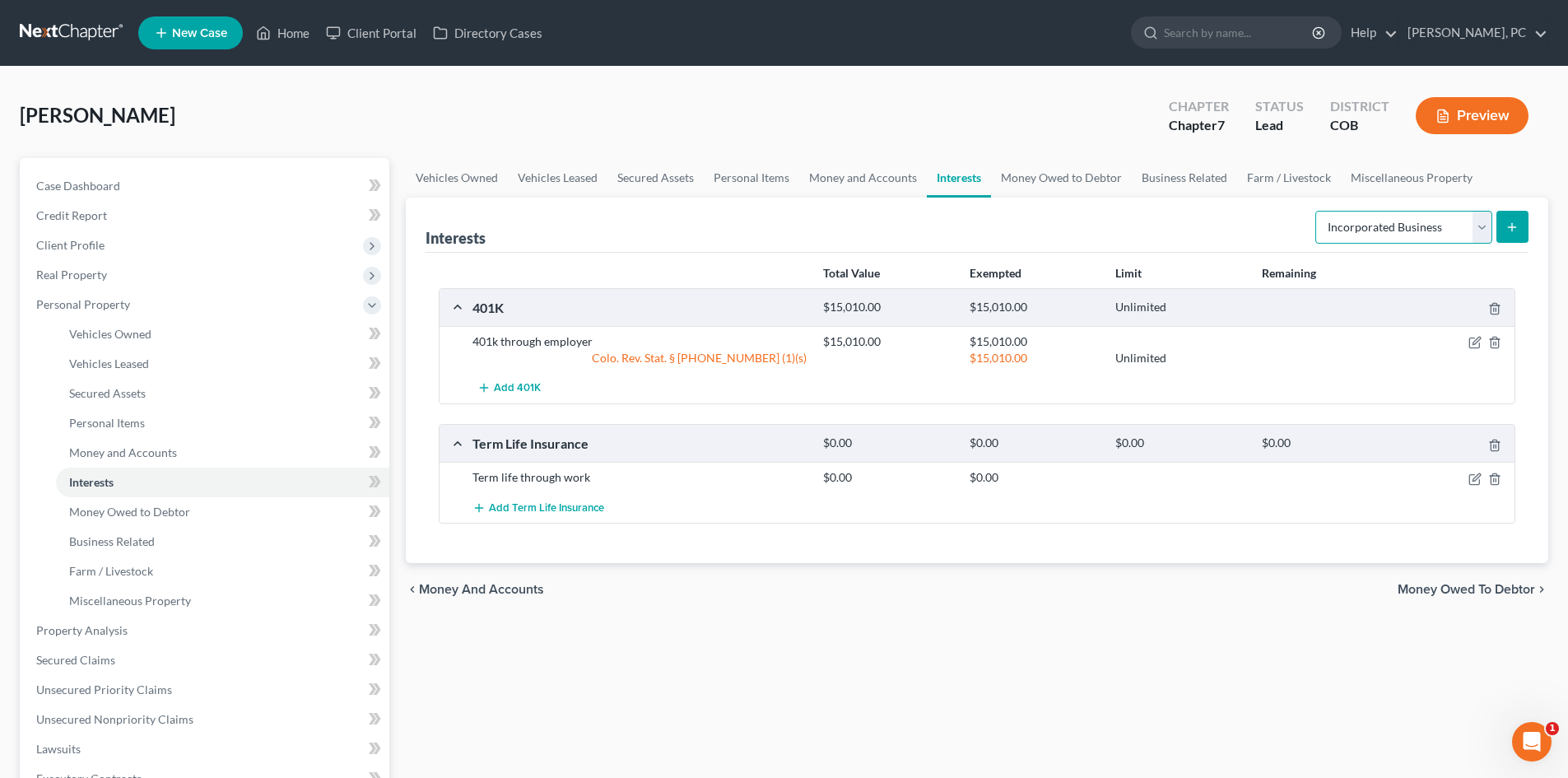
click at [1317, 211] on select "Select Interest Type 401K Annuity Bond Education IRA Government Bond Government…" at bounding box center [1403, 227] width 177 height 33
click at [1506, 230] on icon "submit" at bounding box center [1512, 227] width 13 height 13
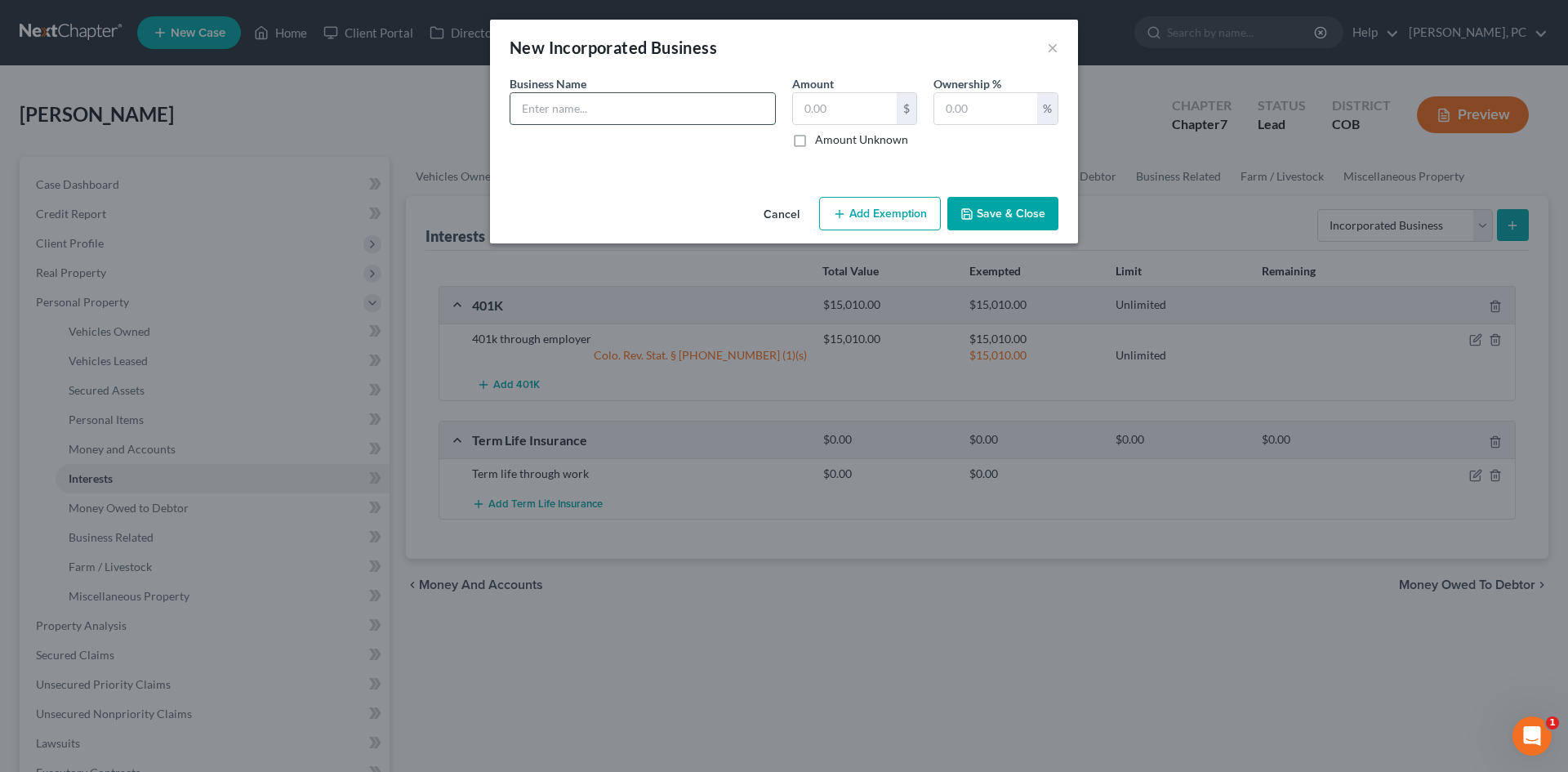
click at [608, 105] on input "text" at bounding box center [642, 108] width 264 height 31
paste input "J TWUMASI ENT"
click at [992, 200] on button "Save & Close" at bounding box center [1002, 214] width 111 height 35
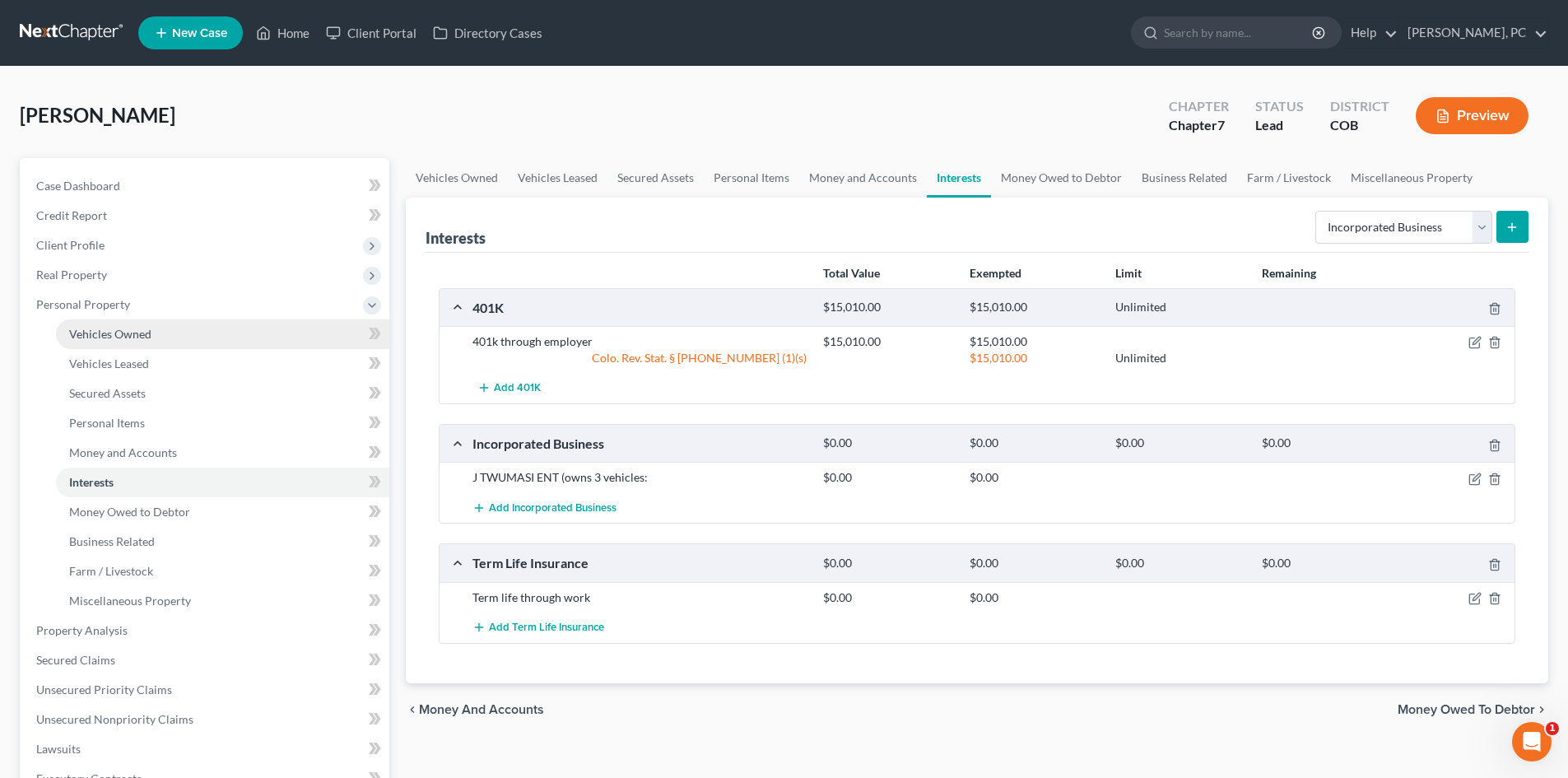
drag, startPoint x: 124, startPoint y: 324, endPoint x: 161, endPoint y: 338, distance: 39.6
click at [124, 324] on link "Vehicles Owned" at bounding box center [223, 335] width 334 height 30
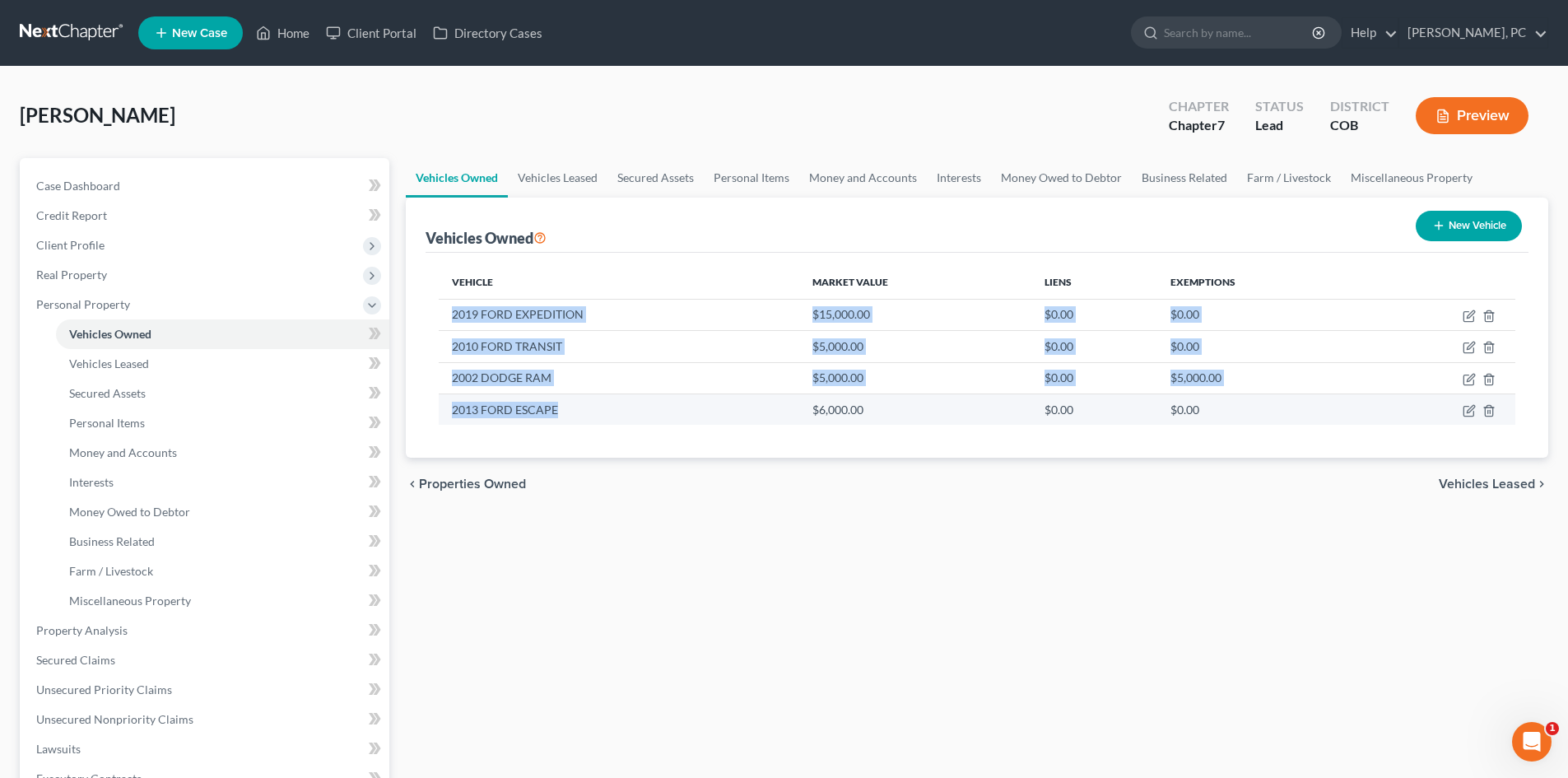
drag, startPoint x: 452, startPoint y: 315, endPoint x: 564, endPoint y: 406, distance: 144.3
click at [564, 406] on tbody "2019 FORD EXPEDITION $15,000.00 $0.00 $0.00 2010 FORD TRANSIT $5,000.00 $0.00 $…" at bounding box center [977, 362] width 1077 height 126
copy tbody "2019 FORD EXPEDITION $15,000.00 $0.00 $0.00 2010 FORD TRANSIT $5,000.00 $0.00 $…"
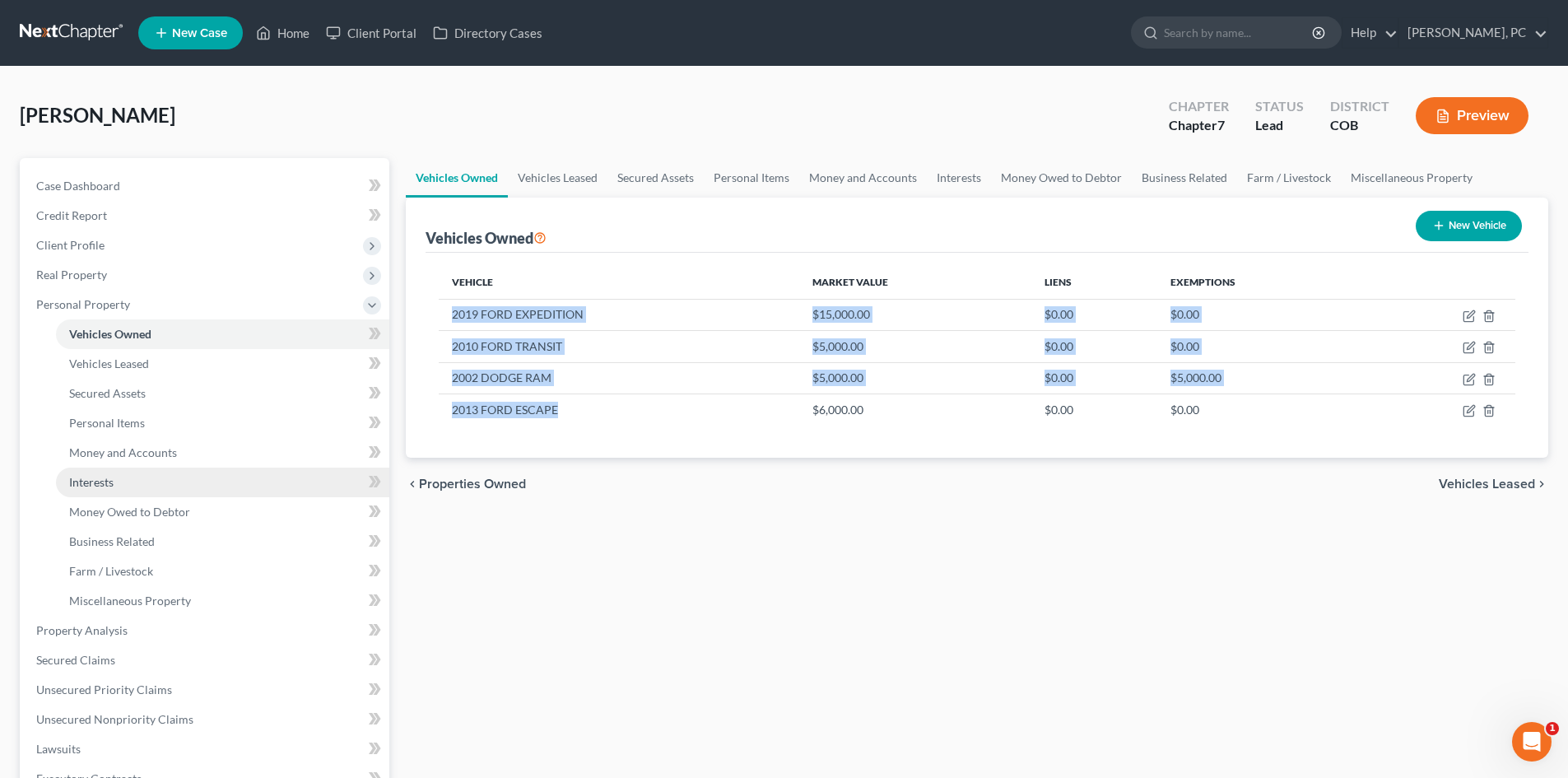
click at [92, 480] on span "Interests" at bounding box center [91, 482] width 45 height 14
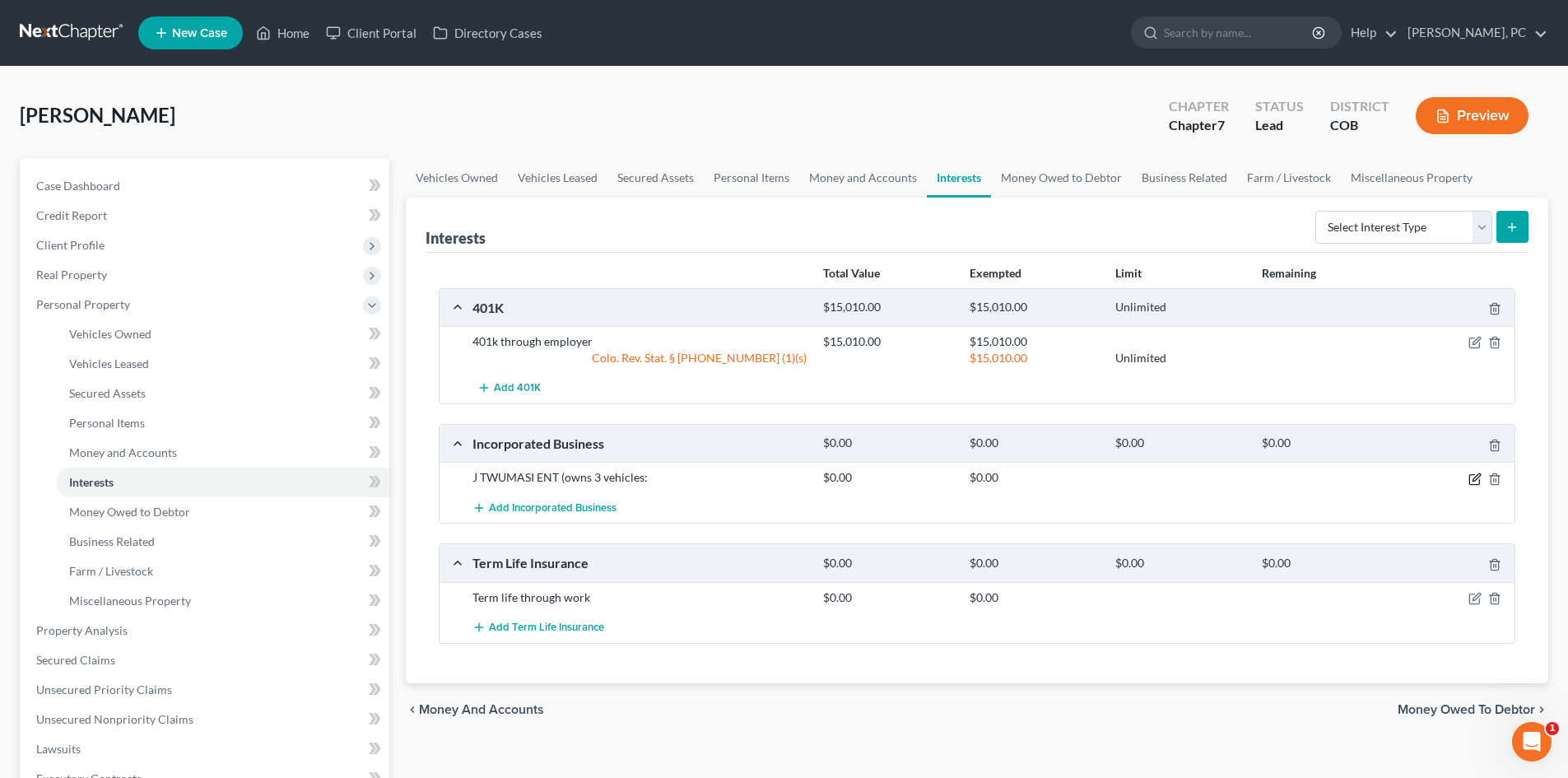
click at [1474, 478] on icon "button" at bounding box center [1475, 478] width 13 height 13
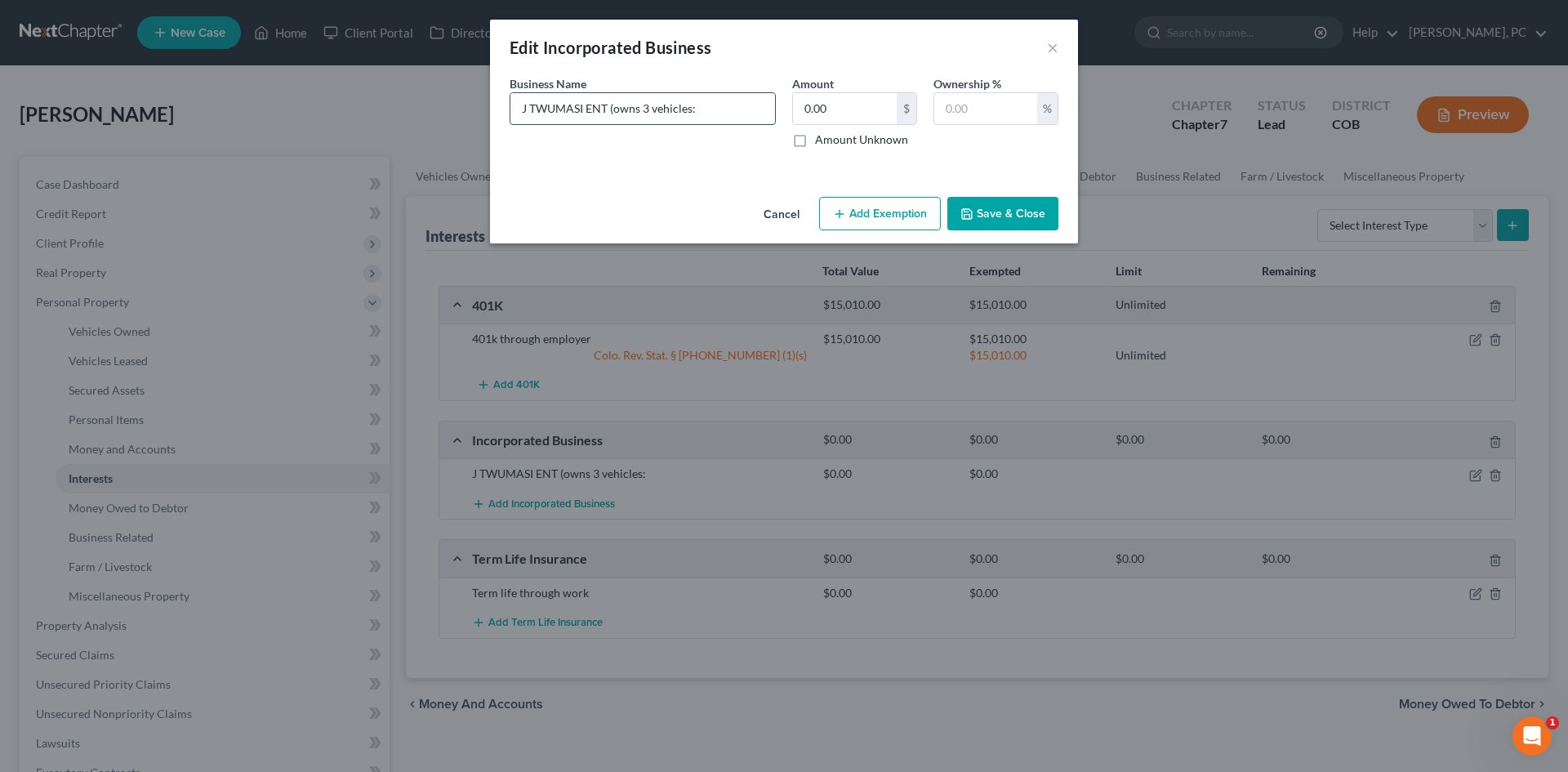
click at [732, 114] on input "J TWUMASI ENT (owns 3 vehicles:" at bounding box center [642, 108] width 264 height 31
paste input "2019 FORD EXPEDITION $15,000.00 $0.00 $0.00 2010 FORD TRANSIT $5,000.00 $0.00 $…"
click at [985, 211] on button "Save & Close" at bounding box center [1002, 214] width 111 height 35
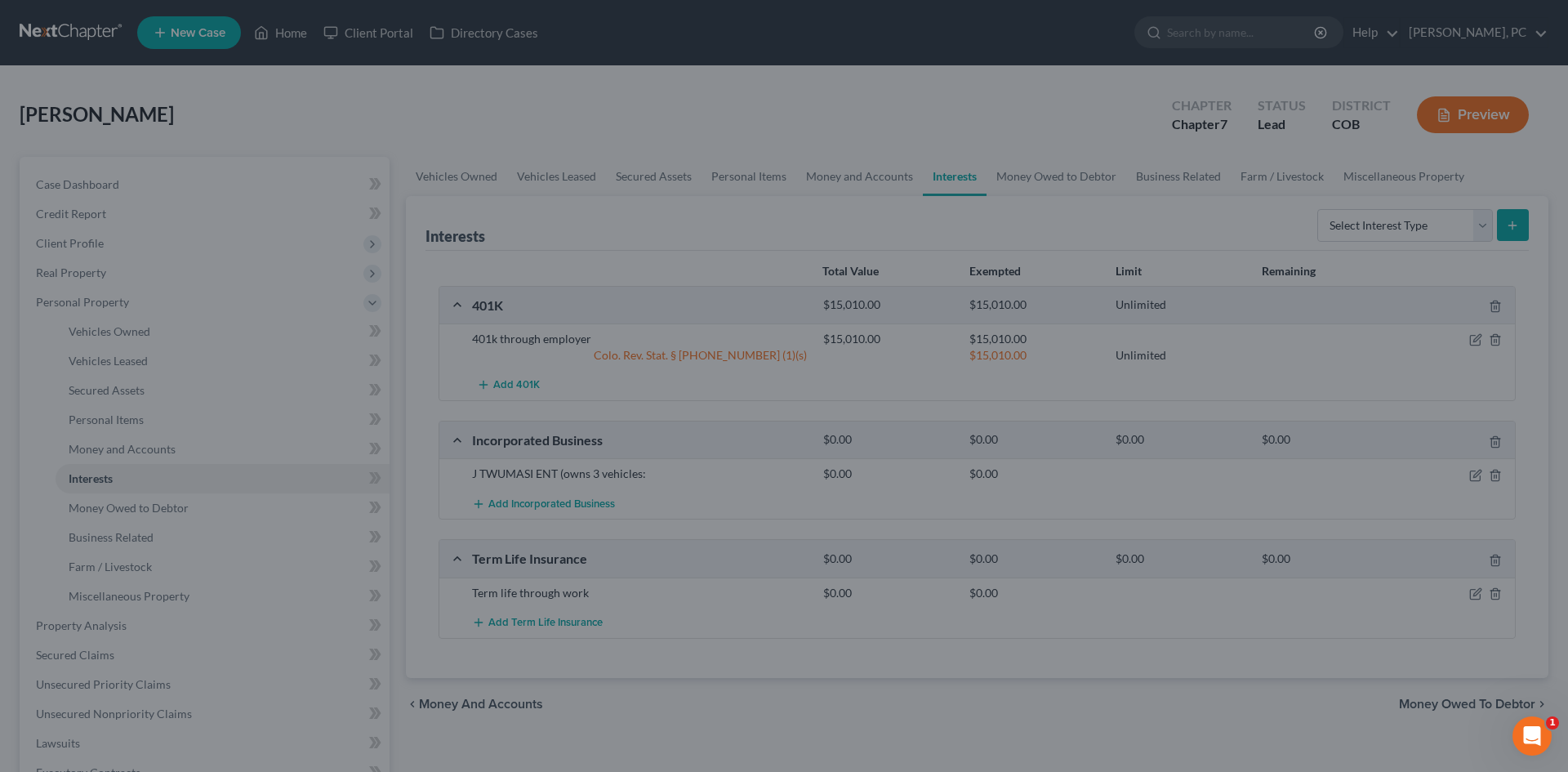
scroll to position [0, 0]
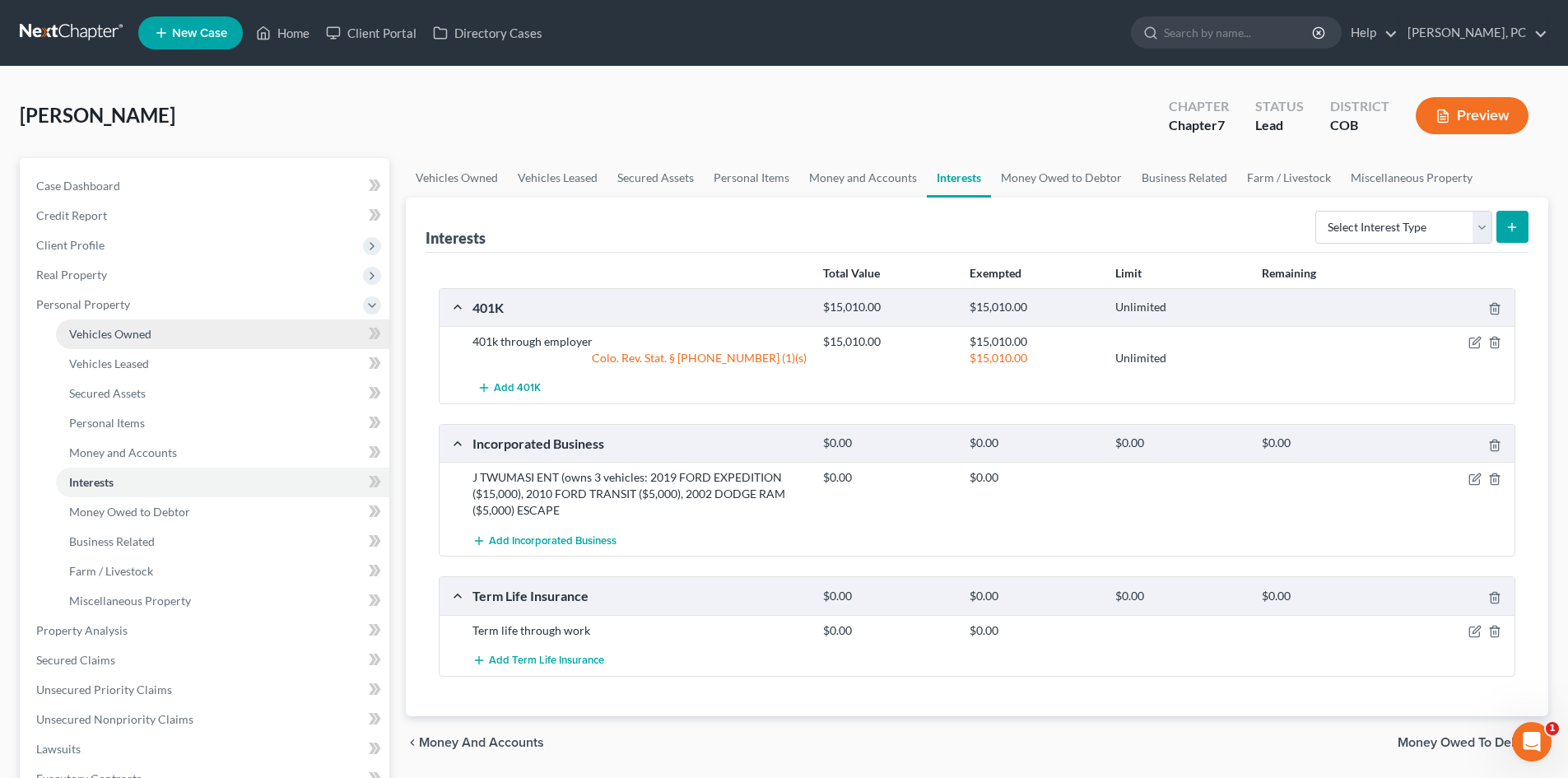
click at [125, 333] on span "Vehicles Owned" at bounding box center [110, 334] width 82 height 14
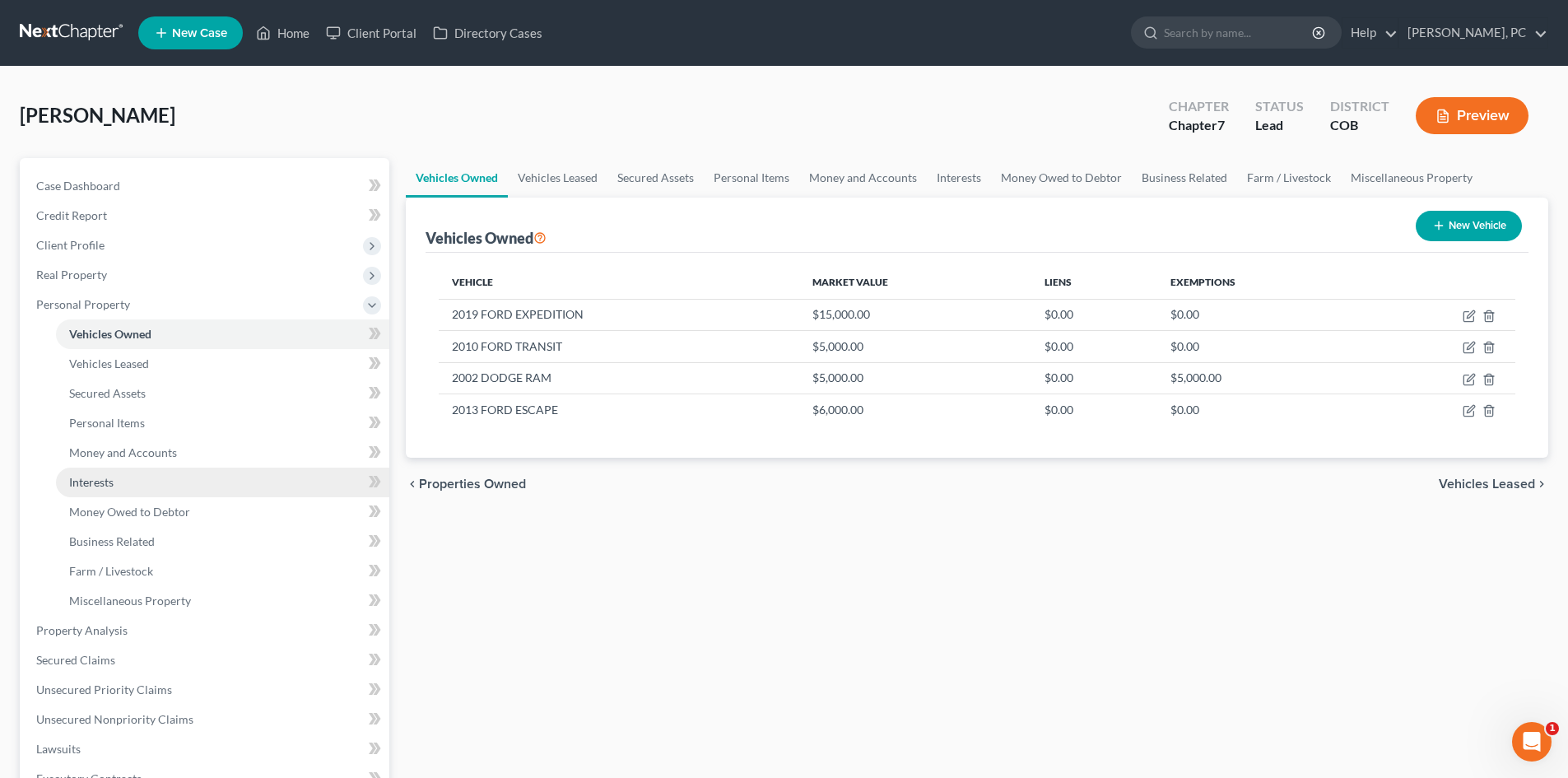
click at [101, 484] on span "Interests" at bounding box center [91, 482] width 45 height 14
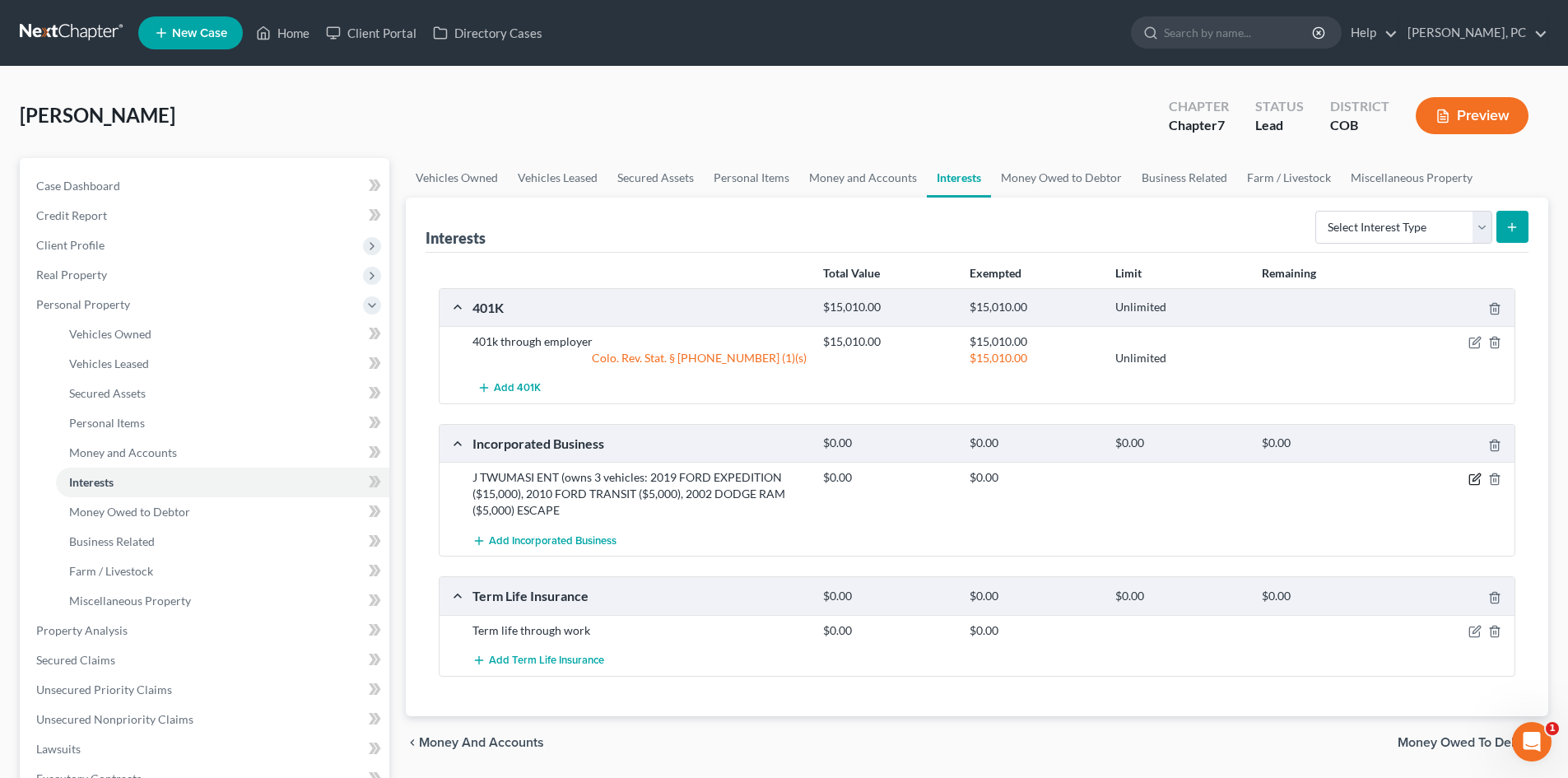
click at [1472, 483] on icon "button" at bounding box center [1475, 478] width 13 height 13
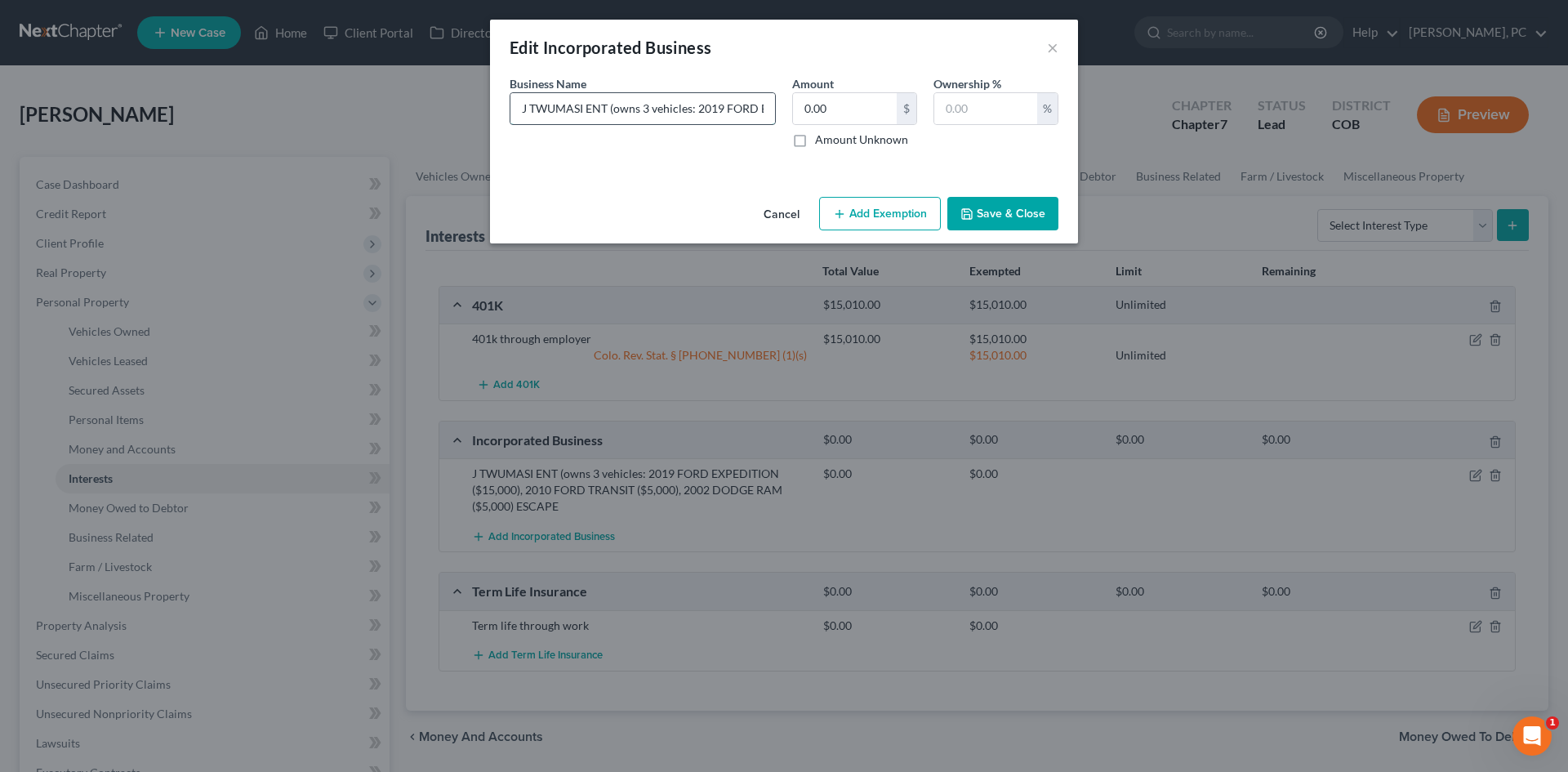
click at [692, 113] on input "J TWUMASI ENT (owns 3 vehicles: 2019 FORD EXPEDITION ($15,000), 2010 FORD TRANS…" at bounding box center [642, 108] width 264 height 31
click at [969, 218] on icon "button" at bounding box center [967, 214] width 10 height 10
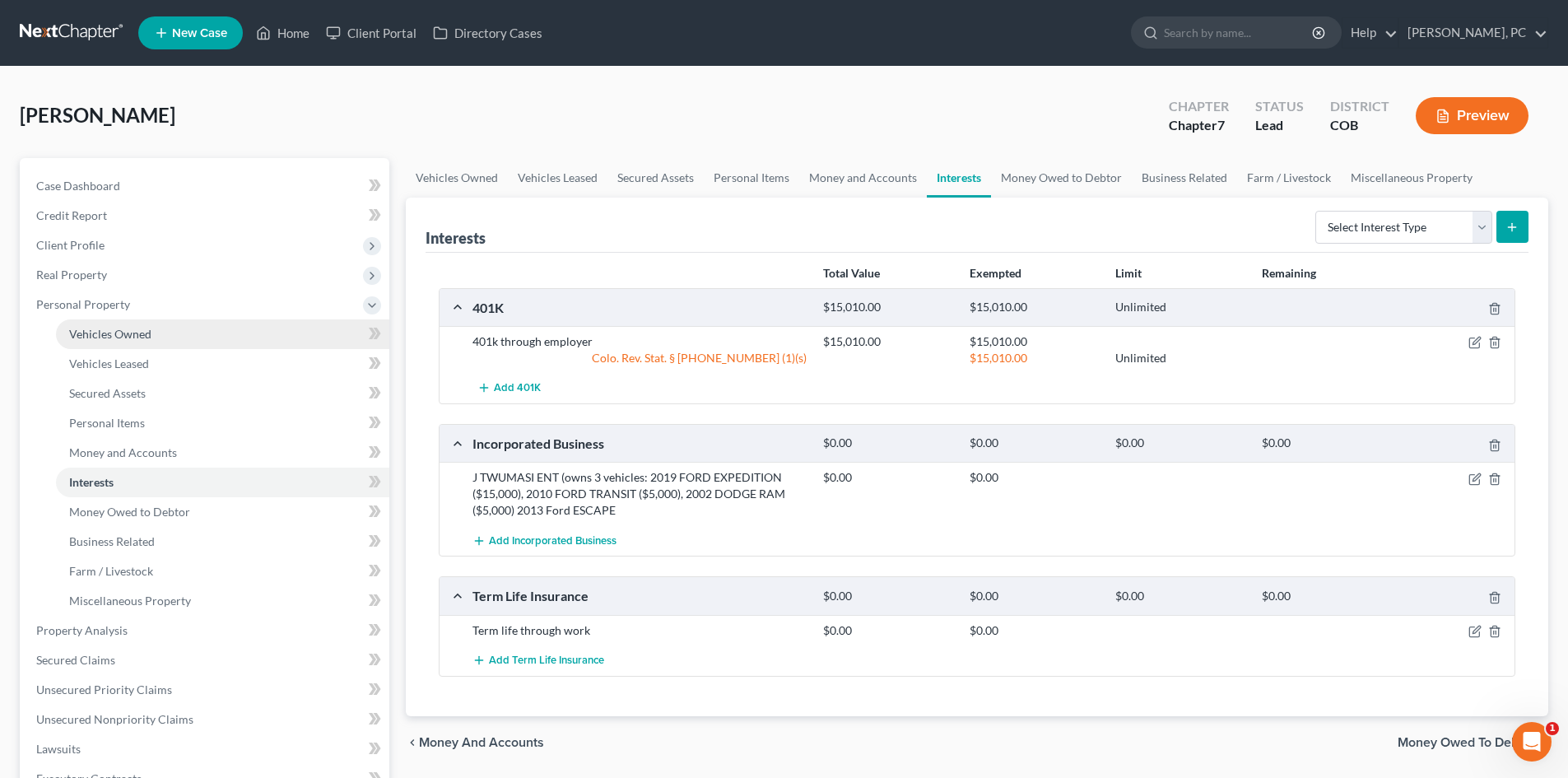
click at [143, 333] on span "Vehicles Owned" at bounding box center [110, 334] width 82 height 14
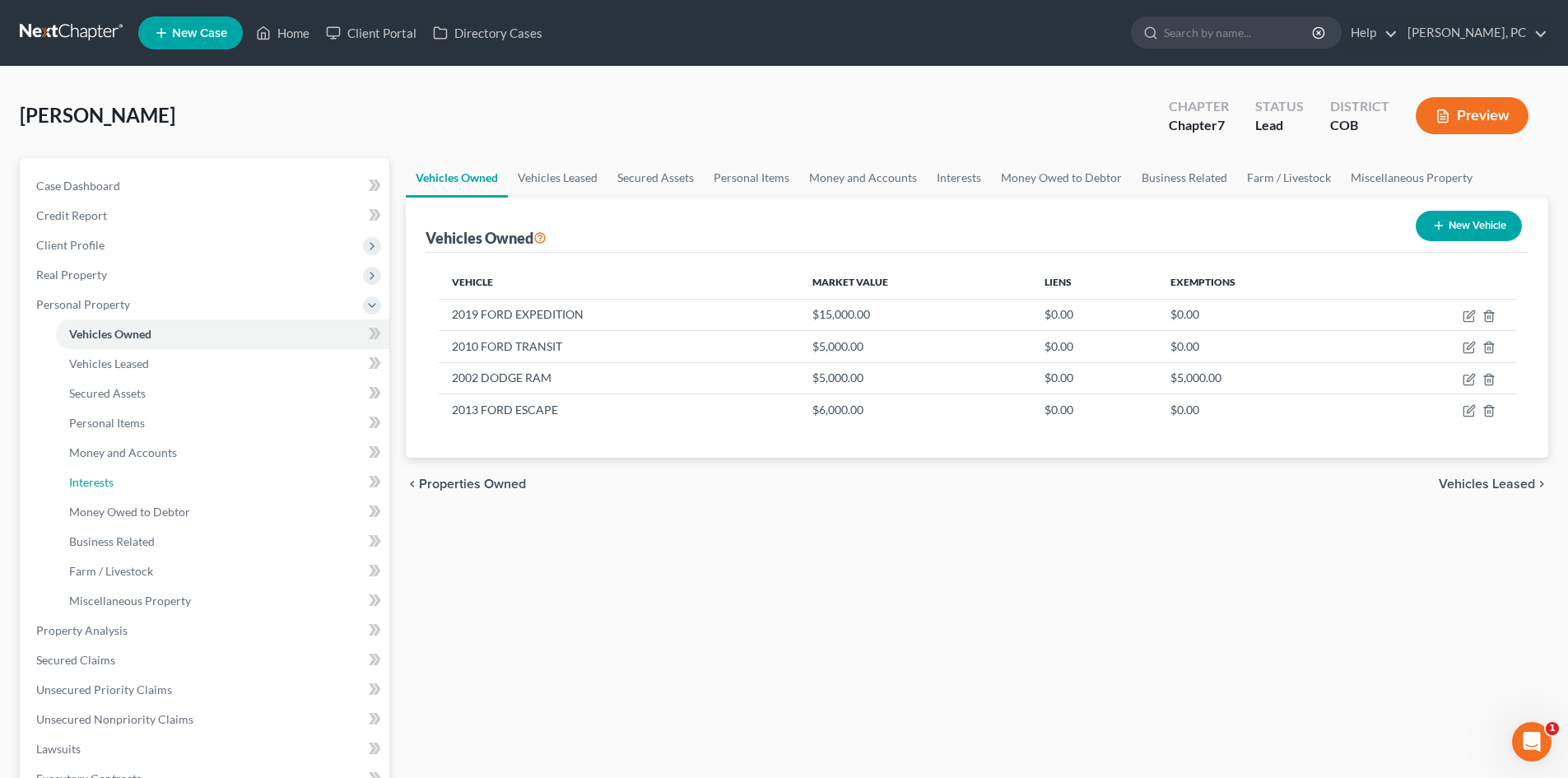
click at [97, 486] on span "Interests" at bounding box center [91, 482] width 45 height 14
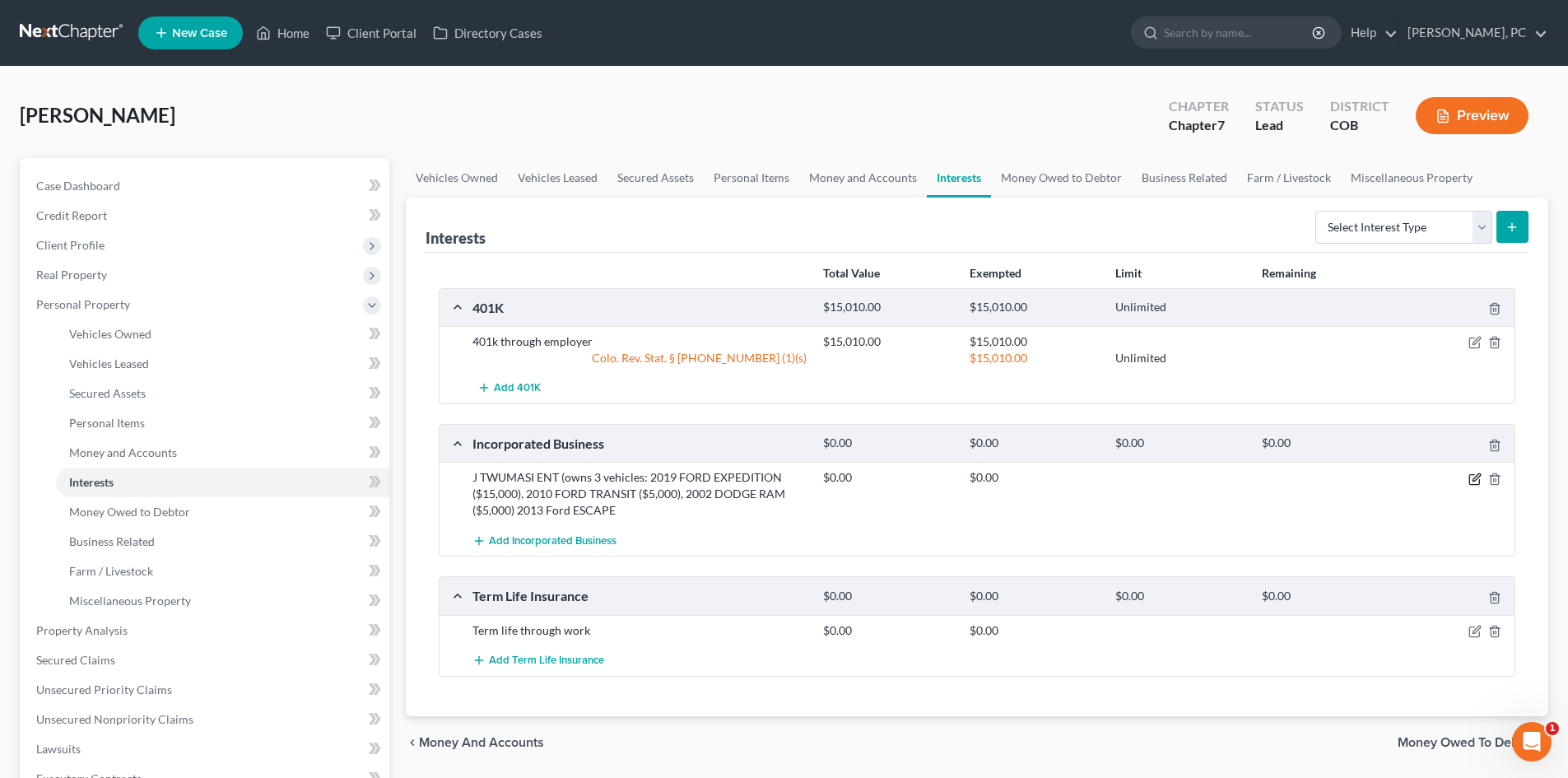
click at [1473, 480] on icon "button" at bounding box center [1476, 476] width 7 height 7
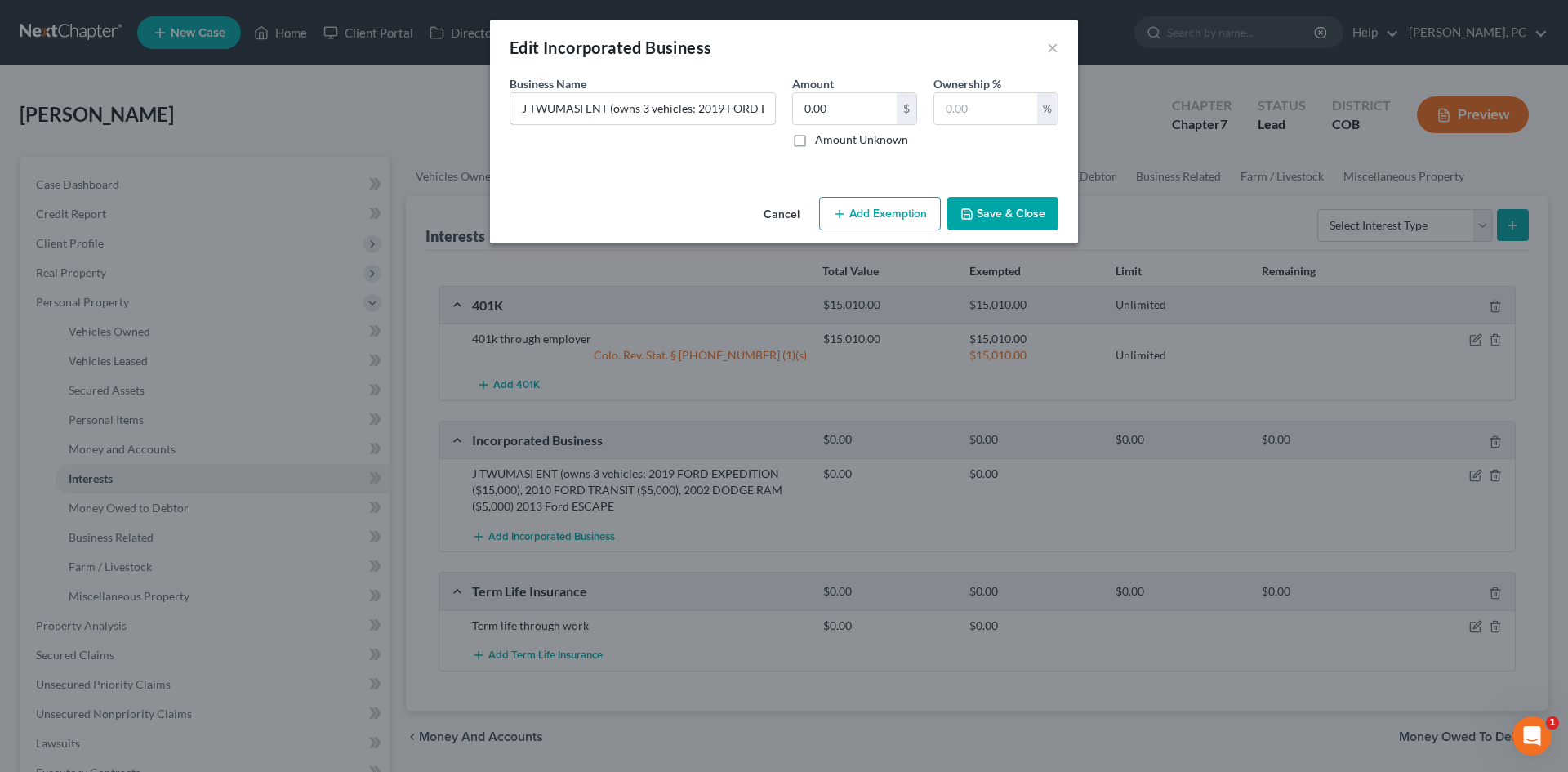
drag, startPoint x: 725, startPoint y: 113, endPoint x: 770, endPoint y: 40, distance: 85.8
click at [725, 112] on input "J TWUMASI ENT (owns 3 vehicles: 2019 FORD EXPEDITION ($15,000), 2010 FORD TRANS…" at bounding box center [642, 108] width 264 height 31
click at [983, 101] on input "text" at bounding box center [986, 108] width 103 height 31
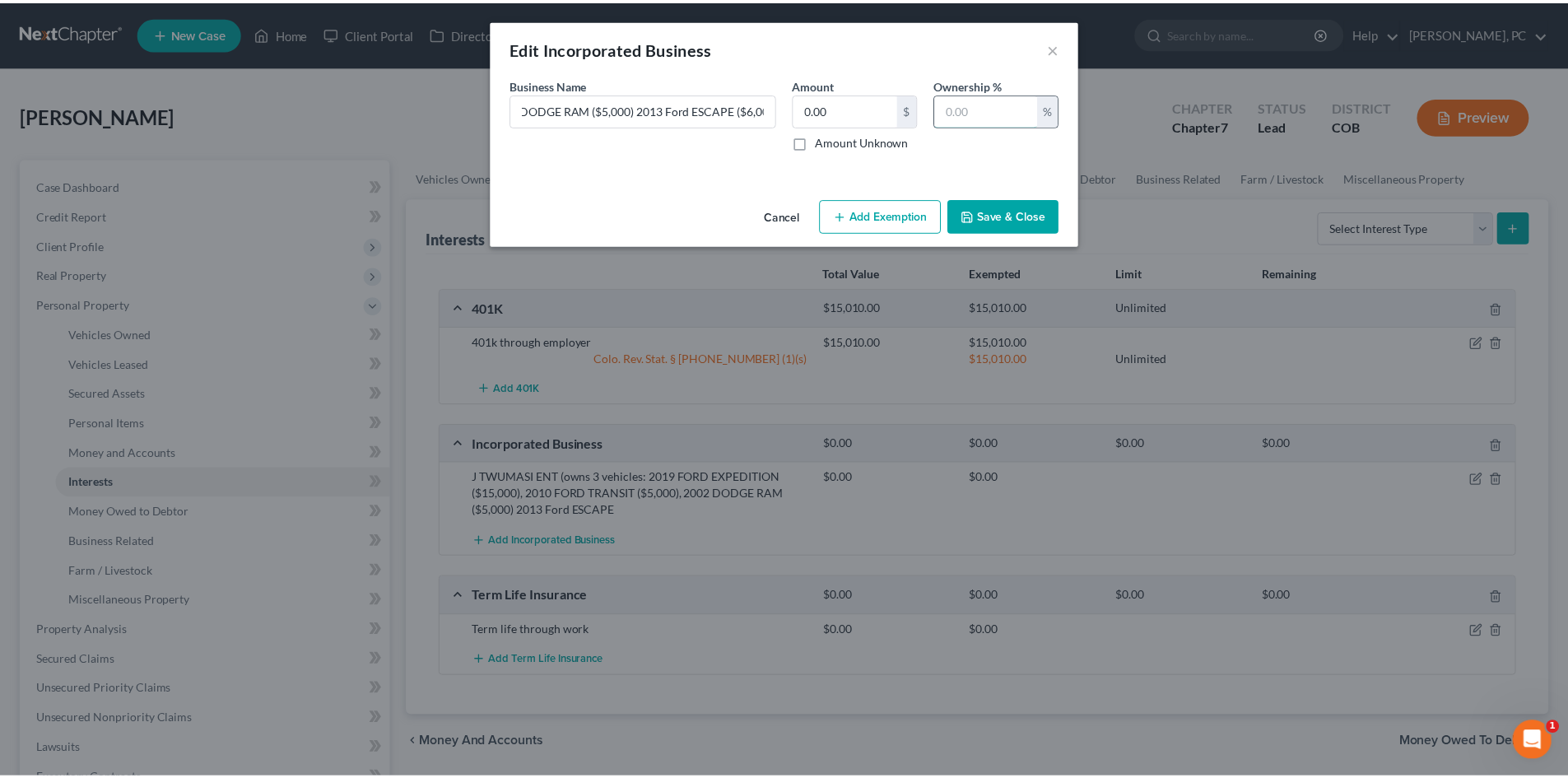
scroll to position [0, 0]
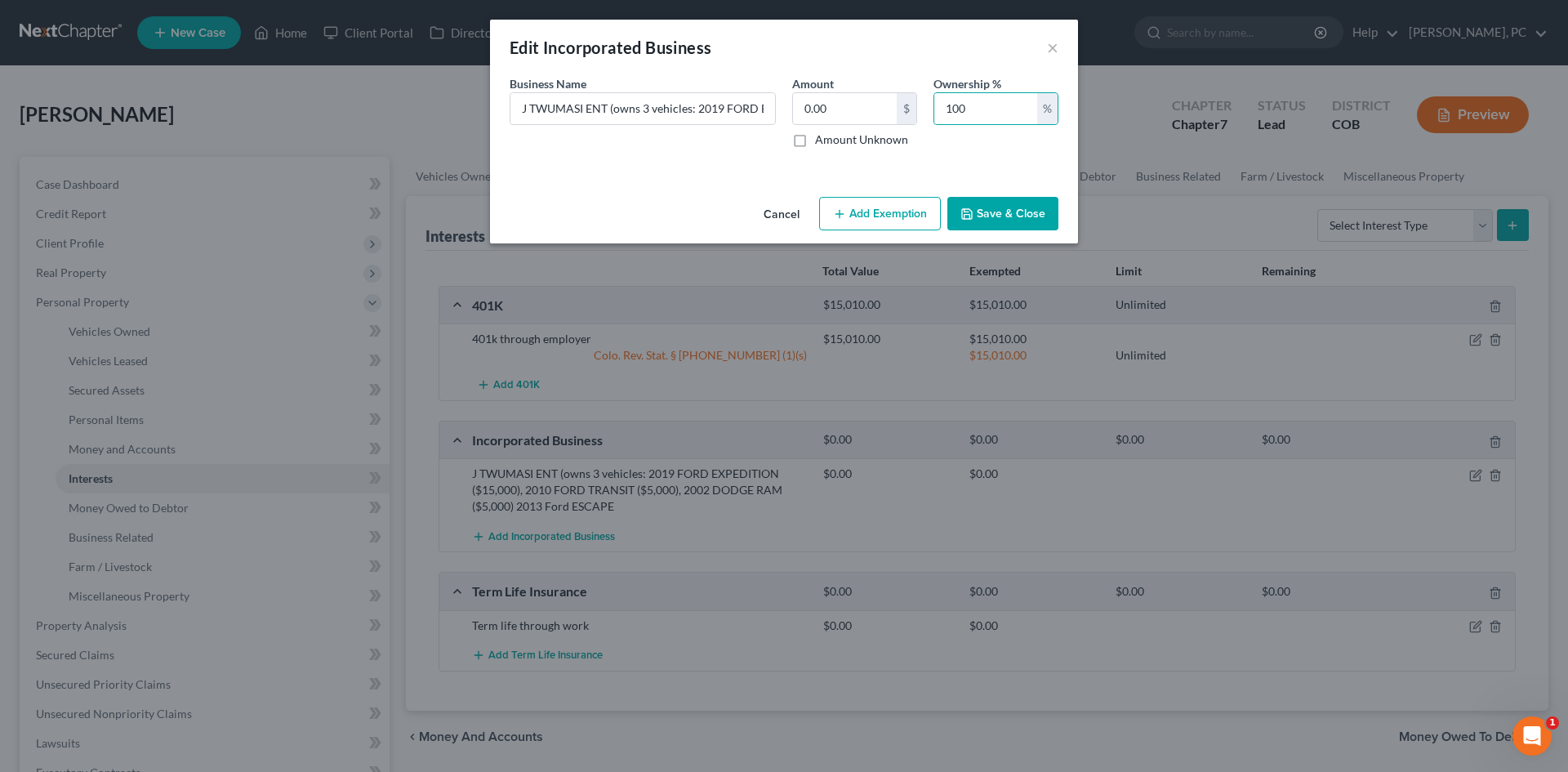
click at [1006, 221] on button "Save & Close" at bounding box center [1002, 214] width 111 height 35
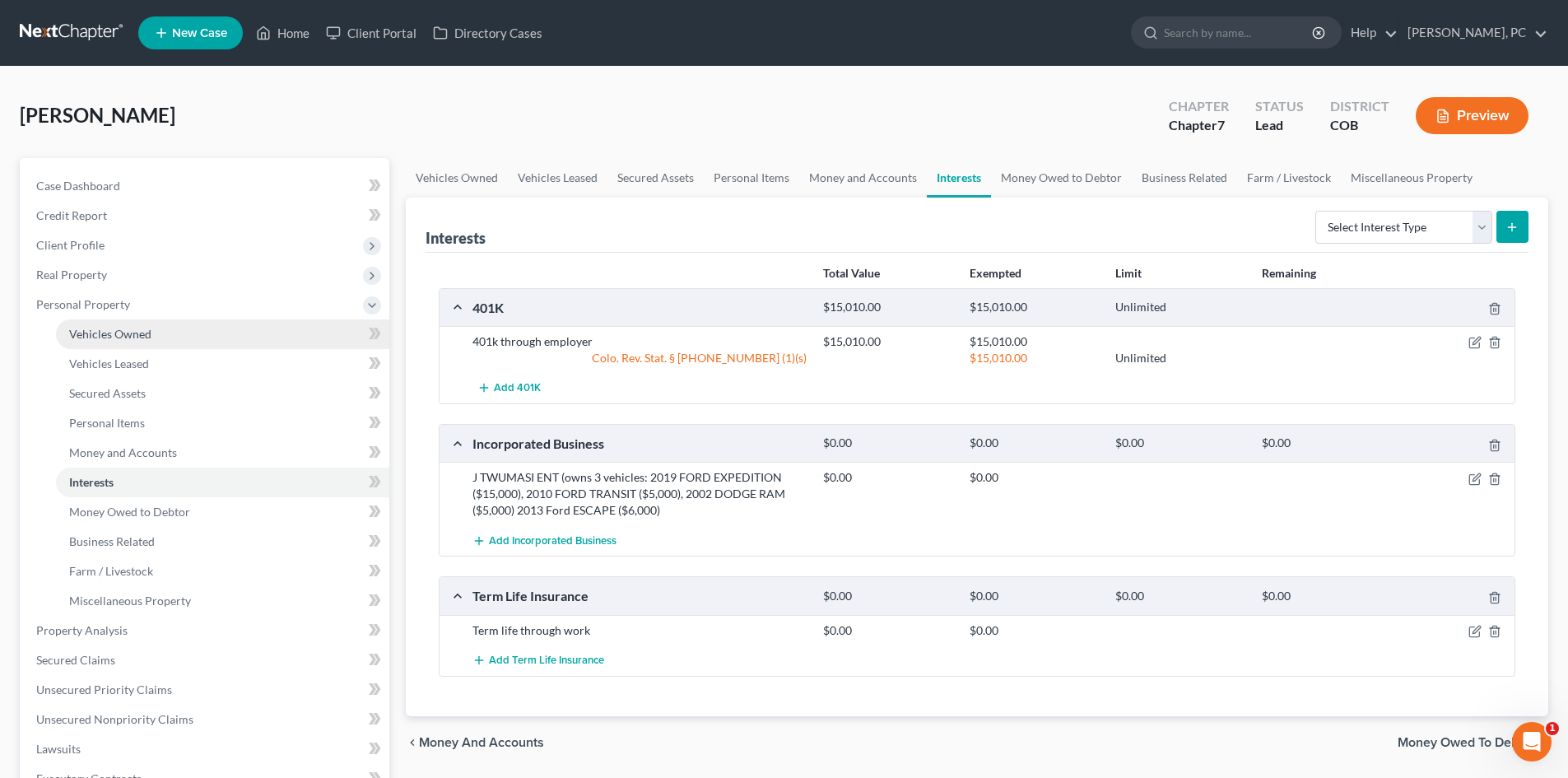
click at [85, 337] on span "Vehicles Owned" at bounding box center [110, 334] width 82 height 14
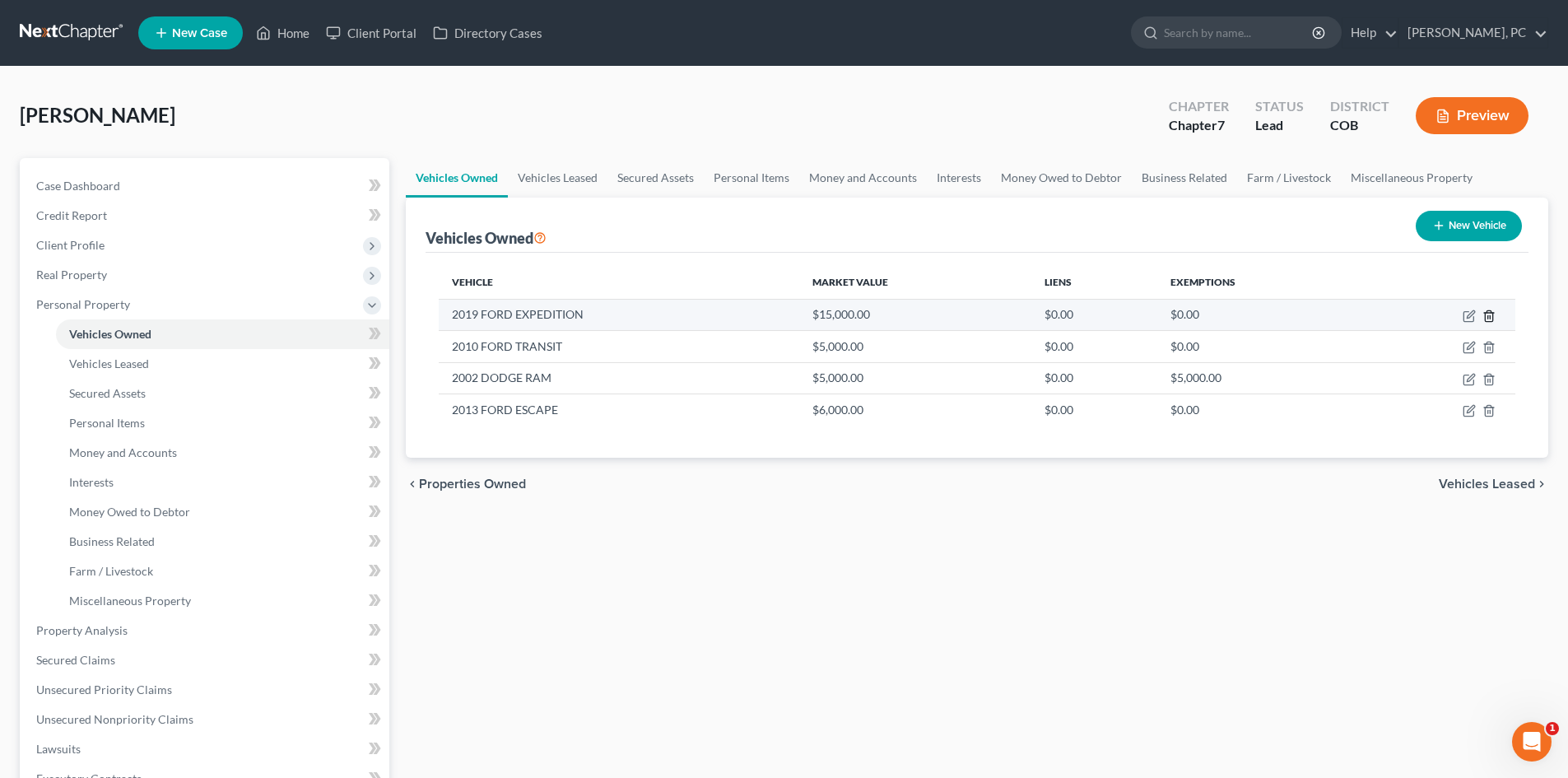
click at [1487, 315] on icon "button" at bounding box center [1489, 316] width 13 height 13
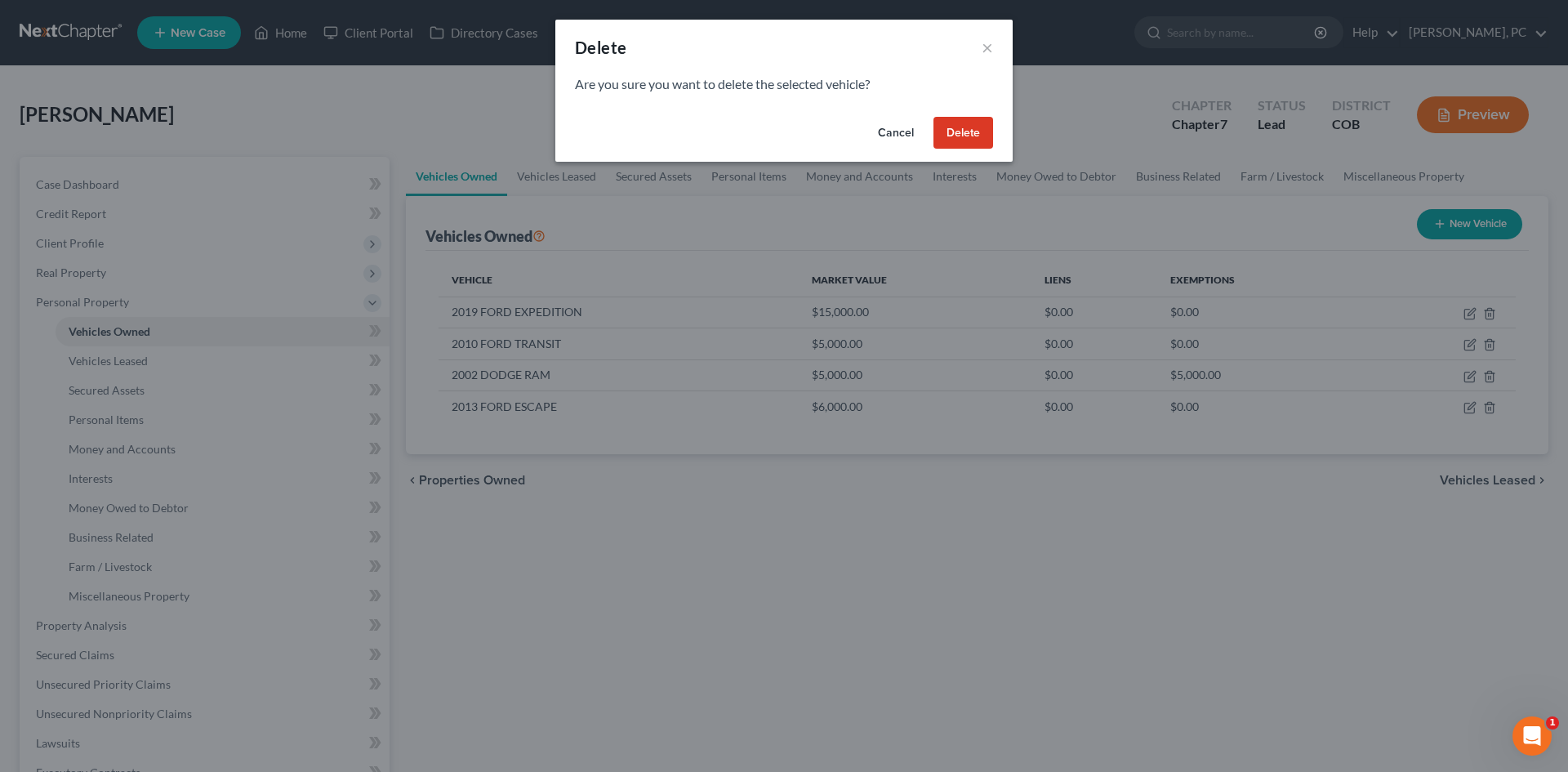
click at [979, 142] on button "Delete" at bounding box center [963, 133] width 59 height 33
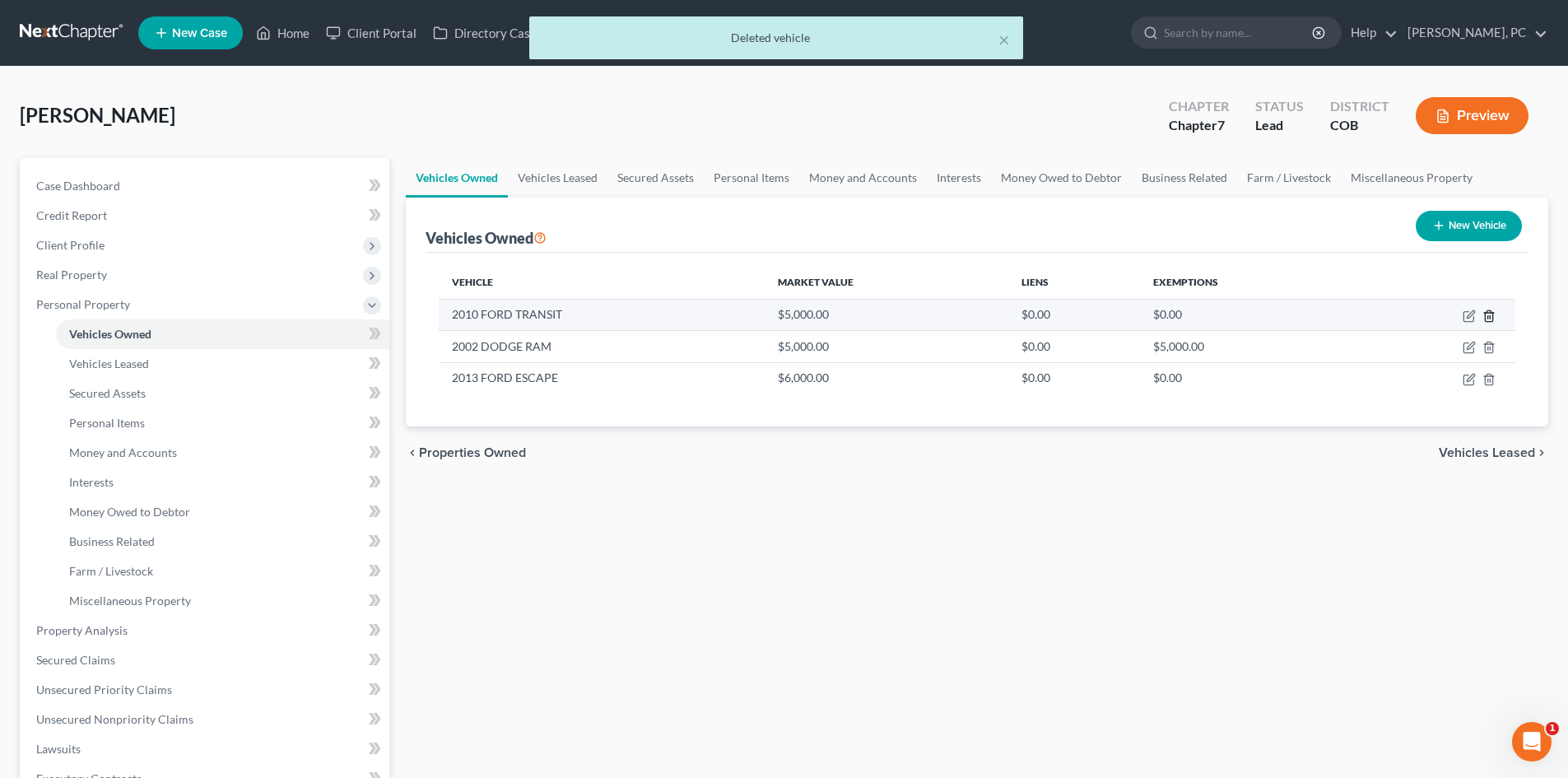
click at [1488, 318] on line "button" at bounding box center [1488, 317] width 0 height 3
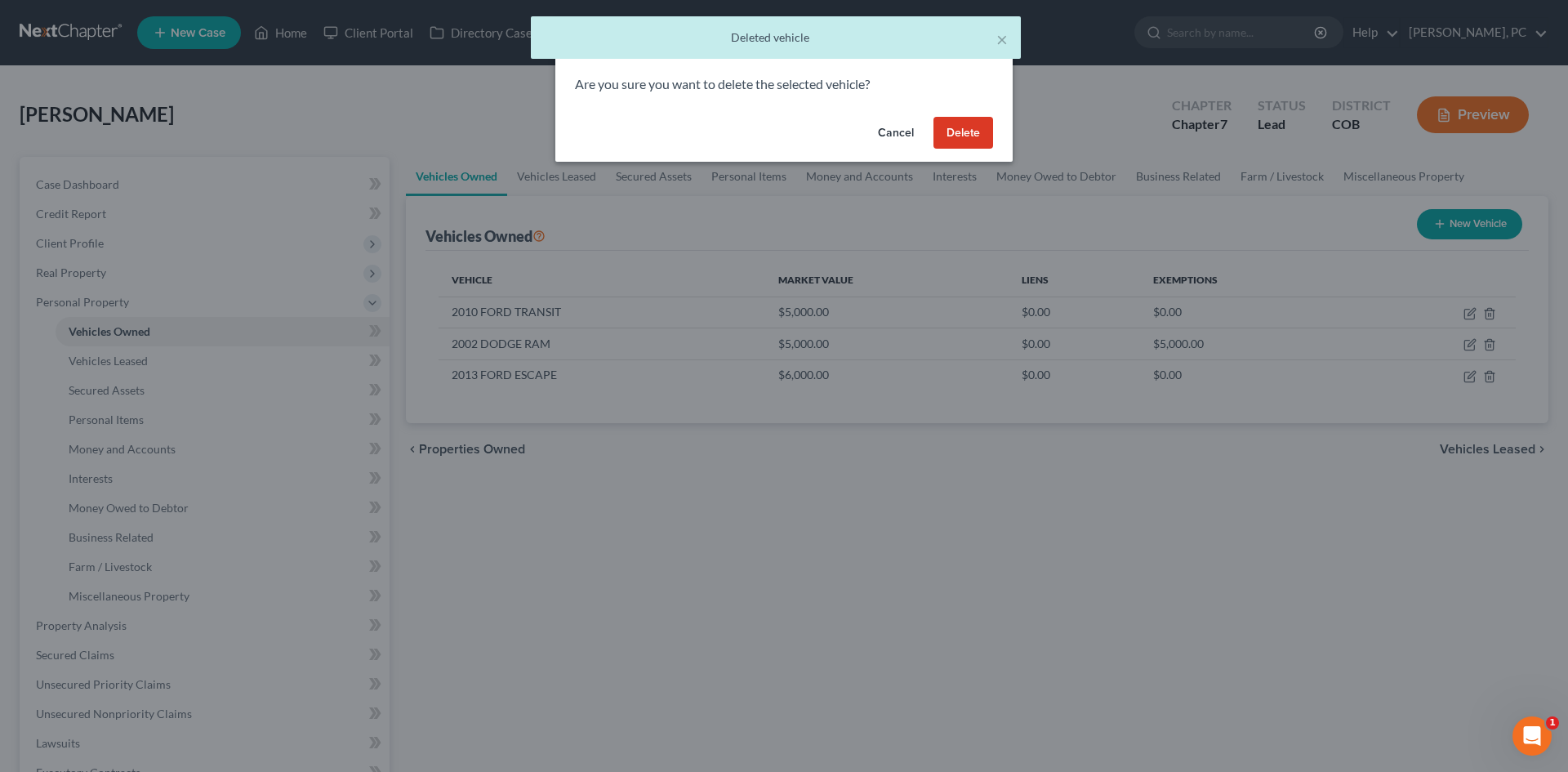
click at [971, 135] on button "Delete" at bounding box center [963, 133] width 59 height 33
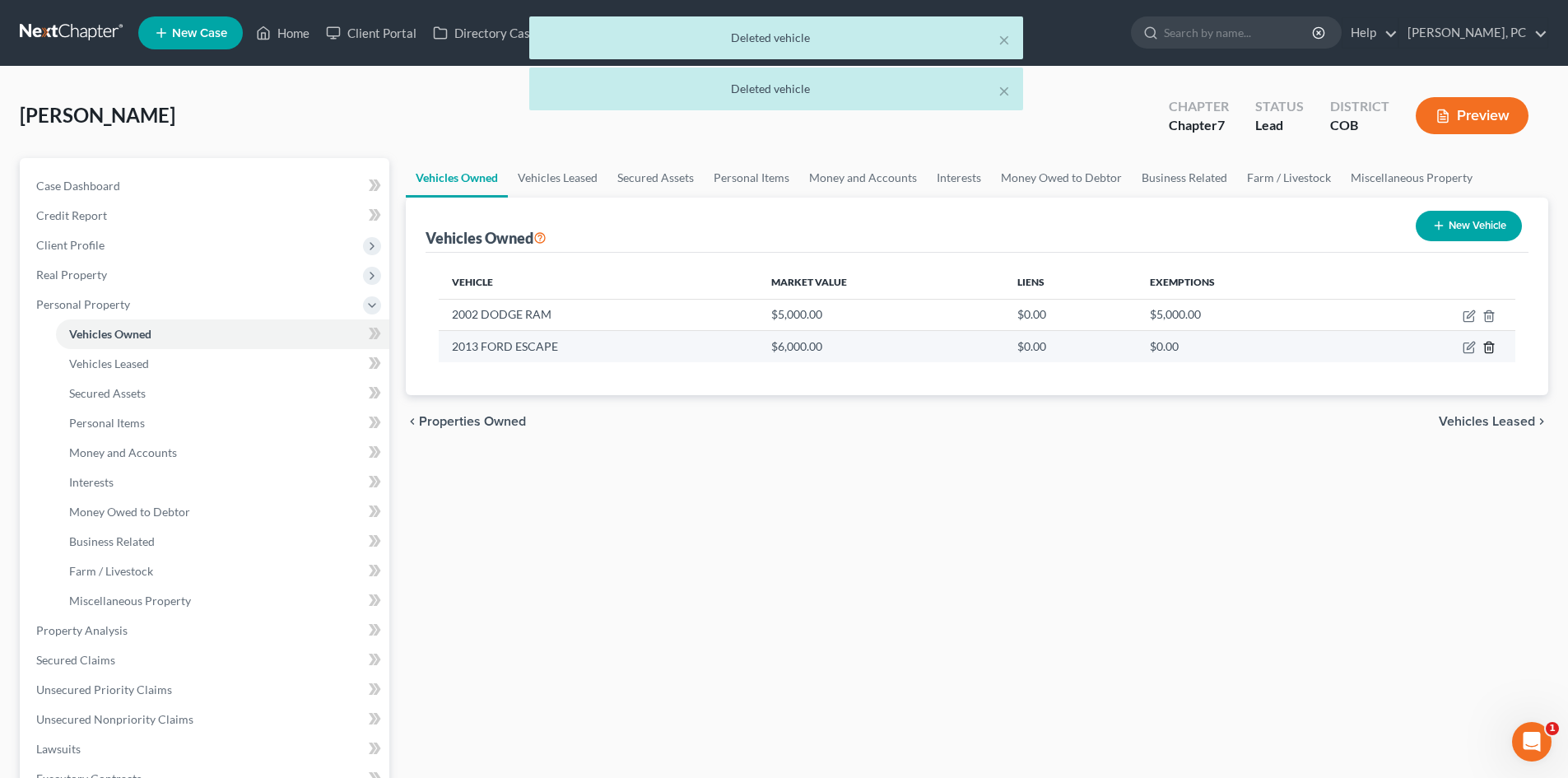
click at [1483, 350] on icon "button" at bounding box center [1489, 347] width 13 height 13
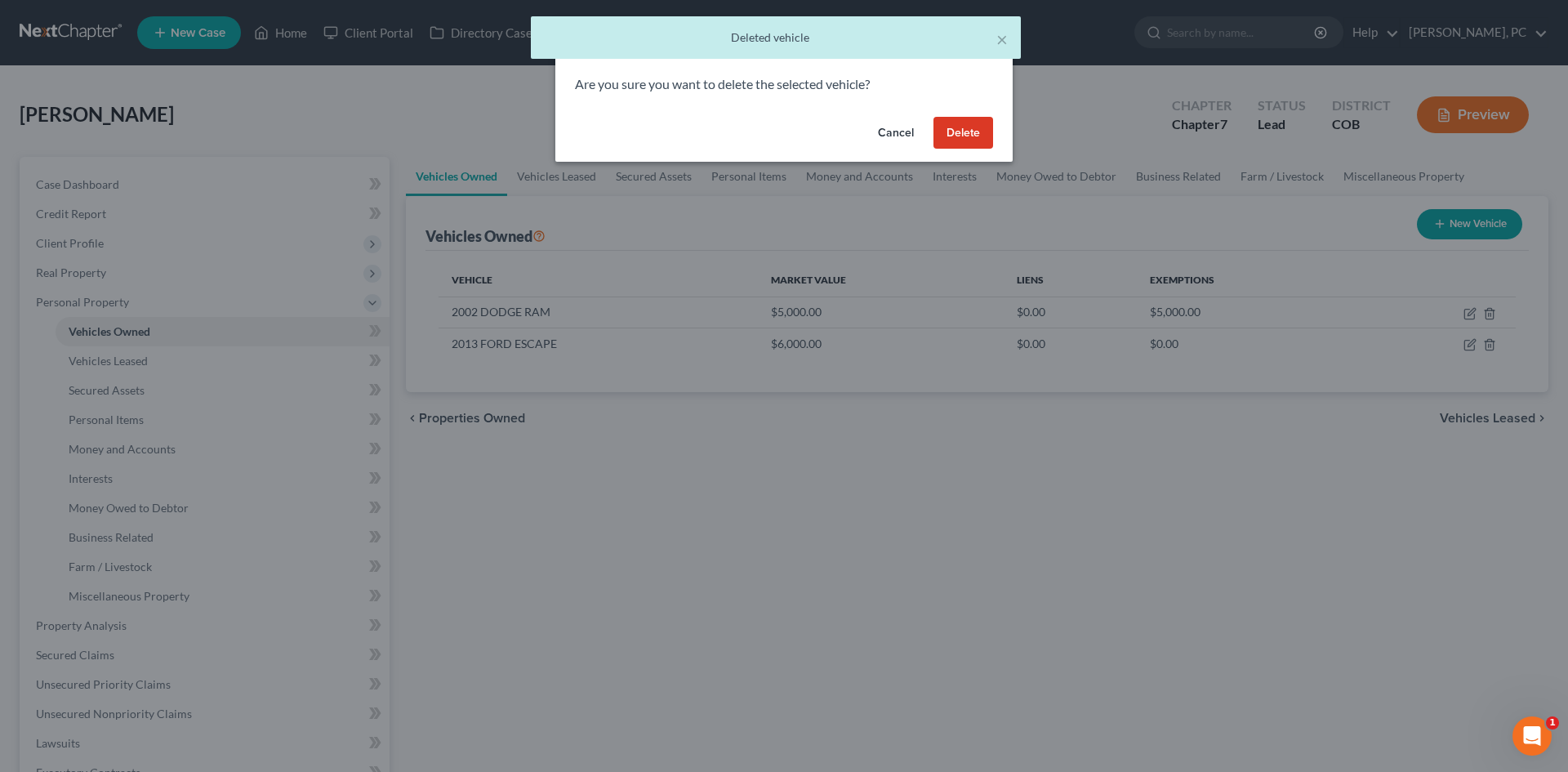
click at [955, 123] on button "Delete" at bounding box center [963, 133] width 59 height 33
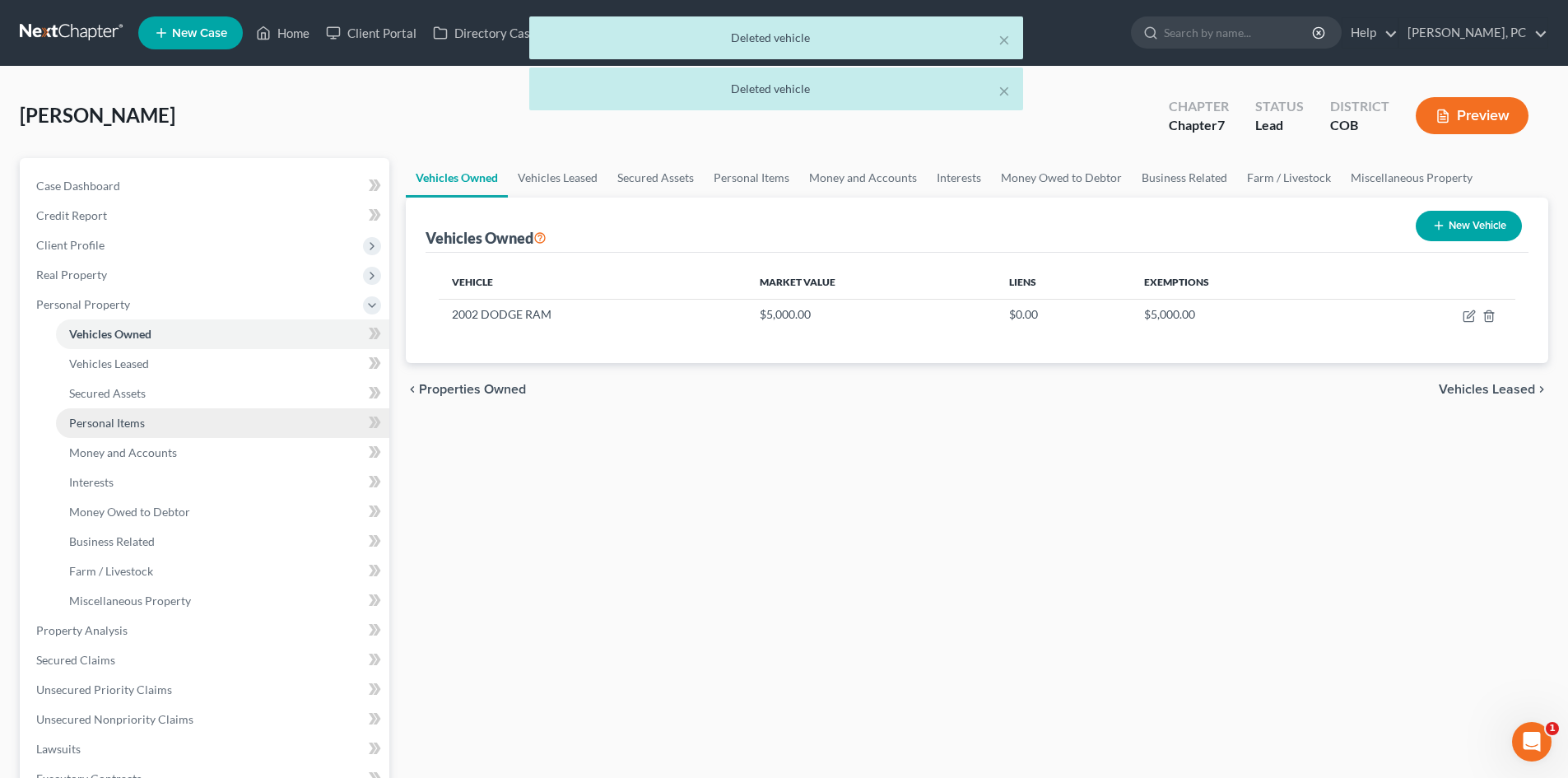
click at [120, 419] on span "Personal Items" at bounding box center [107, 422] width 76 height 14
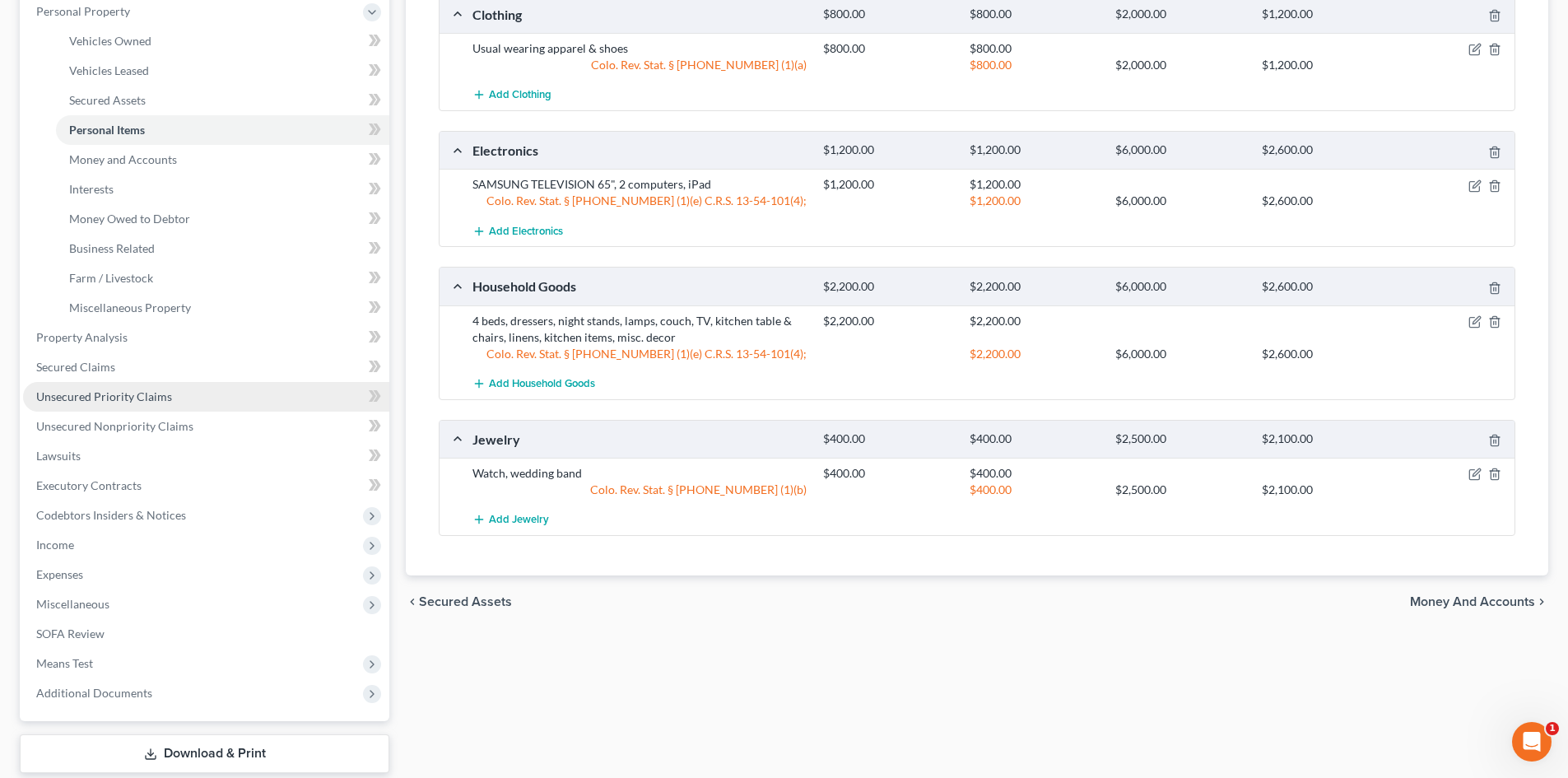
scroll to position [312, 0]
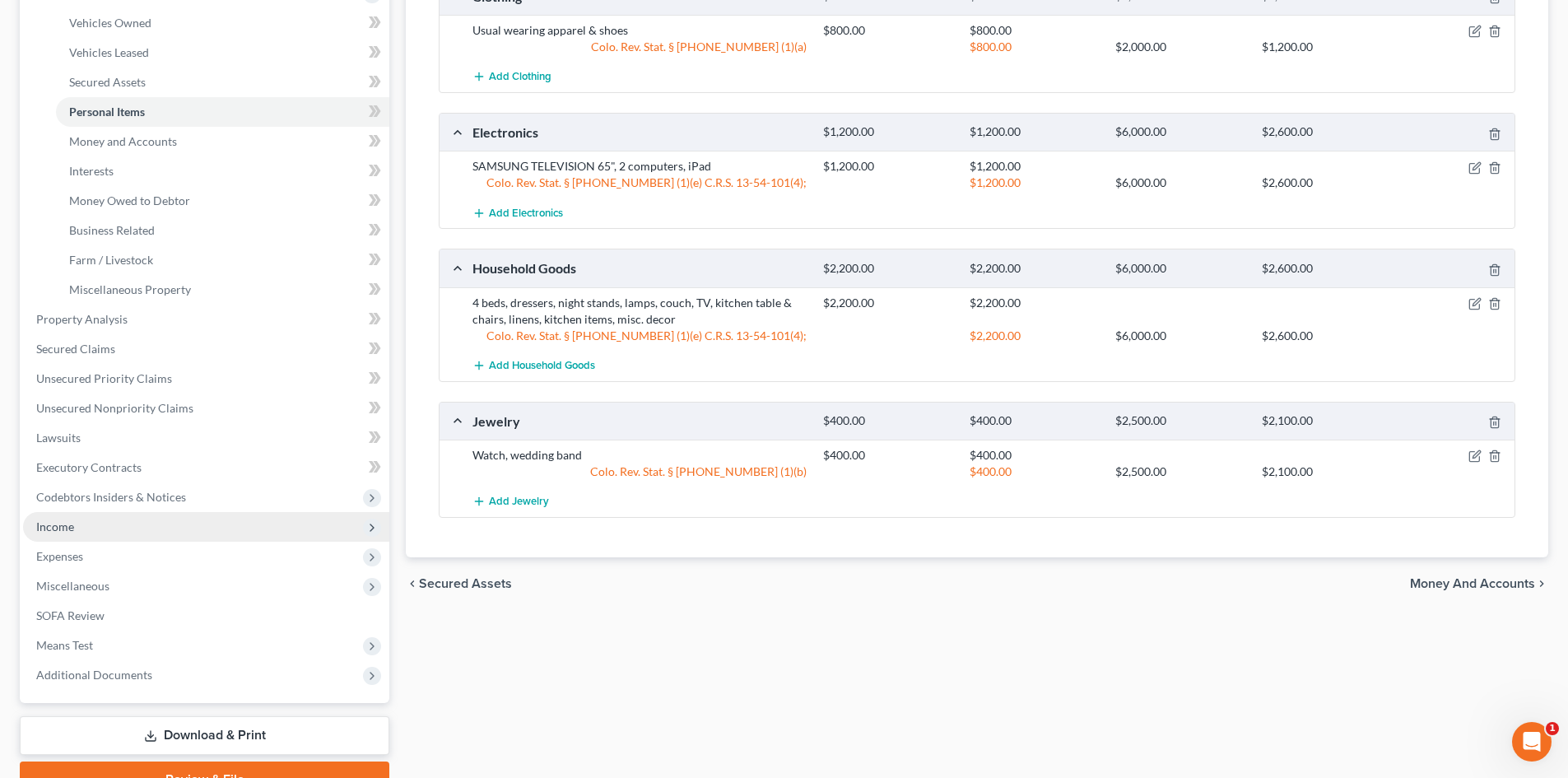
click at [68, 526] on span "Income" at bounding box center [55, 526] width 38 height 14
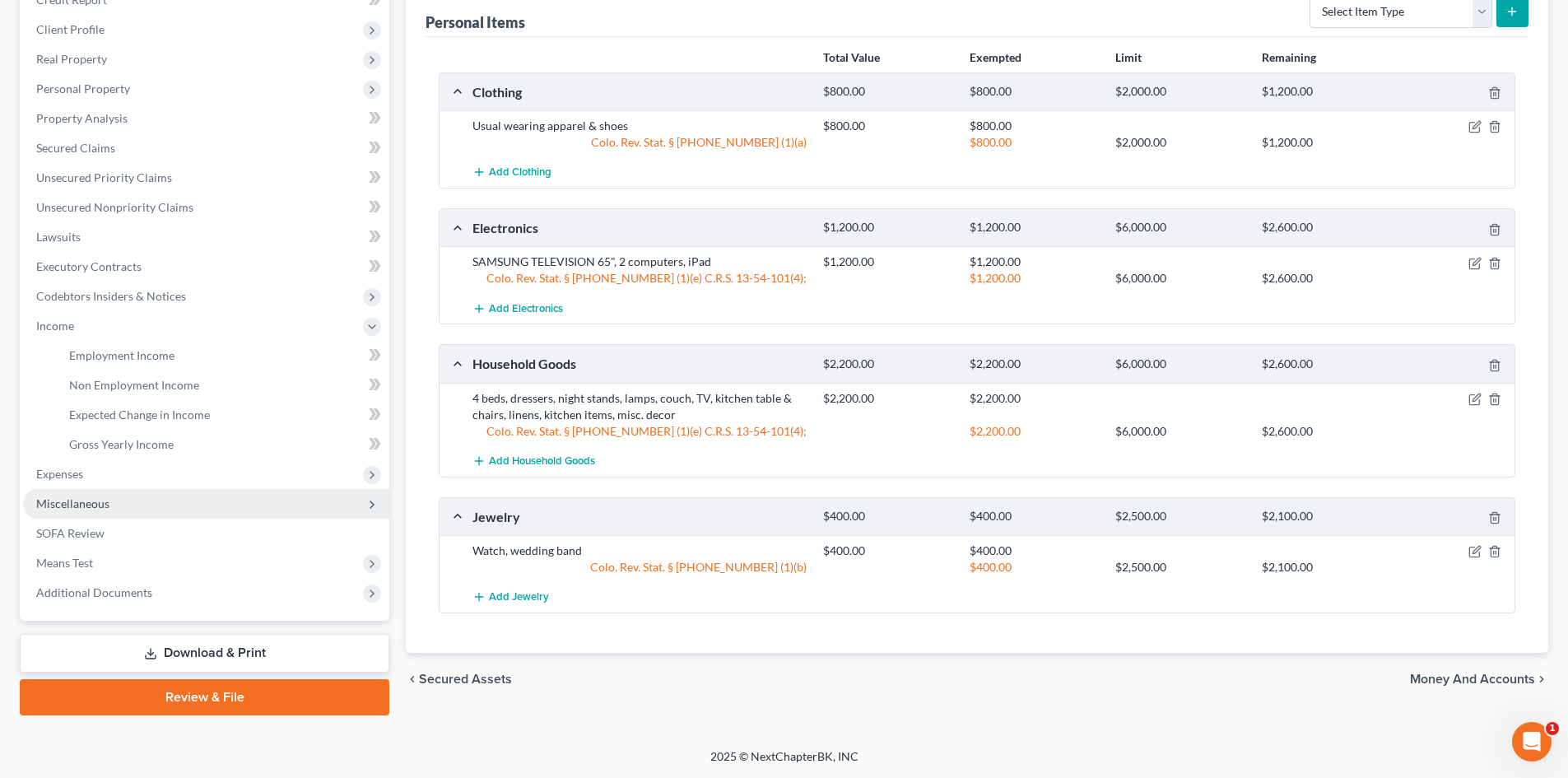
scroll to position [216, 0]
drag, startPoint x: 74, startPoint y: 148, endPoint x: 581, endPoint y: 242, distance: 515.6
click at [74, 148] on span "Secured Claims" at bounding box center [75, 148] width 79 height 14
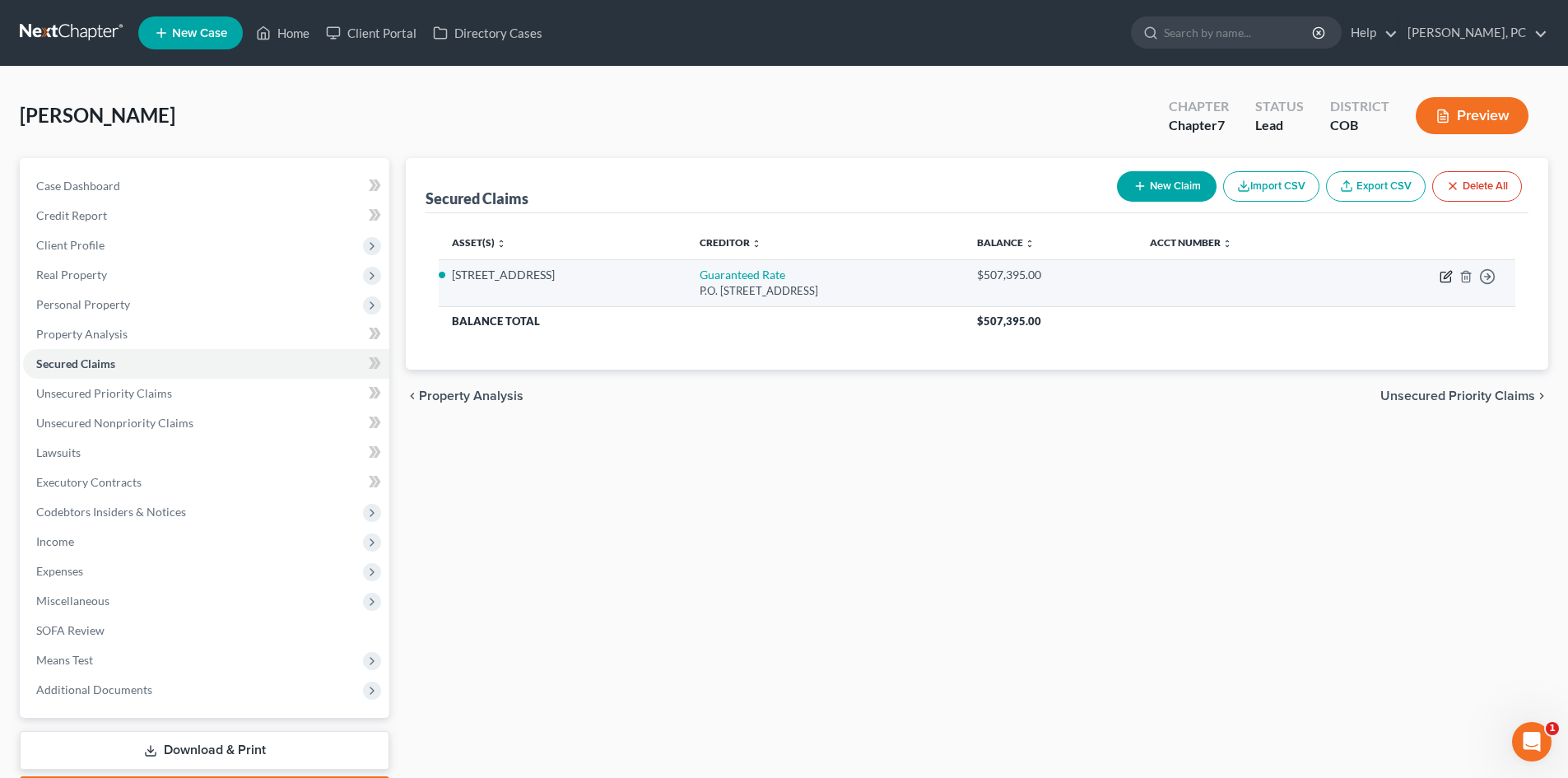
click at [1445, 278] on icon "button" at bounding box center [1446, 276] width 13 height 13
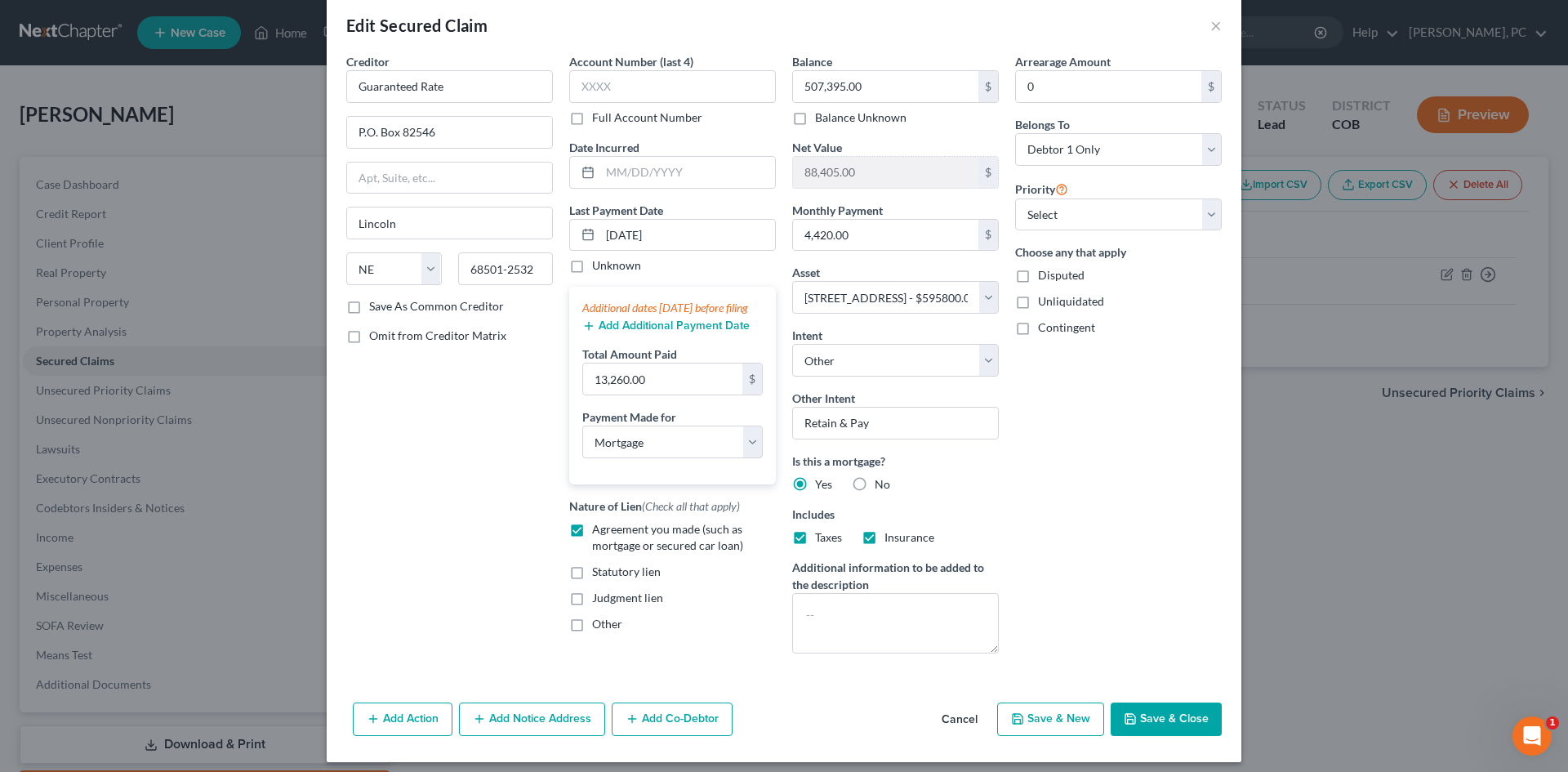
scroll to position [32, 0]
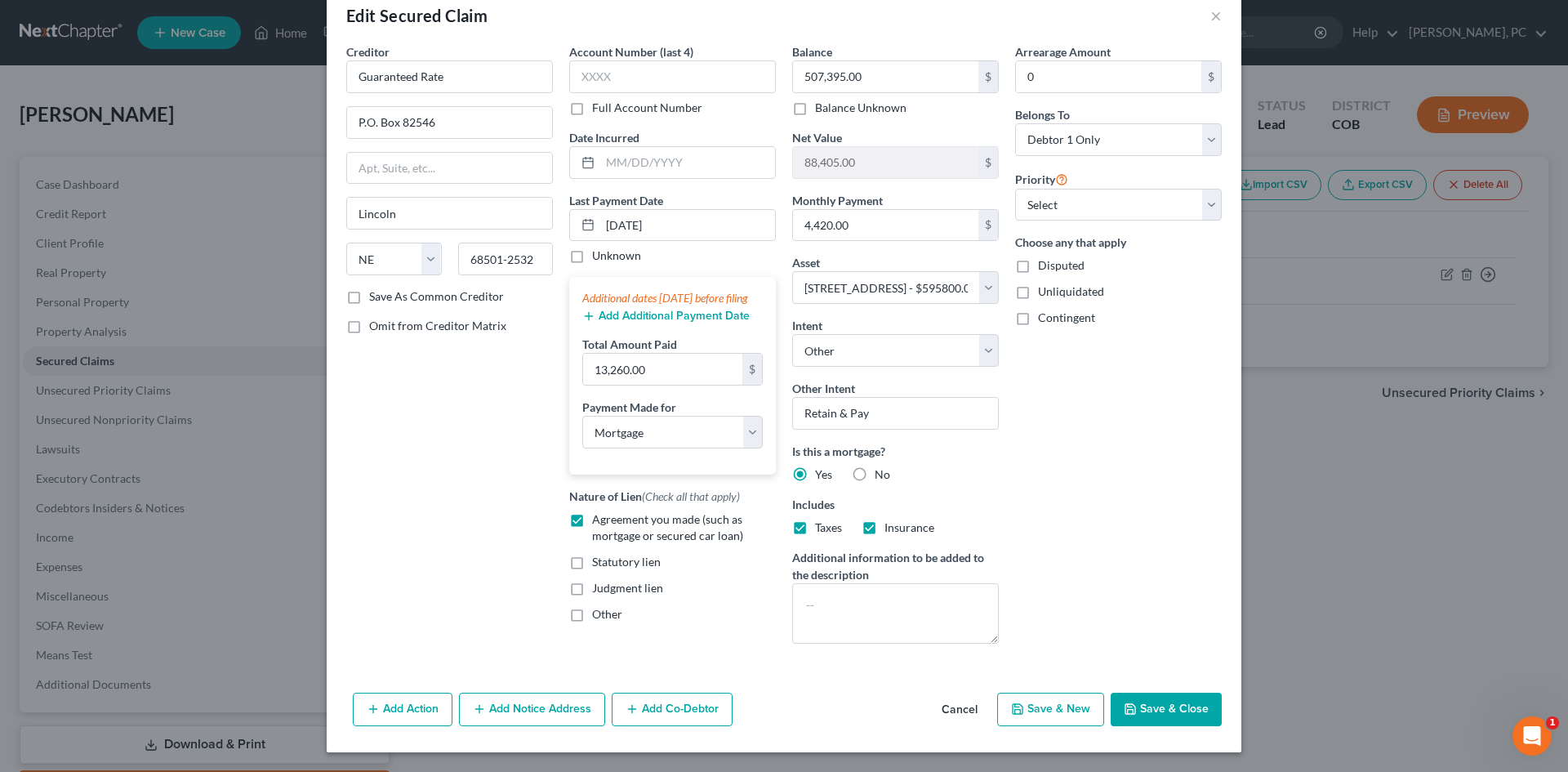
click at [653, 711] on button "Add Co-Debtor" at bounding box center [672, 710] width 121 height 35
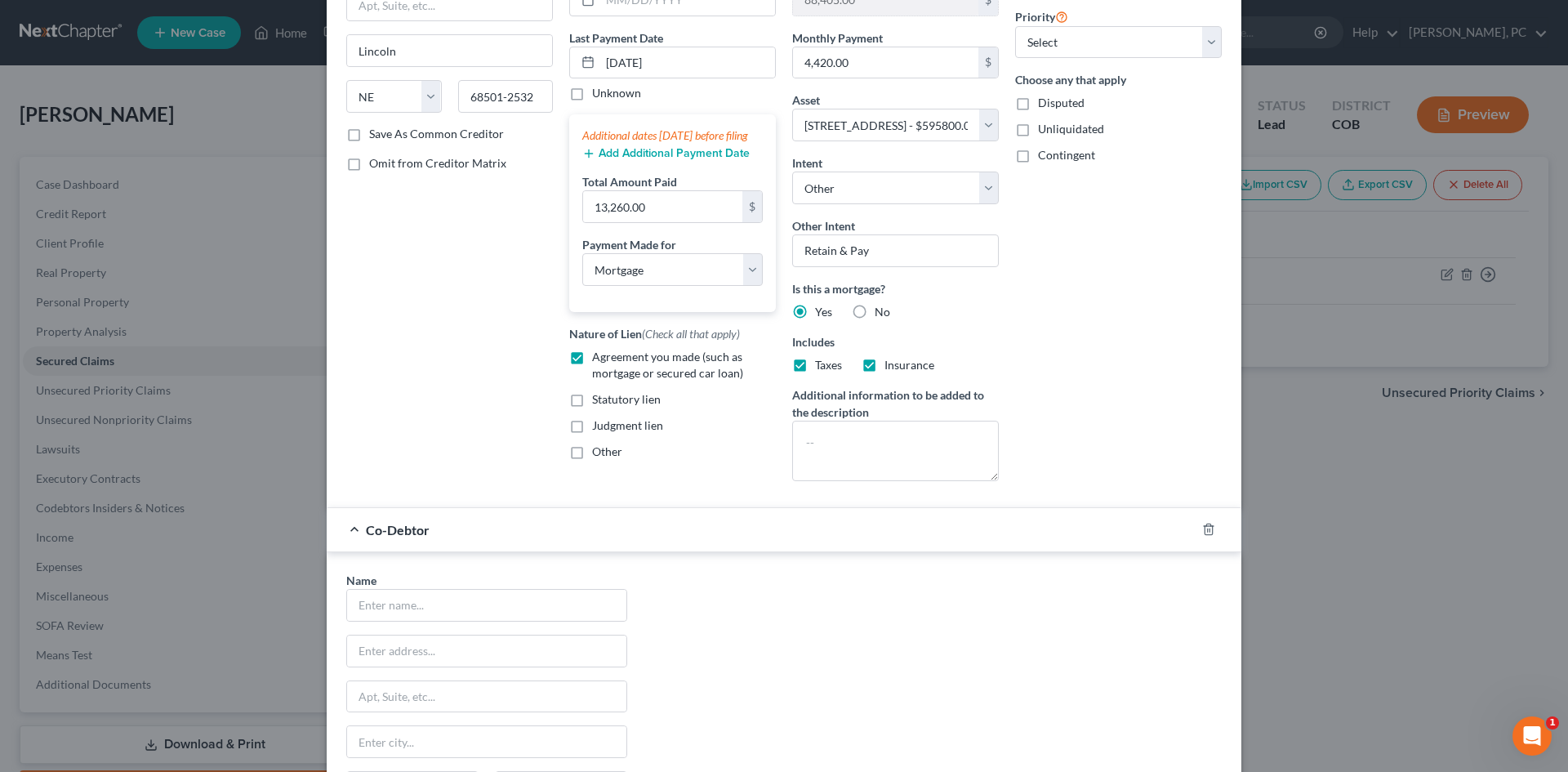
scroll to position [195, 0]
click at [435, 653] on input "text" at bounding box center [486, 649] width 279 height 31
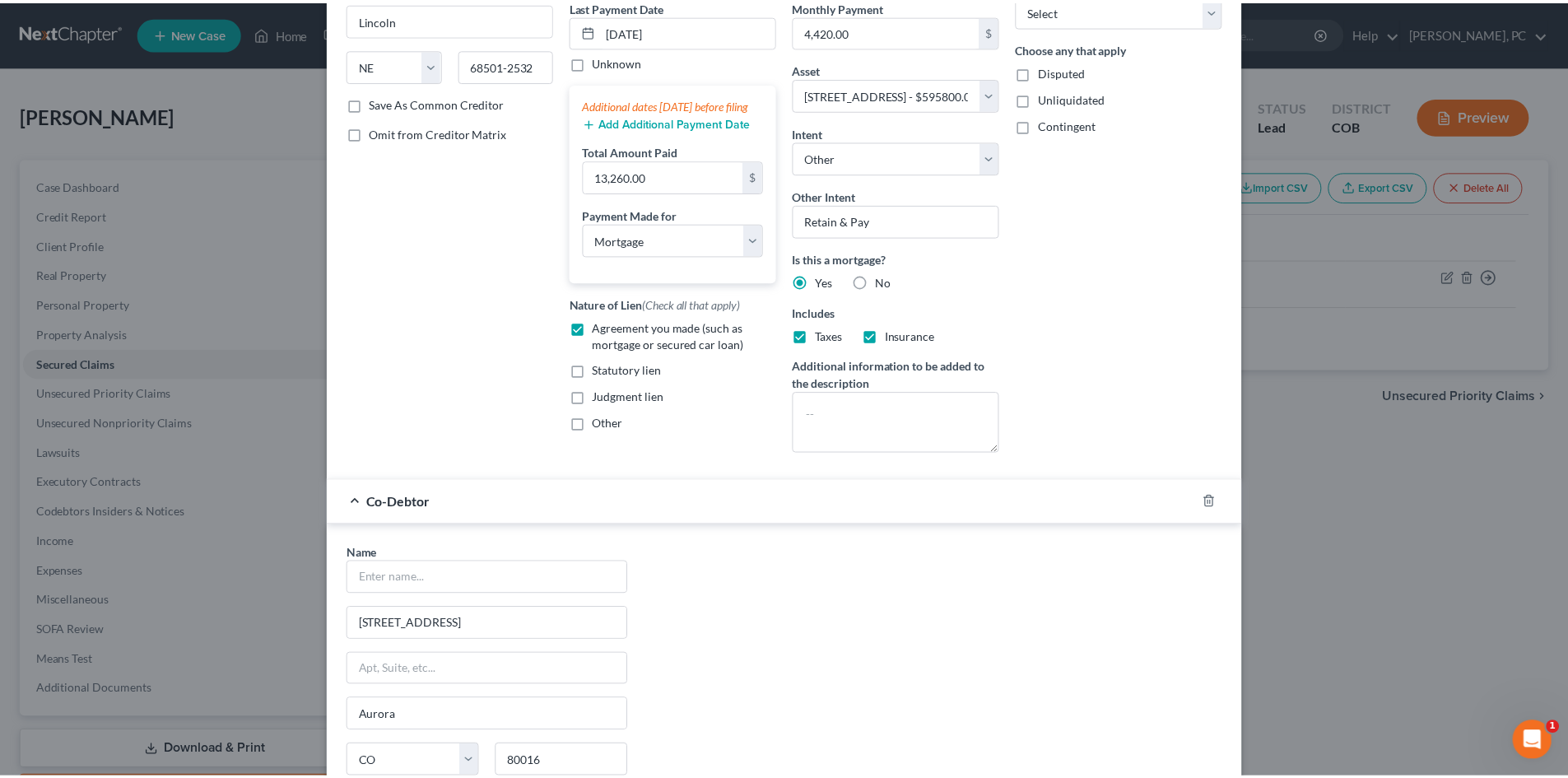
scroll to position [417, 0]
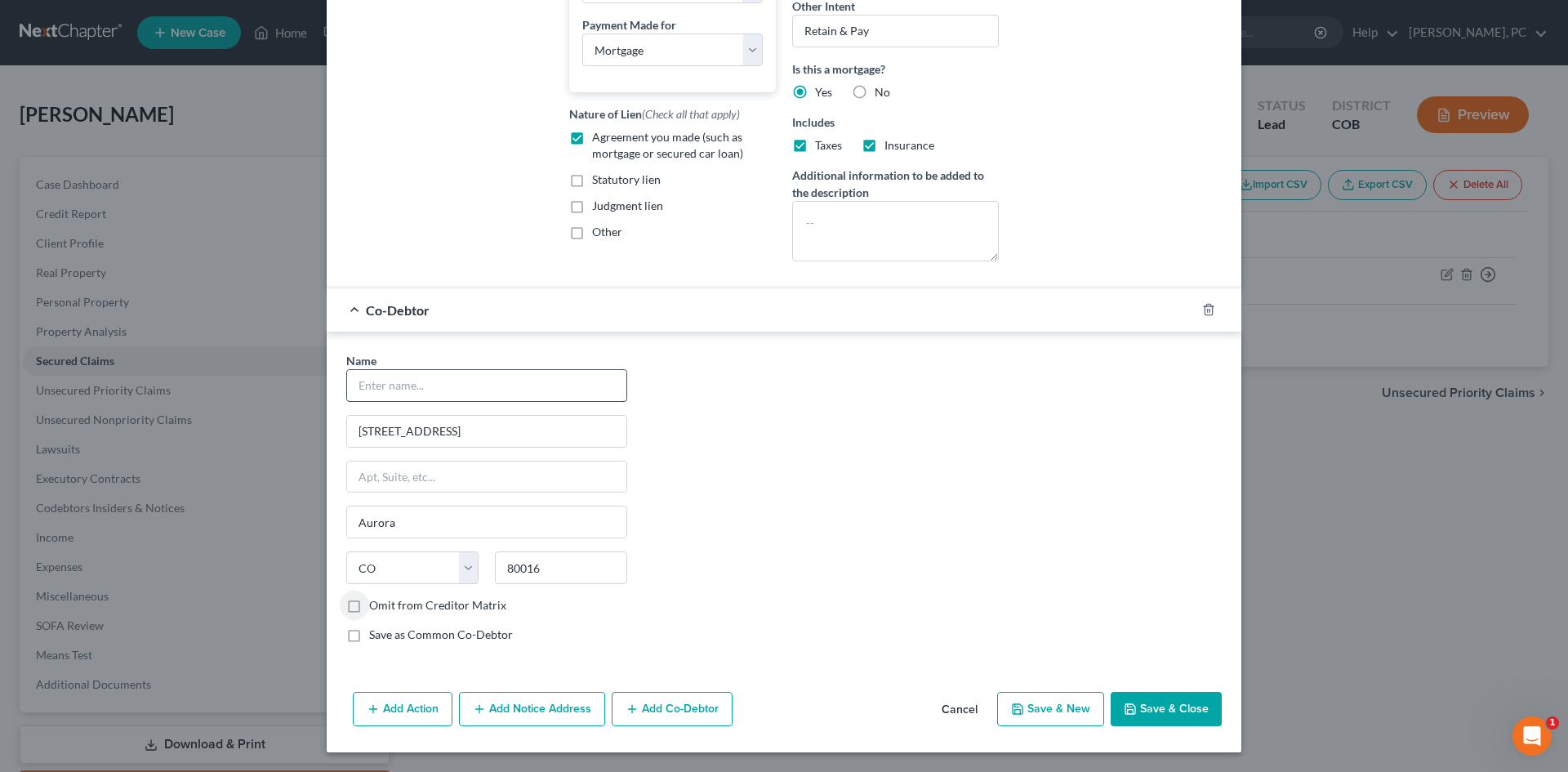
click at [402, 379] on input "text" at bounding box center [486, 385] width 279 height 31
click at [402, 384] on input "Emmanuela" at bounding box center [486, 385] width 279 height 31
click at [1148, 712] on button "Save & Close" at bounding box center [1166, 709] width 111 height 35
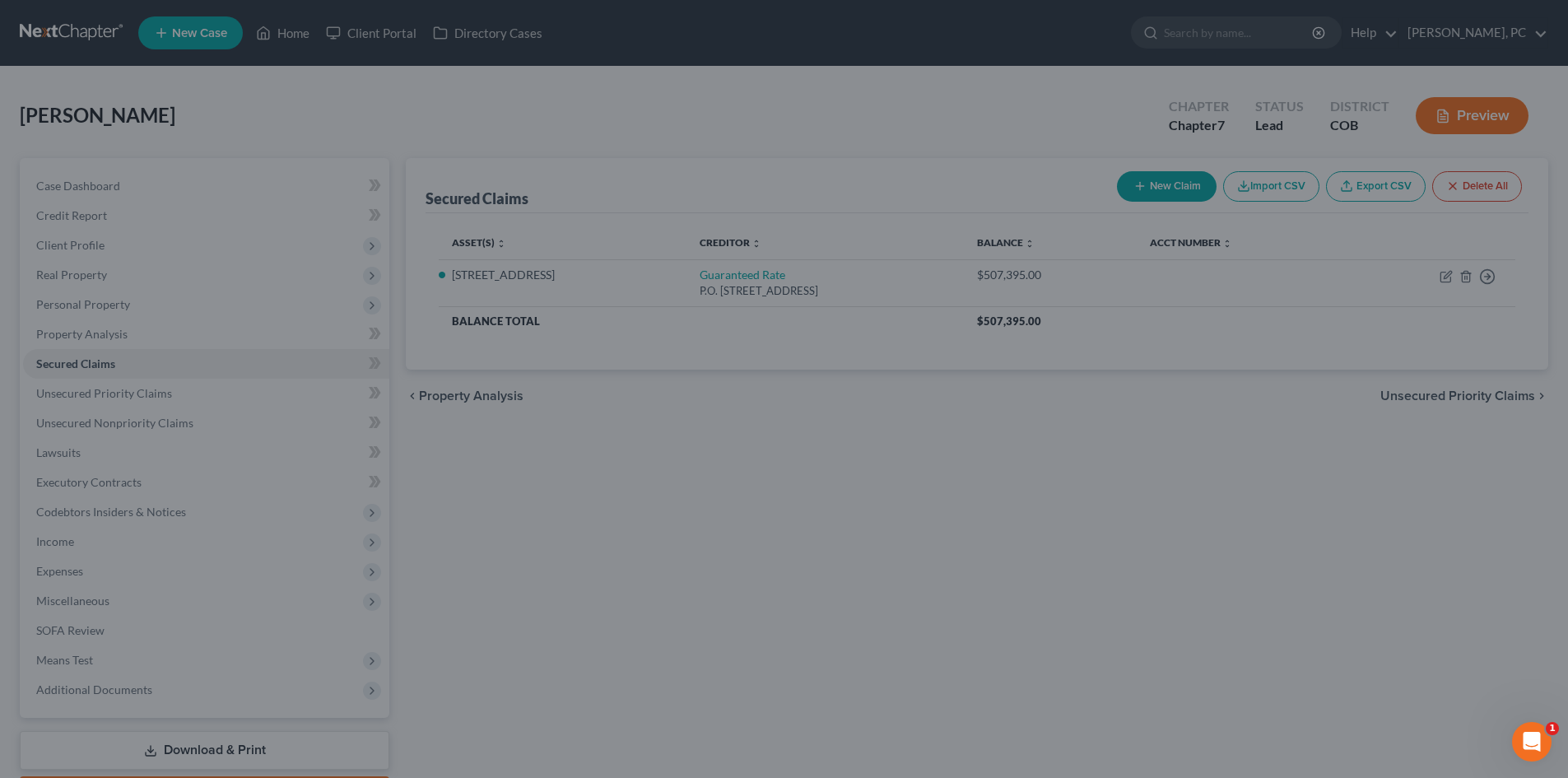
scroll to position [0, 0]
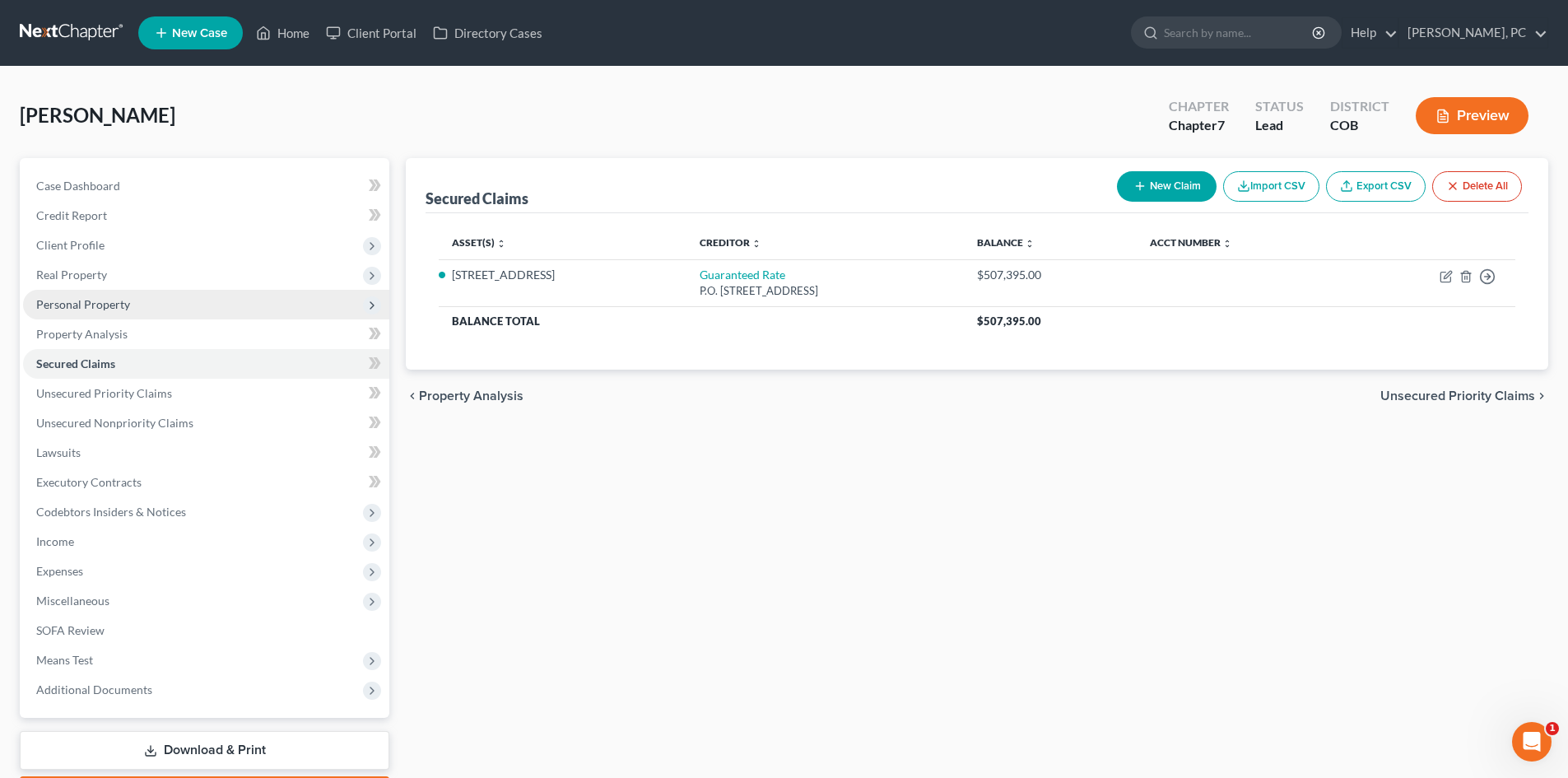
click at [68, 298] on span "Personal Property" at bounding box center [83, 305] width 94 height 14
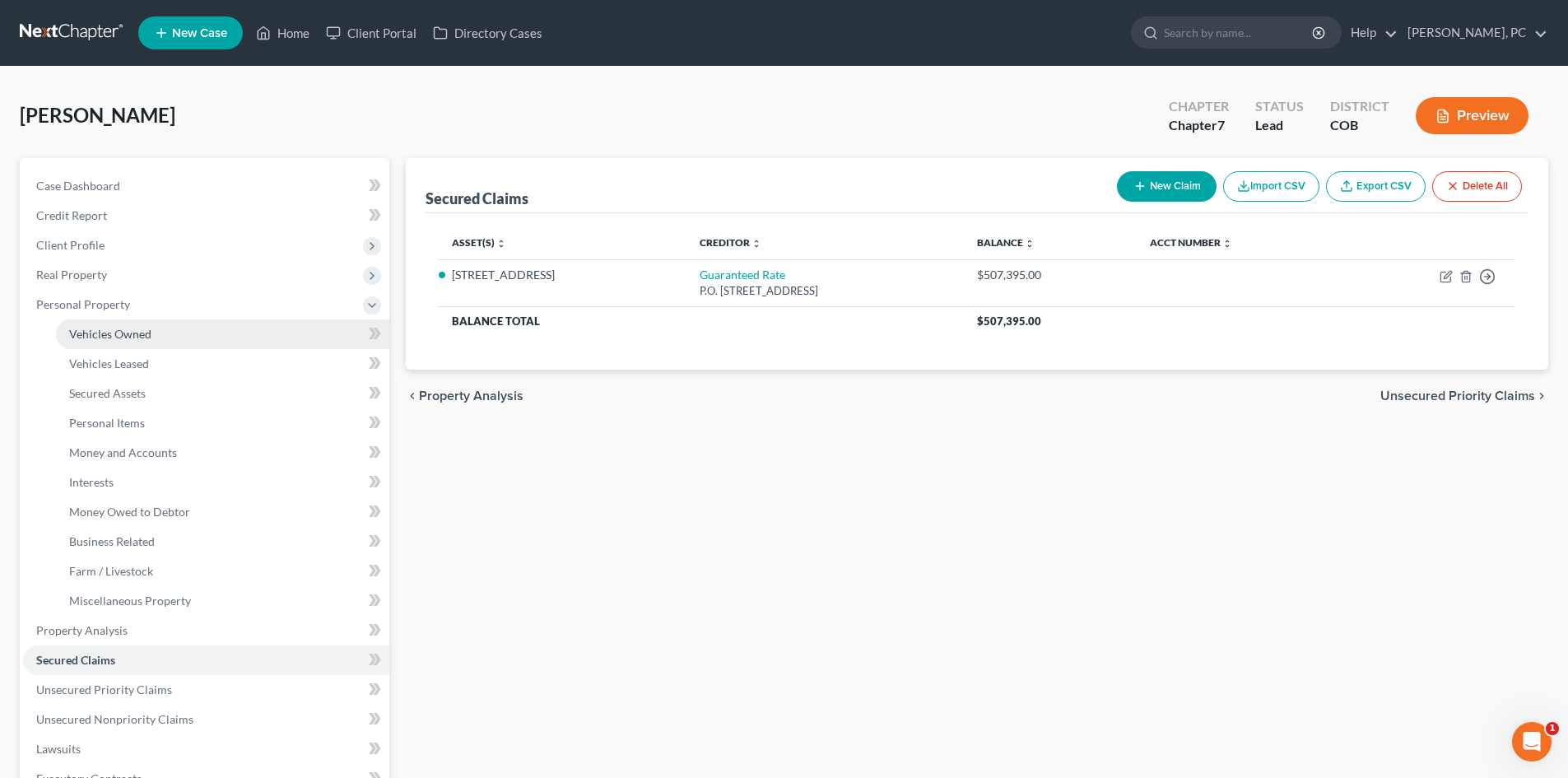
click at [102, 331] on span "Vehicles Owned" at bounding box center [110, 334] width 82 height 14
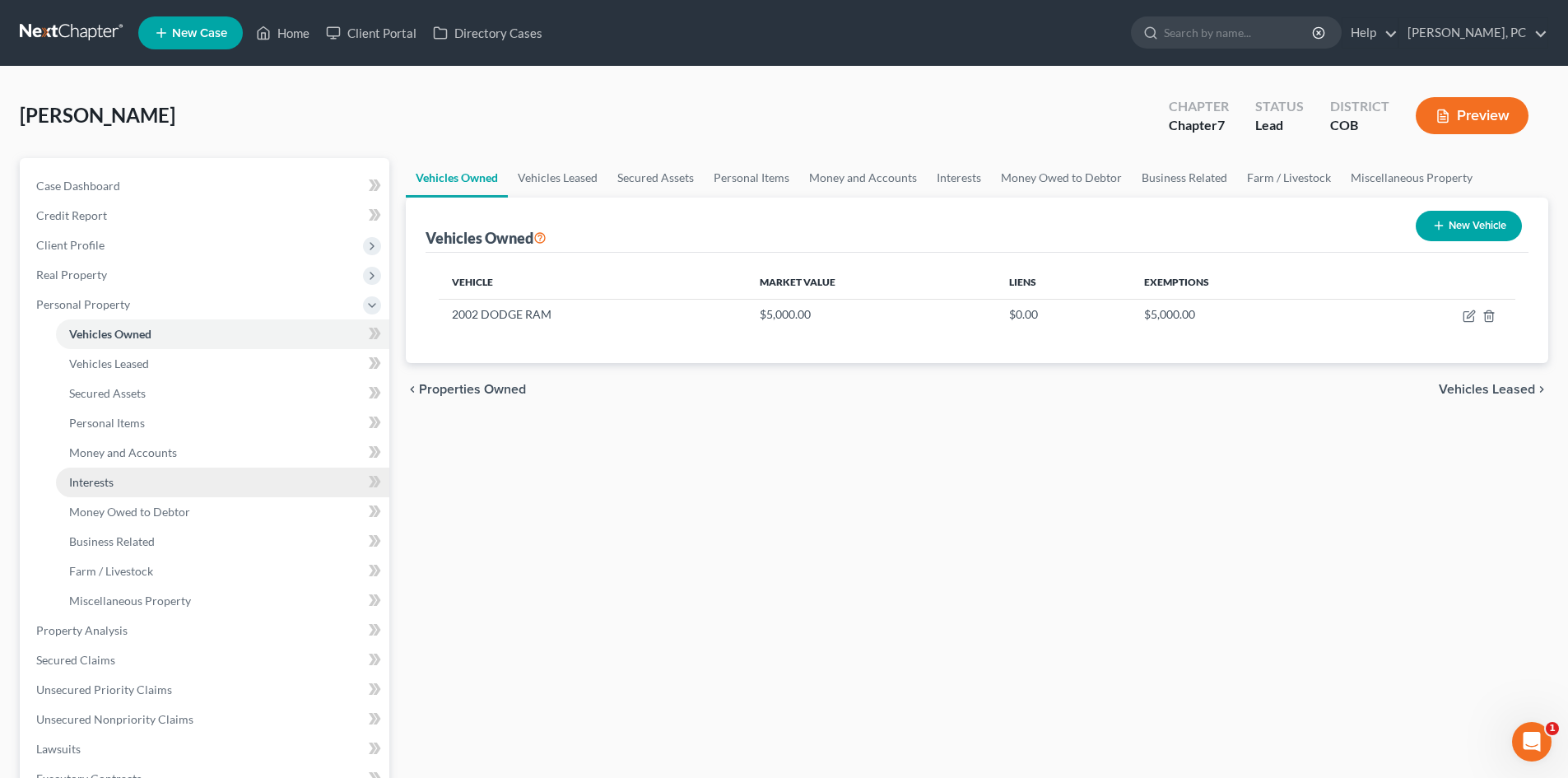
click at [100, 483] on span "Interests" at bounding box center [91, 482] width 45 height 14
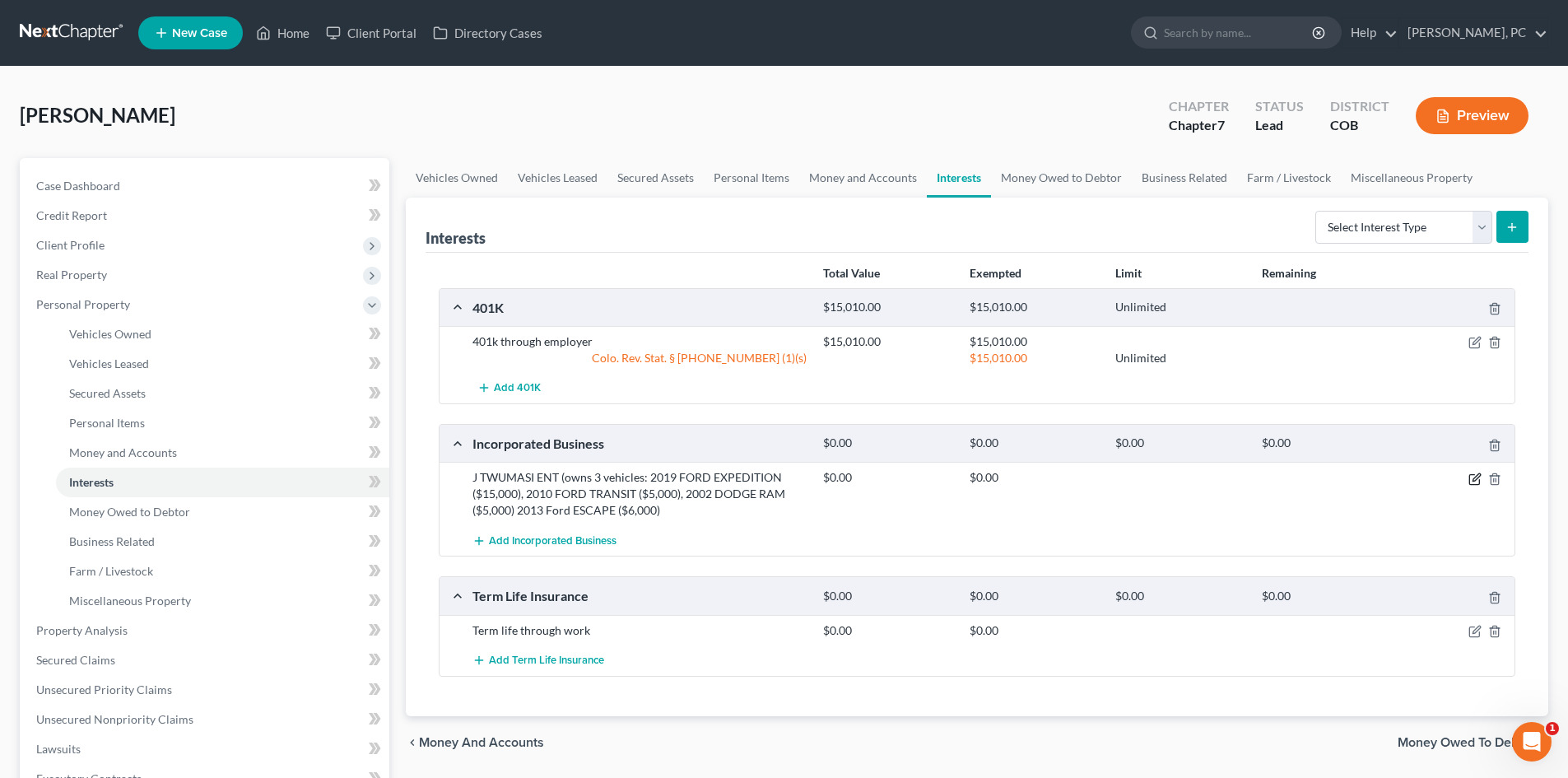
click at [1472, 480] on icon "button" at bounding box center [1475, 478] width 13 height 13
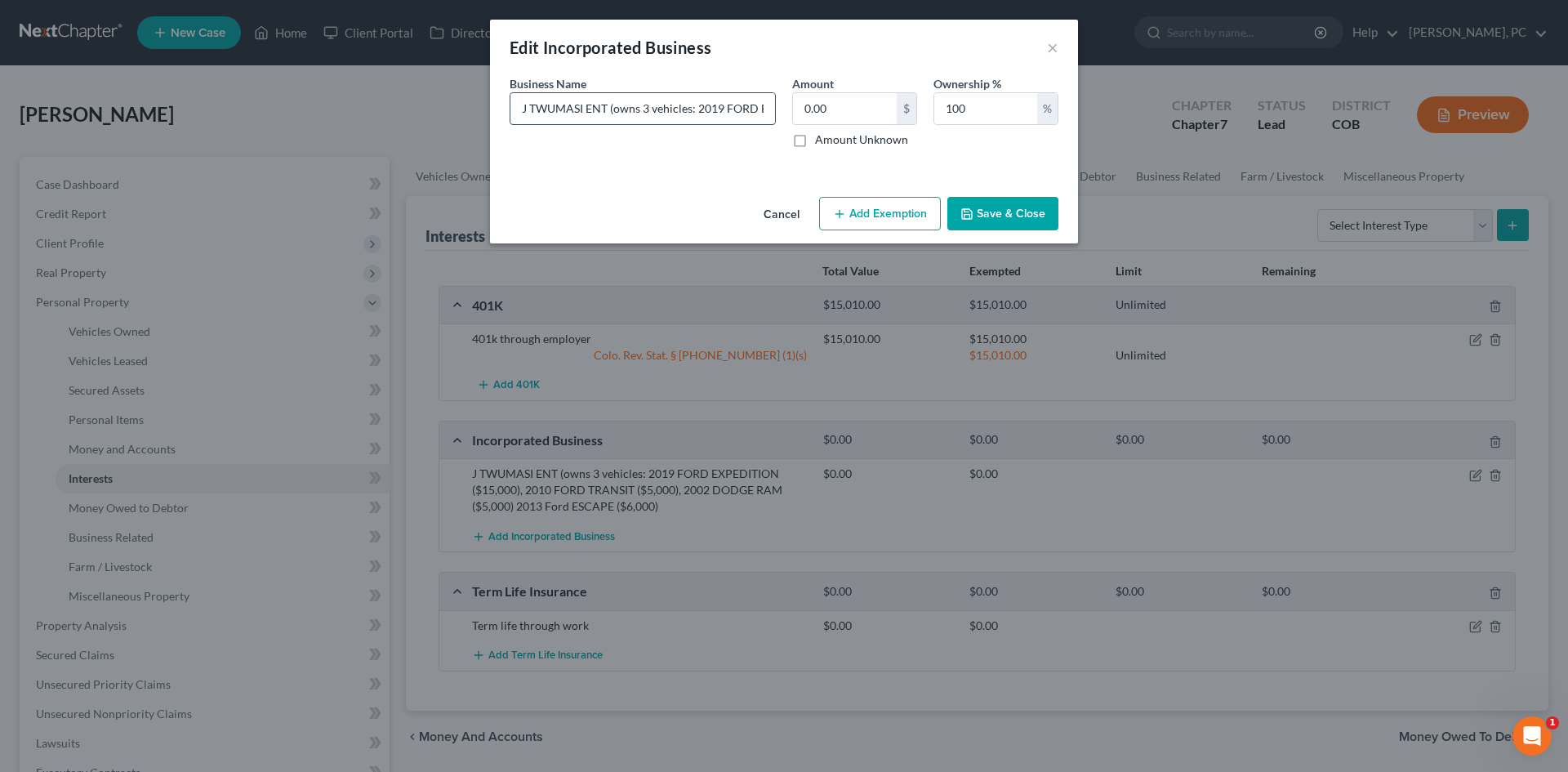
click at [613, 109] on input "J TWUMASI ENT (owns 3 vehicles: 2019 FORD EXPEDITION ($15,000), 2010 FORD TRANS…" at bounding box center [642, 108] width 264 height 31
click at [1006, 211] on button "Save & Close" at bounding box center [1002, 214] width 111 height 35
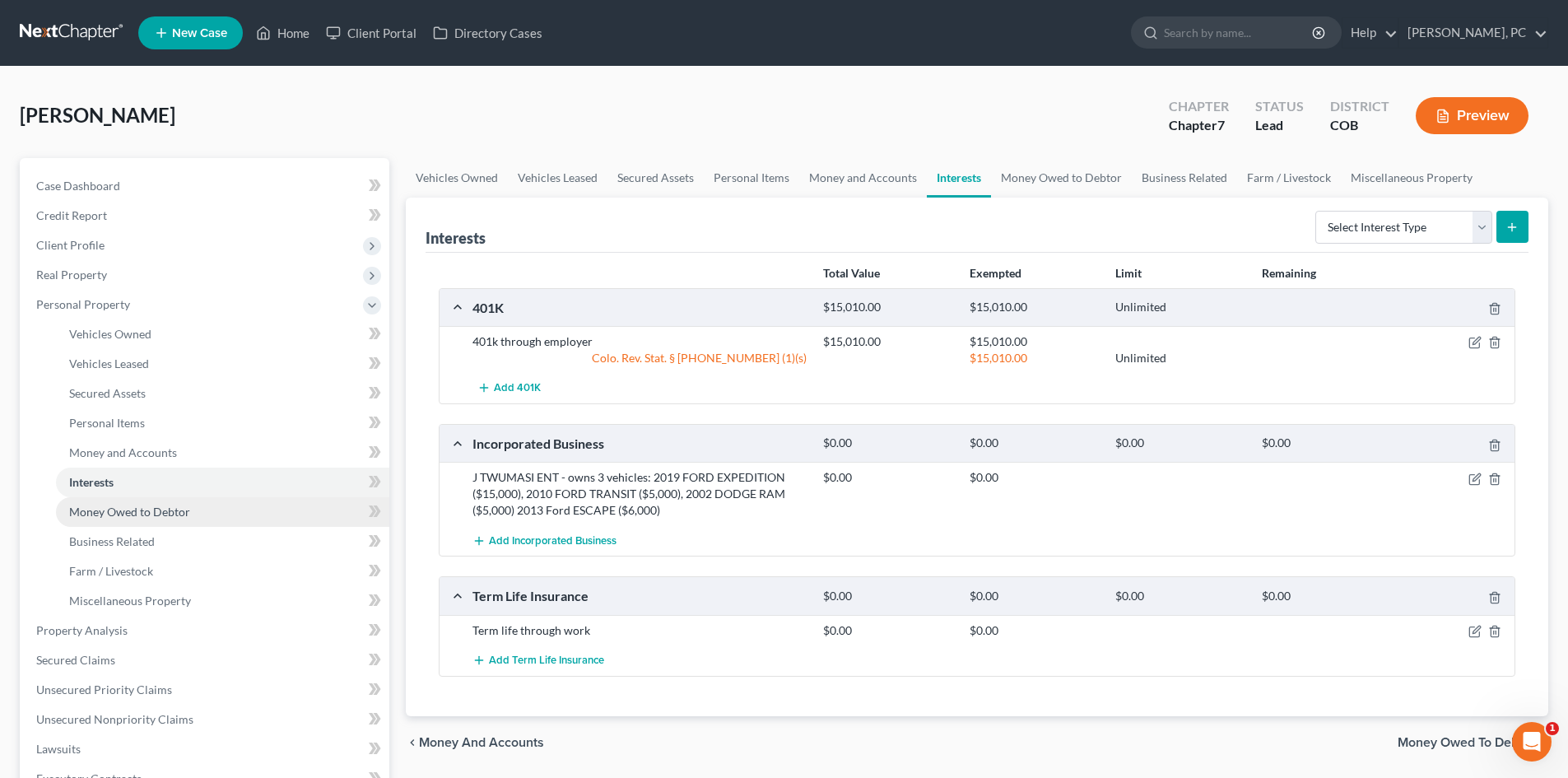
click at [151, 512] on span "Money Owed to Debtor" at bounding box center [129, 511] width 121 height 14
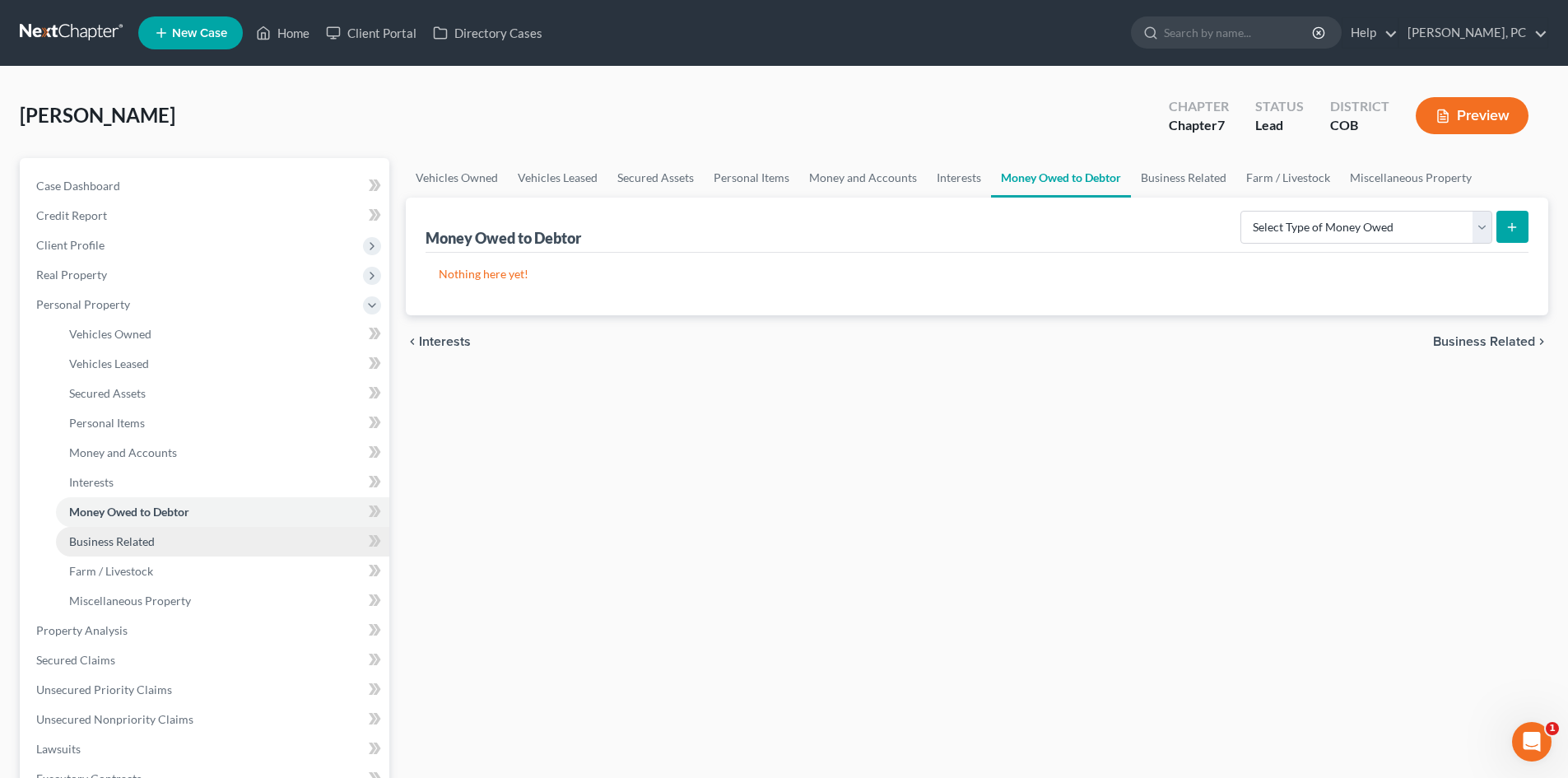
click at [135, 531] on link "Business Related" at bounding box center [223, 542] width 334 height 30
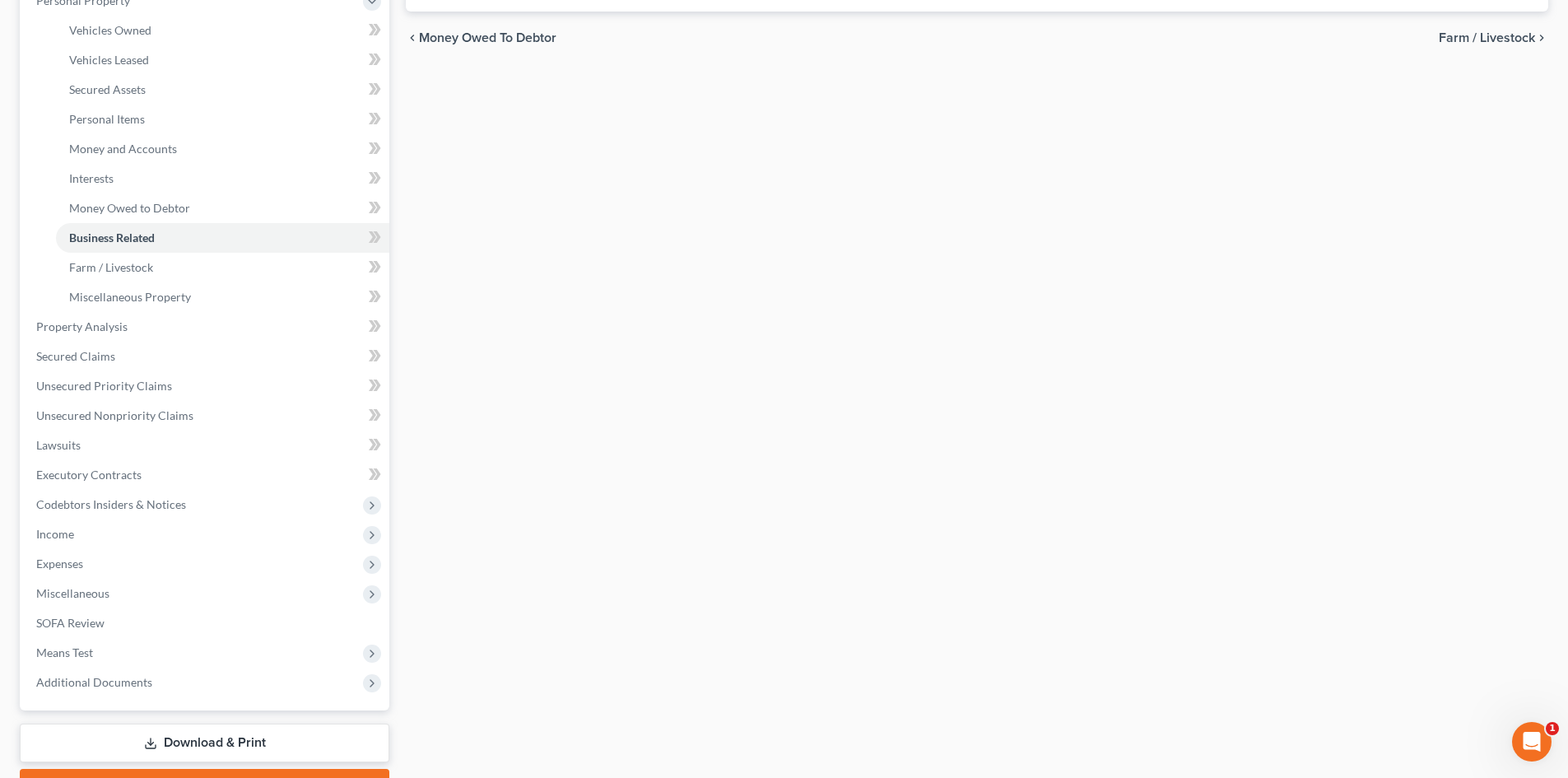
scroll to position [330, 0]
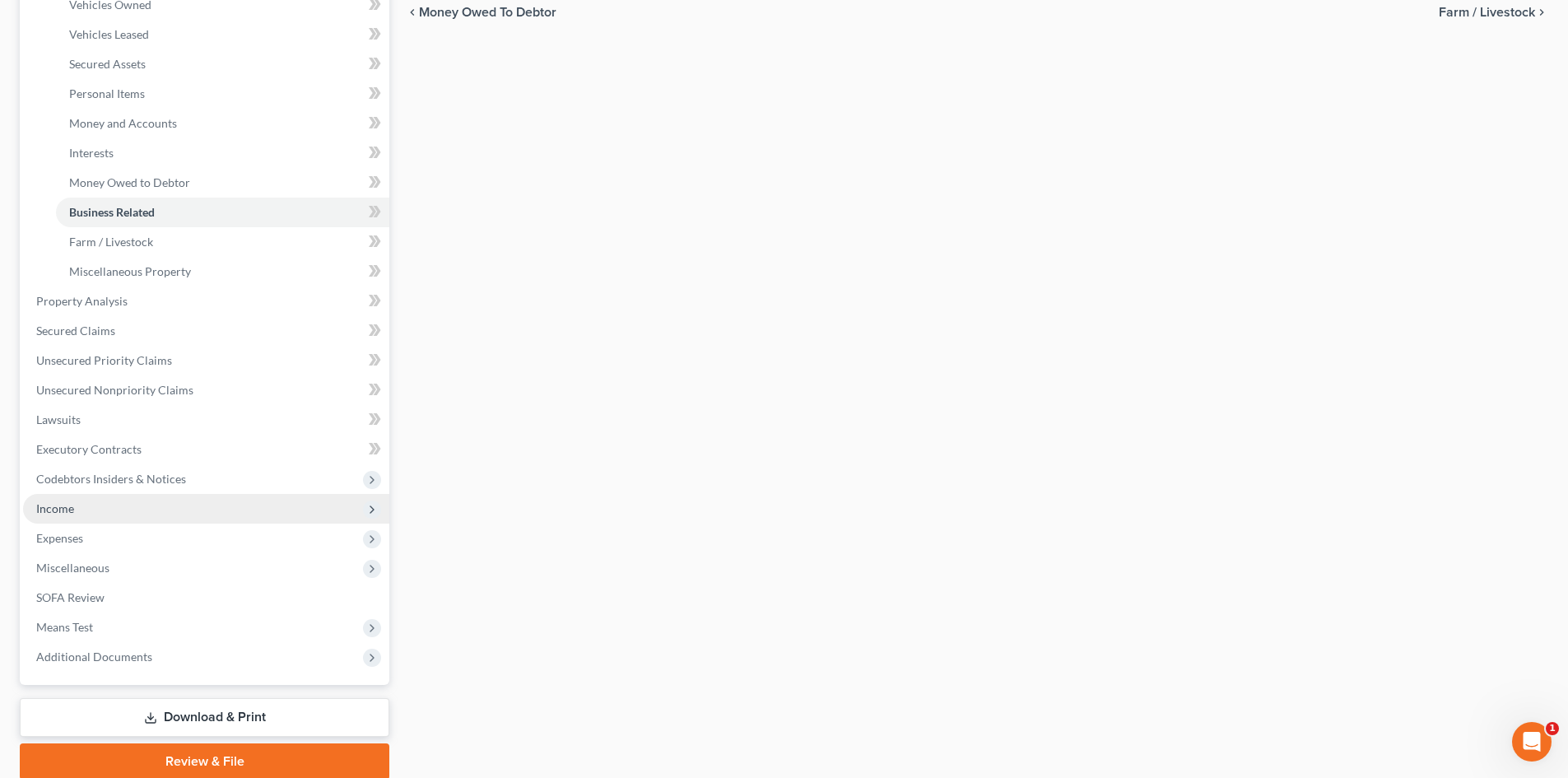
click at [59, 501] on span "Income" at bounding box center [55, 508] width 38 height 14
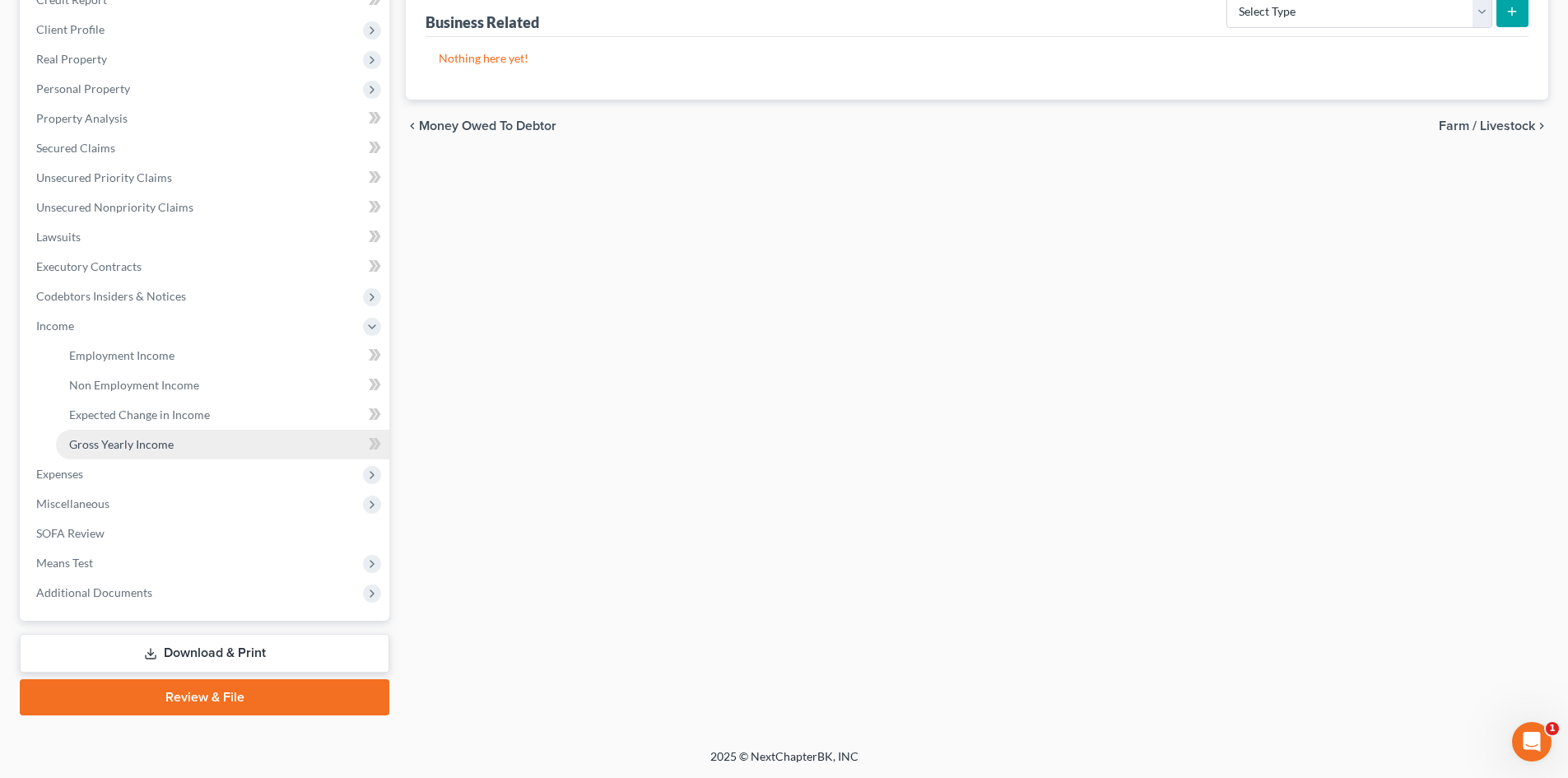
click at [138, 445] on span "Gross Yearly Income" at bounding box center [121, 444] width 105 height 14
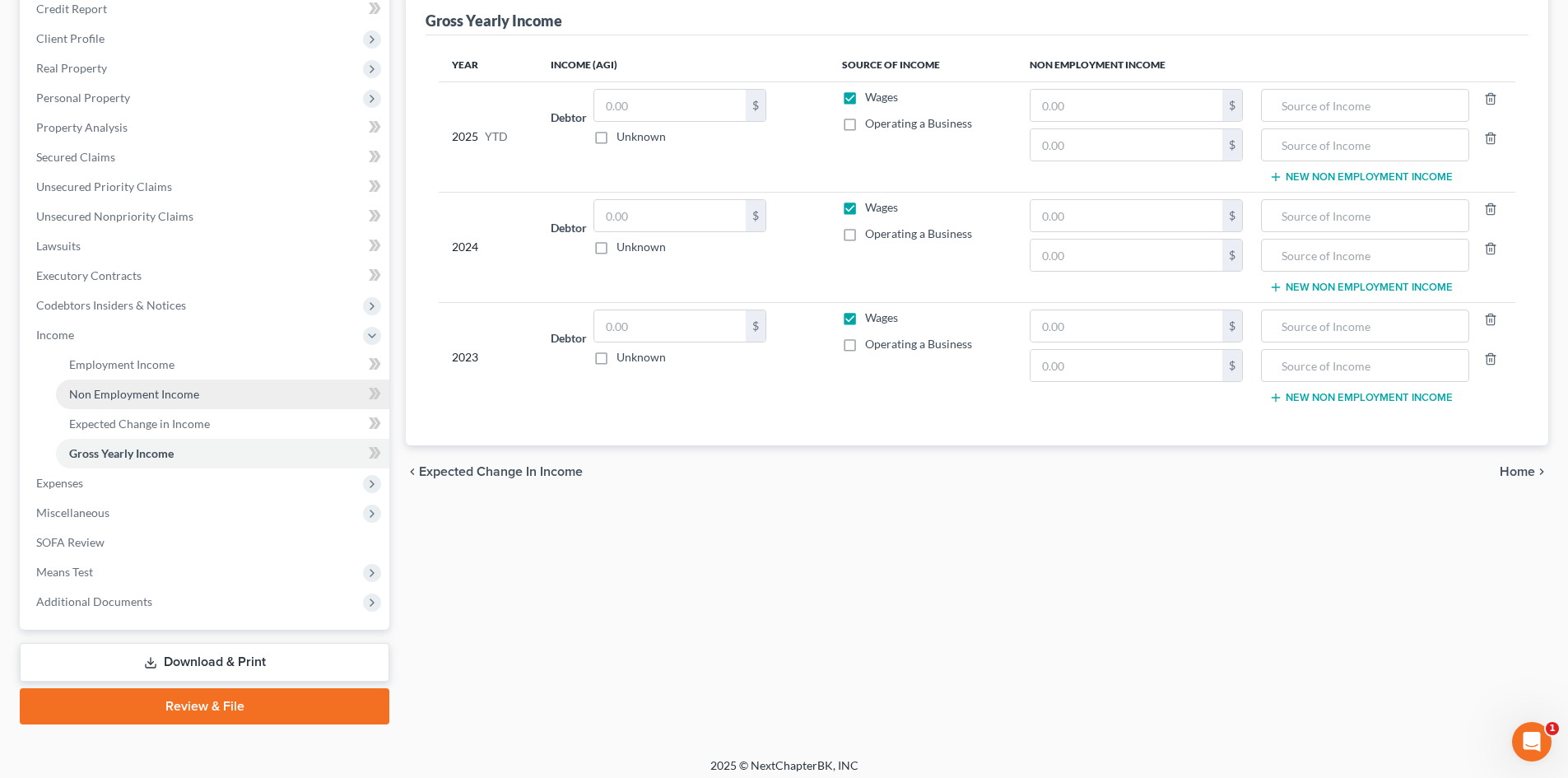
scroll to position [216, 0]
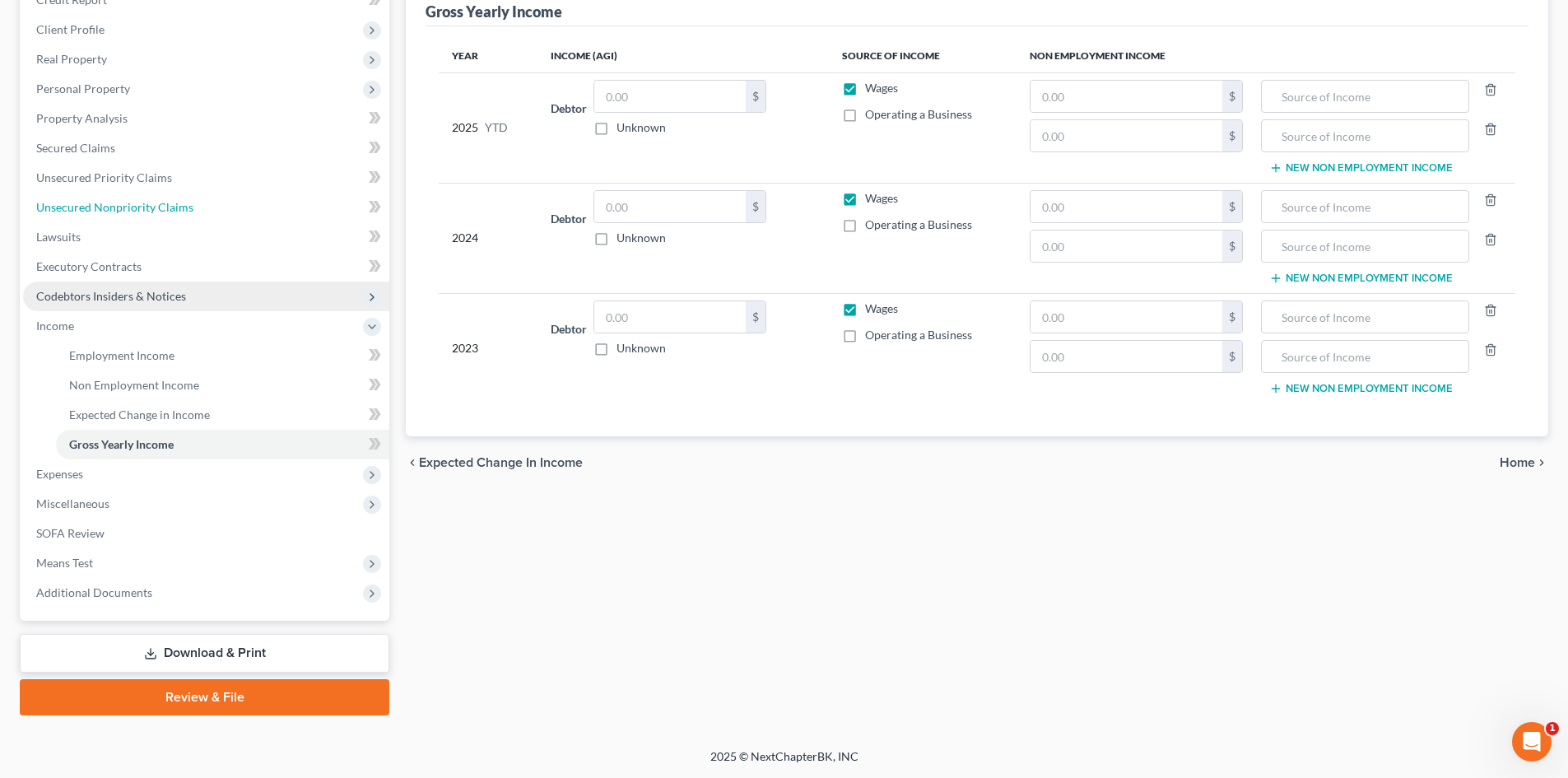
drag, startPoint x: 85, startPoint y: 215, endPoint x: 319, endPoint y: 298, distance: 248.3
click at [85, 215] on link "Unsecured Nonpriority Claims" at bounding box center [206, 208] width 367 height 30
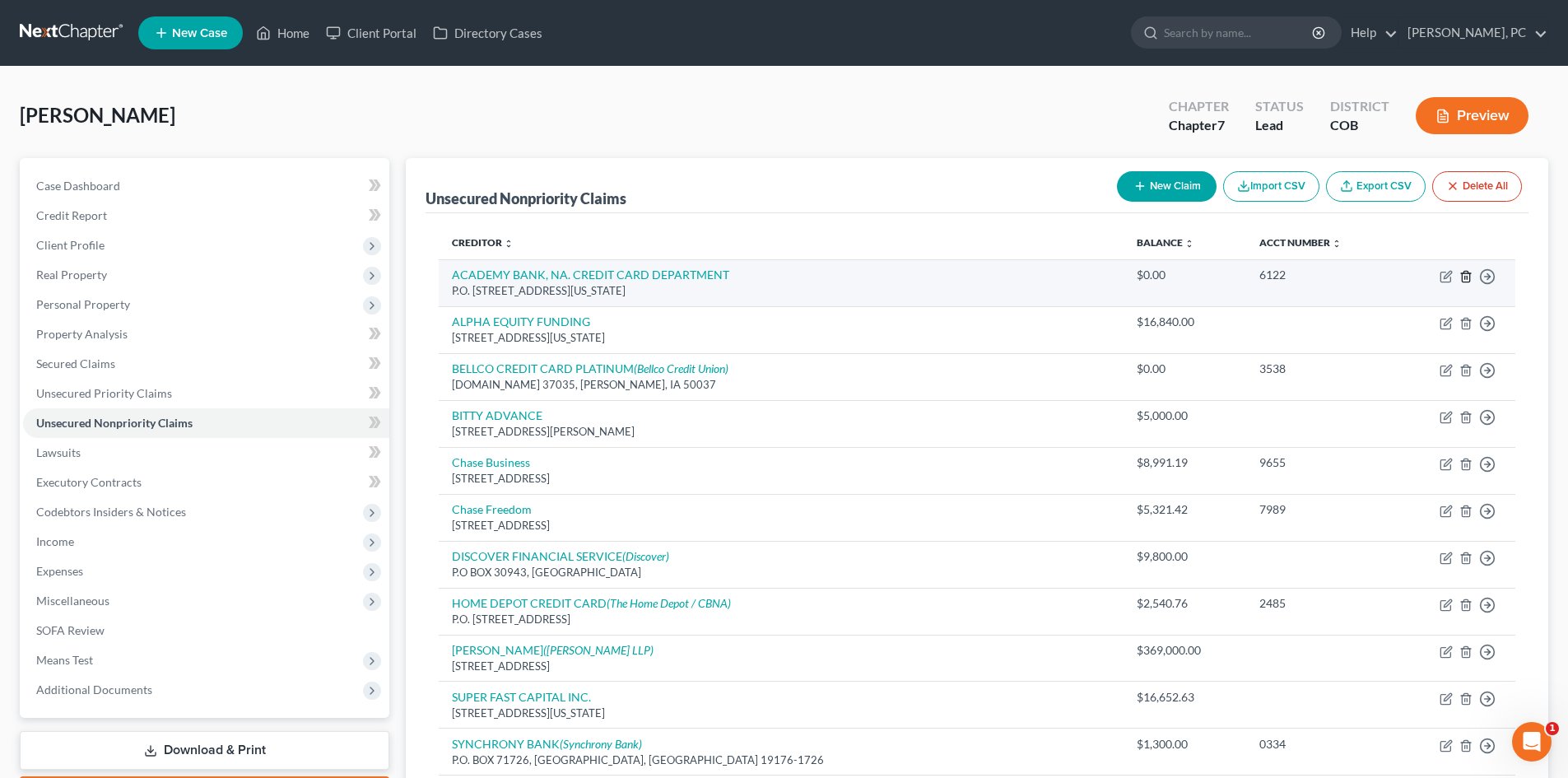
click at [1465, 274] on icon "button" at bounding box center [1465, 276] width 13 height 13
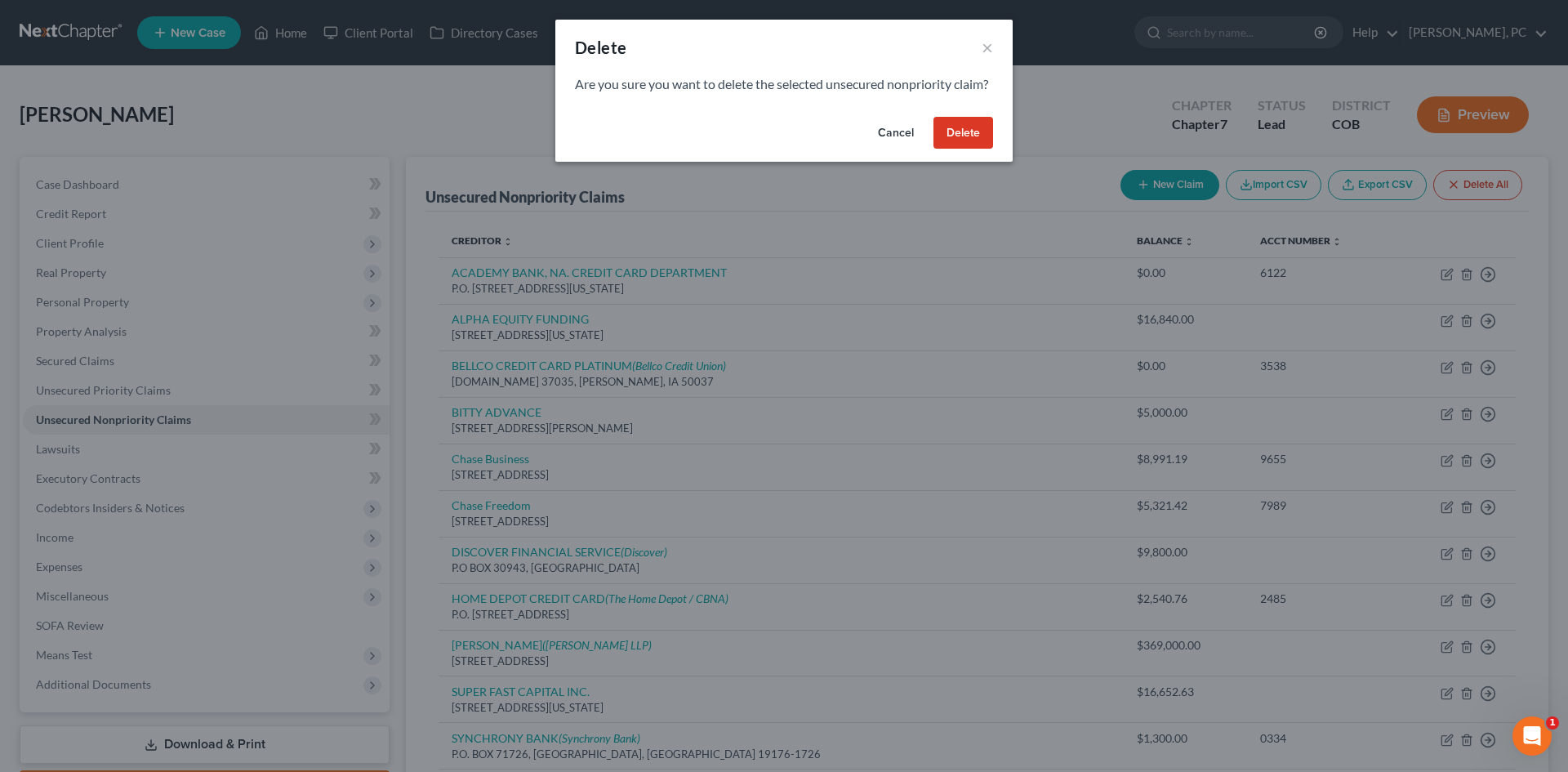
click at [967, 150] on button "Delete" at bounding box center [963, 133] width 59 height 33
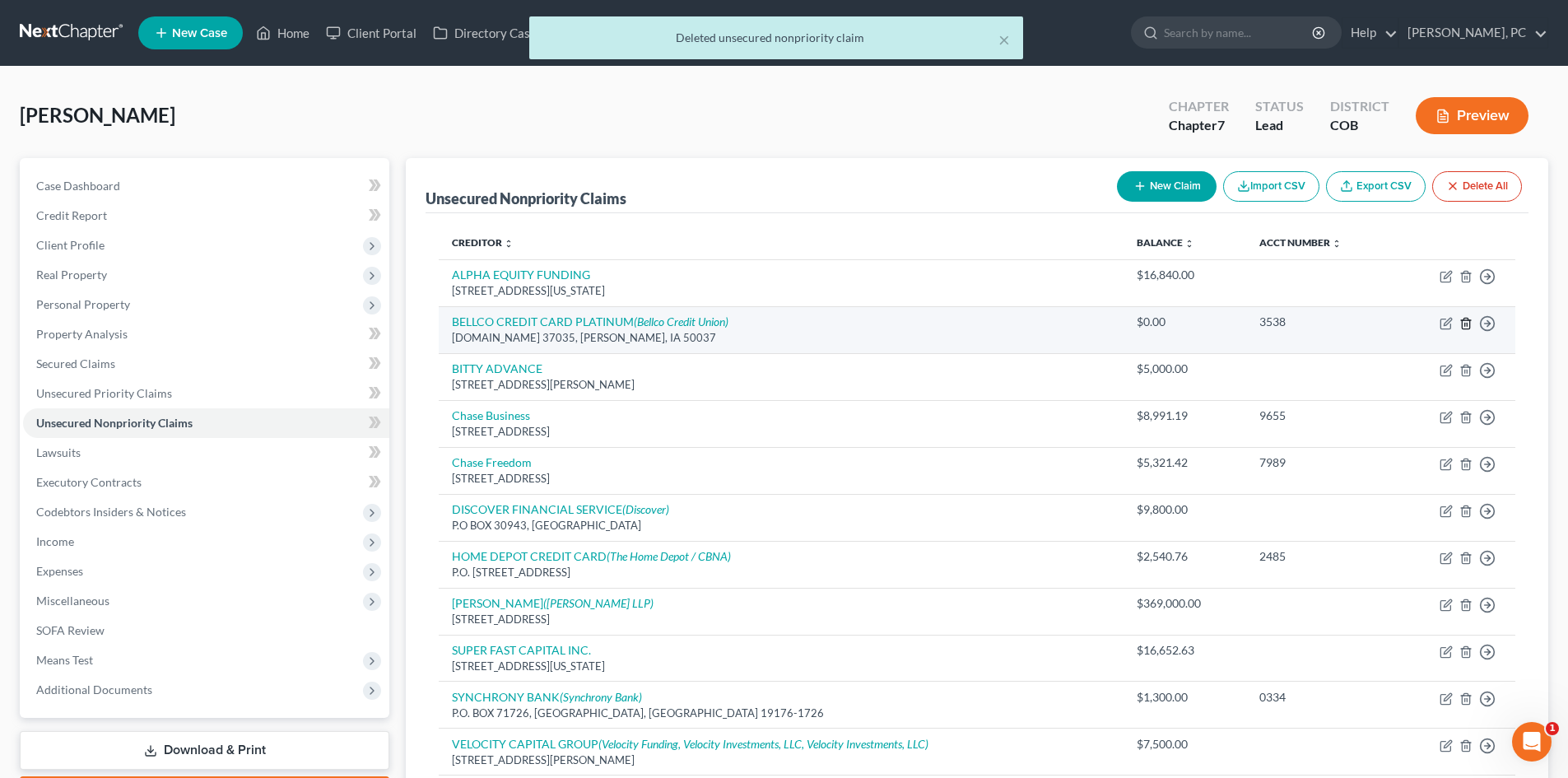
click at [1464, 322] on icon "button" at bounding box center [1465, 323] width 13 height 13
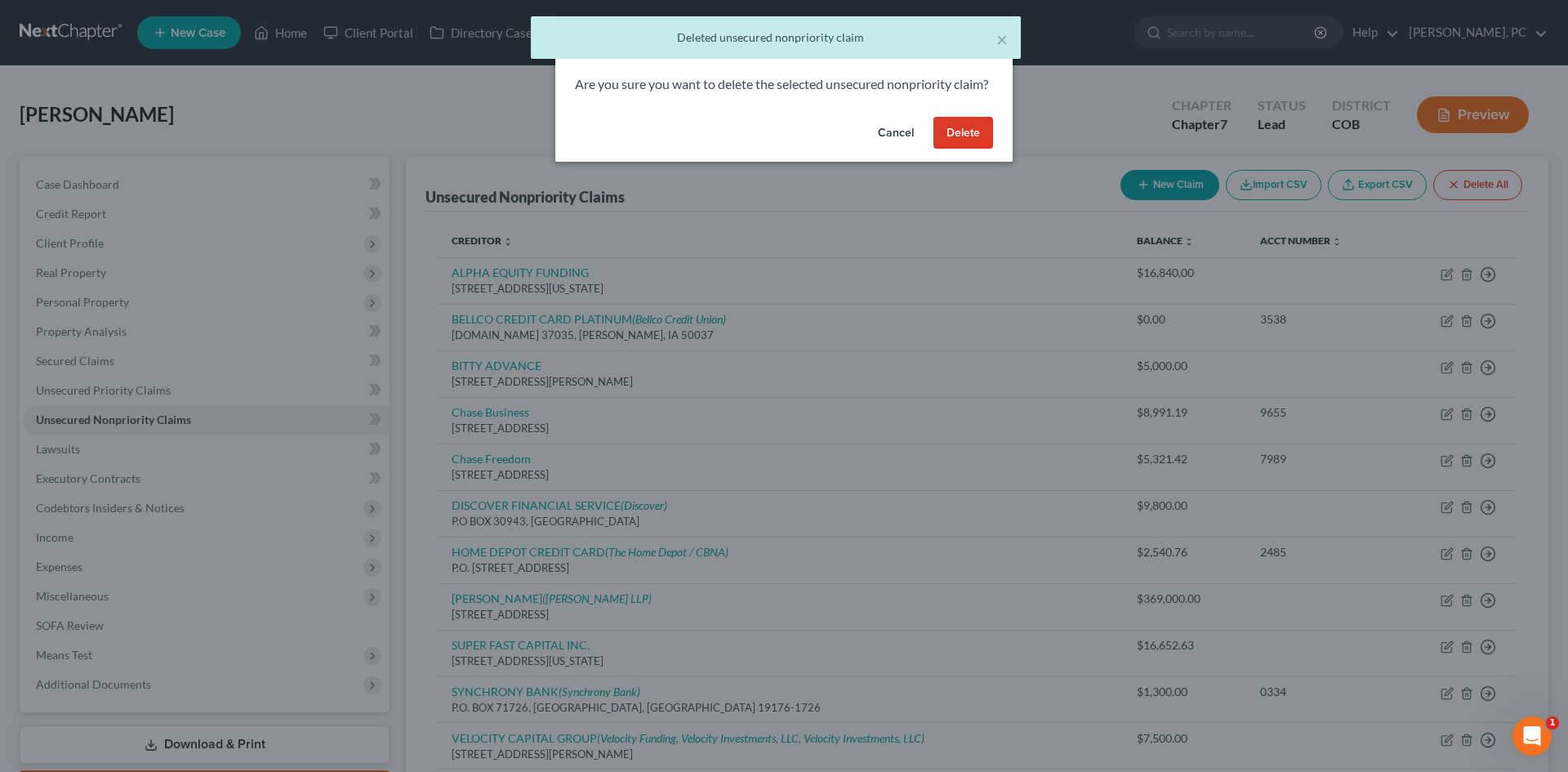
click at [979, 150] on button "Delete" at bounding box center [963, 133] width 59 height 33
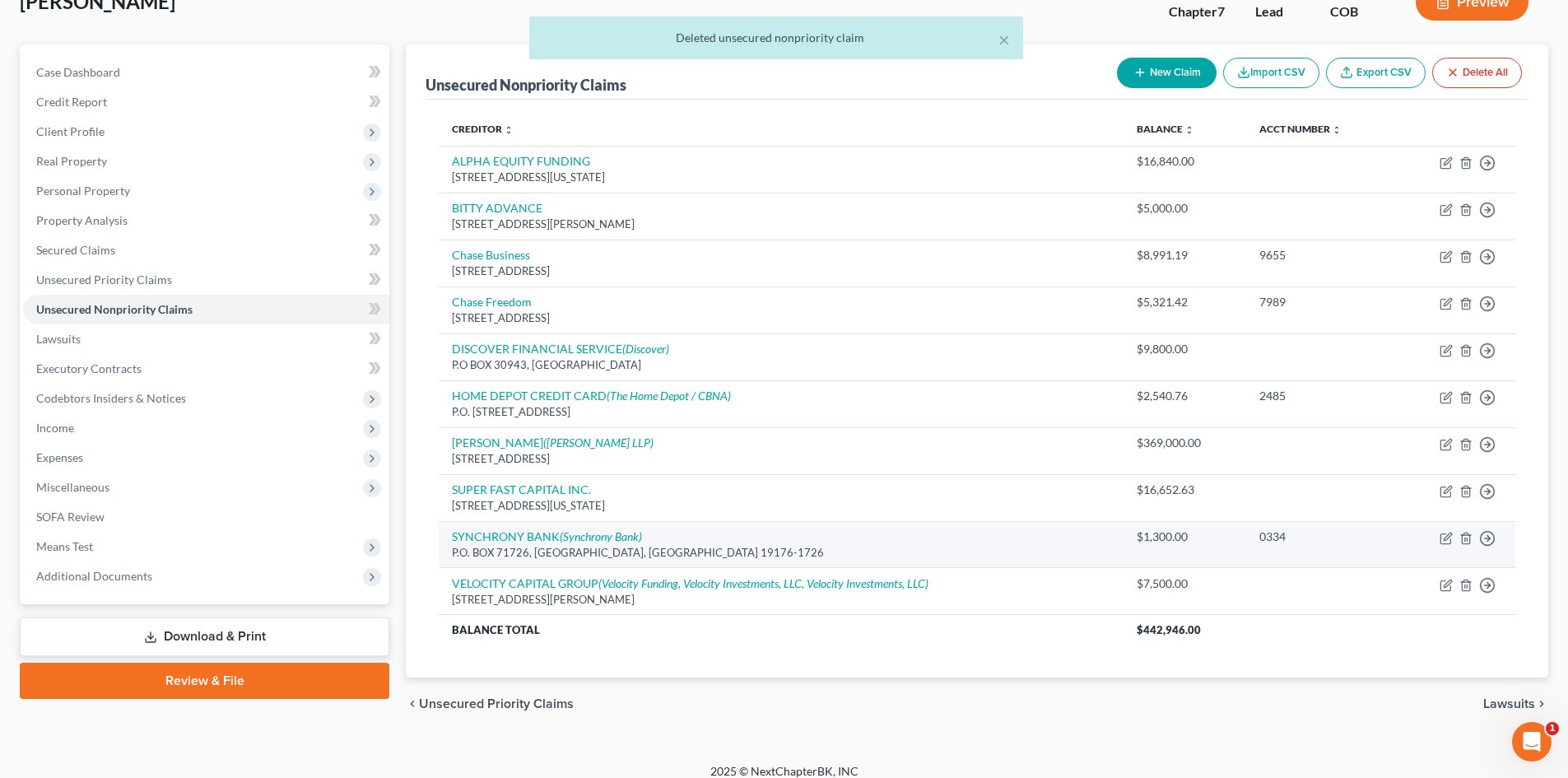
scroll to position [129, 0]
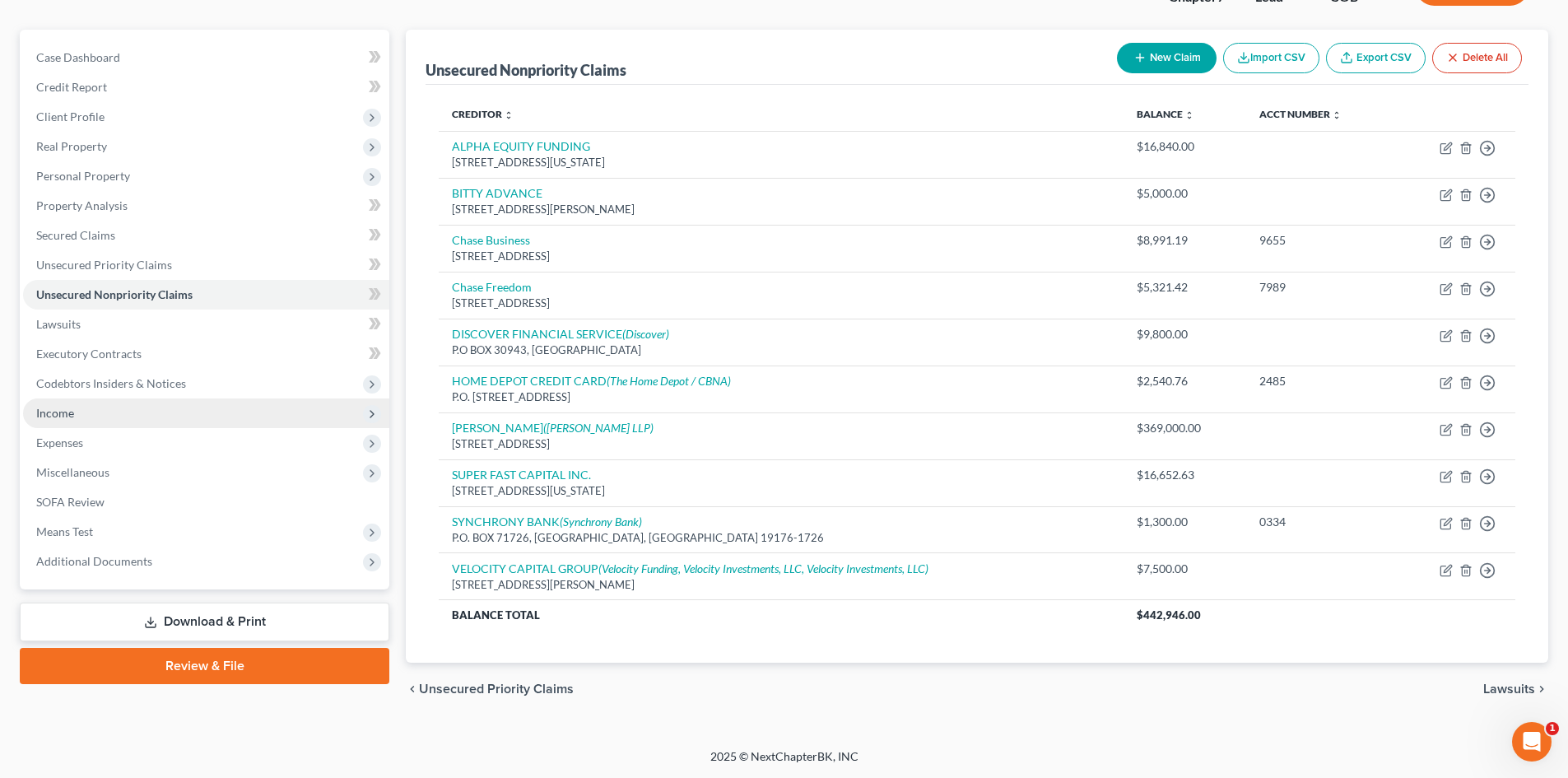
click at [59, 408] on span "Income" at bounding box center [55, 412] width 38 height 14
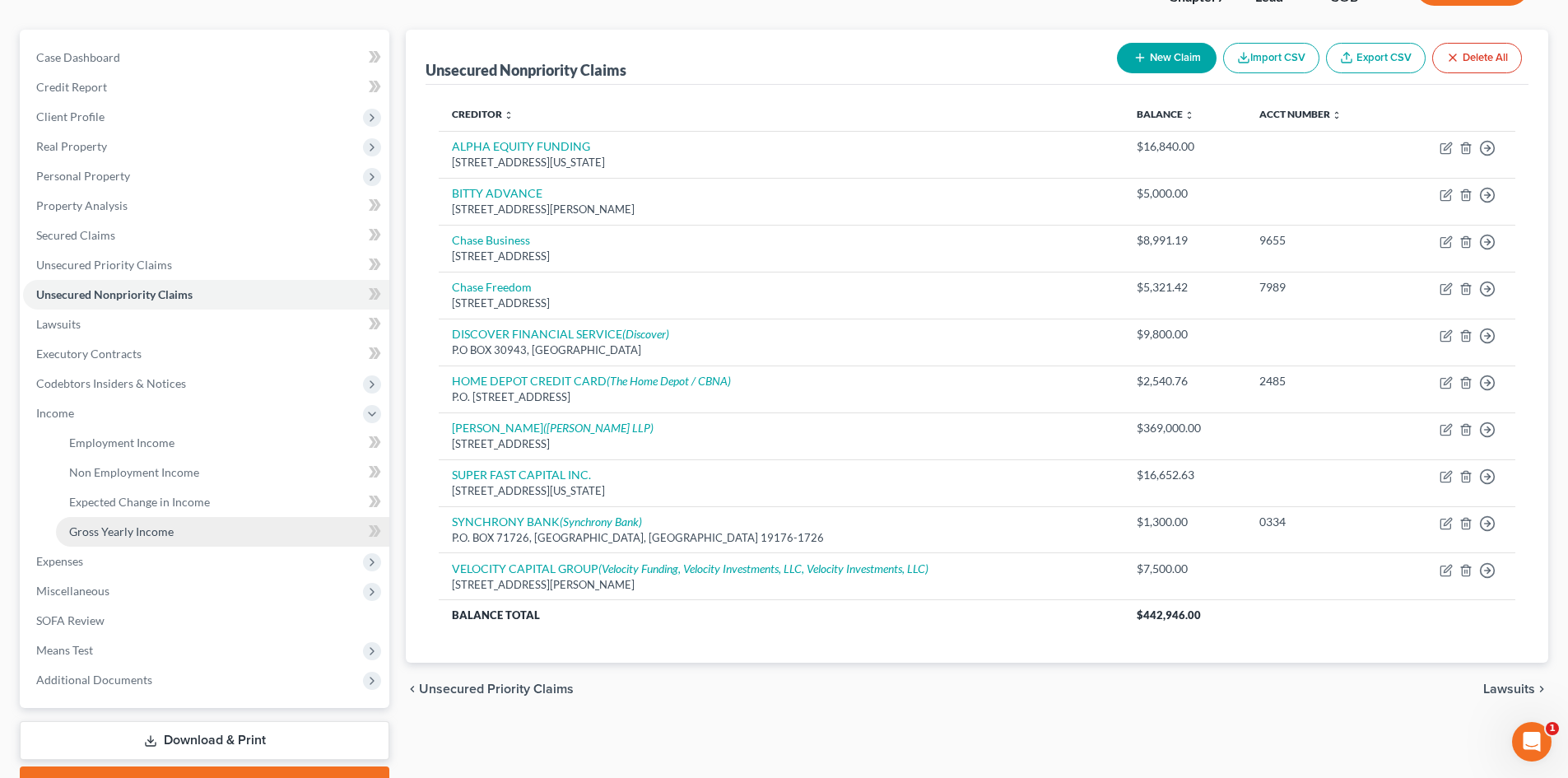
click at [116, 524] on span "Gross Yearly Income" at bounding box center [121, 531] width 105 height 14
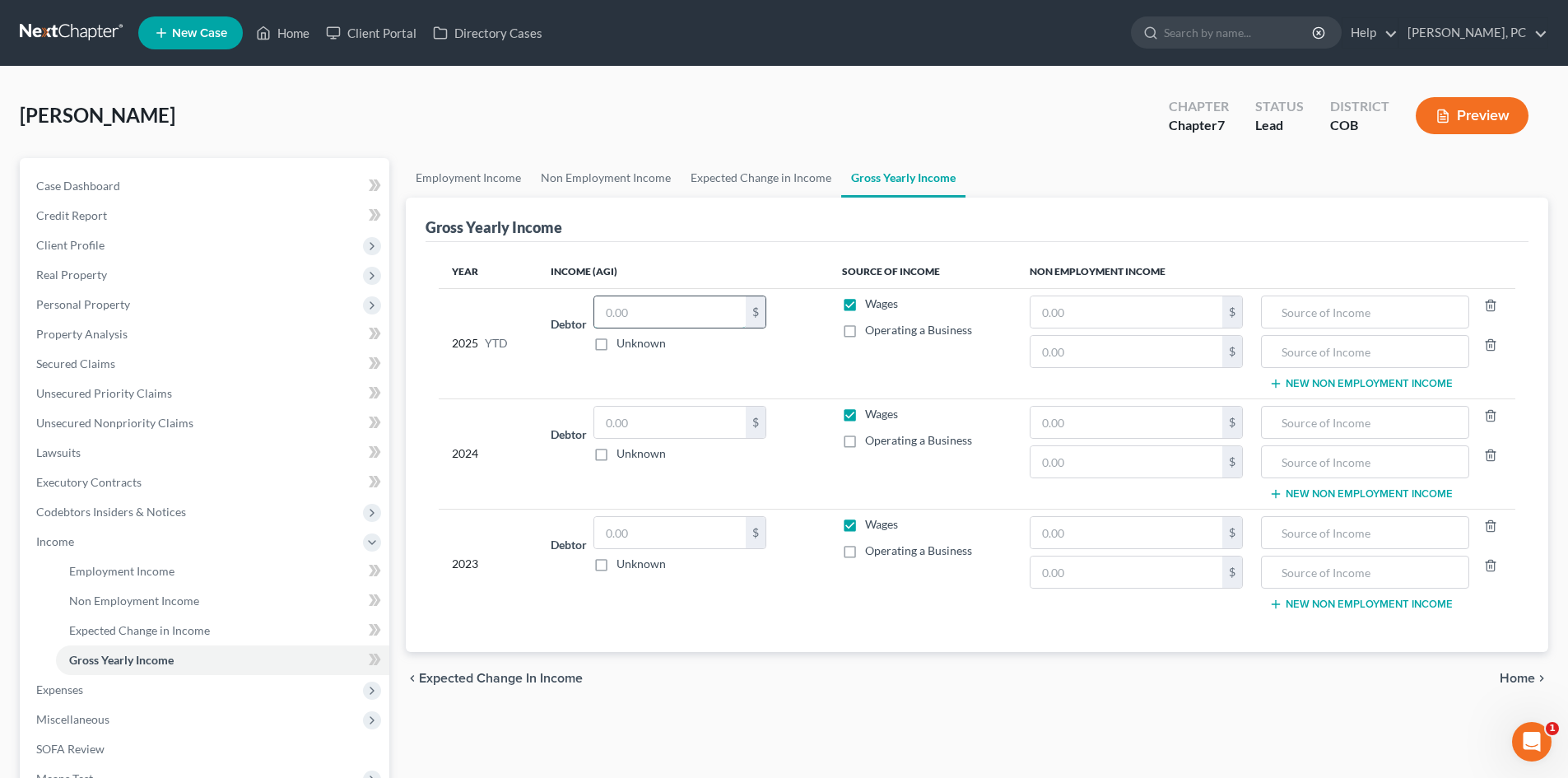
click at [641, 307] on input "text" at bounding box center [670, 312] width 152 height 31
click at [681, 424] on input "text" at bounding box center [670, 421] width 152 height 31
click at [640, 532] on input "text" at bounding box center [670, 532] width 152 height 31
click at [1084, 530] on input "text" at bounding box center [1127, 532] width 192 height 31
paste input "5,985."
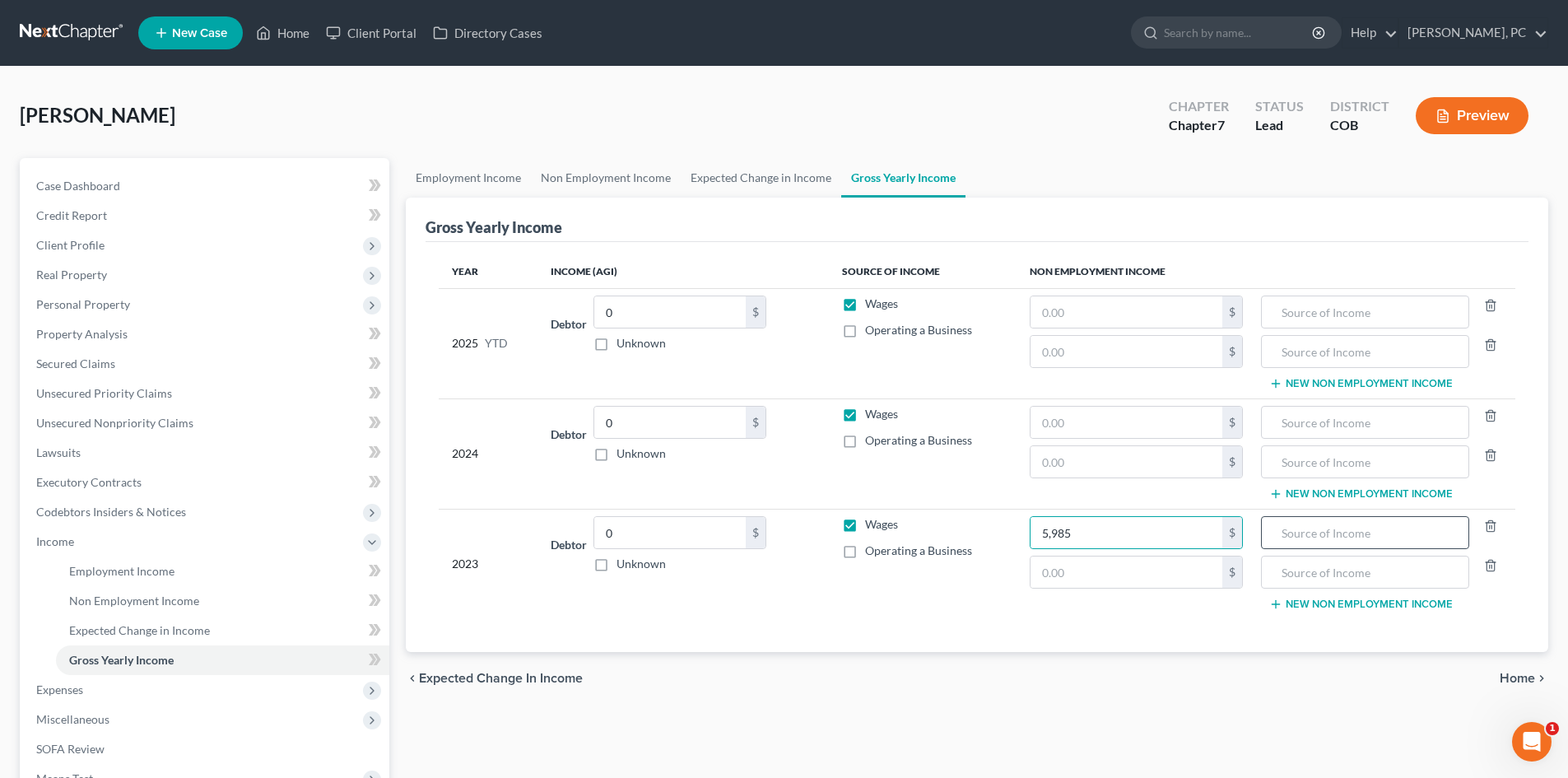
drag, startPoint x: 1267, startPoint y: 532, endPoint x: 1283, endPoint y: 516, distance: 22.6
click at [1267, 531] on div at bounding box center [1365, 532] width 208 height 33
click at [1281, 526] on input "text" at bounding box center [1365, 532] width 190 height 31
click at [1086, 574] on input "text" at bounding box center [1127, 571] width 192 height 31
paste input "0"
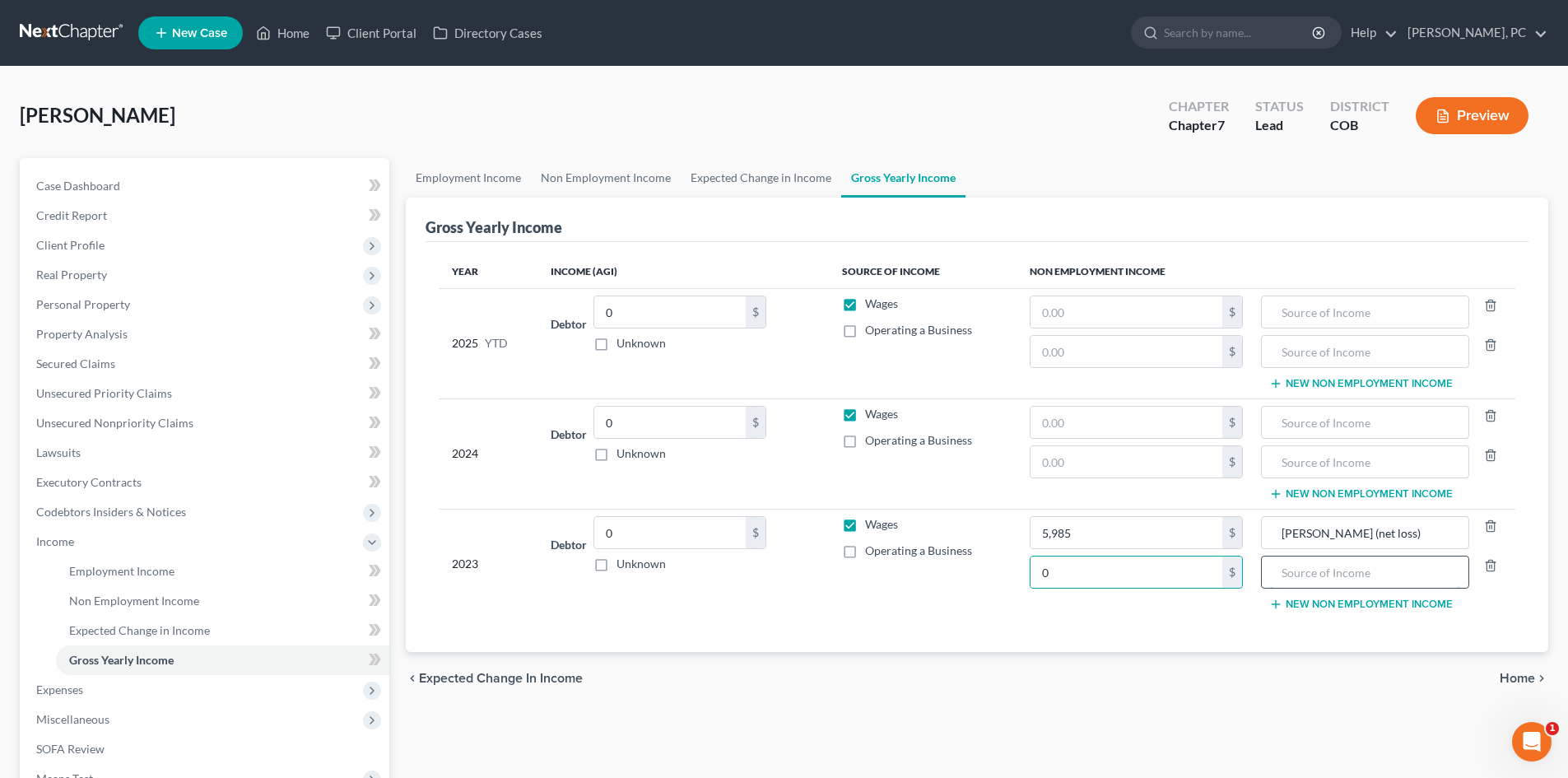
click at [1337, 577] on input "text" at bounding box center [1365, 571] width 190 height 31
paste input "J TWUMASI ENTERPRISE LLC"
click at [1091, 574] on input "0" at bounding box center [1127, 571] width 192 height 31
click at [1454, 574] on input "J TWUMASI ENTERPRISE LLC" at bounding box center [1365, 571] width 190 height 31
click at [1327, 601] on button "New Non Employment Income" at bounding box center [1361, 603] width 184 height 13
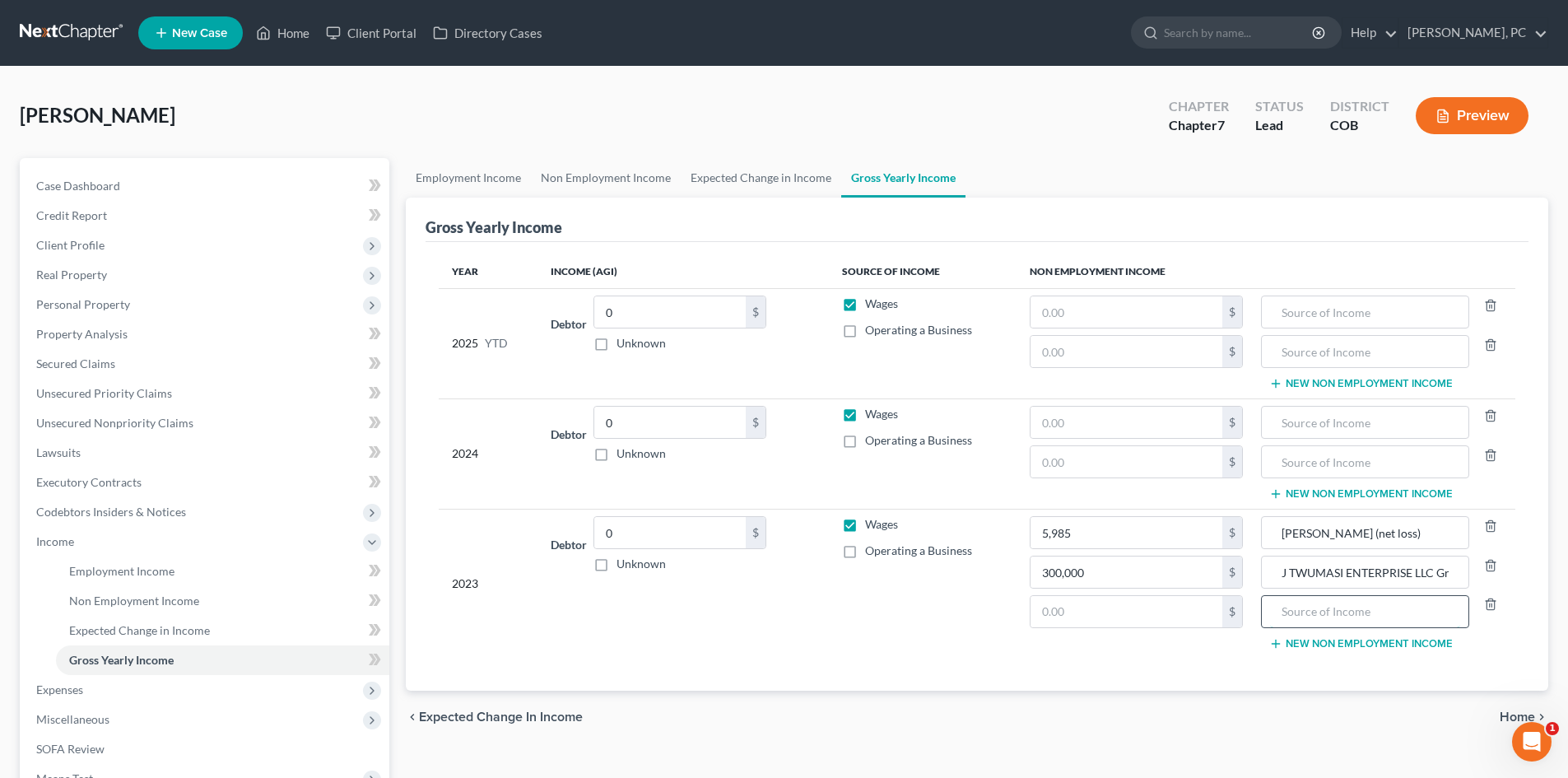
click at [1304, 621] on input "text" at bounding box center [1365, 611] width 190 height 31
paste input "CALJONA AUTO PARTS LLC"
click at [1089, 613] on input "text" at bounding box center [1127, 611] width 192 height 31
drag, startPoint x: 1440, startPoint y: 570, endPoint x: 1543, endPoint y: 576, distance: 103.2
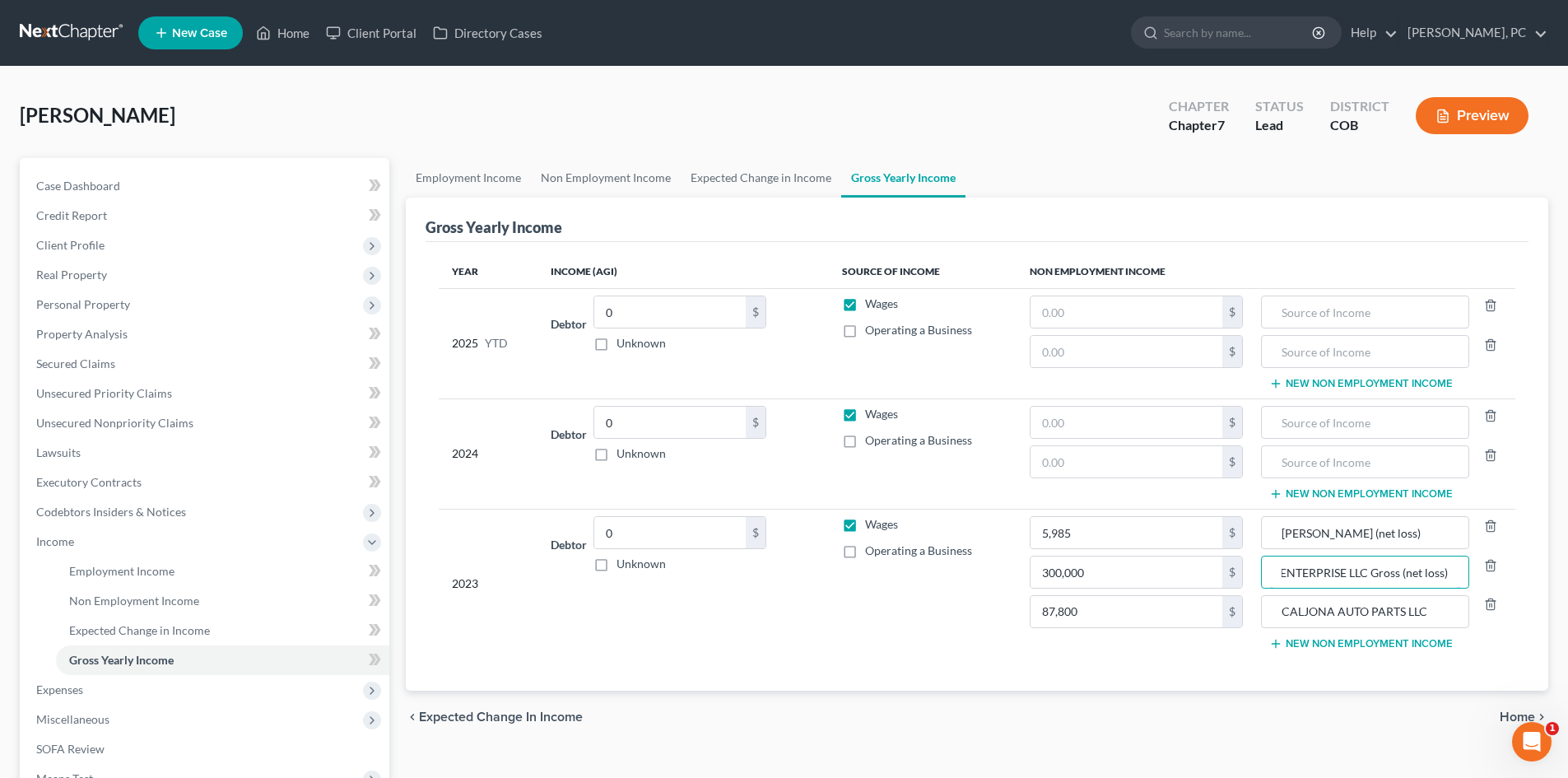
click at [1562, 577] on div "Twumasi, Joseph Upgraded Chapter Chapter 7 Status Lead District COB Preview Pet…" at bounding box center [784, 515] width 1568 height 897
click at [1441, 606] on input "CALJONA AUTO PARTS LLC" at bounding box center [1365, 611] width 190 height 31
paste input "Gross (net loss)"
click at [1372, 610] on input "CALJONA AUTO PARTS LLCGross (net loss)" at bounding box center [1365, 611] width 190 height 31
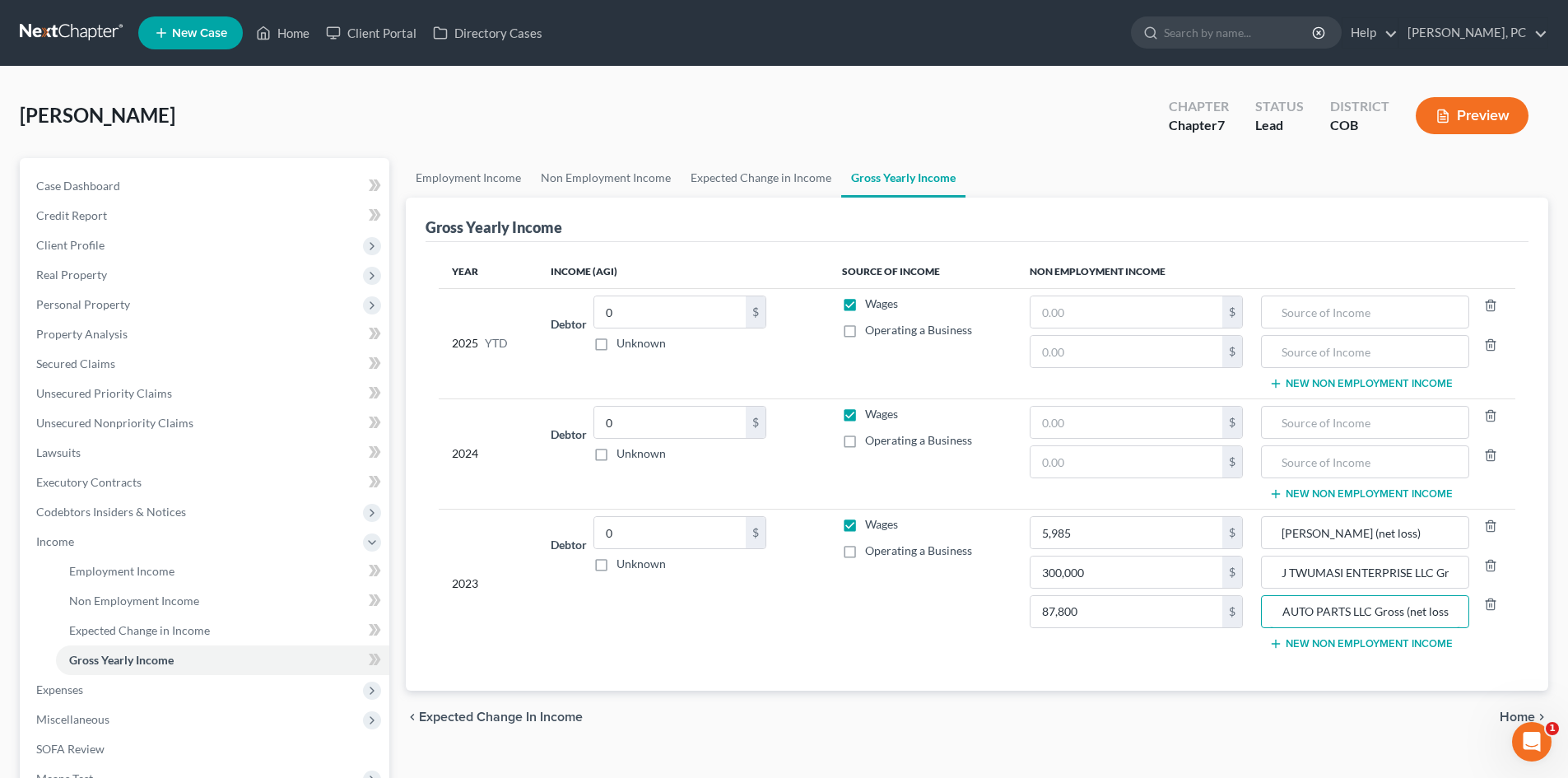
scroll to position [0, 0]
drag, startPoint x: 1414, startPoint y: 536, endPoint x: 1182, endPoint y: 533, distance: 232.0
click at [1182, 533] on tr "2023 Debtor 0.00 $ Unknown Balance Undetermined 0 $ Unknown Wages Operating a B…" at bounding box center [977, 582] width 1077 height 149
click at [1387, 424] on input "text" at bounding box center [1365, 421] width 190 height 31
paste input "Uber Gross (net loss)"
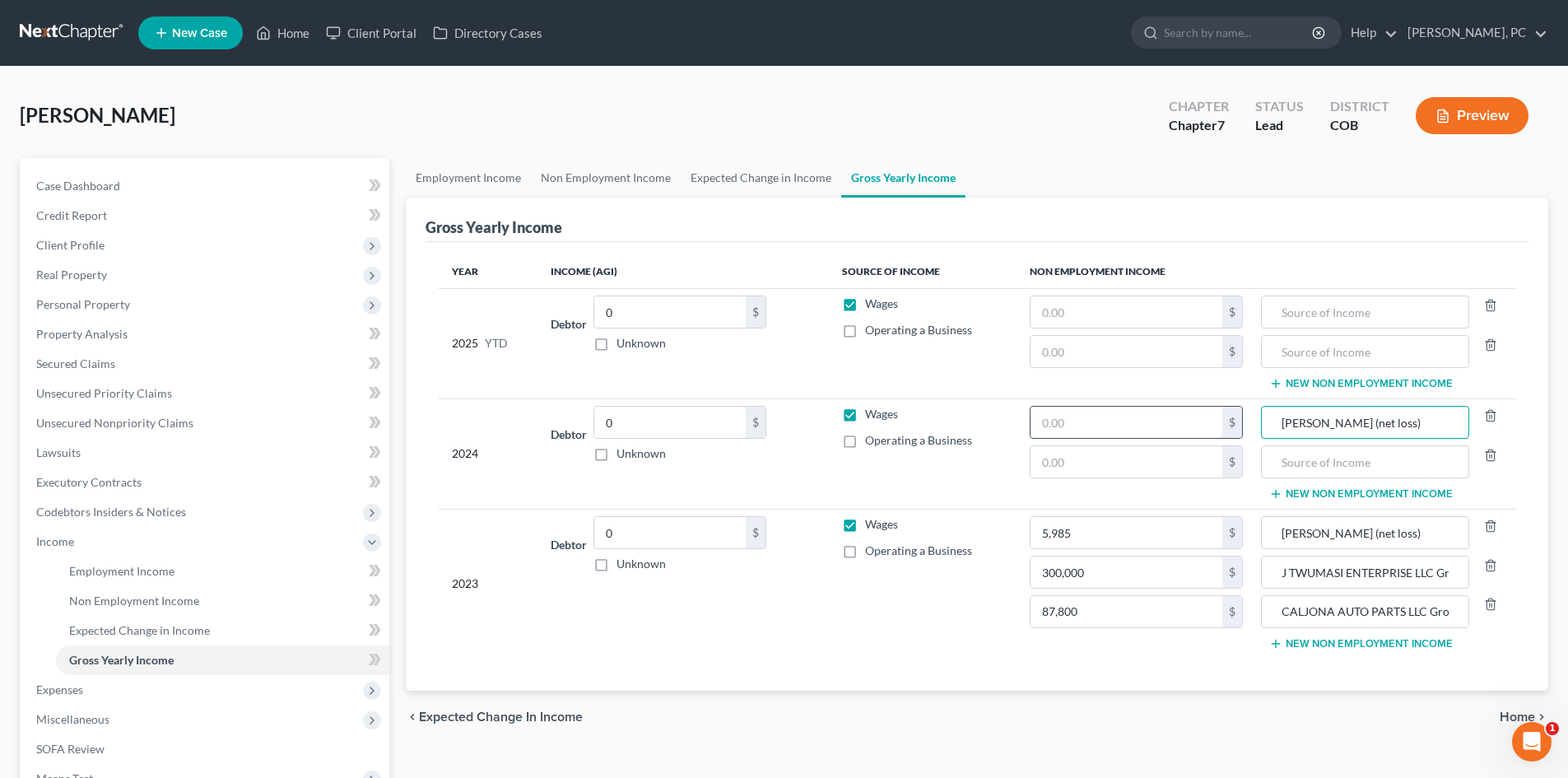
click at [1157, 429] on input "text" at bounding box center [1127, 421] width 192 height 31
click at [1069, 456] on input "text" at bounding box center [1127, 461] width 192 height 31
drag, startPoint x: 1279, startPoint y: 607, endPoint x: 1515, endPoint y: 612, distance: 236.1
click at [1515, 615] on td "Uber Gross (net loss) J TWUMASI ENTERPRISE LLC Gross (net loss) CALJONA AUTO PA…" at bounding box center [1386, 582] width 260 height 149
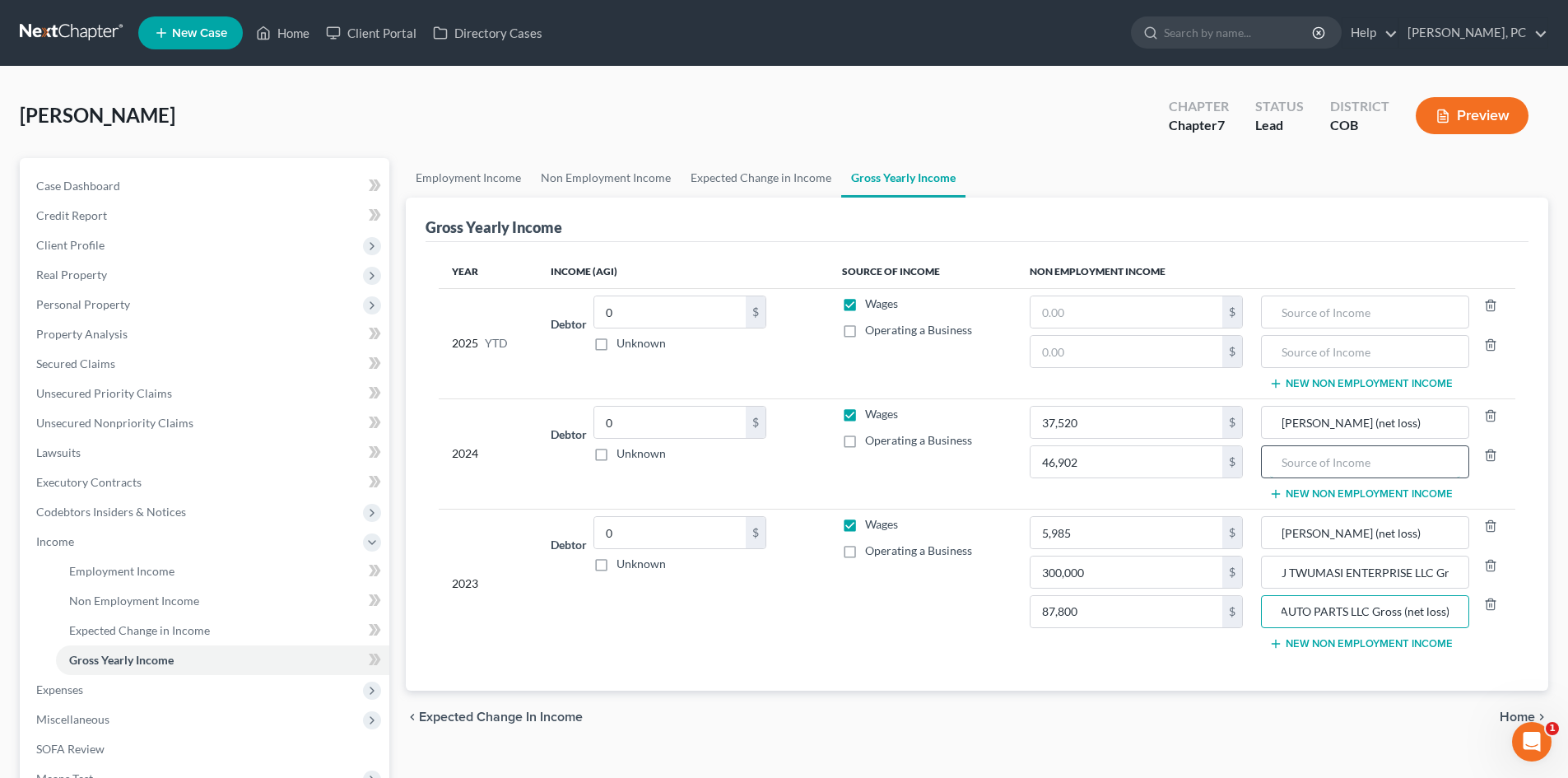
click at [1319, 462] on input "text" at bounding box center [1365, 461] width 190 height 31
paste input "CALJONA AUTO PARTS LLC Gross (net loss)"
click at [644, 314] on input "0" at bounding box center [670, 312] width 152 height 31
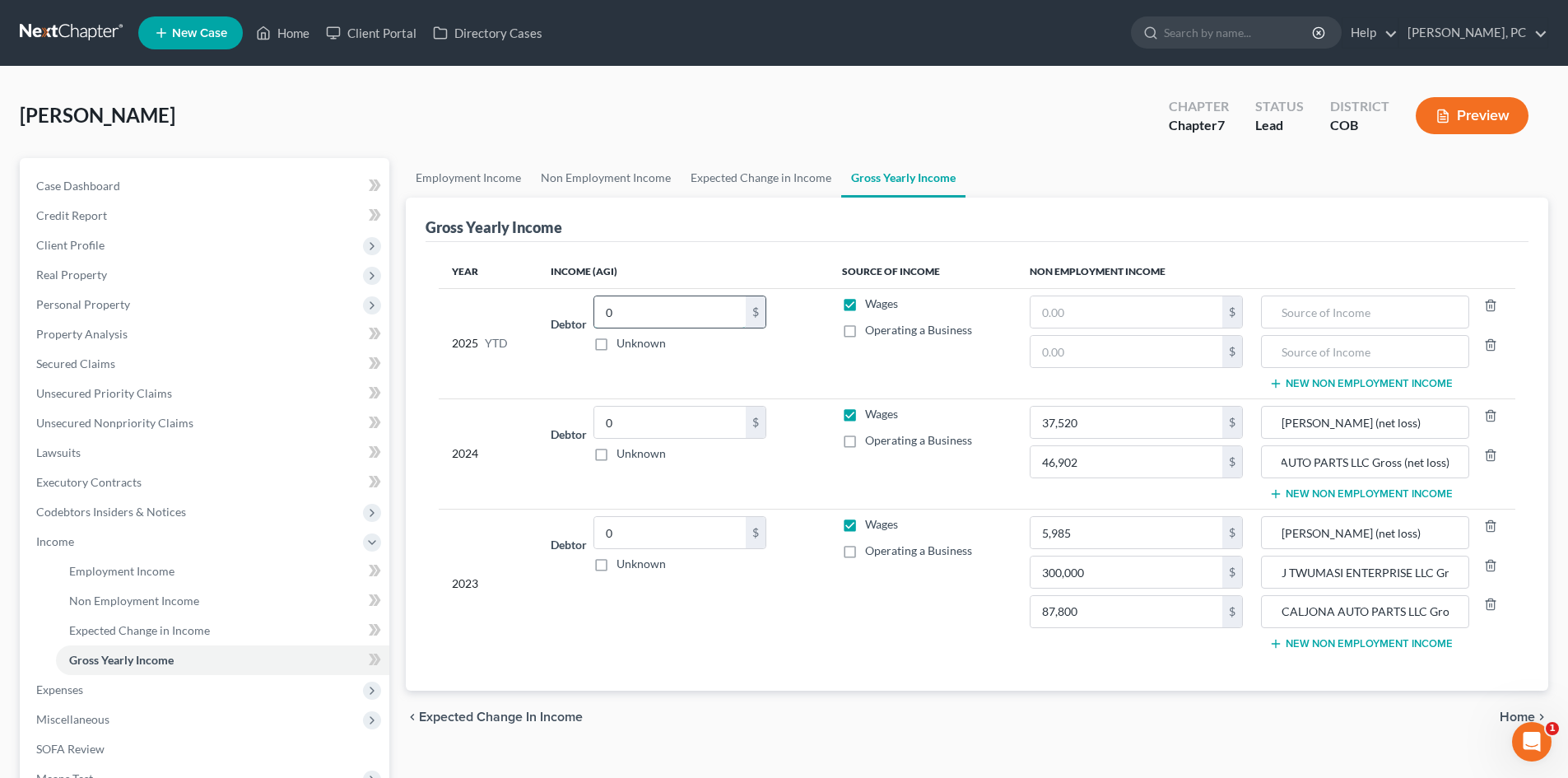
scroll to position [0, 0]
click at [689, 319] on input "0" at bounding box center [670, 312] width 152 height 31
click at [664, 309] on input "0" at bounding box center [670, 312] width 152 height 31
drag, startPoint x: 664, startPoint y: 309, endPoint x: 591, endPoint y: 312, distance: 73.1
click at [591, 312] on div "Debtor 0.00 $ Unknown Balance Undetermined 0 $ Unknown" at bounding box center [682, 324] width 265 height 56
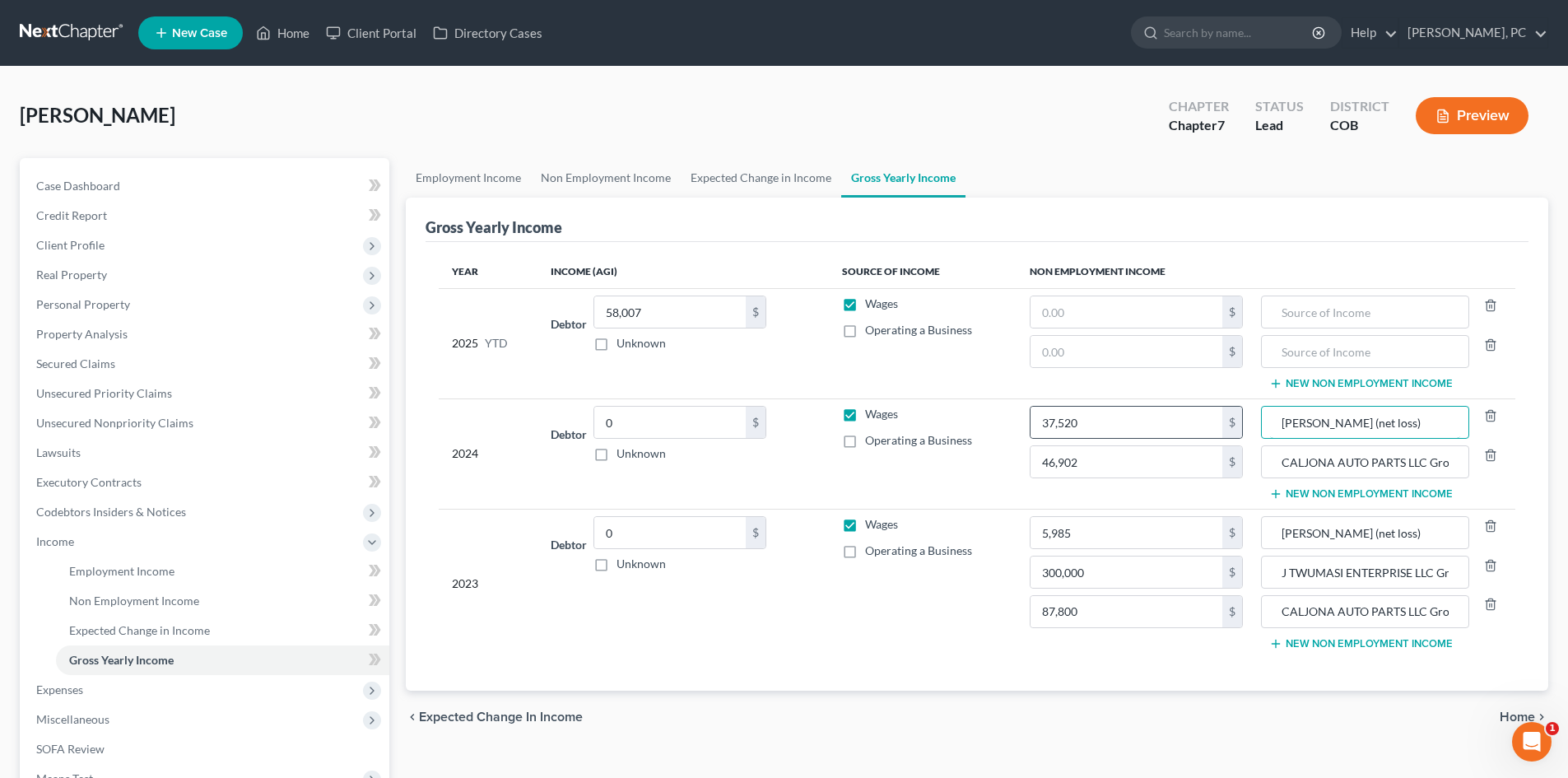
drag, startPoint x: 1403, startPoint y: 424, endPoint x: 1233, endPoint y: 422, distance: 170.0
click at [1233, 422] on tr "2024 Debtor 0.00 $ Unknown Balance Undetermined 0 $ Unknown Wages Operating a B…" at bounding box center [977, 453] width 1077 height 110
click at [1356, 312] on input "text" at bounding box center [1365, 312] width 190 height 31
paste input "Uber Gross (net loss)"
click at [1149, 308] on input "text" at bounding box center [1127, 312] width 192 height 31
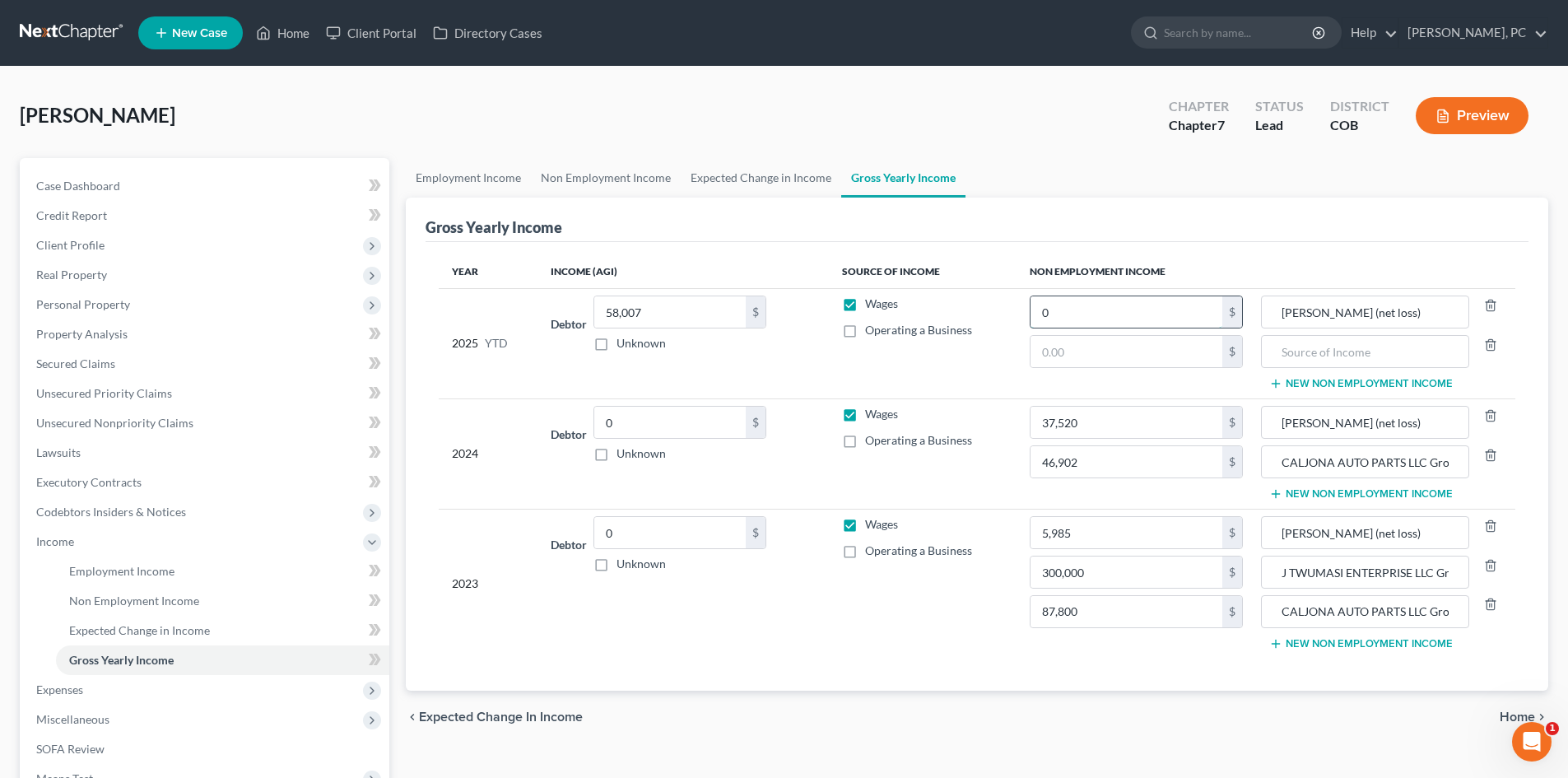
drag, startPoint x: 1067, startPoint y: 315, endPoint x: 1038, endPoint y: 313, distance: 29.1
click at [1038, 313] on input "0" at bounding box center [1127, 312] width 192 height 31
click at [145, 568] on span "Employment Income" at bounding box center [122, 571] width 106 height 14
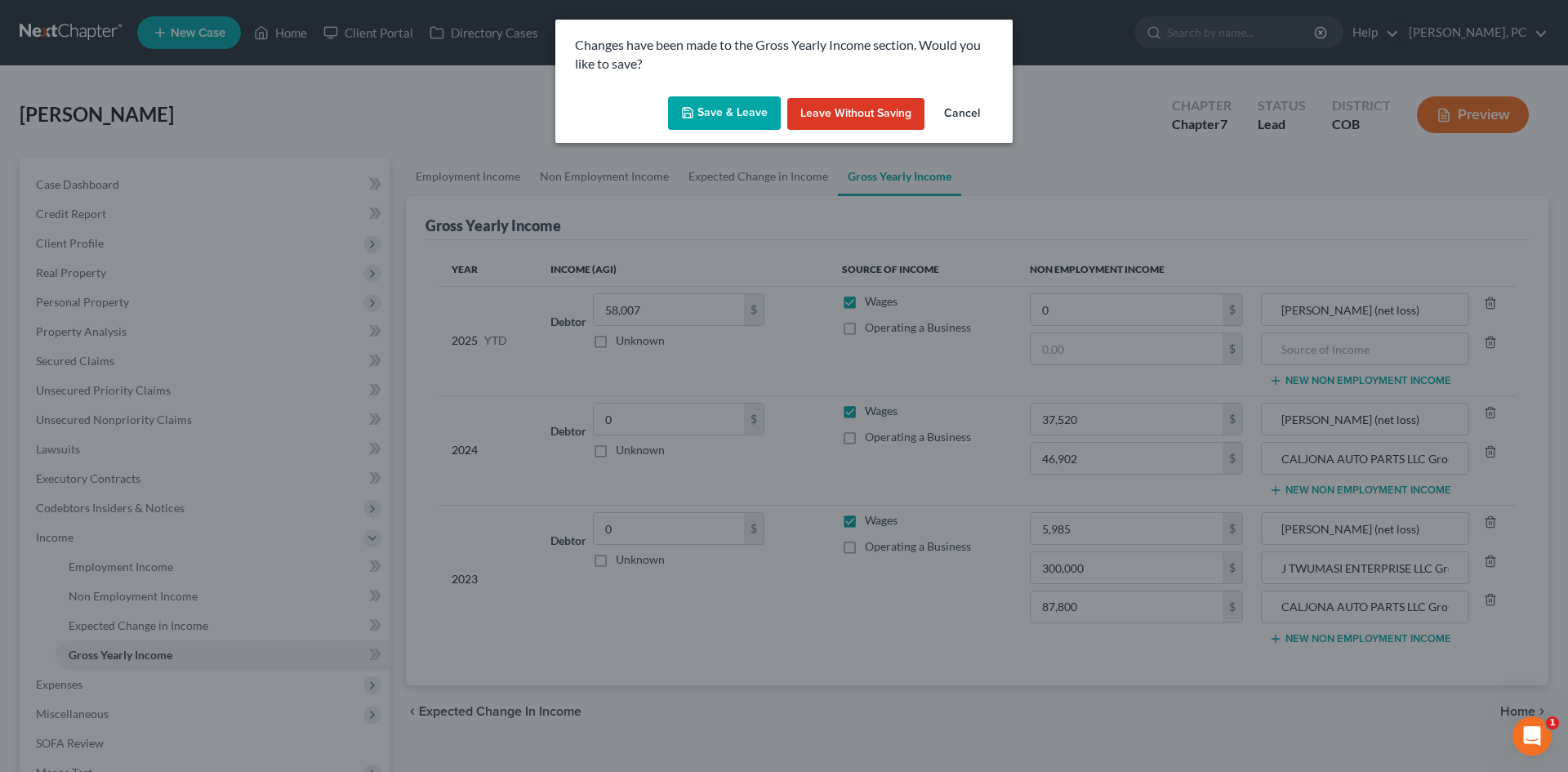
click at [720, 113] on button "Save & Leave" at bounding box center [724, 113] width 113 height 35
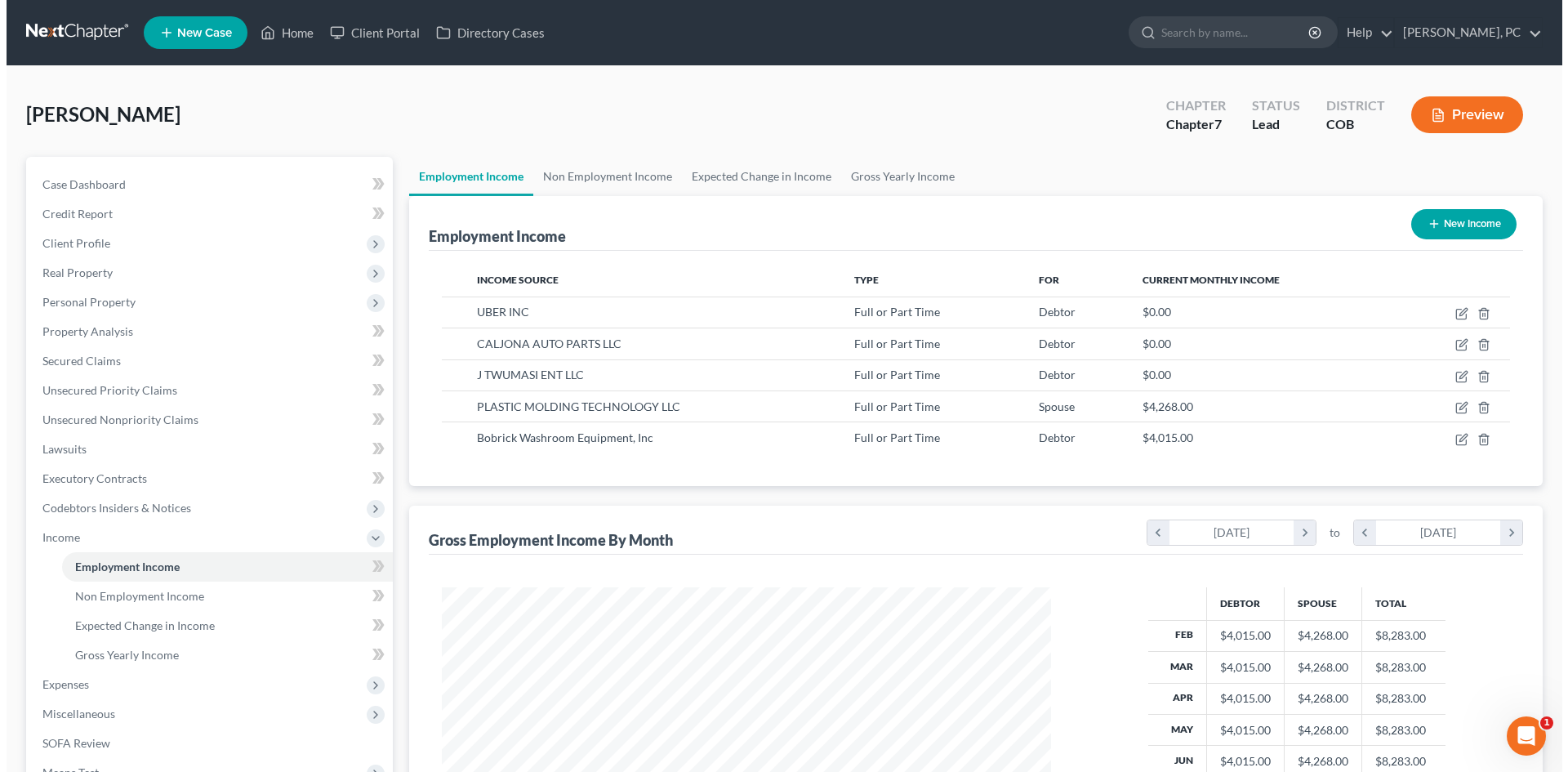
scroll to position [304, 642]
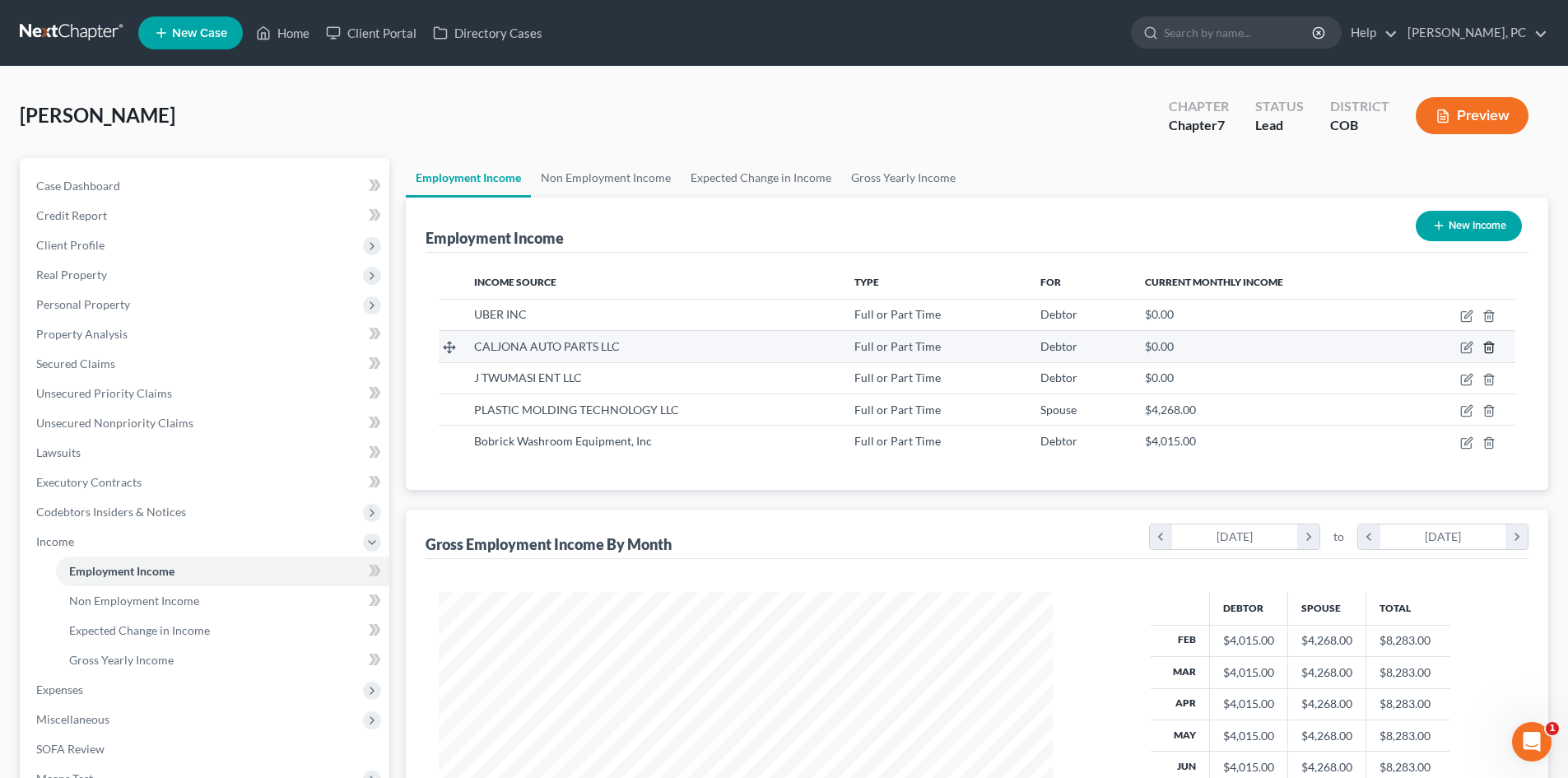
click at [1487, 347] on icon "button" at bounding box center [1489, 347] width 13 height 13
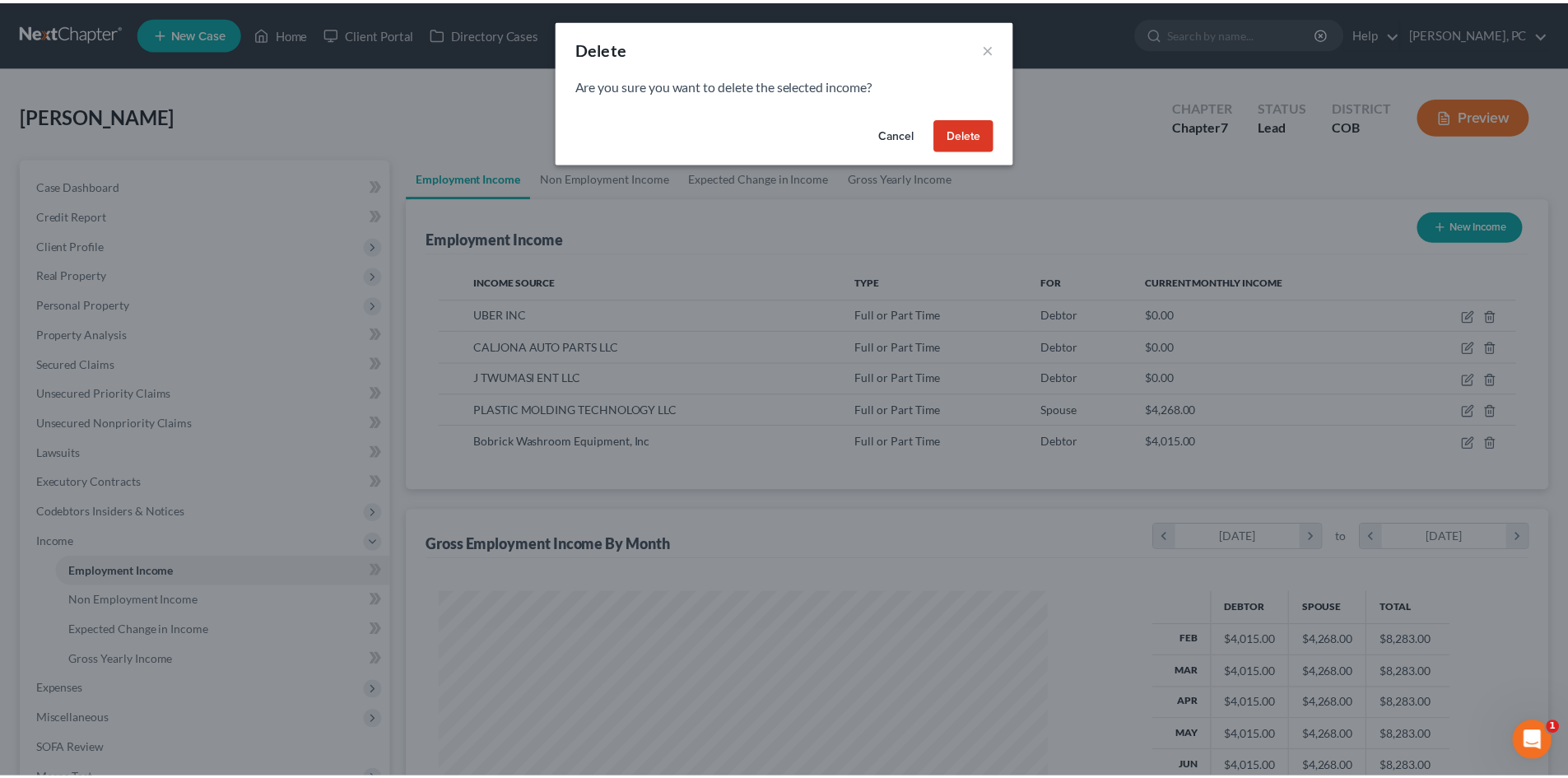
scroll to position [310, 653]
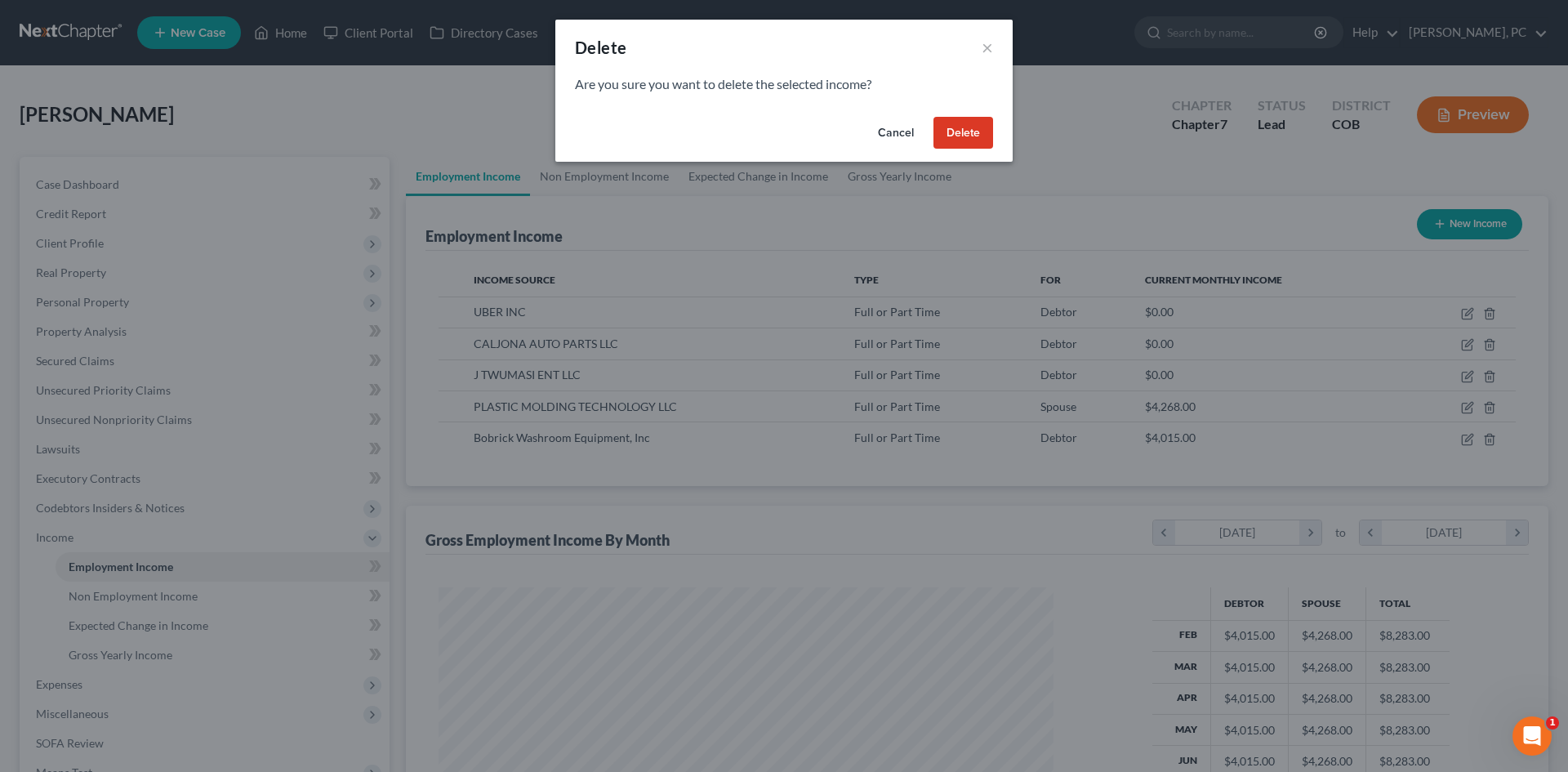
click at [950, 128] on button "Delete" at bounding box center [963, 133] width 59 height 33
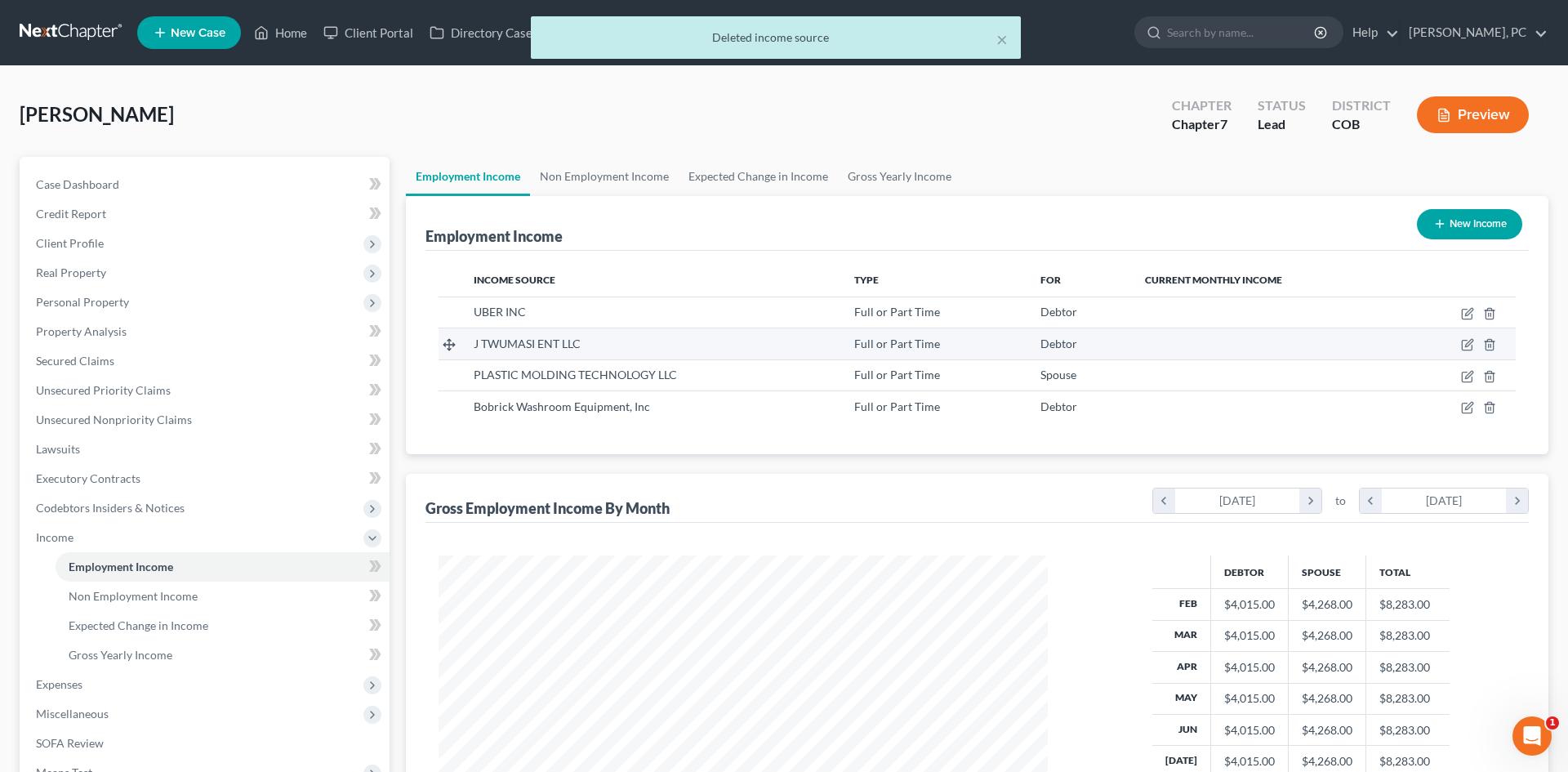
scroll to position [816564, 815824]
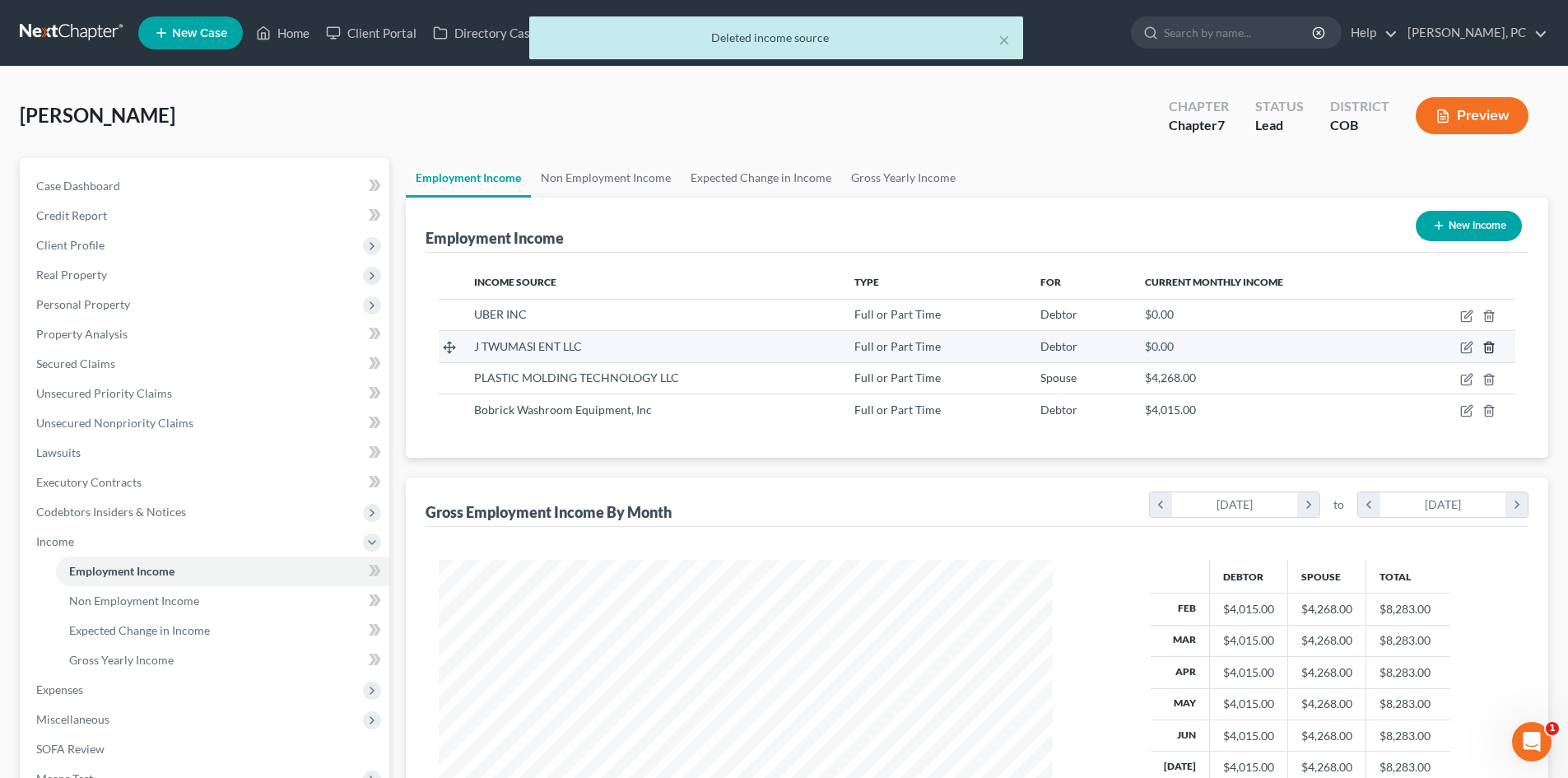
click at [1488, 343] on icon "button" at bounding box center [1488, 348] width 7 height 11
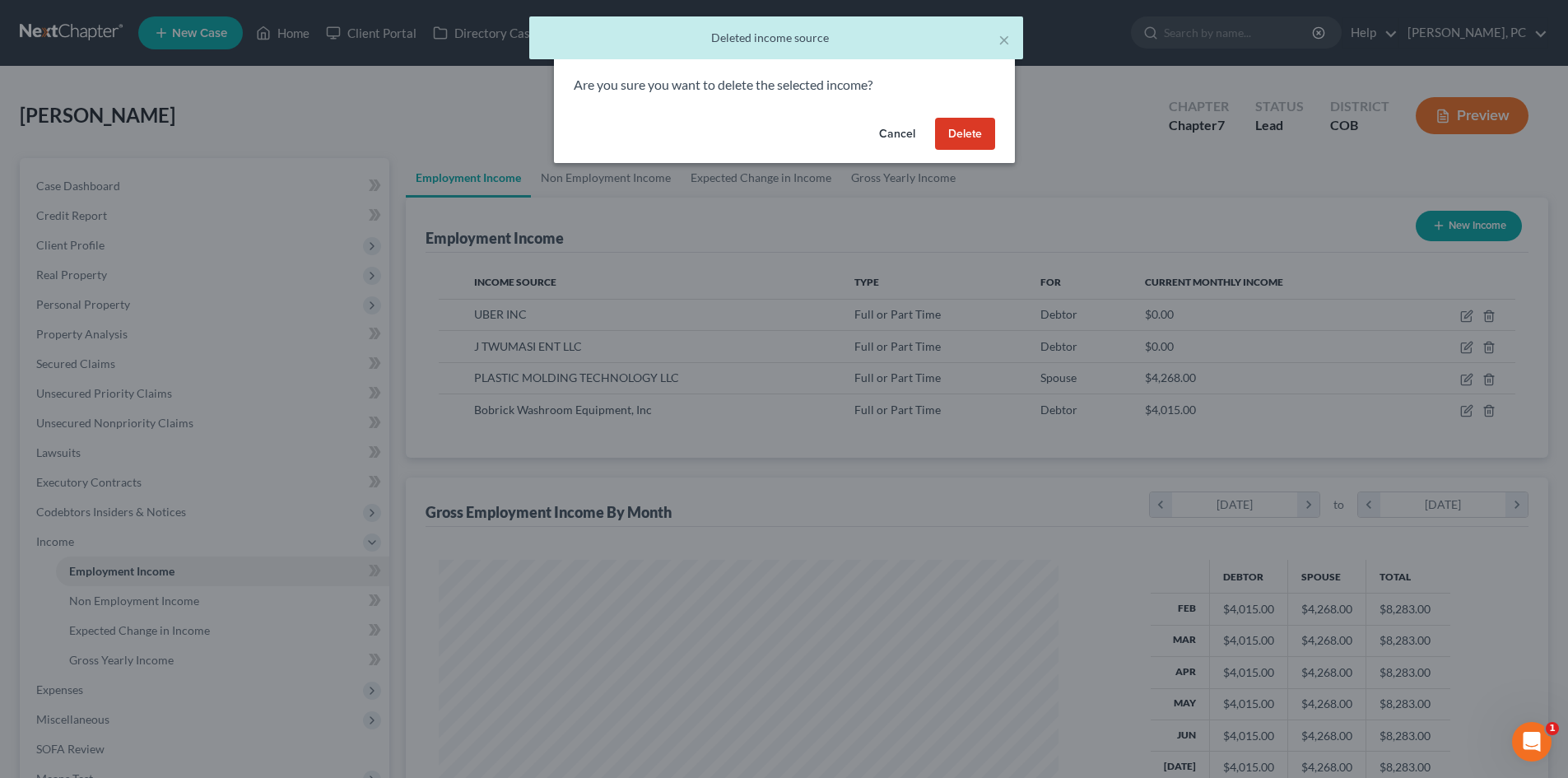
scroll to position [310, 653]
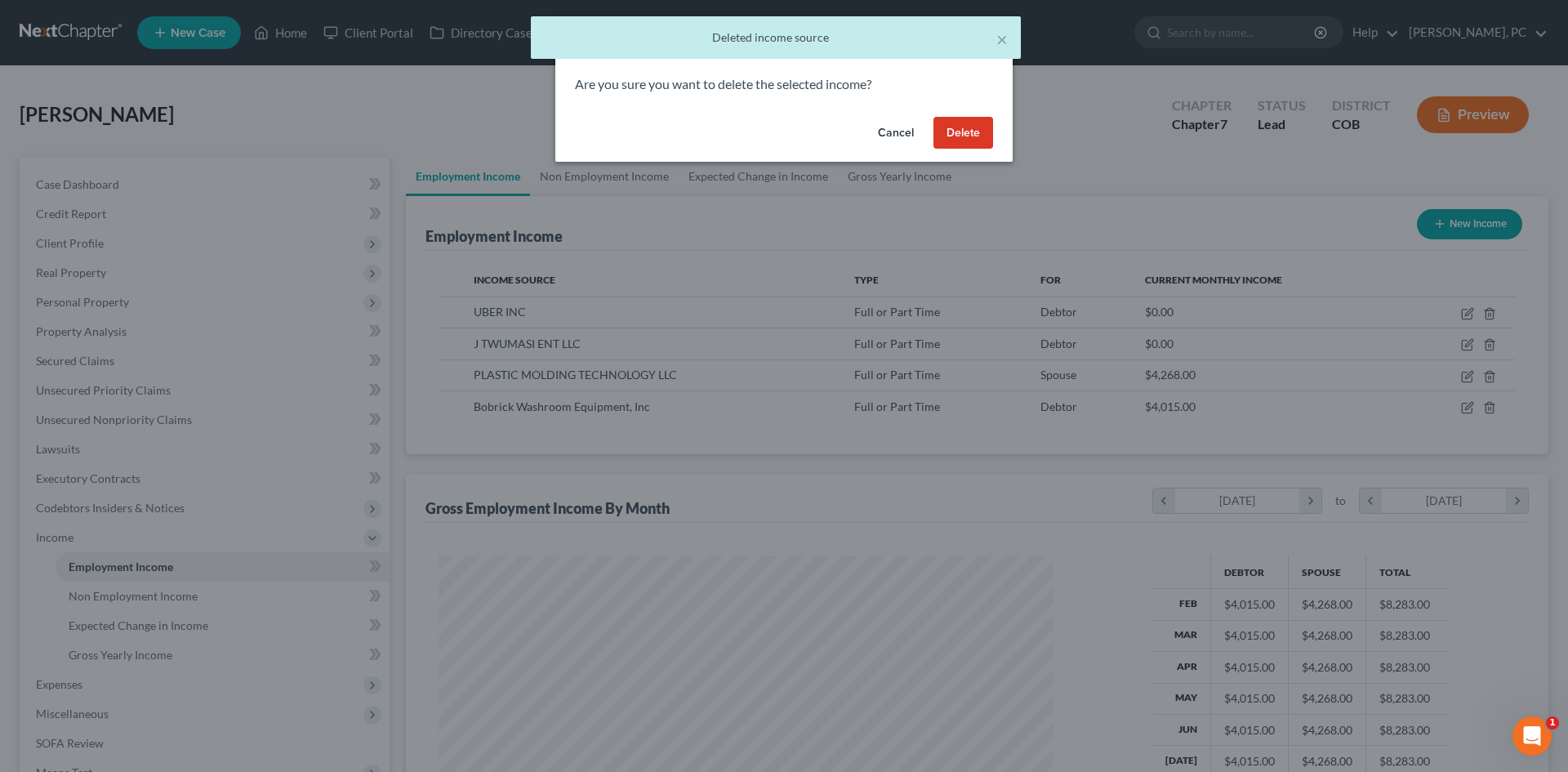
click at [960, 137] on button "Delete" at bounding box center [963, 133] width 59 height 33
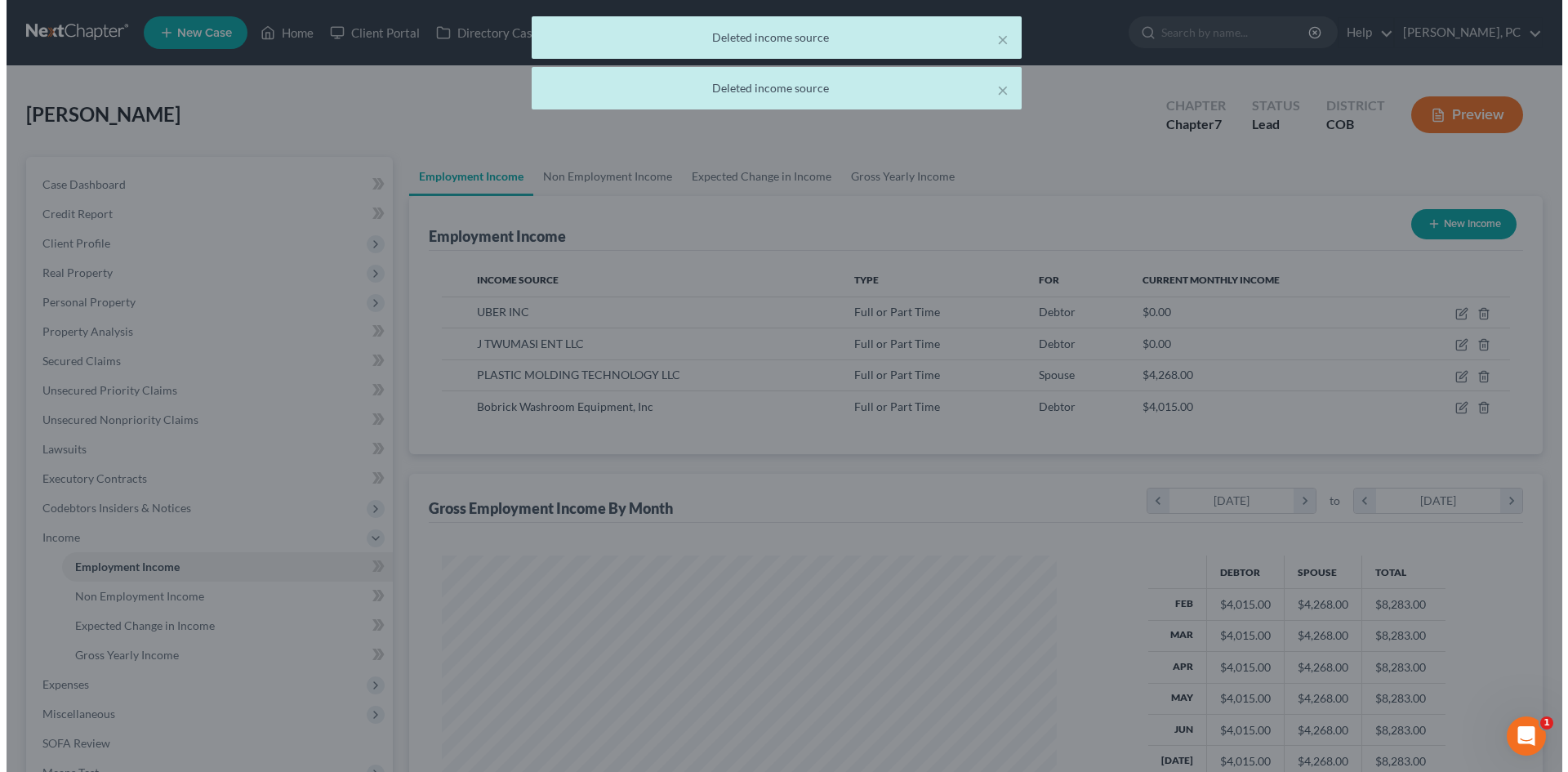
scroll to position [816564, 815824]
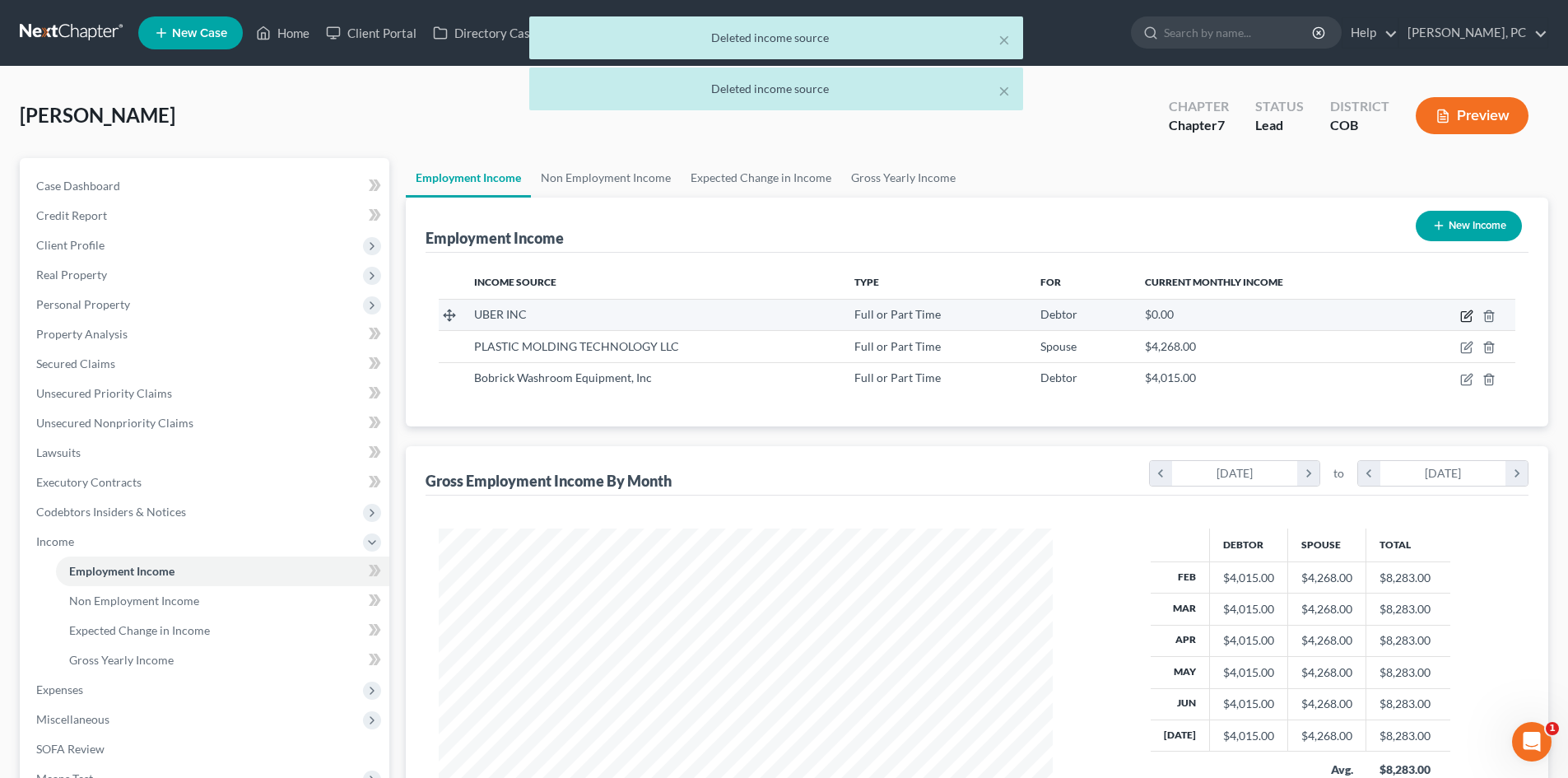
click at [1465, 312] on icon "button" at bounding box center [1466, 317] width 10 height 10
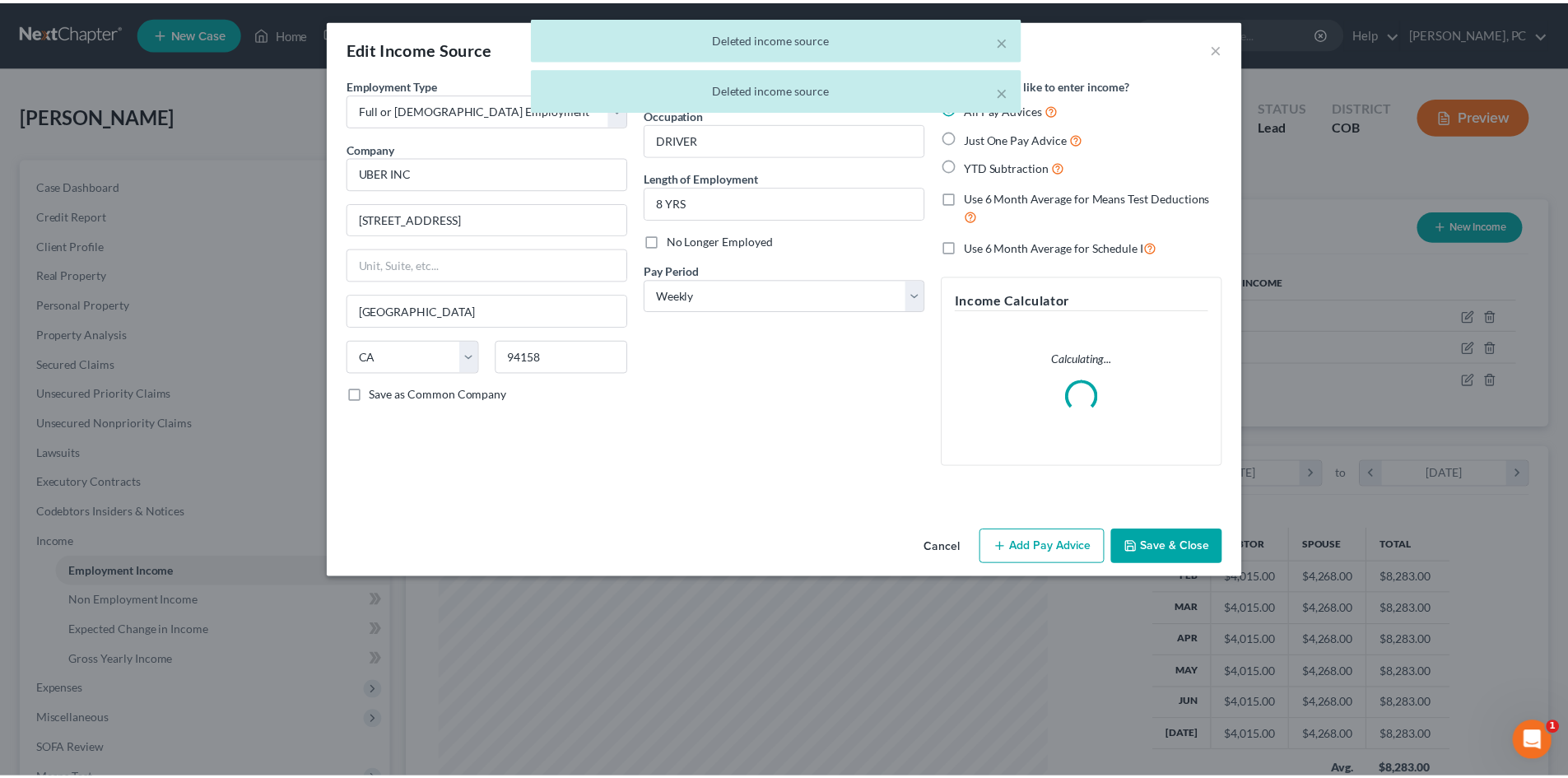
scroll to position [310, 653]
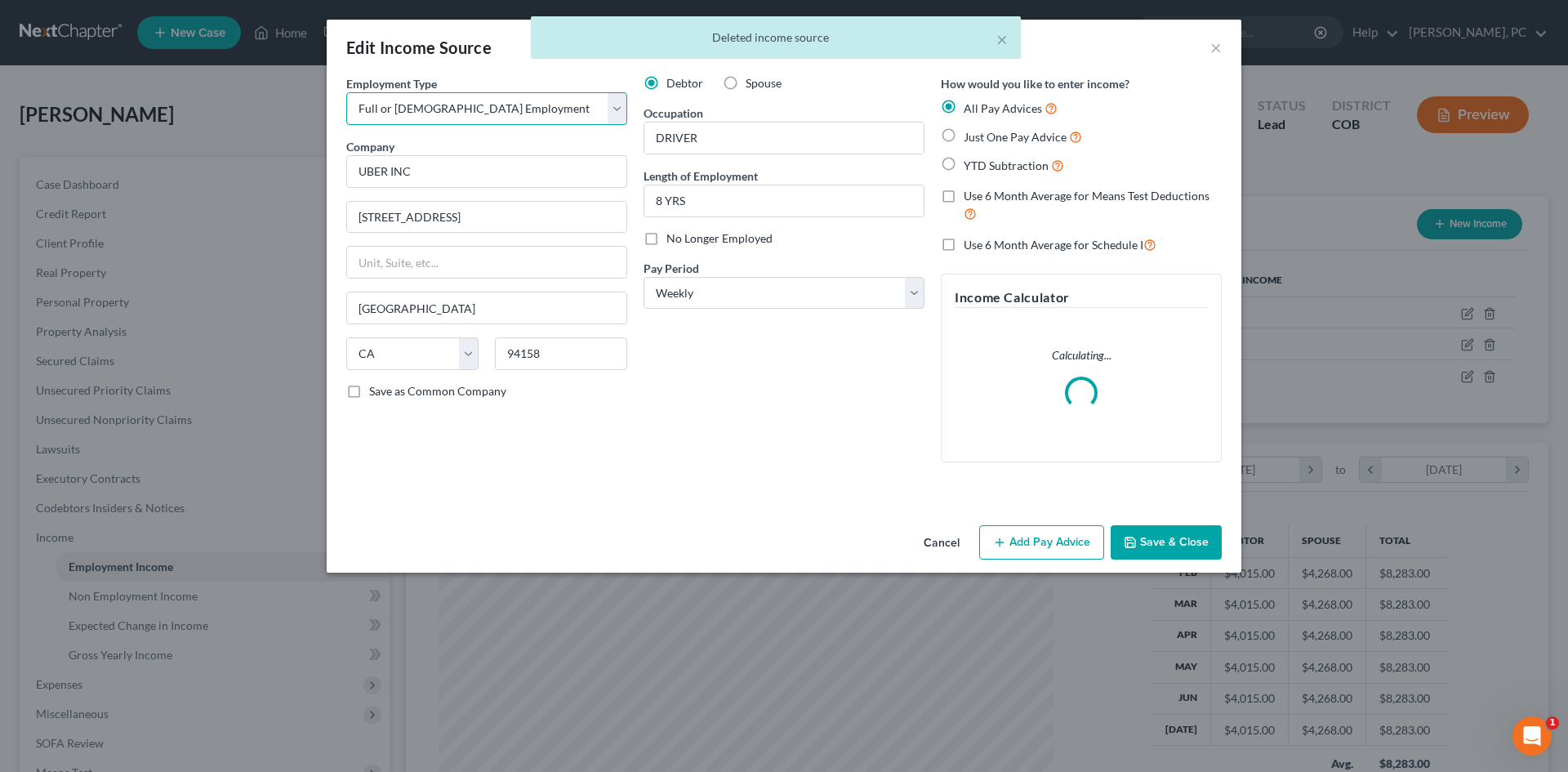
click at [470, 109] on select "Select Full or Part Time Employment Self Employment" at bounding box center [486, 108] width 281 height 33
click at [346, 92] on select "Select Full or Part Time Employment Self Employment" at bounding box center [486, 108] width 281 height 33
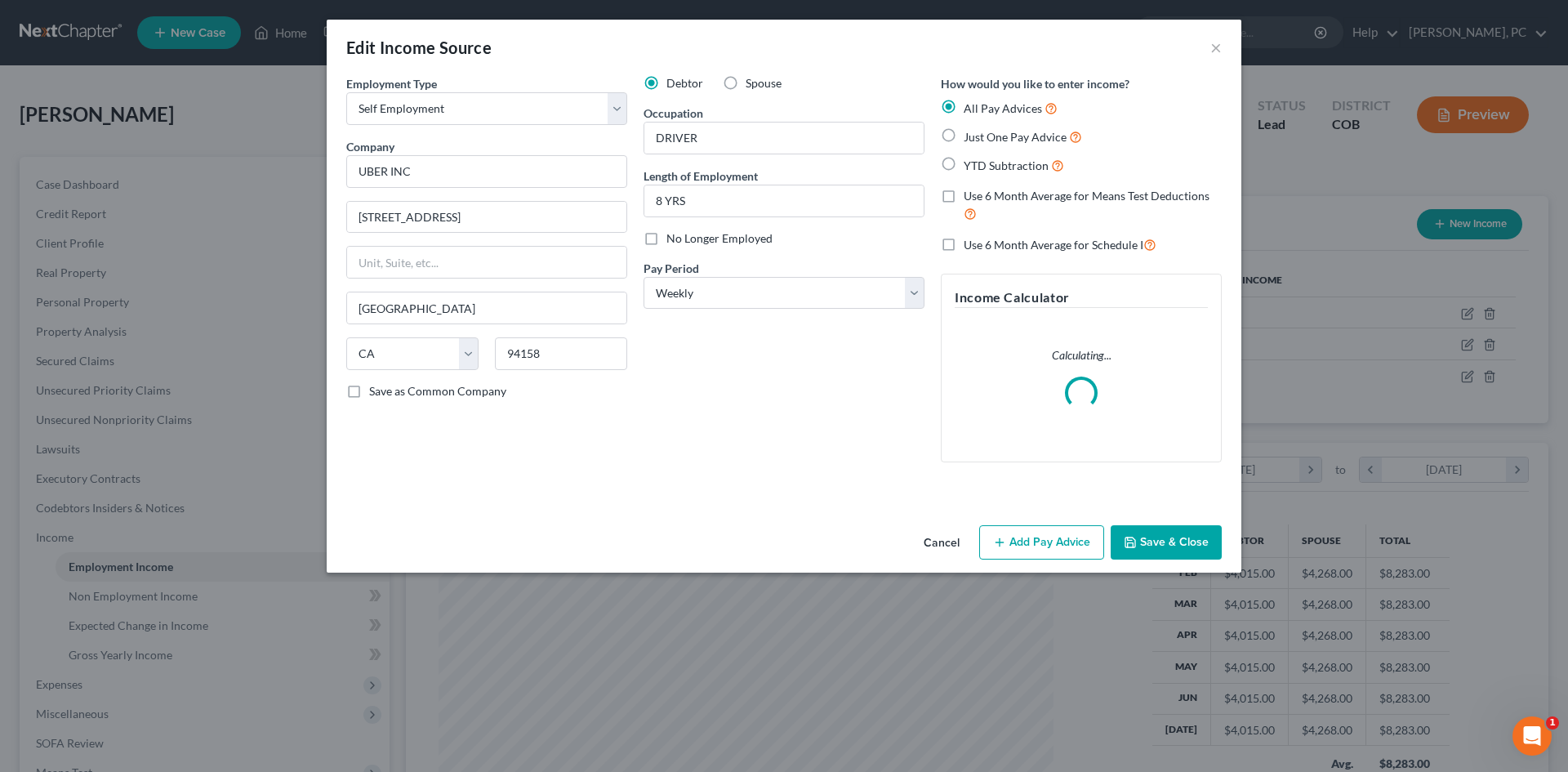
click at [964, 135] on label "Just One Pay Advice" at bounding box center [1023, 137] width 119 height 19
click at [970, 135] on input "Just One Pay Advice" at bounding box center [975, 133] width 11 height 11
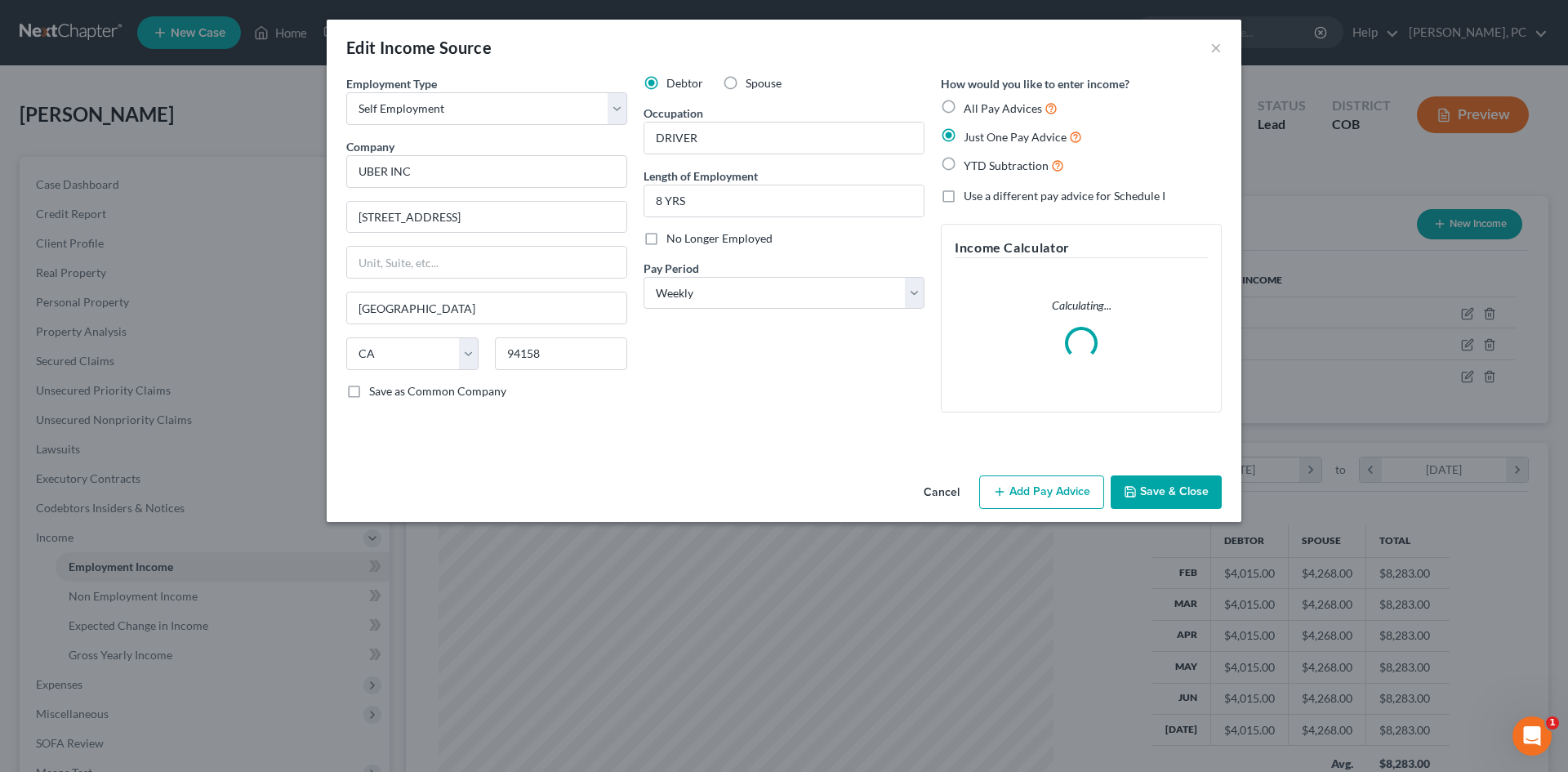
click at [1048, 489] on button "Add Pay Advice" at bounding box center [1041, 493] width 125 height 35
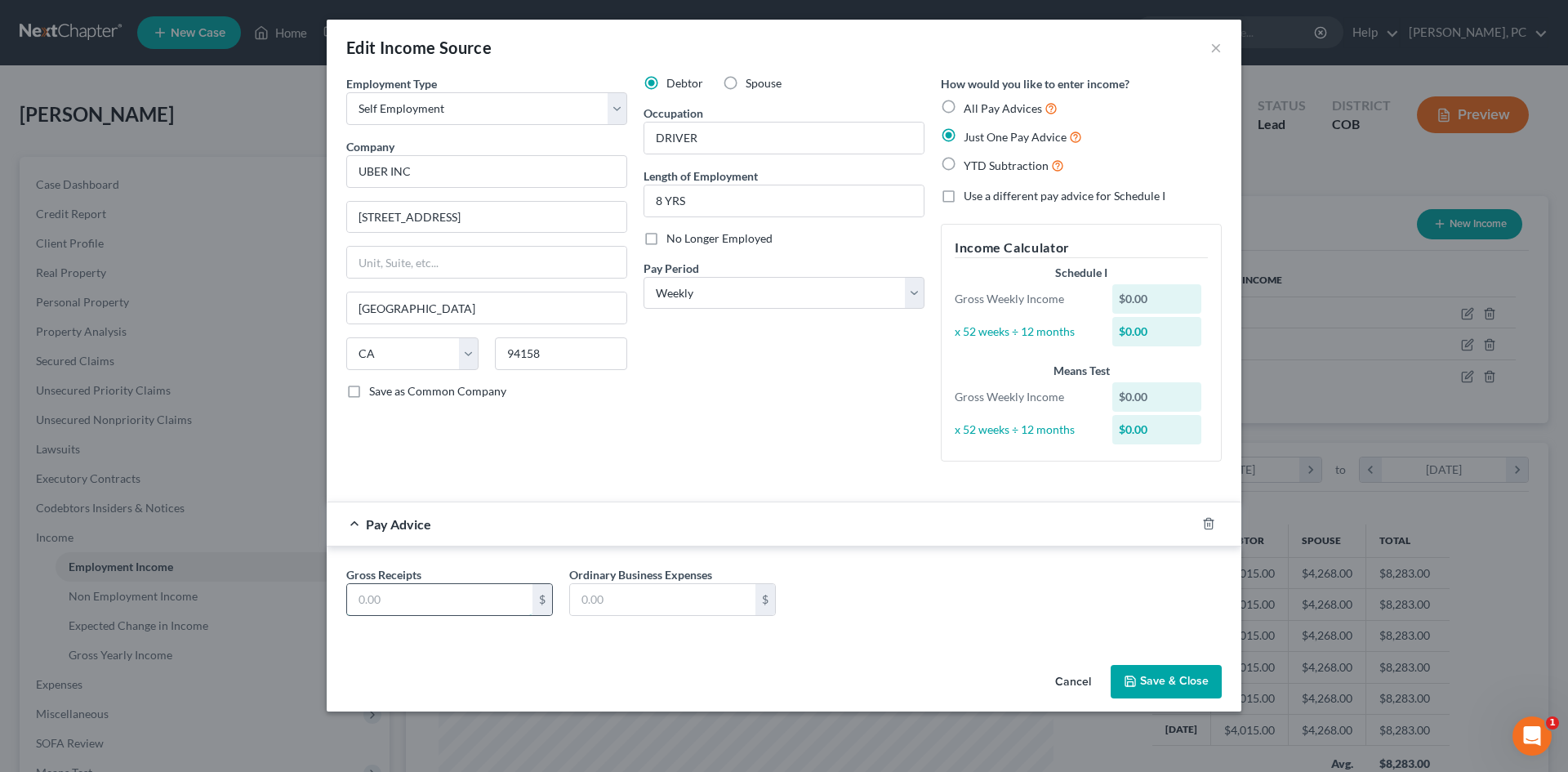
click at [445, 604] on input "text" at bounding box center [439, 599] width 185 height 31
click at [1164, 682] on button "Save & Close" at bounding box center [1166, 682] width 111 height 35
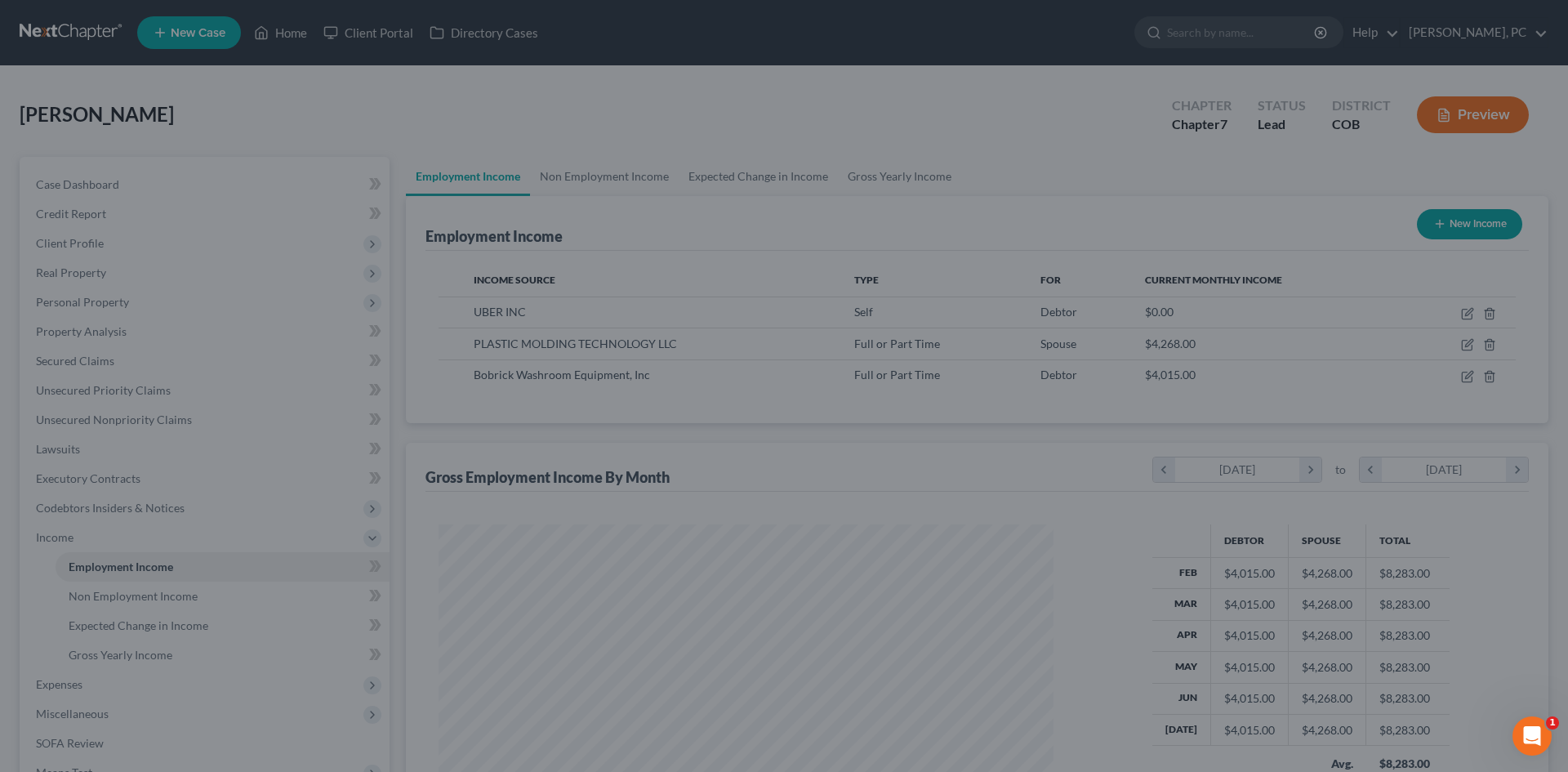
scroll to position [816564, 815824]
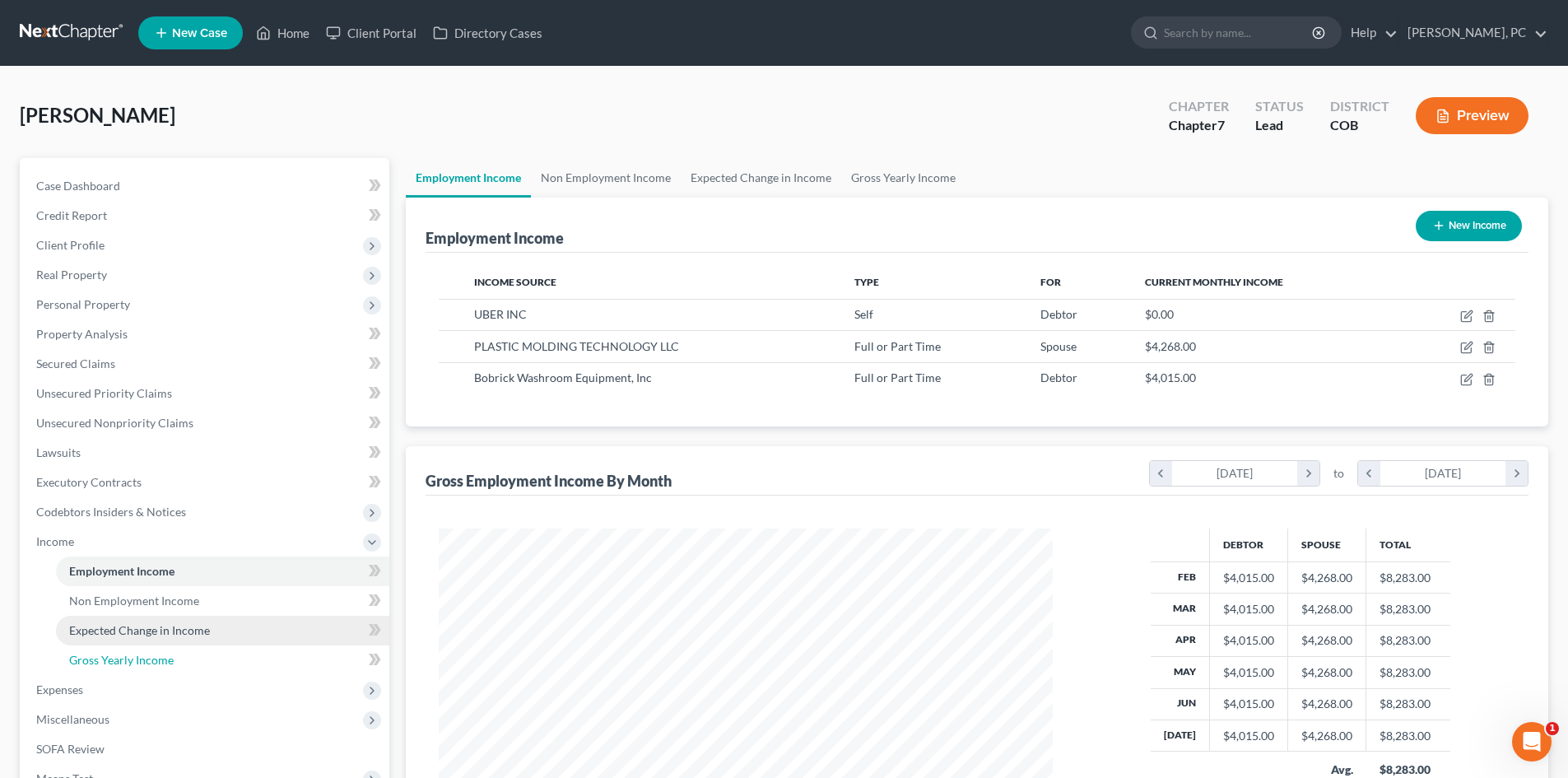
drag, startPoint x: 145, startPoint y: 653, endPoint x: 166, endPoint y: 638, distance: 25.8
click at [145, 653] on span "Gross Yearly Income" at bounding box center [121, 660] width 105 height 14
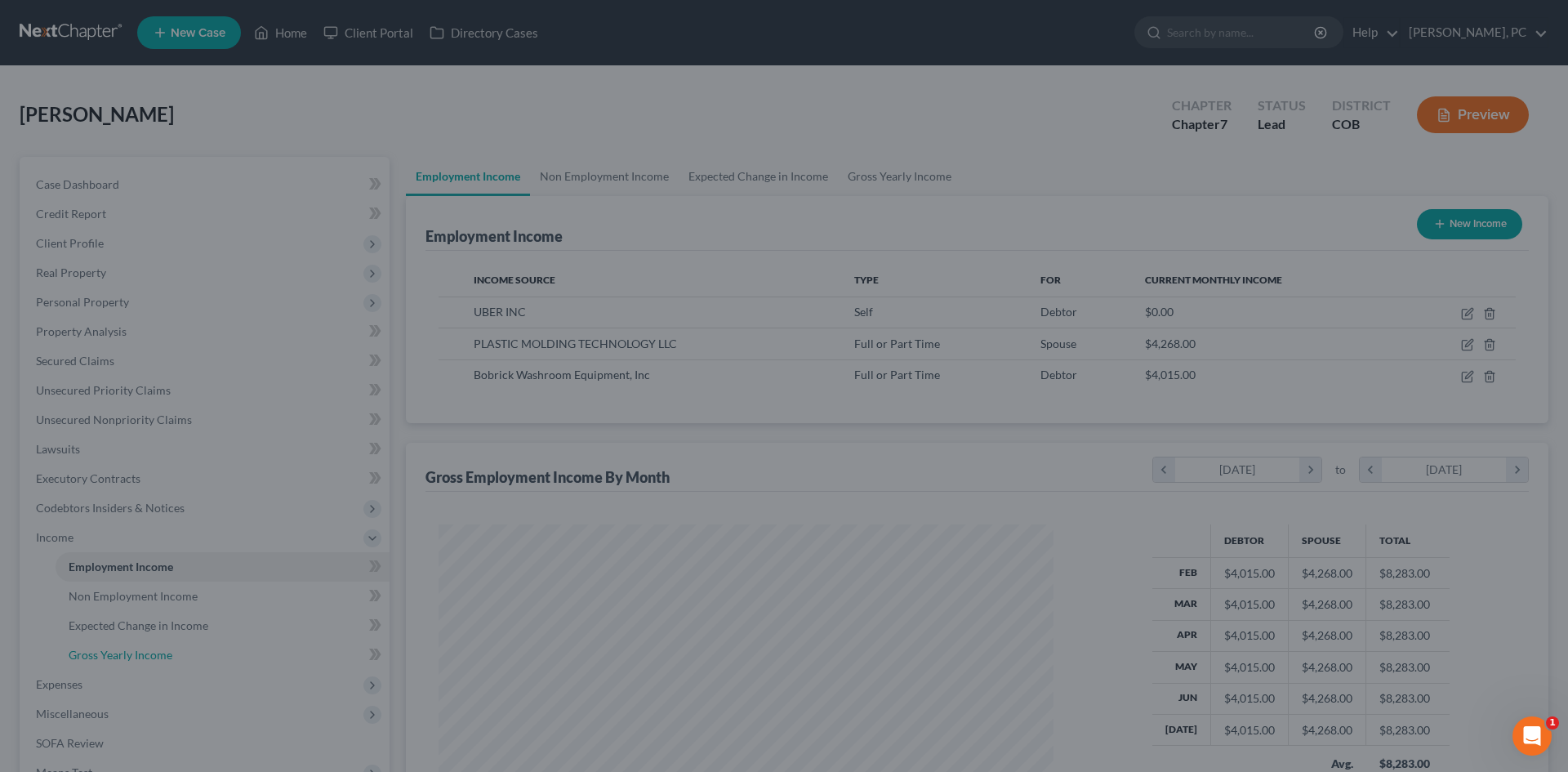
scroll to position [307, 648]
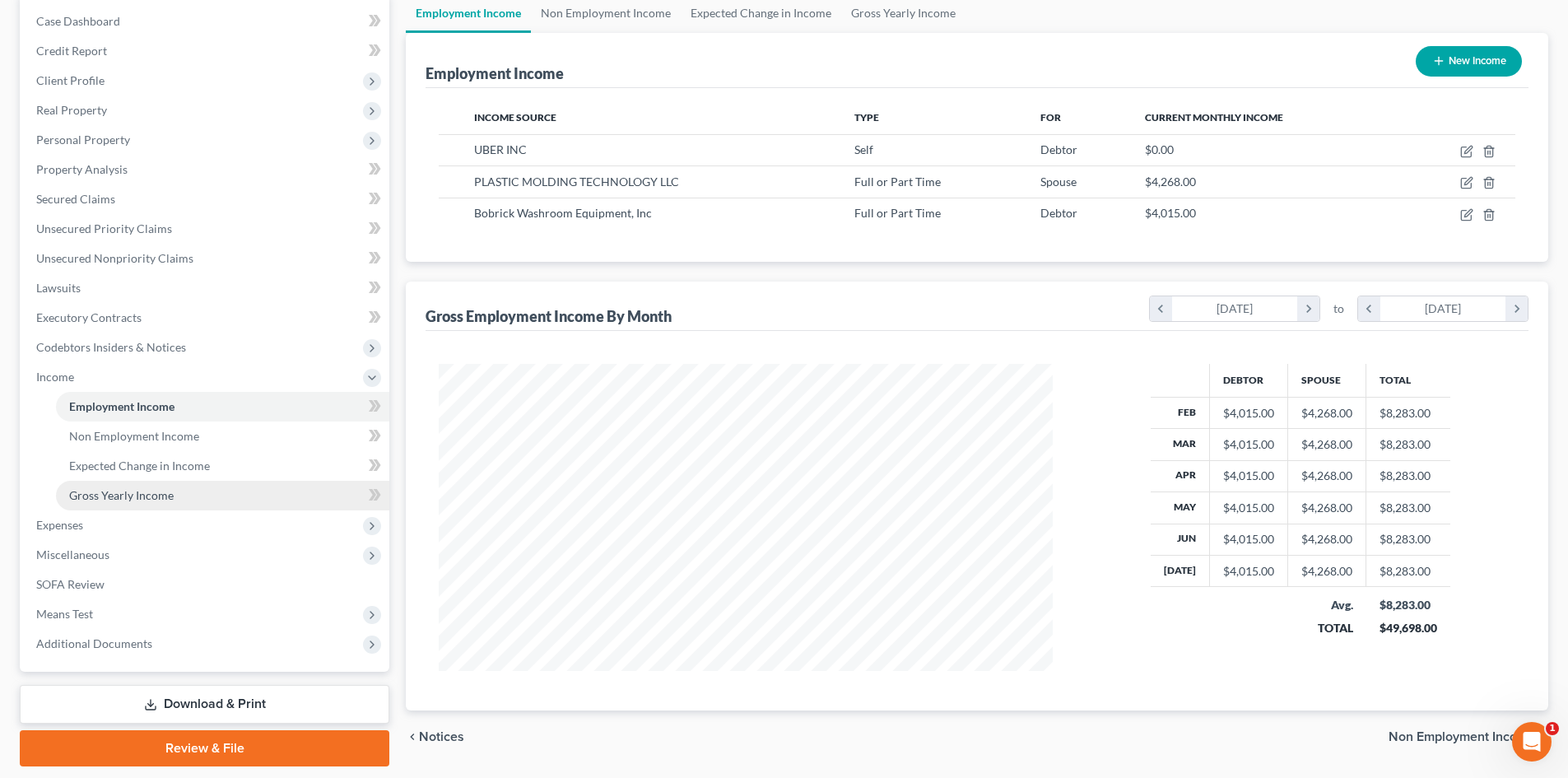
click at [134, 498] on span "Gross Yearly Income" at bounding box center [121, 495] width 105 height 14
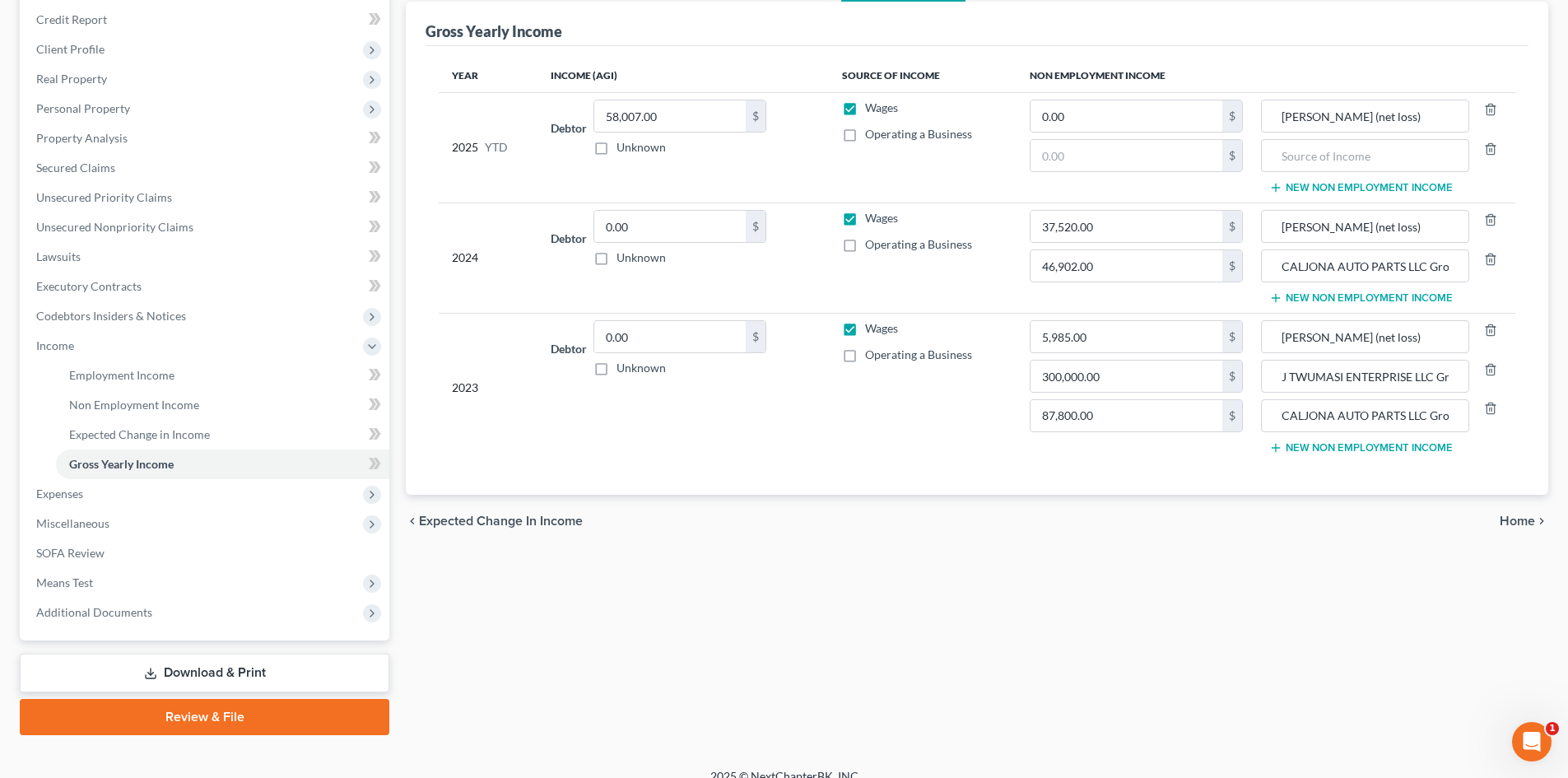
scroll to position [216, 0]
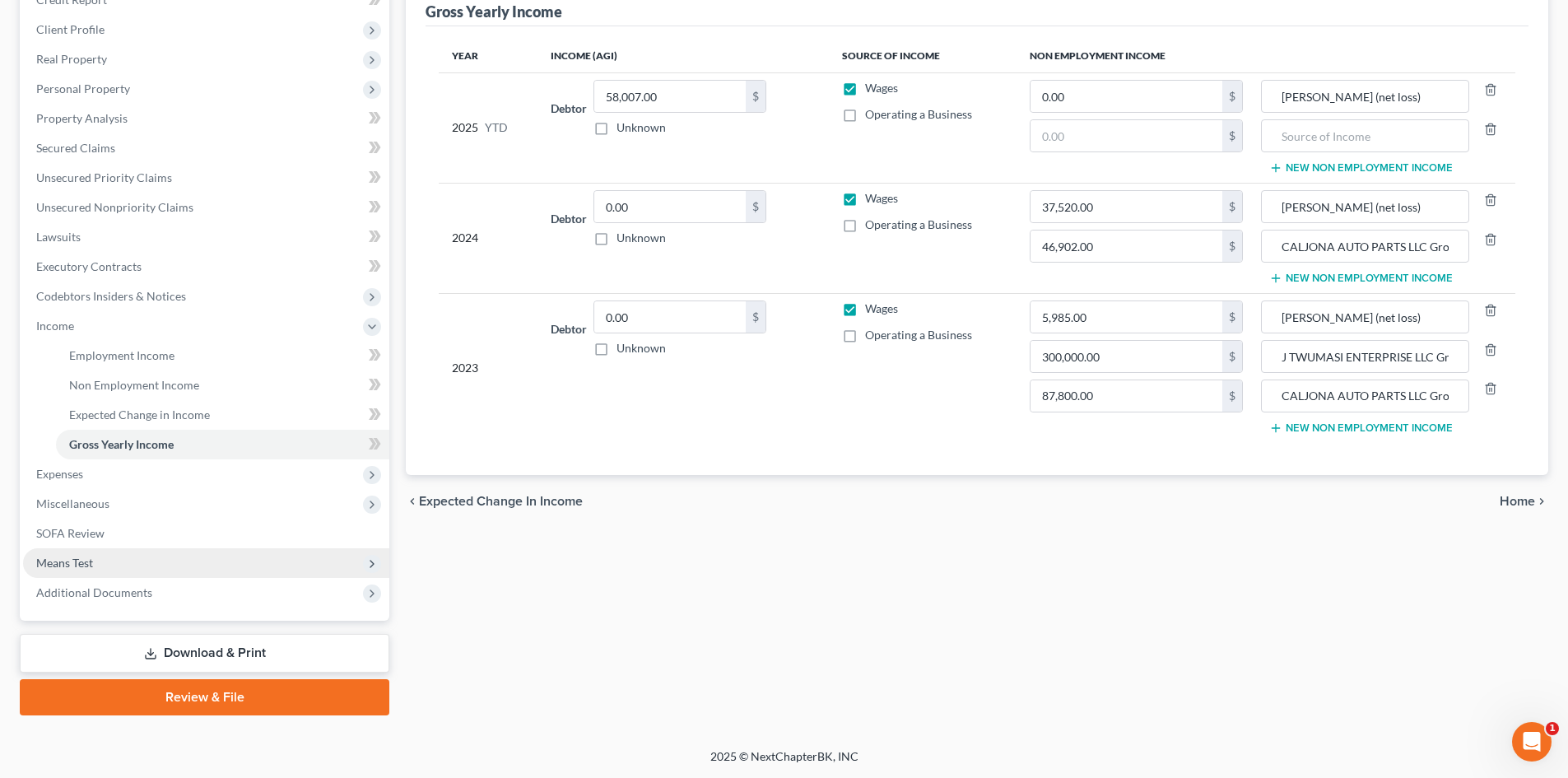
click at [56, 556] on span "Means Test" at bounding box center [64, 562] width 57 height 14
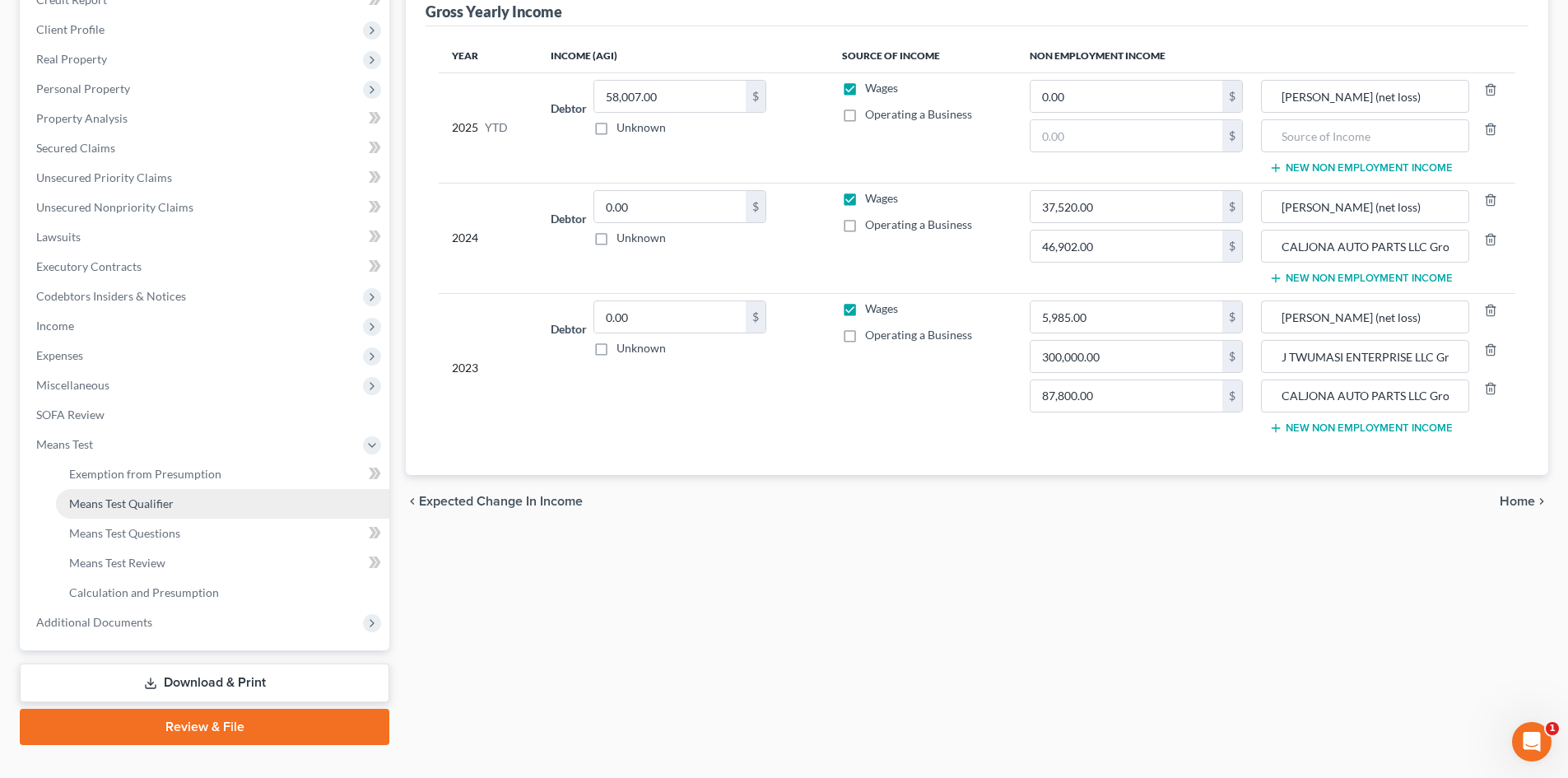
click at [144, 494] on link "Means Test Qualifier" at bounding box center [223, 504] width 334 height 30
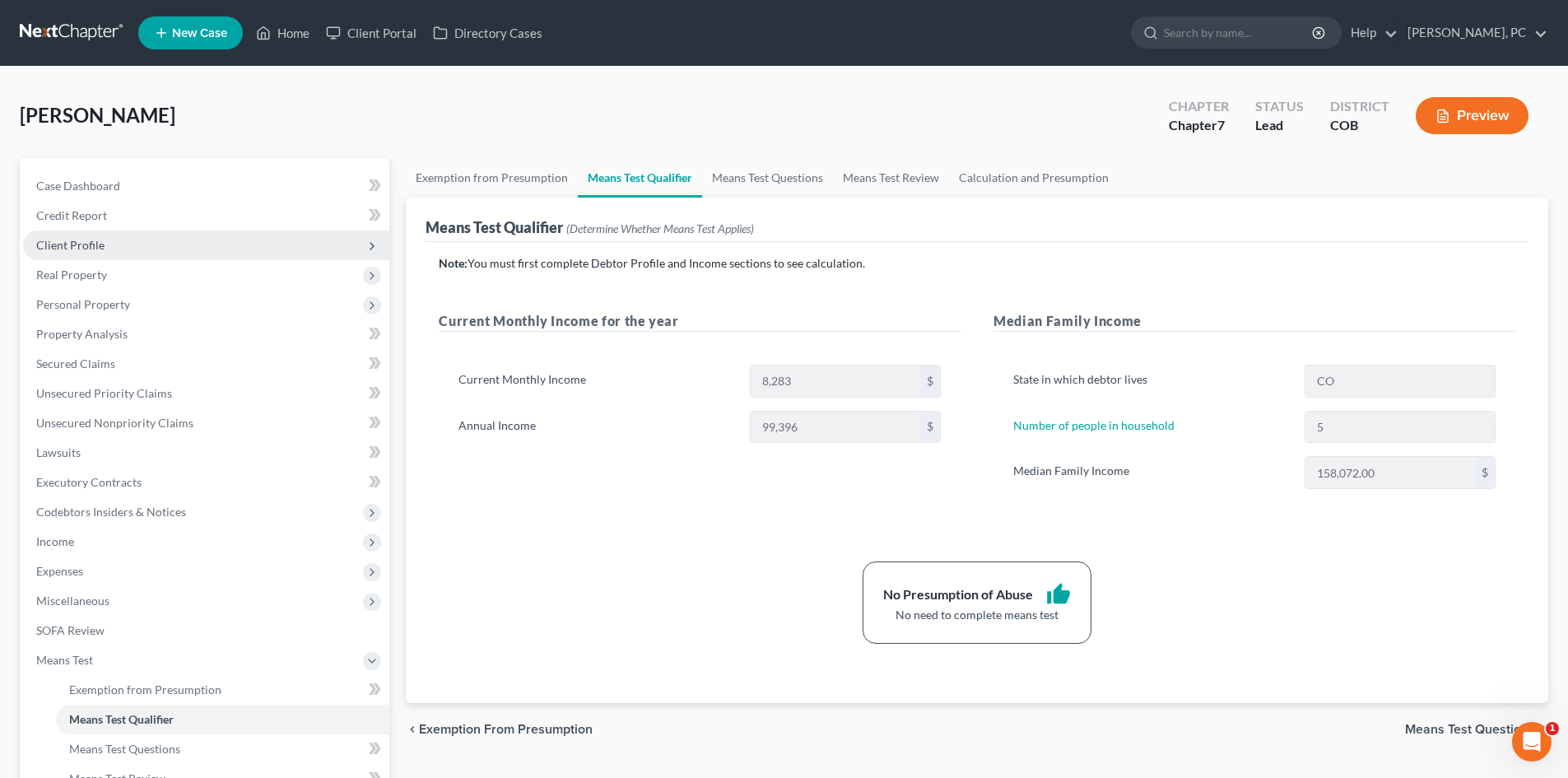
click at [76, 247] on span "Client Profile" at bounding box center [70, 245] width 68 height 14
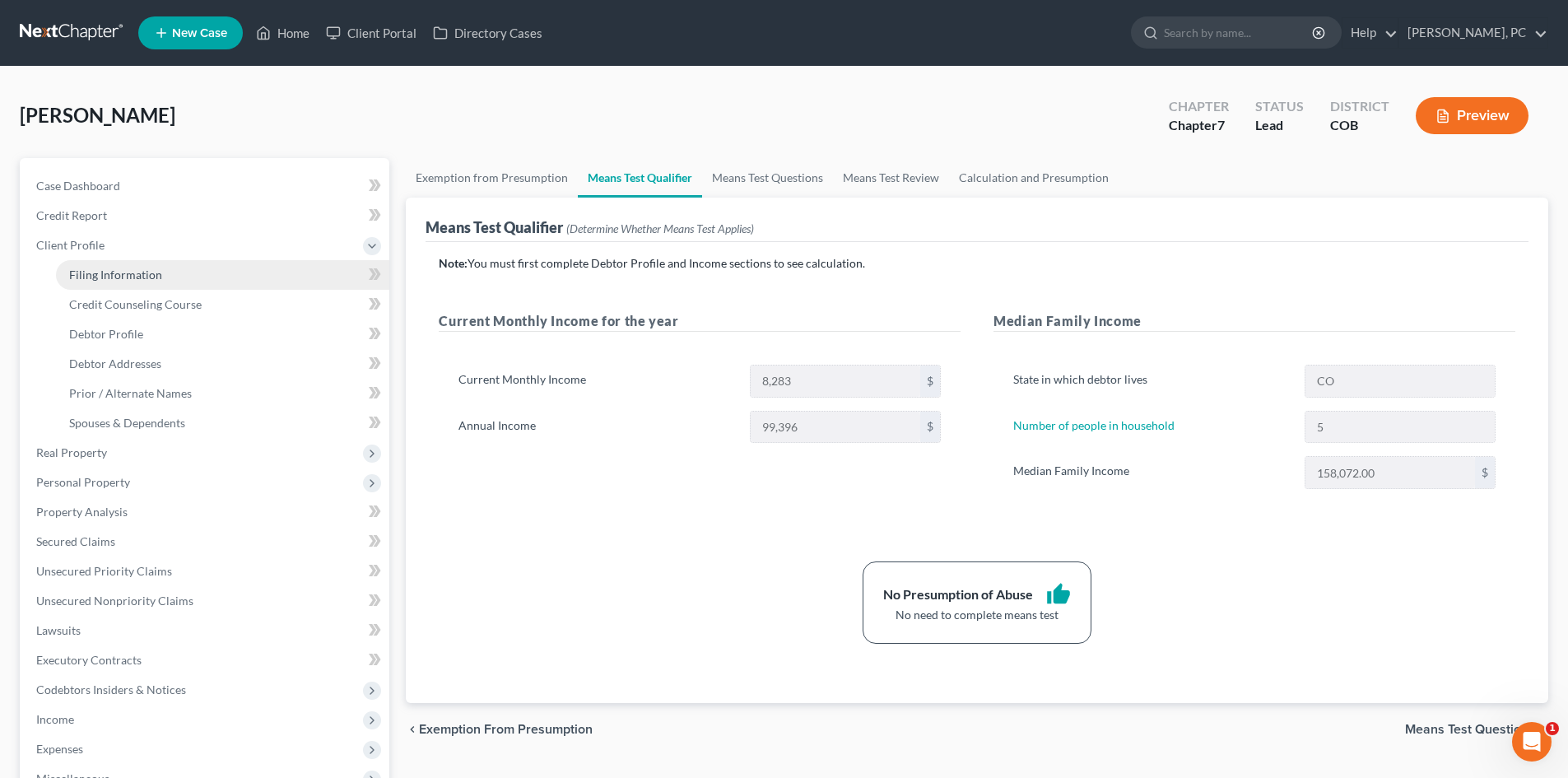
click at [115, 269] on span "Filing Information" at bounding box center [115, 275] width 93 height 14
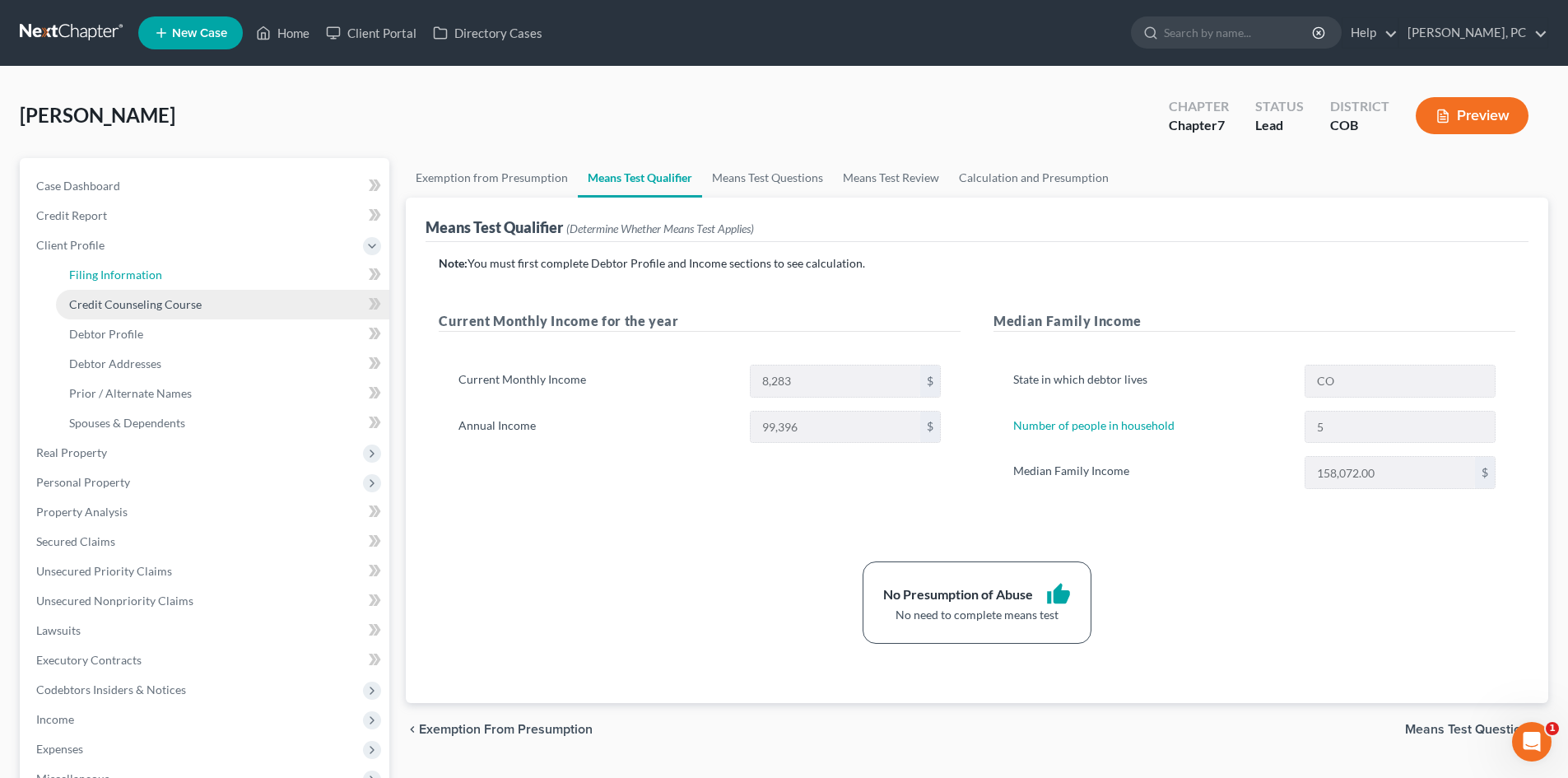
select select "1"
select select "0"
select select "5"
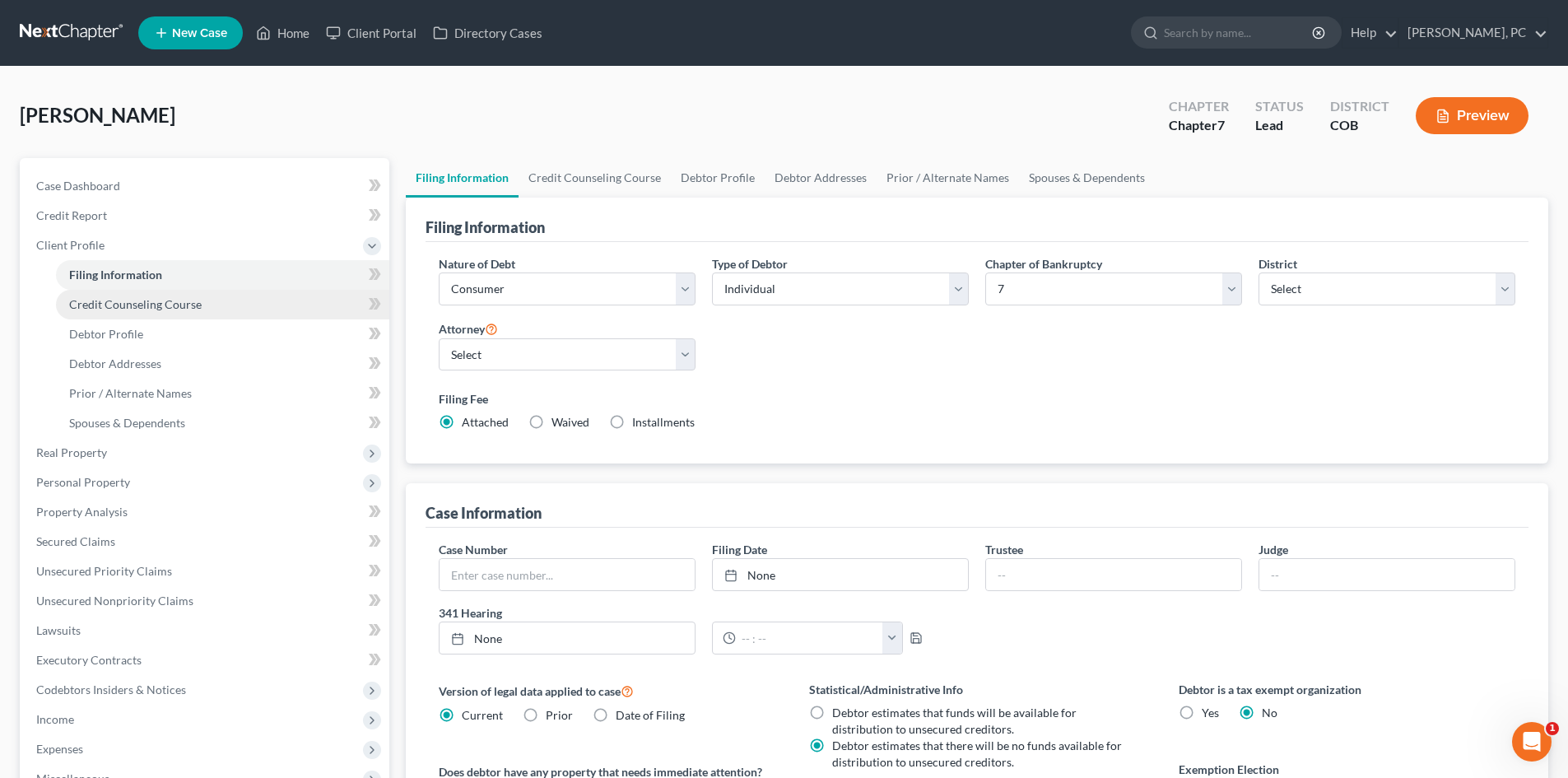
click at [120, 303] on span "Credit Counseling Course" at bounding box center [135, 305] width 133 height 14
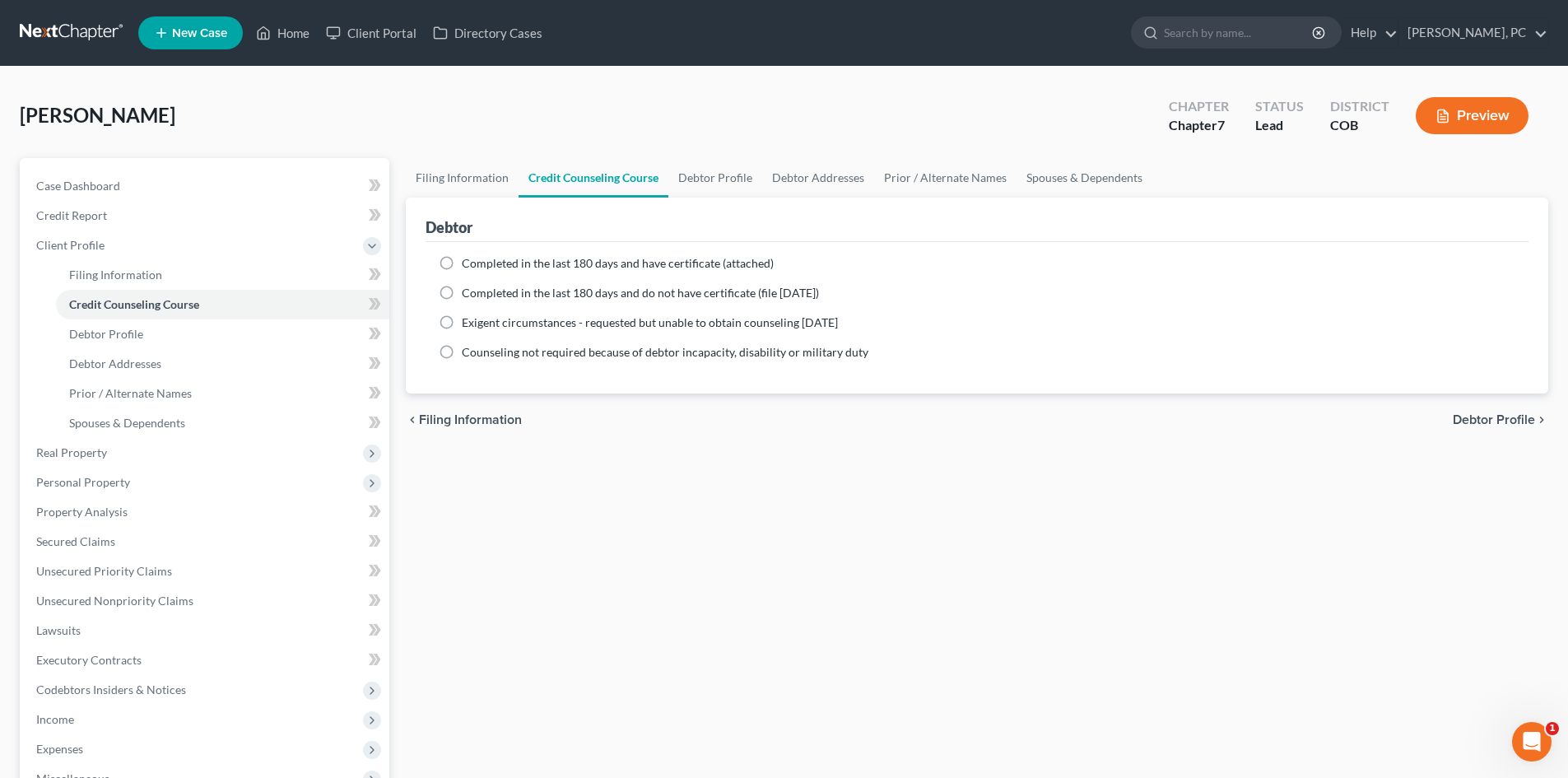
click at [461, 264] on label "Completed in the last 180 days and have certificate (attached)" at bounding box center [617, 264] width 312 height 16
click at [468, 264] on input "Completed in the last 180 days and have certificate (attached)" at bounding box center [473, 261] width 11 height 11
radio input "true"
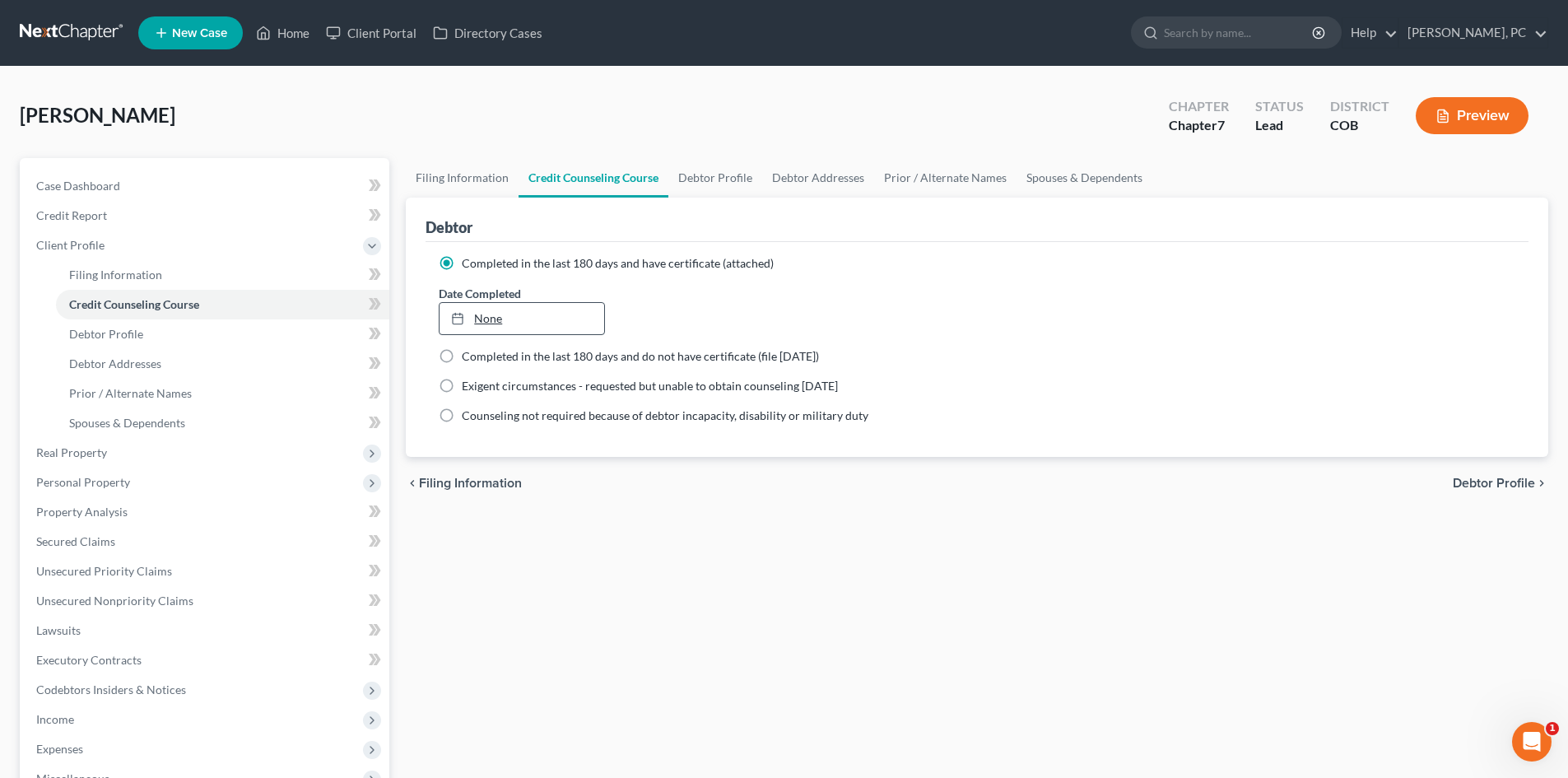
click at [496, 322] on link "None" at bounding box center [521, 318] width 164 height 31
type input "8/19/2025"
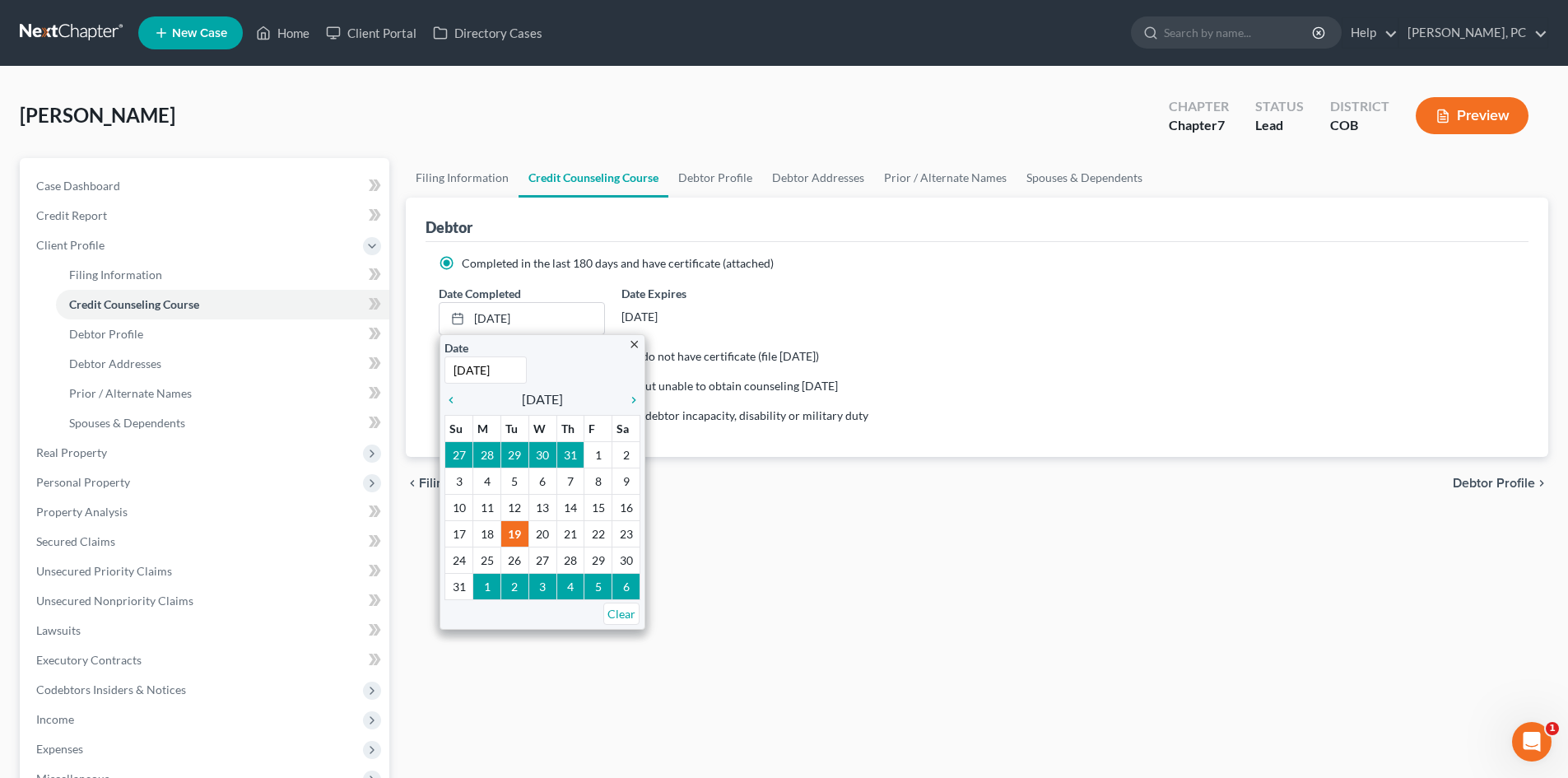
drag, startPoint x: 549, startPoint y: 538, endPoint x: 535, endPoint y: 532, distance: 15.2
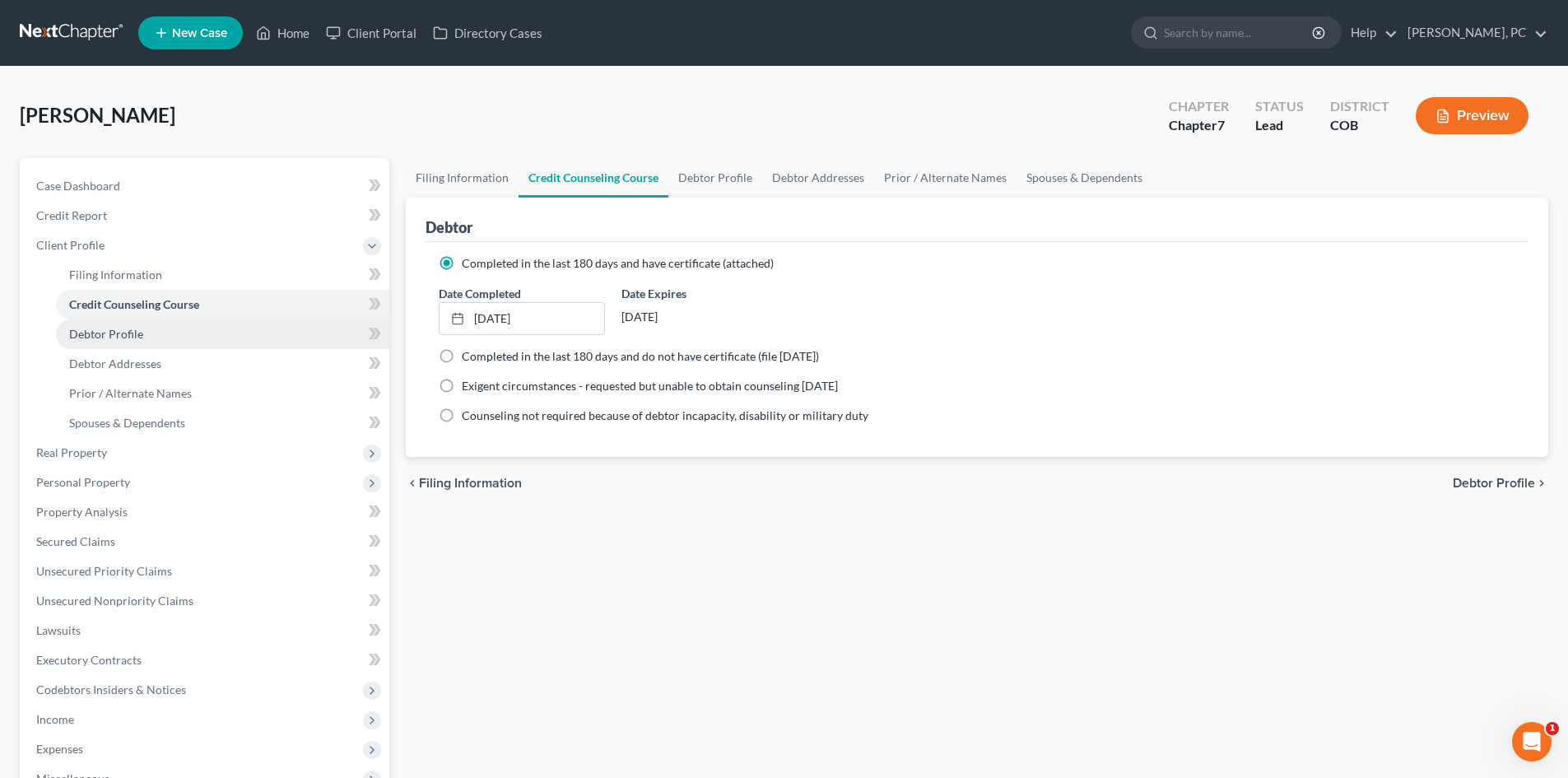
click at [106, 335] on span "Debtor Profile" at bounding box center [106, 334] width 74 height 14
select select "1"
select select "4"
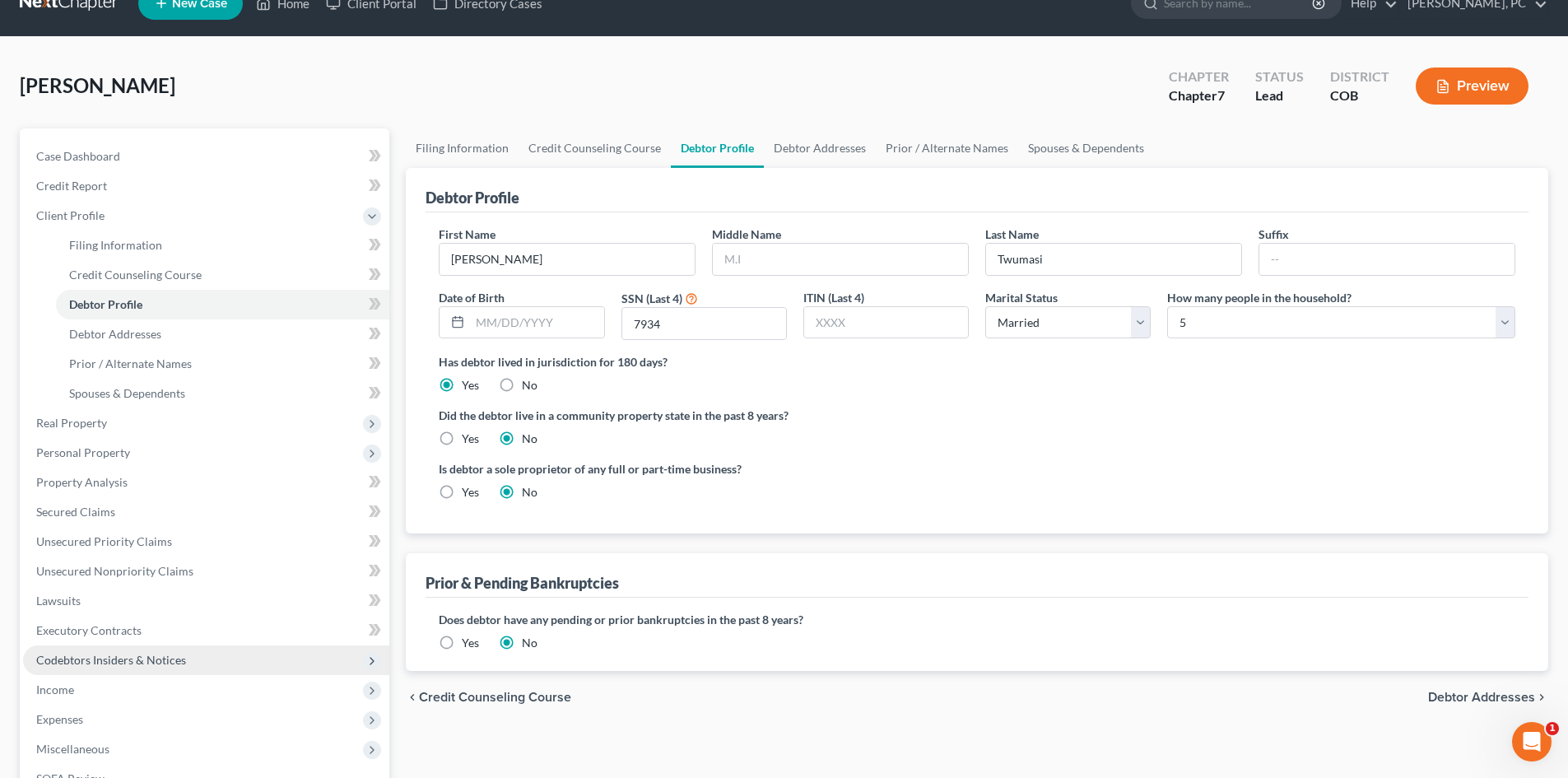
scroll to position [82, 0]
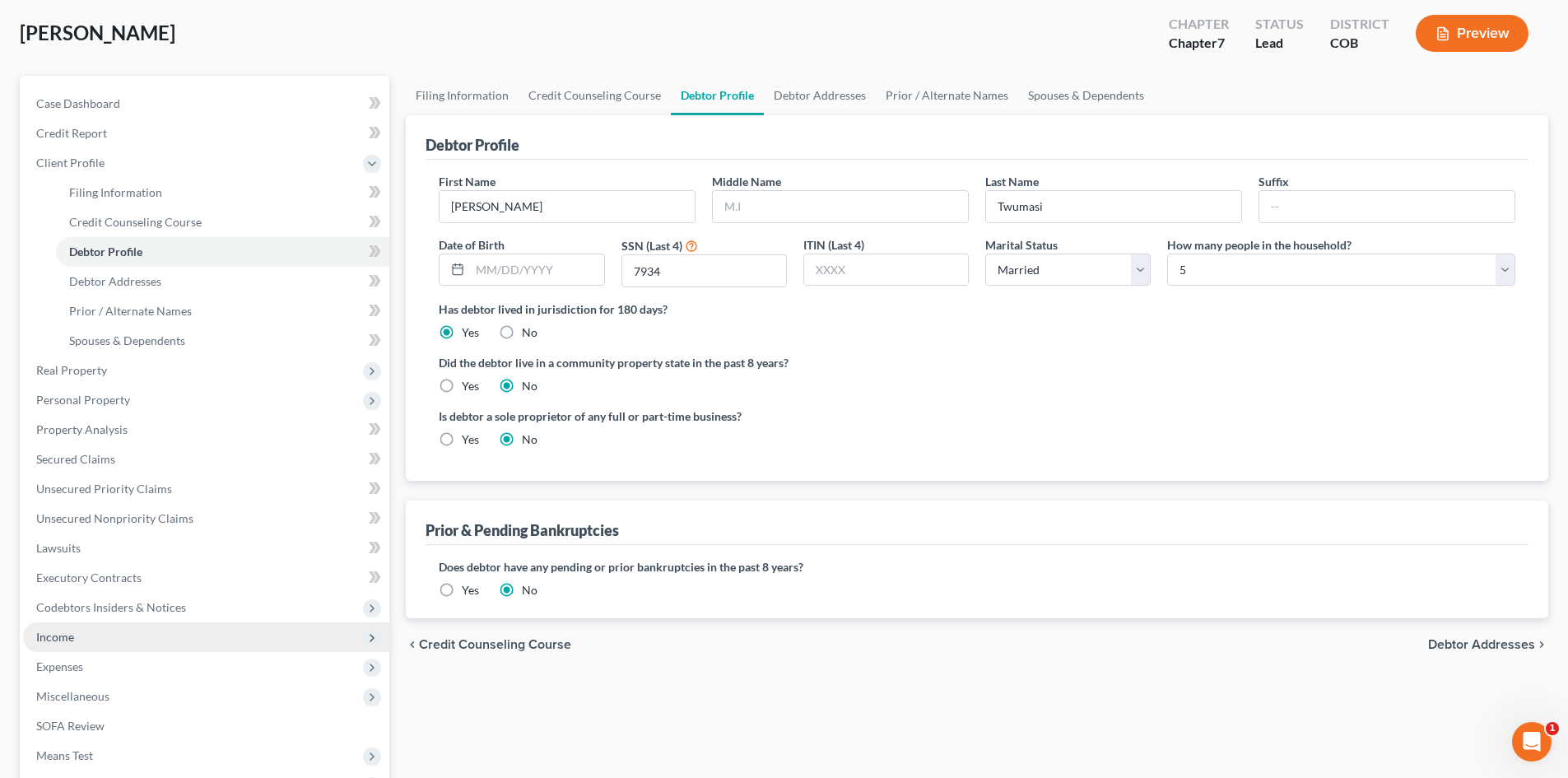
click at [66, 632] on span "Income" at bounding box center [55, 637] width 38 height 14
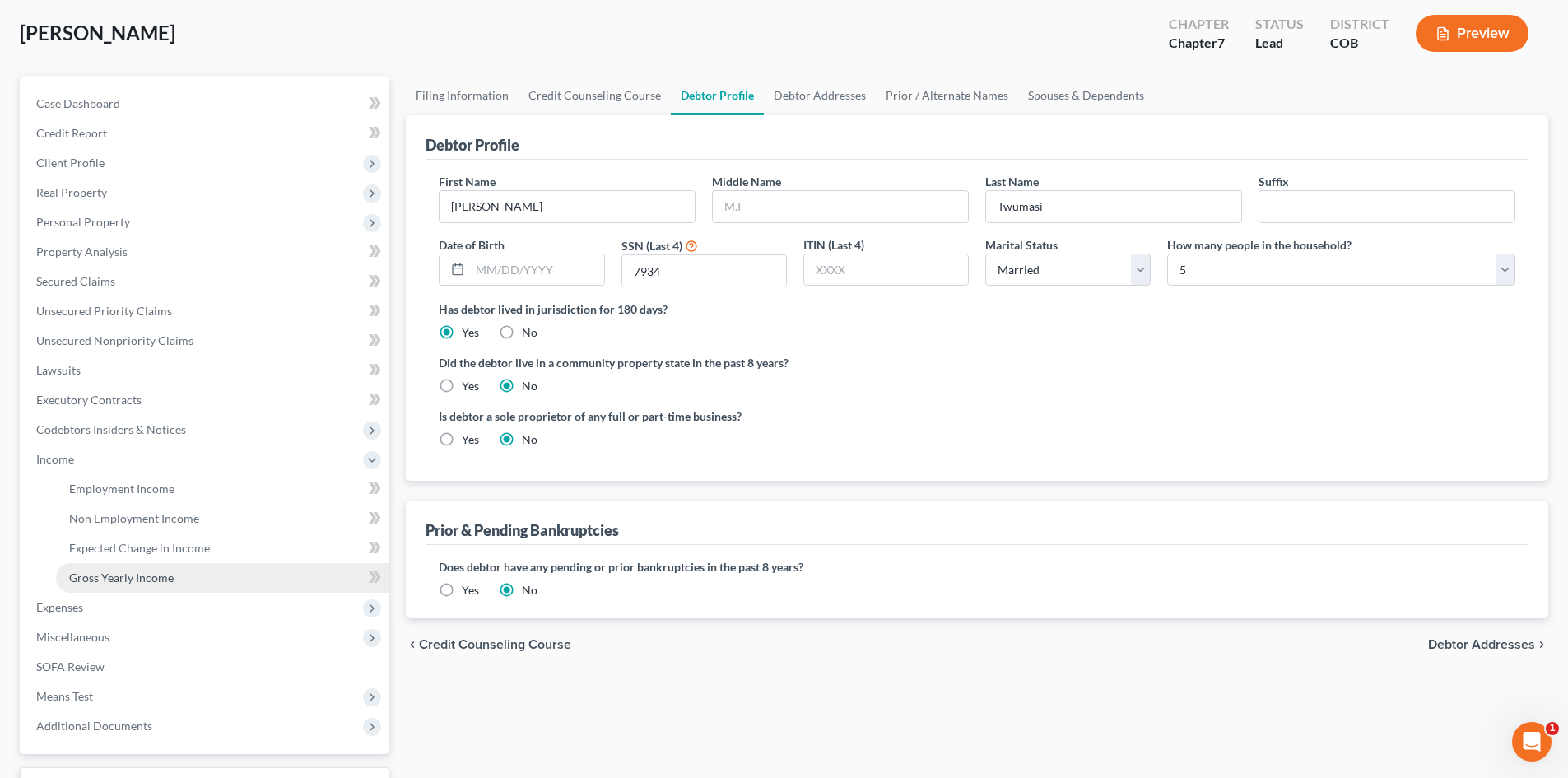
click at [117, 566] on link "Gross Yearly Income" at bounding box center [223, 578] width 334 height 30
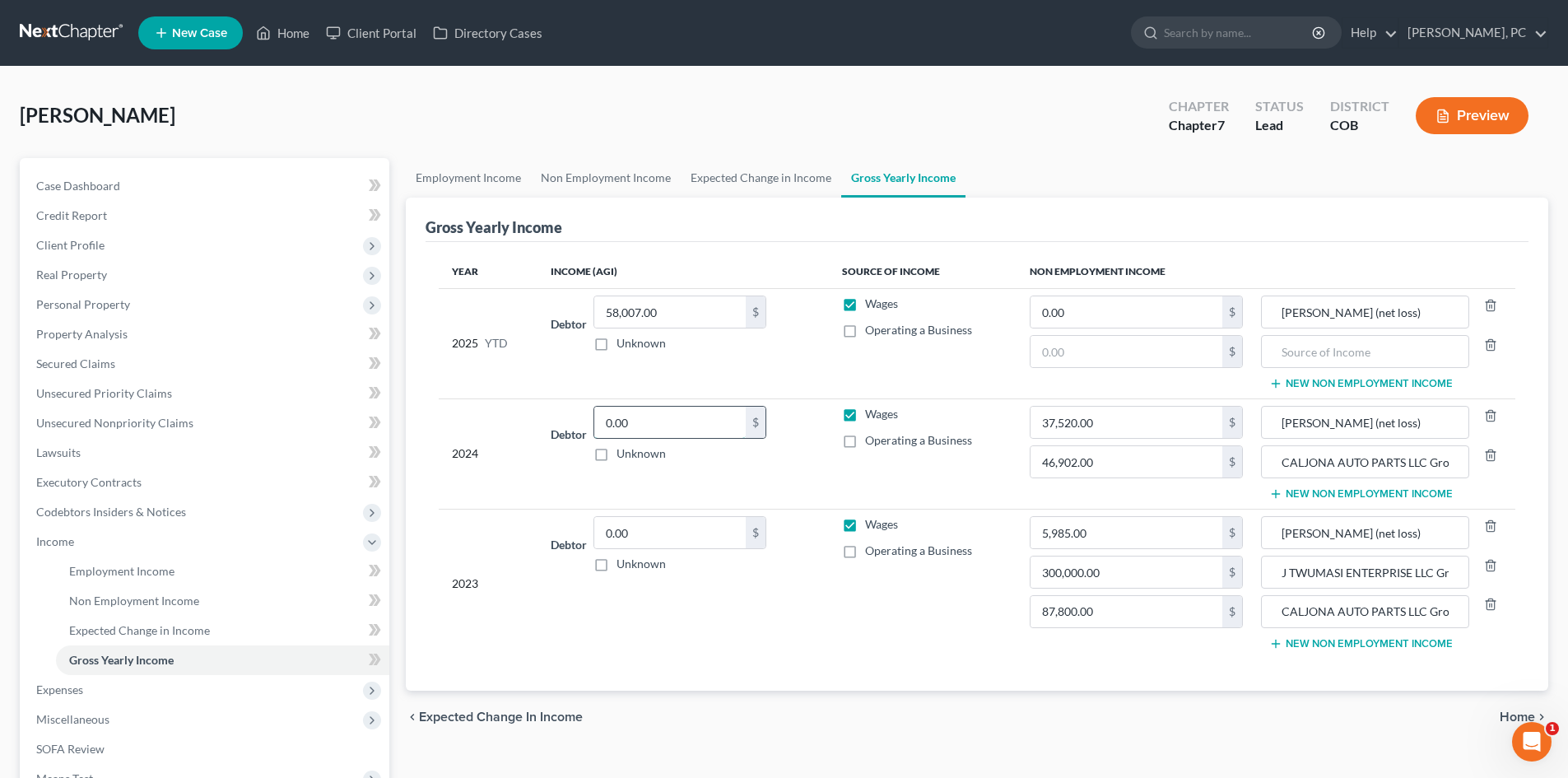
click at [647, 428] on input "0.00" at bounding box center [670, 421] width 152 height 31
click at [647, 529] on input "0.00" at bounding box center [670, 532] width 152 height 31
type input "125,589"
click at [665, 417] on input "0.00" at bounding box center [670, 421] width 152 height 31
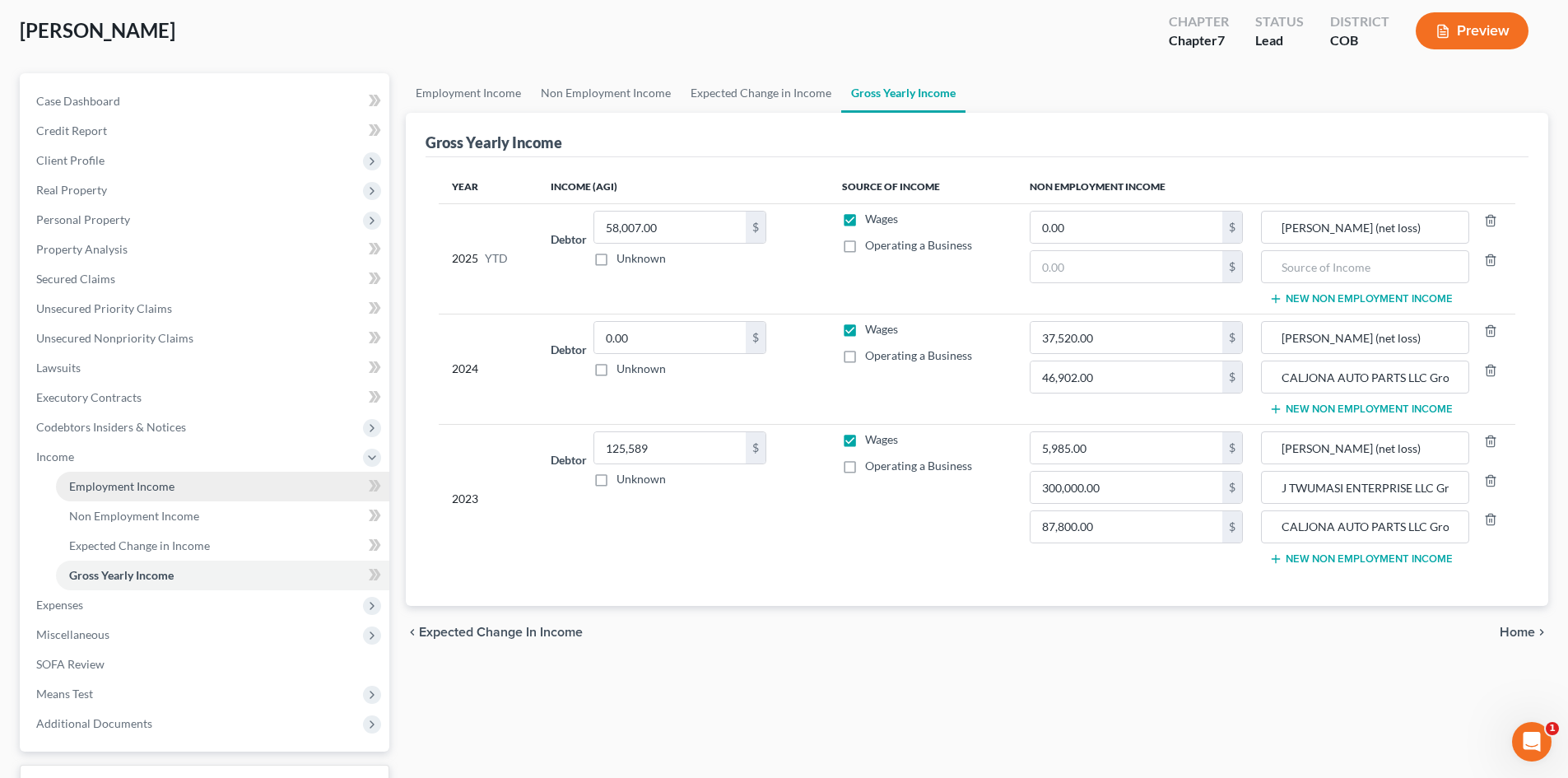
scroll to position [216, 0]
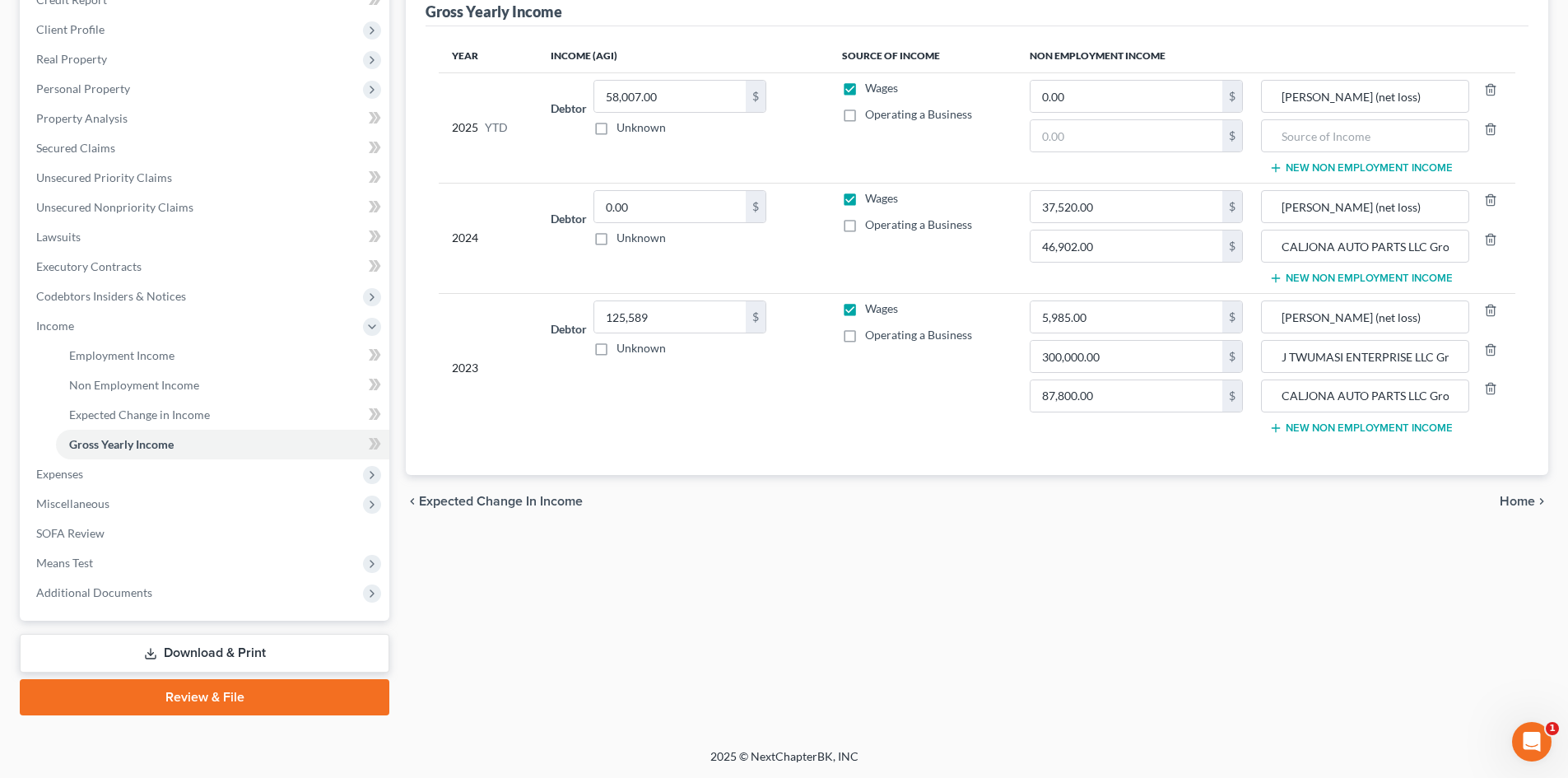
click at [237, 658] on link "Download & Print" at bounding box center [205, 653] width 370 height 39
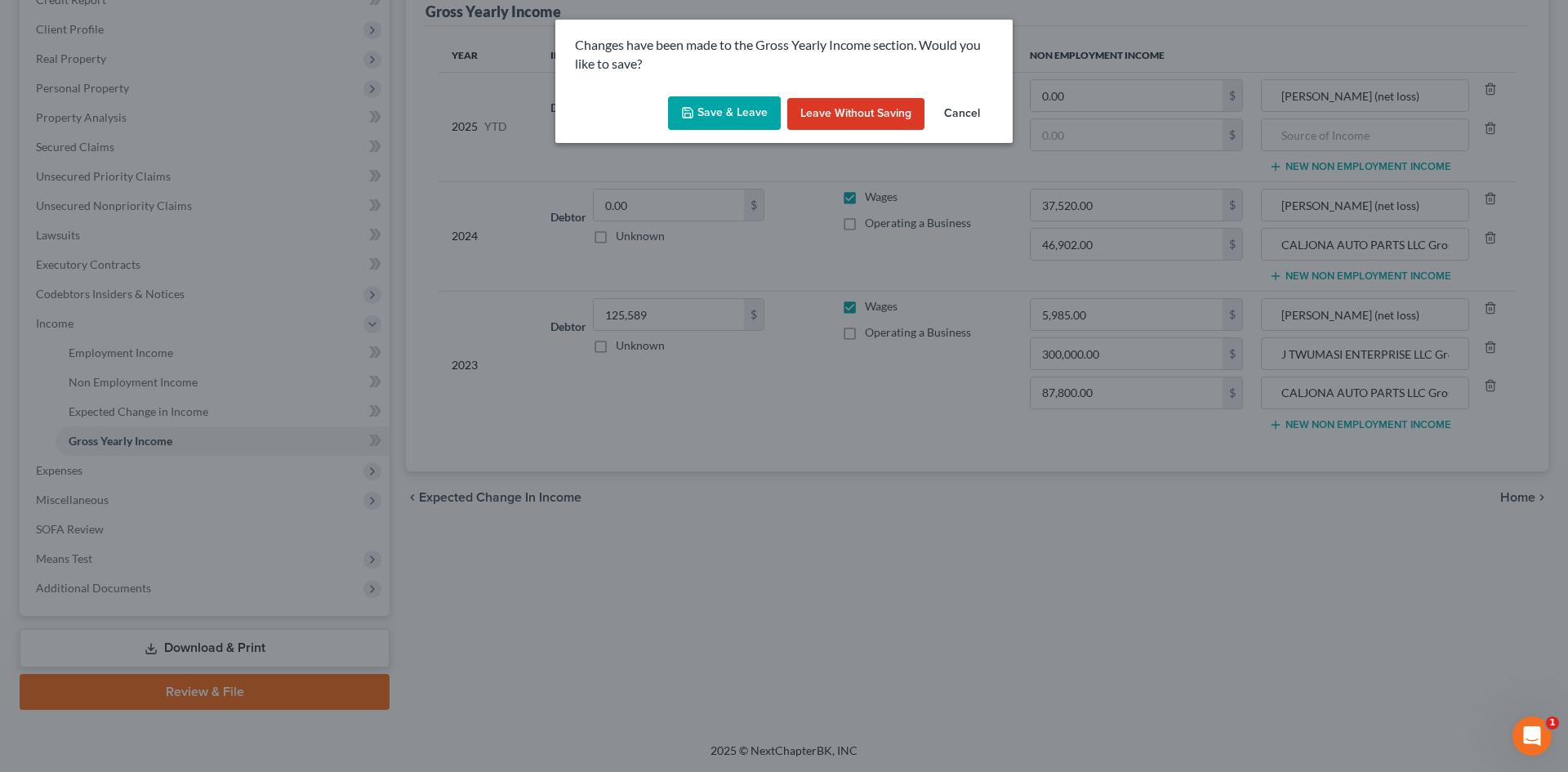
click at [730, 109] on button "Save & Leave" at bounding box center [724, 113] width 113 height 35
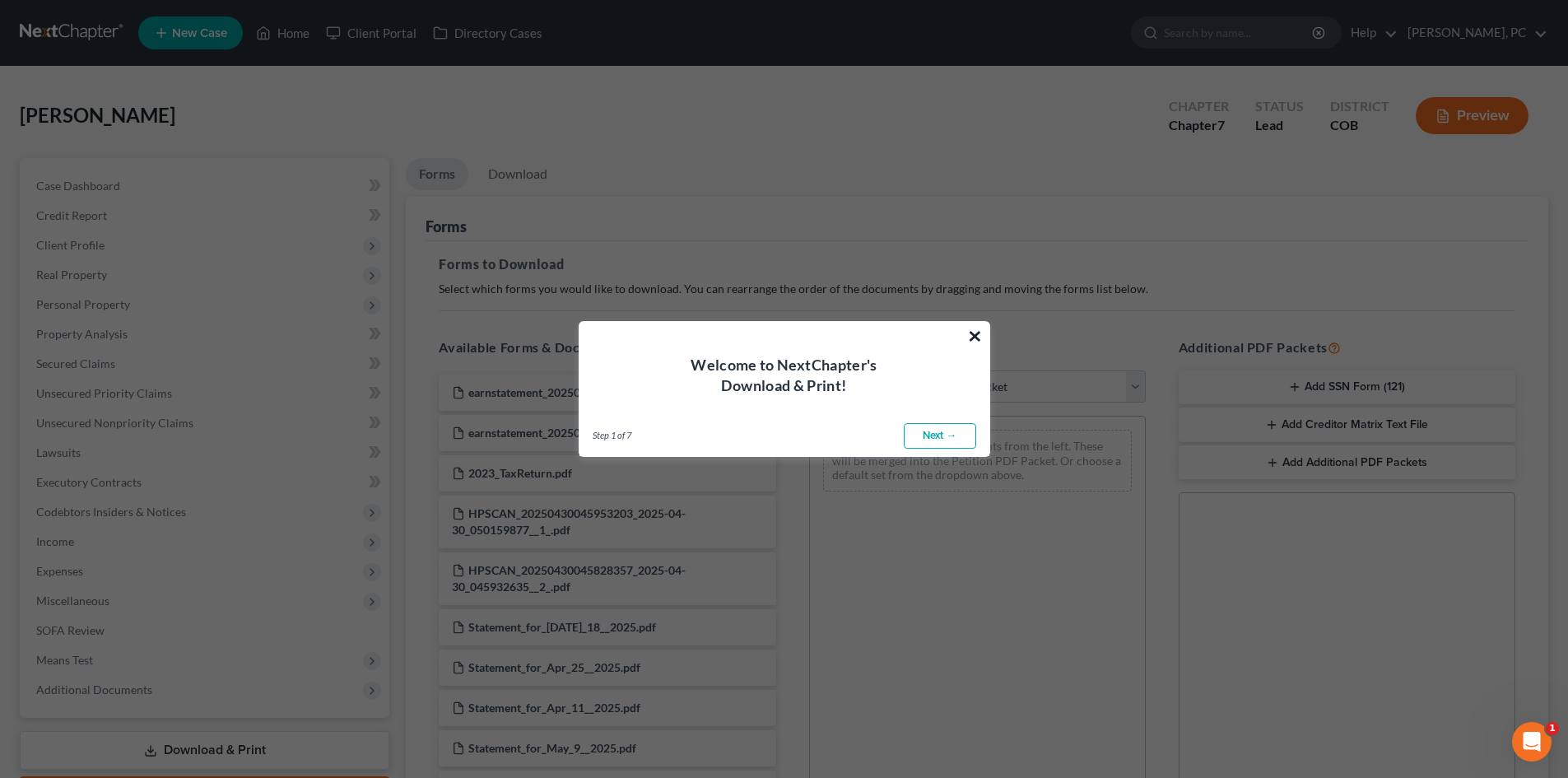
click at [976, 334] on button "×" at bounding box center [976, 336] width 16 height 26
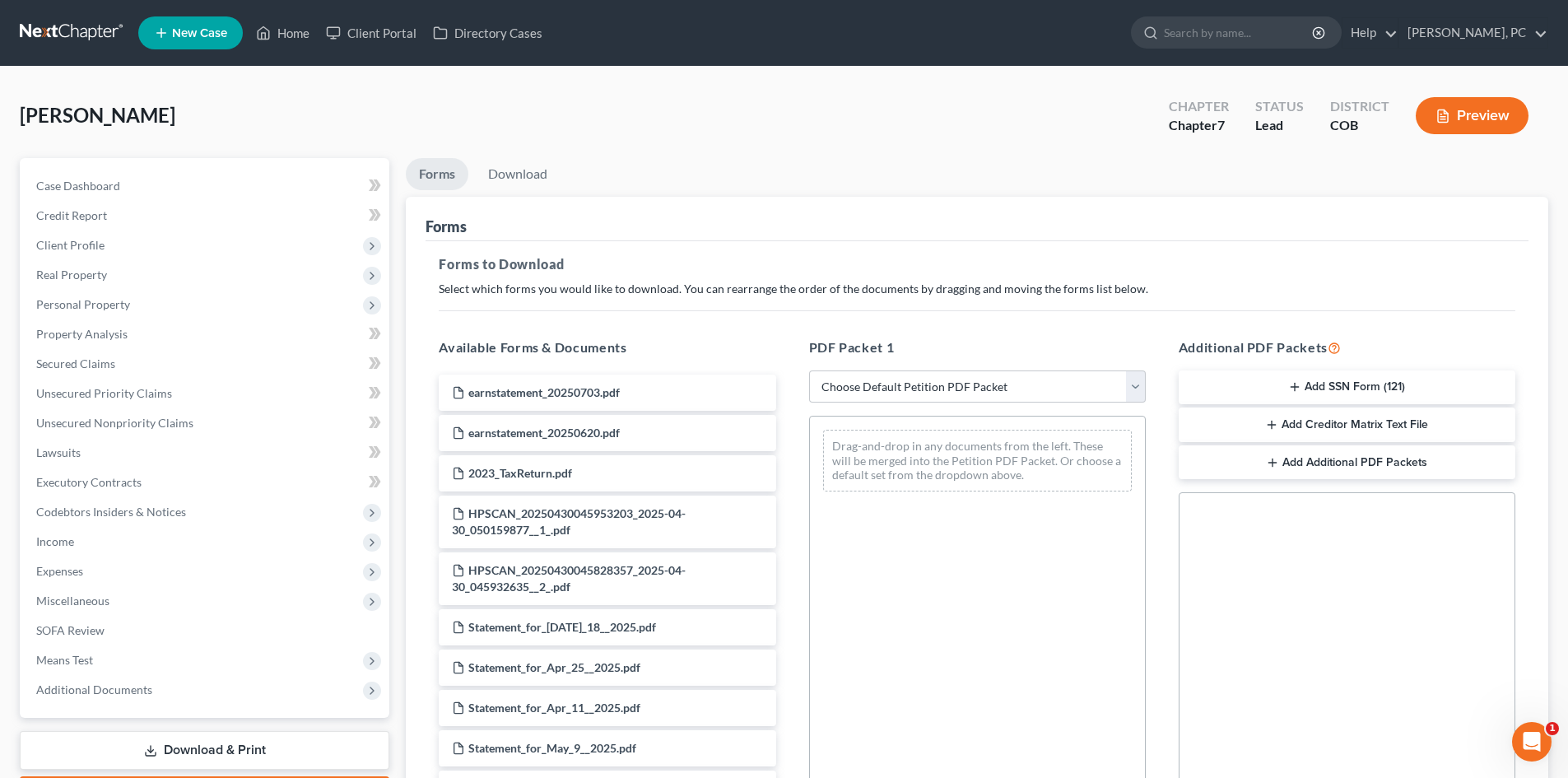
drag, startPoint x: 1346, startPoint y: 390, endPoint x: 1049, endPoint y: 340, distance: 301.2
click at [1346, 389] on button "Add SSN Form (121)" at bounding box center [1346, 388] width 337 height 35
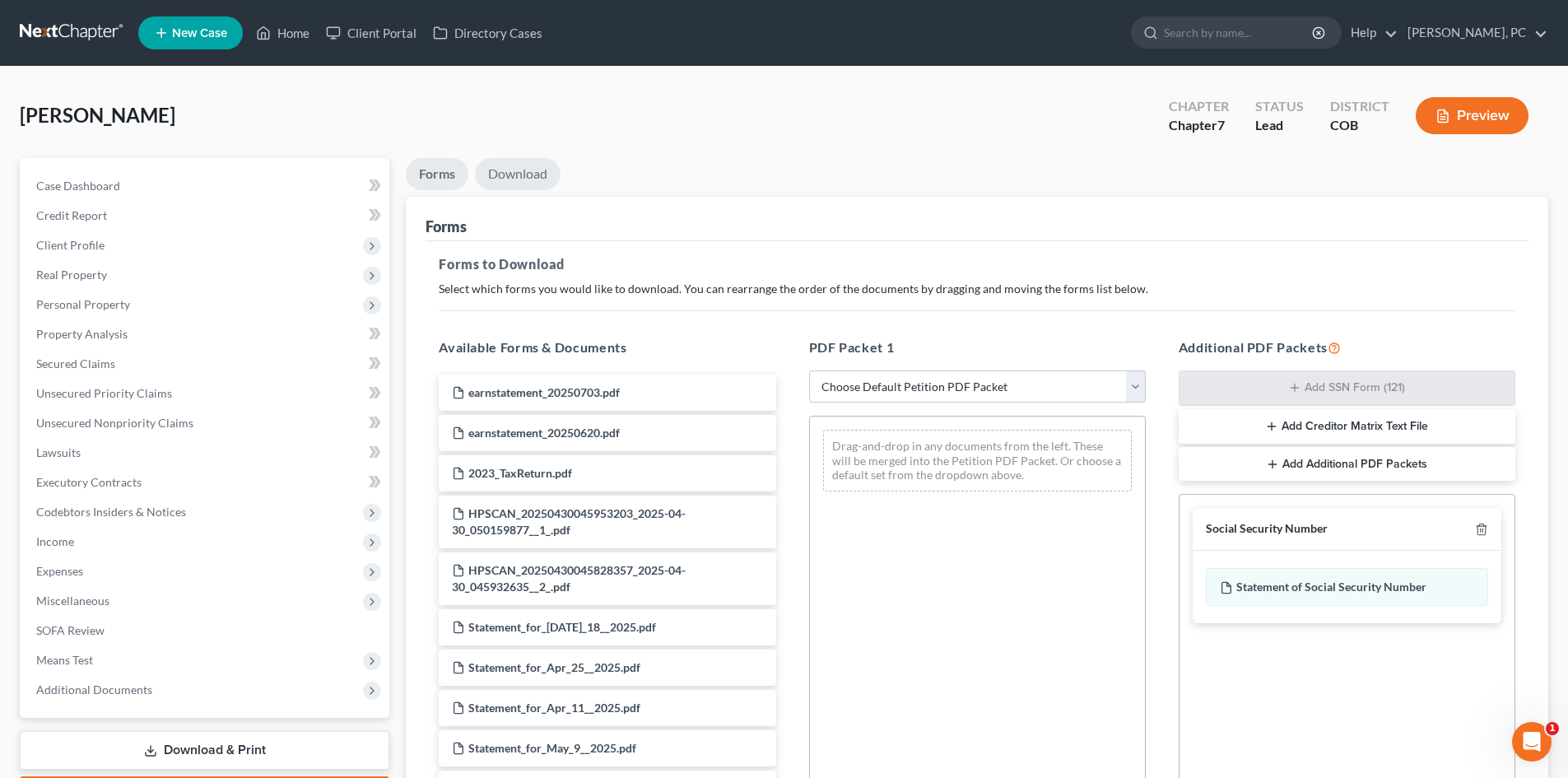
click at [536, 174] on link "Download" at bounding box center [518, 174] width 86 height 32
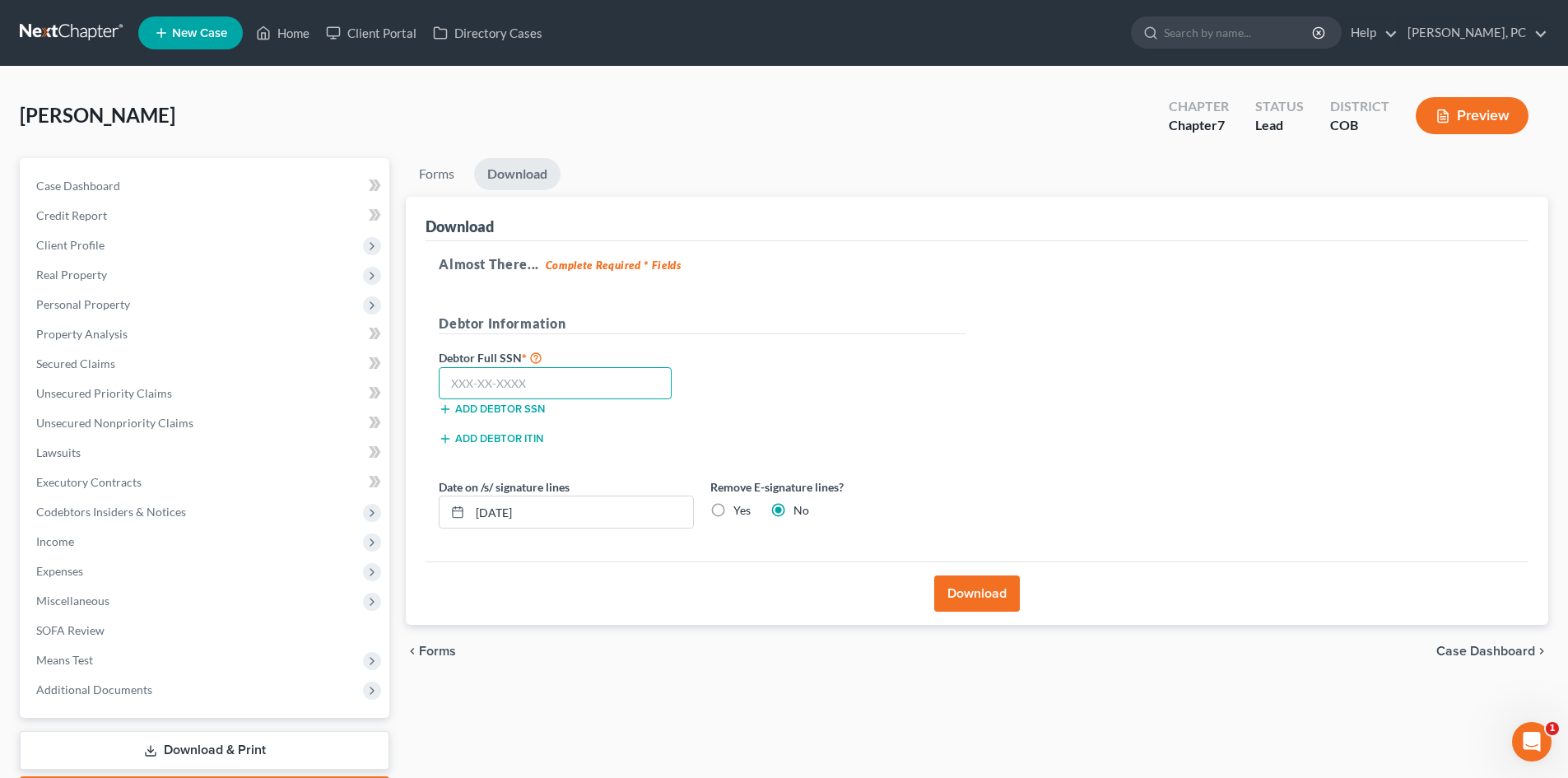
click at [565, 388] on input "text" at bounding box center [554, 384] width 233 height 33
type input "5"
type input "894-19-7934"
click at [970, 602] on button "Download" at bounding box center [978, 593] width 86 height 36
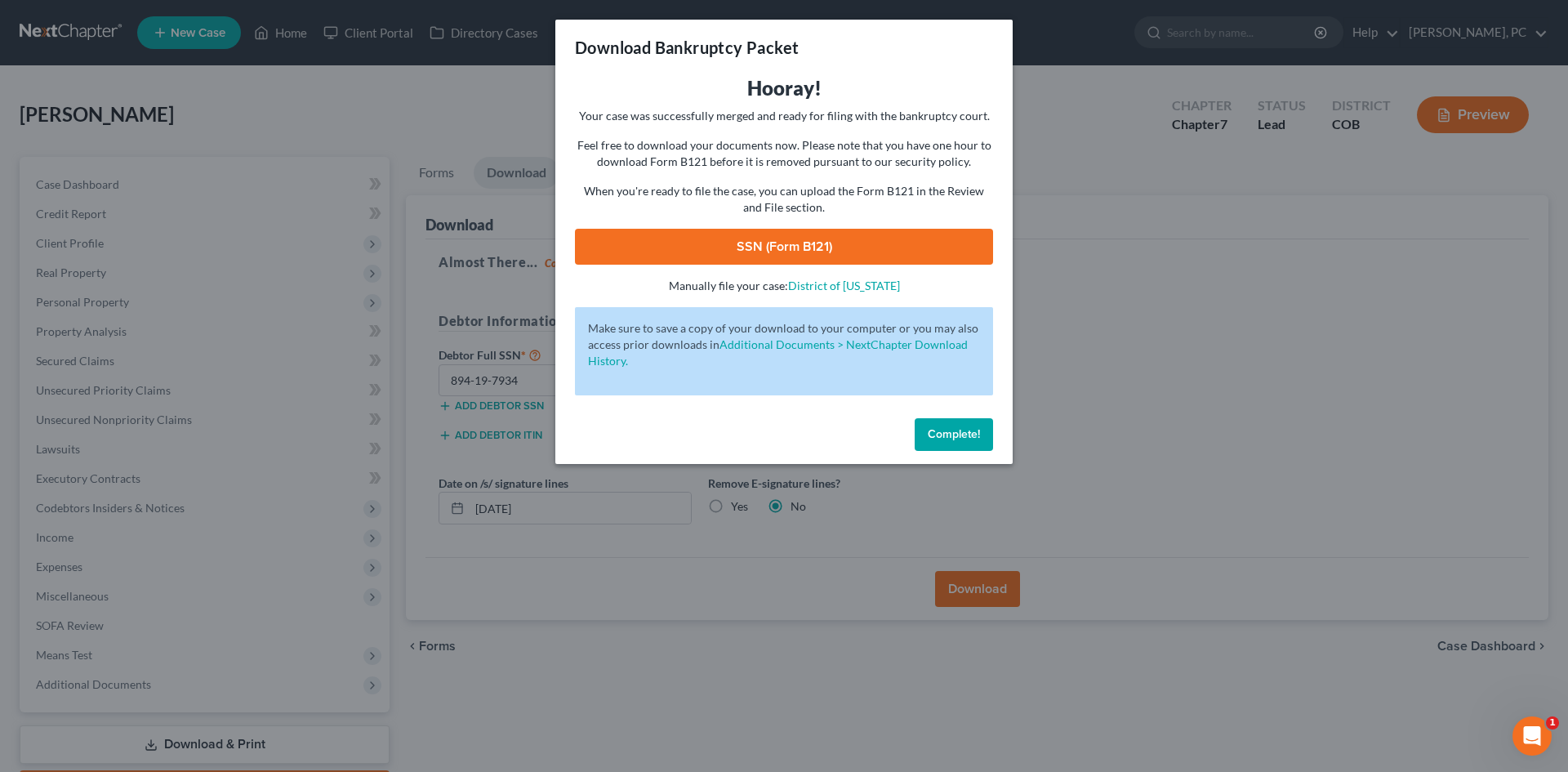
click at [784, 256] on link "SSN (Form B121)" at bounding box center [784, 247] width 418 height 36
click at [949, 440] on span "Complete!" at bounding box center [953, 434] width 52 height 14
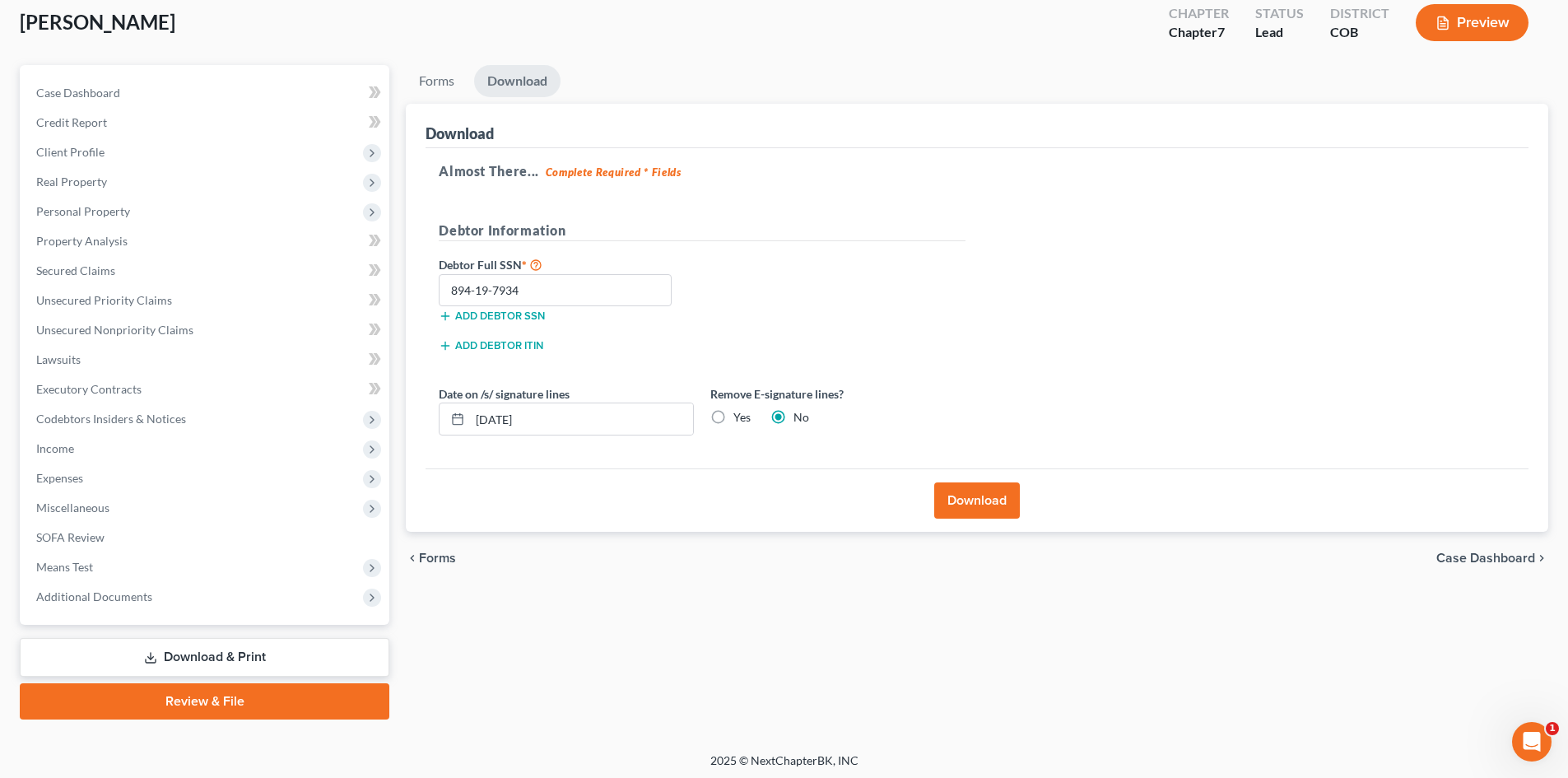
scroll to position [97, 0]
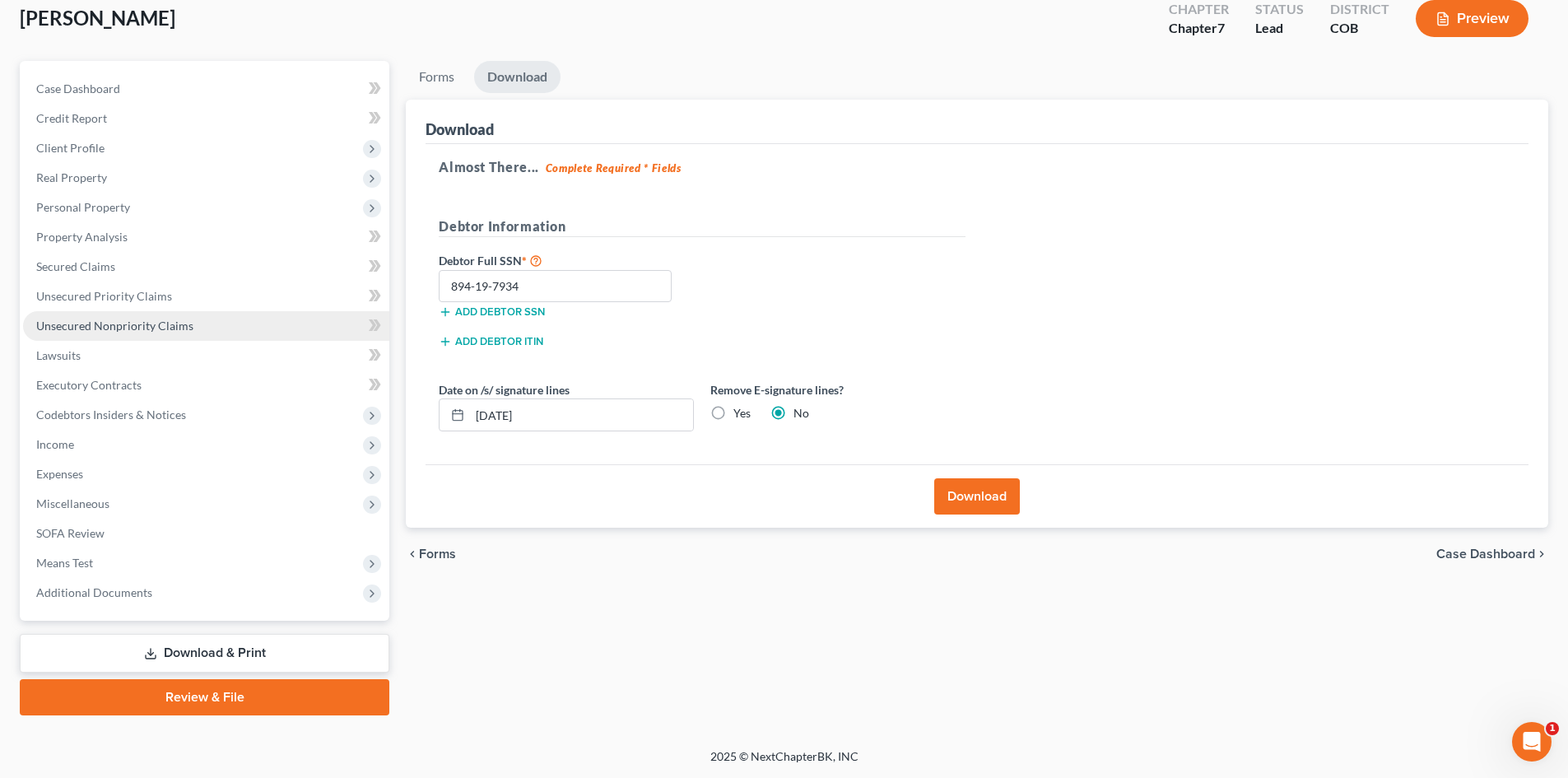
click at [121, 323] on span "Unsecured Nonpriority Claims" at bounding box center [114, 326] width 157 height 14
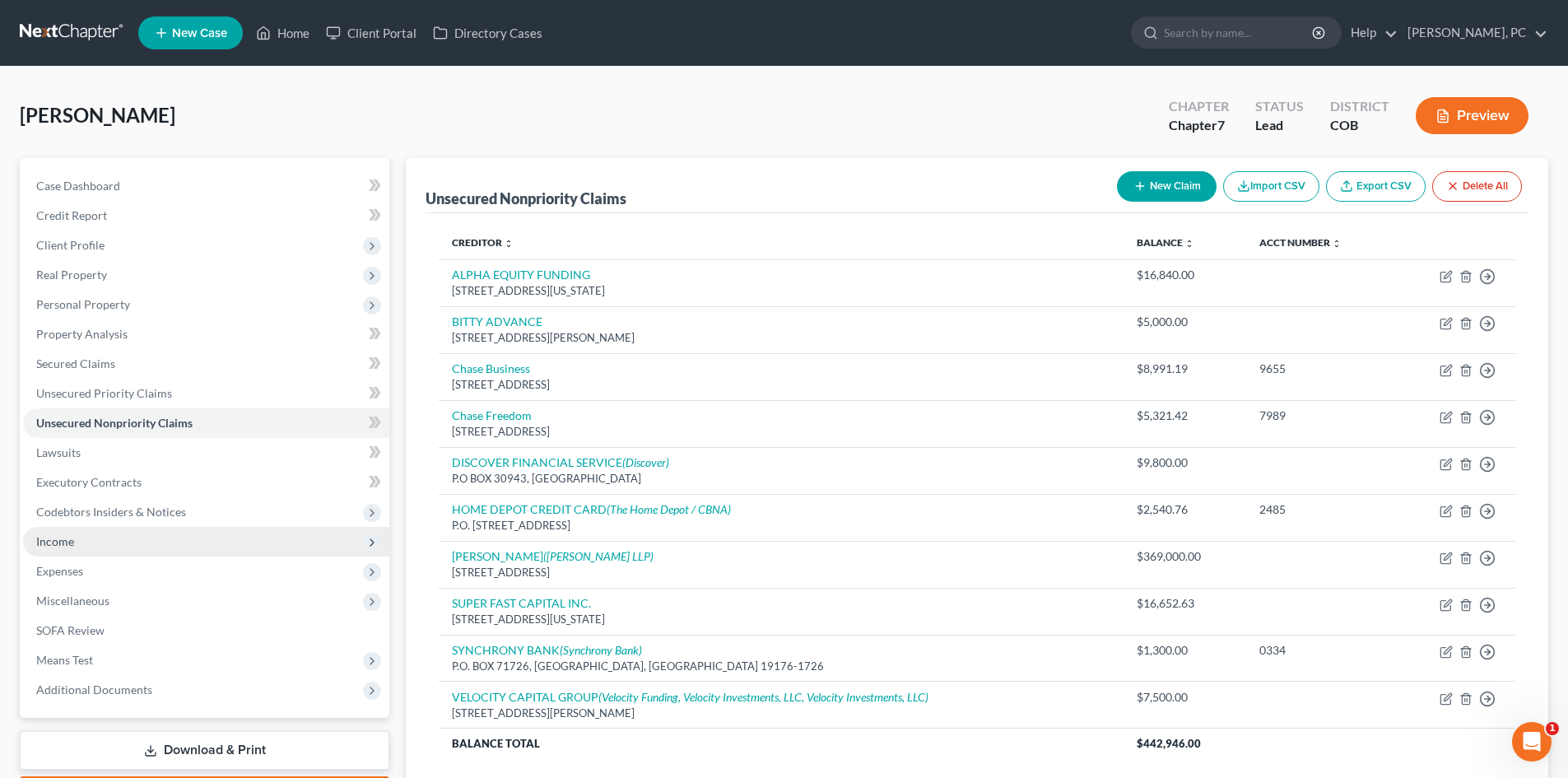
click at [53, 534] on span "Income" at bounding box center [55, 541] width 38 height 14
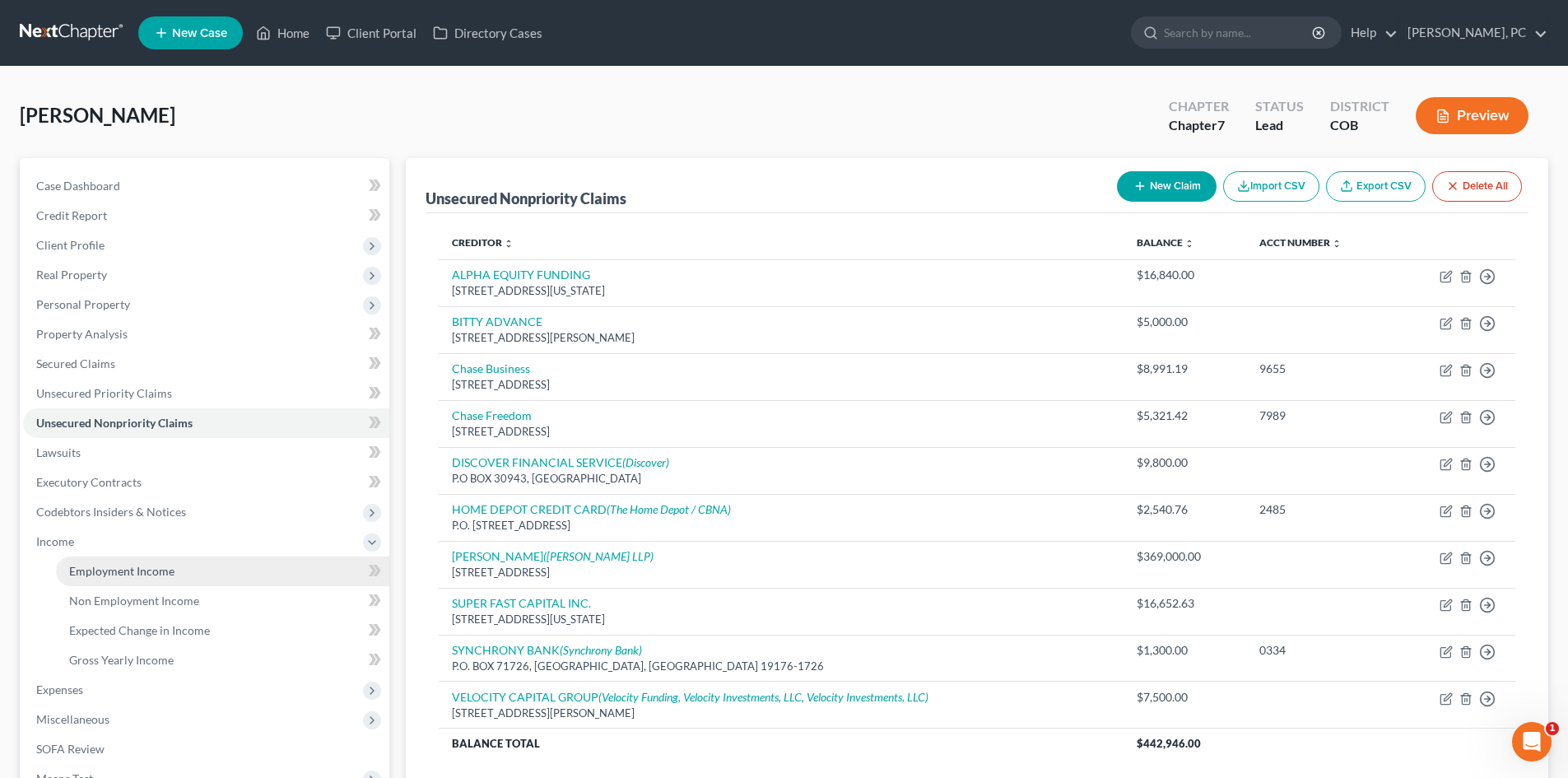
click at [139, 567] on span "Employment Income" at bounding box center [122, 571] width 106 height 14
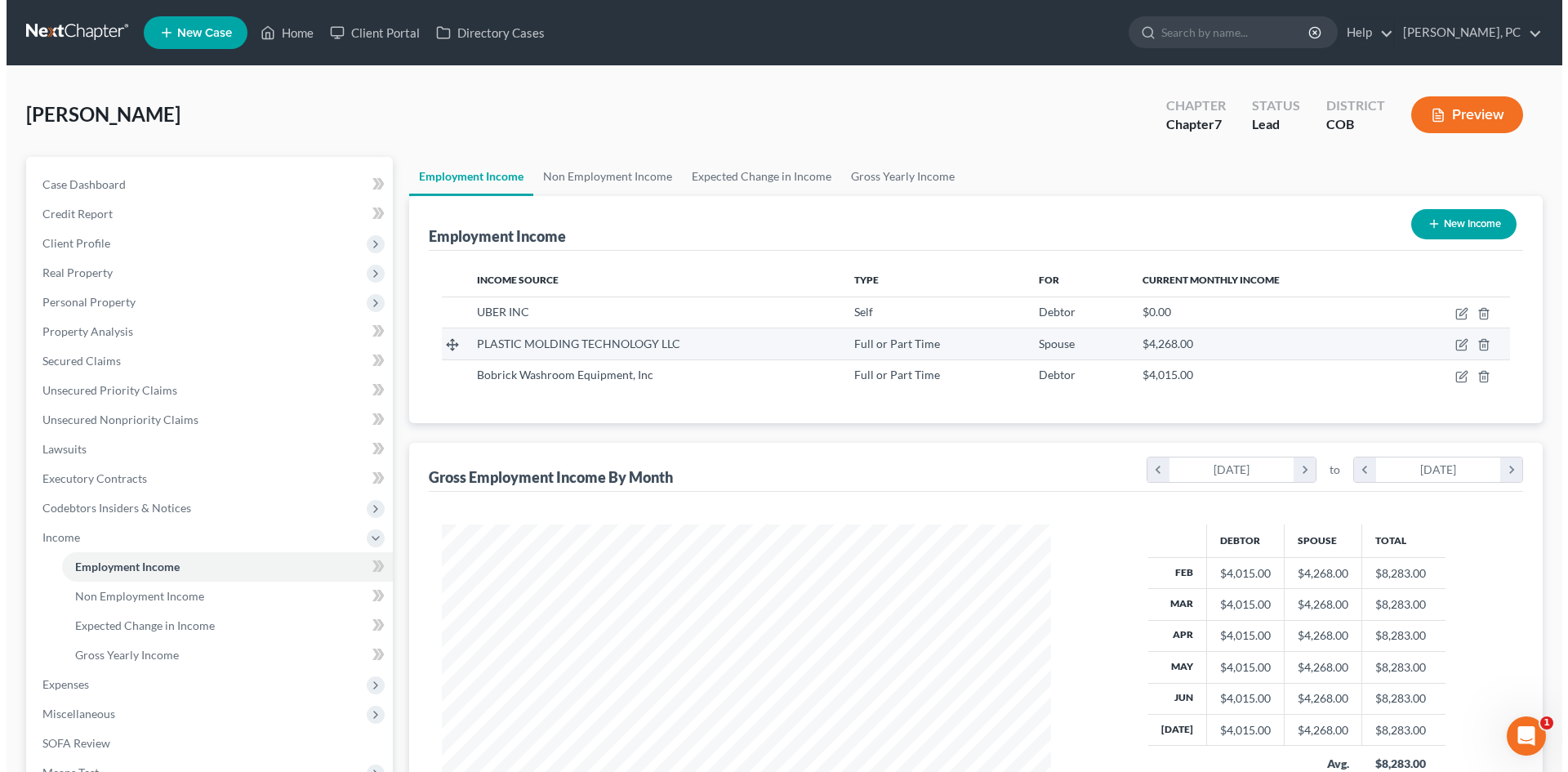
scroll to position [304, 642]
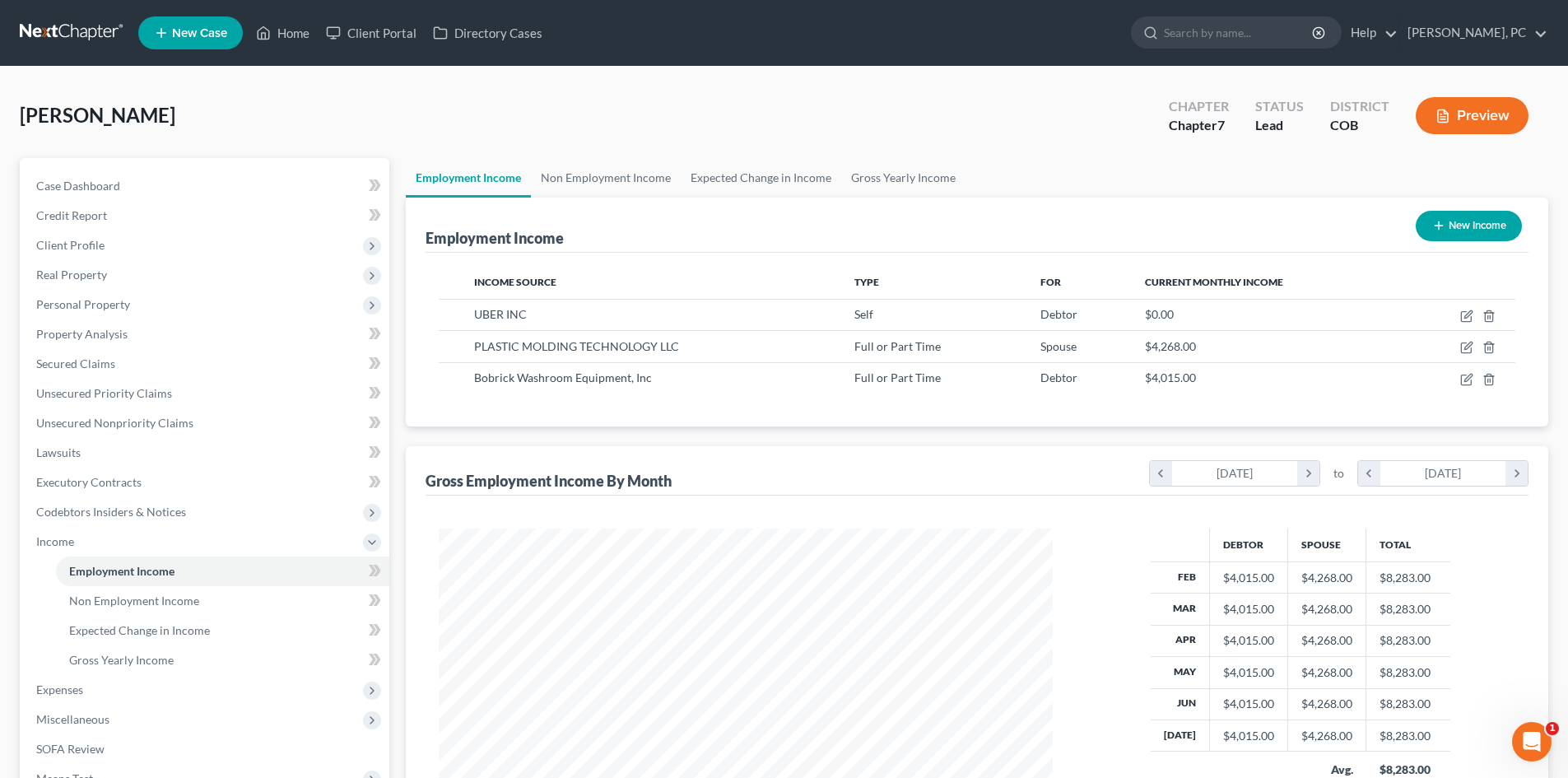
click at [1459, 228] on button "New Income" at bounding box center [1469, 226] width 106 height 30
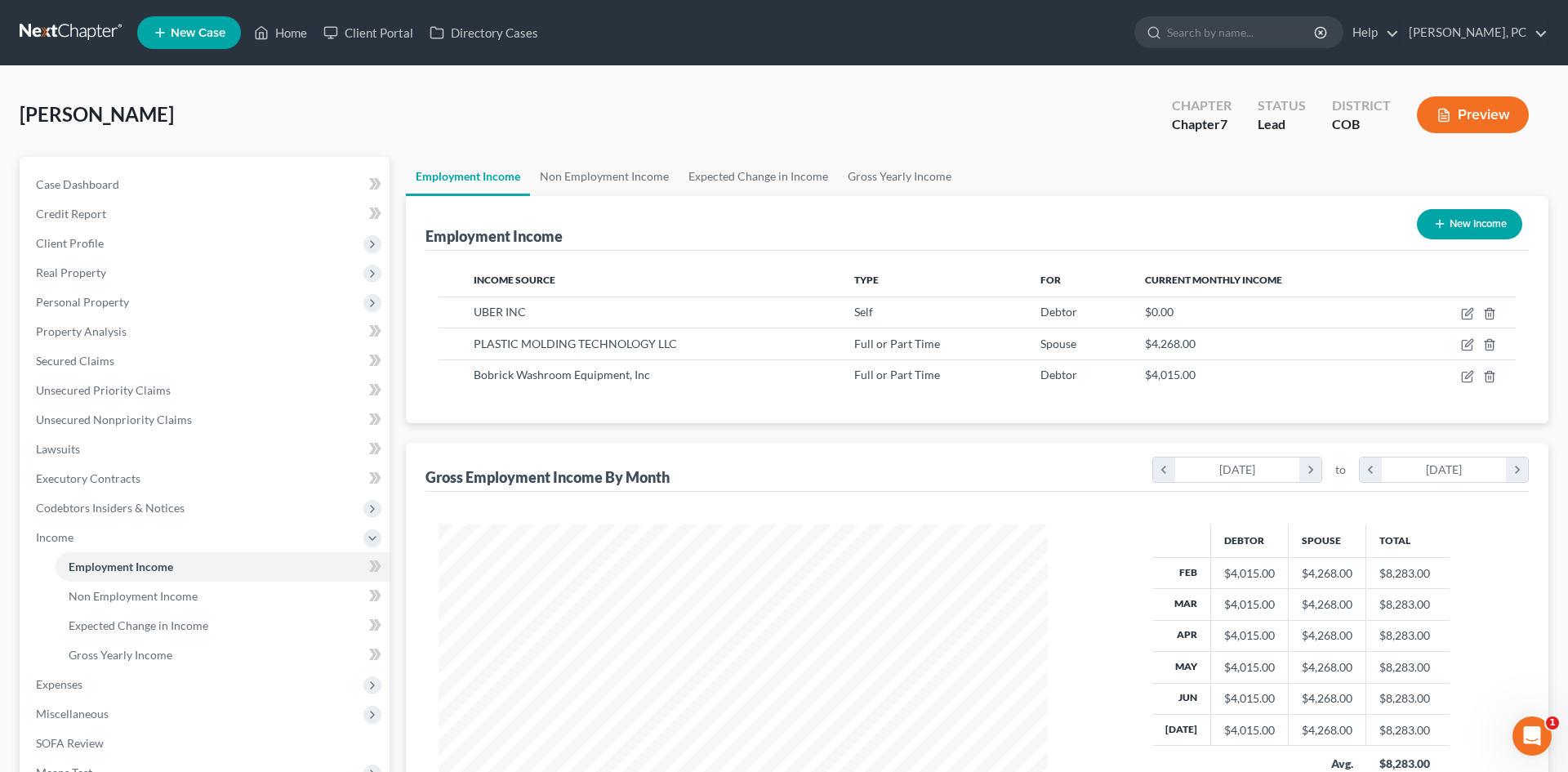
select select "0"
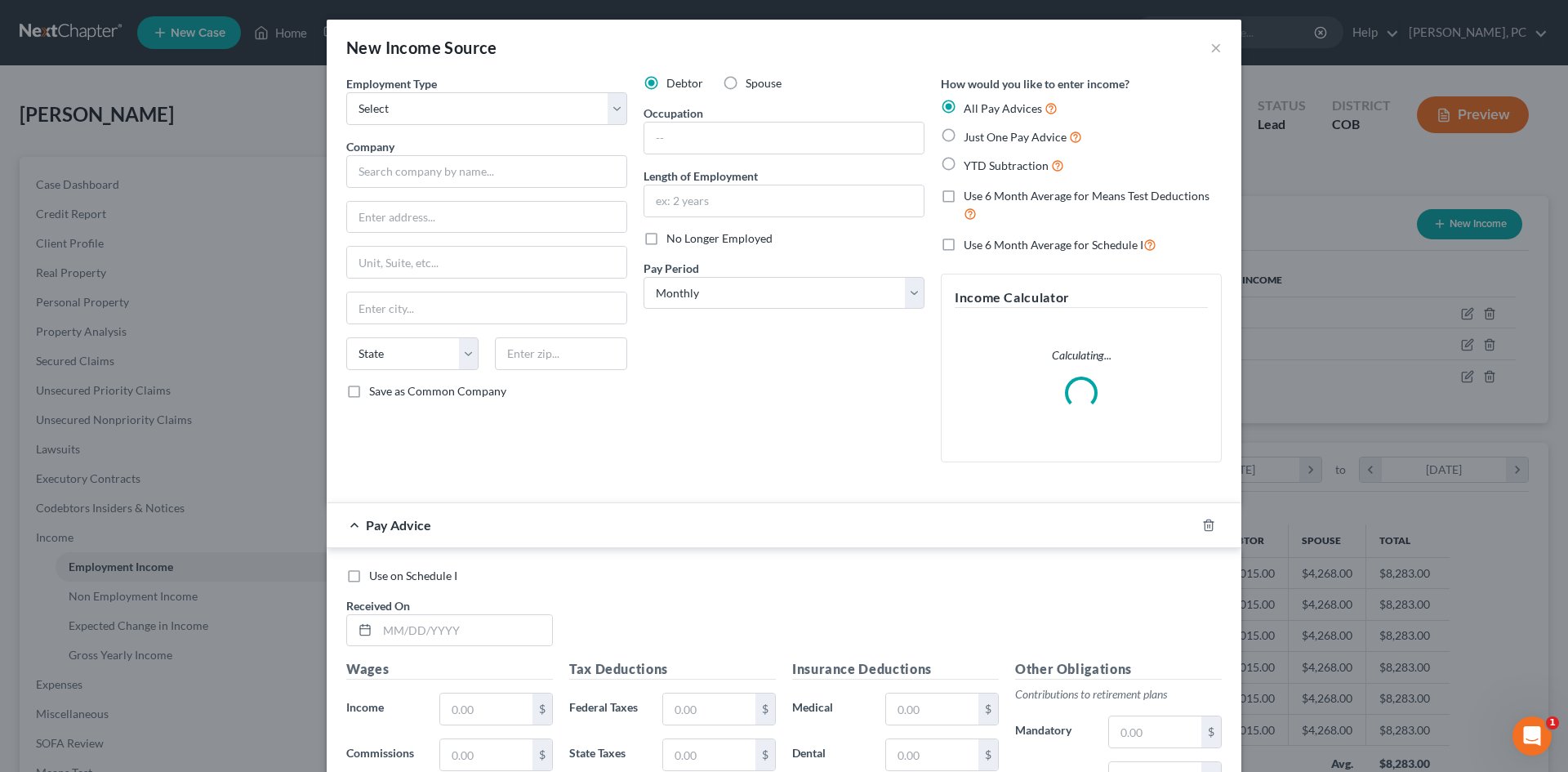
scroll to position [307, 648]
click at [746, 83] on label "Spouse" at bounding box center [764, 83] width 36 height 16
click at [752, 83] on input "Spouse" at bounding box center [757, 80] width 11 height 11
radio input "true"
click at [964, 137] on label "Just One Pay Advice" at bounding box center [1023, 137] width 119 height 19
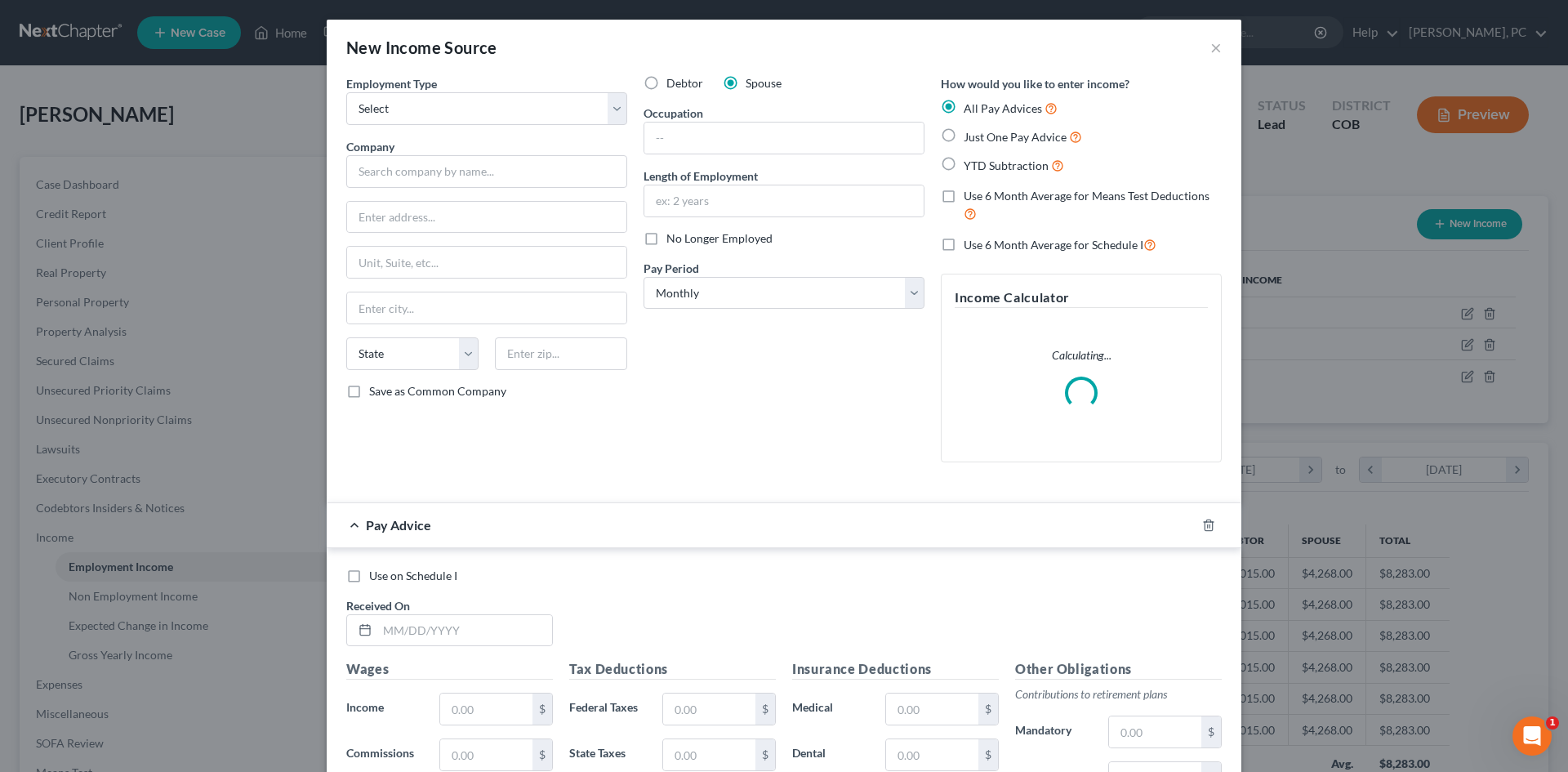
click at [970, 137] on input "Just One Pay Advice" at bounding box center [975, 133] width 11 height 11
radio input "true"
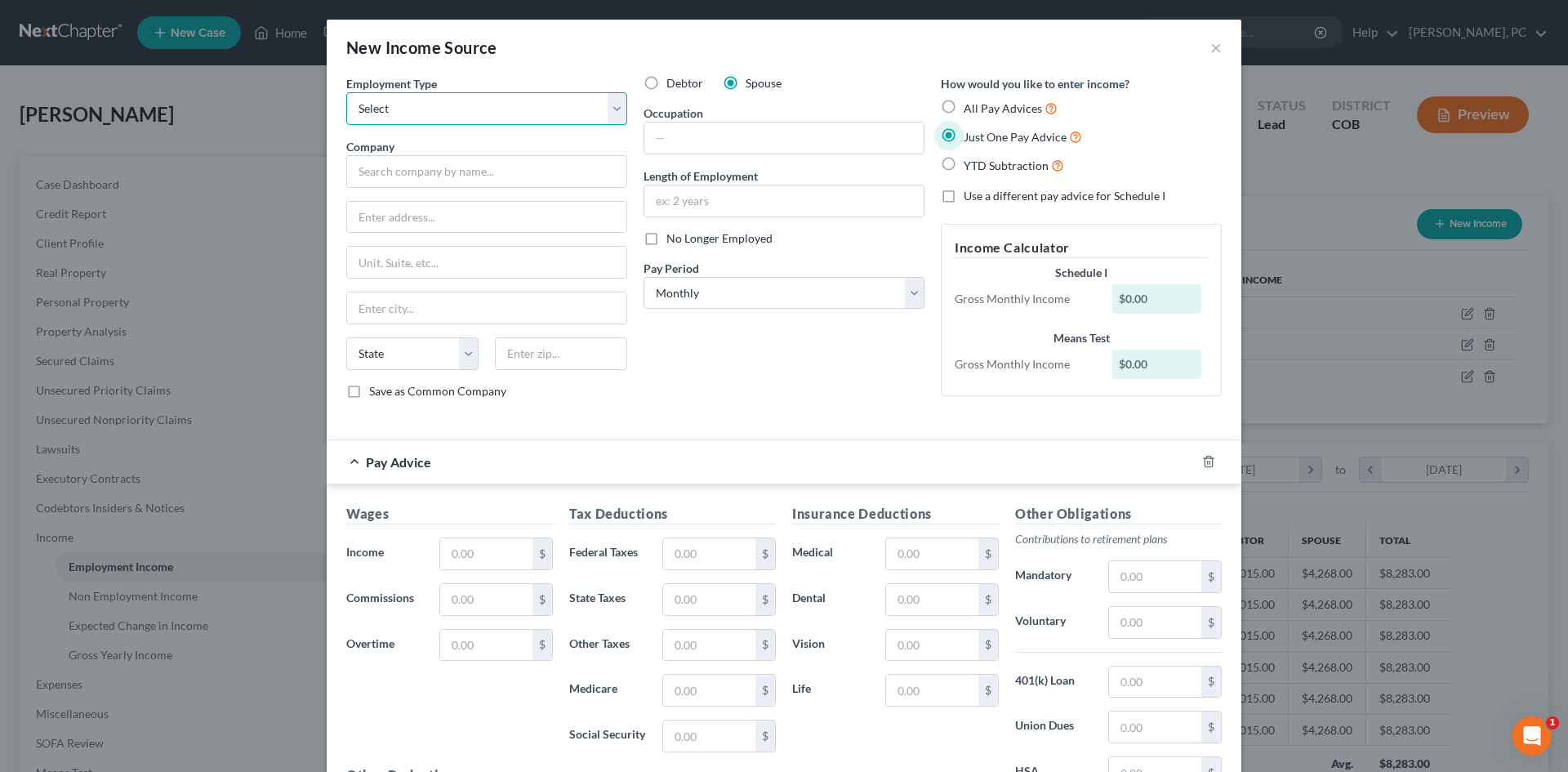
drag, startPoint x: 482, startPoint y: 113, endPoint x: 467, endPoint y: 123, distance: 18.0
click at [482, 113] on select "Select Full or Part Time Employment Self Employment" at bounding box center [486, 108] width 281 height 33
select select "0"
click at [346, 92] on select "Select Full or Part Time Employment Self Employment" at bounding box center [486, 108] width 281 height 33
click at [430, 179] on input "text" at bounding box center [486, 171] width 281 height 33
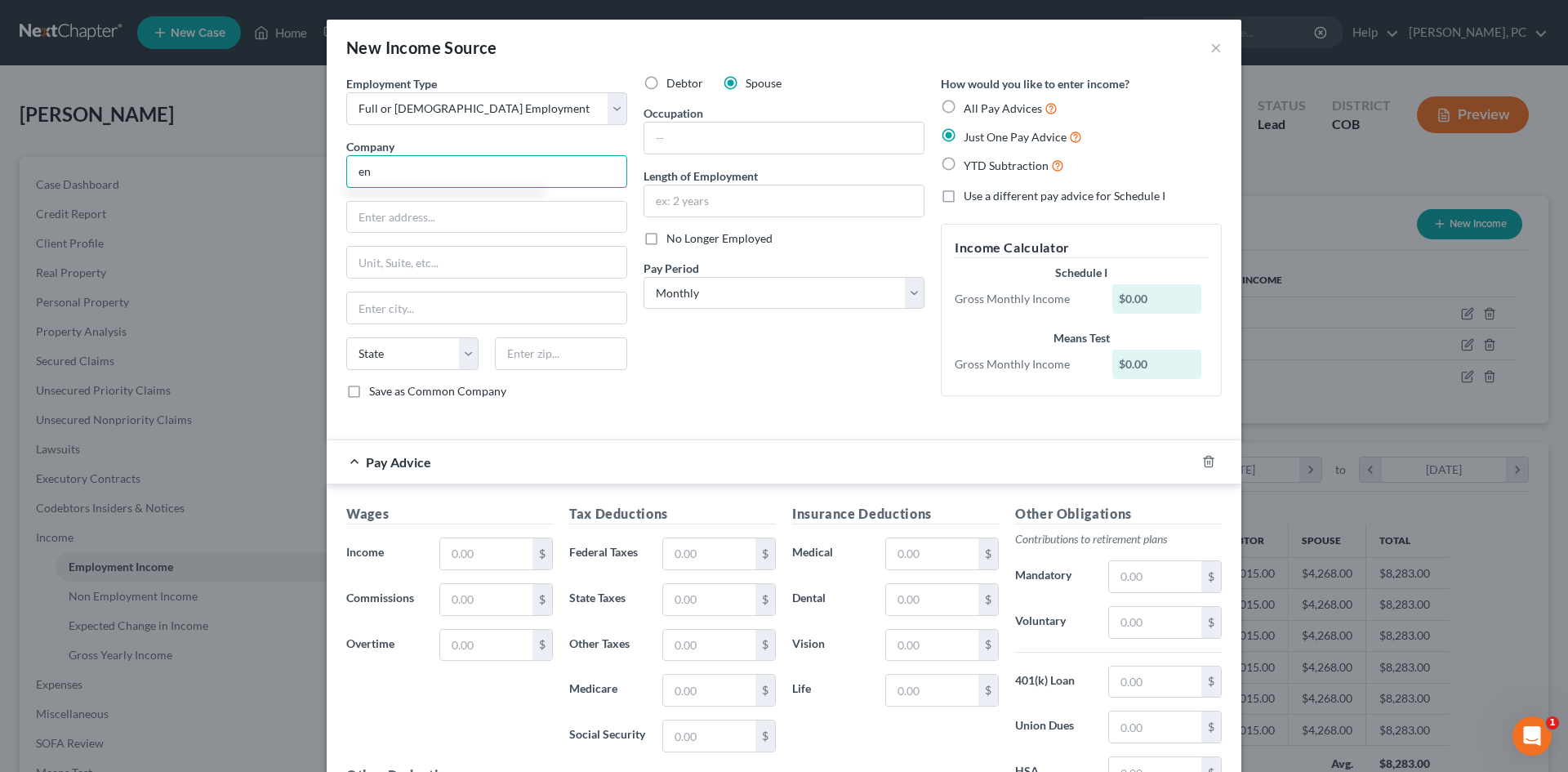
type input "e"
type input "Center at Lowry"
click at [383, 214] on input "text" at bounding box center [486, 217] width 279 height 31
type input "26 W Dry Creek"
click at [516, 361] on input "text" at bounding box center [562, 353] width 133 height 33
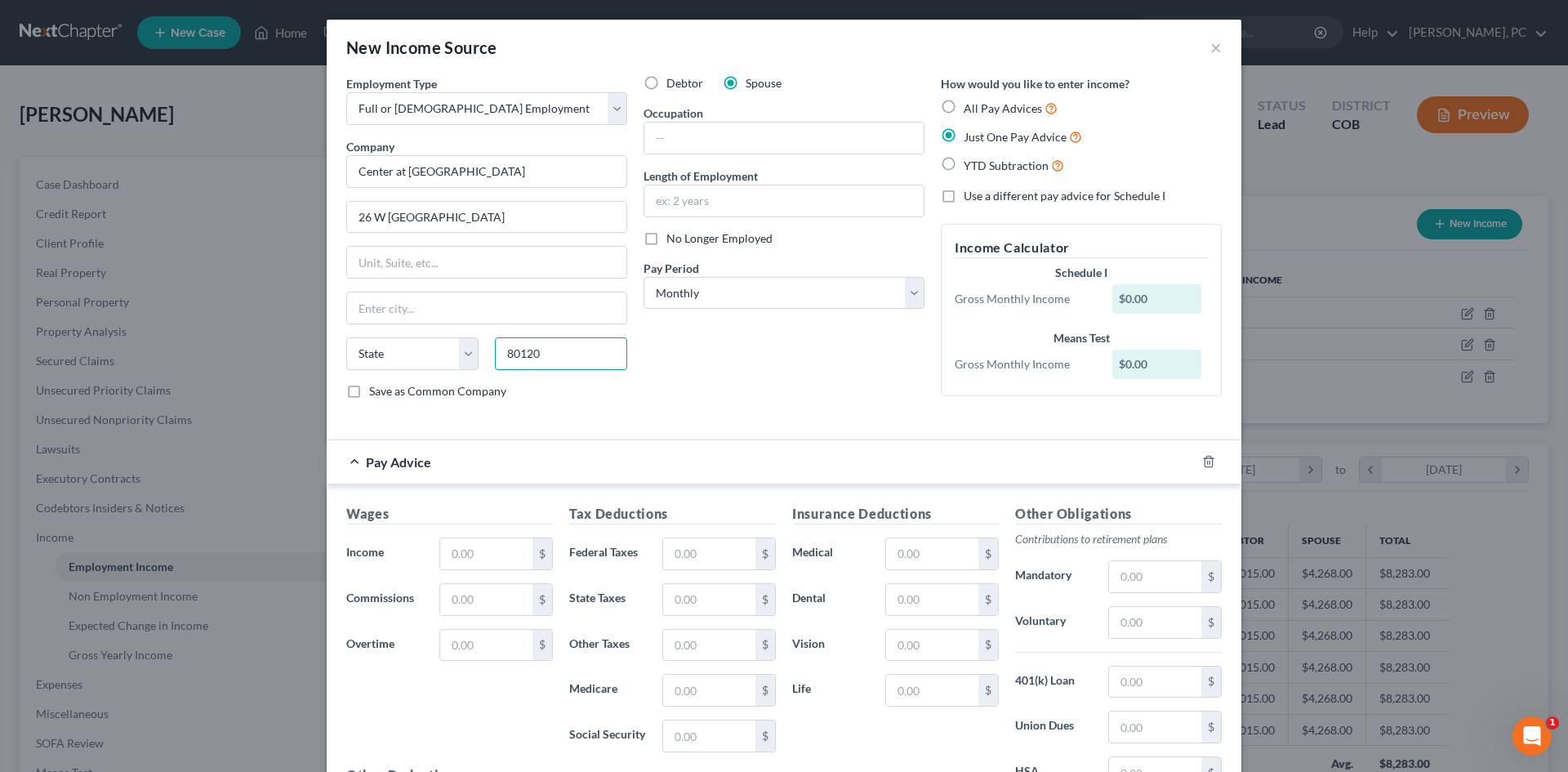
type input "80120"
type input "Littleton"
select select "5"
click at [459, 217] on input "26 W Dry Creek" at bounding box center [486, 217] width 279 height 31
type input "26 W Dry Creek Cir"
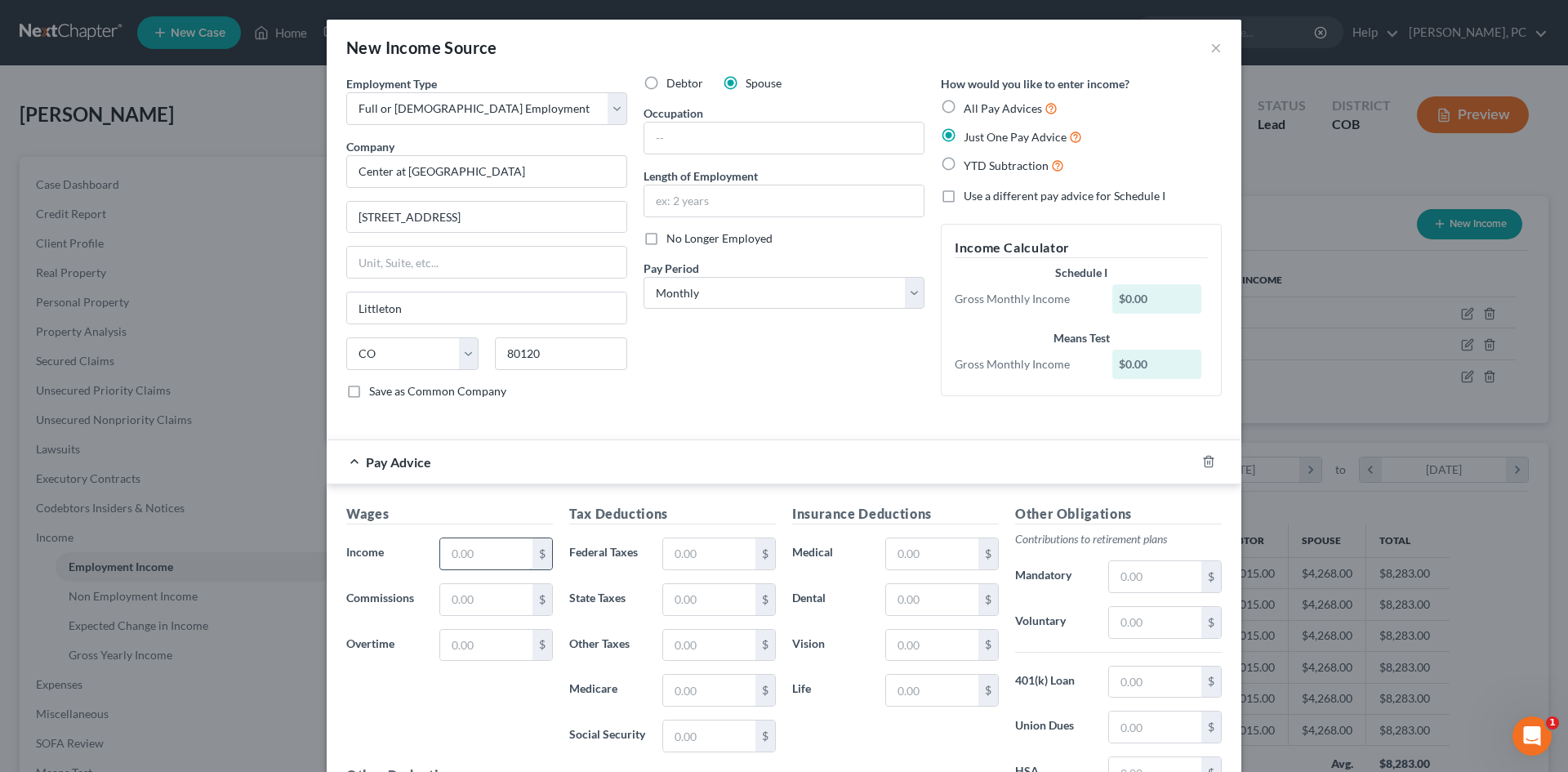
click at [471, 559] on input "text" at bounding box center [485, 553] width 92 height 31
type input "1,629"
click at [708, 567] on input "text" at bounding box center [708, 553] width 92 height 31
type input "308"
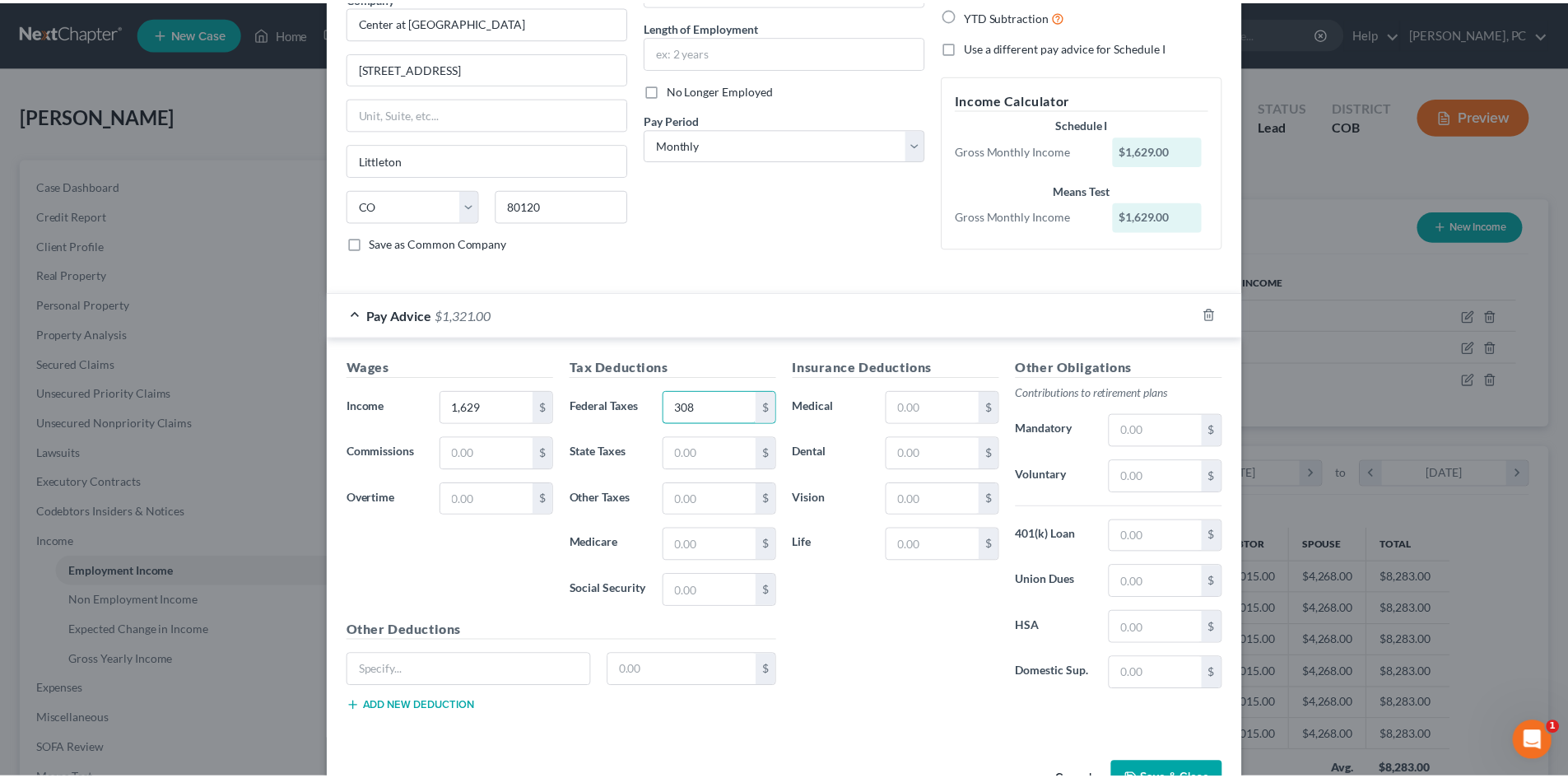
scroll to position [203, 0]
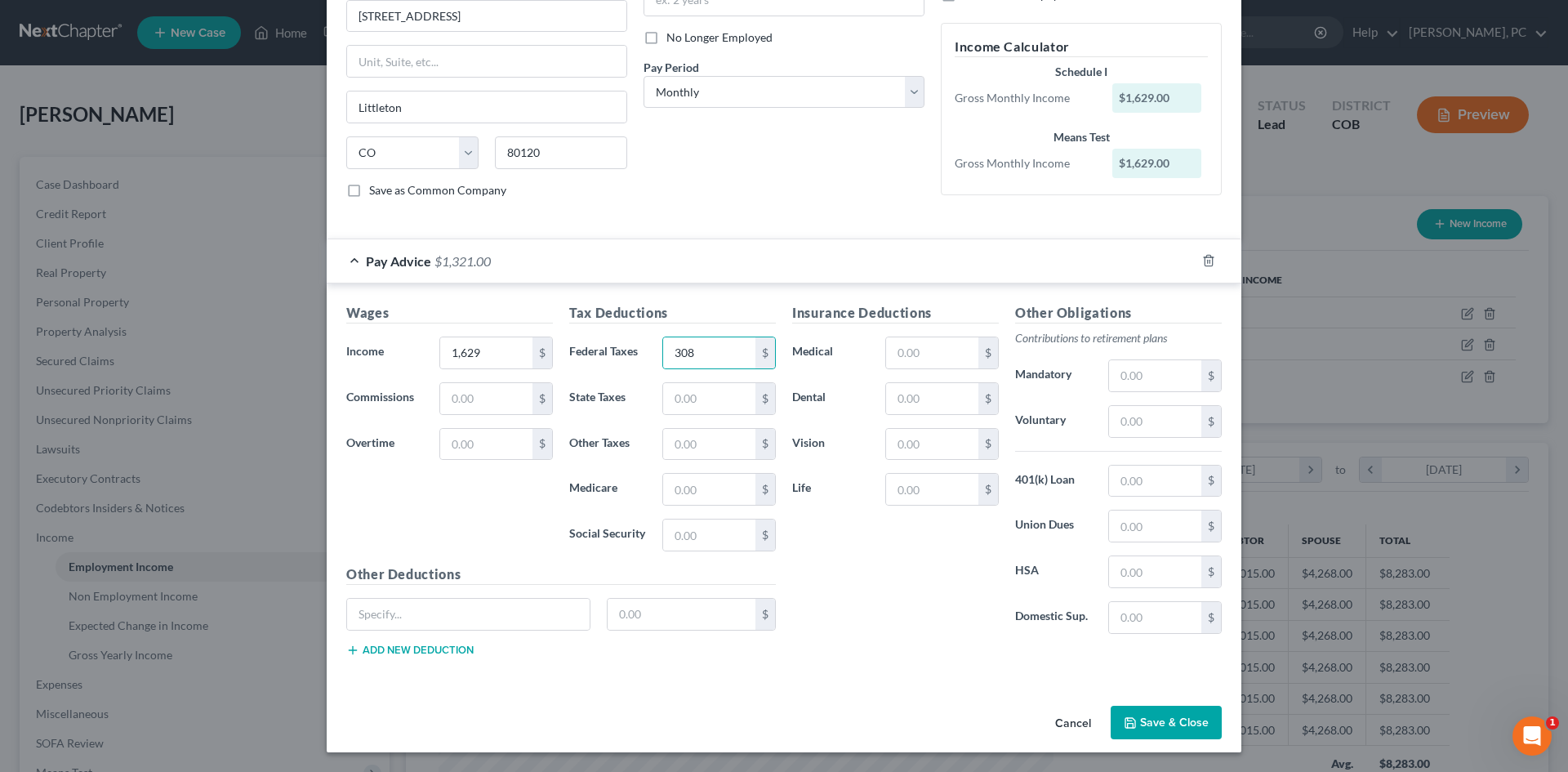
click at [1170, 722] on button "Save & Close" at bounding box center [1166, 722] width 111 height 35
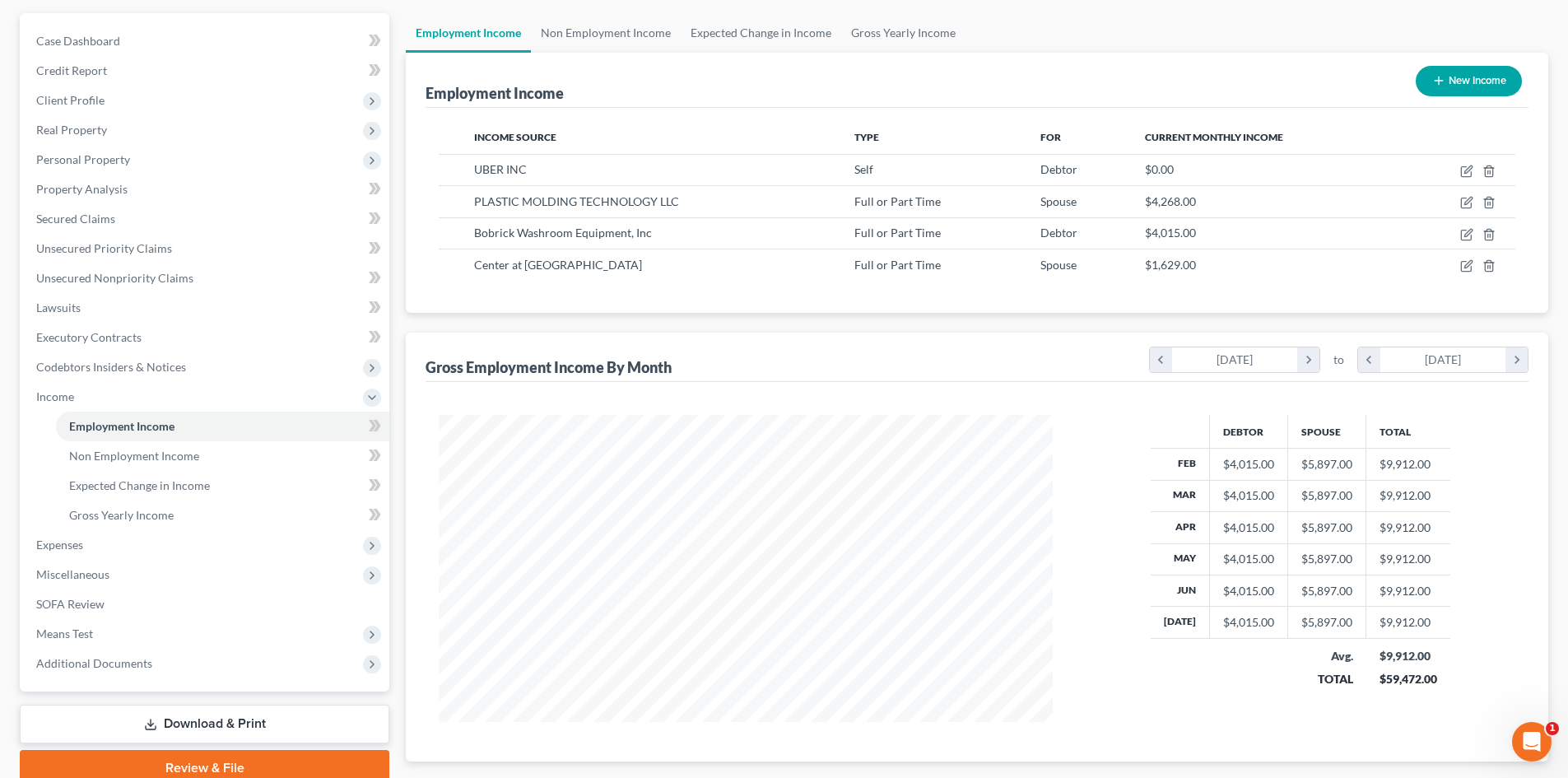
scroll to position [244, 0]
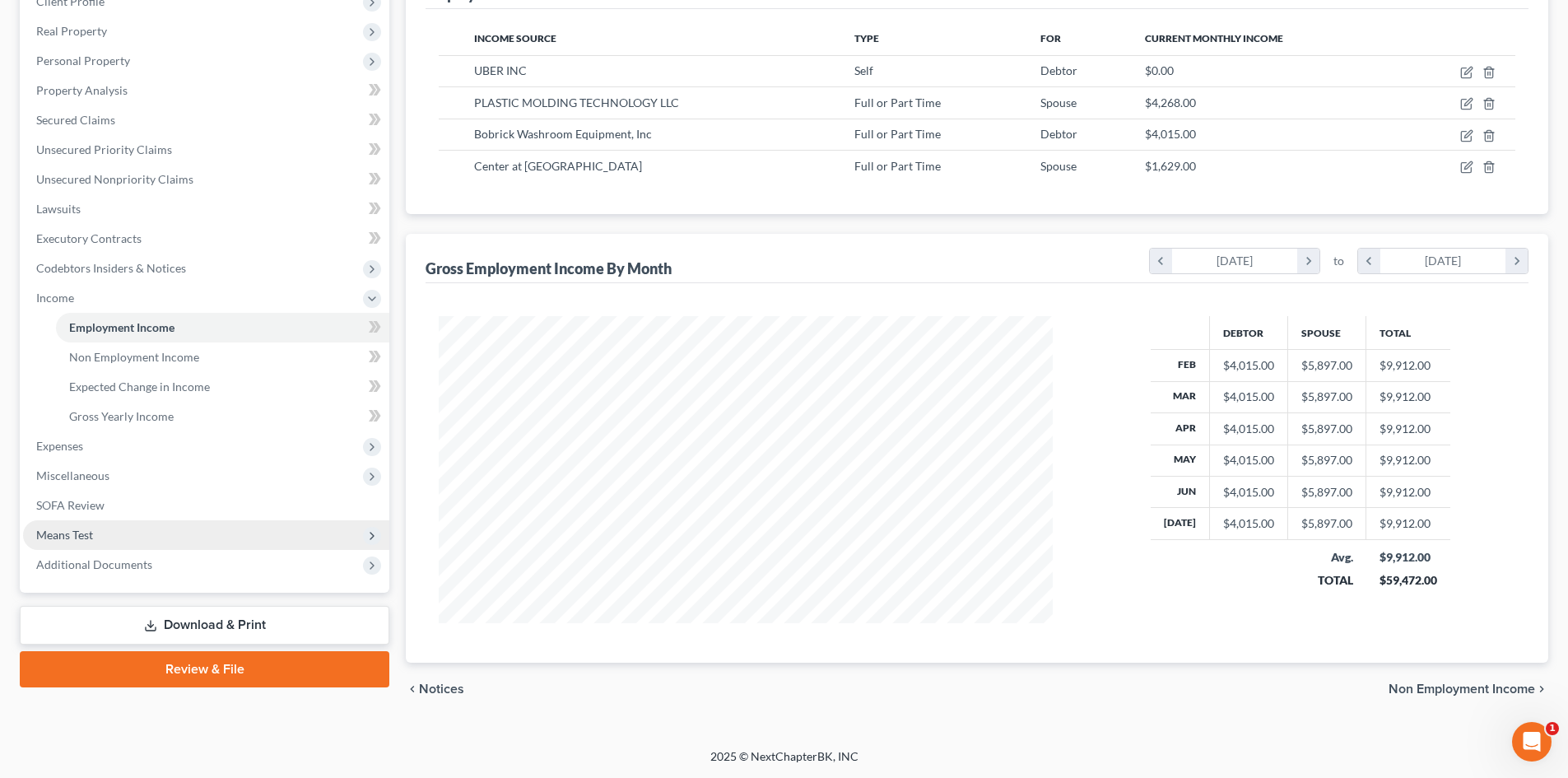
click at [64, 536] on span "Means Test" at bounding box center [64, 534] width 57 height 14
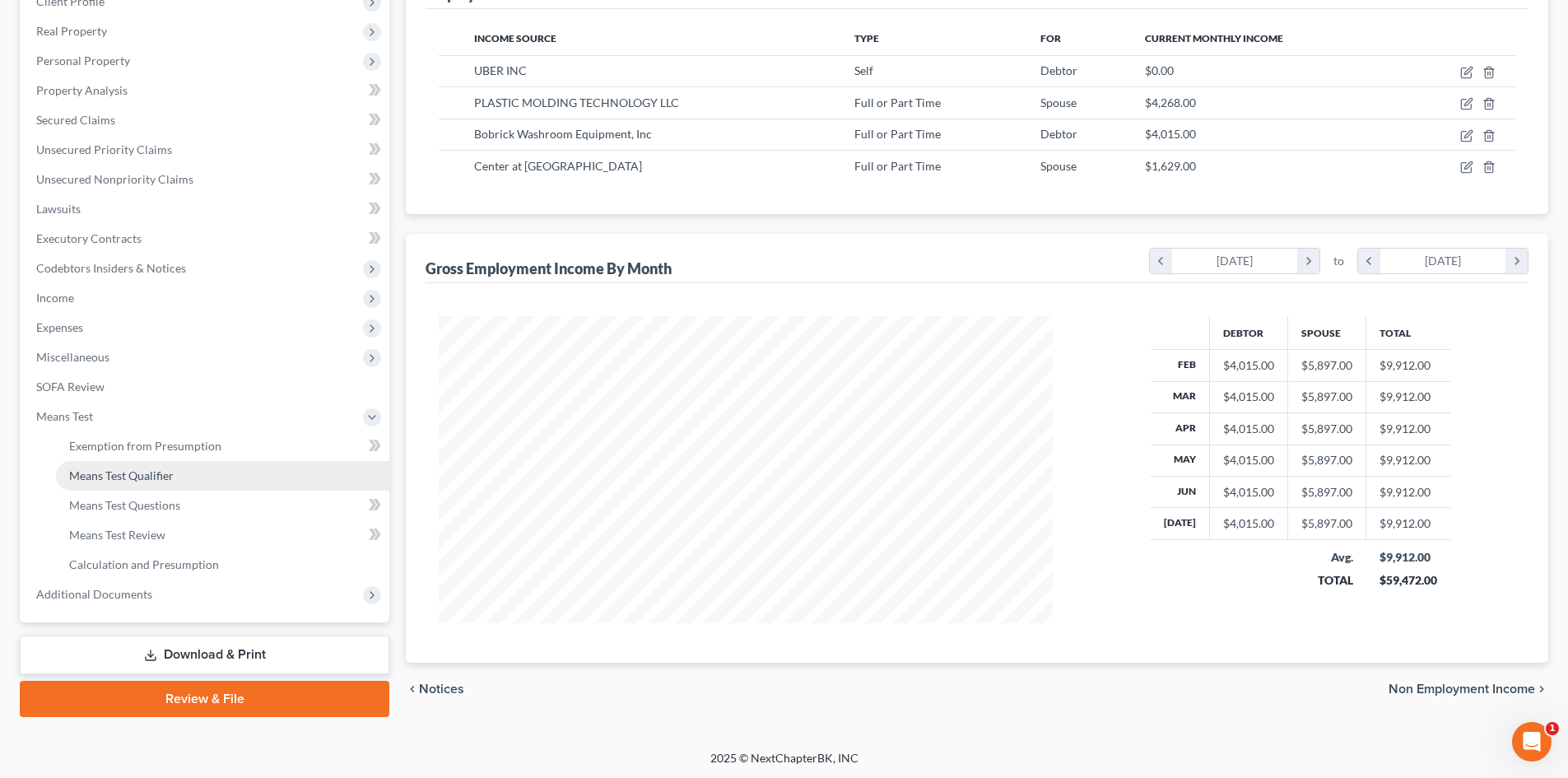
click at [134, 481] on span "Means Test Qualifier" at bounding box center [121, 475] width 105 height 14
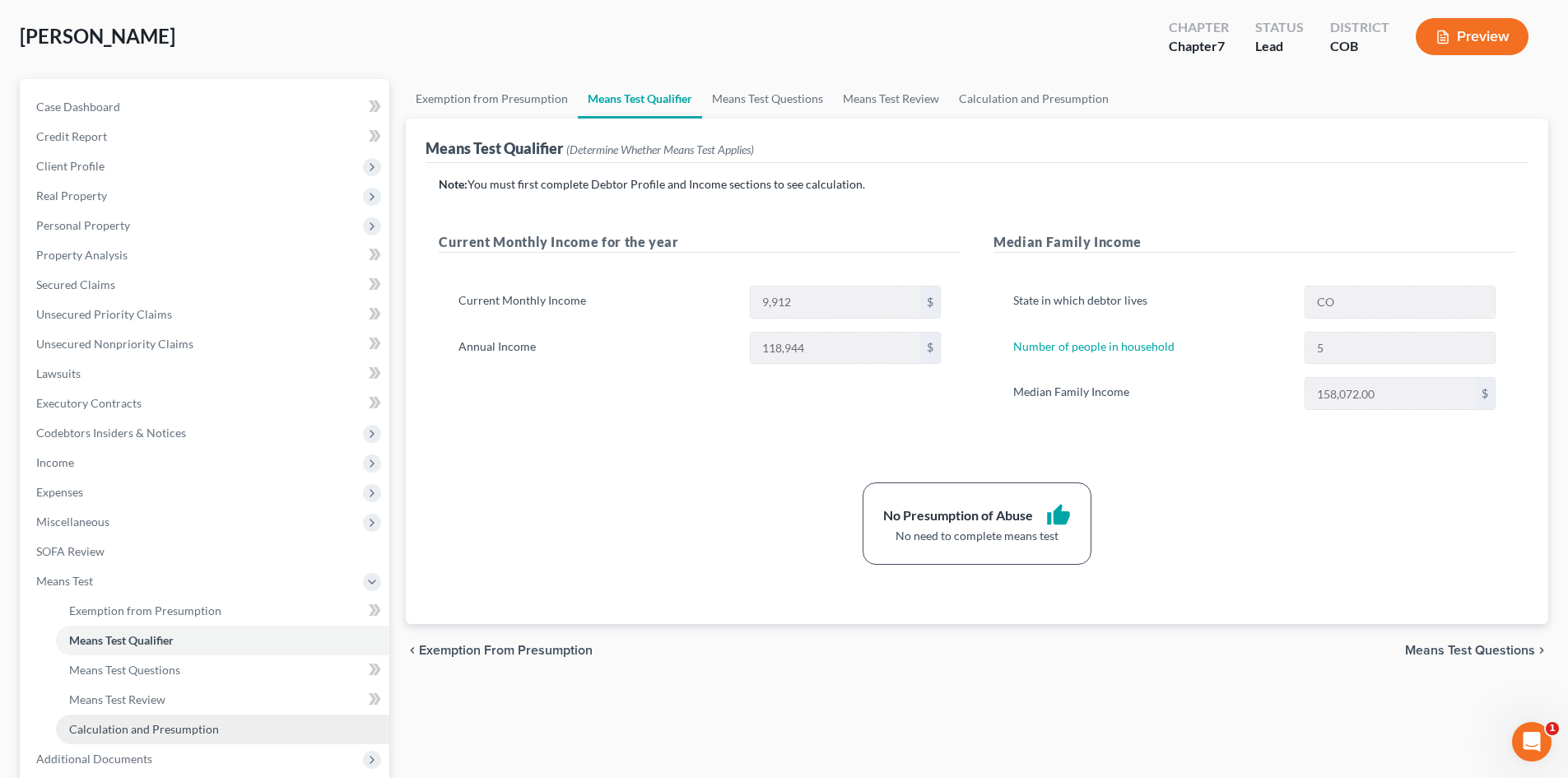
scroll to position [246, 0]
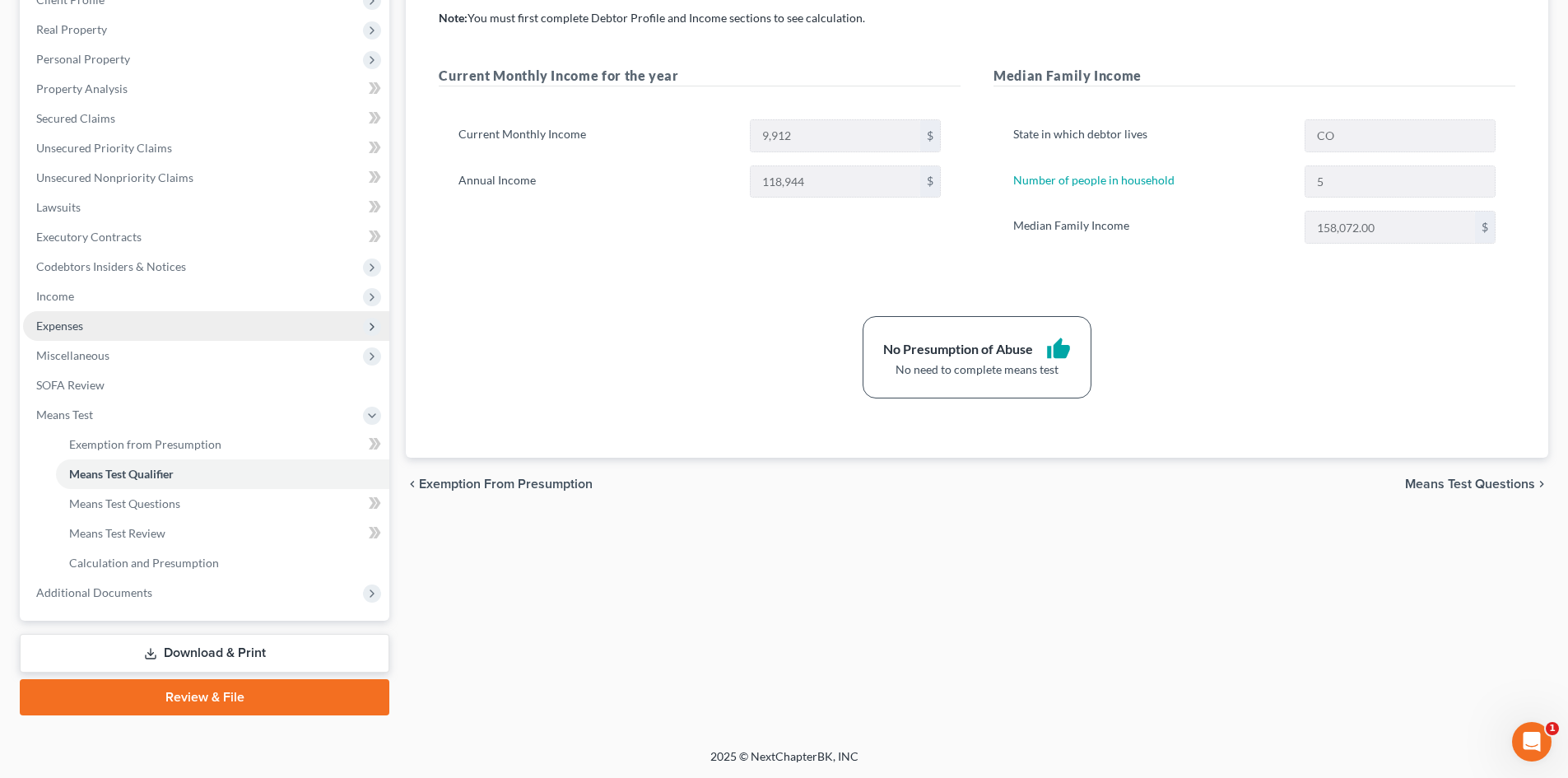
click at [68, 320] on span "Expenses" at bounding box center [59, 326] width 47 height 14
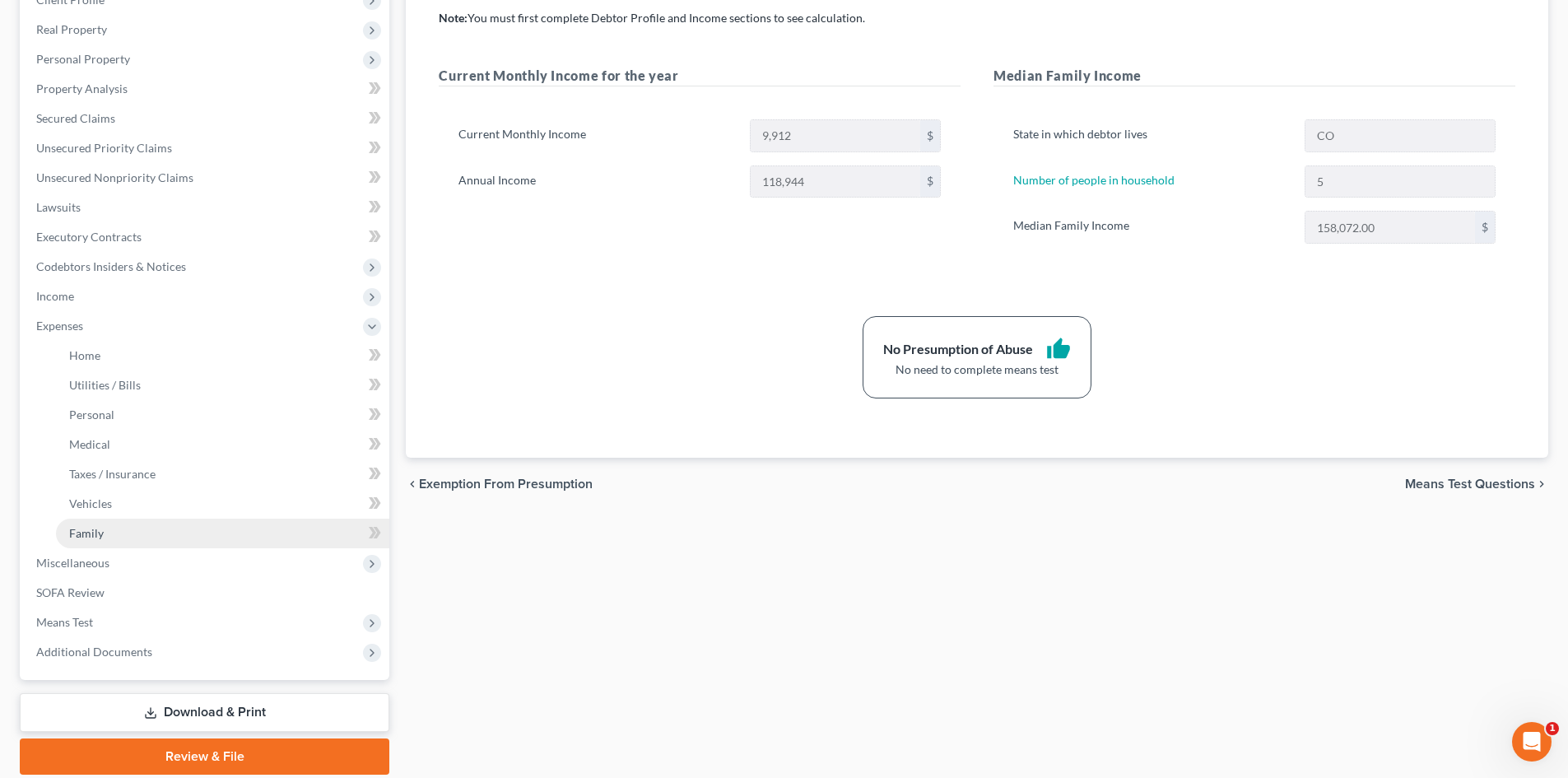
click at [88, 527] on span "Family" at bounding box center [86, 533] width 35 height 14
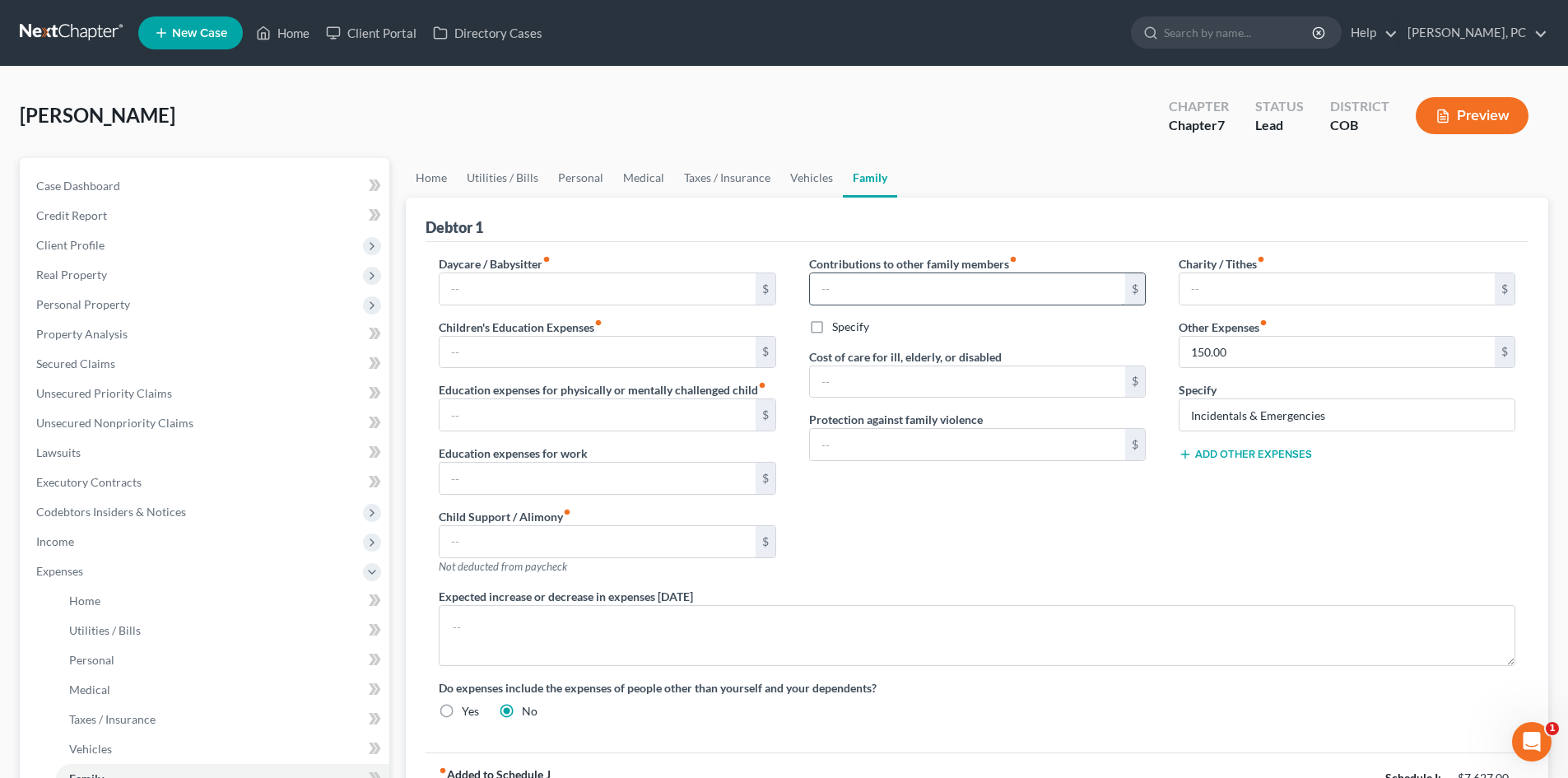
click at [902, 285] on input "text" at bounding box center [968, 289] width 316 height 31
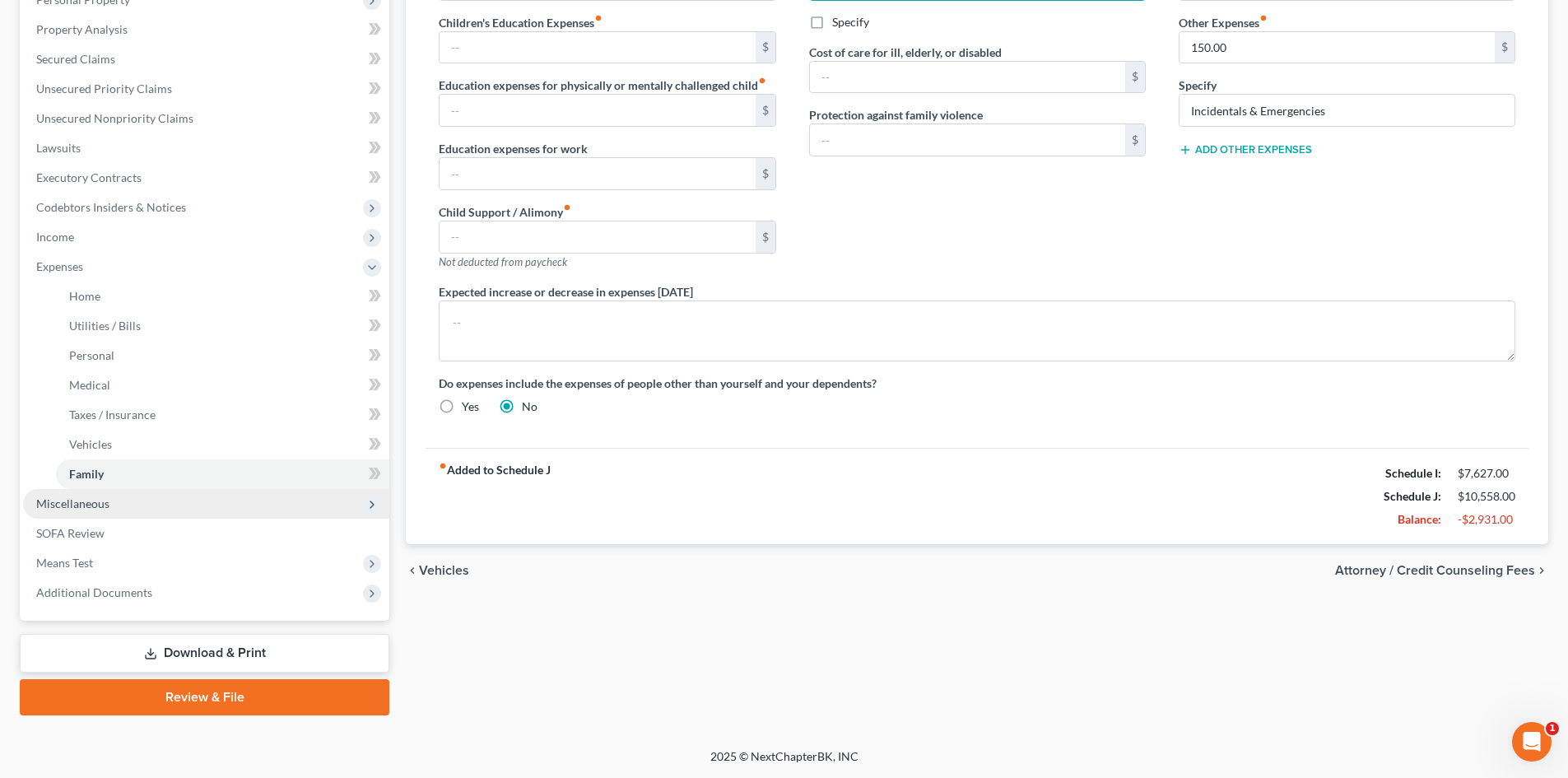
click at [74, 512] on span "Miscellaneous" at bounding box center [206, 504] width 367 height 30
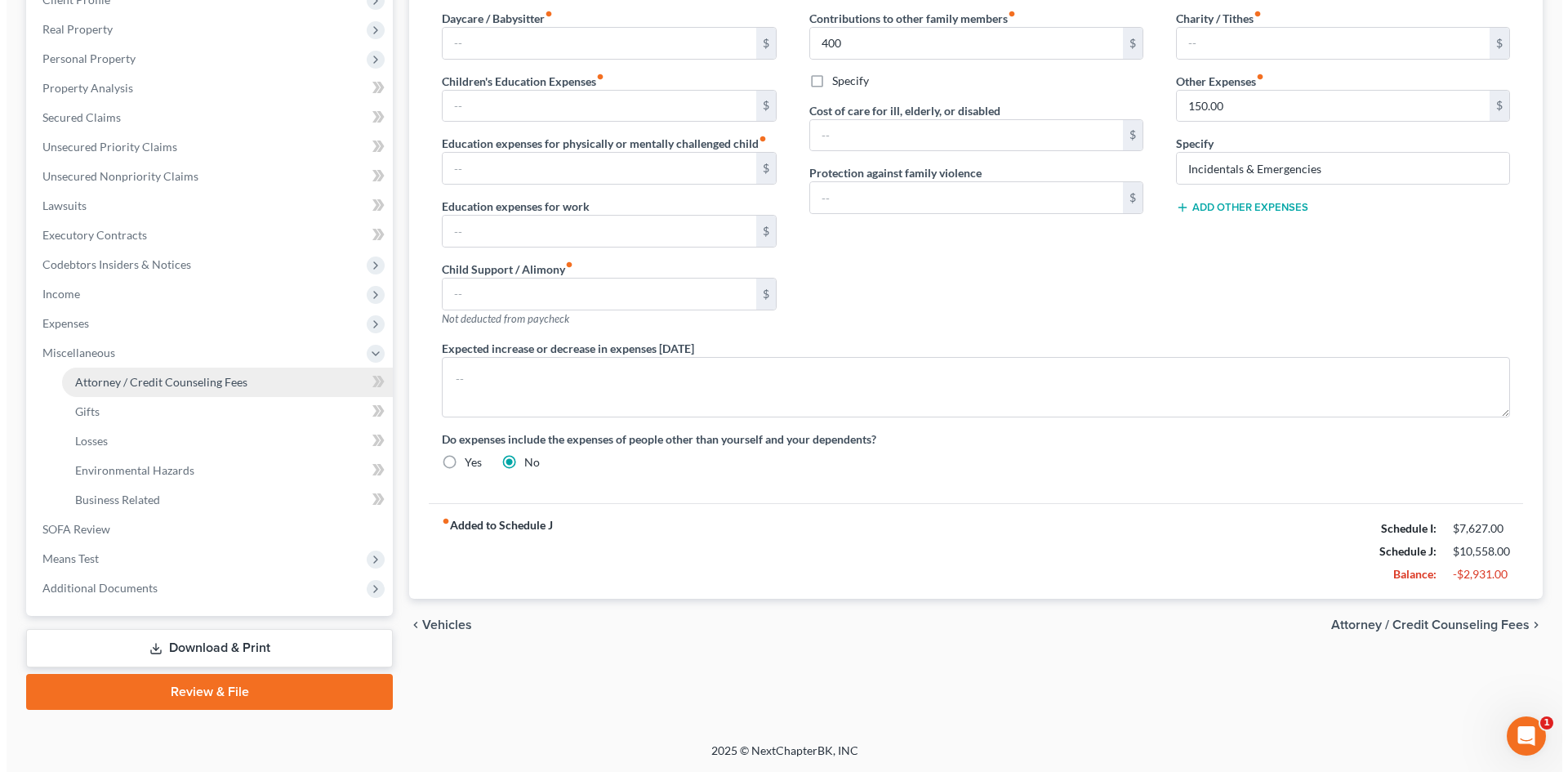
scroll to position [244, 0]
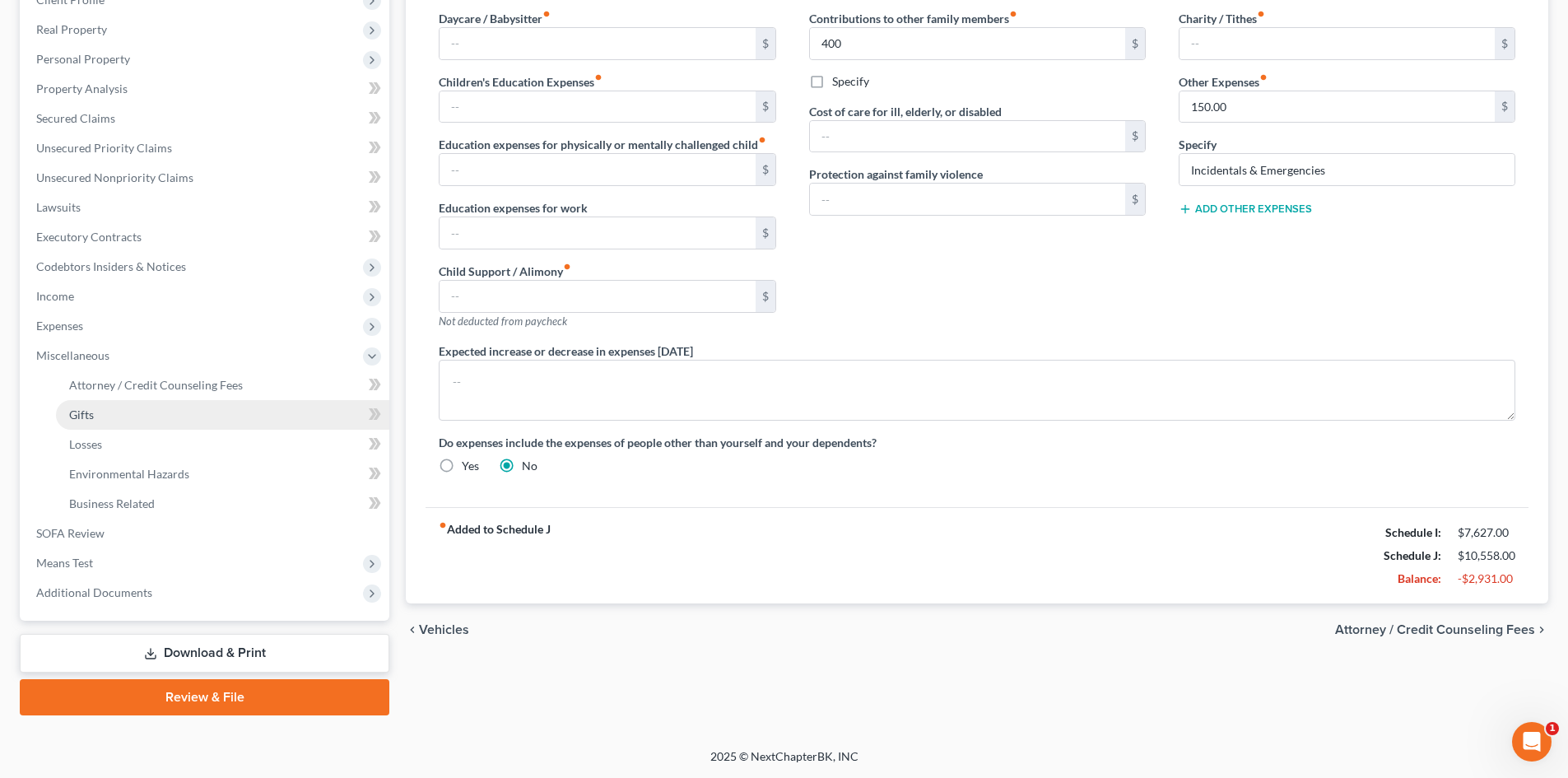
click at [84, 411] on span "Gifts" at bounding box center [81, 414] width 25 height 14
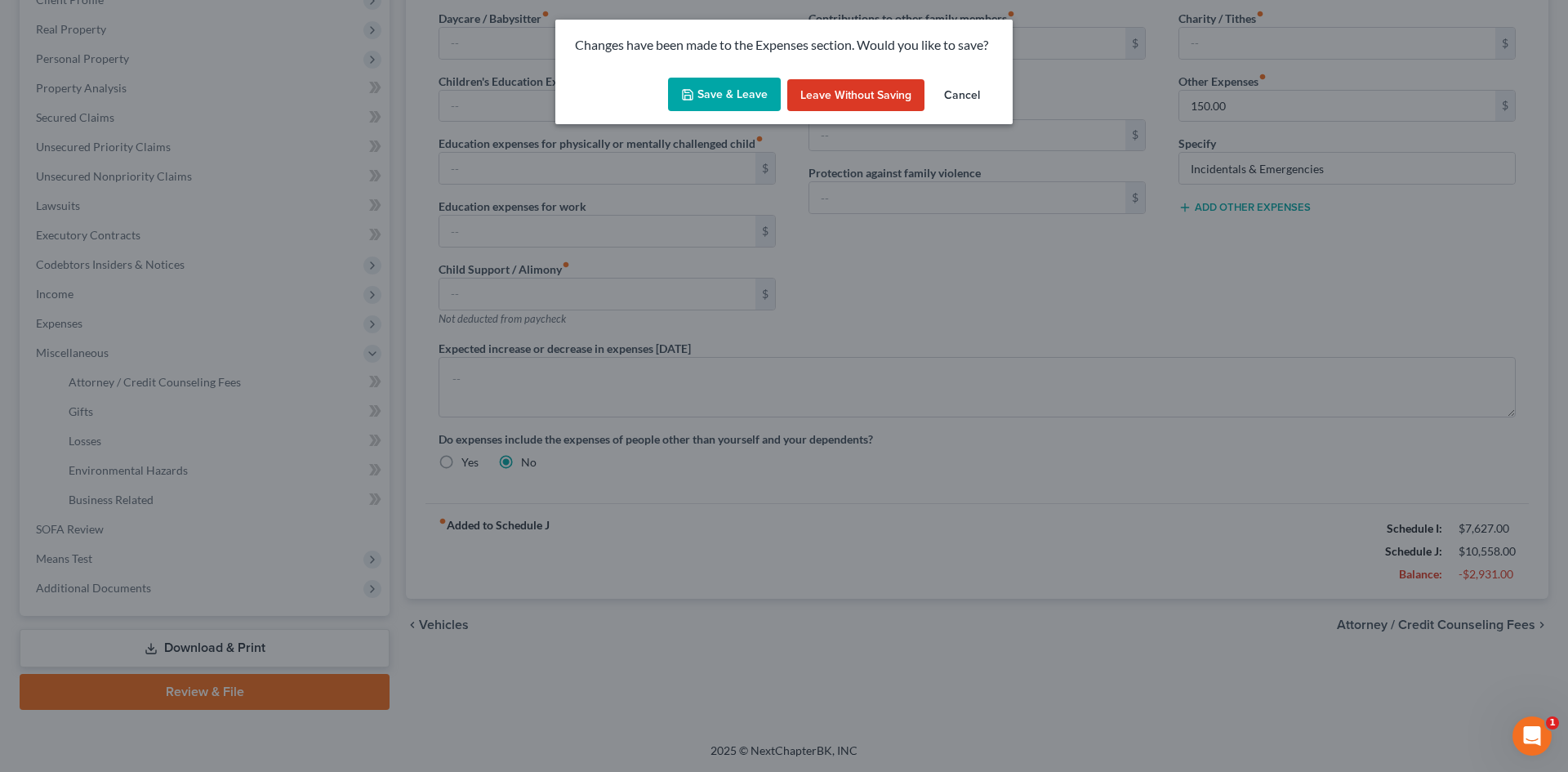
click at [753, 81] on button "Save & Leave" at bounding box center [724, 94] width 113 height 35
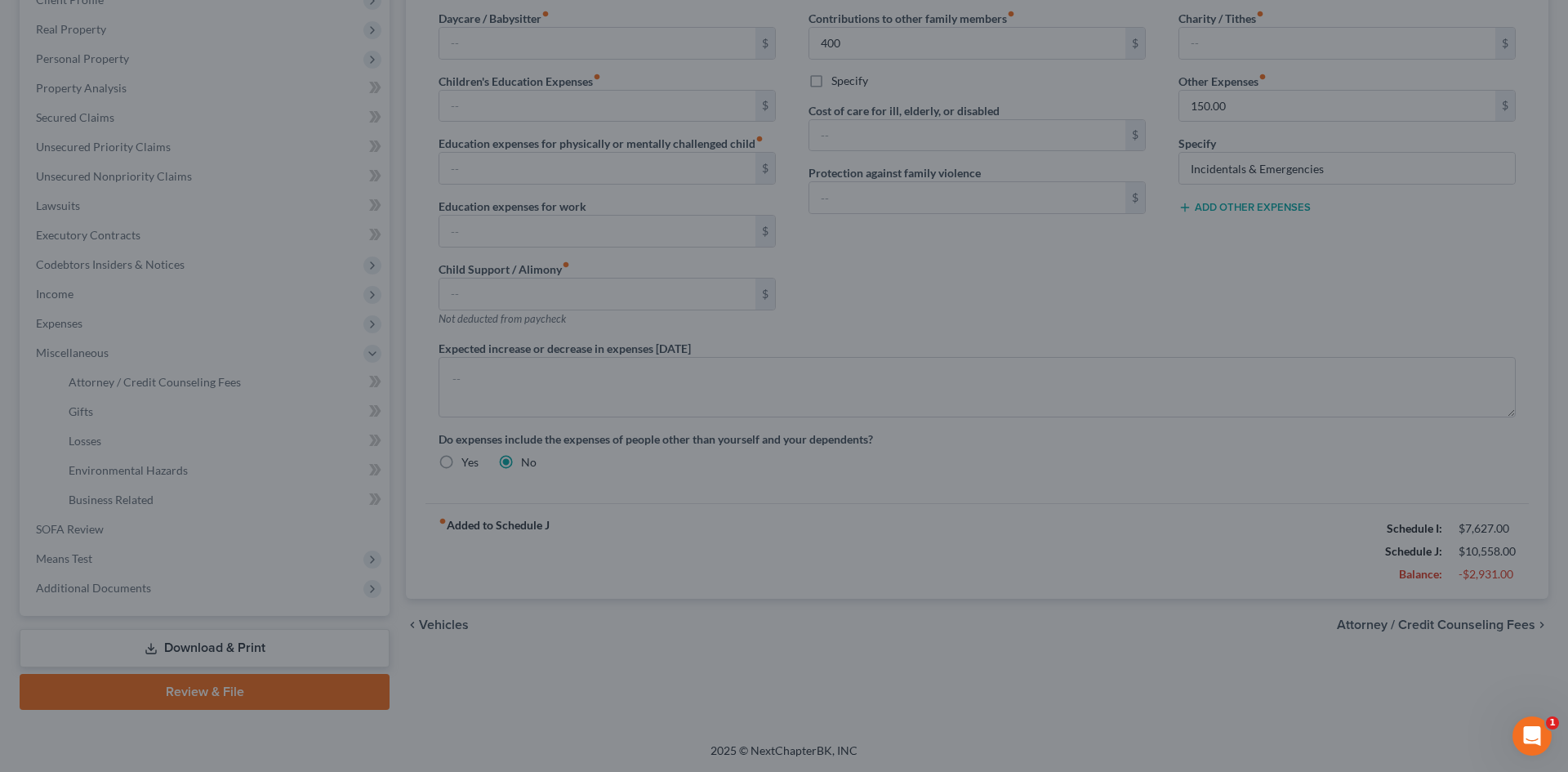
type input "400.00"
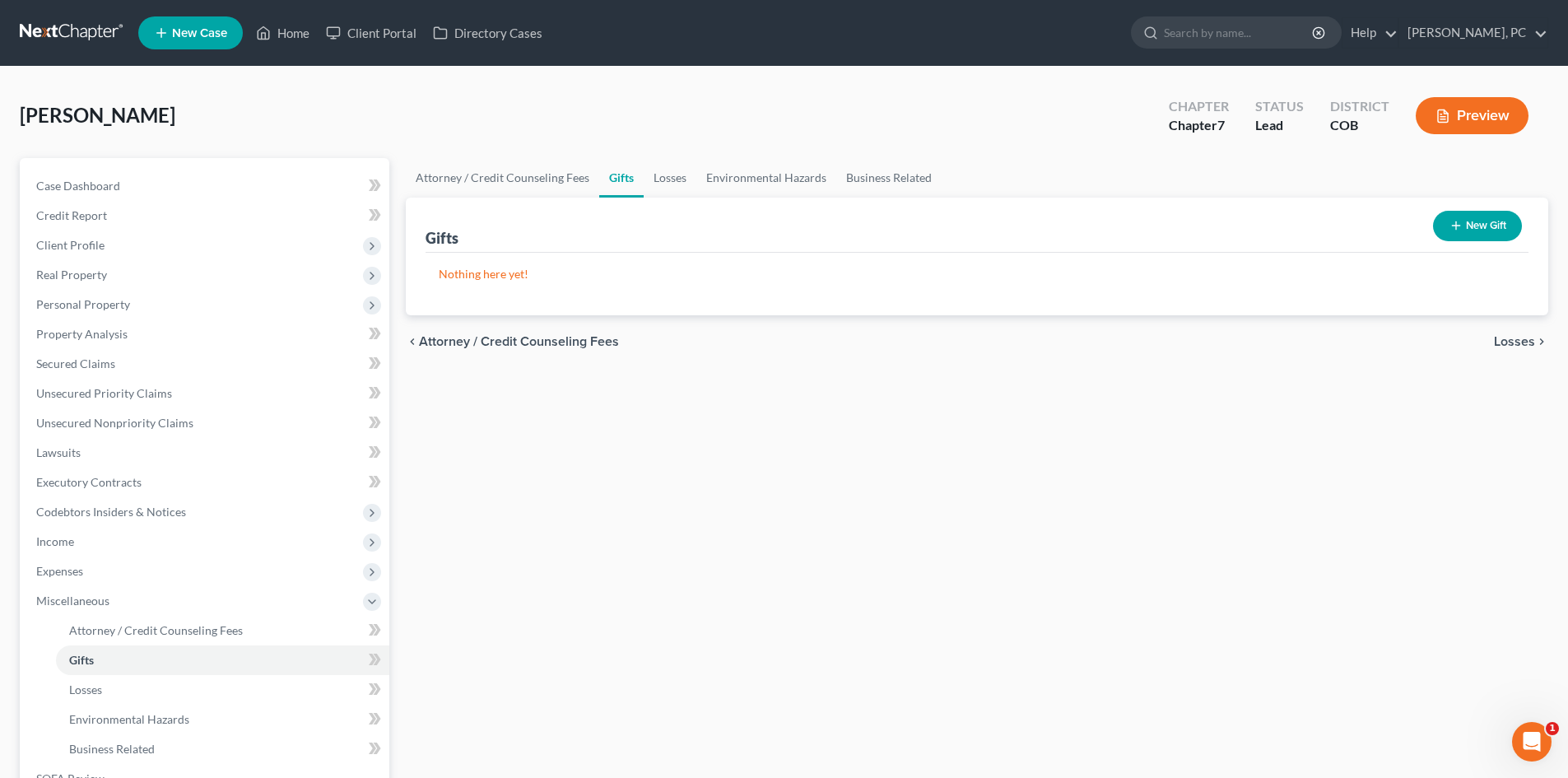
click at [1483, 215] on button "New Gift" at bounding box center [1477, 226] width 89 height 30
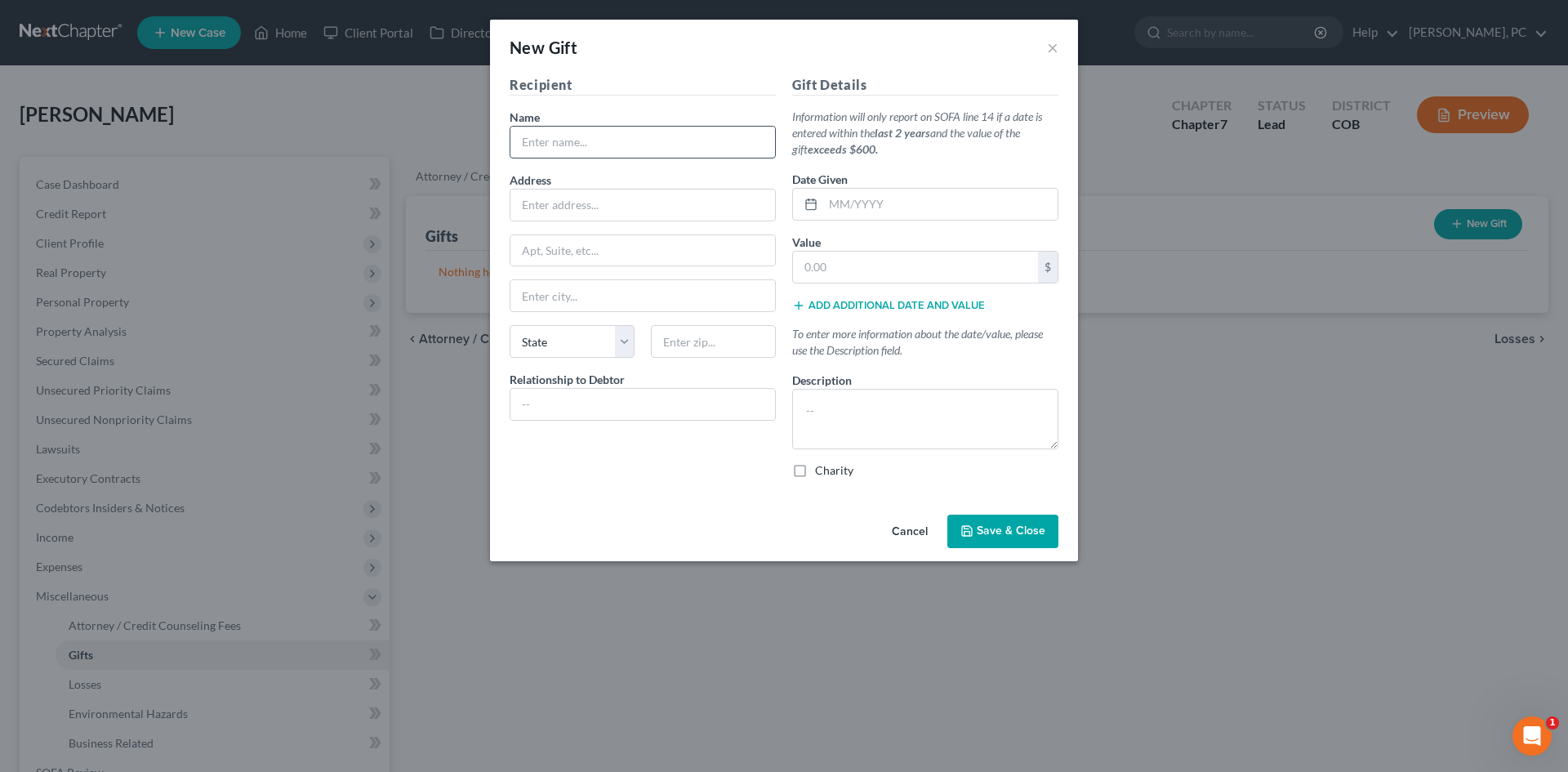
click at [619, 141] on input "text" at bounding box center [642, 142] width 264 height 31
type input "Petitioner's parents in Africa"
click at [841, 207] on input "text" at bounding box center [940, 203] width 235 height 31
type input "08/2025"
click at [841, 276] on input "text" at bounding box center [914, 267] width 245 height 31
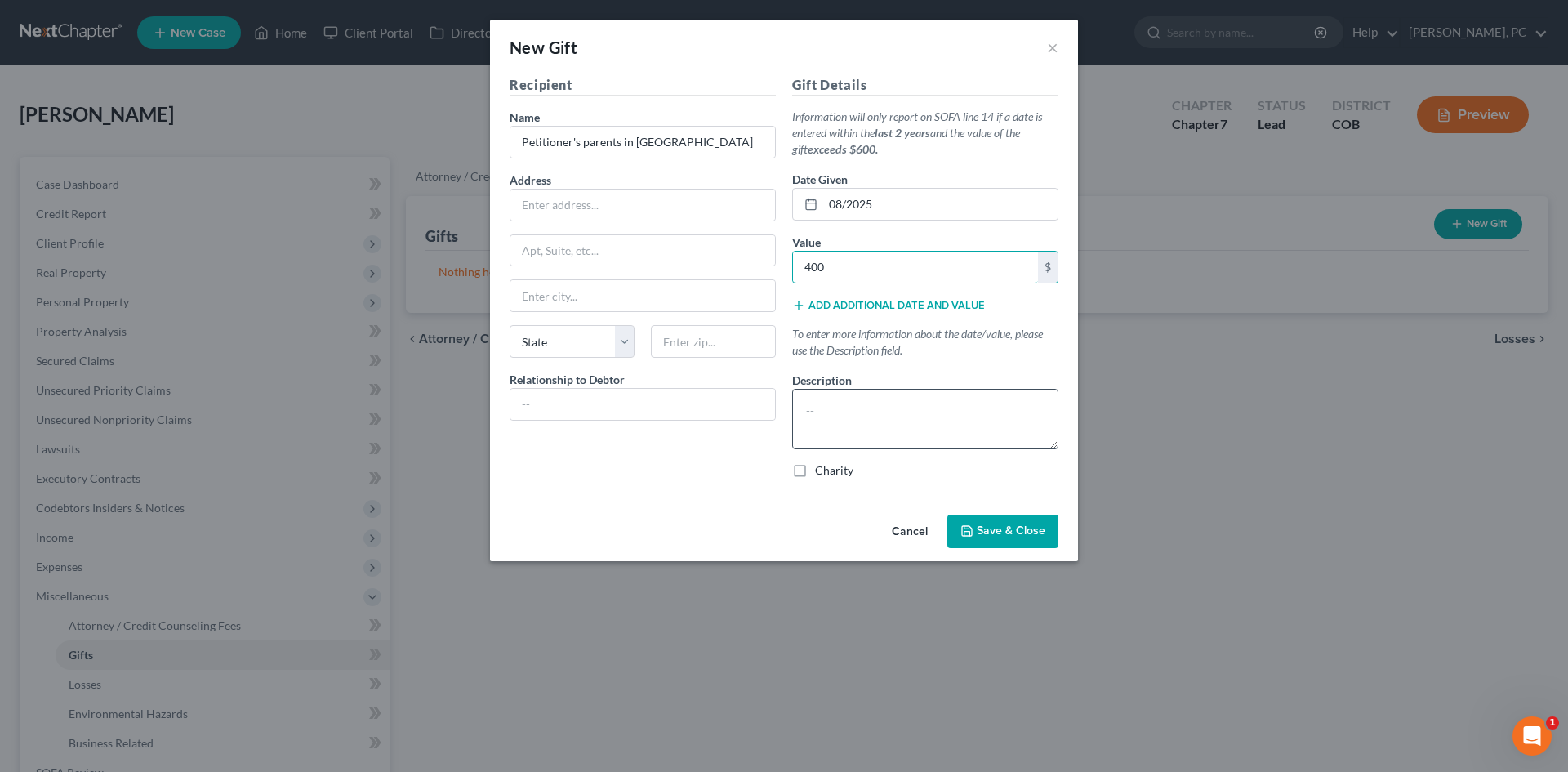
type input "400"
click at [809, 402] on textarea at bounding box center [925, 418] width 266 height 60
type textarea "Petitioner sends approx $400/mo to his family in Africa."
click at [1008, 522] on button "Save & Close" at bounding box center [1002, 531] width 111 height 35
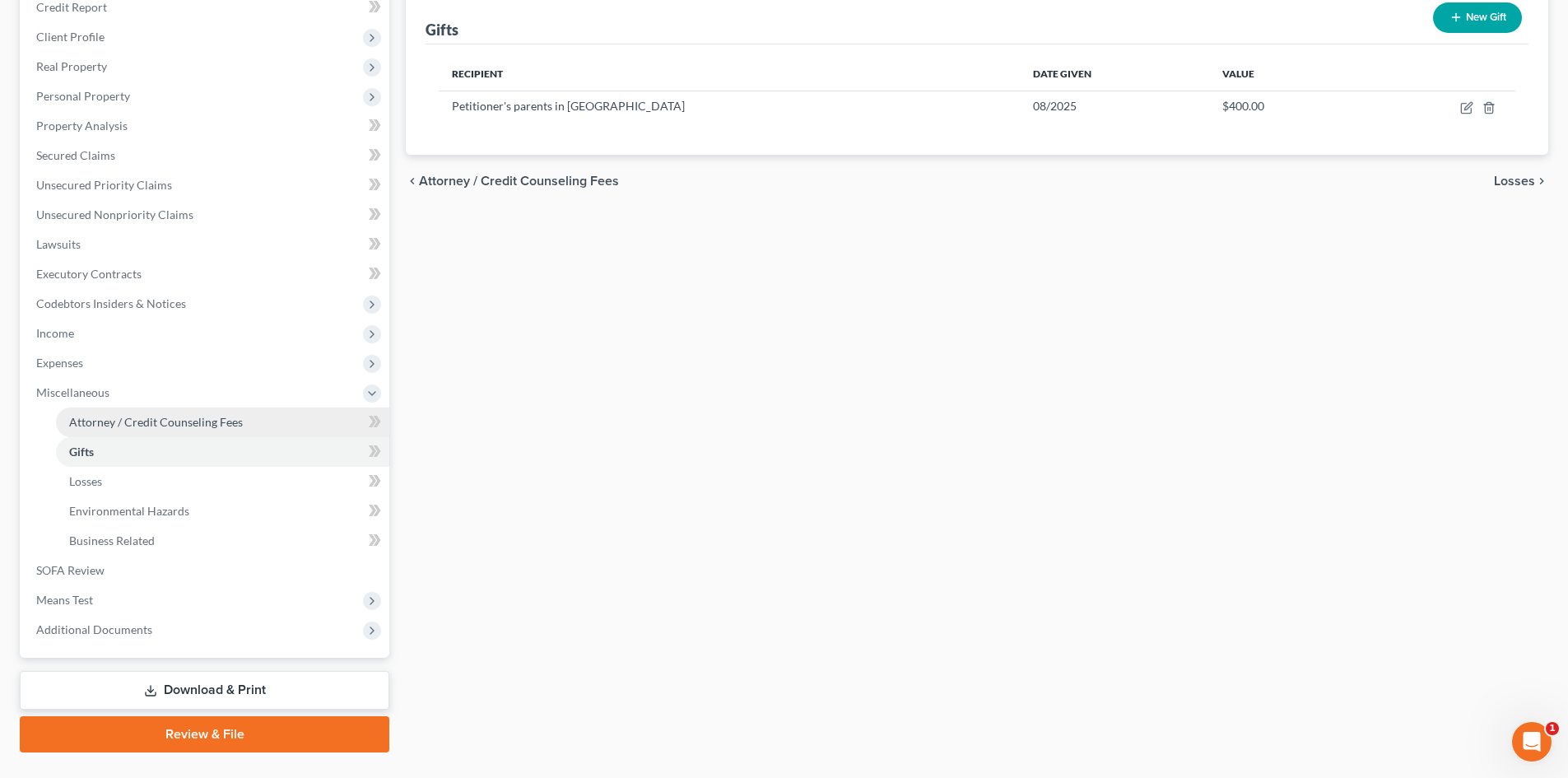
scroll to position [246, 0]
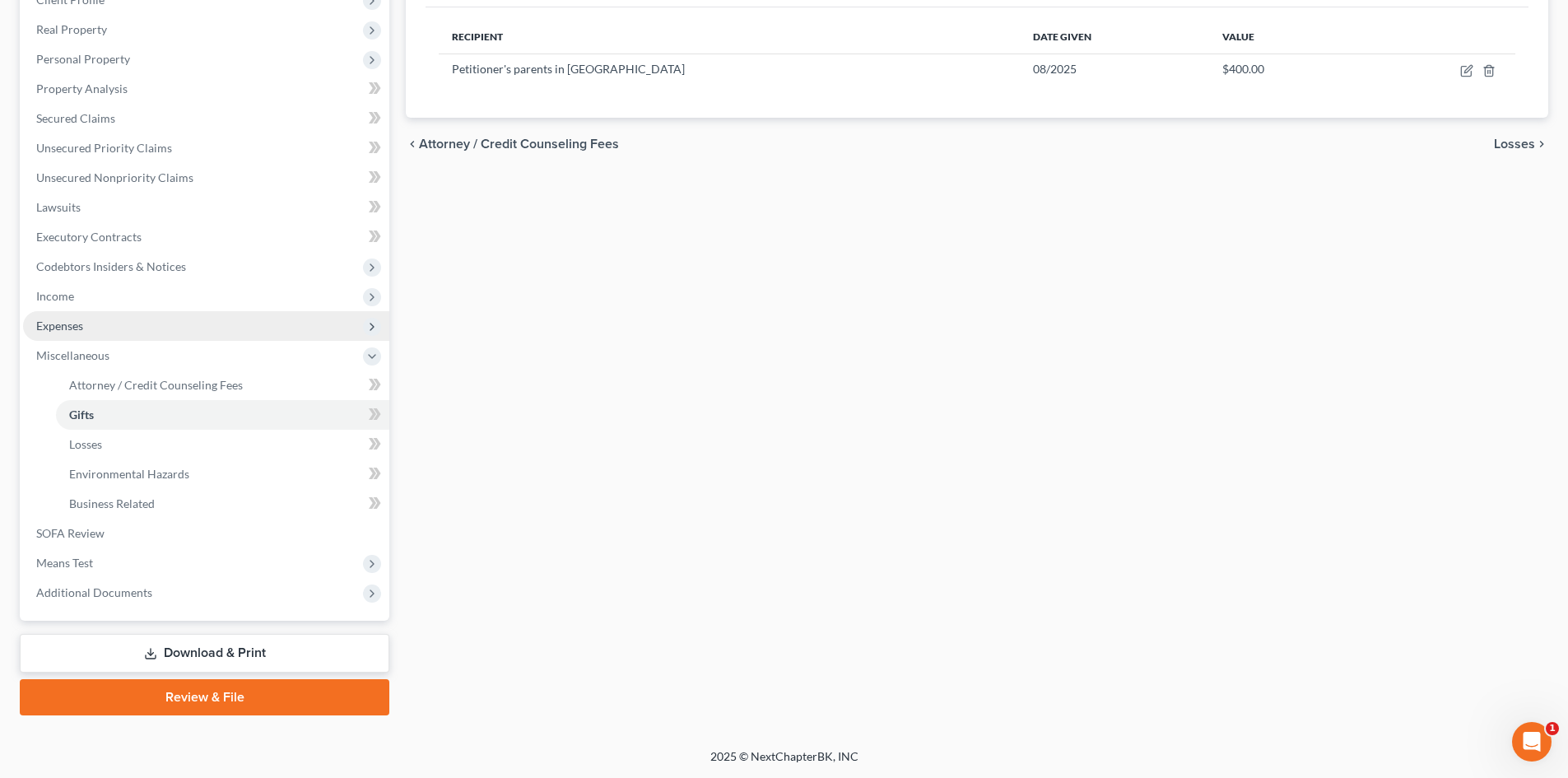
click at [77, 333] on span "Expenses" at bounding box center [206, 327] width 367 height 30
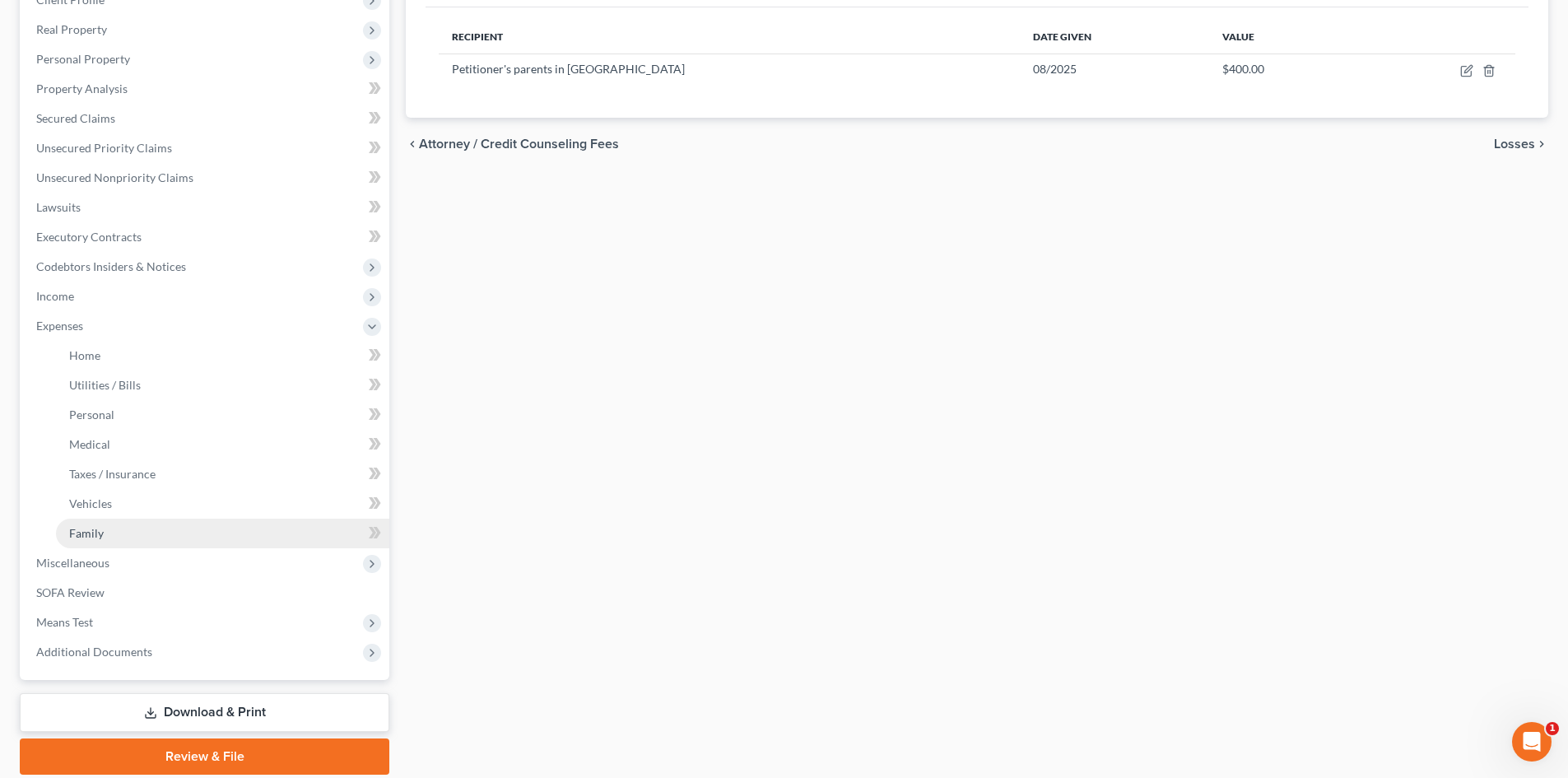
click at [85, 524] on link "Family" at bounding box center [223, 533] width 334 height 30
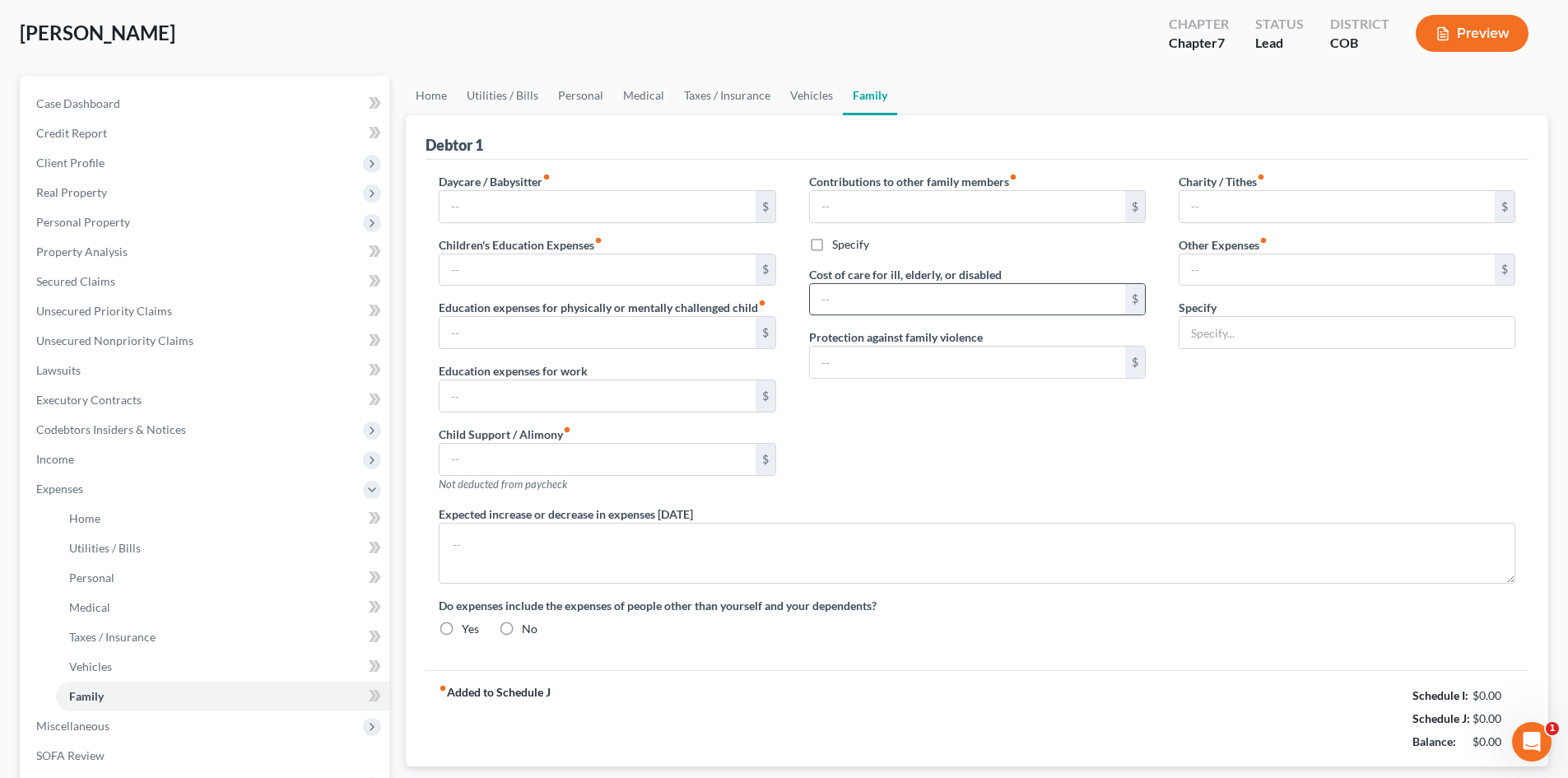
type input "400.00"
type input "150.00"
type input "Incidentals & Emergencies"
radio input "true"
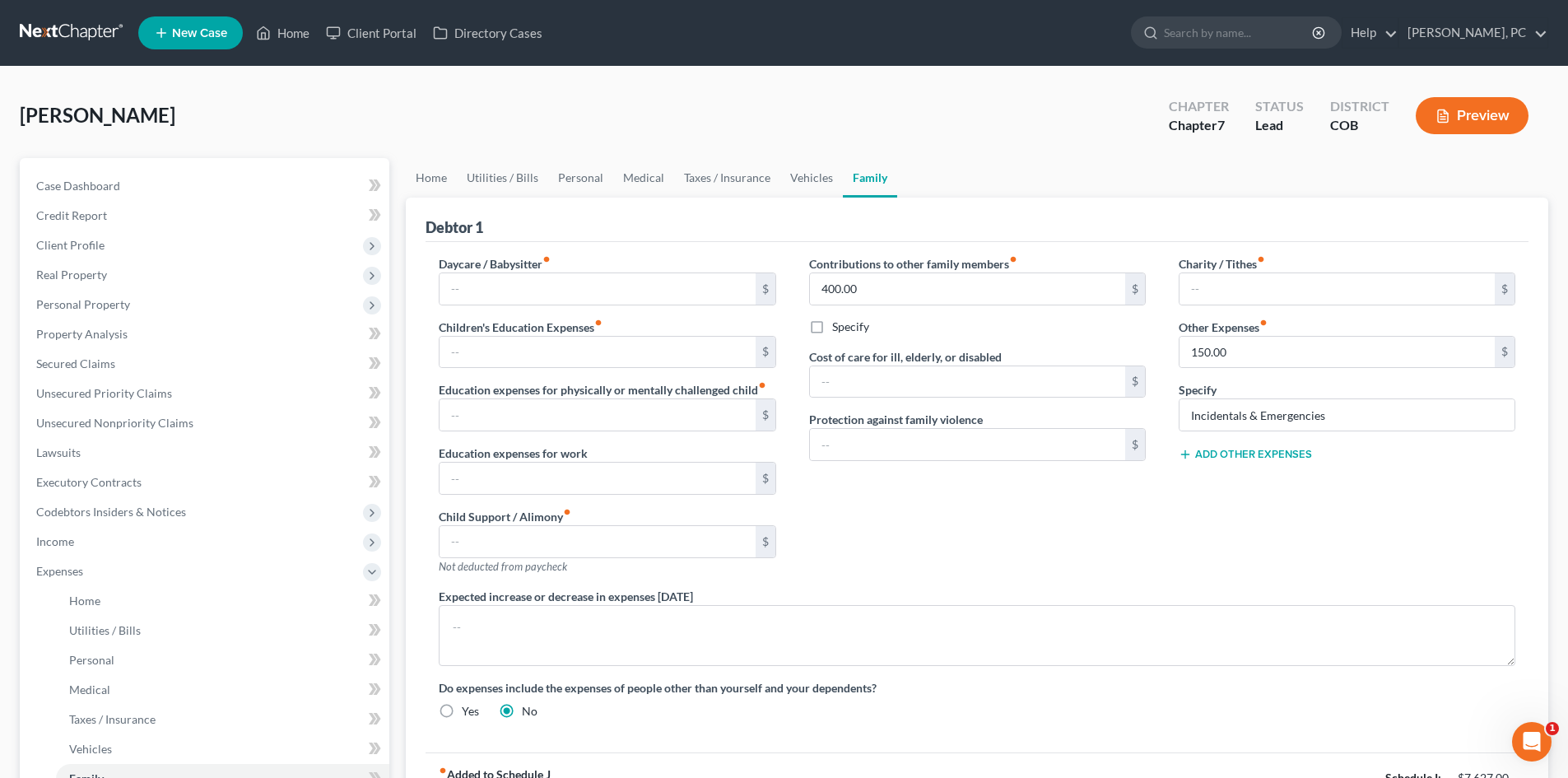
click at [789, 228] on div "Debtor 1" at bounding box center [977, 220] width 1104 height 45
drag, startPoint x: 61, startPoint y: 534, endPoint x: 79, endPoint y: 519, distance: 23.4
click at [61, 534] on span "Income" at bounding box center [55, 541] width 38 height 14
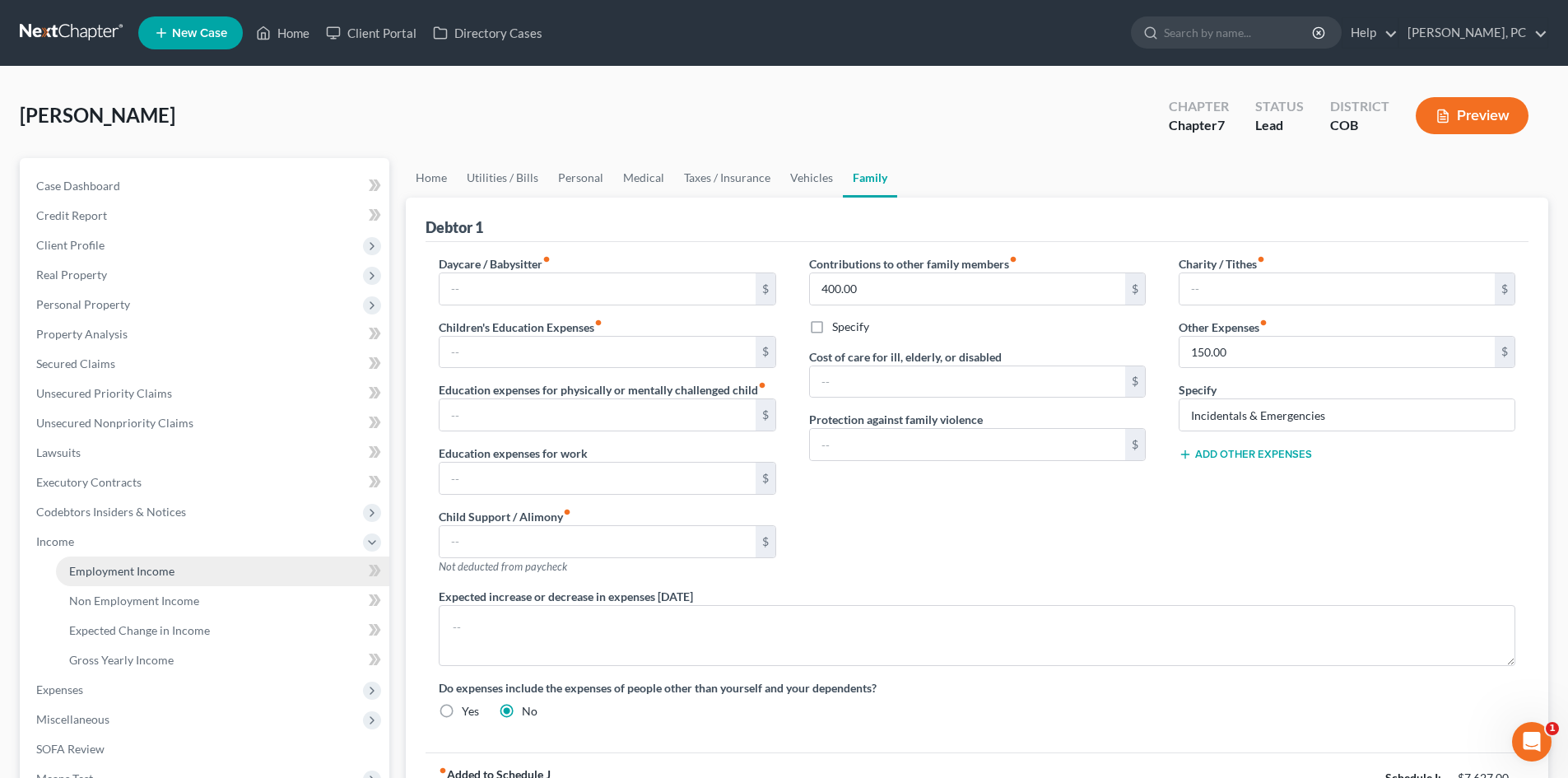
click at [110, 573] on span "Employment Income" at bounding box center [122, 571] width 106 height 14
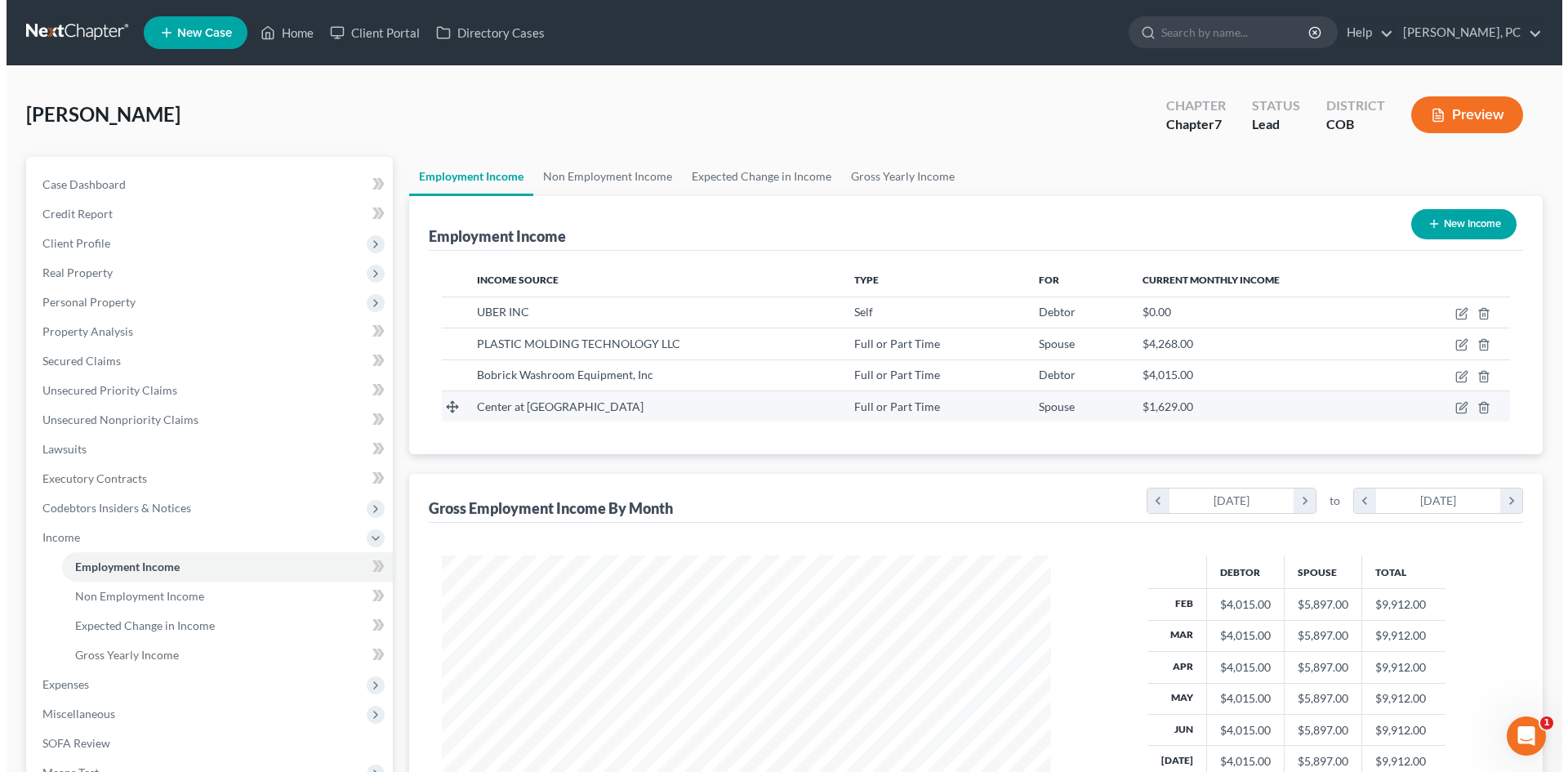
scroll to position [304, 642]
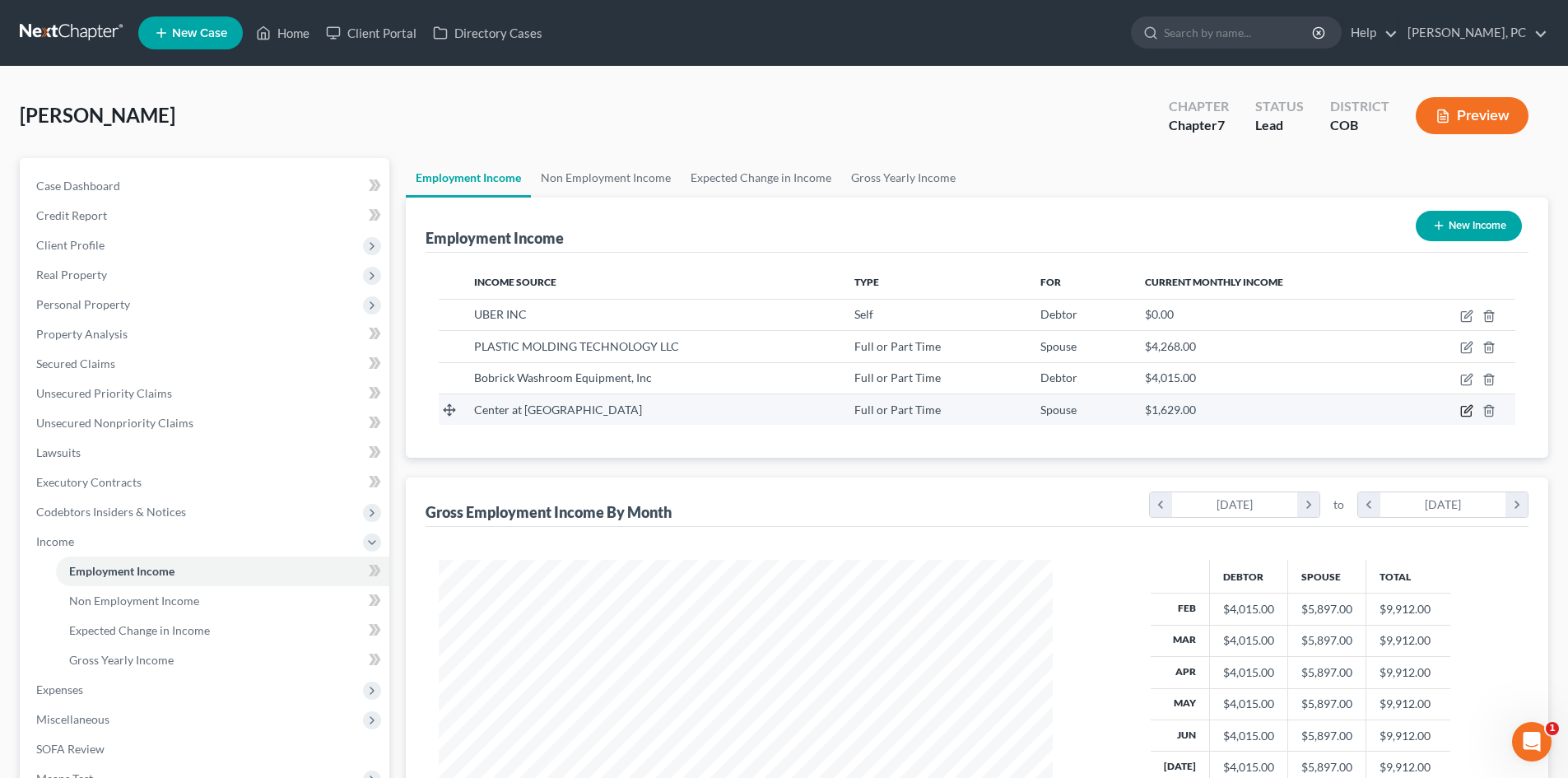
click at [1464, 409] on icon "button" at bounding box center [1466, 410] width 13 height 13
select select "0"
select select "5"
select select "0"
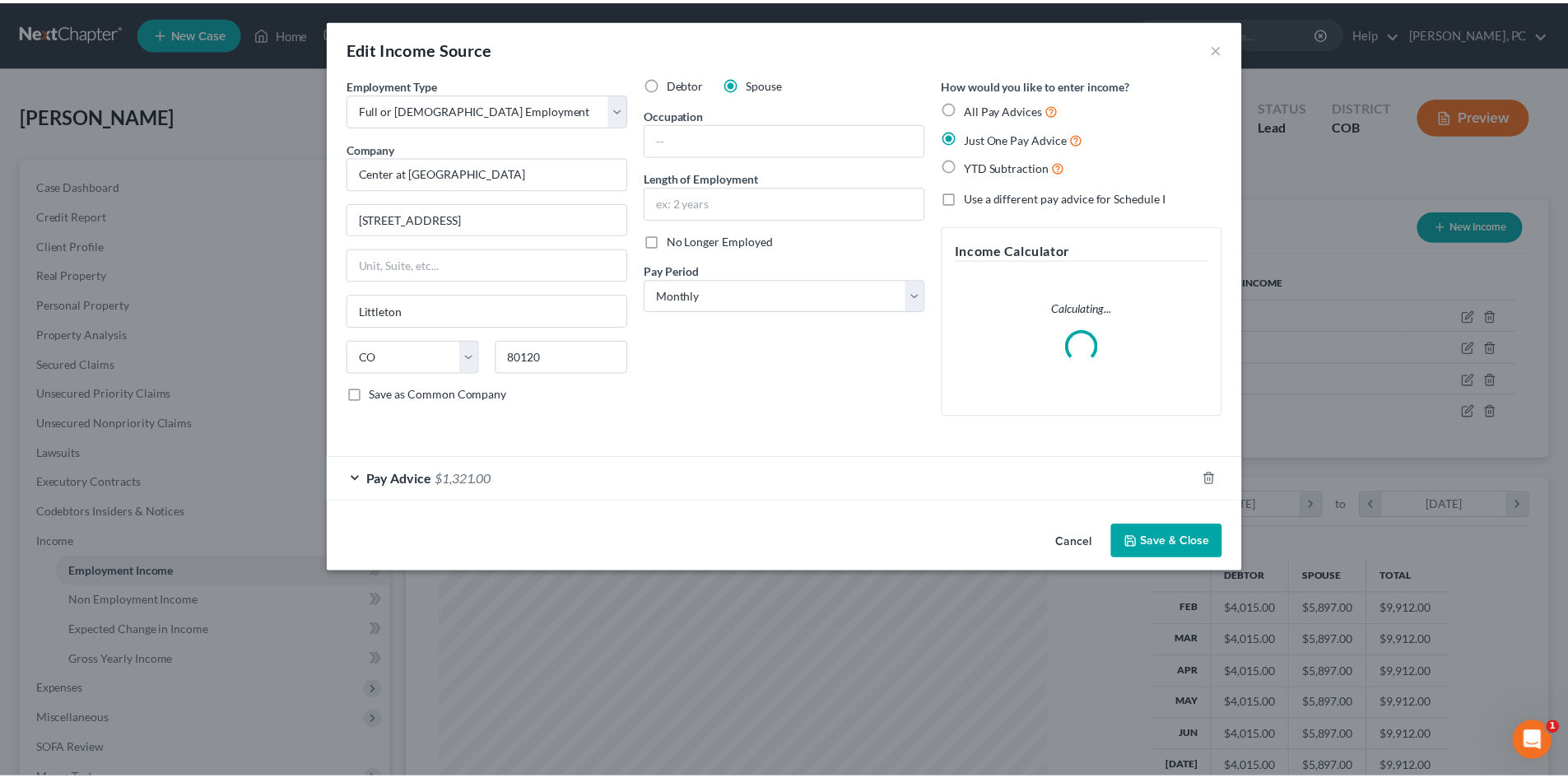
scroll to position [310, 653]
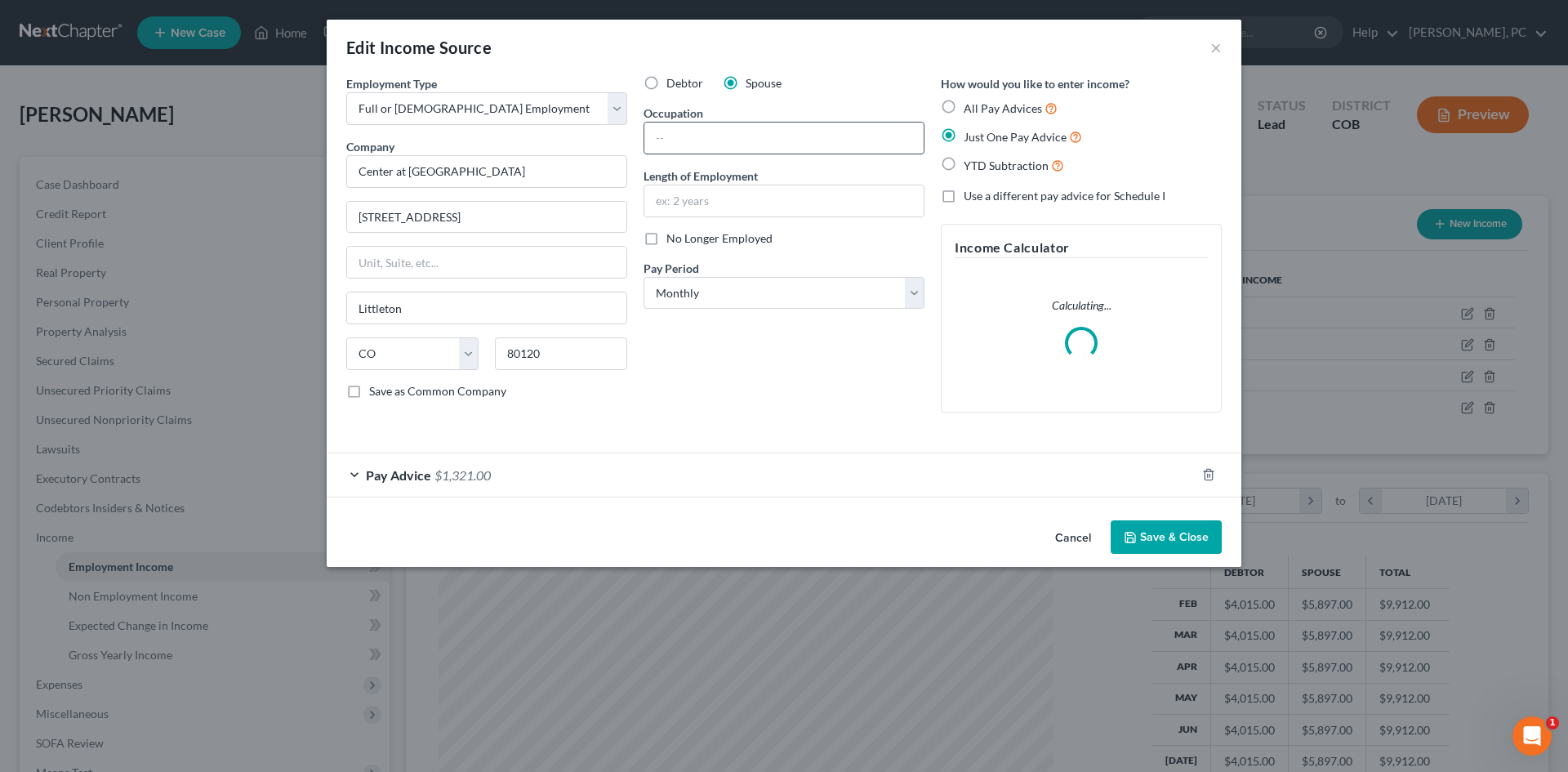
click at [688, 146] on input "text" at bounding box center [784, 138] width 279 height 31
type input "Housekeeping"
click at [1169, 543] on button "Save & Close" at bounding box center [1166, 537] width 111 height 35
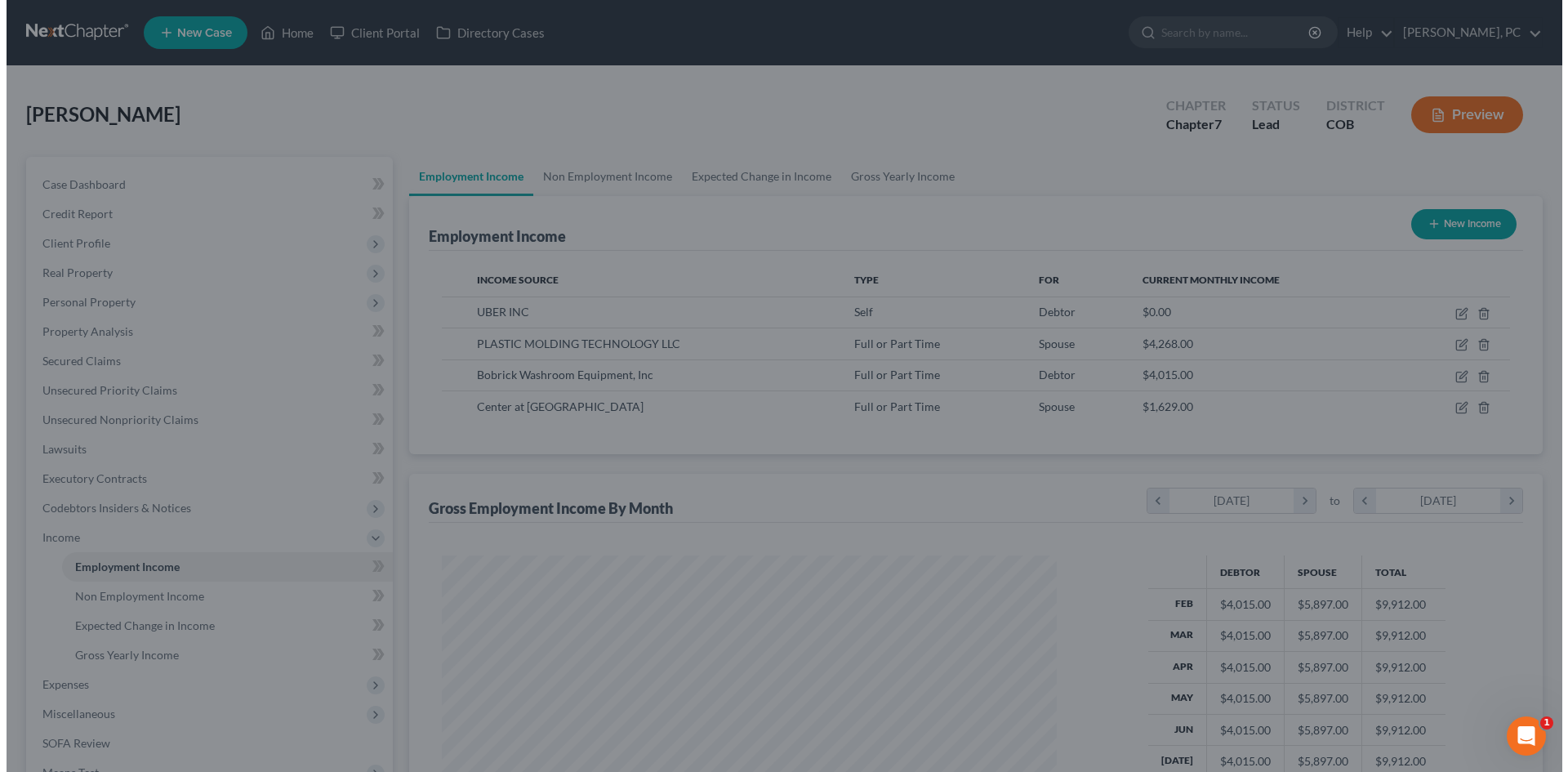
scroll to position [816564, 815824]
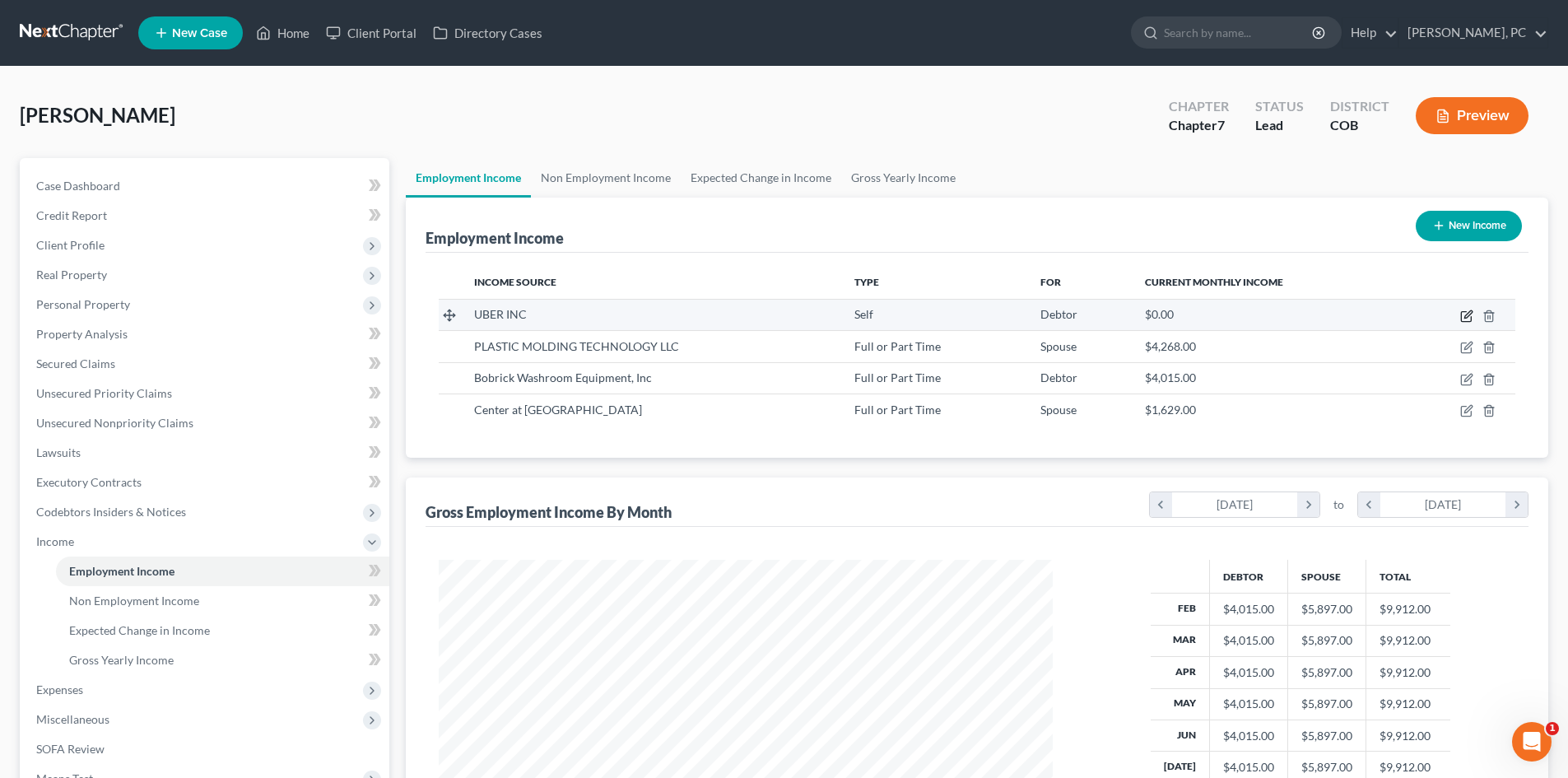
click at [1461, 313] on icon "button" at bounding box center [1466, 317] width 10 height 10
select select "1"
select select "4"
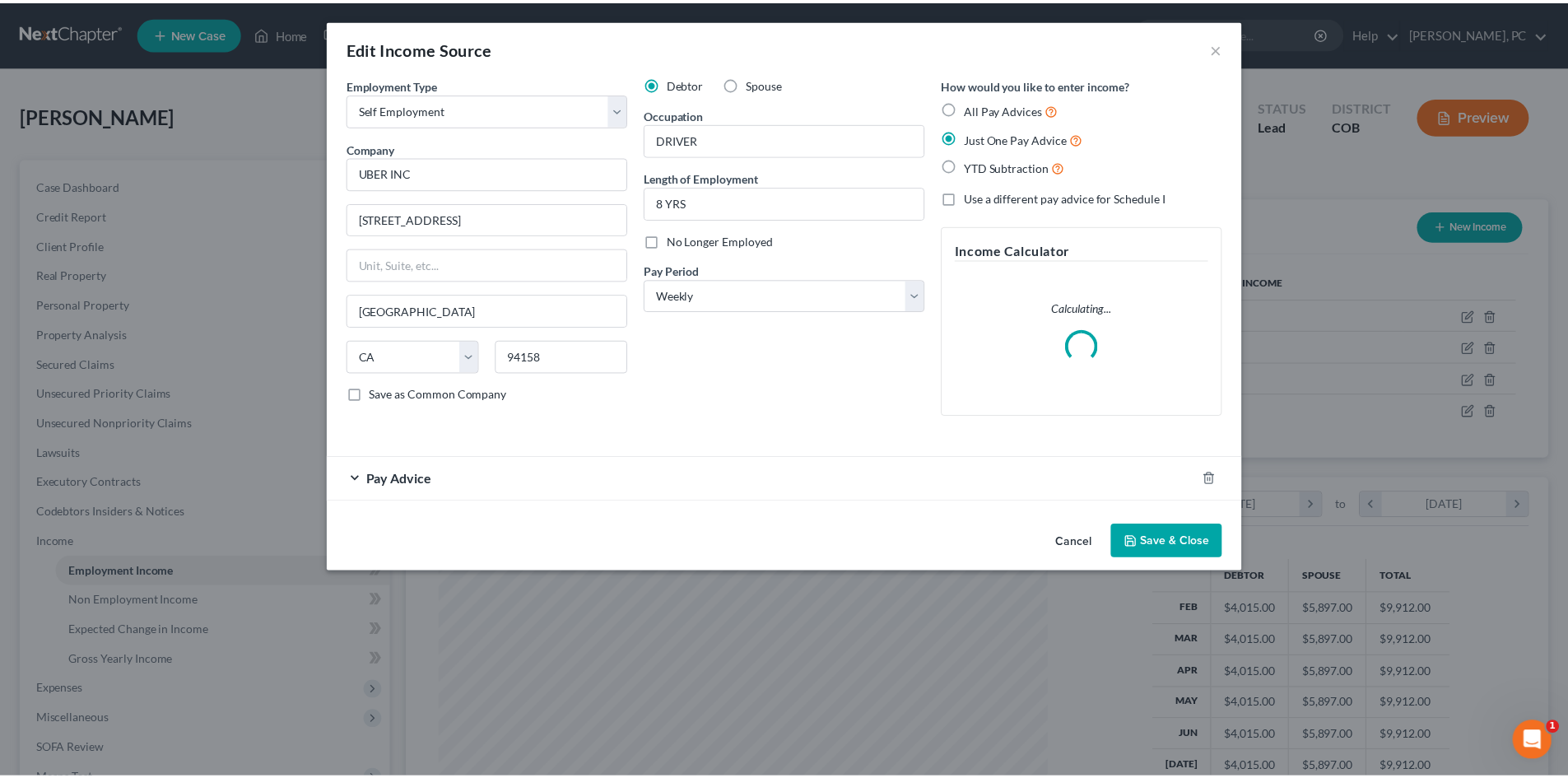
scroll to position [310, 653]
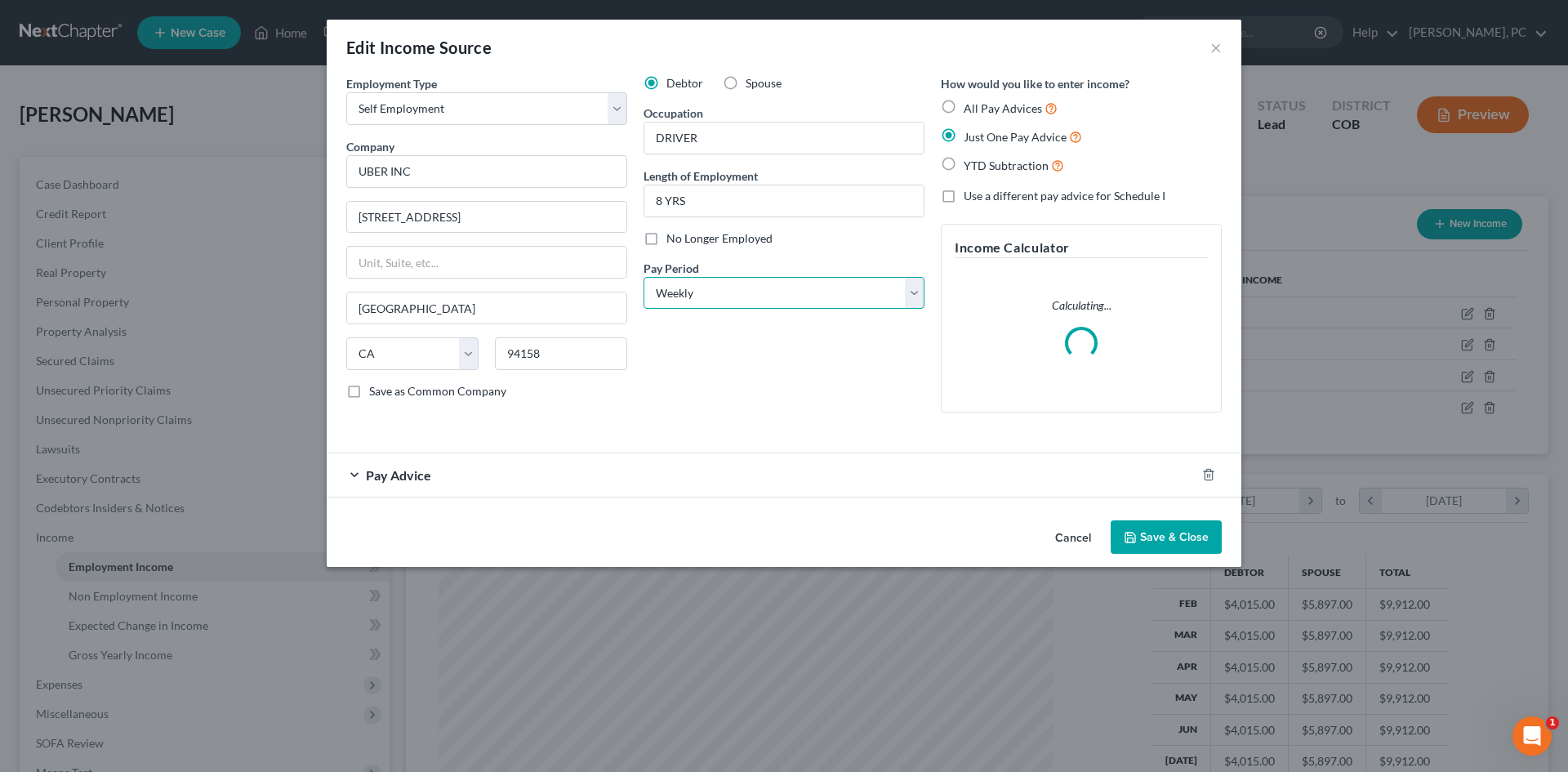
click at [762, 290] on select "Select Monthly Twice Monthly Every Other Week Weekly" at bounding box center [784, 292] width 281 height 33
select select "0"
click at [644, 276] on select "Select Monthly Twice Monthly Every Other Week Weekly" at bounding box center [784, 292] width 281 height 33
click at [391, 475] on span "Pay Advice" at bounding box center [398, 475] width 65 height 16
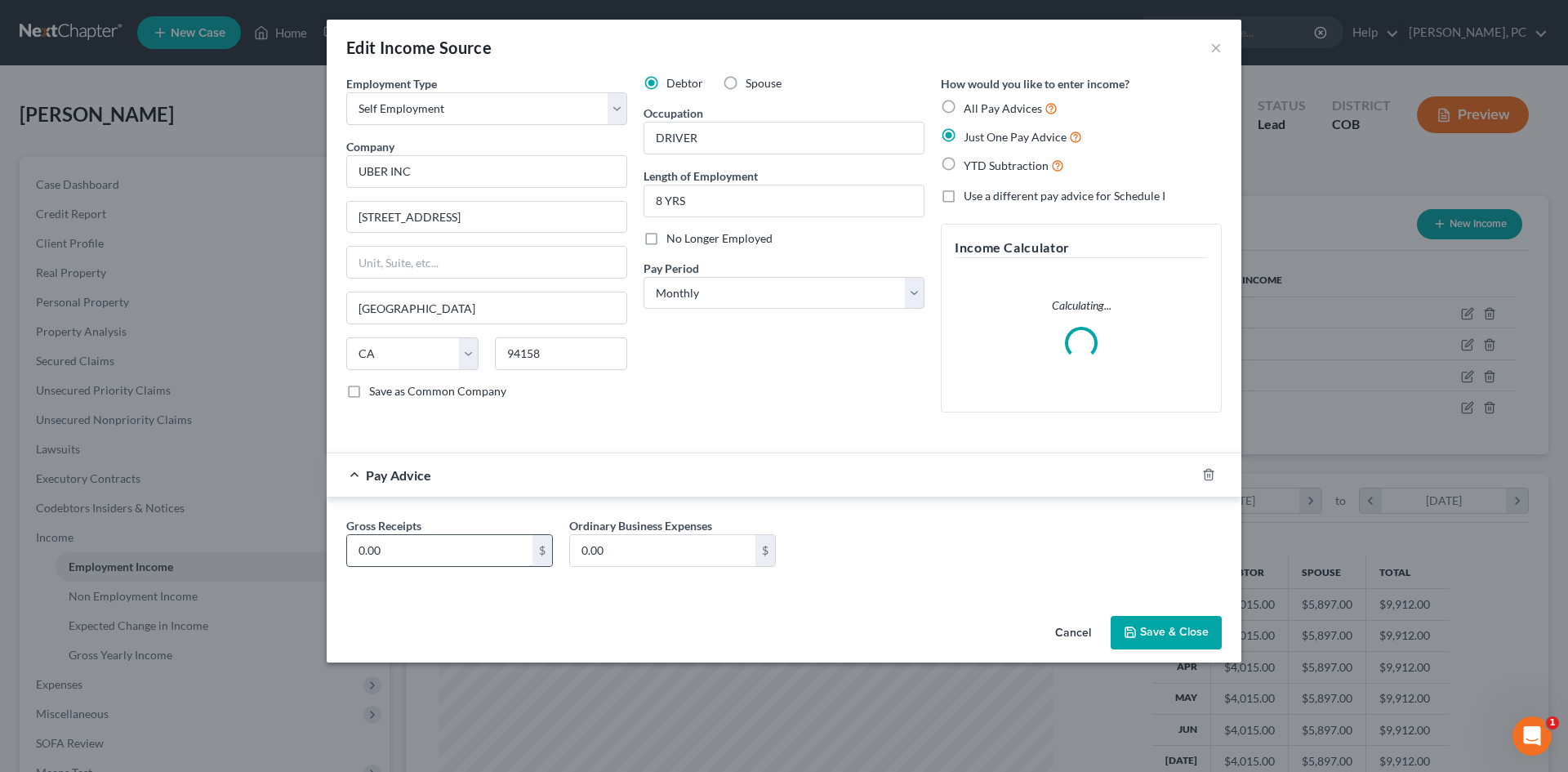
click at [395, 546] on input "0.00" at bounding box center [439, 550] width 185 height 31
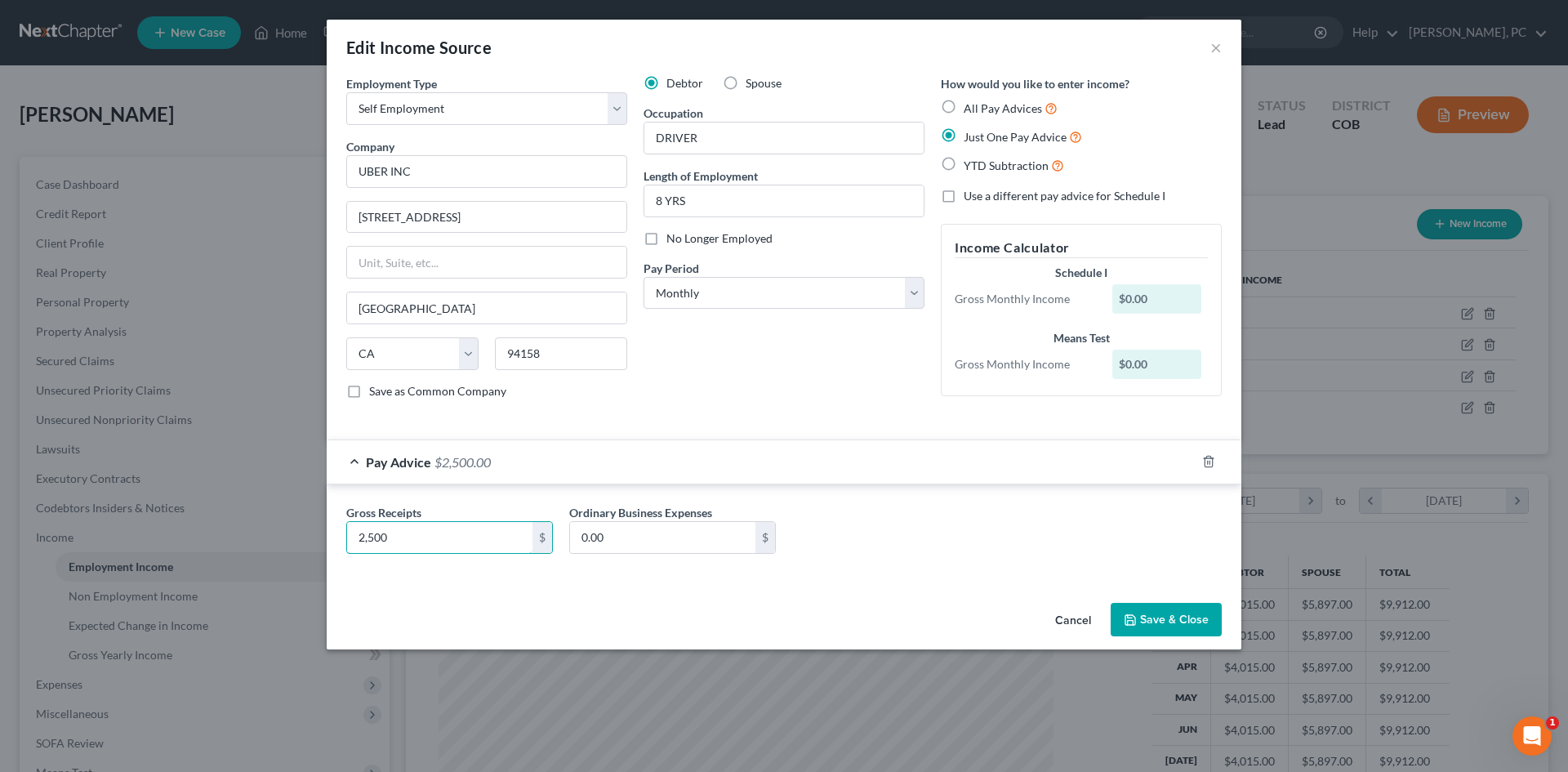
type input "2,500"
click at [1155, 615] on button "Save & Close" at bounding box center [1166, 619] width 111 height 35
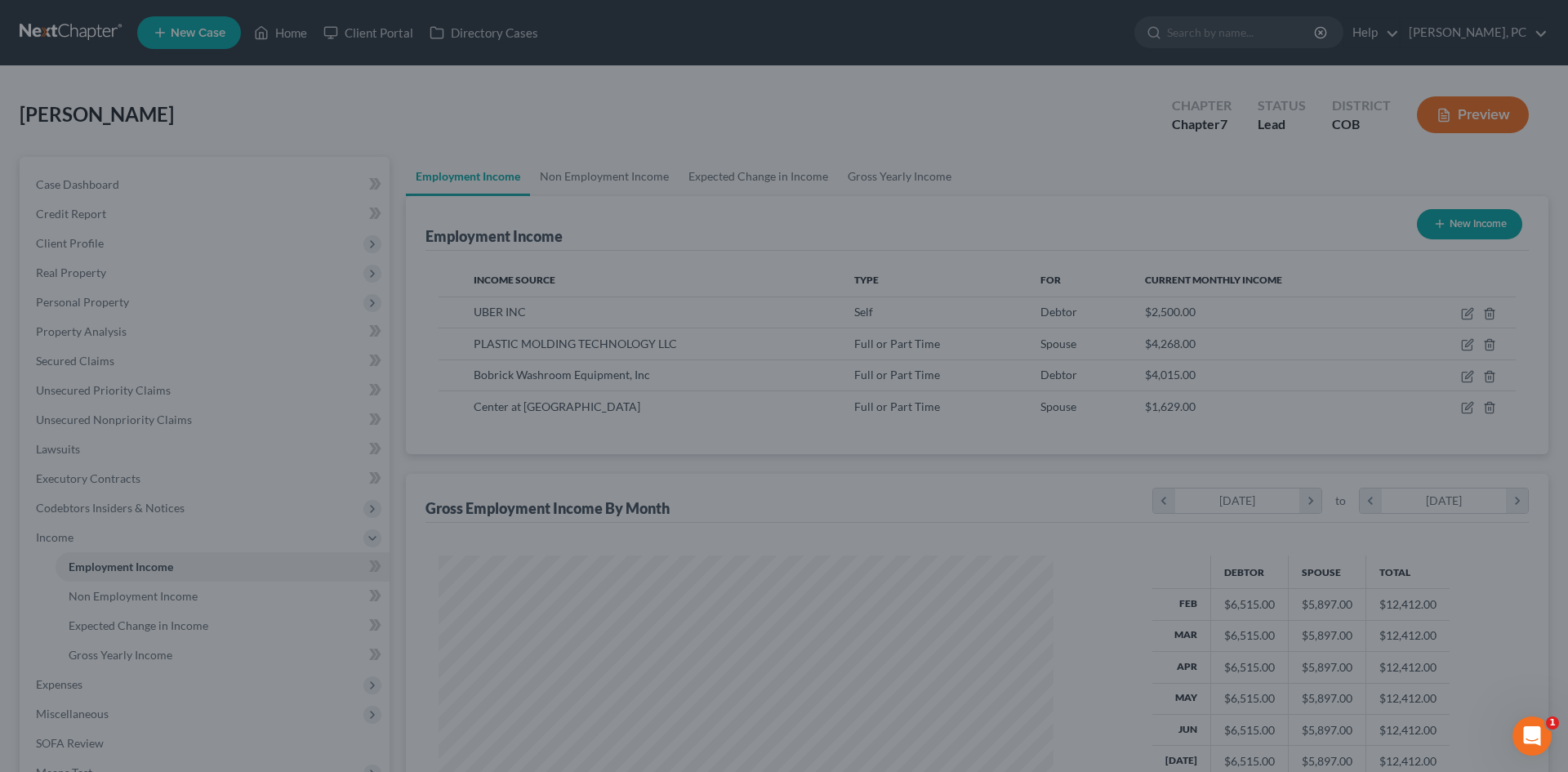
scroll to position [816564, 815824]
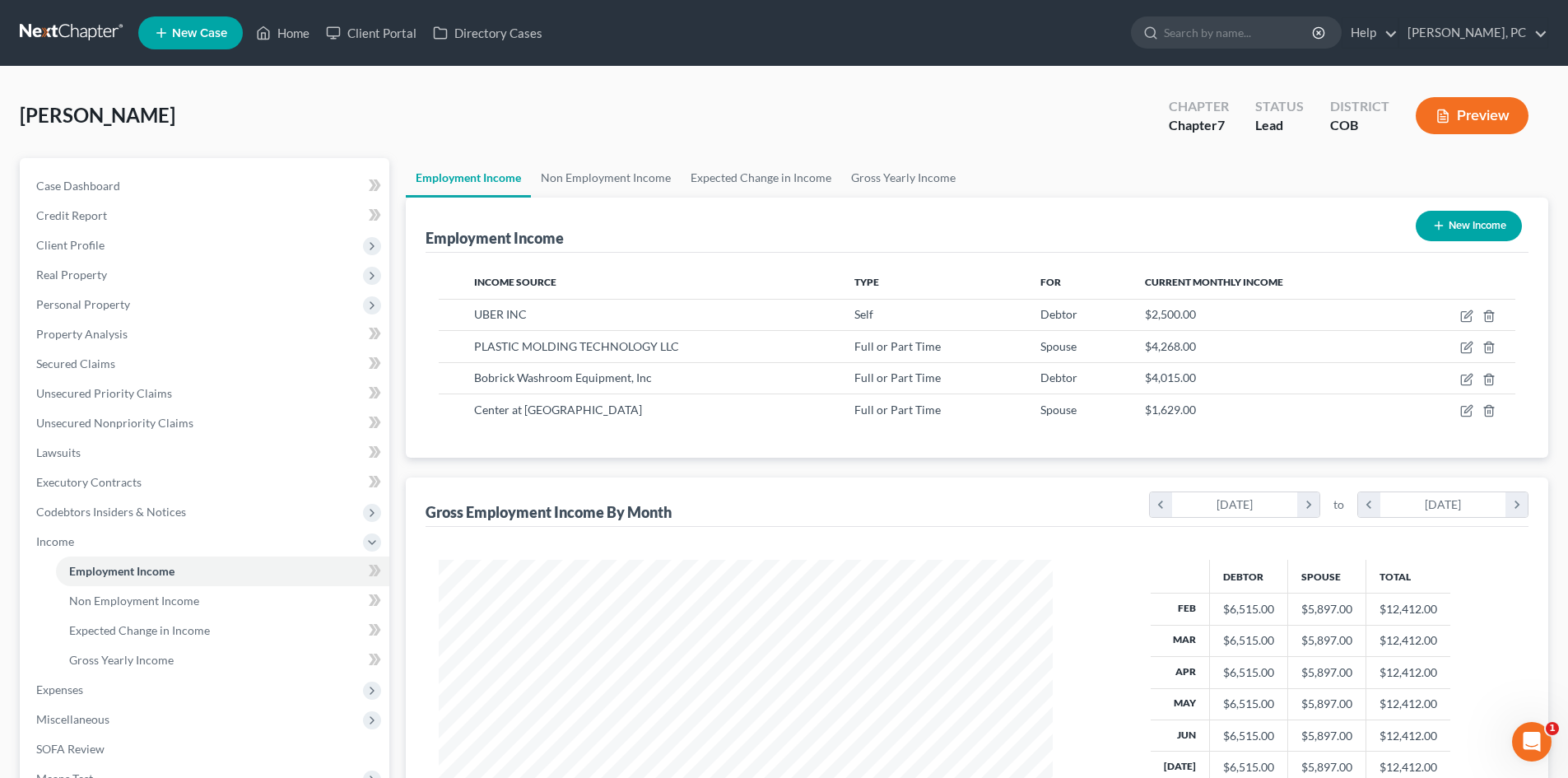
click at [1468, 233] on button "New Income" at bounding box center [1469, 226] width 106 height 30
select select "0"
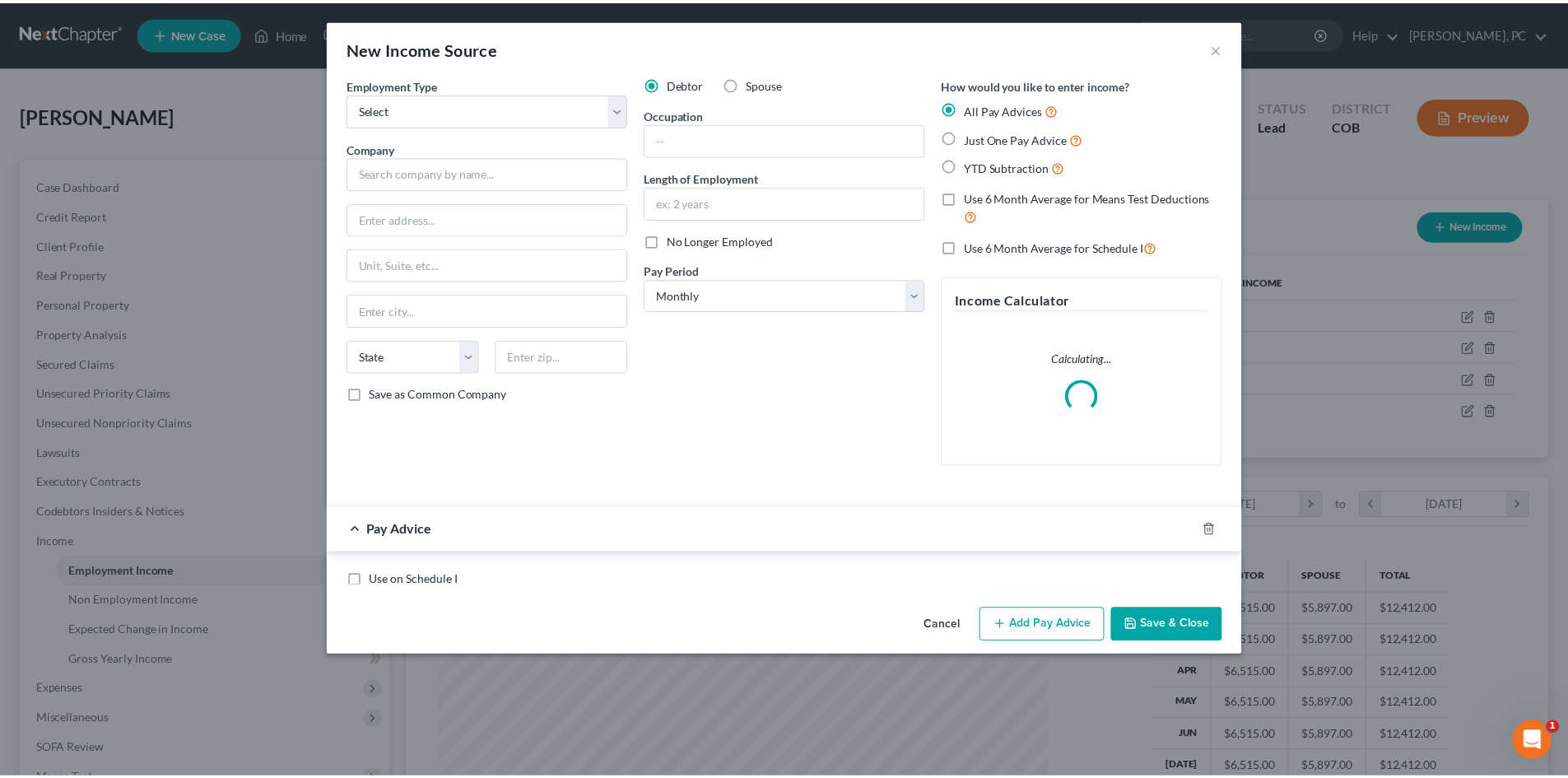
scroll to position [310, 653]
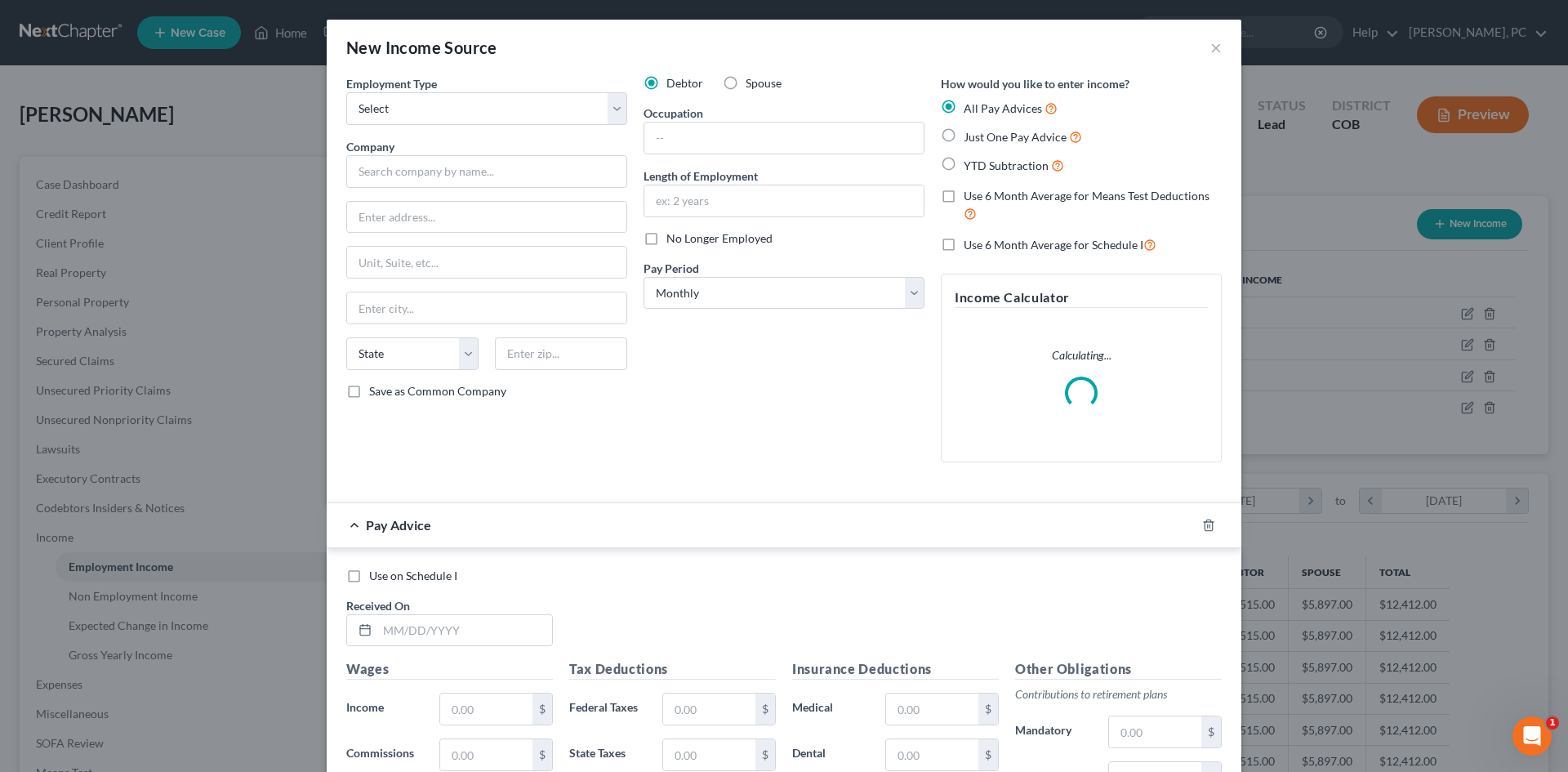
click at [746, 82] on label "Spouse" at bounding box center [764, 83] width 36 height 16
click at [752, 82] on input "Spouse" at bounding box center [757, 80] width 11 height 11
radio input "true"
click at [964, 133] on label "Just One Pay Advice" at bounding box center [1023, 137] width 119 height 19
click at [970, 133] on input "Just One Pay Advice" at bounding box center [975, 133] width 11 height 11
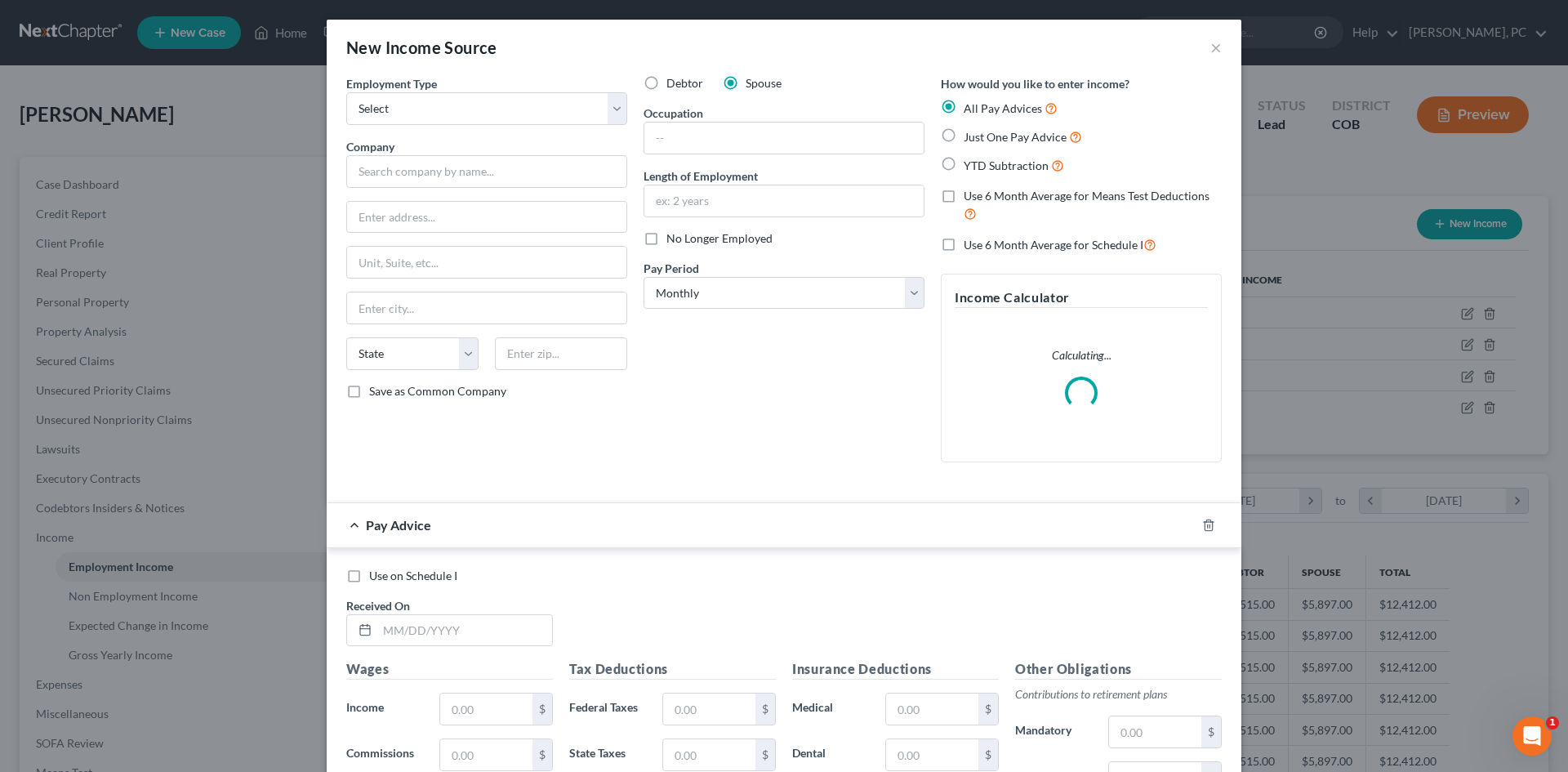
radio input "true"
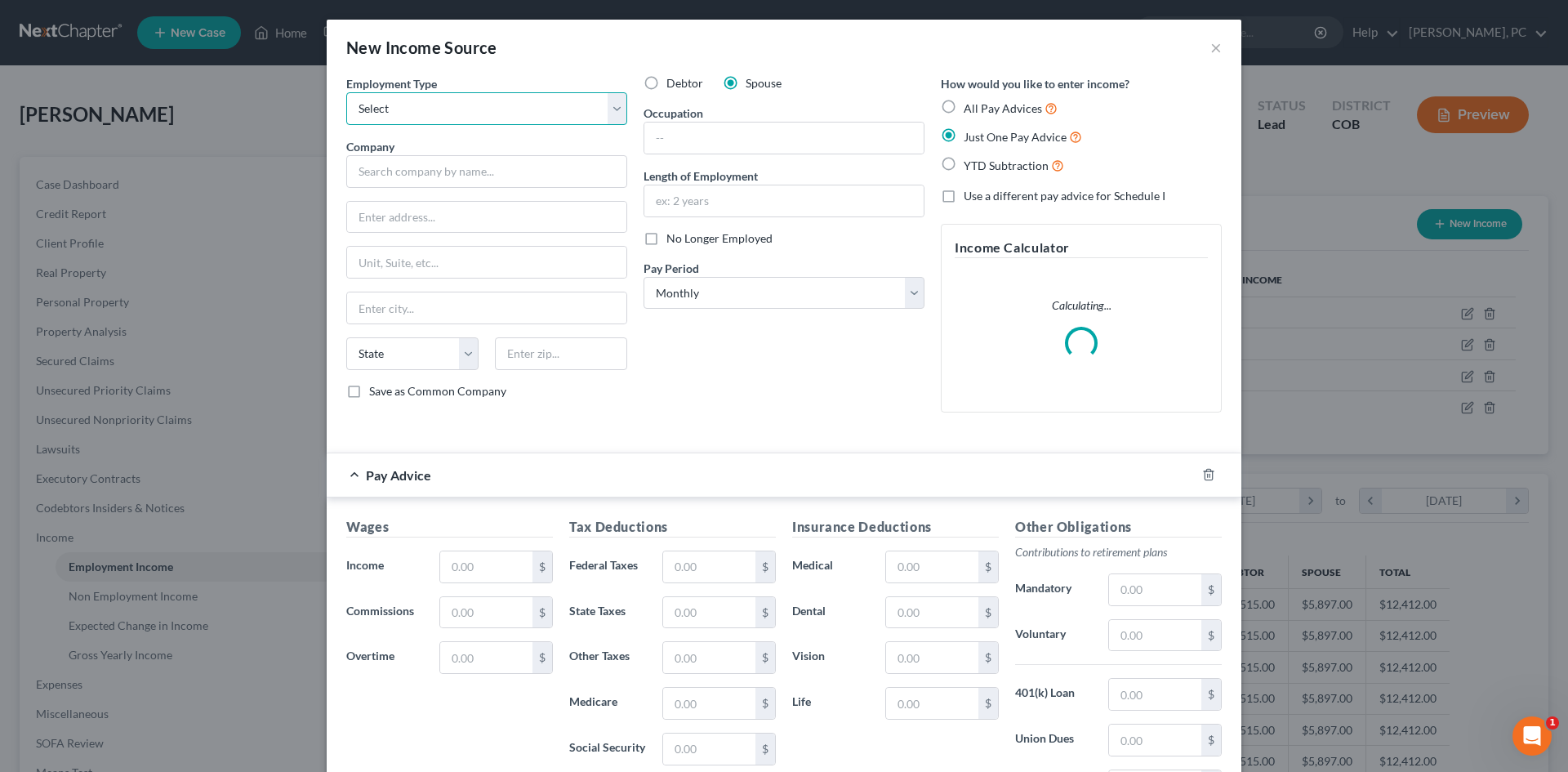
click at [416, 107] on select "Select Full or Part Time Employment Self Employment" at bounding box center [486, 108] width 281 height 33
select select "1"
click at [346, 92] on select "Select Full or Part Time Employment Self Employment" at bounding box center [486, 108] width 281 height 33
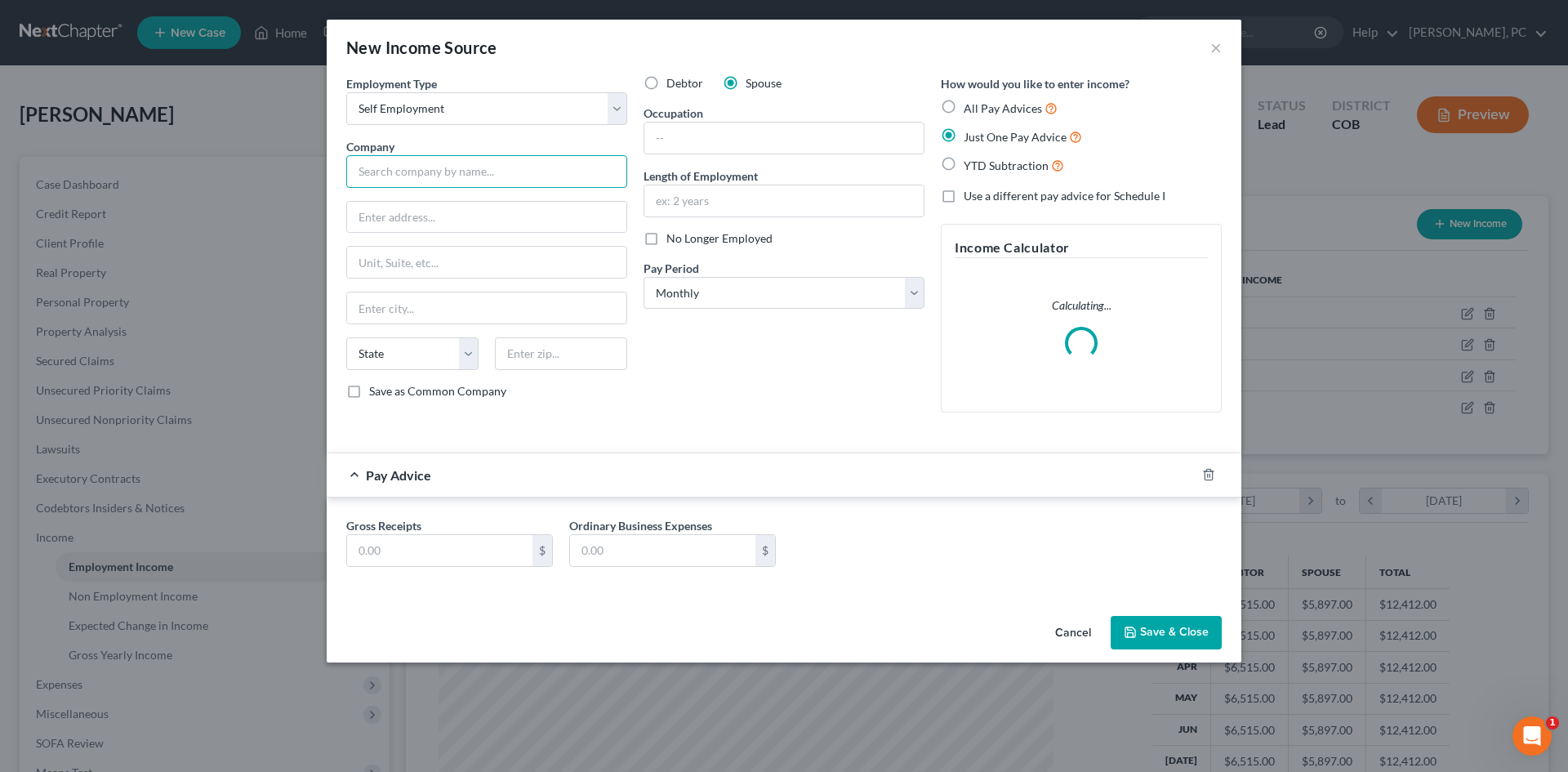
click at [392, 167] on input "text" at bounding box center [486, 171] width 281 height 33
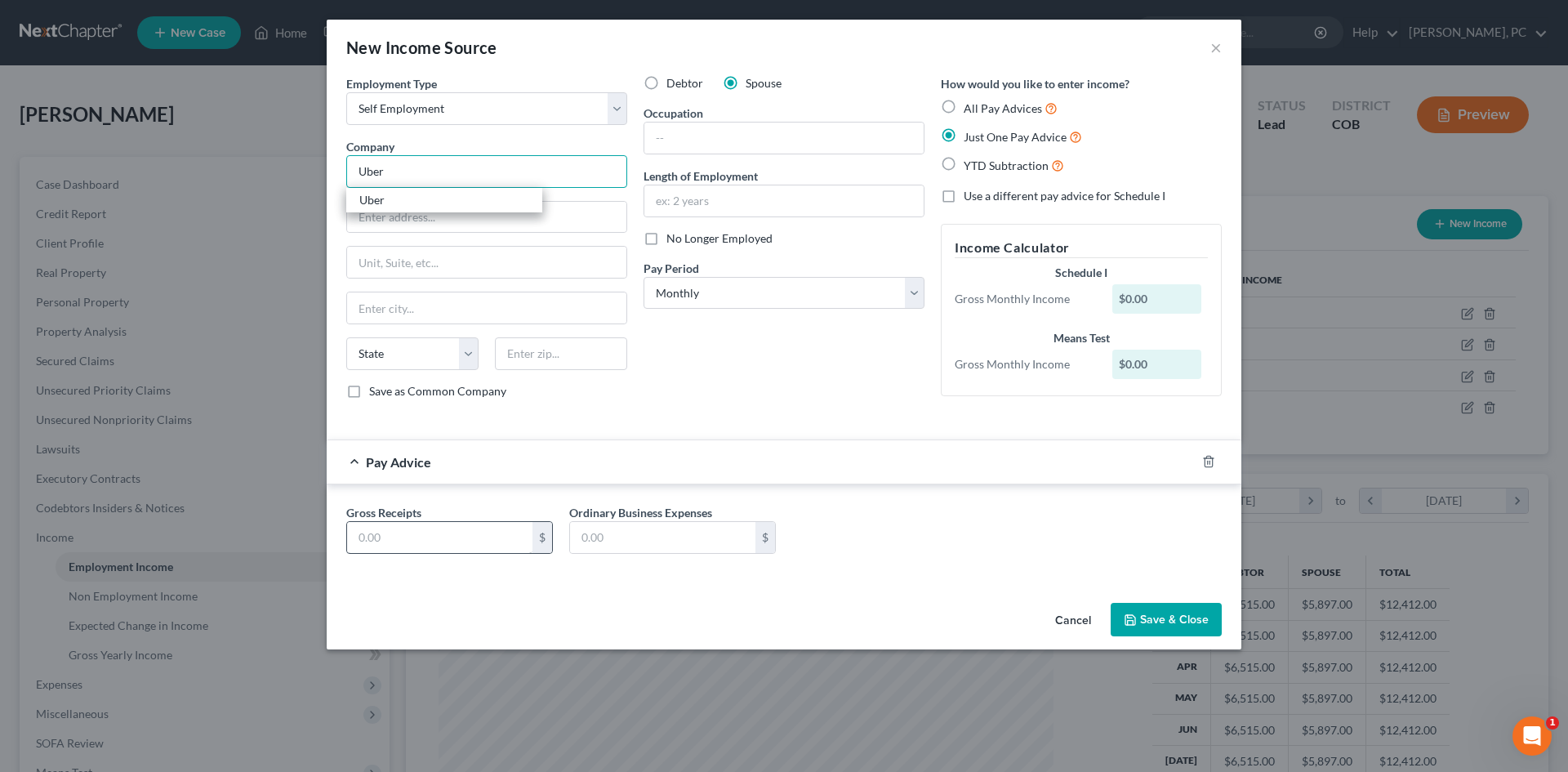
type input "Uber"
click at [413, 531] on input "text" at bounding box center [439, 537] width 185 height 31
type input "1,250"
click at [1180, 618] on button "Save & Close" at bounding box center [1166, 619] width 111 height 35
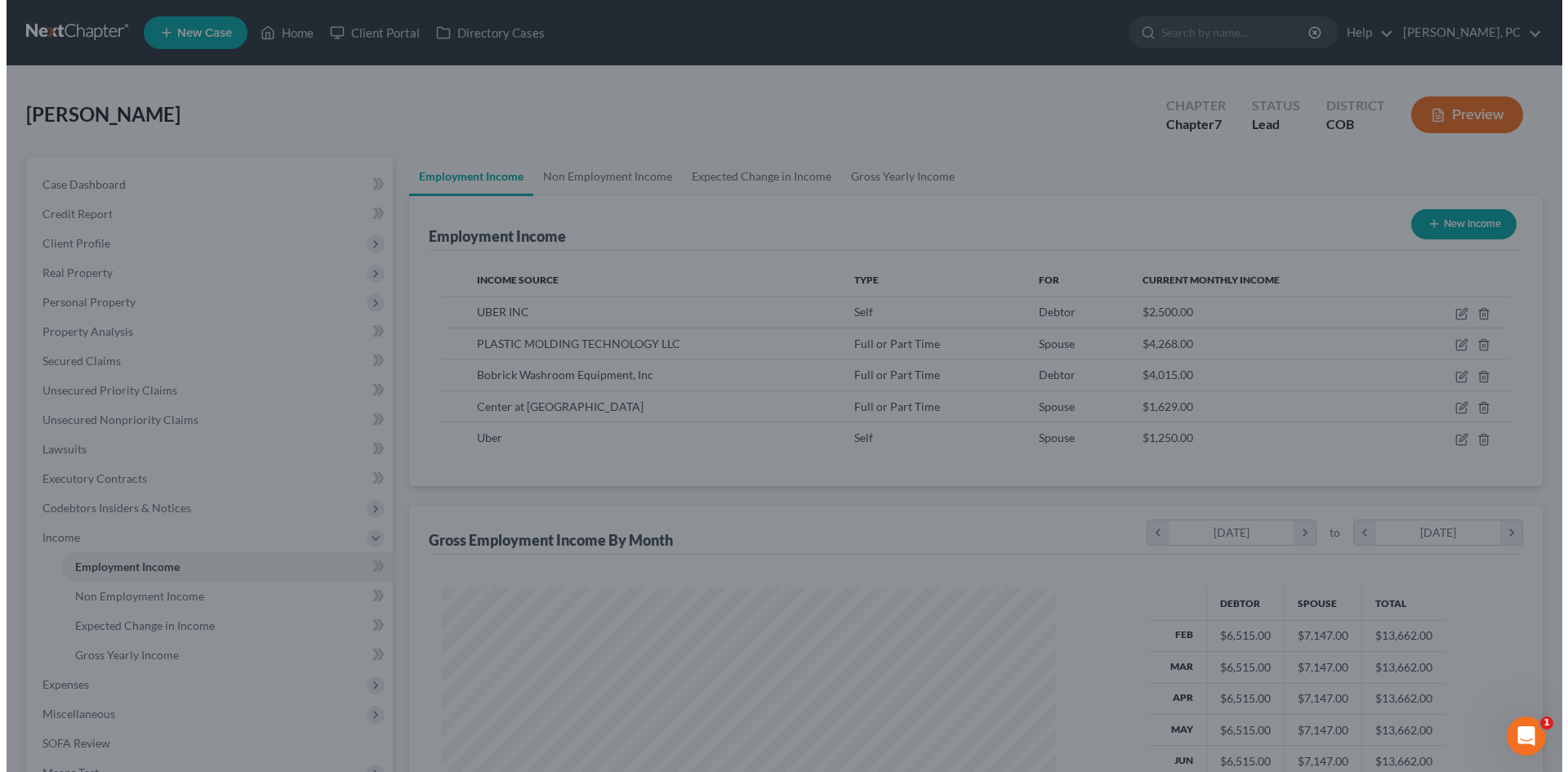
scroll to position [816564, 815824]
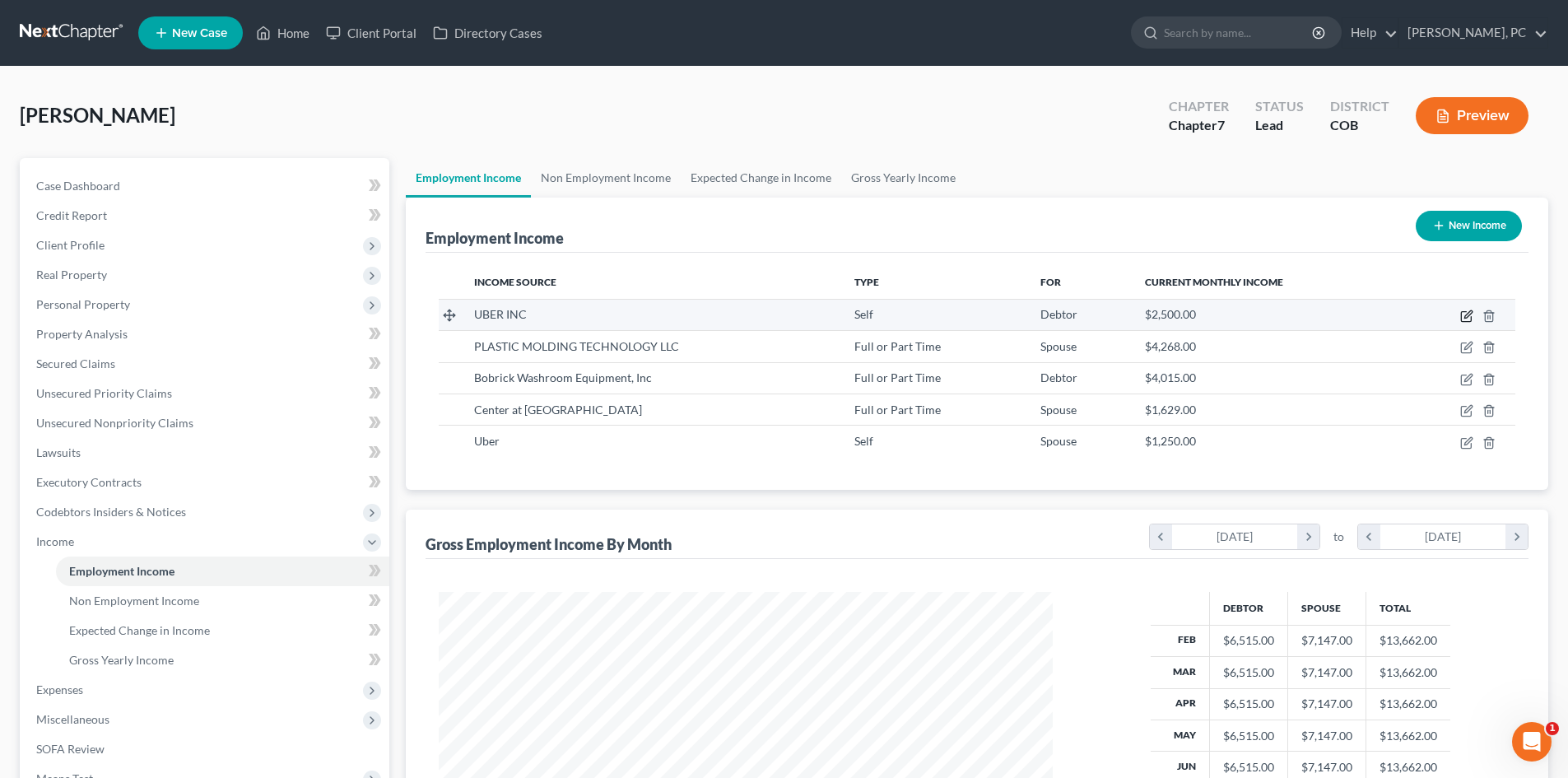
click at [1467, 315] on icon "button" at bounding box center [1467, 314] width 7 height 7
select select "1"
select select "4"
select select "0"
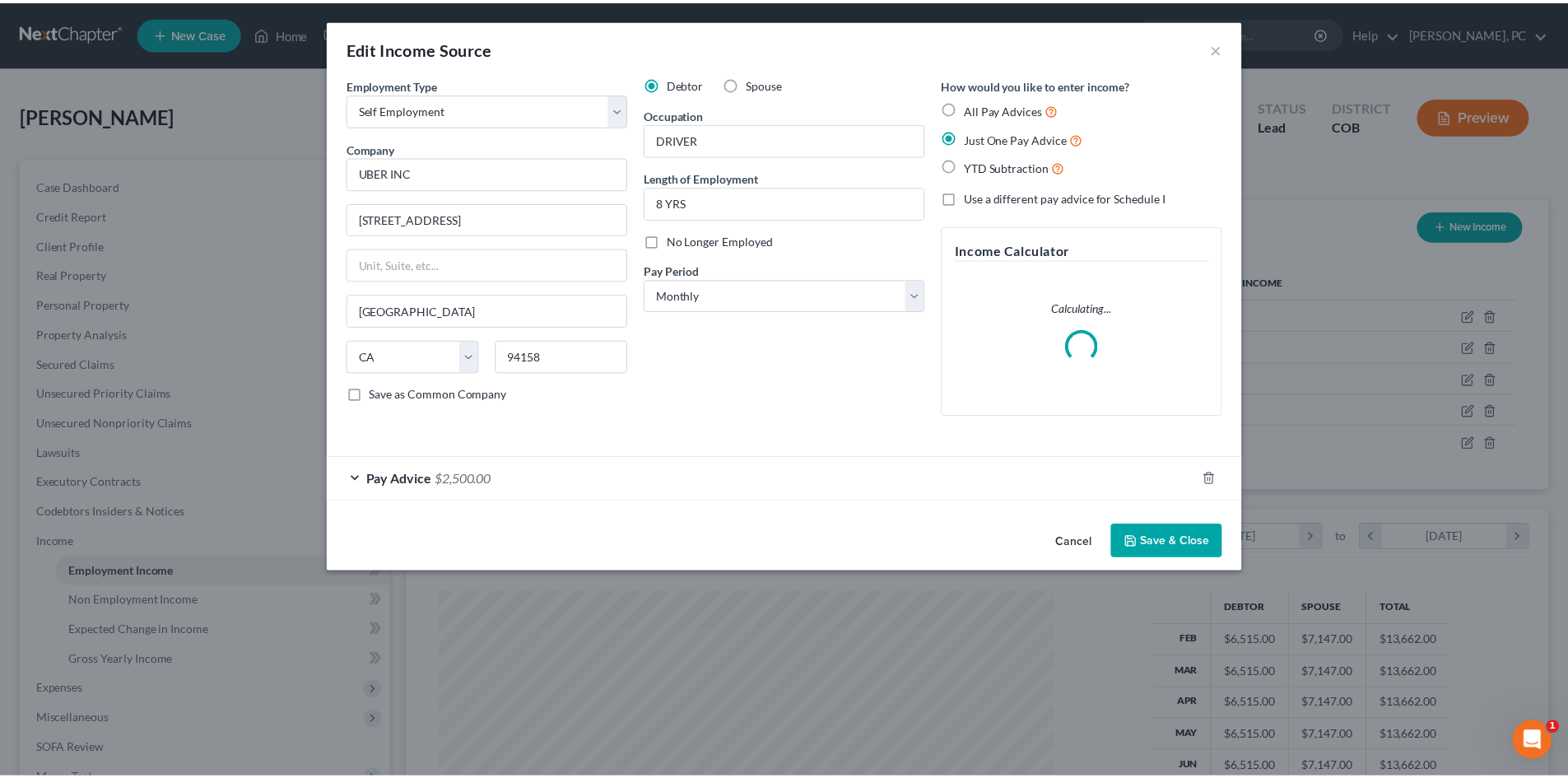
scroll to position [310, 653]
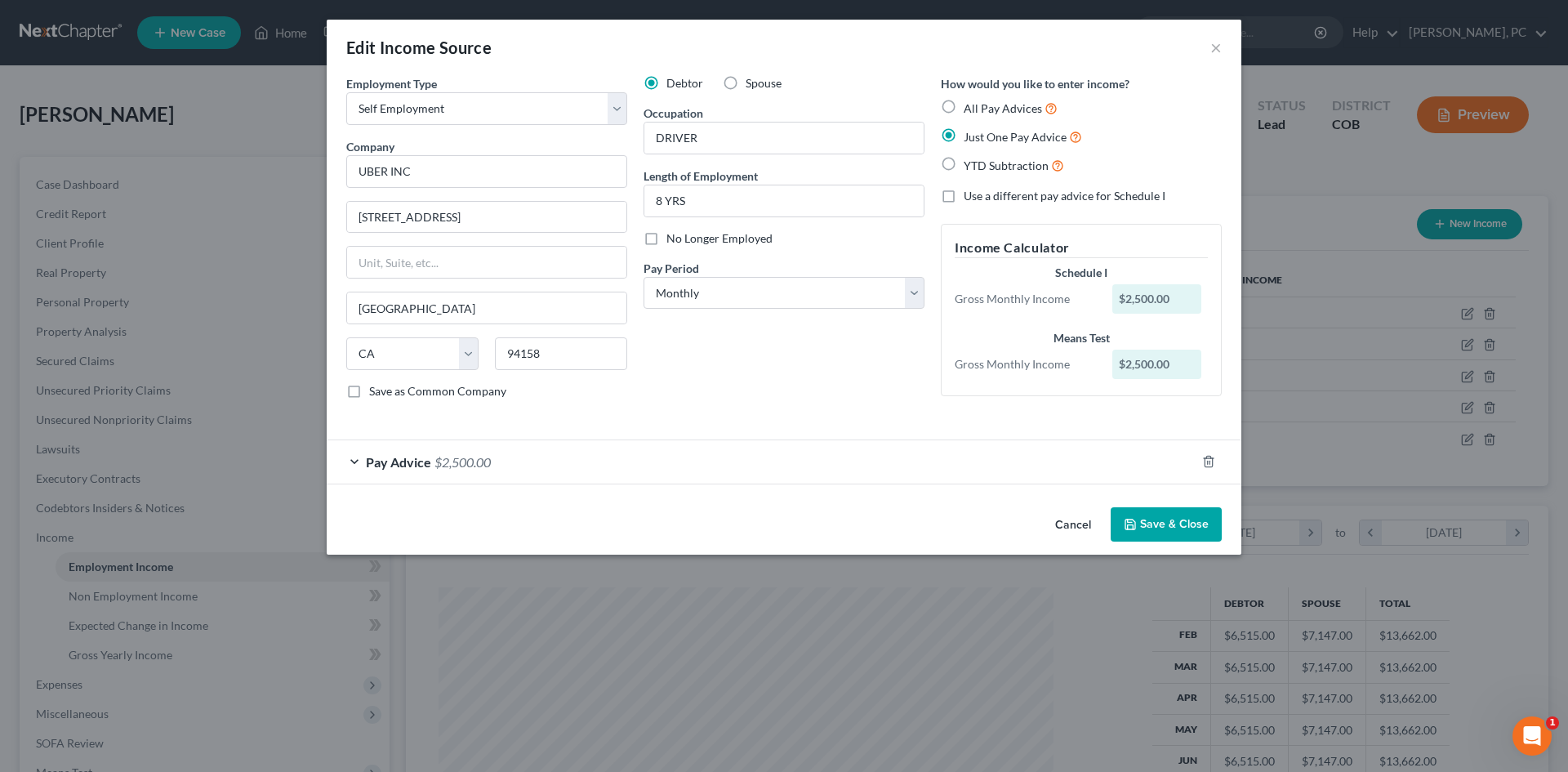
click at [1178, 515] on button "Save & Close" at bounding box center [1166, 524] width 111 height 35
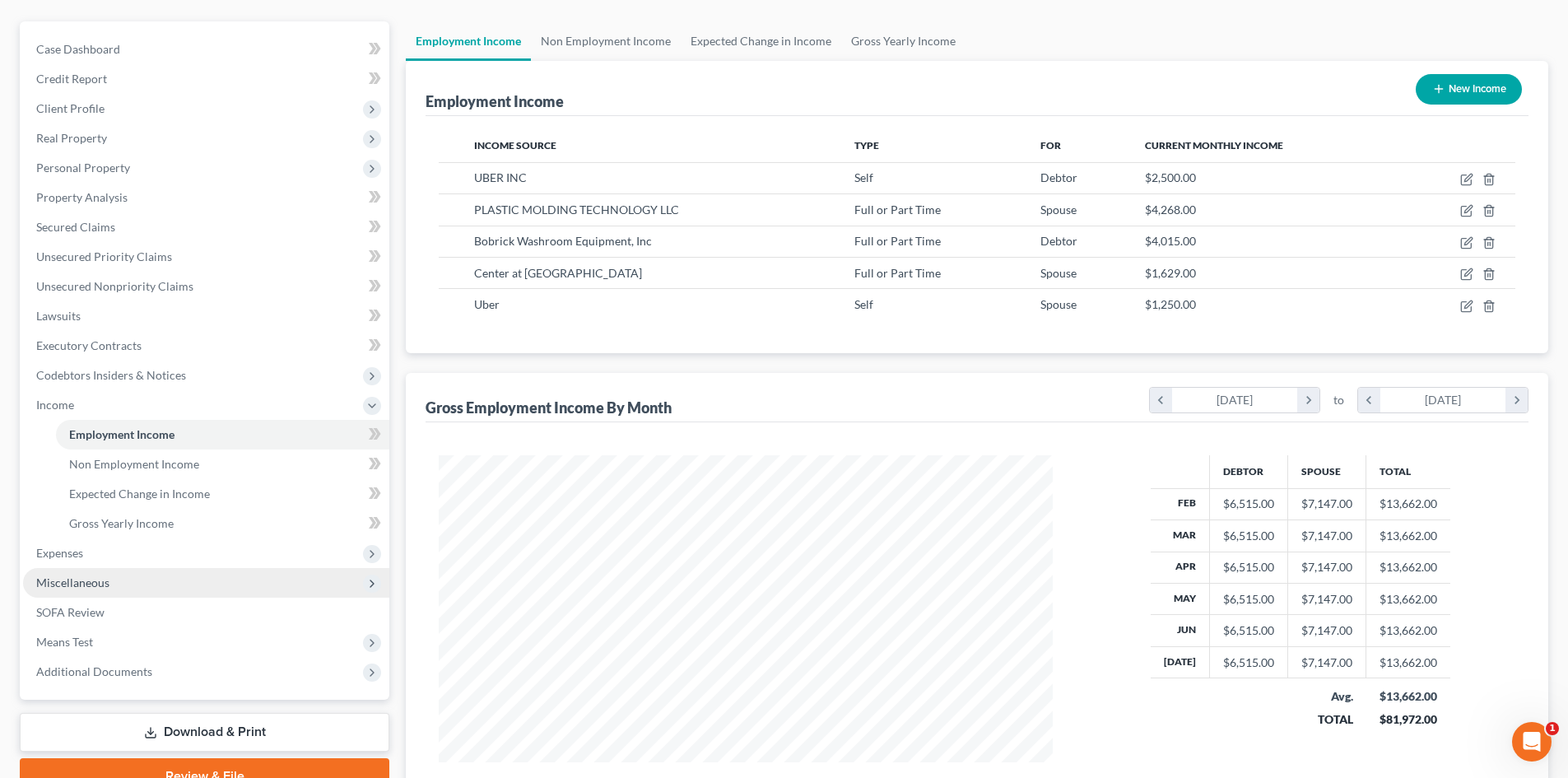
scroll to position [165, 0]
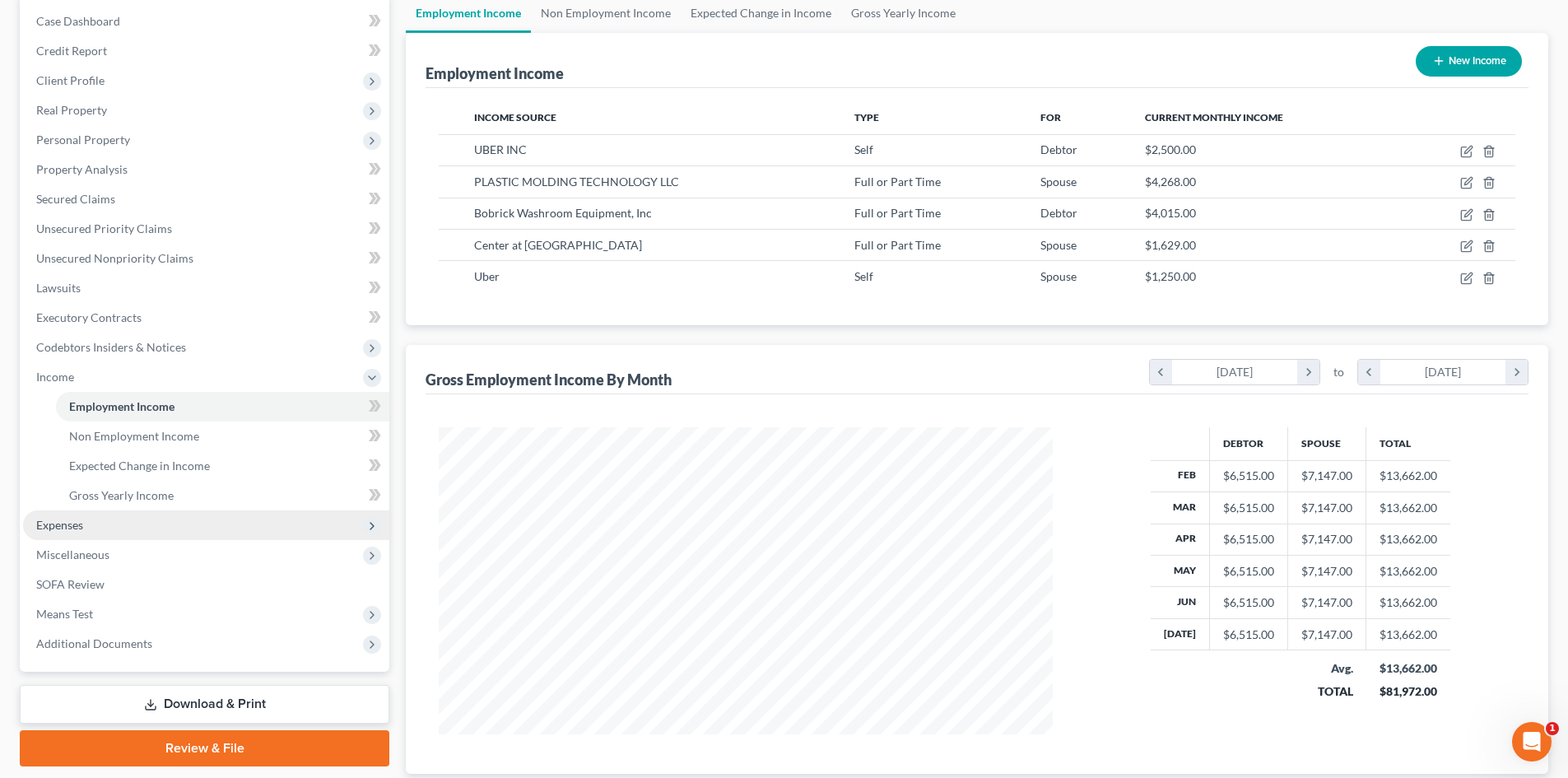
click at [68, 516] on span "Expenses" at bounding box center [206, 525] width 367 height 30
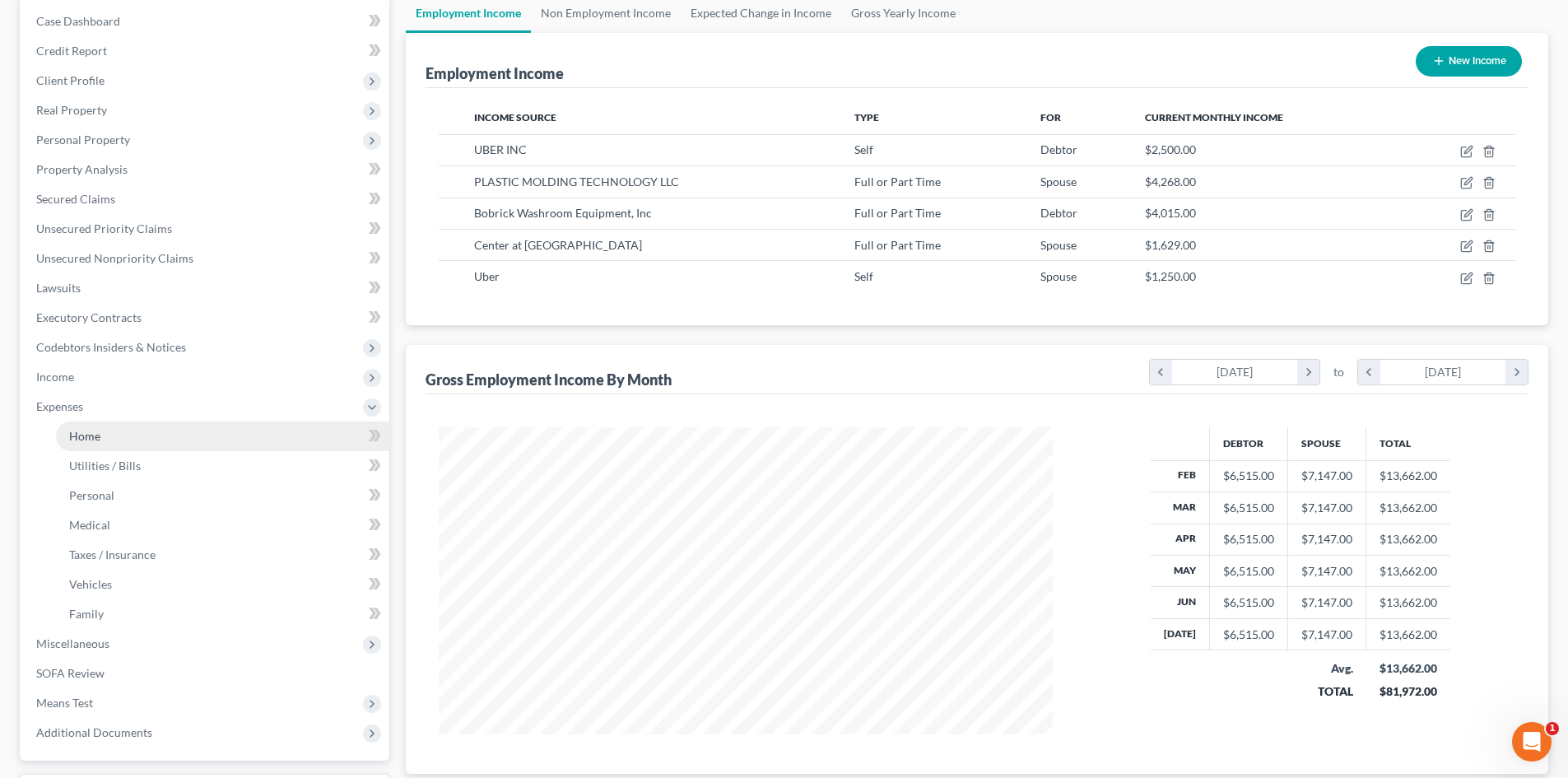
click at [89, 434] on span "Home" at bounding box center [84, 435] width 31 height 14
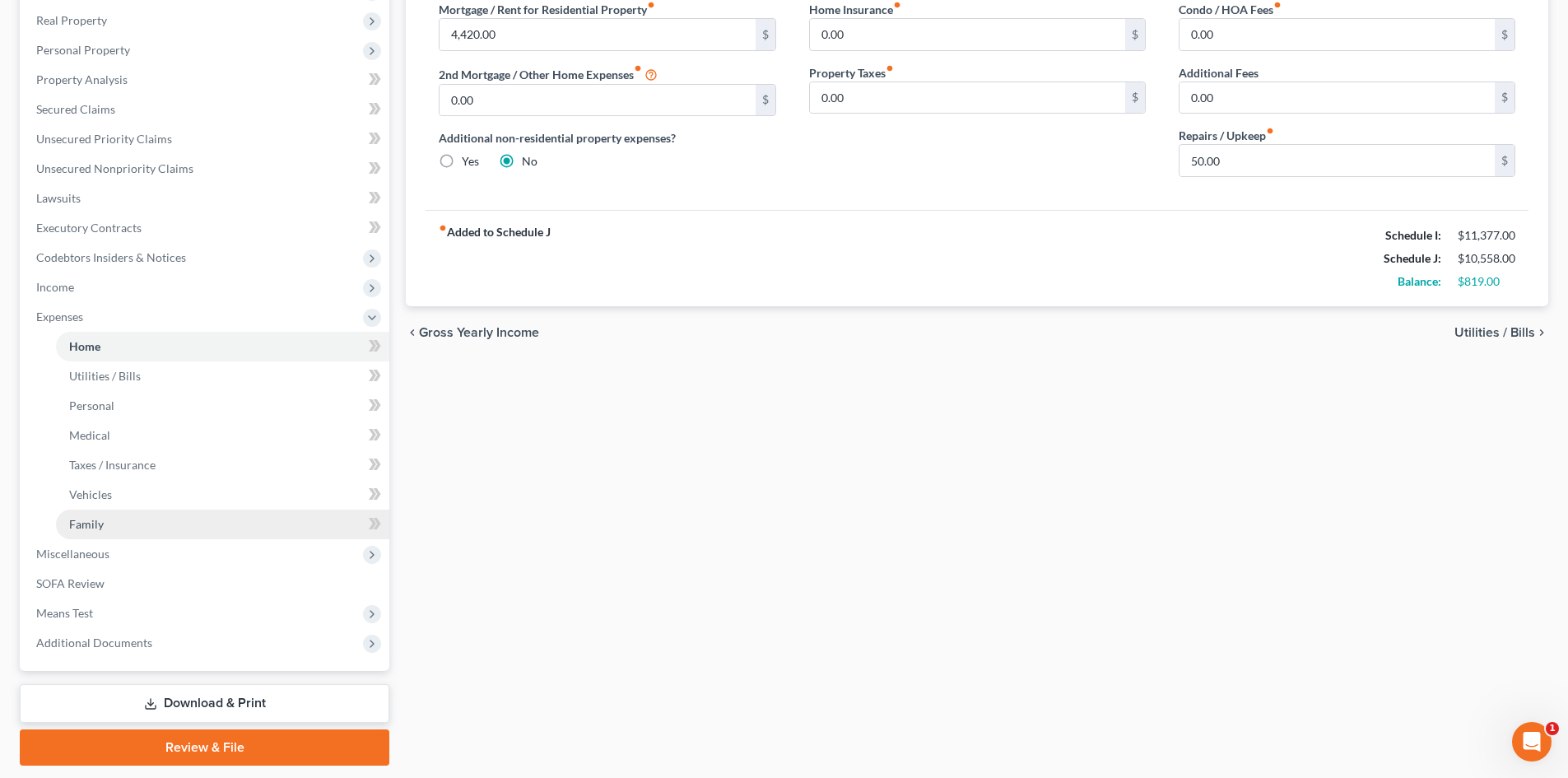
scroll to position [305, 0]
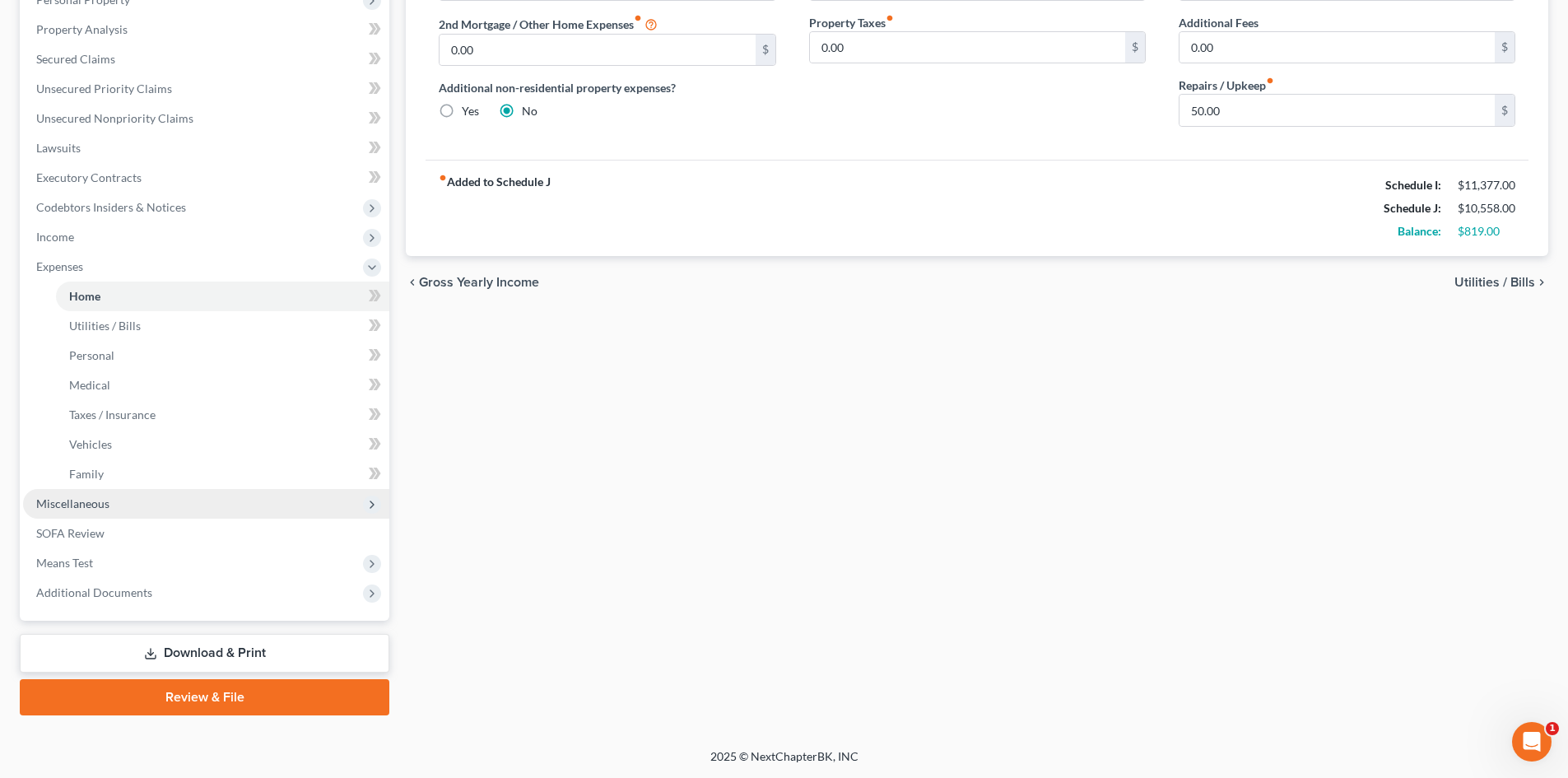
click at [67, 500] on span "Miscellaneous" at bounding box center [72, 503] width 73 height 14
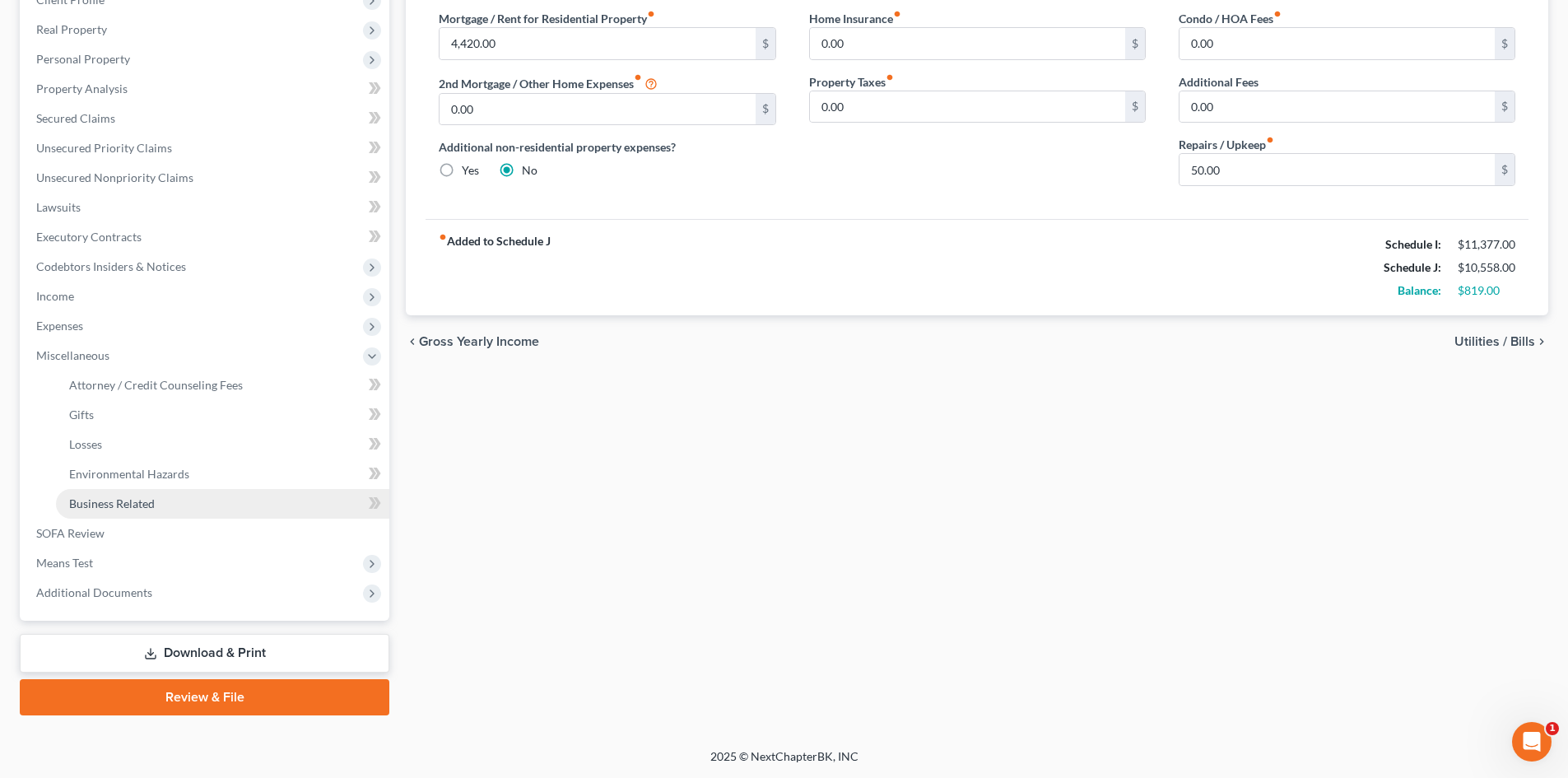
click at [116, 503] on span "Business Related" at bounding box center [112, 503] width 86 height 14
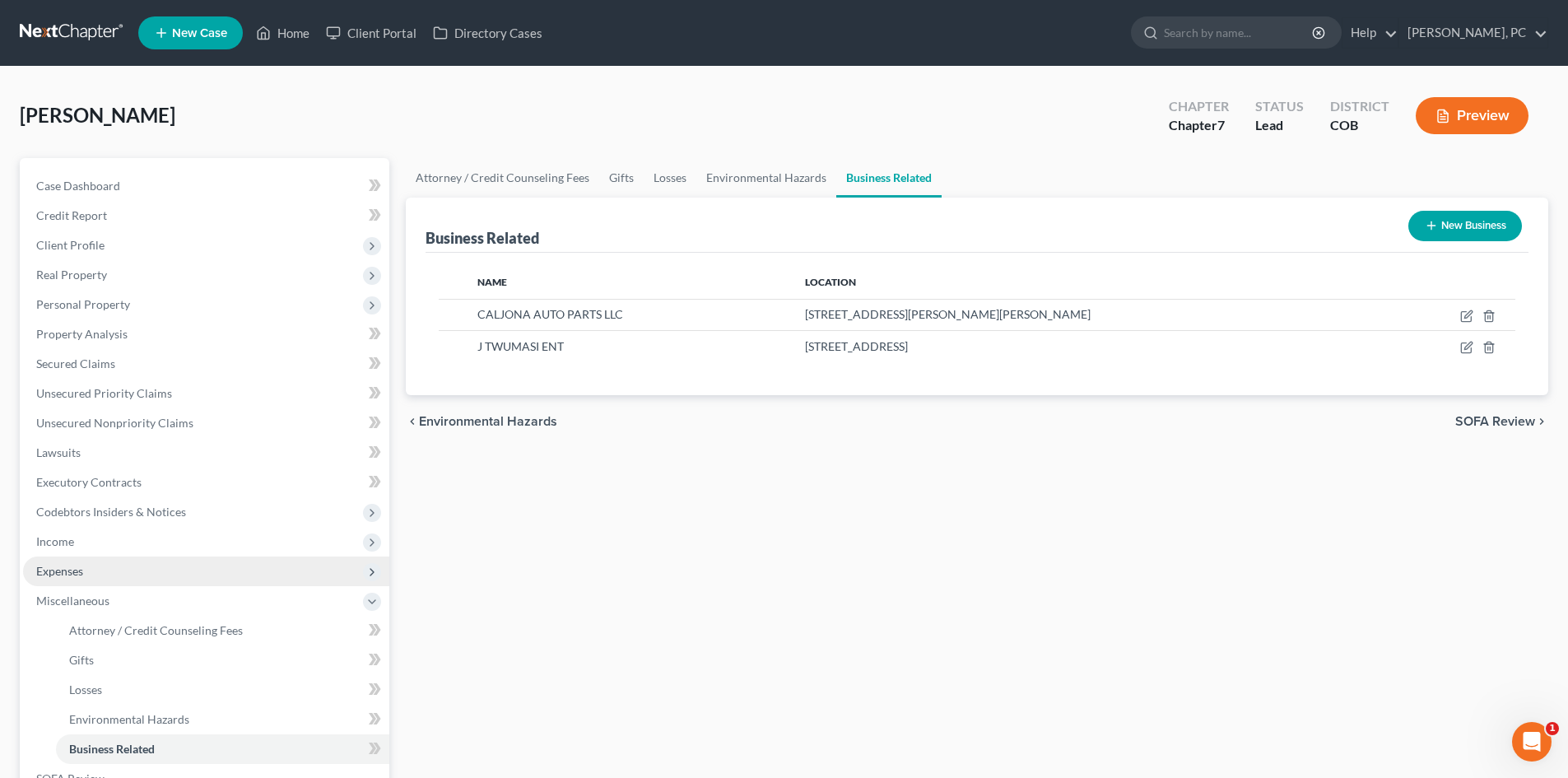
click at [70, 566] on span "Expenses" at bounding box center [59, 571] width 47 height 14
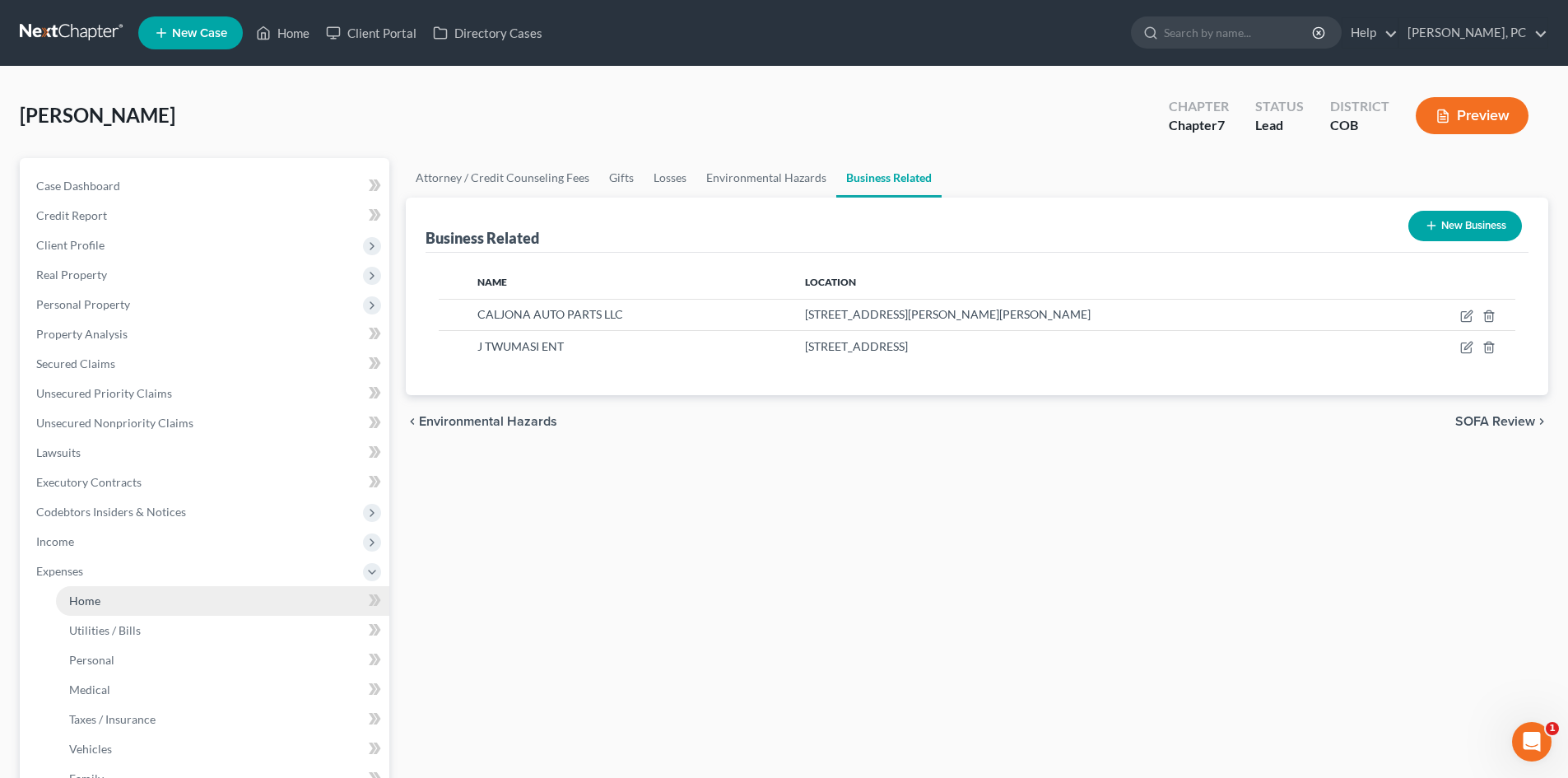
click at [74, 606] on span "Home" at bounding box center [84, 600] width 31 height 14
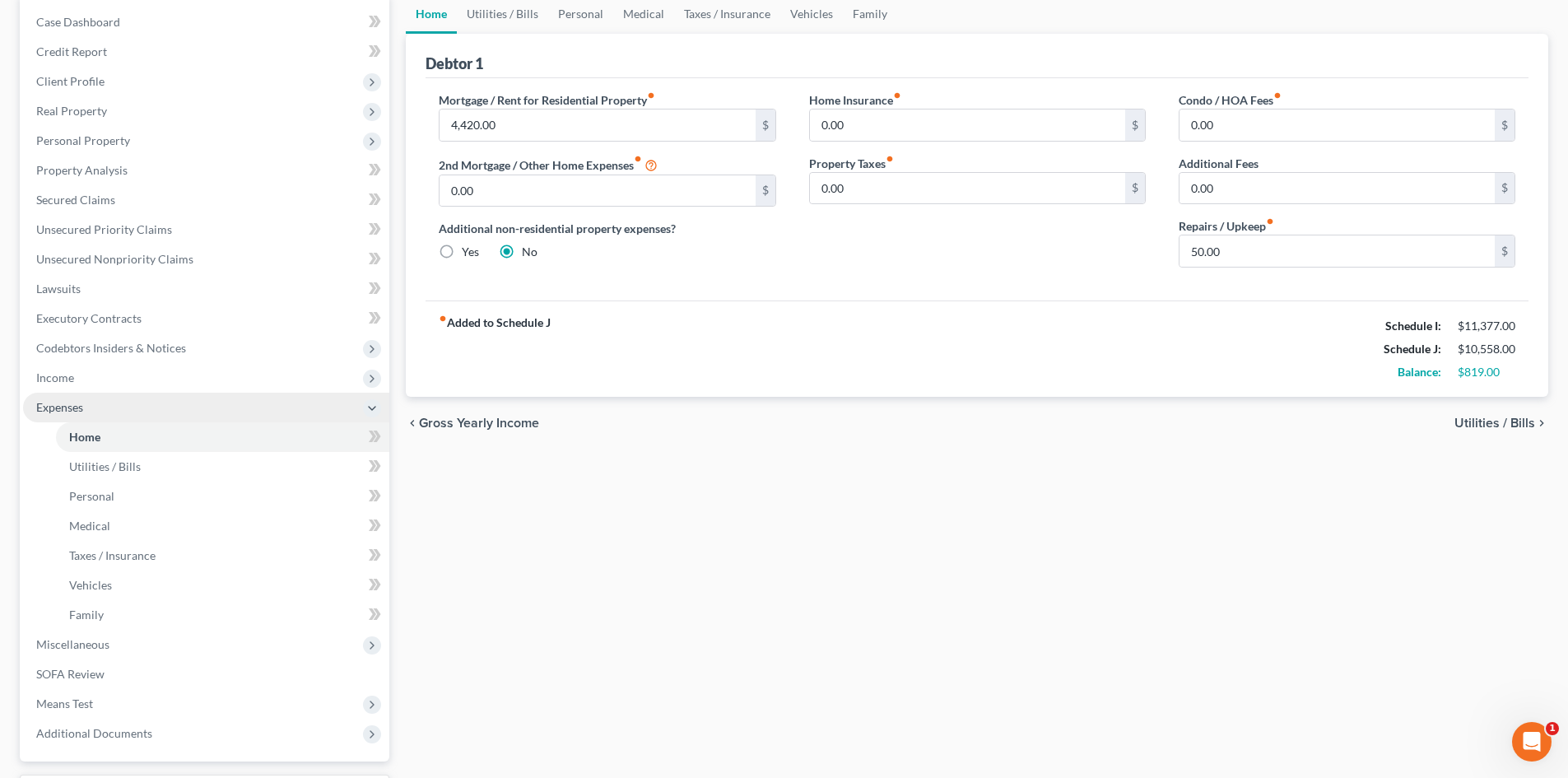
scroll to position [165, 0]
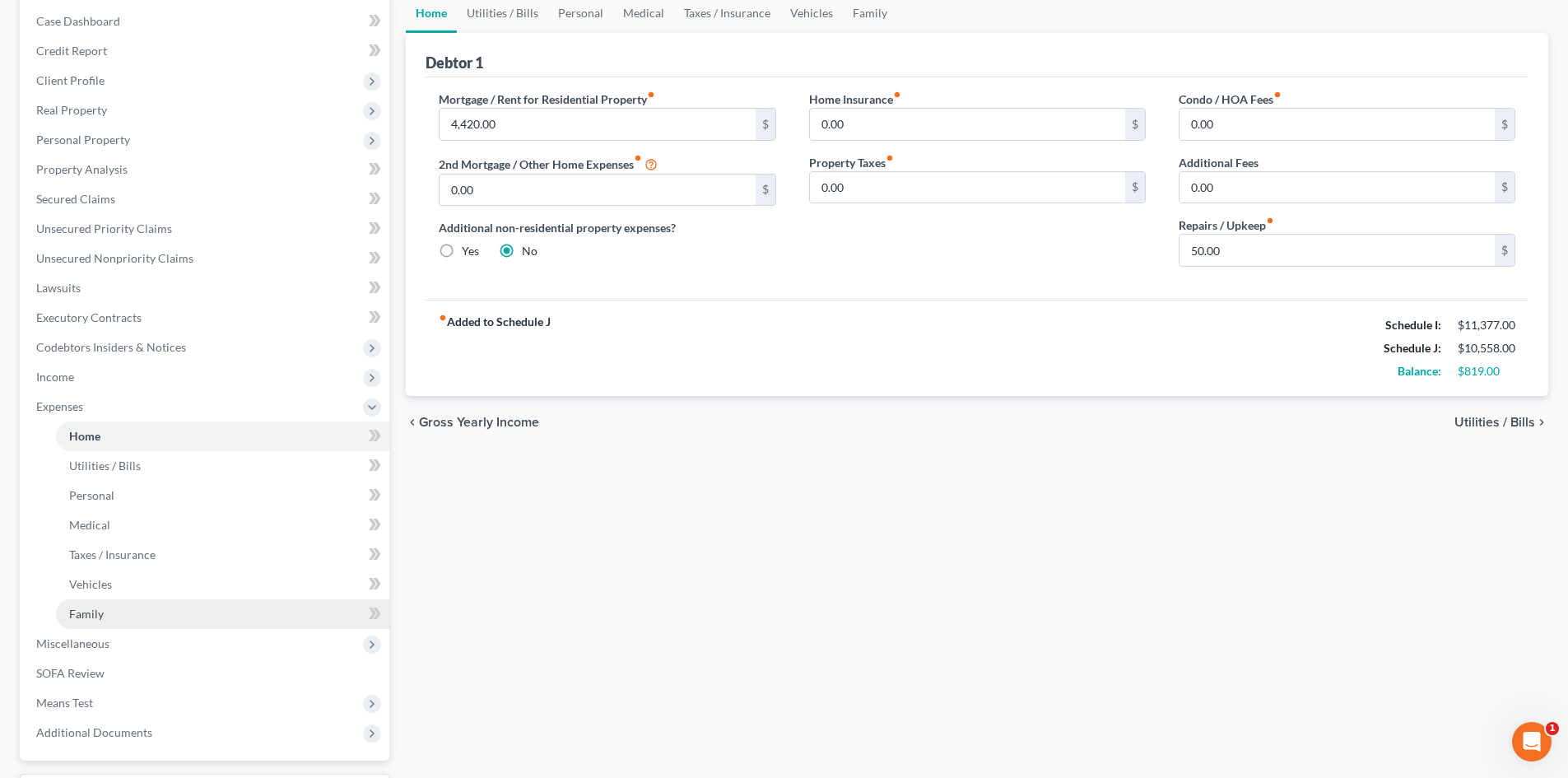
click at [91, 614] on span "Family" at bounding box center [86, 613] width 35 height 14
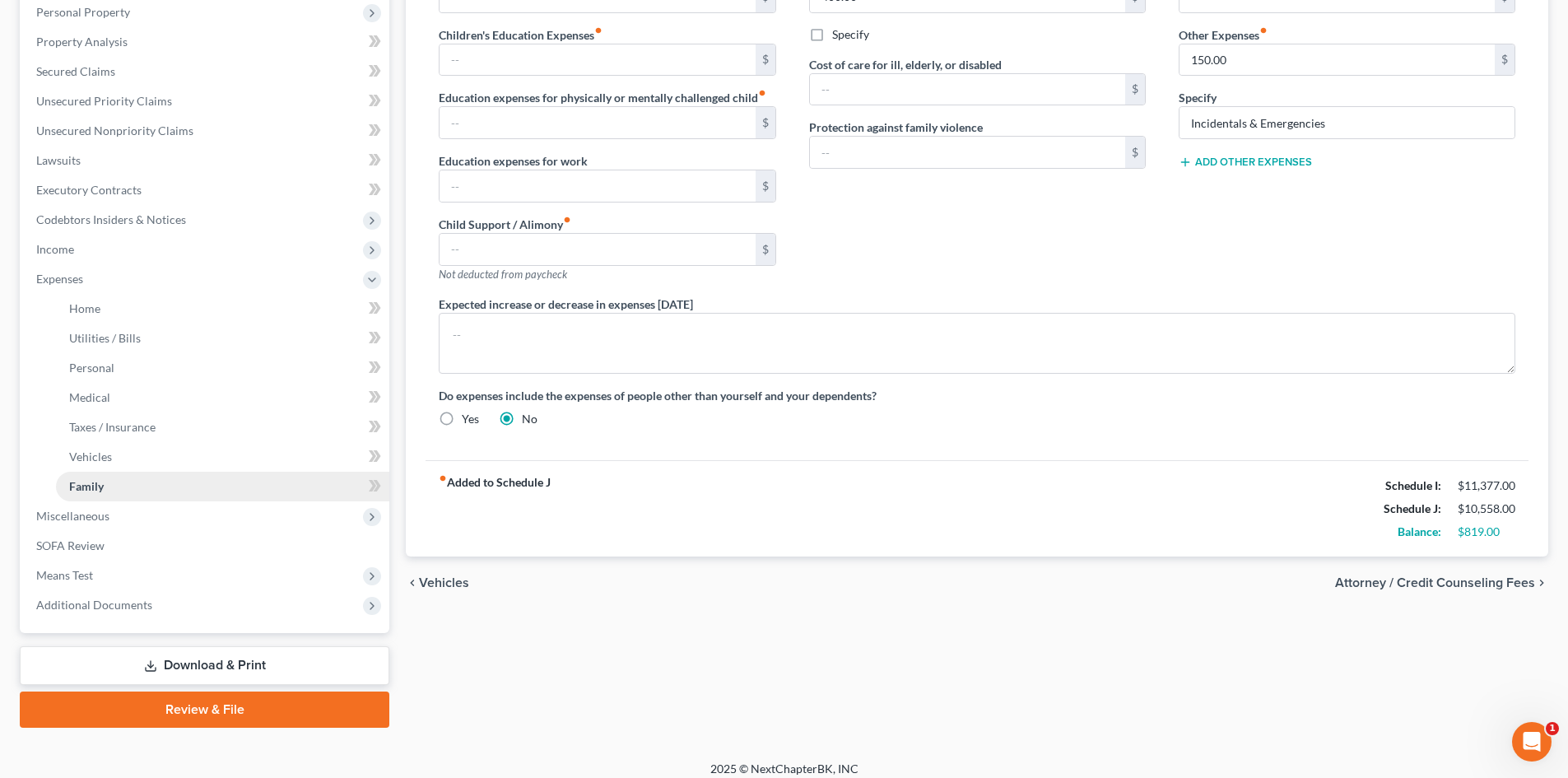
scroll to position [305, 0]
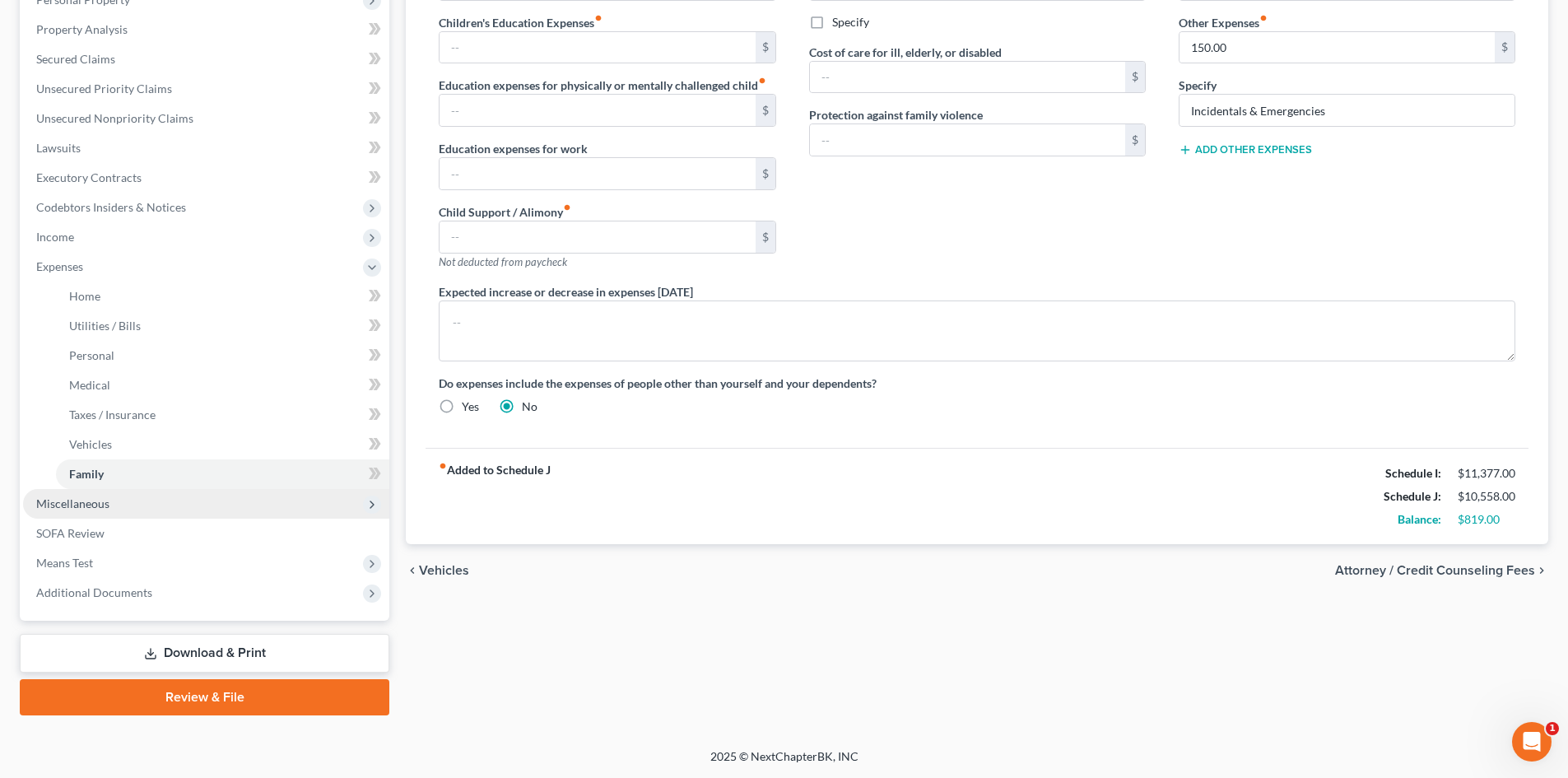
click at [87, 500] on span "Miscellaneous" at bounding box center [72, 503] width 73 height 14
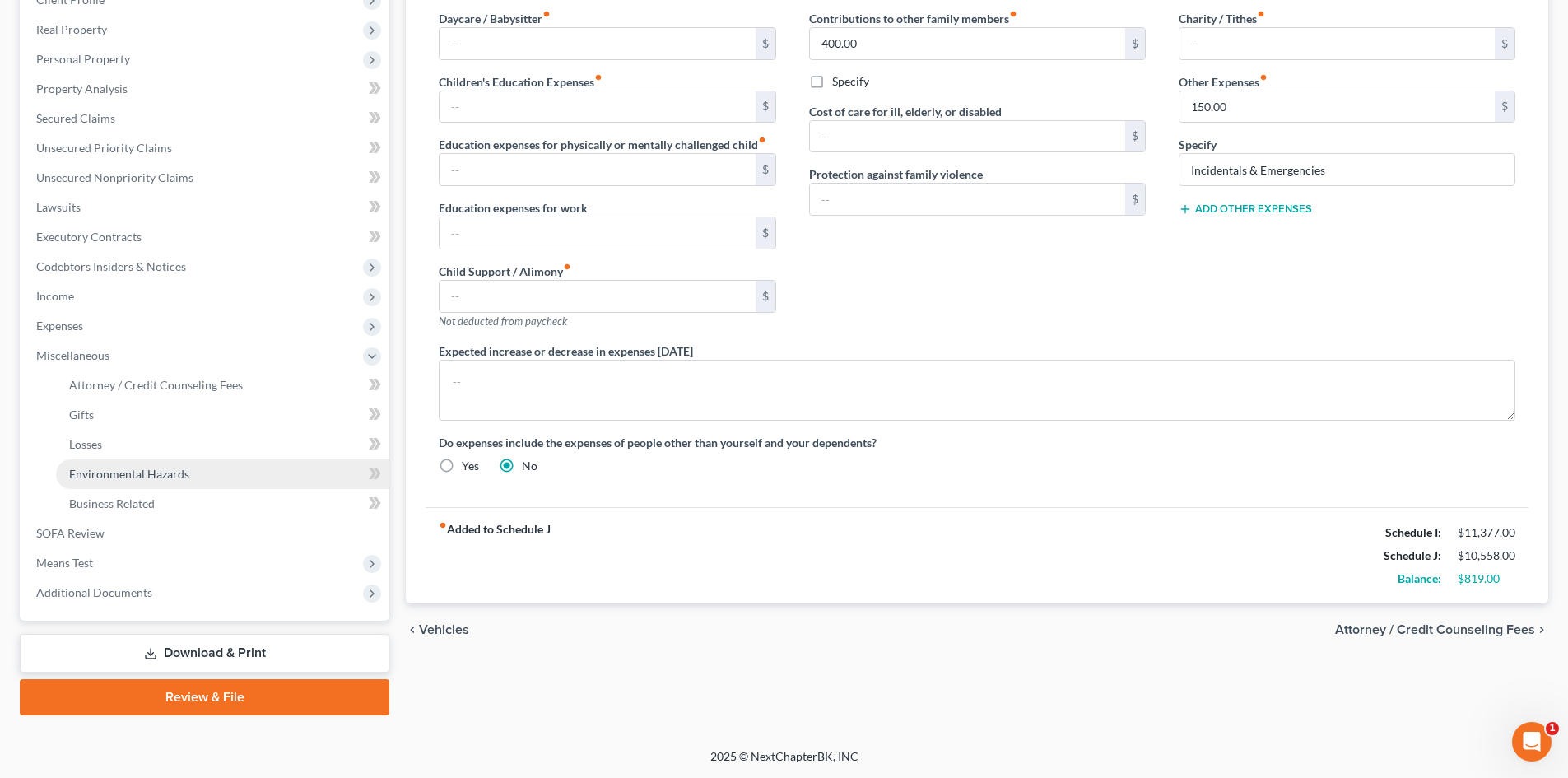
scroll to position [246, 0]
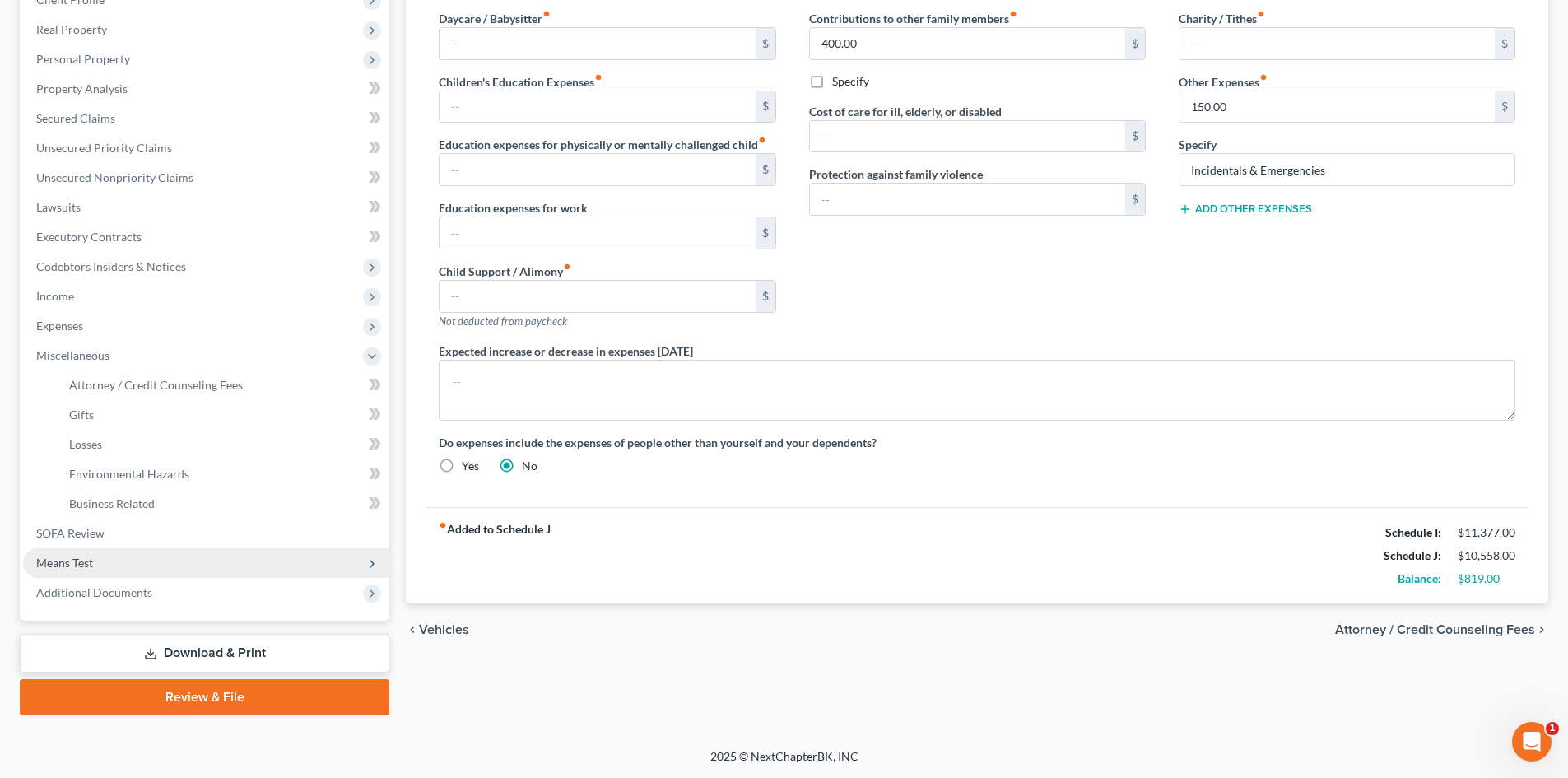
click at [65, 560] on span "Means Test" at bounding box center [64, 562] width 57 height 14
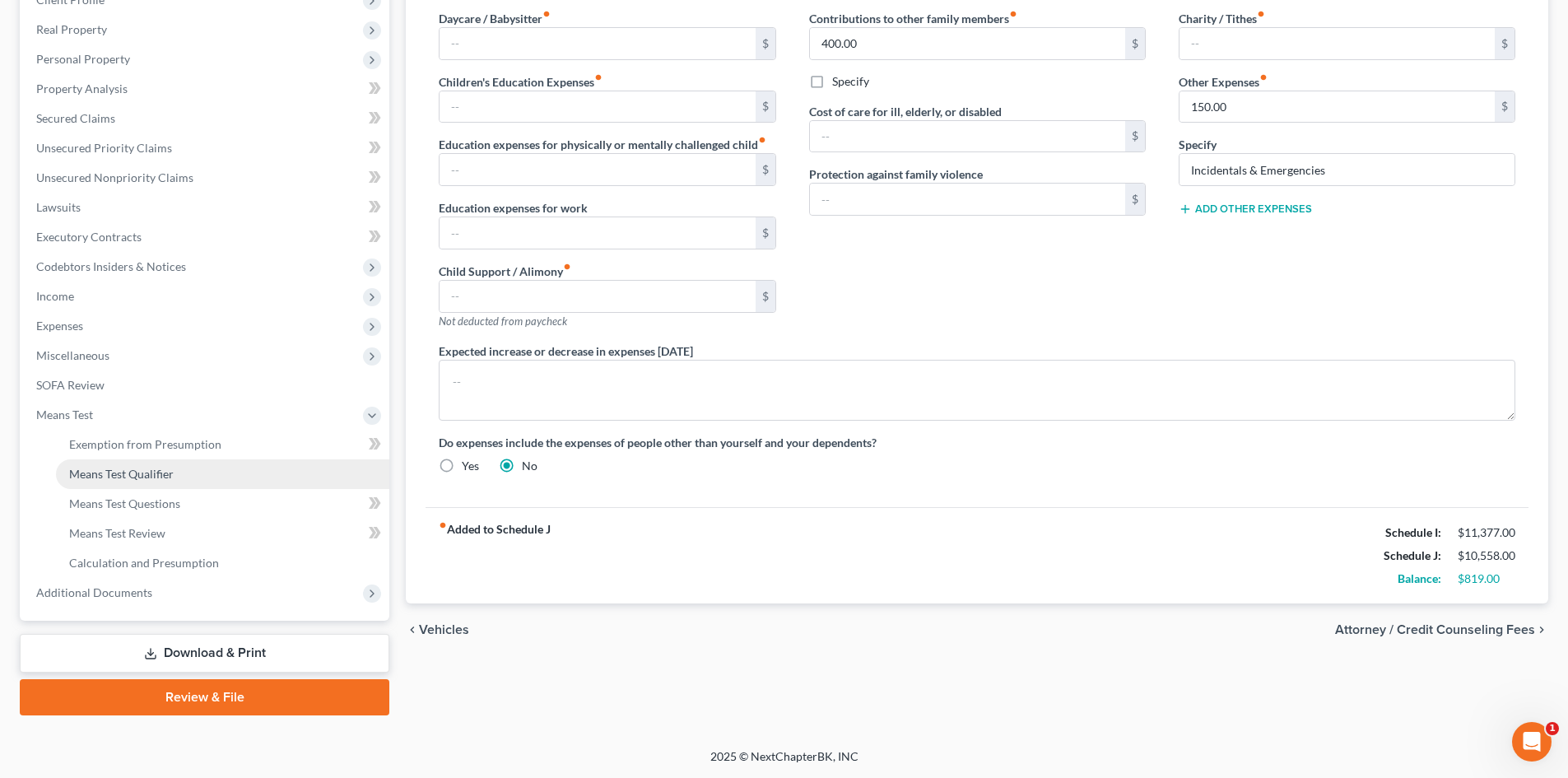
click at [116, 477] on span "Means Test Qualifier" at bounding box center [121, 473] width 105 height 14
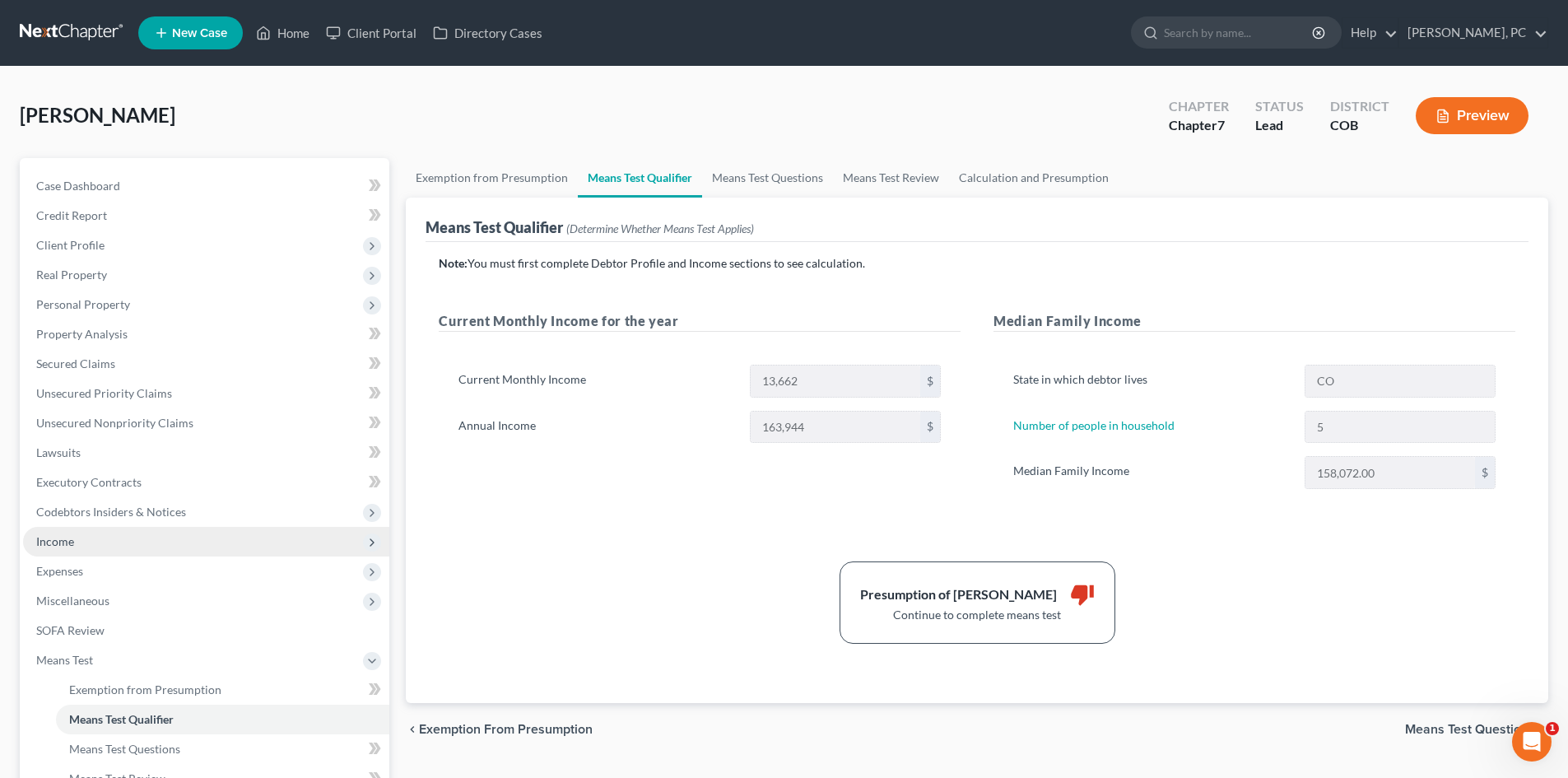
click at [60, 541] on span "Income" at bounding box center [55, 541] width 38 height 14
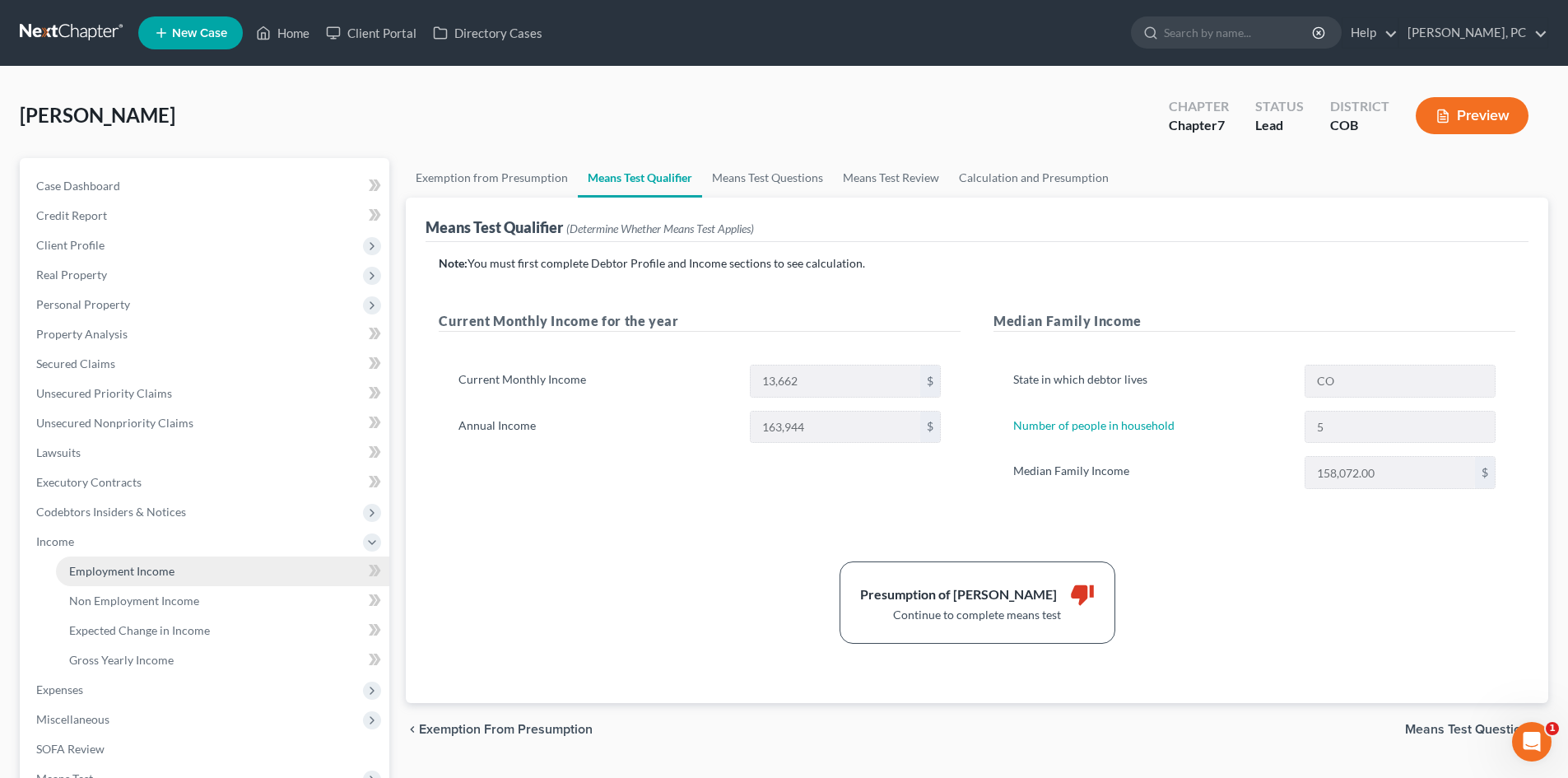
click at [119, 564] on span "Employment Income" at bounding box center [122, 571] width 106 height 14
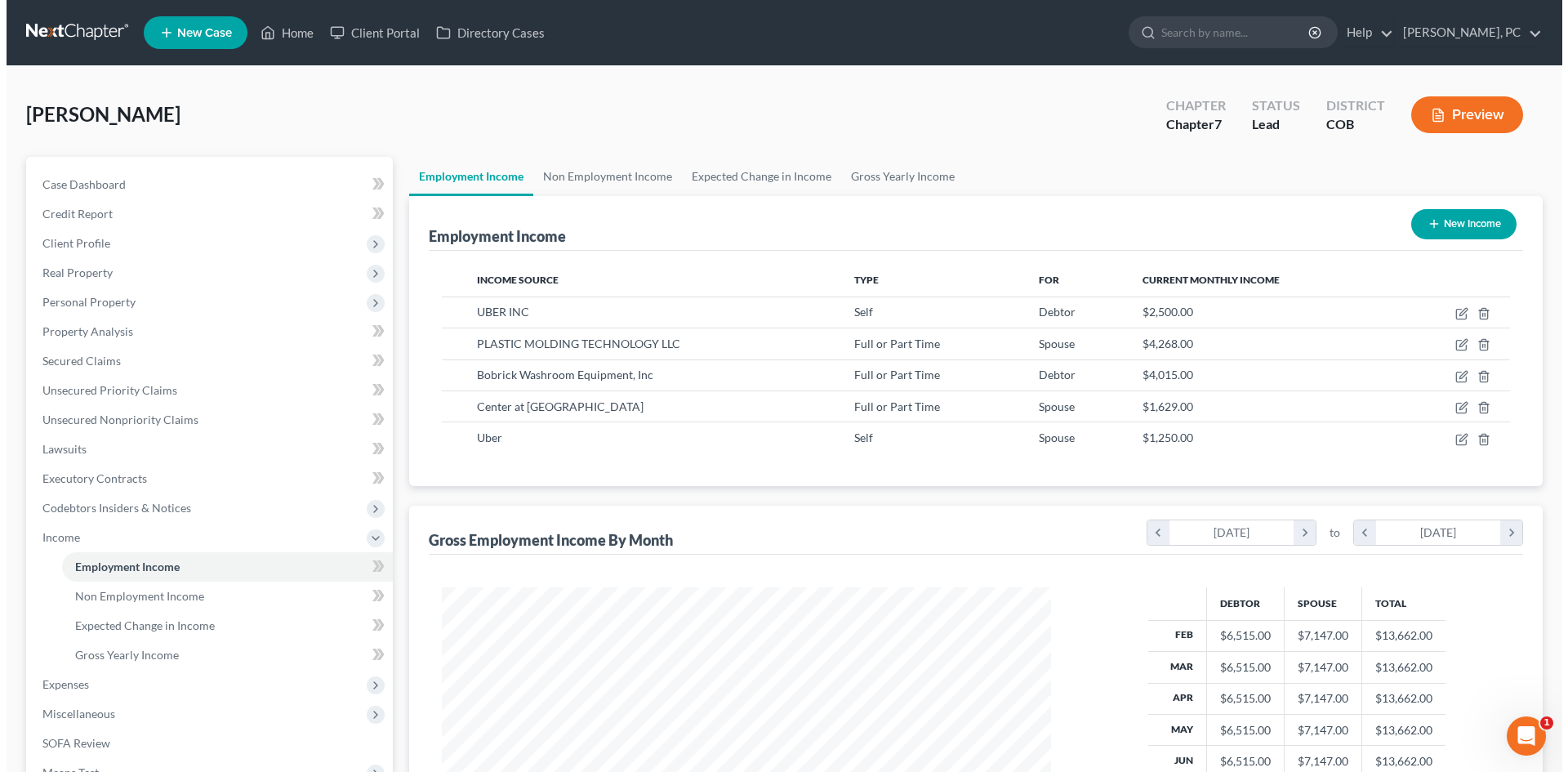
scroll to position [304, 642]
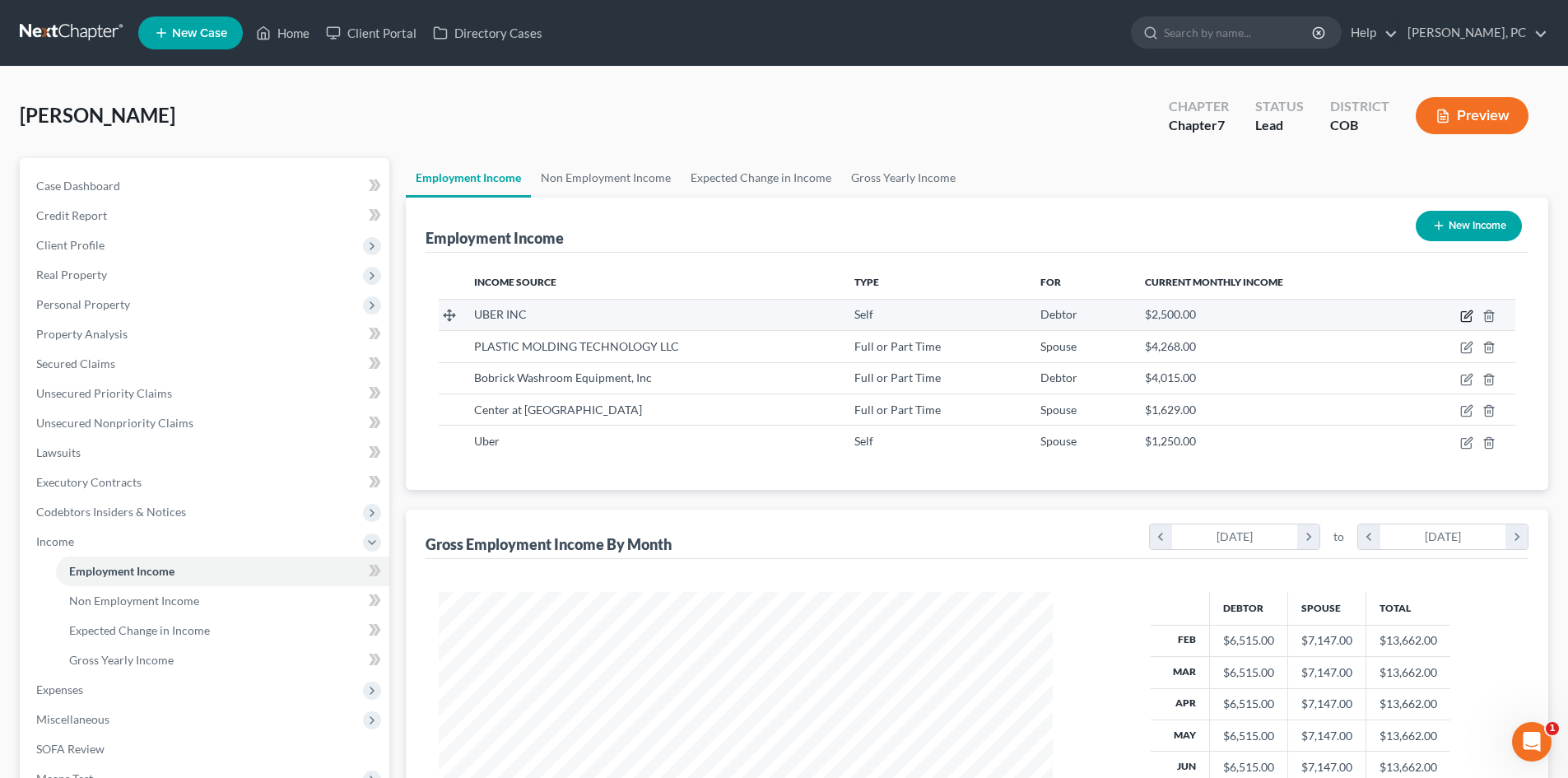
click at [1464, 315] on icon "button" at bounding box center [1466, 316] width 13 height 13
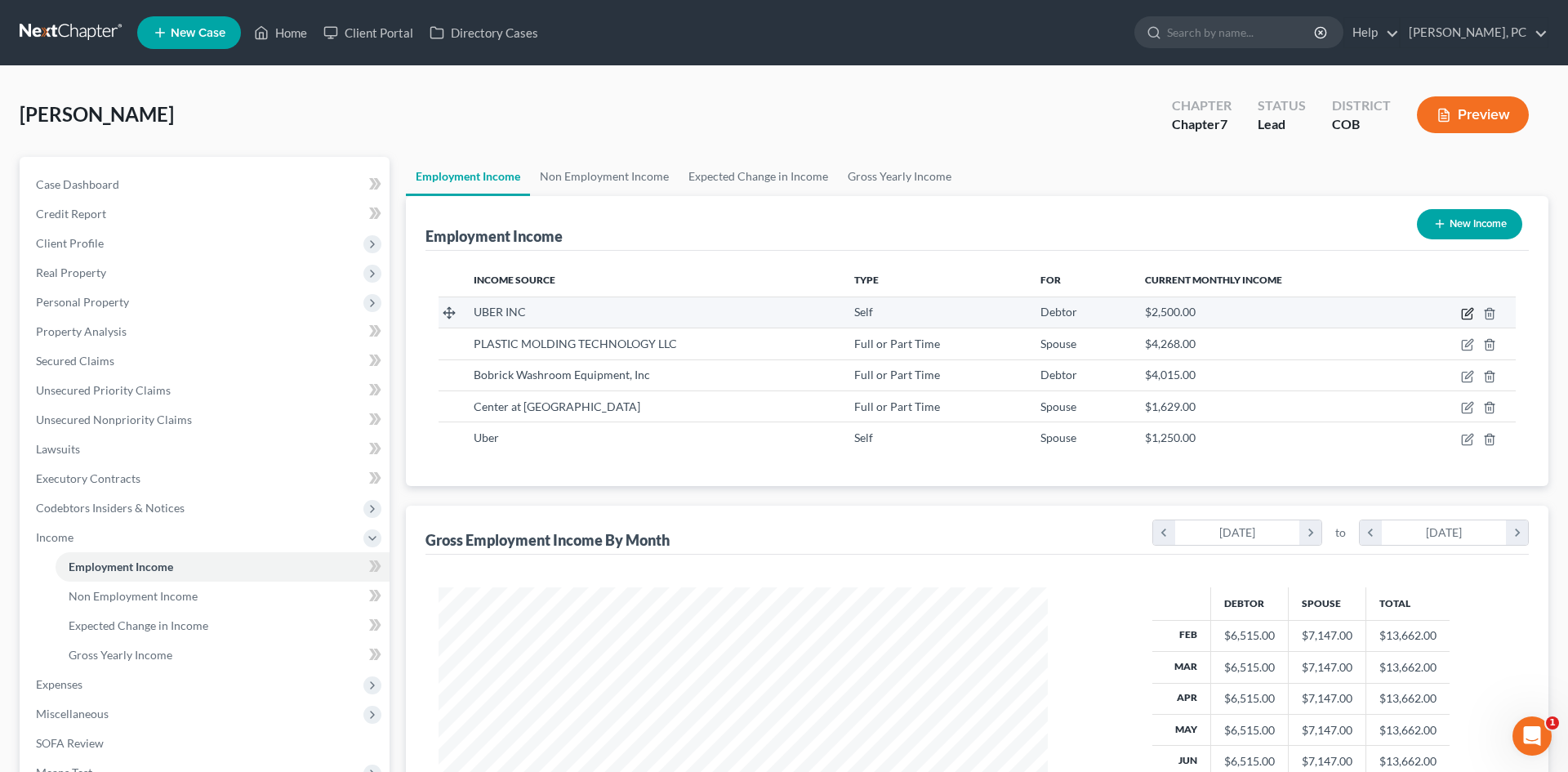
select select "1"
select select "4"
select select "0"
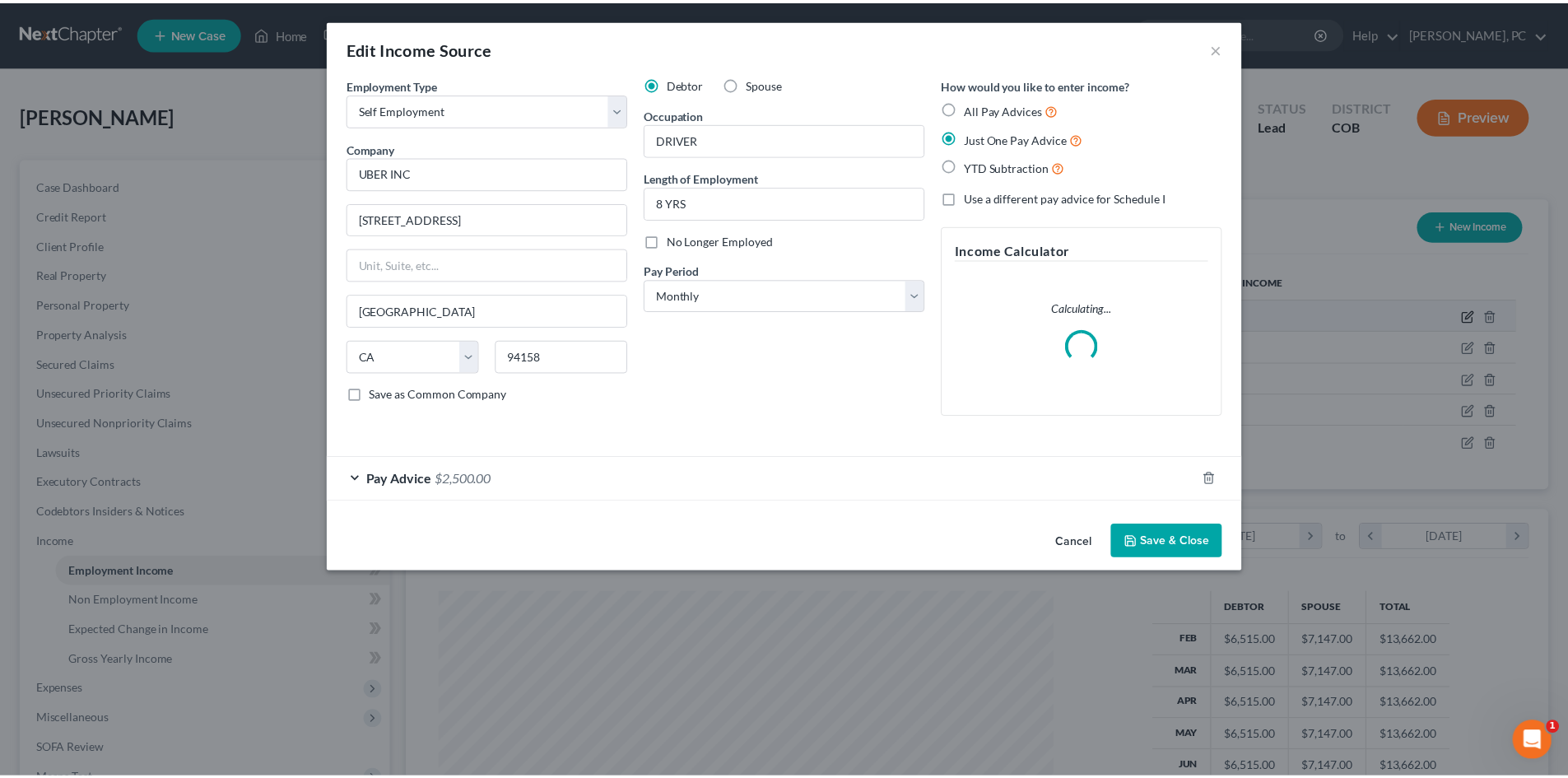
scroll to position [310, 653]
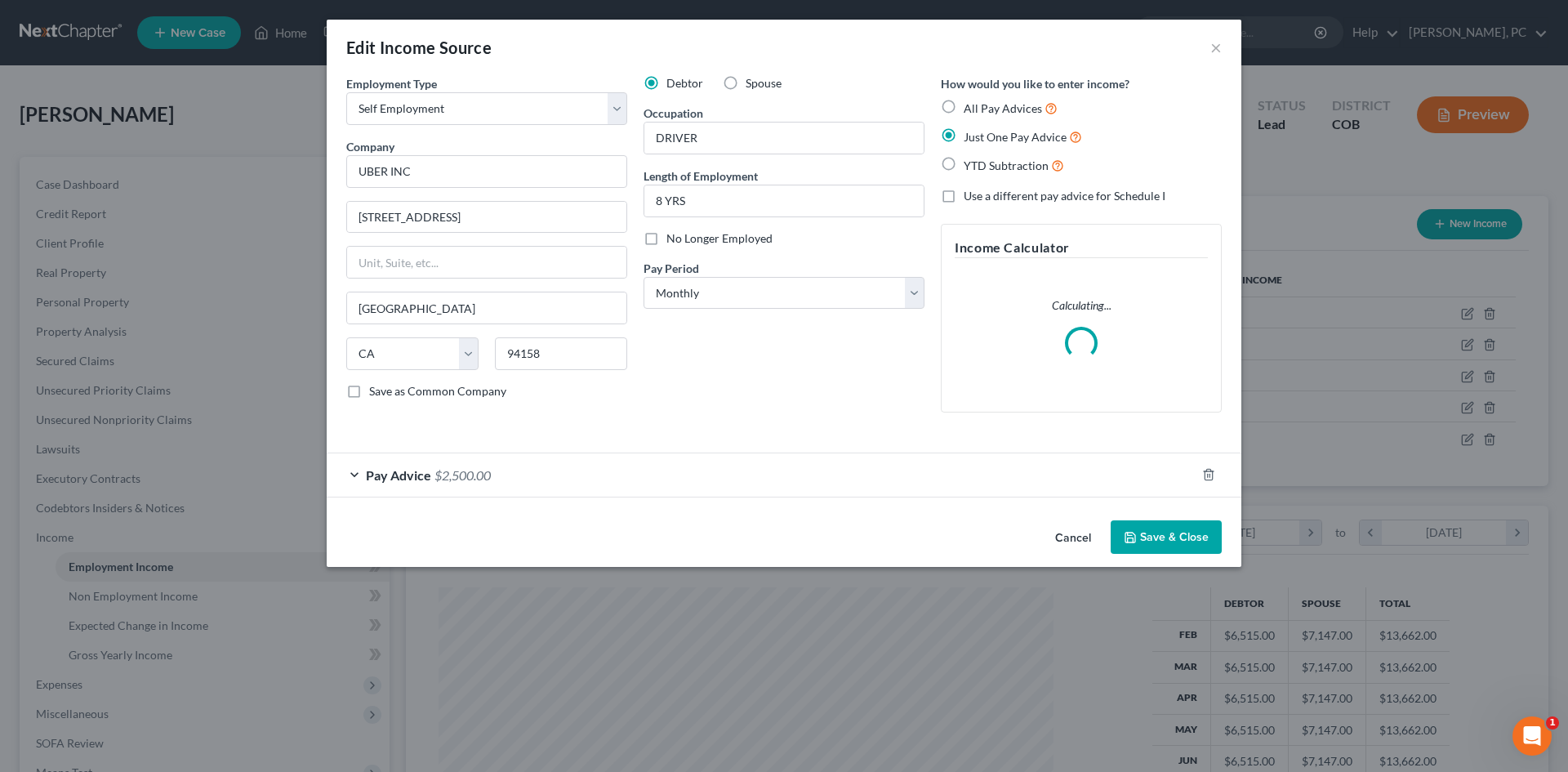
click at [478, 477] on span "$2,500.00" at bounding box center [463, 475] width 56 height 16
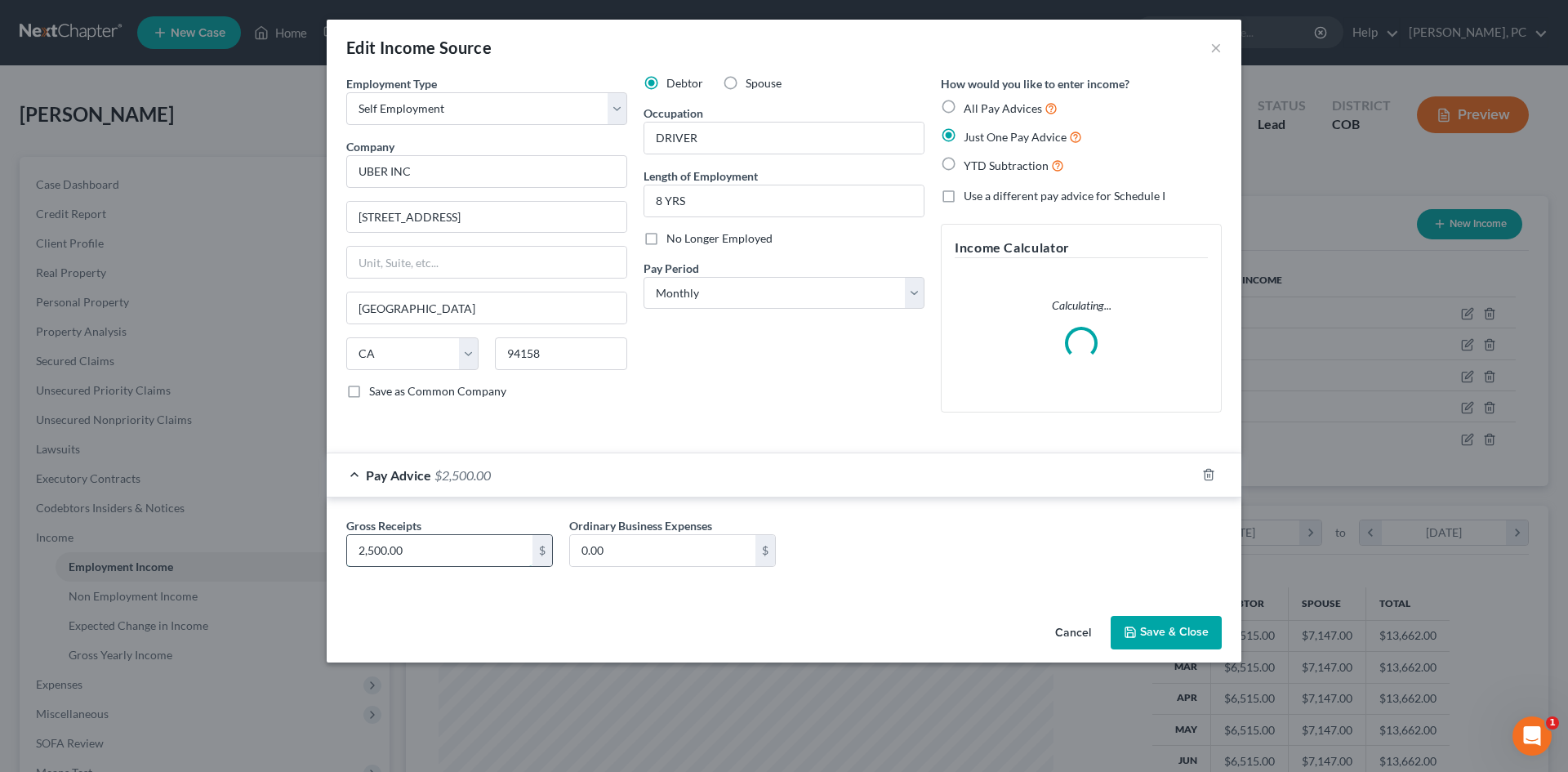
click at [414, 542] on input "2,500.00" at bounding box center [439, 550] width 185 height 31
type input "2,000"
click at [1155, 619] on button "Save & Close" at bounding box center [1166, 633] width 111 height 35
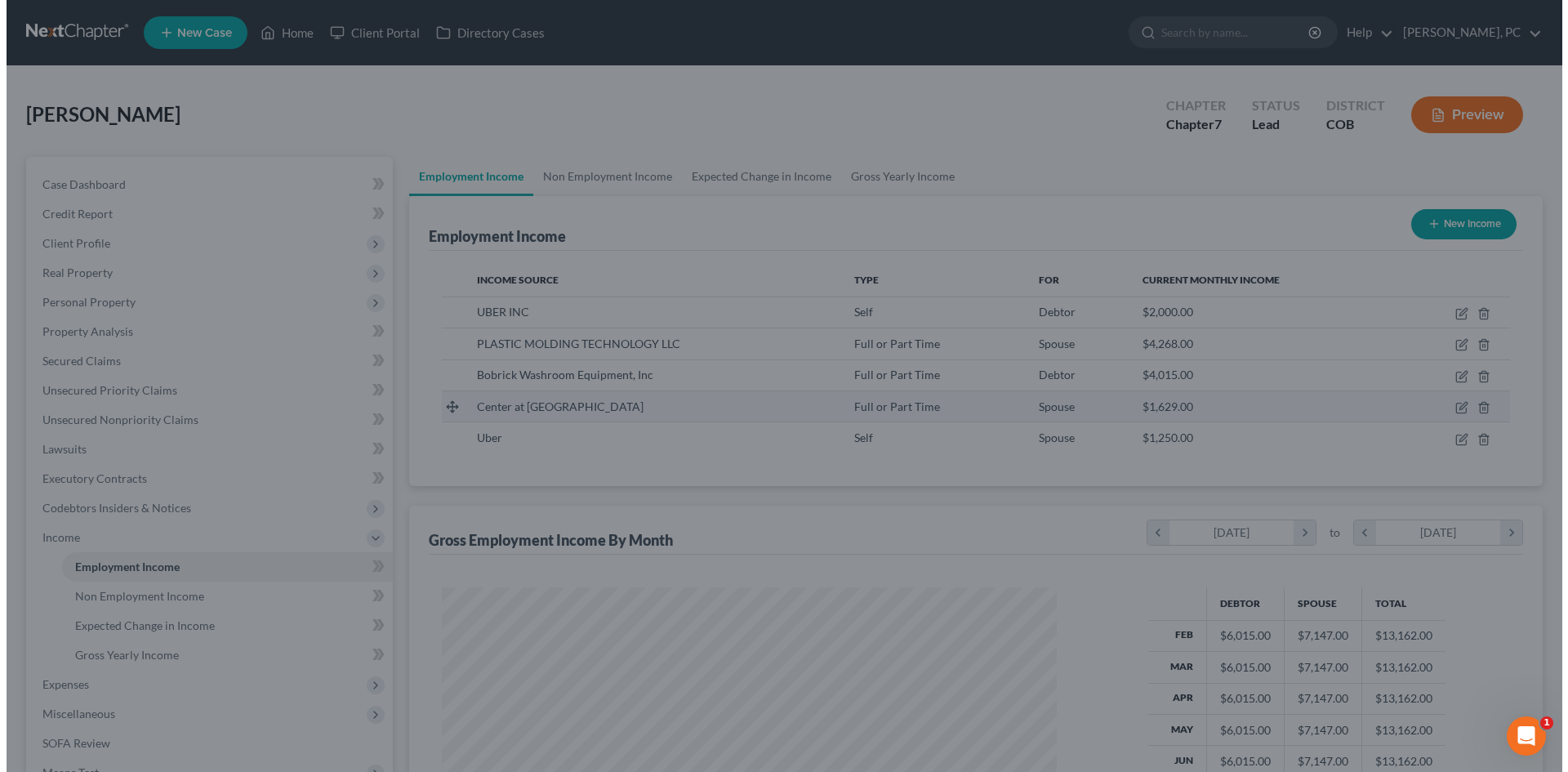
scroll to position [816564, 815824]
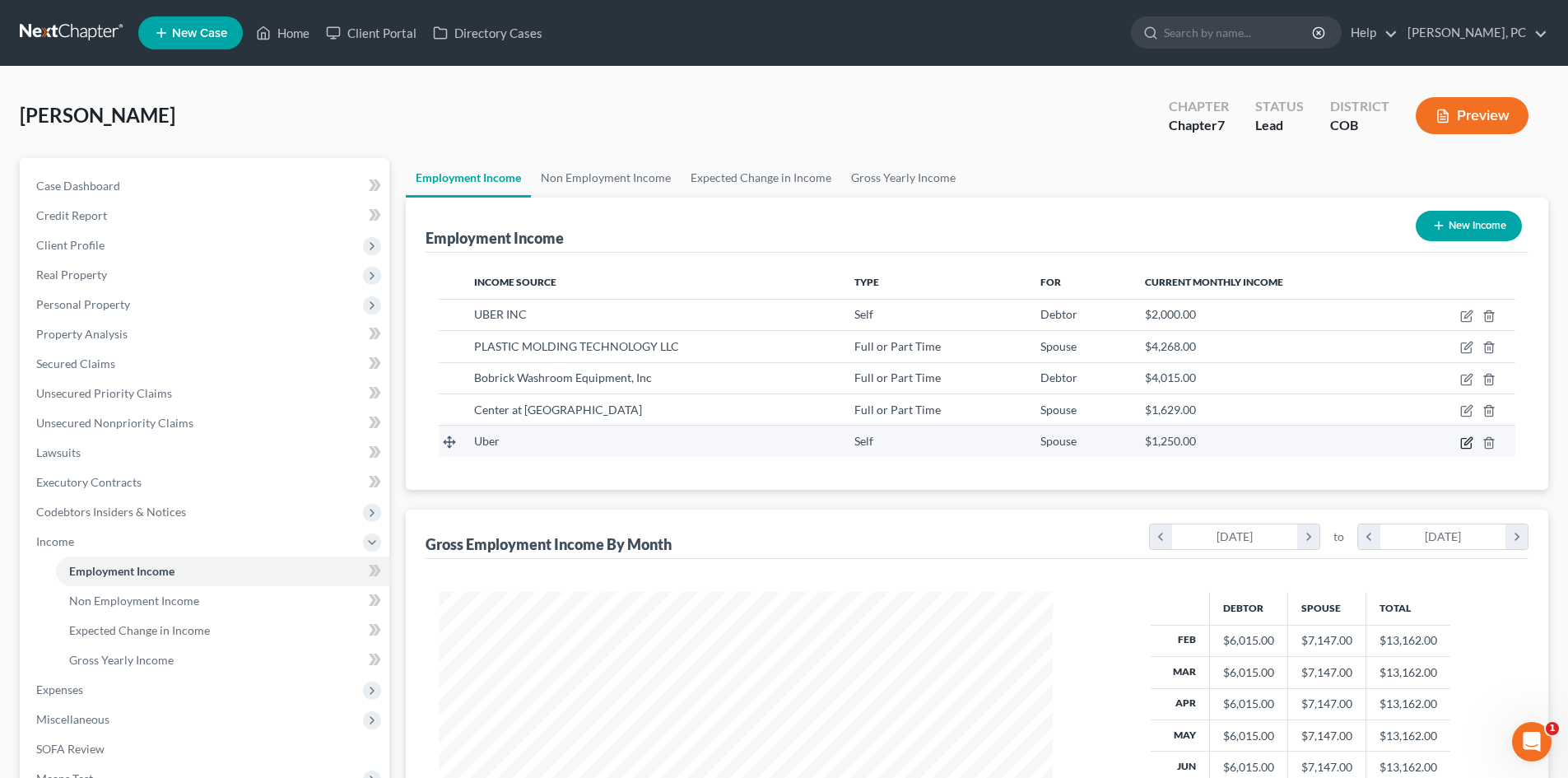
click at [1469, 441] on icon "button" at bounding box center [1466, 442] width 13 height 13
select select "1"
select select "0"
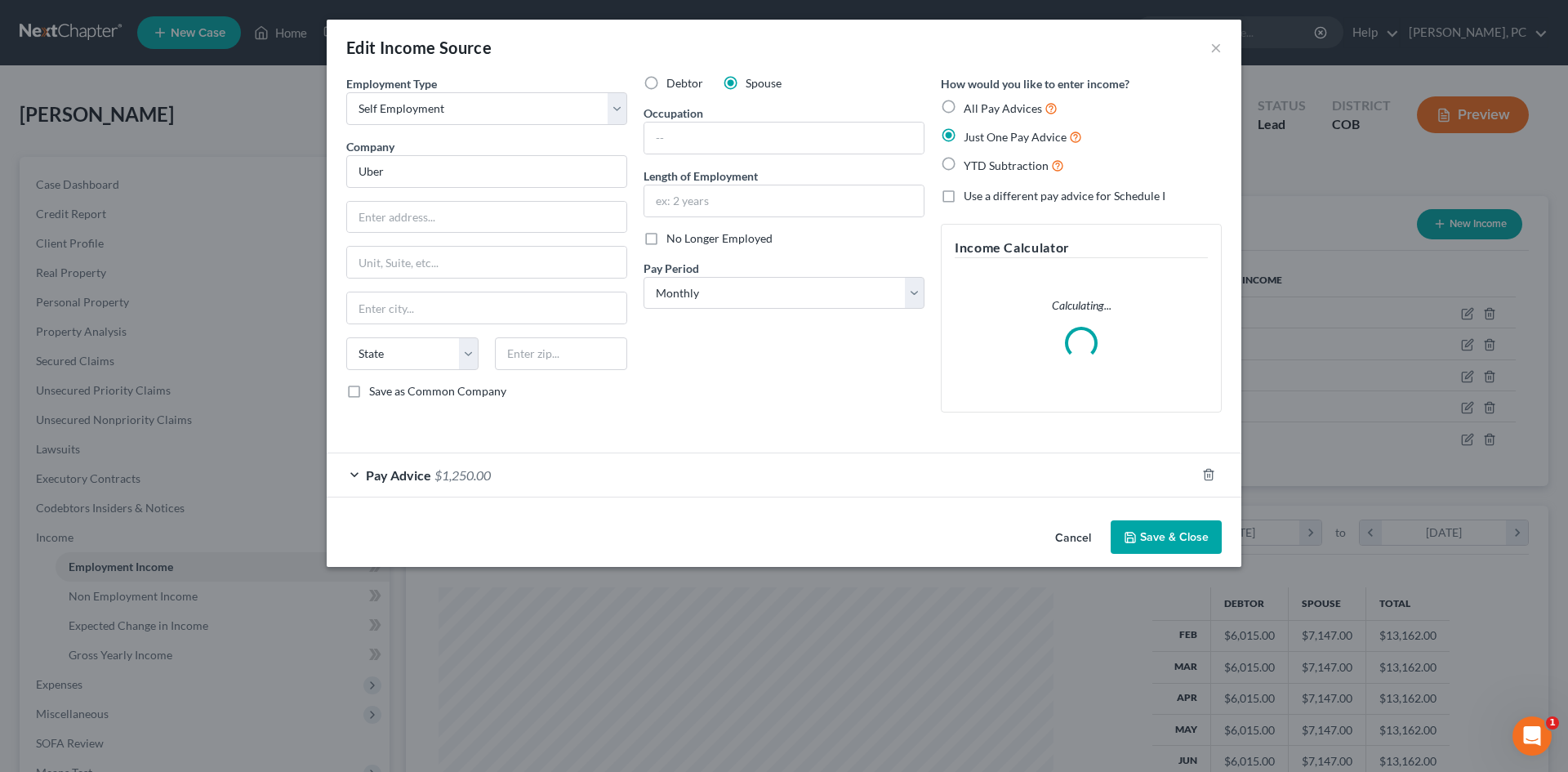
scroll to position [307, 648]
click at [464, 467] on div "Pay Advice $1,250.00" at bounding box center [761, 475] width 869 height 44
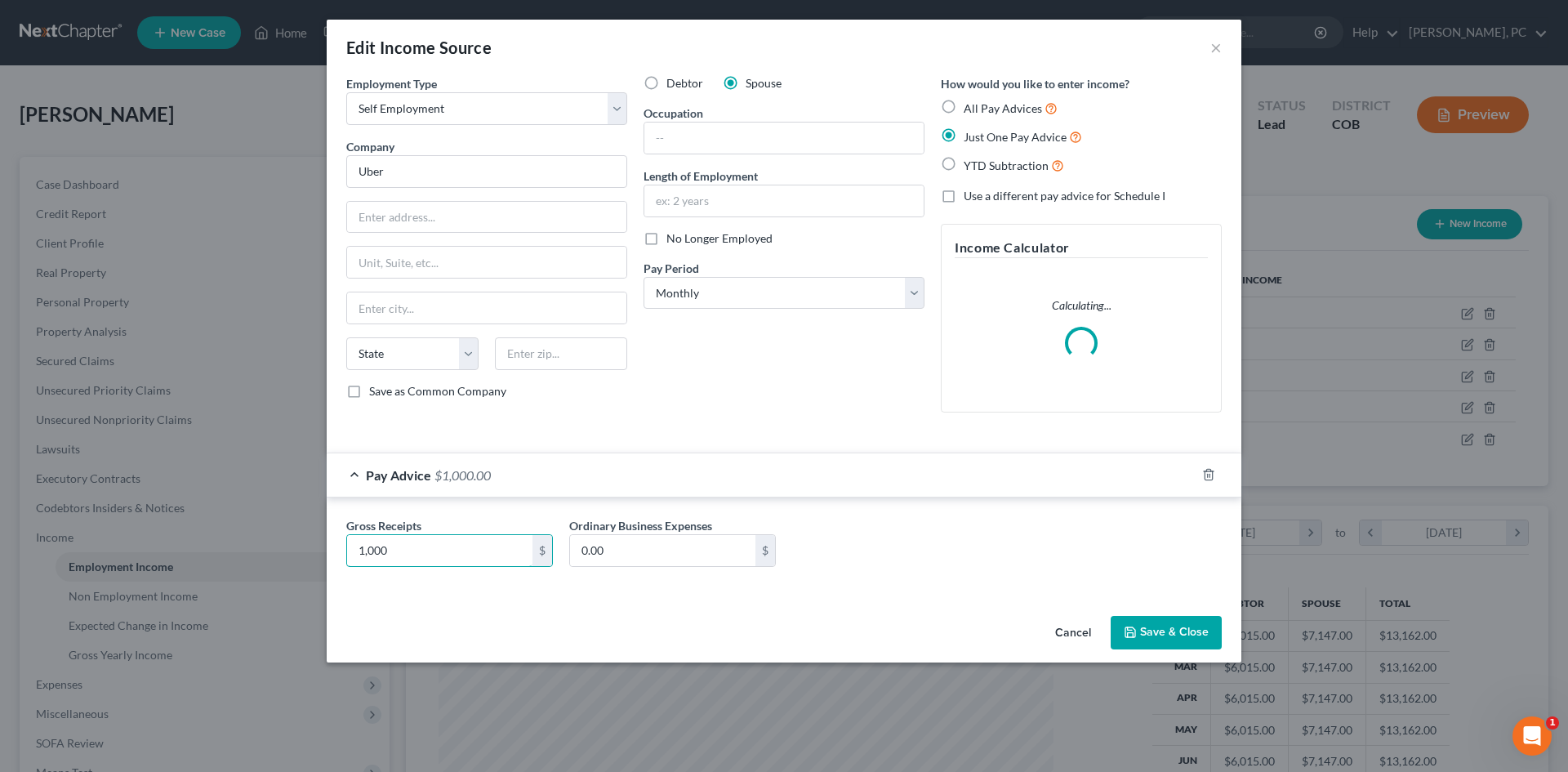
type input "1,000"
click at [1146, 620] on button "Save & Close" at bounding box center [1166, 633] width 111 height 35
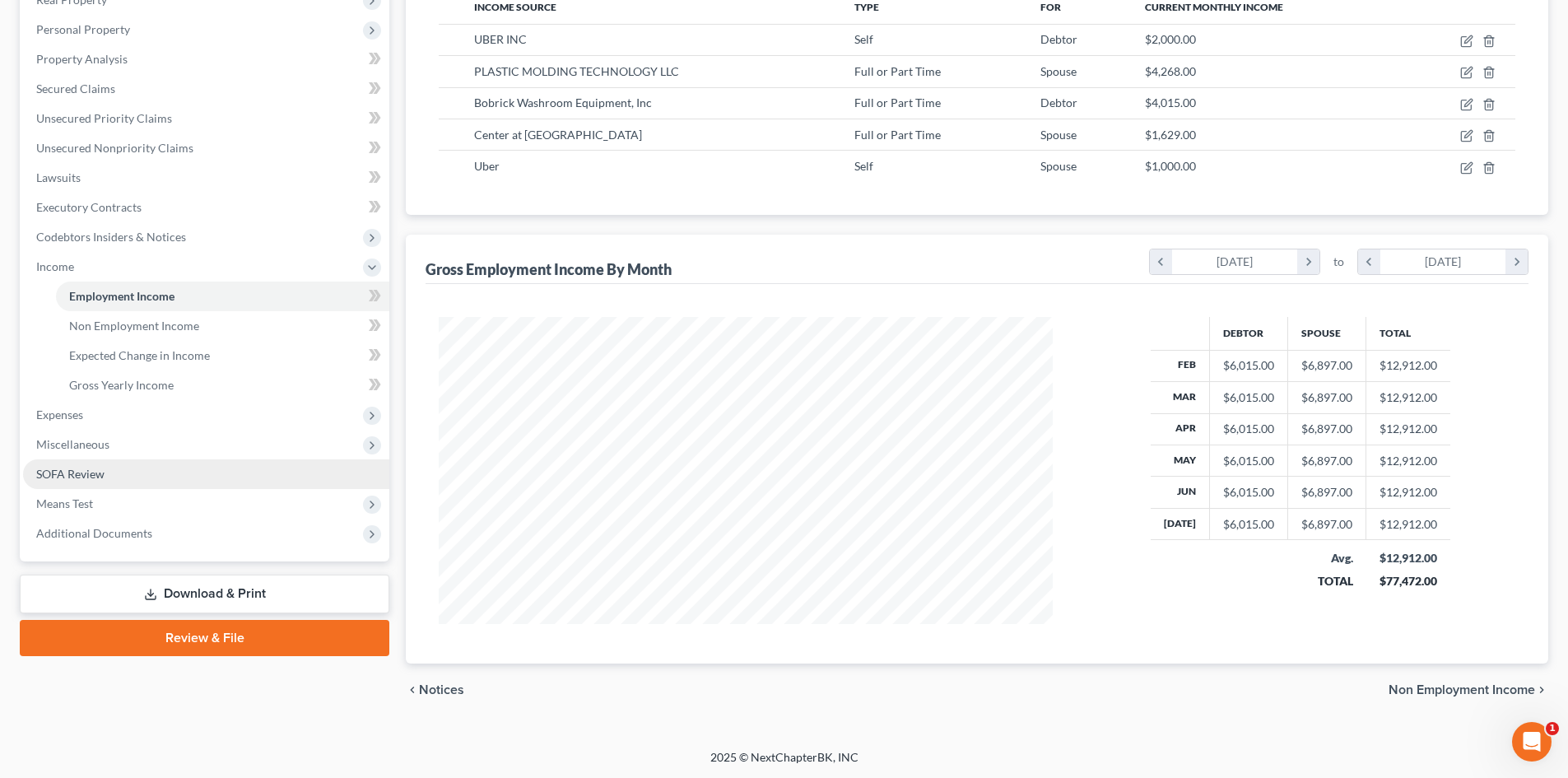
scroll to position [0, 0]
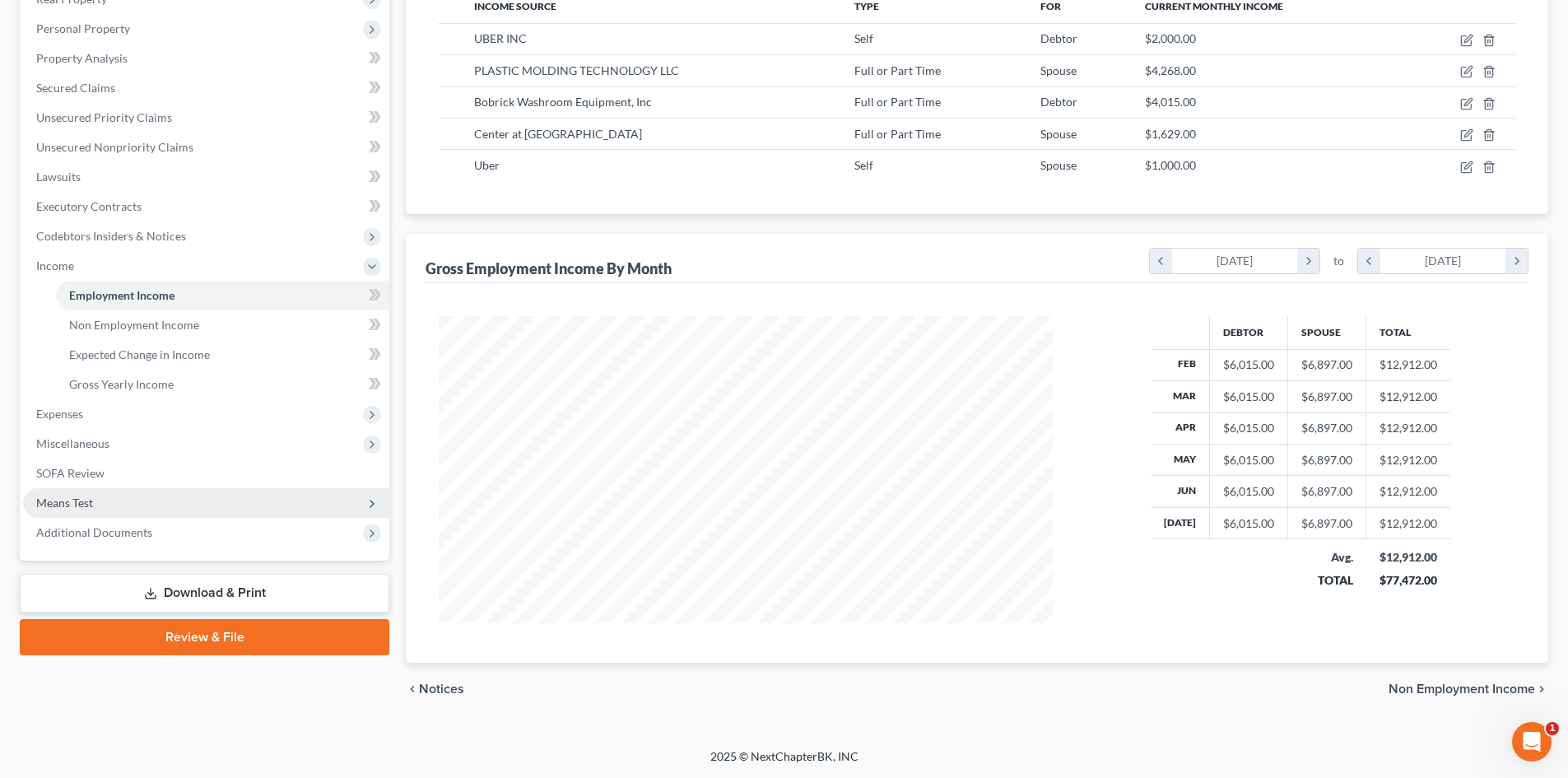
click at [87, 497] on span "Means Test" at bounding box center [64, 502] width 57 height 14
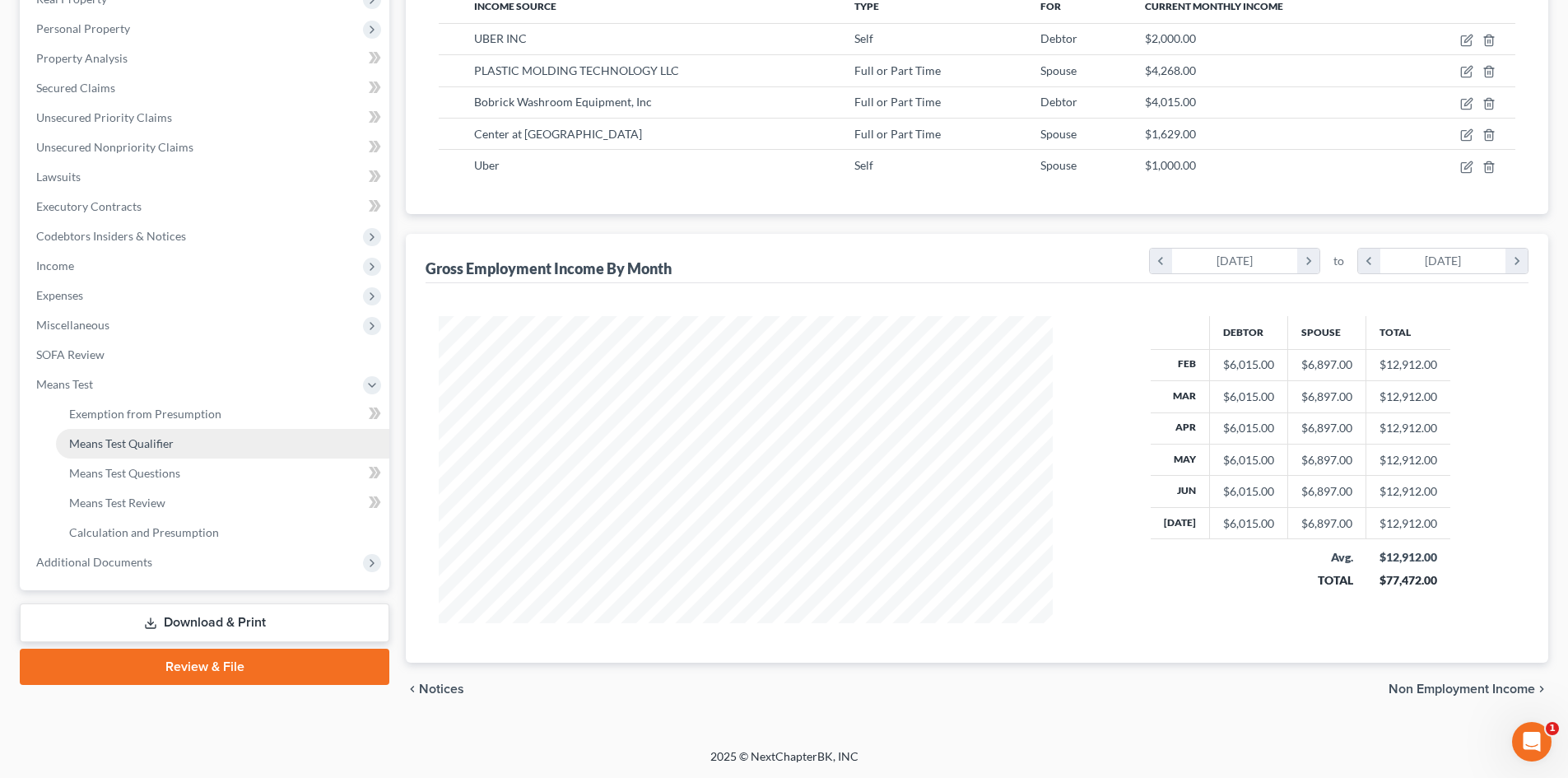
click at [122, 440] on span "Means Test Qualifier" at bounding box center [121, 443] width 105 height 14
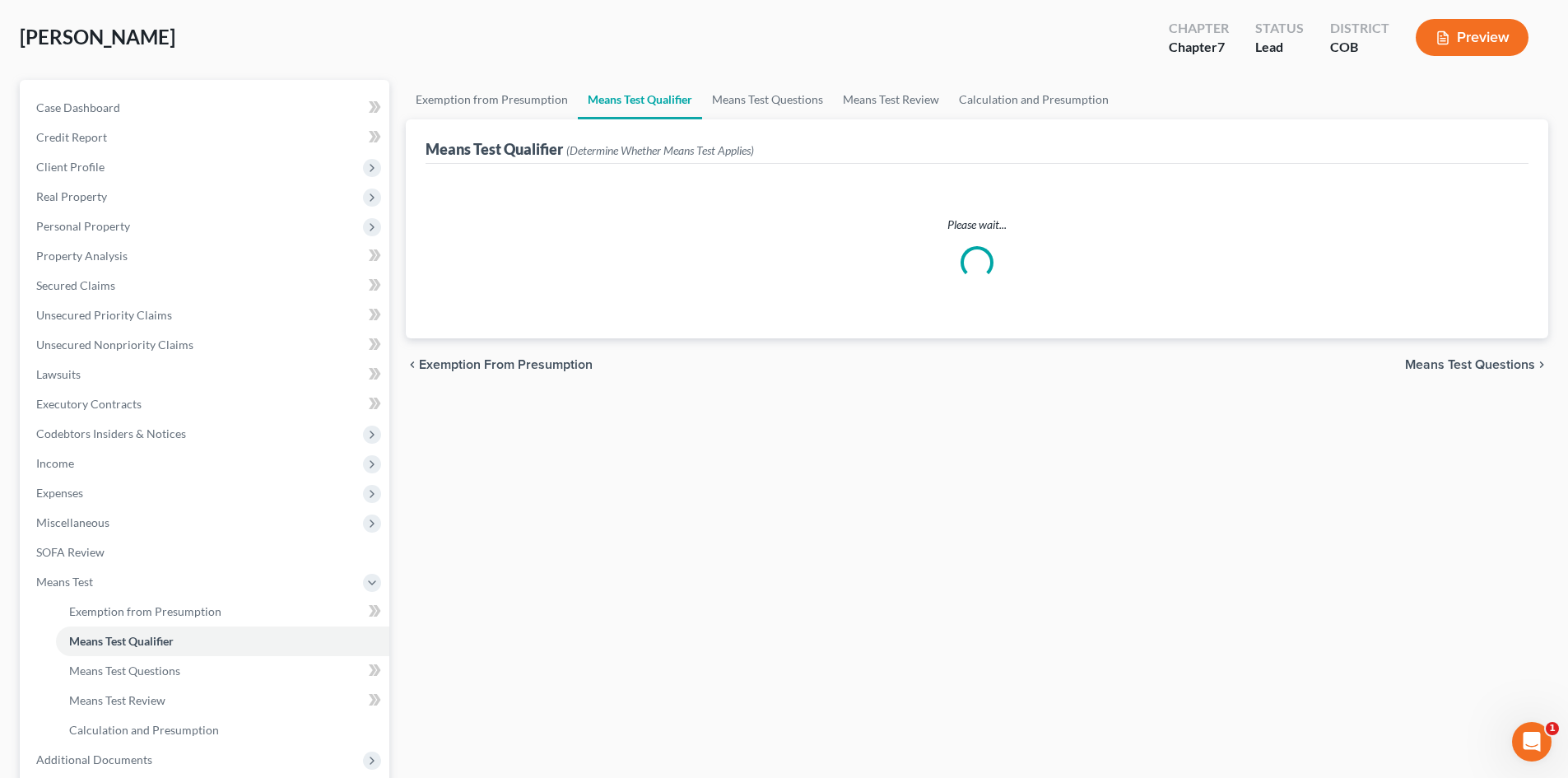
scroll to position [6, 0]
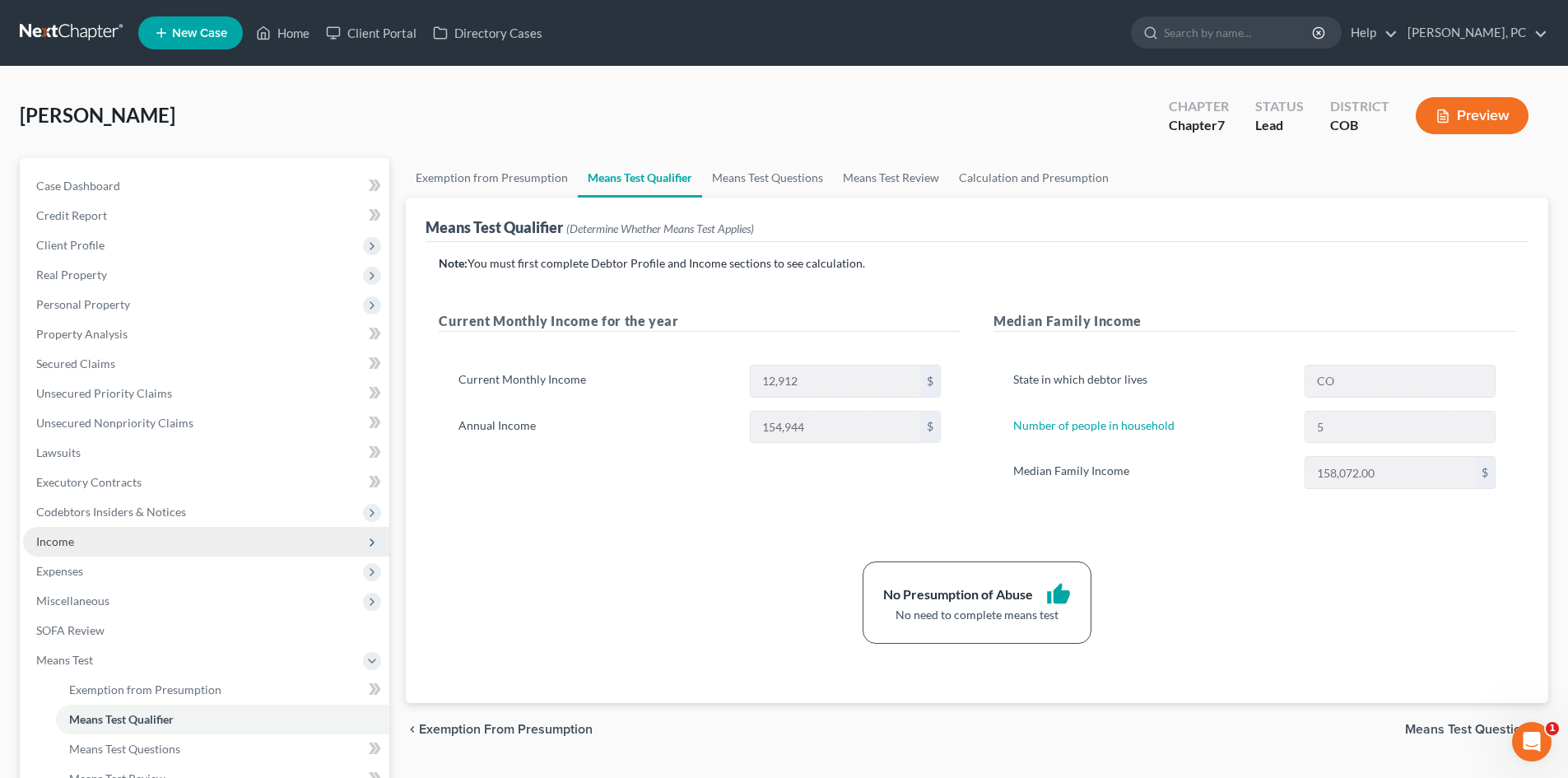
click at [68, 534] on span "Income" at bounding box center [55, 541] width 38 height 14
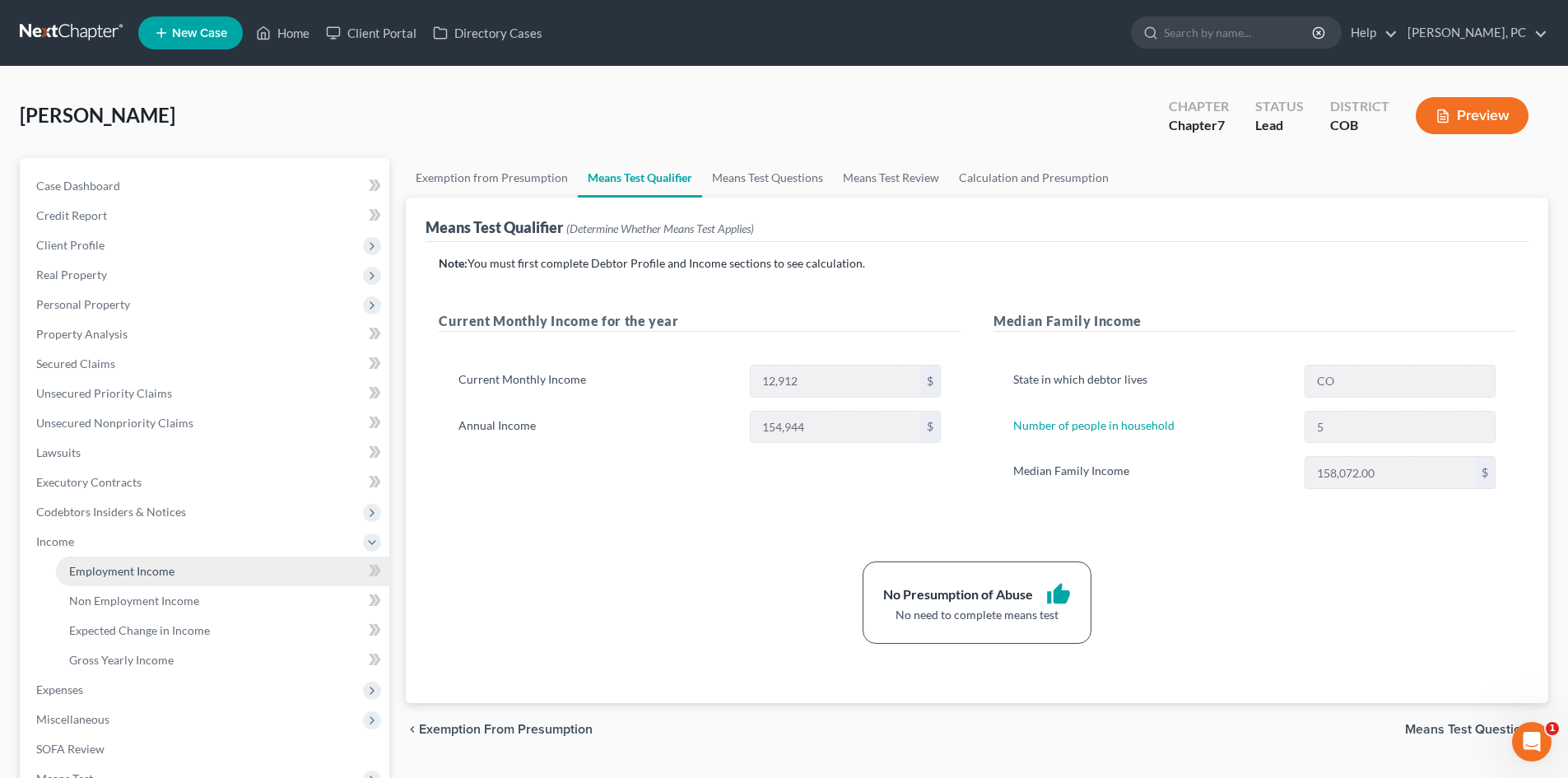
click at [129, 564] on span "Employment Income" at bounding box center [122, 571] width 106 height 14
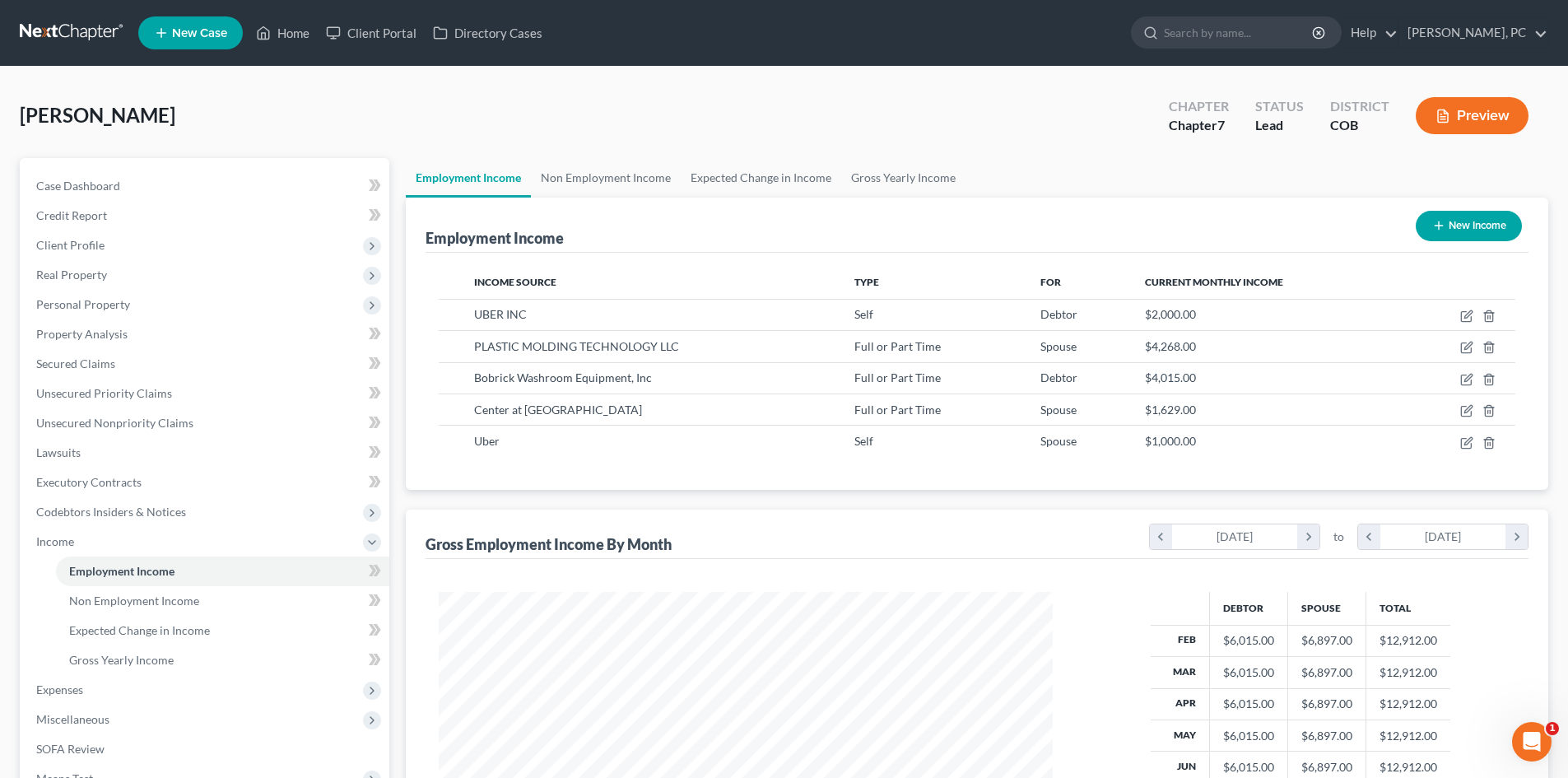
scroll to position [822910, 822579]
click at [123, 655] on span "Gross Yearly Income" at bounding box center [121, 660] width 105 height 14
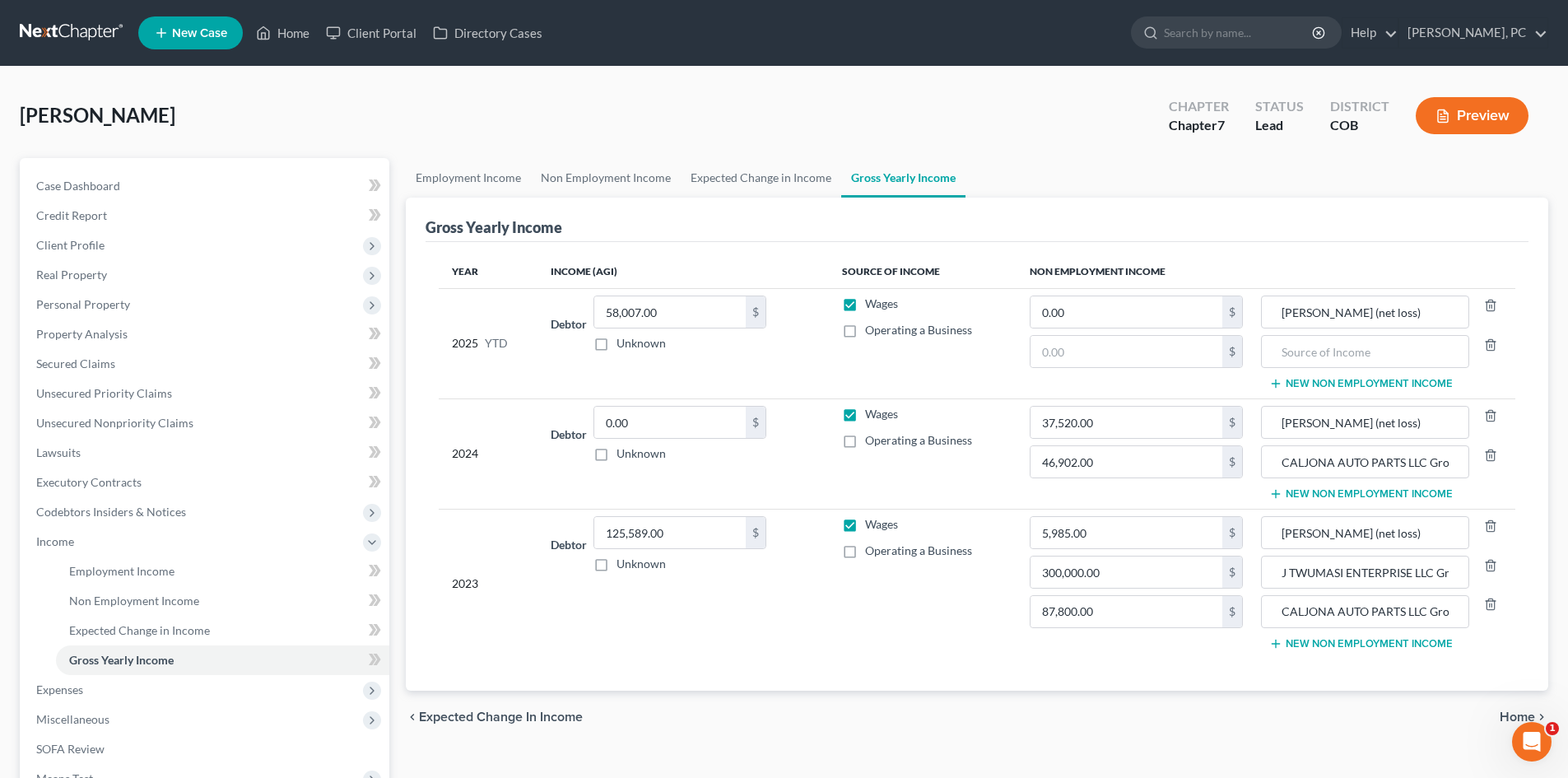
click at [397, 414] on div "Employment Income Non Employment Income Expected Change in Income Gross Yearly …" at bounding box center [977, 544] width 1160 height 773
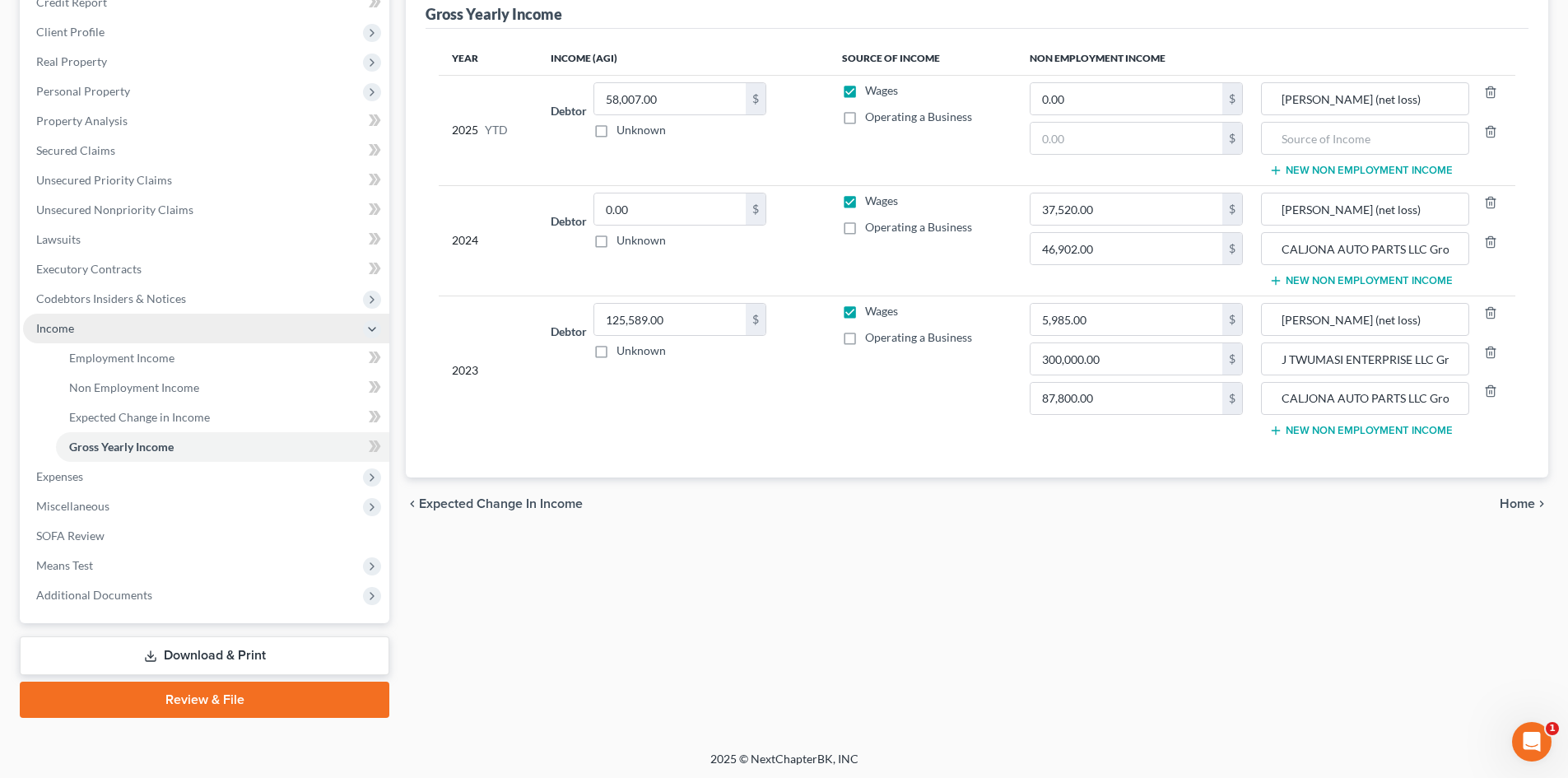
scroll to position [216, 0]
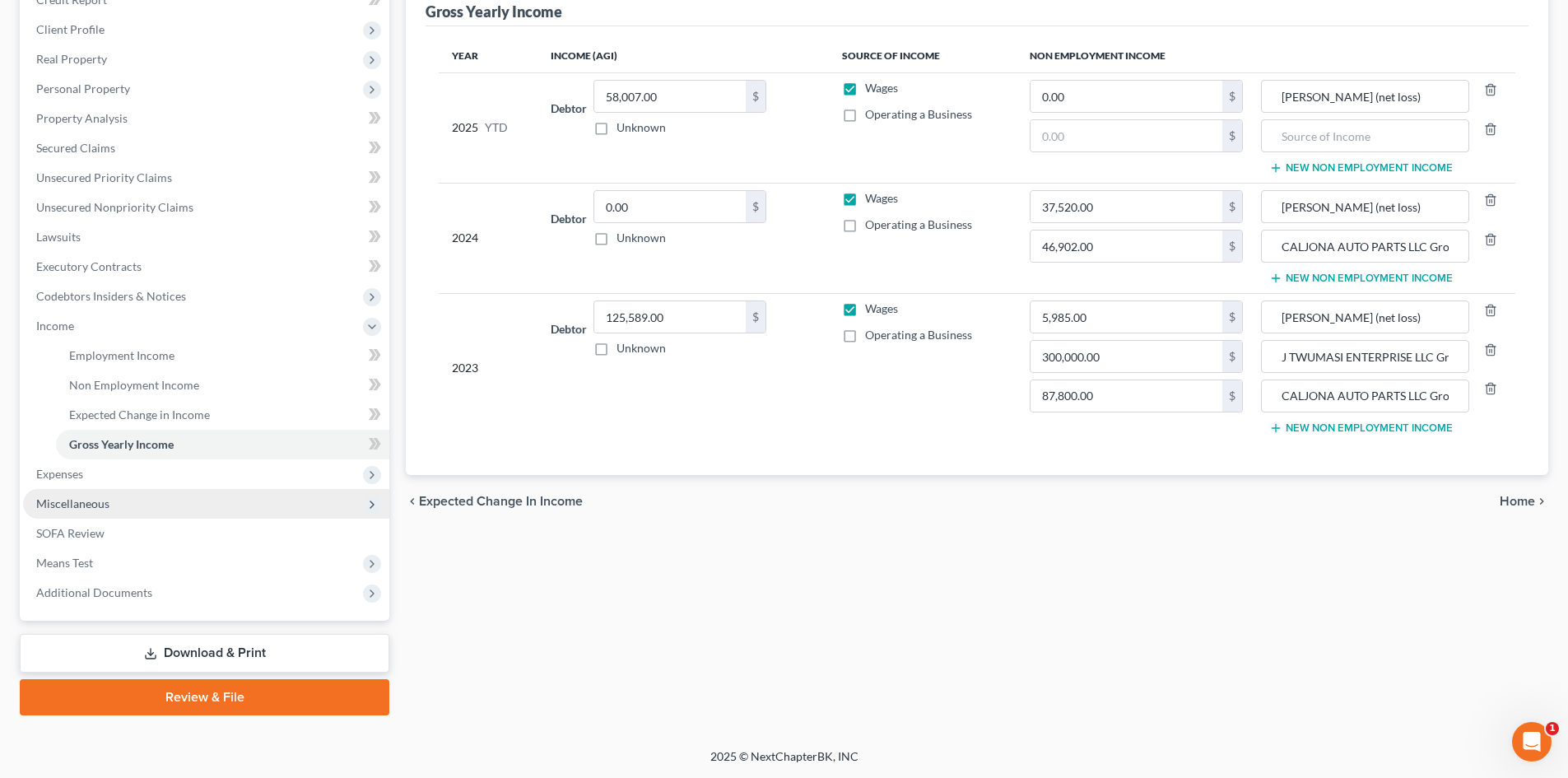
click at [62, 507] on span "Miscellaneous" at bounding box center [72, 503] width 73 height 14
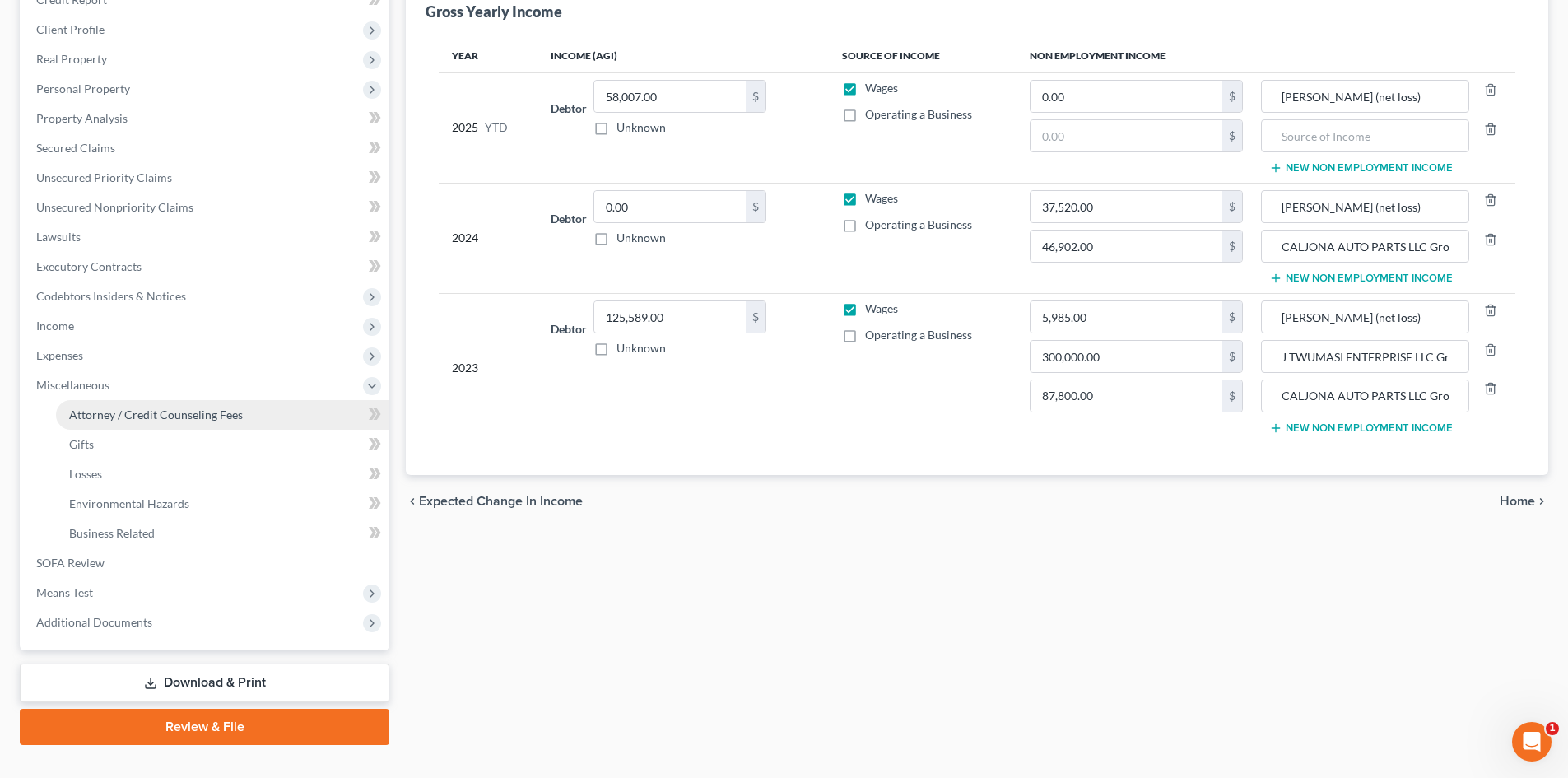
click at [166, 414] on span "Attorney / Credit Counseling Fees" at bounding box center [156, 414] width 174 height 14
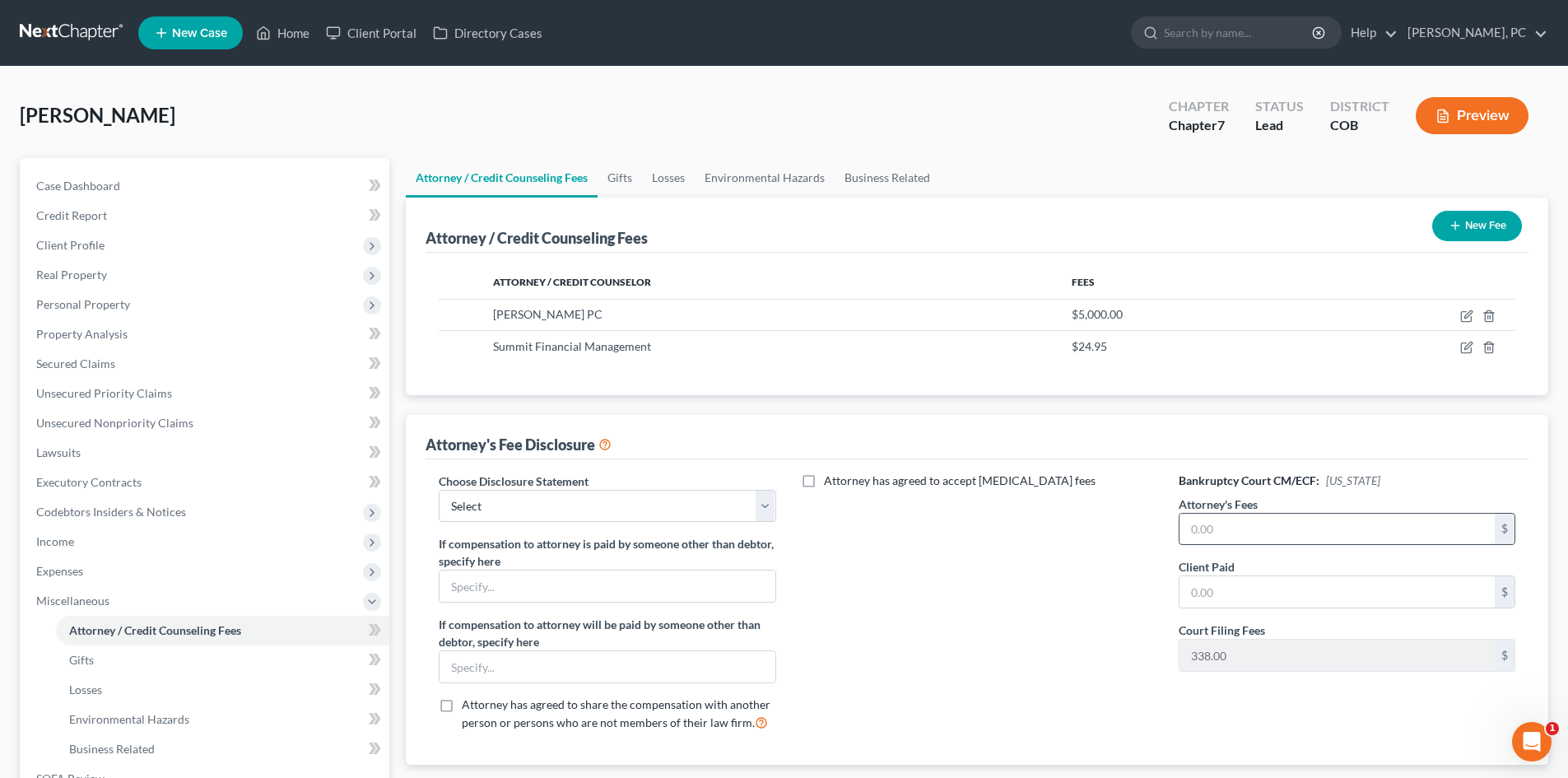
click at [1227, 524] on input "text" at bounding box center [1337, 528] width 316 height 31
type input "5,000"
click at [1217, 601] on input "text" at bounding box center [1337, 591] width 316 height 31
type input "5,000"
click at [658, 497] on select "Select Disclosure" at bounding box center [606, 505] width 337 height 33
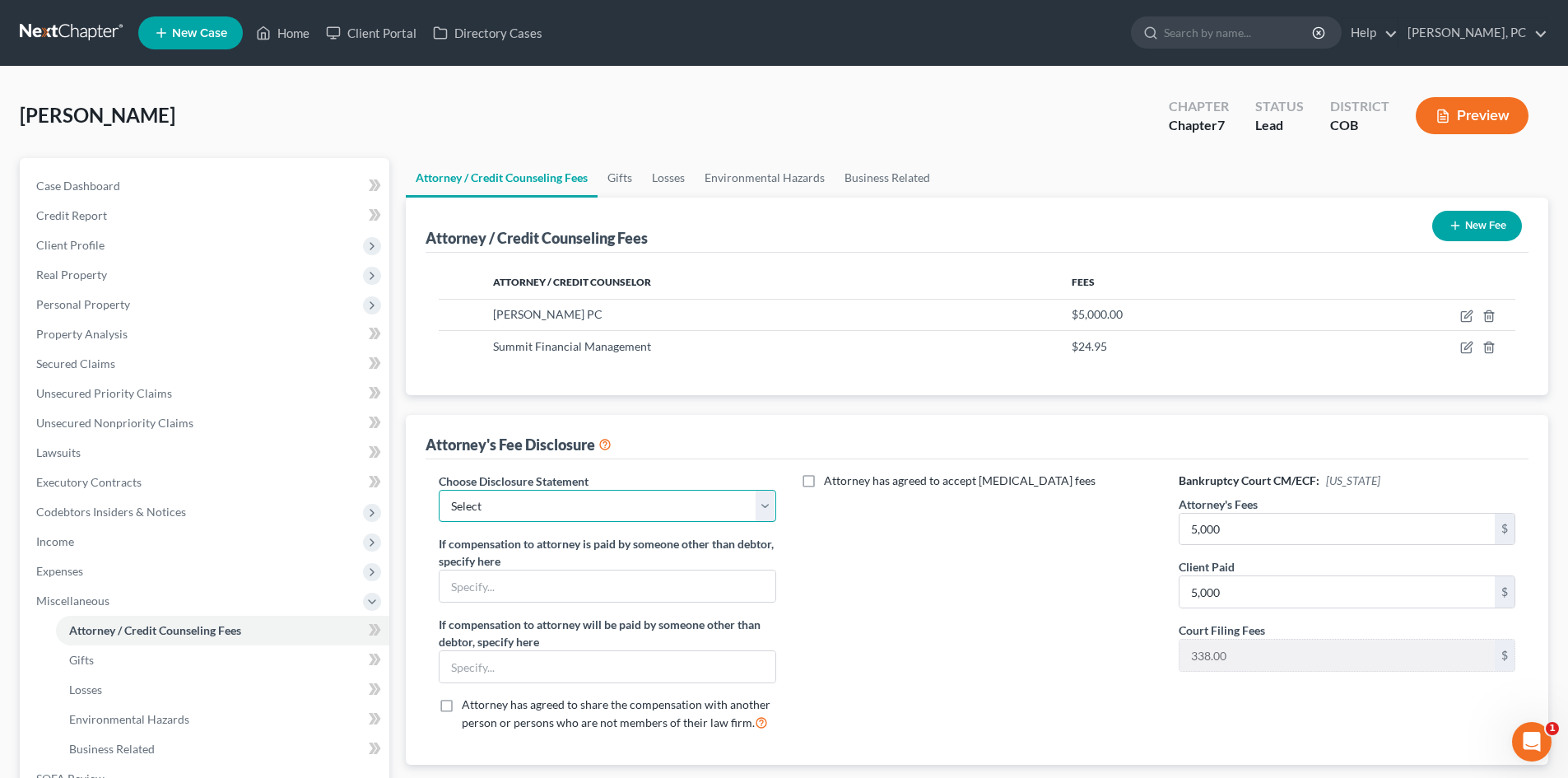
select select "0"
click at [438, 489] on select "Select Disclosure" at bounding box center [606, 505] width 337 height 33
click at [727, 401] on div "Attorney / Credit Counseling Fees New Fee Attorney / Credit Counselor Fees Berk…" at bounding box center [977, 481] width 1143 height 567
click at [84, 244] on span "Client Profile" at bounding box center [70, 245] width 68 height 14
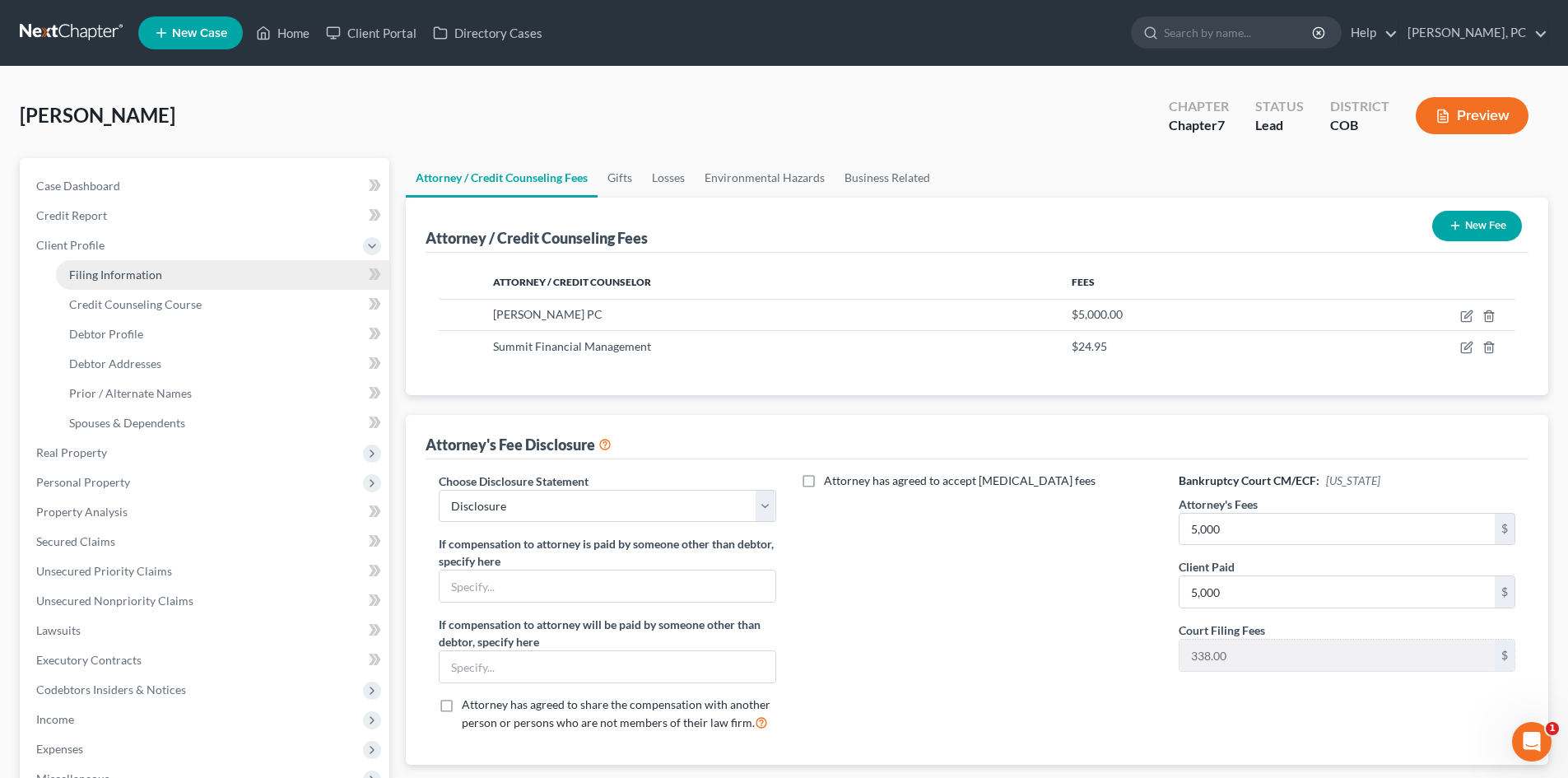
click at [127, 265] on link "Filing Information" at bounding box center [223, 275] width 334 height 30
select select "1"
select select "0"
select select "11"
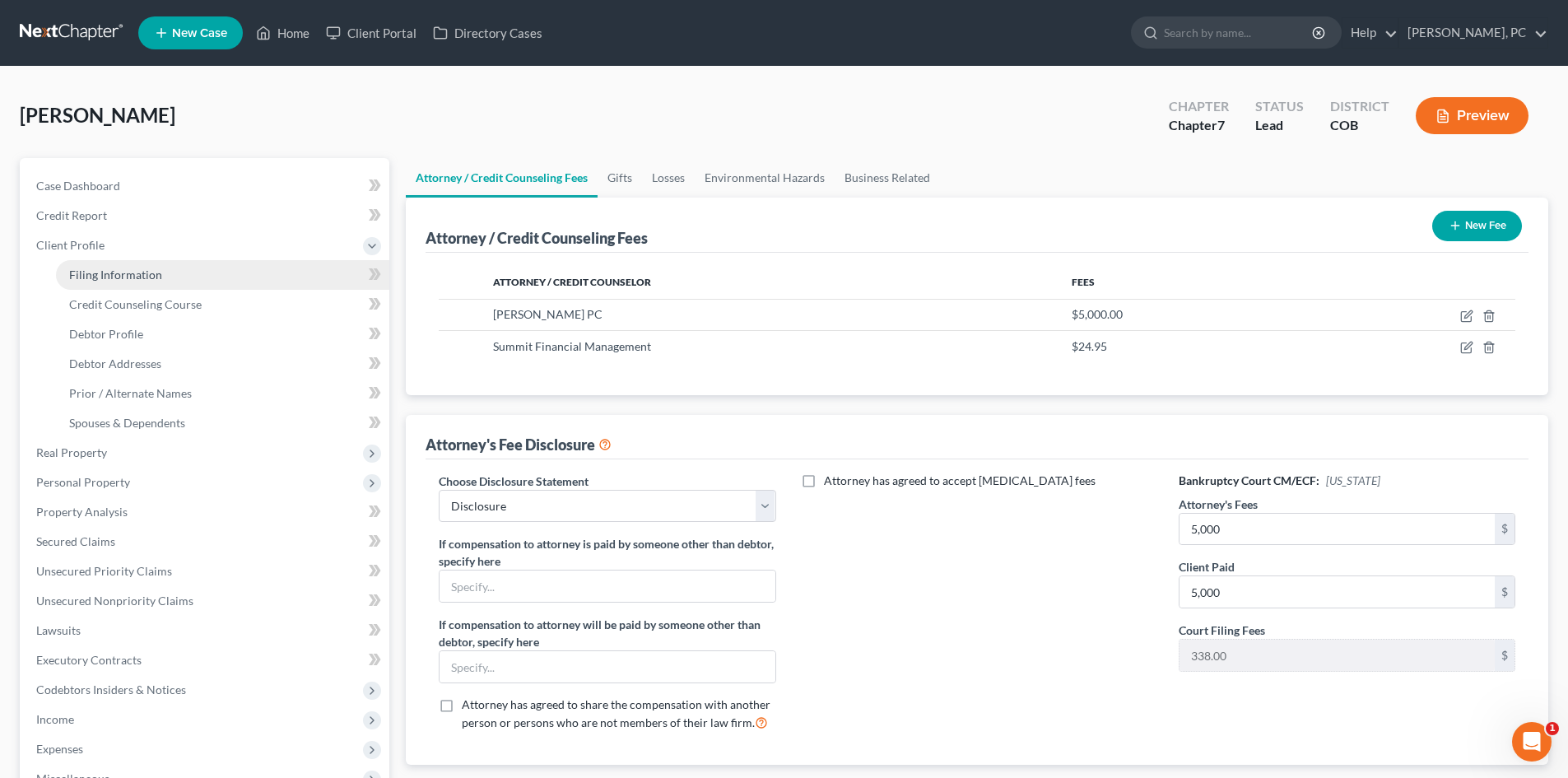
select select "0"
select select "5"
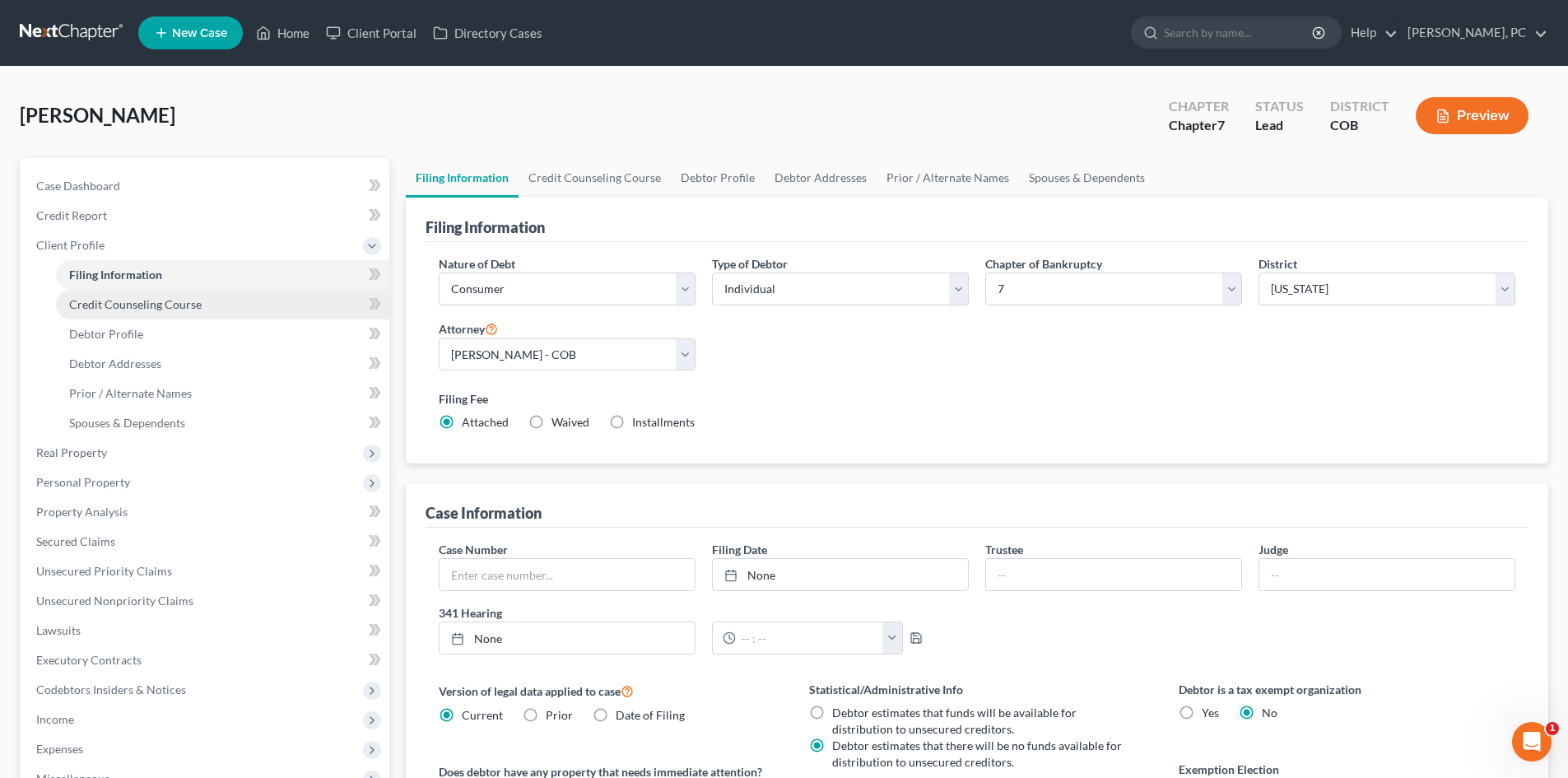
click at [143, 299] on span "Credit Counseling Course" at bounding box center [135, 305] width 133 height 14
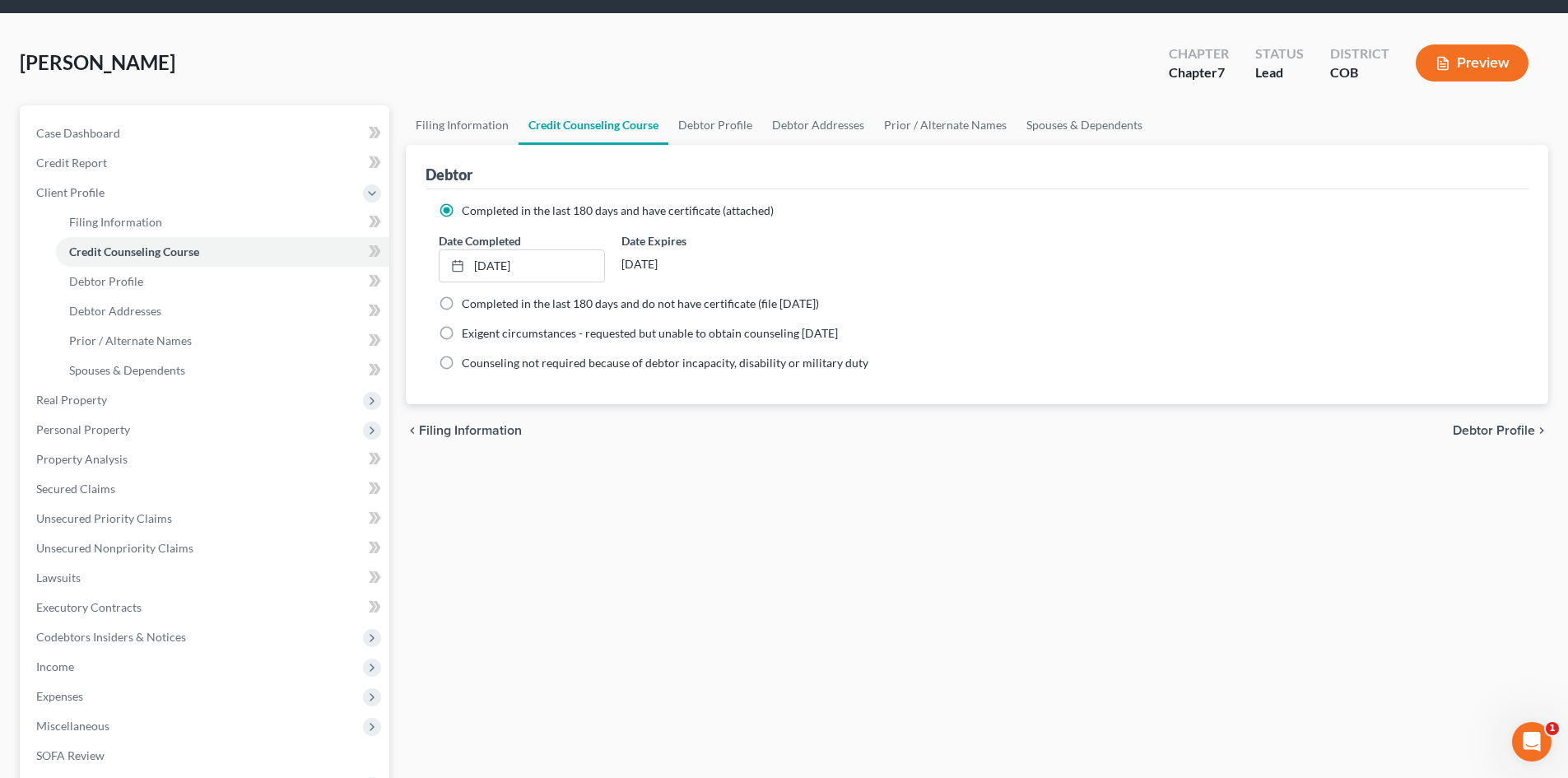
scroll to position [28, 0]
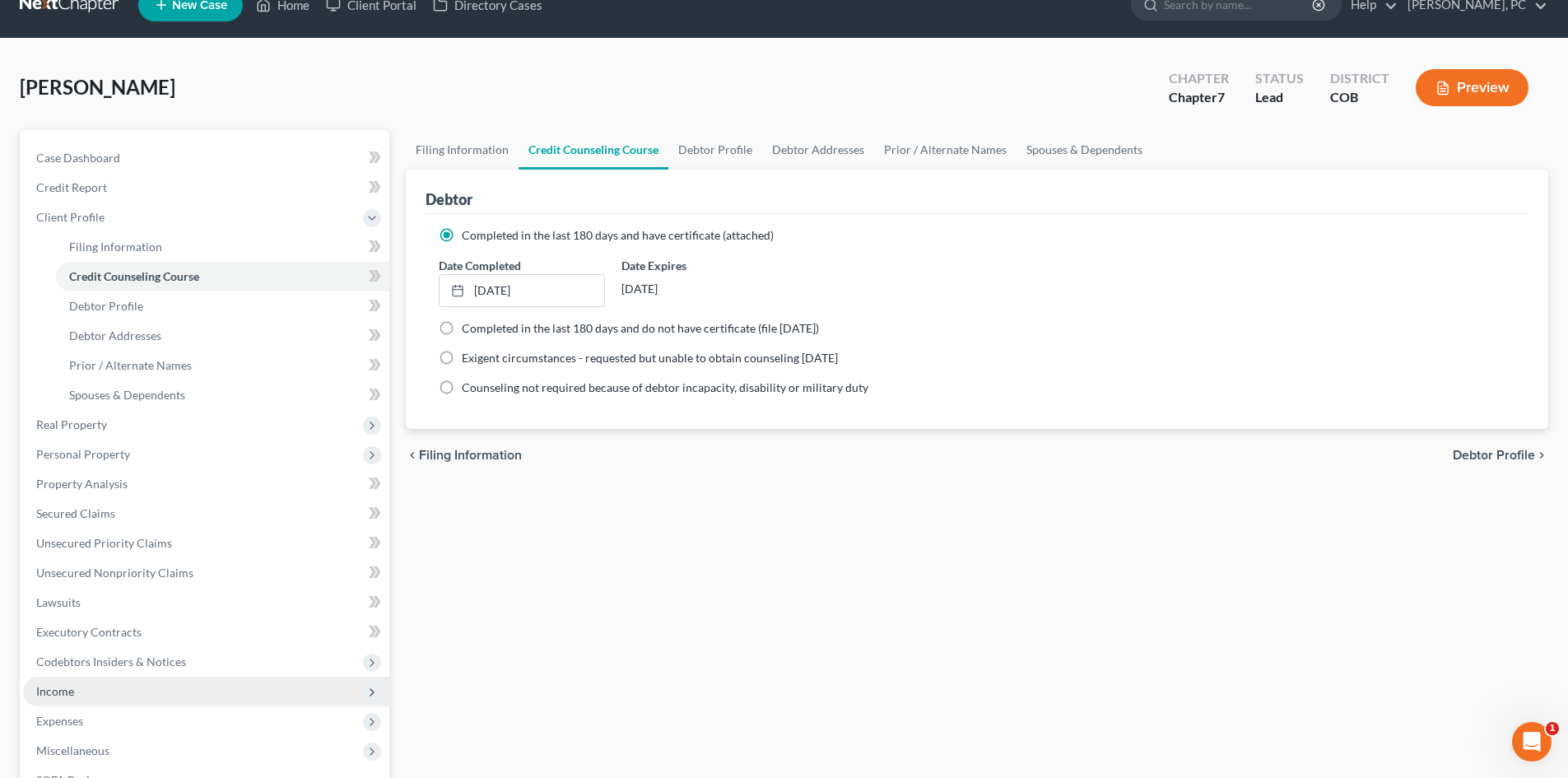
click at [50, 696] on span "Income" at bounding box center [55, 691] width 38 height 14
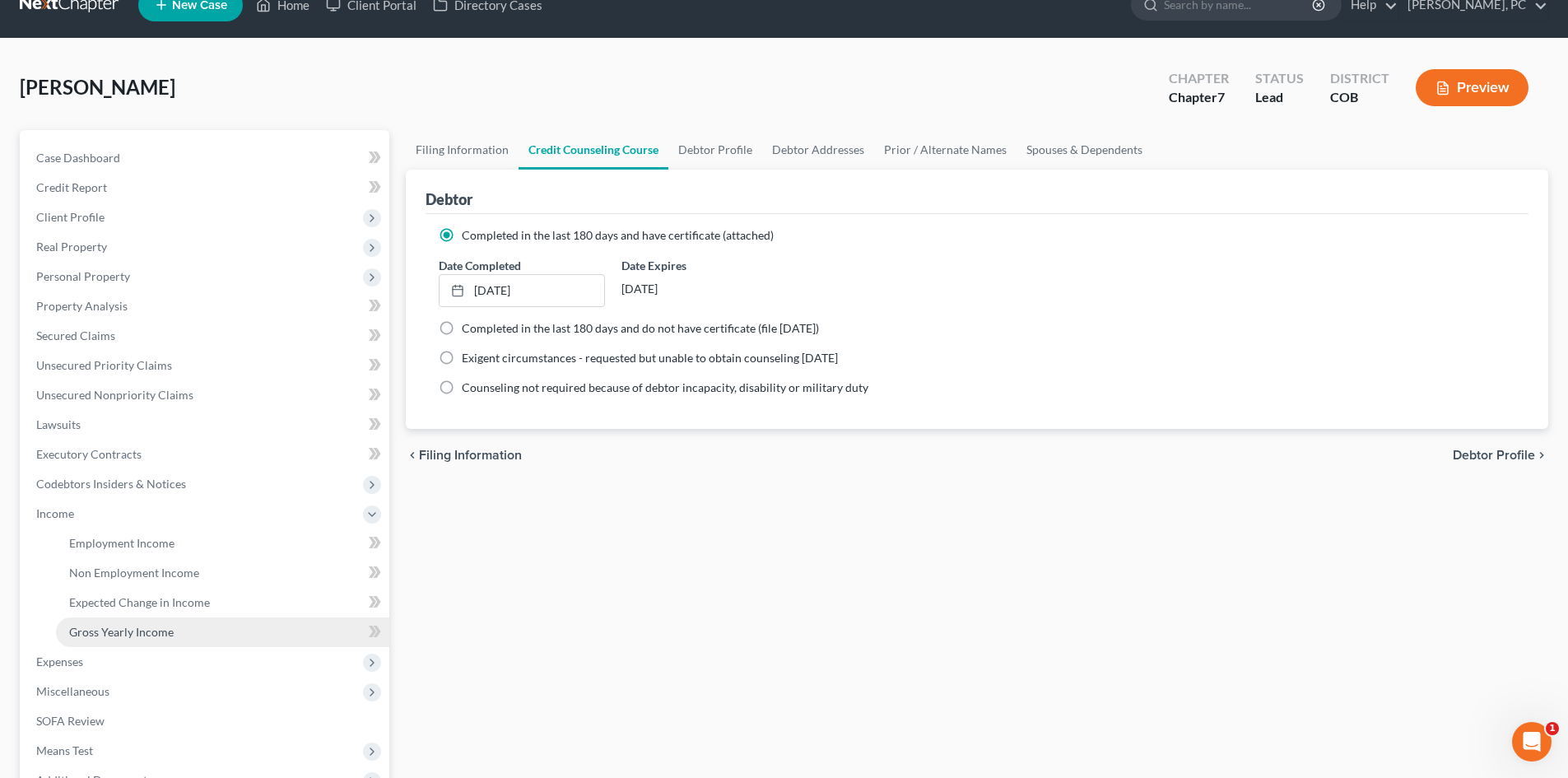
click at [126, 635] on span "Gross Yearly Income" at bounding box center [121, 632] width 105 height 14
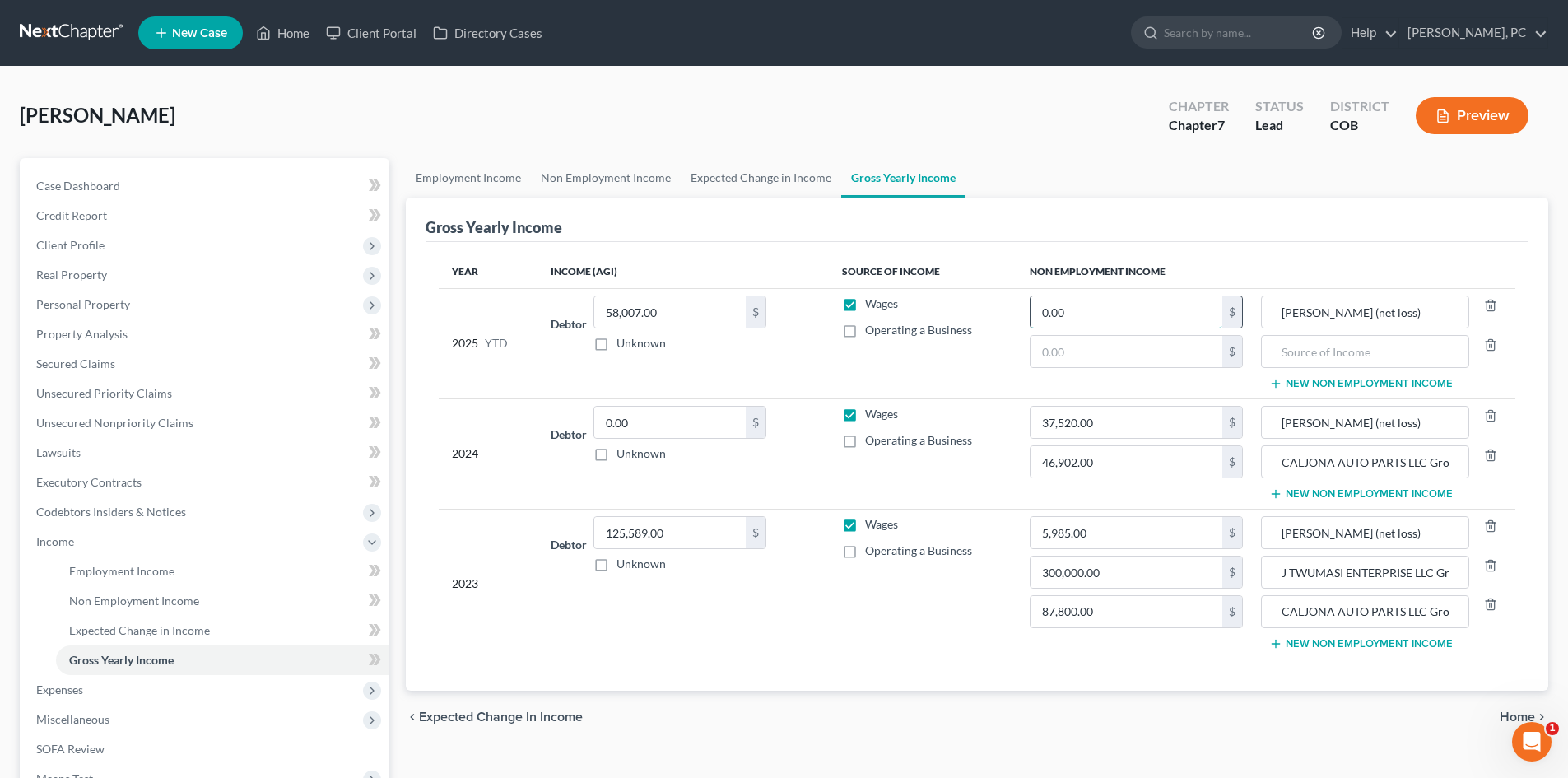
click at [1100, 315] on input "0.00" at bounding box center [1127, 312] width 192 height 31
click at [139, 564] on span "Employment Income" at bounding box center [122, 571] width 106 height 14
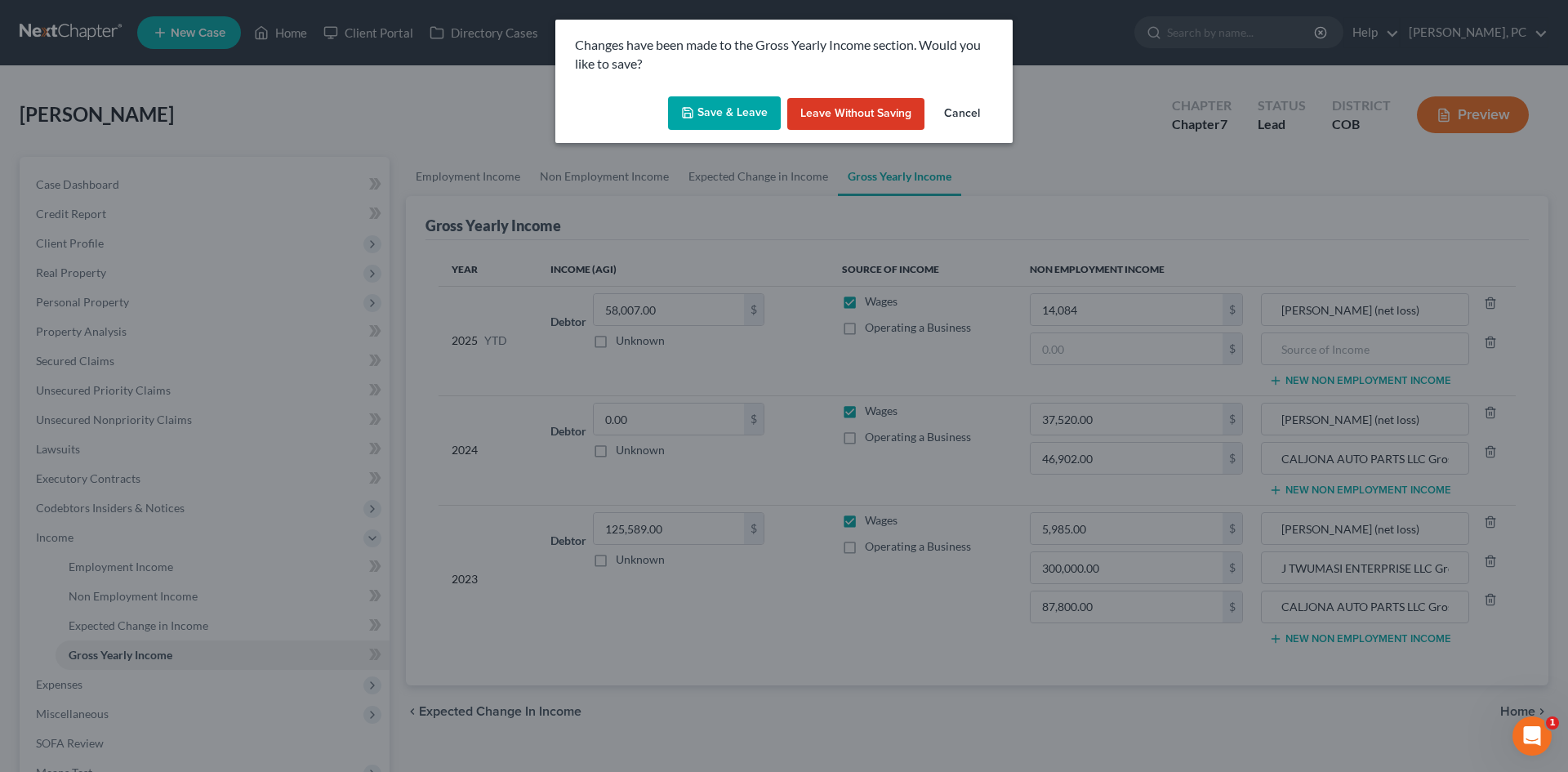
click at [724, 118] on button "Save & Leave" at bounding box center [724, 113] width 113 height 35
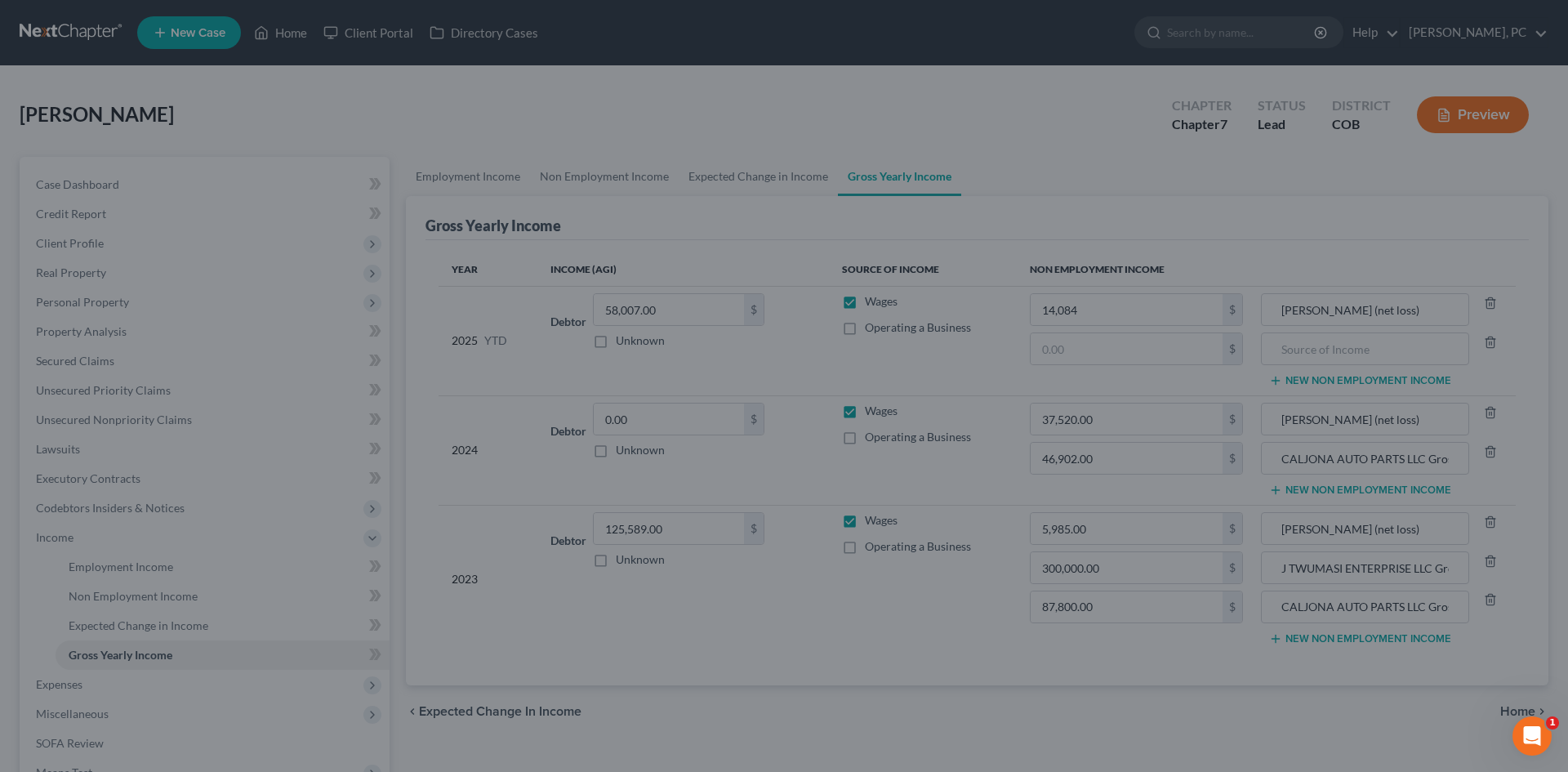
type input "14,084.00"
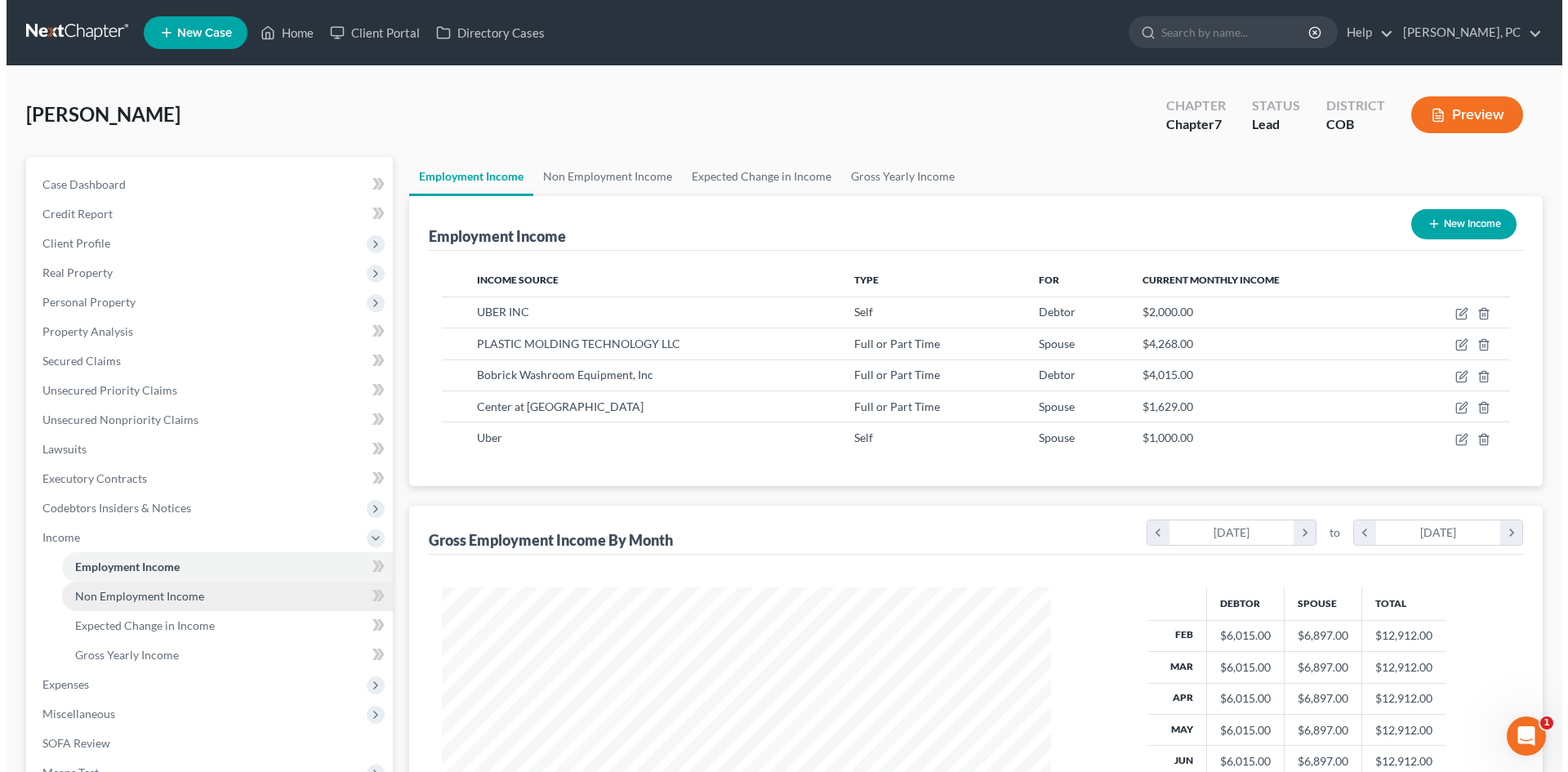
scroll to position [304, 642]
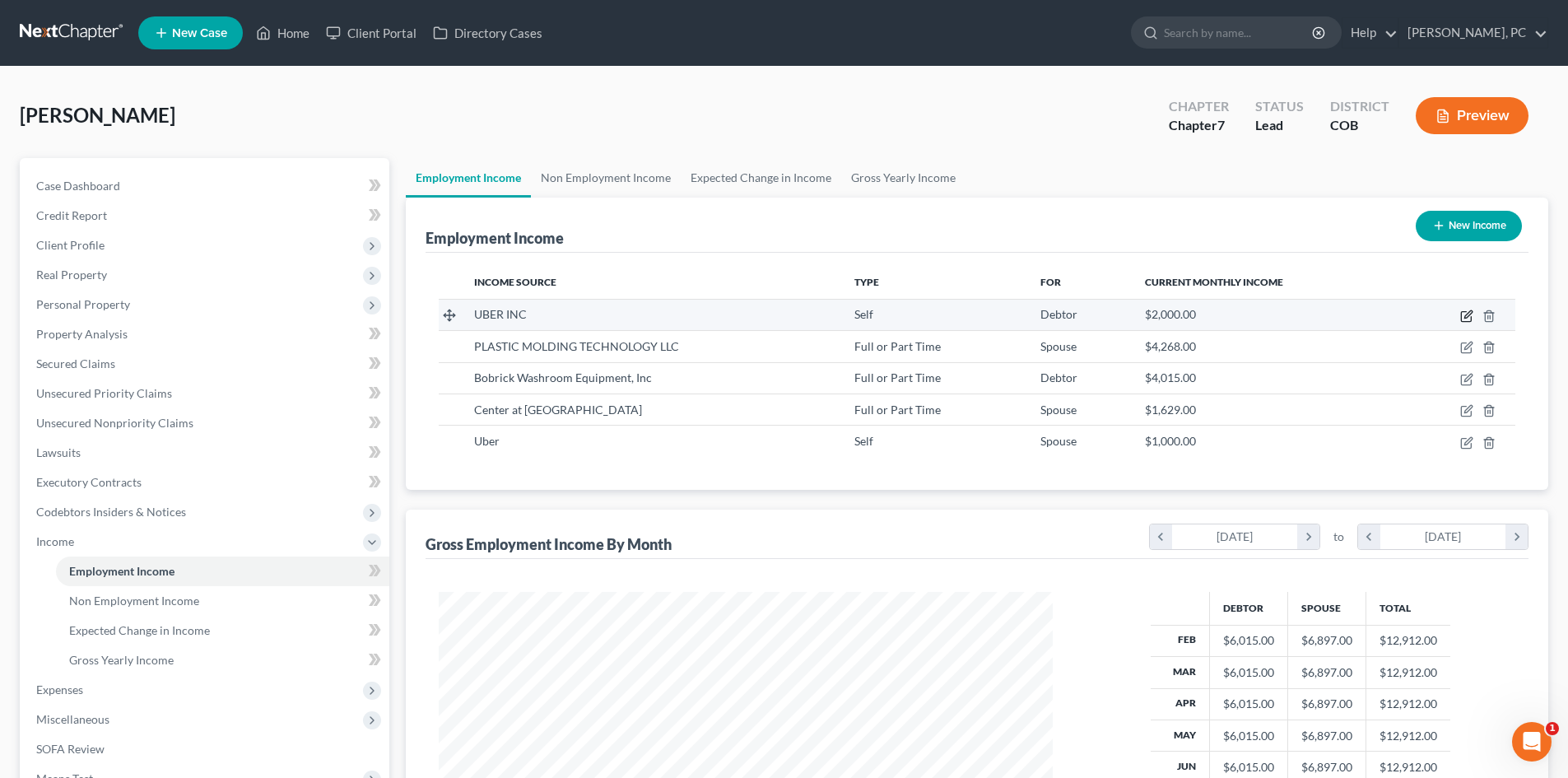
click at [1468, 319] on icon "button" at bounding box center [1466, 316] width 13 height 13
select select "1"
select select "4"
select select "0"
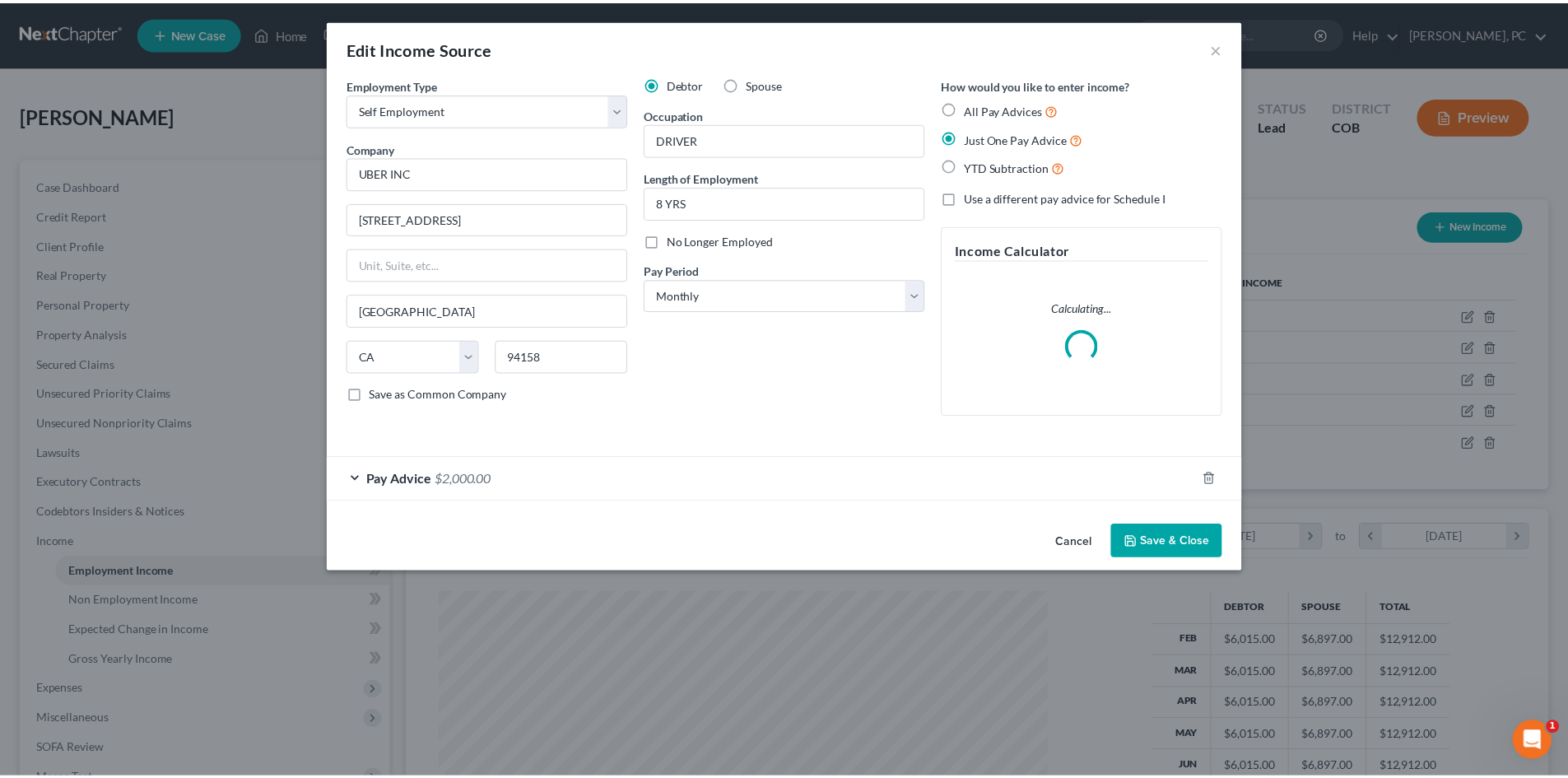
scroll to position [310, 653]
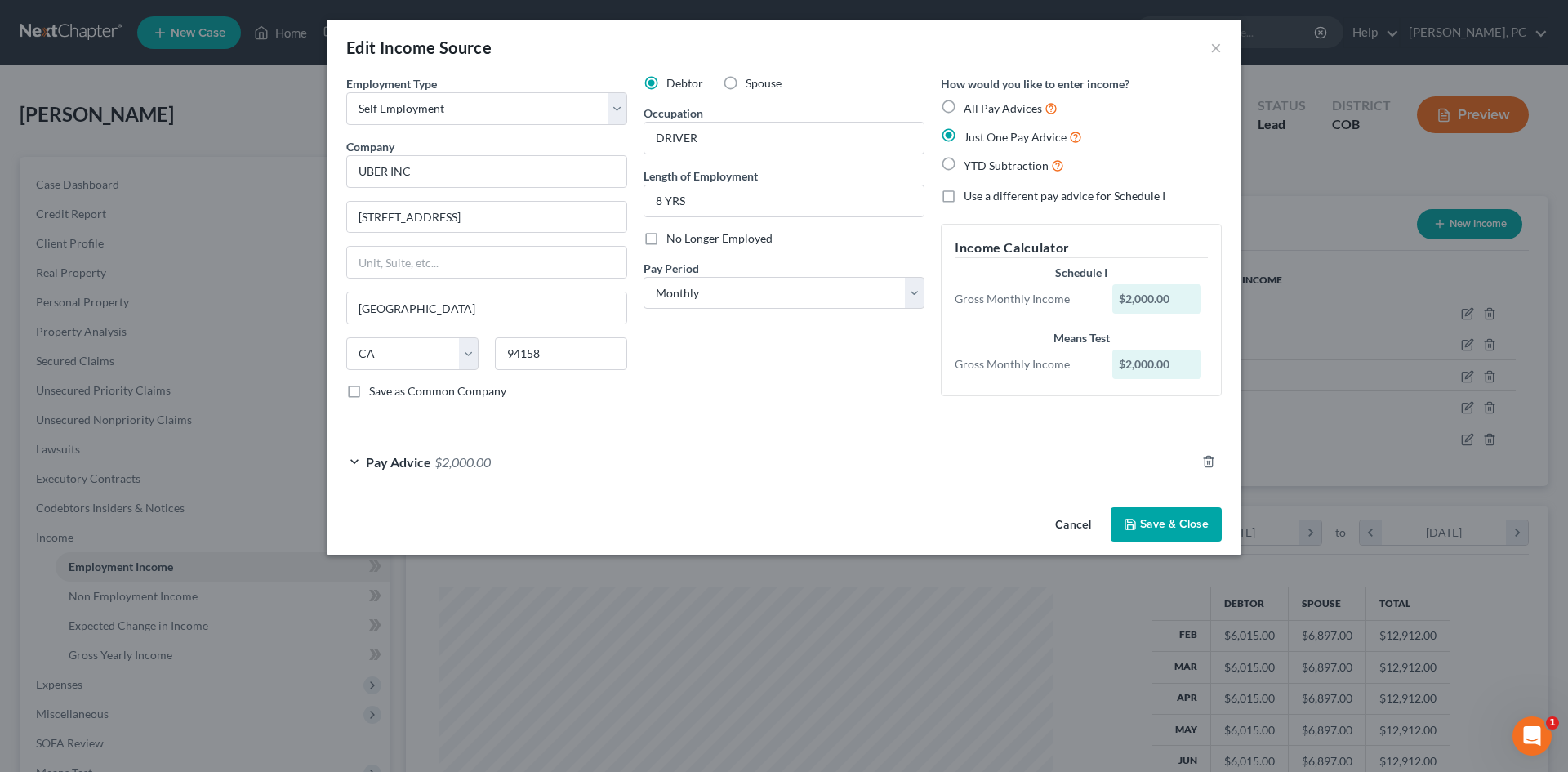
click at [452, 469] on span "$2,000.00" at bounding box center [463, 462] width 56 height 16
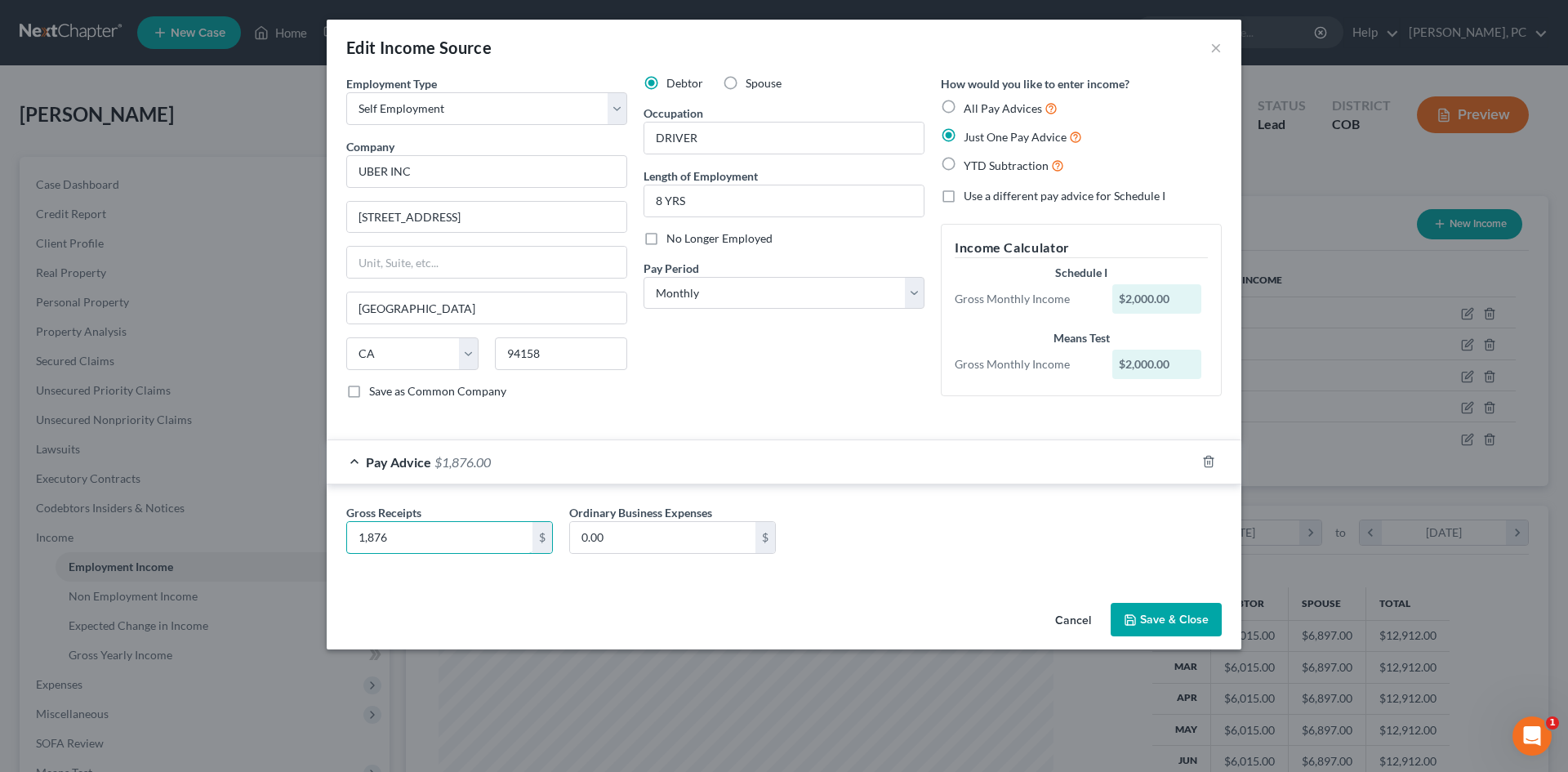
type input "1,876"
click at [1166, 616] on button "Save & Close" at bounding box center [1166, 619] width 111 height 35
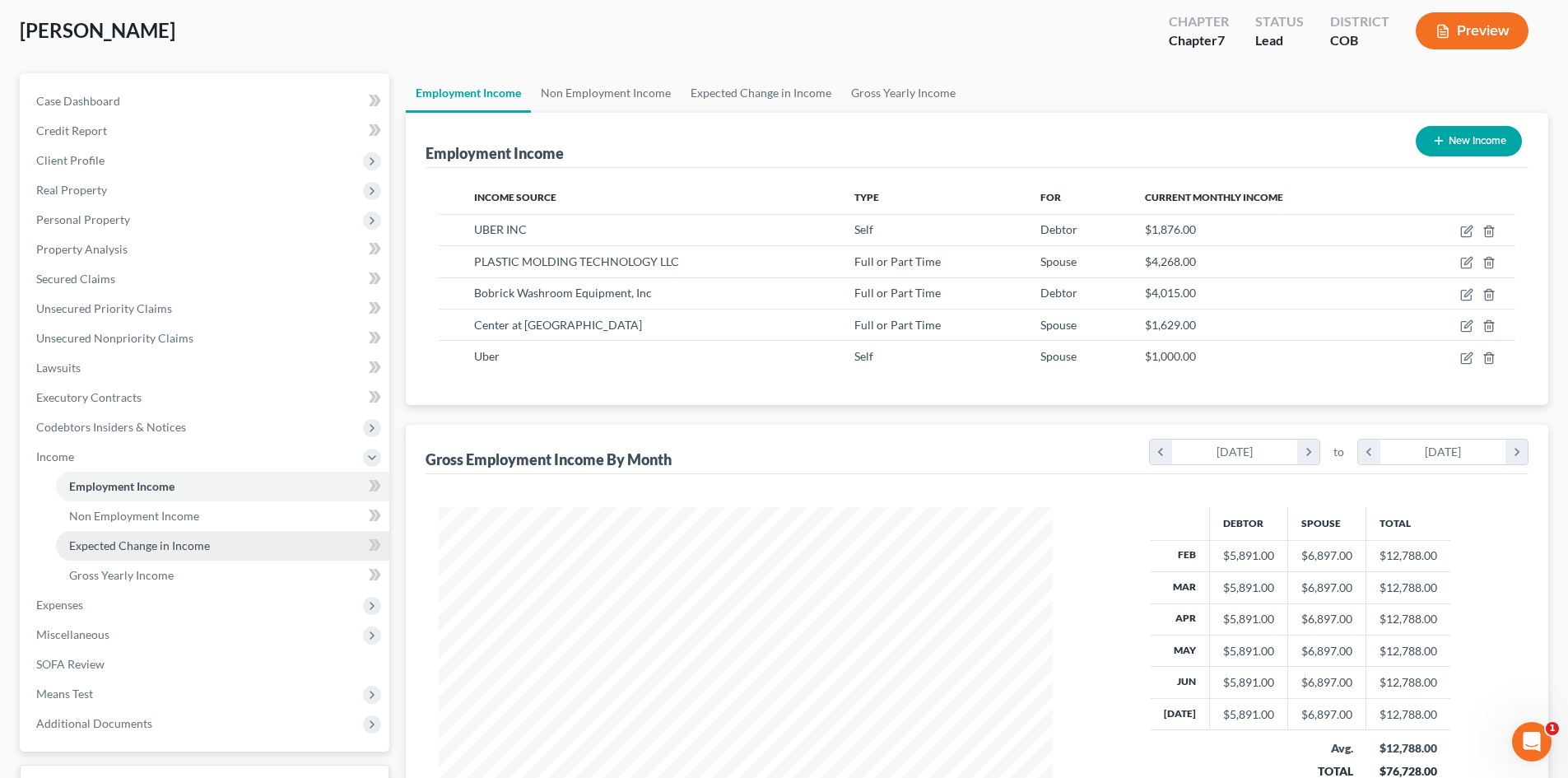
scroll to position [165, 0]
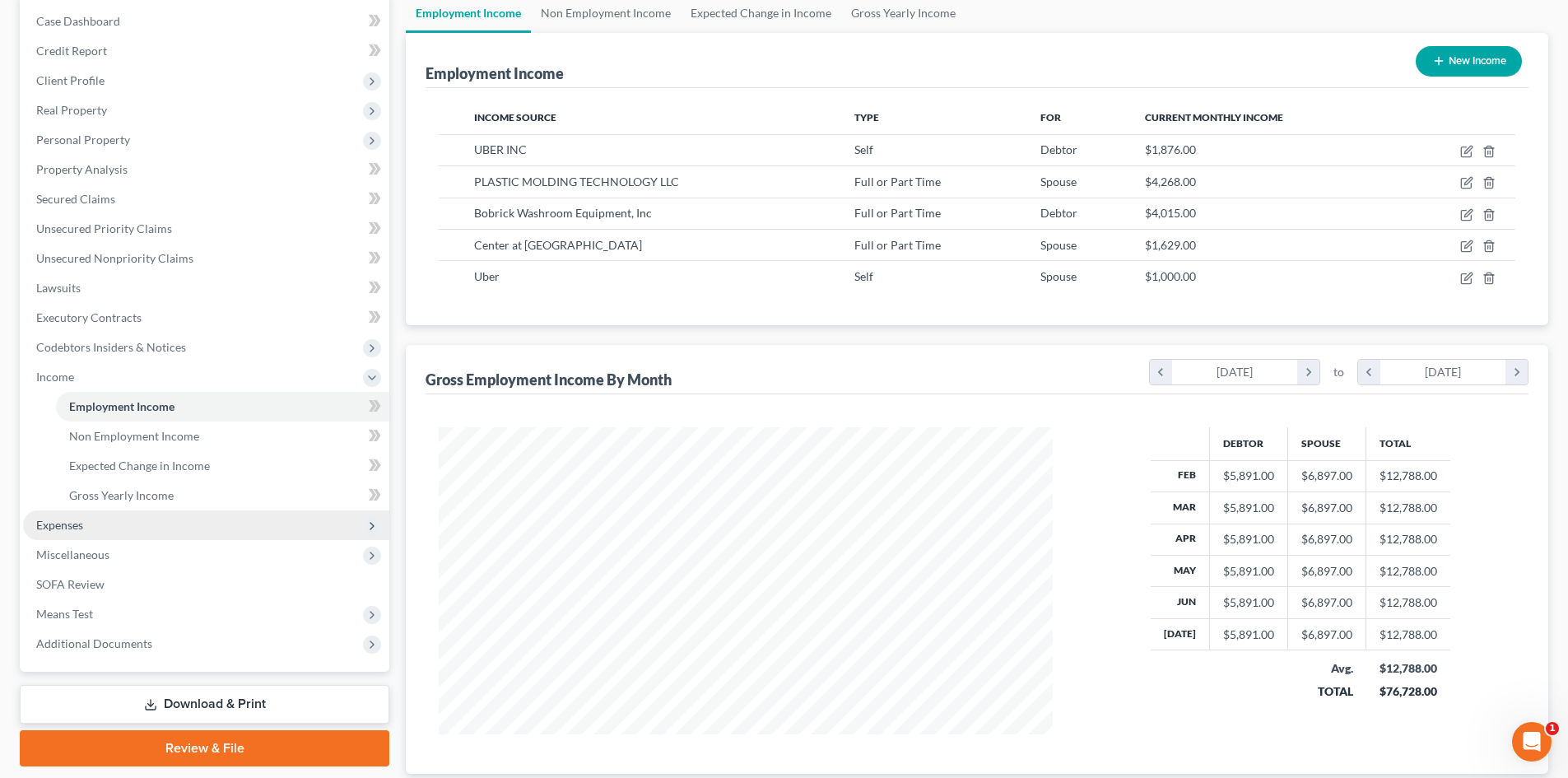
click at [68, 525] on span "Expenses" at bounding box center [59, 524] width 47 height 14
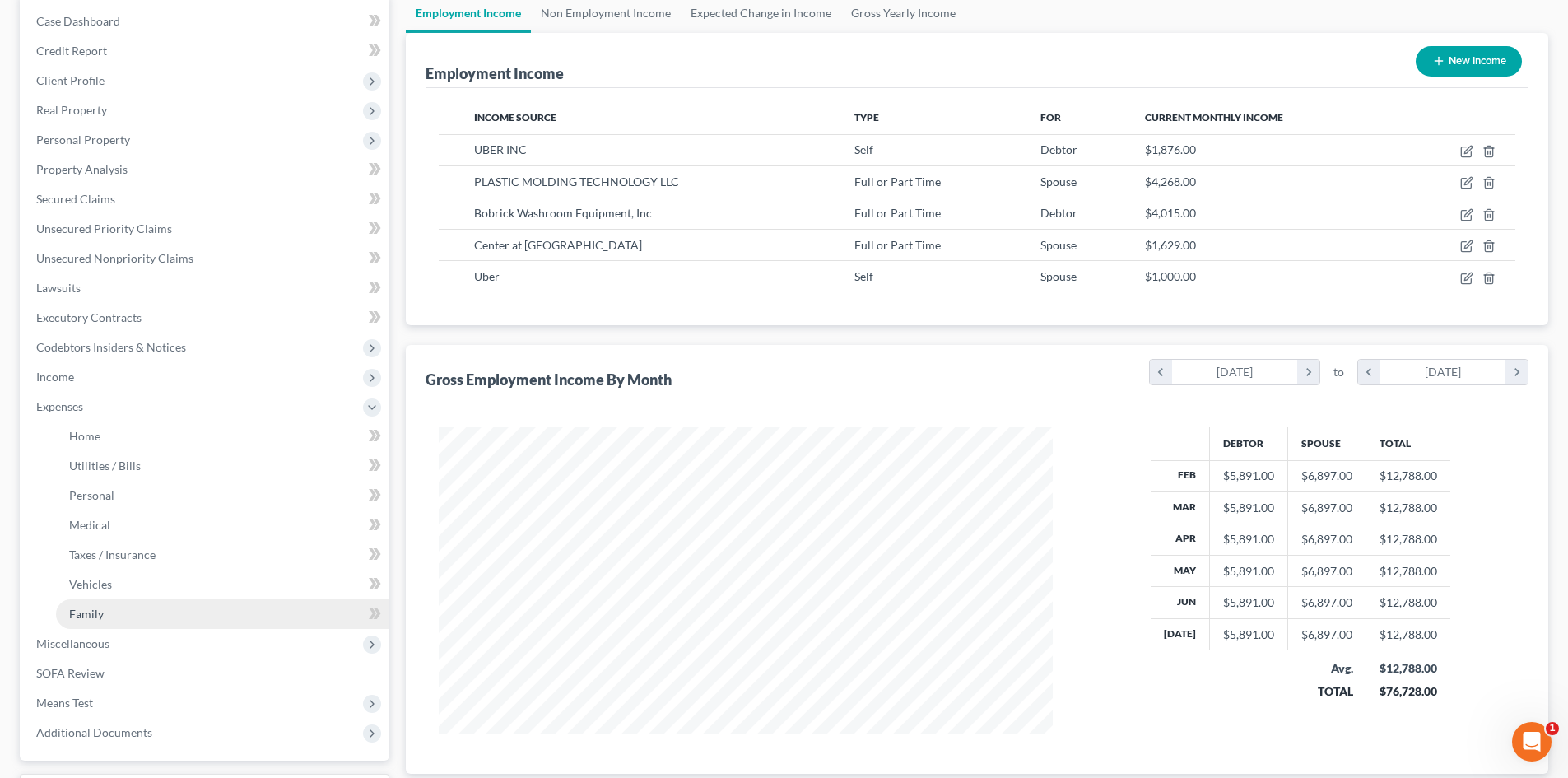
click at [68, 611] on link "Family" at bounding box center [223, 614] width 334 height 30
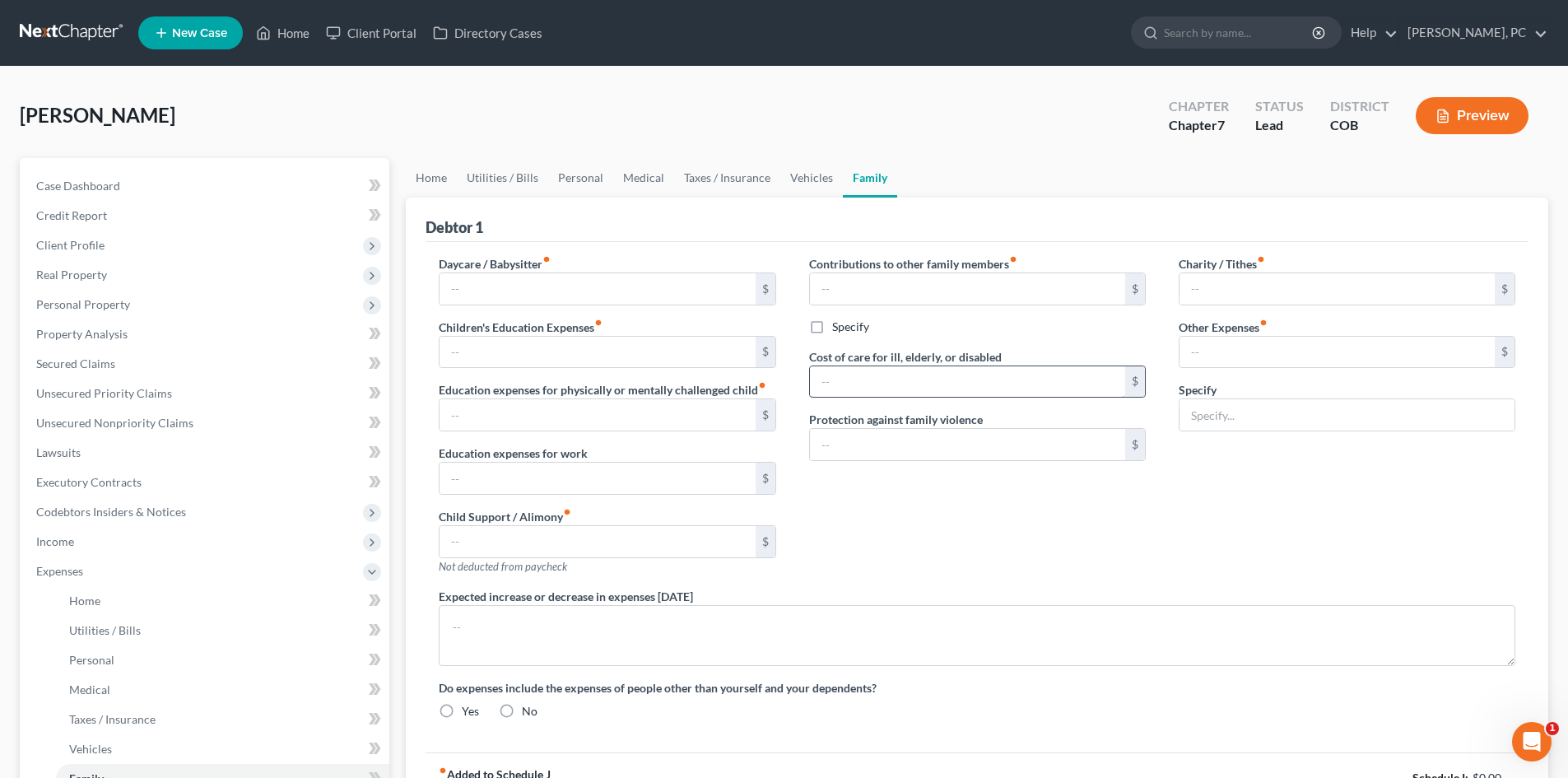
type input "400.00"
type input "150.00"
type input "Incidentals & Emergencies"
radio input "true"
click at [792, 180] on link "Vehicles" at bounding box center [811, 178] width 63 height 40
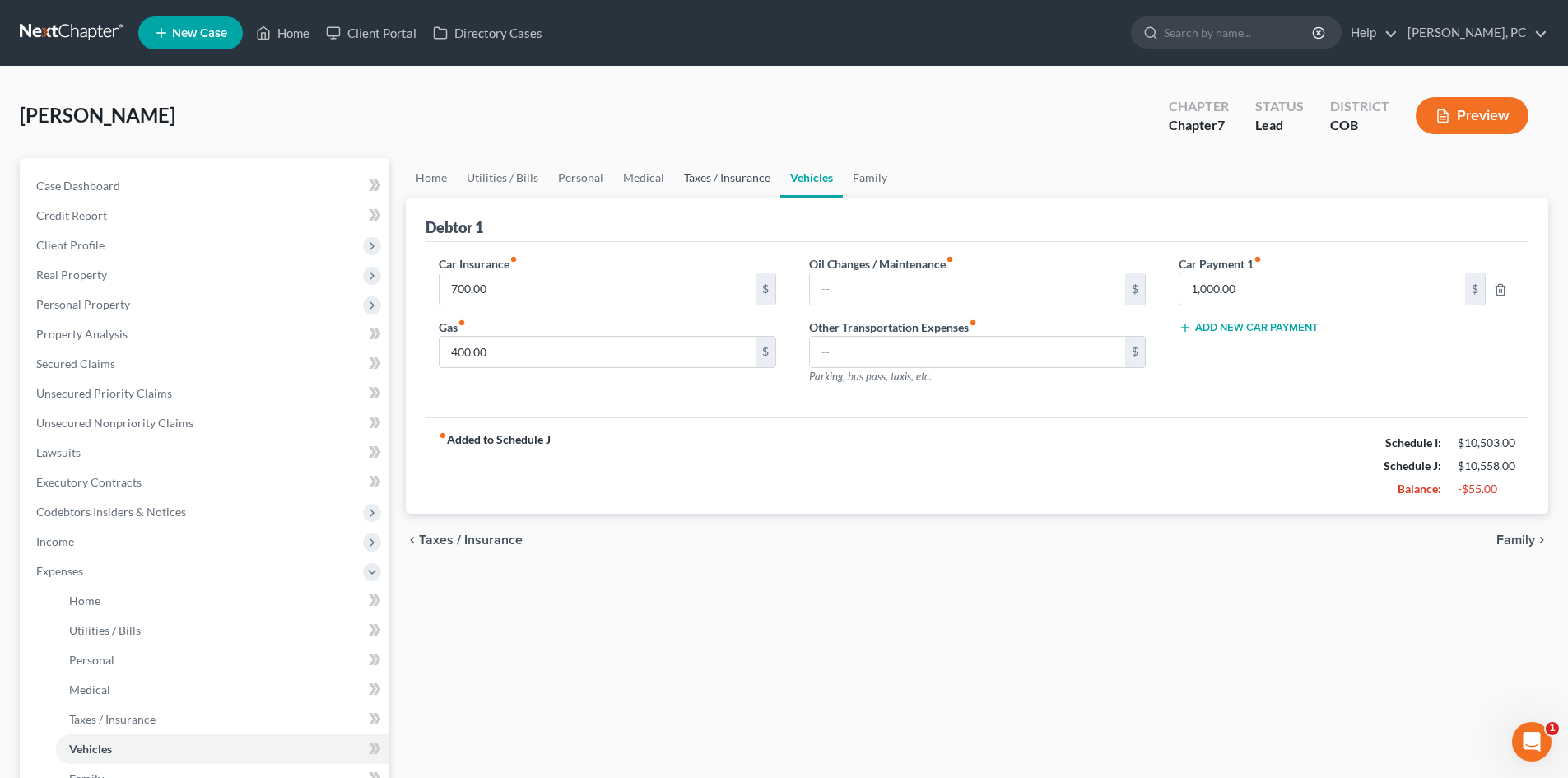
click at [723, 176] on link "Taxes / Insurance" at bounding box center [727, 178] width 106 height 40
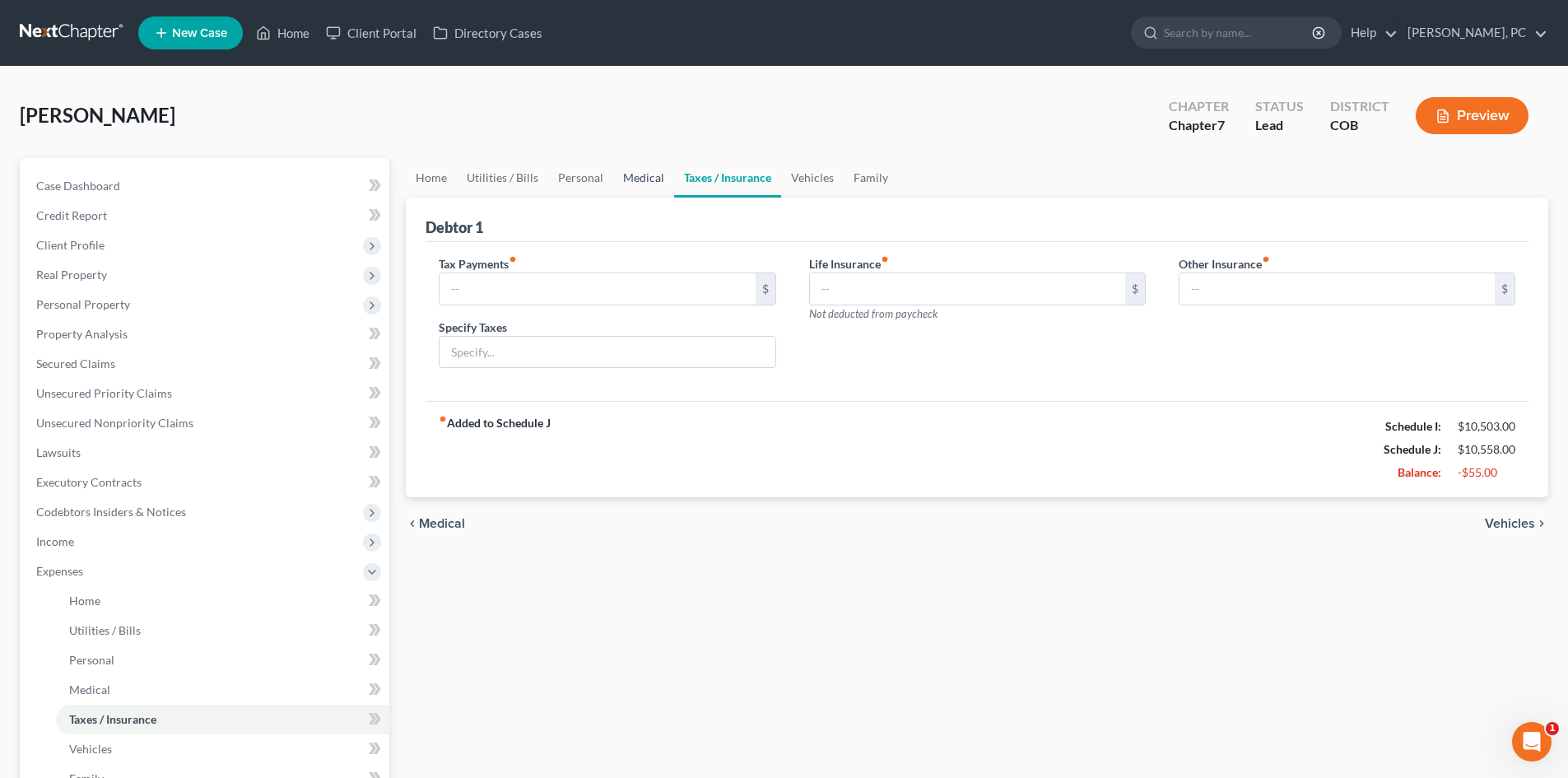
click at [639, 177] on link "Medical" at bounding box center [643, 178] width 61 height 40
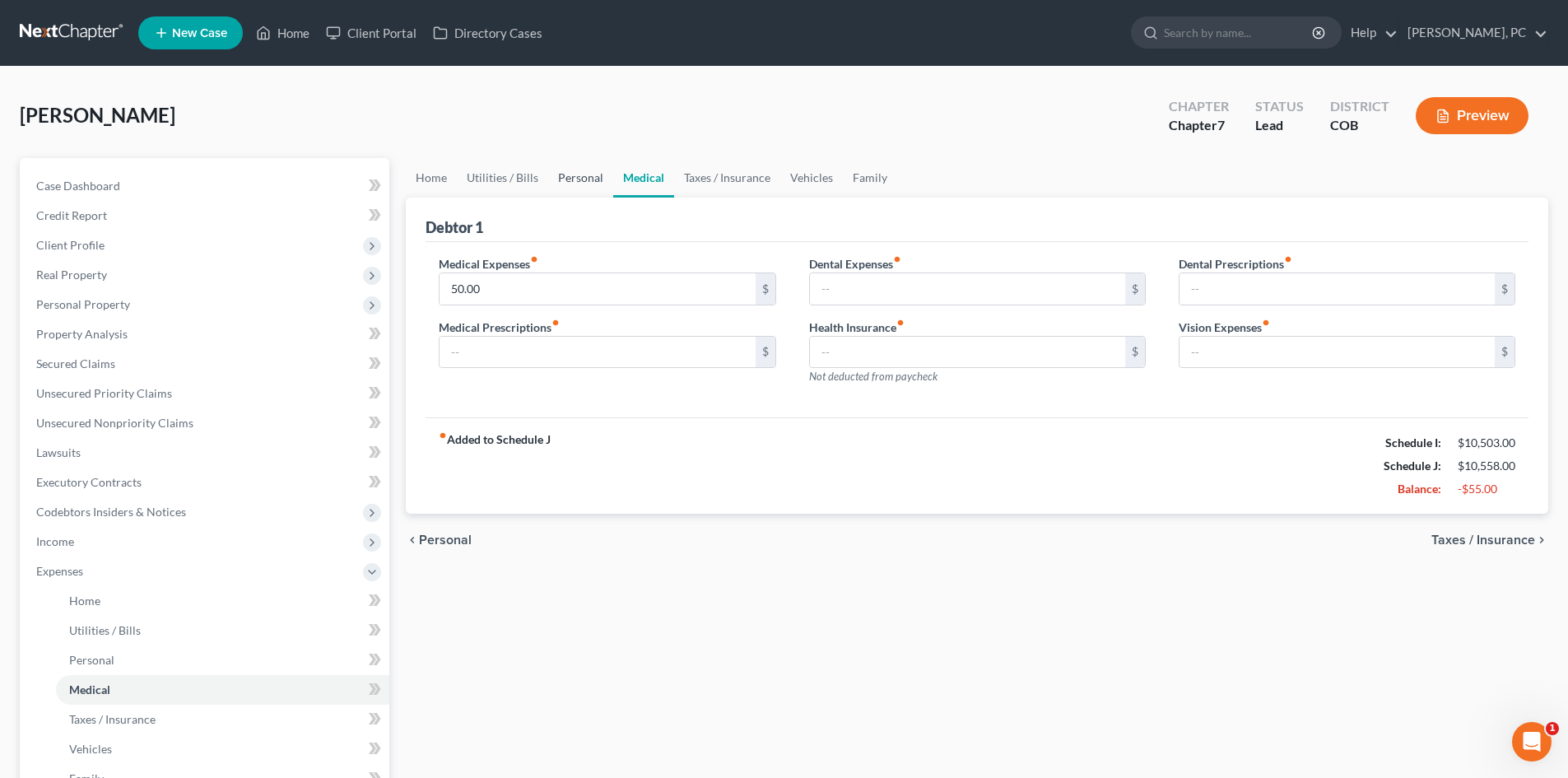
click at [570, 176] on link "Personal" at bounding box center [580, 178] width 65 height 40
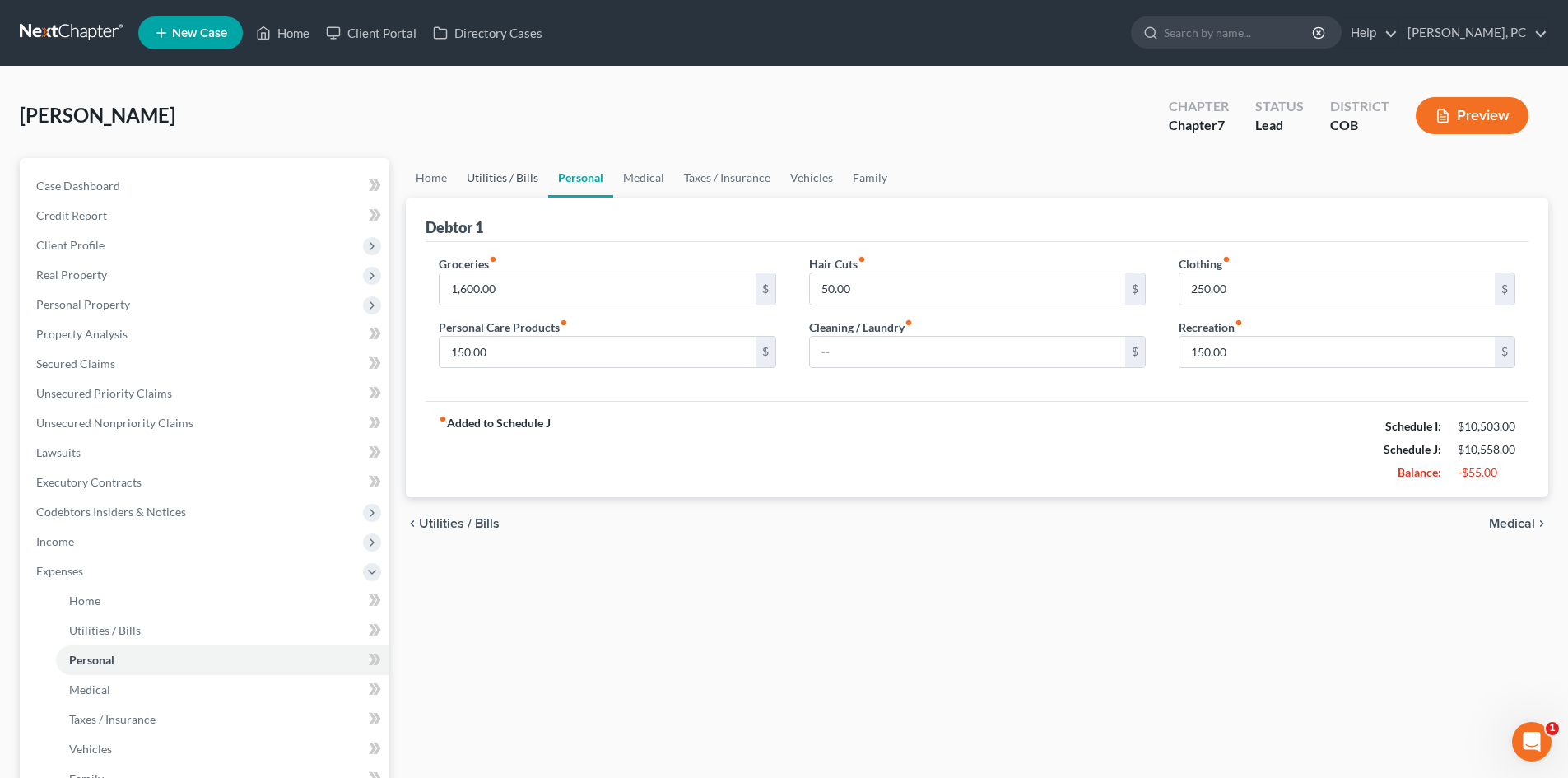
click at [503, 178] on link "Utilities / Bills" at bounding box center [501, 178] width 91 height 40
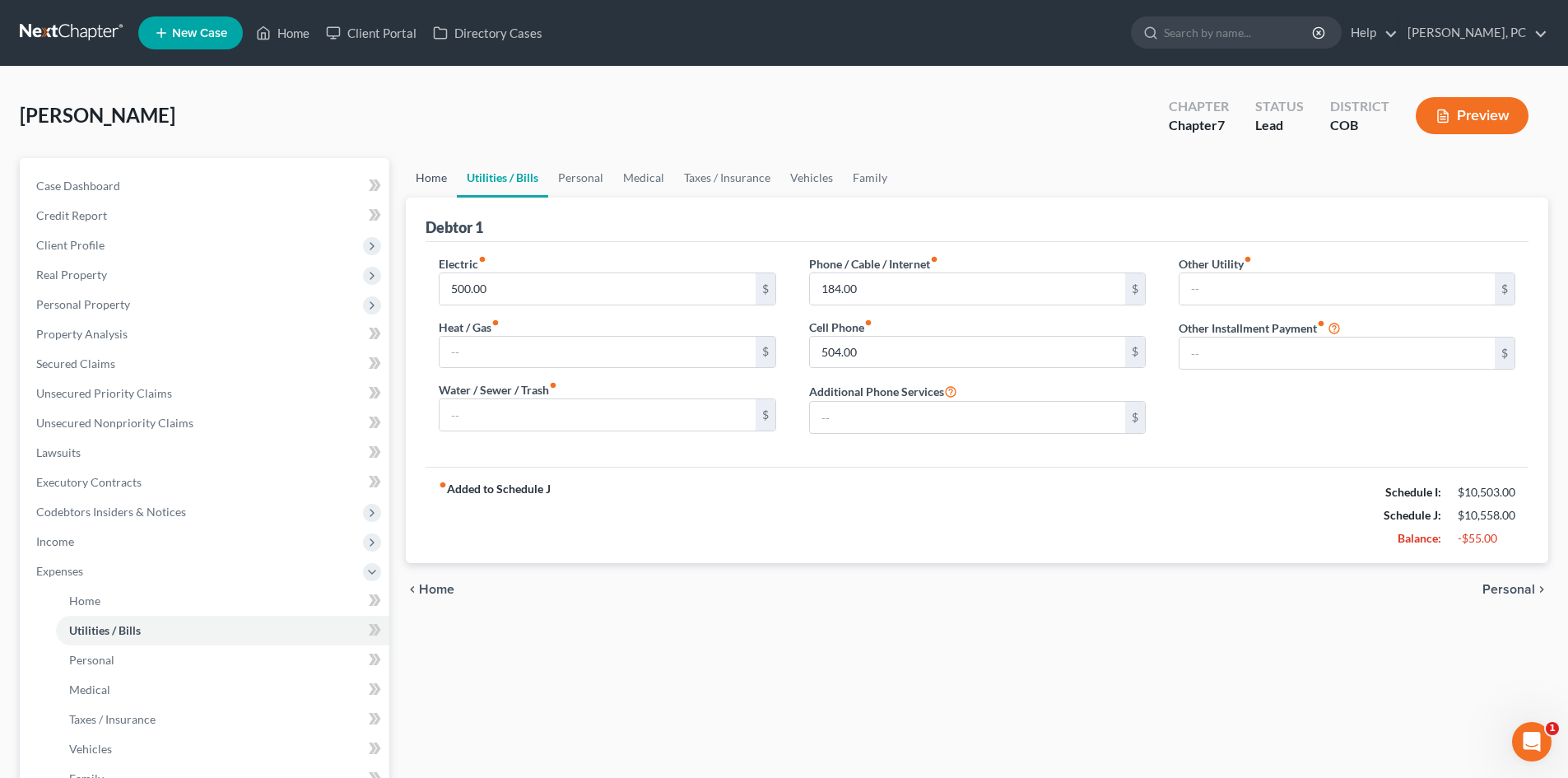
click at [437, 175] on link "Home" at bounding box center [430, 178] width 51 height 40
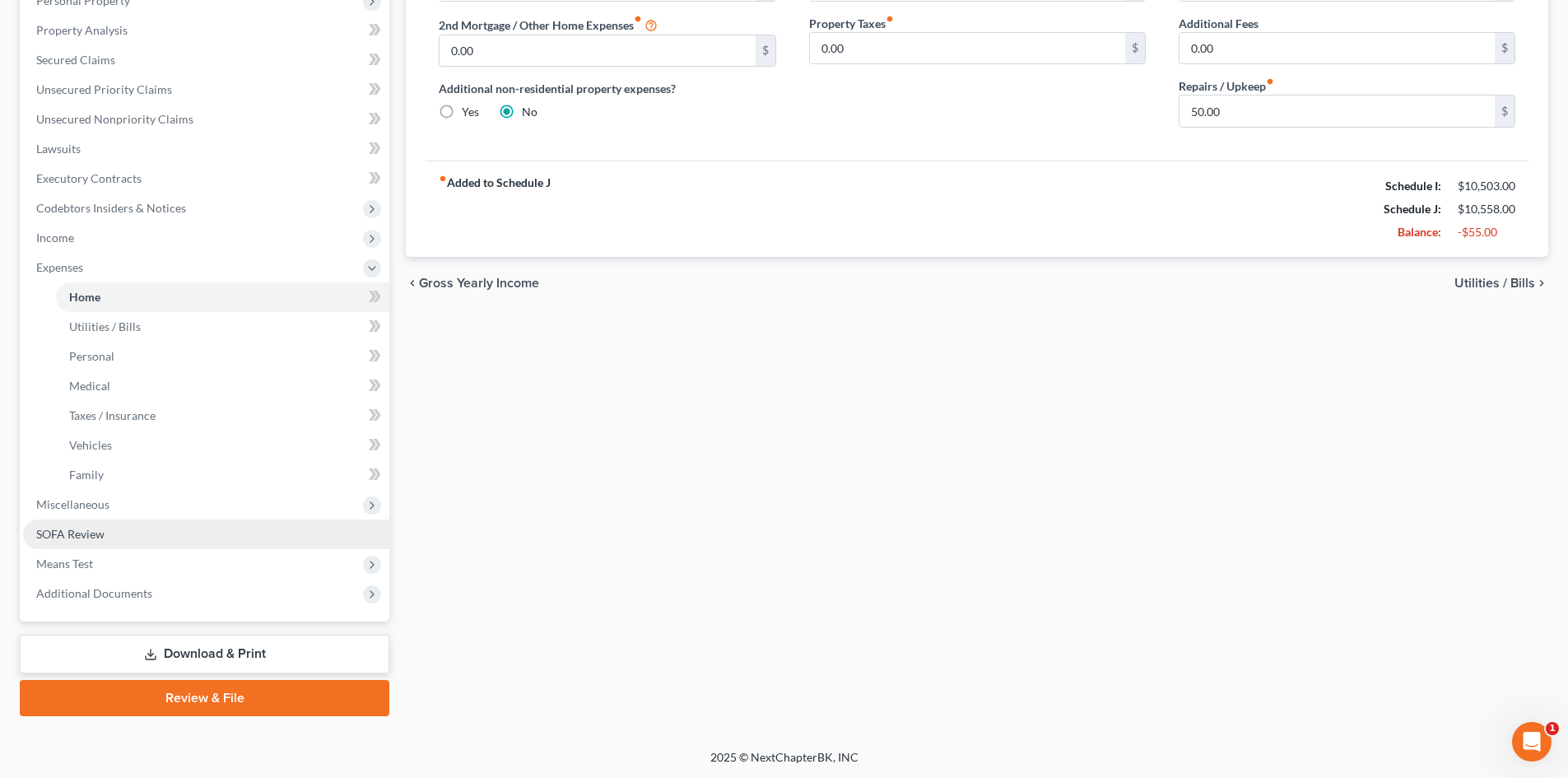
scroll to position [305, 0]
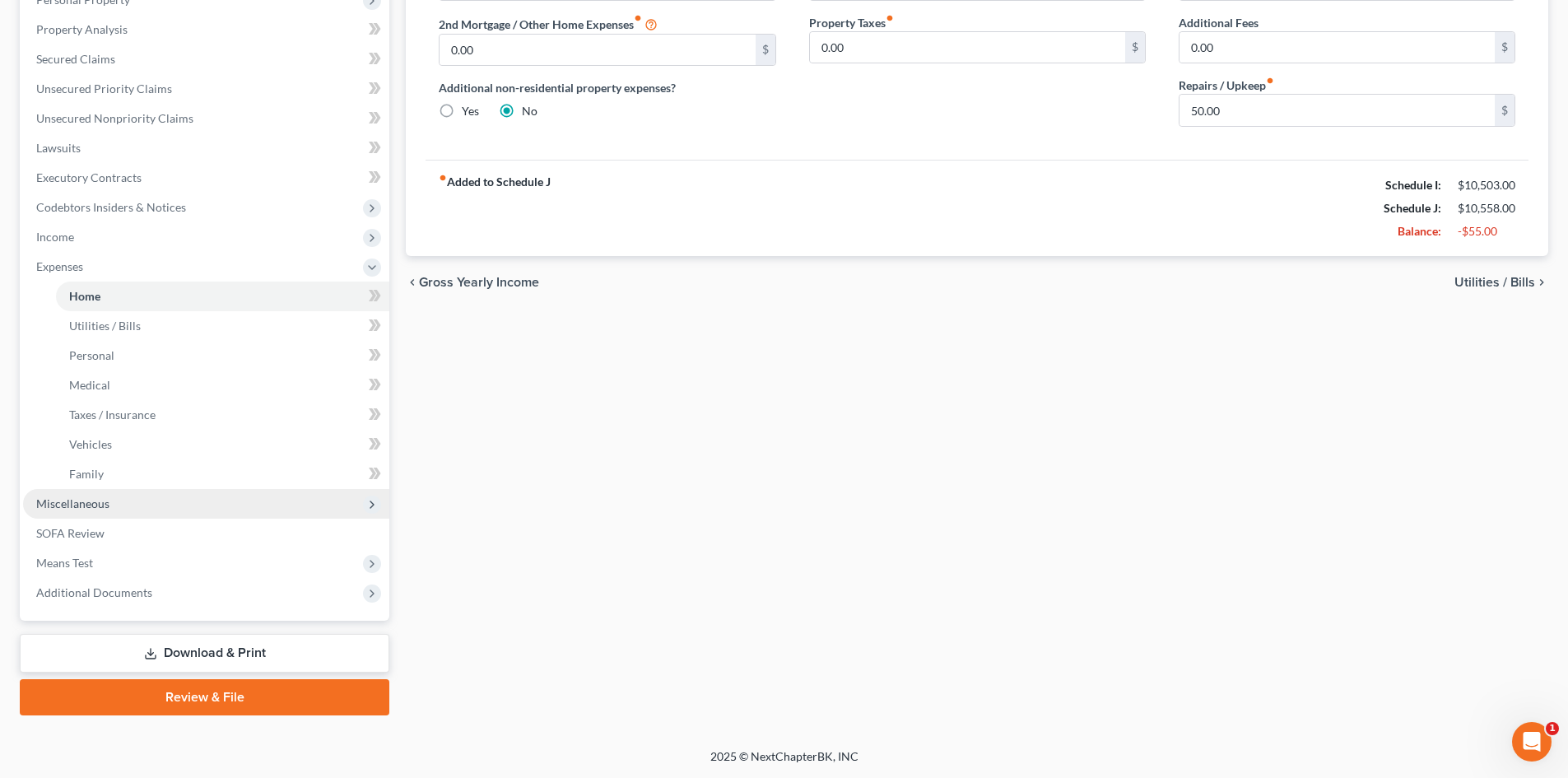
click at [60, 496] on span "Miscellaneous" at bounding box center [72, 503] width 73 height 14
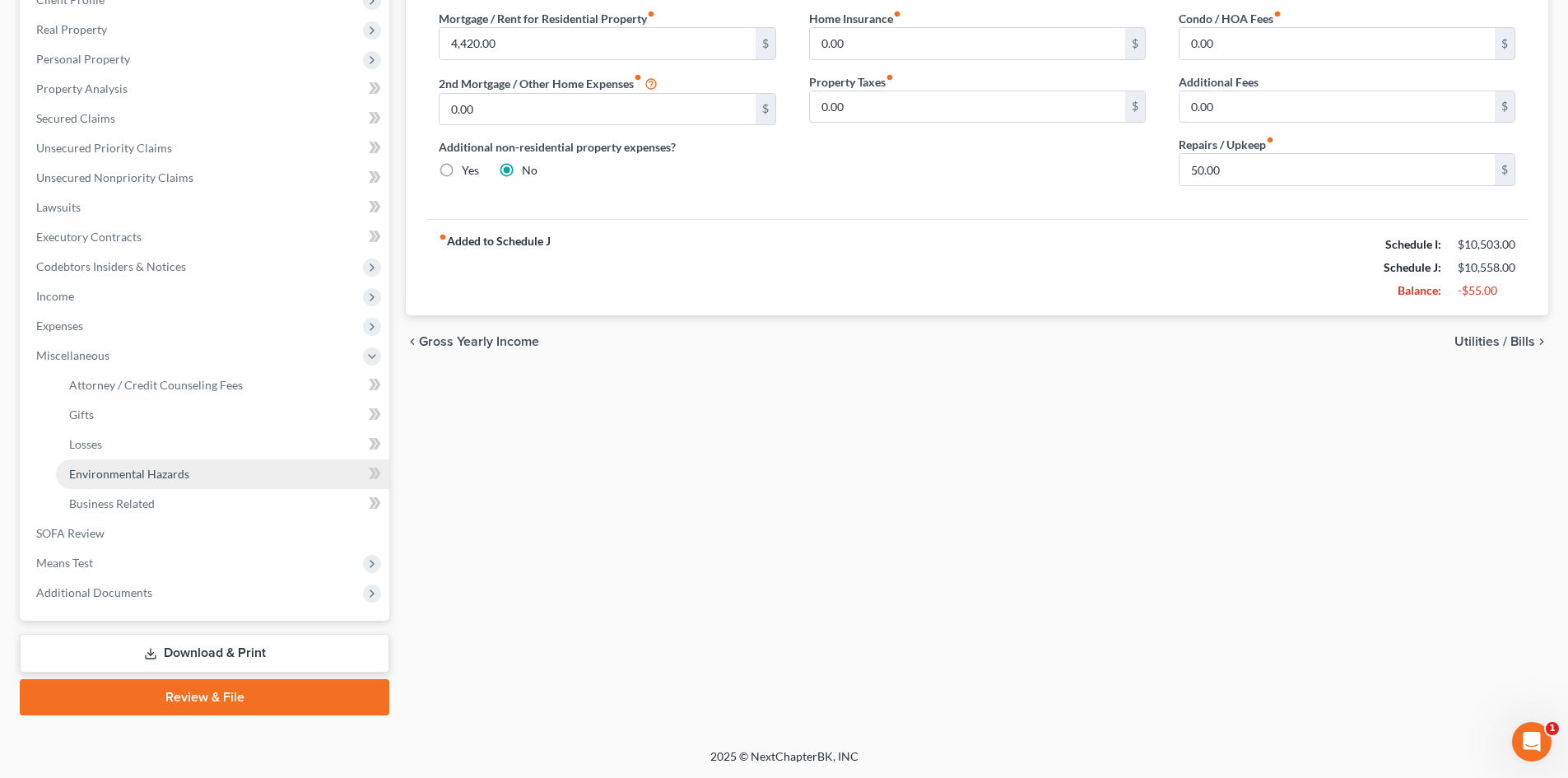
scroll to position [246, 0]
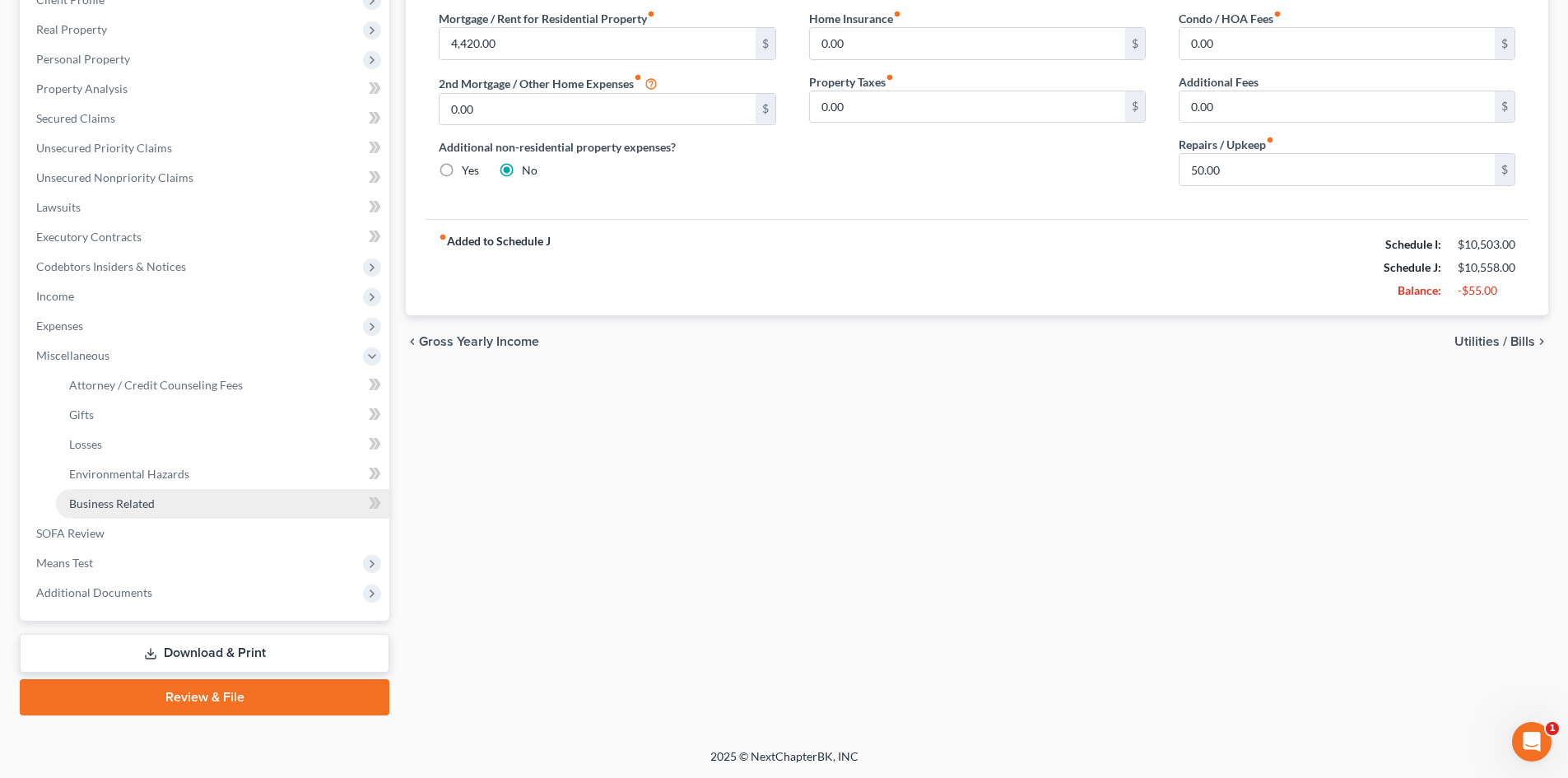
click at [122, 499] on span "Business Related" at bounding box center [112, 503] width 86 height 14
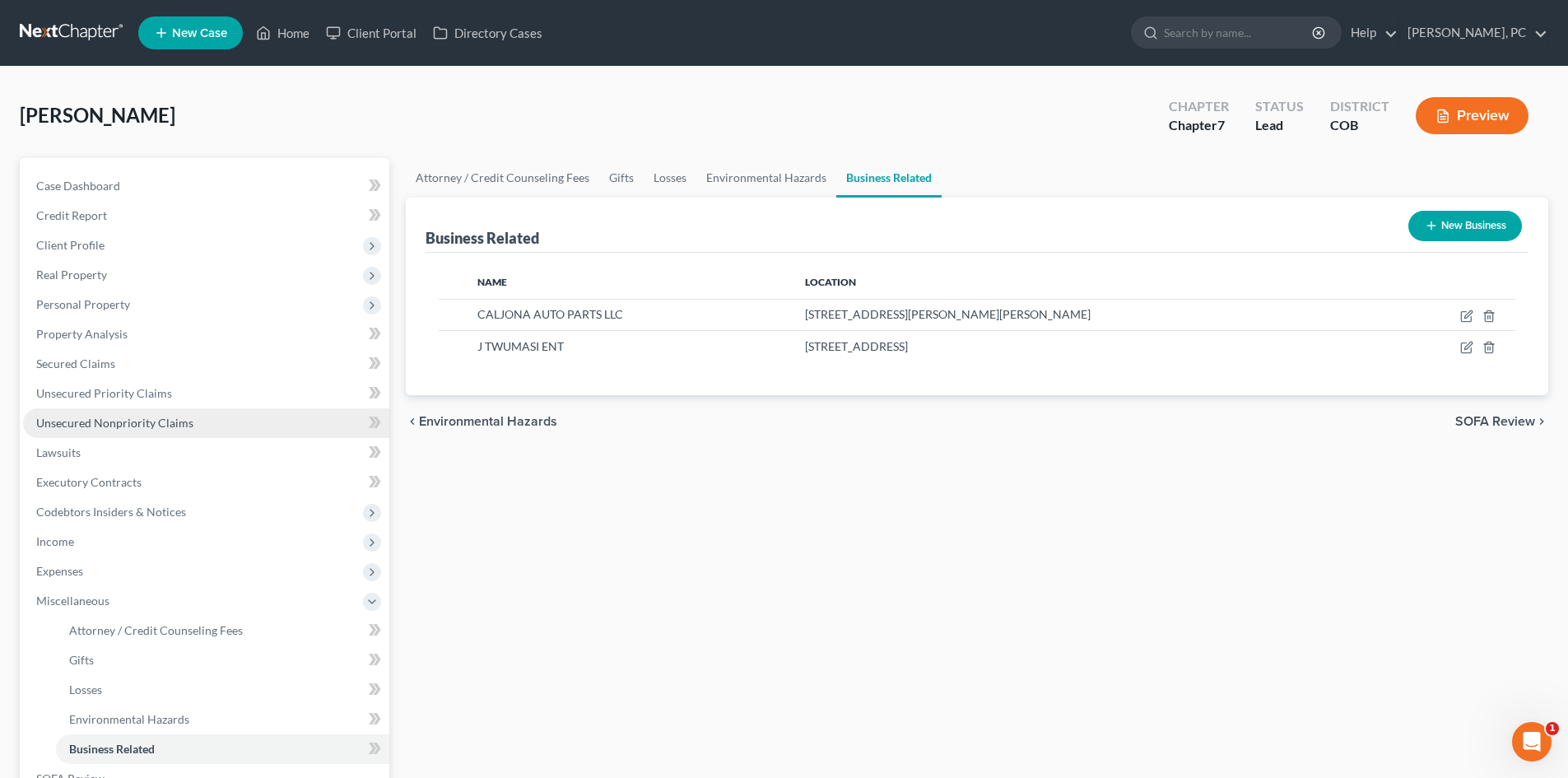
click at [159, 422] on span "Unsecured Nonpriority Claims" at bounding box center [114, 422] width 157 height 14
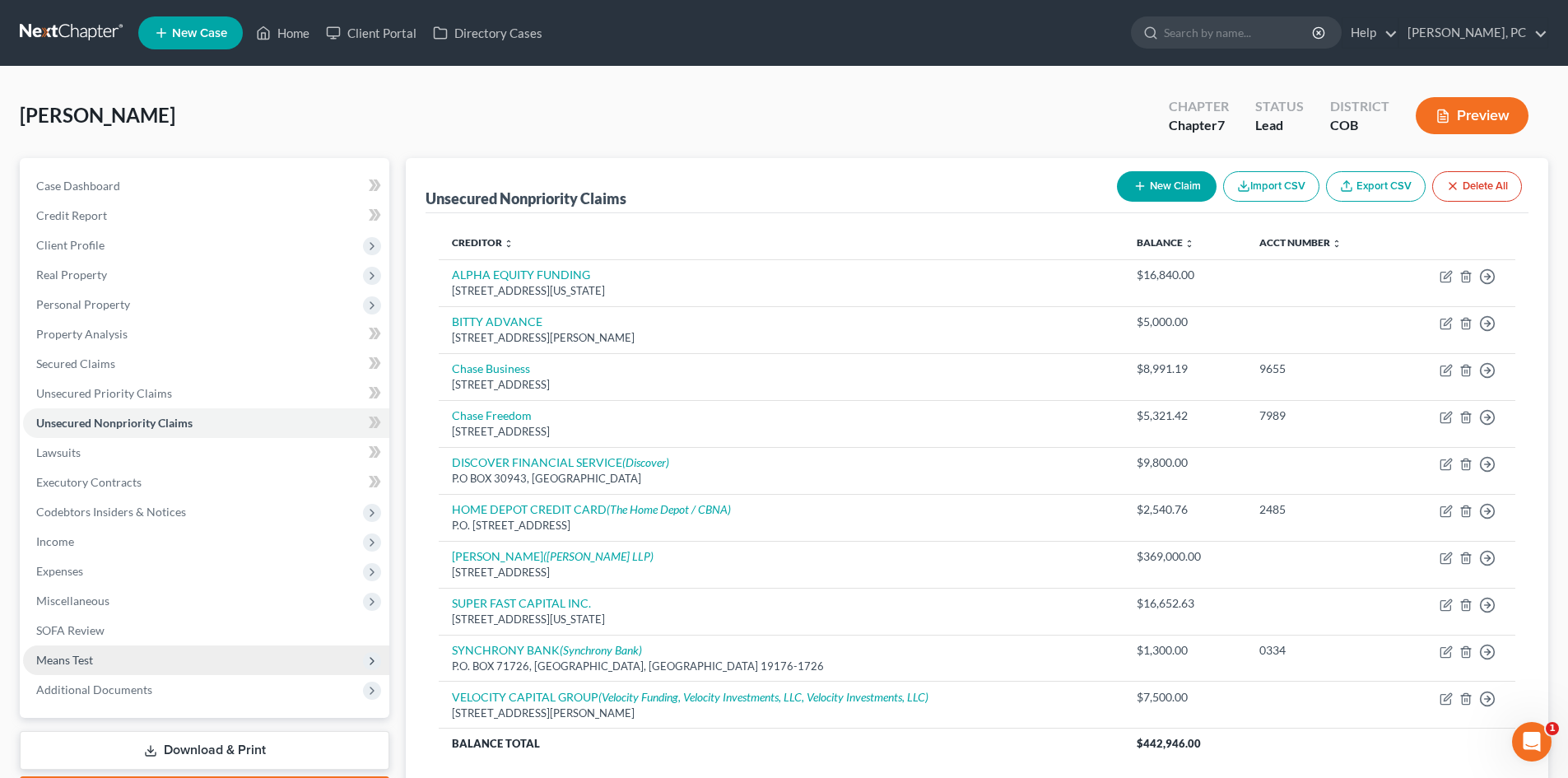
click at [77, 663] on span "Means Test" at bounding box center [64, 660] width 57 height 14
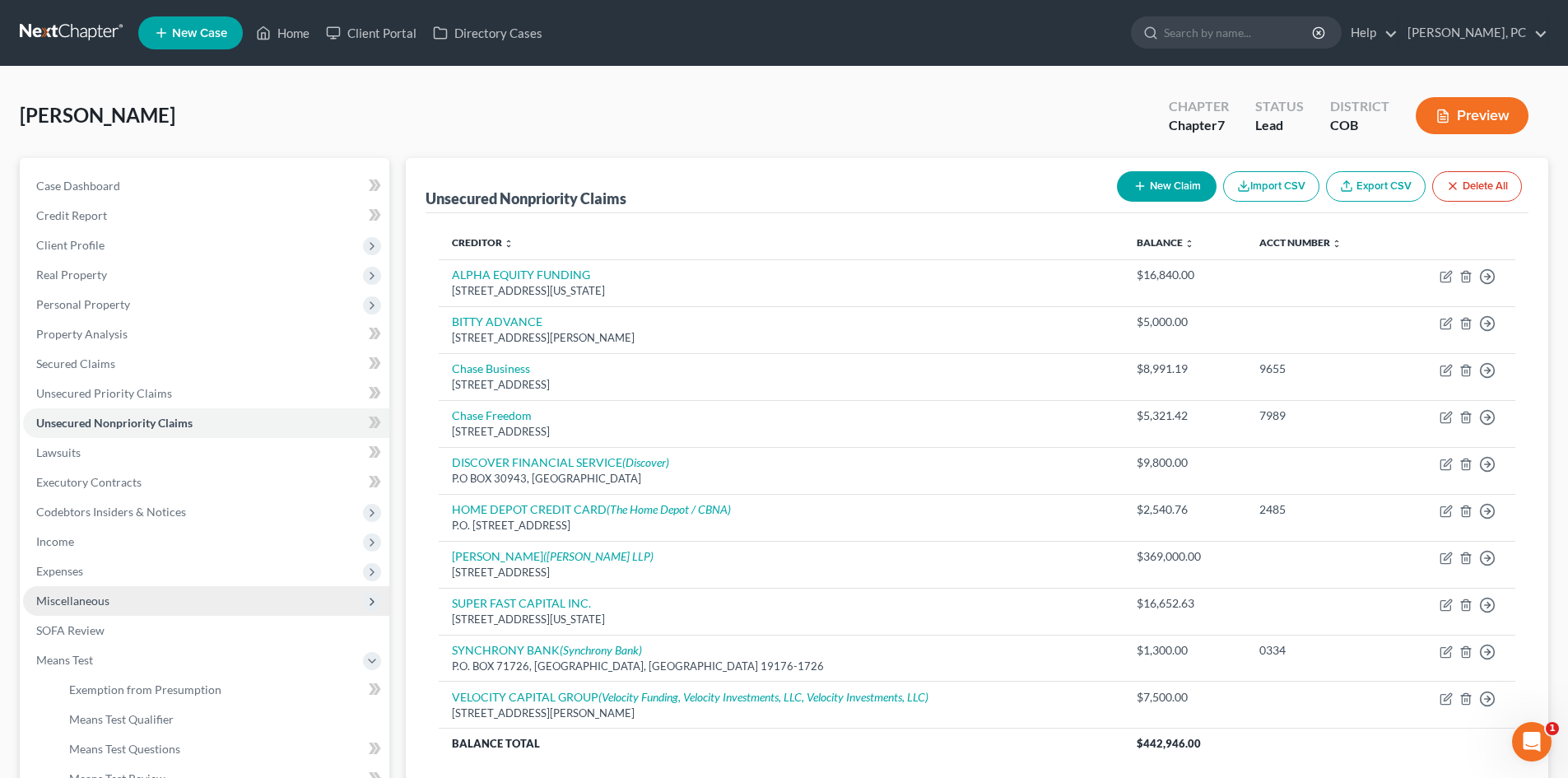
click at [79, 604] on span "Miscellaneous" at bounding box center [72, 600] width 73 height 14
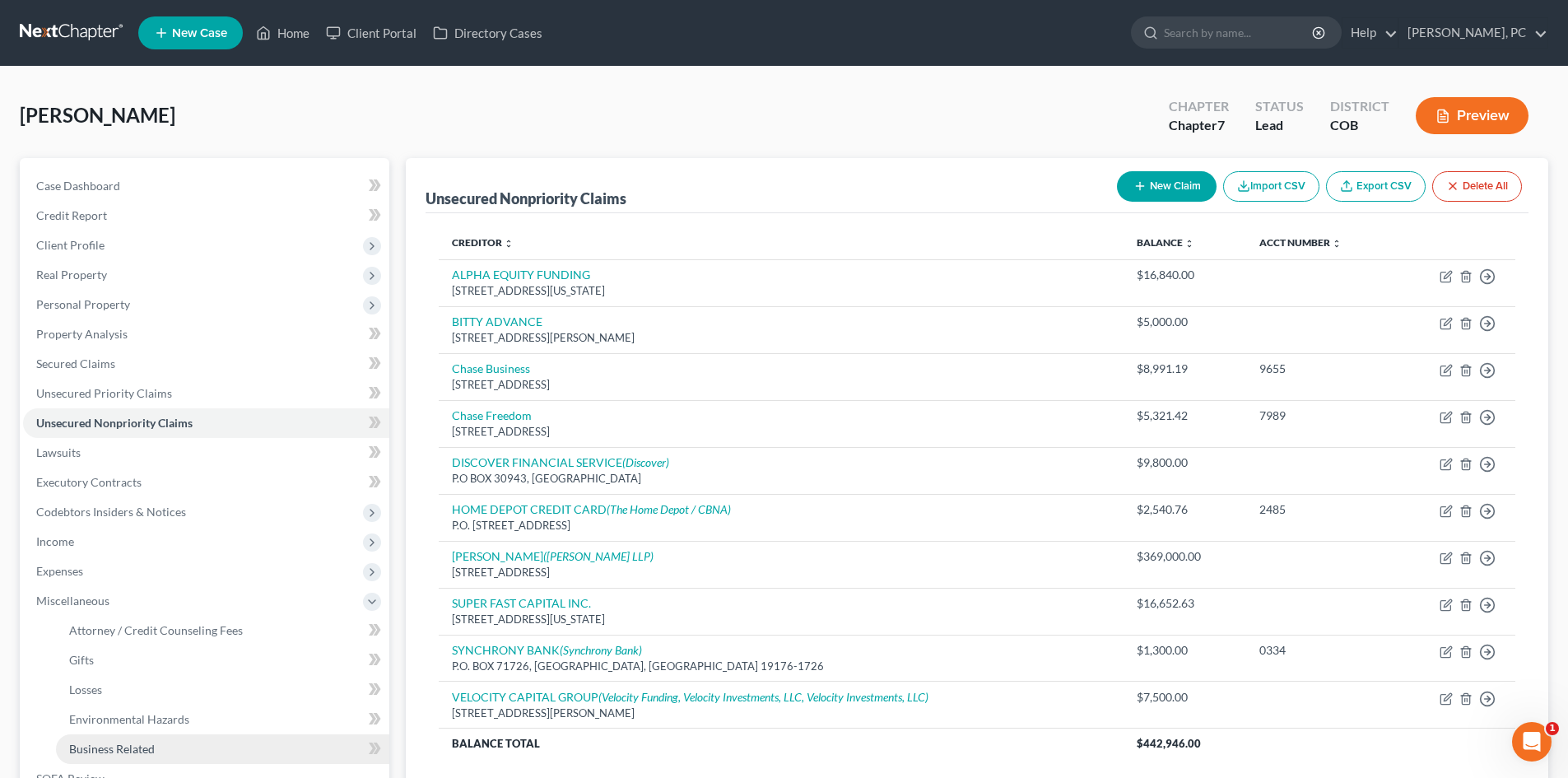
scroll to position [82, 0]
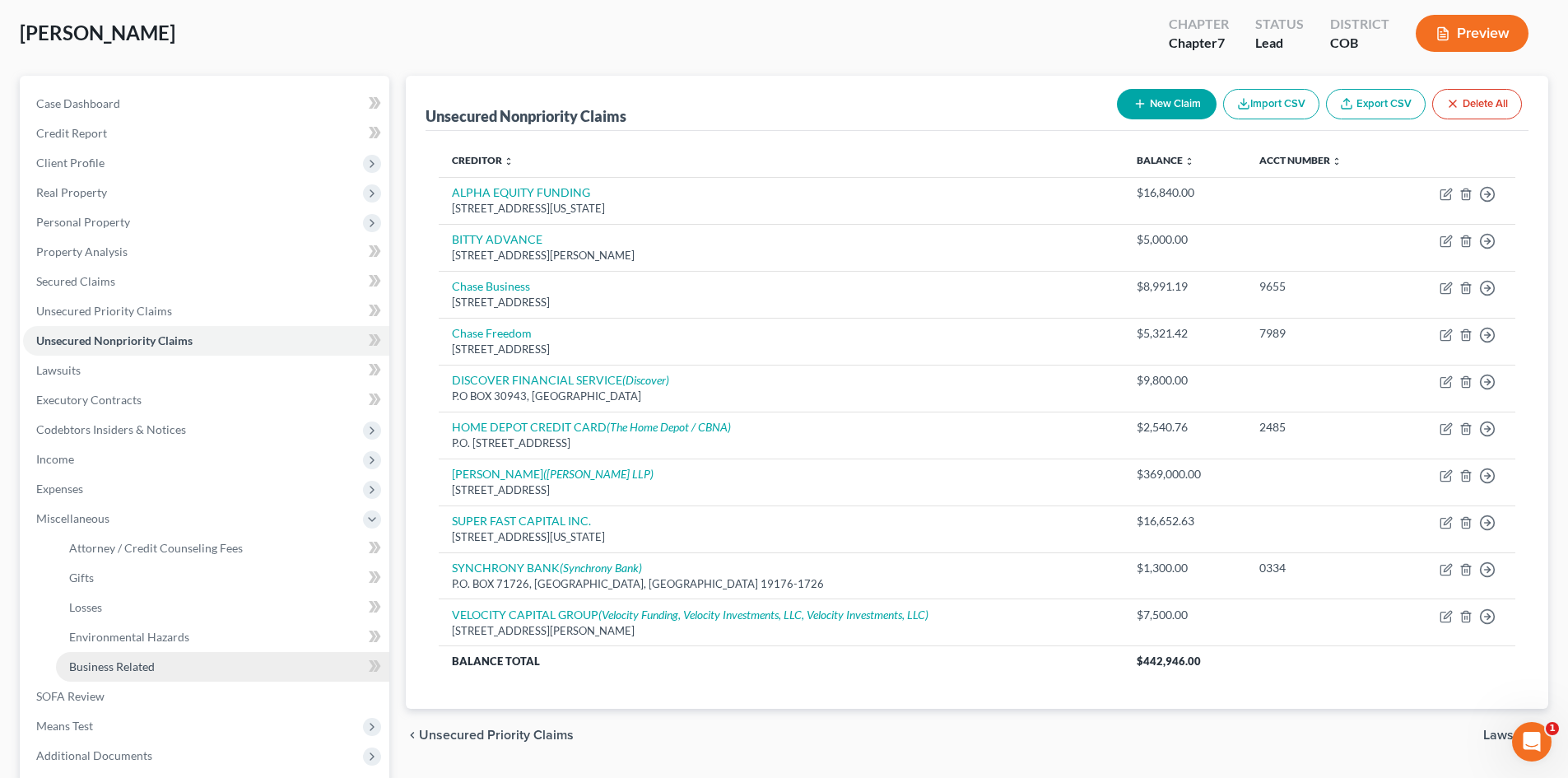
click at [115, 667] on span "Business Related" at bounding box center [112, 666] width 86 height 14
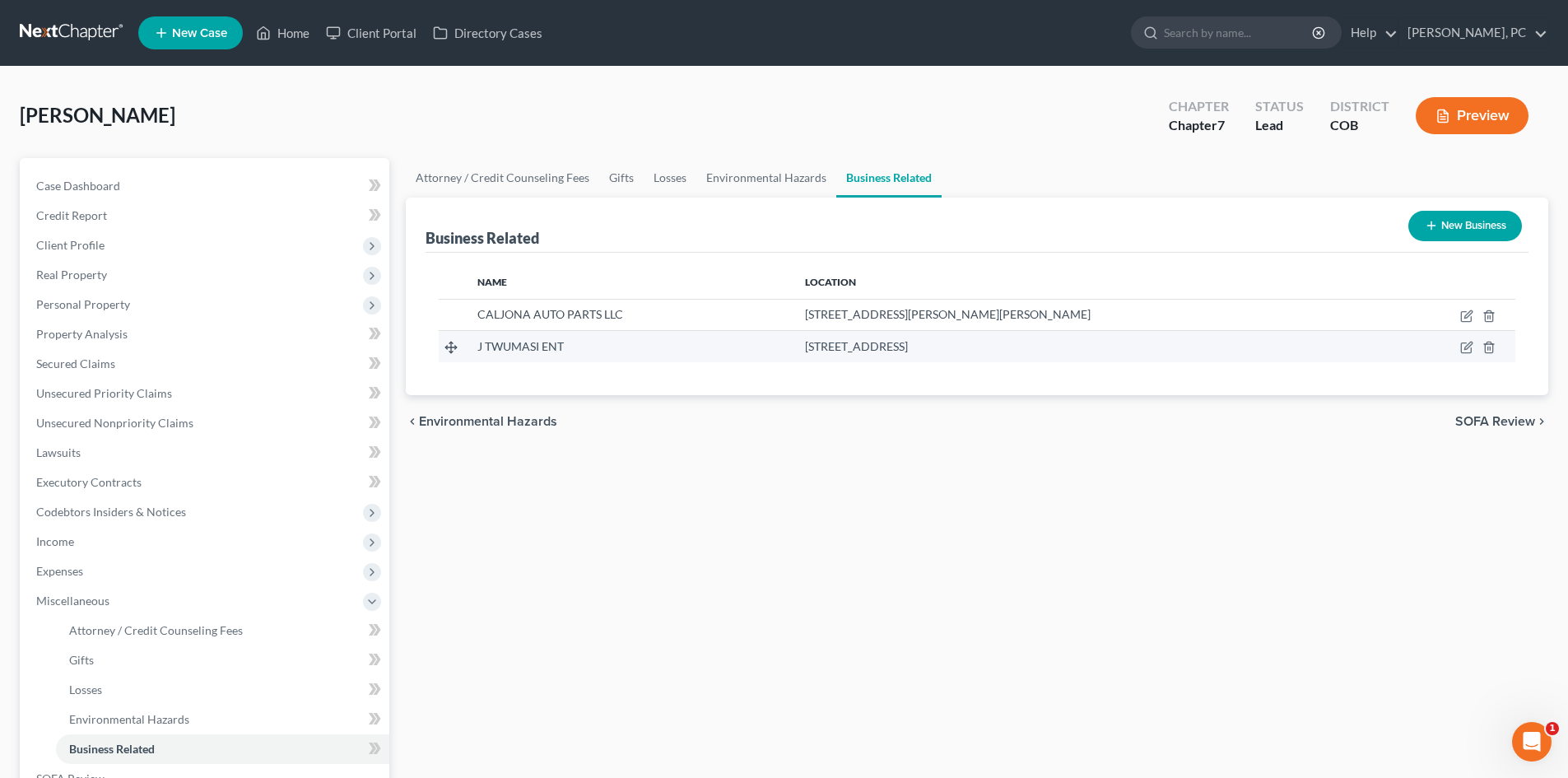
drag, startPoint x: 479, startPoint y: 346, endPoint x: 1080, endPoint y: 355, distance: 601.1
click at [1080, 355] on tr "J TWUMASI ENT 262 HAVANA ST SUITE 220, AURORA, CO 80010" at bounding box center [977, 346] width 1077 height 31
copy tr "J TWUMASI ENT 262 HAVANA ST SUITE 220, AURORA, CO 80010"
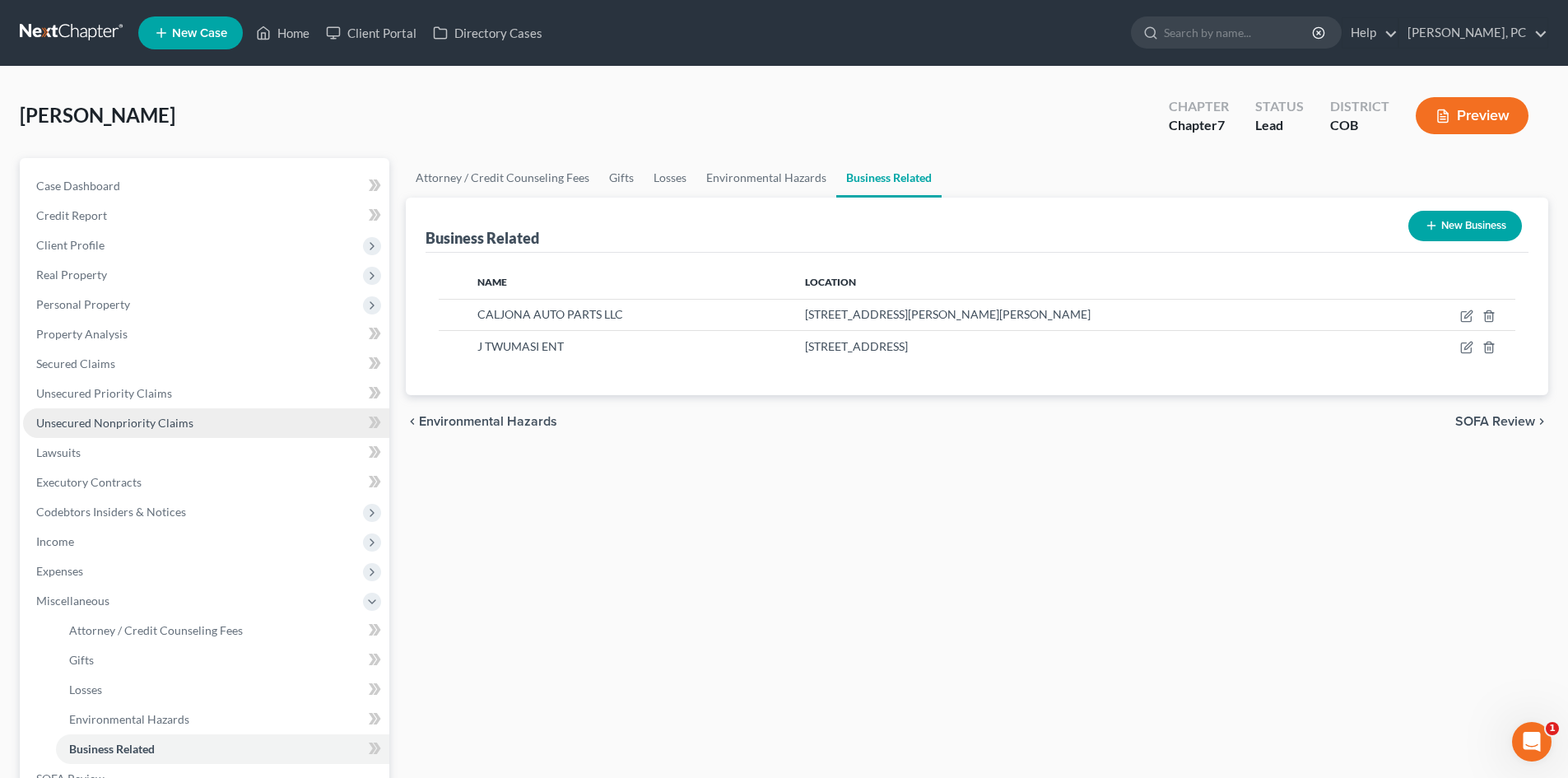
drag, startPoint x: 148, startPoint y: 425, endPoint x: 288, endPoint y: 409, distance: 140.9
click at [148, 424] on span "Unsecured Nonpriority Claims" at bounding box center [114, 422] width 157 height 14
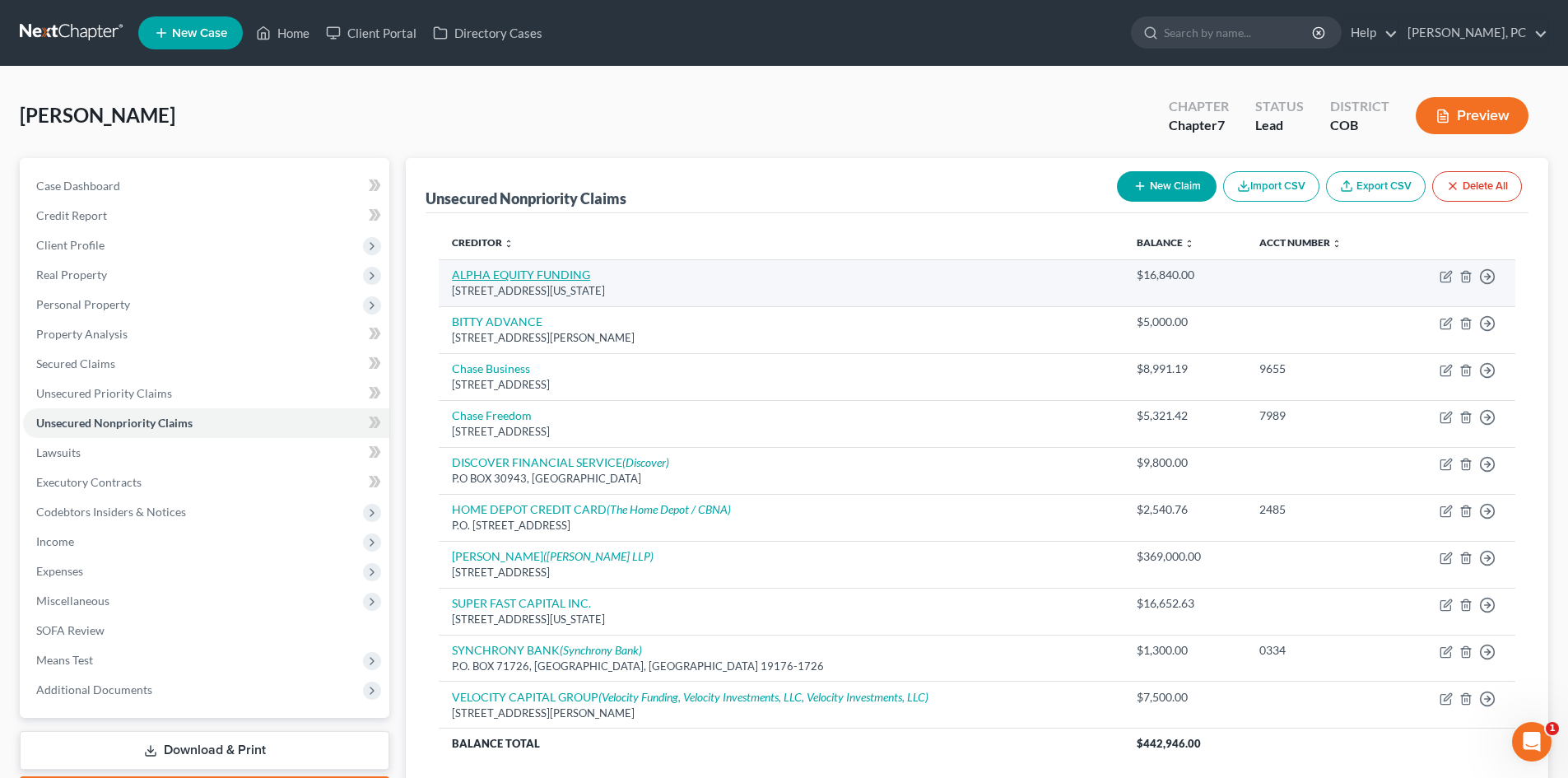
click at [488, 276] on link "ALPHA EQUITY FUNDING" at bounding box center [521, 275] width 138 height 14
select select "35"
select select "10"
select select "0"
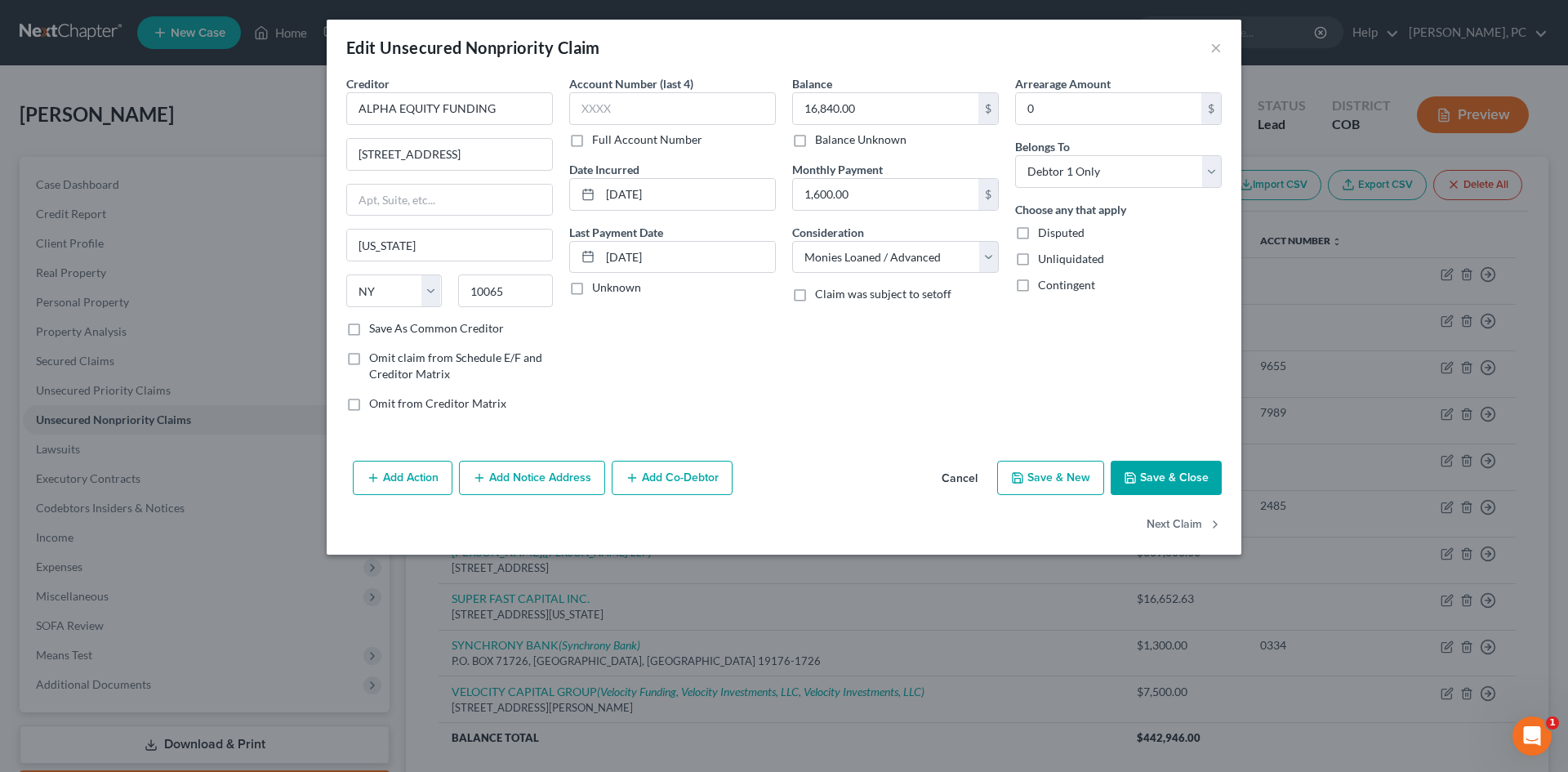
click at [644, 473] on button "Add Co-Debtor" at bounding box center [672, 478] width 121 height 35
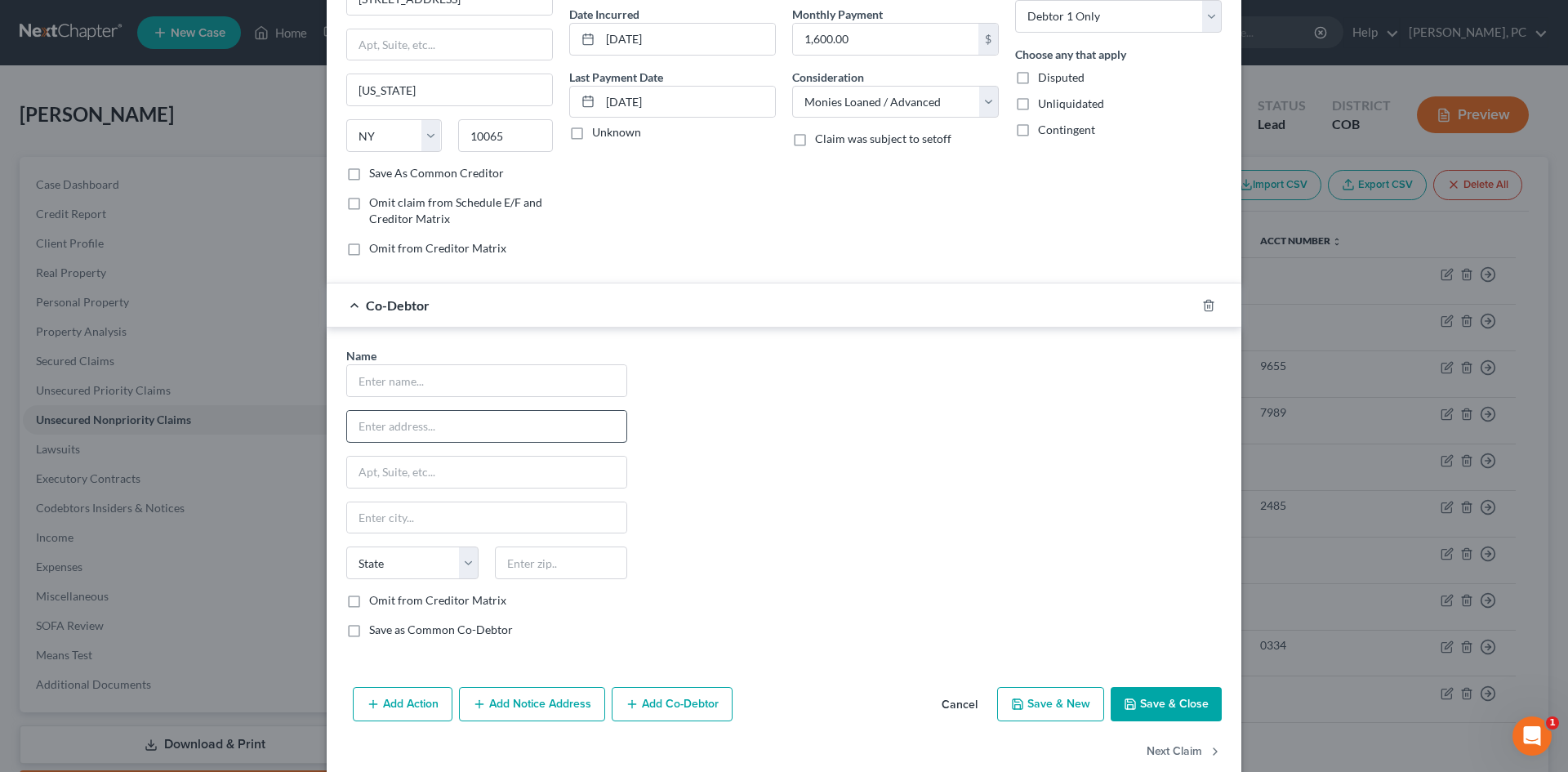
scroll to position [183, 0]
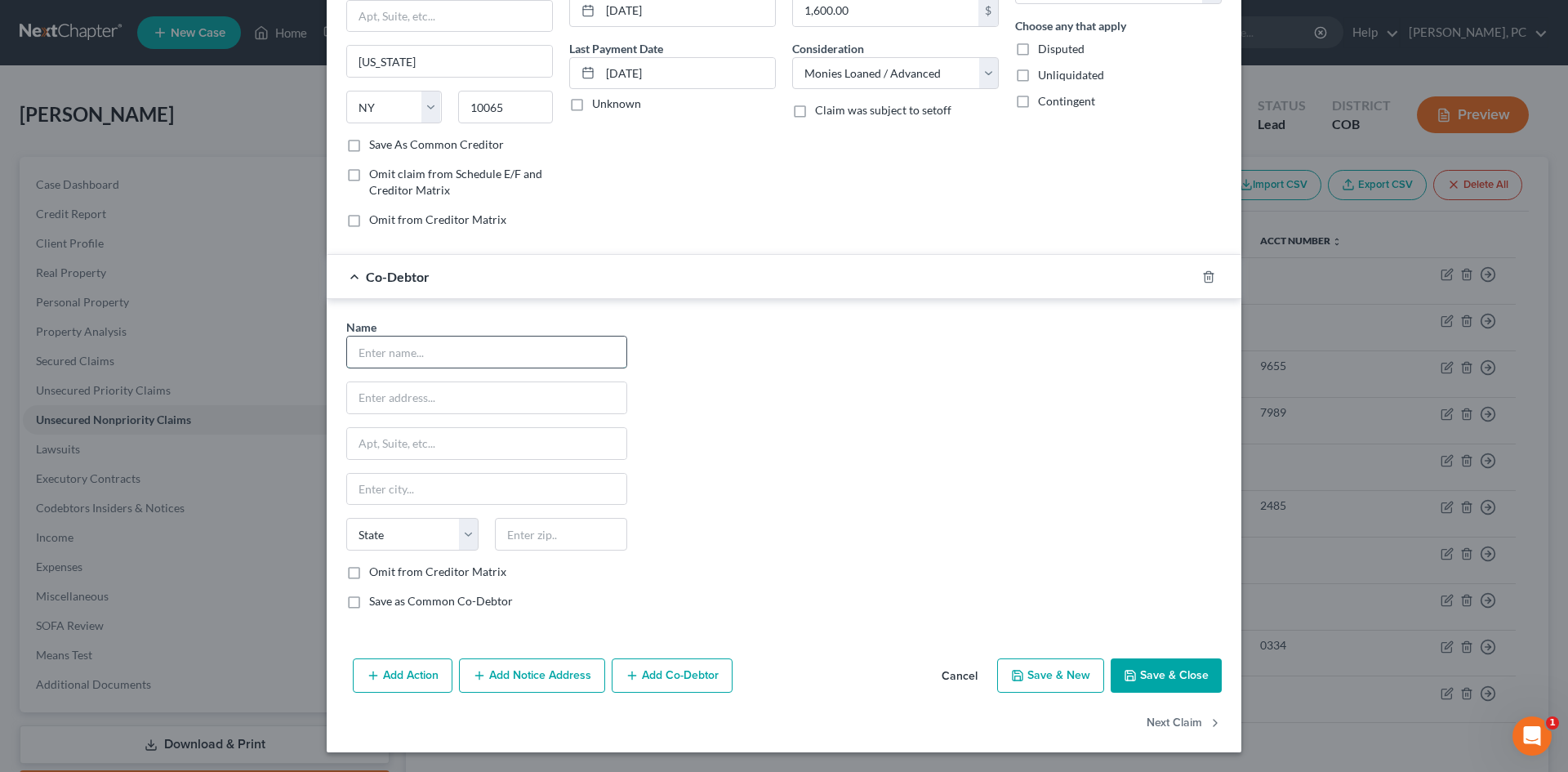
click at [427, 352] on input "text" at bounding box center [486, 352] width 279 height 31
paste input "J TWUMASI ENT 262 HAVANA ST SUITE 220, AURORA, CO 80010"
type input "J TWUMASI ENT 262 HAVANA ST SUITE 220, AURORA, CO 80010"
click at [546, 528] on input "text" at bounding box center [562, 534] width 133 height 33
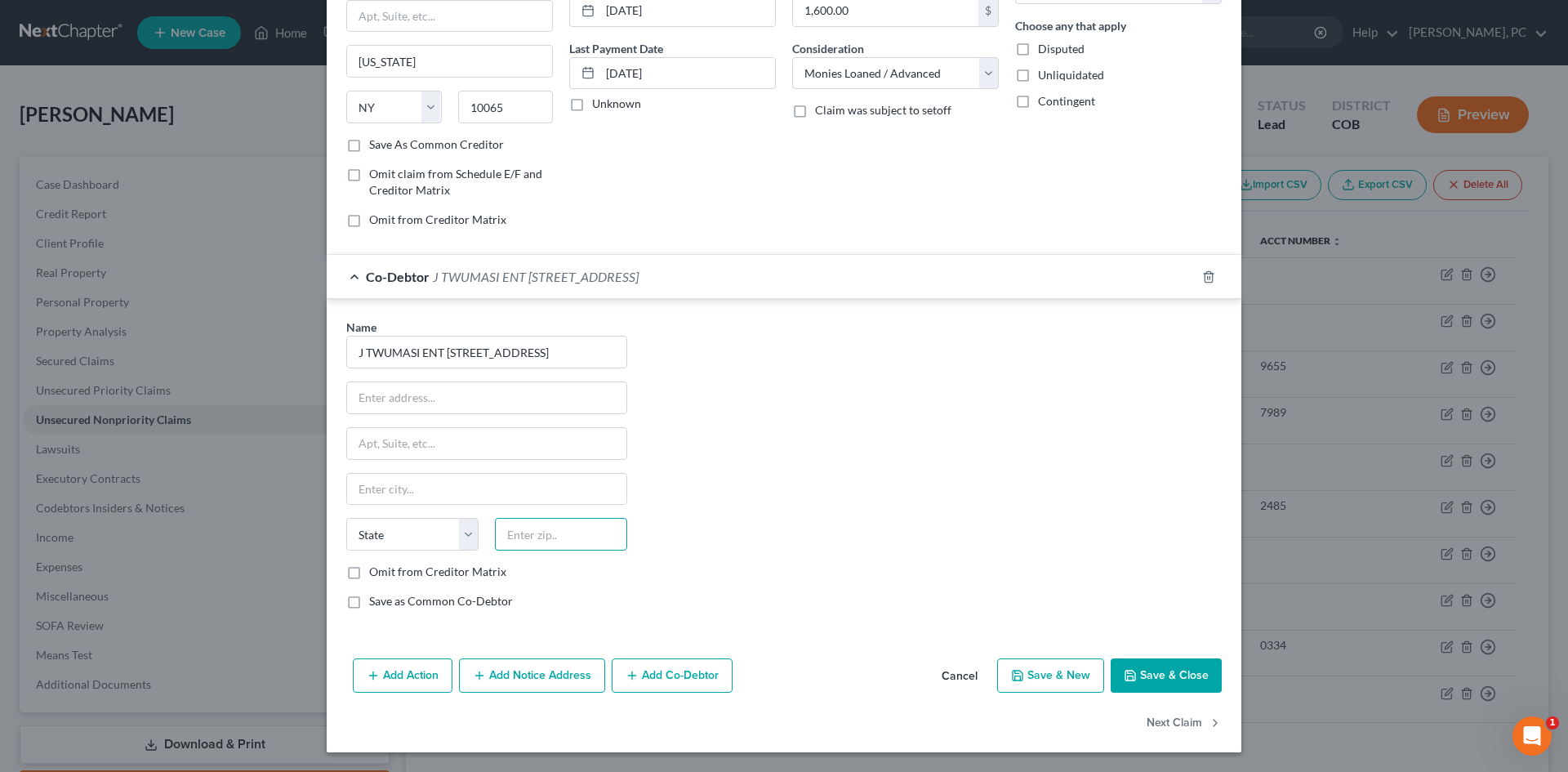
scroll to position [0, 0]
type input "80010"
type input "Aurora"
select select "5"
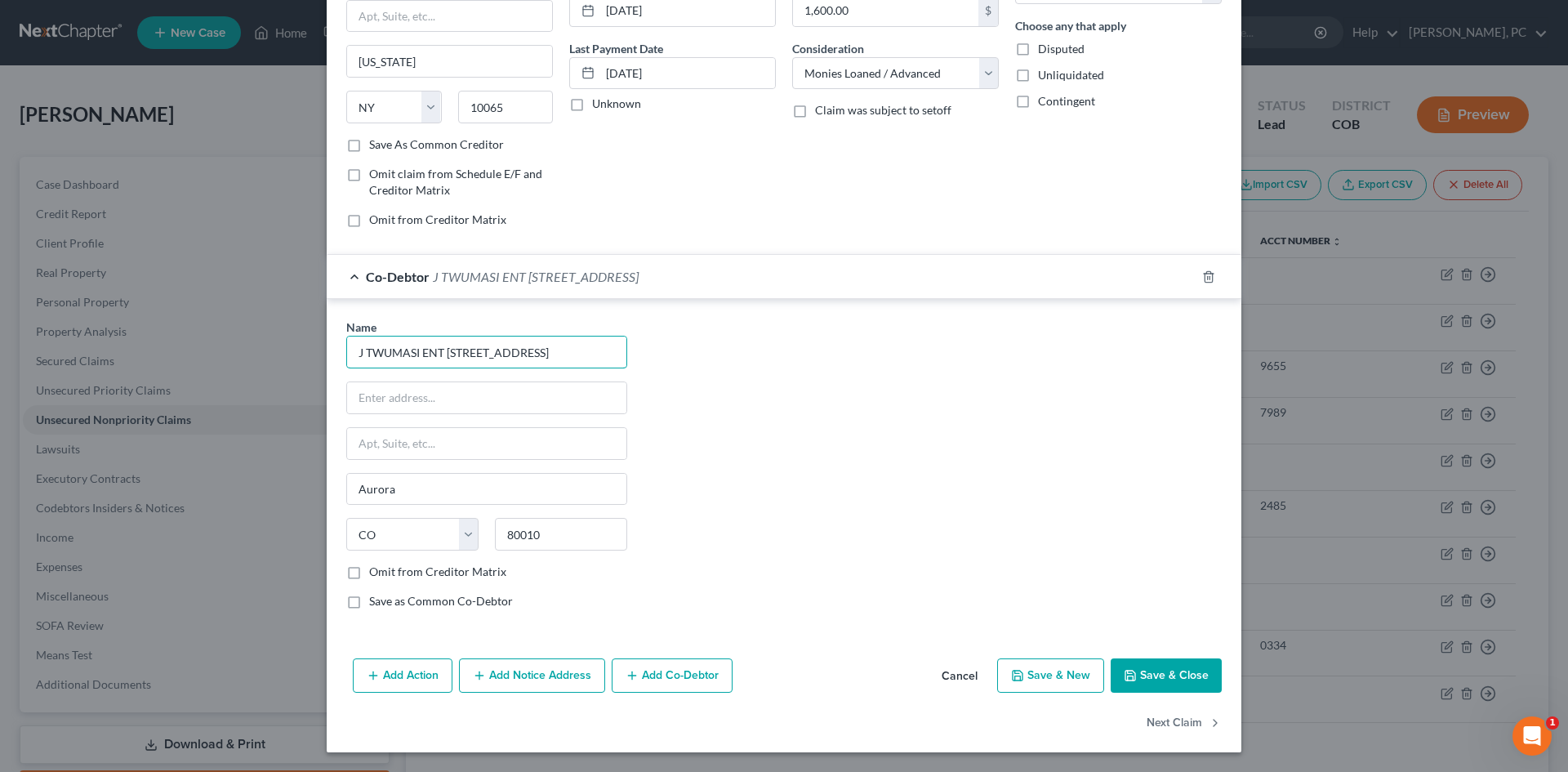
drag, startPoint x: 443, startPoint y: 352, endPoint x: 879, endPoint y: 365, distance: 436.2
click at [879, 365] on div "Name * J TWUMASI ENT 262 HAVANA ST SUITE 220, AURORA, CO 80010 Aurora State AL …" at bounding box center [784, 470] width 891 height 304
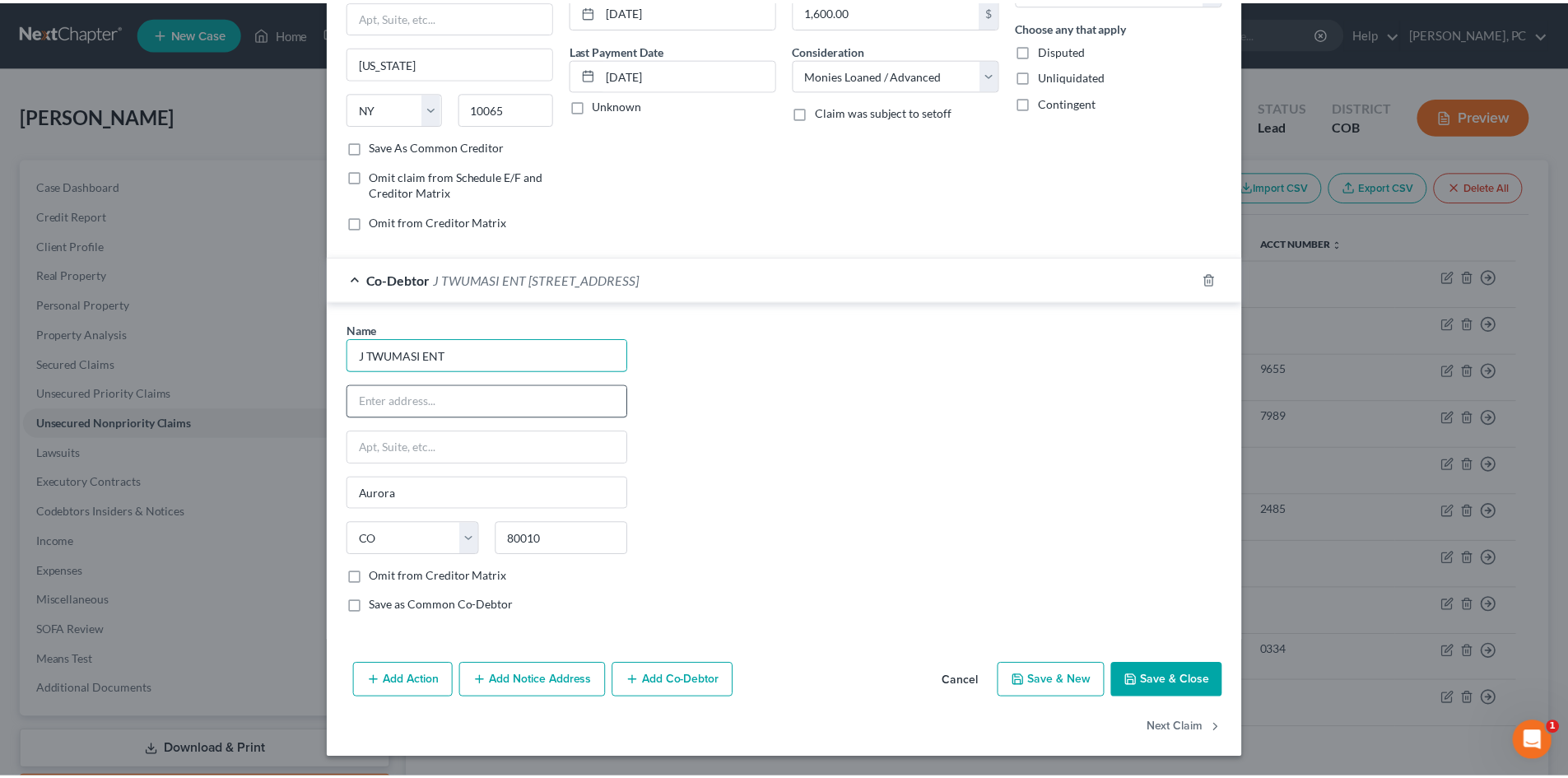
scroll to position [0, 0]
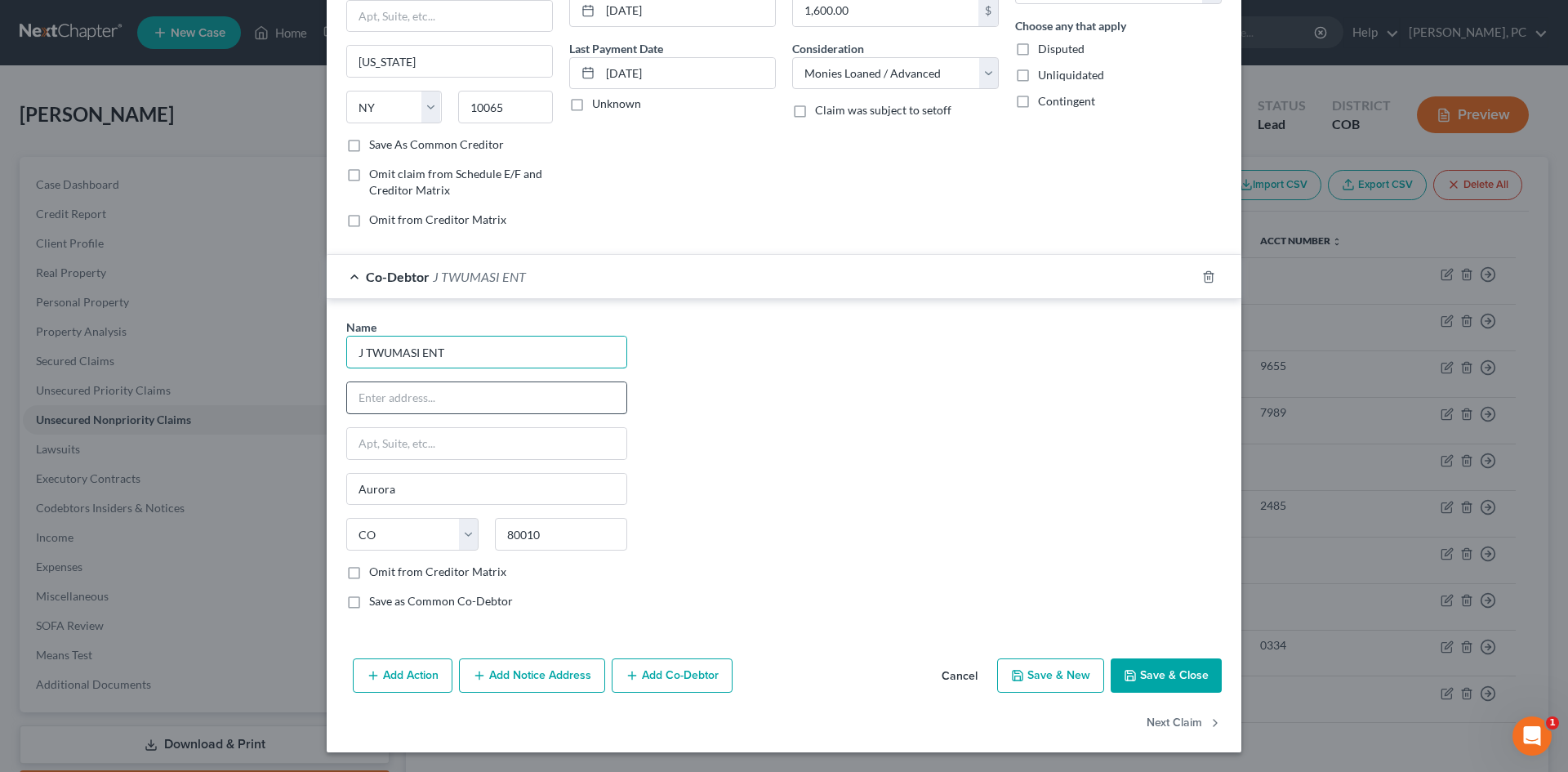
type input "J TWUMASI ENT"
click at [420, 386] on input "text" at bounding box center [486, 397] width 279 height 31
paste input "262 HAVANA ST SUITE 220, AURORA, CO 80010"
drag, startPoint x: 491, startPoint y: 396, endPoint x: 813, endPoint y: 404, distance: 322.1
click at [812, 406] on div "Name * J TWUMASI ENT 262 HAVANA ST SUITE 220, AURORA, CO 80010 Aurora State AL …" at bounding box center [784, 470] width 891 height 304
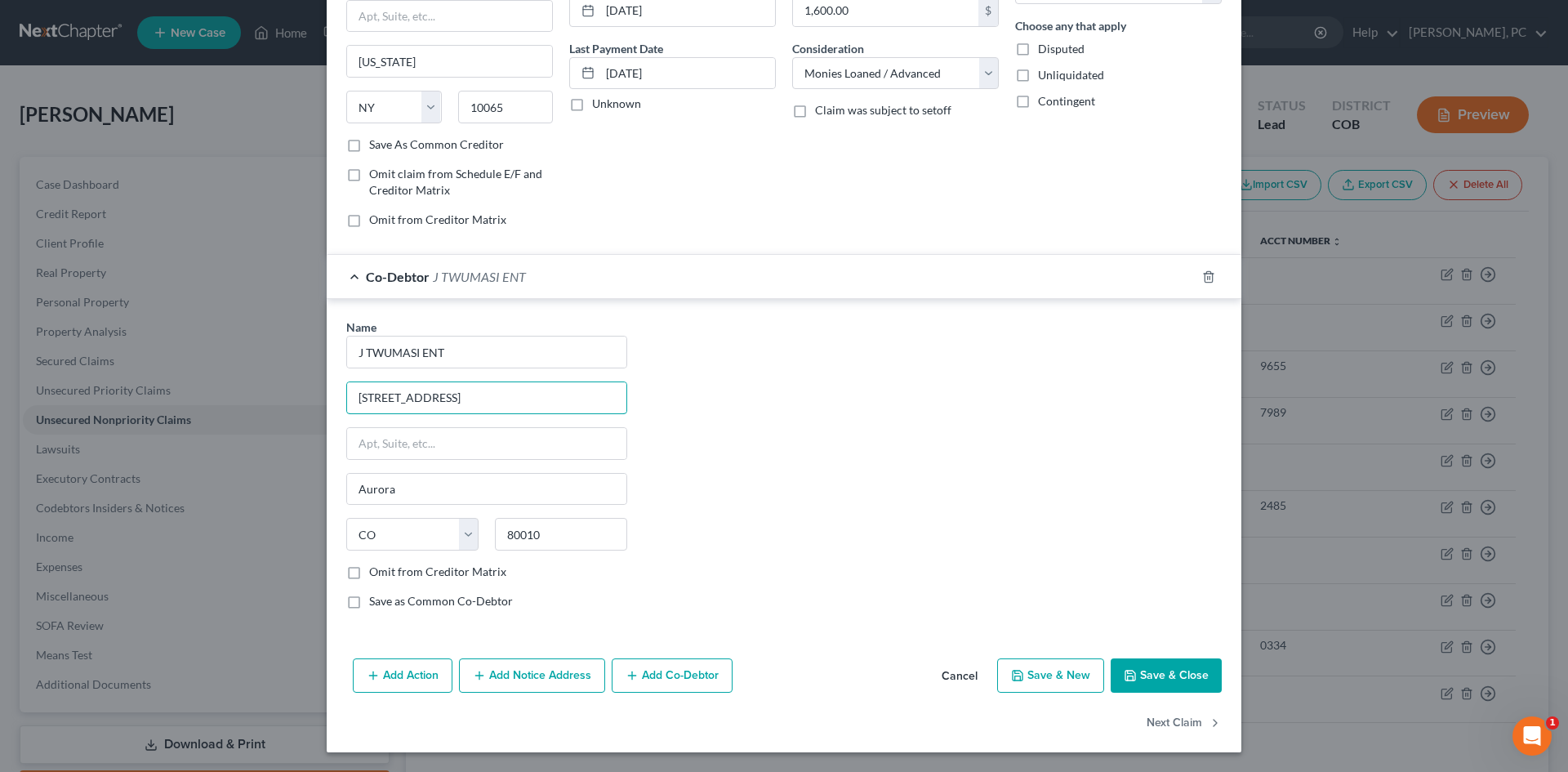
type input "262 HAVANA ST SUITE 220"
click at [1168, 667] on button "Save & Close" at bounding box center [1166, 675] width 111 height 35
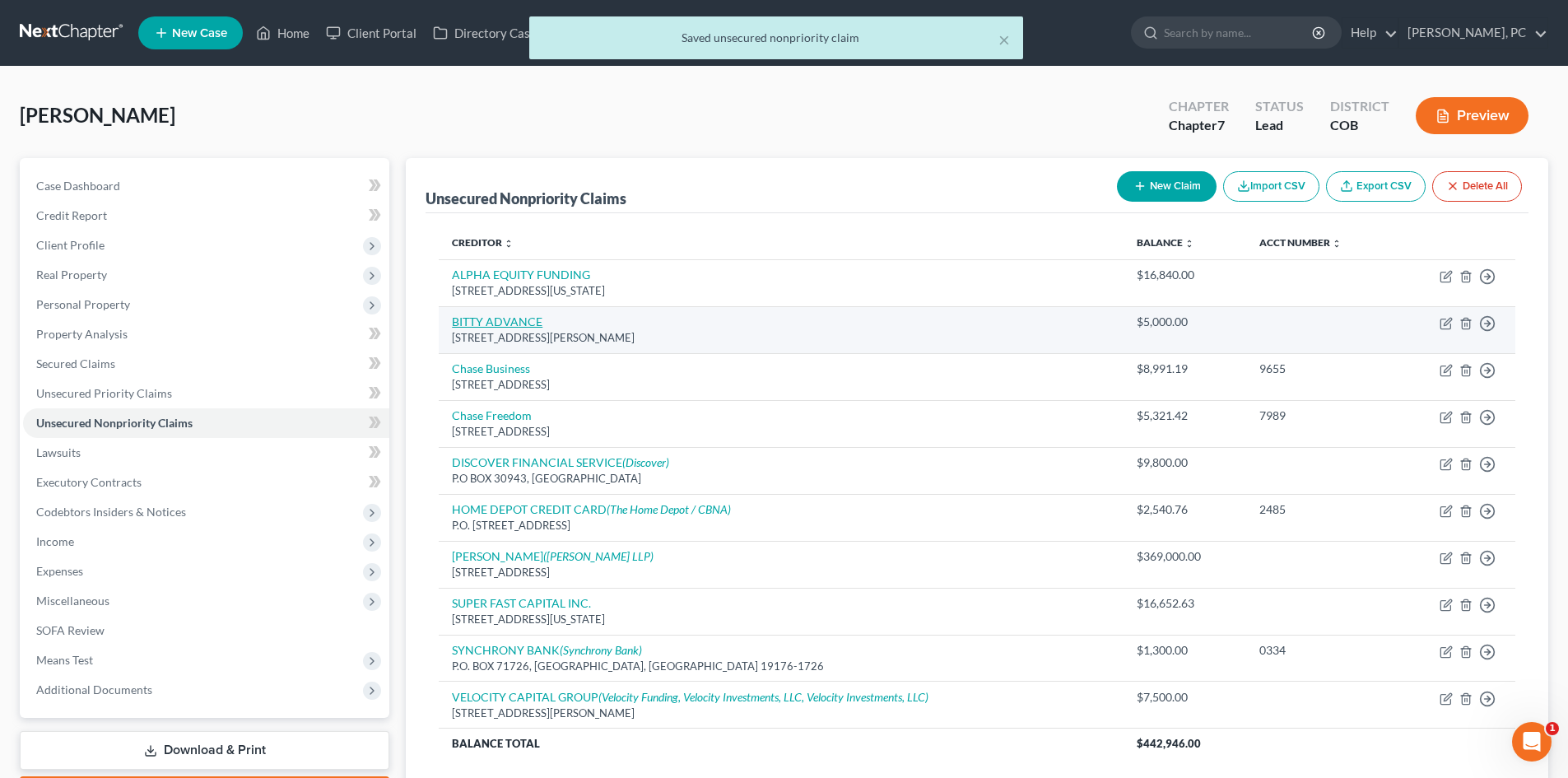
click at [508, 322] on link "BITTY ADVANCE" at bounding box center [497, 322] width 91 height 14
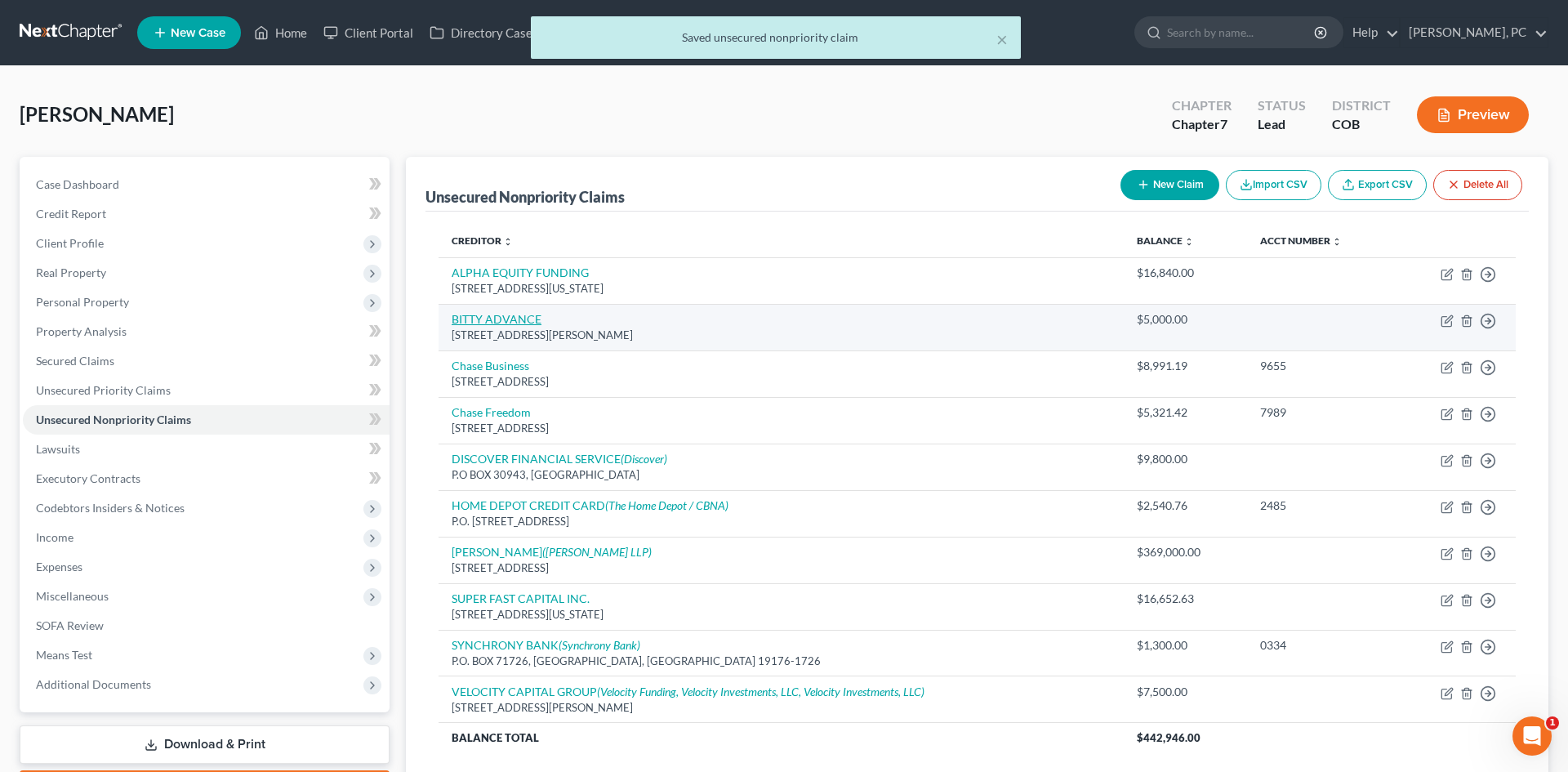
select select "9"
select select "14"
select select "0"
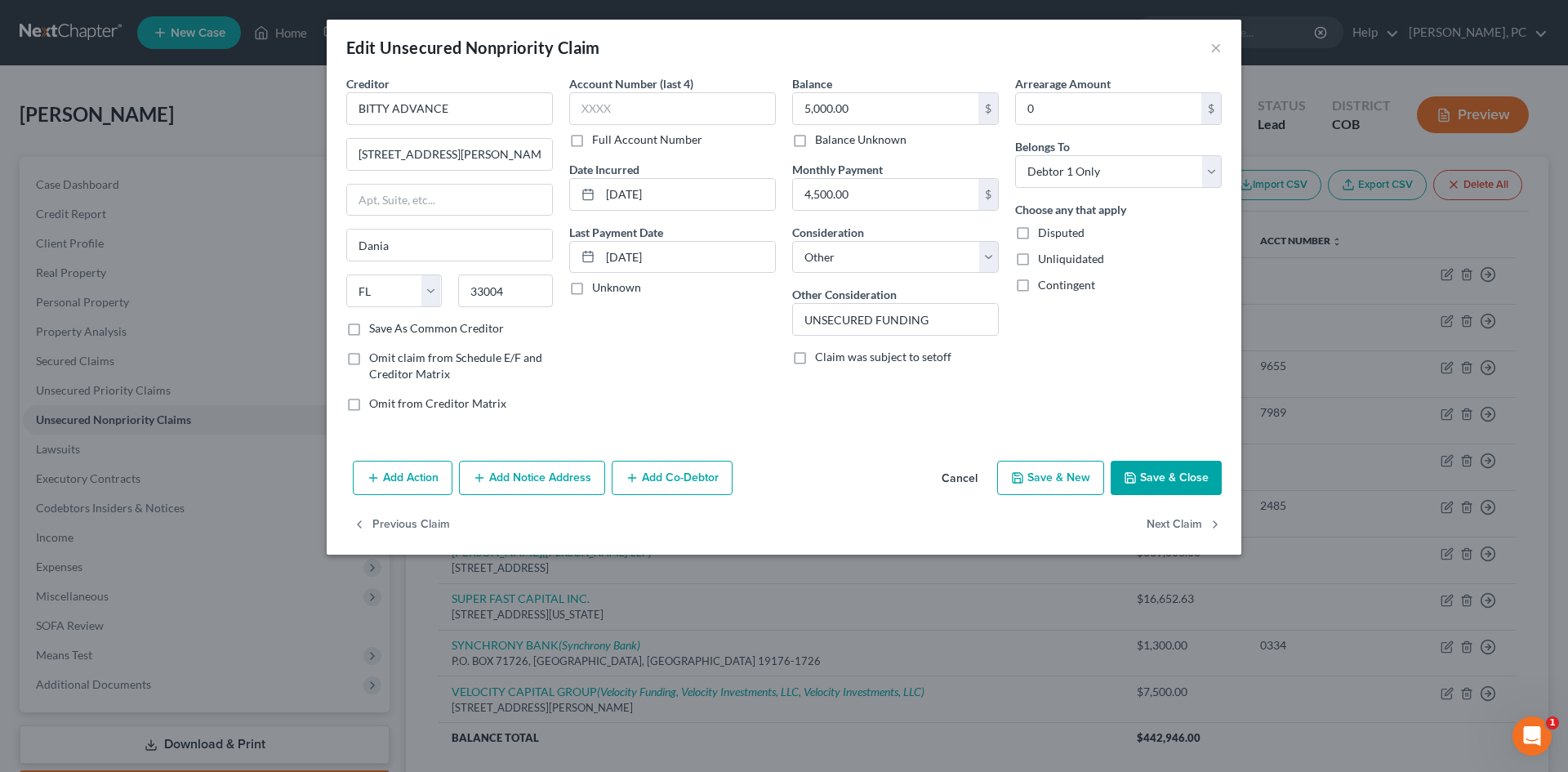
click at [652, 476] on button "Add Co-Debtor" at bounding box center [672, 478] width 121 height 35
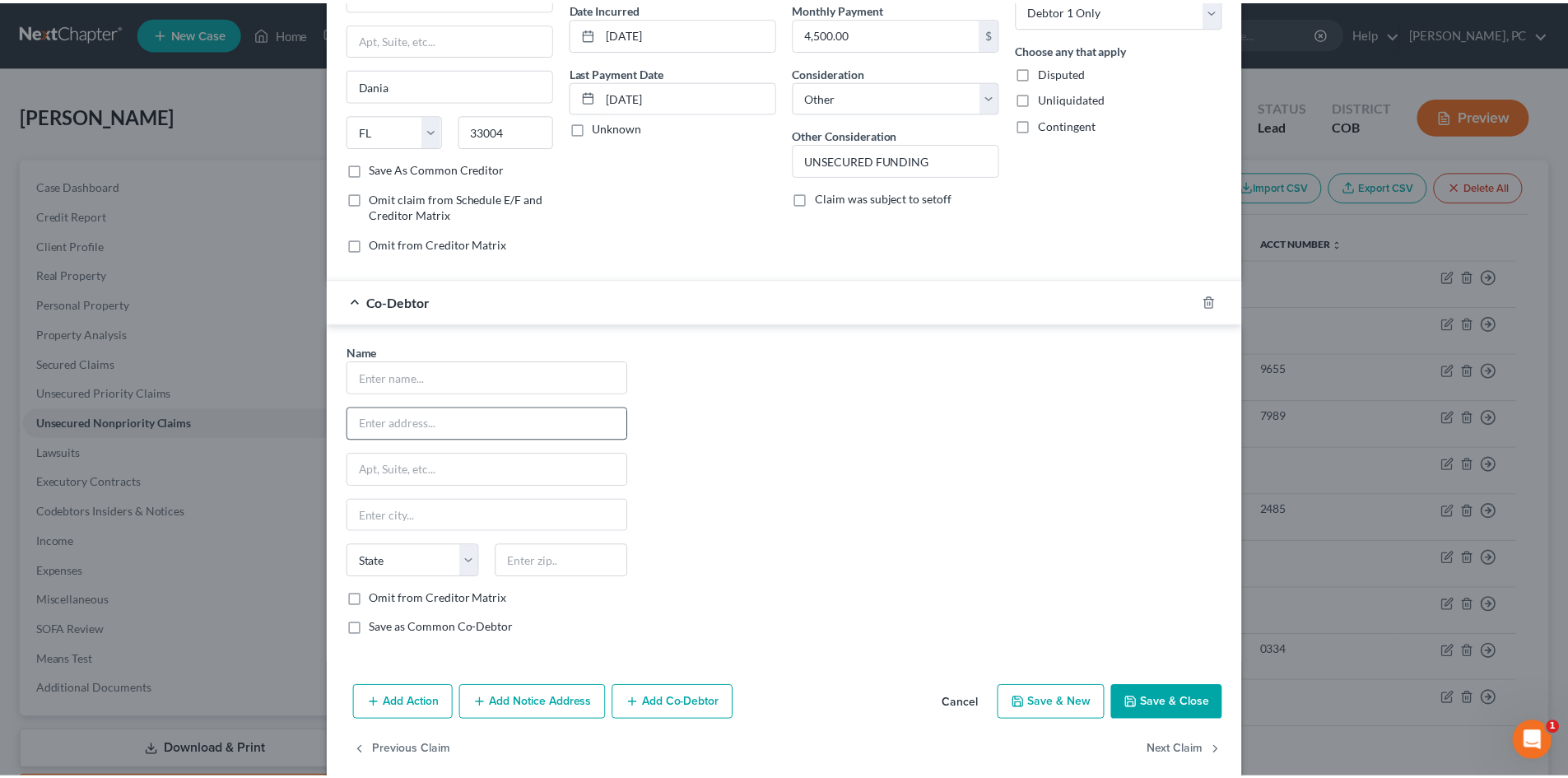
scroll to position [165, 0]
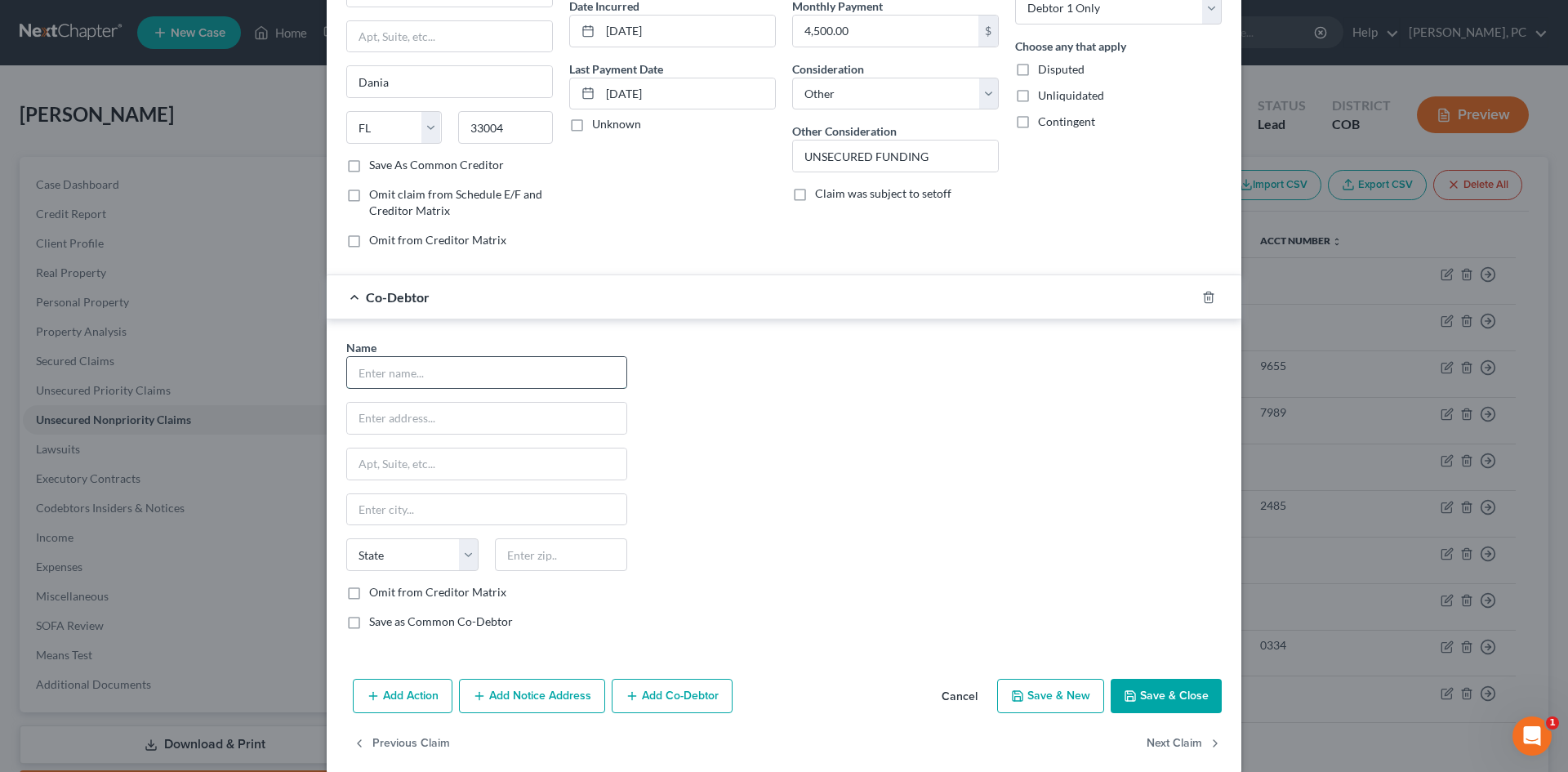
click at [393, 371] on input "text" at bounding box center [486, 372] width 279 height 31
paste input "262 HAVANA ST SUITE 220, AURORA, CO 80010"
type input "262 HAVANA ST SUITE 220, AURORA, CO 80010"
click at [549, 561] on input "text" at bounding box center [562, 554] width 133 height 33
type input "80010"
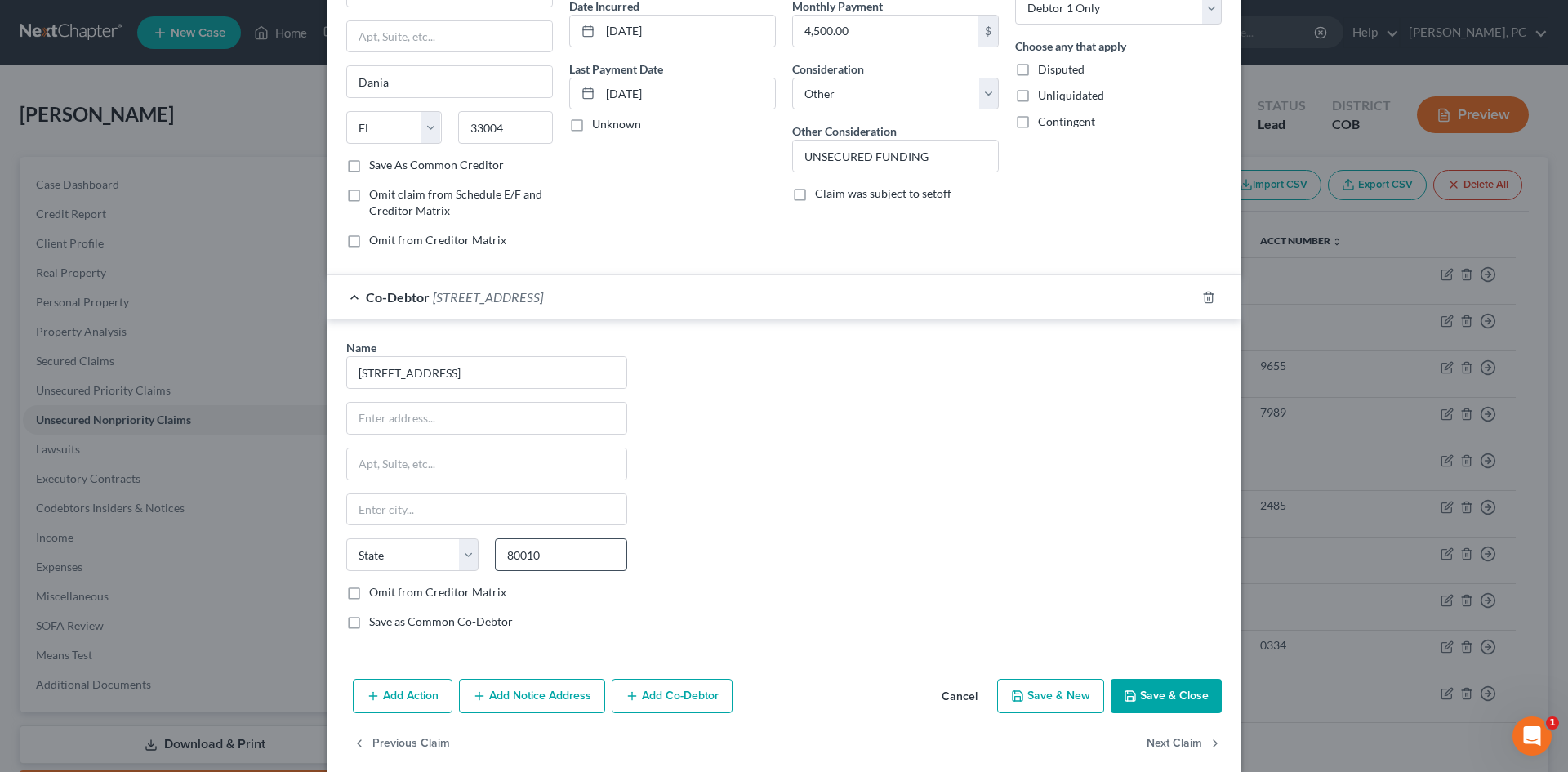
type input "Aurora"
select select "5"
drag, startPoint x: 600, startPoint y: 370, endPoint x: 255, endPoint y: 370, distance: 345.0
click at [255, 370] on div "Edit Unsecured Nonpriority Claim × Creditor * BITTY ADVANCE 1855 Griffin Road, …" at bounding box center [784, 386] width 1568 height 772
click at [379, 414] on input "text" at bounding box center [486, 417] width 279 height 31
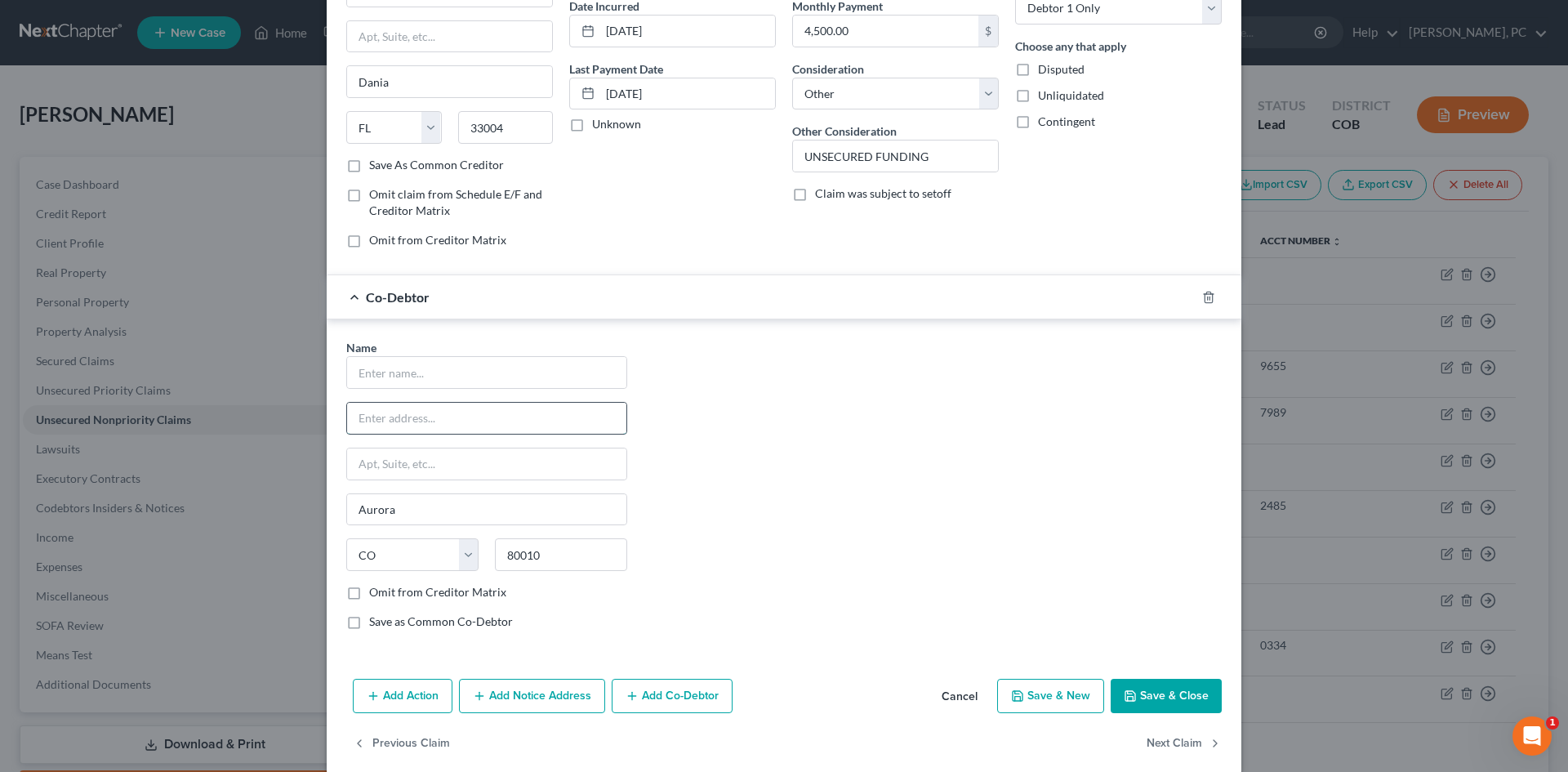
paste input "262 HAVANA ST SUITE 220, AURORA, CO 80010"
drag, startPoint x: 490, startPoint y: 418, endPoint x: 699, endPoint y: 398, distance: 210.0
click at [695, 418] on div "Name * 262 HAVANA ST SUITE 220, AURORA, CO 80010 Aurora State AL AK AR AZ CA CO…" at bounding box center [784, 491] width 891 height 304
type input "262 HAVANA ST SUITE 220"
click at [1170, 691] on button "Save & Close" at bounding box center [1166, 696] width 111 height 35
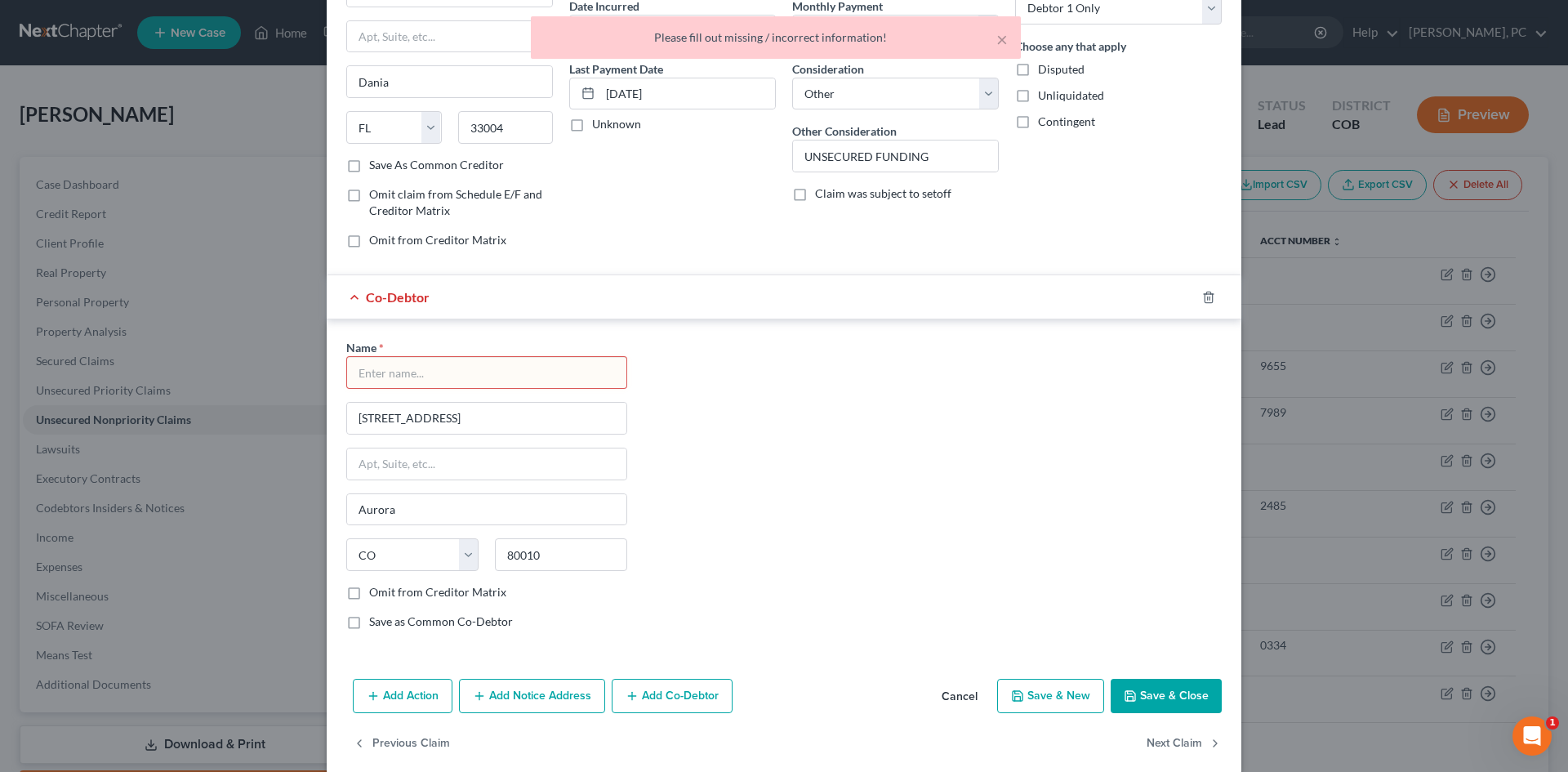
click at [449, 373] on input "text" at bounding box center [486, 372] width 279 height 31
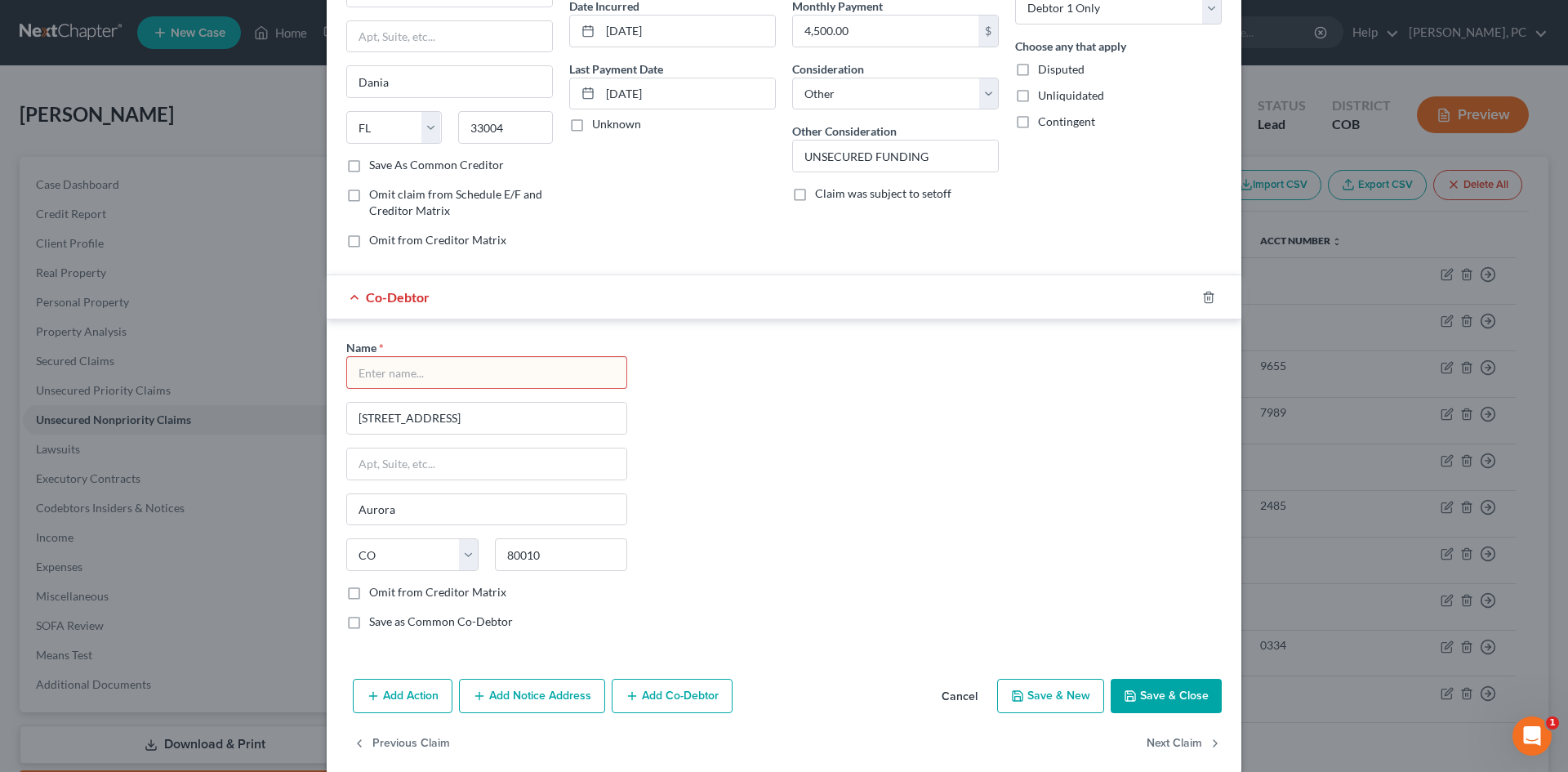
click at [374, 369] on input "text" at bounding box center [486, 372] width 279 height 31
paste input "J TWUMASI ENT"
type input "J TWUMASI ENT"
click at [1151, 694] on button "Save & Close" at bounding box center [1166, 696] width 111 height 35
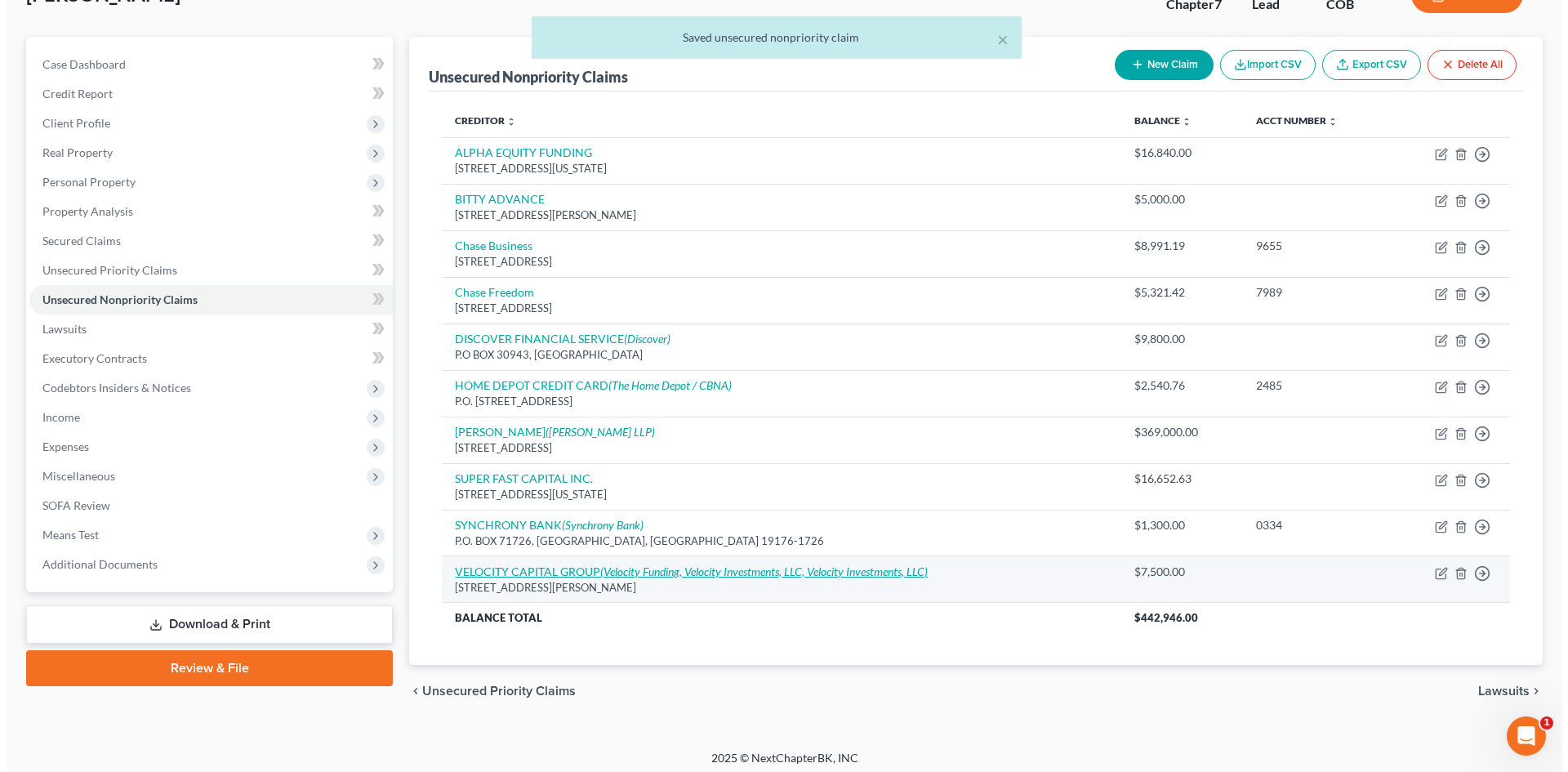
scroll to position [128, 0]
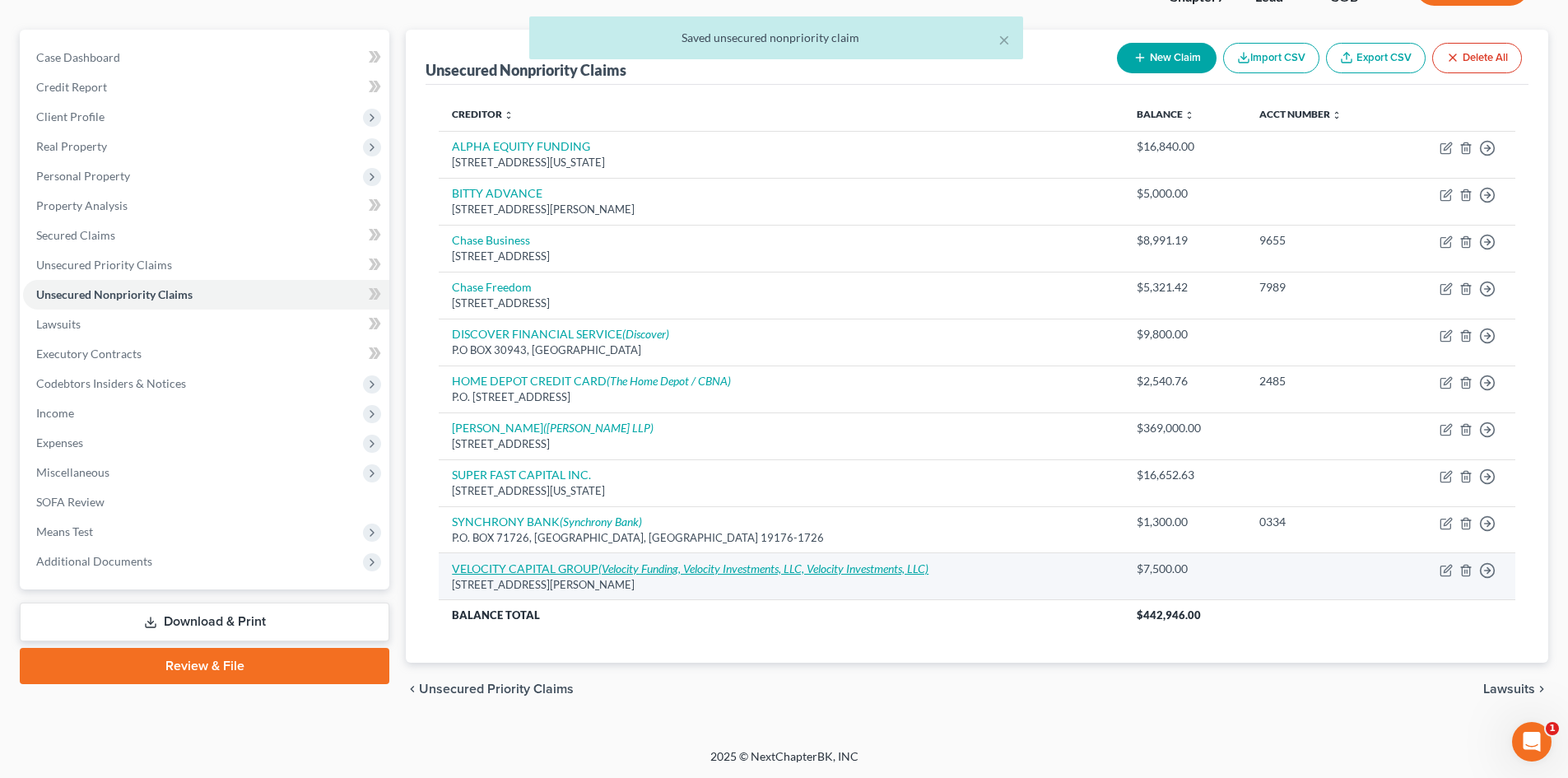
click at [586, 566] on link "VELOCITY CAPITAL GROUP (Velocity Funding, Velocity Investments, LLC, Velocity I…" at bounding box center [690, 568] width 476 height 14
select select "35"
select select "14"
select select "0"
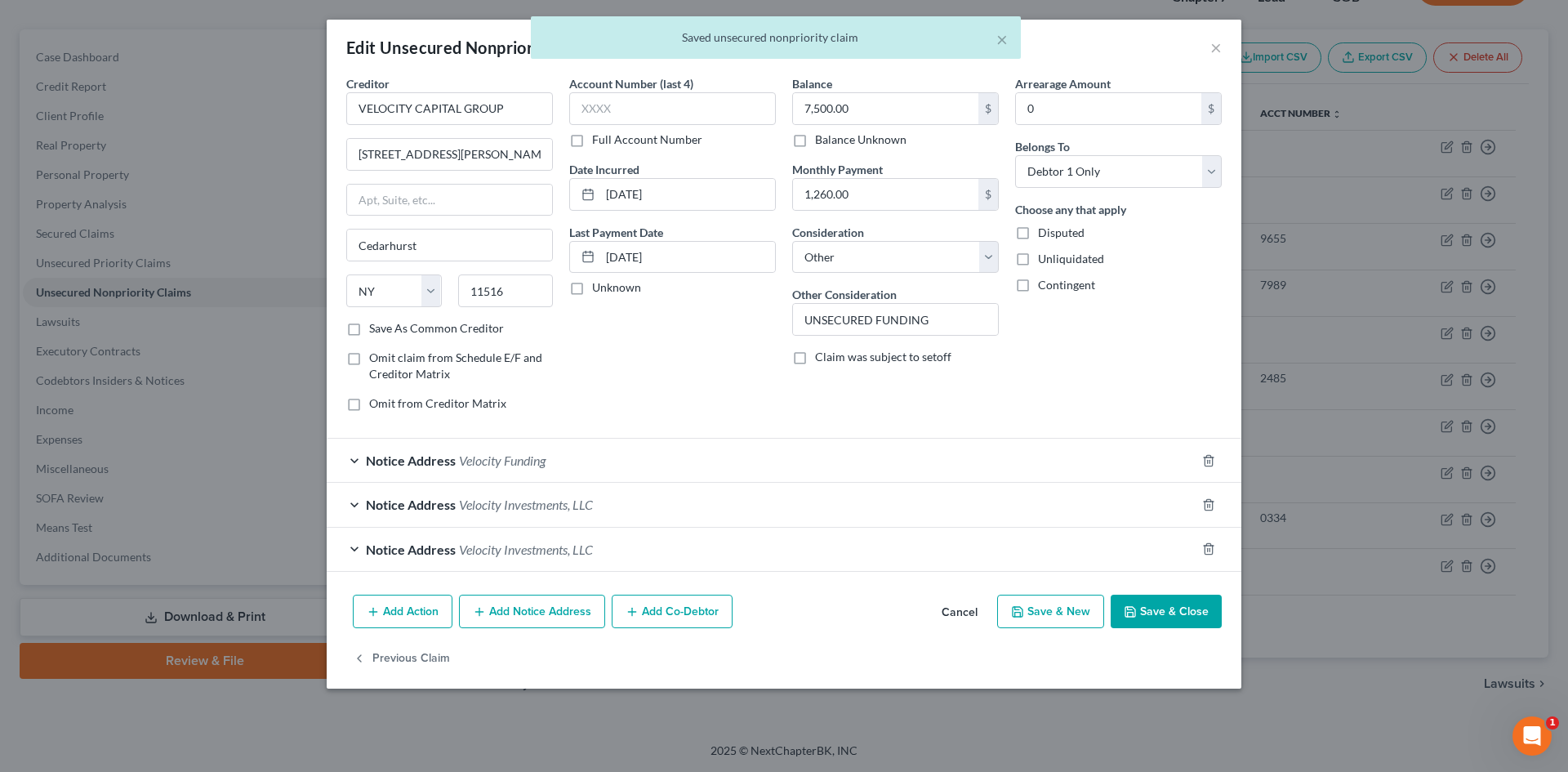
click at [641, 614] on button "Add Co-Debtor" at bounding box center [672, 611] width 121 height 35
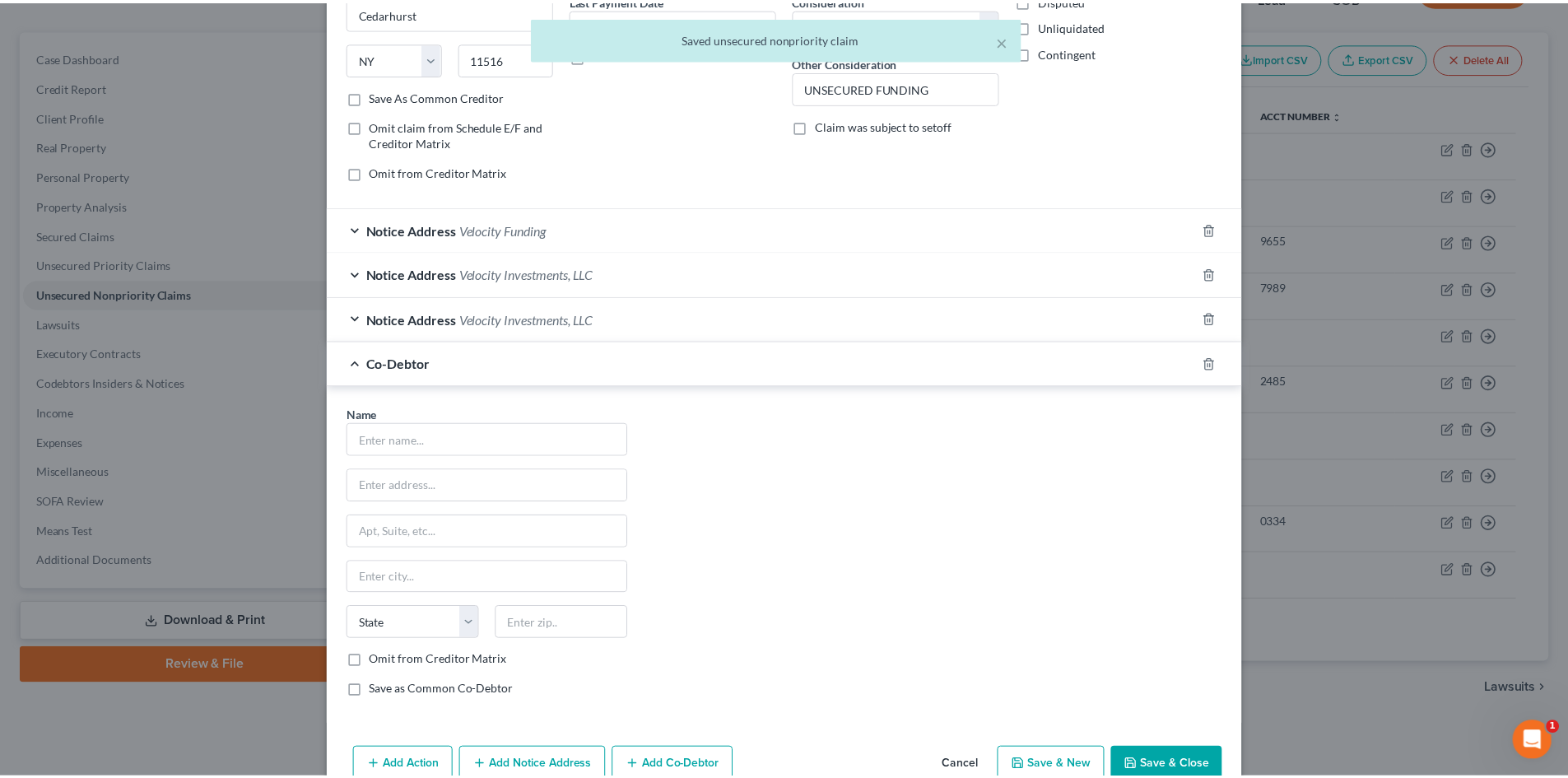
scroll to position [320, 0]
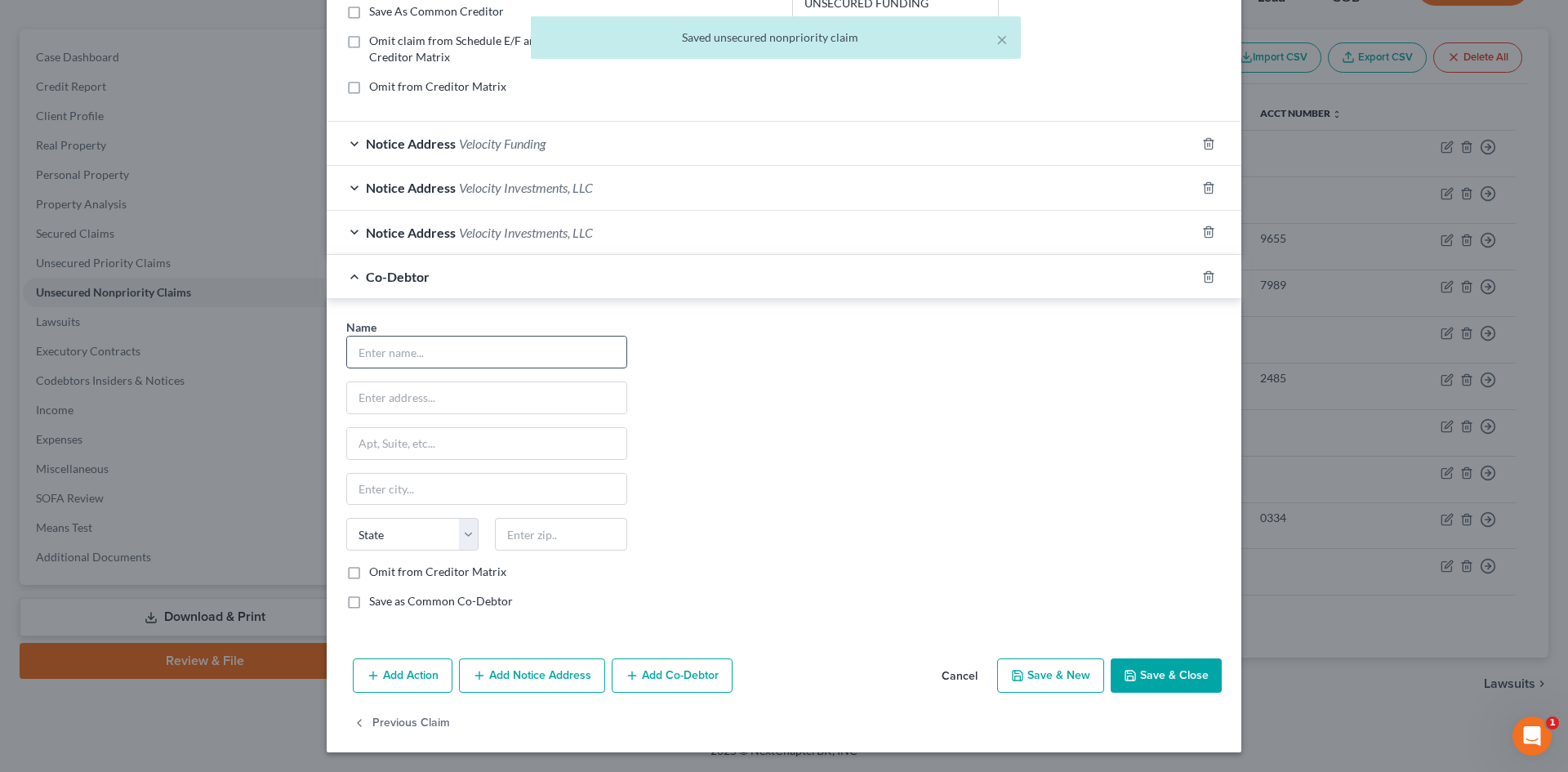
click at [436, 349] on input "text" at bounding box center [486, 352] width 279 height 31
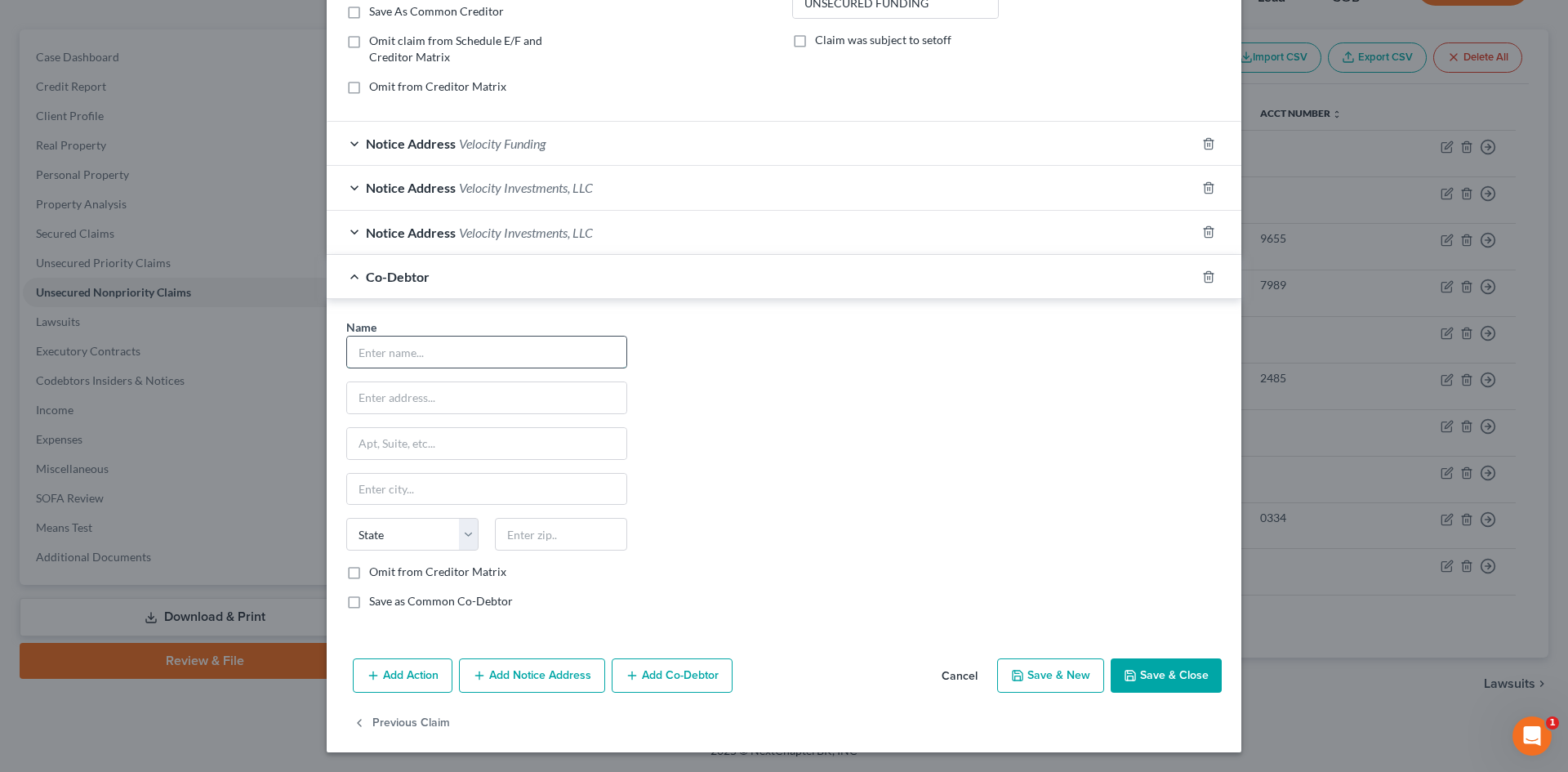
paste input "J TWUMASI ENT"
type input "J TWUMASI ENT"
click at [412, 388] on input "text" at bounding box center [486, 397] width 279 height 31
paste input "262 HAVANA ST AURORA CO 80010"
type input "262 HAVANA ST AURORA CO 80010"
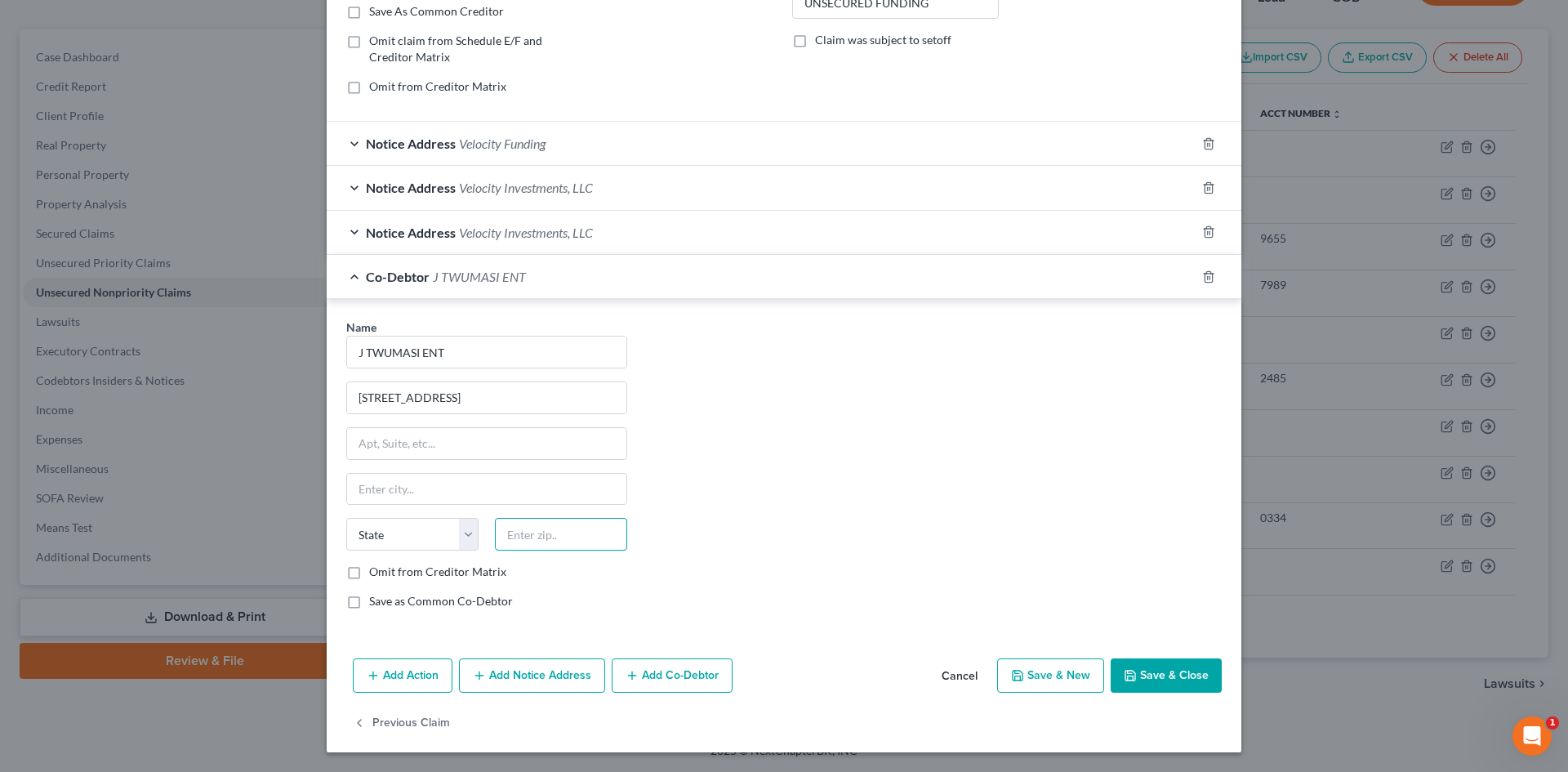
click at [533, 537] on input "text" at bounding box center [562, 534] width 133 height 33
type input "80010"
type input "Aurora"
select select "5"
drag, startPoint x: 449, startPoint y: 398, endPoint x: 1135, endPoint y: 363, distance: 686.9
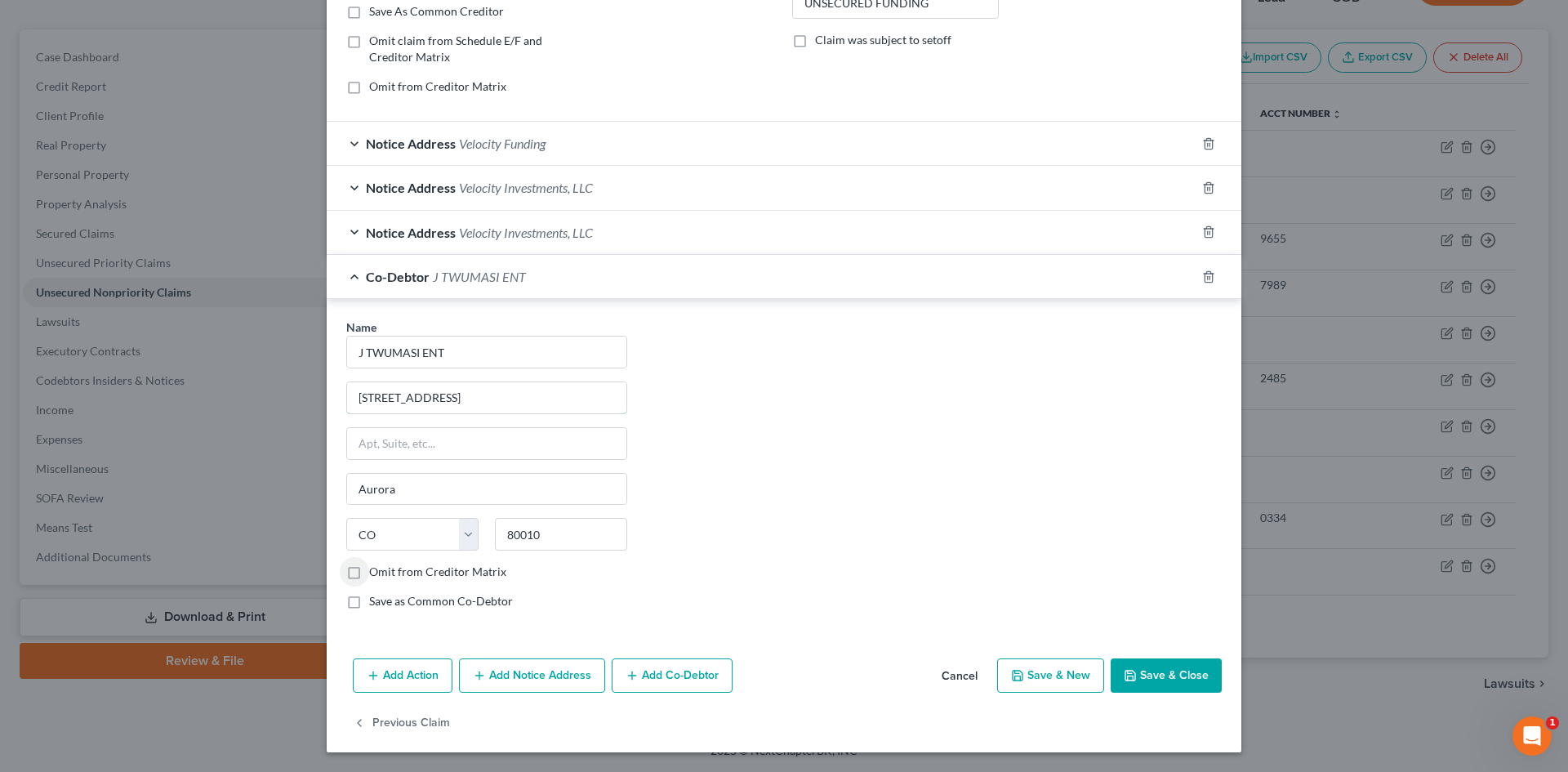
click at [691, 425] on div "Name * J TWUMASI ENT 262 HAVANA ST AURORA CO 80010 Aurora State AL AK AR AZ CA …" at bounding box center [784, 470] width 891 height 304
type input "262 HAVANA ST"
click at [1161, 386] on div "Name * J TWUMASI ENT 262 HAVANA ST Aurora State AL AK AR AZ CA CO CT DE DC FL G…" at bounding box center [784, 470] width 891 height 304
click at [1181, 673] on button "Save & Close" at bounding box center [1166, 675] width 111 height 35
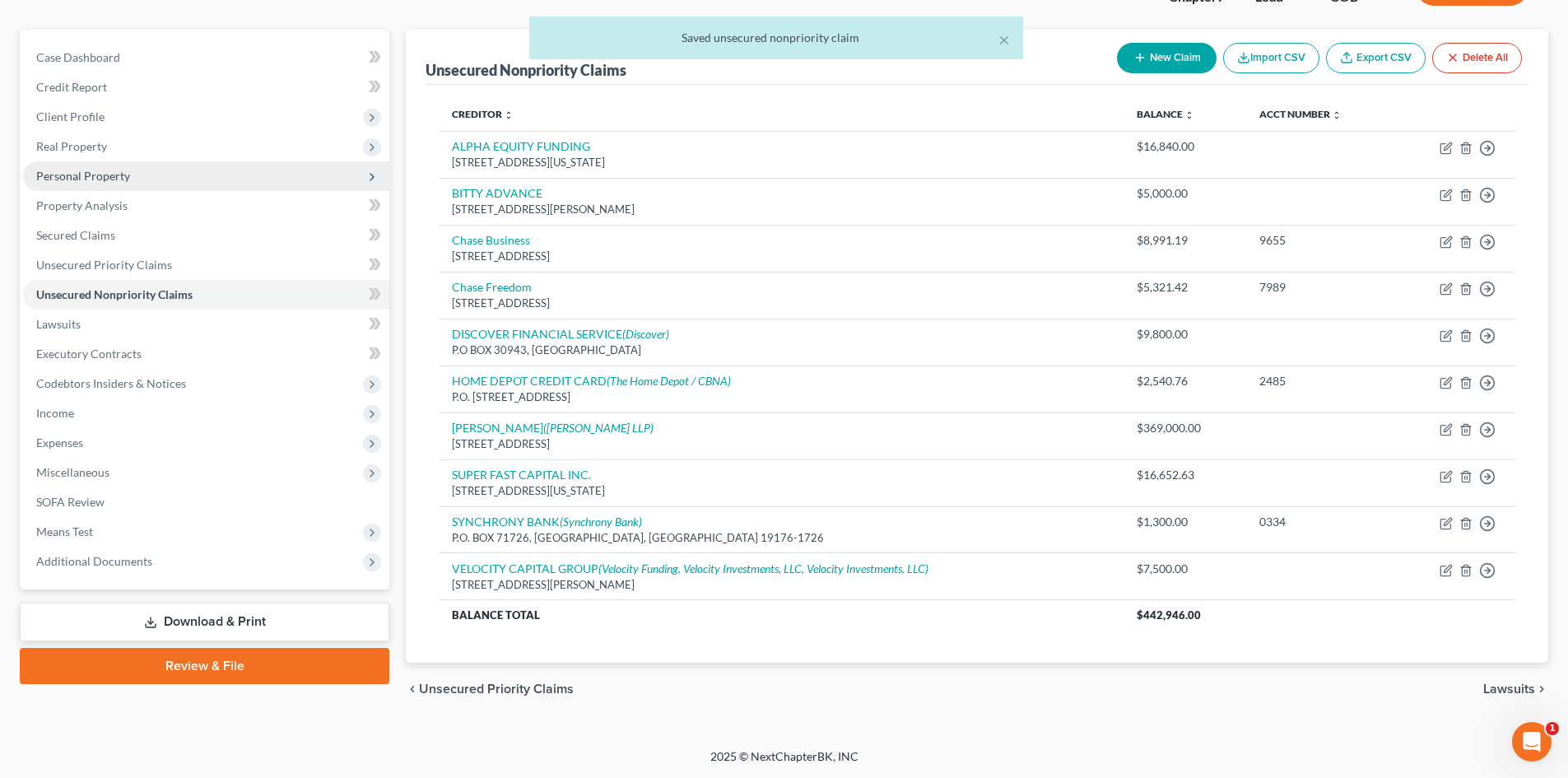
click at [68, 184] on span "Personal Property" at bounding box center [206, 177] width 367 height 30
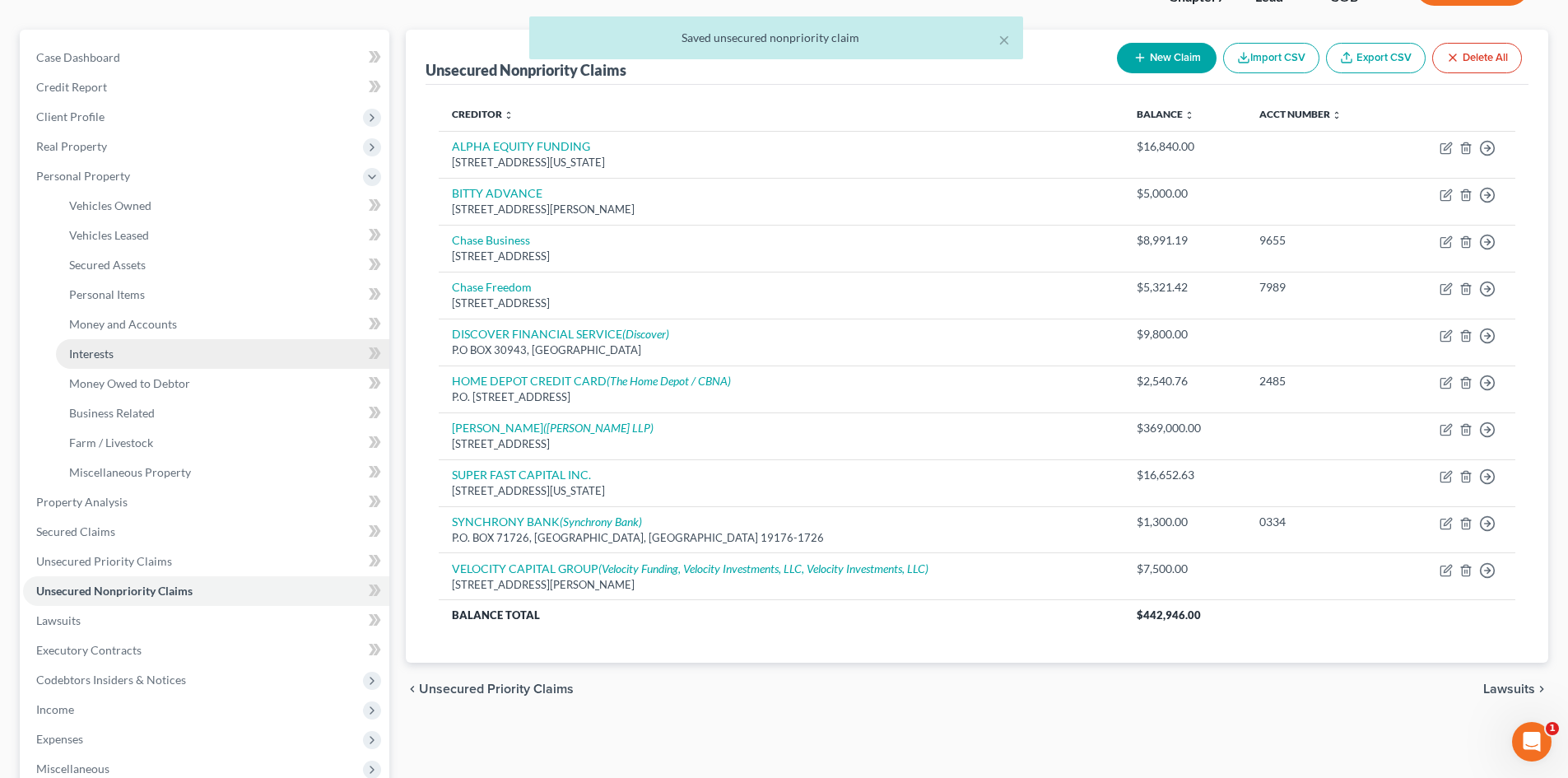
click at [92, 350] on span "Interests" at bounding box center [91, 354] width 45 height 14
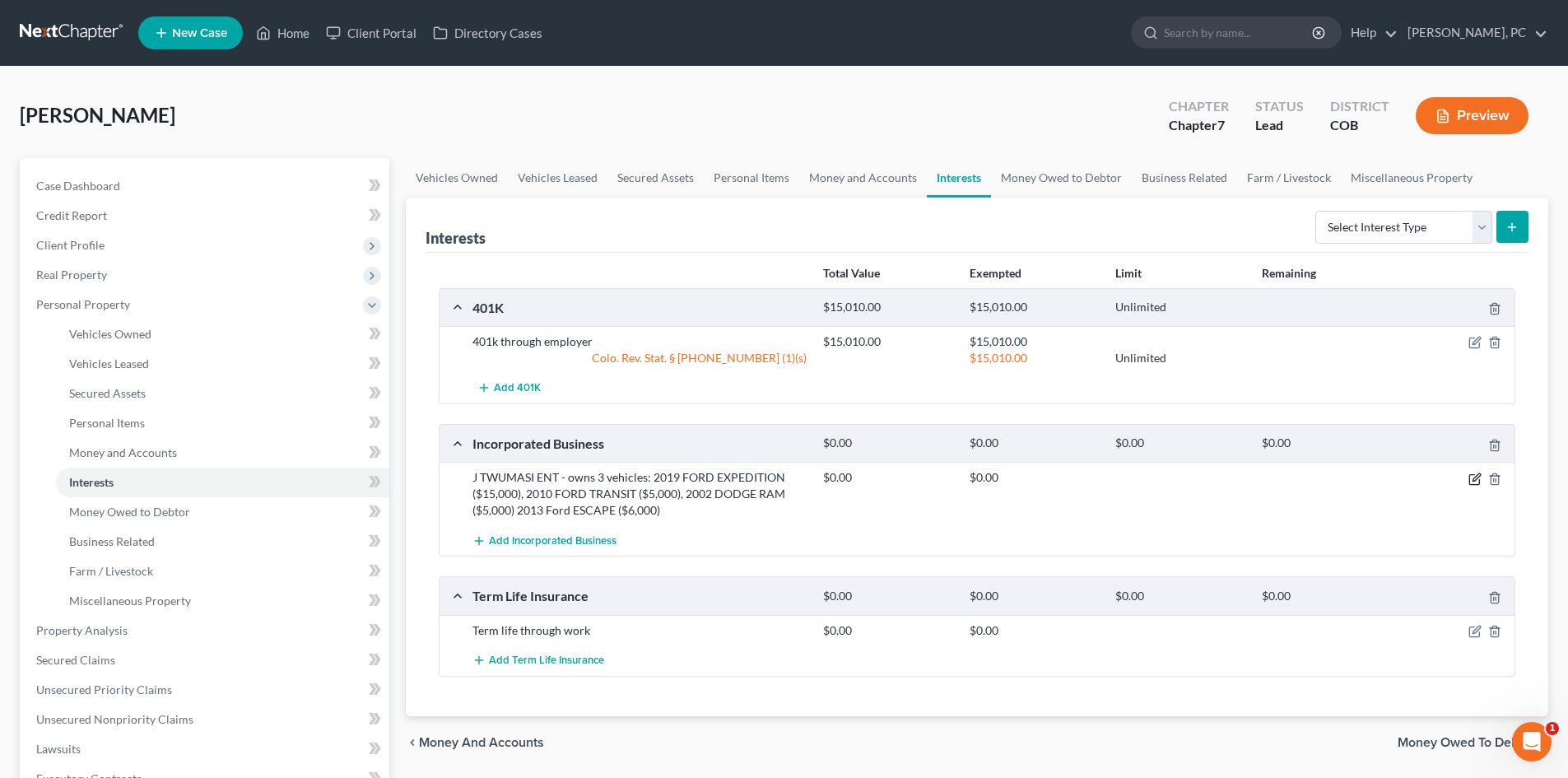
click at [1473, 478] on icon "button" at bounding box center [1475, 478] width 13 height 13
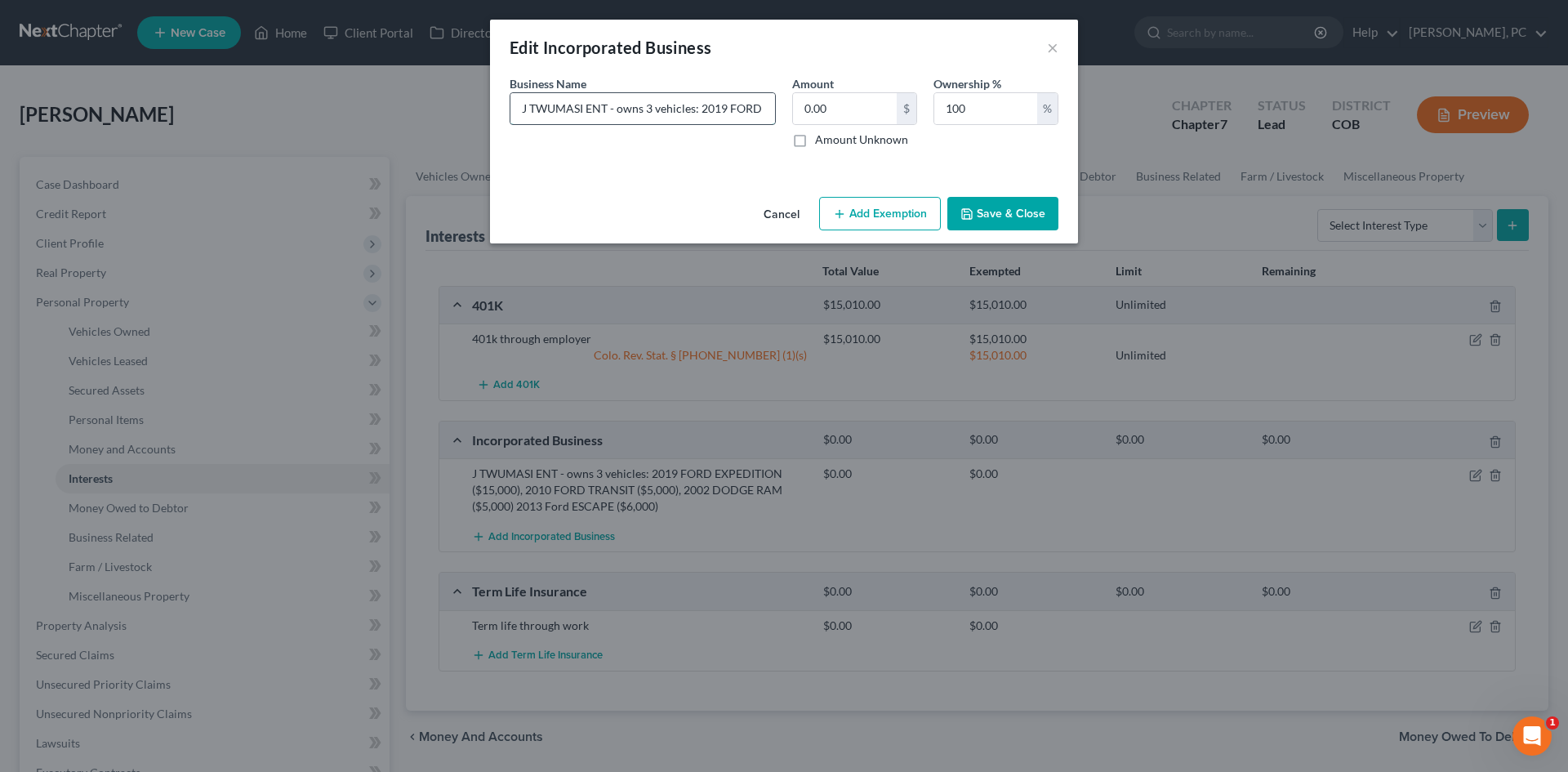
click at [736, 112] on input "J TWUMASI ENT - owns 3 vehicles: 2019 FORD EXPEDITION ($15,000), 2010 FORD TRAN…" at bounding box center [642, 108] width 264 height 31
type input "J TWUMASI ENT - owns 3 vehicles: 2019 FORD EXPEDITION ($15,000), 2010 FORD TRAN…"
click at [992, 204] on button "Save & Close" at bounding box center [1002, 214] width 111 height 35
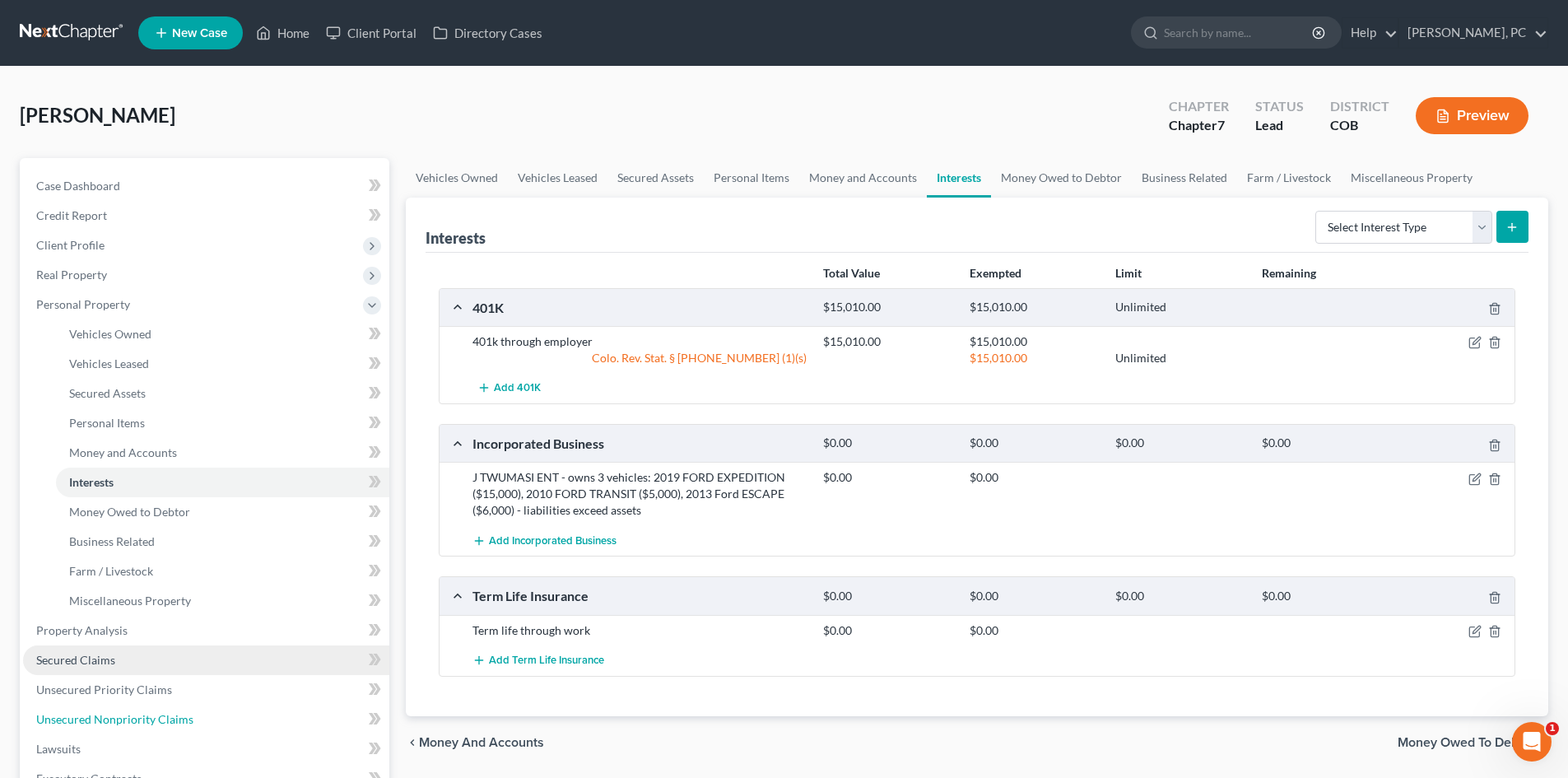
drag, startPoint x: 132, startPoint y: 723, endPoint x: 222, endPoint y: 665, distance: 107.1
click at [132, 723] on span "Unsecured Nonpriority Claims" at bounding box center [114, 719] width 157 height 14
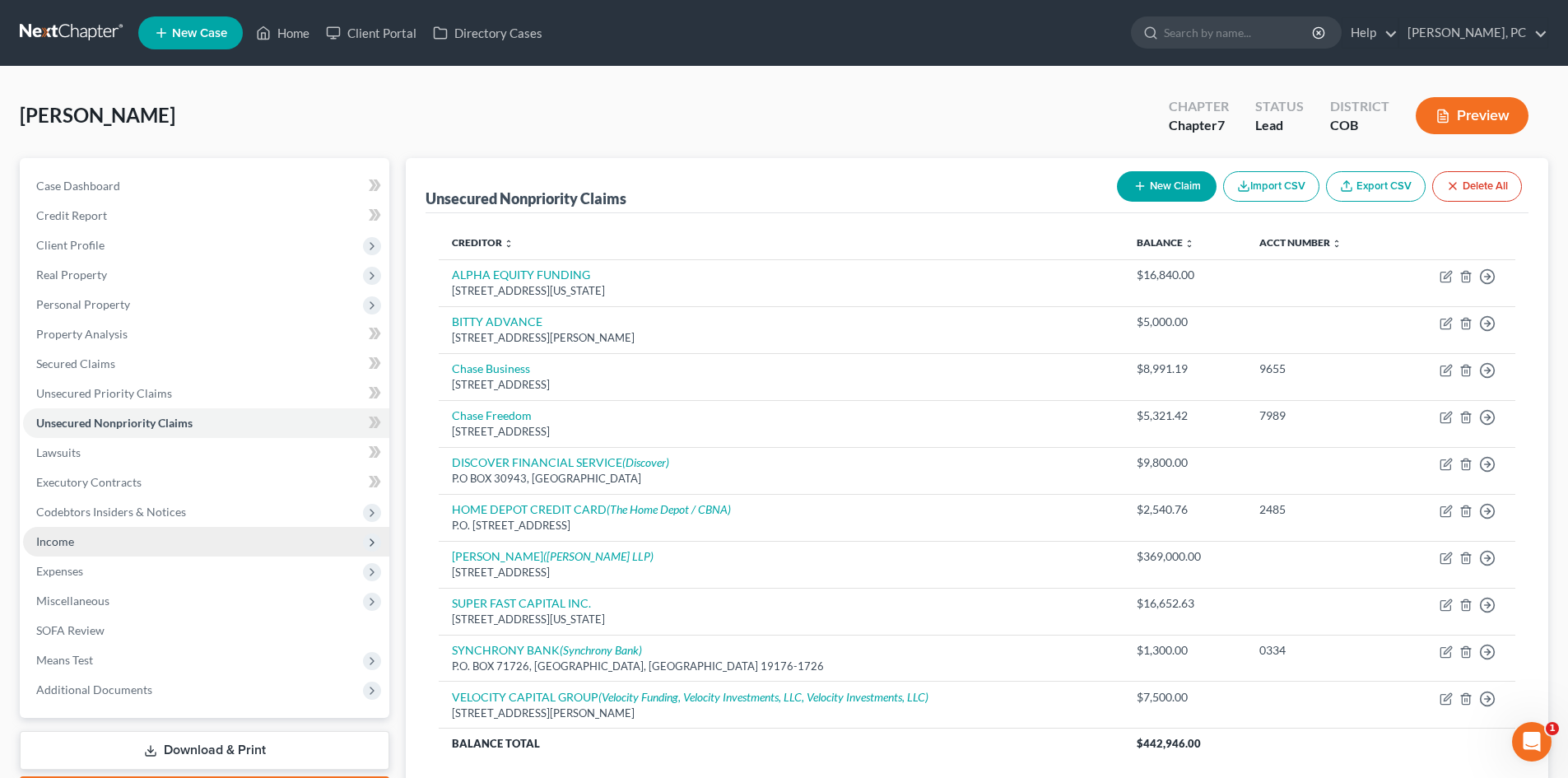
click at [63, 543] on span "Income" at bounding box center [55, 541] width 38 height 14
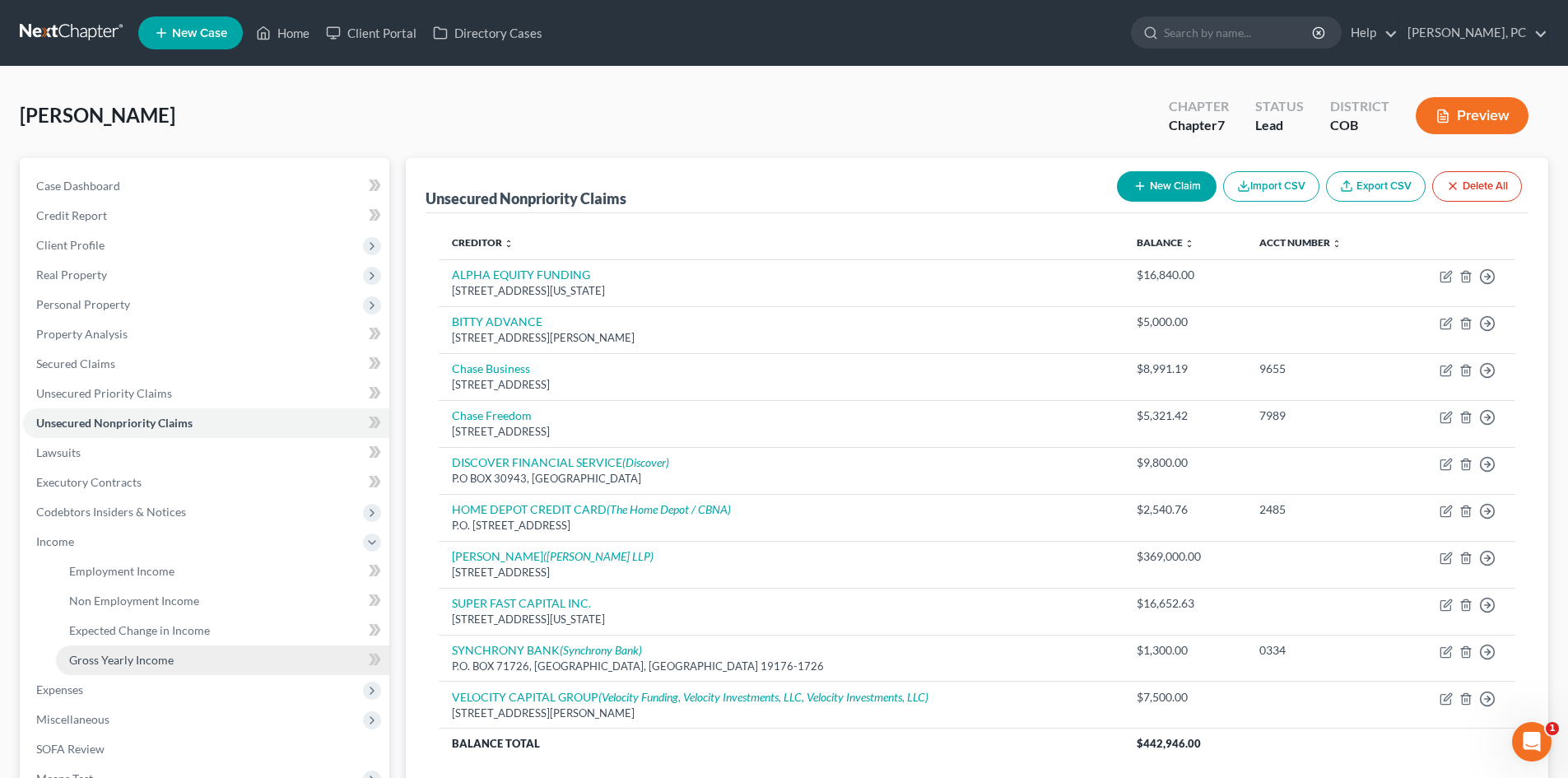
click at [124, 663] on span "Gross Yearly Income" at bounding box center [121, 660] width 105 height 14
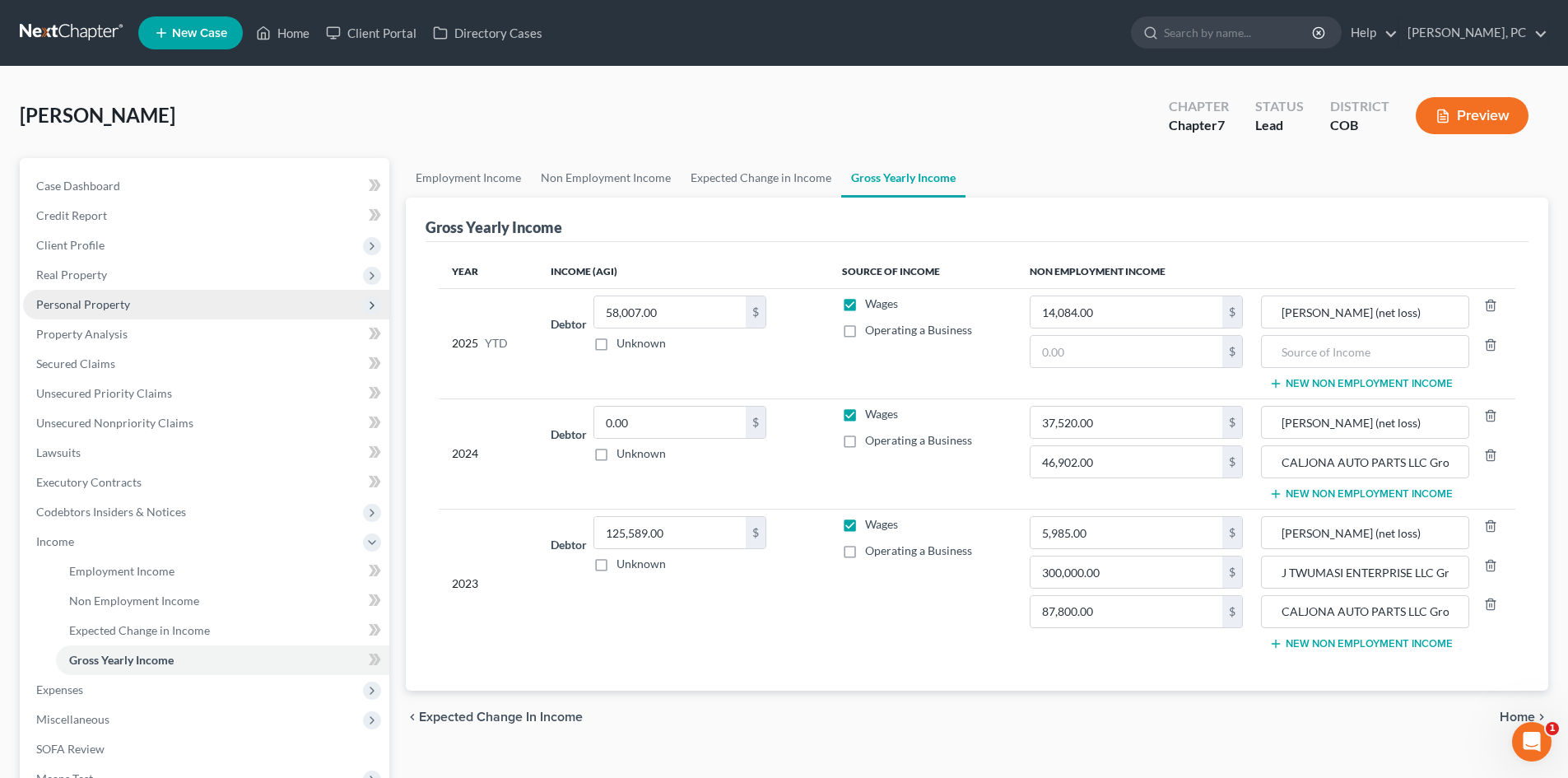
click at [107, 303] on span "Personal Property" at bounding box center [83, 305] width 94 height 14
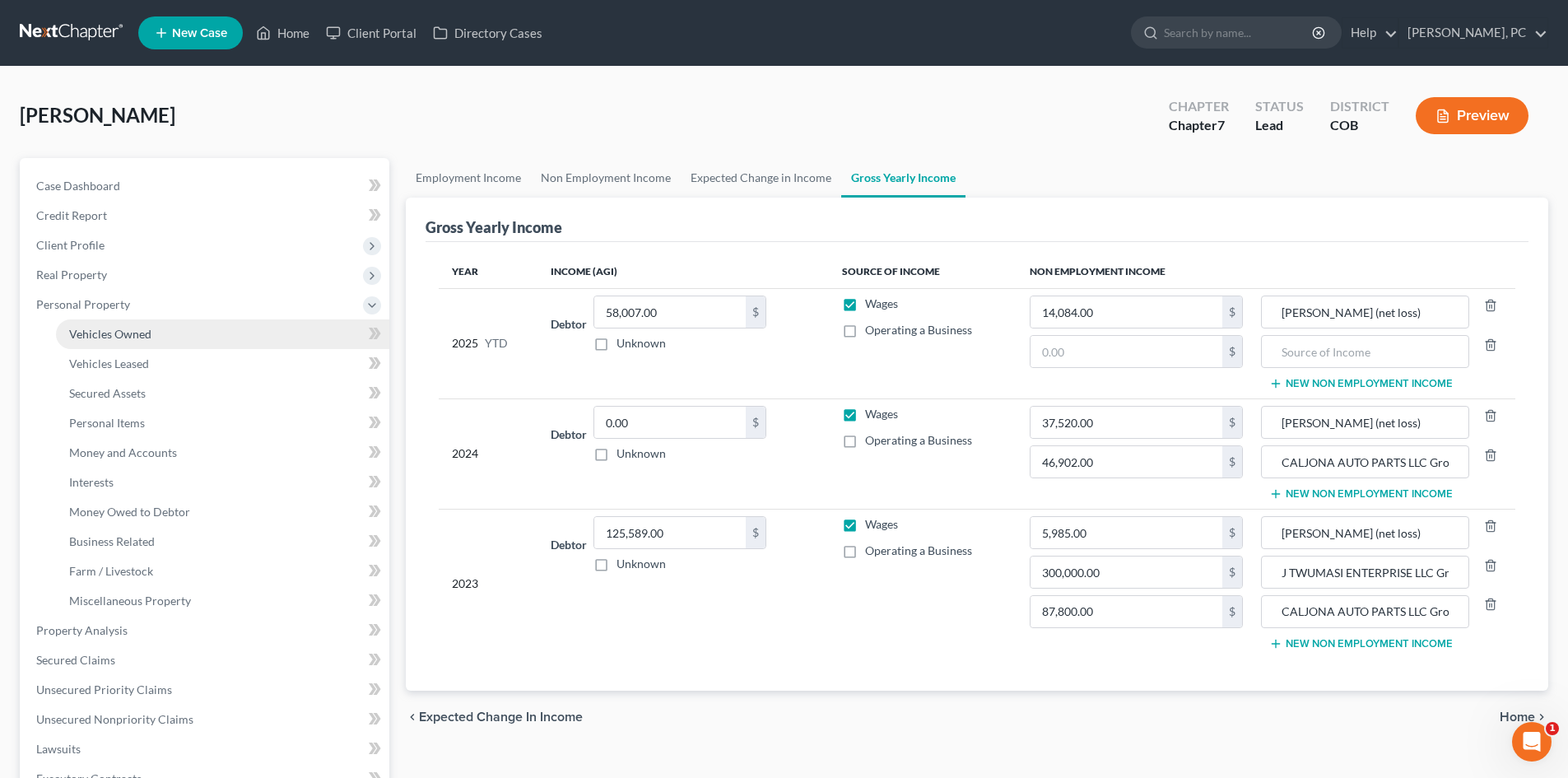
click at [108, 339] on span "Vehicles Owned" at bounding box center [110, 334] width 82 height 14
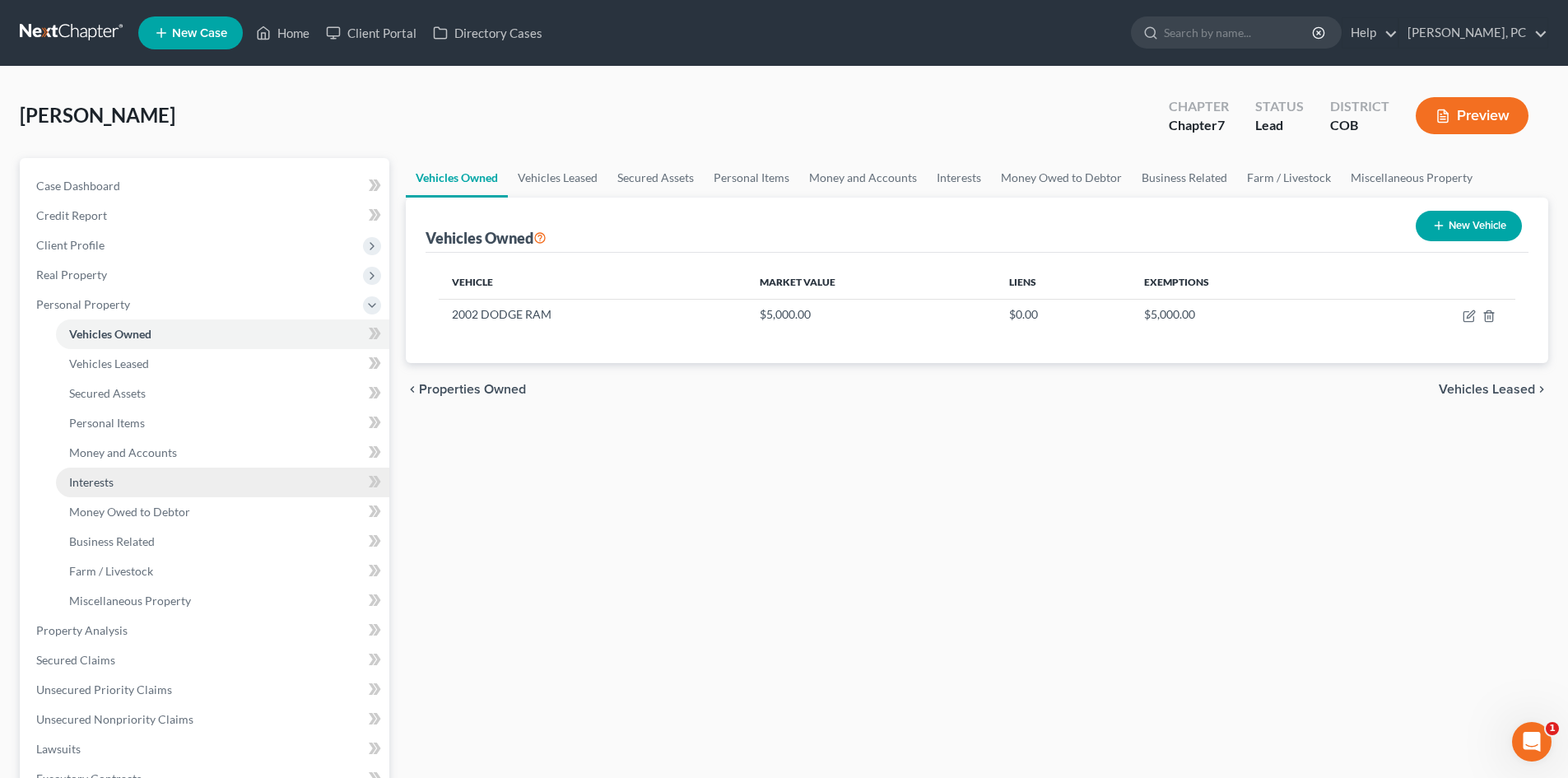
click at [105, 480] on span "Interests" at bounding box center [91, 482] width 45 height 14
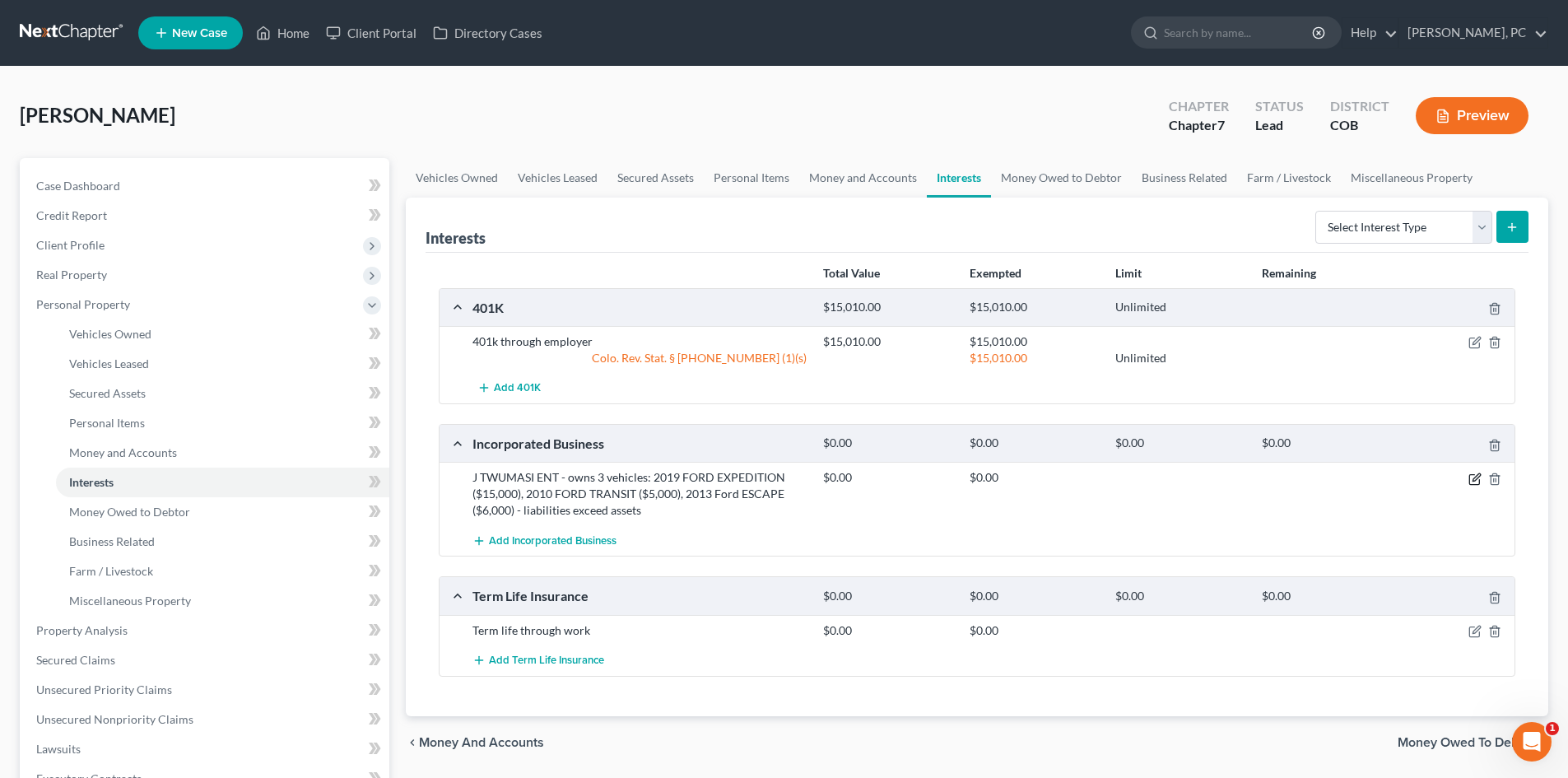
click at [1473, 476] on icon "button" at bounding box center [1475, 478] width 13 height 13
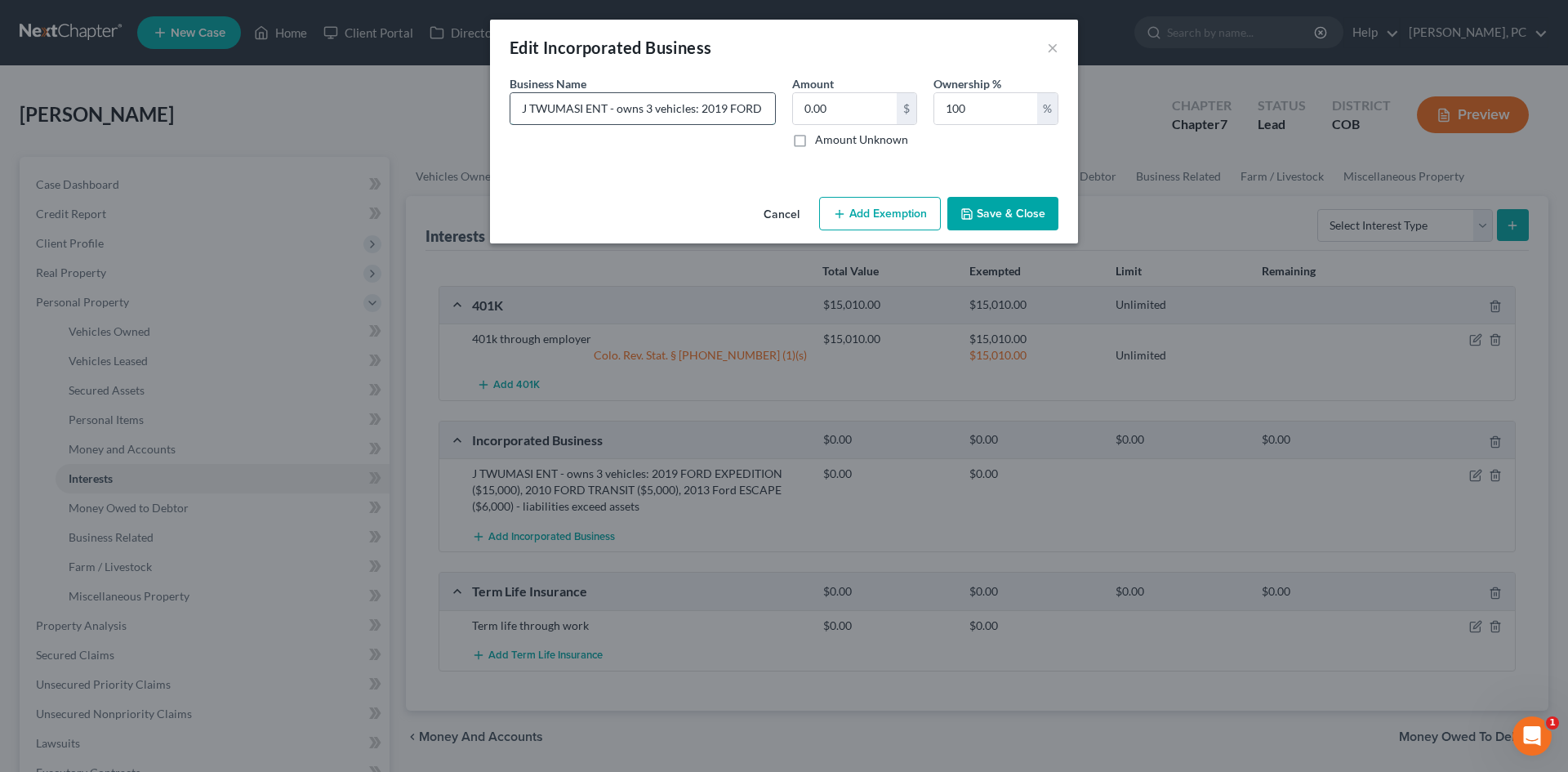
click at [723, 109] on input "J TWUMASI ENT - owns 3 vehicles: 2019 FORD EXPEDITION ($15,000), 2010 FORD TRAN…" at bounding box center [642, 108] width 264 height 31
click at [742, 112] on input "J TWUMASI ENT - owns 3 vehicles: 2019 FORD EXPEDITION ($19,370), 2010 FORD TRAN…" at bounding box center [642, 108] width 264 height 31
click at [746, 113] on input "J TWUMASI ENT - owns 3 vehicles: 2019 FORD EXPEDITION ($19,370), 2010 FORD TRAN…" at bounding box center [642, 108] width 264 height 31
click at [716, 114] on input "J TWUMASI ENT - owns 3 vehicles: 2019 FORD EXPEDITION ($19,370), 2010 FORD TRAN…" at bounding box center [642, 108] width 264 height 31
drag, startPoint x: 729, startPoint y: 117, endPoint x: 770, endPoint y: 40, distance: 87.2
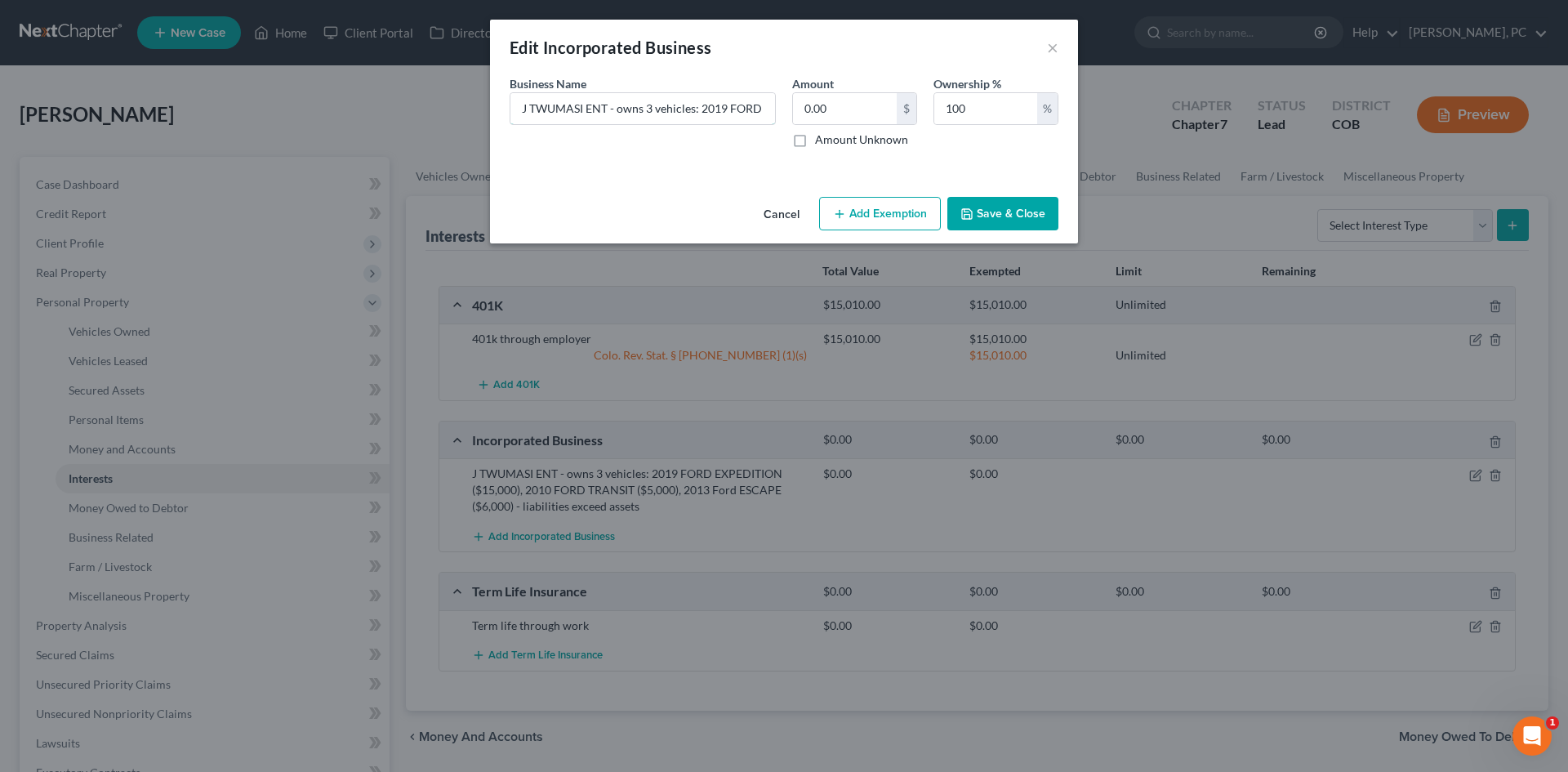
click at [729, 117] on input "J TWUMASI ENT - owns 3 vehicles: 2019 FORD EXPEDITION ($19,370), 2010 FORD TRAN…" at bounding box center [642, 108] width 264 height 31
type input "J TWUMASI ENT - owns 3 vehicles: 2019 FORD EXPEDITION ($19,370), 2010 FORD TRAN…"
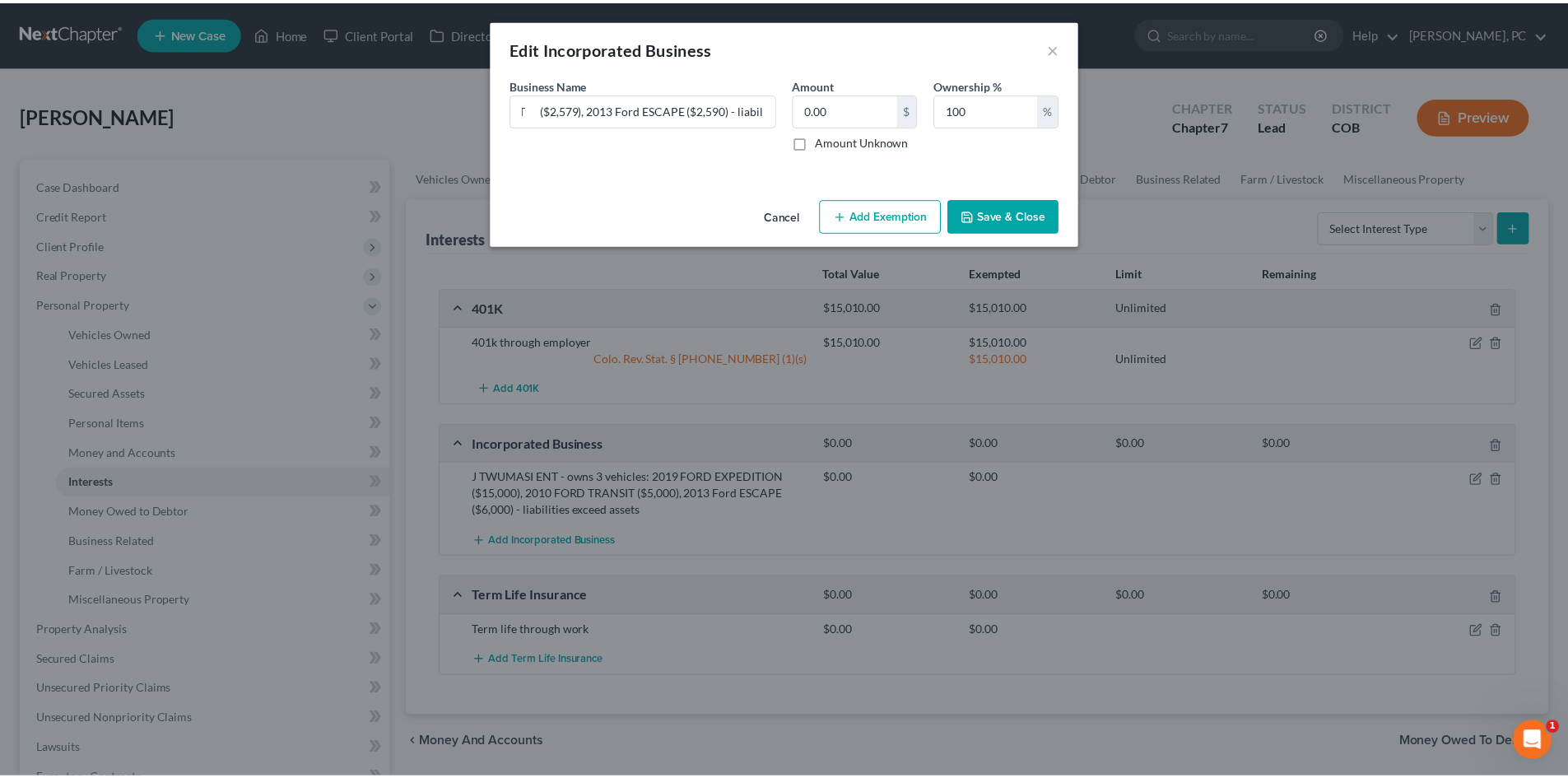
scroll to position [0, 0]
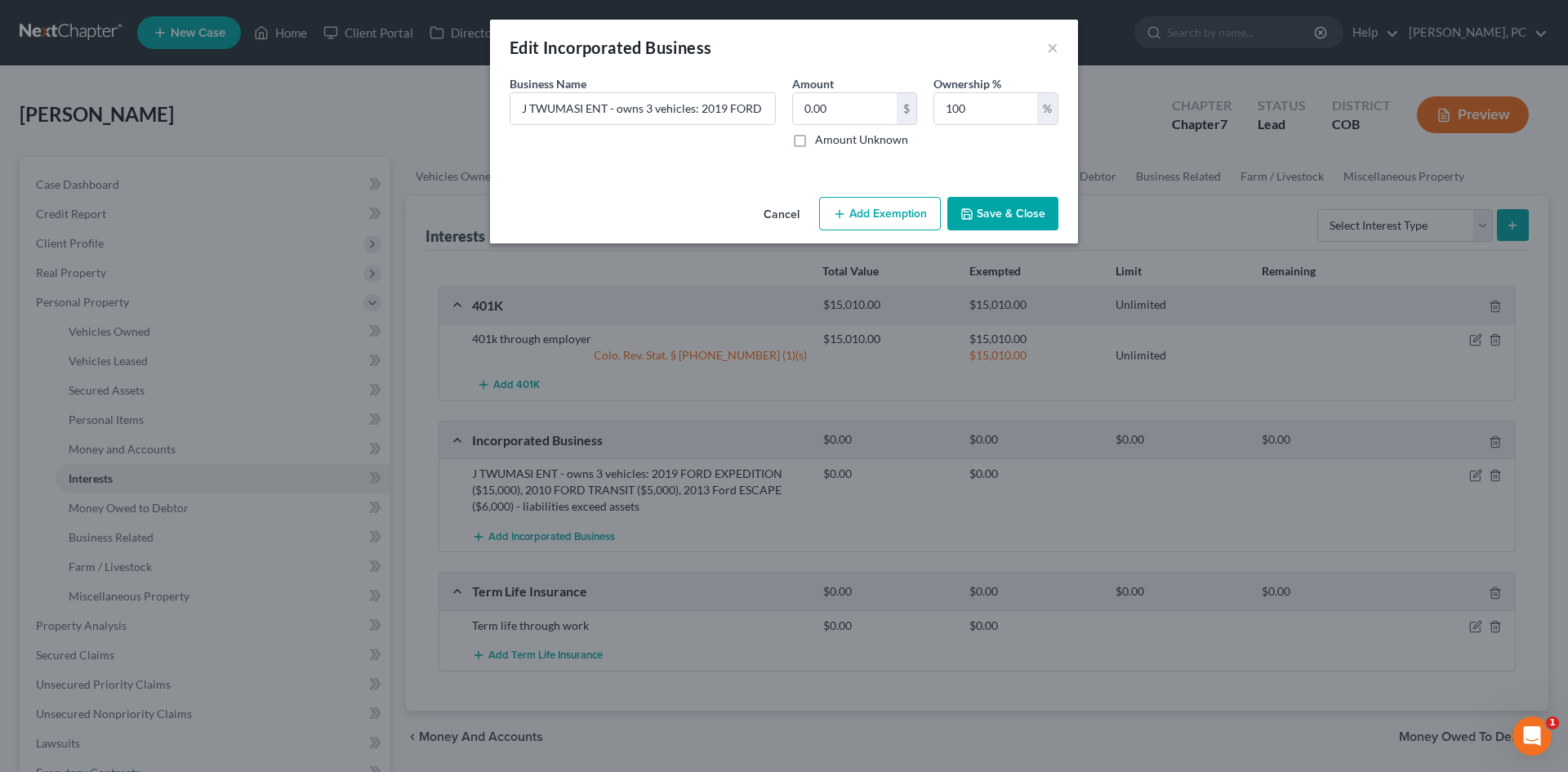
click at [988, 217] on button "Save & Close" at bounding box center [1002, 214] width 111 height 35
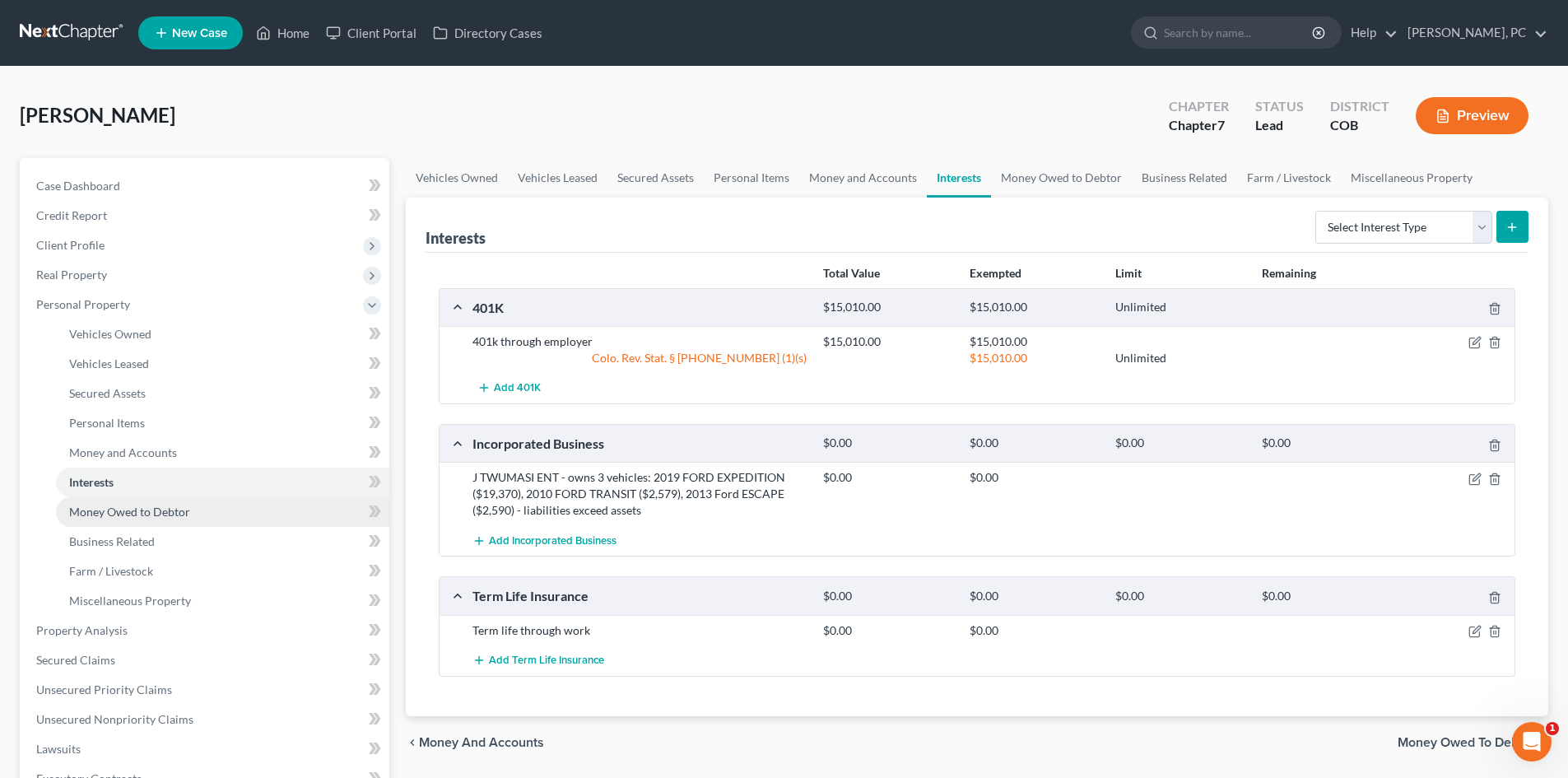
click at [173, 514] on span "Money Owed to Debtor" at bounding box center [129, 511] width 121 height 14
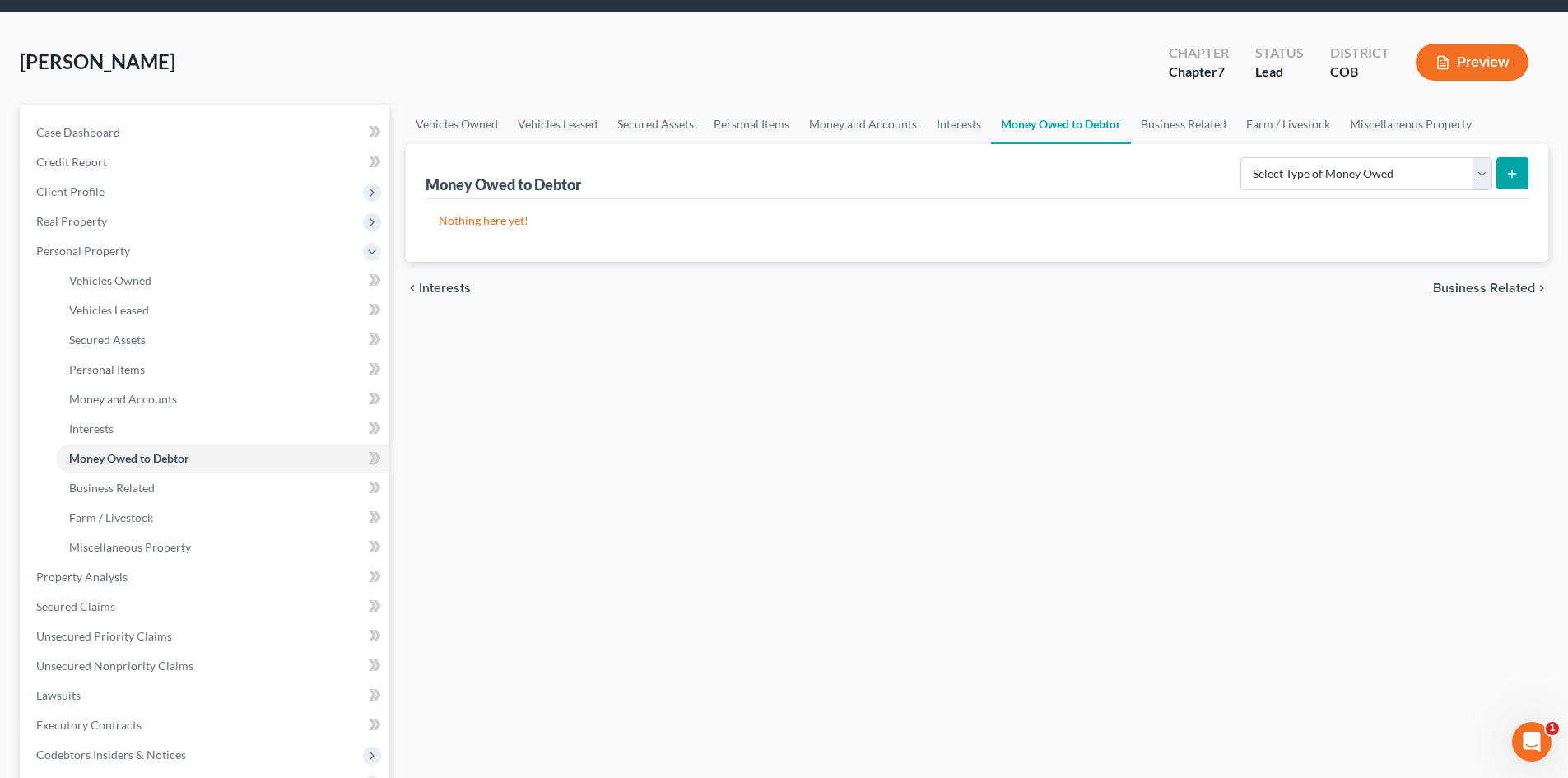
scroll to position [82, 0]
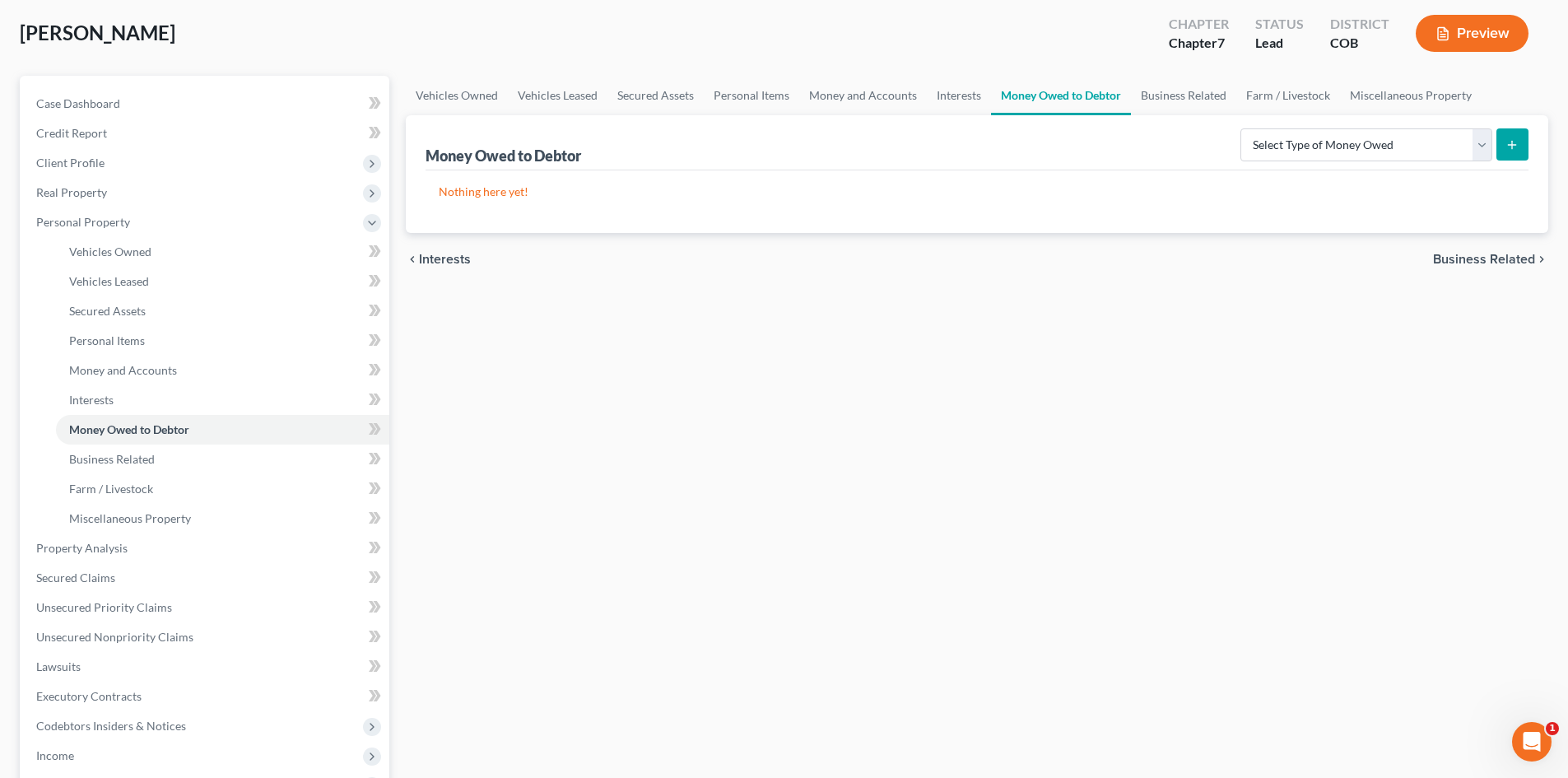
click at [1463, 36] on button "Preview" at bounding box center [1472, 33] width 113 height 37
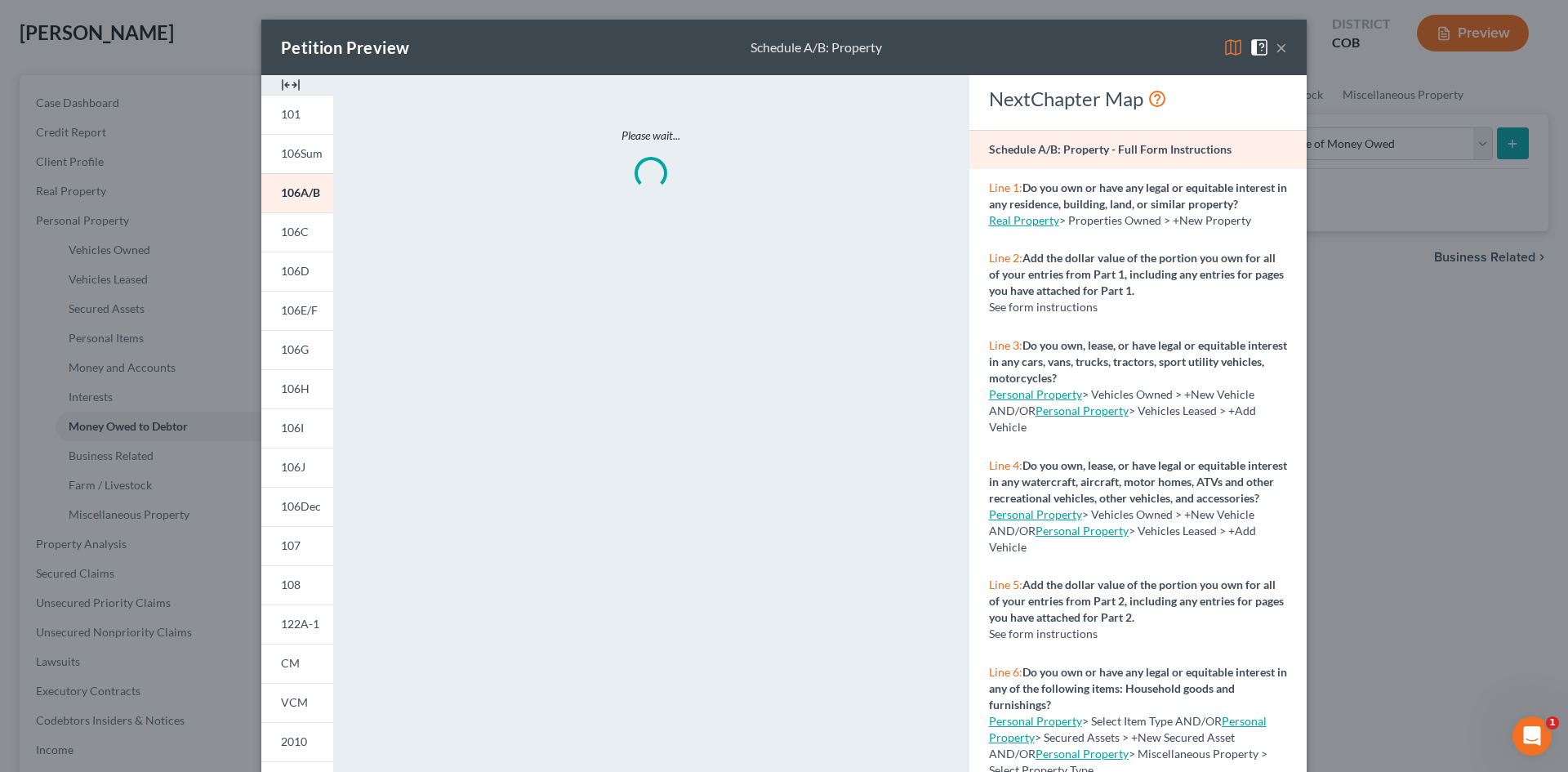
click at [281, 79] on img at bounding box center [291, 85] width 20 height 20
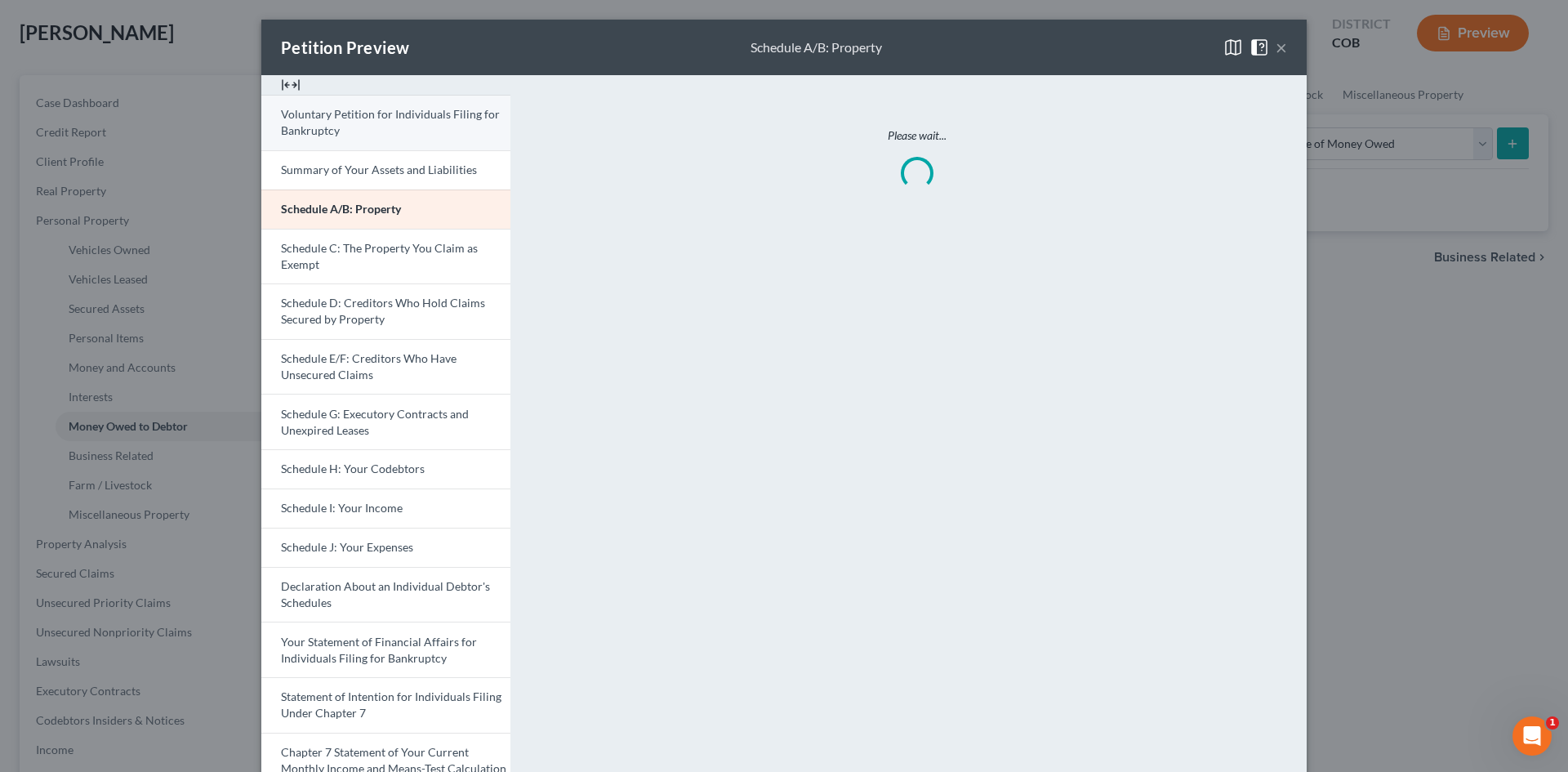
click at [374, 119] on span "Voluntary Petition for Individuals Filing for Bankruptcy" at bounding box center [390, 122] width 219 height 30
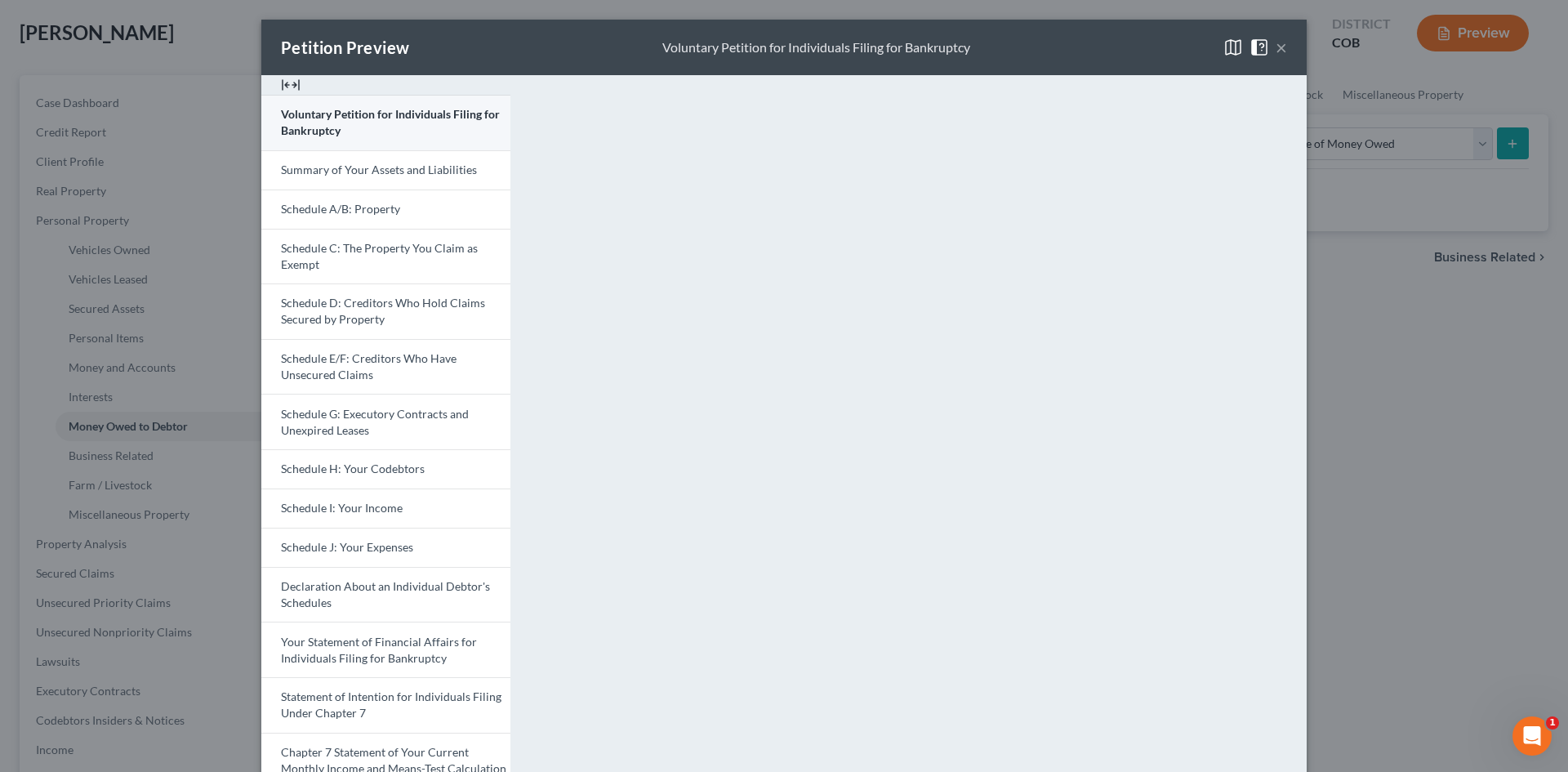
click at [396, 118] on span "Voluntary Petition for Individuals Filing for Bankruptcy" at bounding box center [390, 122] width 219 height 30
click at [351, 207] on span "Schedule A/B: Property" at bounding box center [341, 209] width 119 height 14
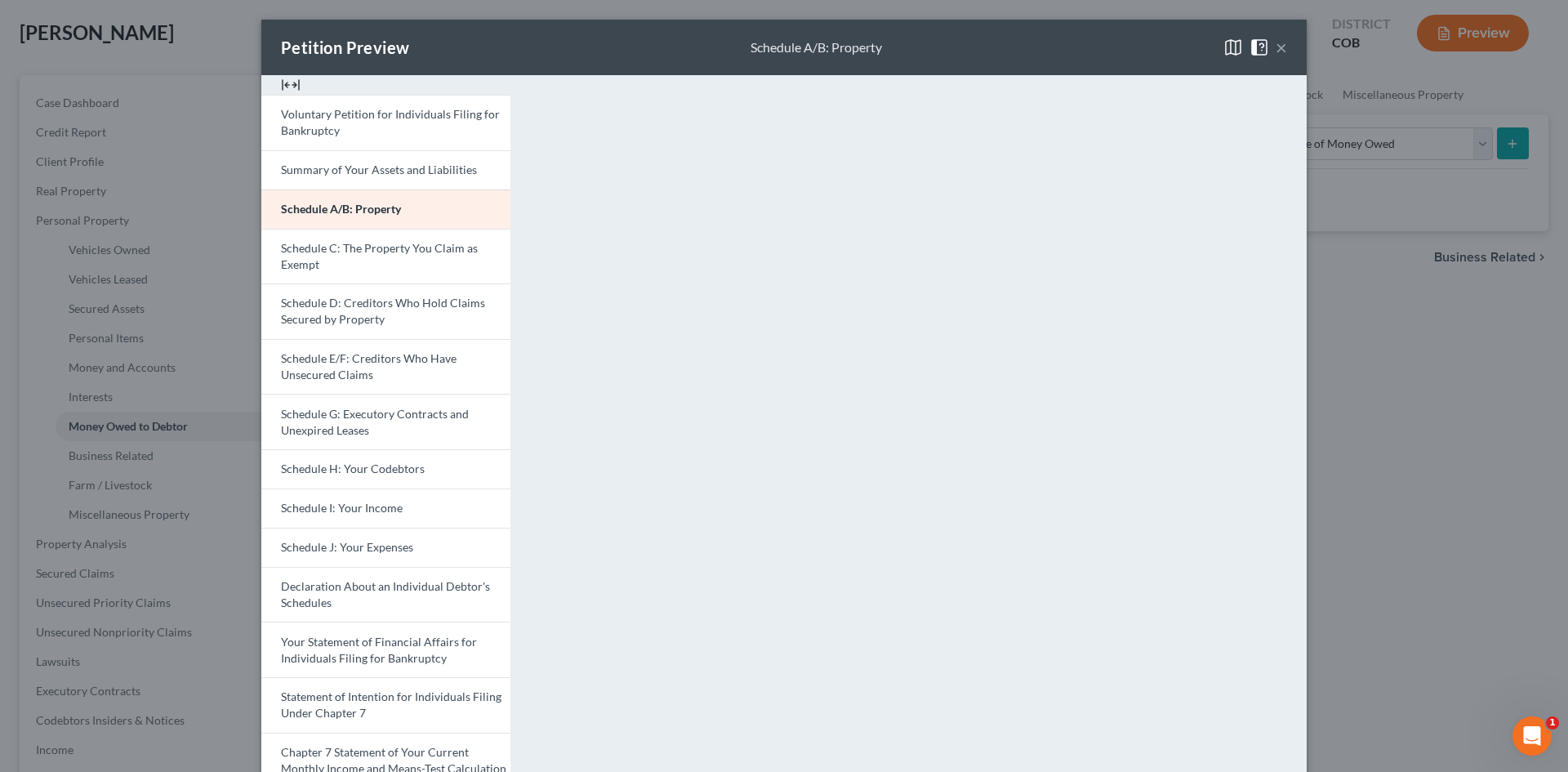
drag, startPoint x: 1277, startPoint y: 49, endPoint x: 1256, endPoint y: 54, distance: 21.6
click at [1277, 48] on button "×" at bounding box center [1282, 48] width 12 height 20
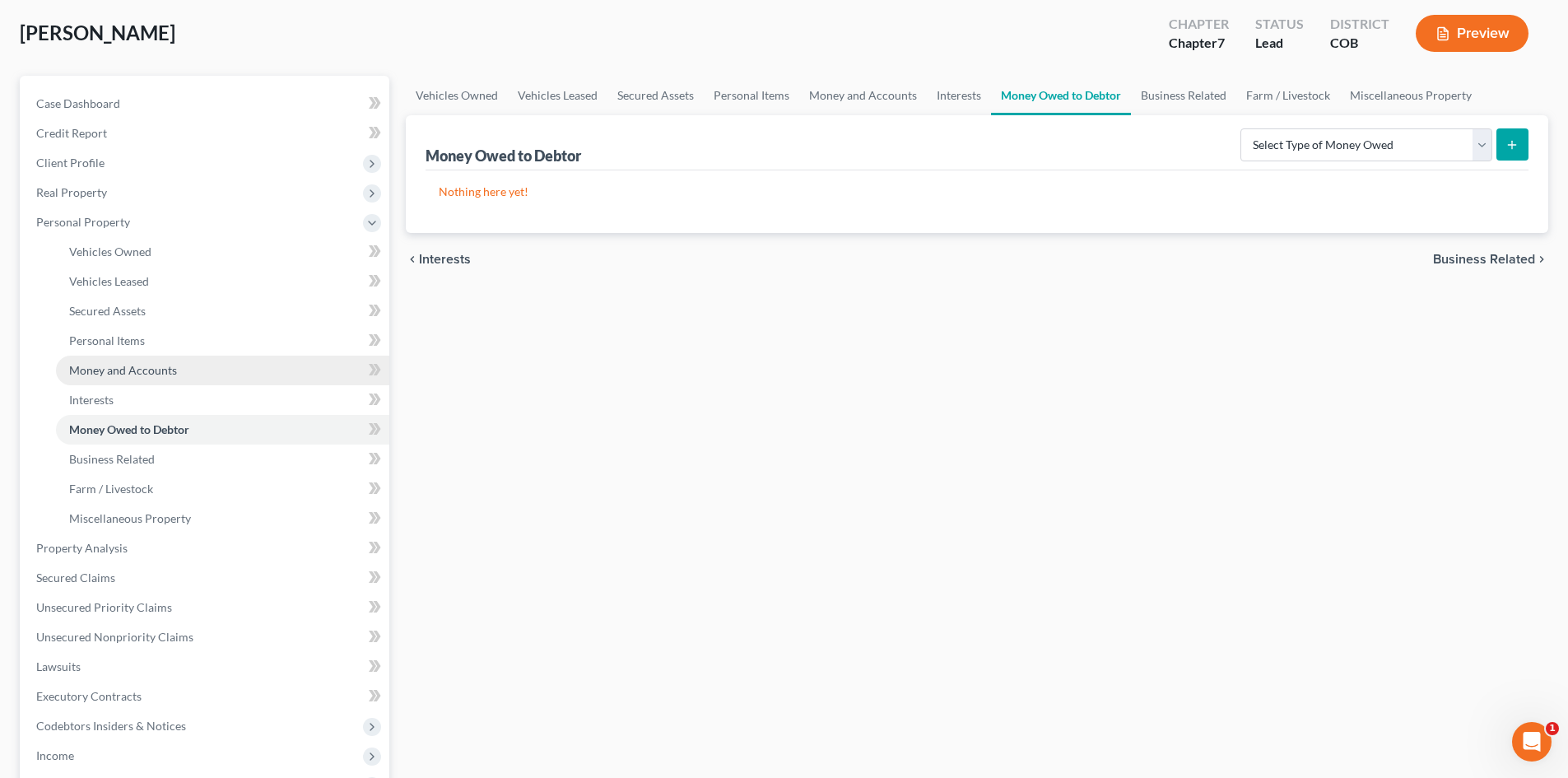
click at [109, 378] on link "Money and Accounts" at bounding box center [223, 371] width 334 height 30
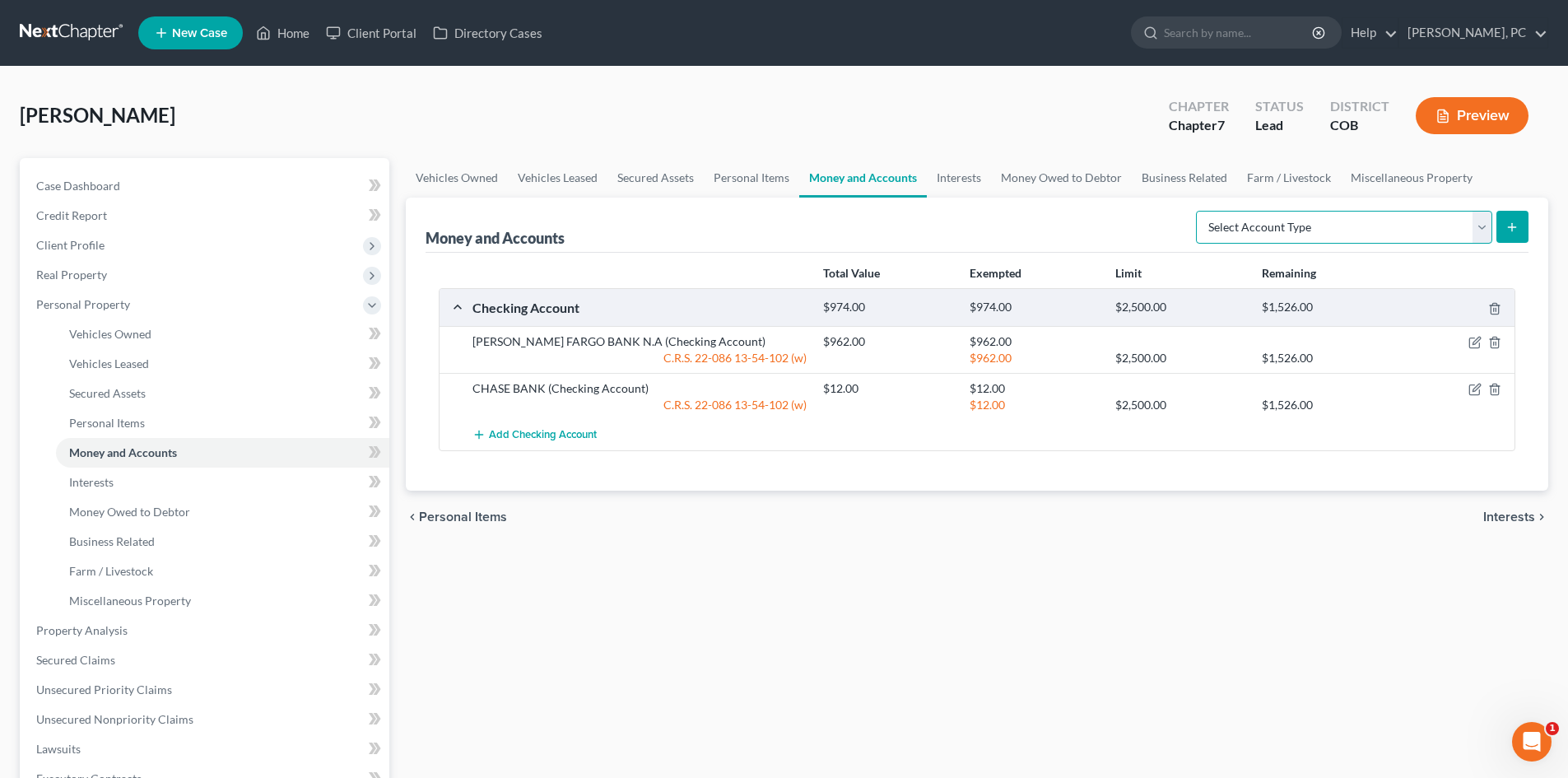
click at [1285, 223] on select "Select Account Type Brokerage Cash on Hand Certificates of Deposit Checking Acc…" at bounding box center [1344, 227] width 297 height 33
select select "checking"
click at [1199, 211] on select "Select Account Type Brokerage Cash on Hand Certificates of Deposit Checking Acc…" at bounding box center [1344, 227] width 297 height 33
click at [1505, 220] on button "submit" at bounding box center [1513, 227] width 32 height 32
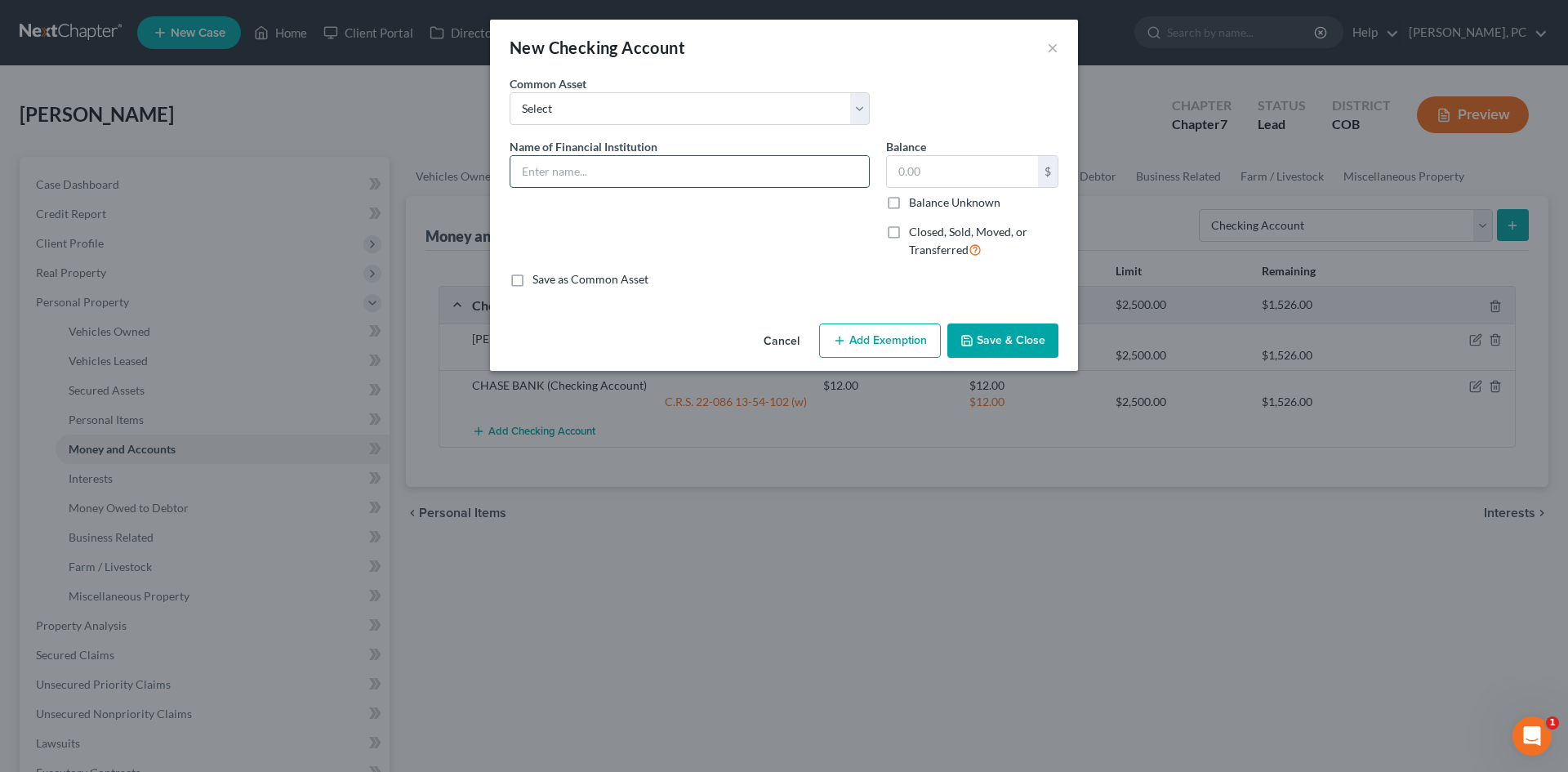
click at [597, 178] on input "text" at bounding box center [689, 170] width 359 height 31
type input "Bellco"
type input "2"
click at [881, 336] on button "Add Exemption" at bounding box center [880, 340] width 122 height 35
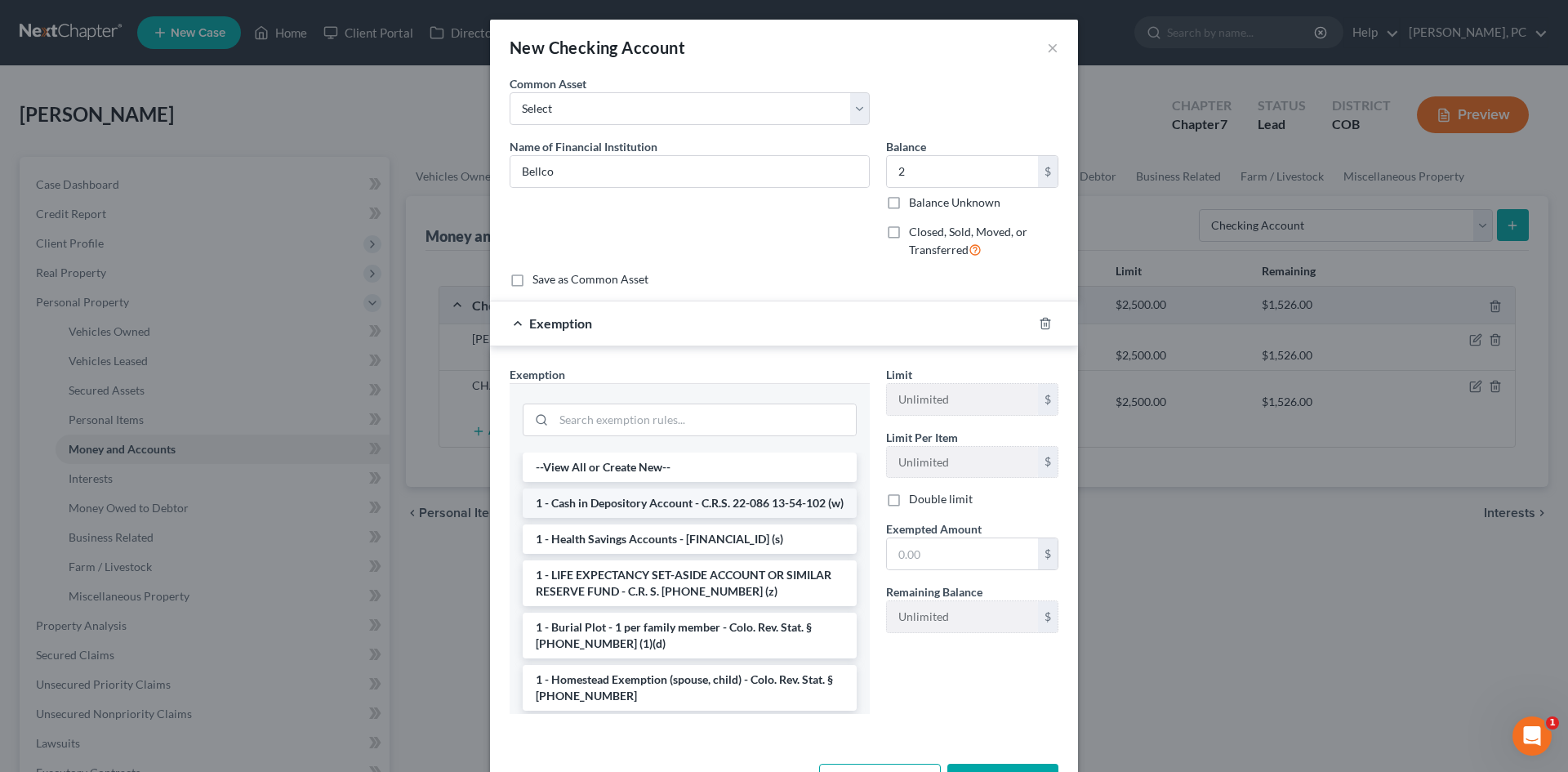
click at [647, 504] on li "1 - Cash in Depository Account - C.R.S. 22-086 13-54-102 (w)" at bounding box center [689, 503] width 334 height 30
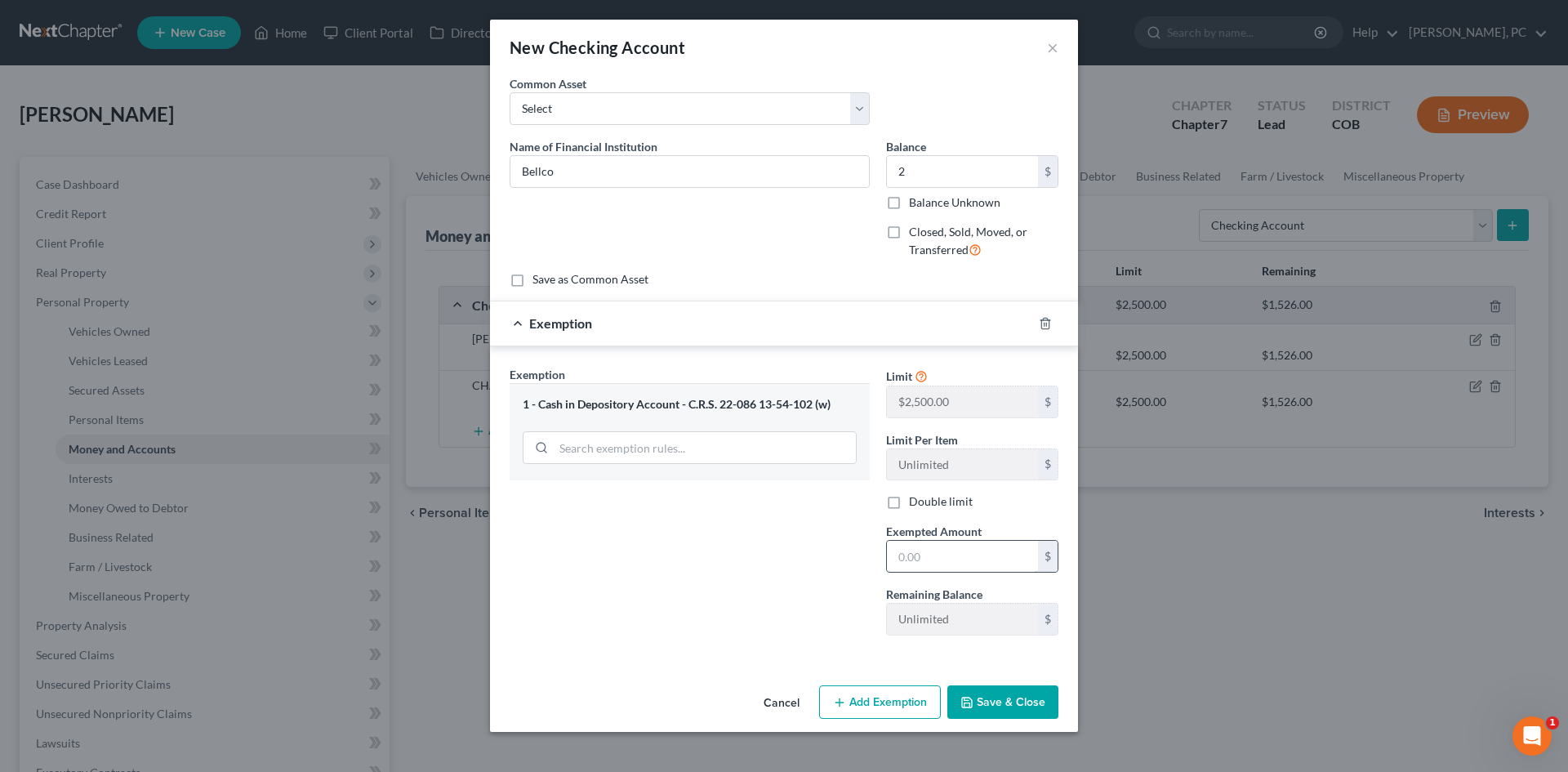
click at [900, 549] on input "text" at bounding box center [962, 556] width 151 height 31
type input "2"
click at [760, 593] on div "Exemption Set must be selected for CA. Exemption * 1 - Cash in Depository Accou…" at bounding box center [689, 506] width 376 height 282
click at [1027, 703] on button "Save & Close" at bounding box center [1002, 703] width 111 height 35
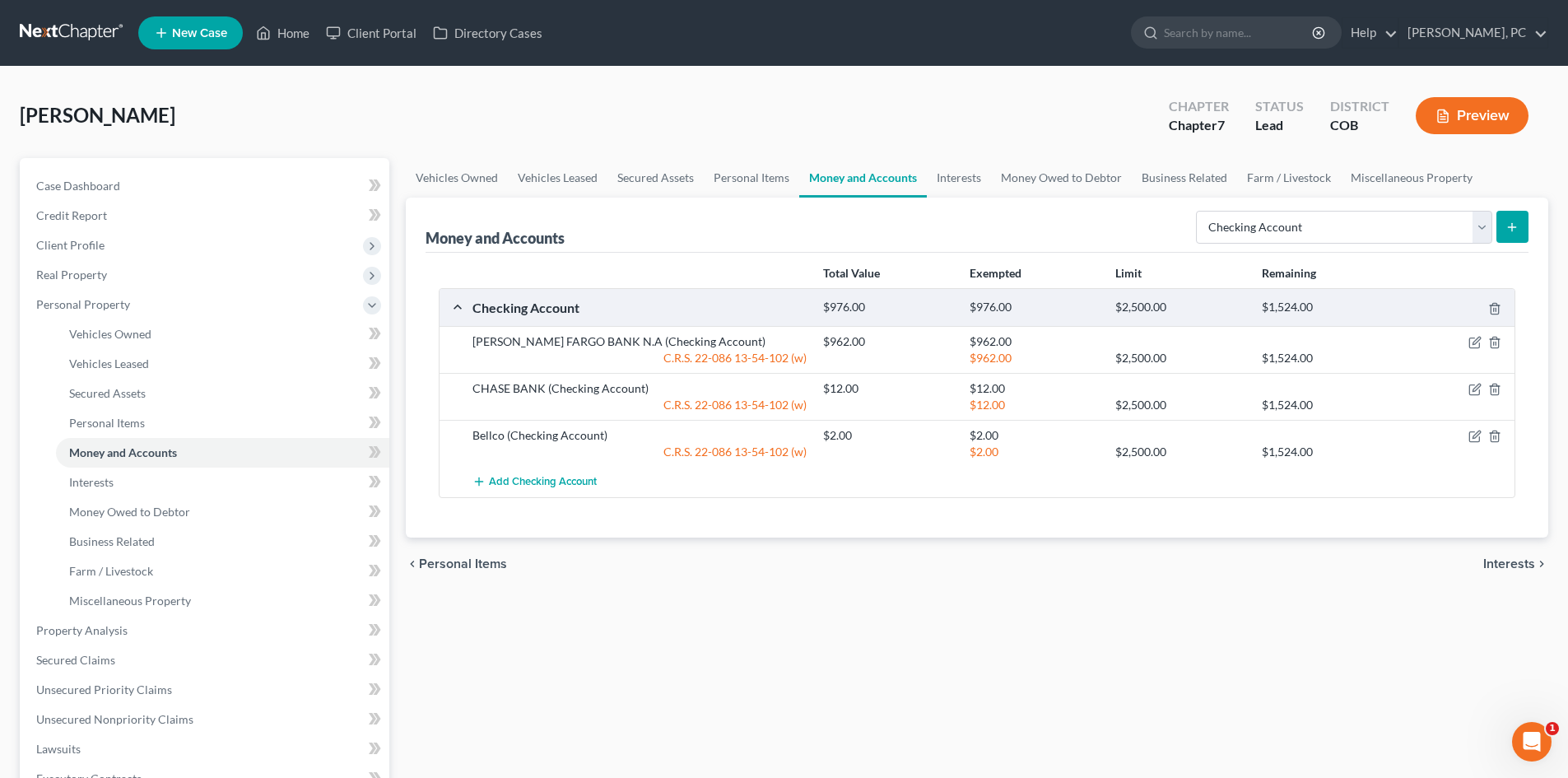
click at [1515, 227] on icon "submit" at bounding box center [1512, 227] width 13 height 13
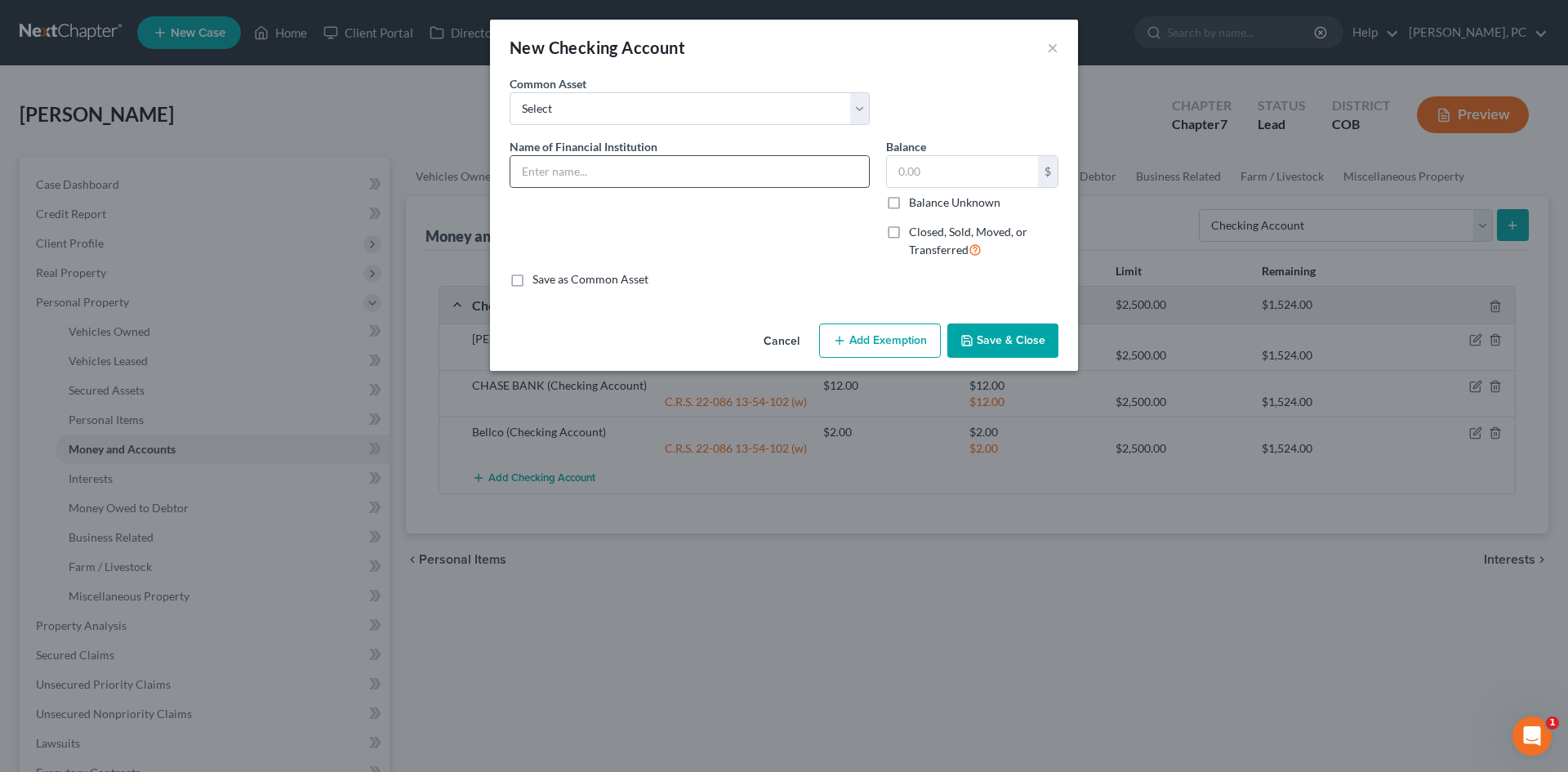
click at [670, 176] on input "text" at bounding box center [689, 170] width 359 height 31
type input "Ent Federal Credit Union"
type input "150"
click at [846, 348] on button "Add Exemption" at bounding box center [880, 340] width 122 height 35
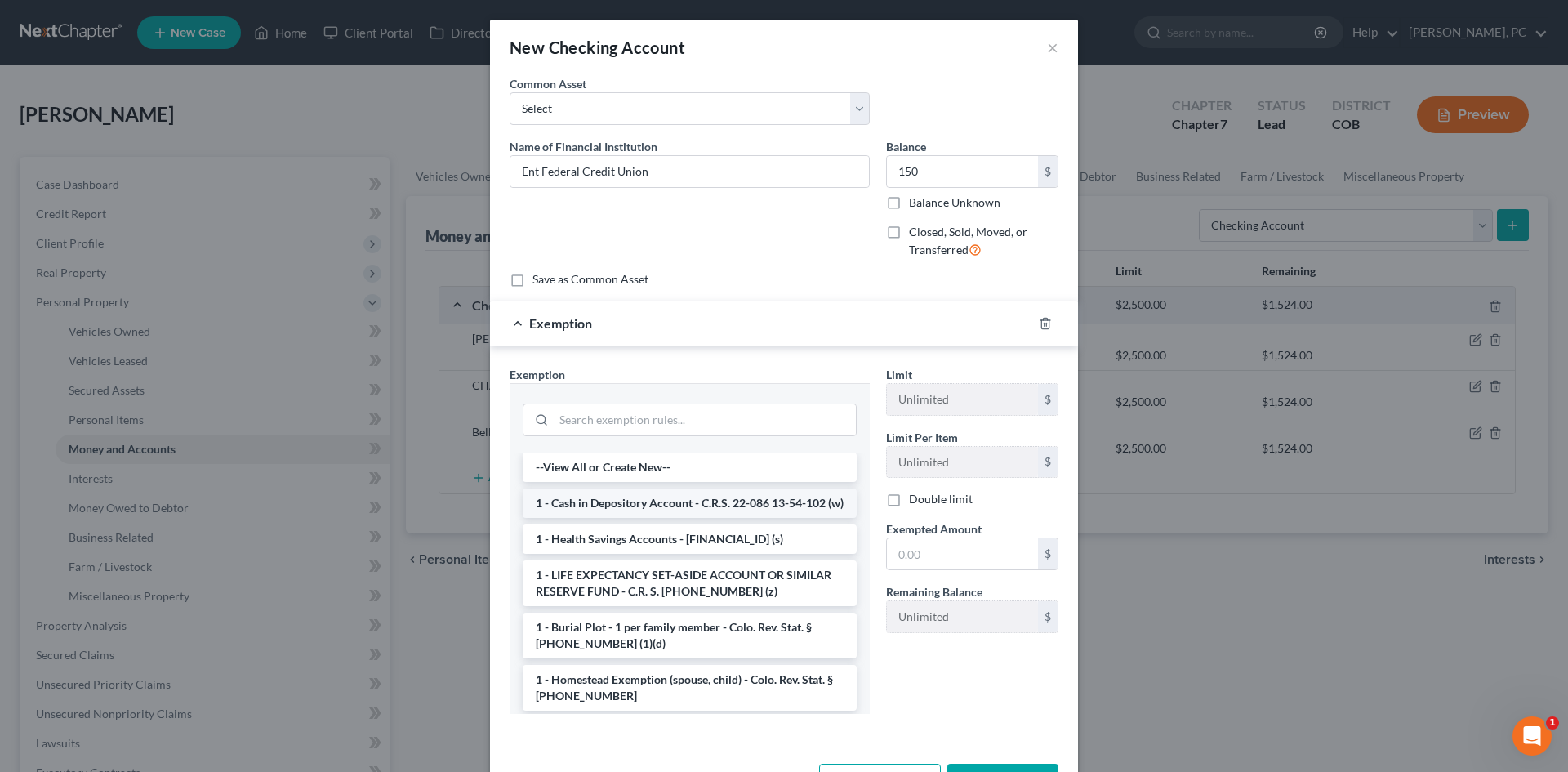
click at [592, 500] on li "1 - Cash in Depository Account - C.R.S. 22-086 13-54-102 (w)" at bounding box center [689, 503] width 334 height 30
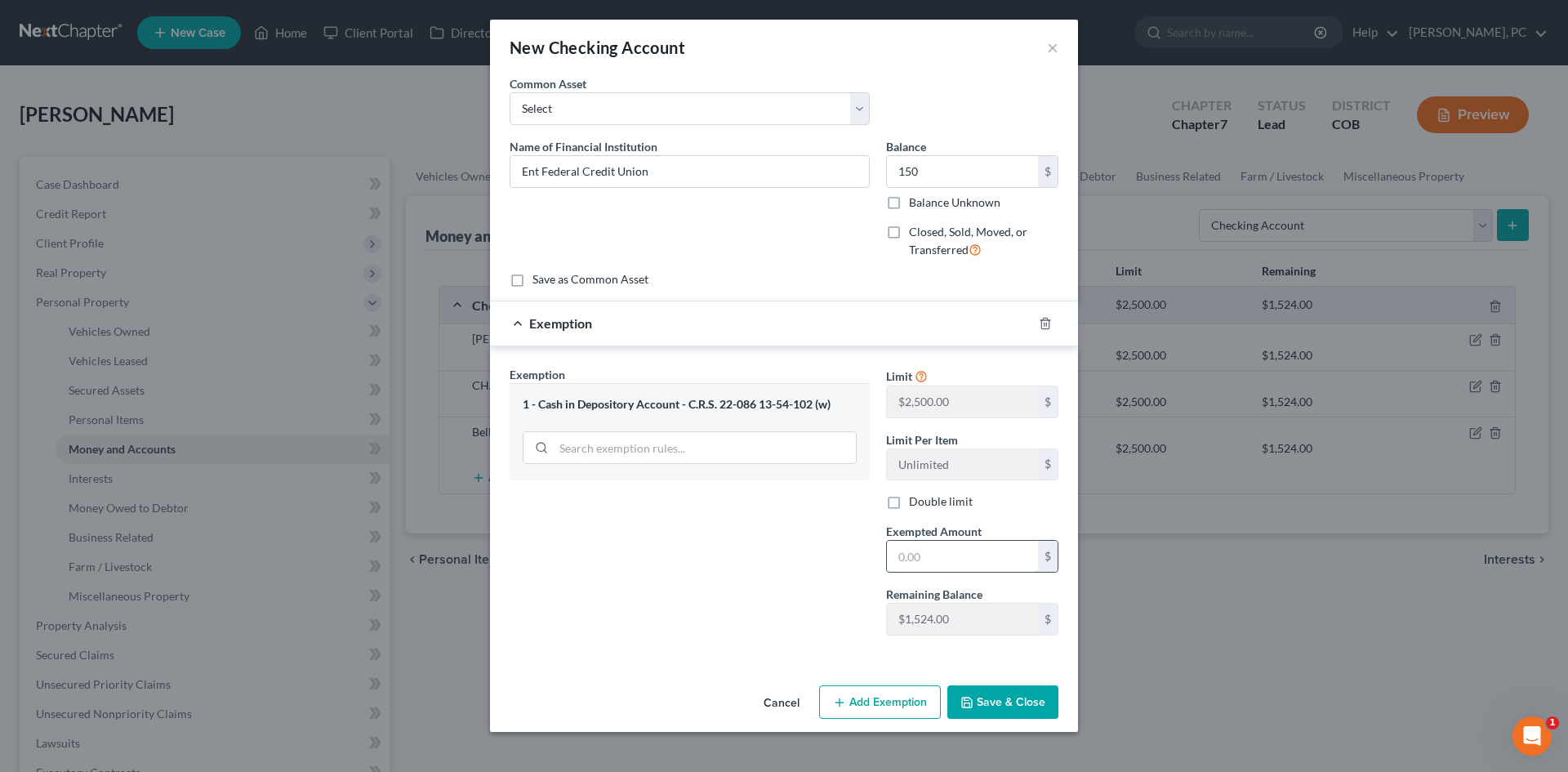
click at [927, 563] on input "text" at bounding box center [962, 556] width 151 height 31
type input "150"
drag, startPoint x: 992, startPoint y: 703, endPoint x: 1194, endPoint y: 639, distance: 211.9
click at [992, 703] on button "Save & Close" at bounding box center [1002, 703] width 111 height 35
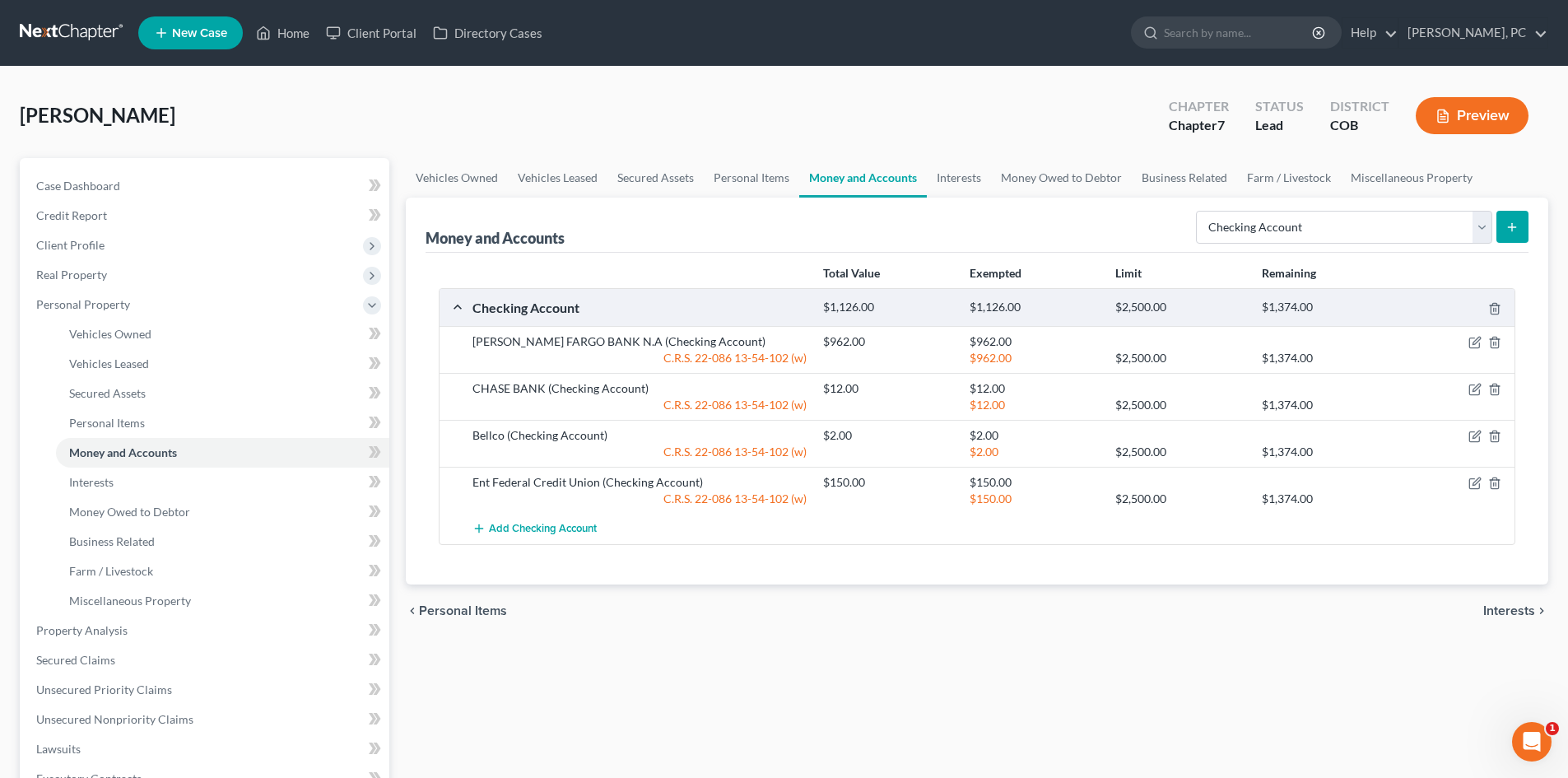
click at [1464, 115] on button "Preview" at bounding box center [1472, 115] width 113 height 37
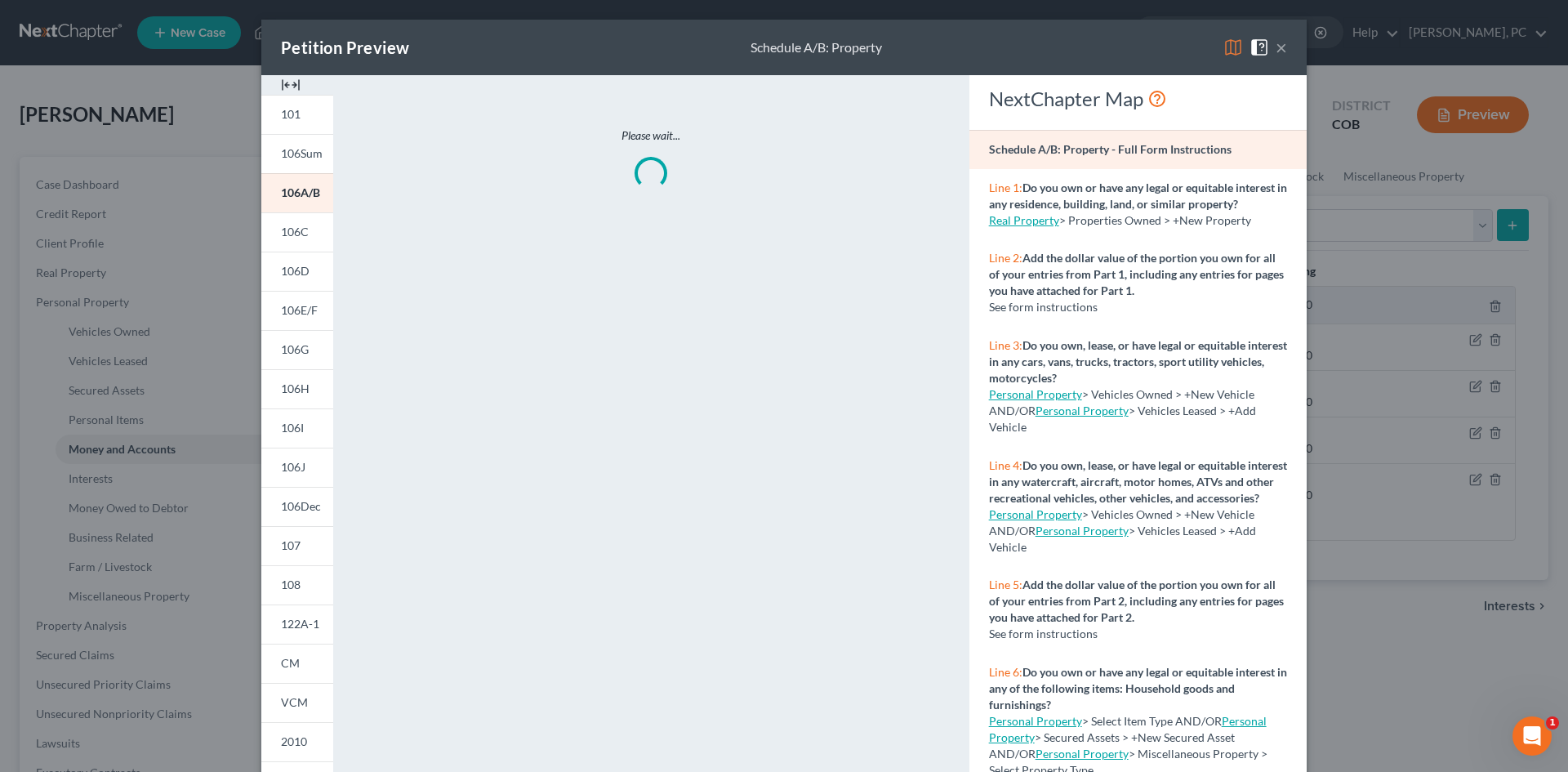
click at [281, 79] on img at bounding box center [291, 85] width 20 height 20
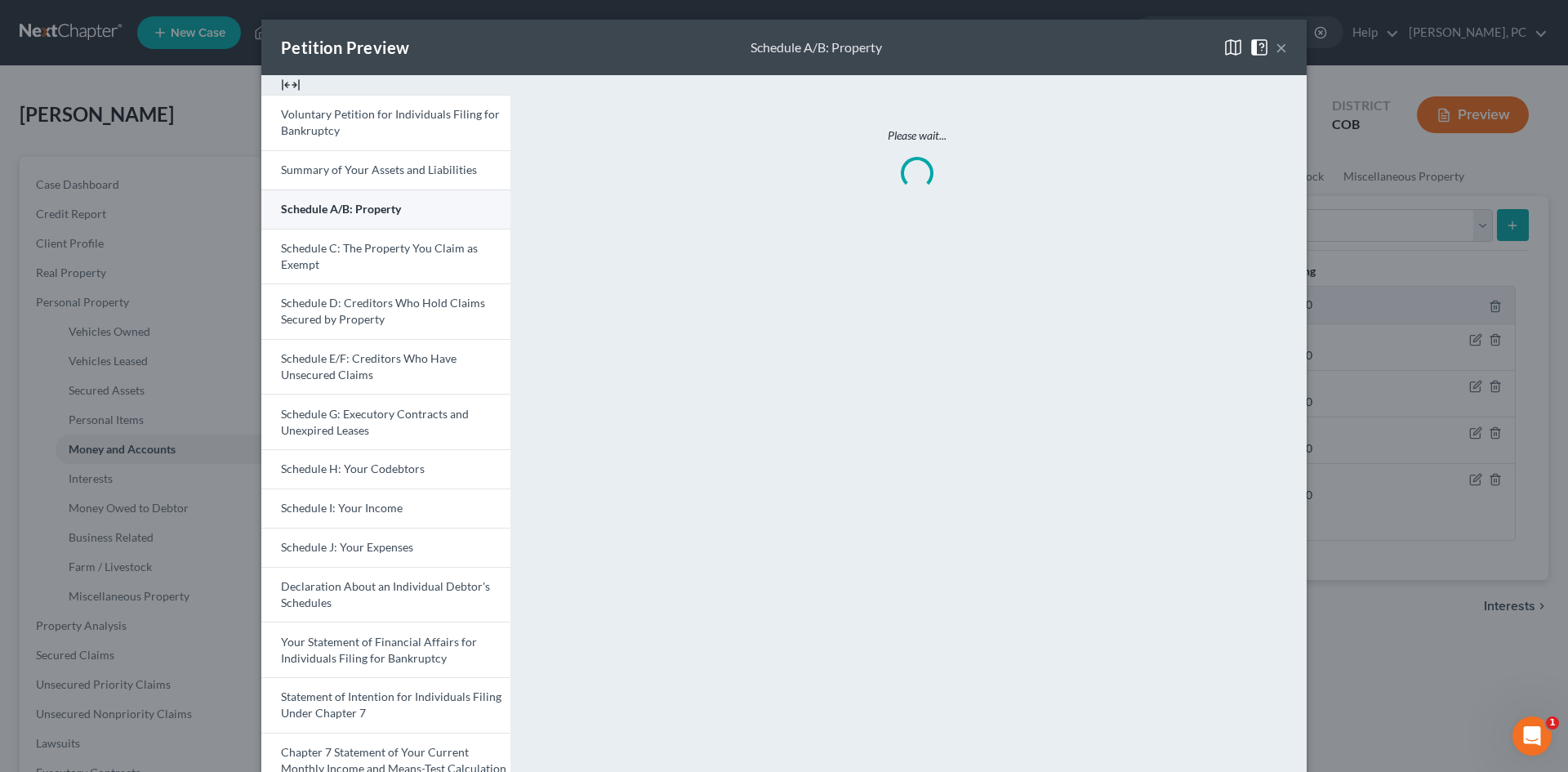
click at [330, 213] on span "Schedule A/B: Property" at bounding box center [341, 209] width 120 height 14
click at [1276, 47] on button "×" at bounding box center [1282, 48] width 12 height 20
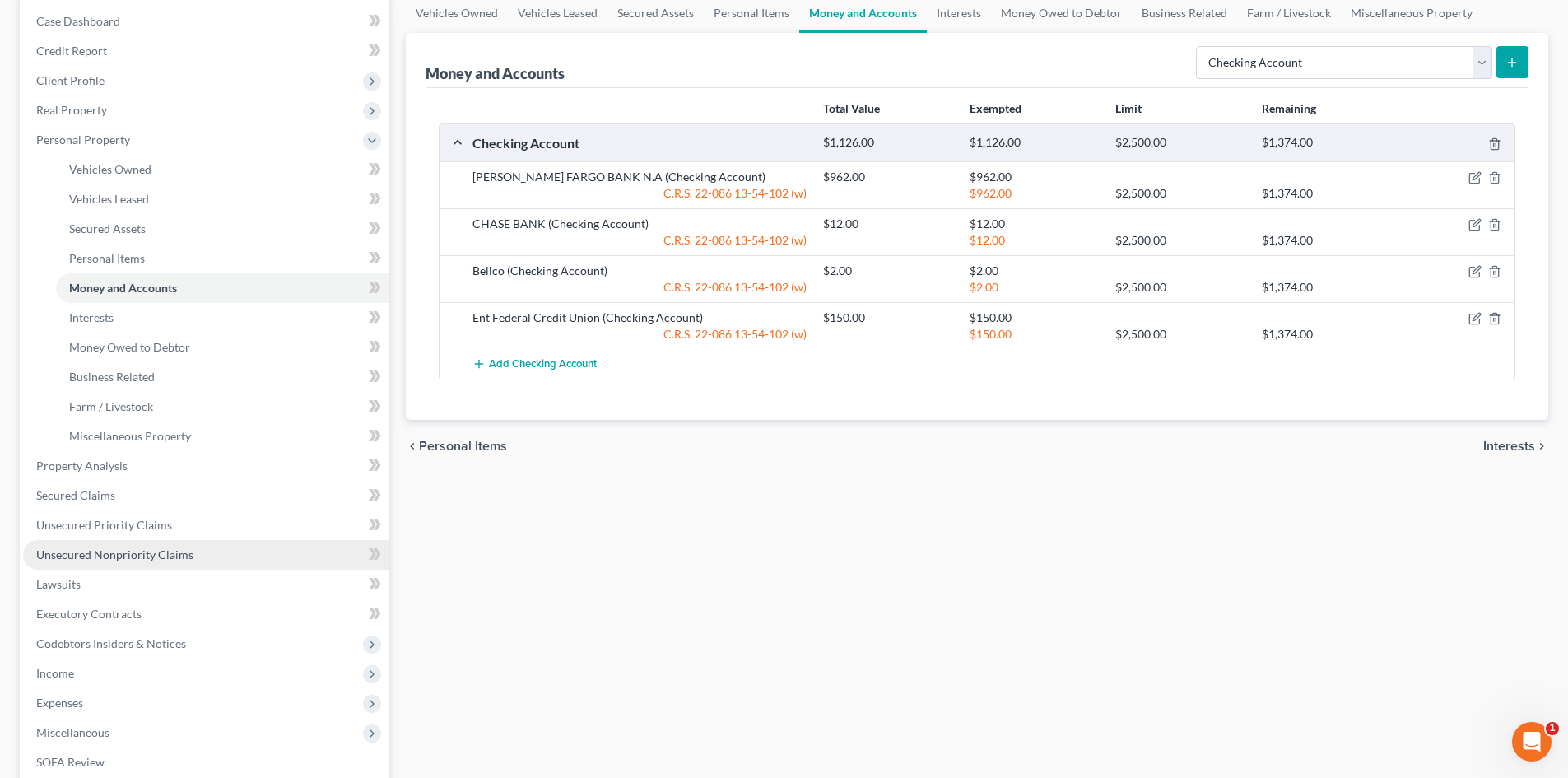
click at [150, 559] on span "Unsecured Nonpriority Claims" at bounding box center [114, 554] width 157 height 14
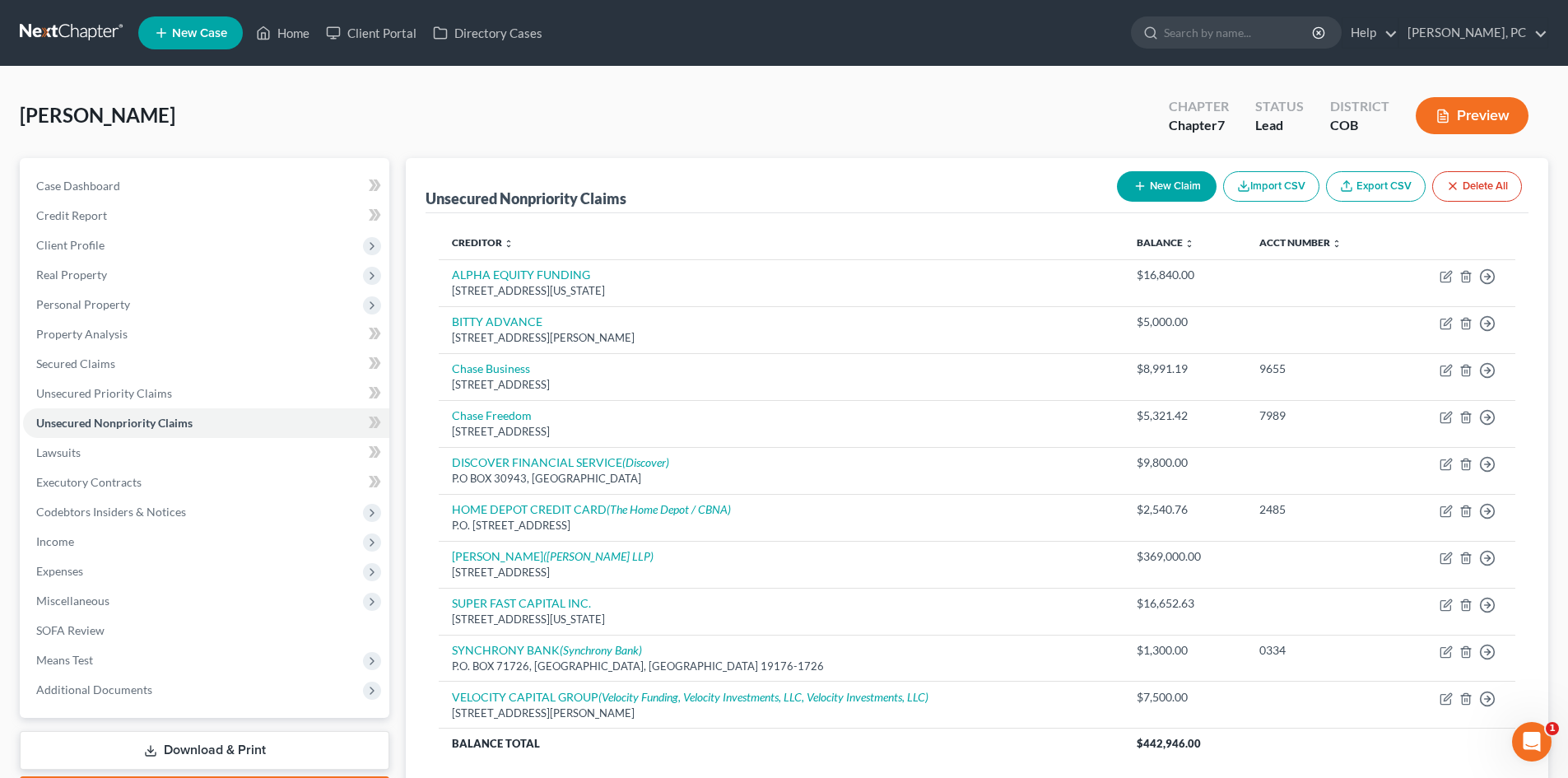
click at [1159, 183] on button "New Claim" at bounding box center [1168, 186] width 100 height 30
select select "0"
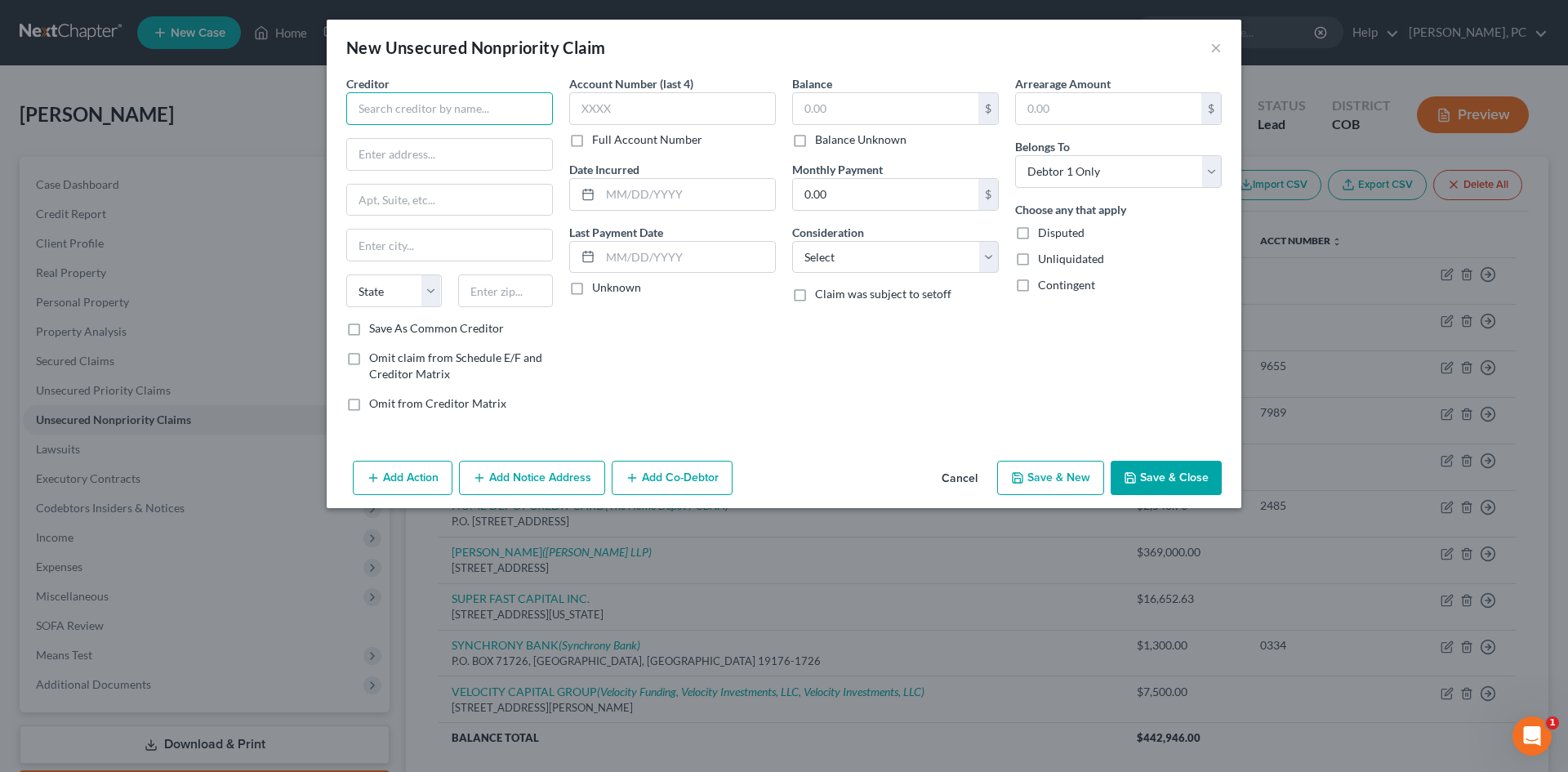
click at [432, 109] on input "text" at bounding box center [449, 108] width 207 height 33
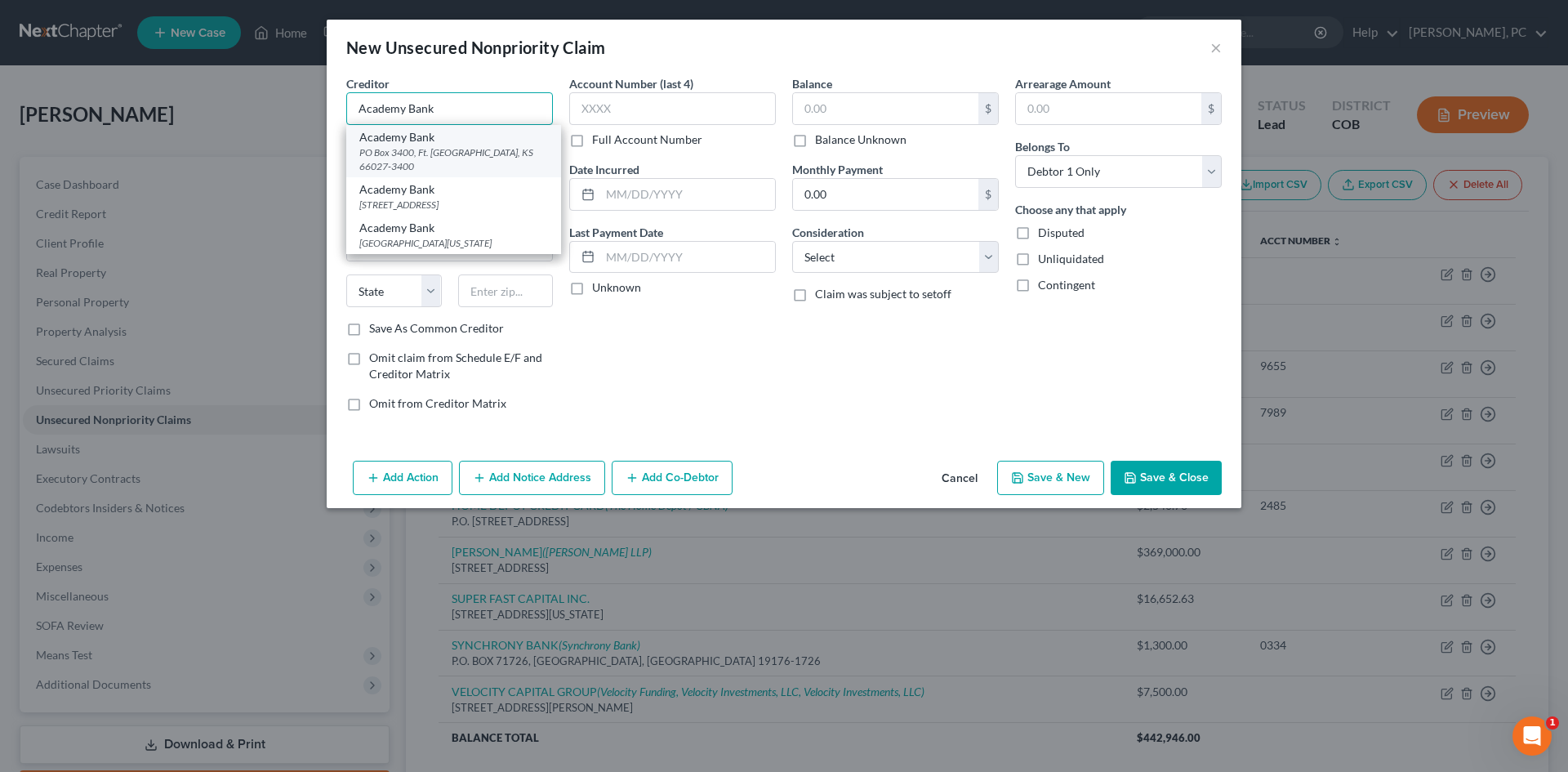
type input "Academy Bank"
click at [405, 143] on div "Academy Bank" at bounding box center [454, 137] width 188 height 16
type input "PO Box 3400"
type input "Ft. Leavenworth"
select select "17"
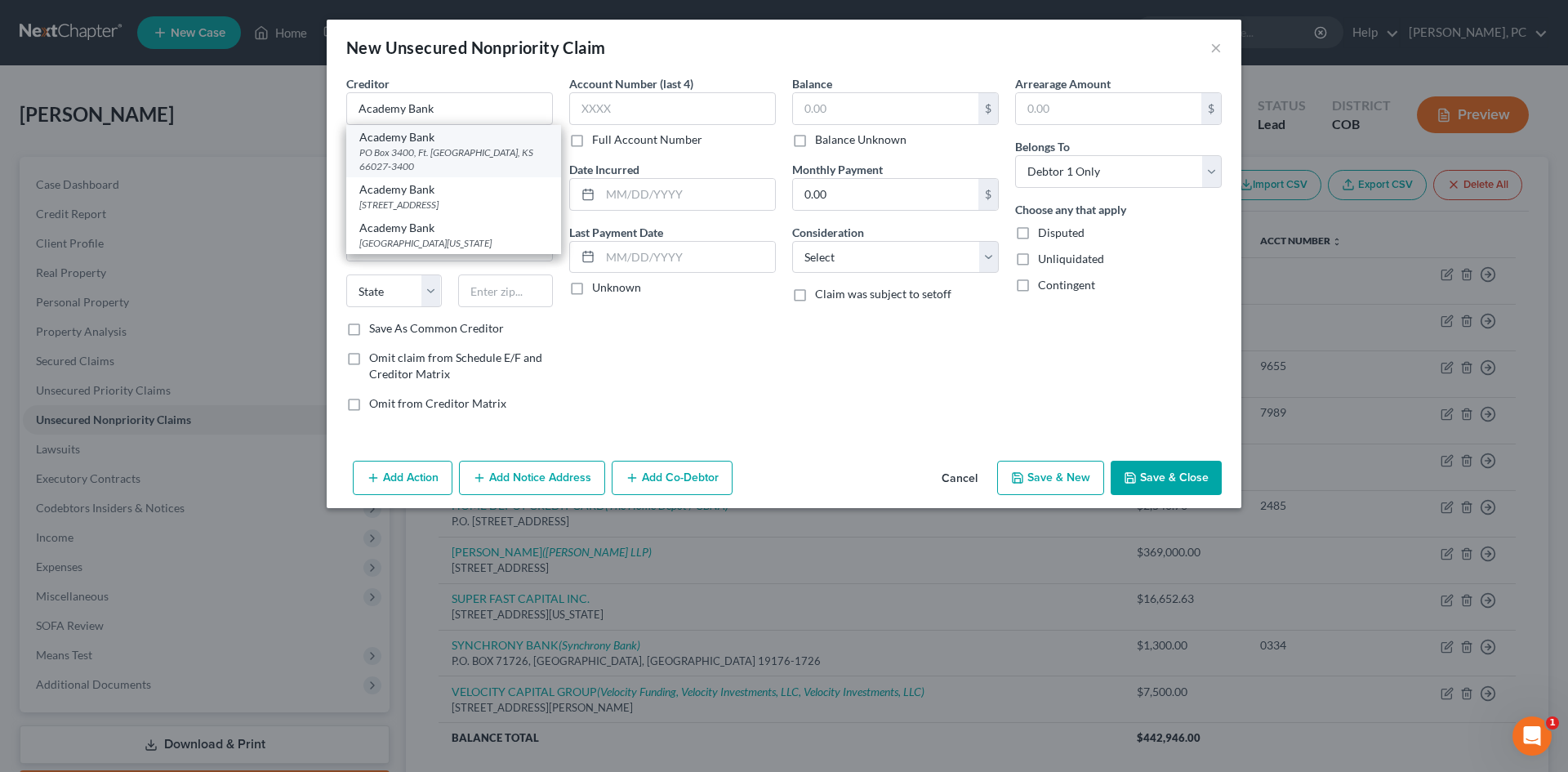
type input "66027-3400"
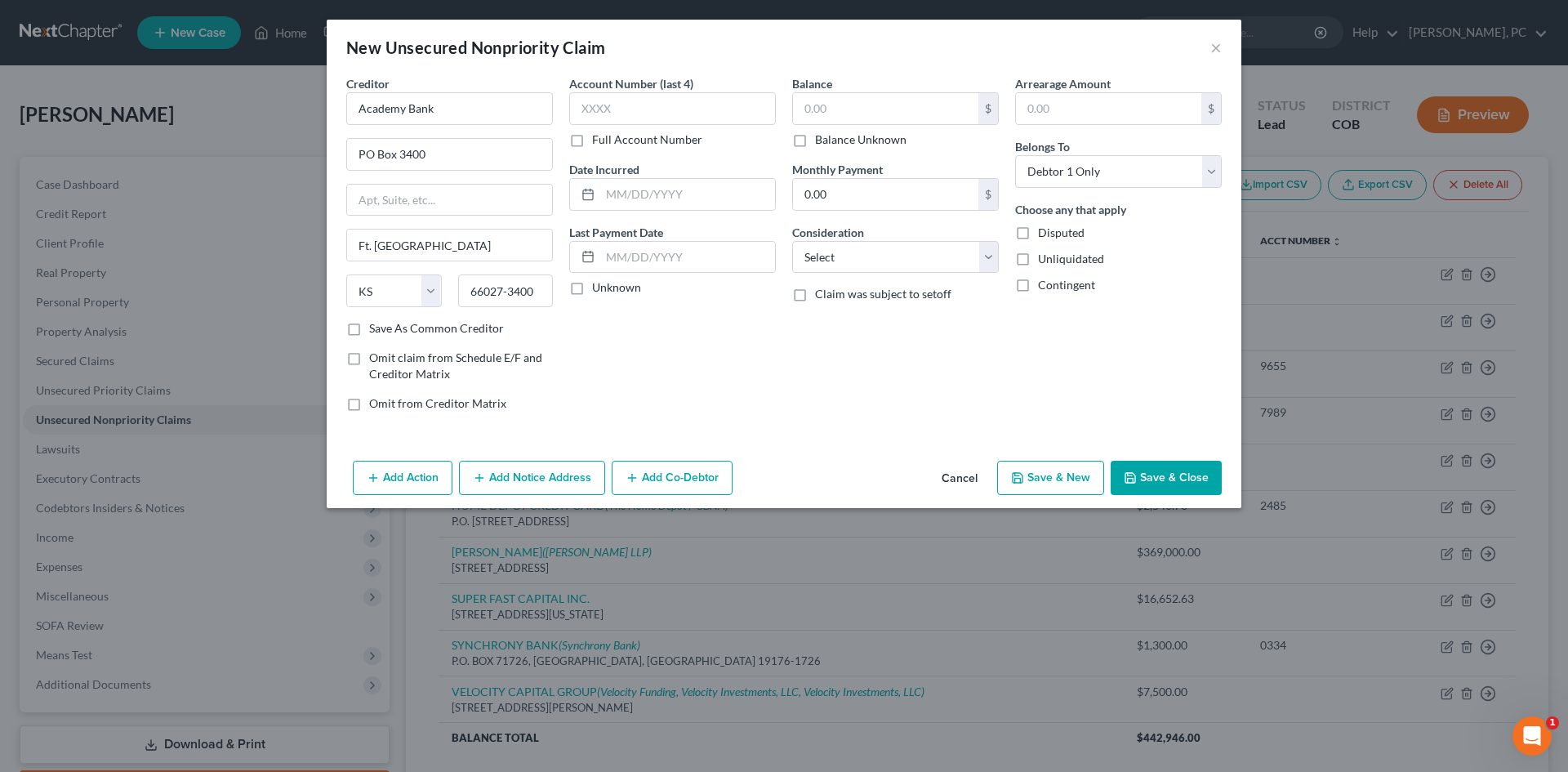
click at [517, 467] on button "Add Notice Address" at bounding box center [532, 478] width 147 height 35
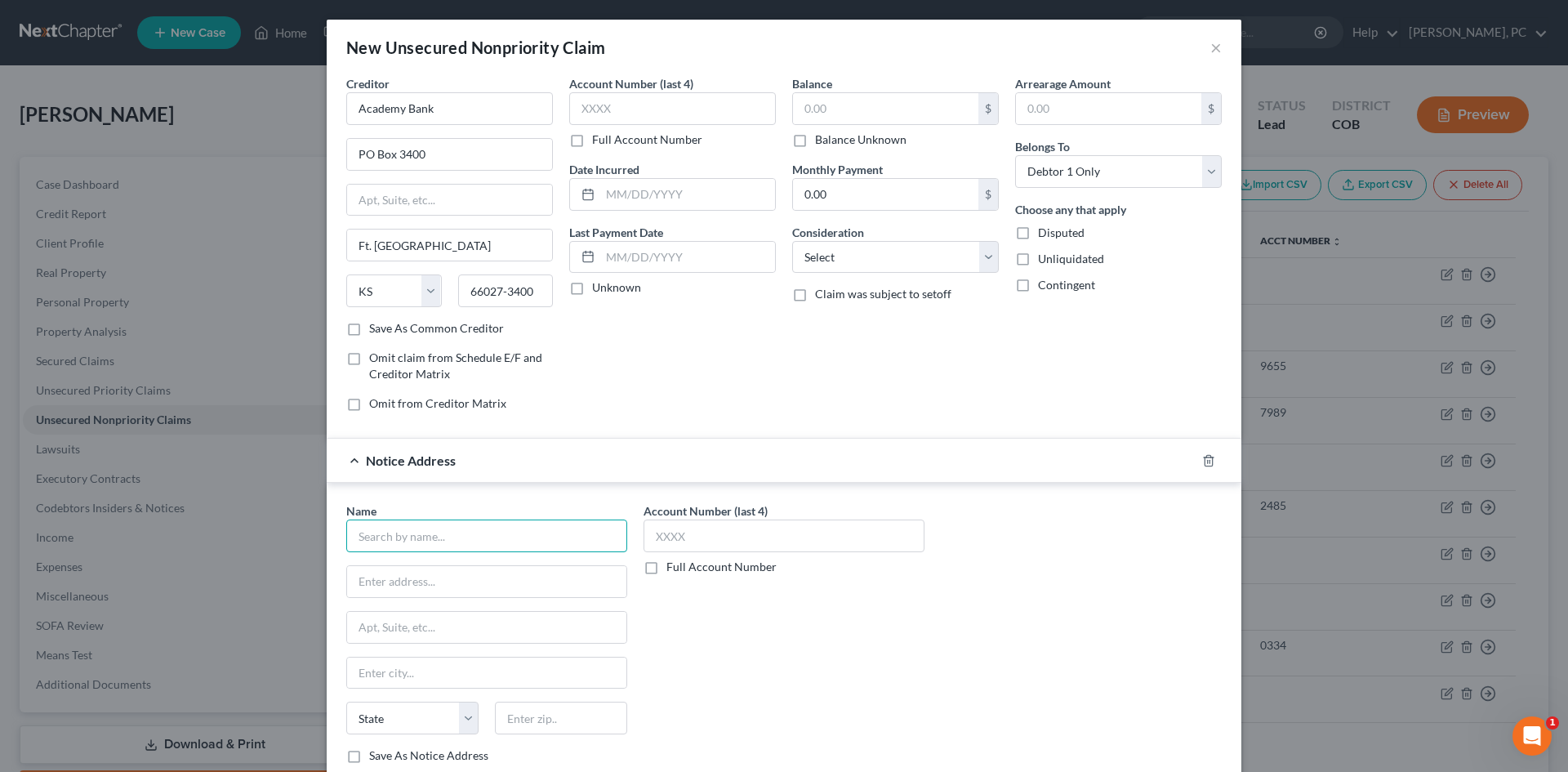
click at [458, 527] on input "text" at bounding box center [486, 535] width 281 height 33
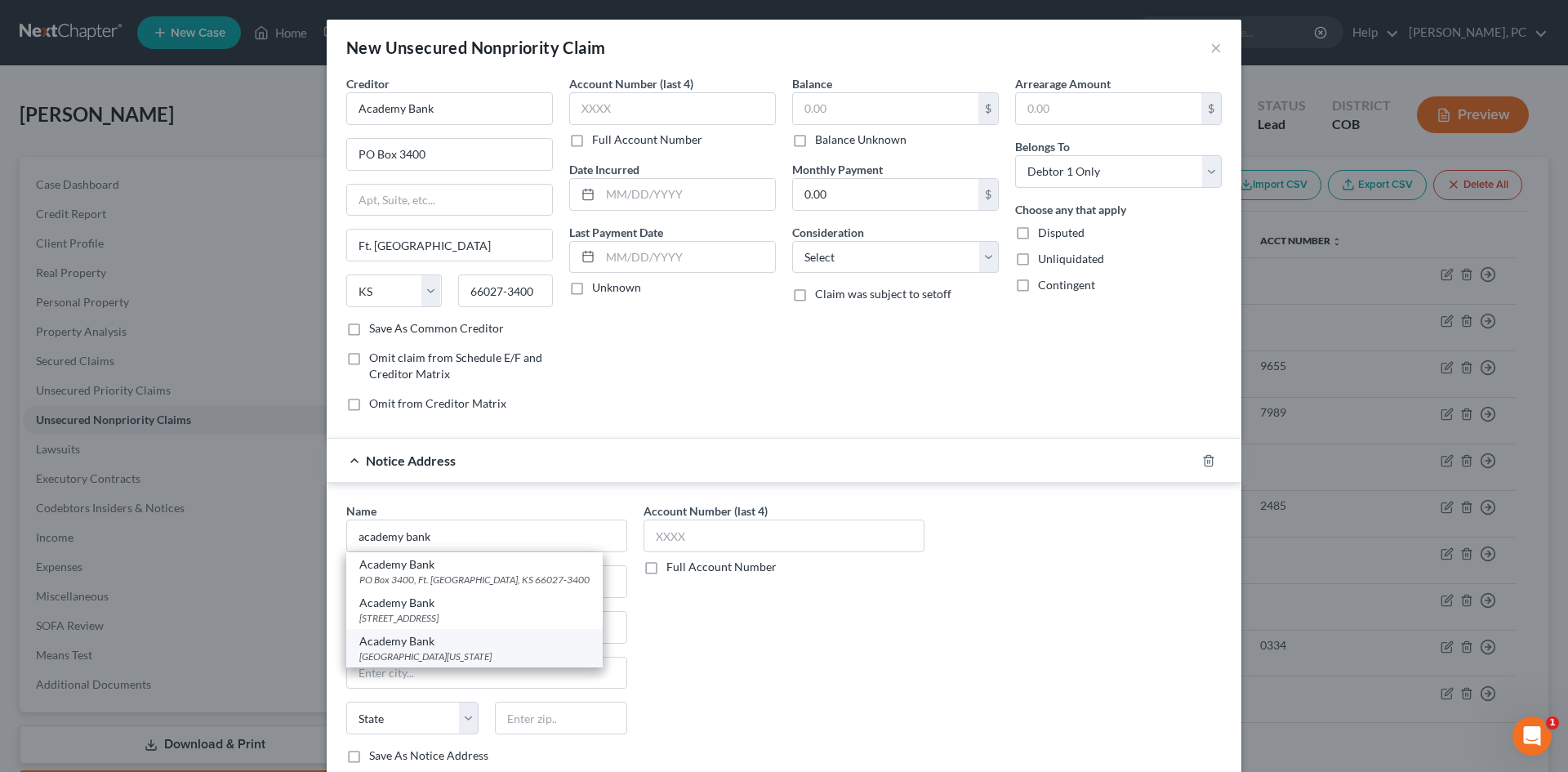
click at [412, 652] on div "PO Box 26458, Kansas City, MO 64196" at bounding box center [474, 656] width 230 height 14
type input "Academy Bank"
type input "PO Box 26458"
type input "Kansas City"
select select "26"
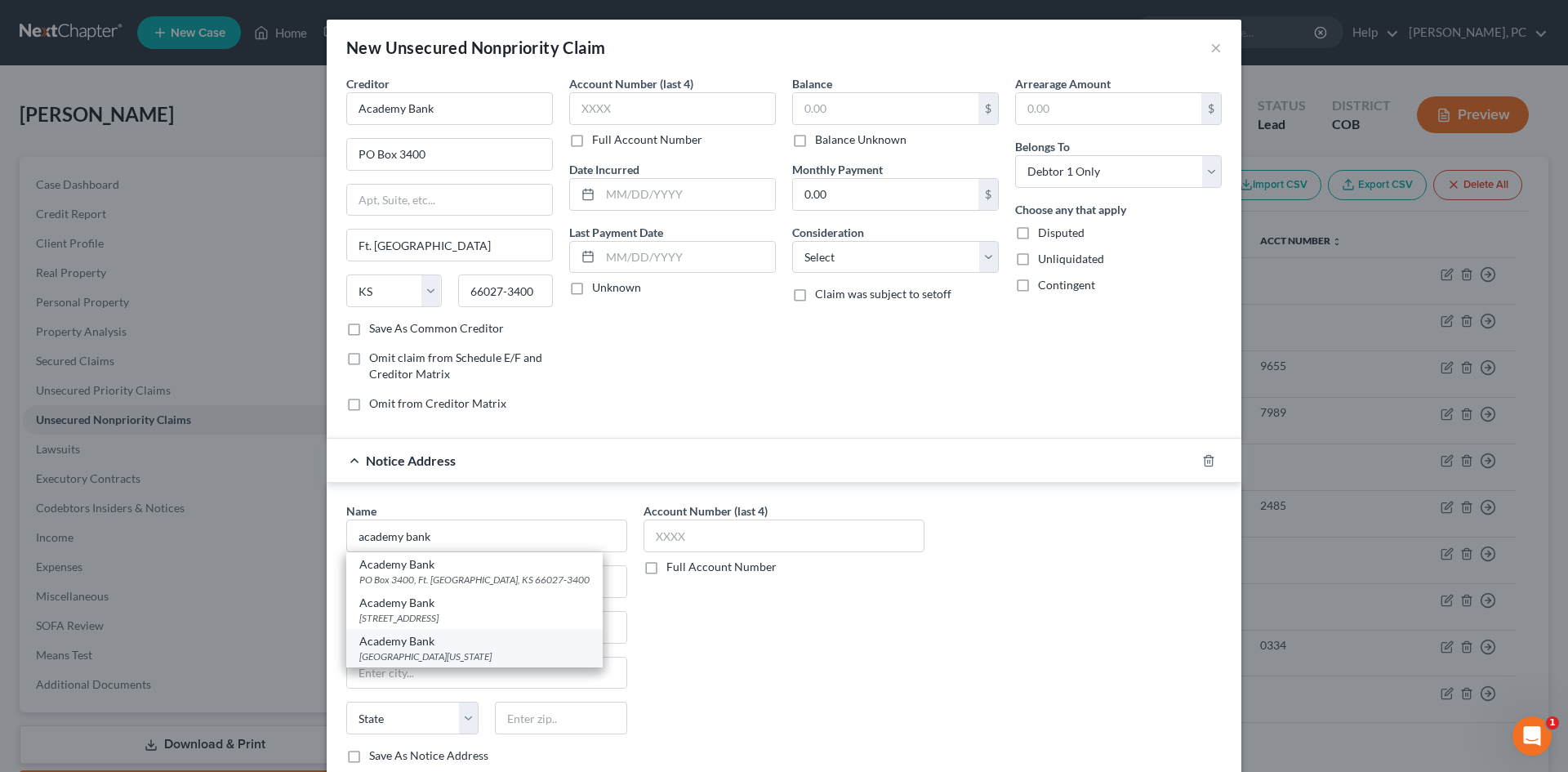
type input "64196"
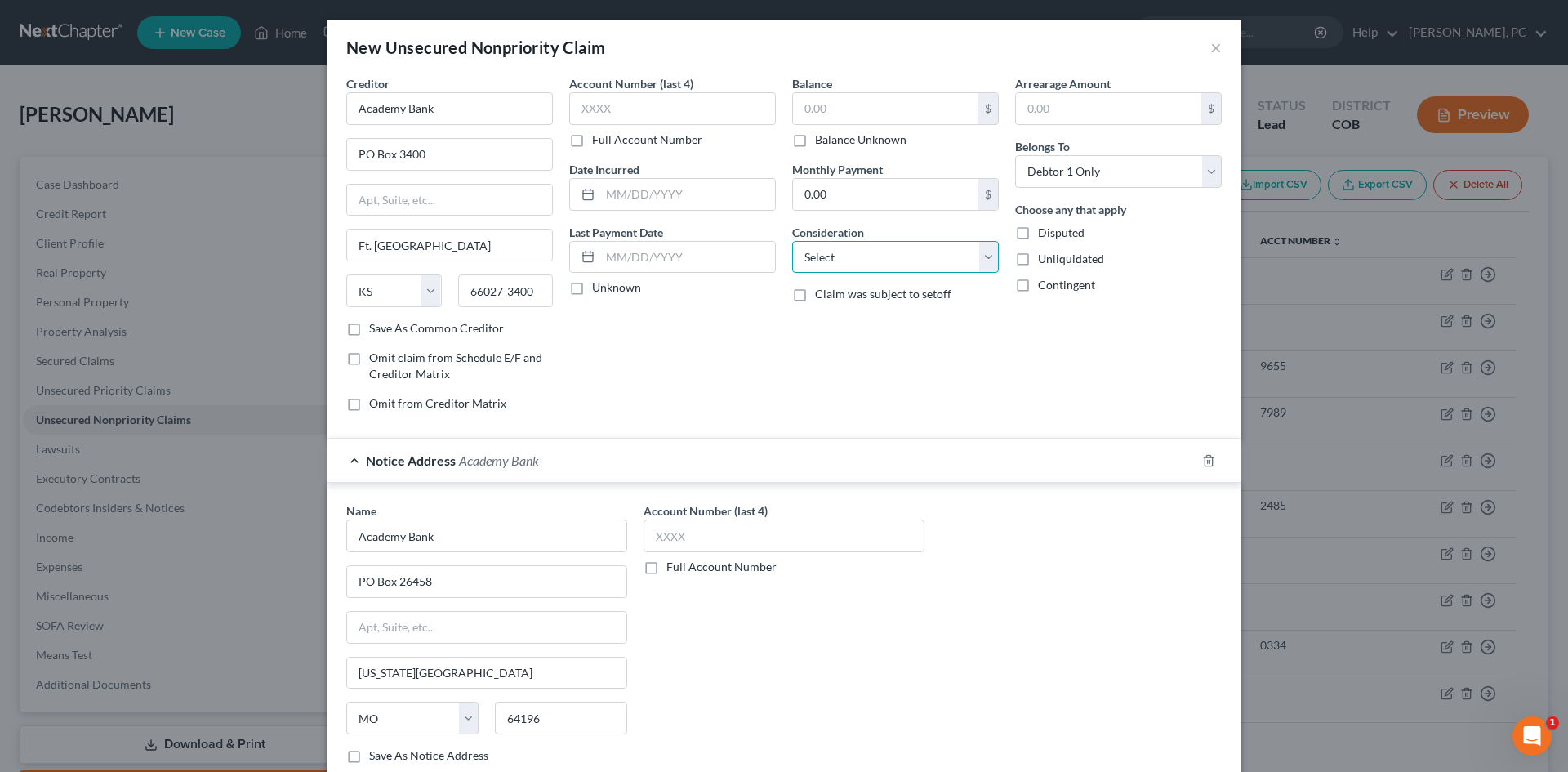
drag, startPoint x: 823, startPoint y: 255, endPoint x: 825, endPoint y: 267, distance: 12.2
click at [823, 255] on select "Select Cable / Satellite Services Collection Agency Credit Card Debt Debt Couns…" at bounding box center [895, 257] width 207 height 33
select select "15"
click at [792, 241] on select "Select Cable / Satellite Services Collection Agency Credit Card Debt Debt Couns…" at bounding box center [895, 257] width 207 height 33
click at [808, 90] on label "Balance" at bounding box center [812, 83] width 40 height 17
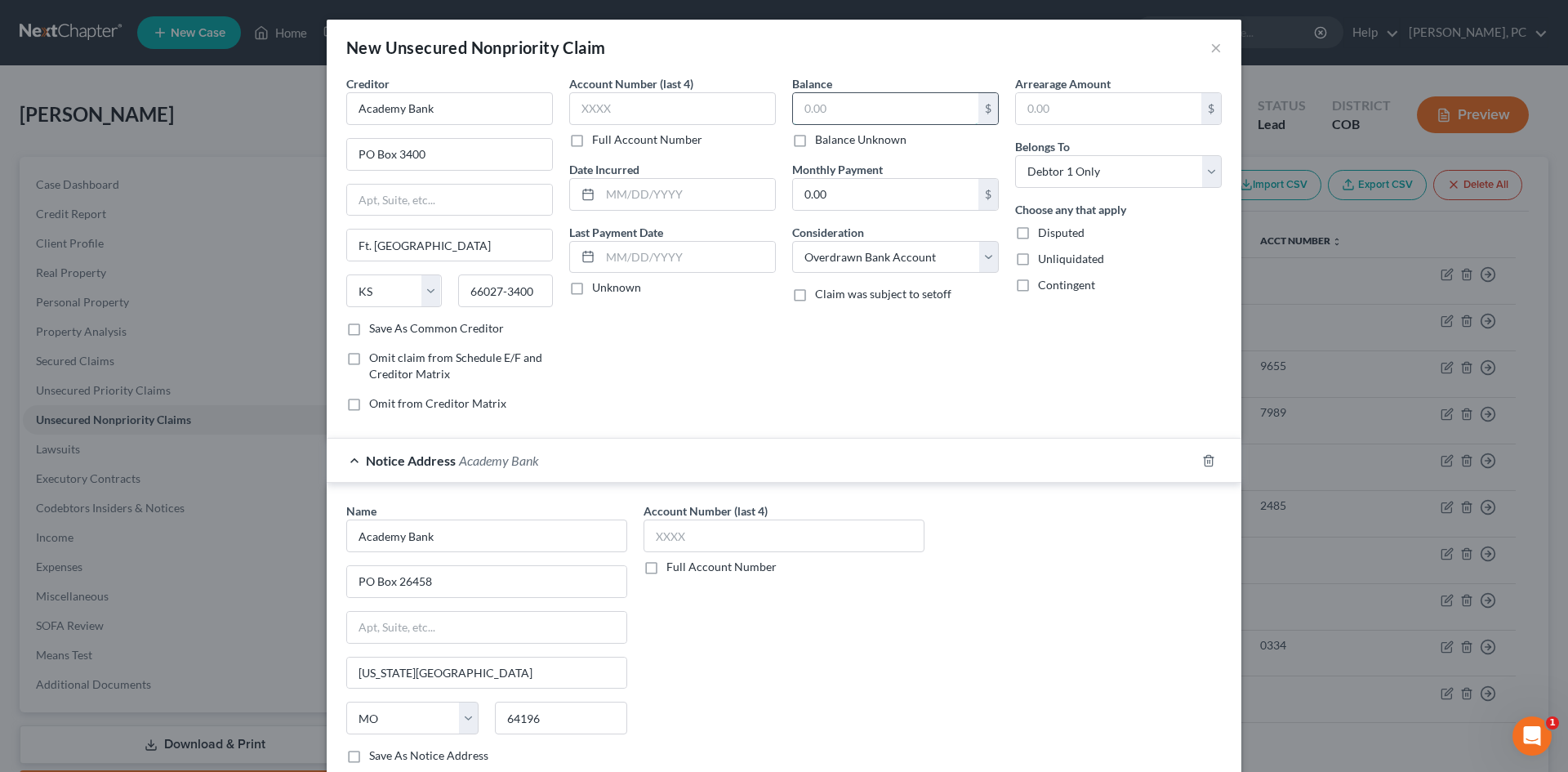
click at [815, 112] on input "text" at bounding box center [885, 108] width 185 height 31
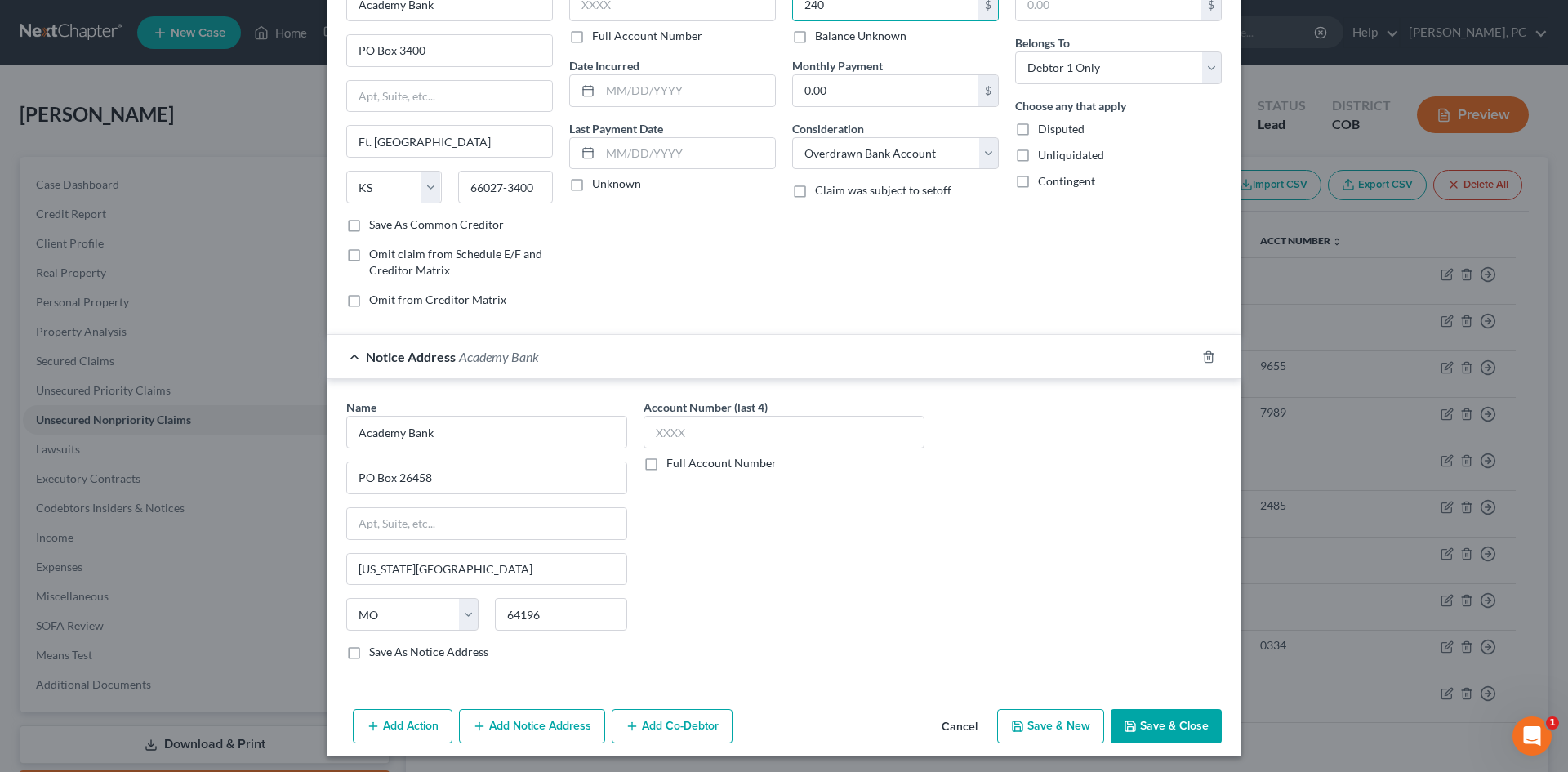
scroll to position [108, 0]
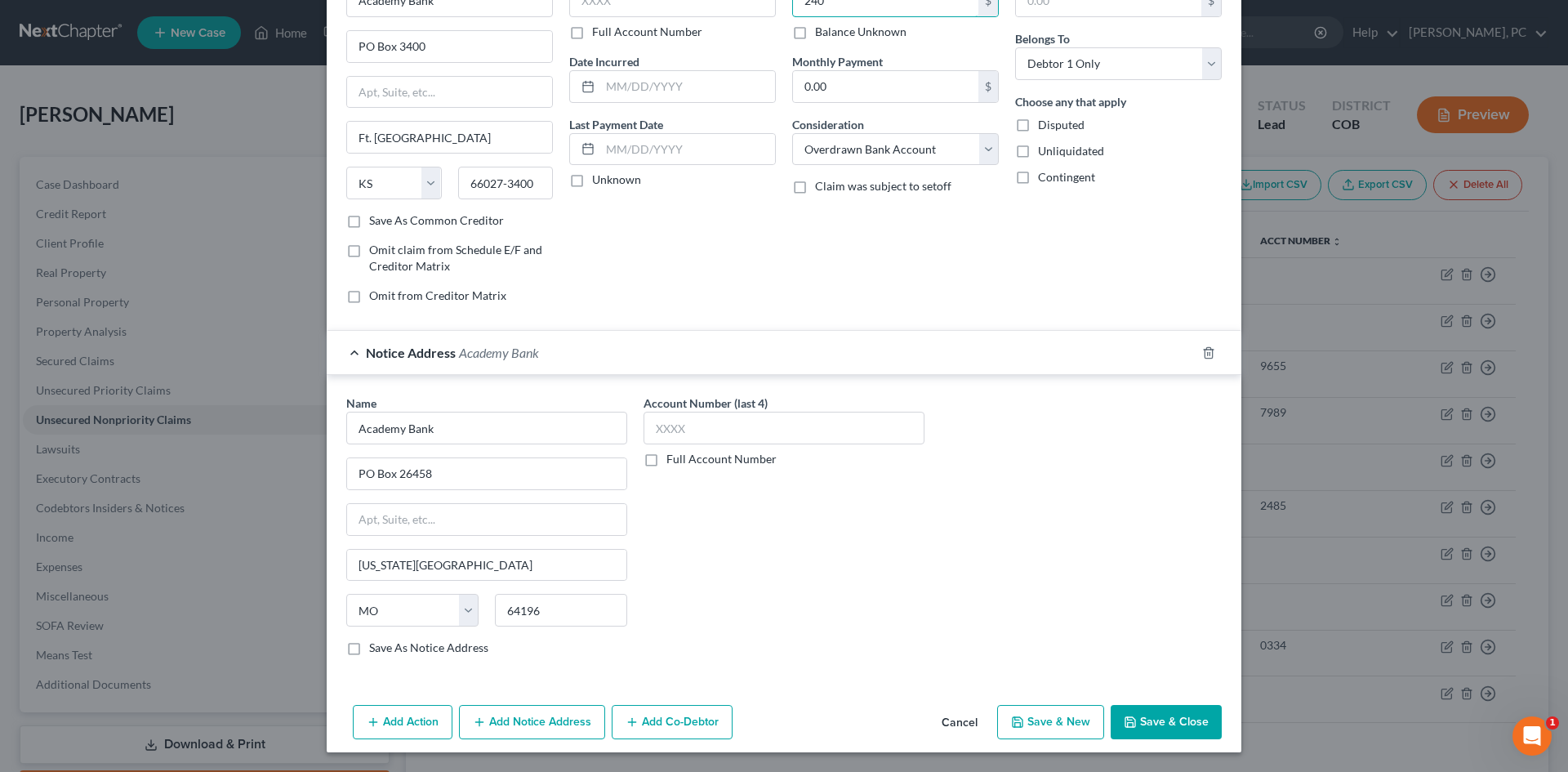
type input "240"
click at [1136, 717] on button "Save & Close" at bounding box center [1166, 721] width 111 height 35
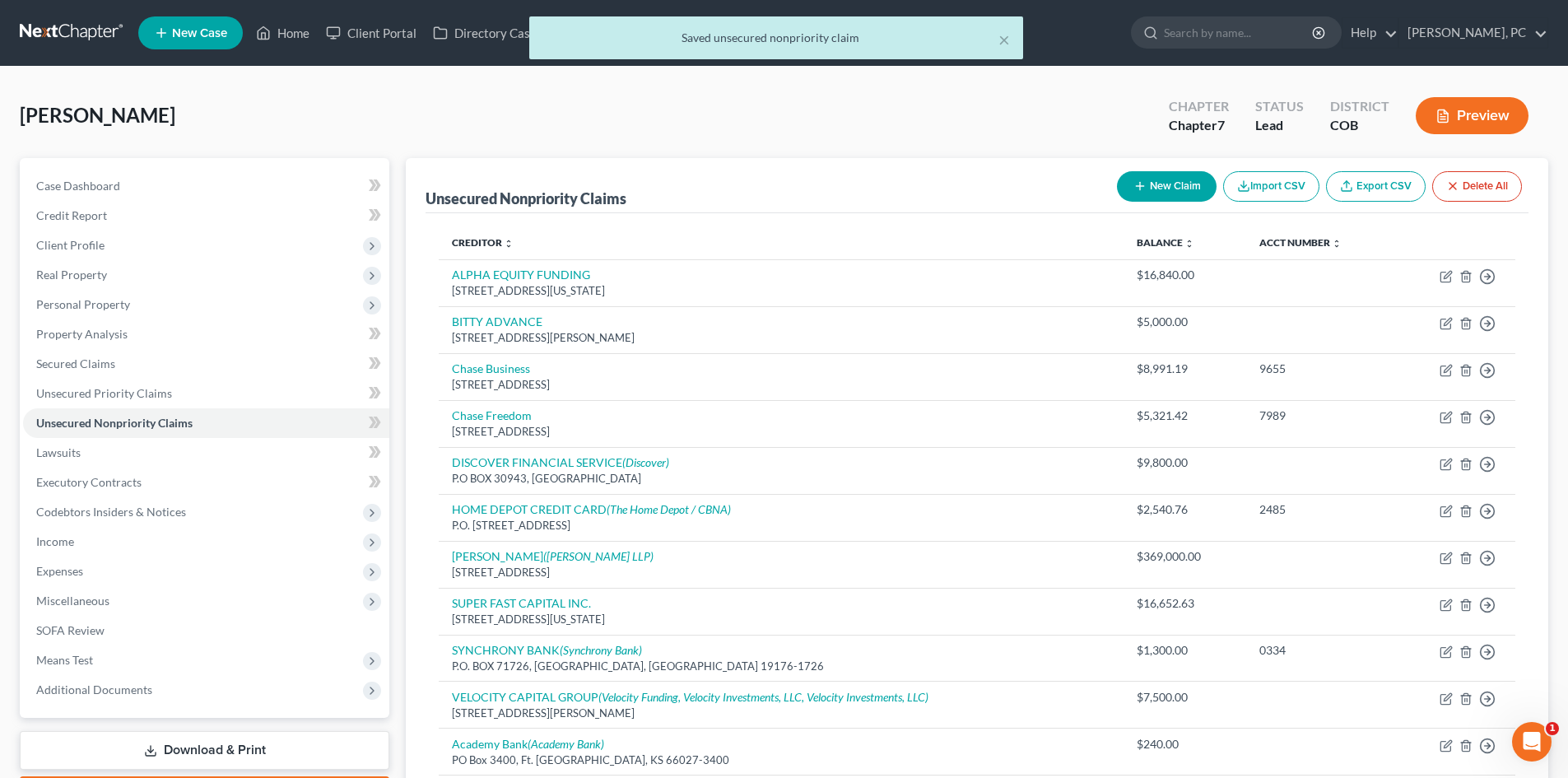
click at [1459, 116] on button "Preview" at bounding box center [1472, 115] width 113 height 37
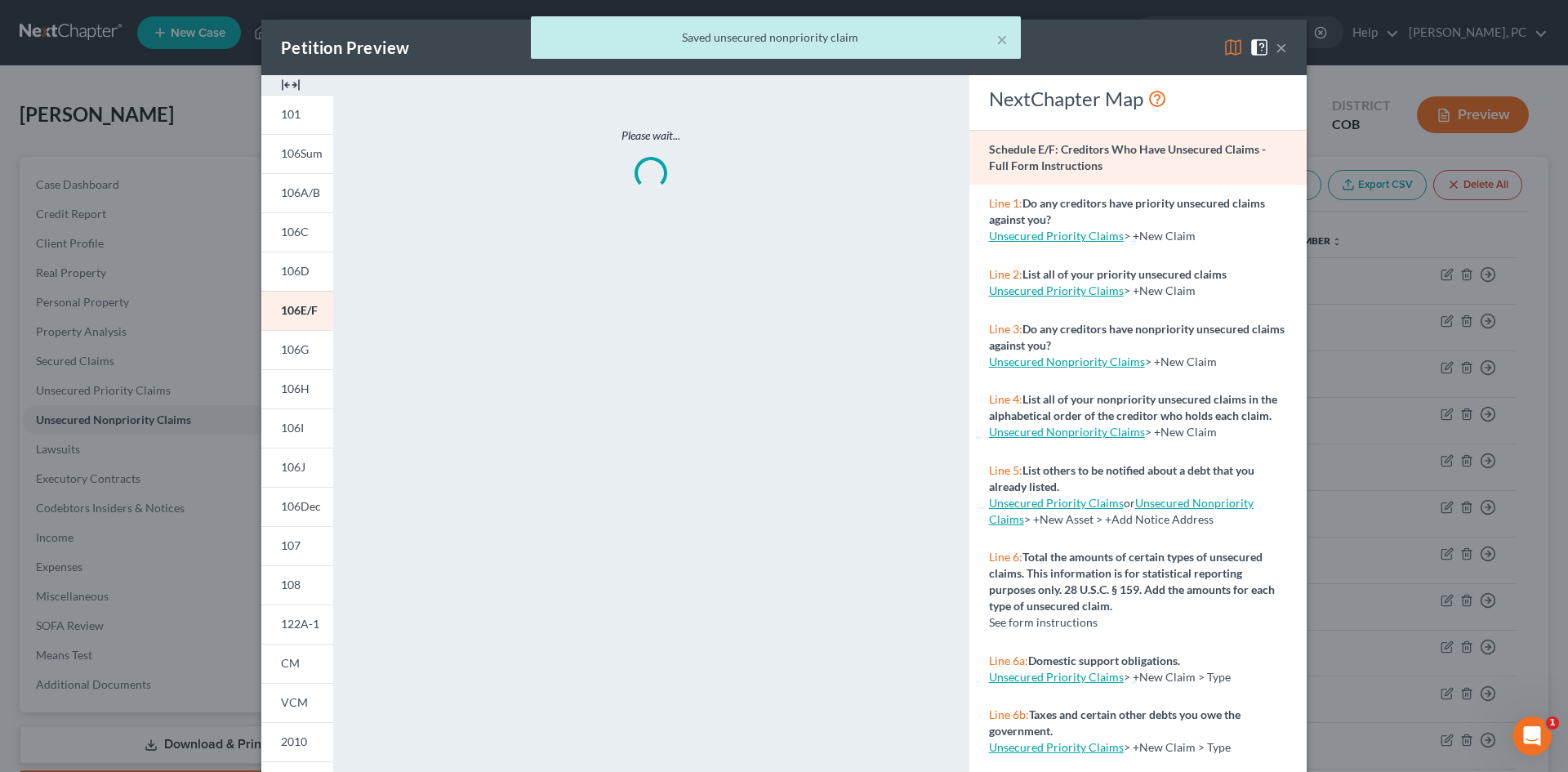
click at [283, 85] on img at bounding box center [291, 85] width 20 height 20
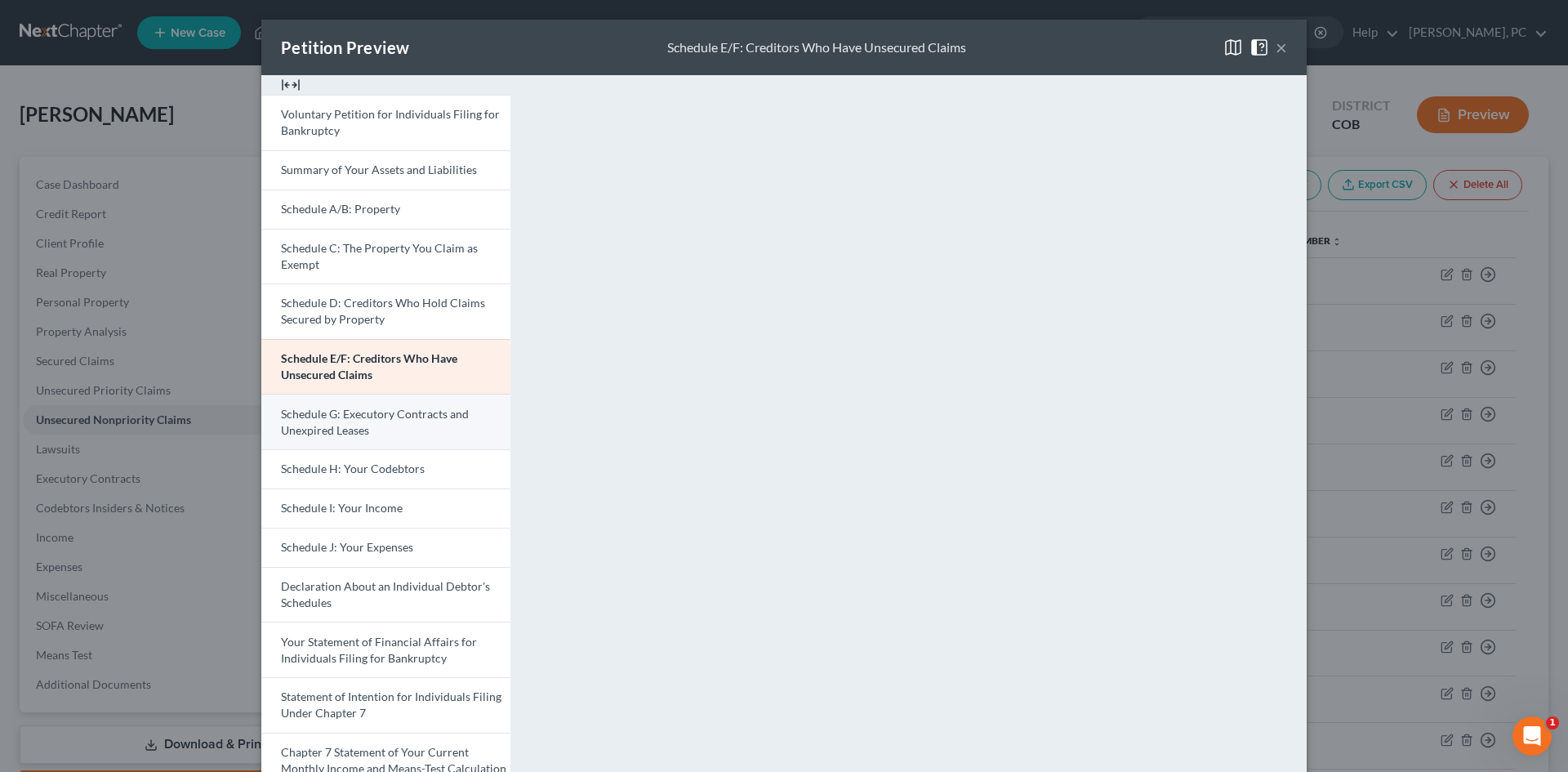
drag, startPoint x: 340, startPoint y: 439, endPoint x: 425, endPoint y: 443, distance: 85.1
click at [338, 439] on link "Schedule G: Executory Contracts and Unexpired Leases" at bounding box center [385, 421] width 249 height 55
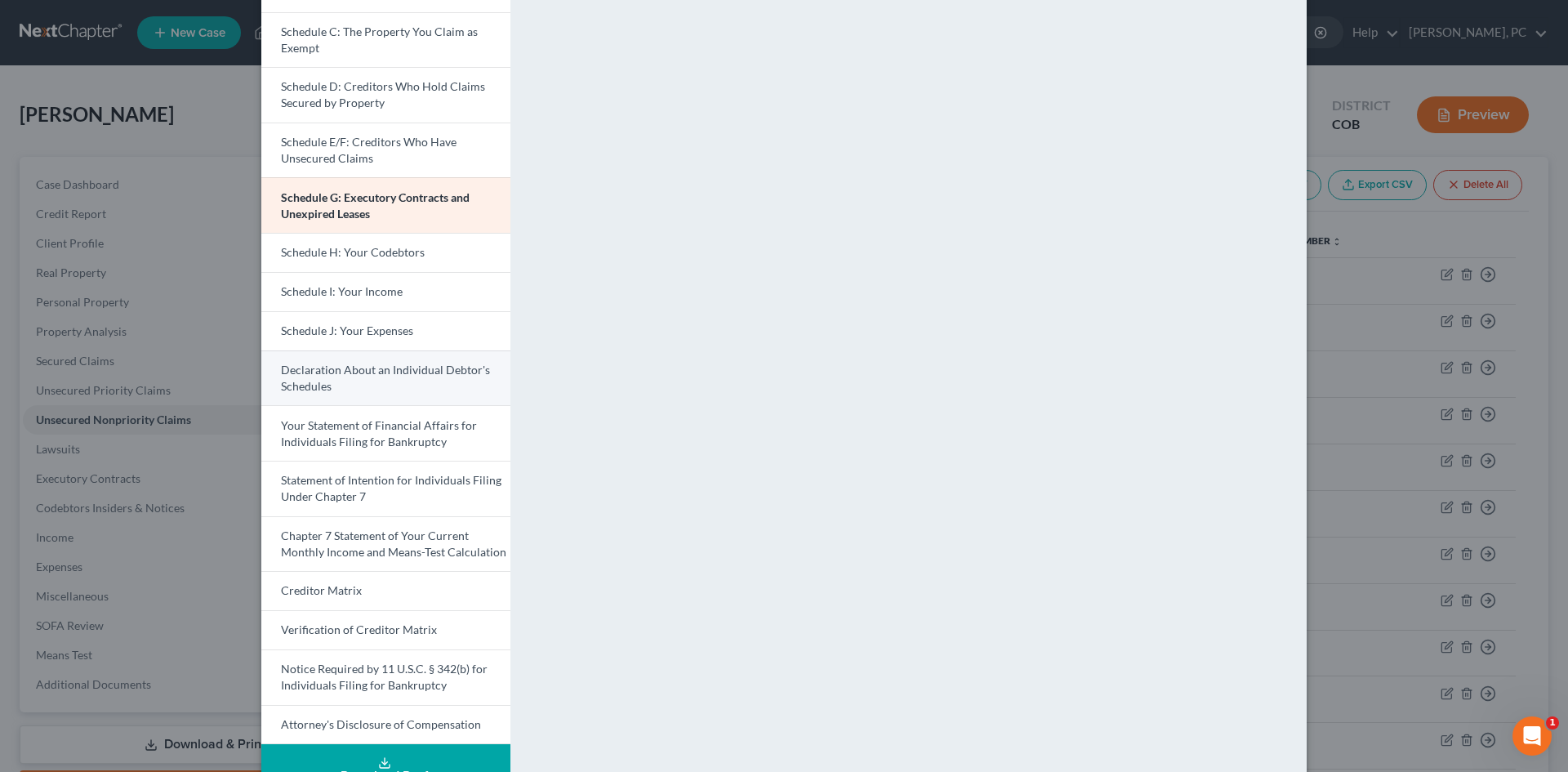
scroll to position [245, 0]
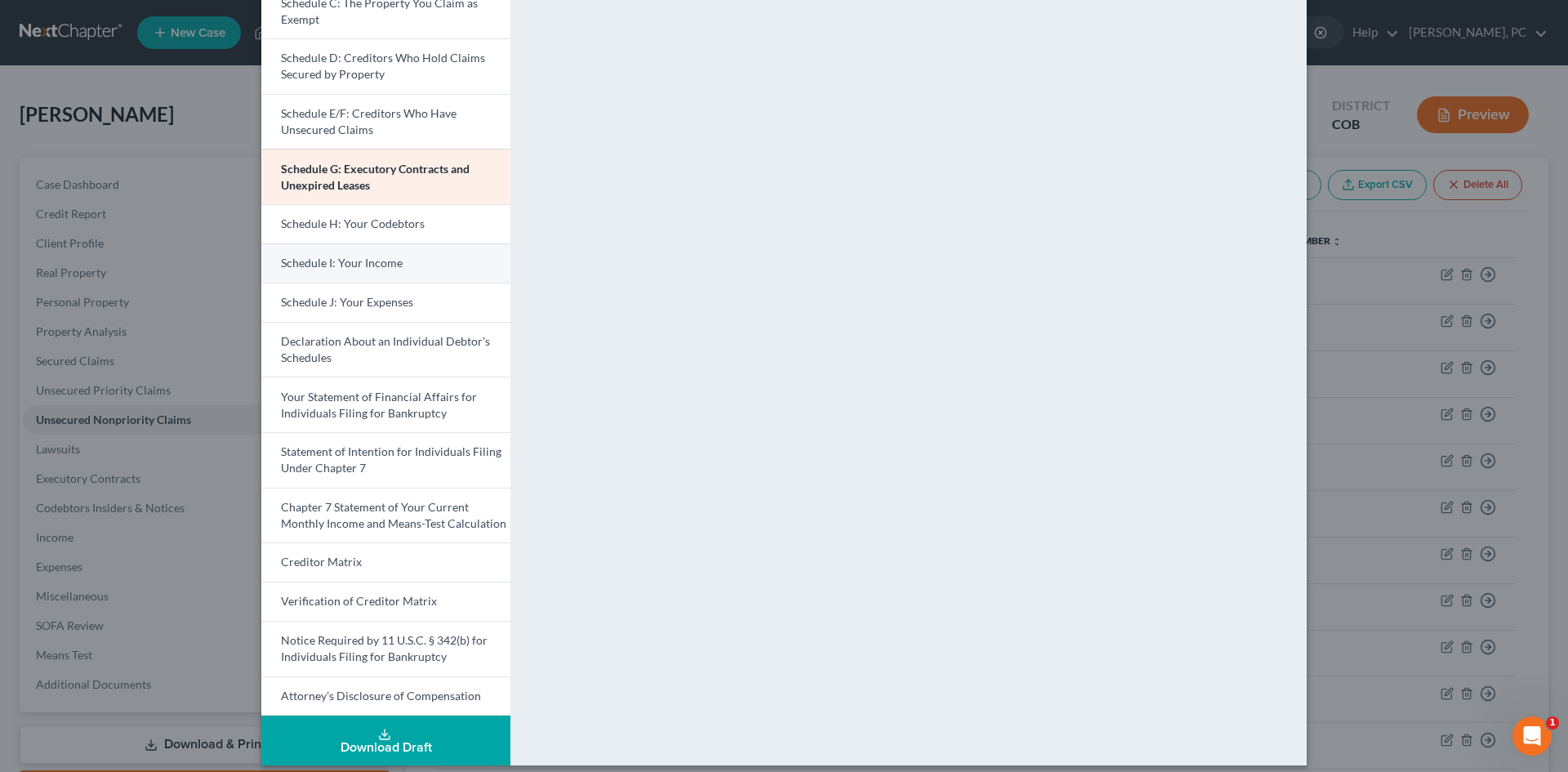
click at [341, 258] on span "Schedule I: Your Income" at bounding box center [342, 263] width 122 height 14
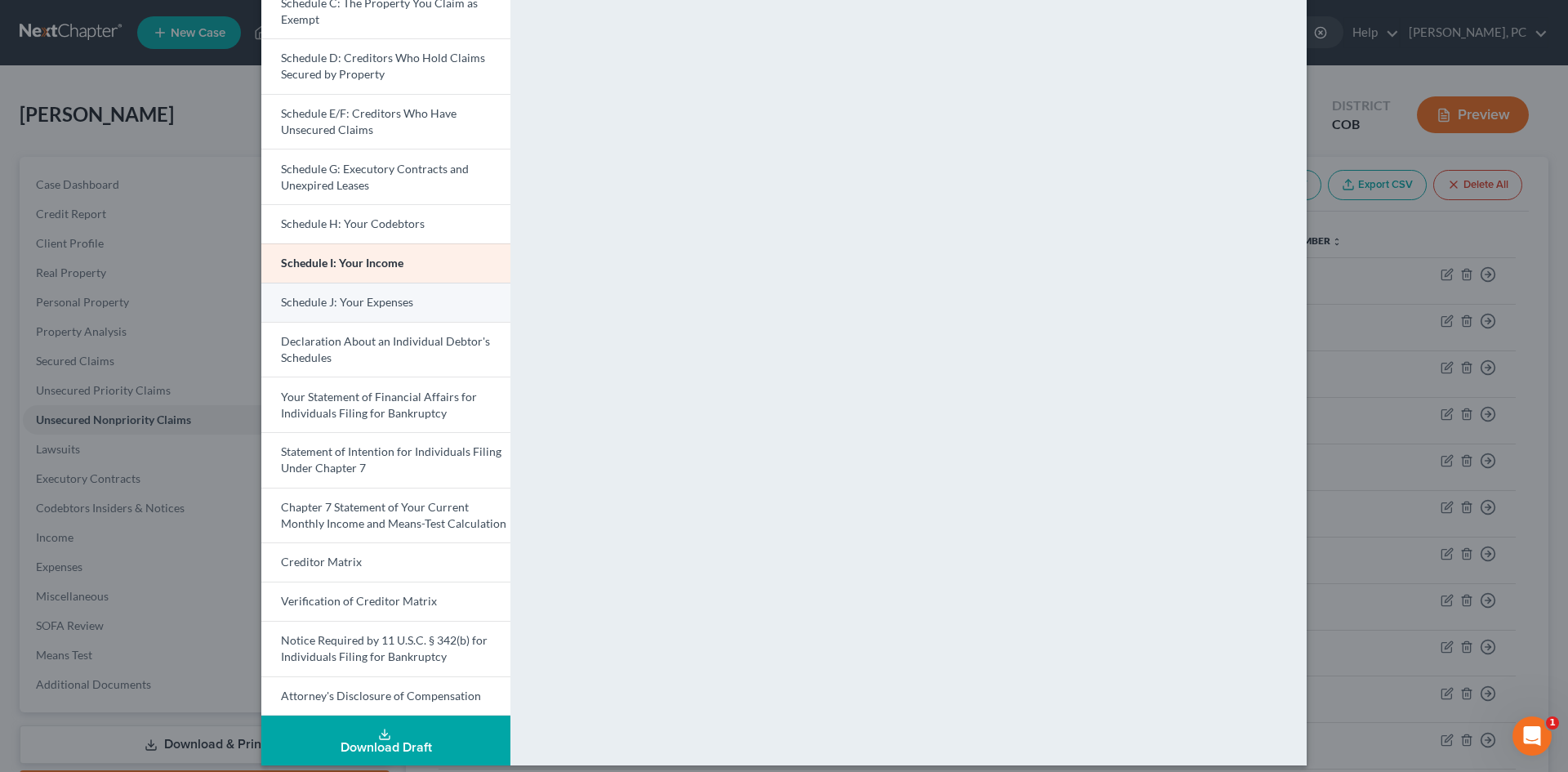
click at [352, 301] on span "Schedule J: Your Expenses" at bounding box center [348, 302] width 133 height 14
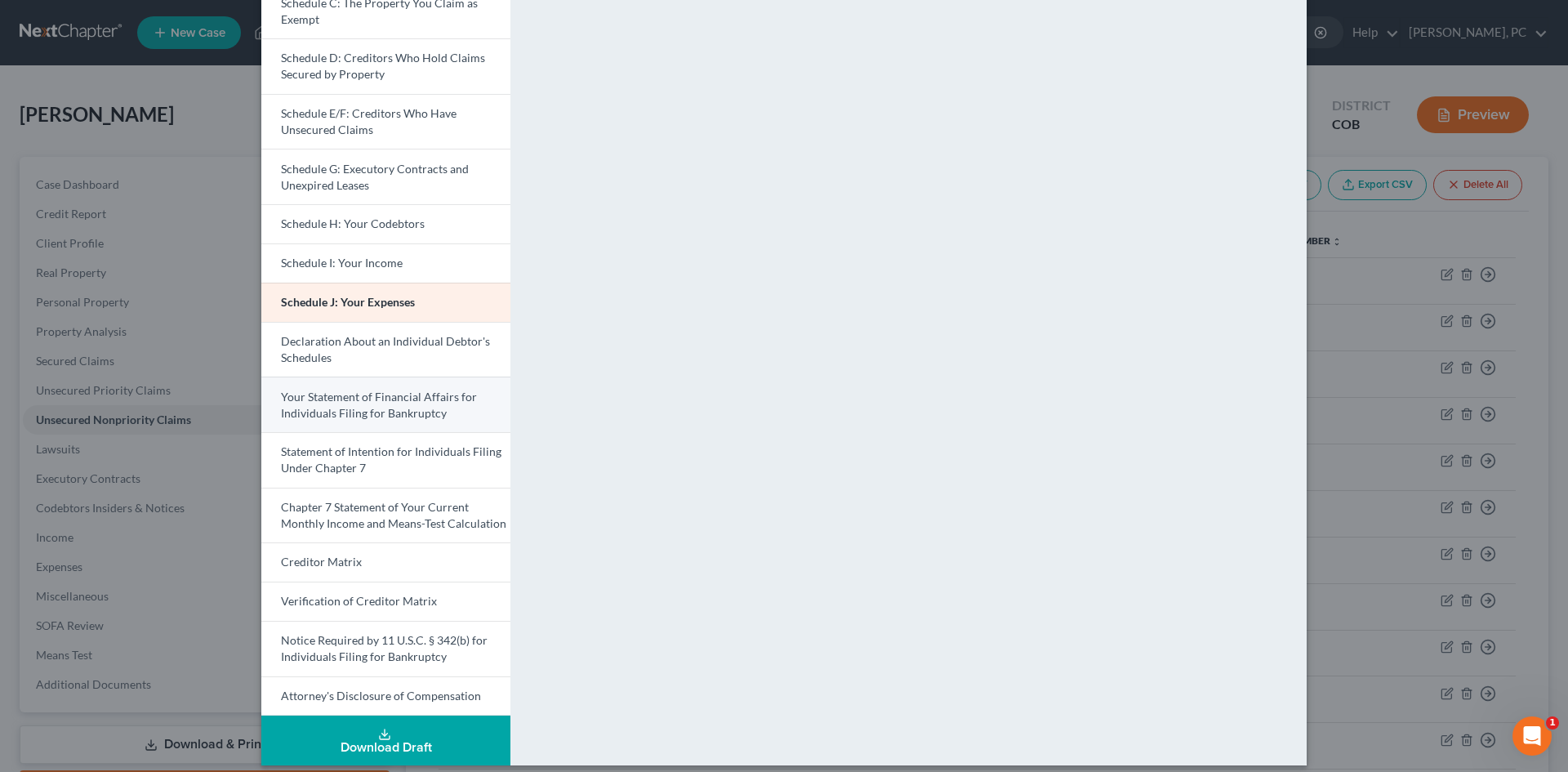
click at [361, 398] on span "Your Statement of Financial Affairs for Individuals Filing for Bankruptcy" at bounding box center [379, 404] width 196 height 30
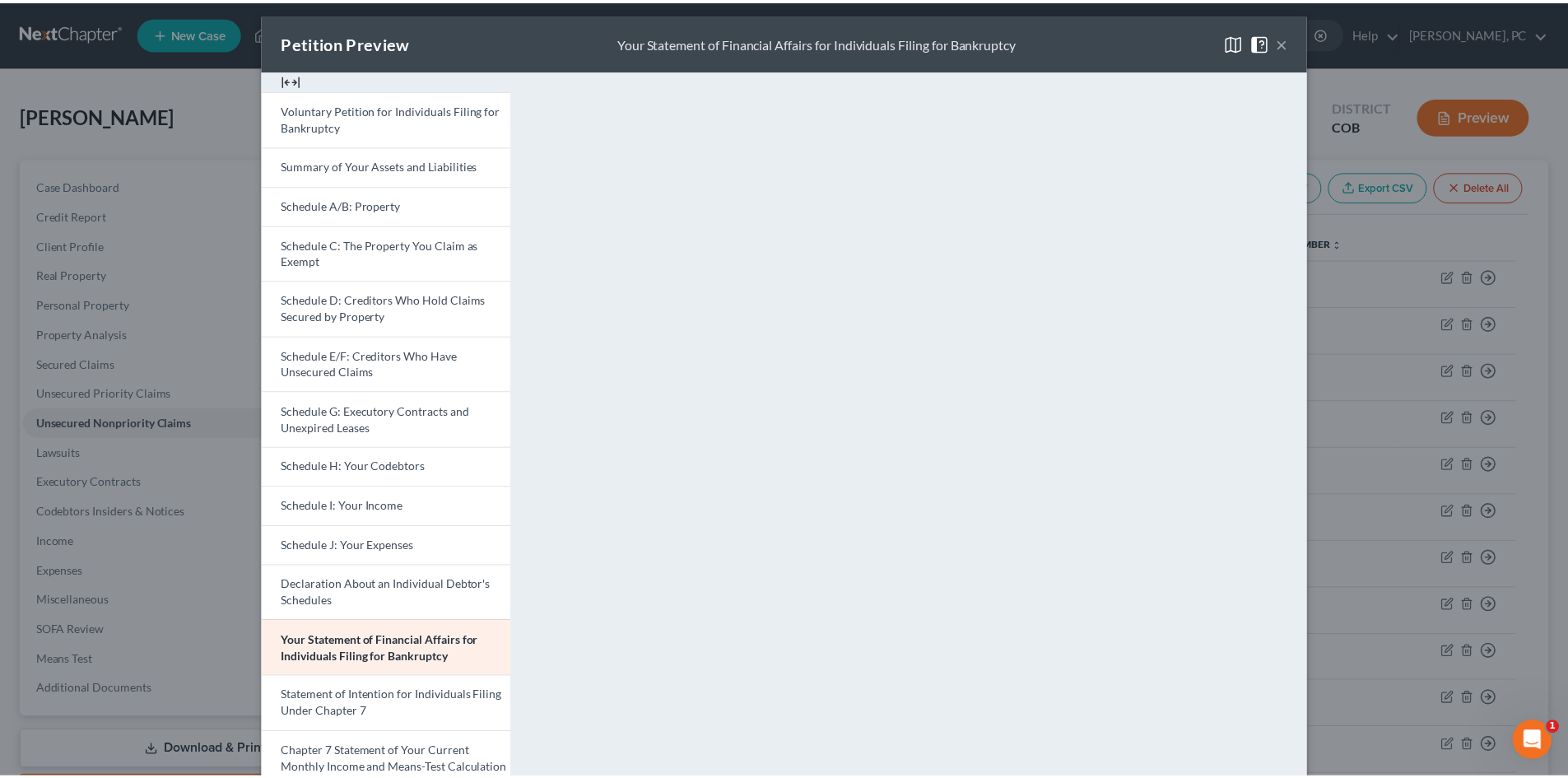
scroll to position [0, 0]
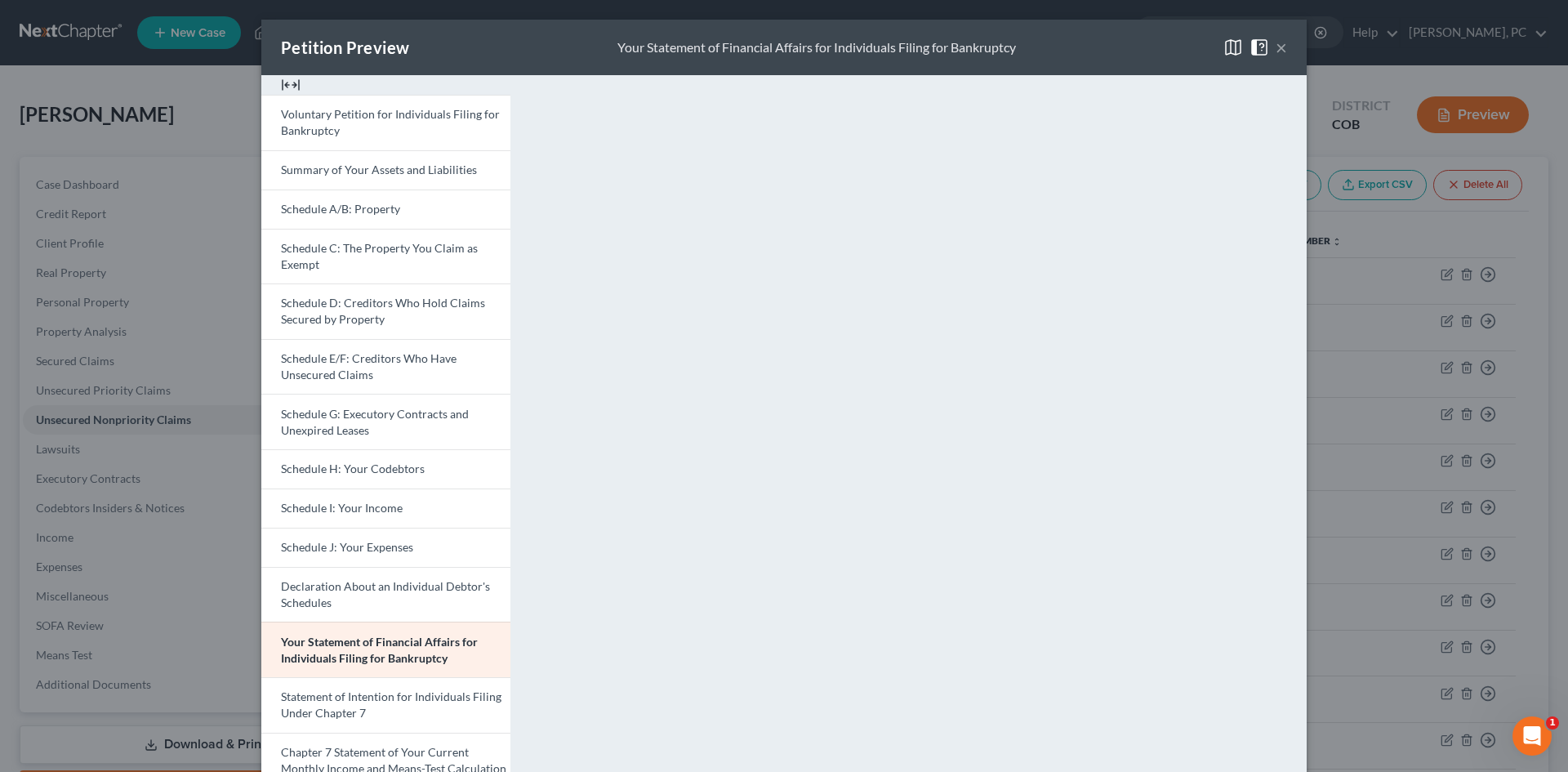
click at [1276, 44] on button "×" at bounding box center [1282, 48] width 12 height 20
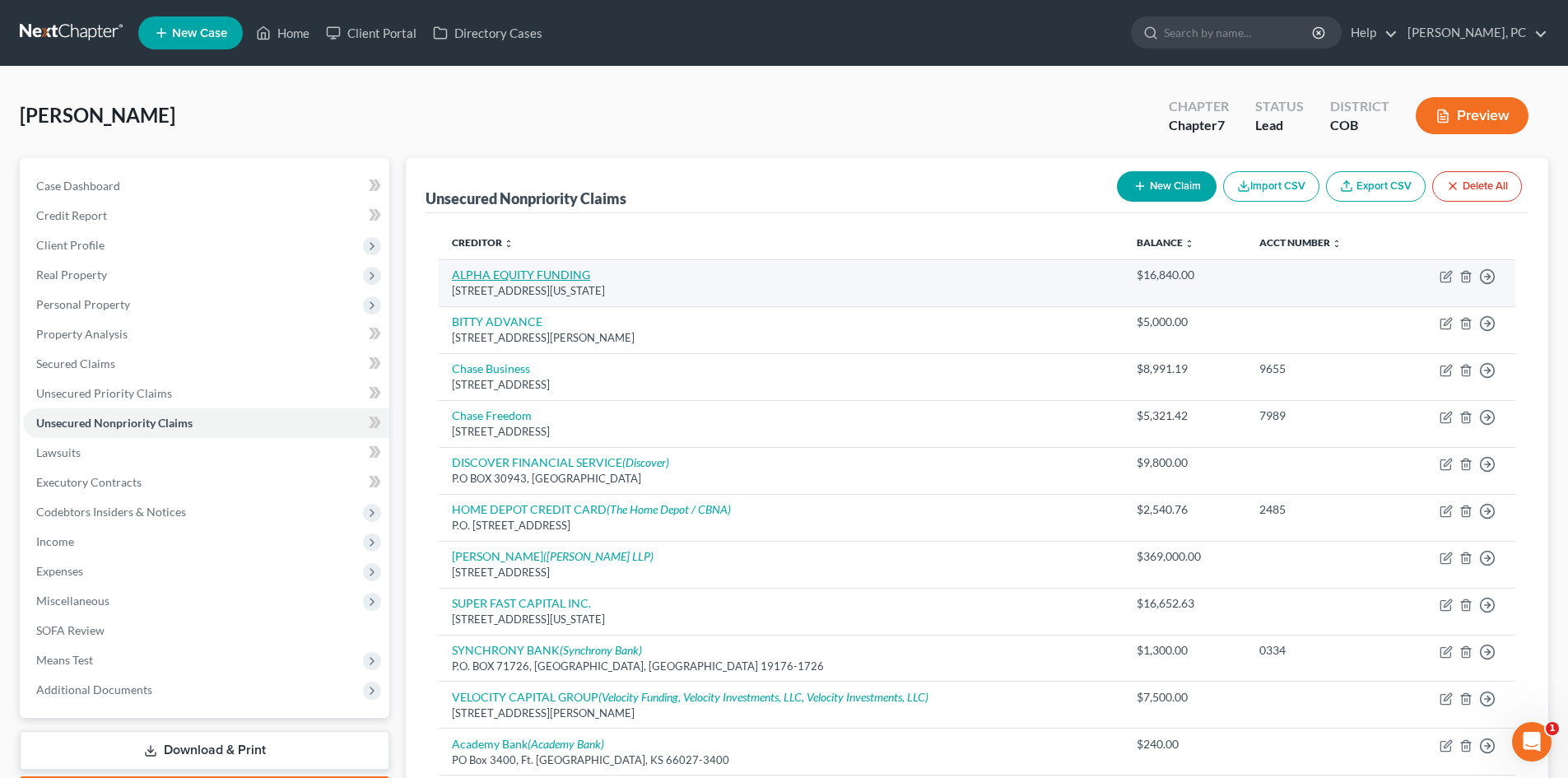
click at [537, 279] on link "ALPHA EQUITY FUNDING" at bounding box center [521, 275] width 138 height 14
select select "35"
select select "10"
select select "0"
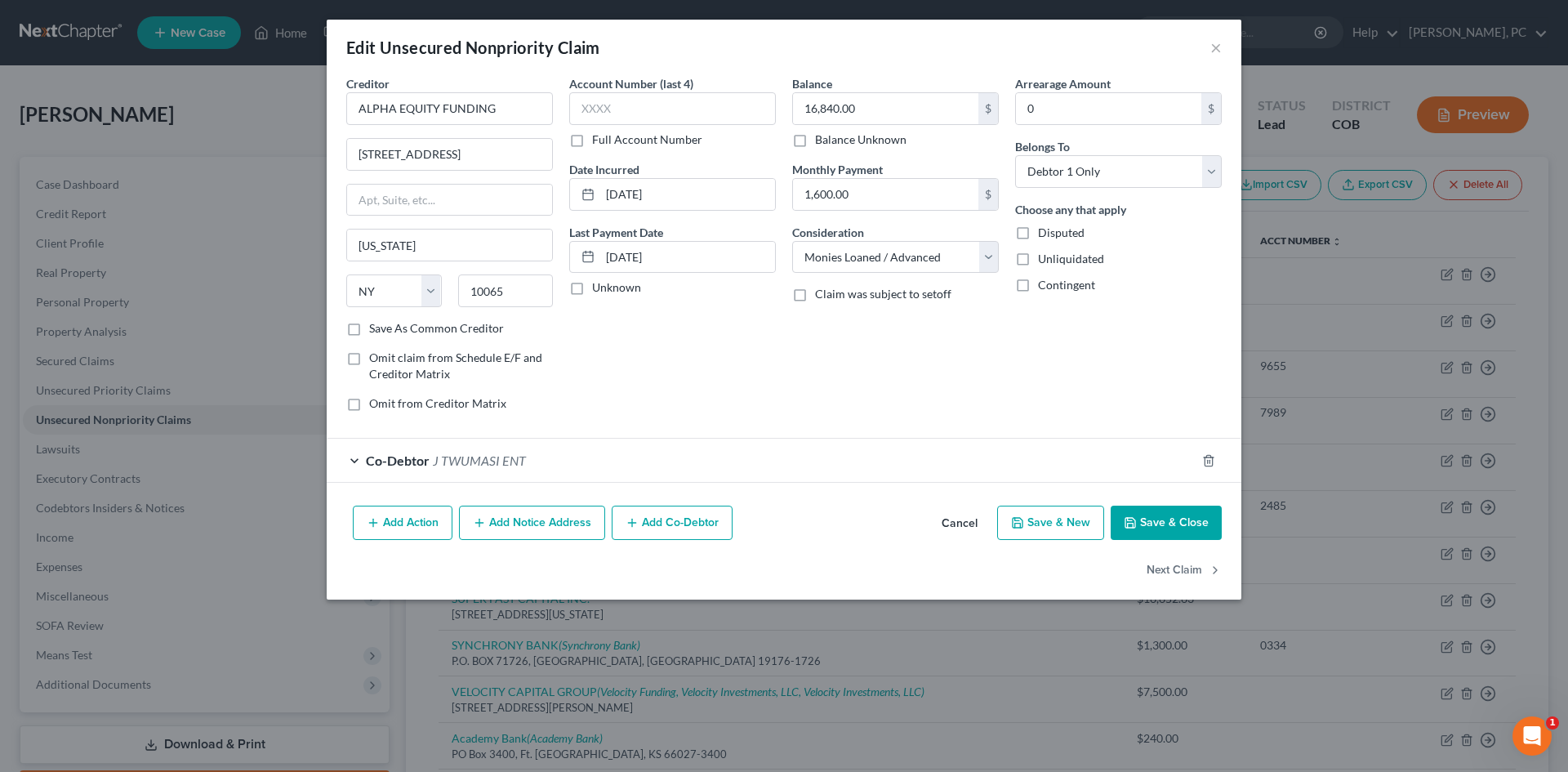
click at [1159, 531] on button "Save & Close" at bounding box center [1166, 522] width 111 height 35
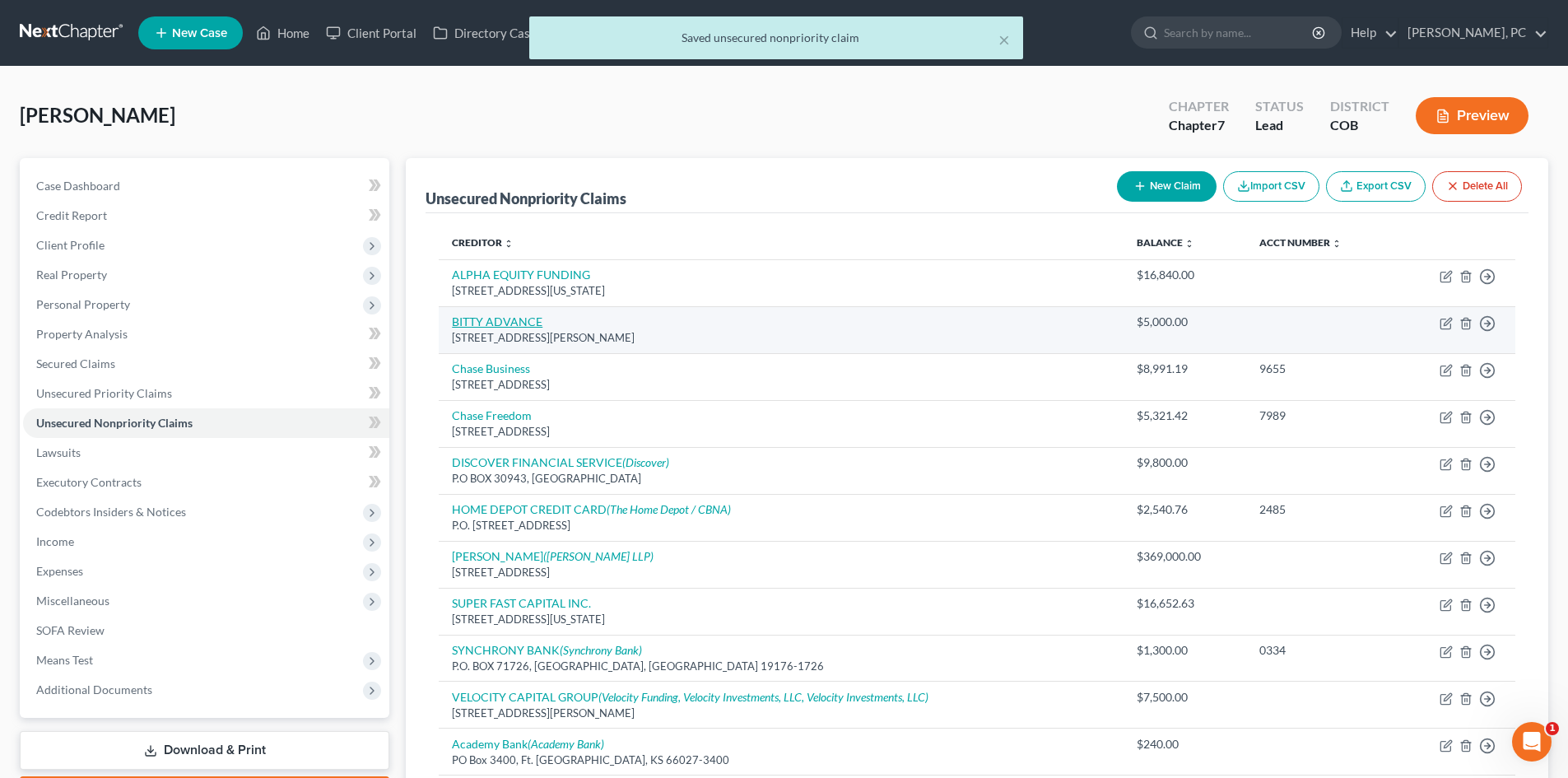
click at [477, 317] on link "BITTY ADVANCE" at bounding box center [497, 322] width 91 height 14
select select "9"
select select "14"
select select "0"
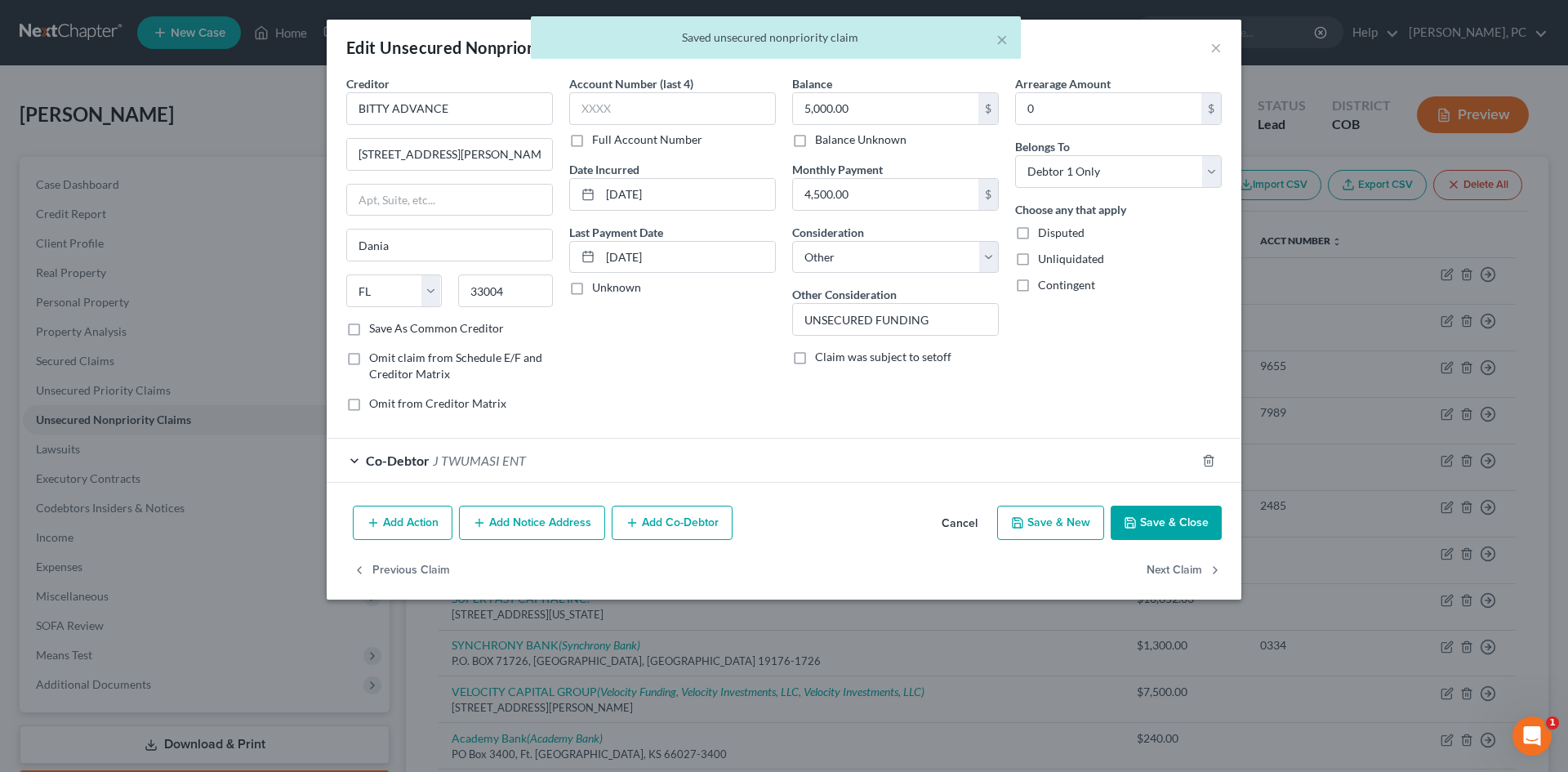
click at [1158, 523] on button "Save & Close" at bounding box center [1166, 522] width 111 height 35
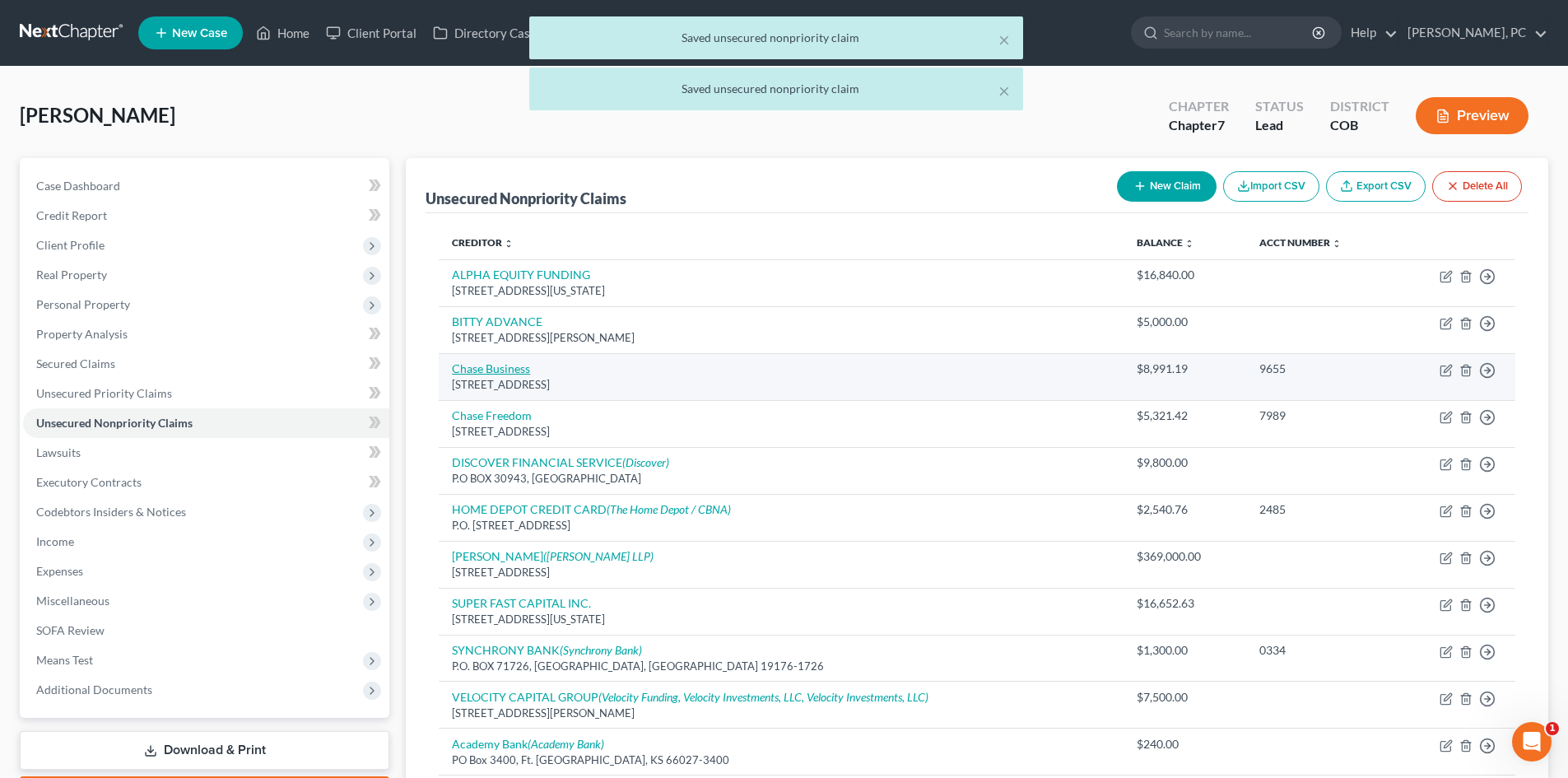
click at [487, 367] on link "Chase Business" at bounding box center [491, 369] width 78 height 14
select select "7"
select select "2"
select select "0"
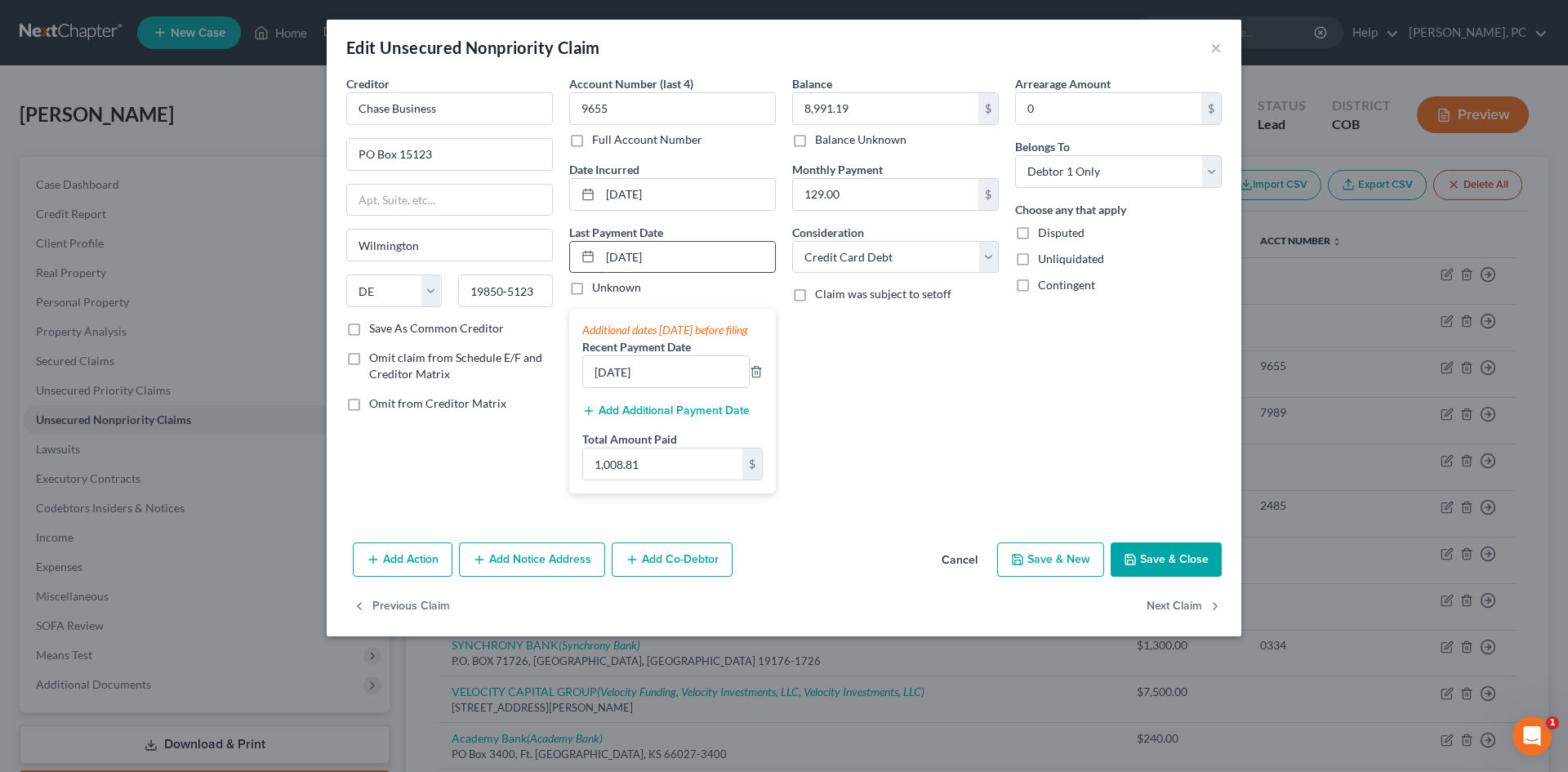
drag, startPoint x: 674, startPoint y: 256, endPoint x: 623, endPoint y: 258, distance: 51.0
click at [623, 257] on input "06/22/2025" at bounding box center [687, 257] width 174 height 31
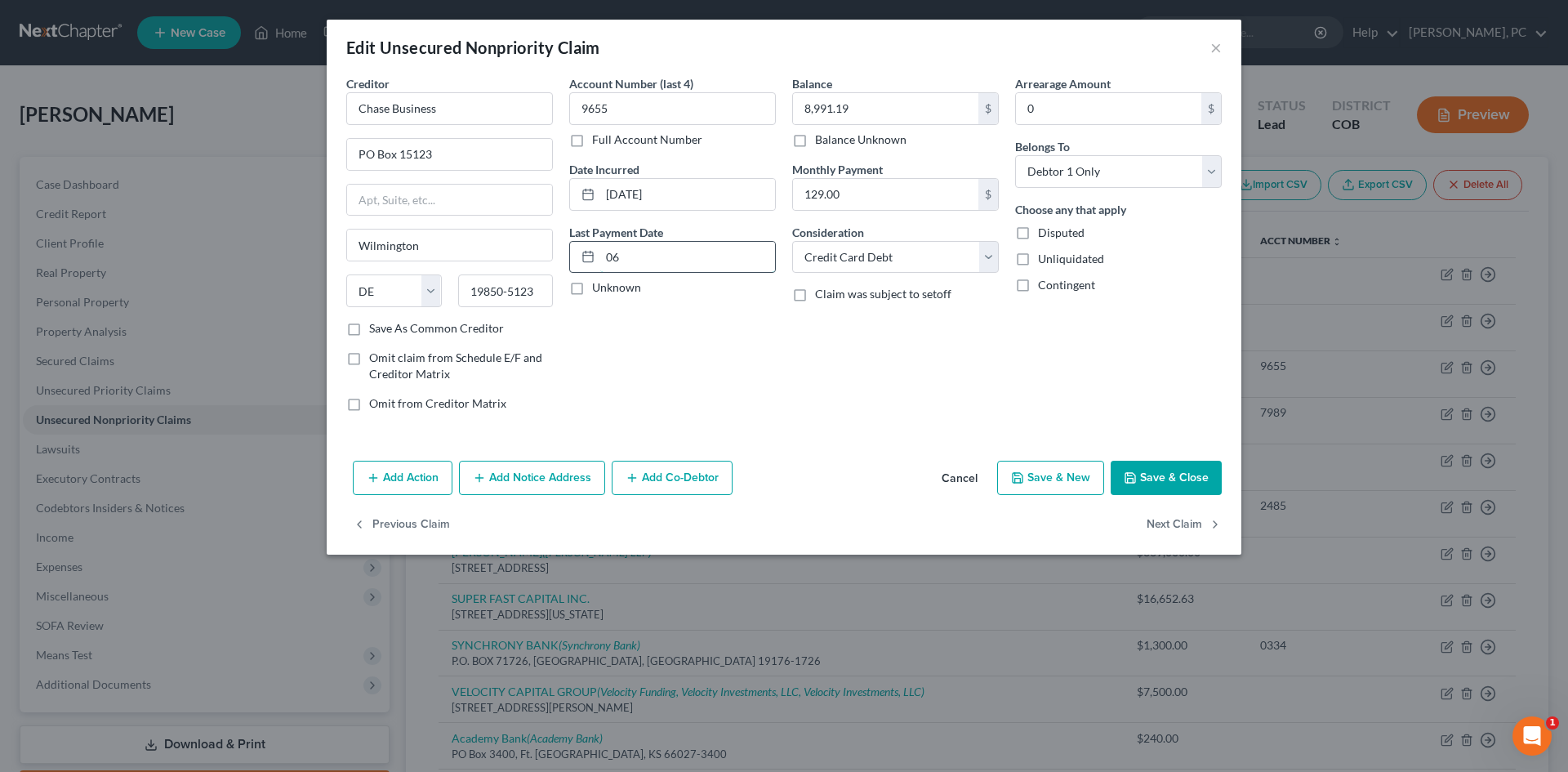
type input "0"
click at [1127, 474] on icon "button" at bounding box center [1130, 478] width 10 height 10
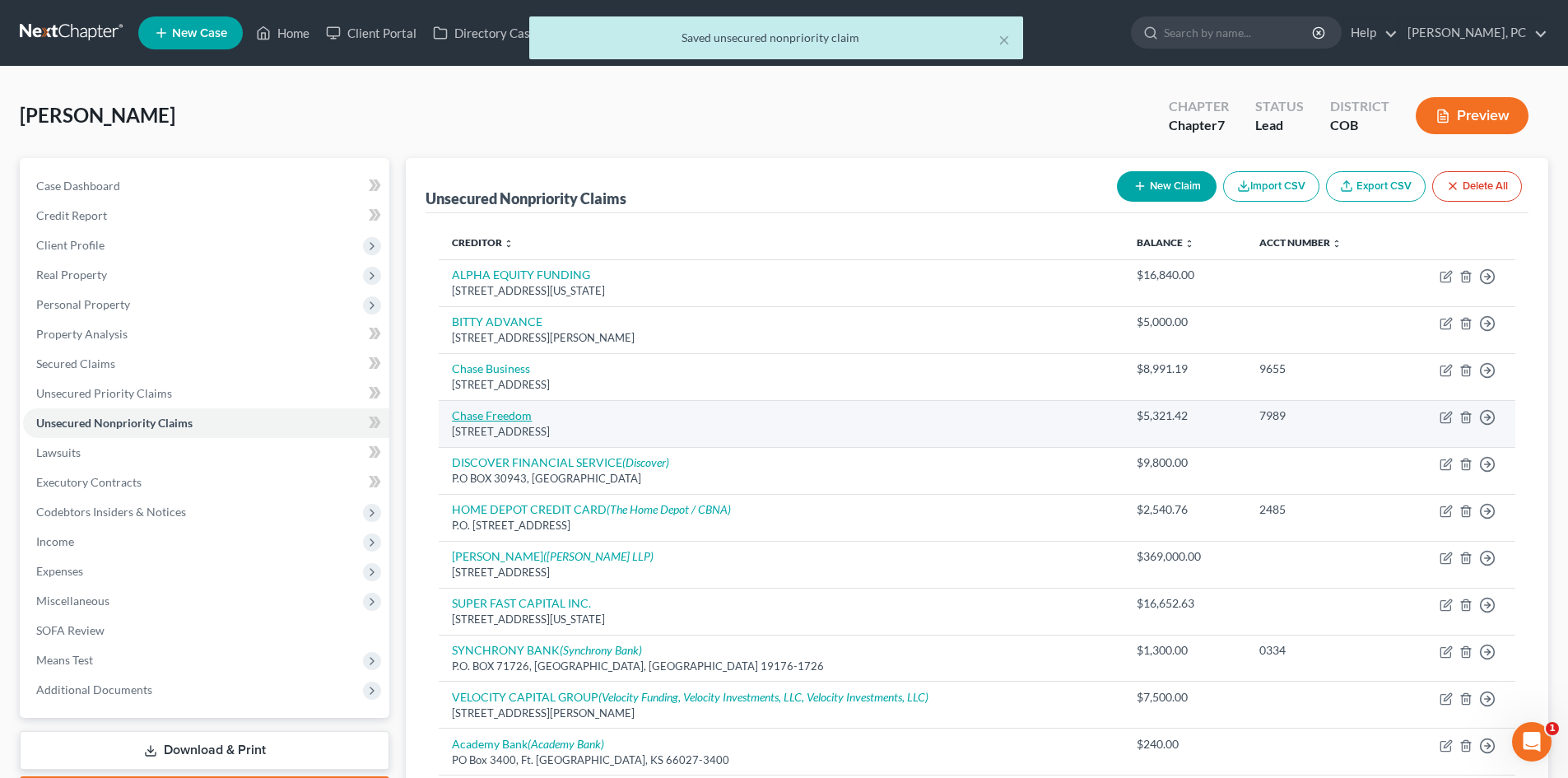
click at [496, 414] on link "Chase Freedom" at bounding box center [492, 415] width 80 height 14
select select "7"
select select "2"
select select "0"
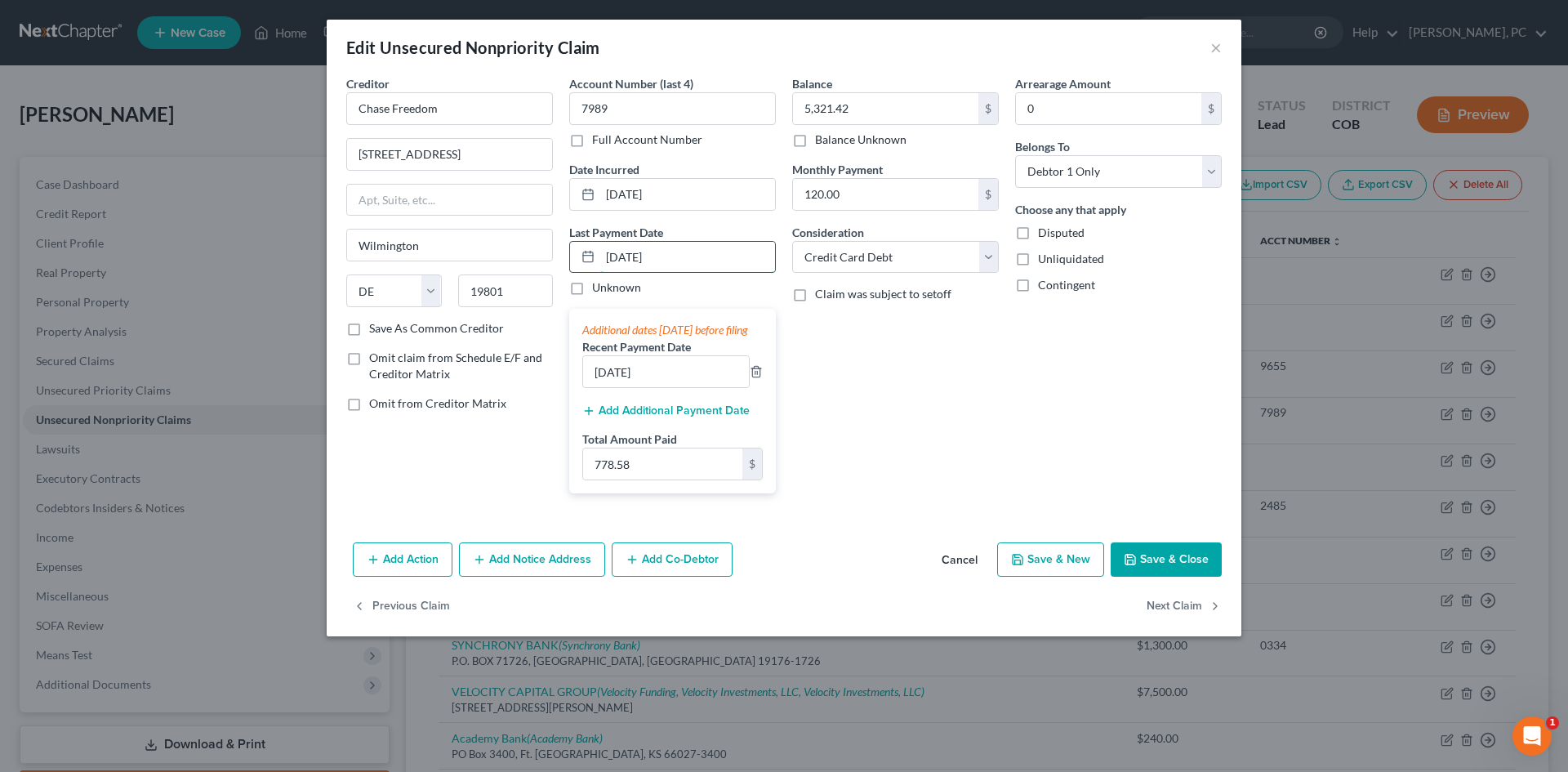
drag, startPoint x: 680, startPoint y: 255, endPoint x: 621, endPoint y: 259, distance: 59.1
click at [621, 259] on input "08/16/2025" at bounding box center [687, 257] width 174 height 31
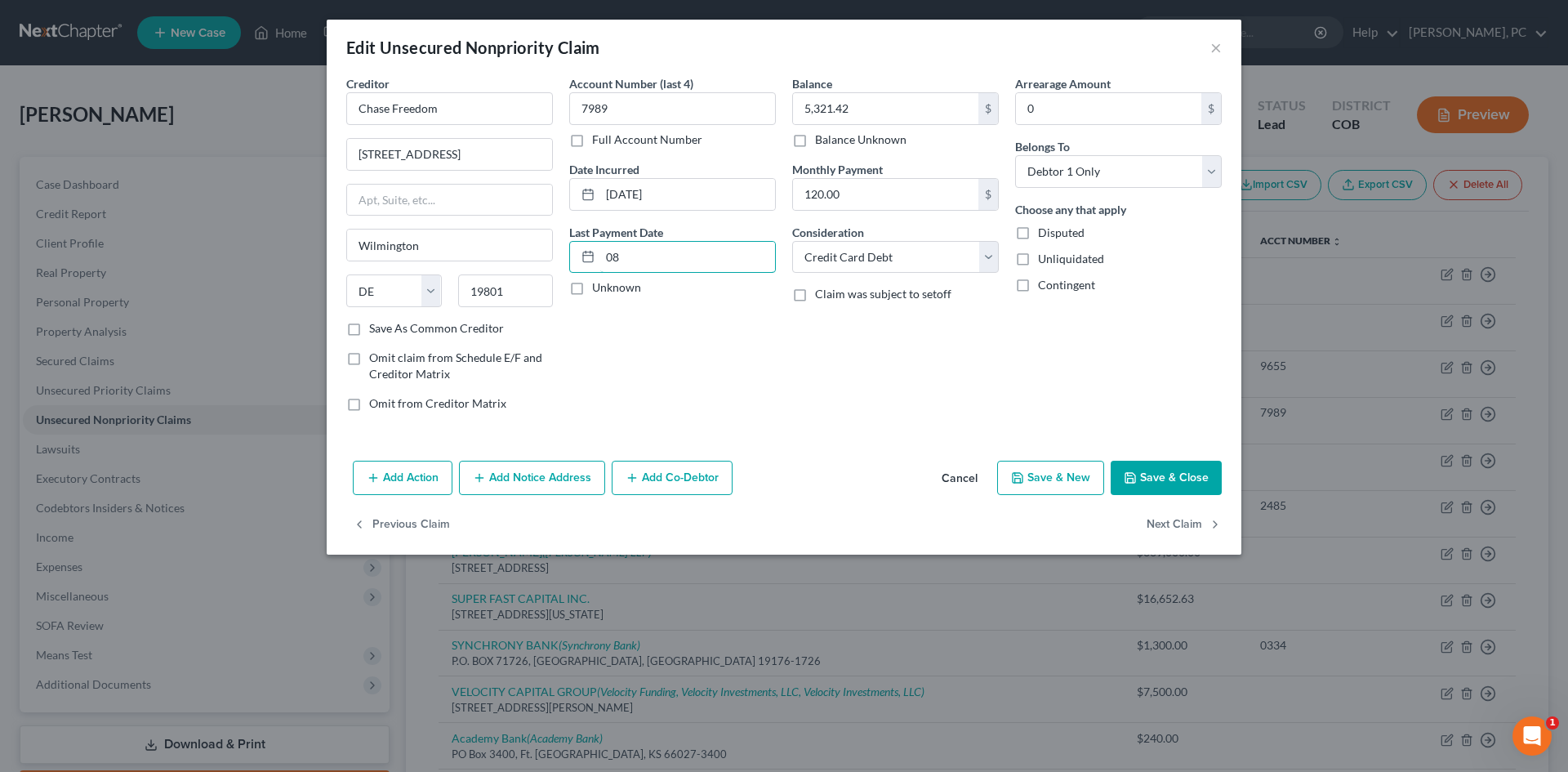
type input "08"
click at [964, 477] on button "Cancel" at bounding box center [959, 479] width 62 height 33
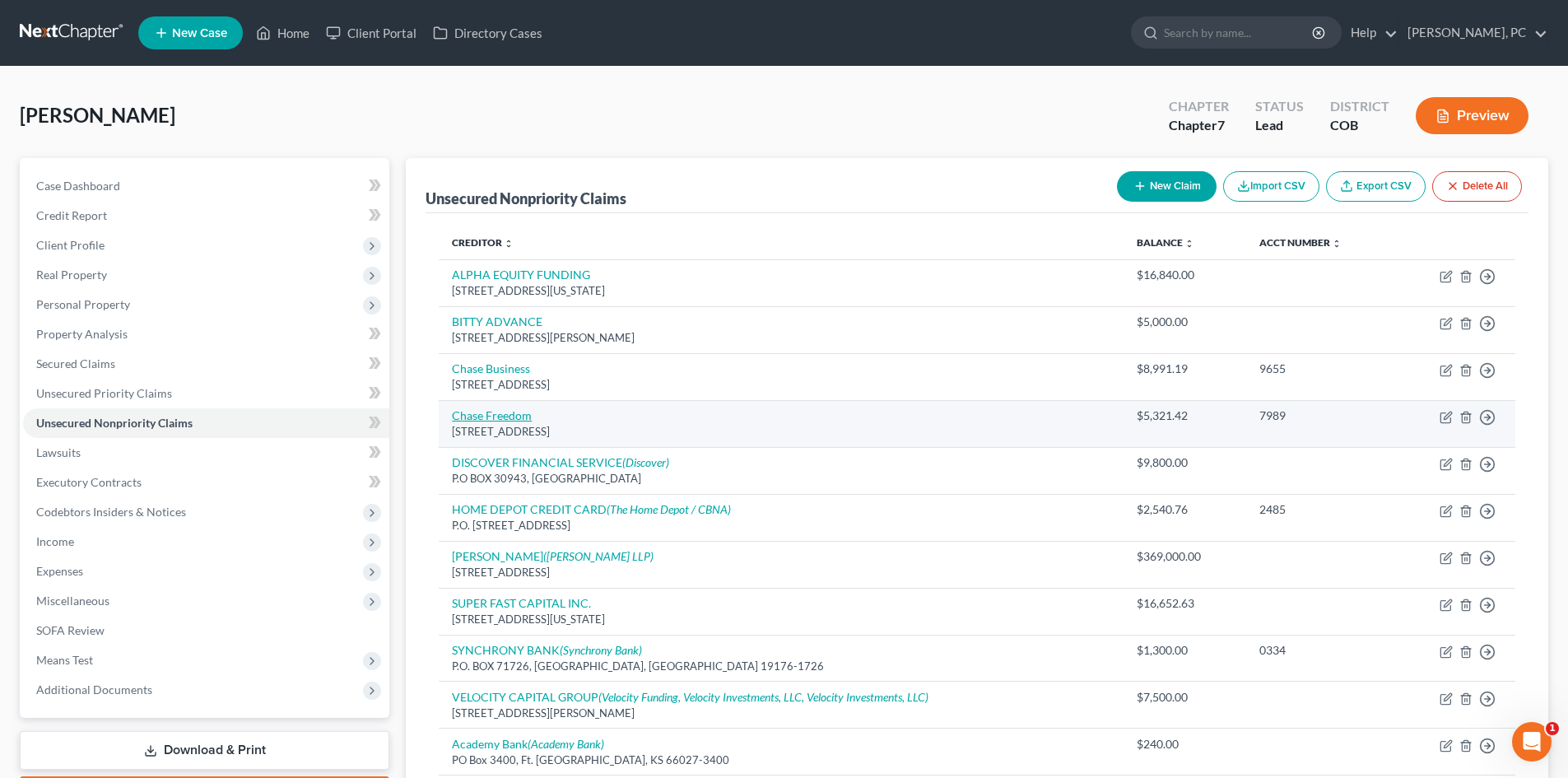
click at [487, 413] on link "Chase Freedom" at bounding box center [492, 415] width 80 height 14
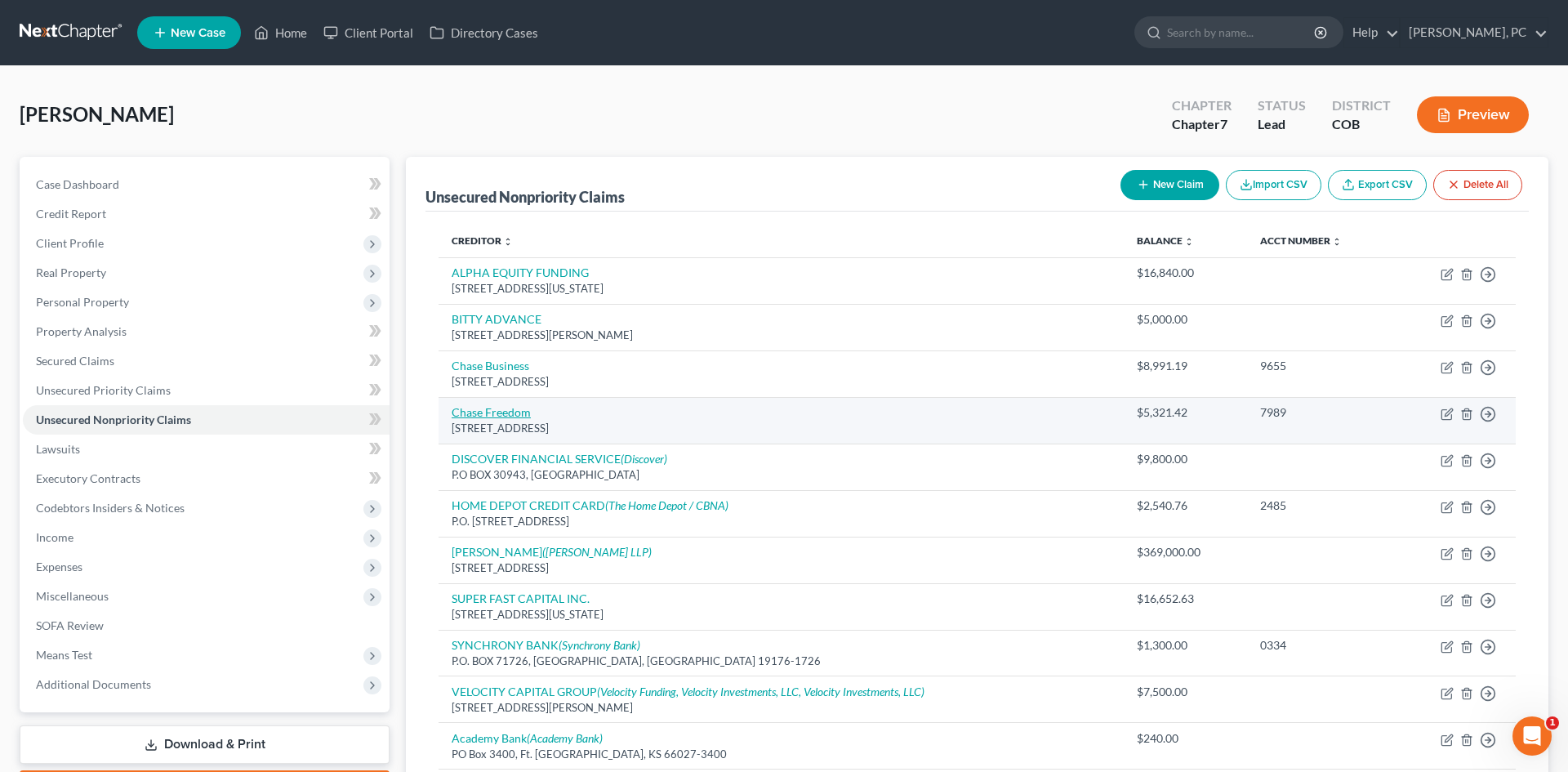
select select "7"
select select "2"
select select "0"
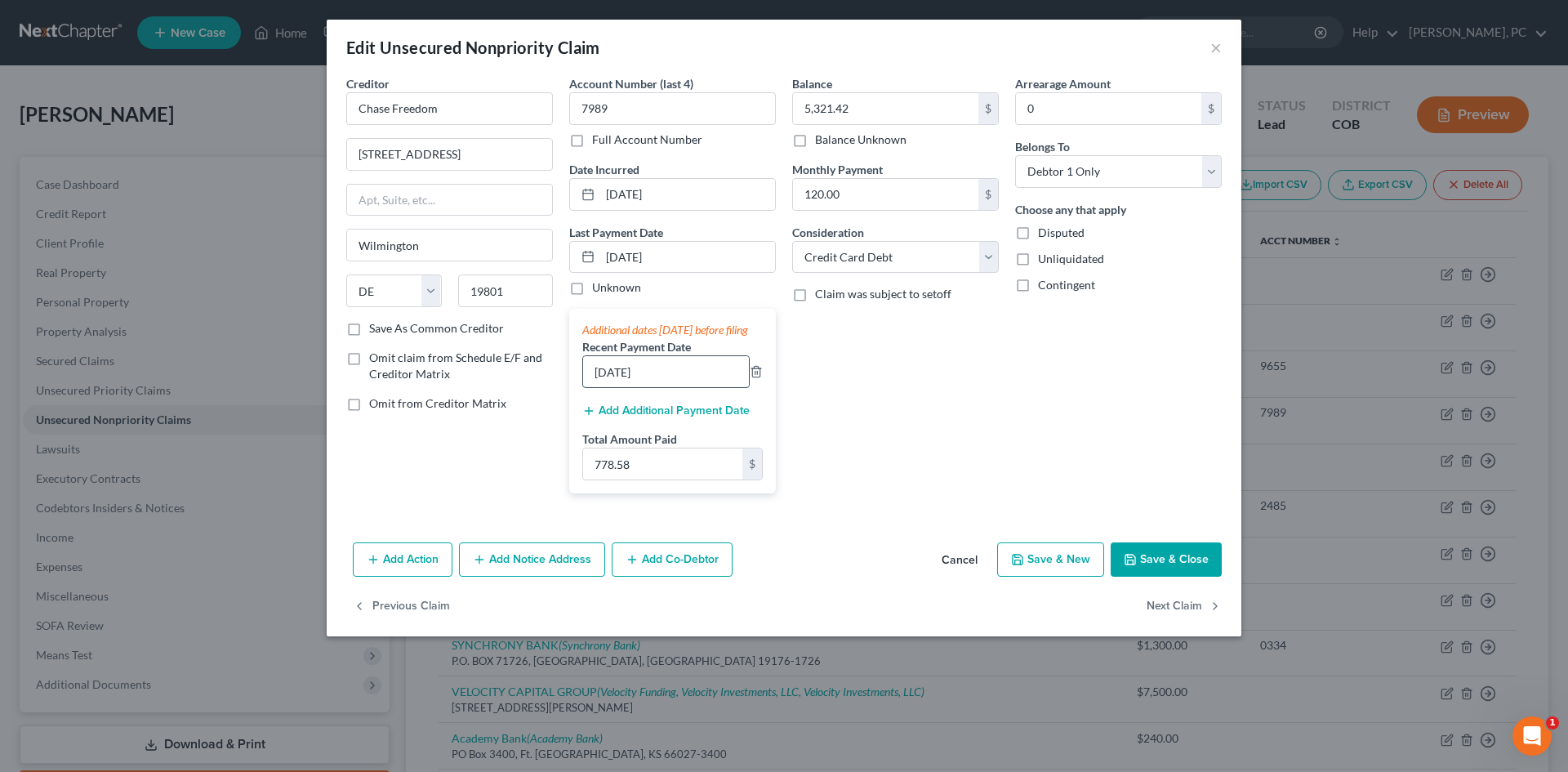
click at [672, 387] on input "08/16/2028" at bounding box center [666, 371] width 165 height 31
type input "08/16/2025"
drag, startPoint x: 680, startPoint y: 259, endPoint x: 515, endPoint y: 263, distance: 165.0
click at [499, 253] on div "Creditor * Chase Freedom 201 N Walnut St Wilmington State AL AK AR AZ CA CO CT …" at bounding box center [784, 290] width 891 height 431
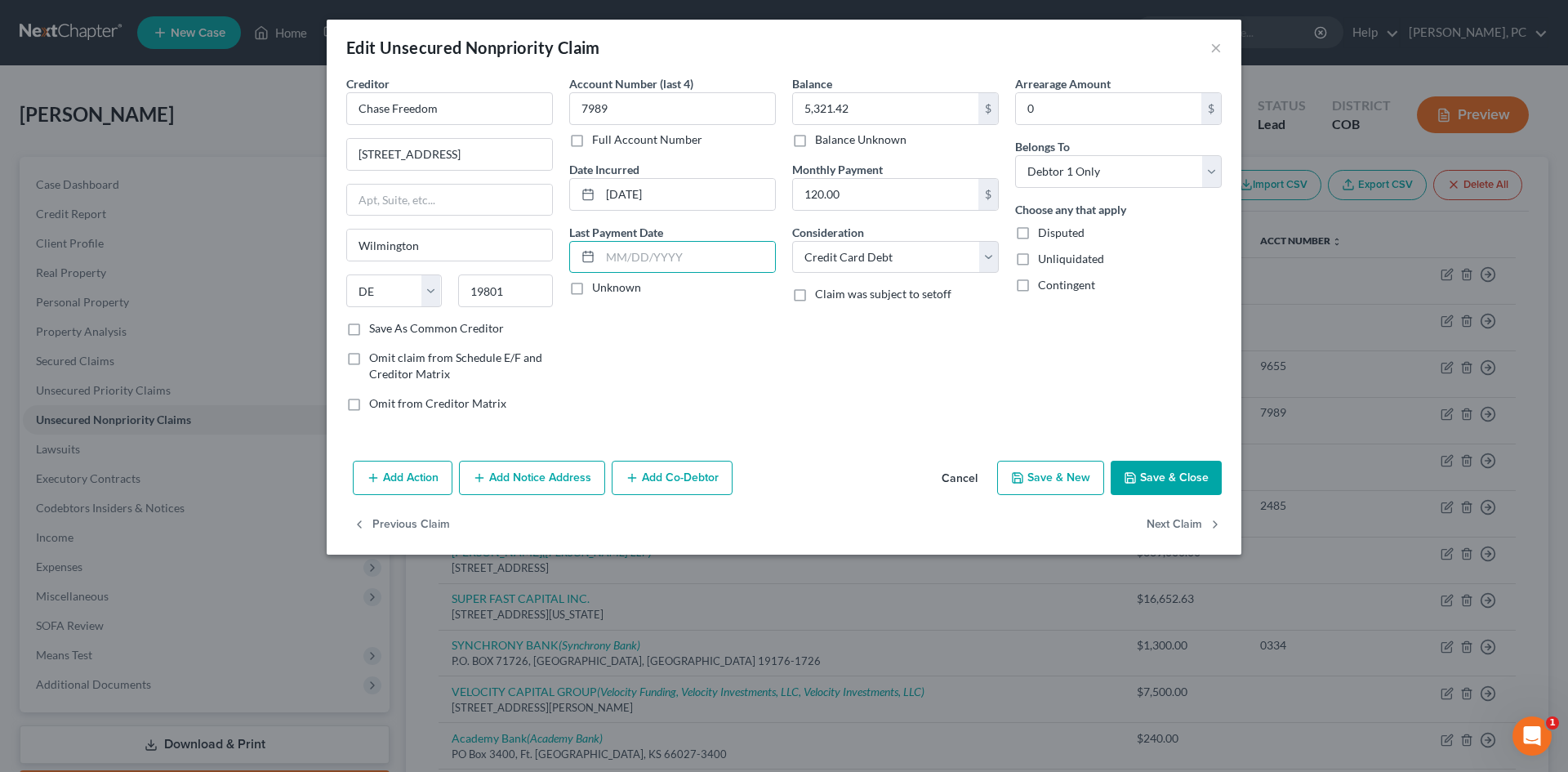
click at [1131, 481] on icon "button" at bounding box center [1129, 478] width 13 height 13
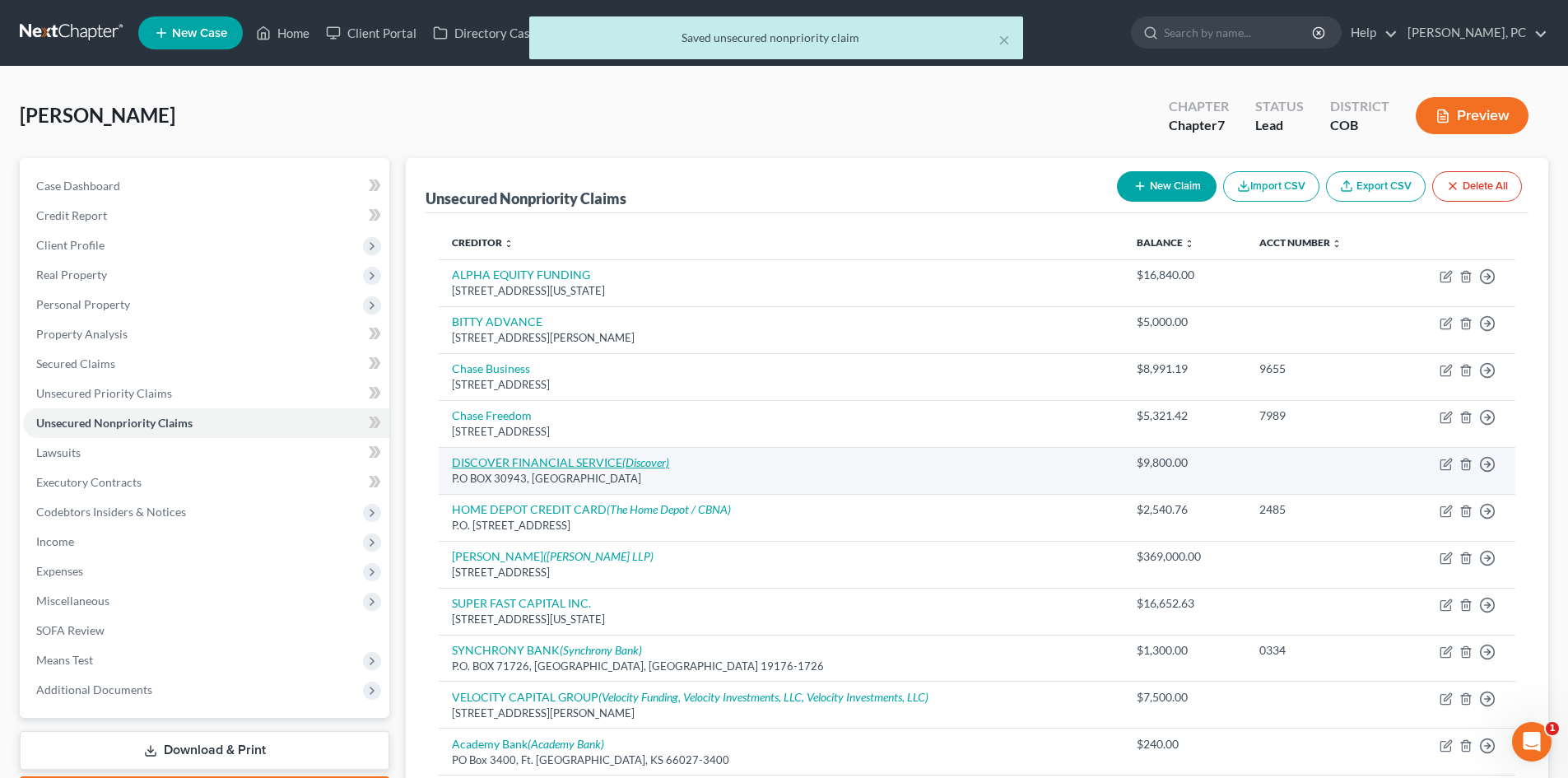
click at [594, 461] on link "DISCOVER FINANCIAL SERVICE (Discover)" at bounding box center [561, 462] width 218 height 14
select select "46"
select select "2"
select select "0"
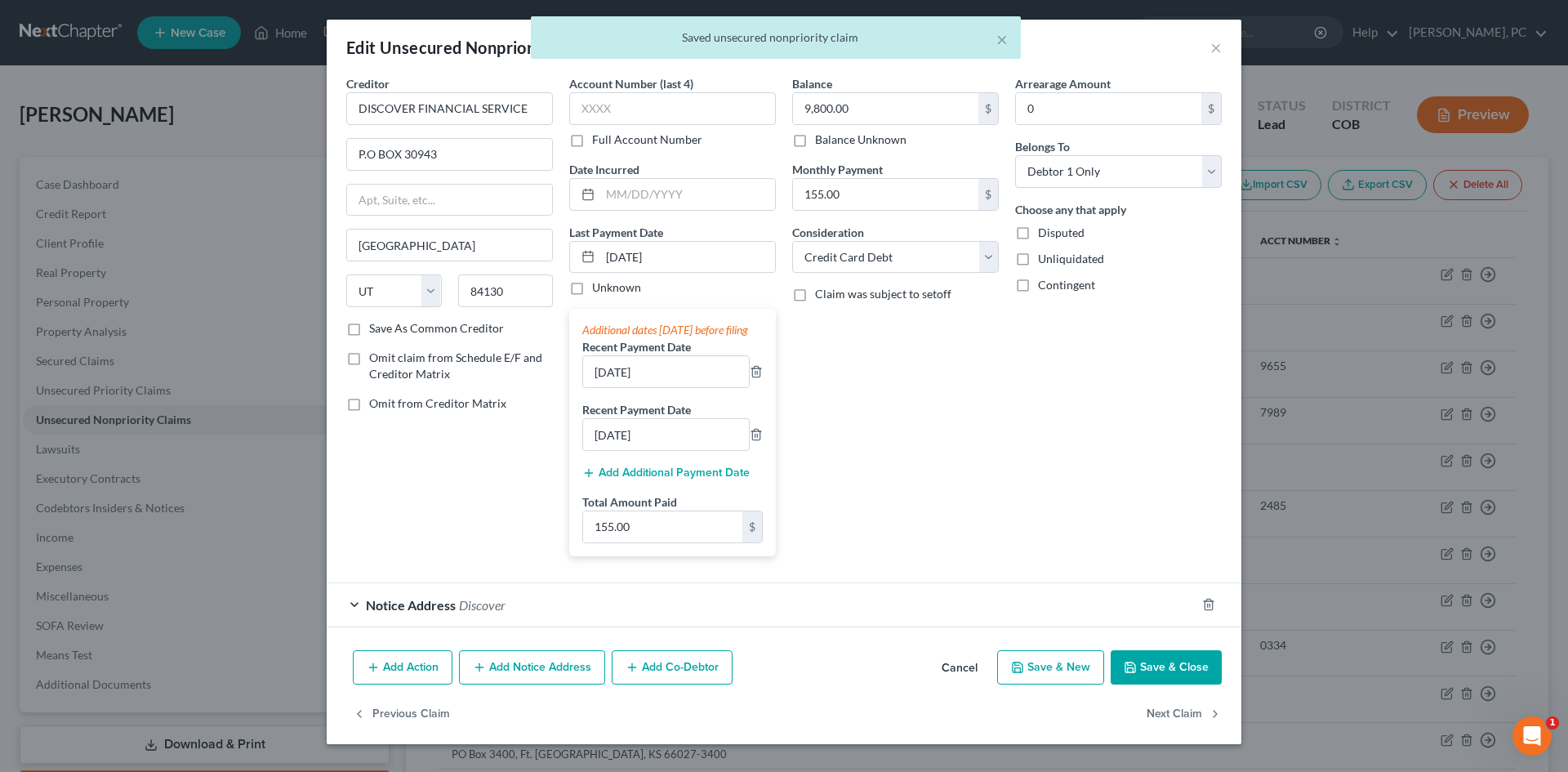
click at [1144, 680] on button "Save & Close" at bounding box center [1166, 667] width 111 height 35
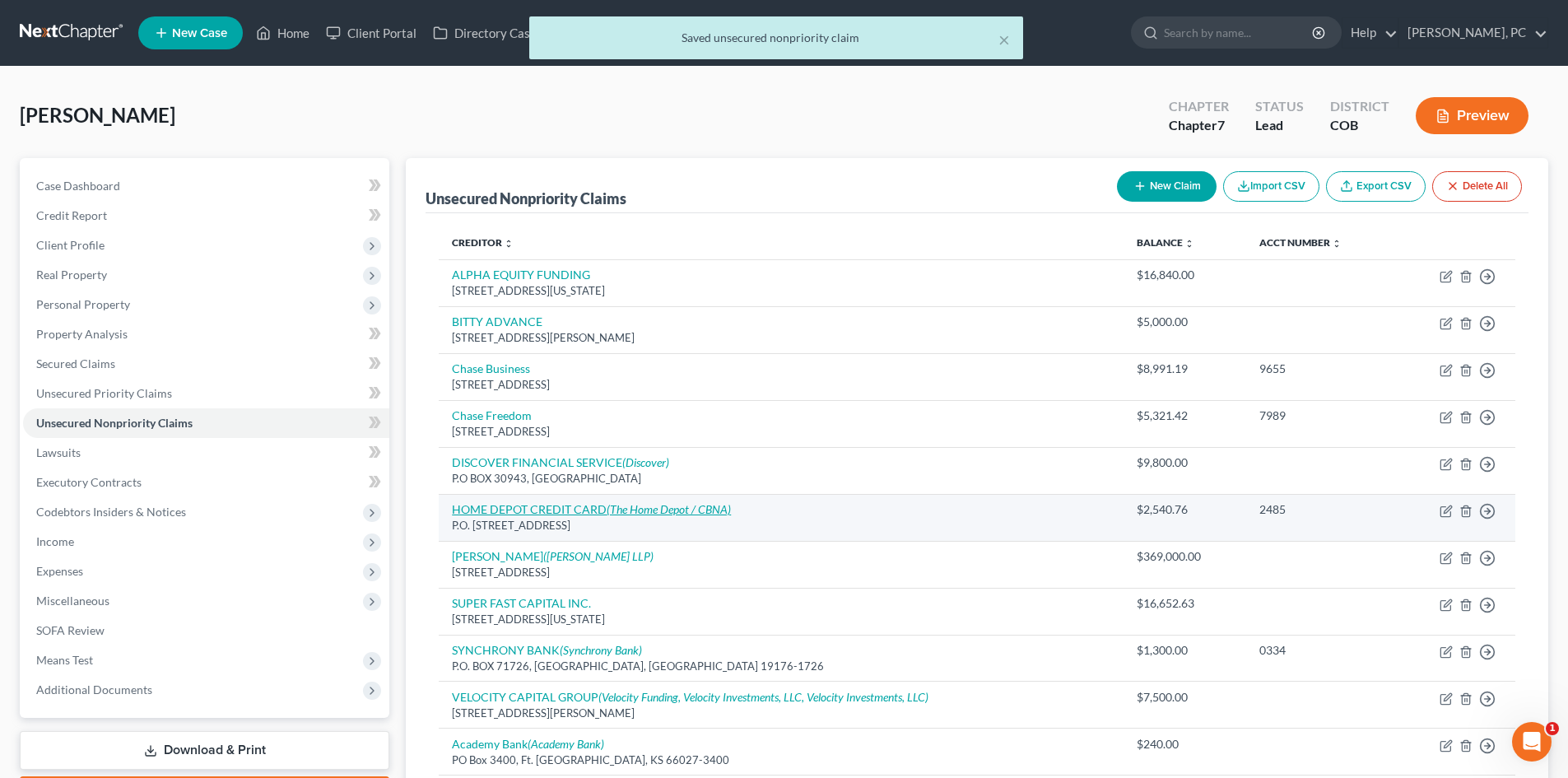
click at [505, 507] on link "HOME DEPOT CREDIT CARD (The Home Depot / CBNA)" at bounding box center [591, 509] width 279 height 14
select select "26"
select select "2"
select select "0"
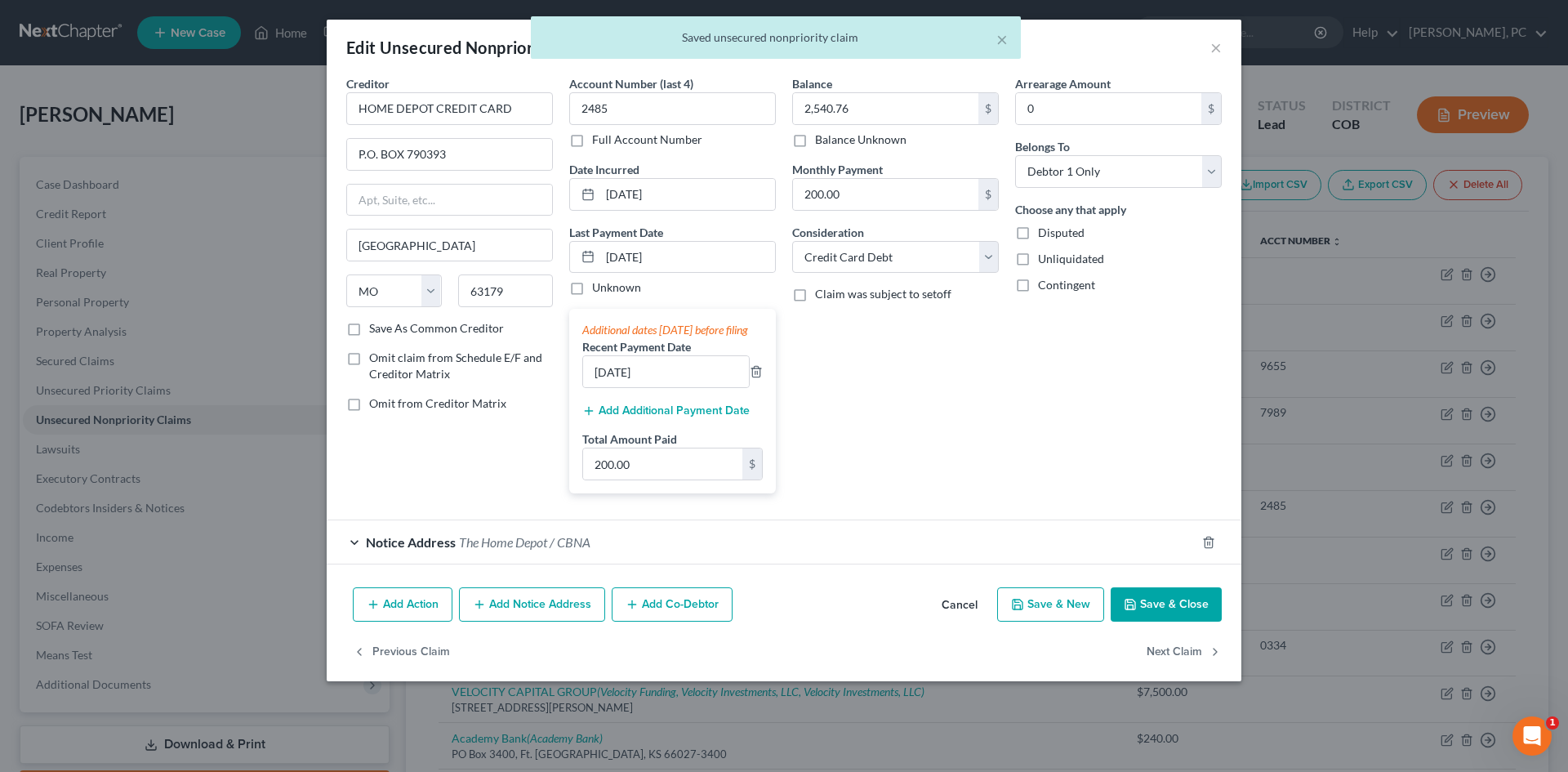
click at [1135, 609] on icon "button" at bounding box center [1130, 605] width 10 height 10
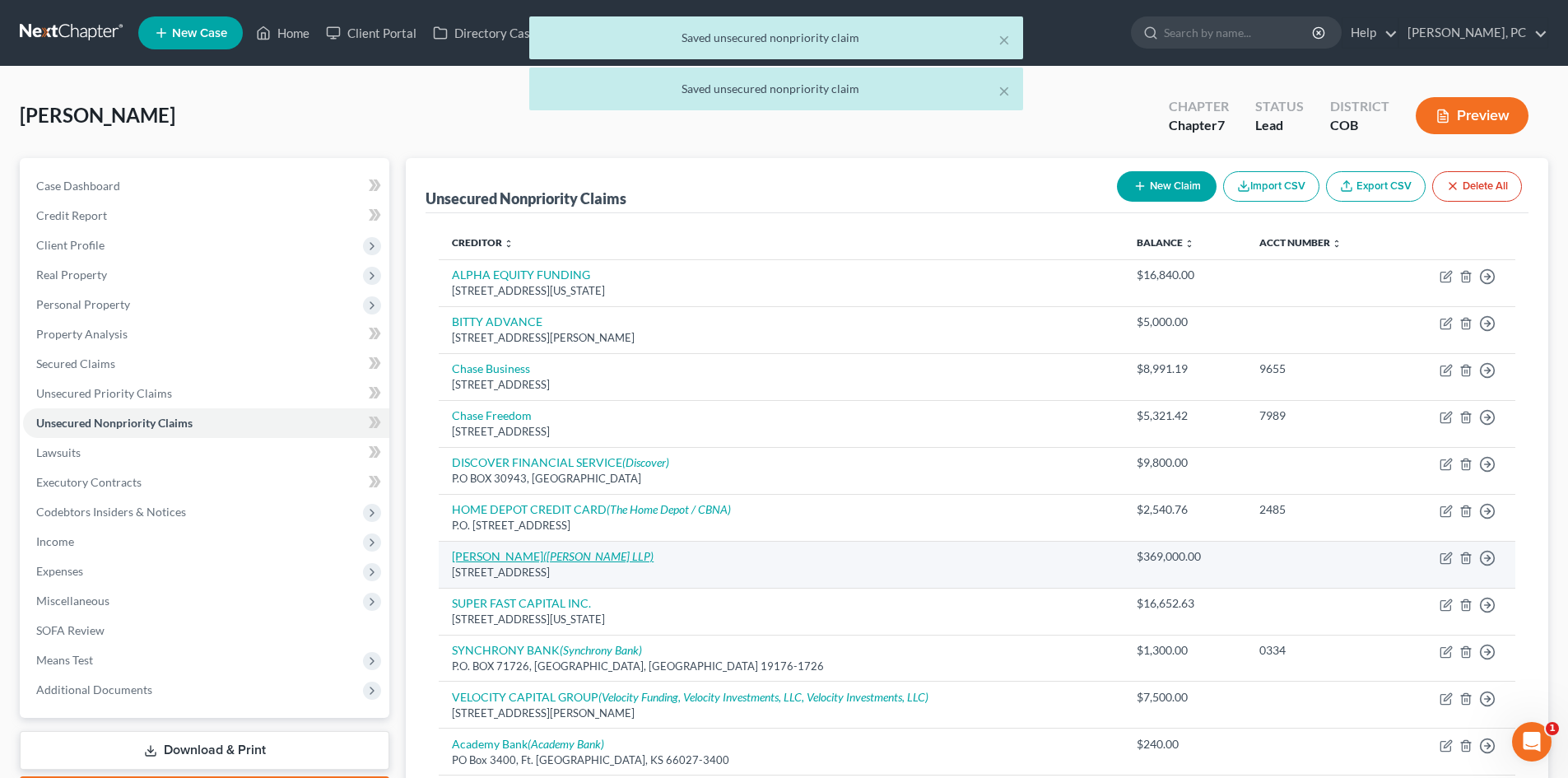
click at [536, 556] on link "MR ANTHONY FRIMPONG (Anon Akoto, Okunade LLP)" at bounding box center [553, 556] width 202 height 14
select select "5"
select select "14"
select select "0"
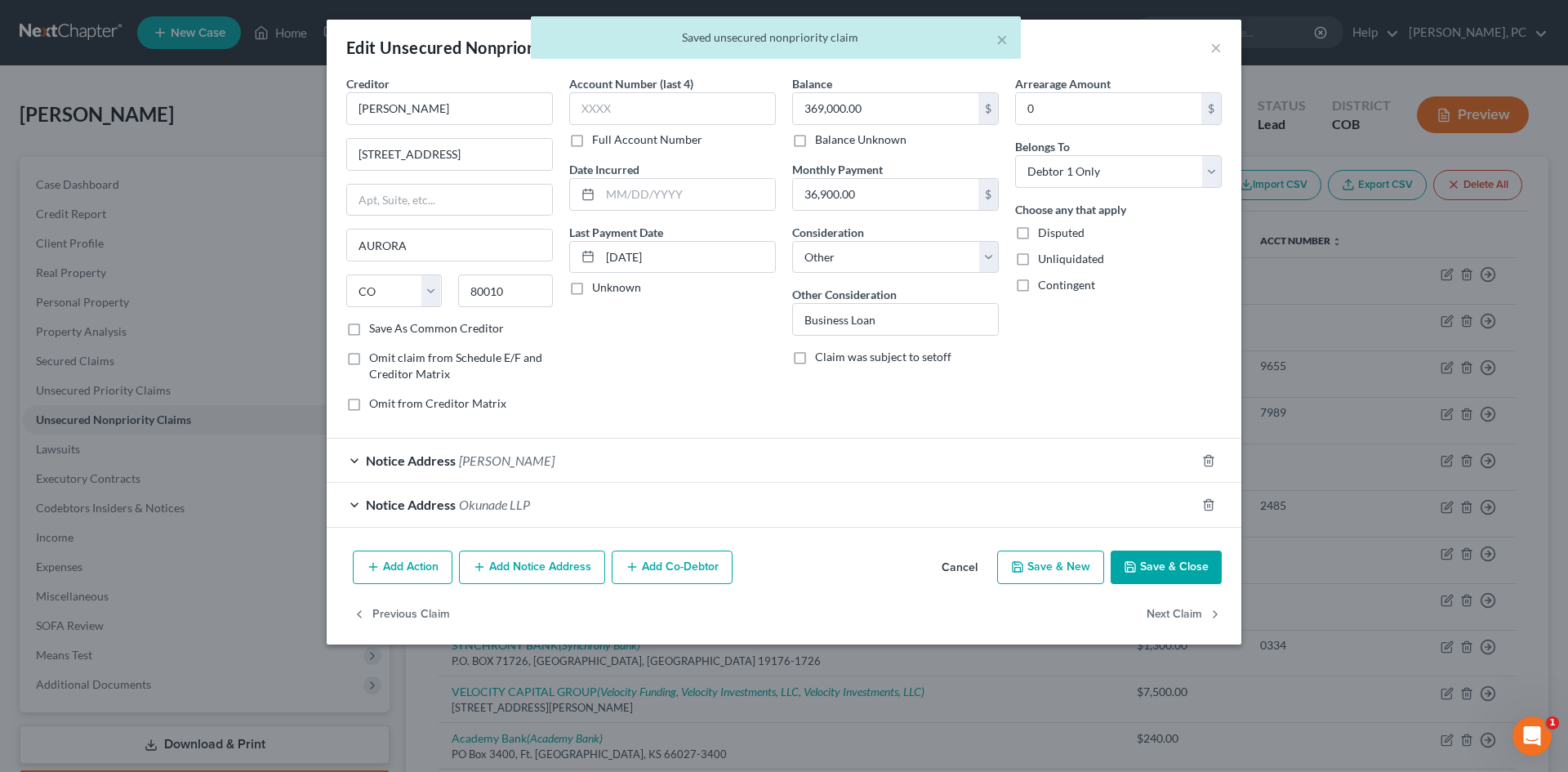
click at [1183, 561] on button "Save & Close" at bounding box center [1166, 568] width 111 height 35
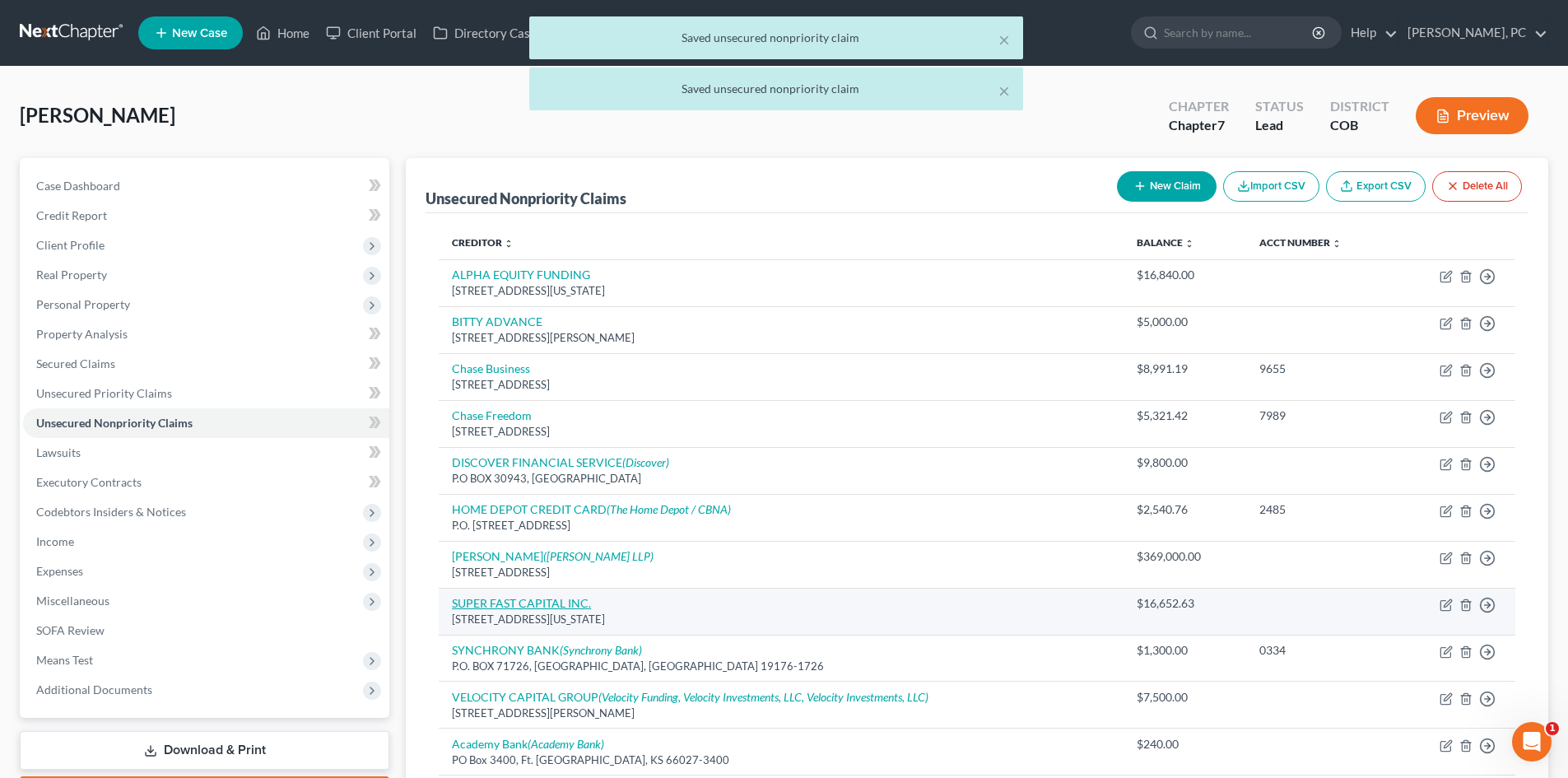
click at [524, 600] on link "SUPER FAST CAPITAL INC." at bounding box center [521, 603] width 139 height 14
select select "35"
select select "14"
select select "0"
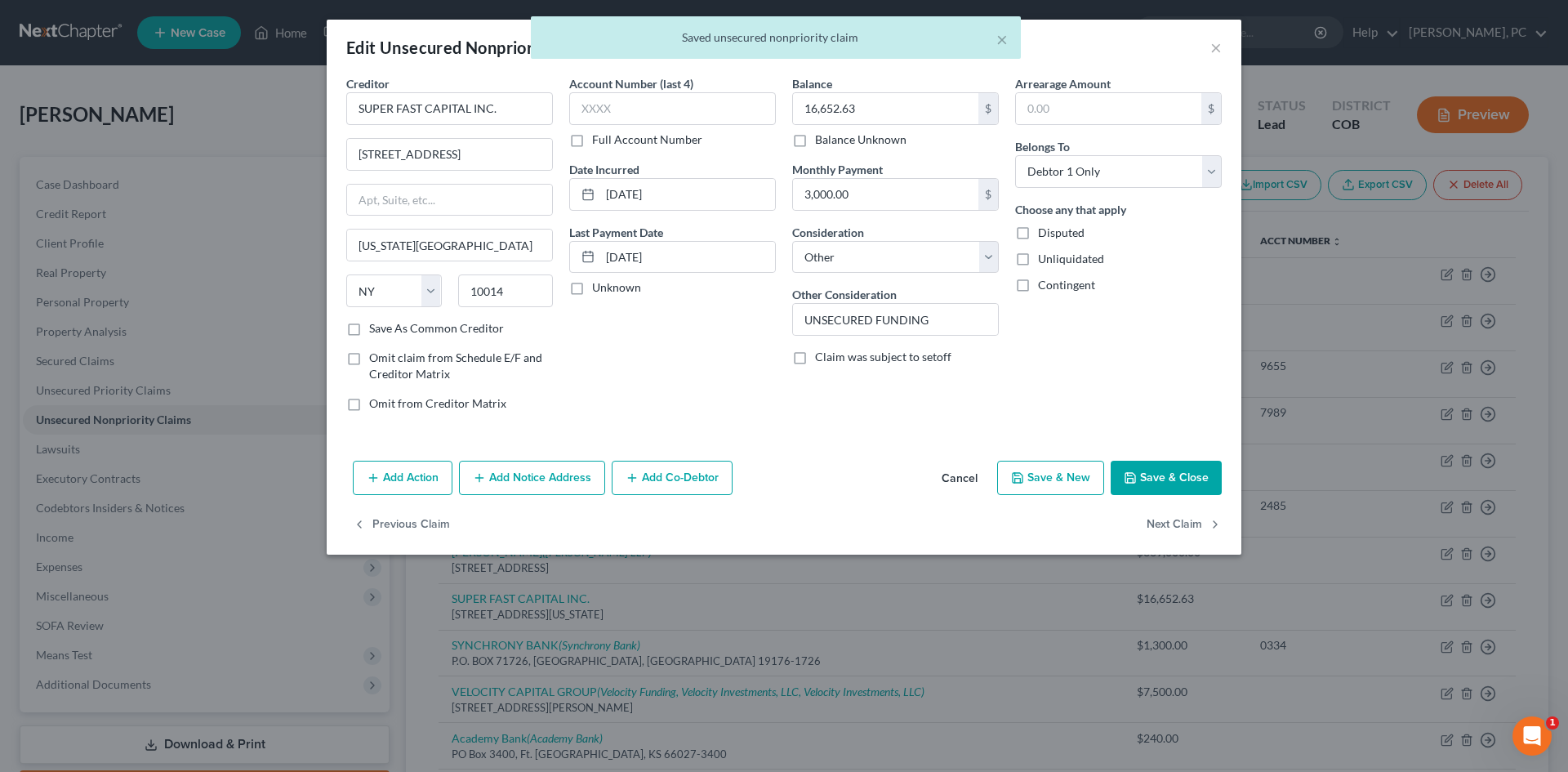
click at [1151, 473] on button "Save & Close" at bounding box center [1166, 478] width 111 height 35
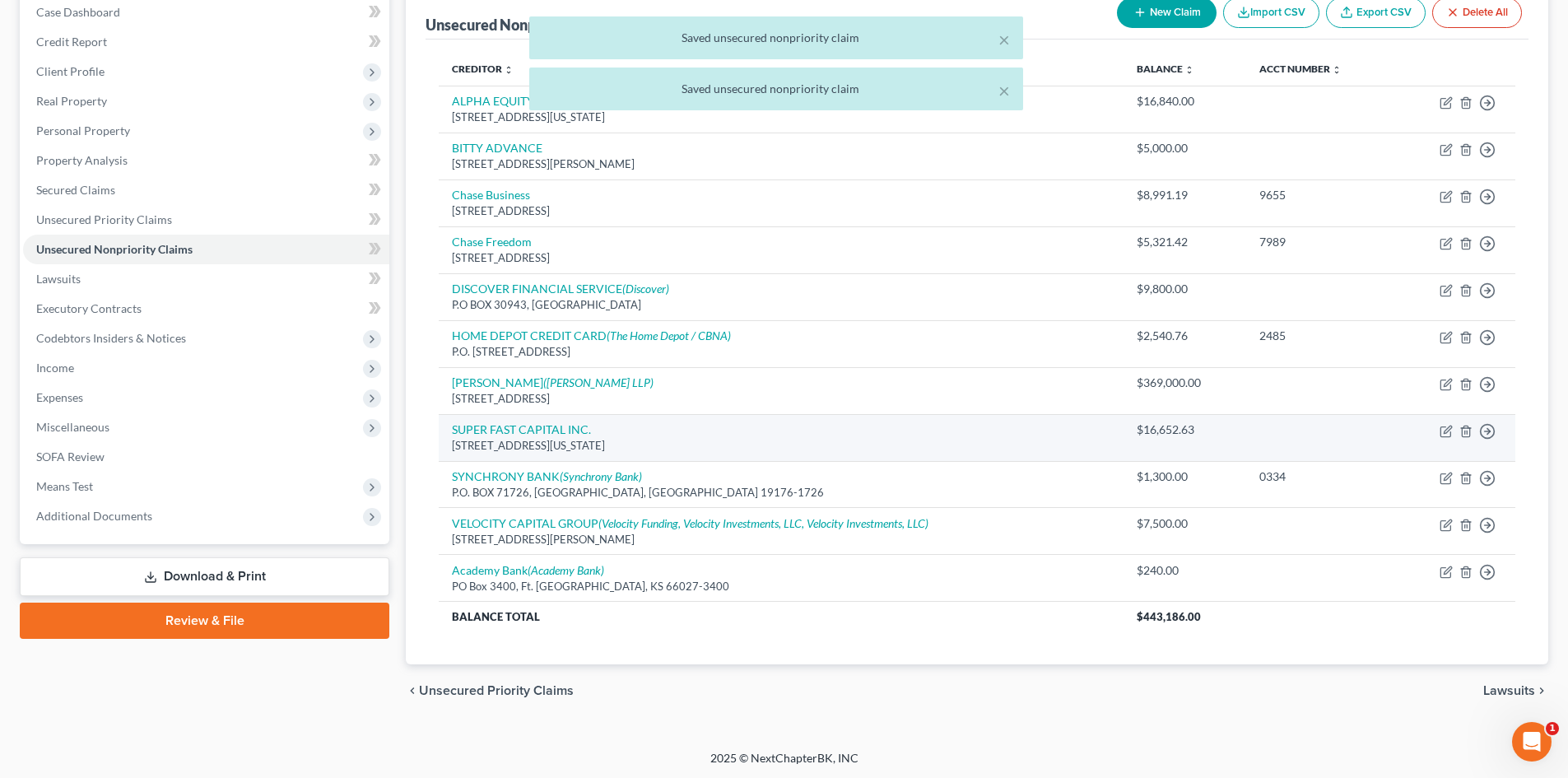
scroll to position [176, 0]
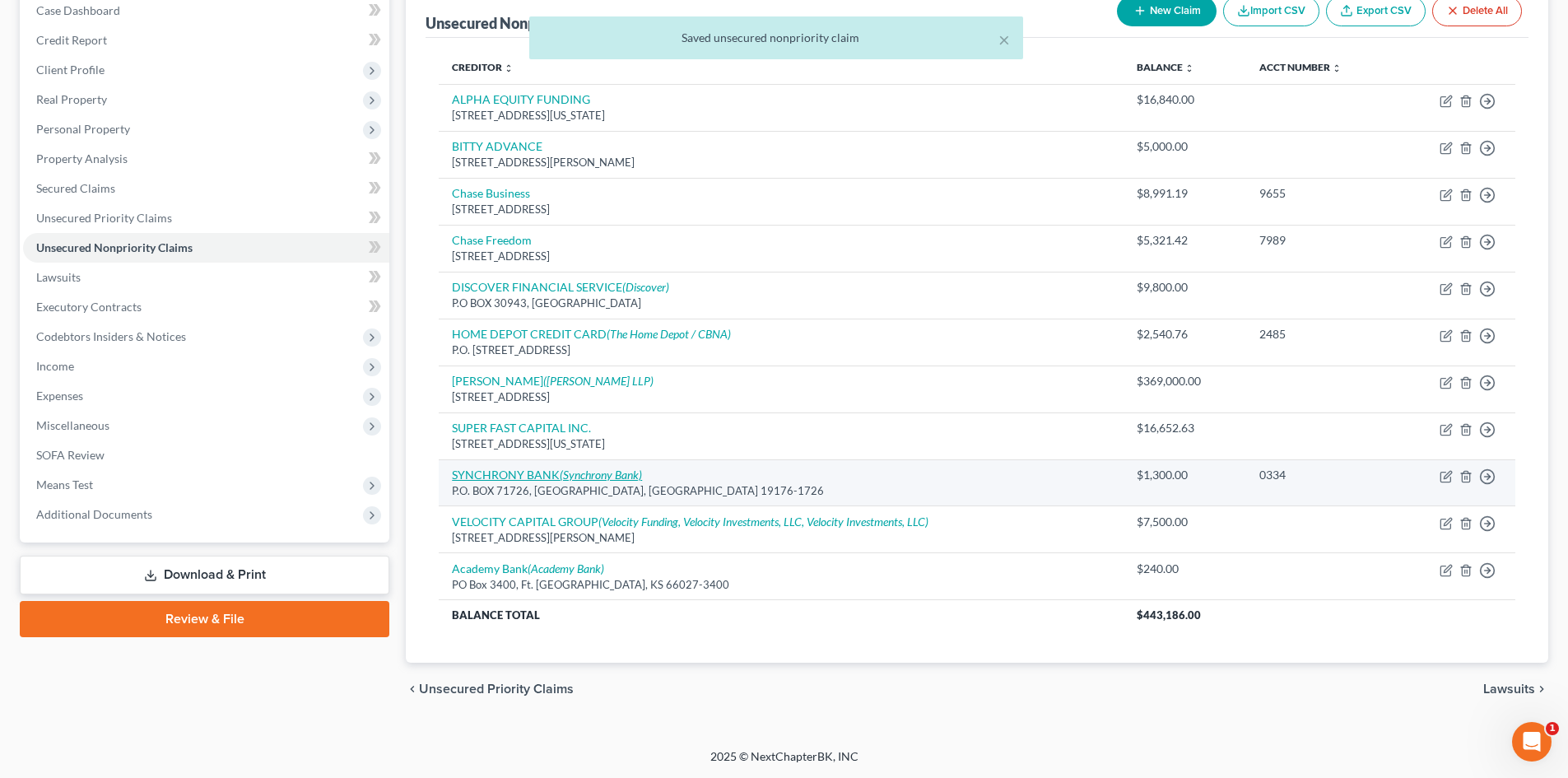
click at [517, 477] on link "SYNCHRONY BANK (Synchrony Bank)" at bounding box center [547, 474] width 190 height 14
select select "39"
select select "2"
select select "0"
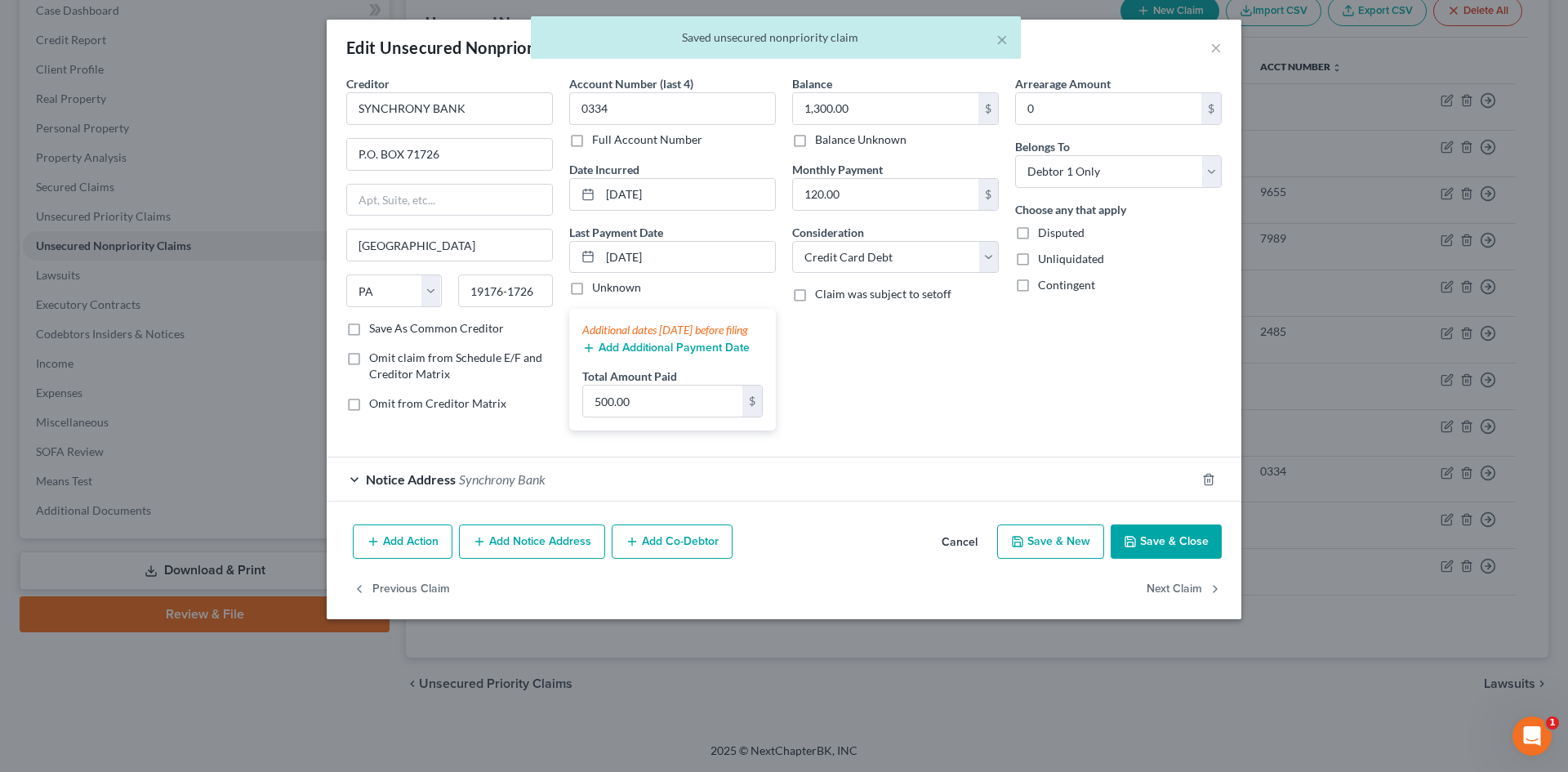
click at [1197, 551] on button "Save & Close" at bounding box center [1166, 541] width 111 height 35
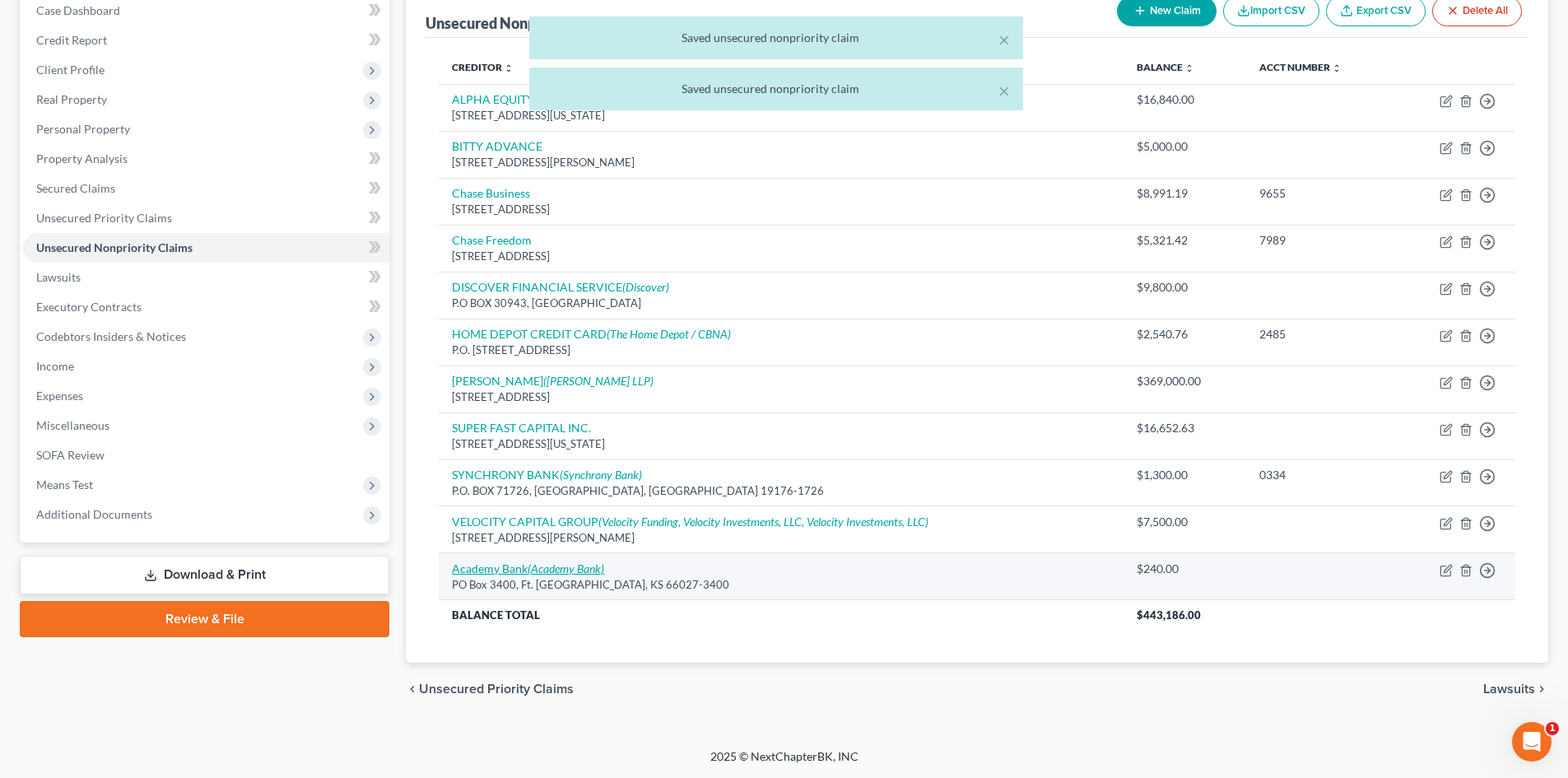
click at [569, 569] on icon "(Academy Bank)" at bounding box center [565, 568] width 77 height 14
select select "17"
select select "15"
select select "0"
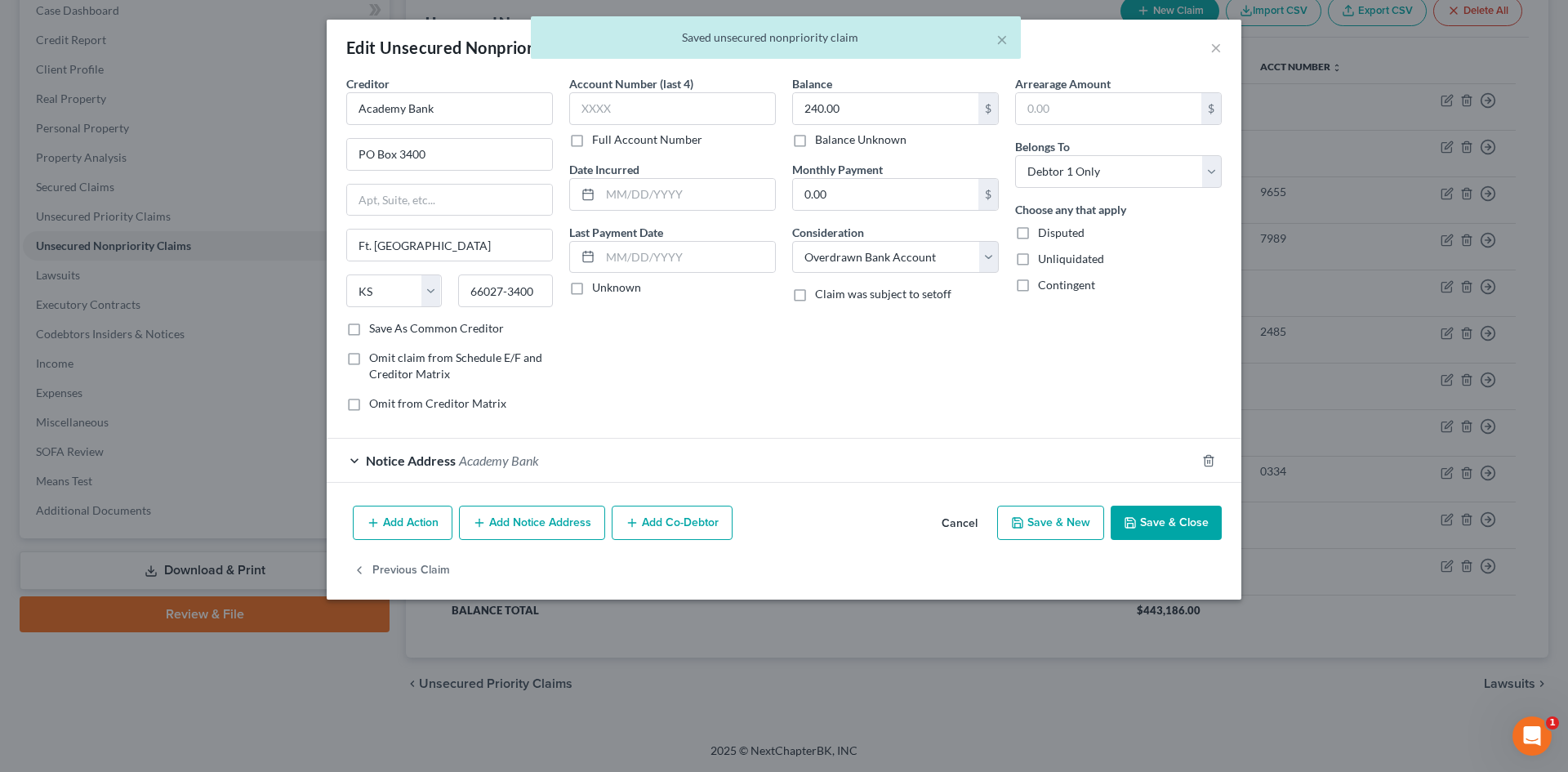
click at [1207, 524] on button "Save & Close" at bounding box center [1166, 522] width 111 height 35
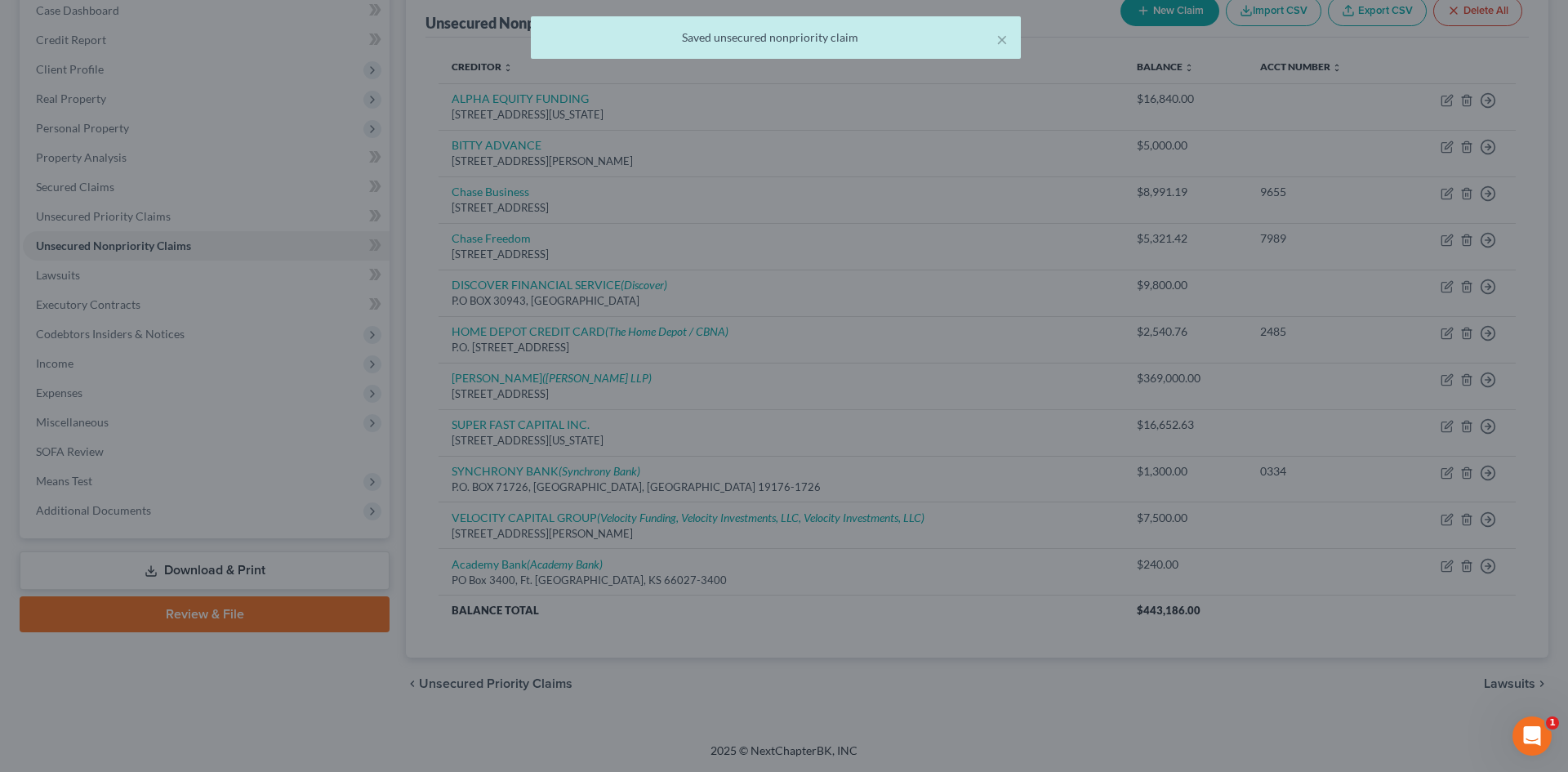
type input "0"
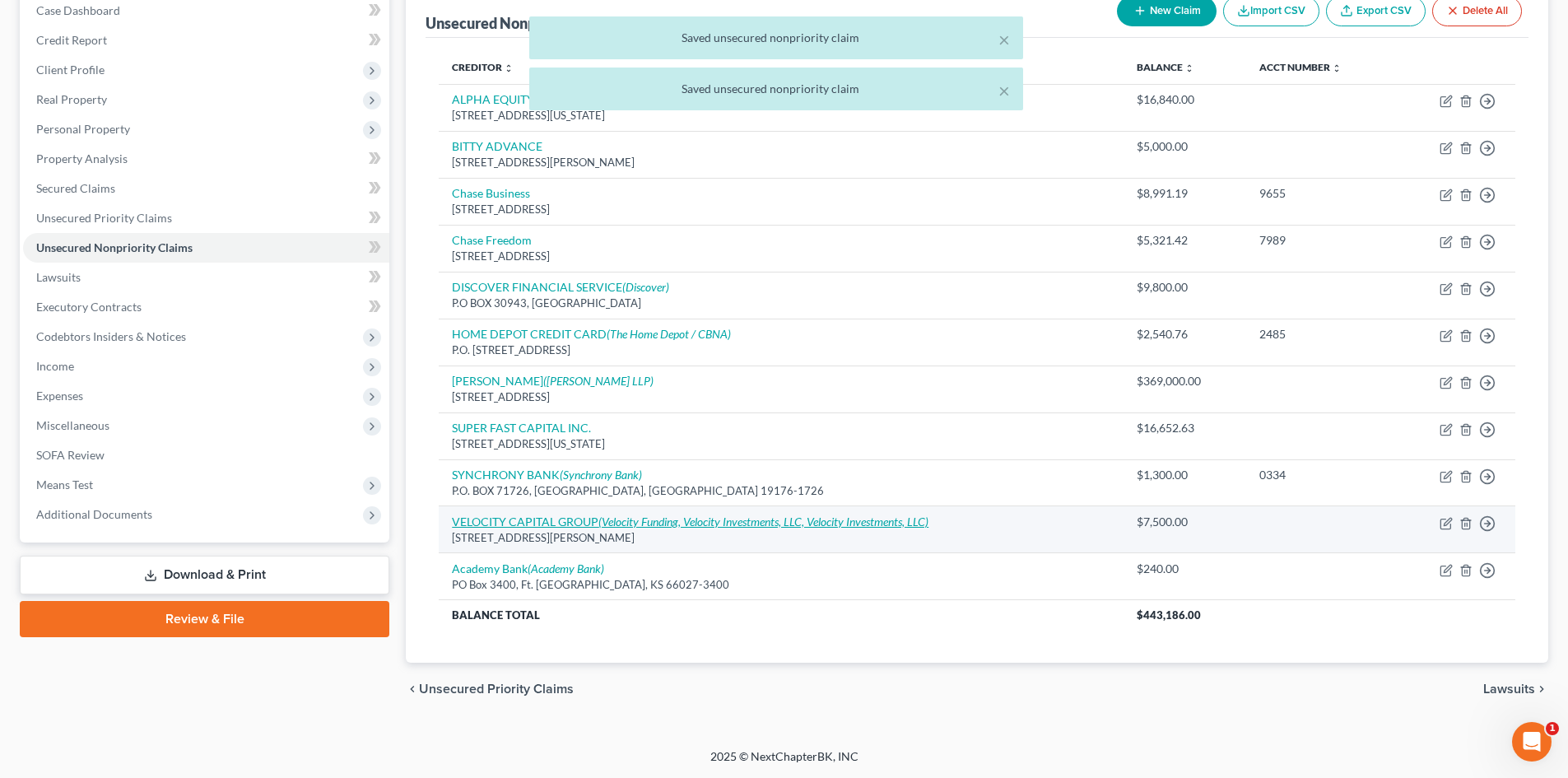
click at [566, 517] on link "VELOCITY CAPITAL GROUP (Velocity Funding, Velocity Investments, LLC, Velocity I…" at bounding box center [690, 521] width 476 height 14
select select "35"
select select "14"
select select "0"
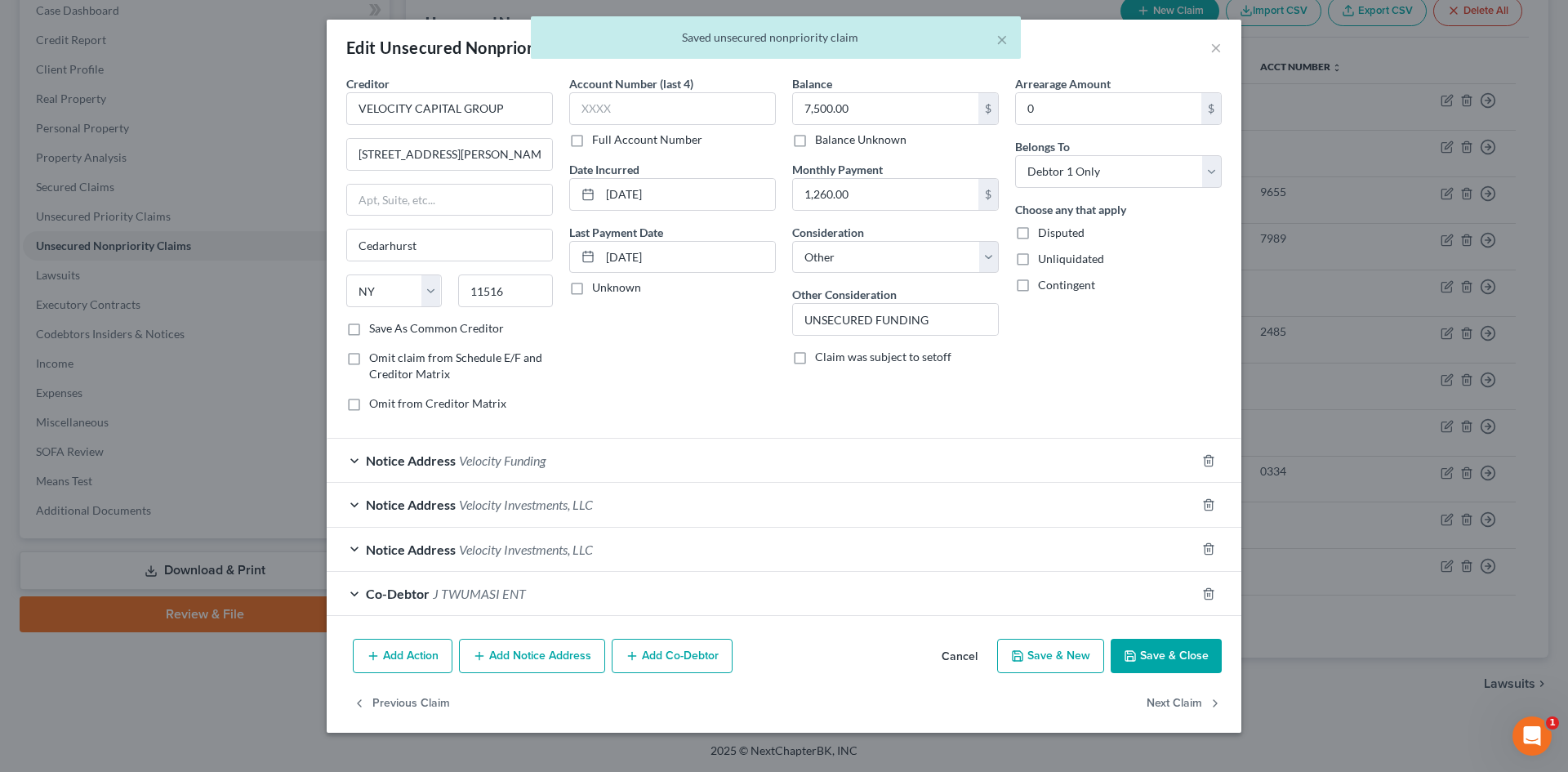
click at [1145, 658] on button "Save & Close" at bounding box center [1166, 656] width 111 height 35
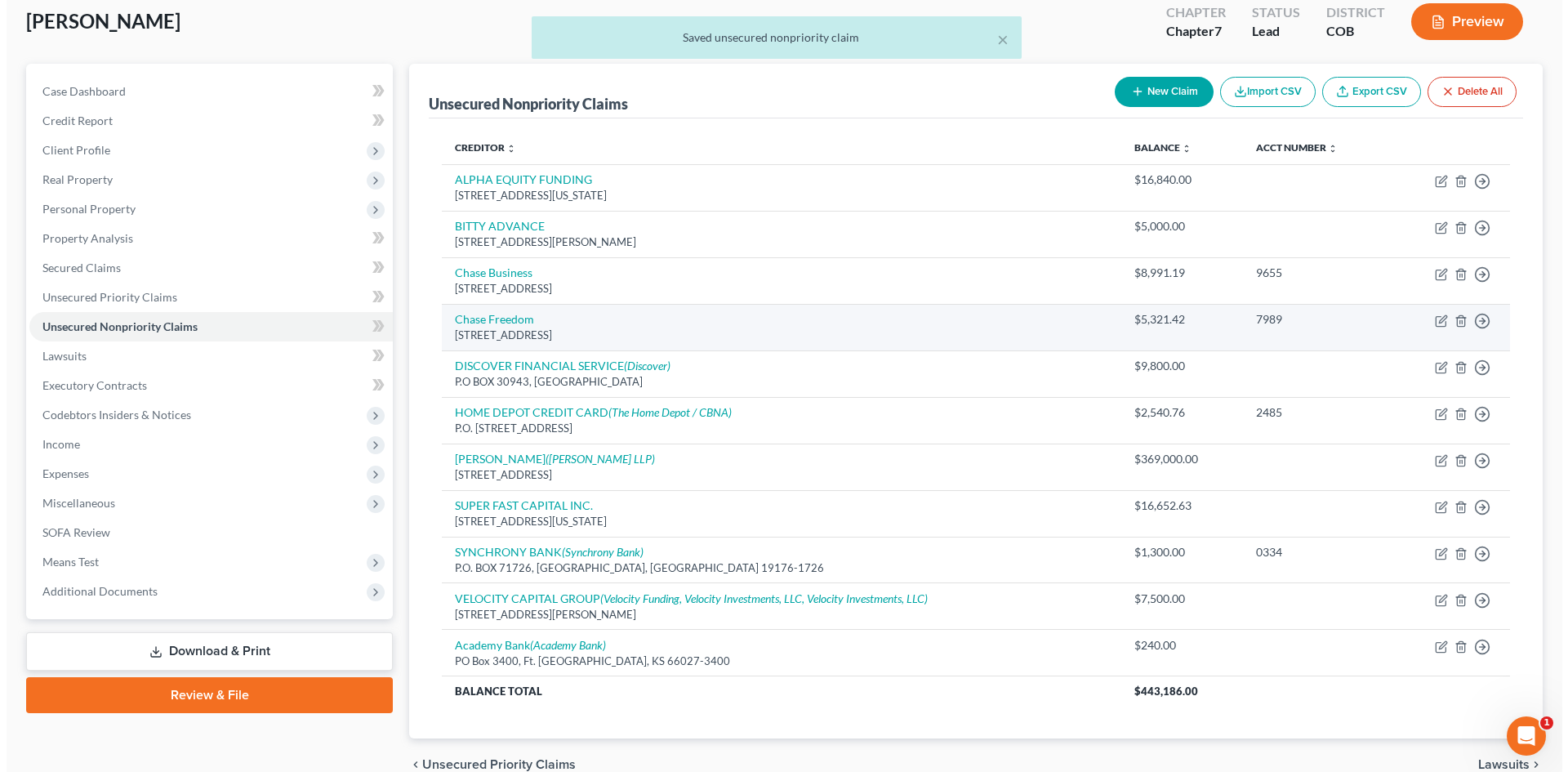
scroll to position [92, 0]
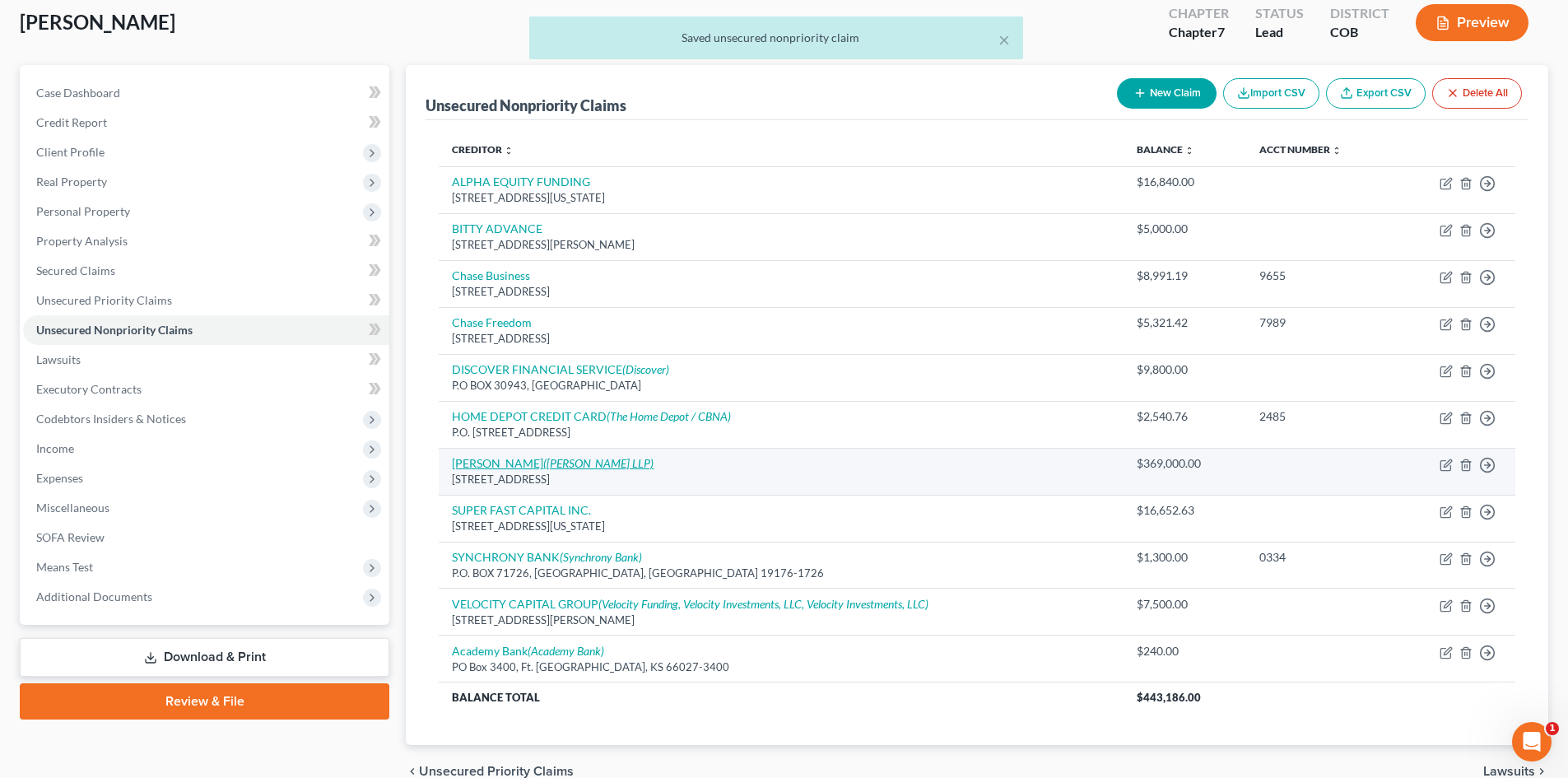
click at [536, 456] on link "MR ANTHONY FRIMPONG (Anon Akoto, Okunade LLP)" at bounding box center [553, 463] width 202 height 14
select select "5"
select select "14"
select select "0"
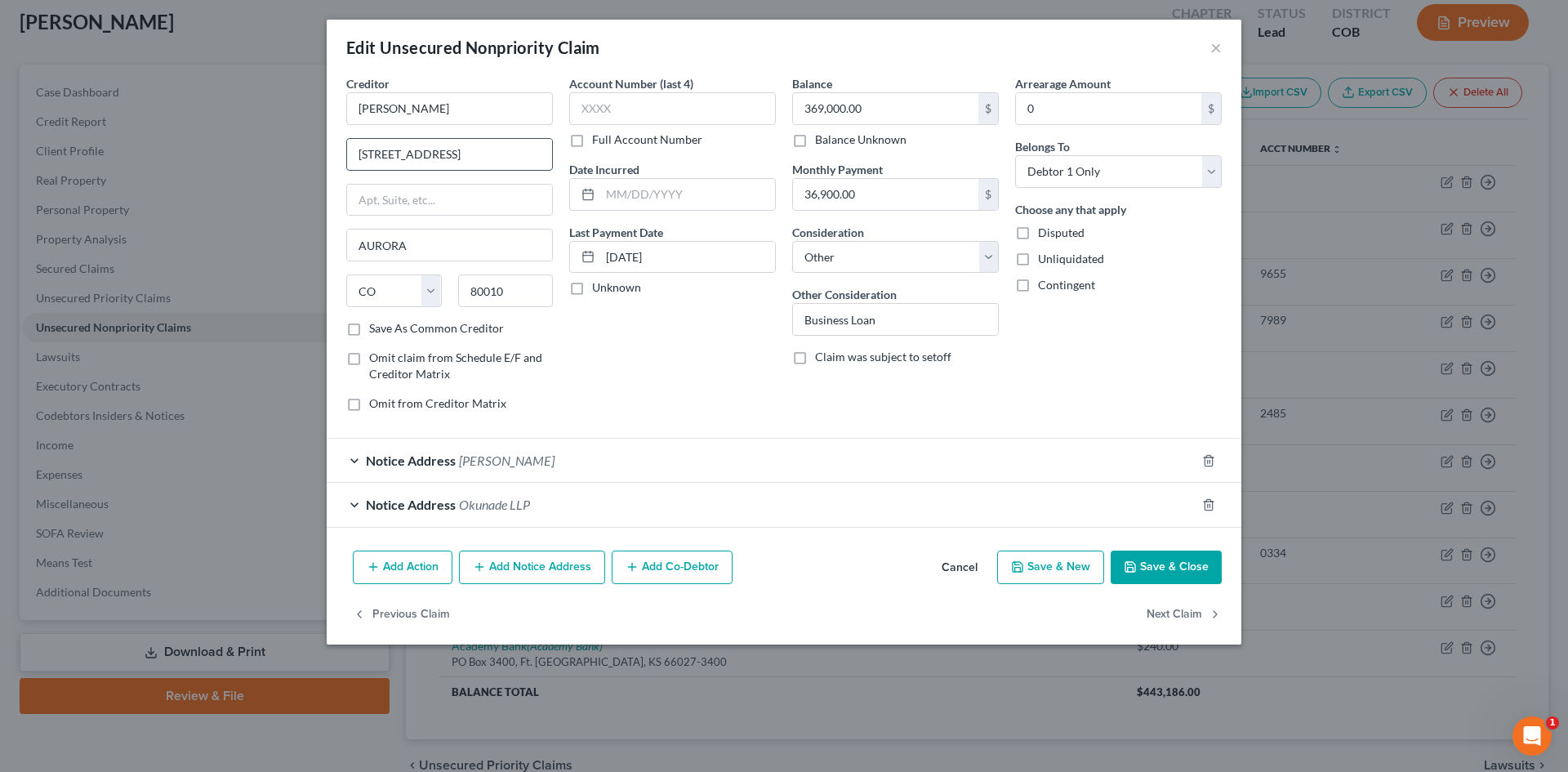
click at [482, 150] on input "262 HAVANA STREET" at bounding box center [449, 154] width 205 height 31
type input "262 HAVANA STREET Ste B"
drag, startPoint x: 490, startPoint y: 464, endPoint x: 495, endPoint y: 530, distance: 66.2
click at [490, 463] on span "Anon Akoto" at bounding box center [506, 461] width 95 height 16
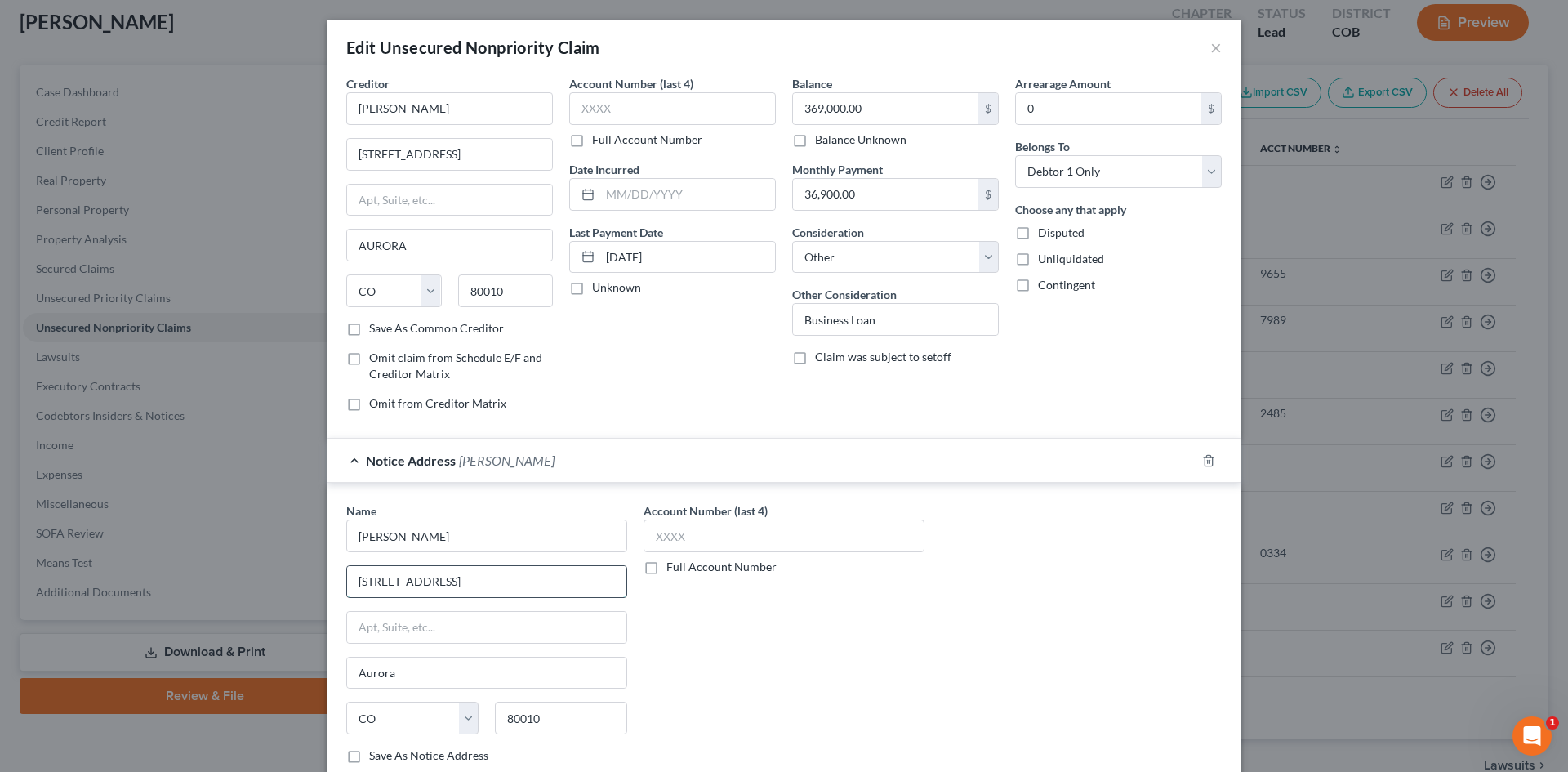
click at [474, 578] on input "262 HAVANA STREET" at bounding box center [486, 581] width 279 height 31
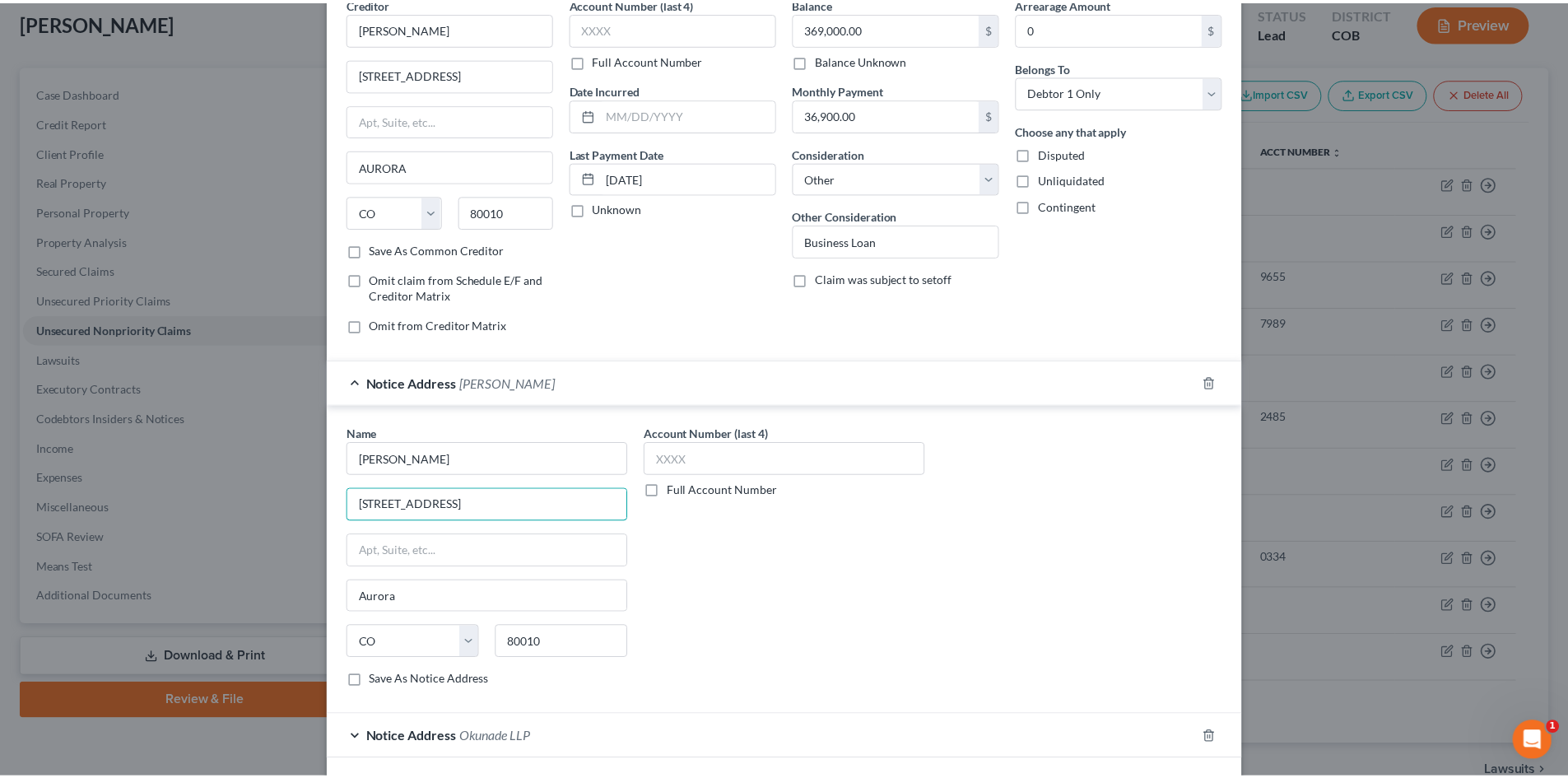
scroll to position [202, 0]
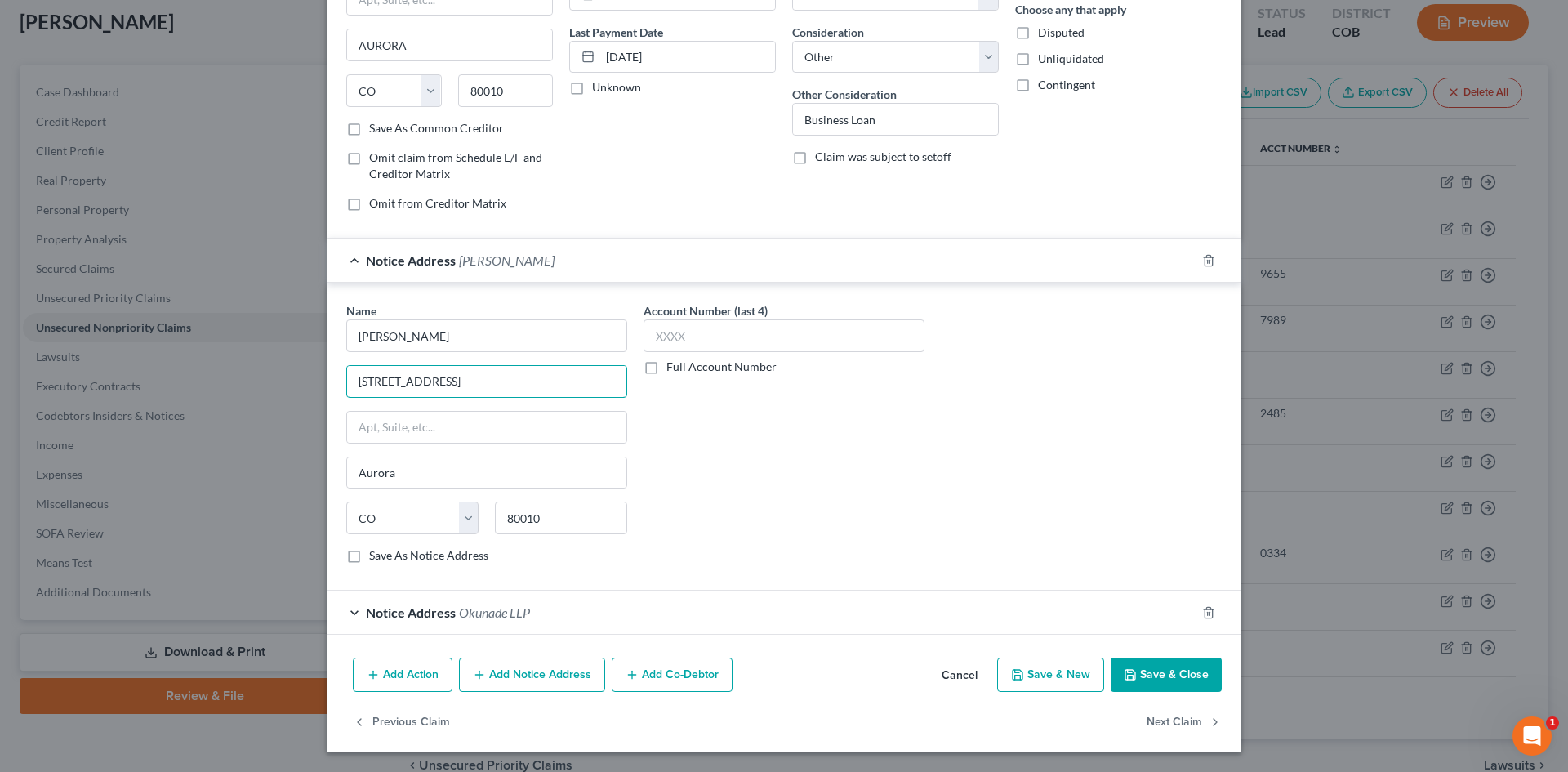
type input "262 HAVANA STREET Ste B"
click at [1180, 677] on button "Save & Close" at bounding box center [1166, 675] width 111 height 35
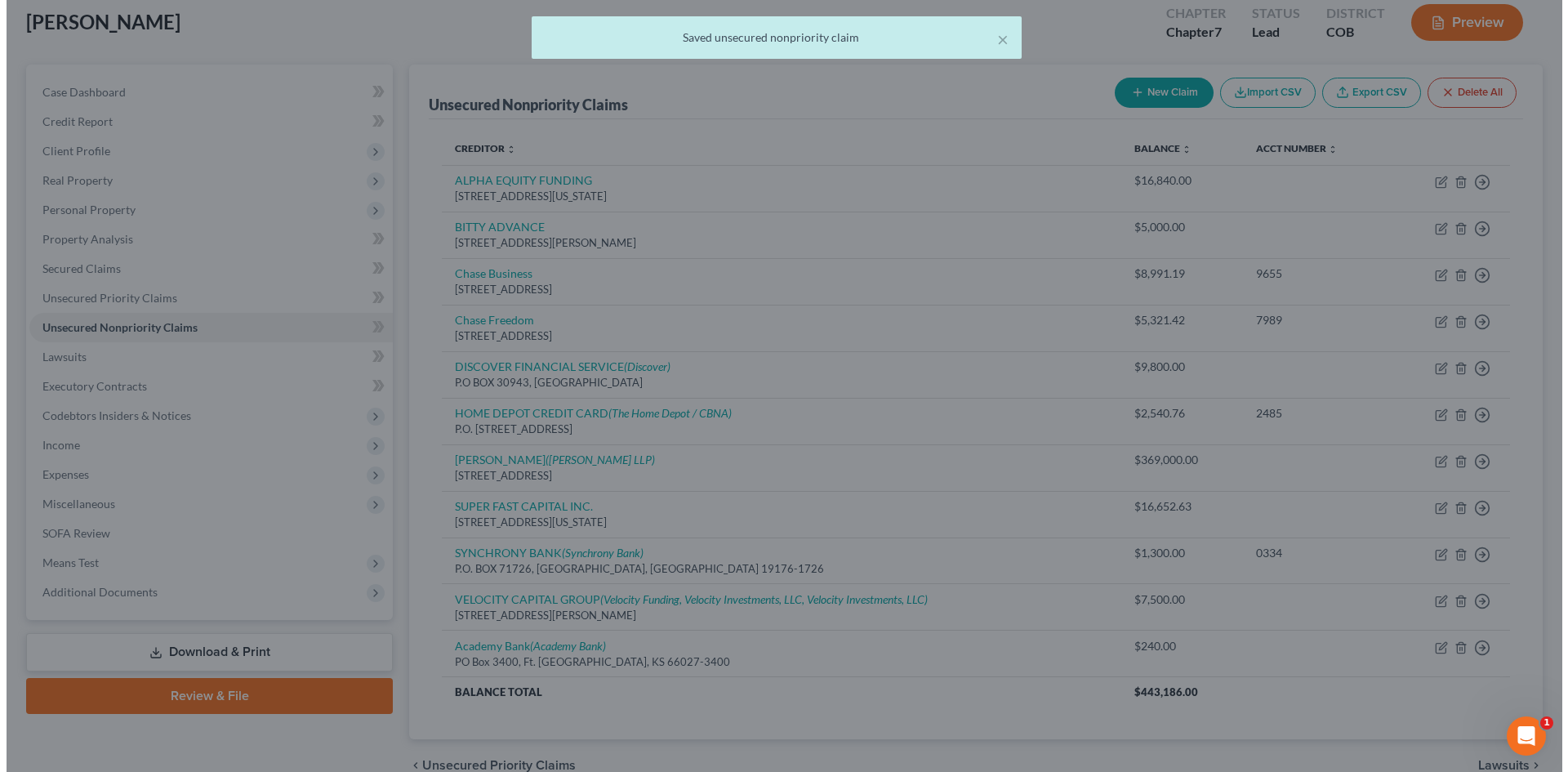
scroll to position [0, 0]
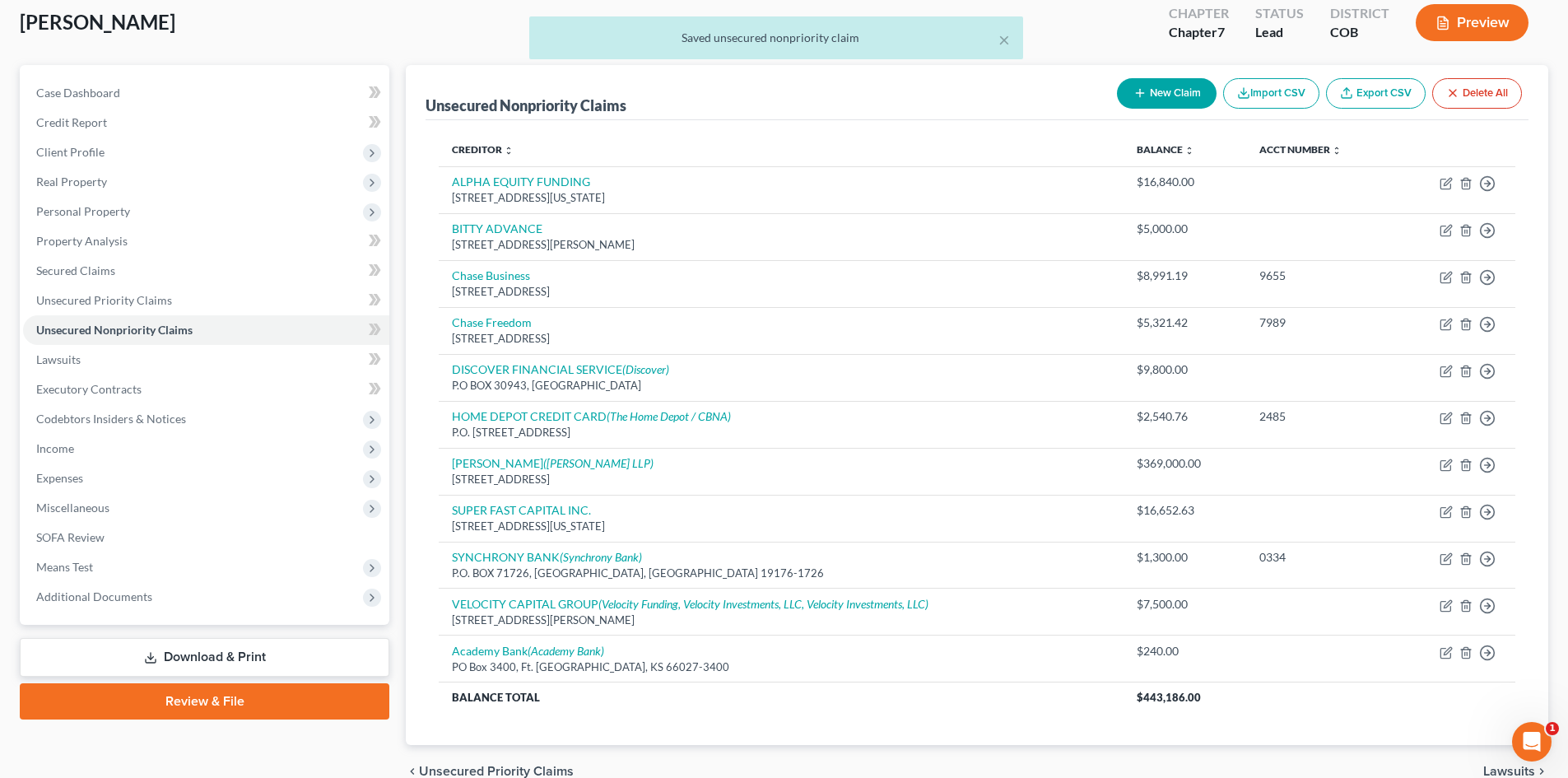
click at [1467, 16] on div "× Saved unsecured nonpriority claim" at bounding box center [776, 41] width 1568 height 51
click at [1487, 19] on div "× Saved unsecured nonpriority claim" at bounding box center [776, 41] width 1568 height 51
click at [1010, 42] on button "×" at bounding box center [1005, 40] width 12 height 20
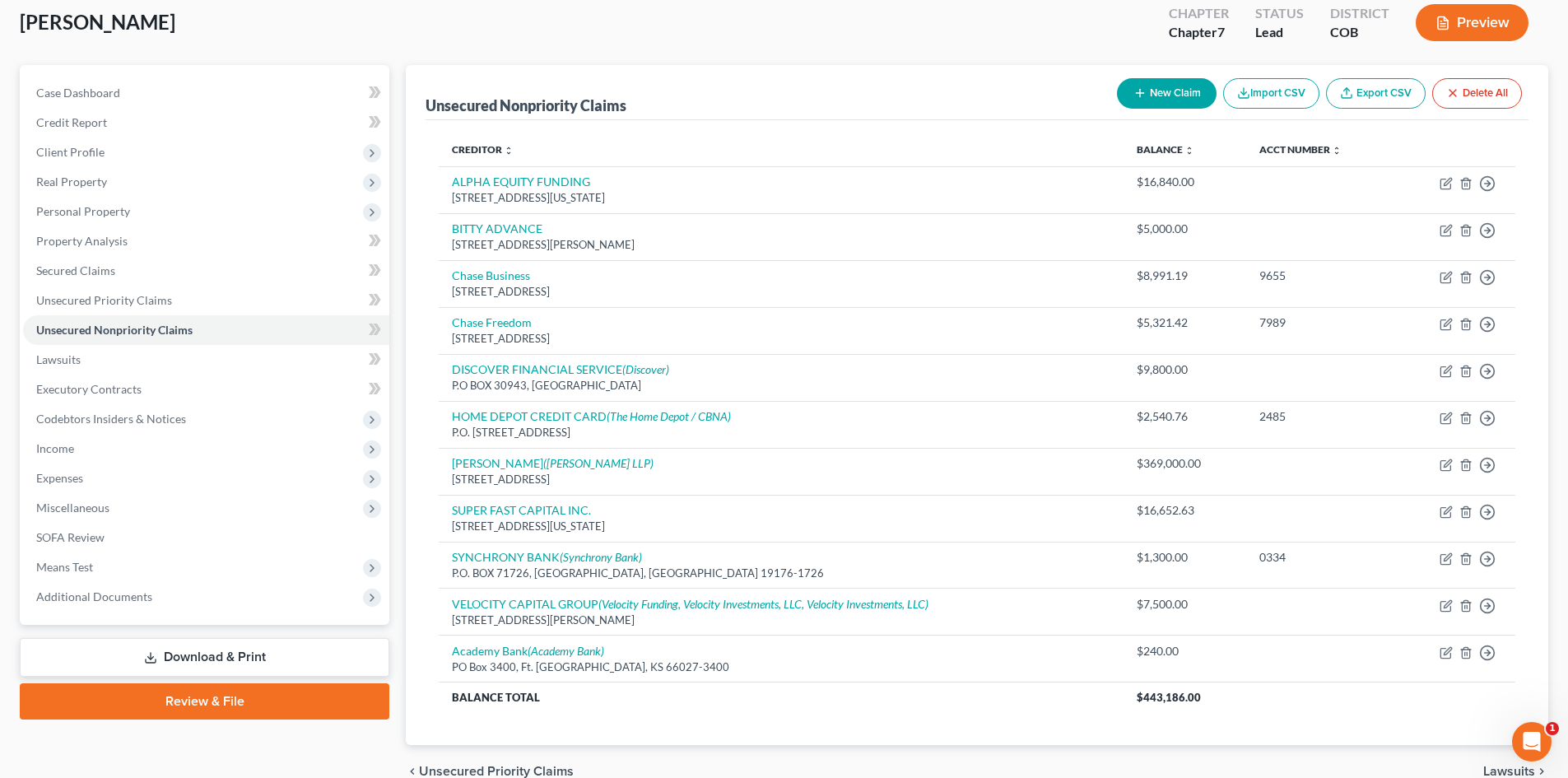
click at [1009, 42] on div "Twumasi, Joseph Upgraded Chapter Chapter 7 Status Lead District COB Preview" at bounding box center [784, 29] width 1529 height 72
click at [1486, 21] on button "Preview" at bounding box center [1472, 22] width 113 height 37
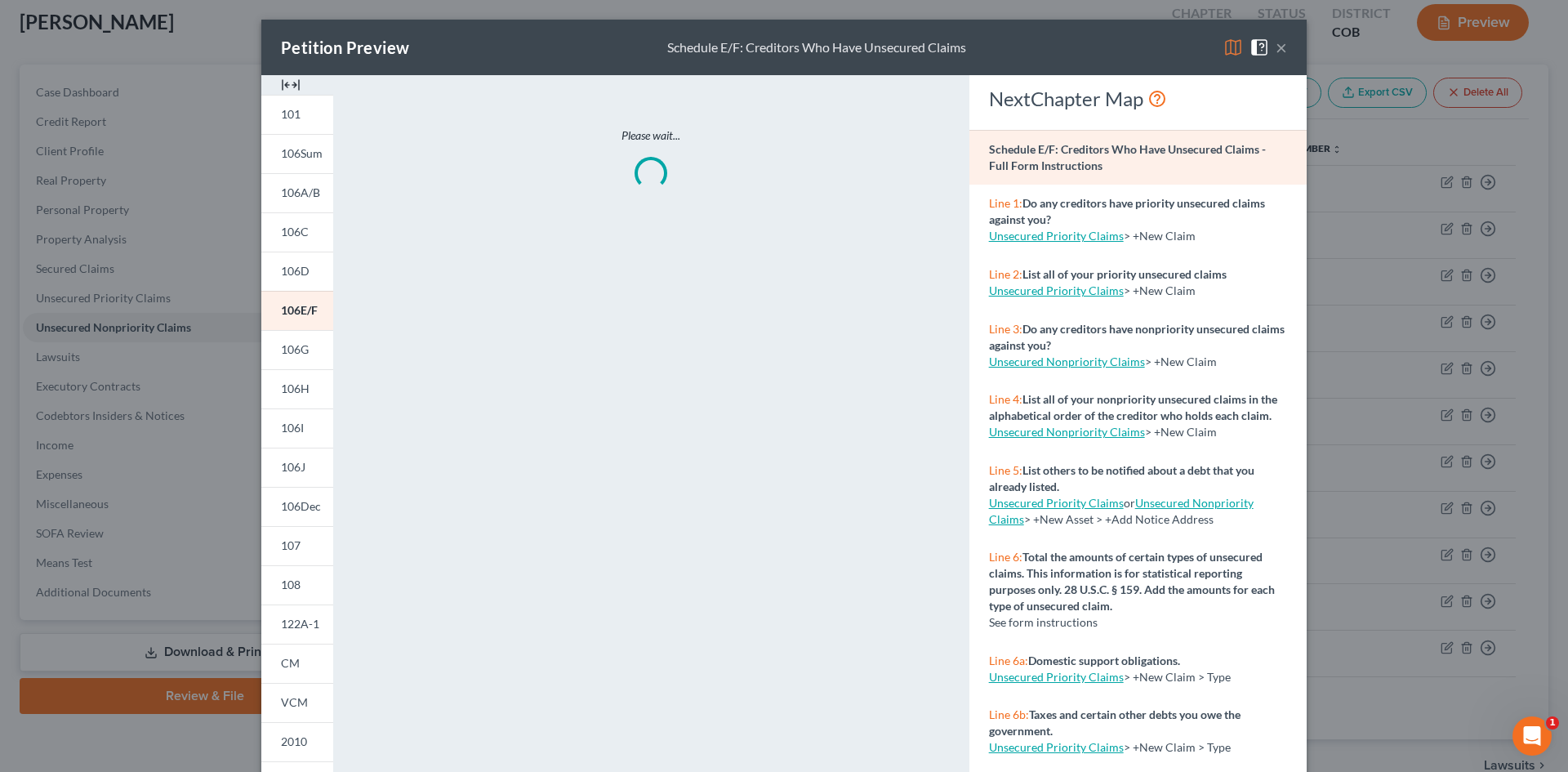
click at [290, 86] on img at bounding box center [291, 85] width 20 height 20
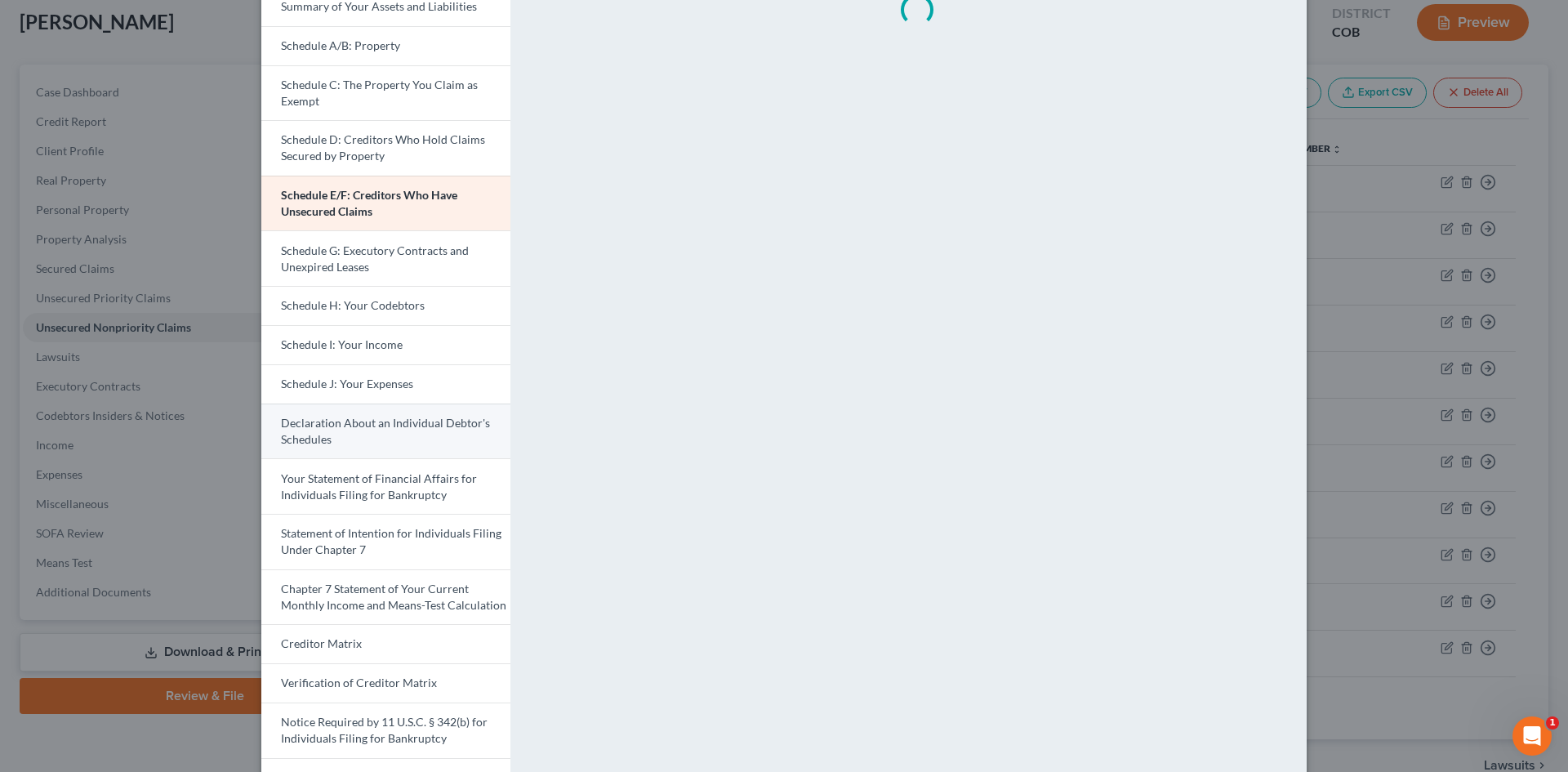
scroll to position [245, 0]
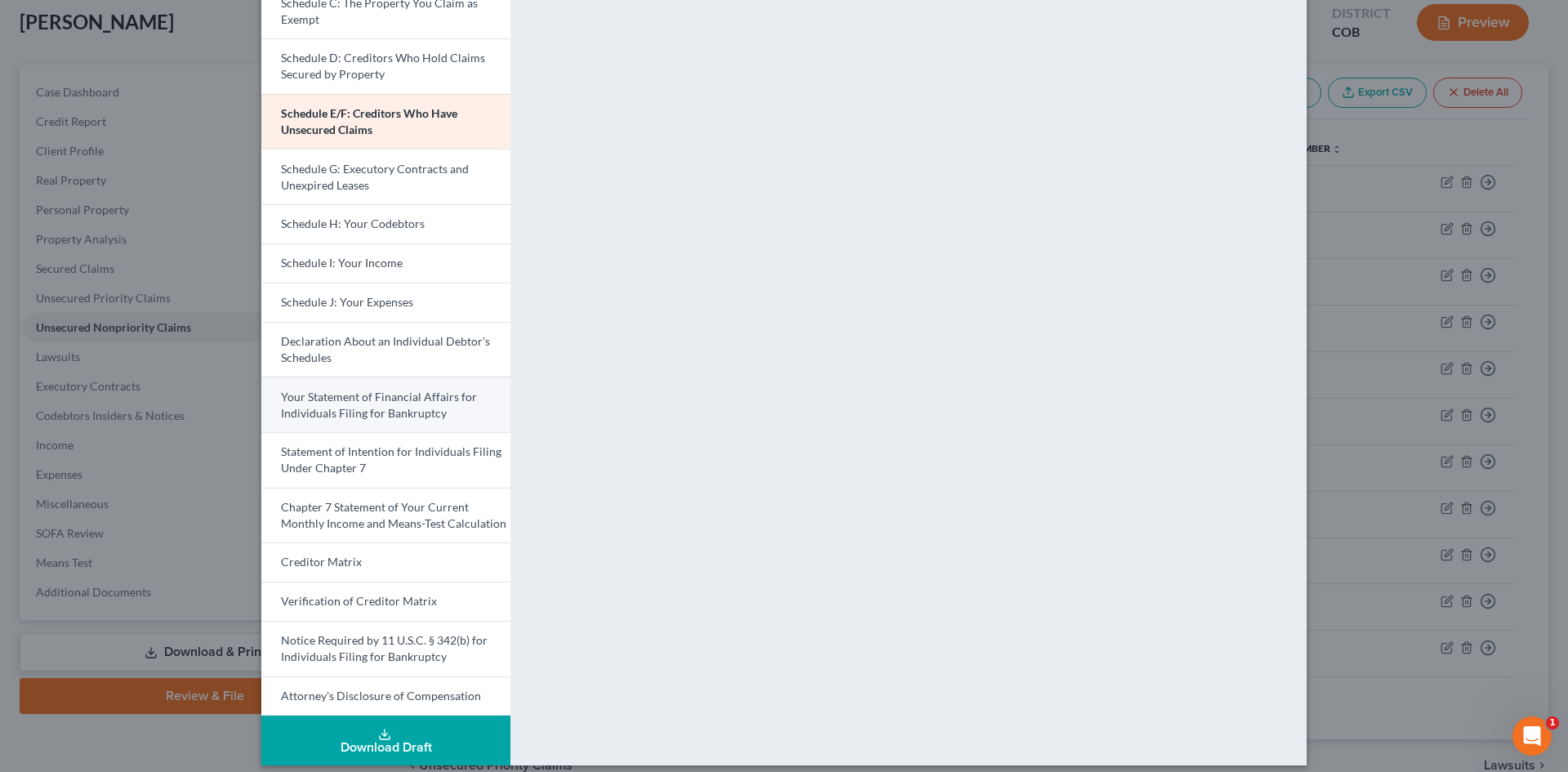
click at [370, 402] on span "Your Statement of Financial Affairs for Individuals Filing for Bankruptcy" at bounding box center [379, 404] width 196 height 30
click at [394, 413] on span "Your Statement of Financial Affairs for Individuals Filing for Bankruptcy" at bounding box center [379, 404] width 197 height 30
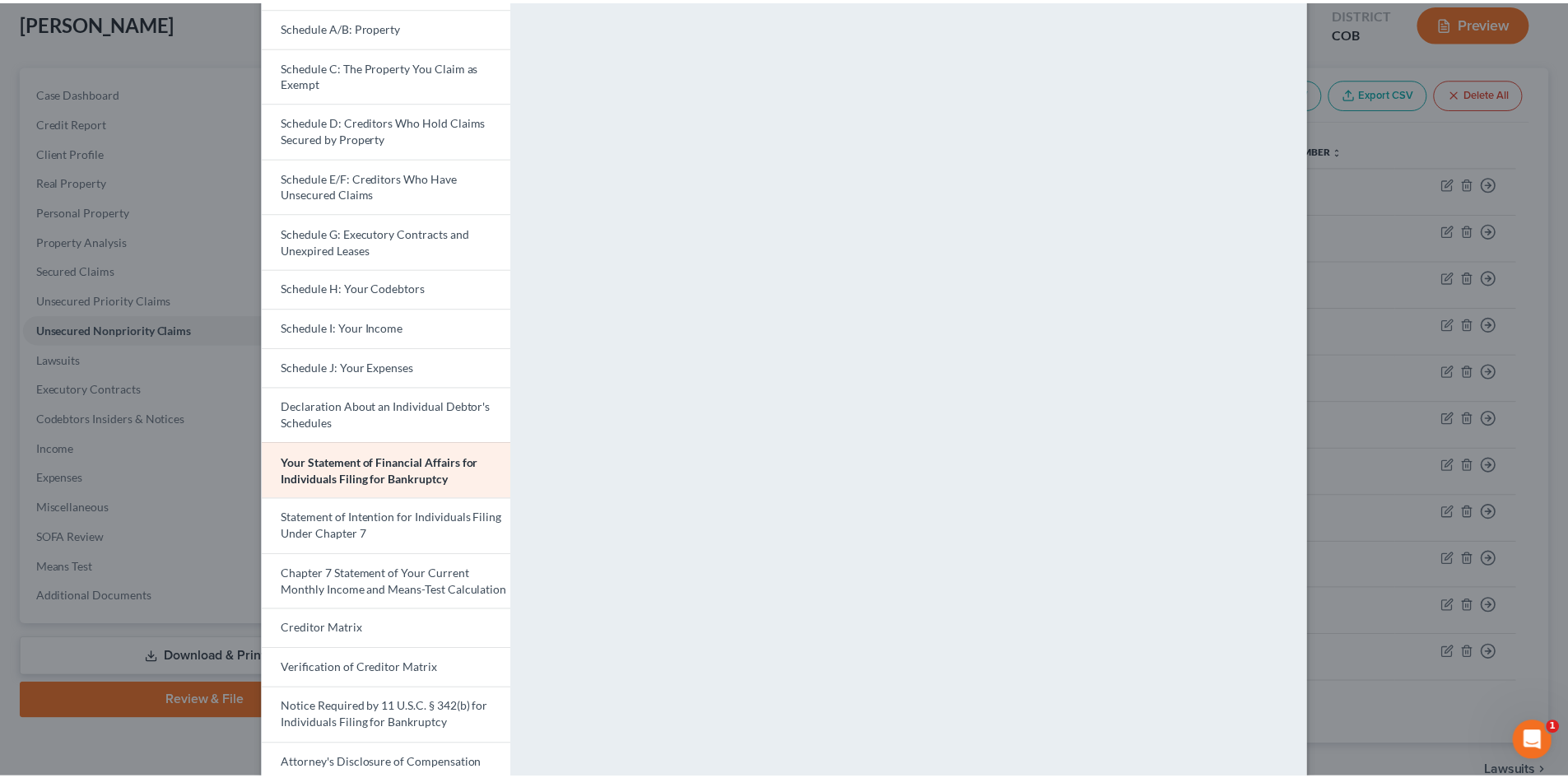
scroll to position [0, 0]
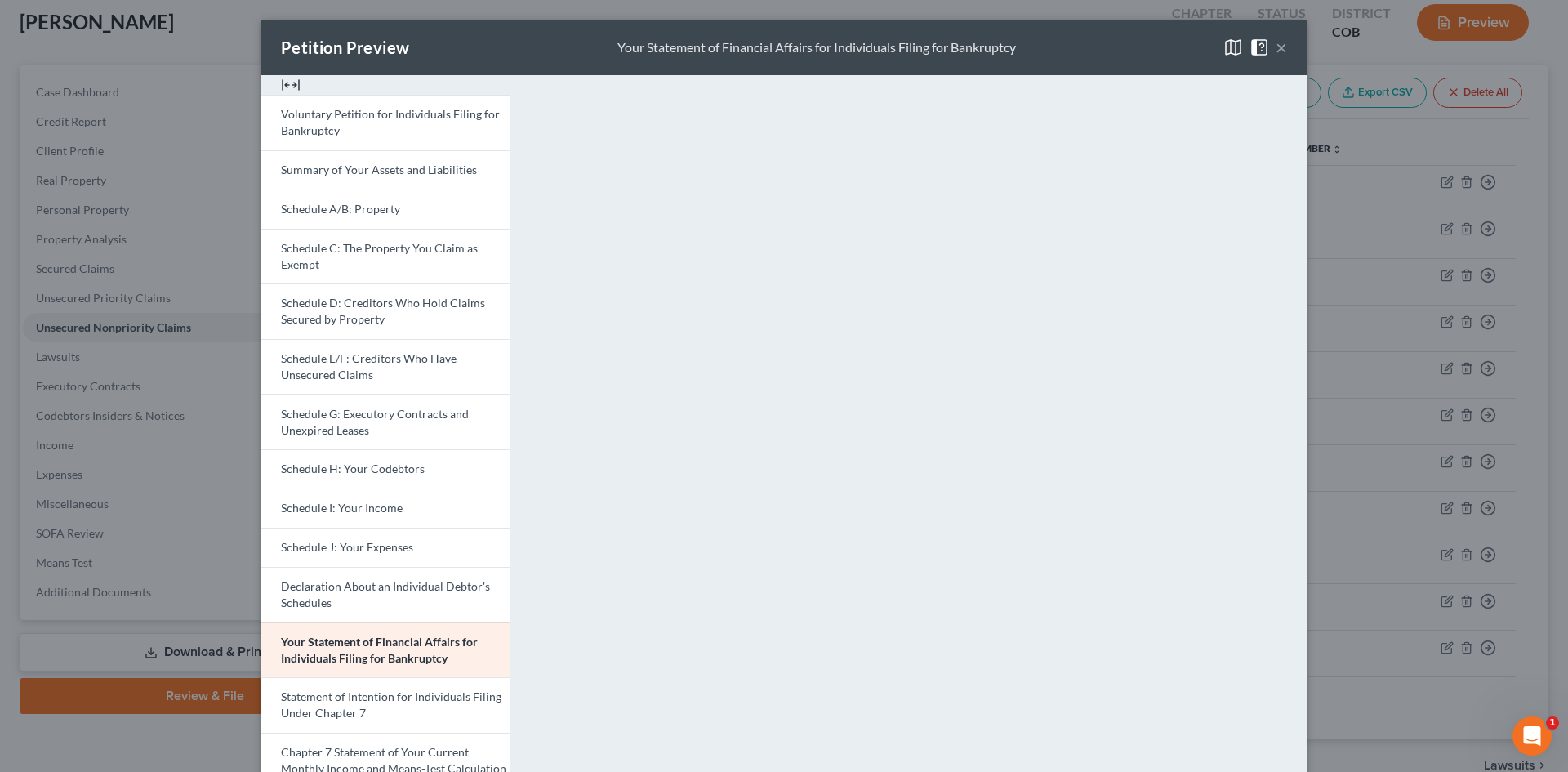
click at [1276, 51] on button "×" at bounding box center [1282, 48] width 12 height 20
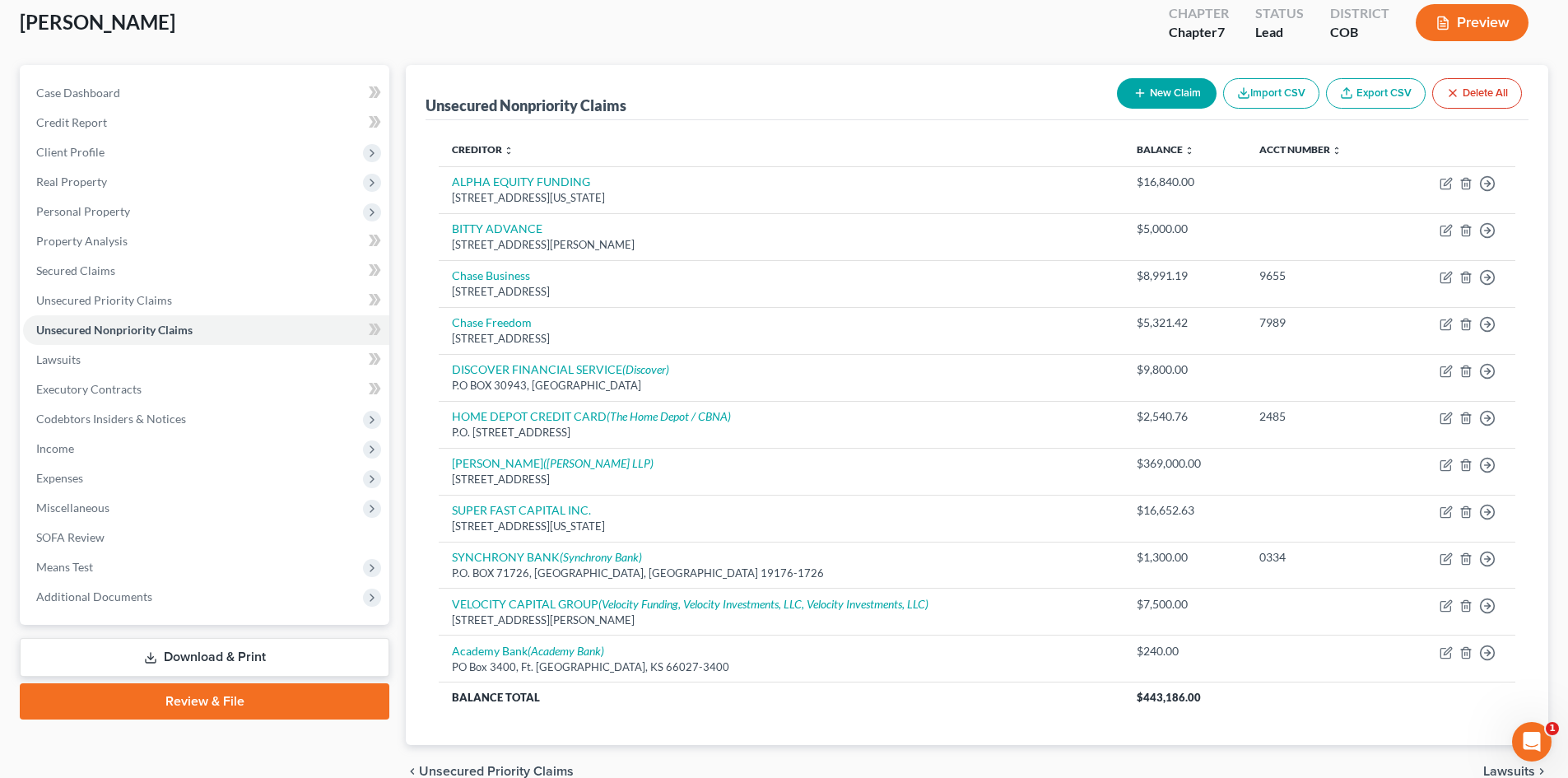
drag, startPoint x: 253, startPoint y: 658, endPoint x: 312, endPoint y: 616, distance: 72.4
click at [253, 658] on link "Download & Print" at bounding box center [205, 657] width 370 height 39
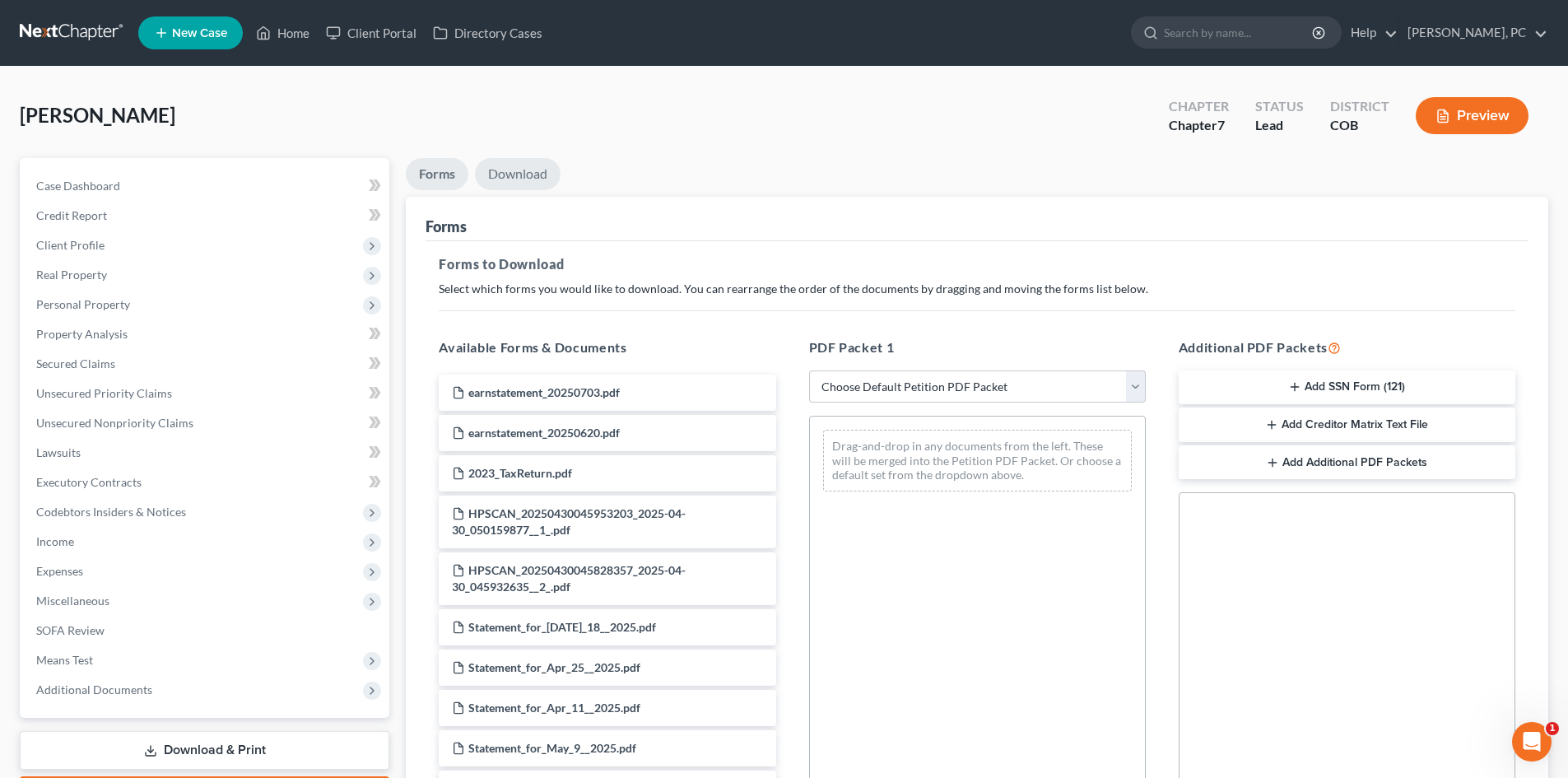
click at [521, 177] on link "Download" at bounding box center [518, 174] width 86 height 32
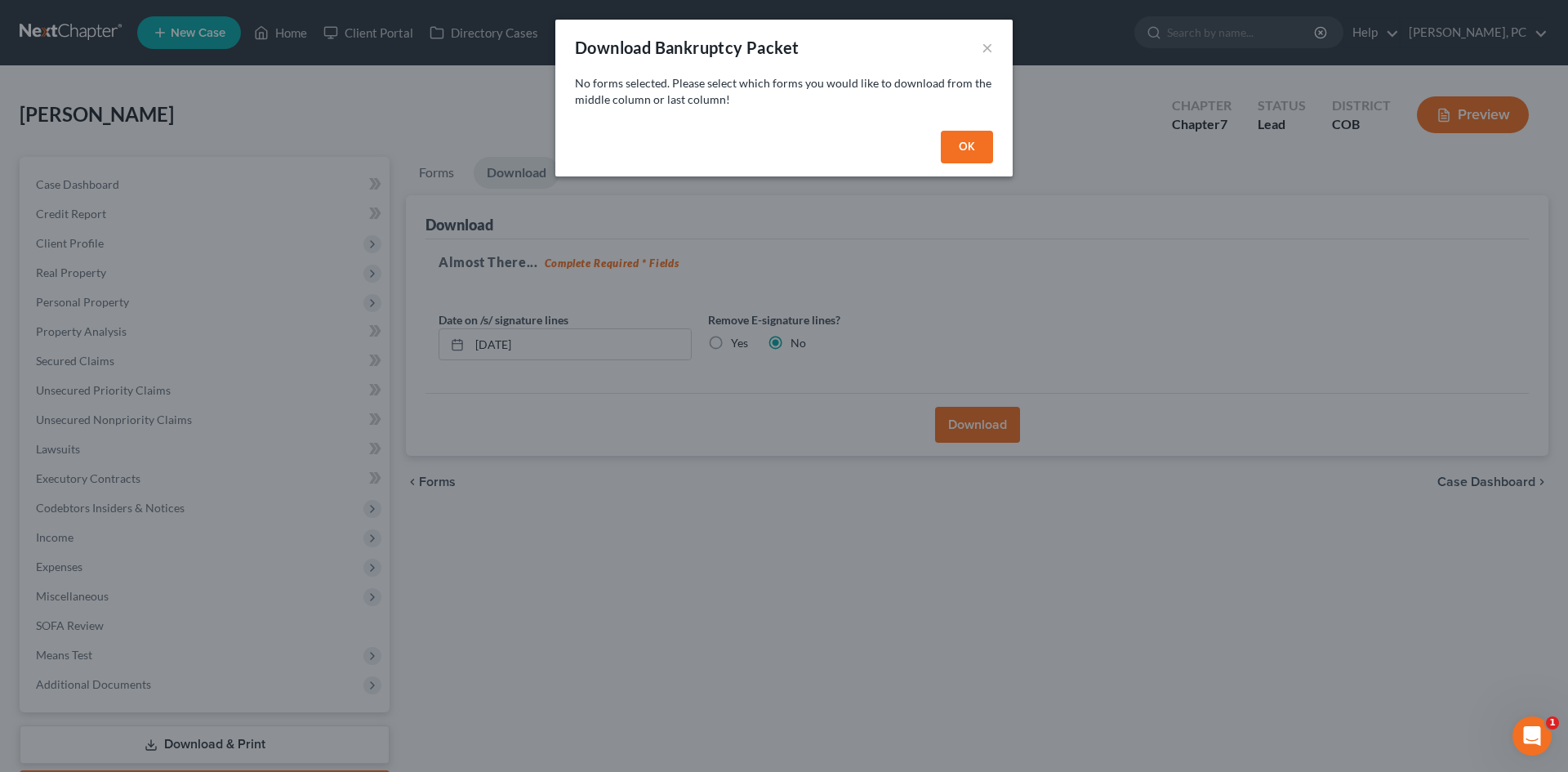
click at [967, 142] on button "OK" at bounding box center [967, 147] width 52 height 33
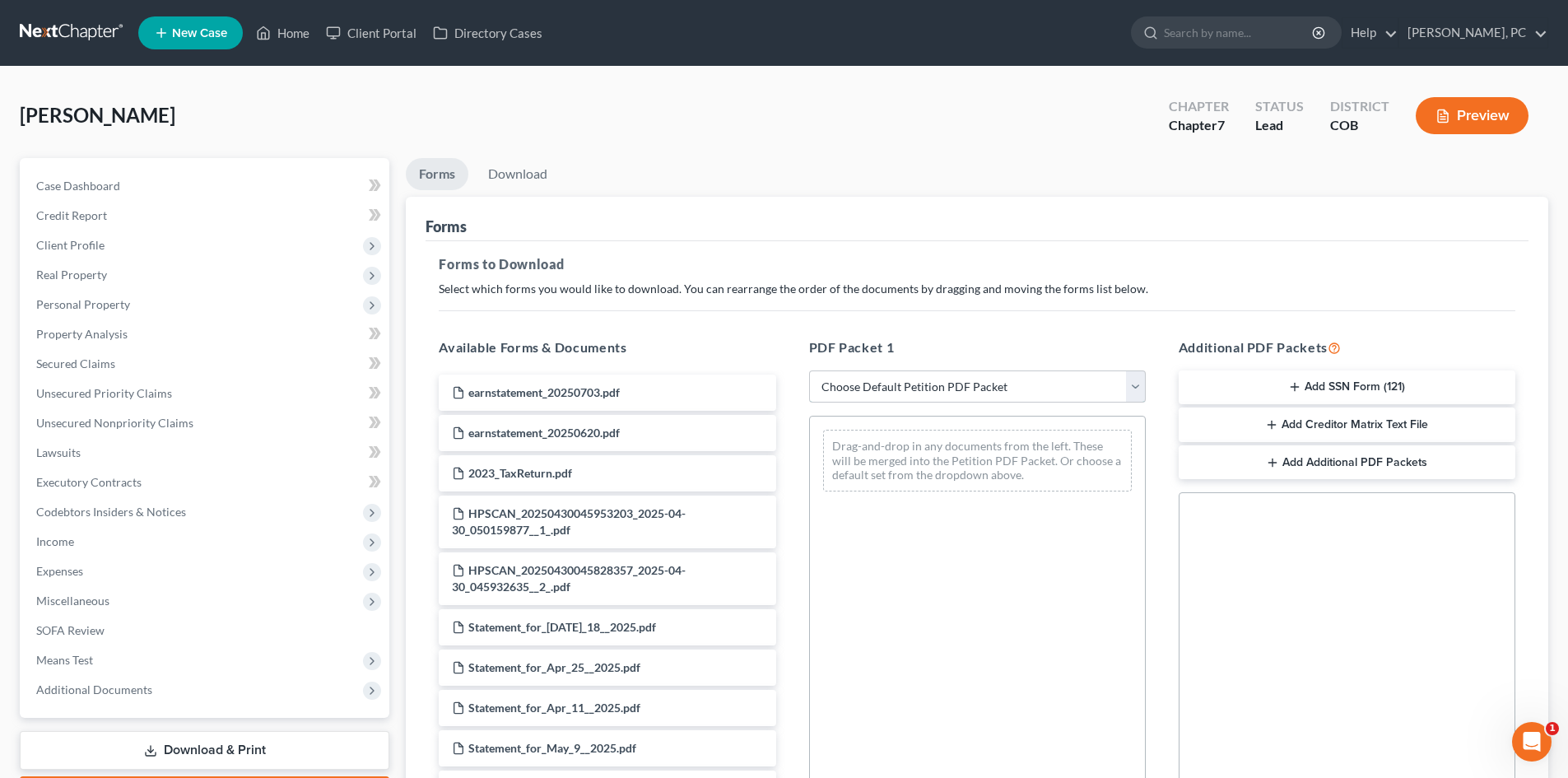
drag, startPoint x: 858, startPoint y: 384, endPoint x: 870, endPoint y: 395, distance: 16.3
click at [858, 384] on select "Choose Default Petition PDF Packet Complete Bankruptcy Petition (all forms and …" at bounding box center [977, 387] width 337 height 33
select select "0"
click at [809, 371] on select "Choose Default Petition PDF Packet Complete Bankruptcy Petition (all forms and …" at bounding box center [977, 387] width 337 height 33
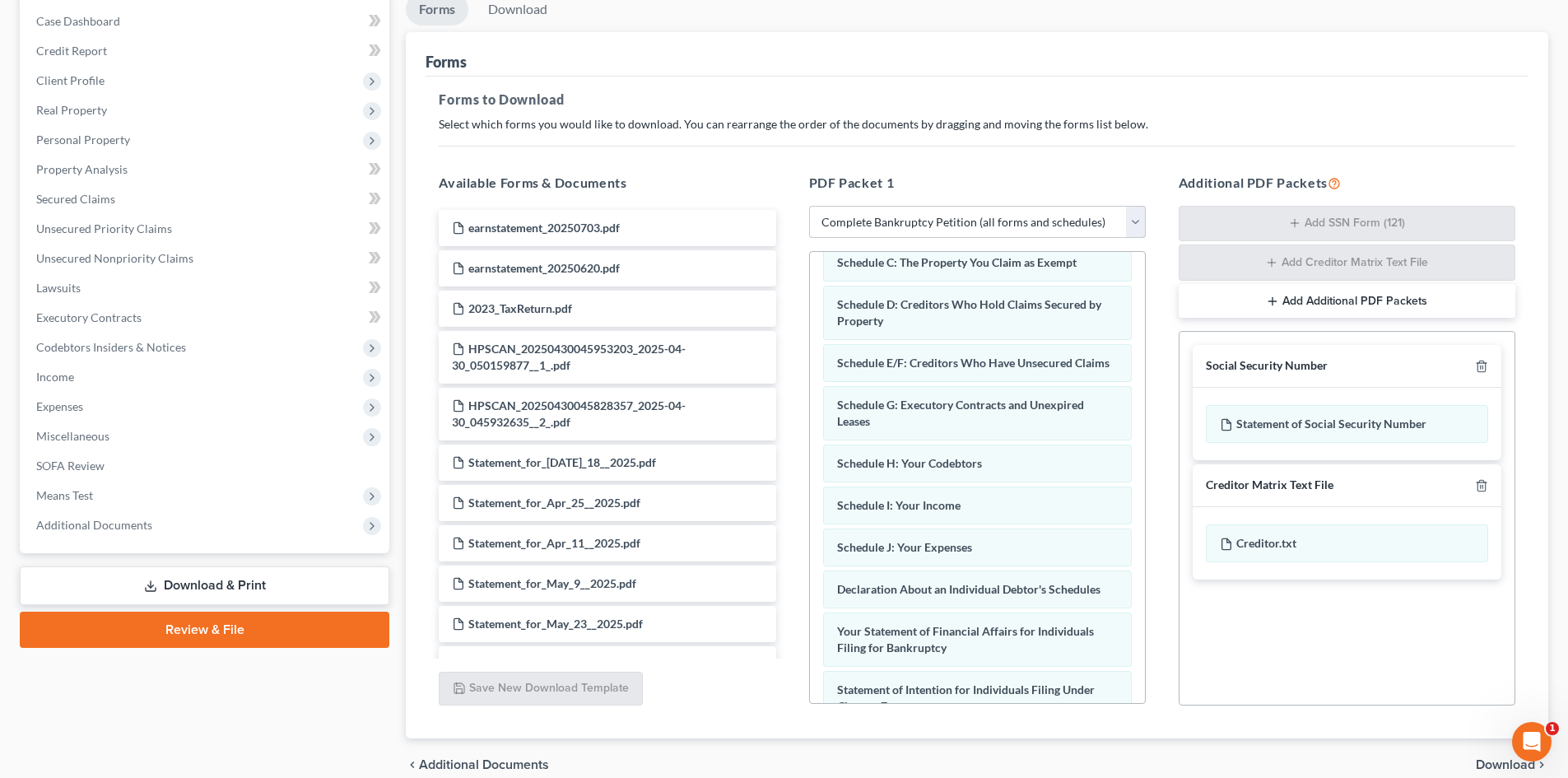
scroll to position [161, 0]
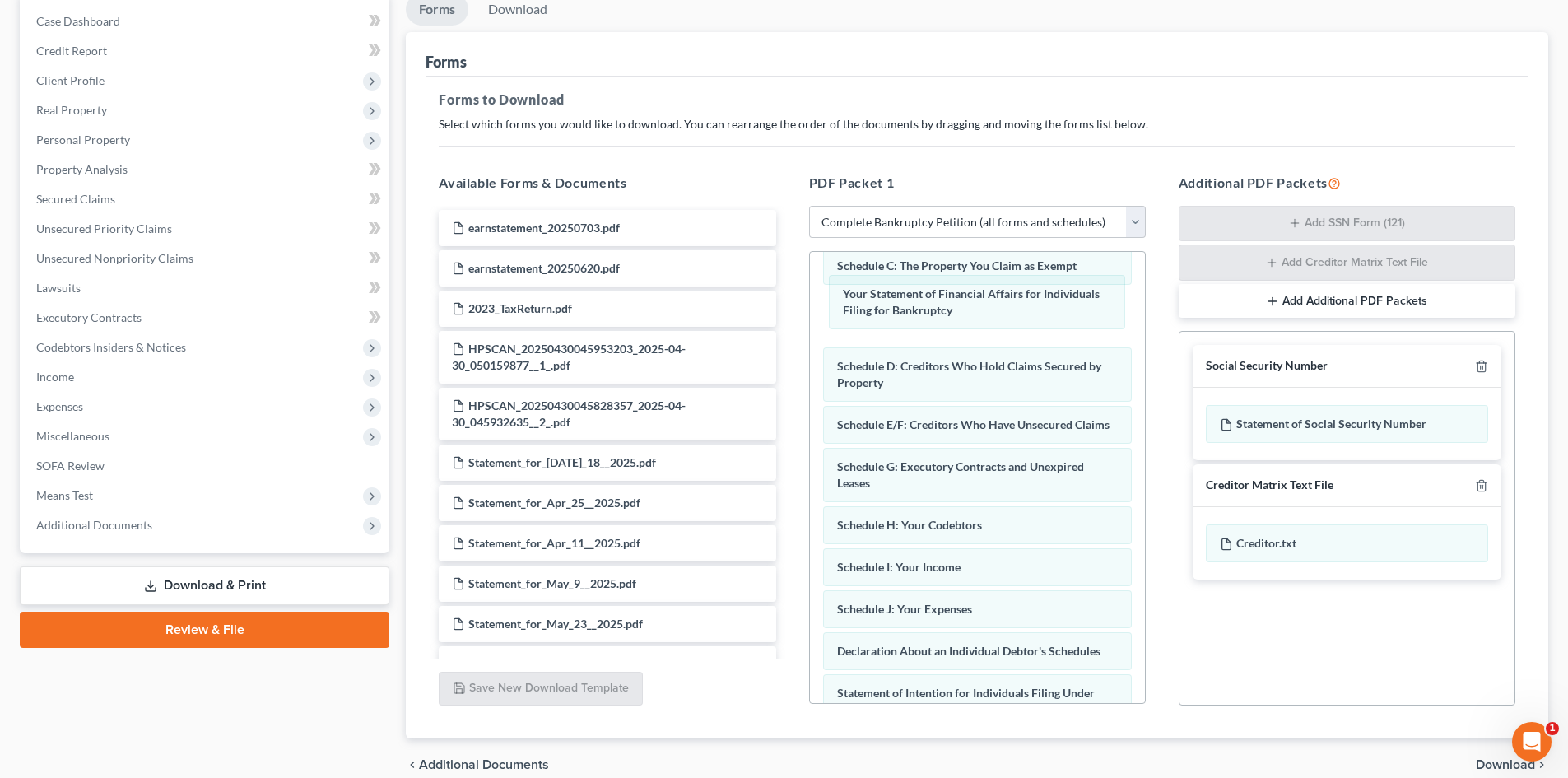
drag, startPoint x: 951, startPoint y: 668, endPoint x: 1036, endPoint y: 345, distance: 334.0
click at [958, 308] on div "Your Statement of Financial Affairs for Individuals Filing for Bankruptcy Volun…" at bounding box center [977, 570] width 335 height 959
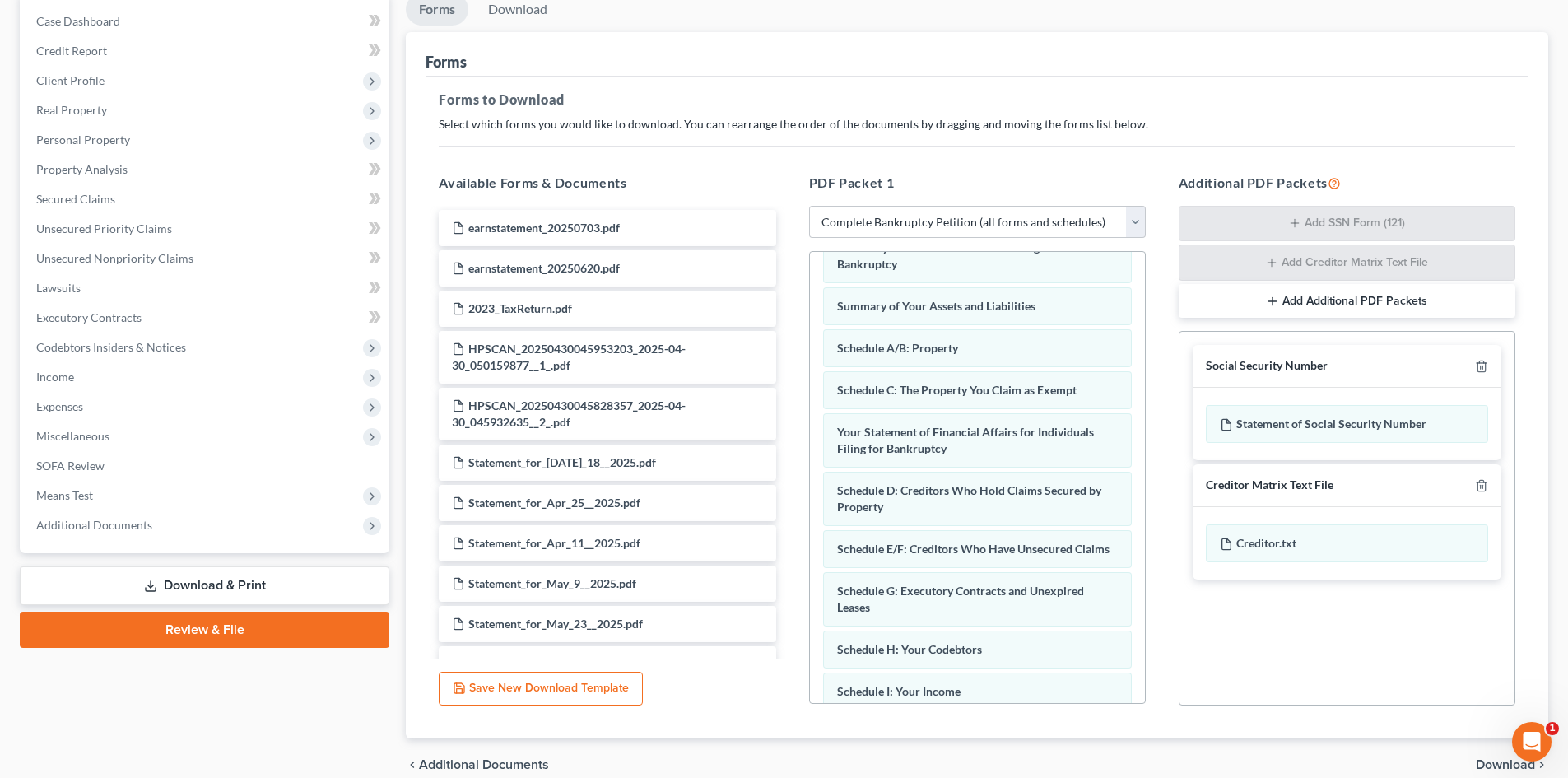
scroll to position [0, 0]
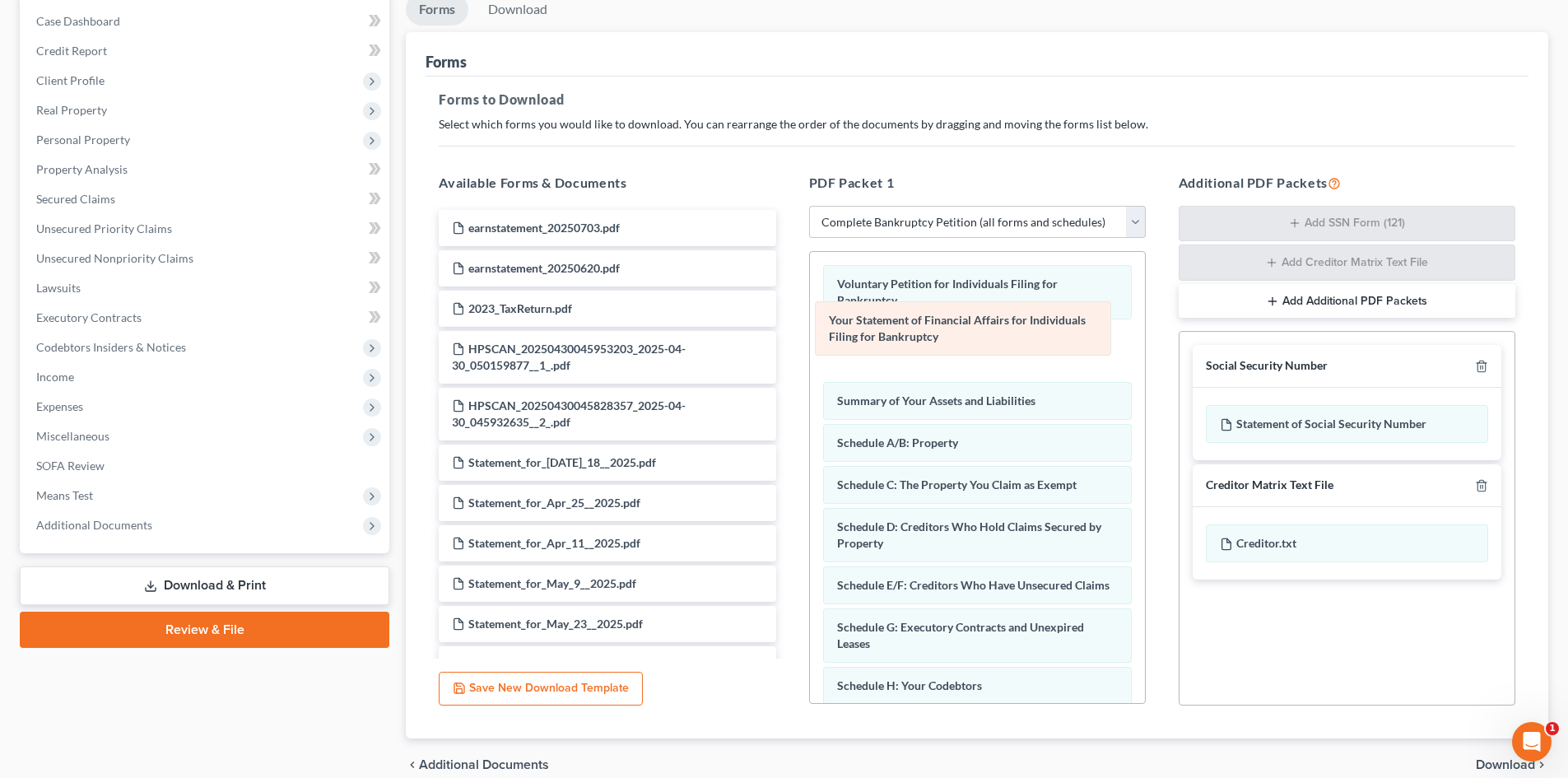
drag, startPoint x: 923, startPoint y: 487, endPoint x: 915, endPoint y: 340, distance: 147.2
click at [915, 340] on div "Your Statement of Financial Affairs for Individuals Filing for Bankruptcy Volun…" at bounding box center [977, 731] width 335 height 959
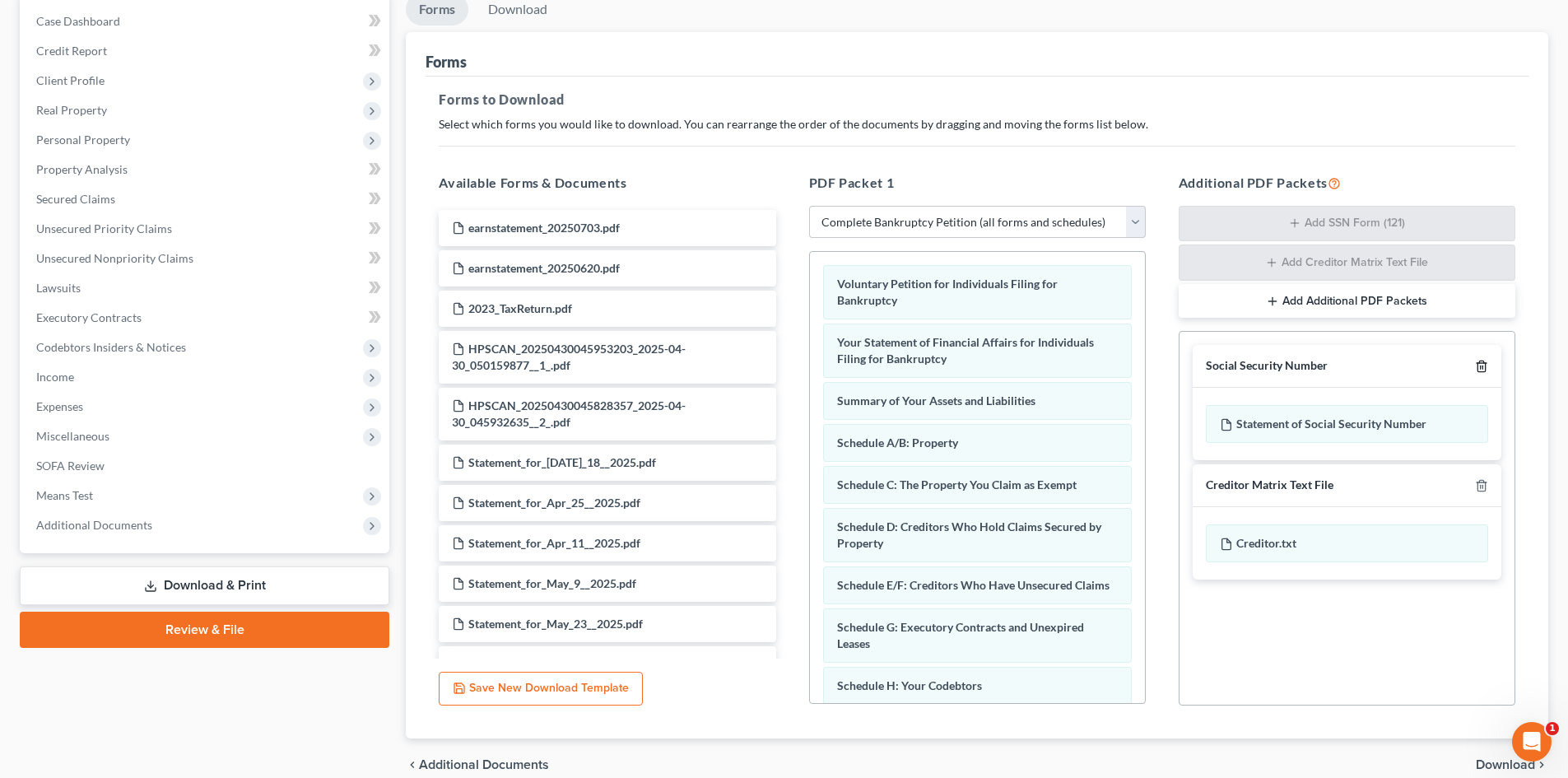
click at [1478, 368] on icon "button" at bounding box center [1481, 367] width 7 height 11
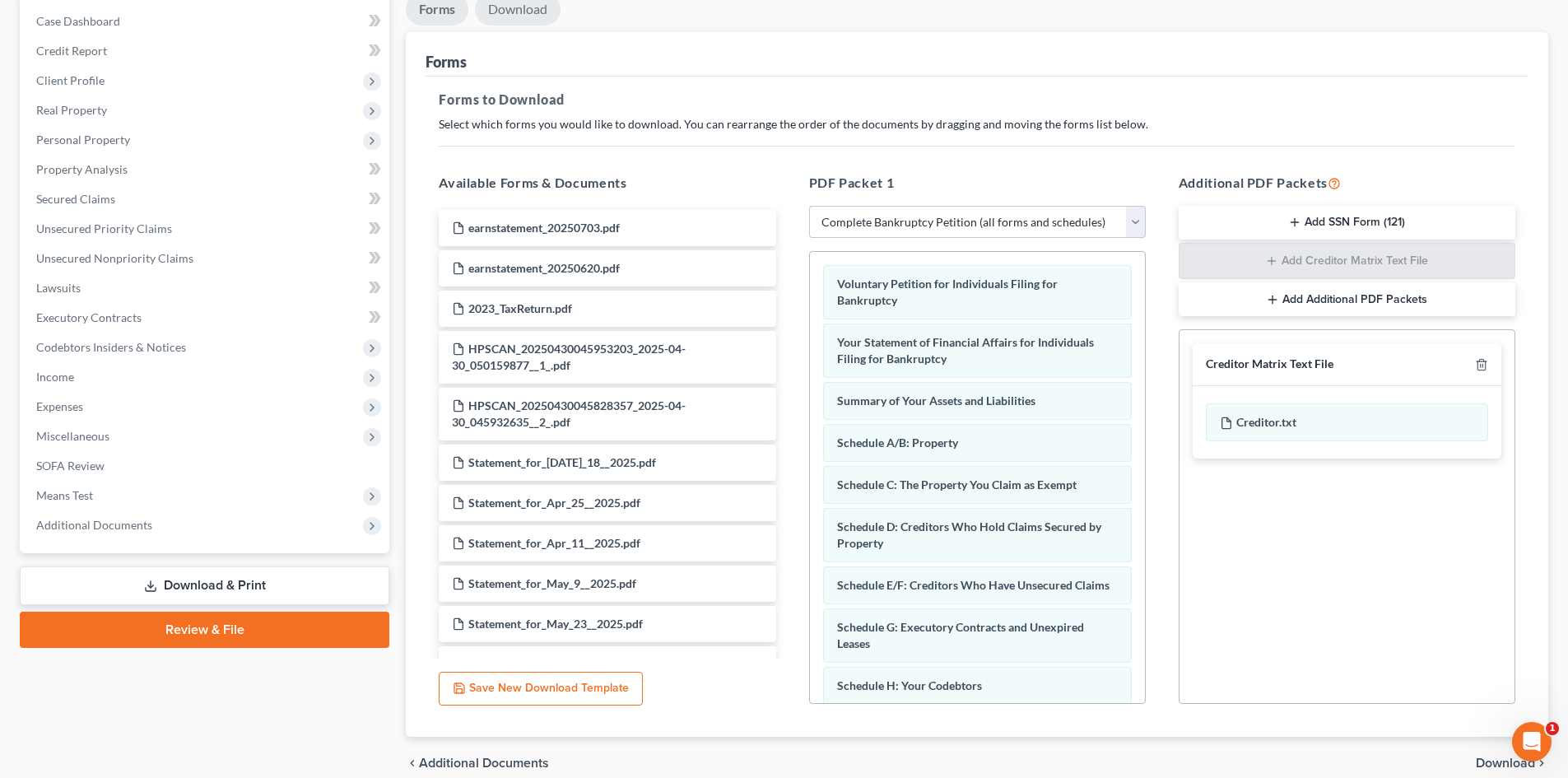
click at [523, 16] on link "Download" at bounding box center [518, 9] width 86 height 32
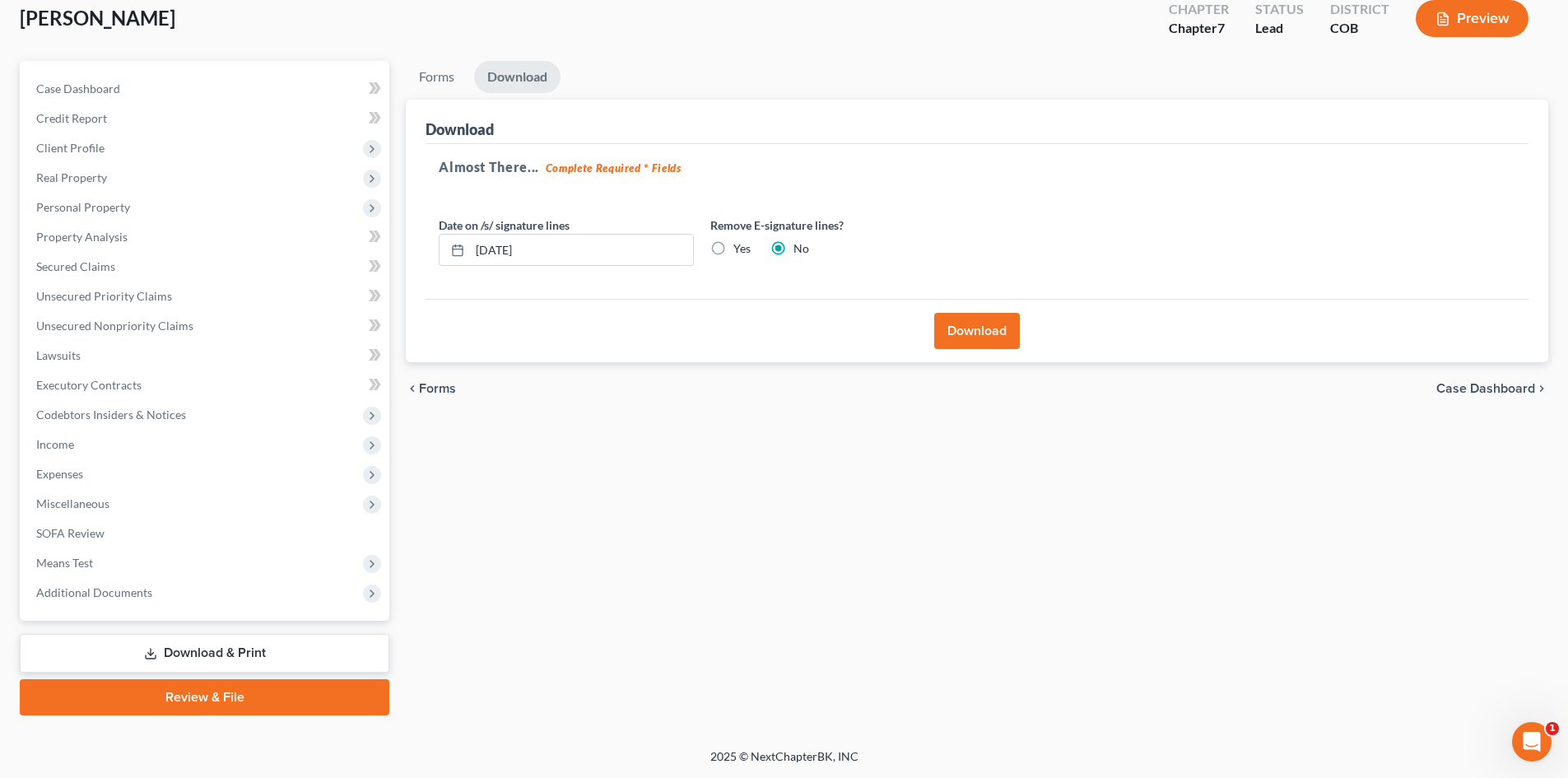
scroll to position [97, 0]
click at [966, 336] on button "Download" at bounding box center [978, 331] width 86 height 36
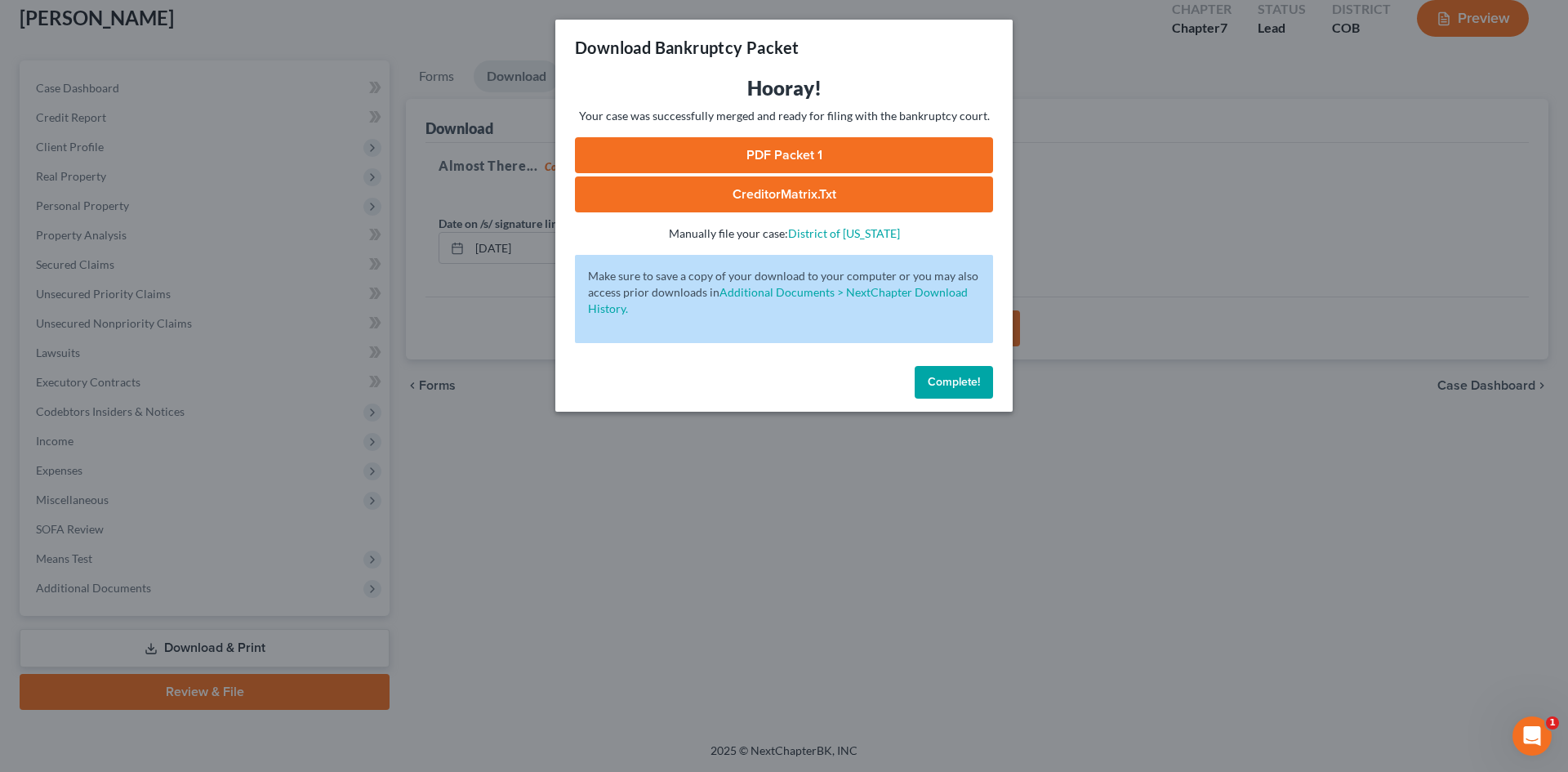
click at [777, 150] on link "PDF Packet 1" at bounding box center [784, 155] width 418 height 36
click at [946, 380] on span "Complete!" at bounding box center [953, 382] width 52 height 14
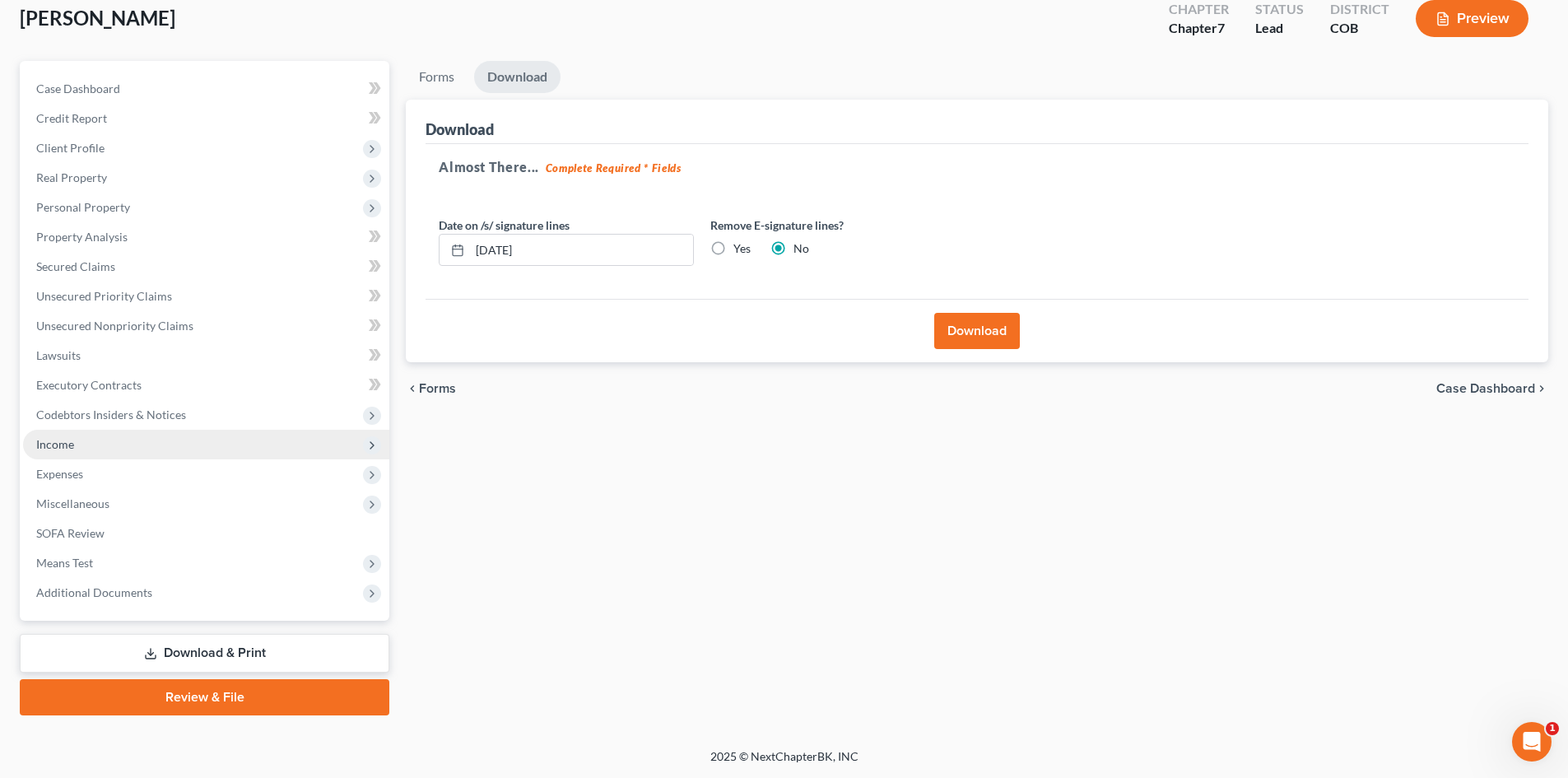
click at [64, 439] on span "Income" at bounding box center [55, 444] width 38 height 14
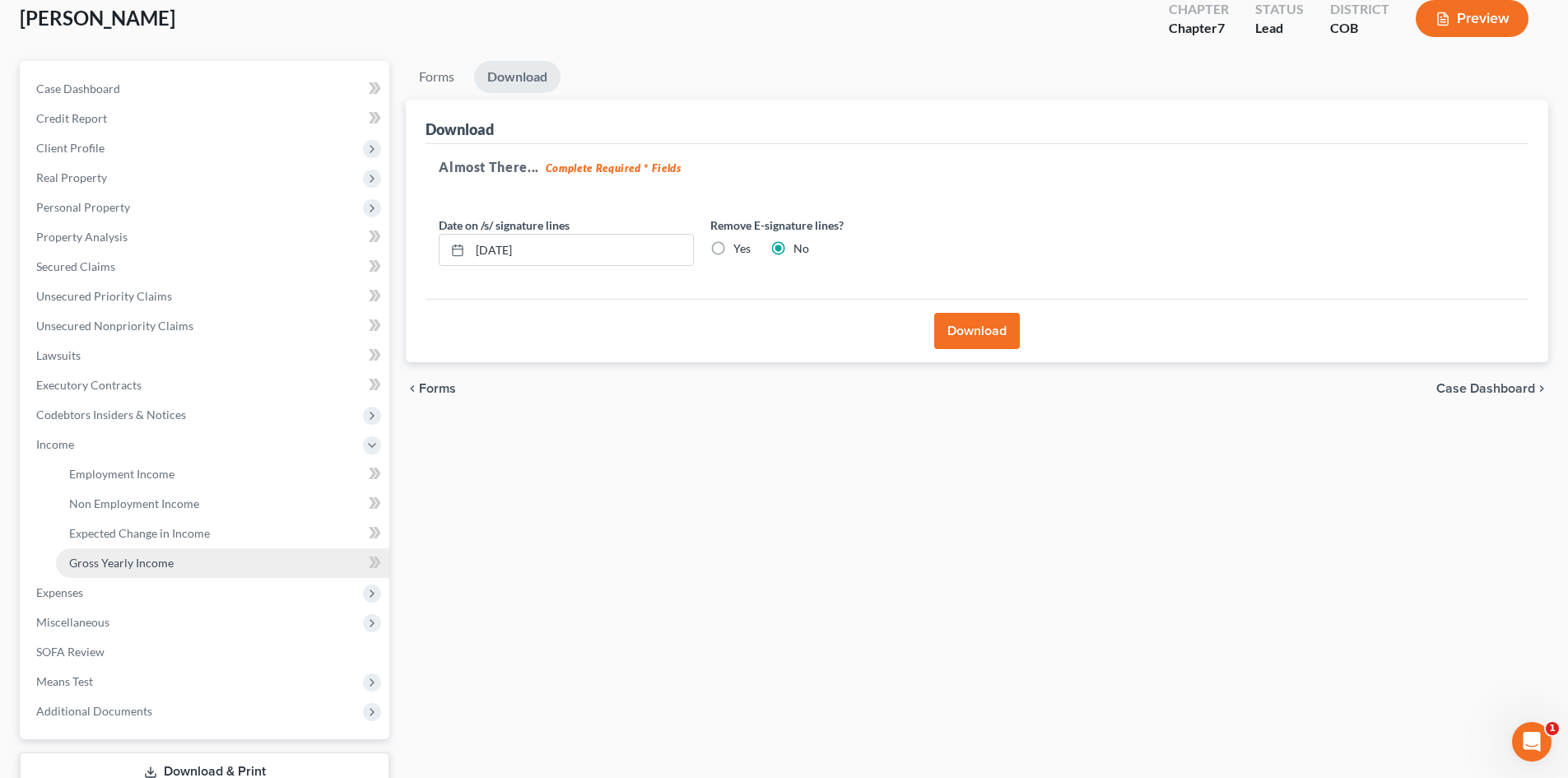
click at [129, 563] on span "Gross Yearly Income" at bounding box center [121, 562] width 105 height 14
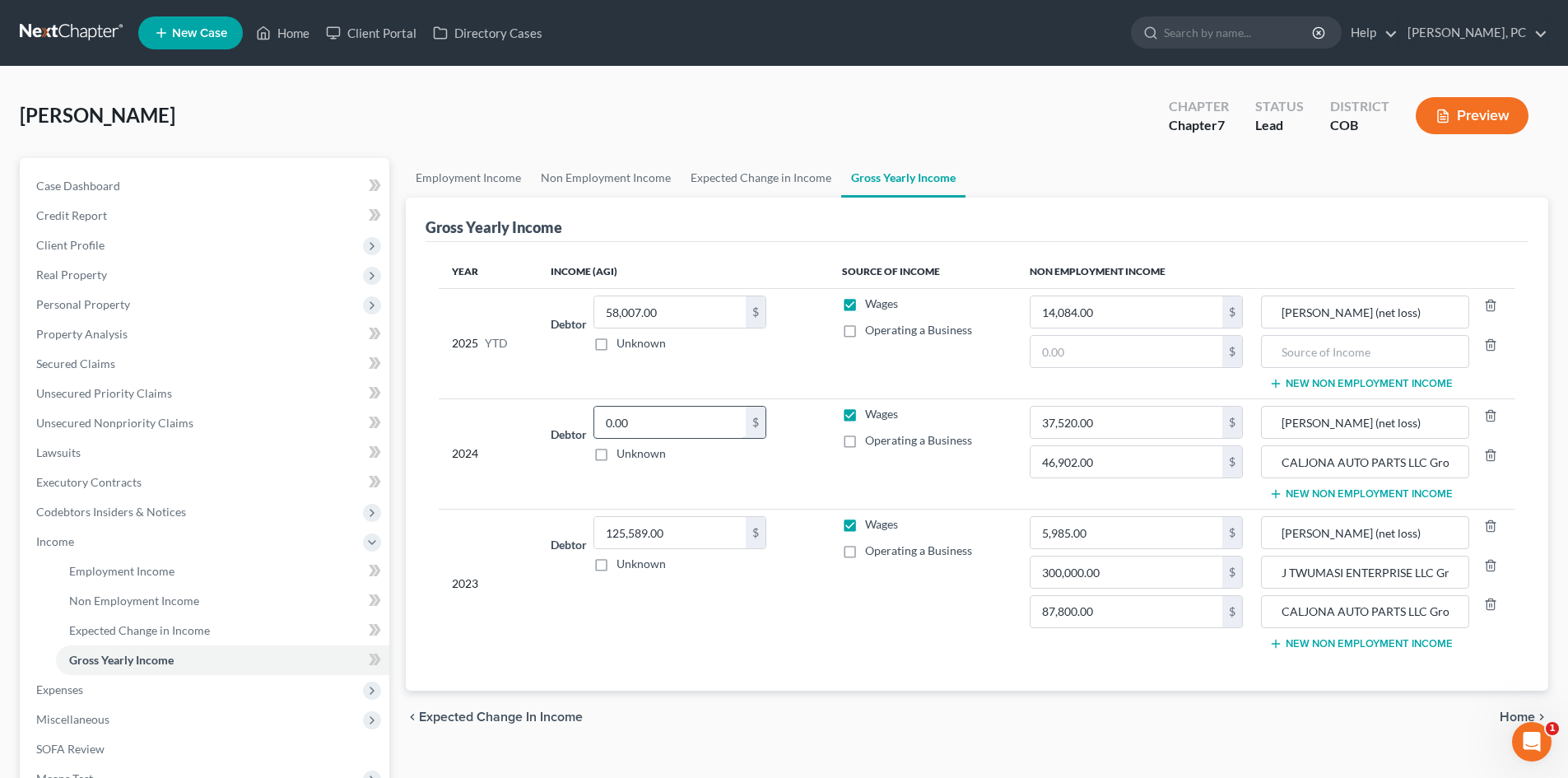
click at [638, 424] on input "0.00" at bounding box center [670, 421] width 152 height 31
drag, startPoint x: 675, startPoint y: 429, endPoint x: 661, endPoint y: 426, distance: 14.3
click at [675, 429] on input "0.00" at bounding box center [670, 421] width 152 height 31
drag, startPoint x: 649, startPoint y: 425, endPoint x: 550, endPoint y: 425, distance: 99.0
click at [551, 425] on div "Debtor 0.00 $ Unknown Balance Undetermined 0.00 $ Unknown" at bounding box center [682, 433] width 265 height 56
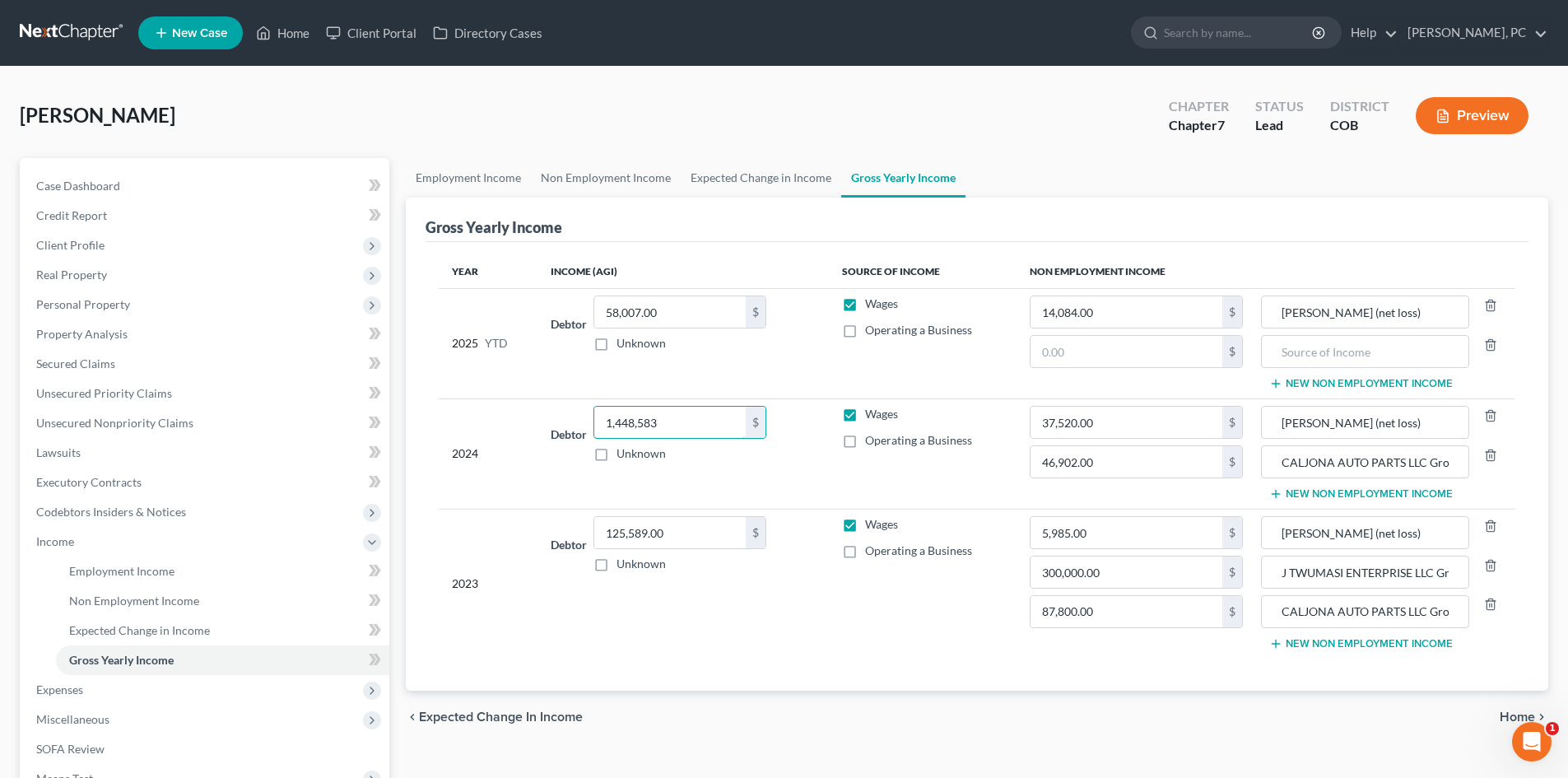
type input "1,448,583"
click at [792, 342] on div "Debtor 58,007.00 $ Unknown Balance Undetermined 58,007.00 $ Unknown" at bounding box center [682, 324] width 265 height 56
drag, startPoint x: 70, startPoint y: 242, endPoint x: 79, endPoint y: 251, distance: 12.7
click at [70, 242] on span "Client Profile" at bounding box center [70, 245] width 68 height 14
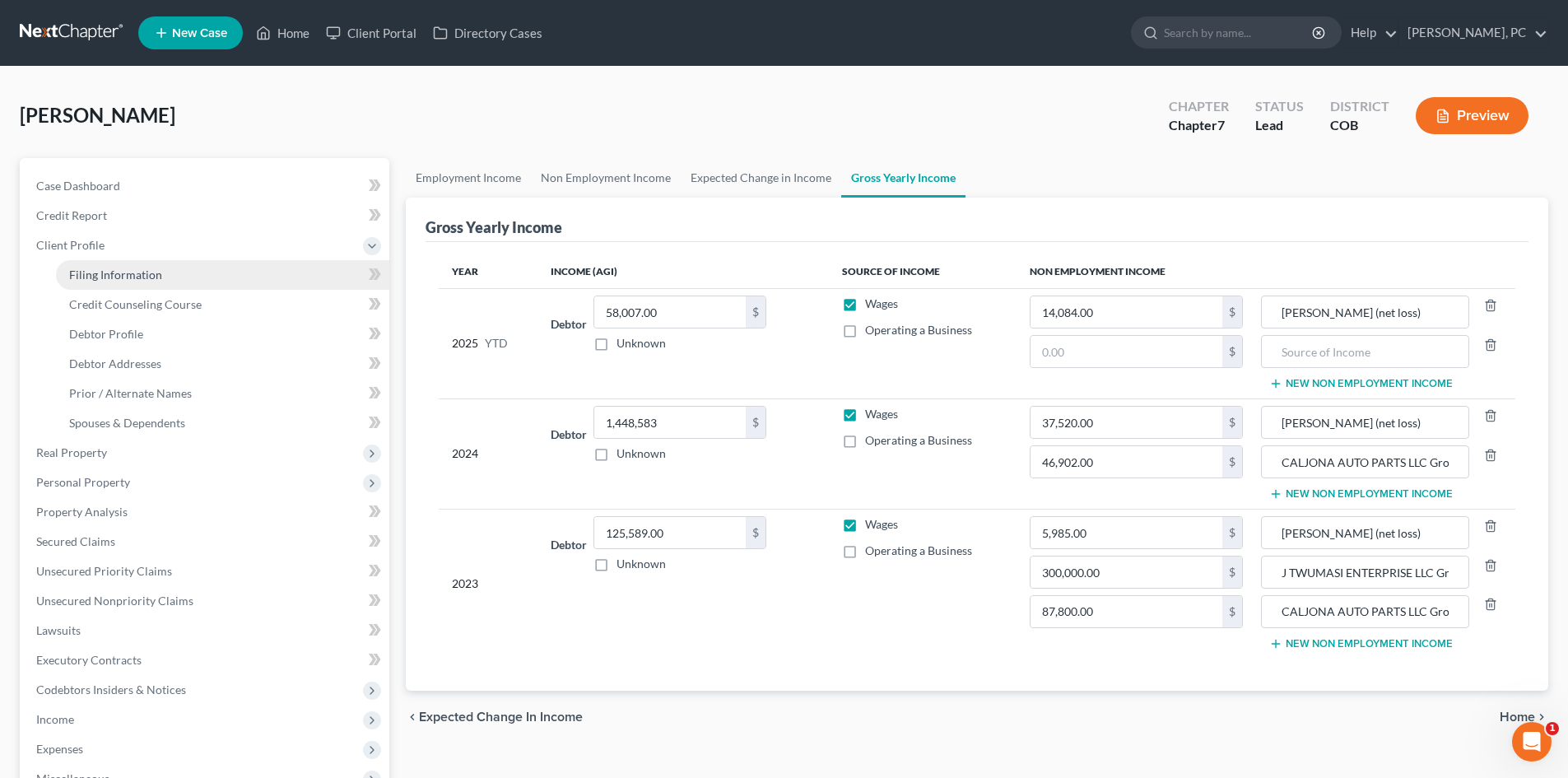
drag, startPoint x: 118, startPoint y: 276, endPoint x: 235, endPoint y: 266, distance: 117.4
click at [118, 275] on span "Filing Information" at bounding box center [115, 275] width 93 height 14
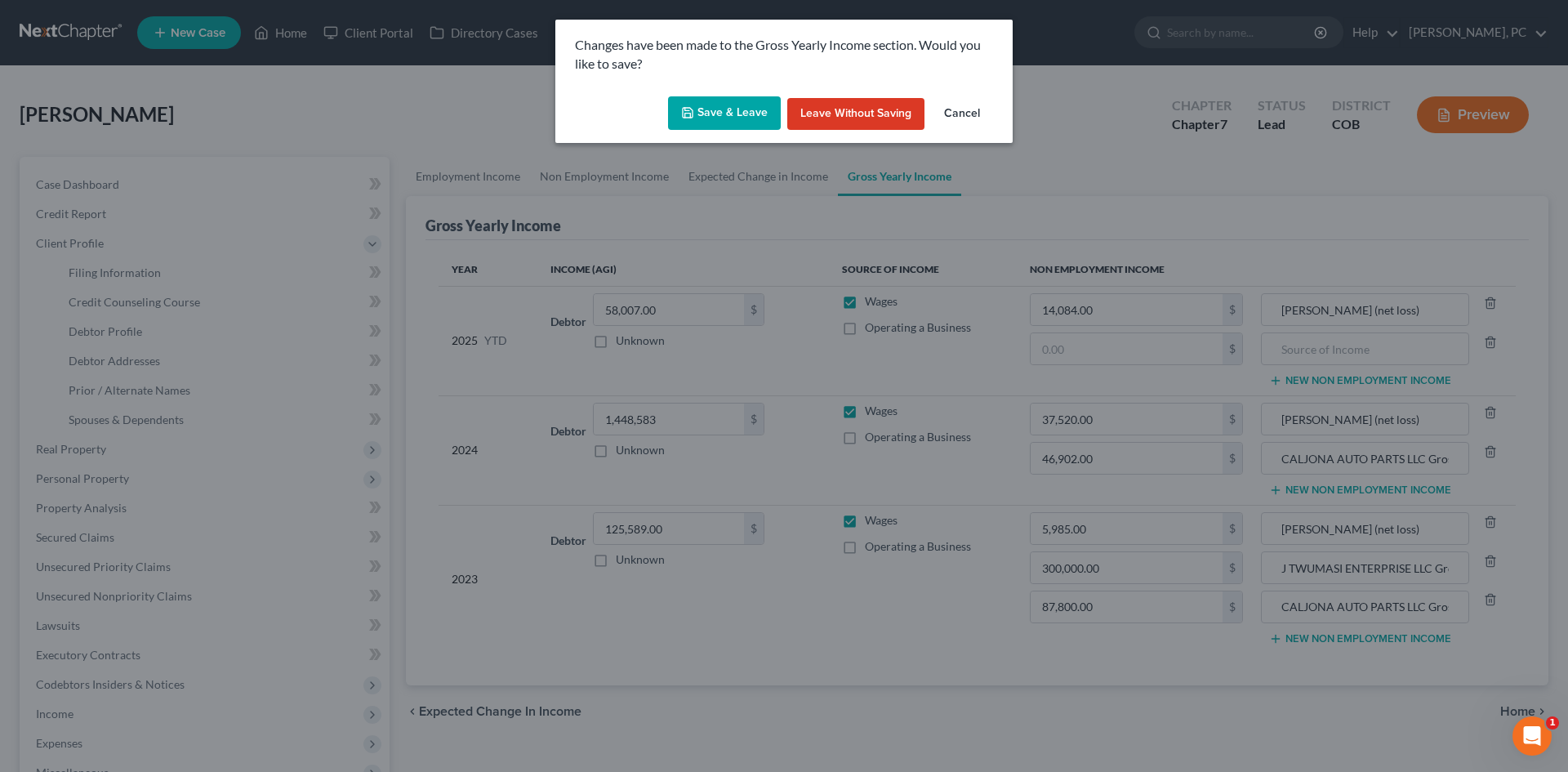
click at [723, 111] on button "Save & Leave" at bounding box center [724, 113] width 113 height 35
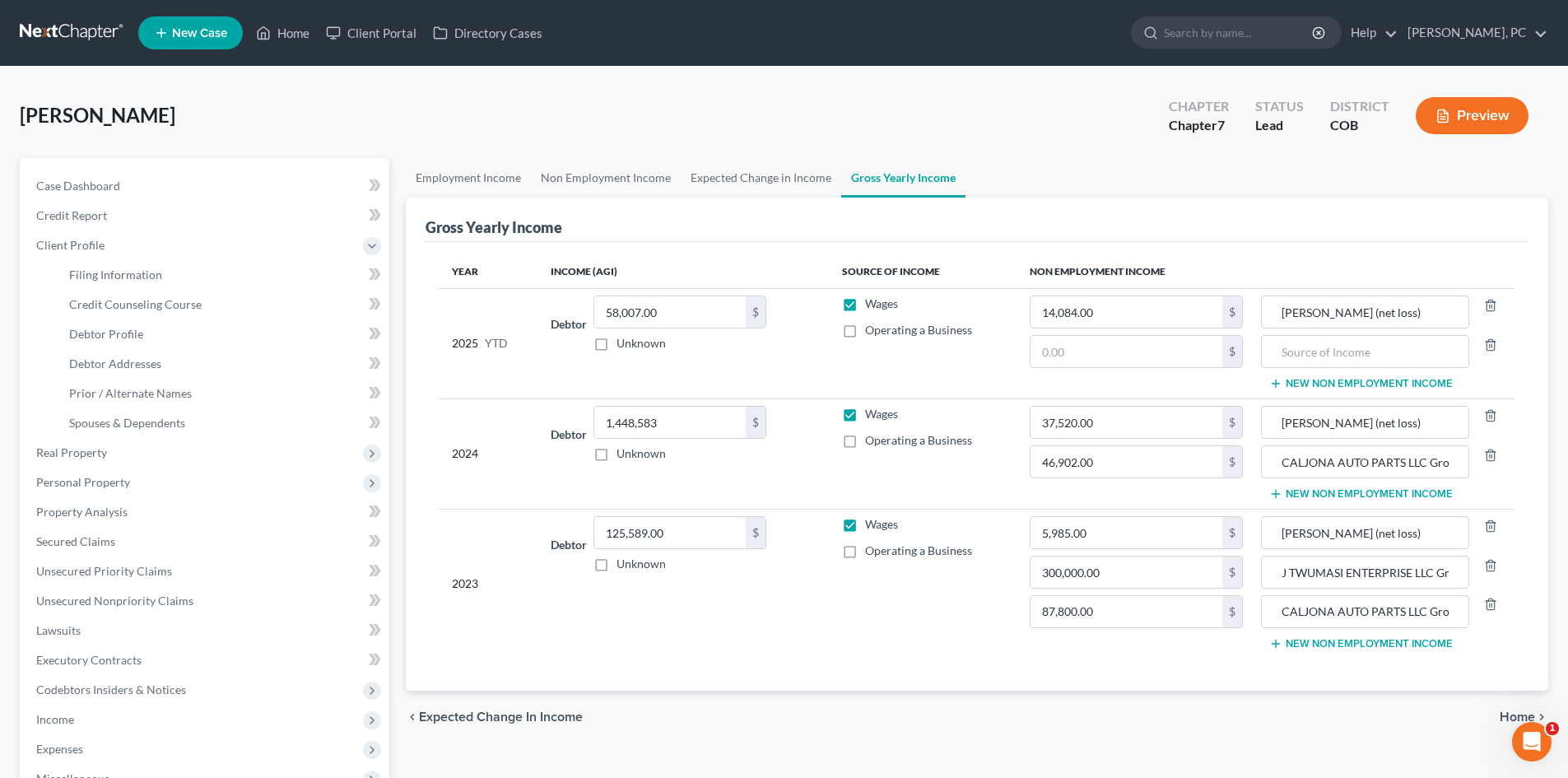
select select "1"
select select "0"
select select "11"
select select "0"
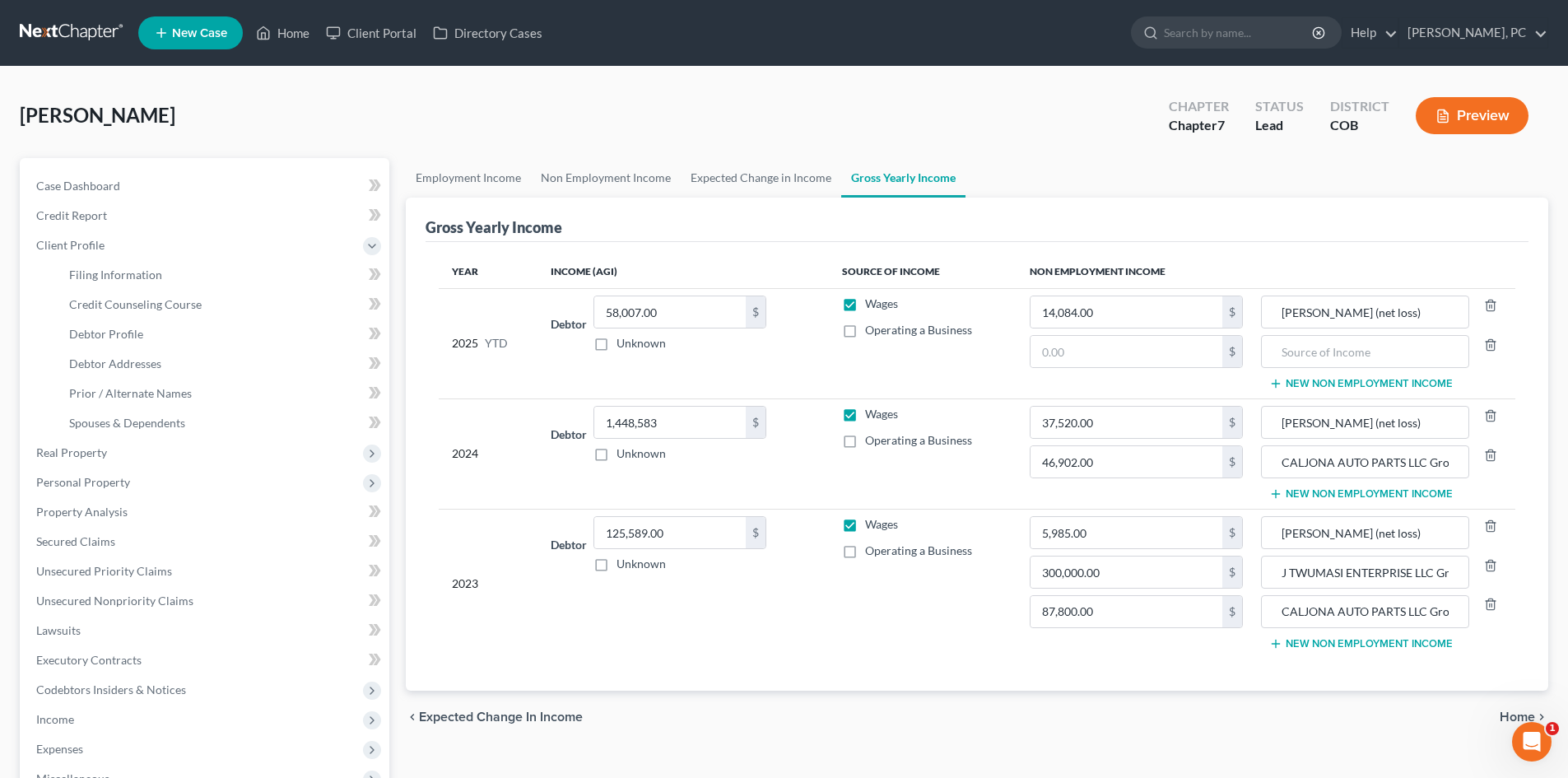
select select "5"
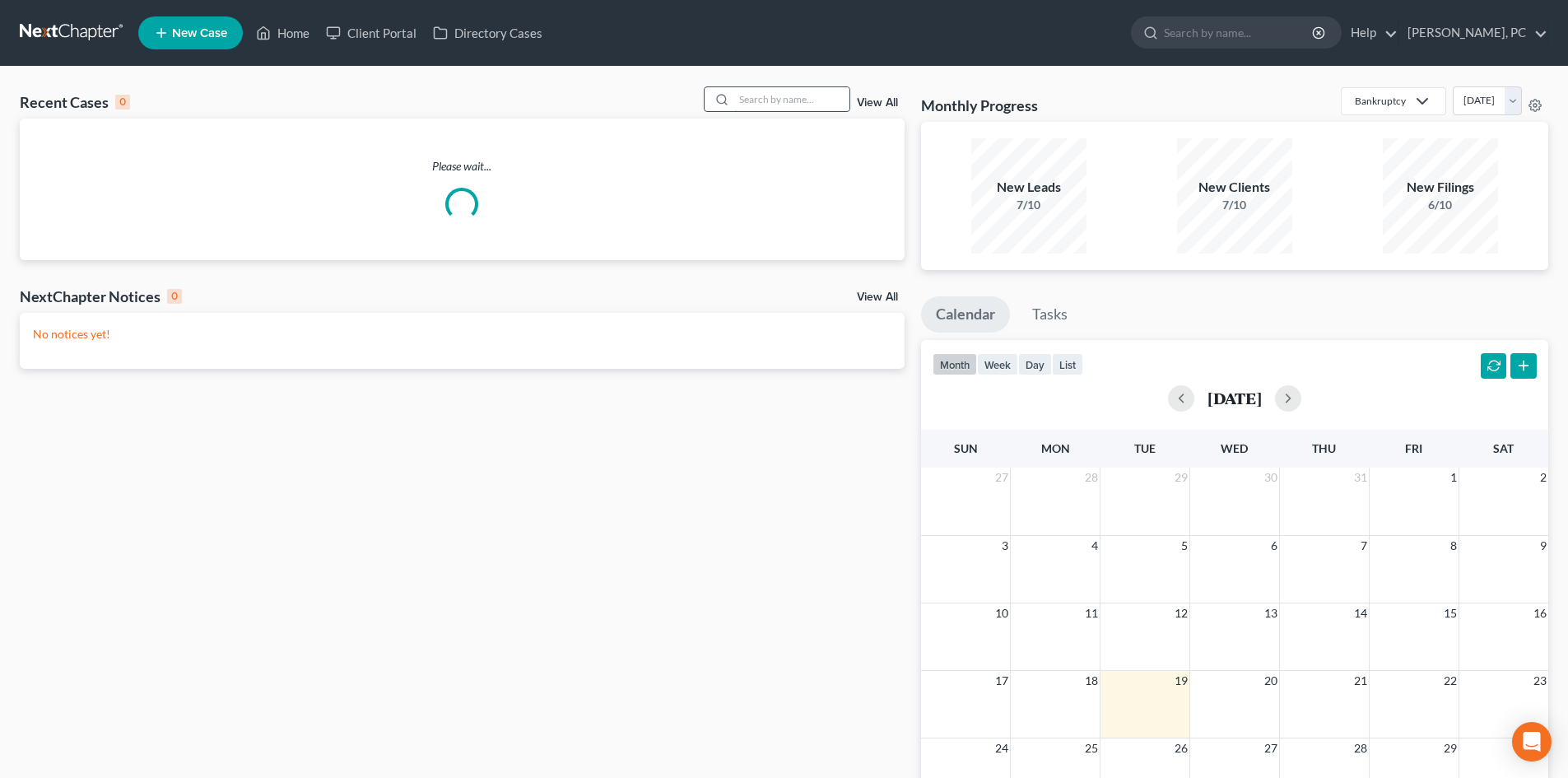
click at [778, 106] on input "search" at bounding box center [791, 99] width 115 height 24
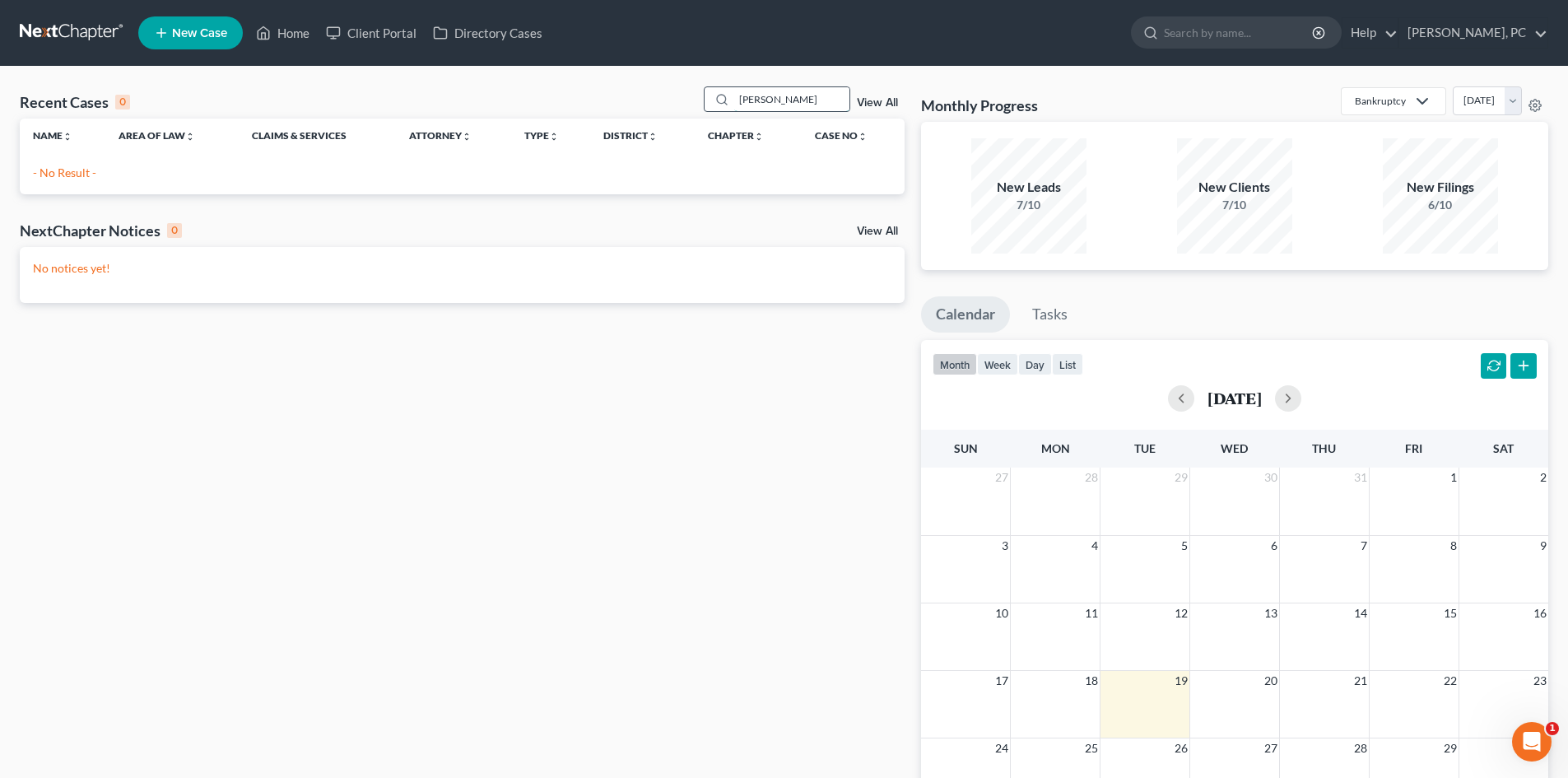
type input "[PERSON_NAME]"
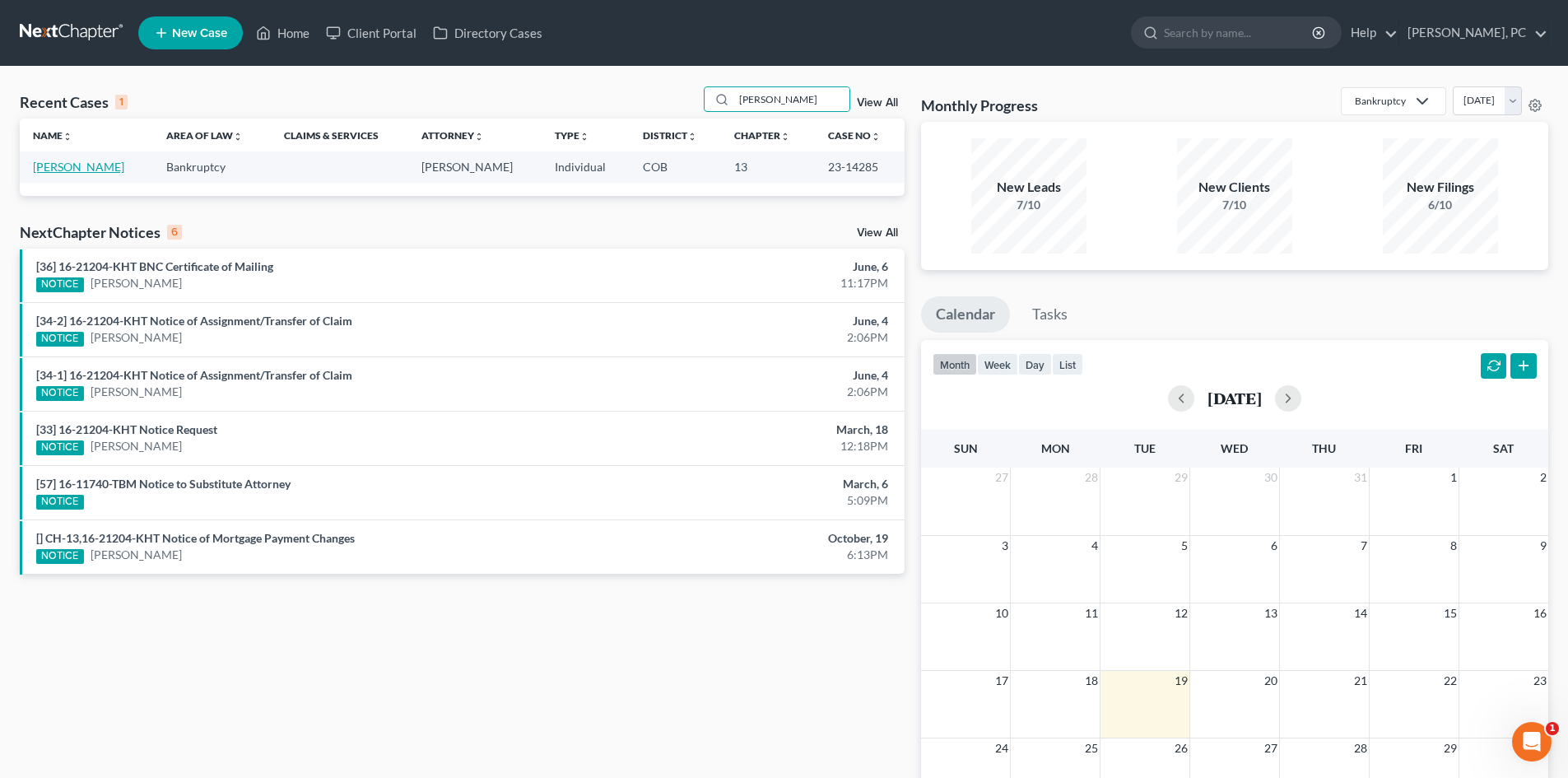
click at [111, 168] on link "[PERSON_NAME]" at bounding box center [78, 167] width 91 height 14
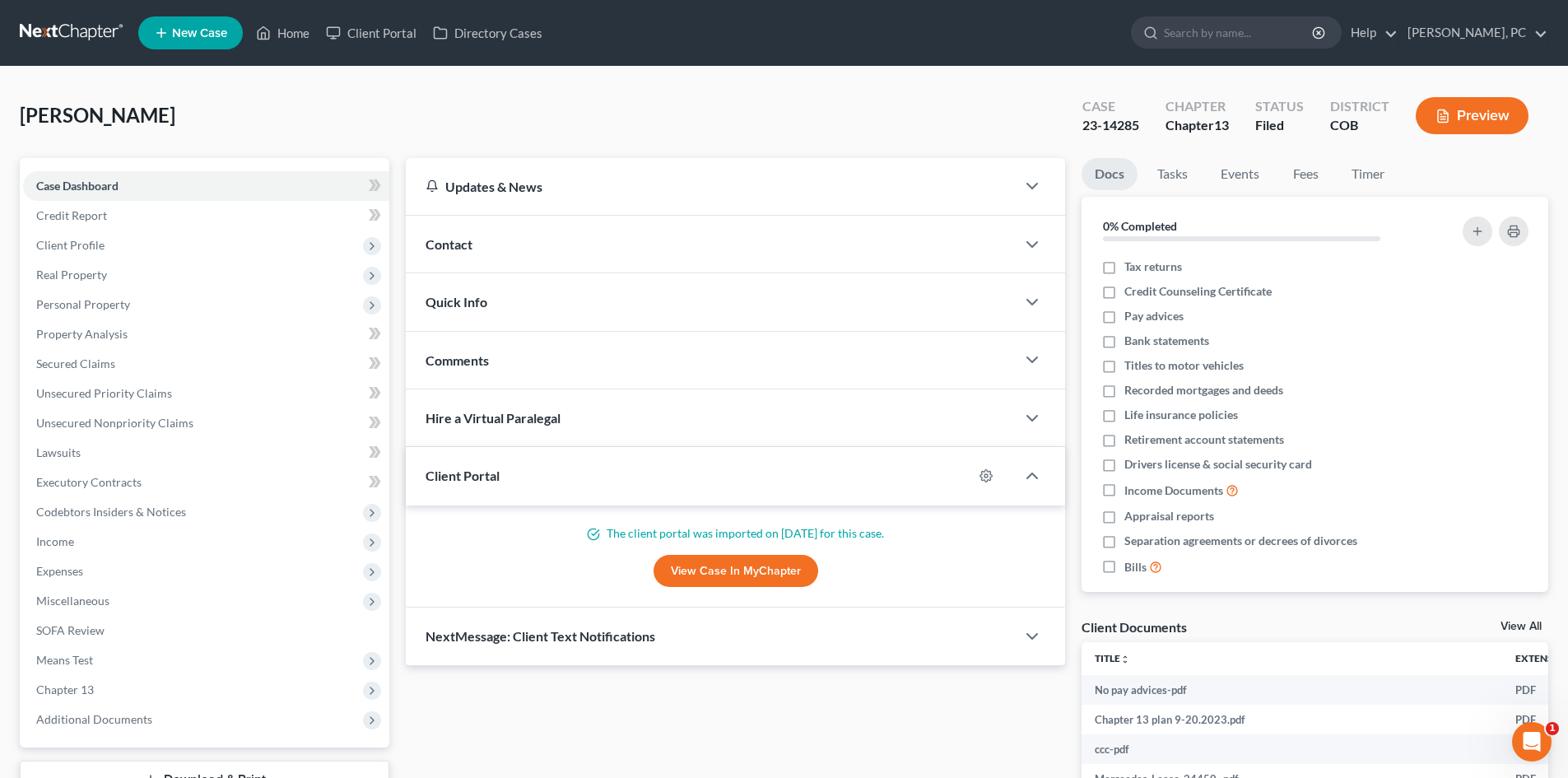
click at [706, 573] on link "View Case in MyChapter" at bounding box center [735, 571] width 165 height 33
